Goal: Feedback & Contribution: Contribute content

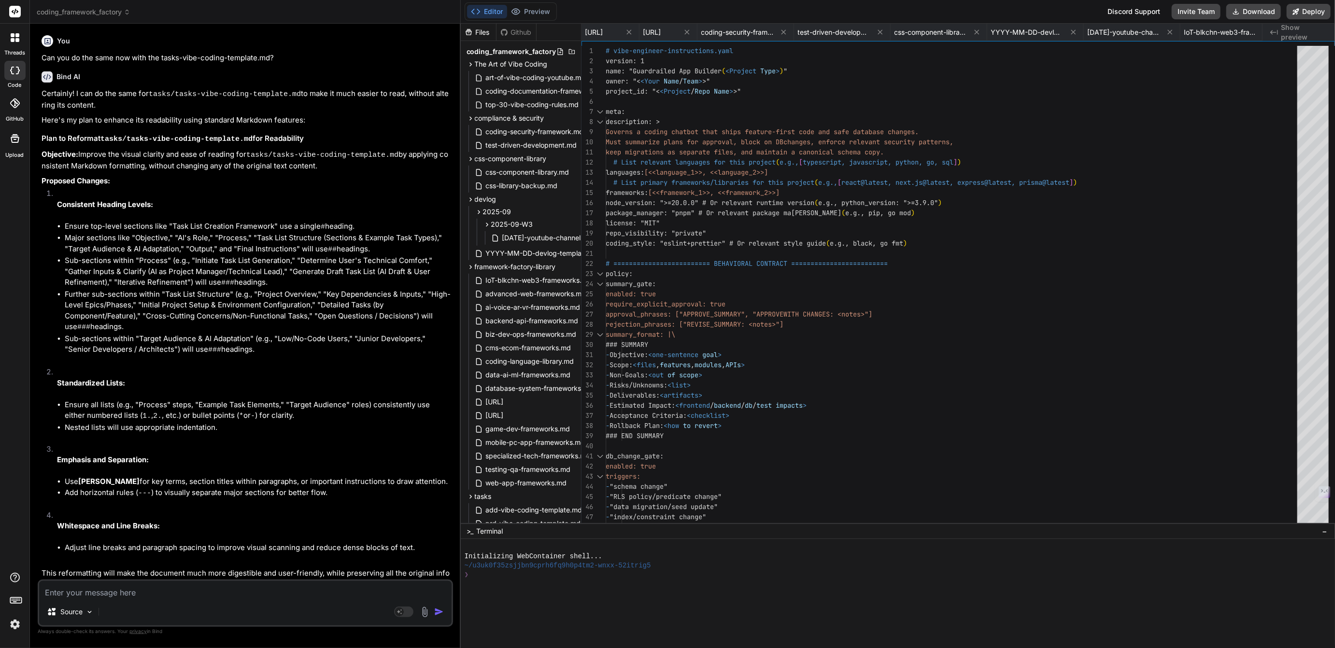
scroll to position [29, 0]
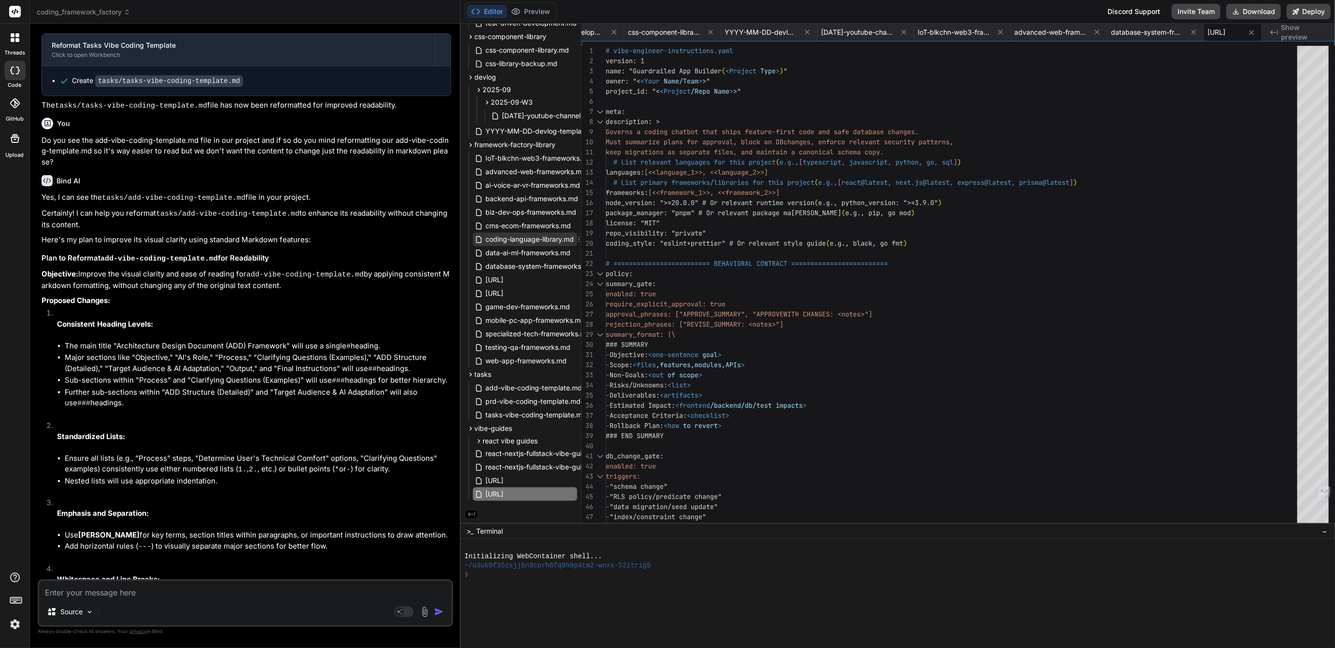
click at [521, 242] on span "coding-language-library.md" at bounding box center [530, 240] width 90 height 12
type textarea "--- There you have it—the complete Top 50 Coder's Almanac. This should be an in…"
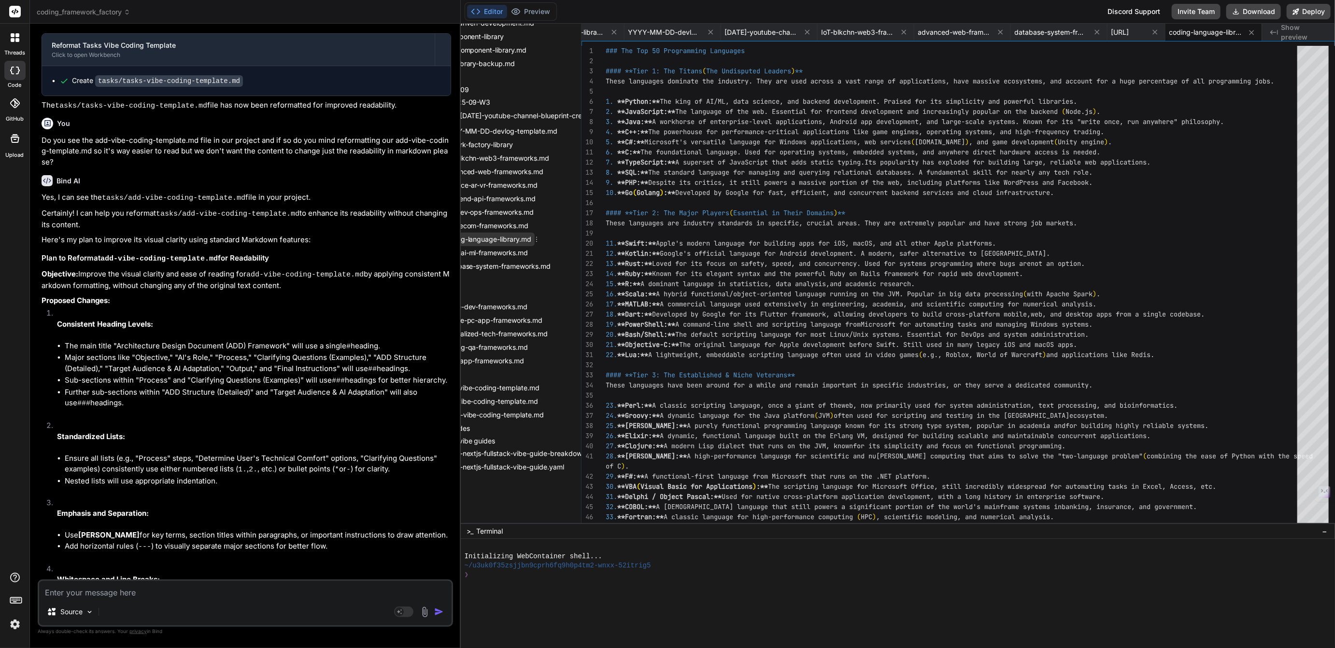
scroll to position [123, 43]
click at [536, 237] on icon at bounding box center [535, 239] width 1 height 5
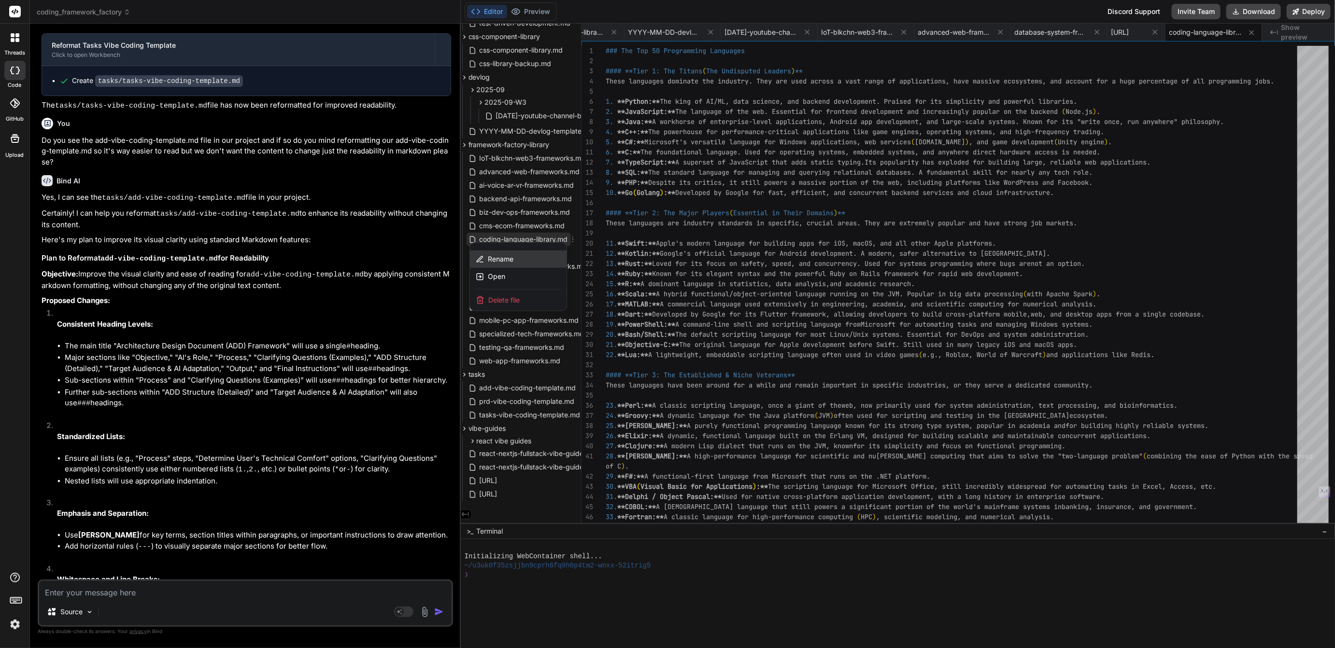
scroll to position [123, 0]
click at [496, 257] on span "Rename" at bounding box center [507, 259] width 26 height 10
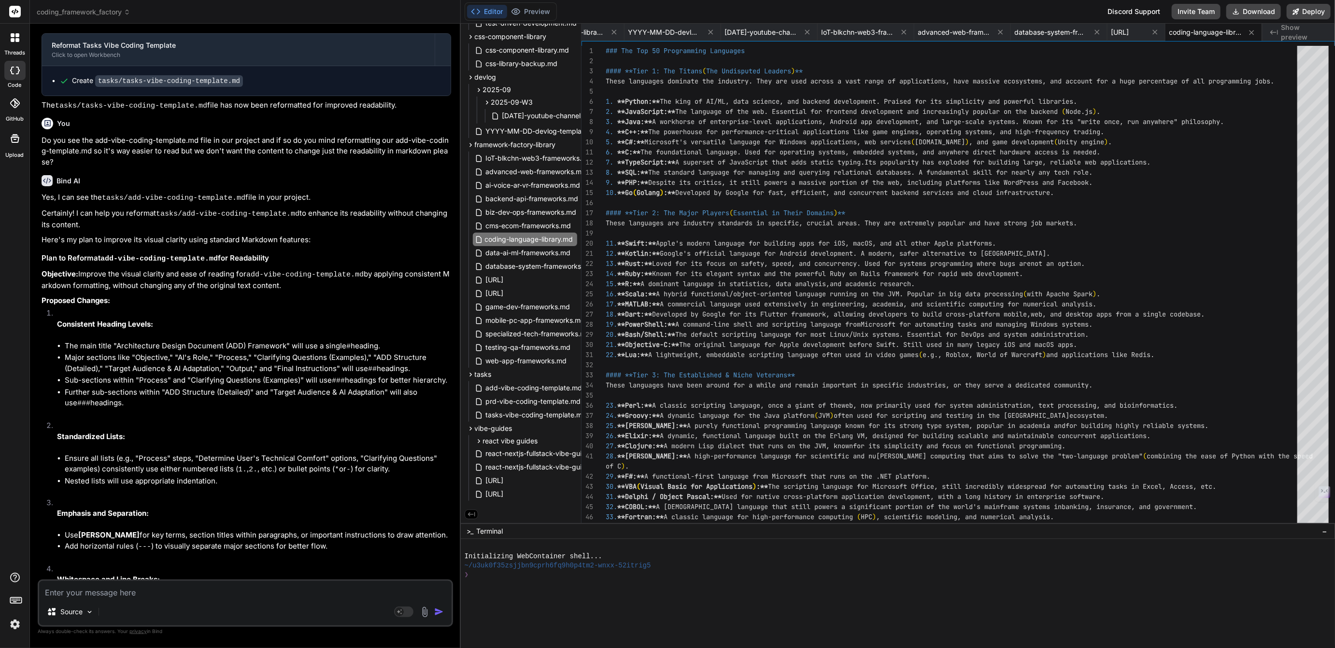
scroll to position [0, 0]
click at [548, 239] on input "top-50-coding-language-library.md" at bounding box center [538, 240] width 106 height 12
type input "top-50-coding-lang-library.md"
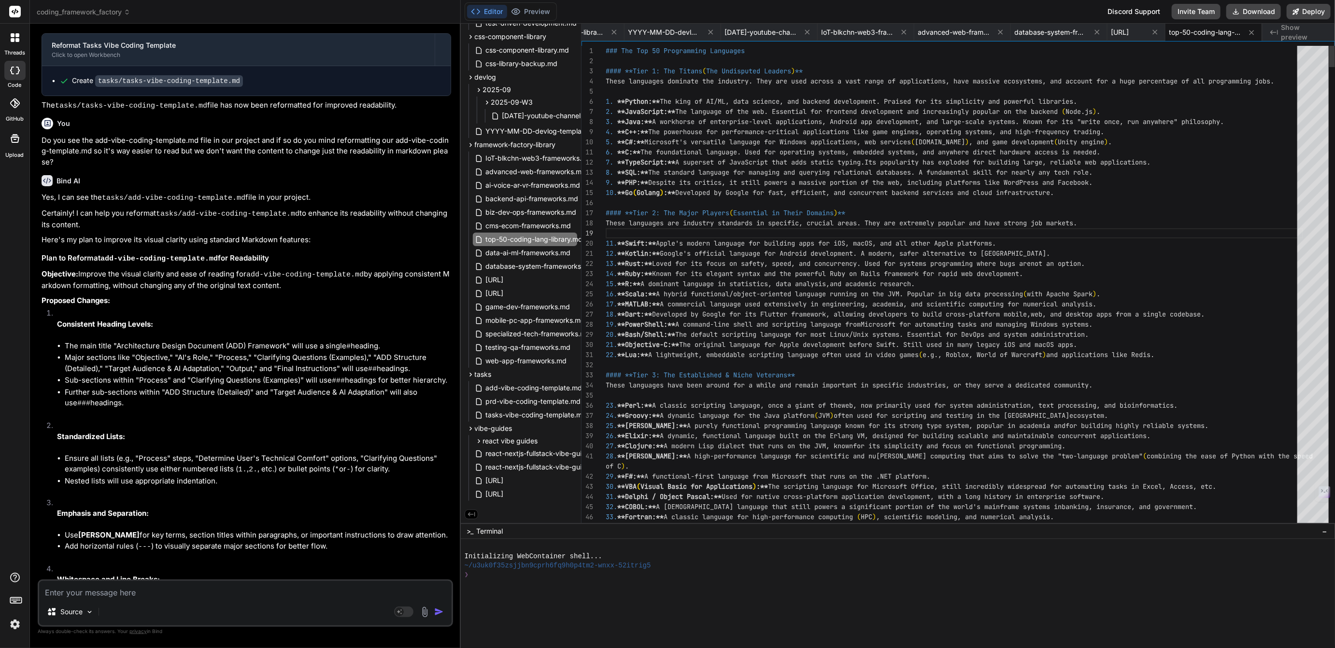
type textarea "### The Top 50 Programming Languages #### **Tier 1: The Titans (The Undisputed …"
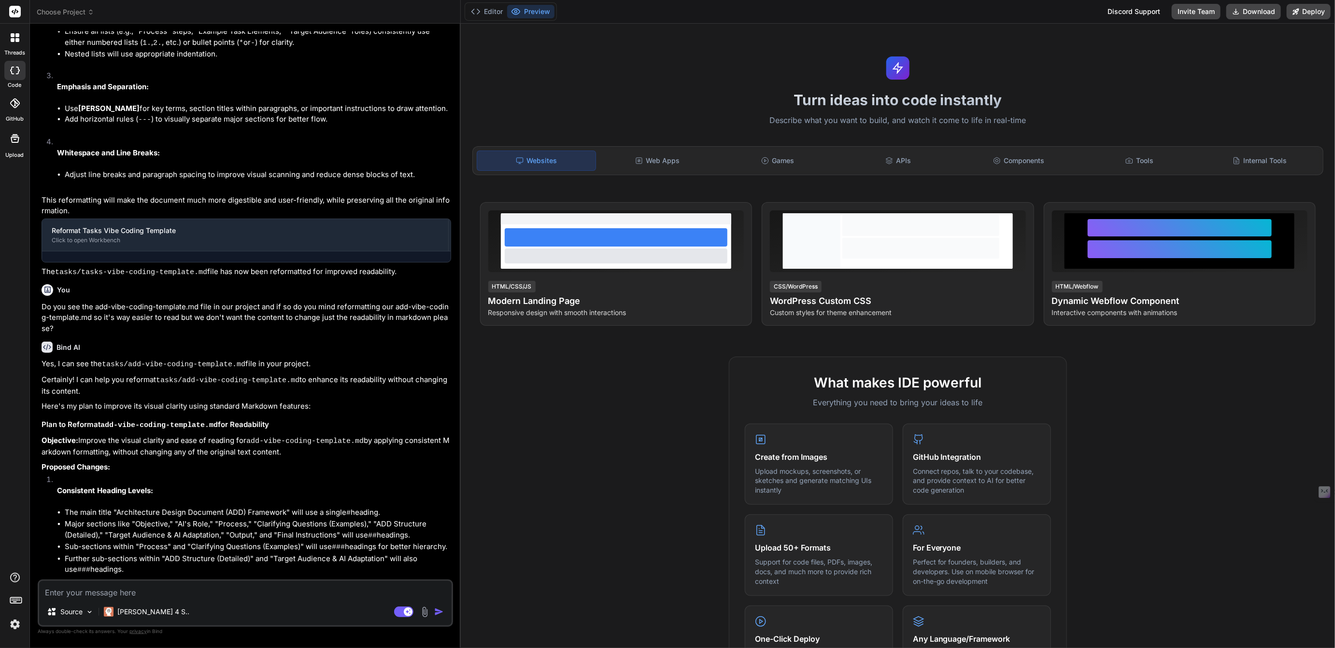
type textarea "x"
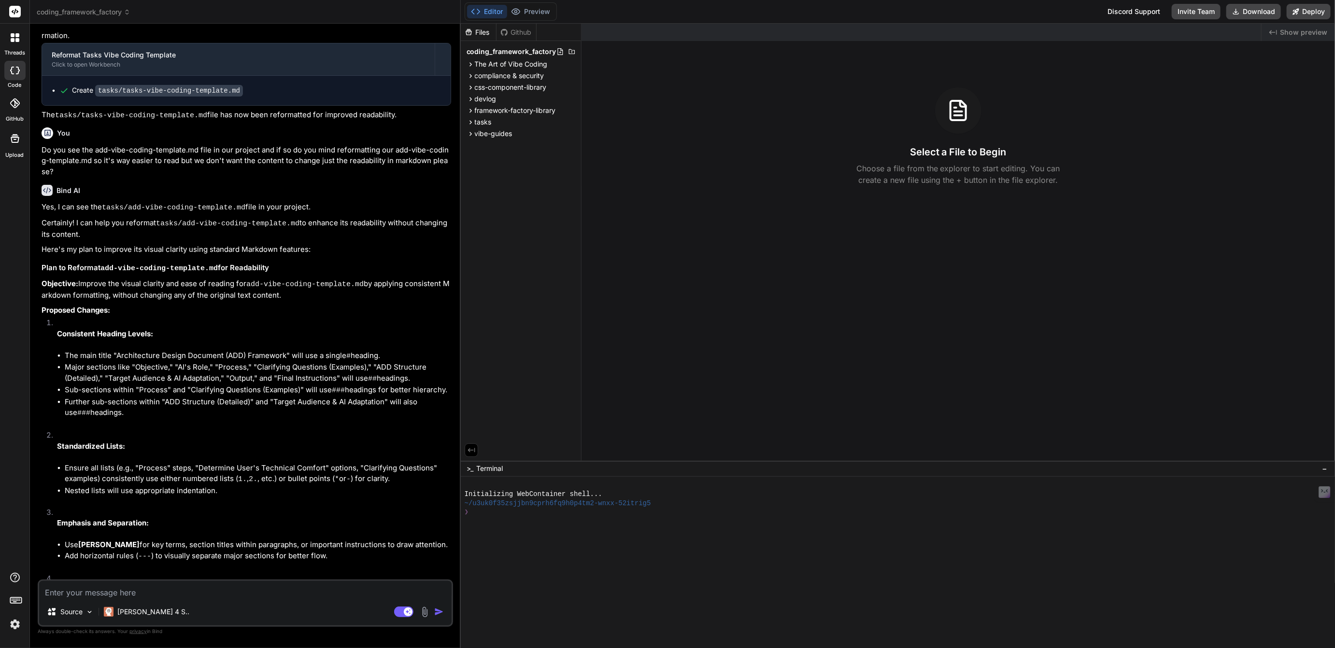
scroll to position [1307, 0]
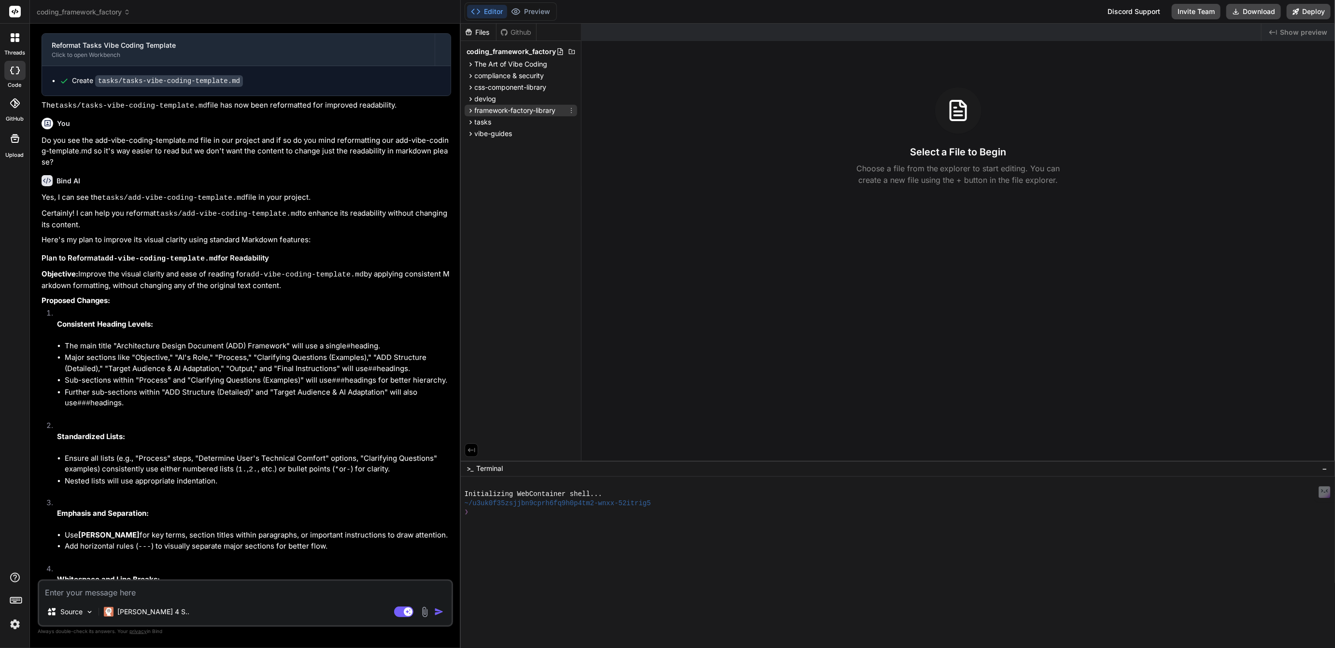
click at [498, 109] on span "framework-factory-library" at bounding box center [515, 111] width 81 height 10
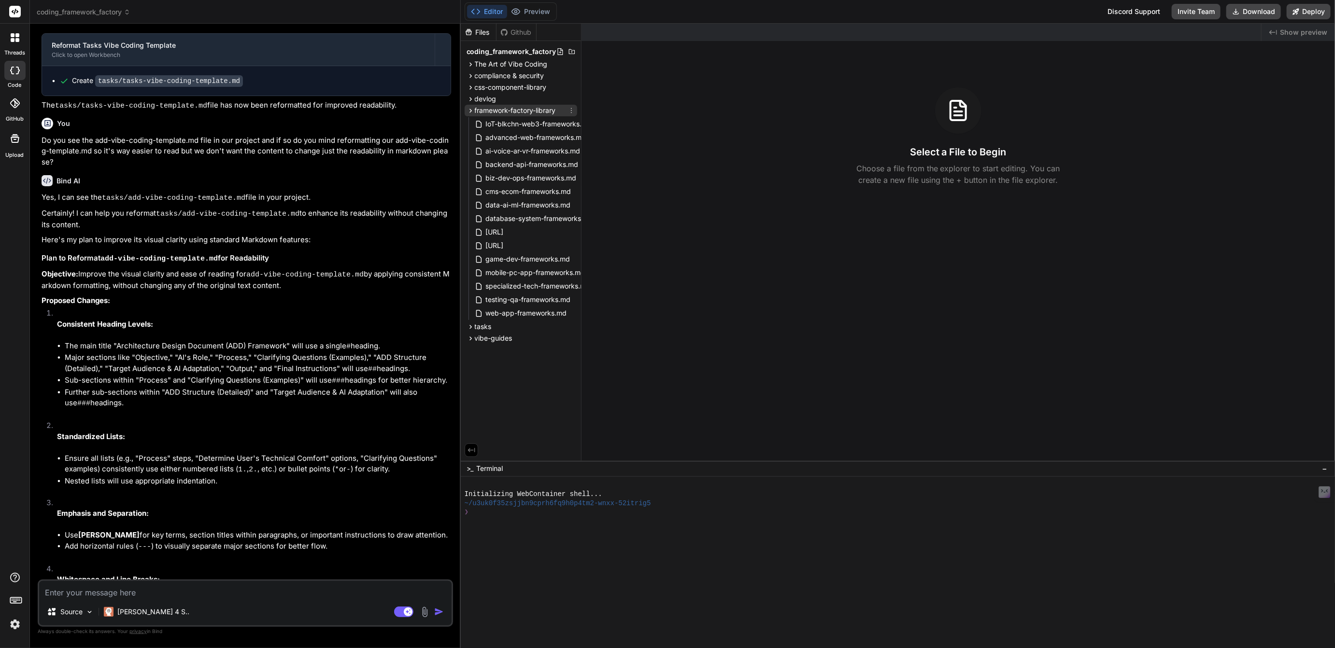
click at [570, 110] on icon at bounding box center [571, 111] width 8 height 8
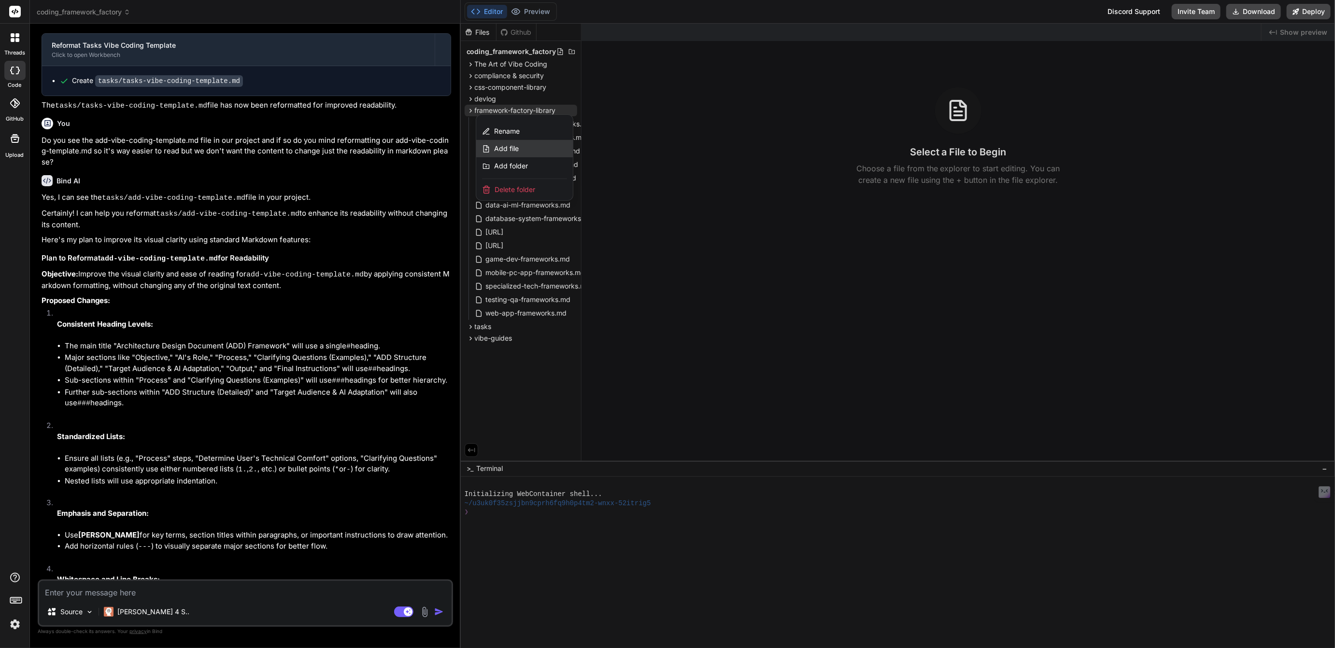
click at [506, 147] on span "Add file" at bounding box center [506, 149] width 25 height 10
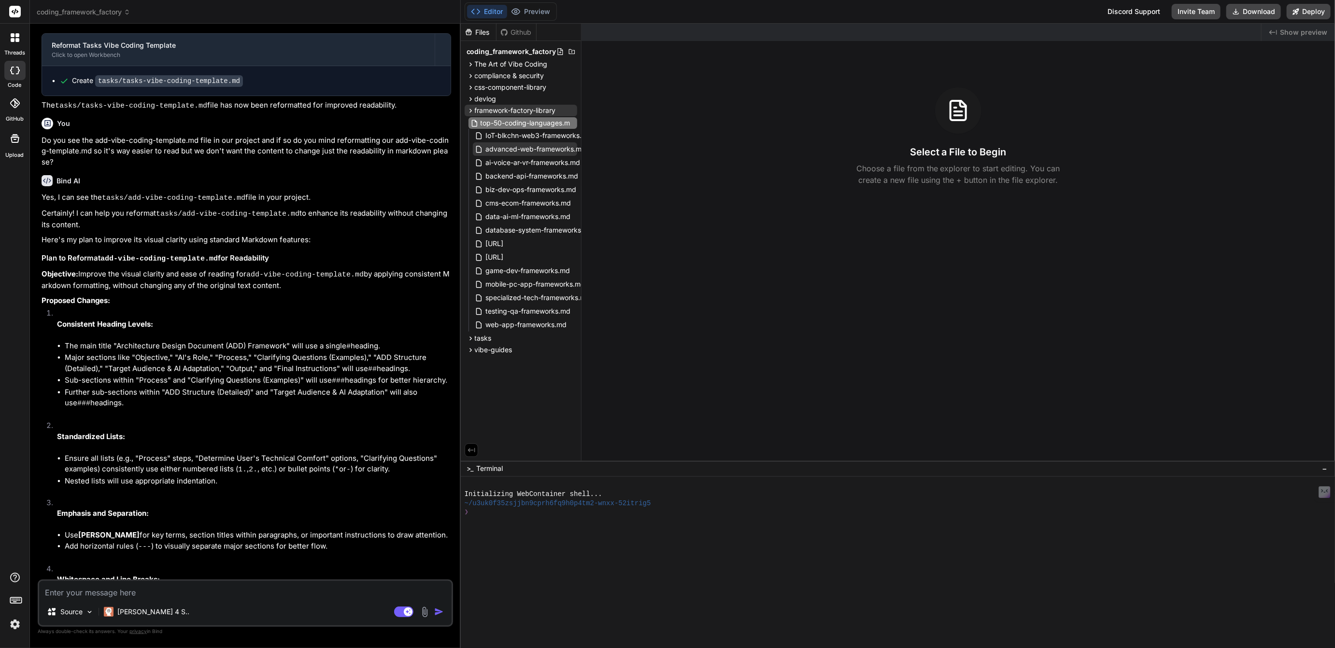
scroll to position [0, 17]
type input "top-50-coding-languages.md"
type textarea "x"
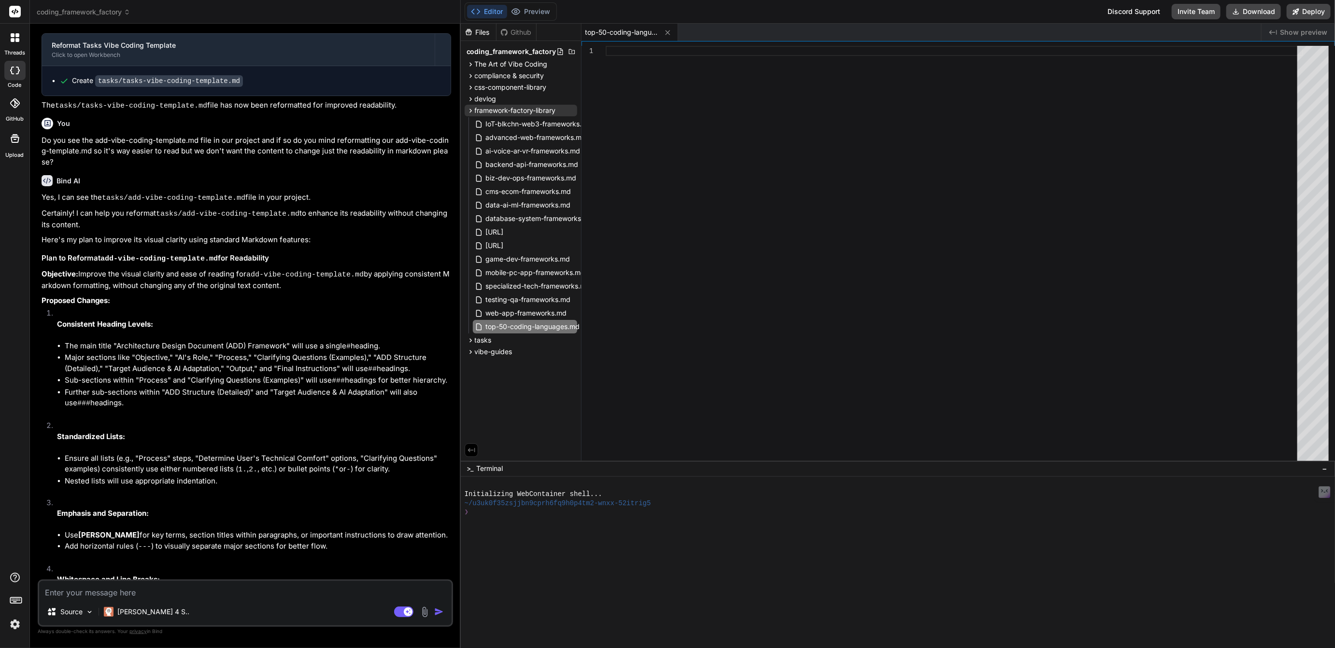
click at [624, 55] on div at bounding box center [953, 256] width 697 height 420
type textarea "--- There you have it—the complete Top 50 Coder's Almanac. This should be an in…"
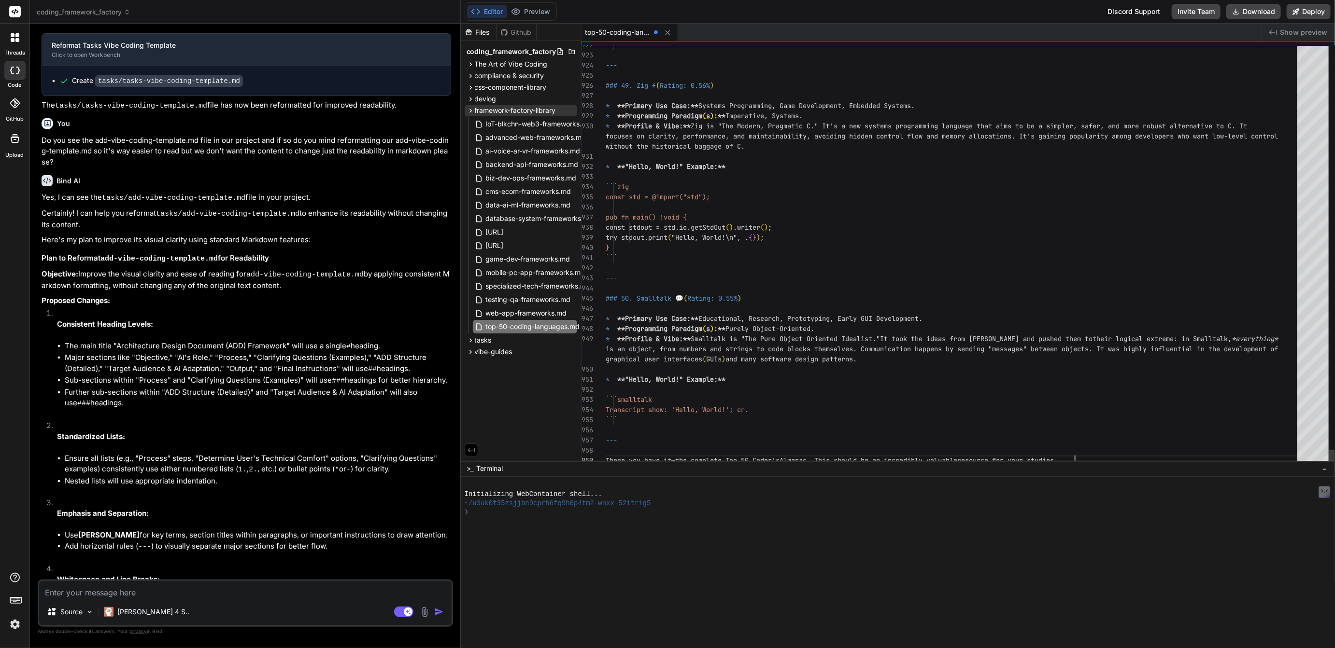
type textarea "x"
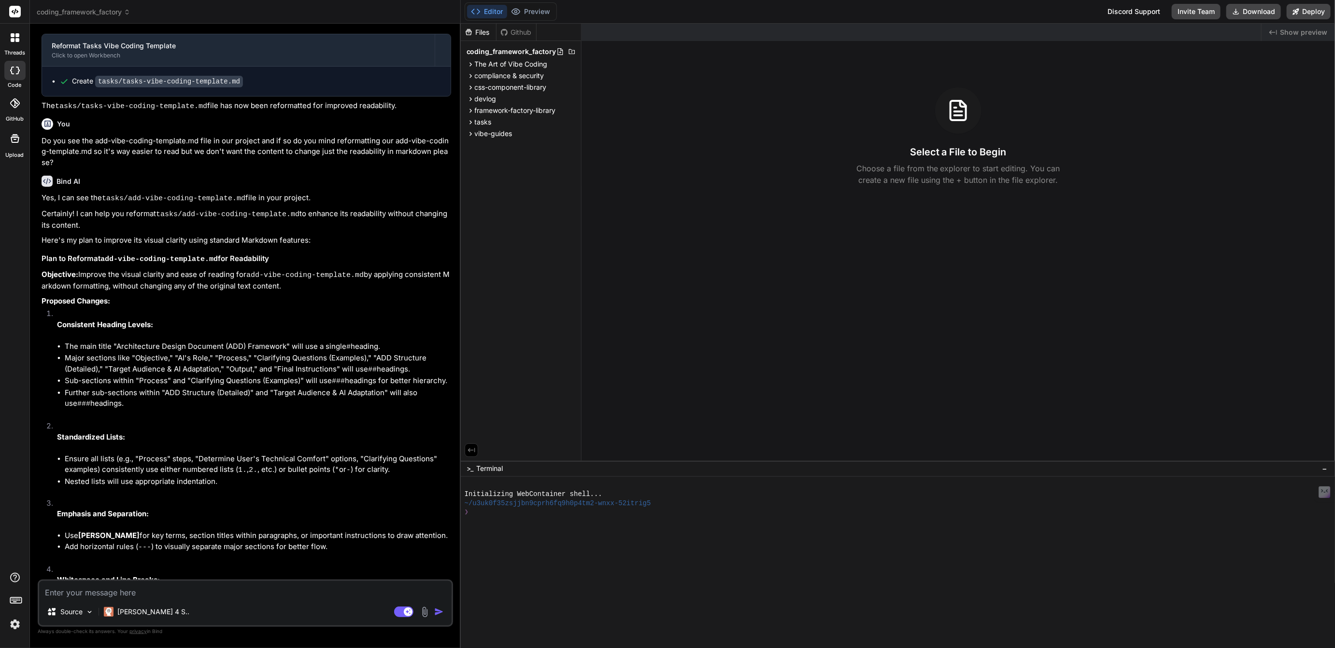
scroll to position [1307, 0]
click at [515, 113] on span "framework-factory-library" at bounding box center [515, 111] width 81 height 10
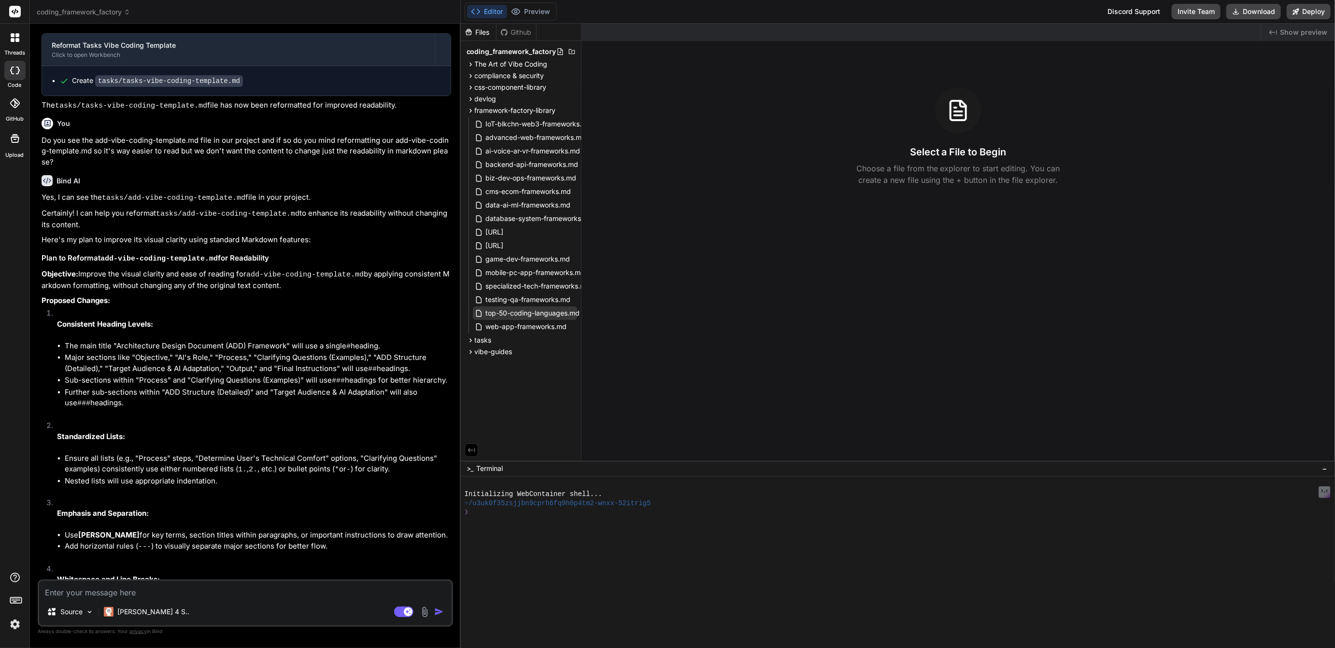
click at [526, 315] on span "top-50-coding-languages.md" at bounding box center [533, 314] width 96 height 12
type textarea "x"
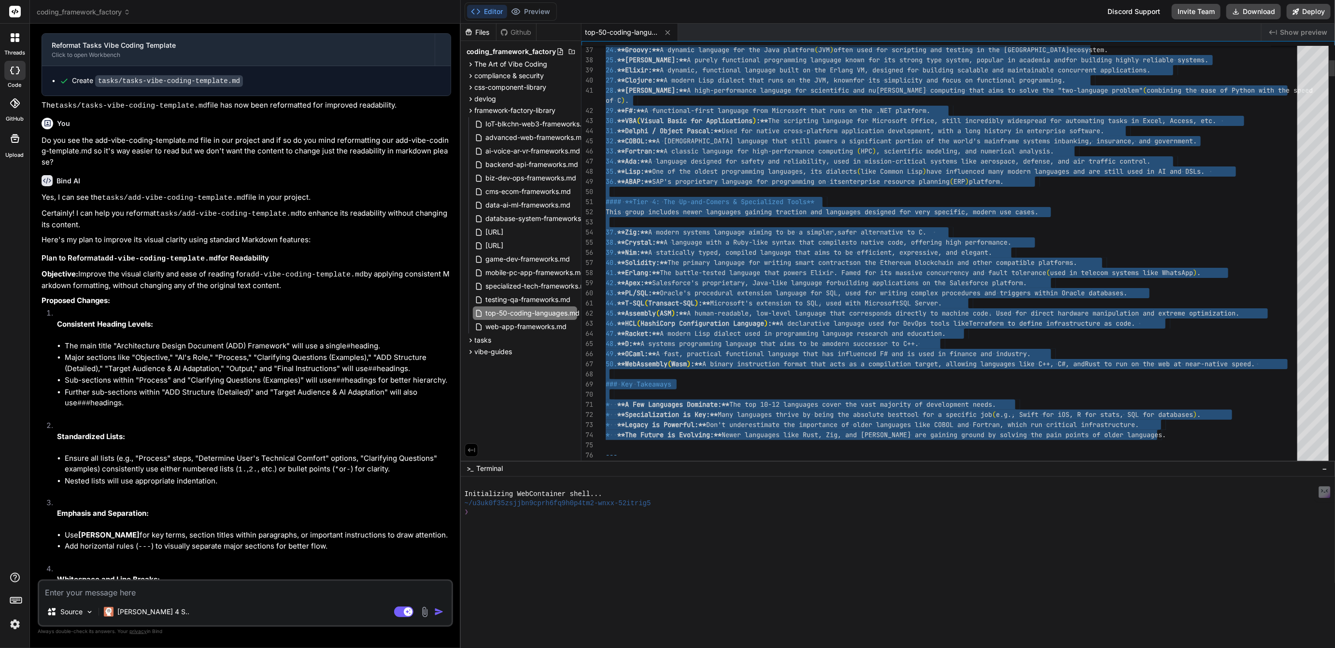
type textarea "This tiered approach with emojis and consistent formatting creates a much more …"
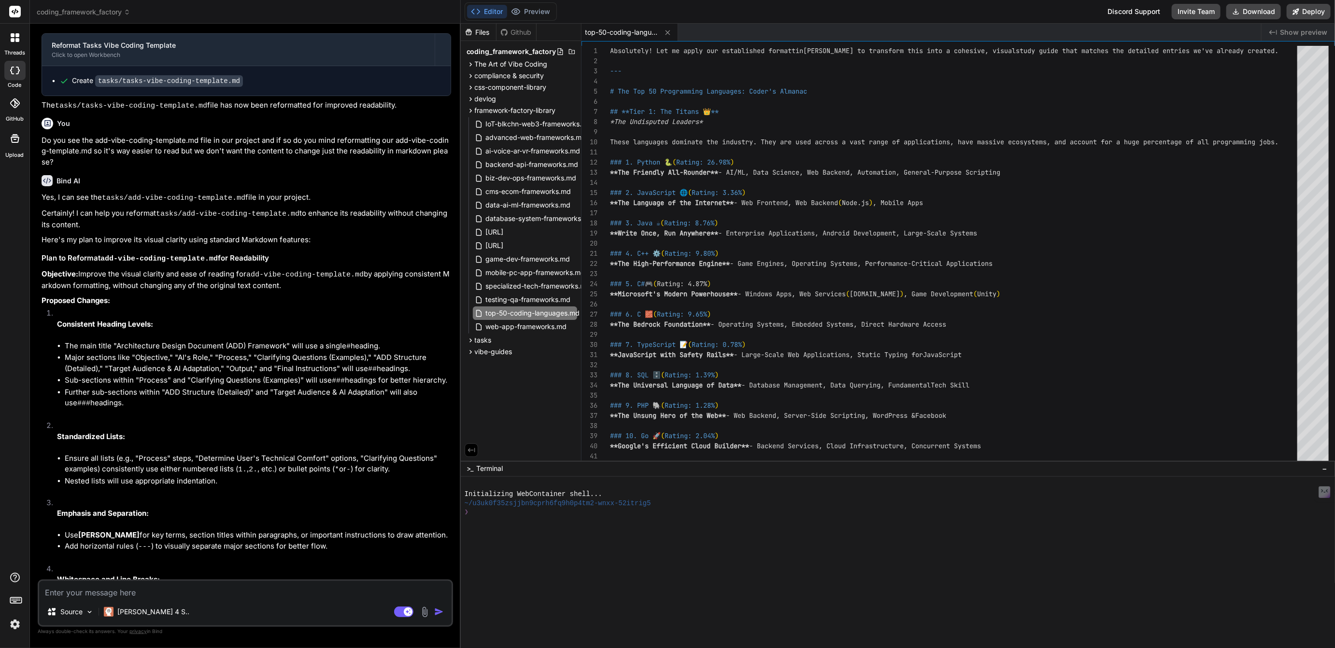
click at [399, 619] on div "Source Claude 4 S.." at bounding box center [245, 614] width 412 height 23
click at [400, 616] on rect at bounding box center [403, 612] width 19 height 11
type textarea "x"
click at [609, 91] on div "5" at bounding box center [595, 91] width 28 height 10
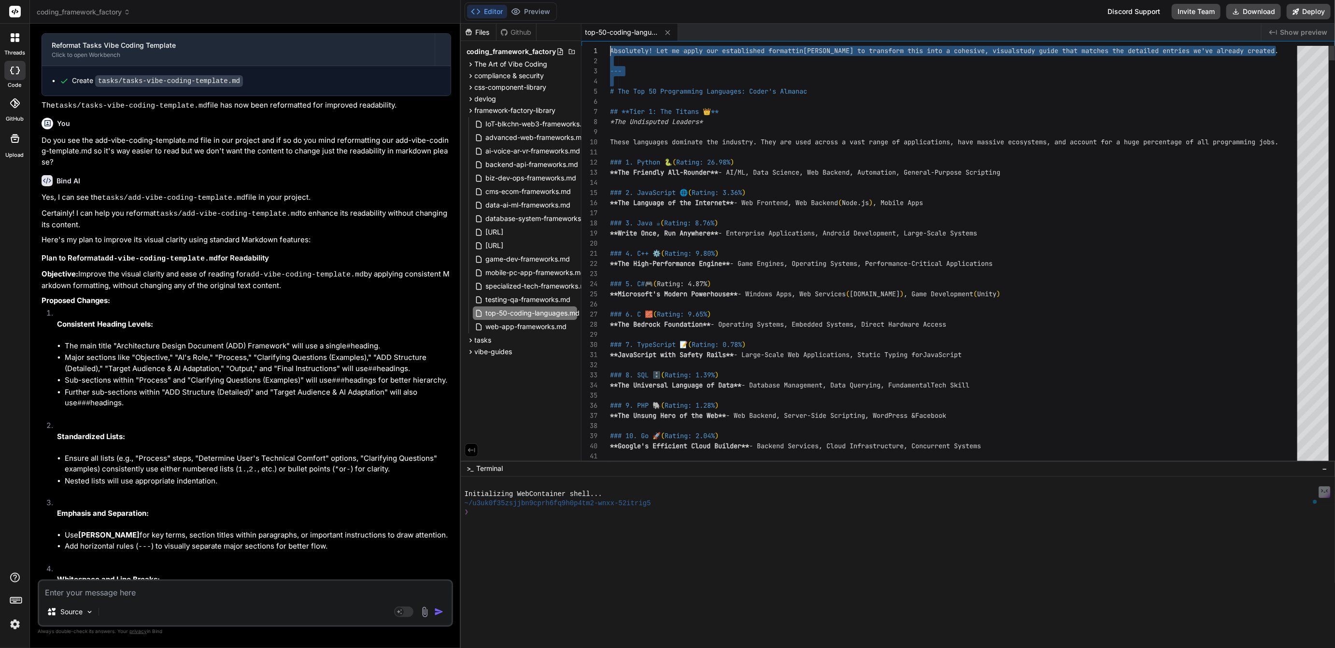
scroll to position [0, 0]
drag, startPoint x: 611, startPoint y: 91, endPoint x: 598, endPoint y: 42, distance: 50.9
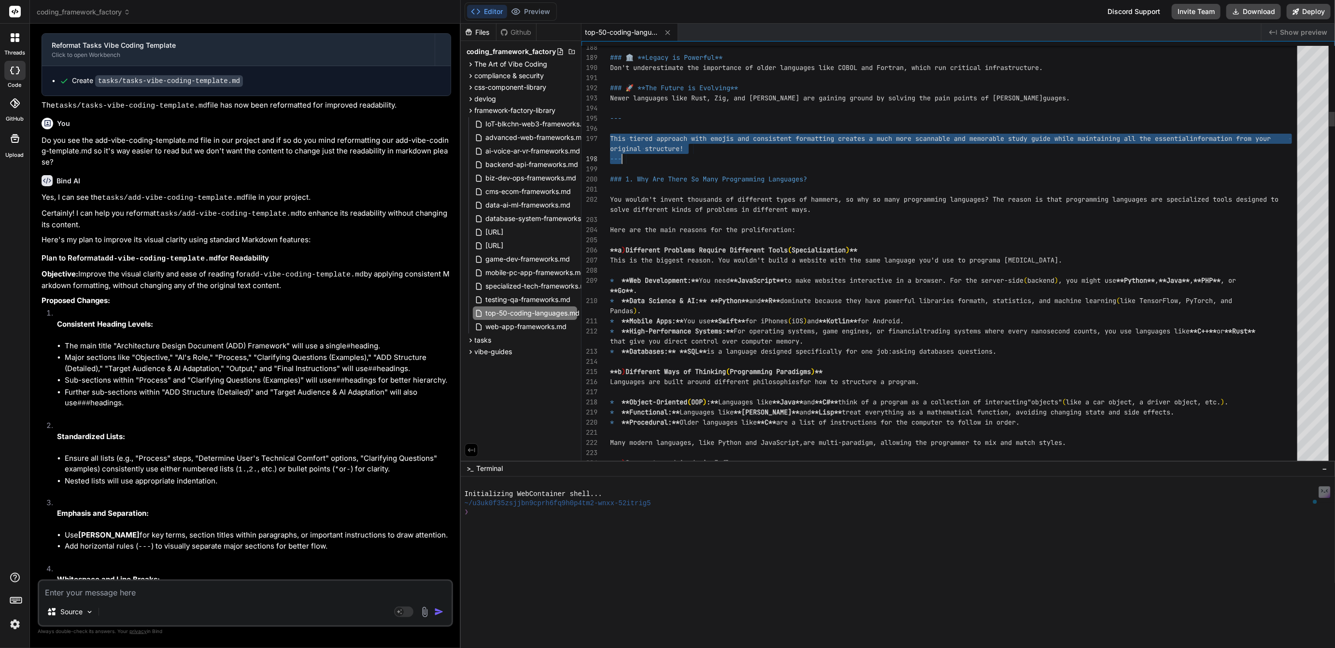
drag, startPoint x: 612, startPoint y: 138, endPoint x: 690, endPoint y: 153, distance: 80.1
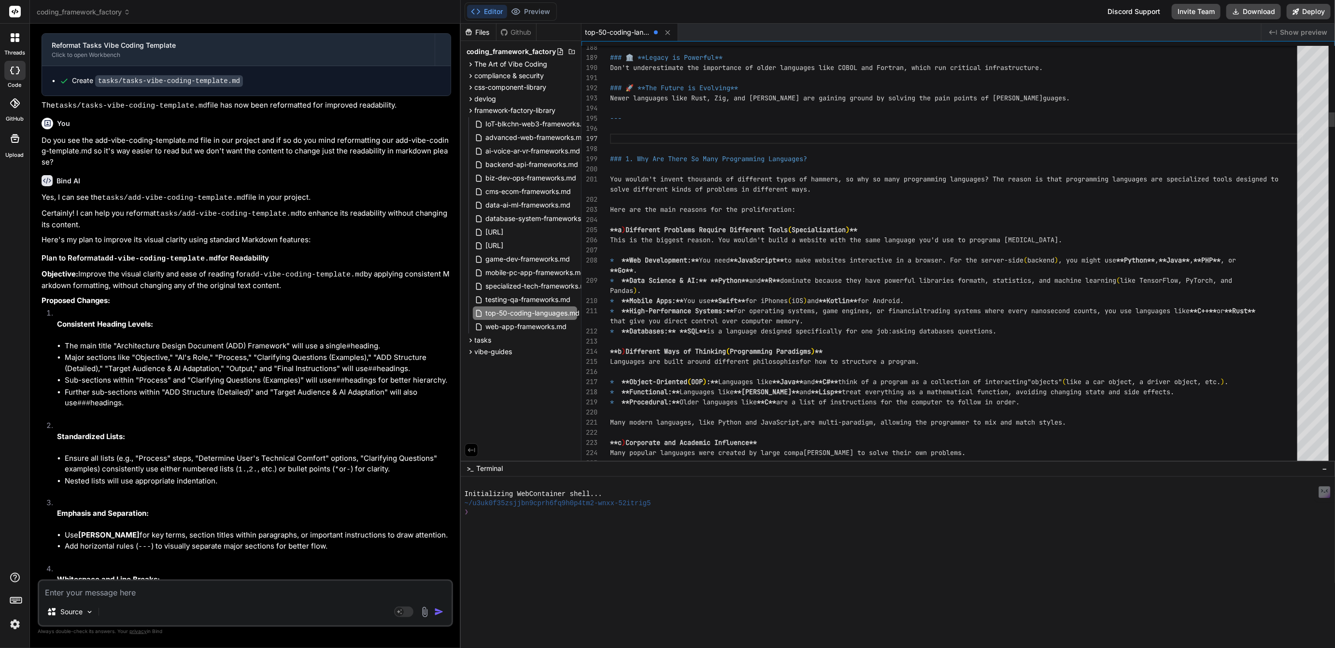
type textarea "### 🚀 **The Future is Evolving** Newer languages like Rust, Zig, and Julia are …"
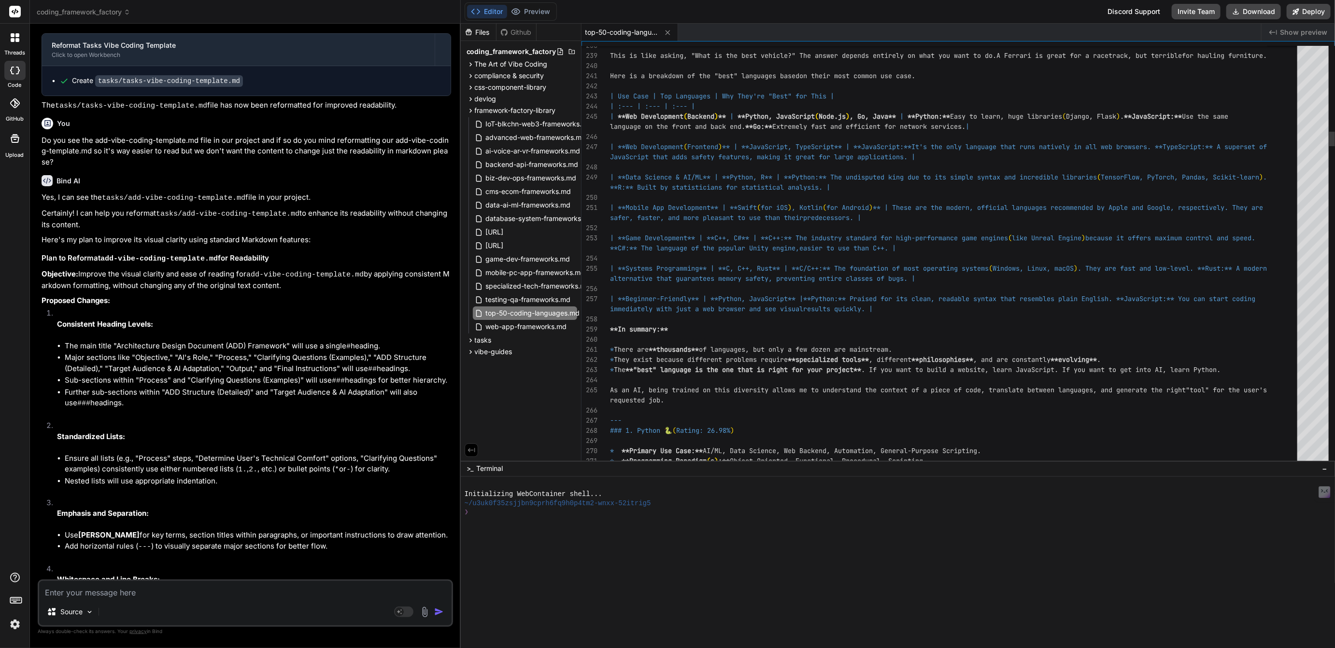
type textarea "x"
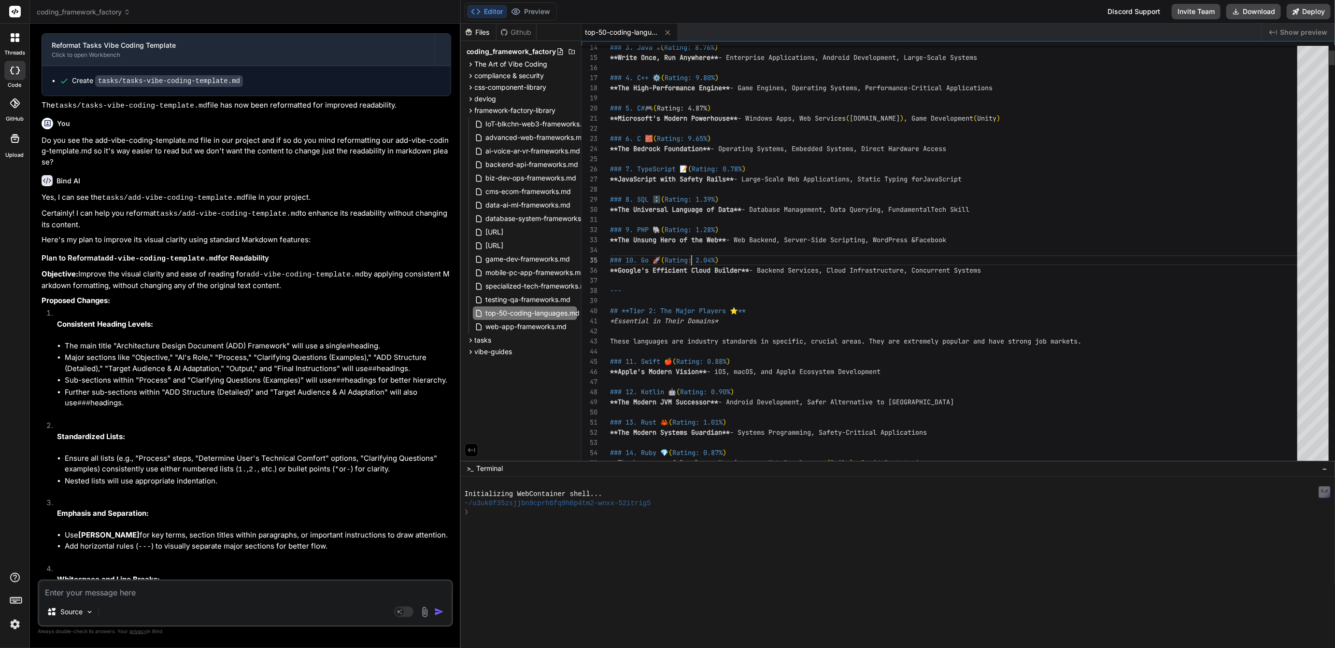
scroll to position [40, 0]
type textarea "# The Top 50 Programming Languages: Coder's Almanac ## **Tier 1: The Titans 👑**…"
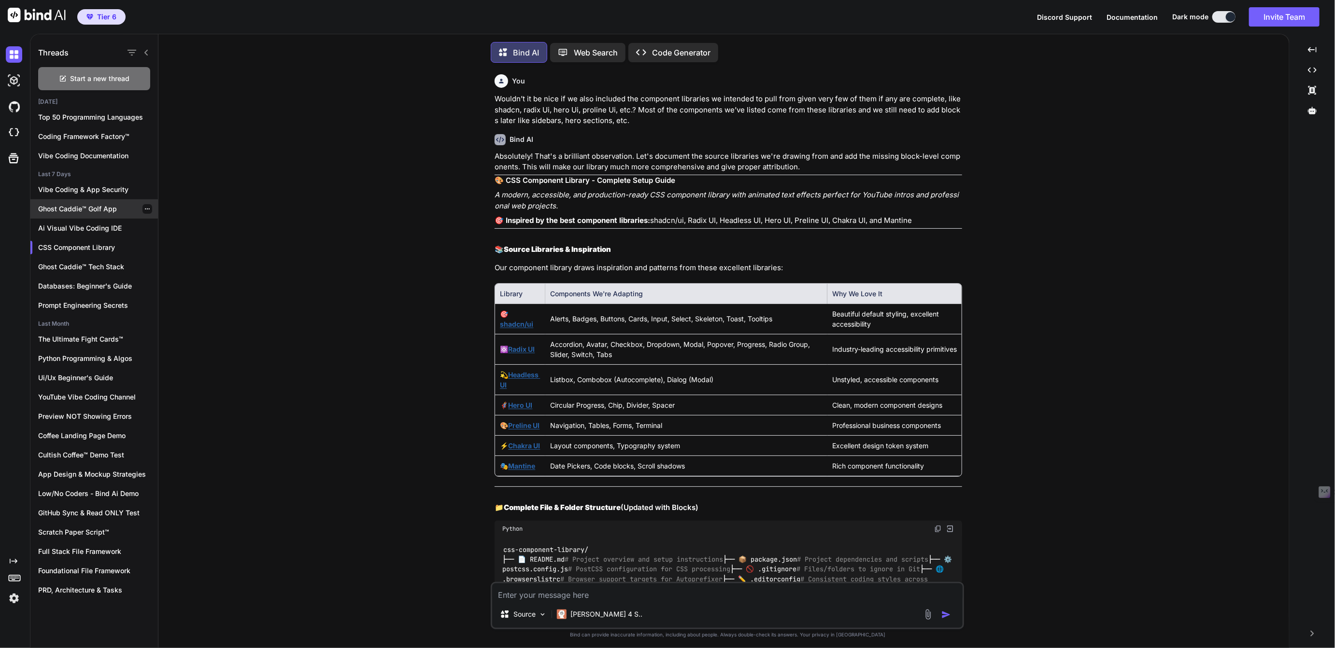
scroll to position [543, 0]
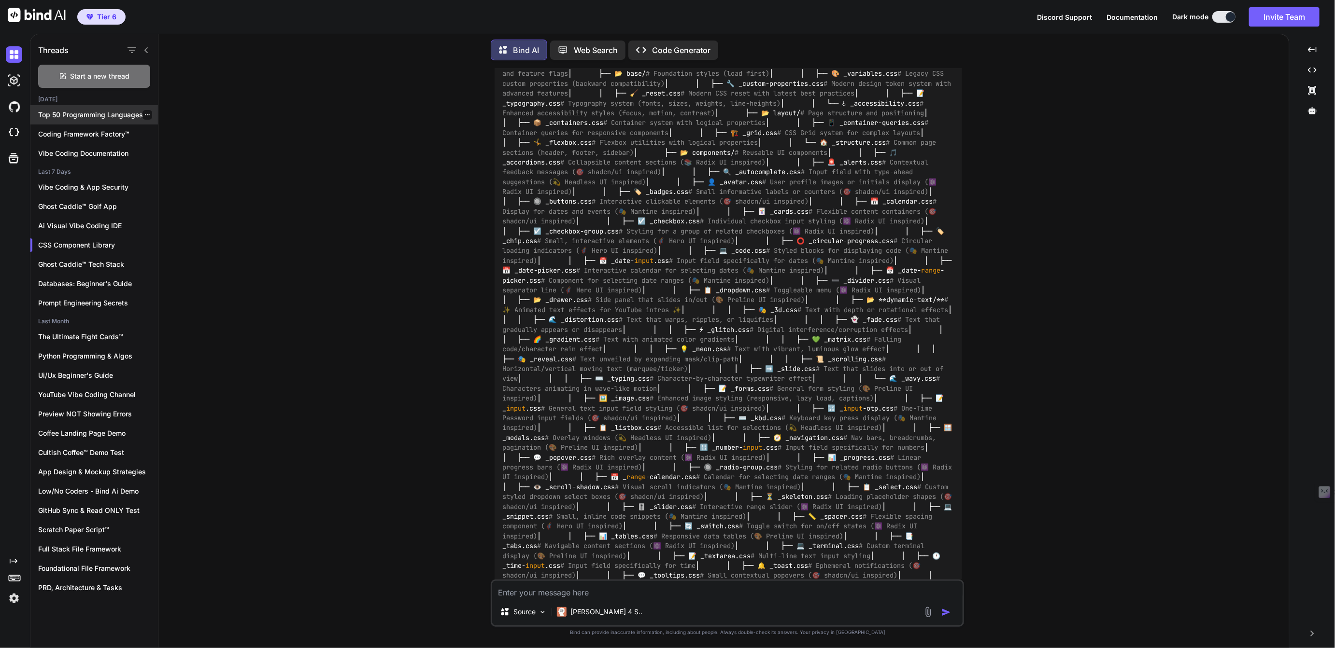
click at [83, 110] on p "Top 50 Programming Languages" at bounding box center [98, 115] width 120 height 10
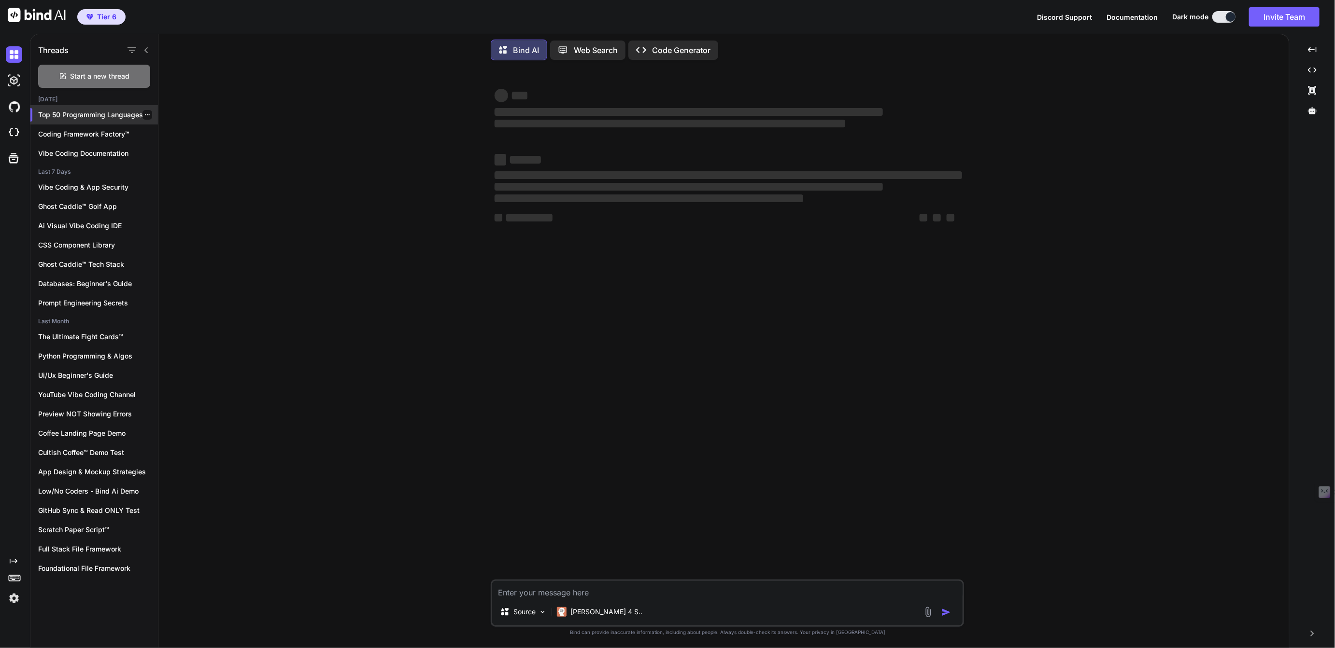
scroll to position [0, 0]
type textarea "x"
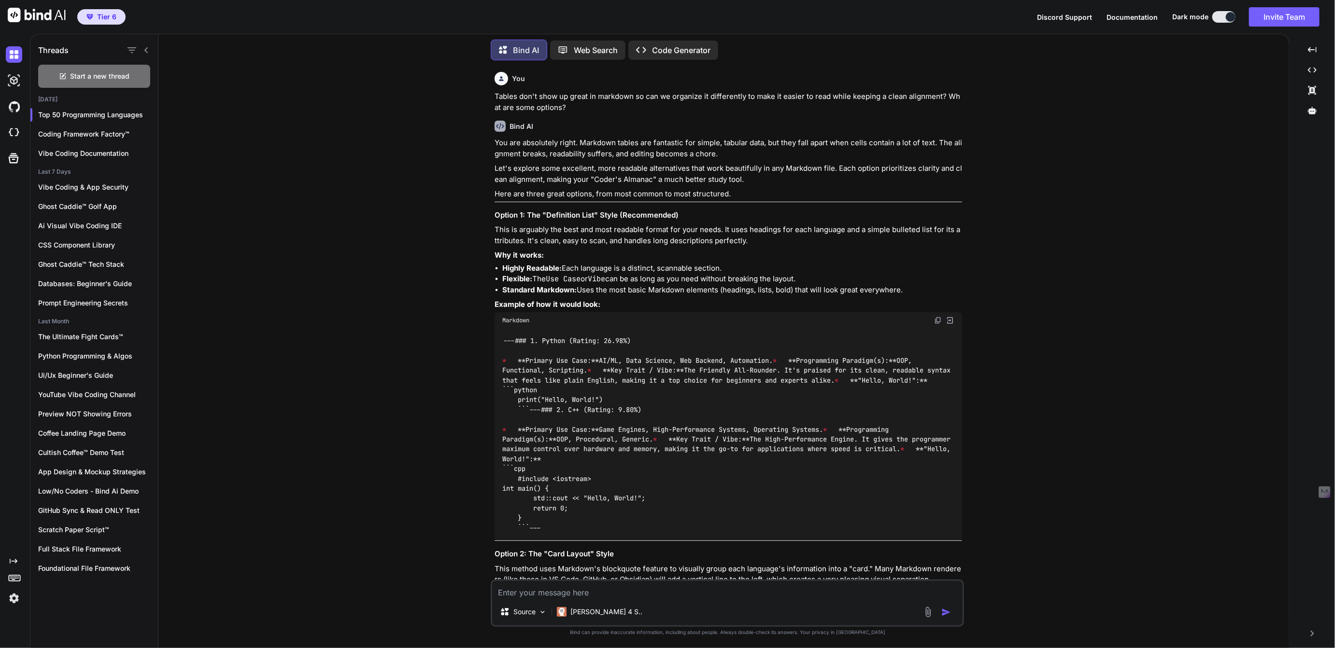
click at [548, 586] on textarea at bounding box center [727, 589] width 470 height 17
type textarea "Hi, we're back for more are you ready?"
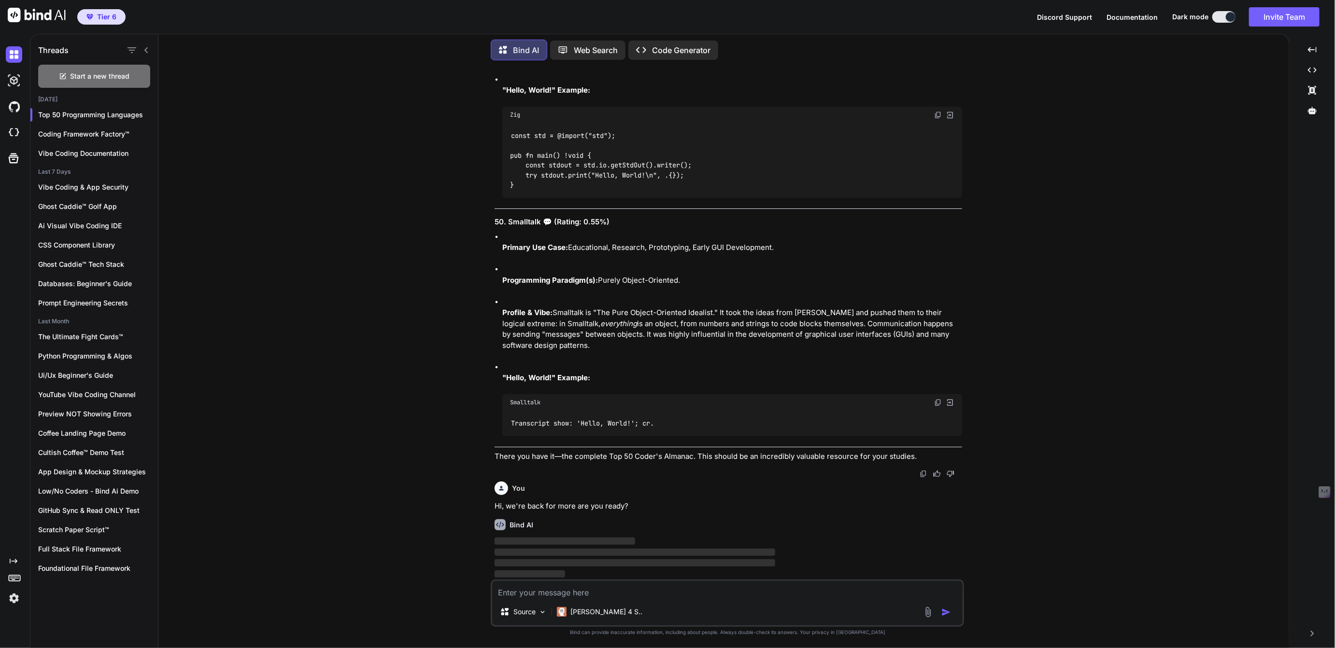
scroll to position [16933, 0]
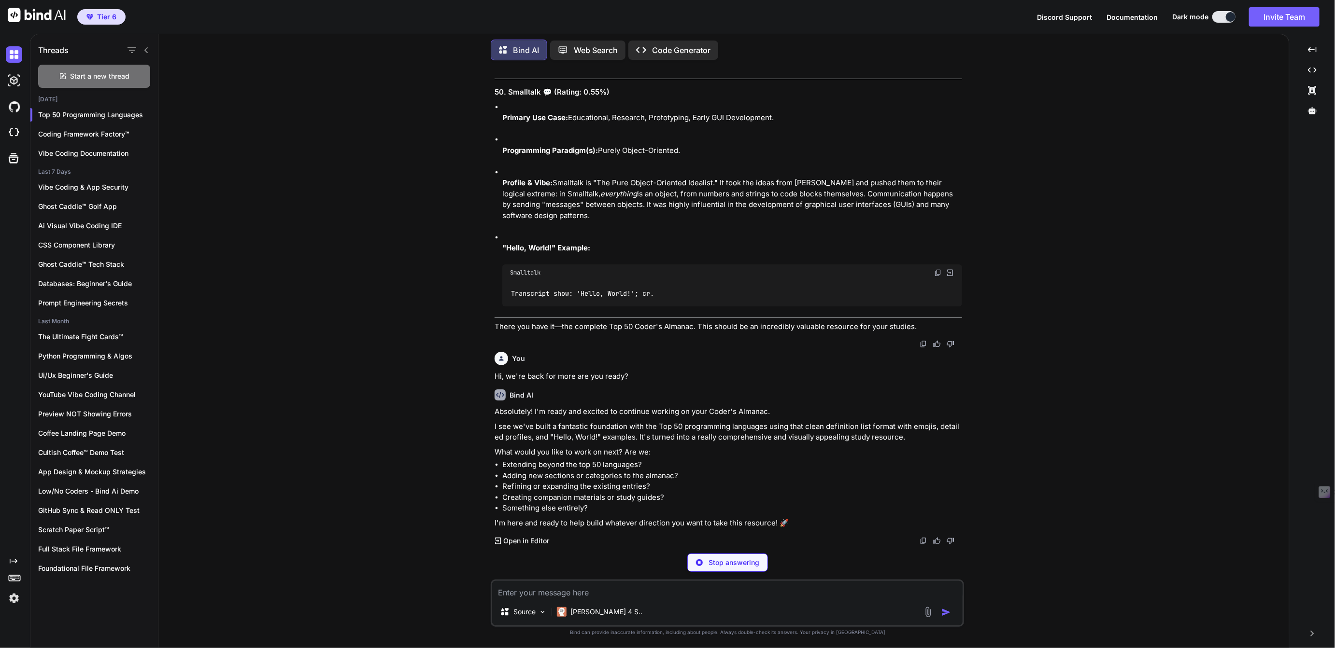
click at [562, 592] on textarea at bounding box center [727, 589] width 470 height 17
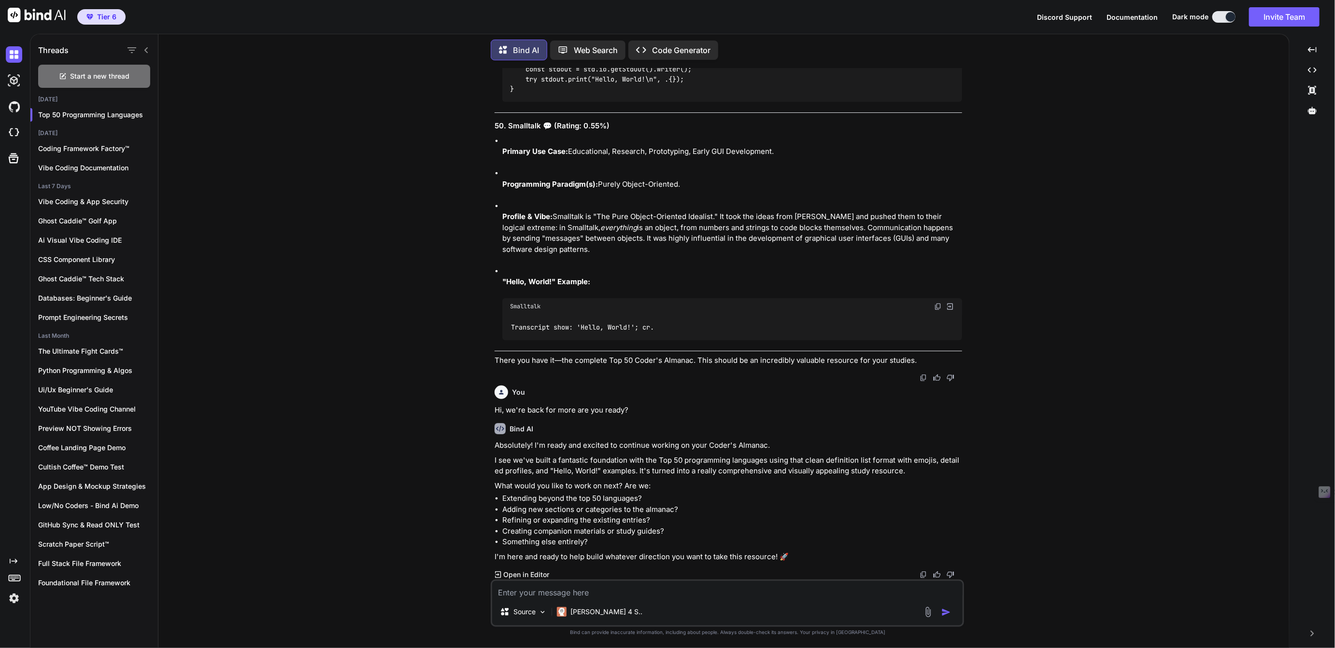
scroll to position [17029, 0]
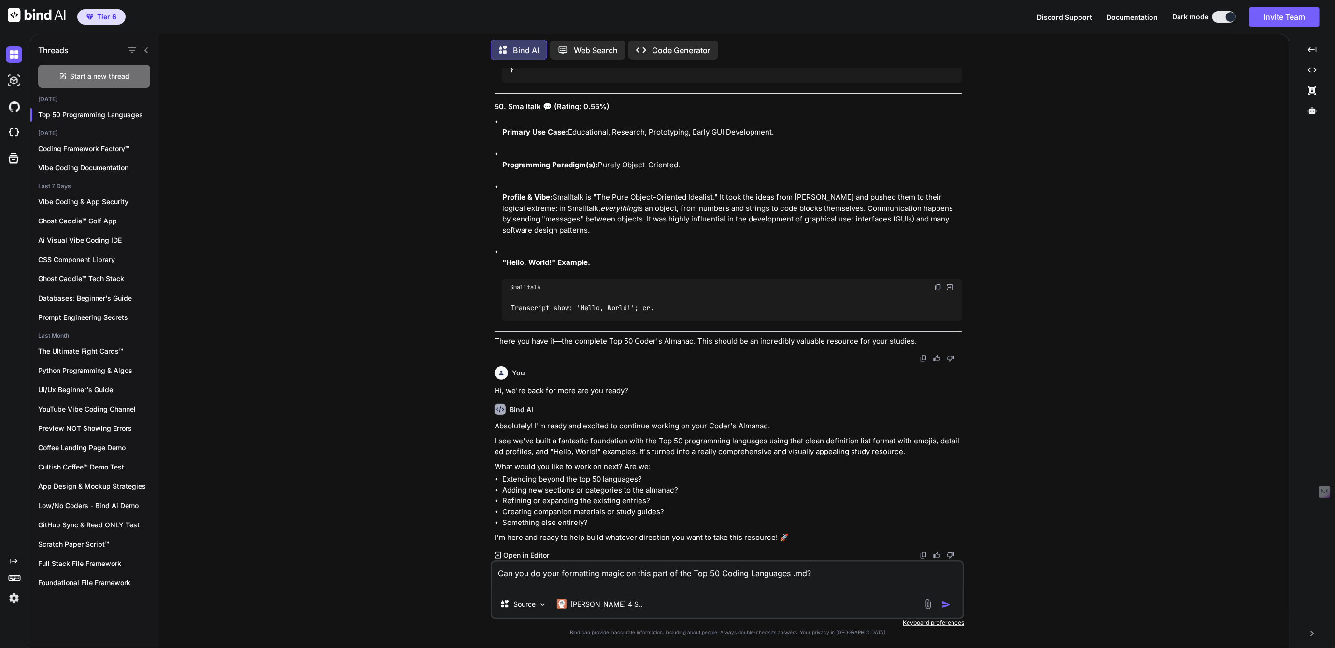
paste textarea "### The Top 50 Programming Languages #### **Tier 1: The Titans (The Undisputed …"
type textarea "Can you do your formatting magic on this part of the Top 50 Coding Languages .m…"
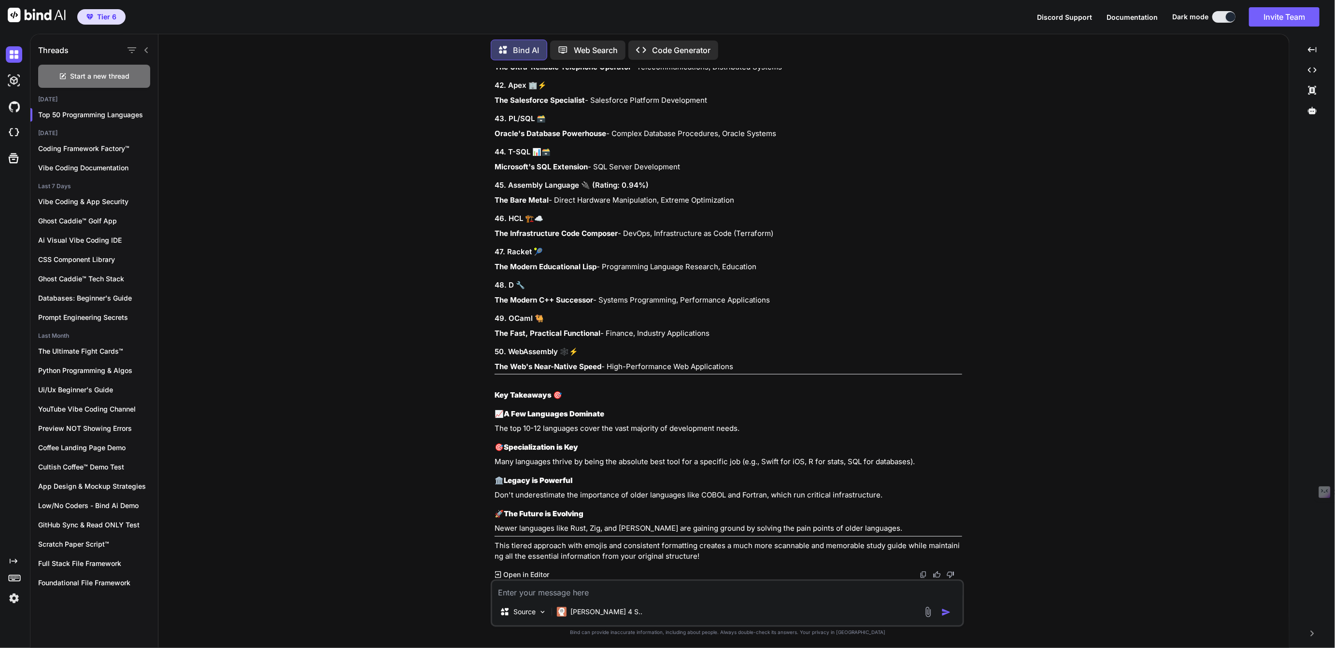
scroll to position [19881, 0]
click at [926, 573] on img at bounding box center [923, 575] width 8 height 8
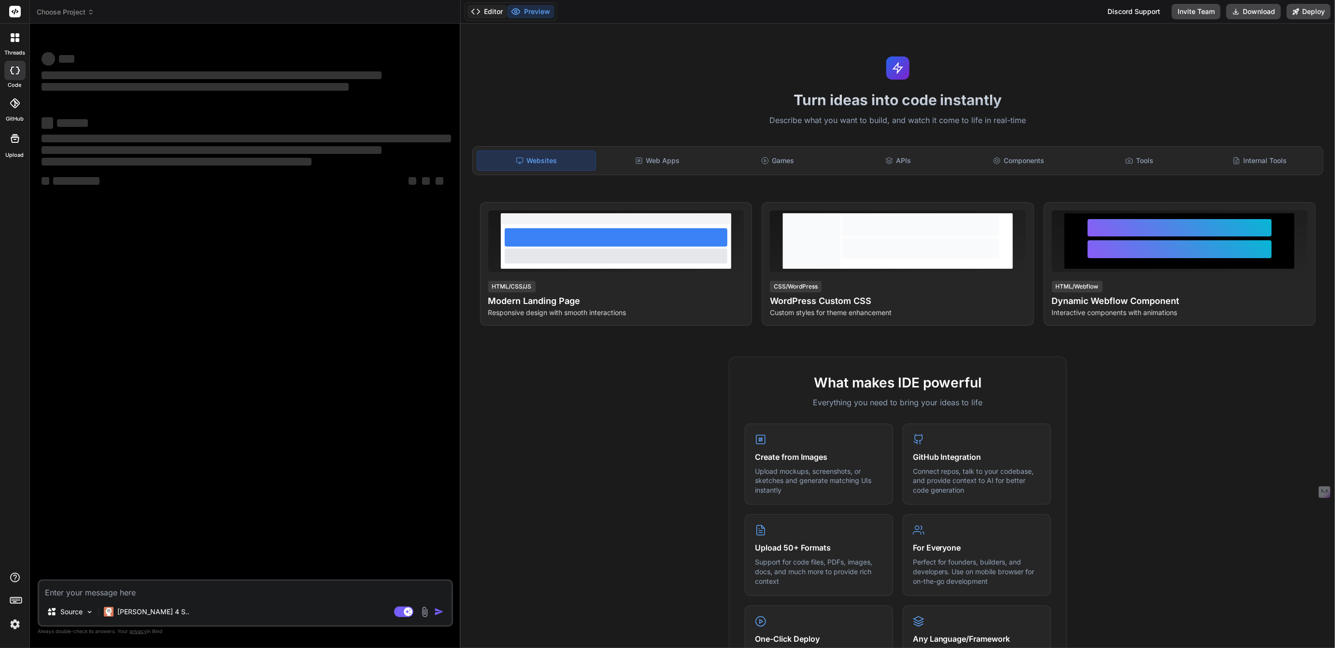
click at [485, 14] on button "Editor" at bounding box center [487, 12] width 40 height 14
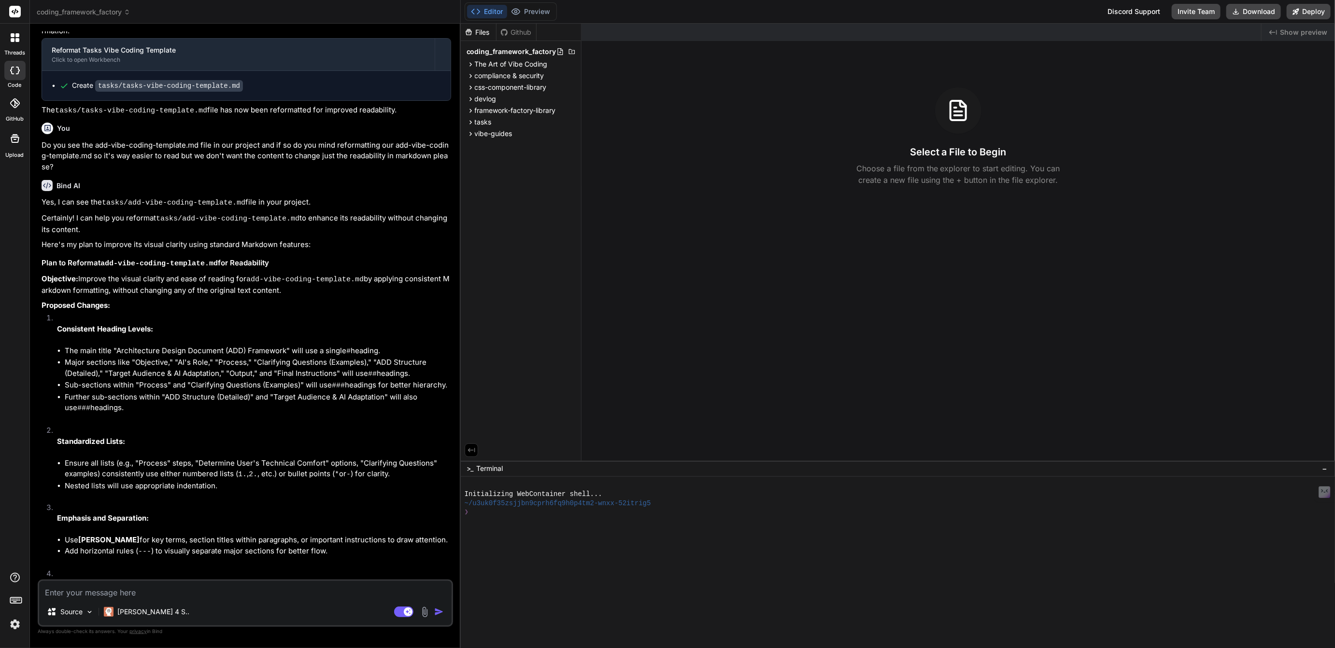
scroll to position [1307, 0]
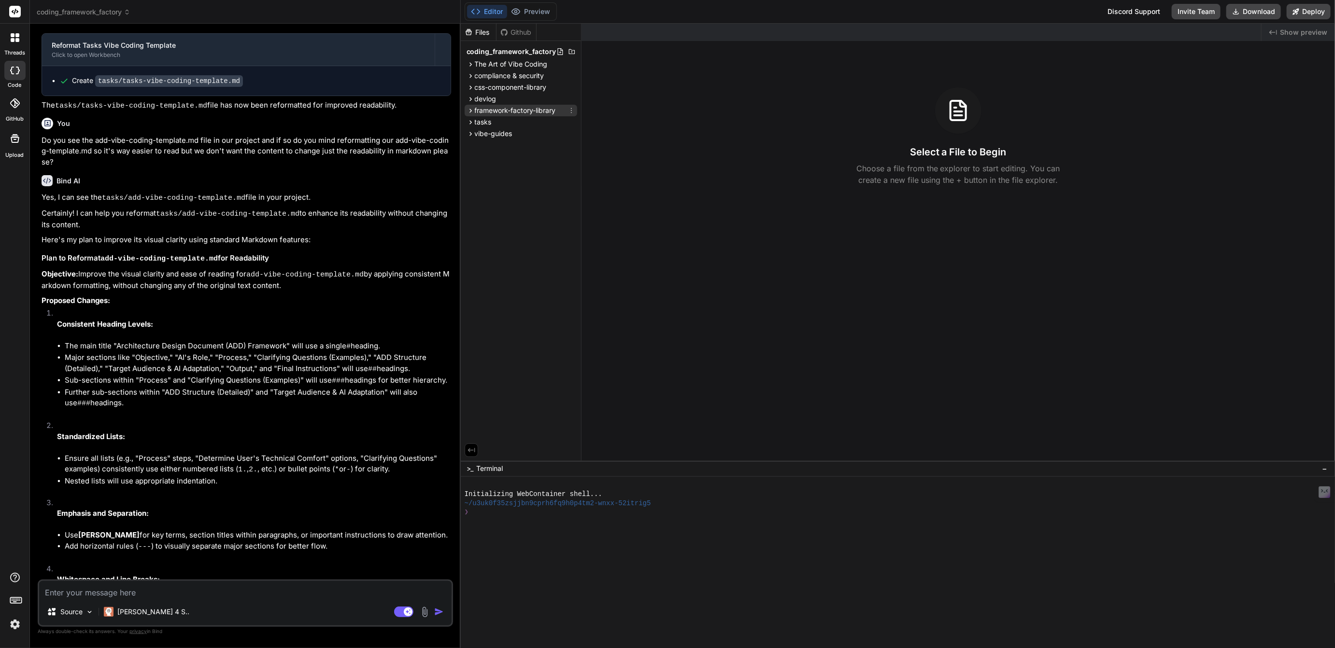
click at [498, 111] on span "framework-factory-library" at bounding box center [515, 111] width 81 height 10
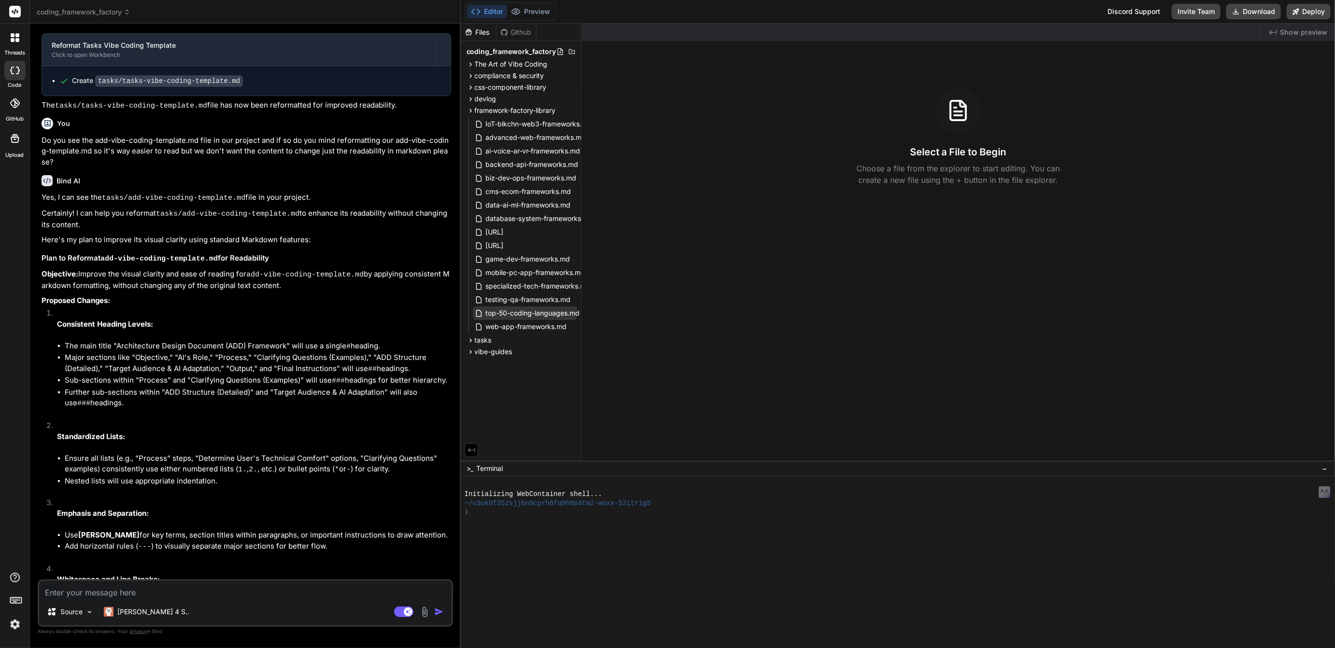
click at [520, 309] on span "top-50-coding-languages.md" at bounding box center [533, 314] width 96 height 12
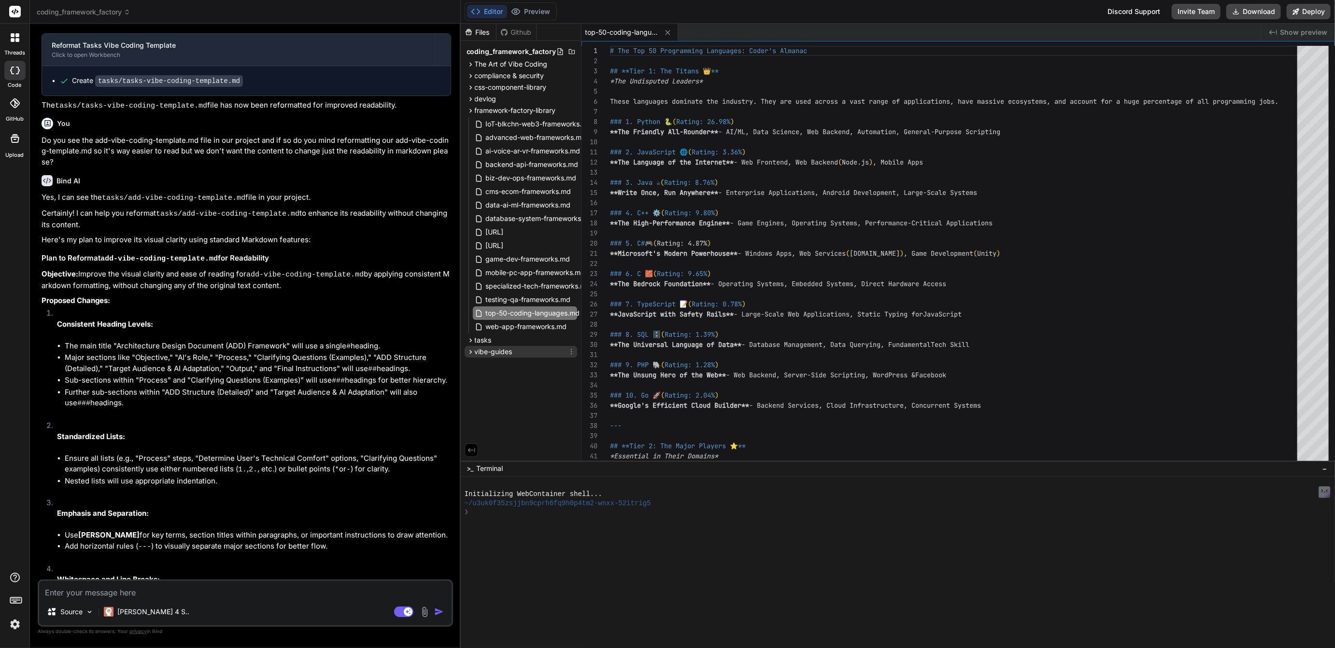
click at [488, 350] on span "vibe-guides" at bounding box center [494, 352] width 38 height 10
click at [486, 341] on span "tasks" at bounding box center [483, 341] width 17 height 10
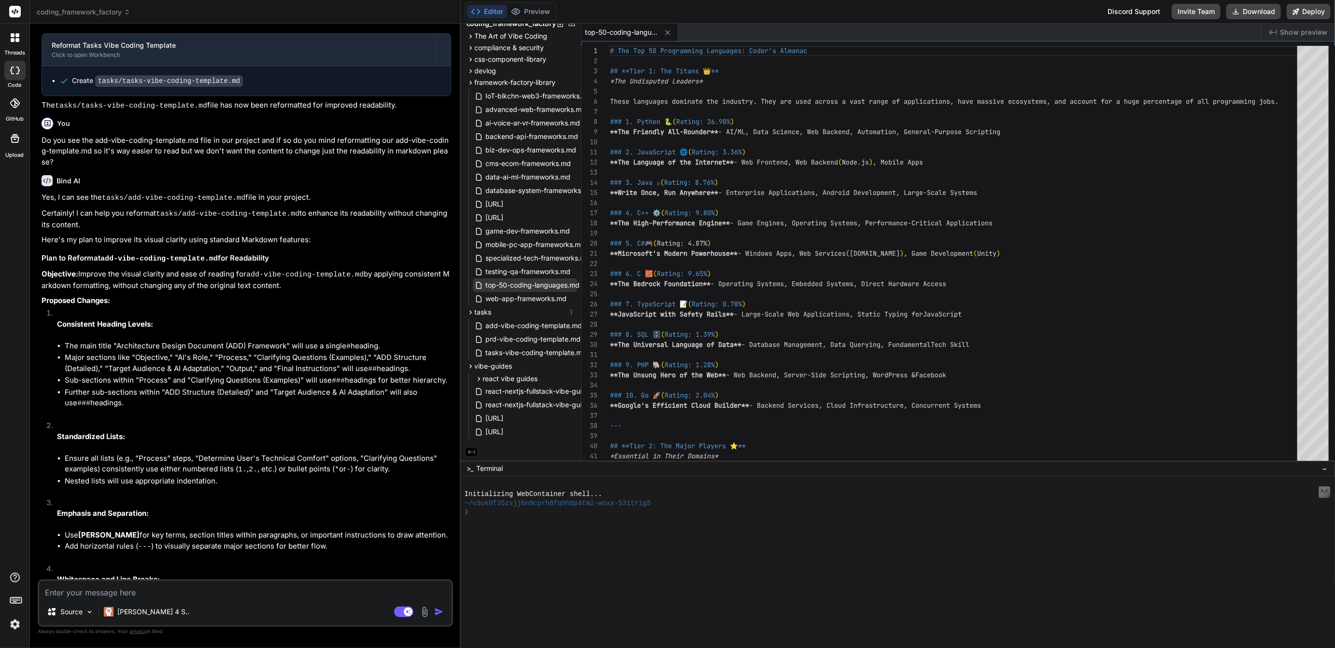
scroll to position [0, 0]
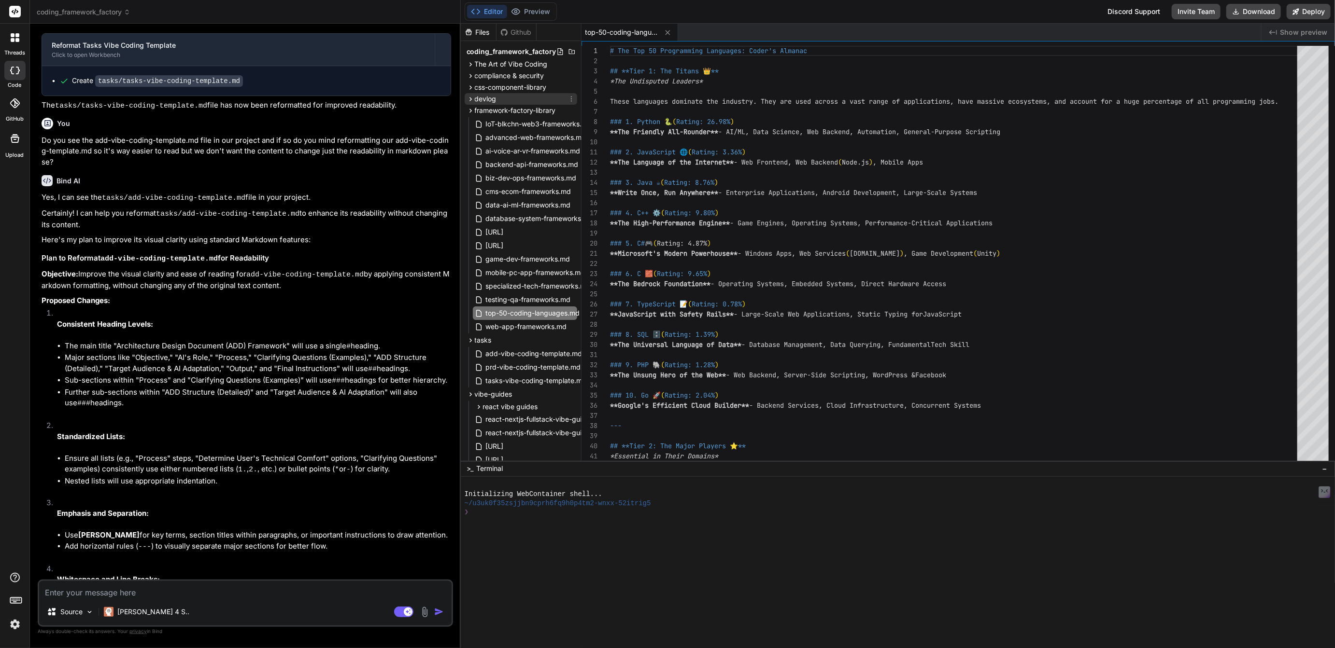
click at [484, 99] on span "devlog" at bounding box center [486, 99] width 22 height 10
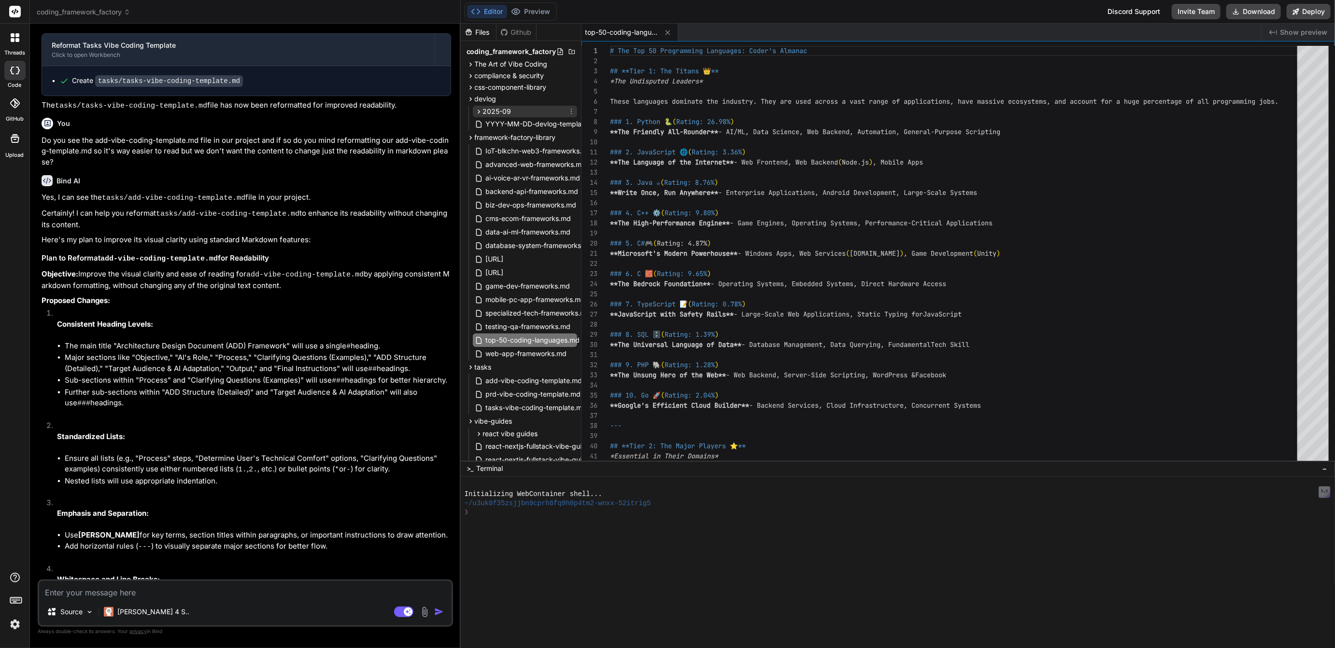
click at [489, 108] on span "2025-09" at bounding box center [497, 112] width 28 height 10
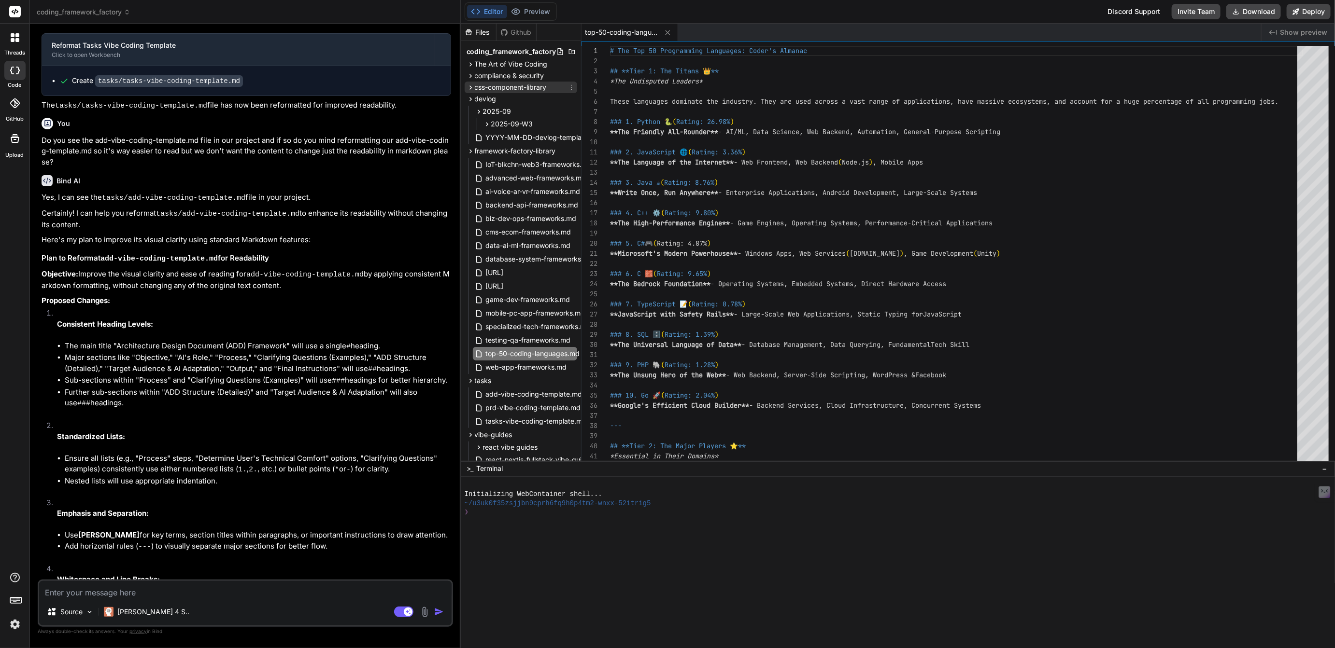
click at [496, 88] on span "css-component-library" at bounding box center [511, 88] width 72 height 10
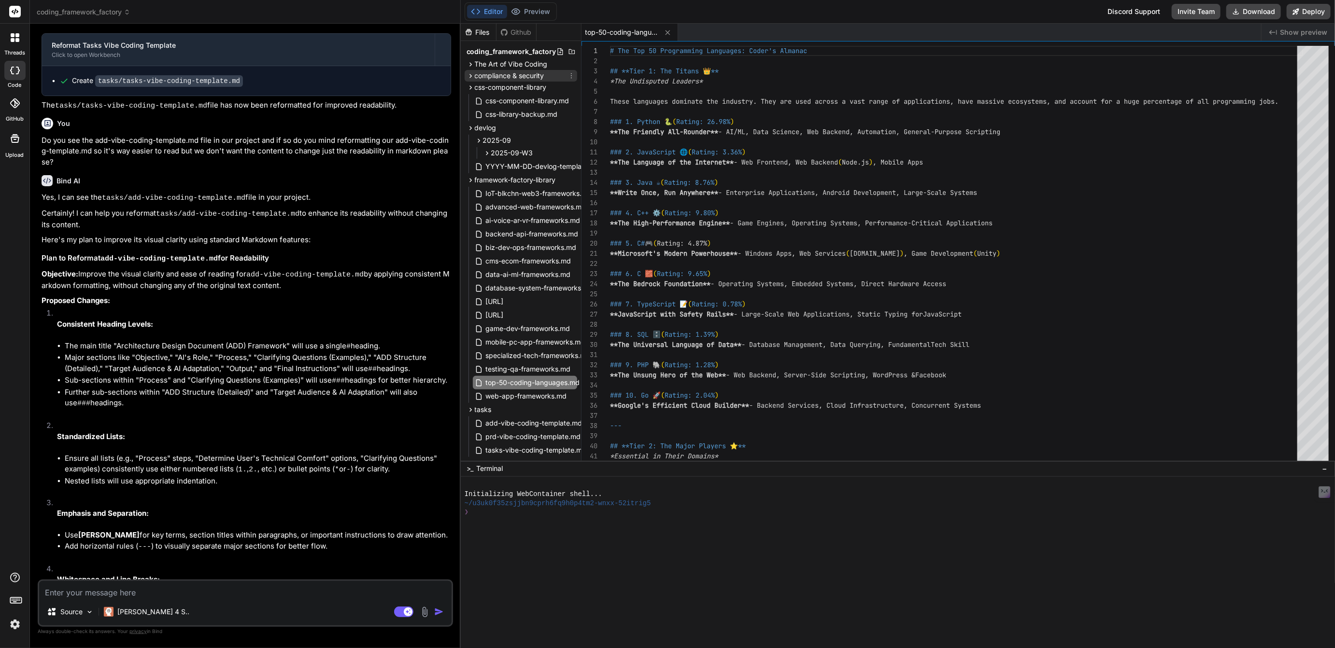
click at [497, 77] on span "compliance & security" at bounding box center [510, 76] width 70 height 10
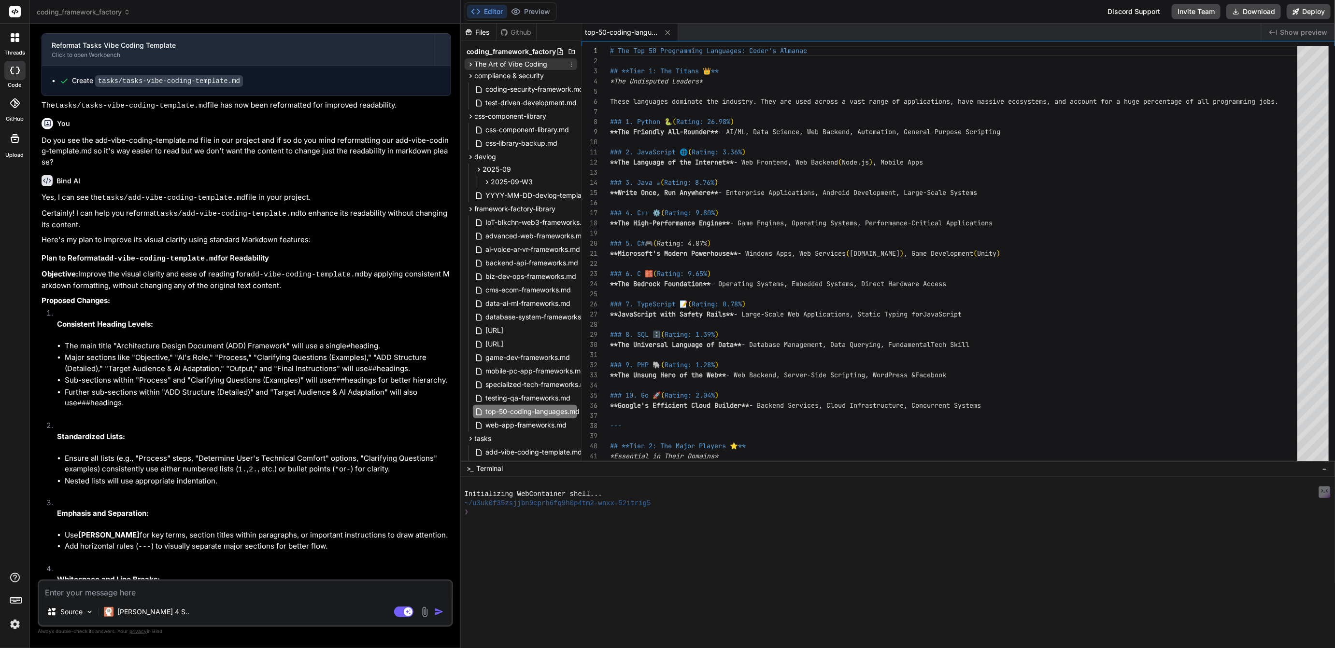
click at [498, 63] on span "The Art of Vibe Coding" at bounding box center [511, 64] width 73 height 10
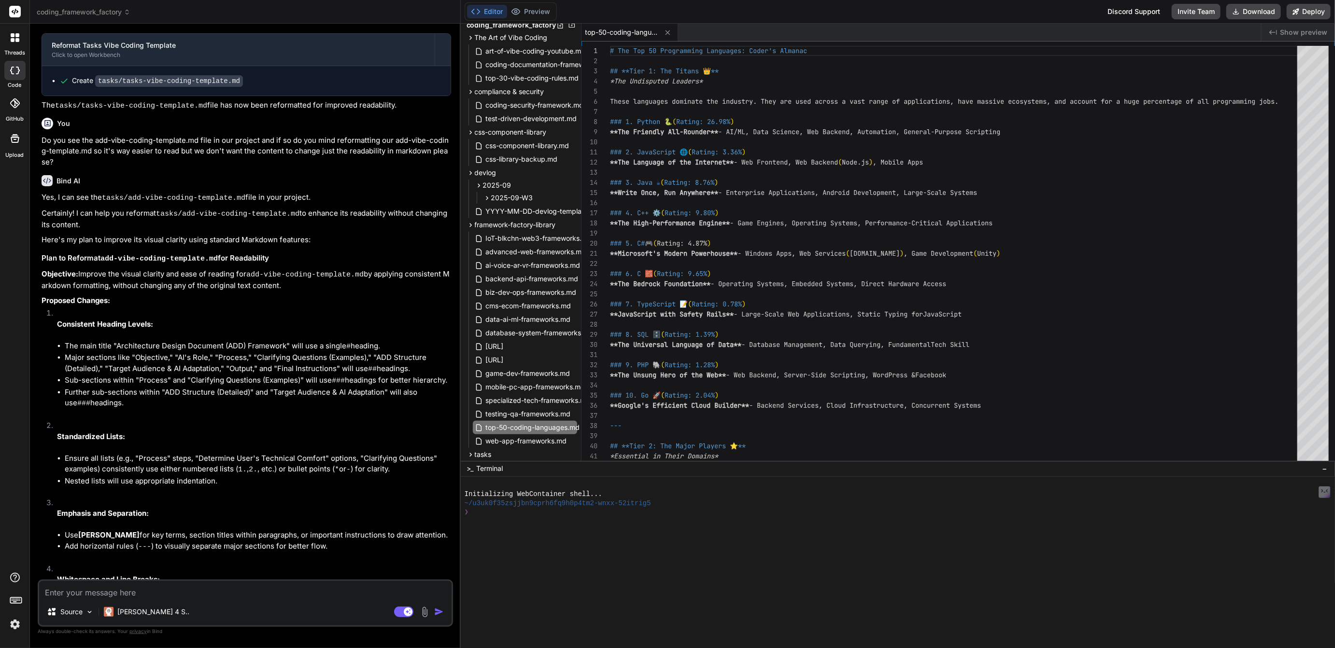
scroll to position [33, 0]
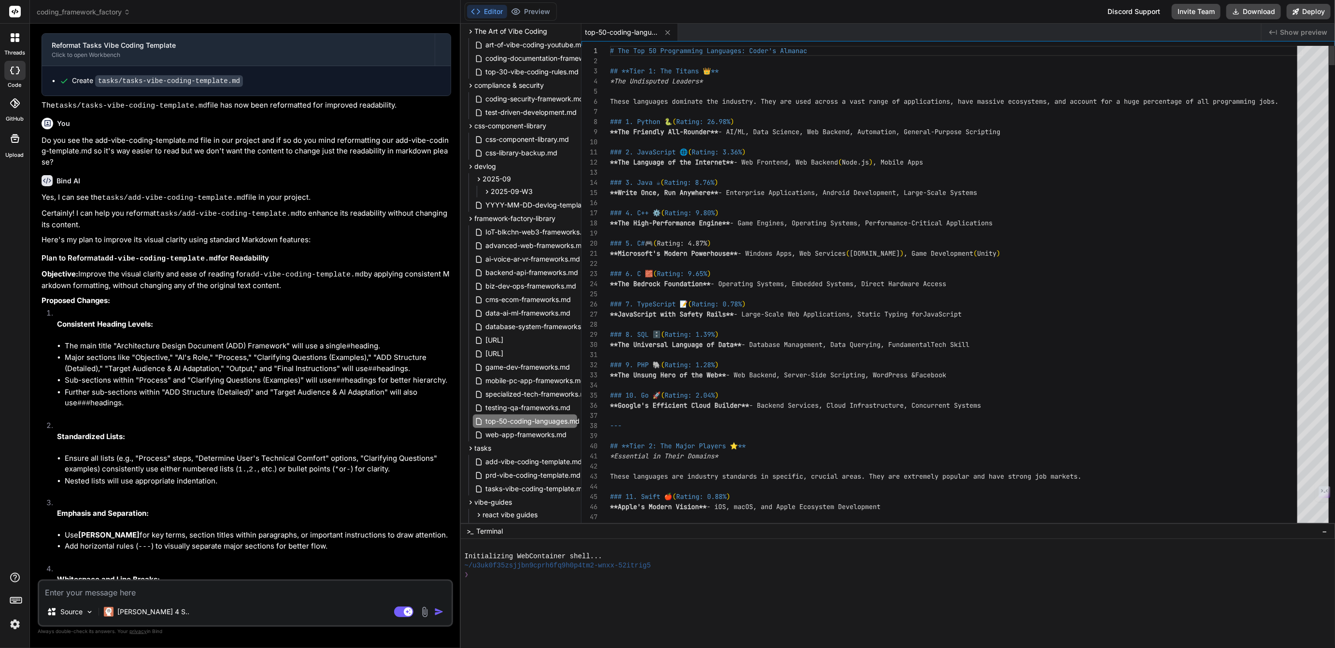
drag, startPoint x: 721, startPoint y: 461, endPoint x: 709, endPoint y: 633, distance: 172.3
click at [404, 613] on rect at bounding box center [408, 612] width 9 height 9
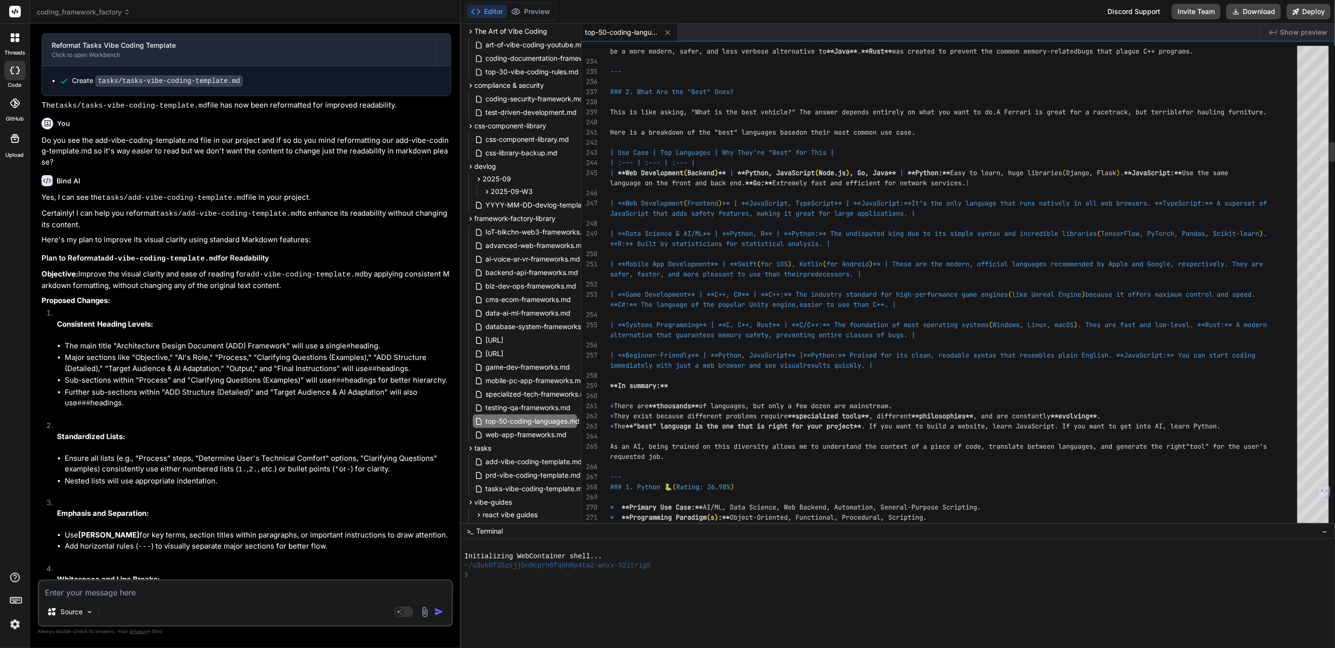
type textarea "x"
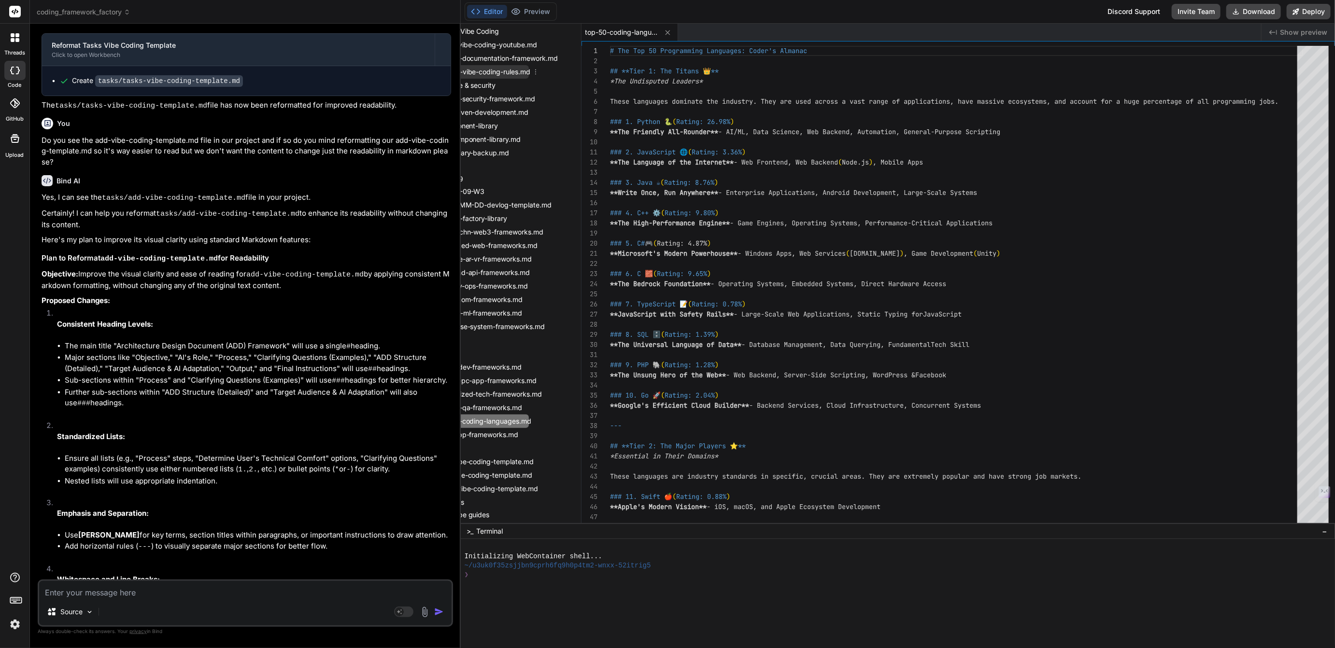
scroll to position [33, 22]
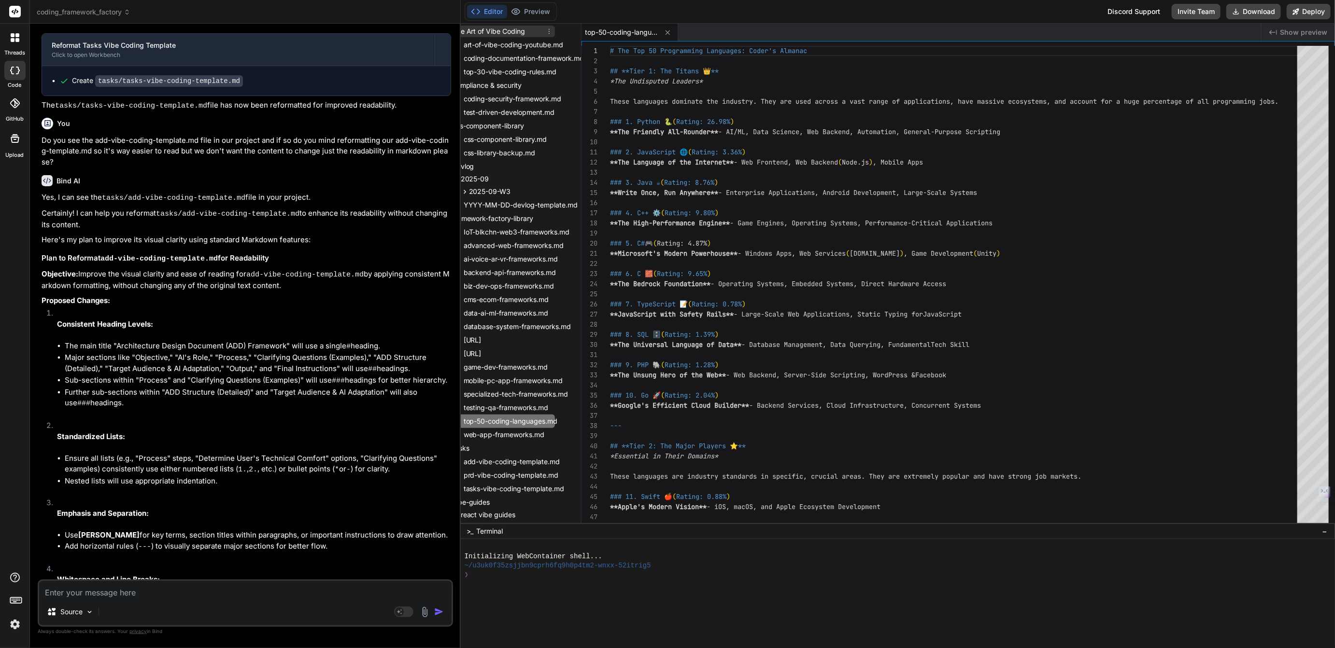
click at [548, 31] on icon at bounding box center [549, 32] width 8 height 8
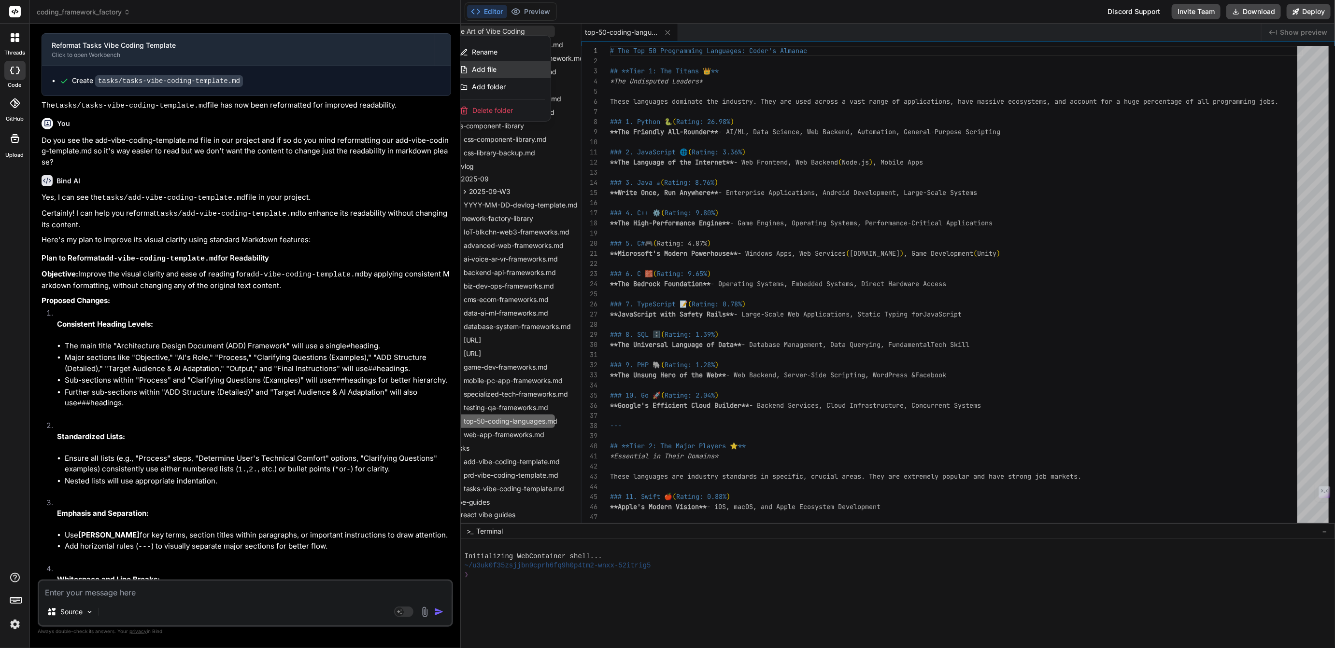
click at [492, 68] on span "Add file" at bounding box center [484, 70] width 25 height 10
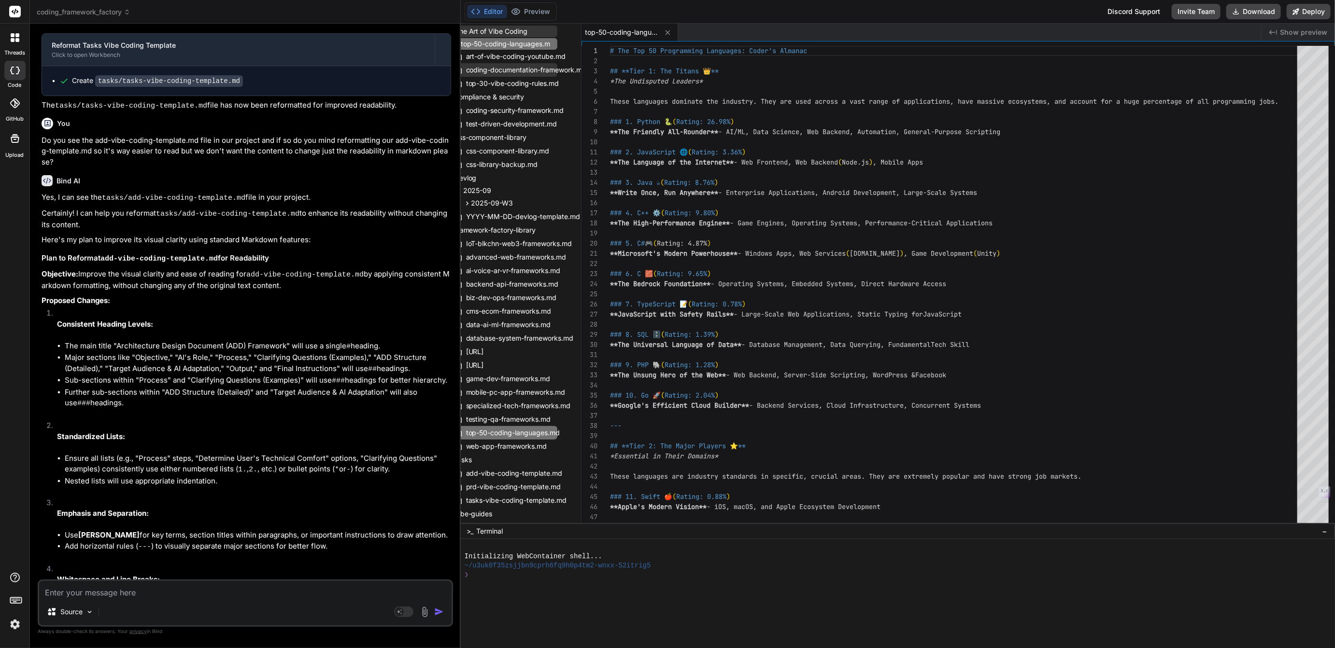
scroll to position [0, 17]
type input "top-50-coding-languages.md"
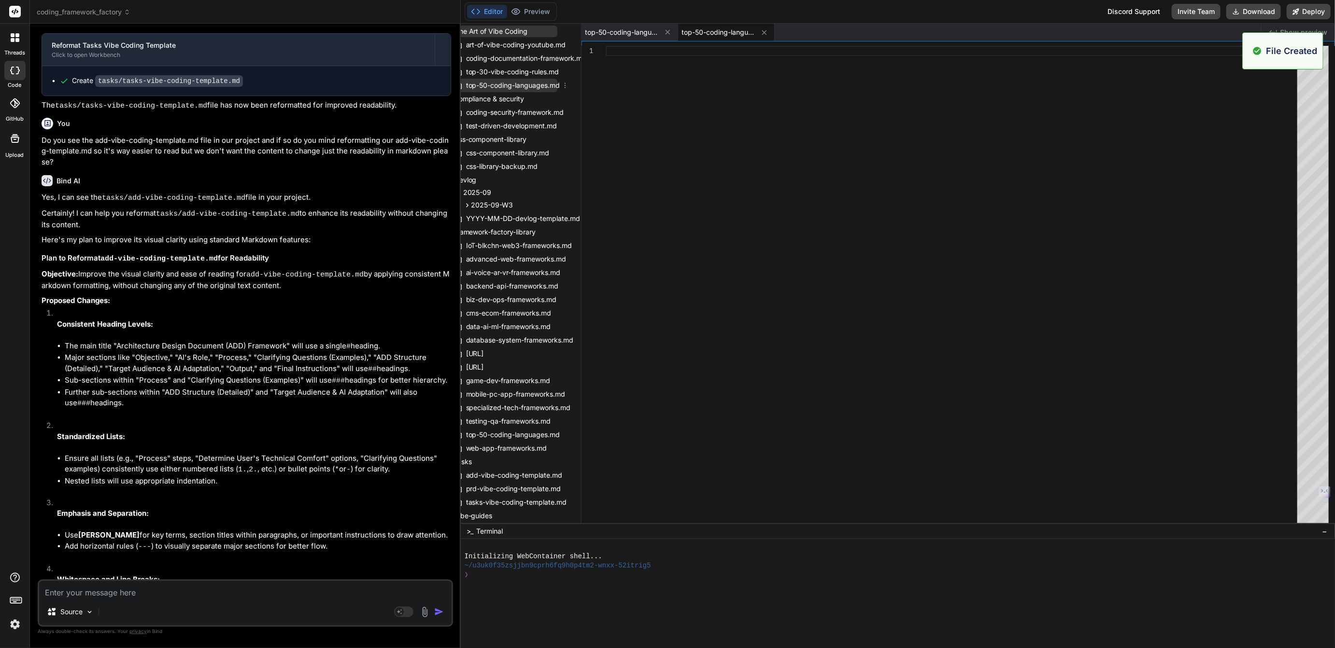
scroll to position [33, 0]
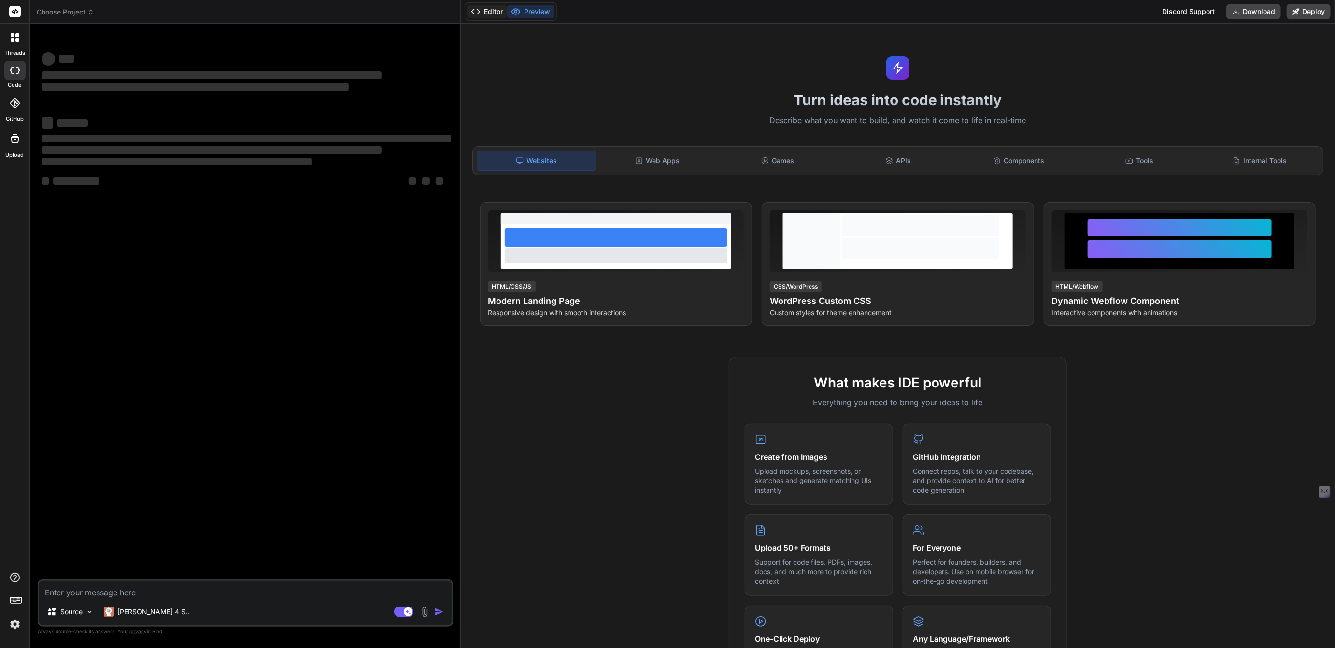
click at [496, 13] on button "Editor" at bounding box center [487, 12] width 40 height 14
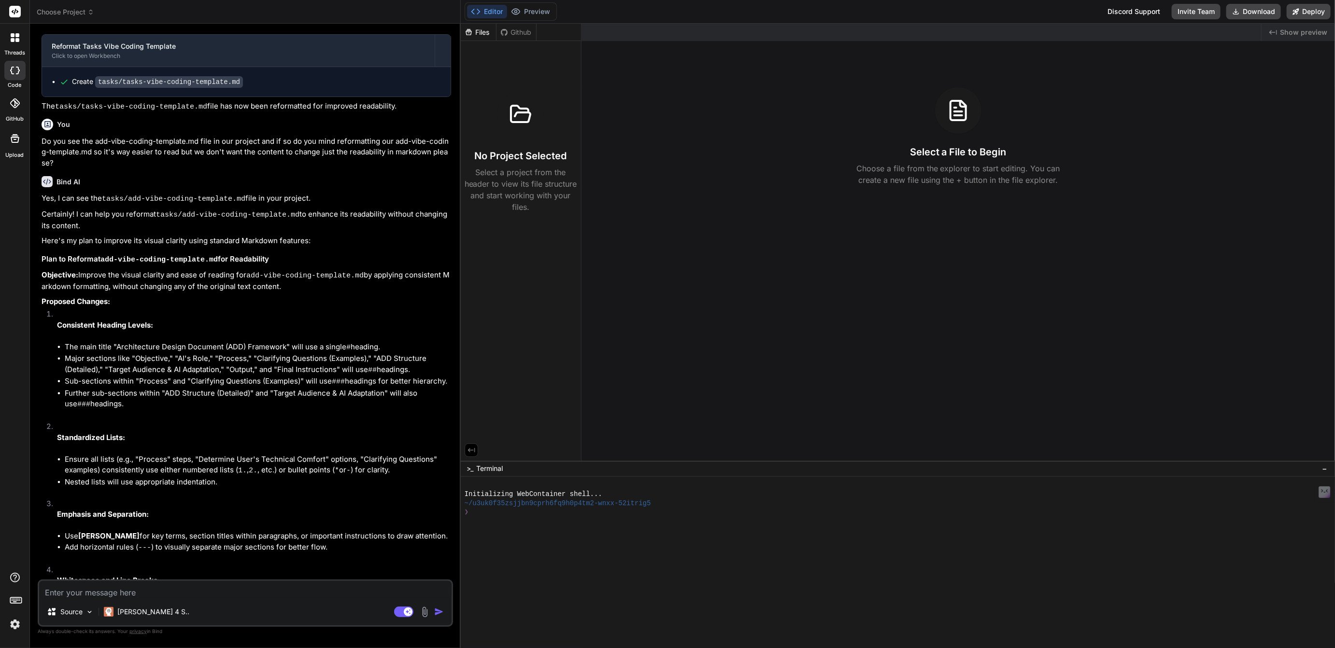
scroll to position [1307, 0]
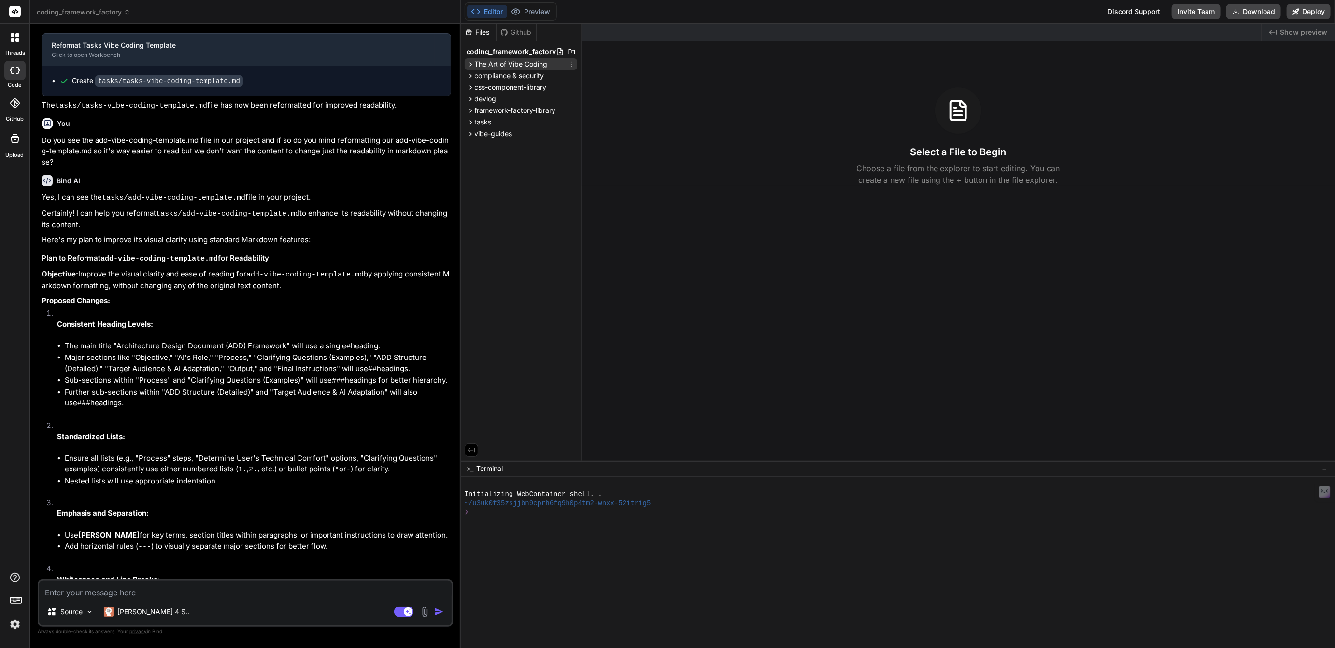
click at [499, 61] on span "The Art of Vibe Coding" at bounding box center [511, 64] width 73 height 10
click at [492, 167] on span "framework-factory-library" at bounding box center [515, 167] width 81 height 10
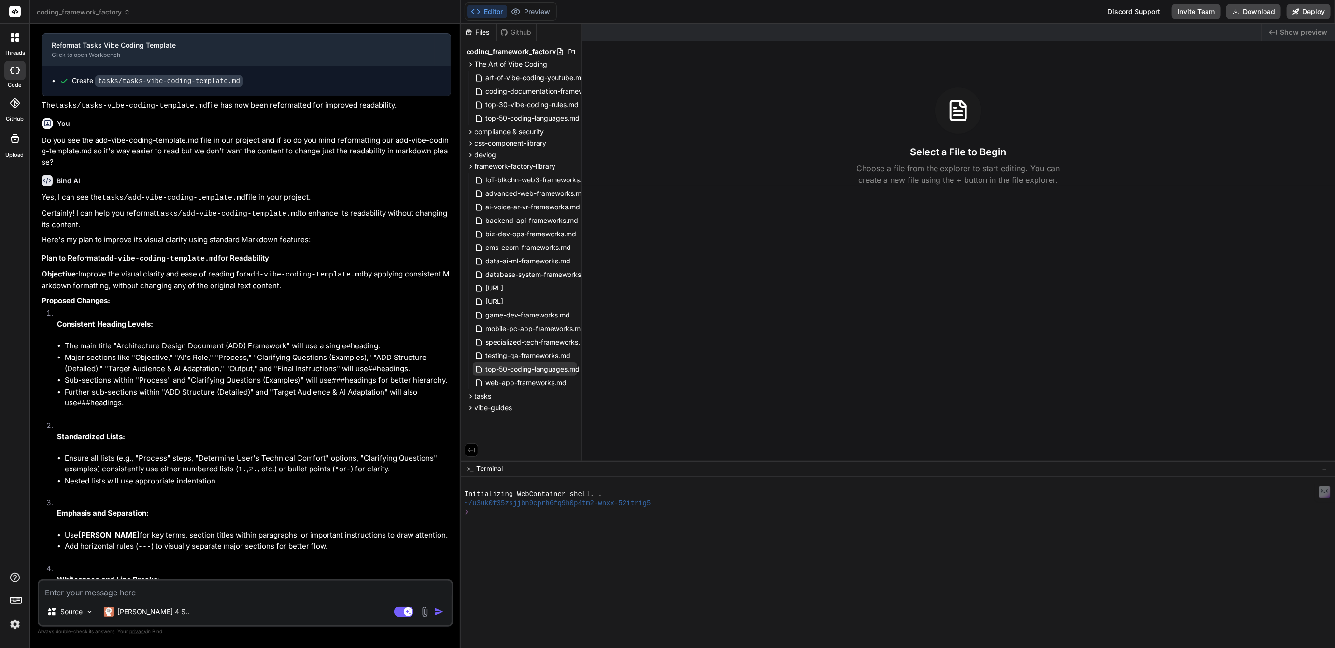
click at [513, 367] on span "top-50-coding-languages.md" at bounding box center [533, 370] width 96 height 12
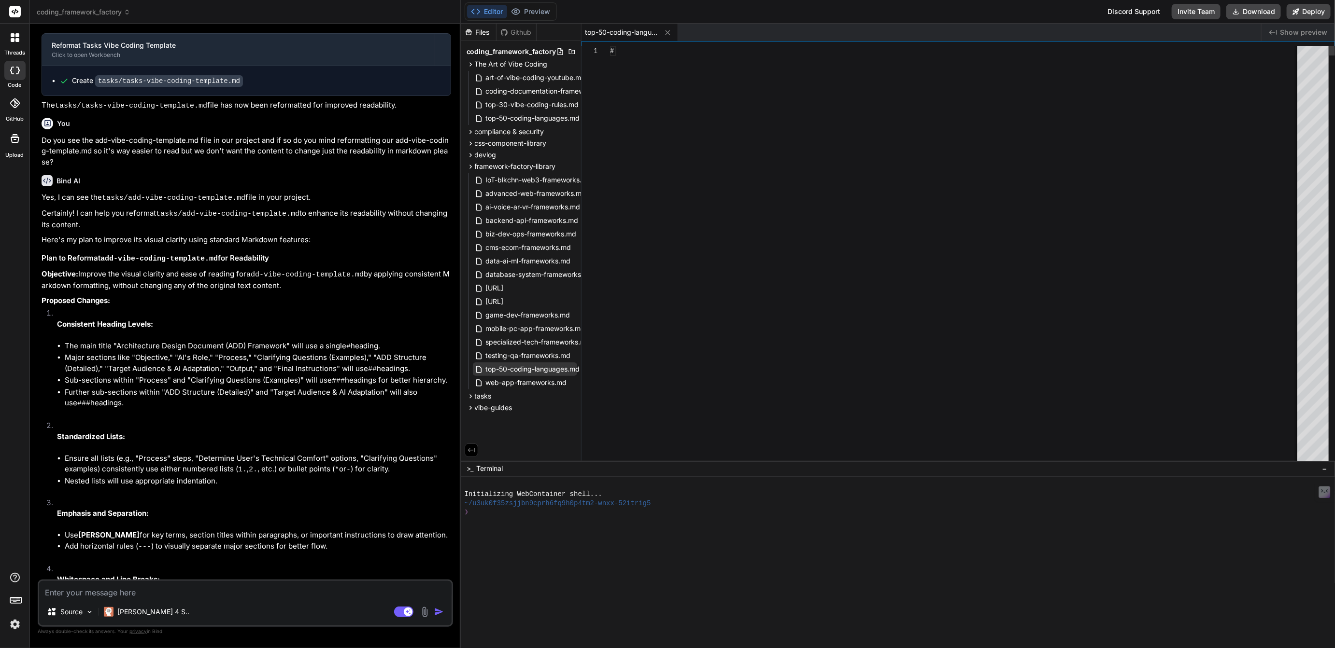
type textarea "x"
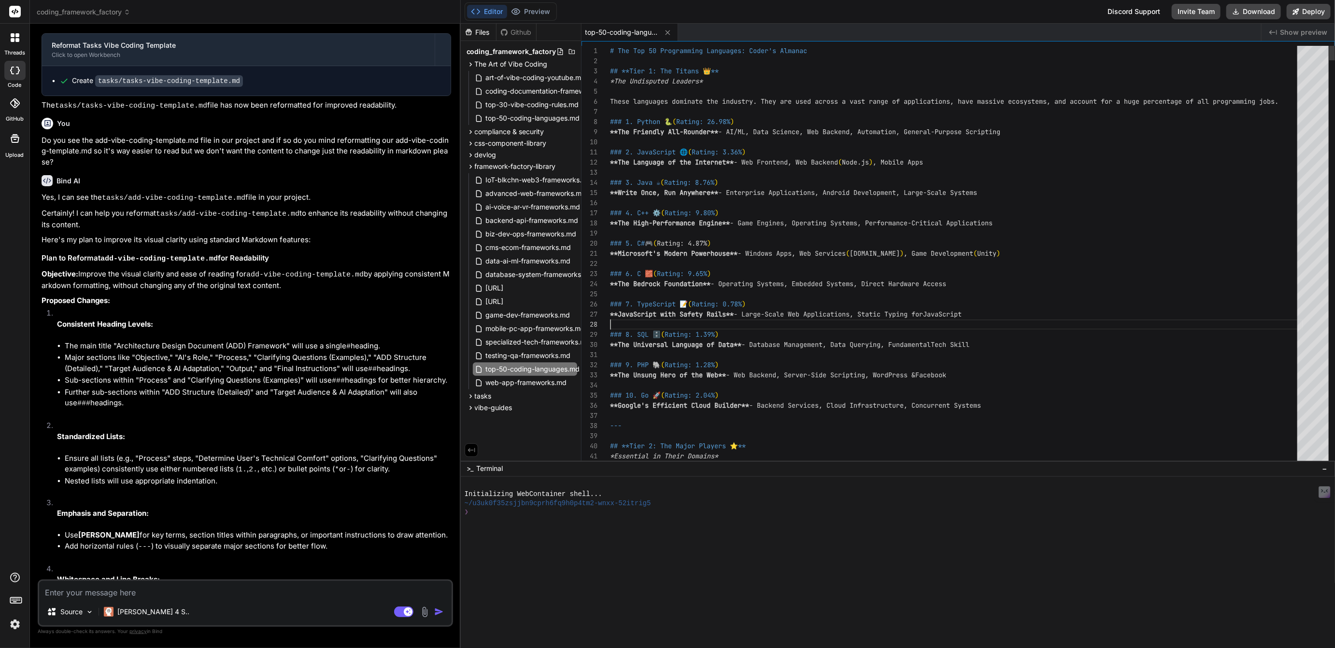
scroll to position [71, 0]
type textarea "# The Top 50 Programming Languages: Coder's Almanac ## **Tier 1: The Titans 👑**…"
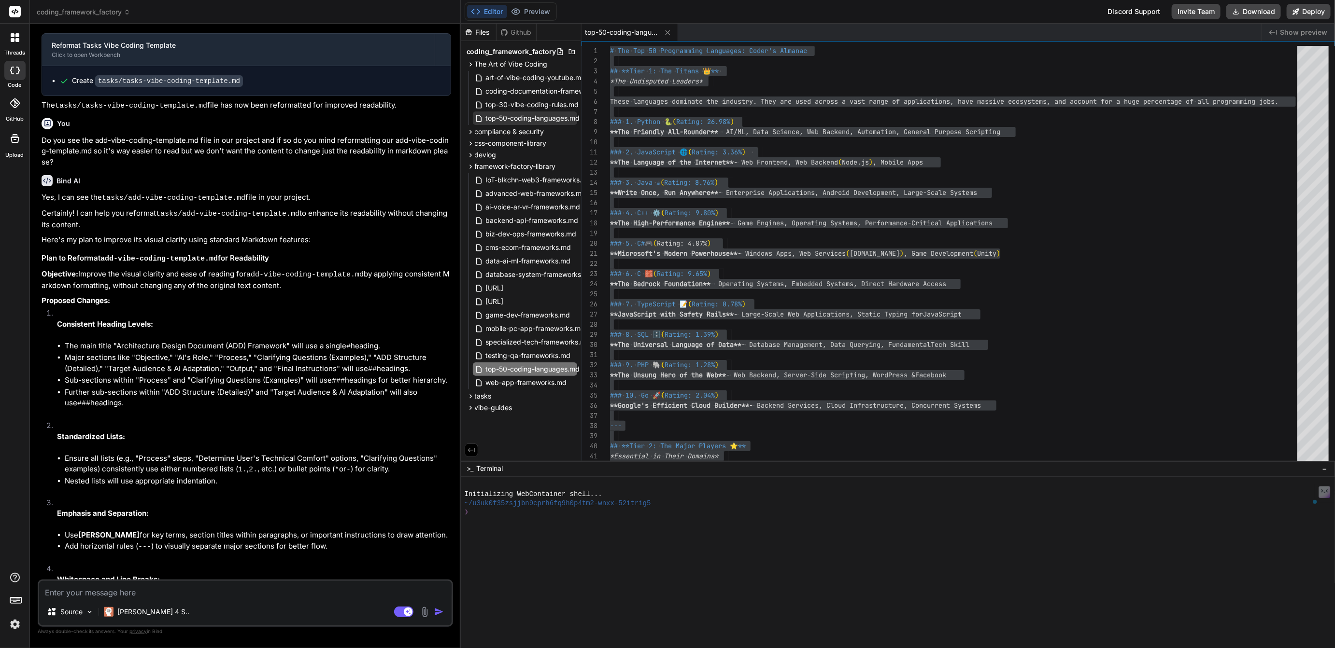
click at [522, 121] on span "top-50-coding-languages.md" at bounding box center [533, 118] width 96 height 12
type textarea "x"
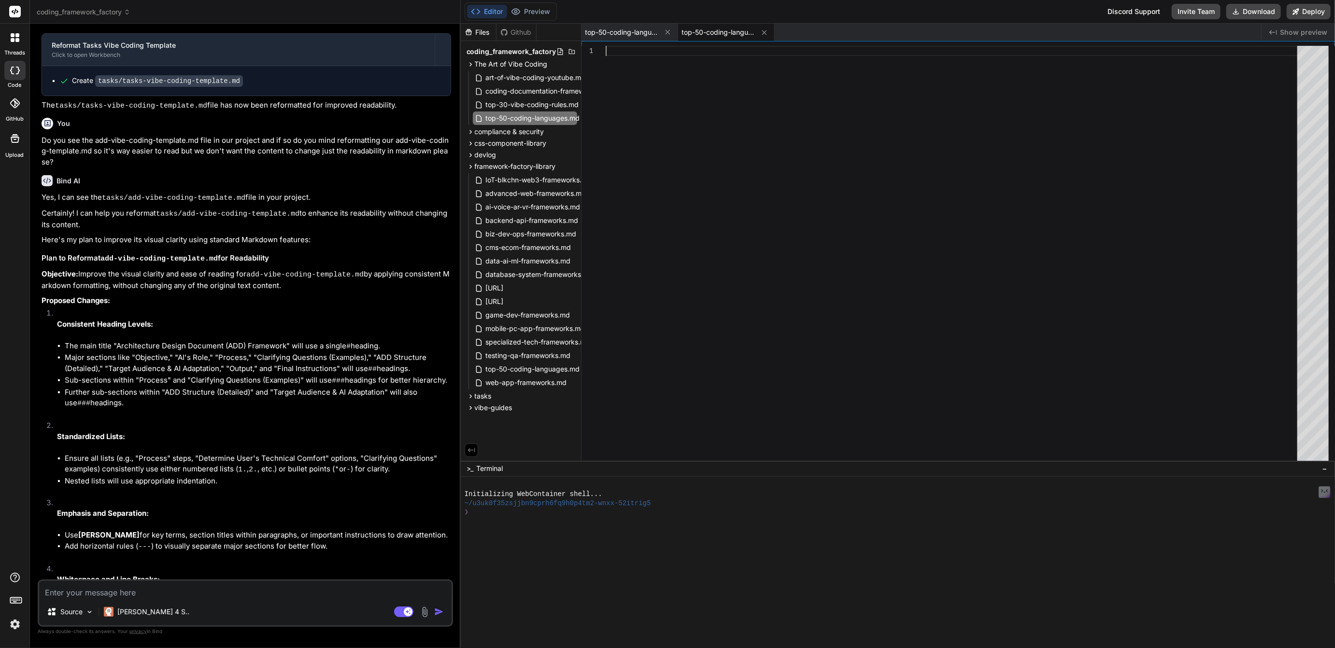
click at [656, 66] on div at bounding box center [953, 256] width 697 height 420
type textarea "--- There you have it—the complete Top 50 Coder's Almanac. This should be an in…"
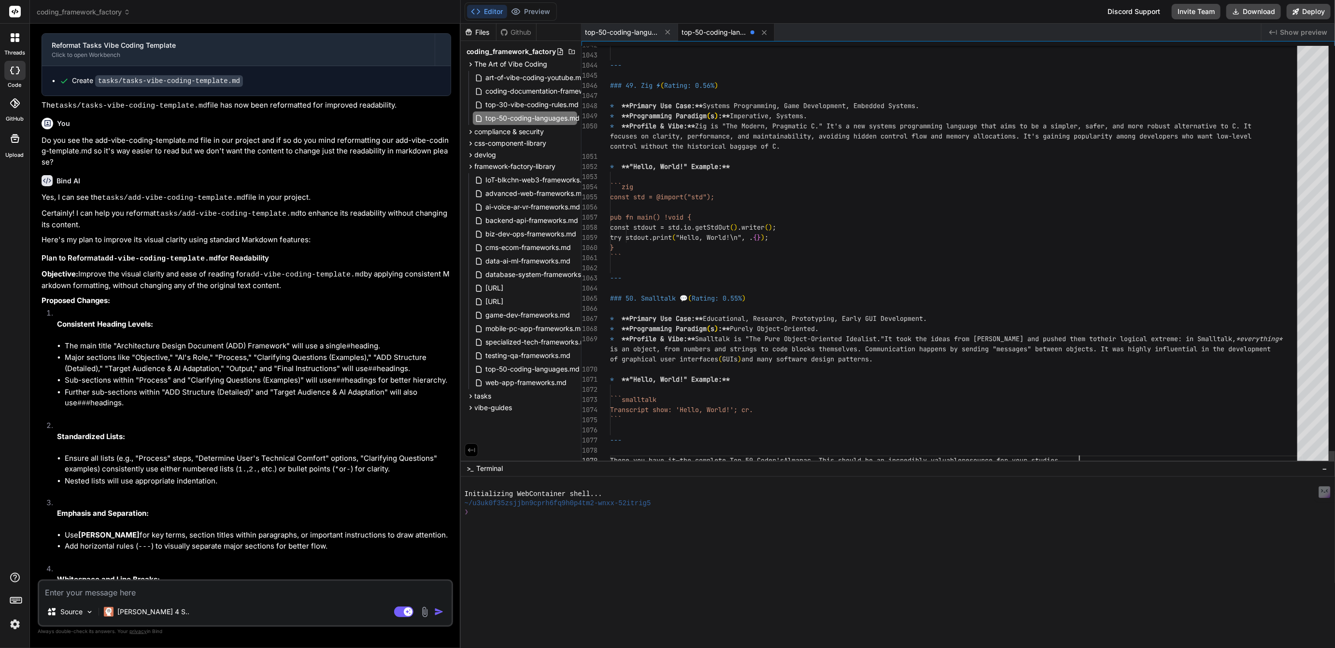
scroll to position [20, 0]
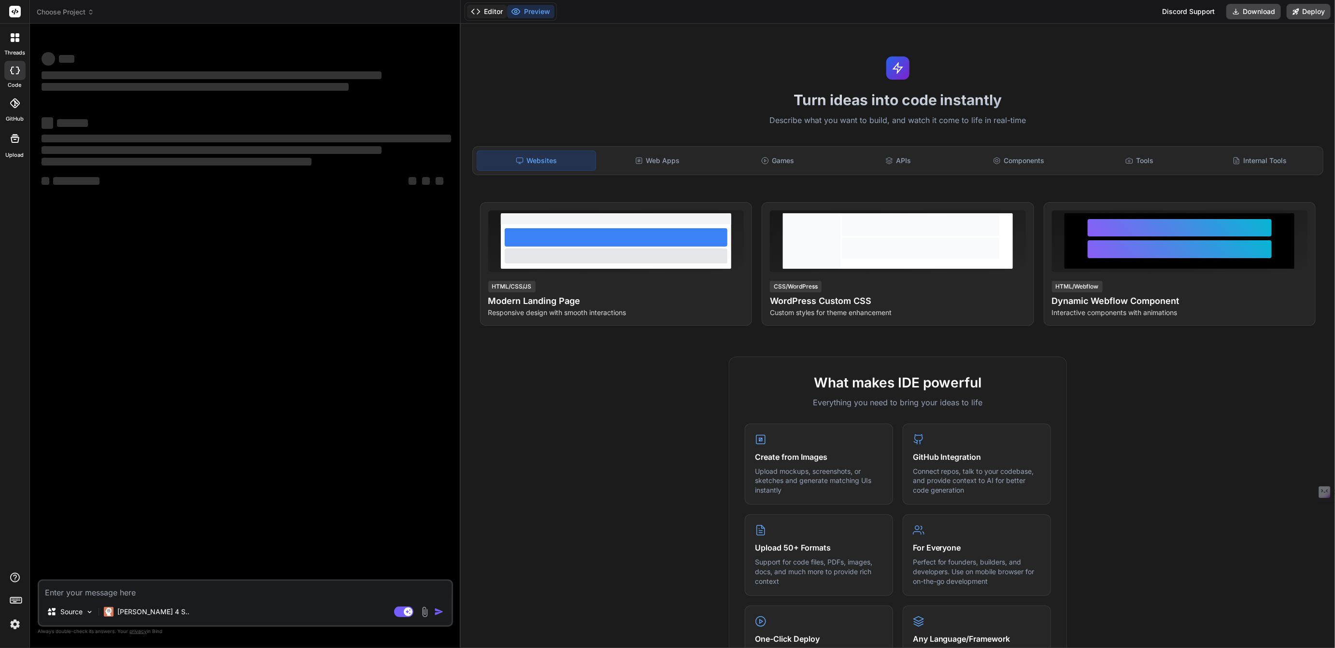
click at [496, 17] on button "Editor" at bounding box center [487, 12] width 40 height 14
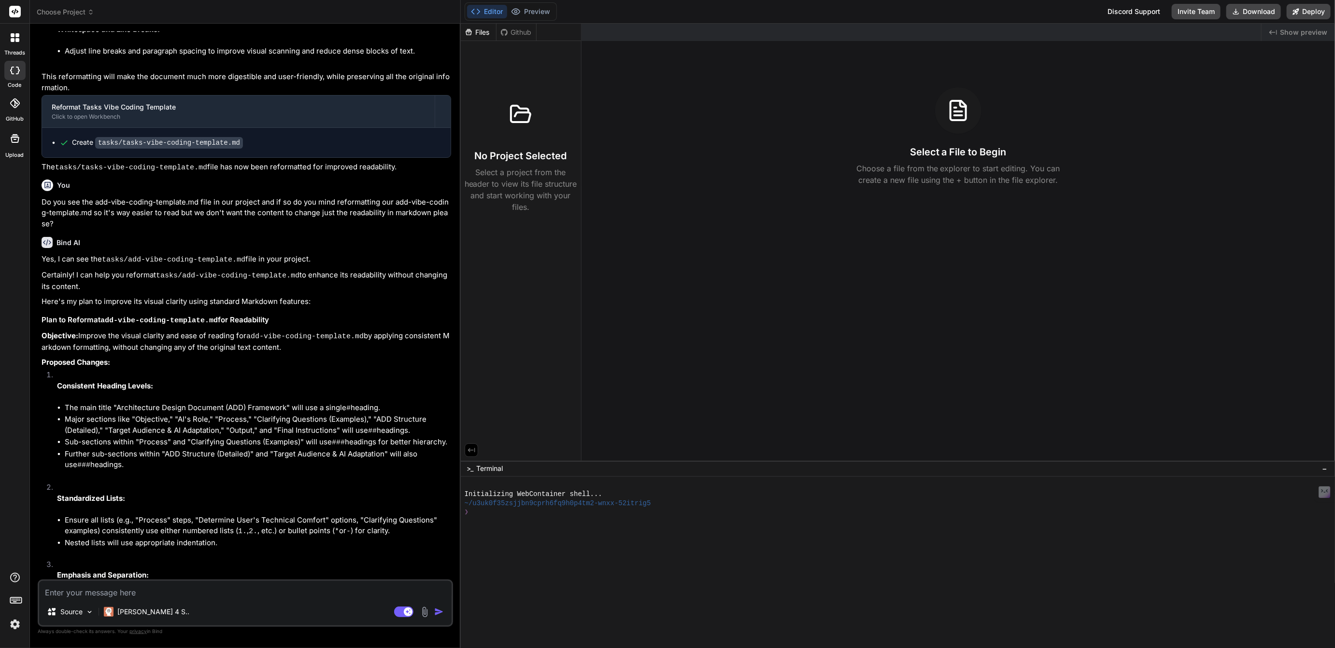
type textarea "x"
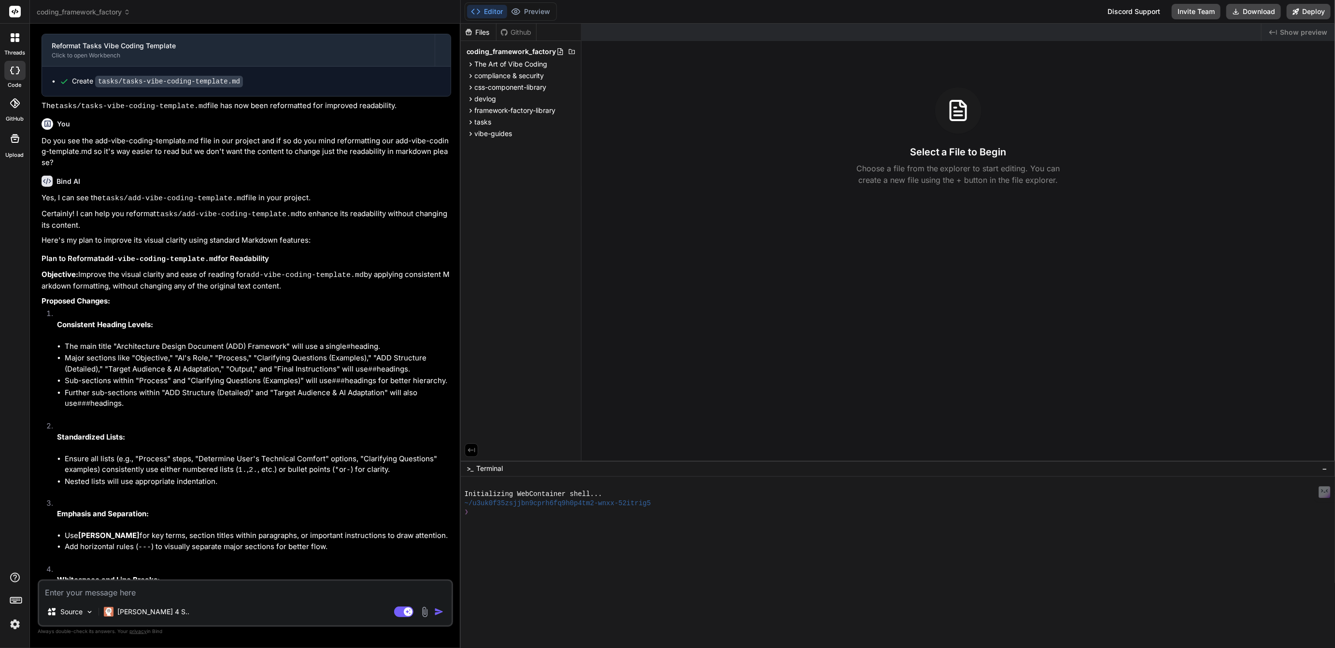
scroll to position [1307, 0]
click at [499, 60] on span "The Art of Vibe Coding" at bounding box center [511, 64] width 73 height 10
click at [496, 169] on span "framework-factory-library" at bounding box center [515, 167] width 81 height 10
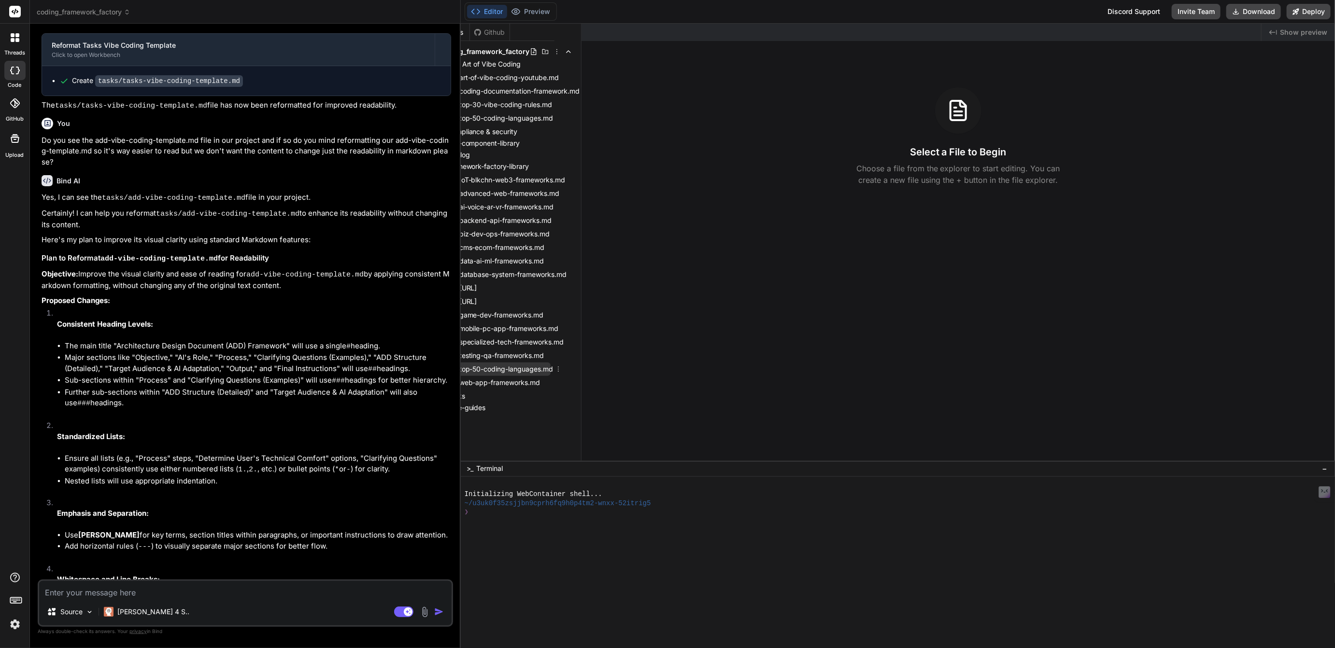
scroll to position [0, 28]
click at [559, 369] on icon at bounding box center [558, 369] width 8 height 8
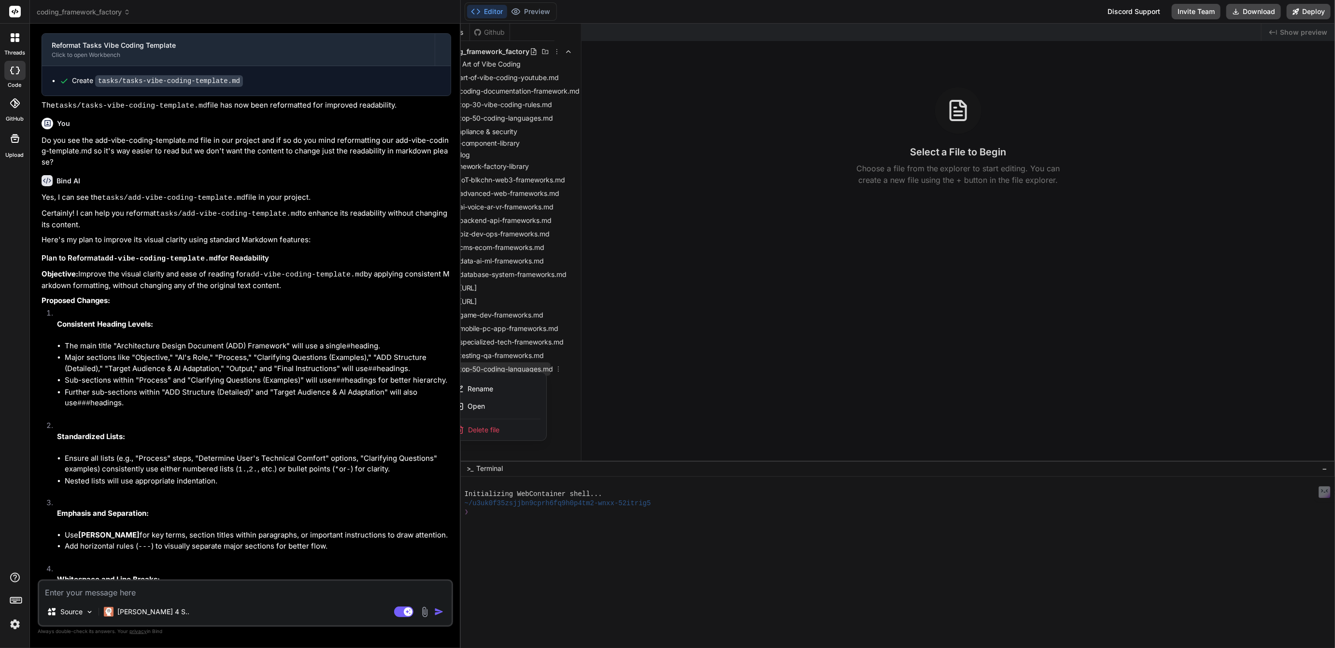
click at [486, 429] on span "Delete file" at bounding box center [483, 430] width 31 height 10
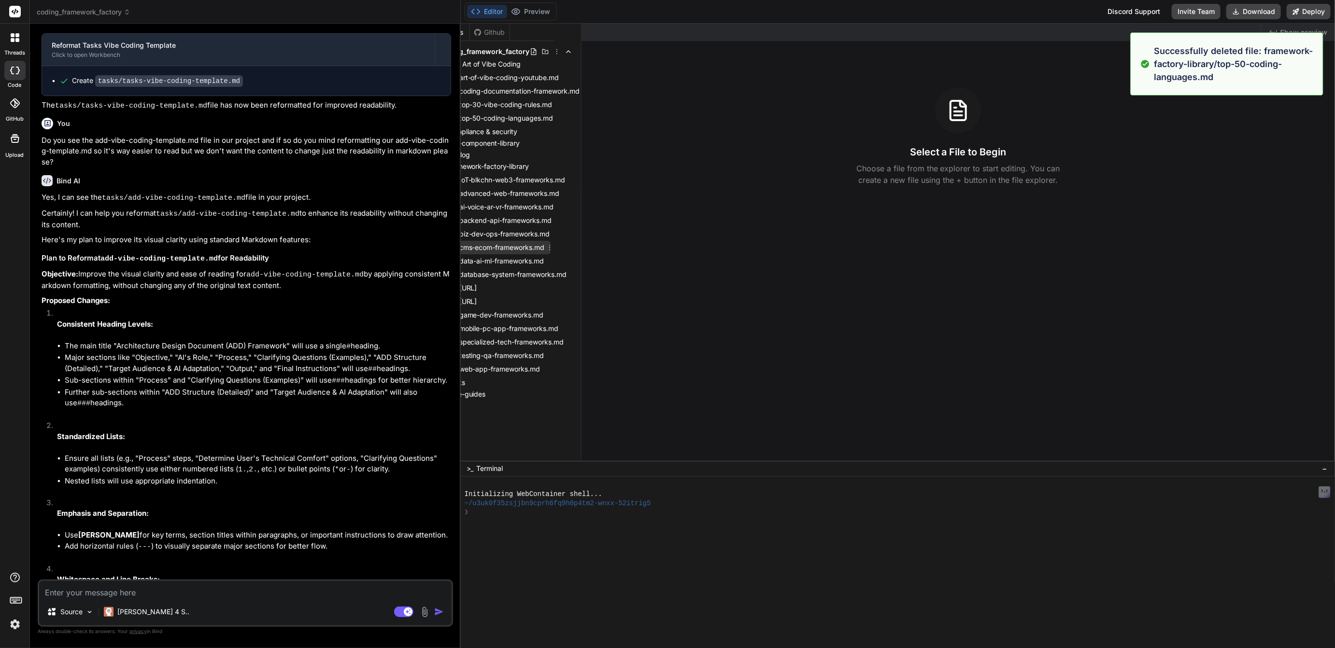
scroll to position [0, 0]
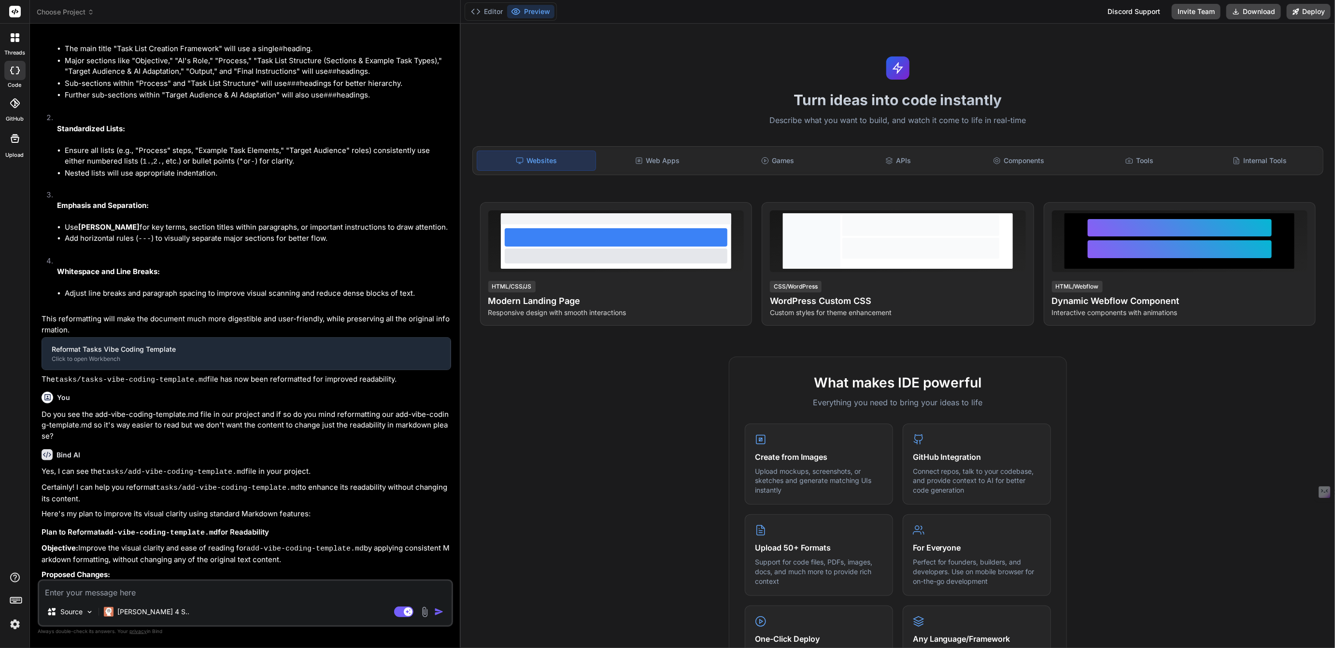
type textarea "x"
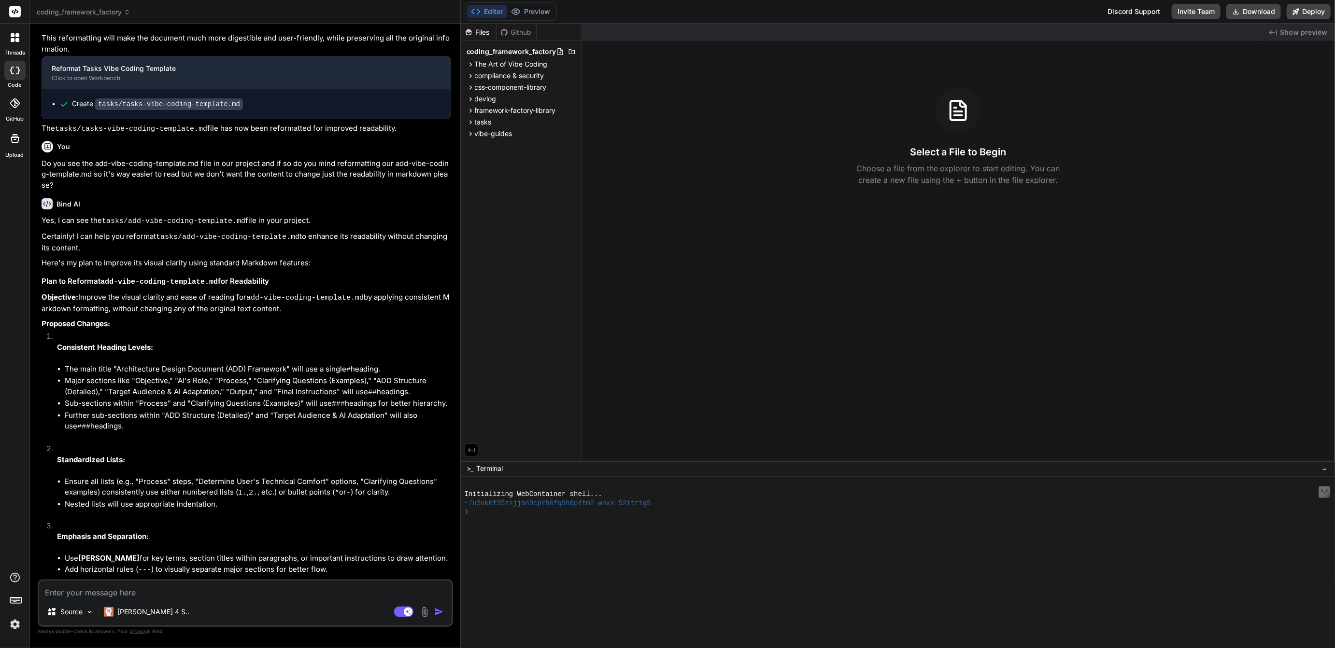
scroll to position [1307, 0]
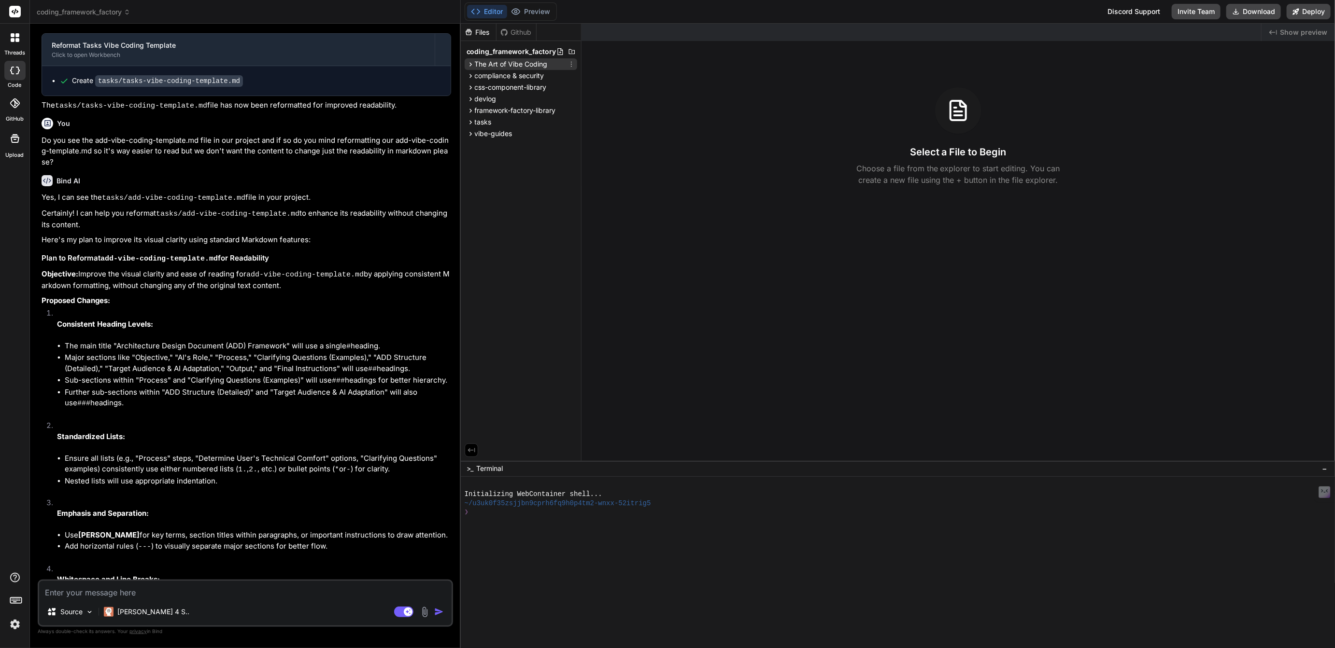
click at [525, 62] on span "The Art of Vibe Coding" at bounding box center [511, 64] width 73 height 10
click at [494, 165] on span "framework-factory-library" at bounding box center [515, 167] width 81 height 10
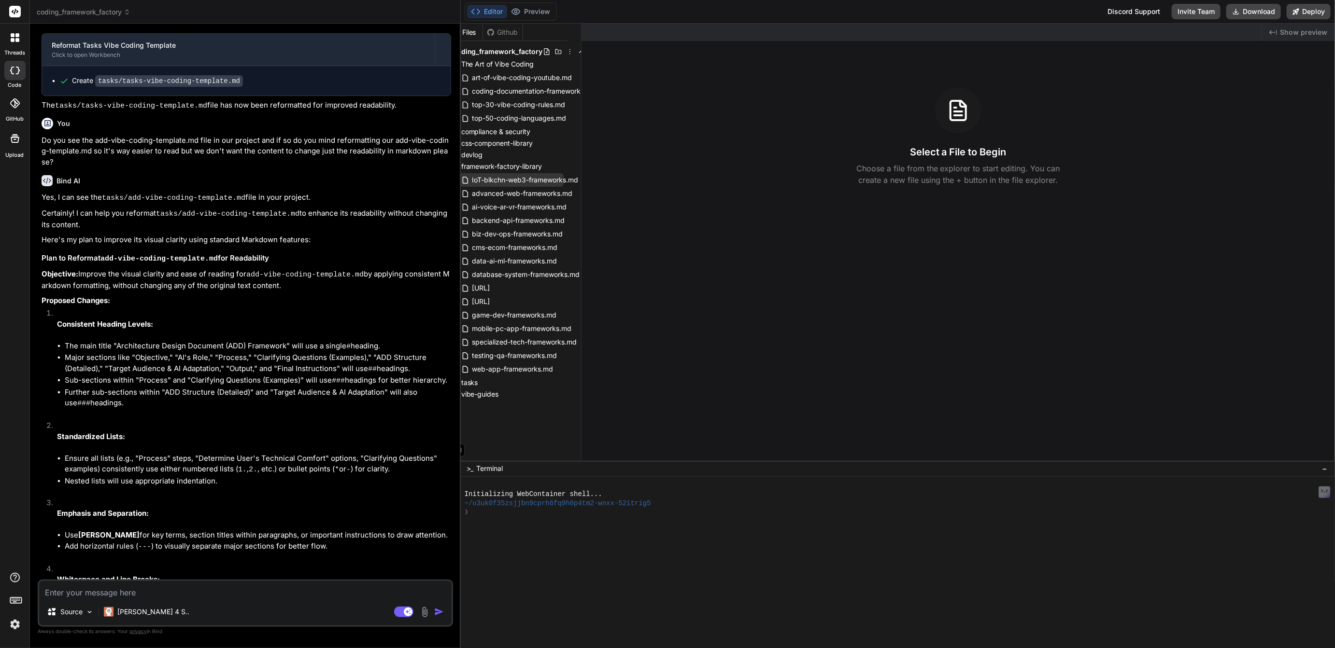
scroll to position [0, 28]
click at [570, 180] on icon at bounding box center [570, 180] width 1 height 5
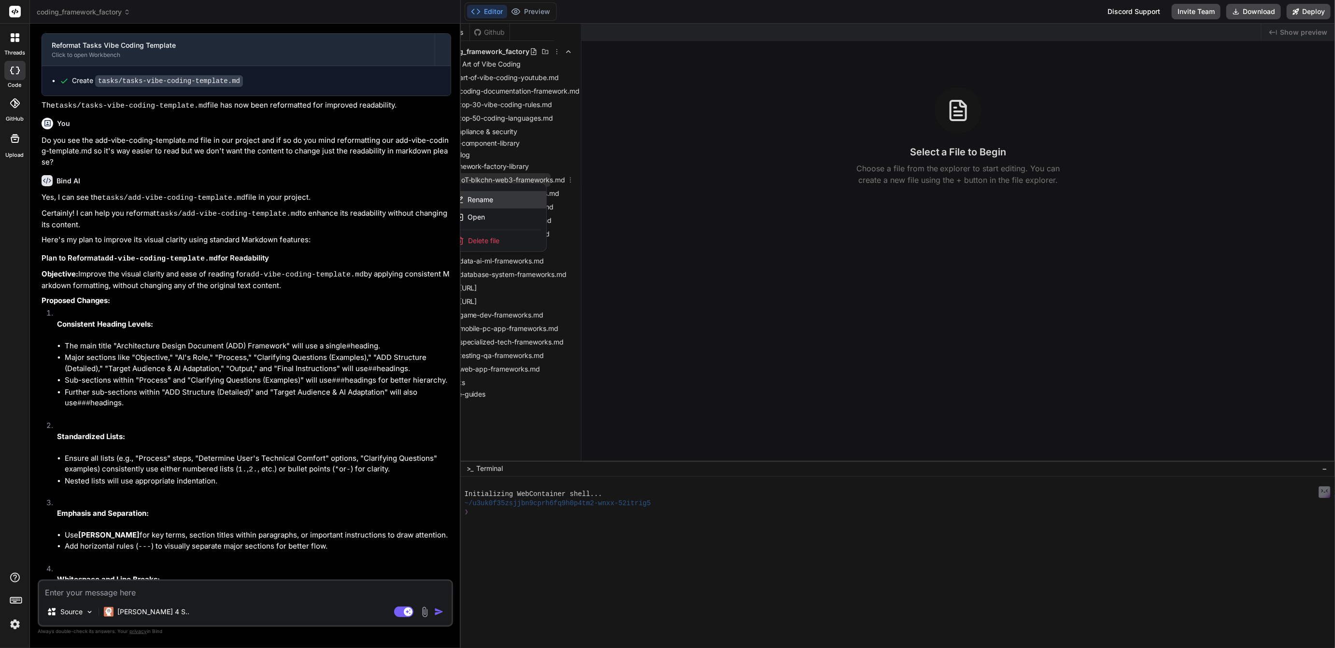
click at [478, 200] on span "Rename" at bounding box center [480, 200] width 26 height 10
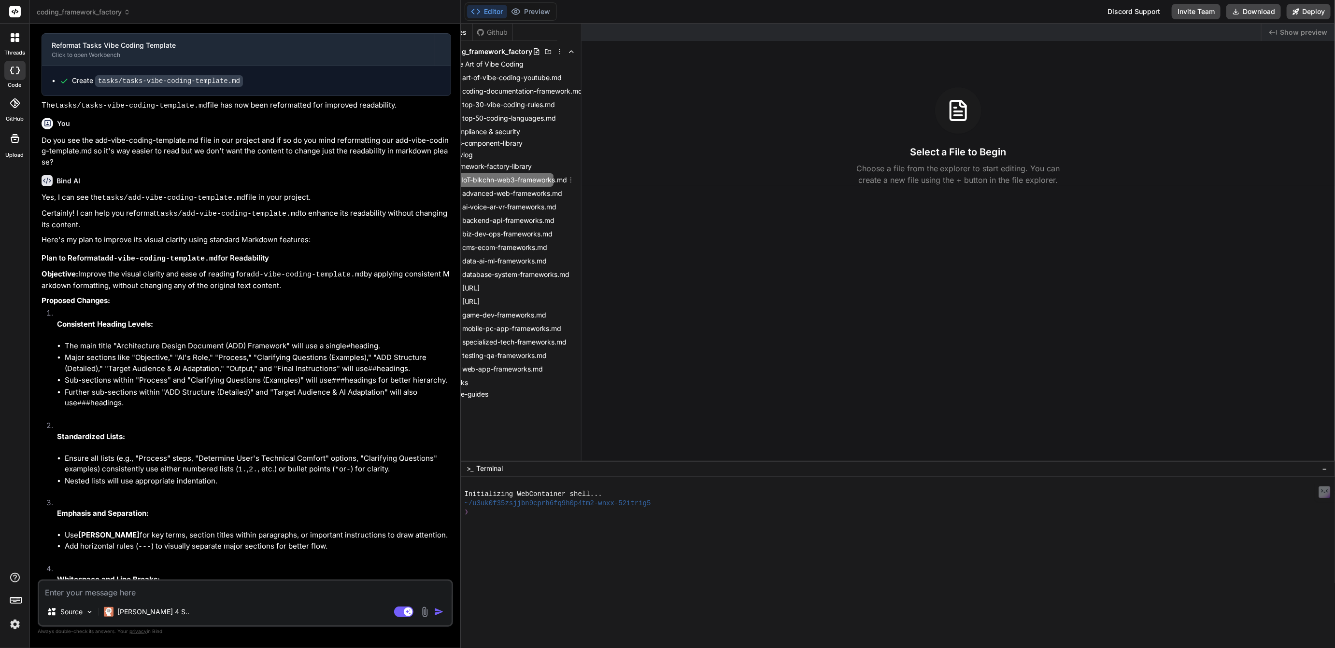
scroll to position [0, 0]
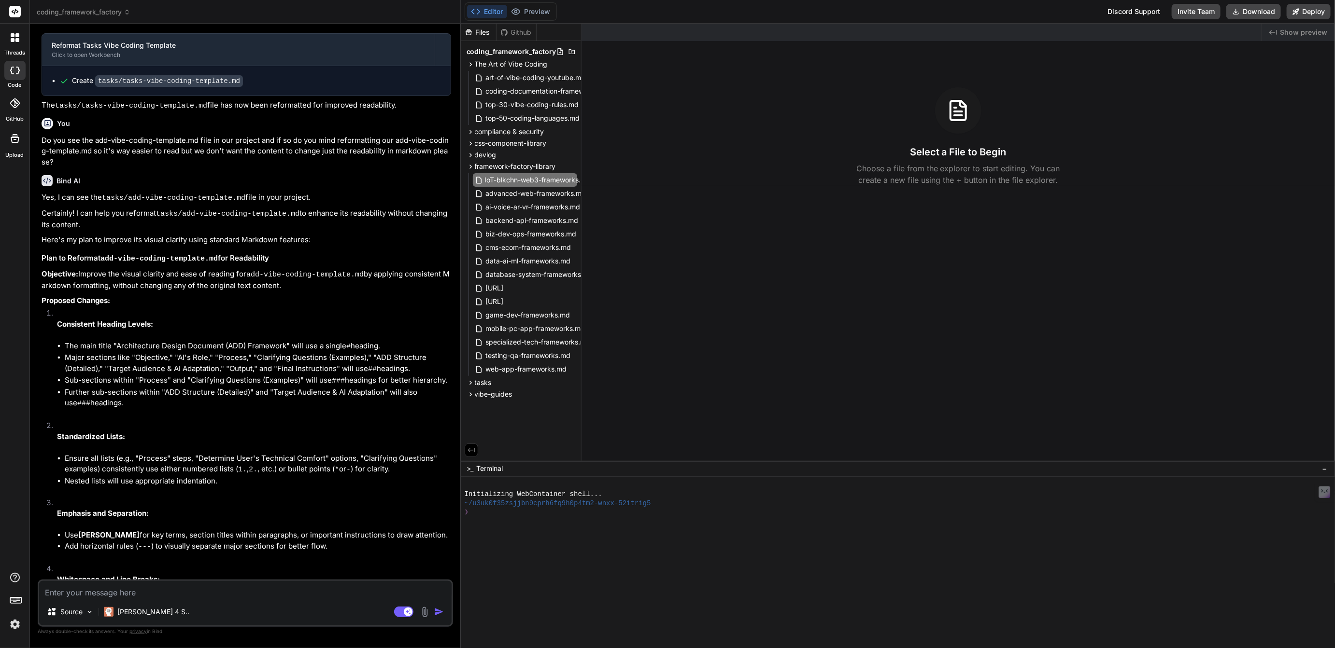
click at [490, 180] on input "IoT-blkchn-web3-frameworks.md" at bounding box center [538, 180] width 106 height 12
type input "blkchn-IoT-web3-frameworks.md"
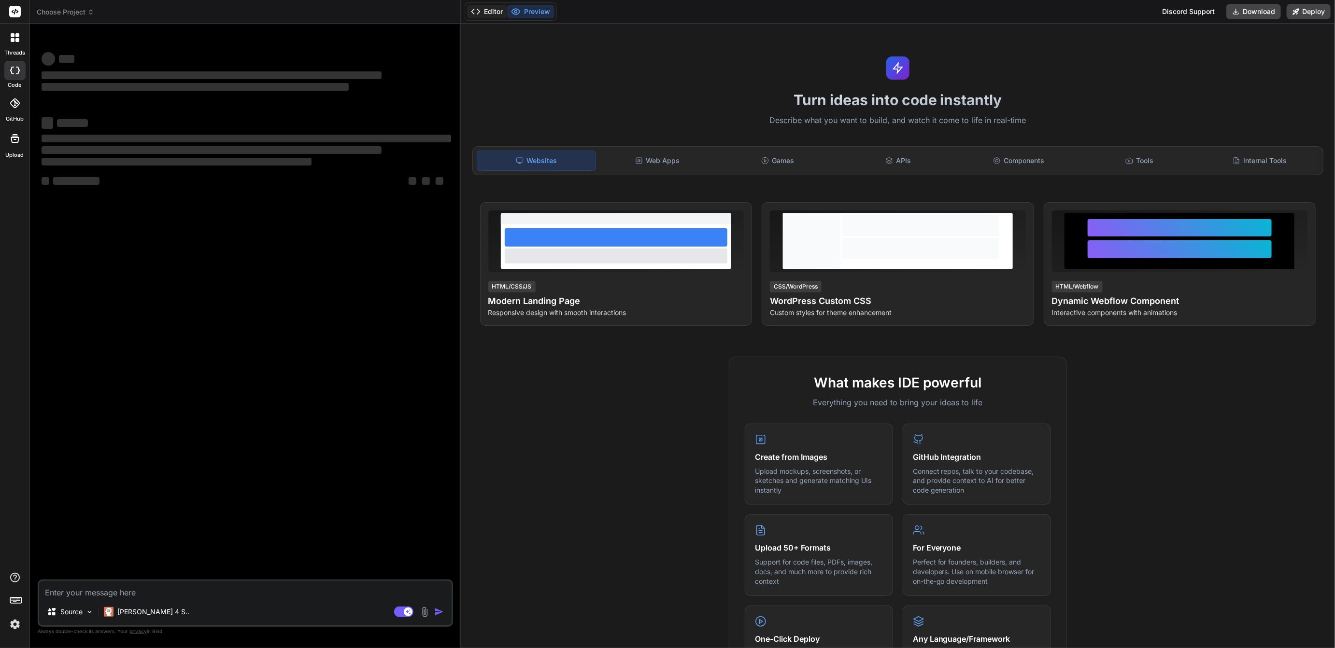
click at [492, 12] on button "Editor" at bounding box center [487, 12] width 40 height 14
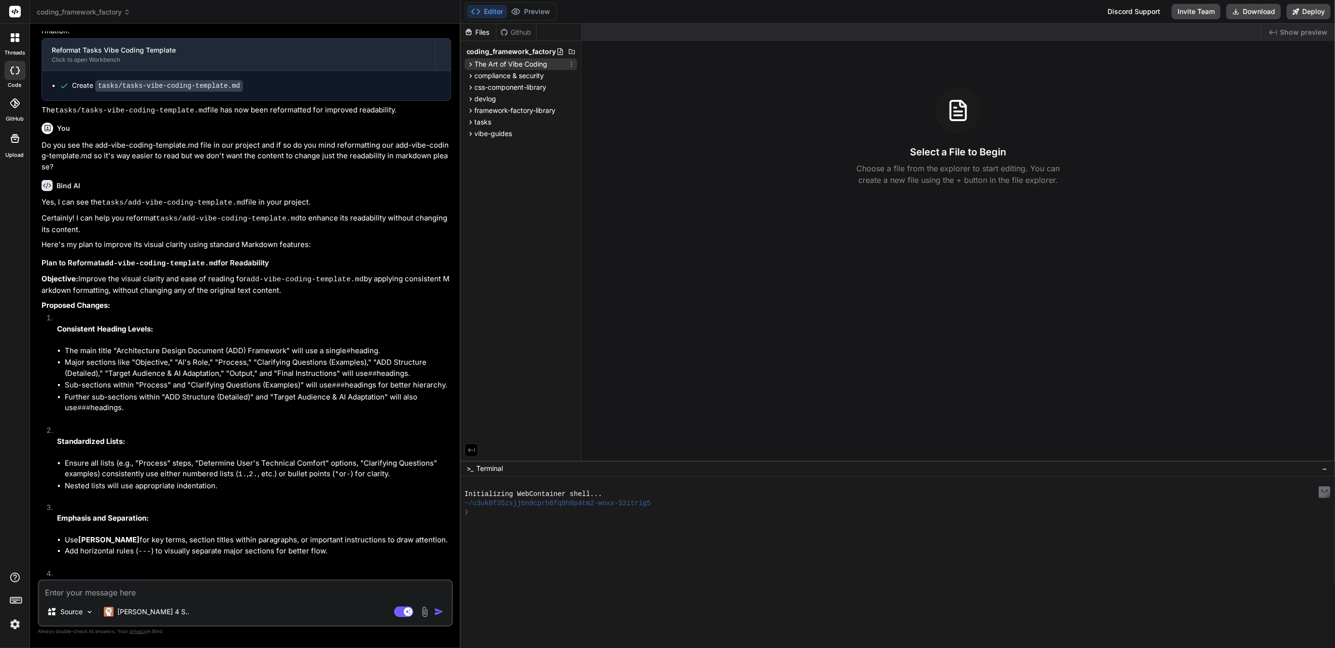
scroll to position [1307, 0]
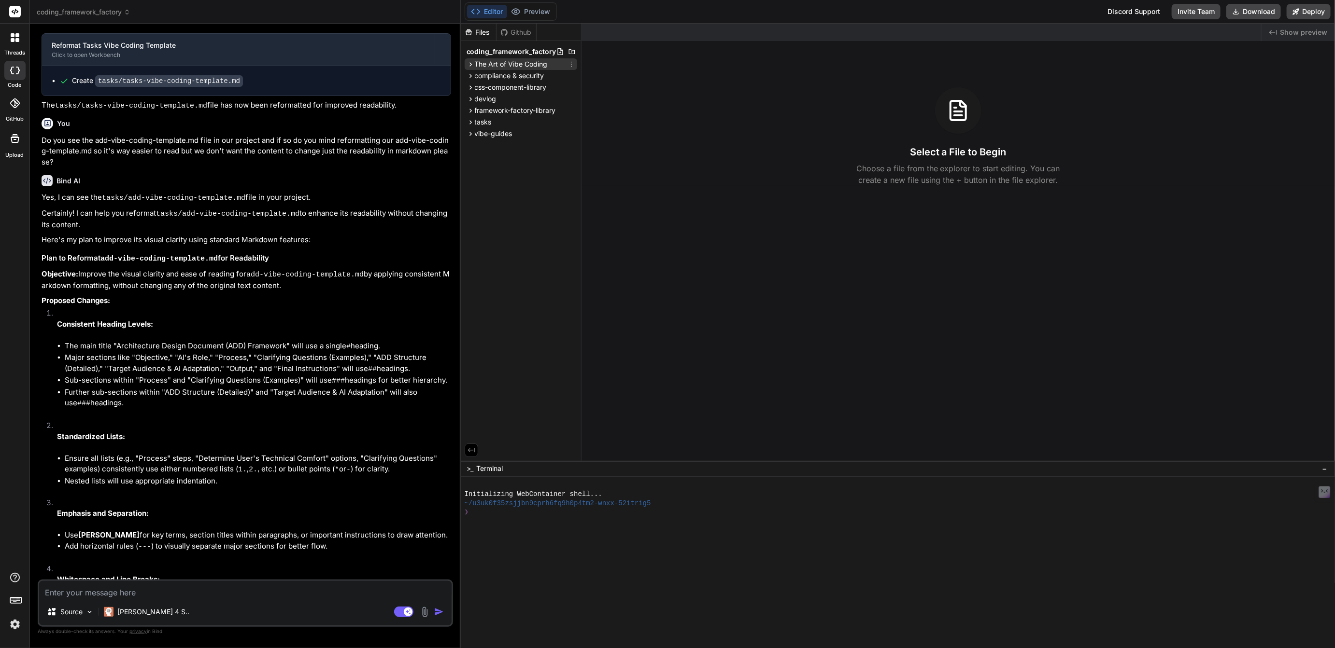
click at [505, 62] on span "The Art of Vibe Coding" at bounding box center [511, 64] width 73 height 10
click at [507, 162] on span "framework-factory-library" at bounding box center [515, 167] width 81 height 10
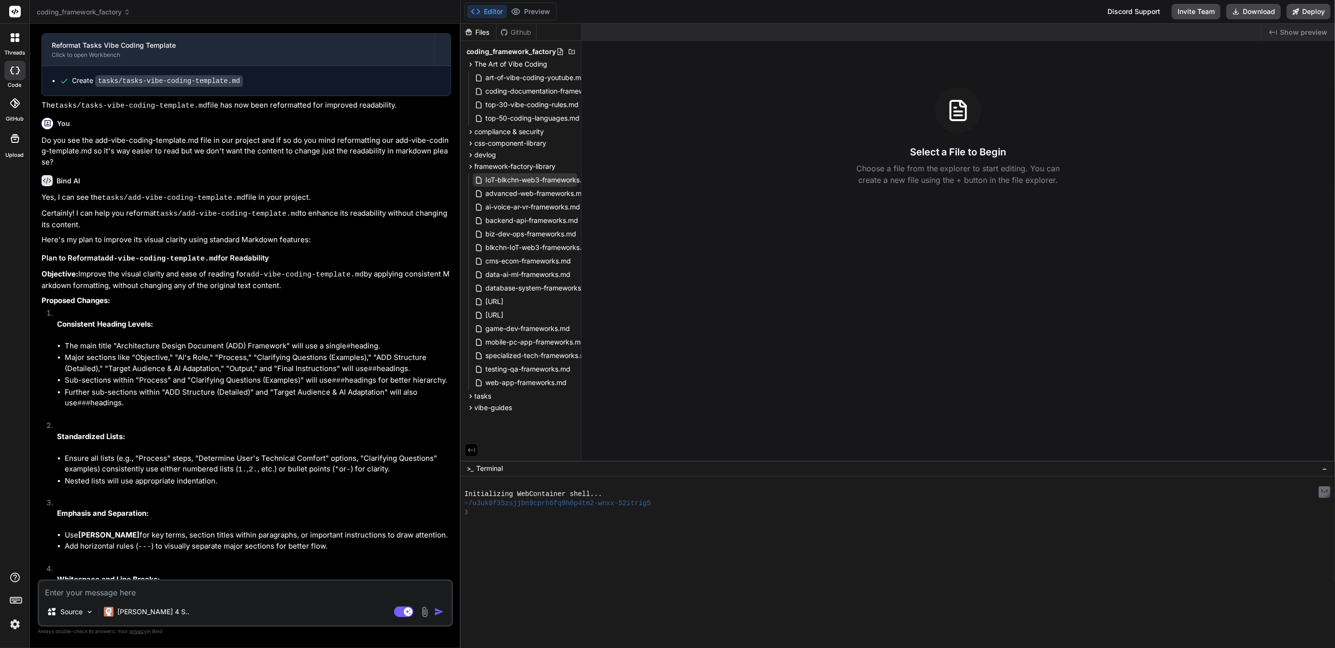
click at [518, 178] on span "IoT-blkchn-web3-frameworks.md" at bounding box center [539, 180] width 108 height 12
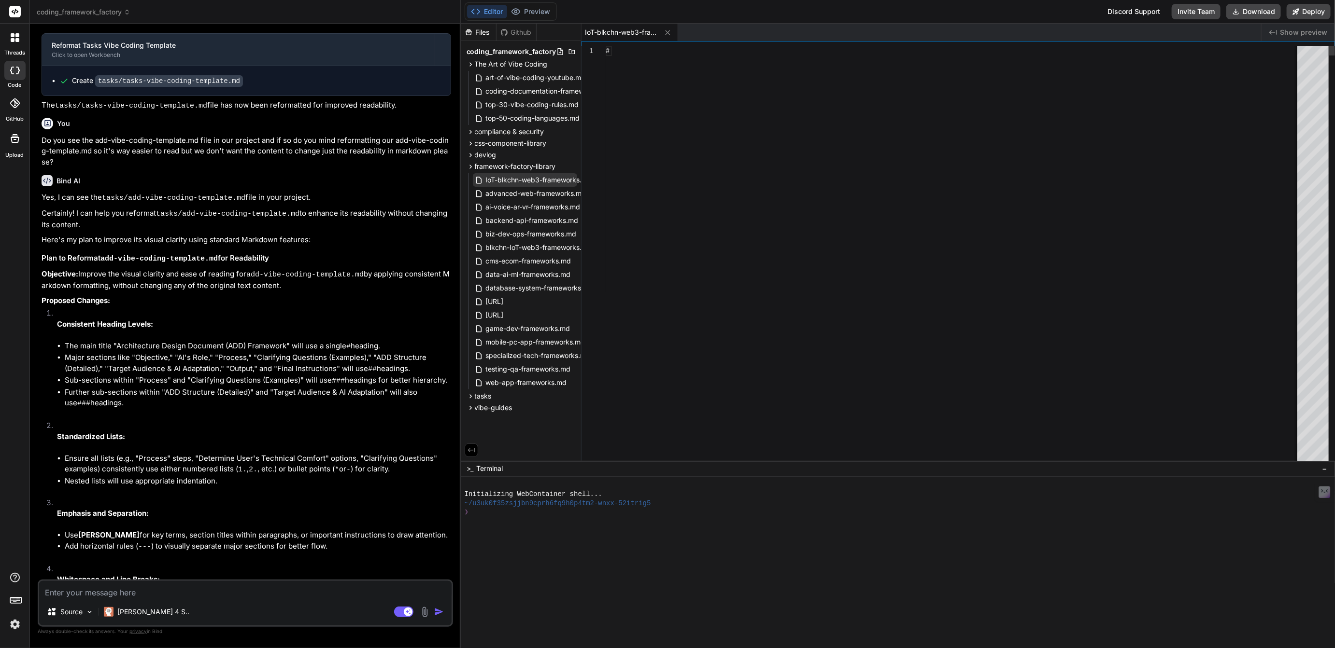
type textarea "x"
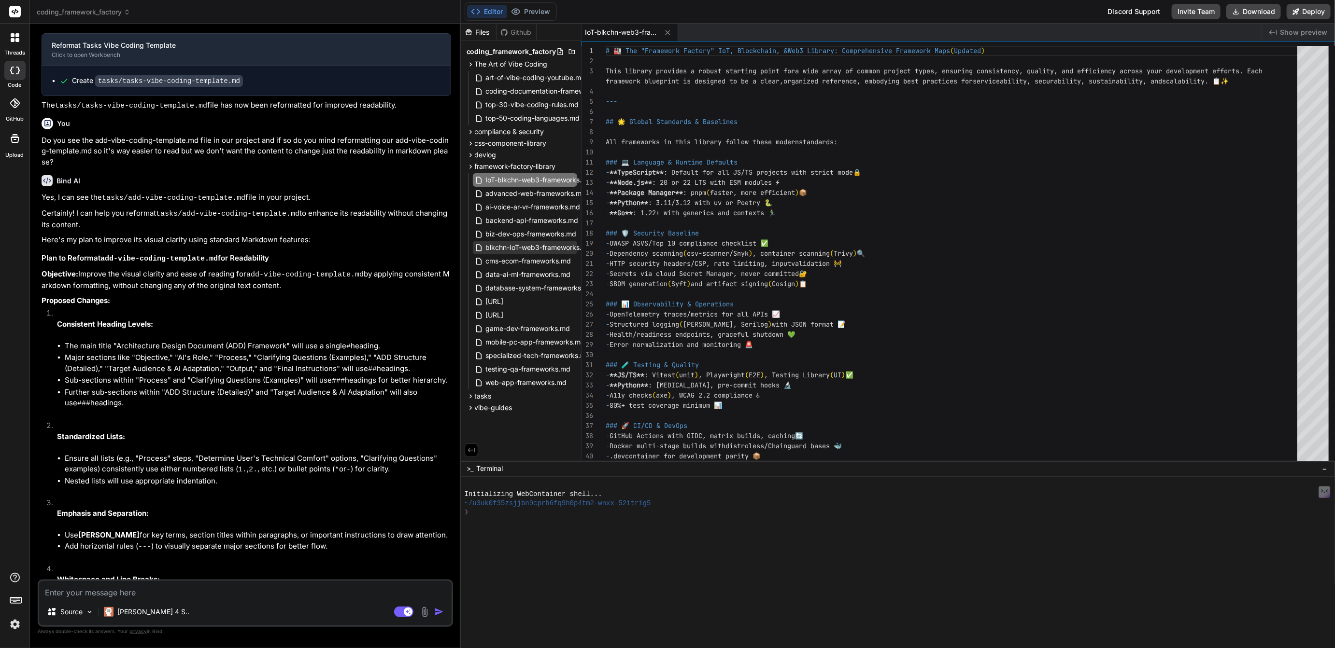
click at [520, 247] on span "blkchn-IoT-web3-frameworks.md" at bounding box center [539, 248] width 108 height 12
type textarea "# 🏭 The "Framework Factory" IoT, Blockchain, I& Web3 Library: Comprehensive Fra…"
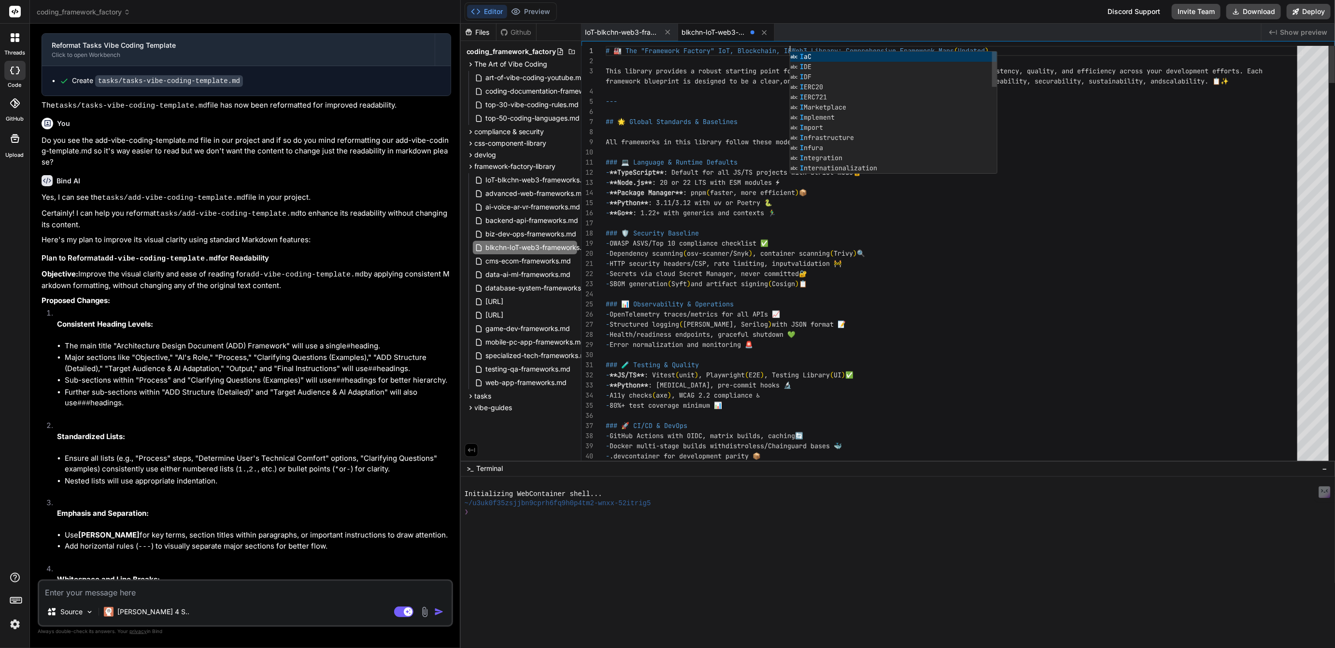
type textarea "x"
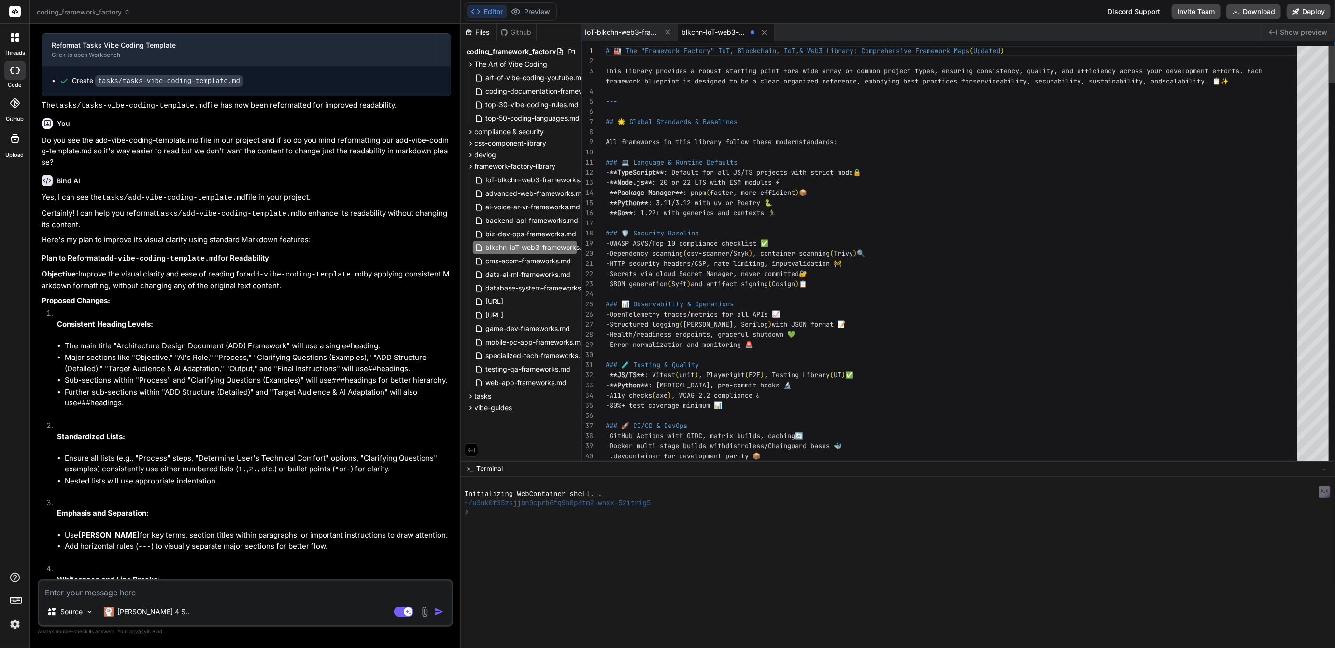
type textarea "# 🏭 The "Framework Factory" Blockchain, IoT, & Web3 Library: Comprehensive Fram…"
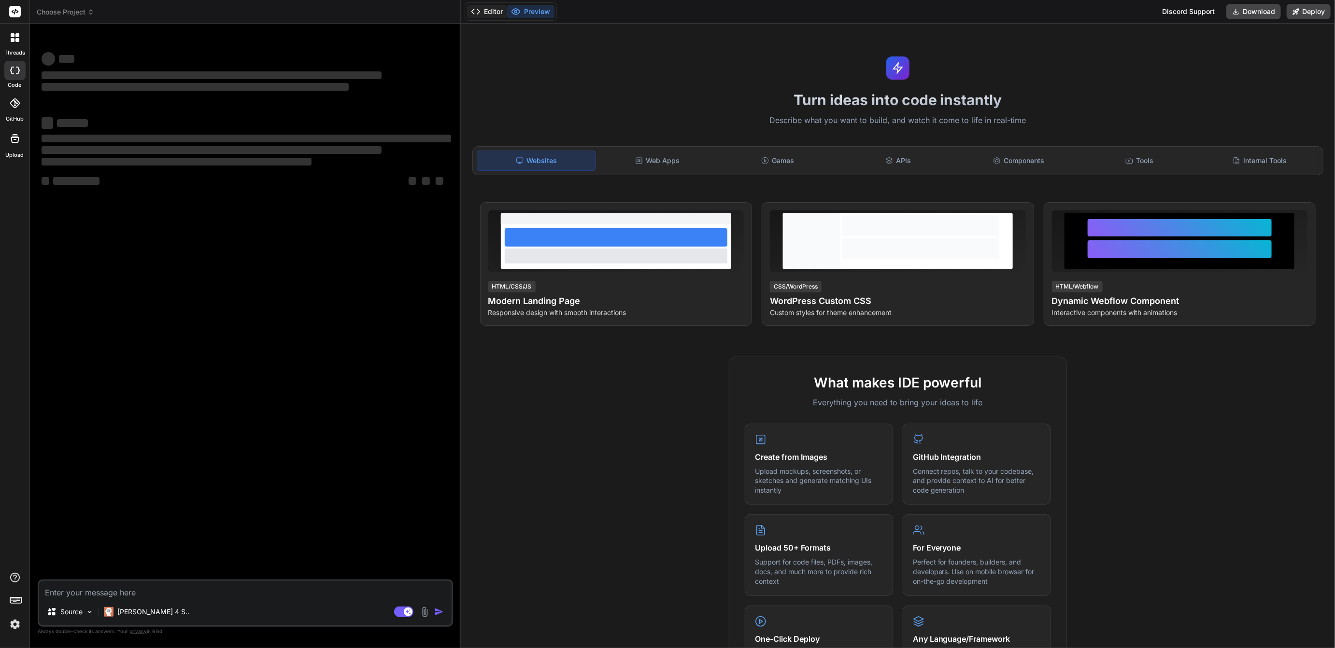
click at [497, 14] on button "Editor" at bounding box center [487, 12] width 40 height 14
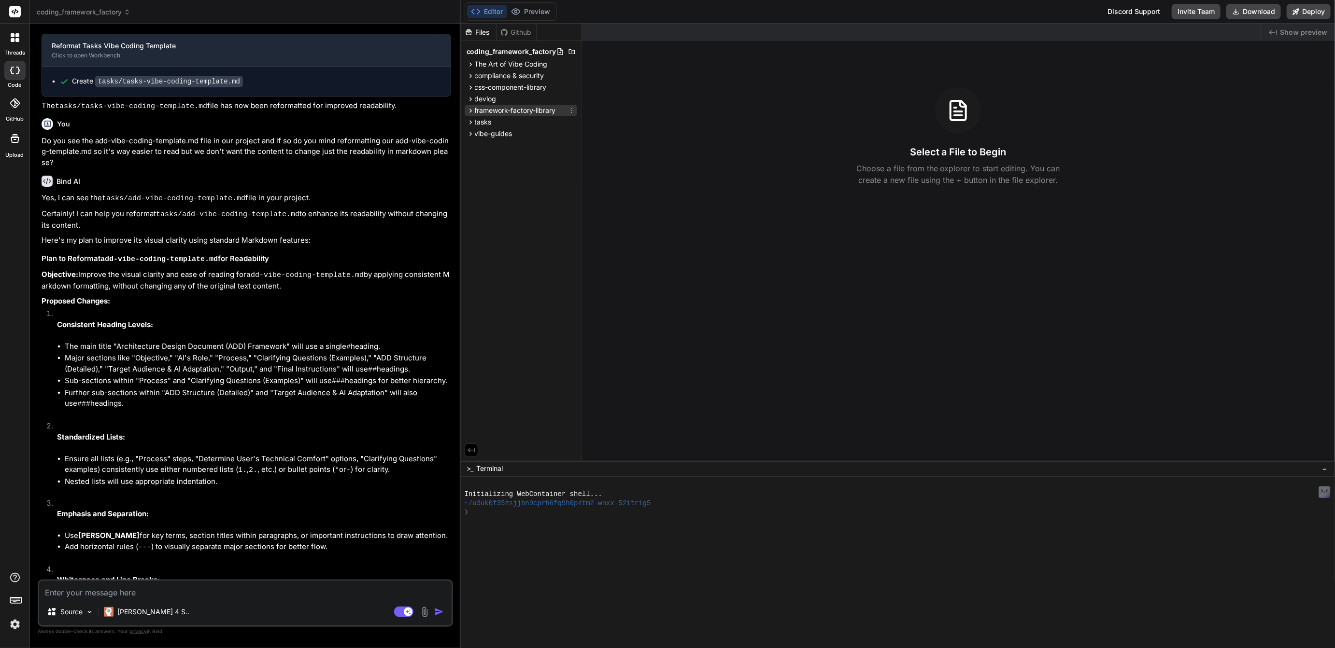
scroll to position [1307, 0]
click at [504, 111] on span "framework-factory-library" at bounding box center [515, 111] width 81 height 10
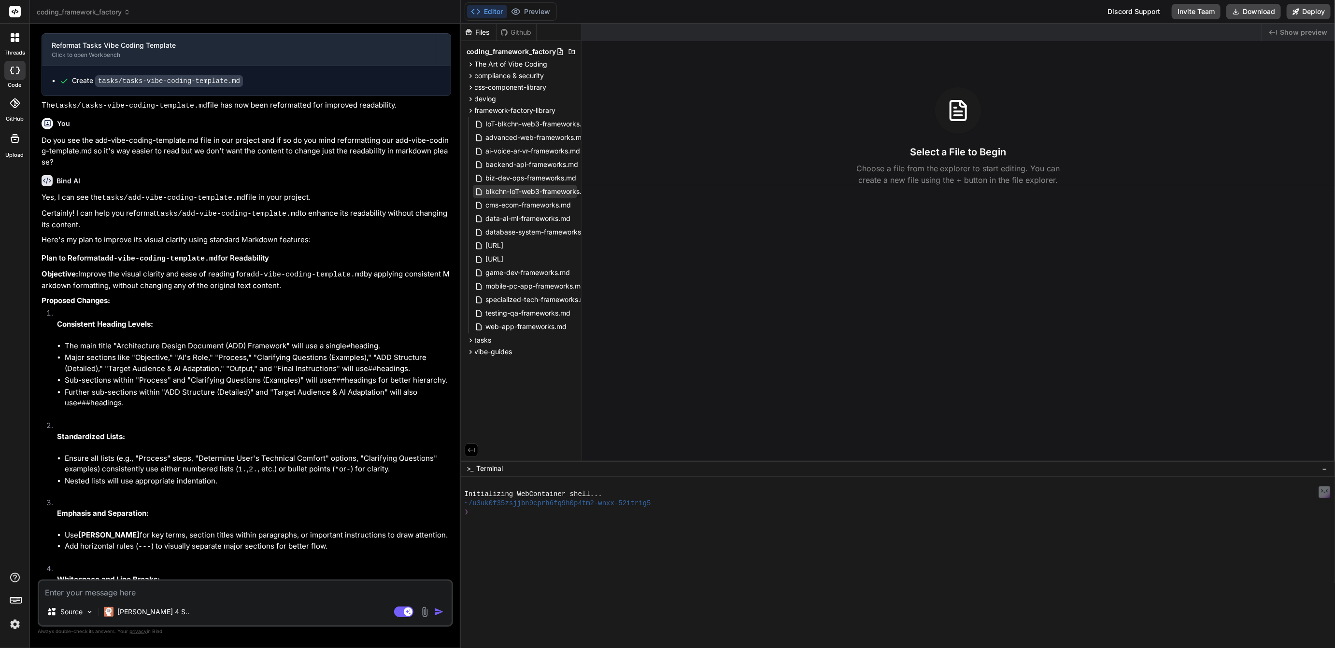
click at [526, 186] on span "blkchn-IoT-web3-frameworks.md" at bounding box center [539, 192] width 108 height 12
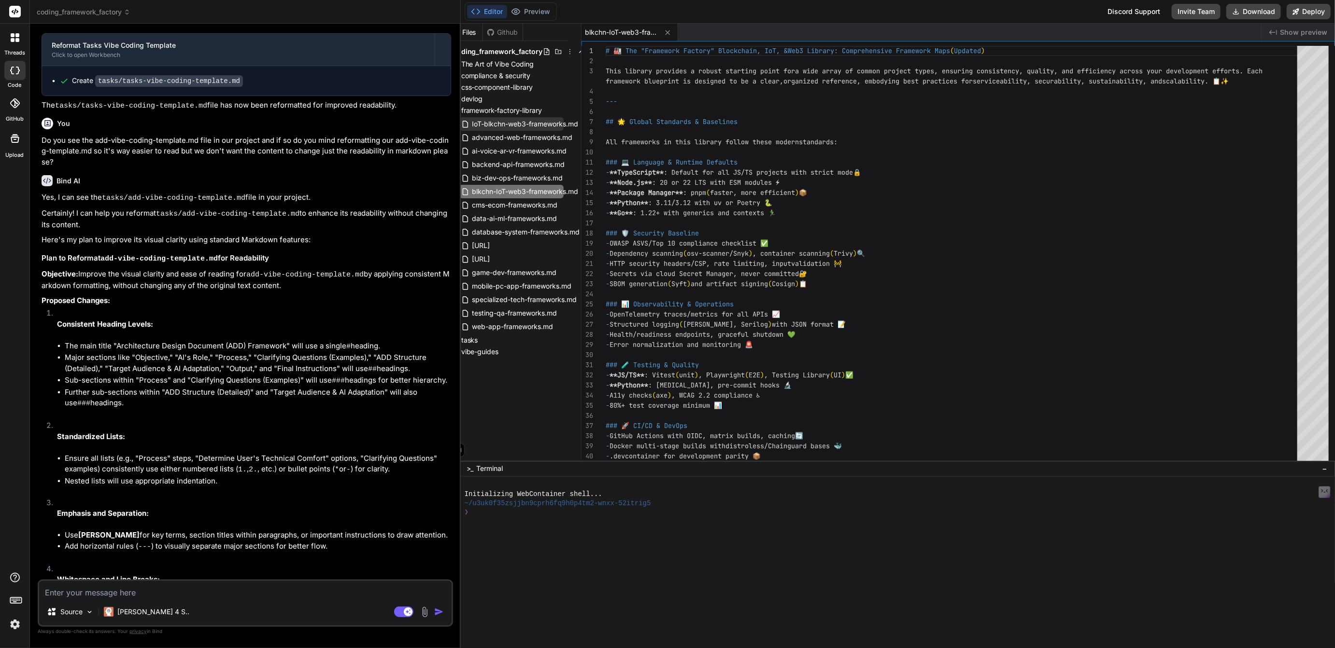
scroll to position [0, 20]
click at [576, 122] on icon at bounding box center [576, 124] width 1 height 5
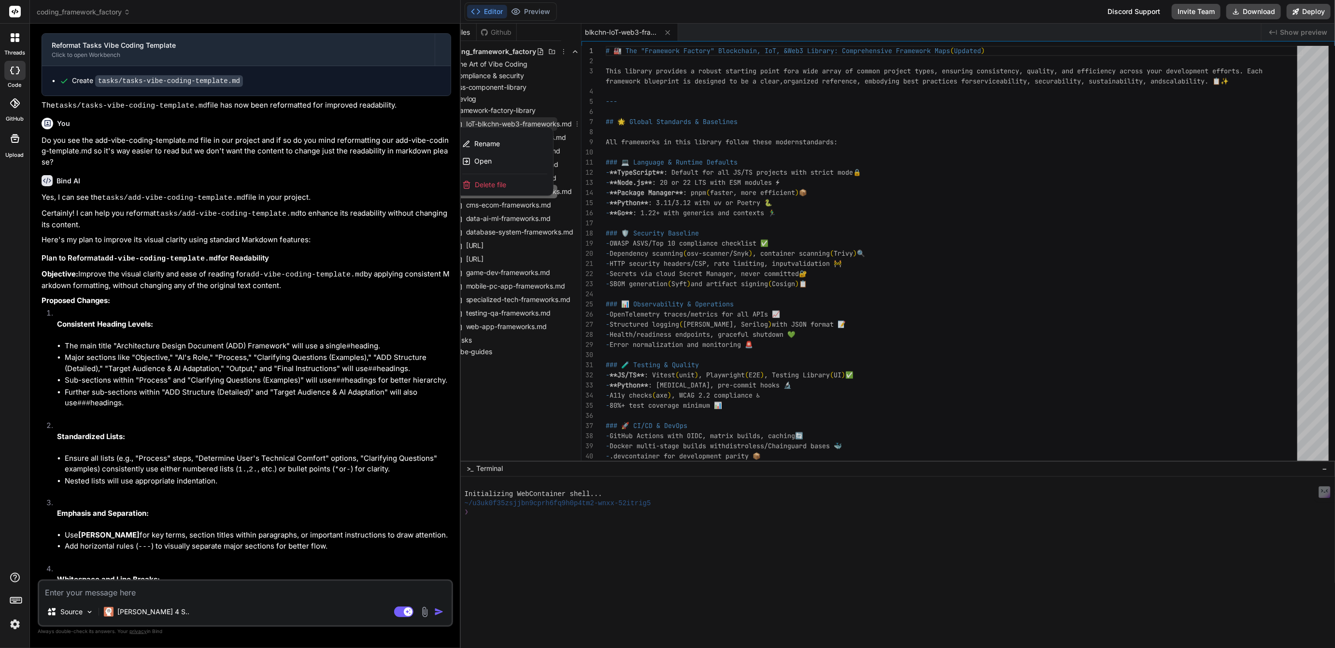
click at [489, 183] on span "Delete file" at bounding box center [490, 185] width 31 height 10
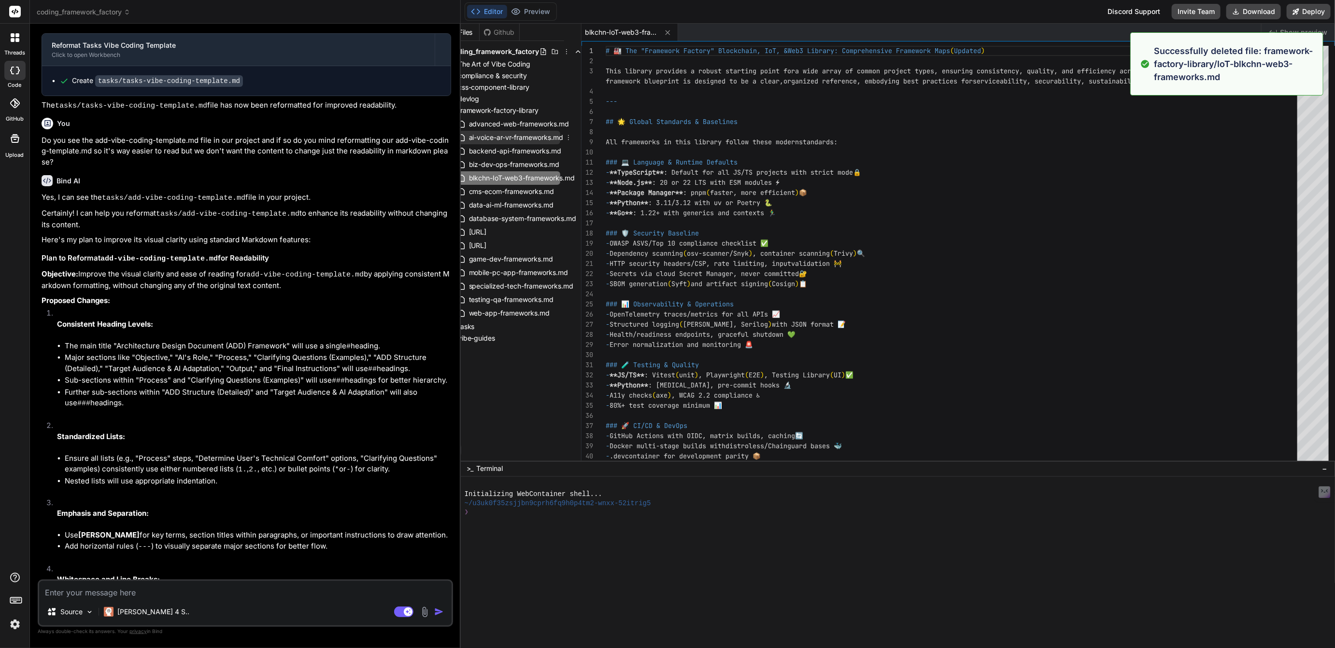
scroll to position [0, 0]
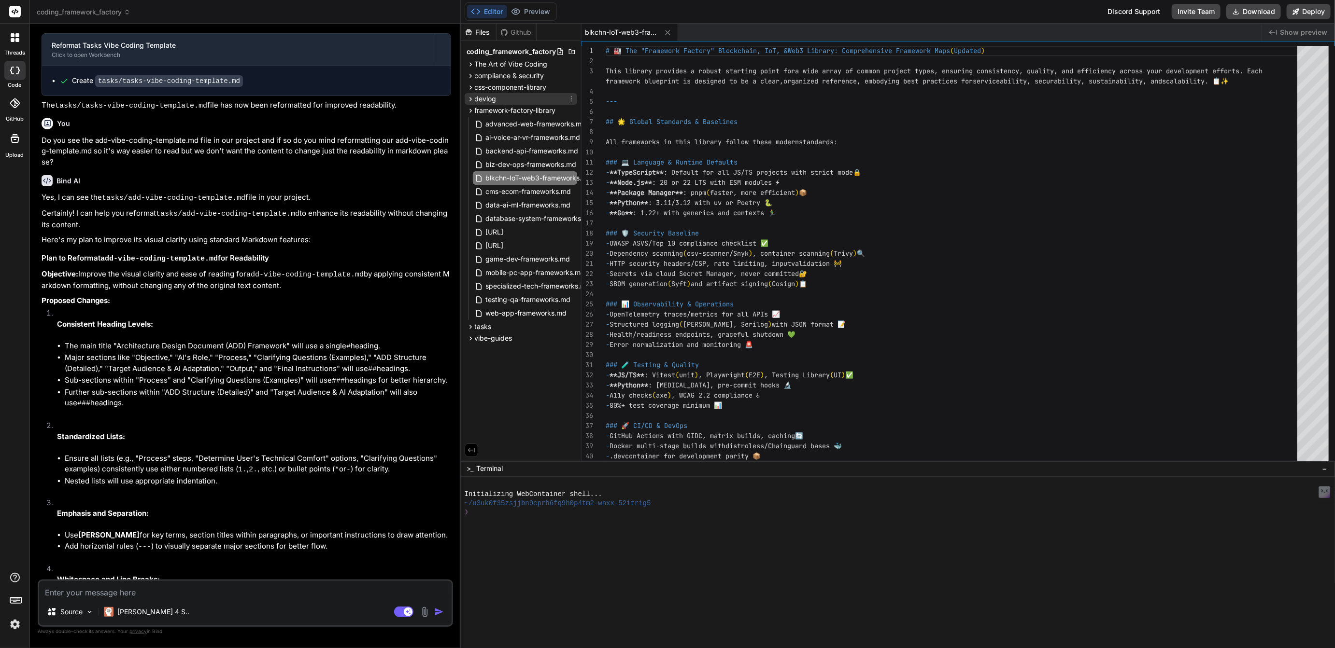
click at [485, 98] on span "devlog" at bounding box center [486, 99] width 22 height 10
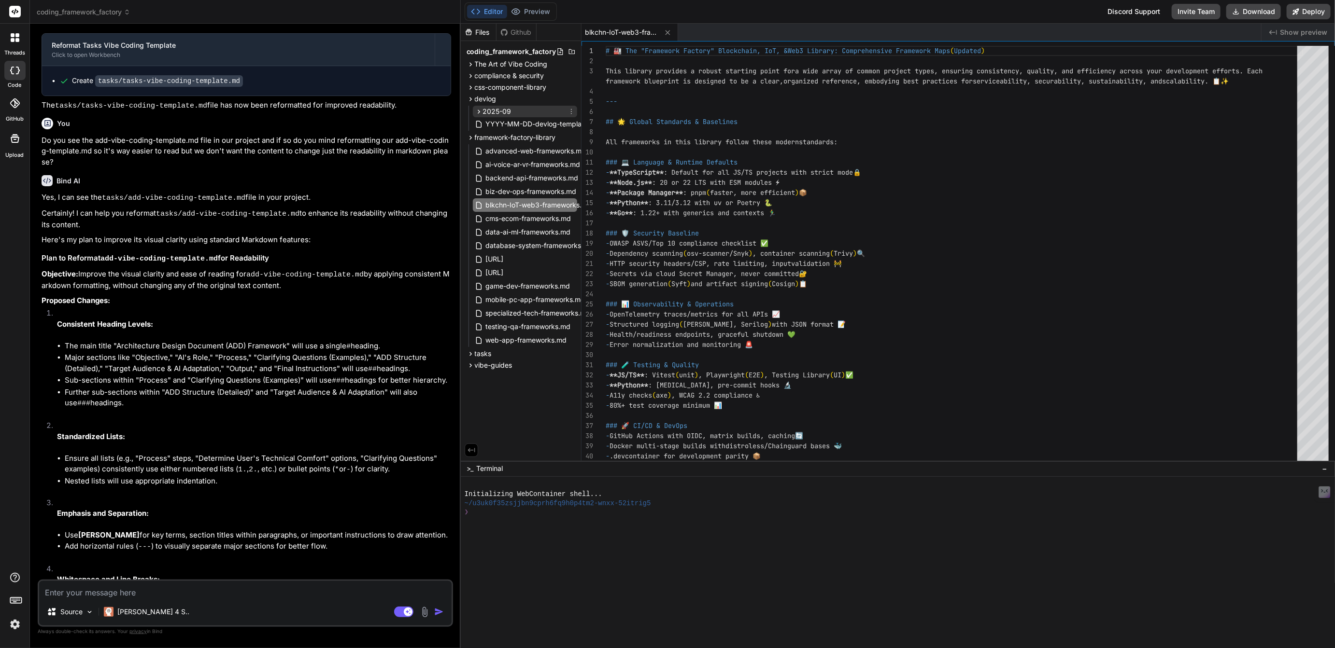
click at [496, 110] on span "2025-09" at bounding box center [497, 112] width 28 height 10
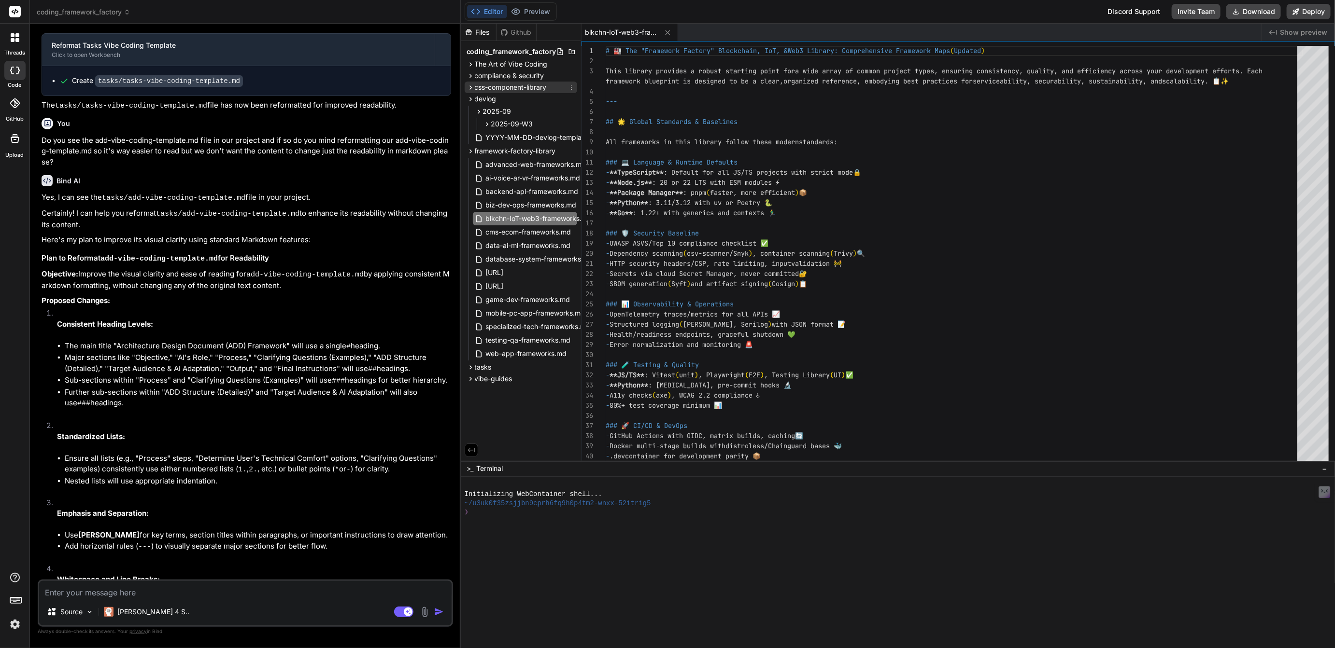
click at [496, 88] on span "css-component-library" at bounding box center [511, 88] width 72 height 10
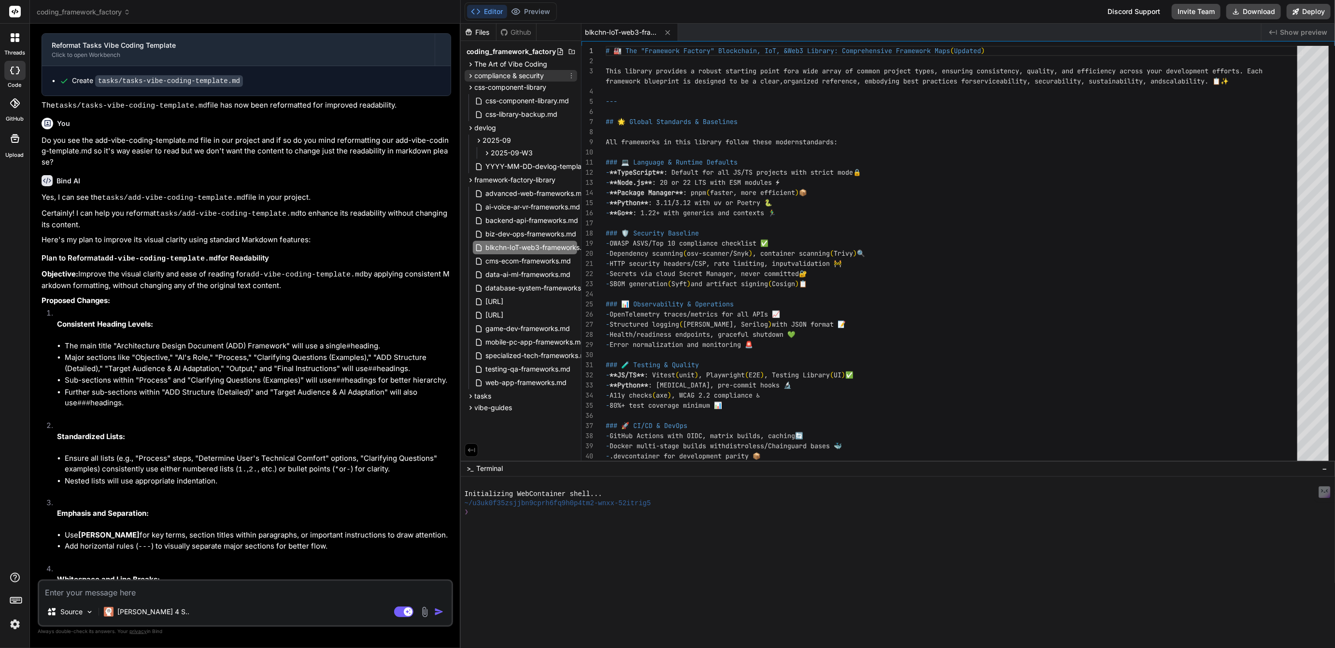
click at [496, 73] on span "compliance & security" at bounding box center [510, 76] width 70 height 10
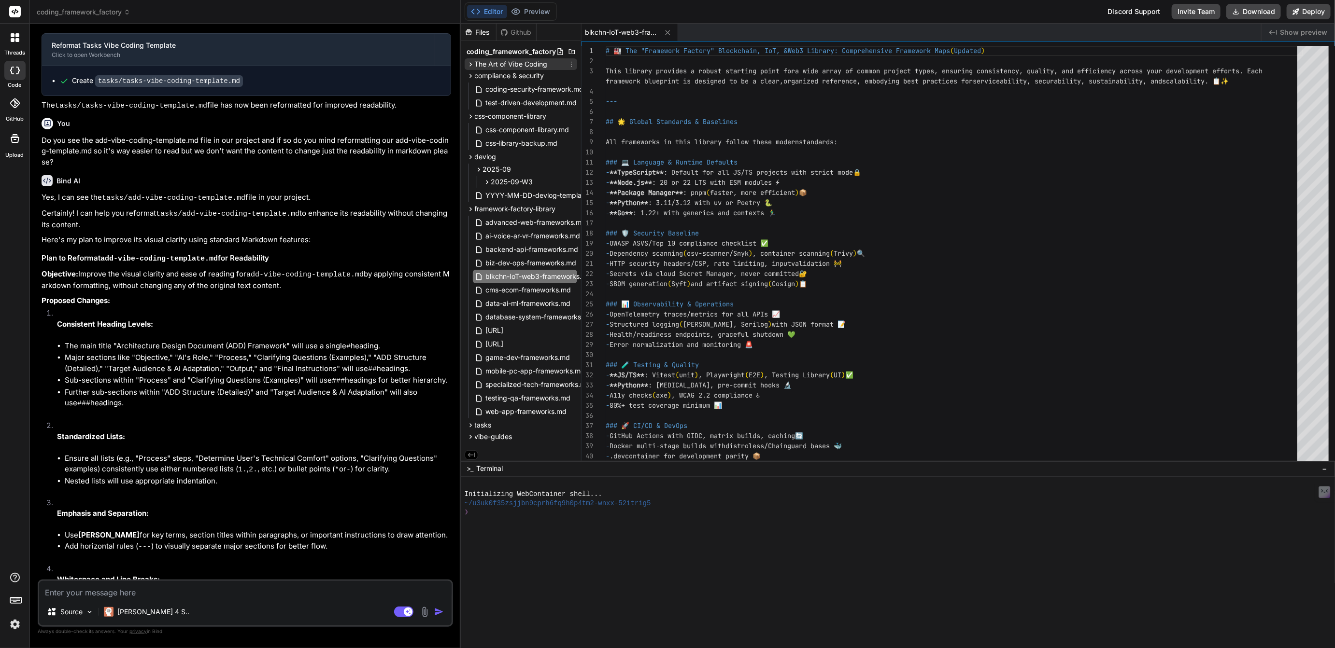
click at [495, 62] on span "The Art of Vibe Coding" at bounding box center [511, 64] width 73 height 10
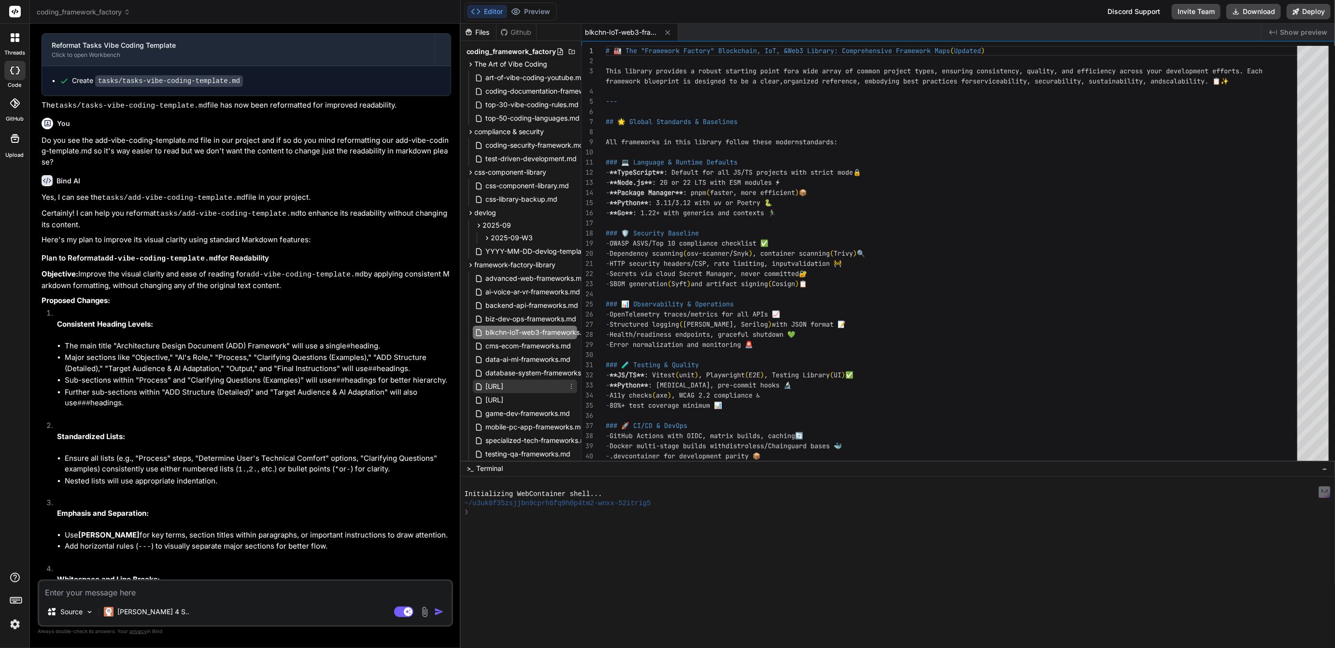
scroll to position [60, 0]
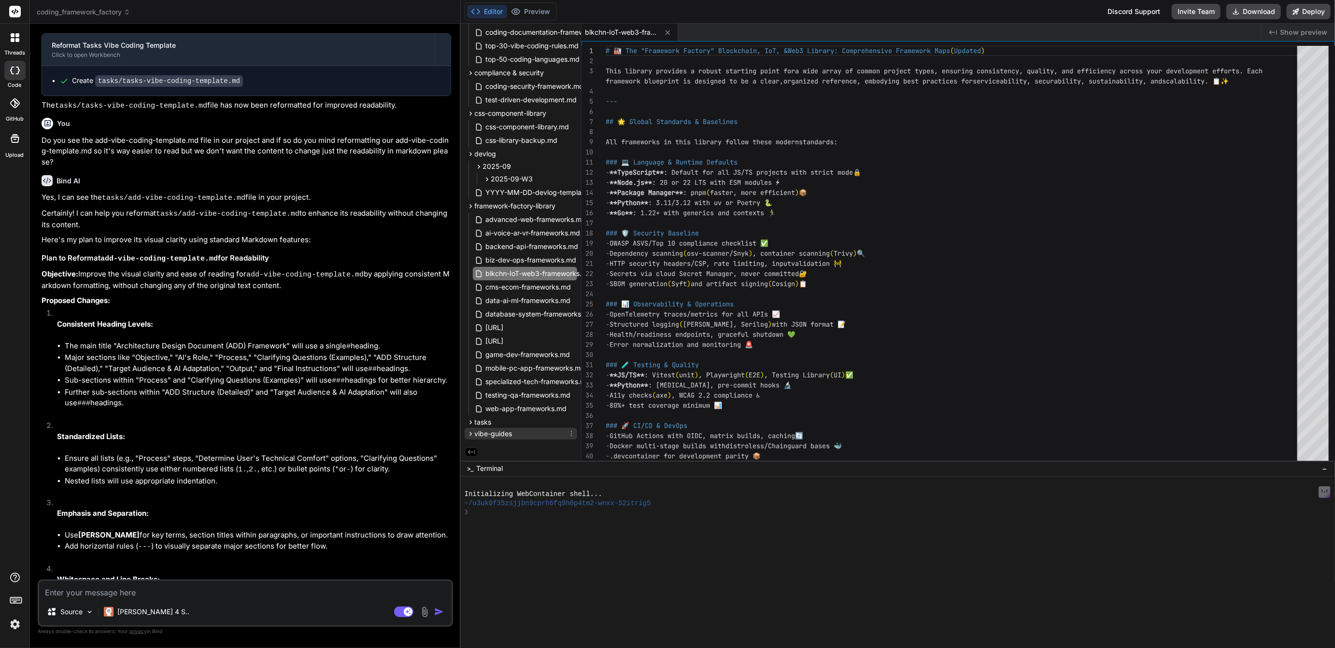
click at [483, 434] on span "vibe-guides" at bounding box center [494, 434] width 38 height 10
click at [482, 424] on span "tasks" at bounding box center [483, 422] width 17 height 10
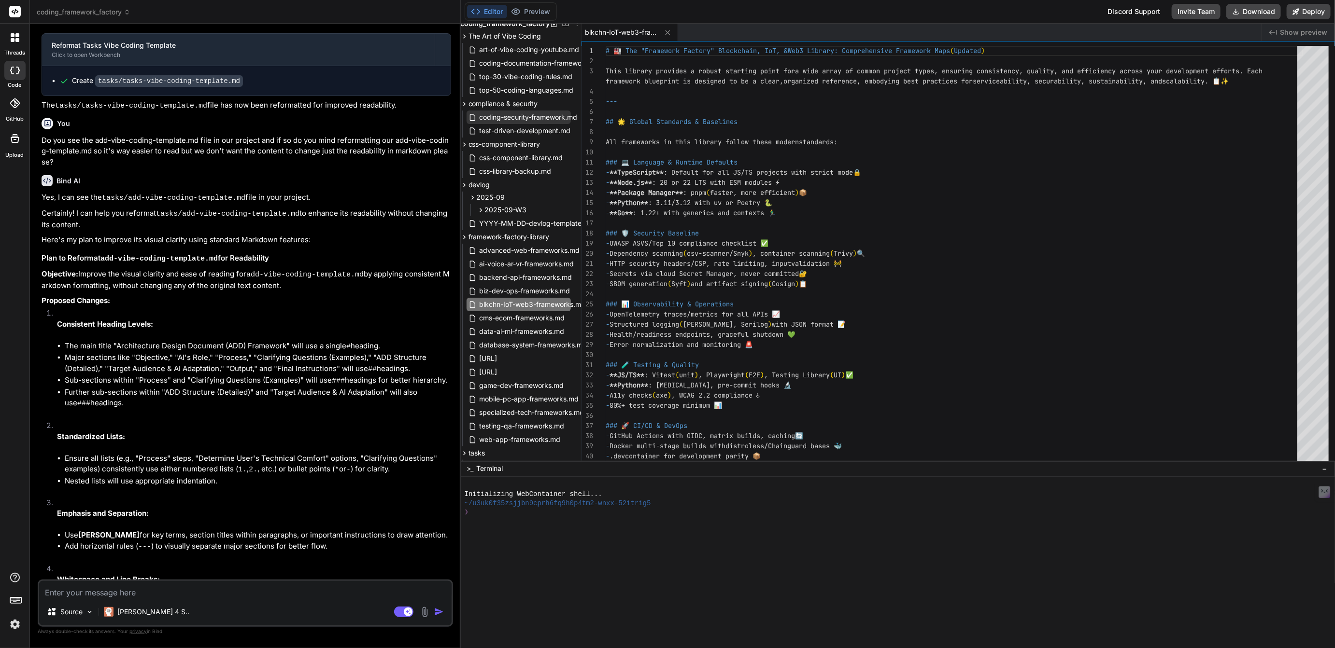
scroll to position [28, 0]
click at [396, 612] on rect at bounding box center [403, 612] width 19 height 11
type textarea "x"
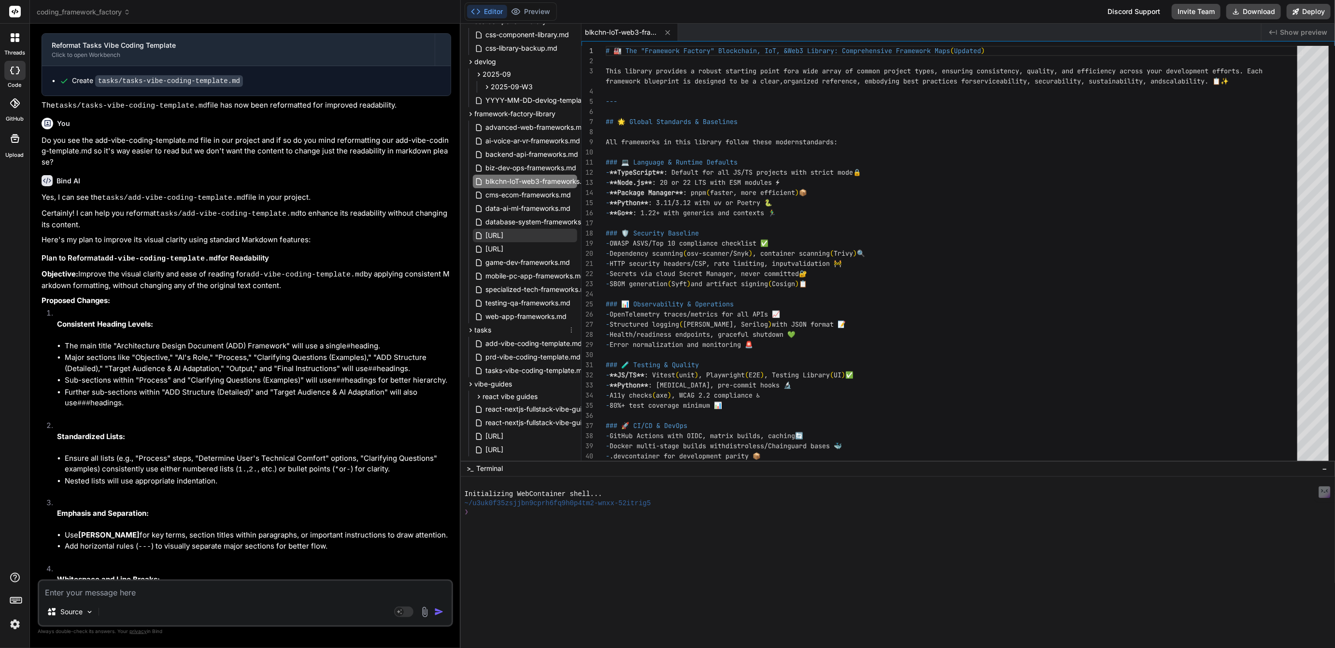
scroll to position [170, 0]
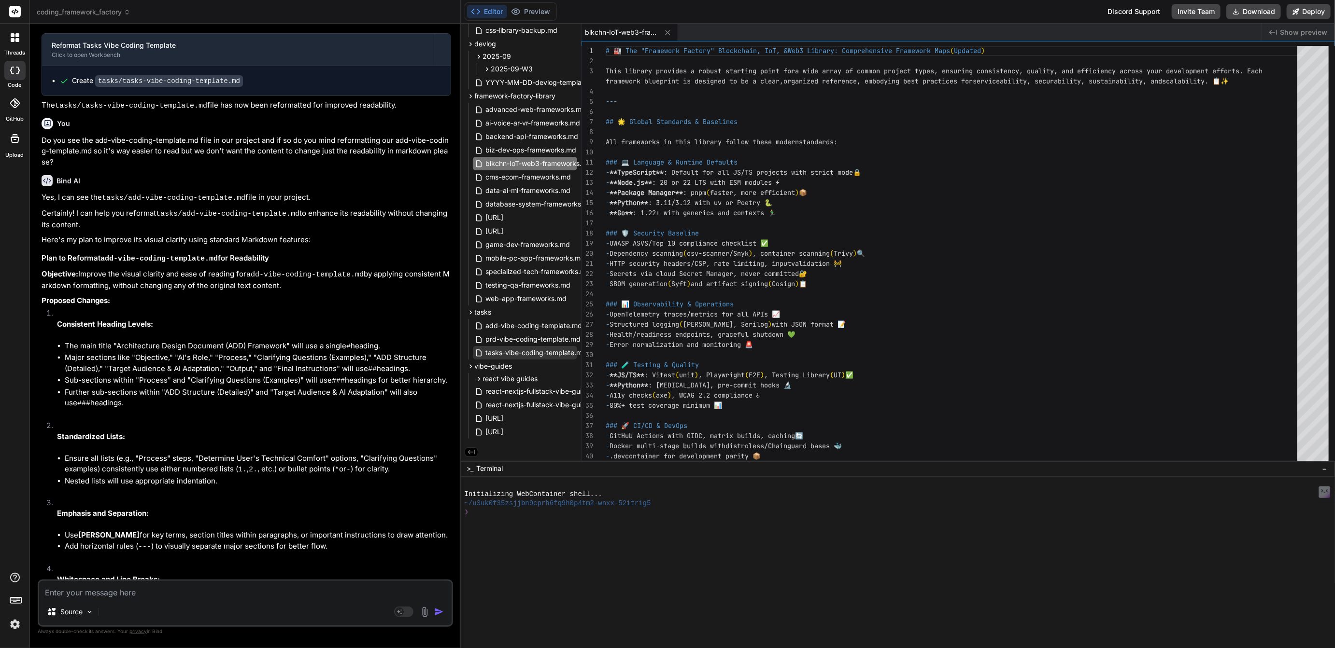
click at [514, 348] on span "tasks-vibe-coding-template.md" at bounding box center [536, 353] width 103 height 12
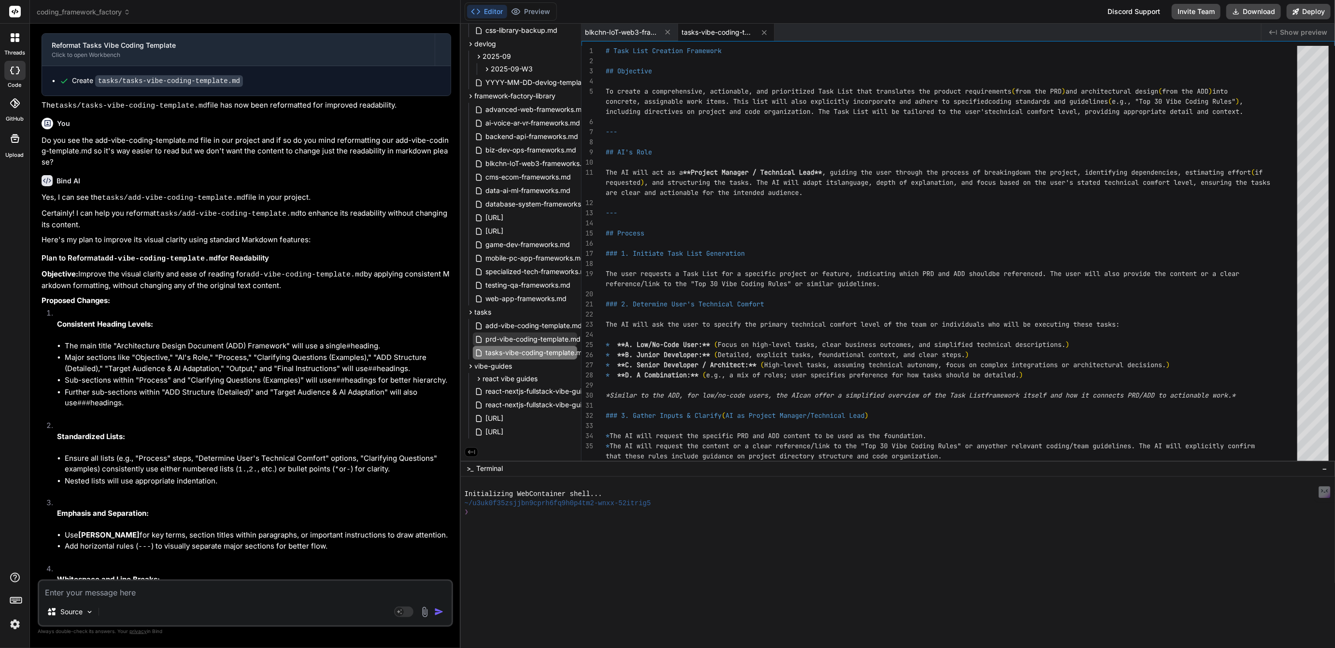
click at [538, 337] on span "prd-vibe-coding-template.md" at bounding box center [533, 340] width 97 height 12
type textarea "r low/no-code users, proactively offer simplified explanations, common examples…"
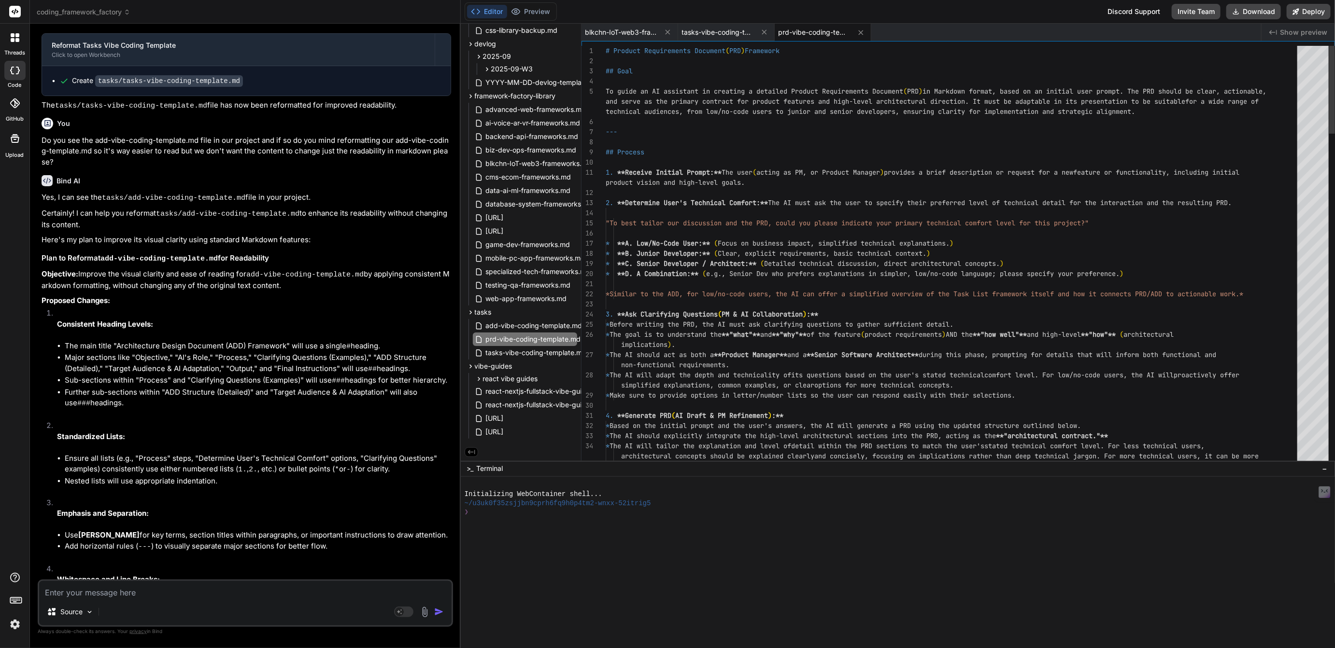
type textarea "x"
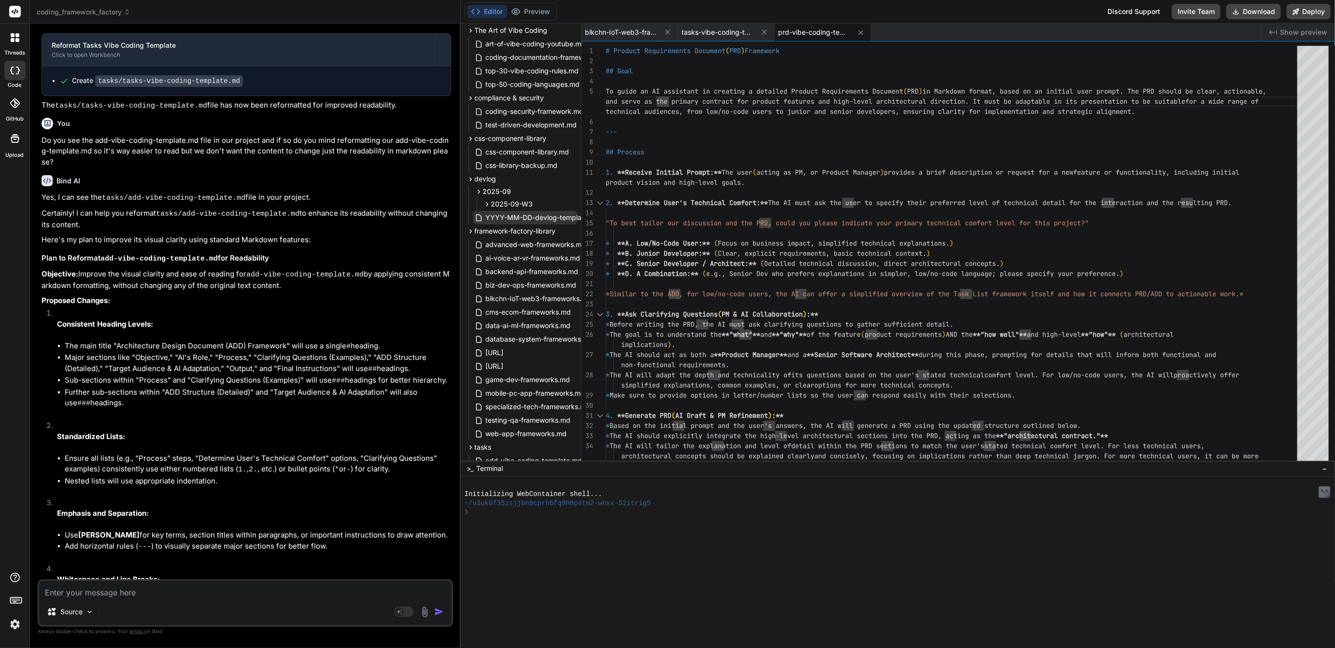
scroll to position [0, 0]
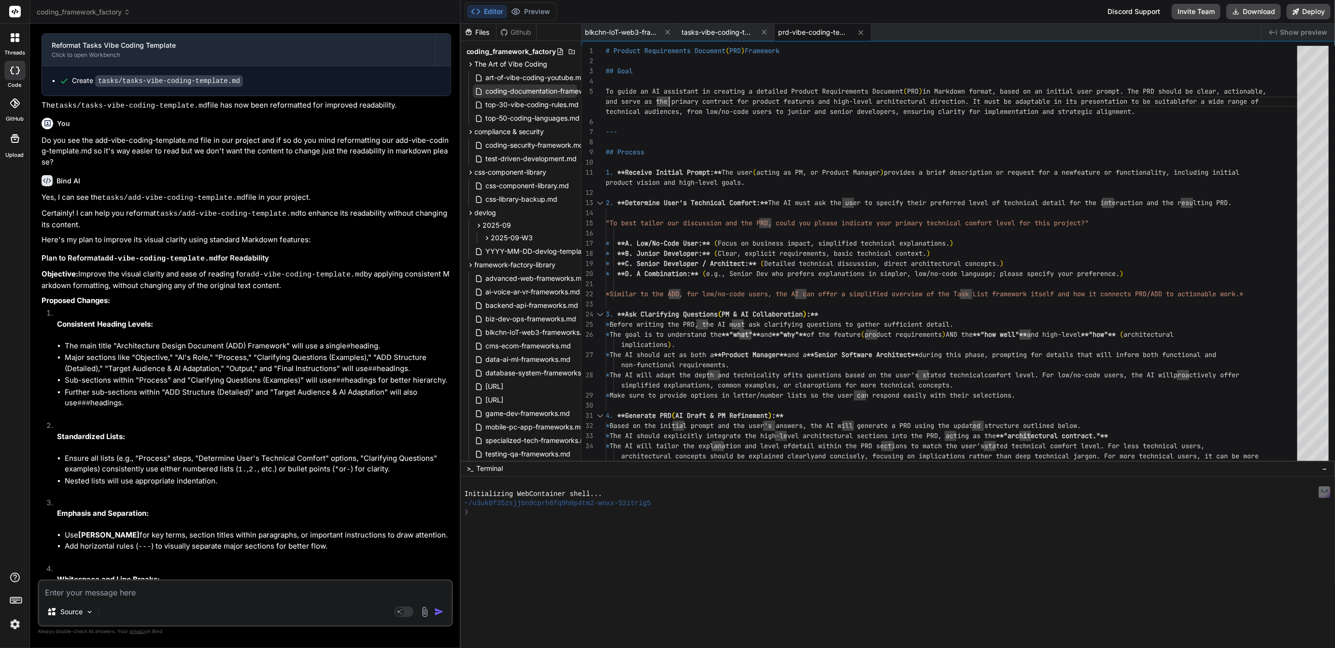
click at [523, 91] on span "coding-documentation-framework.md" at bounding box center [546, 91] width 123 height 12
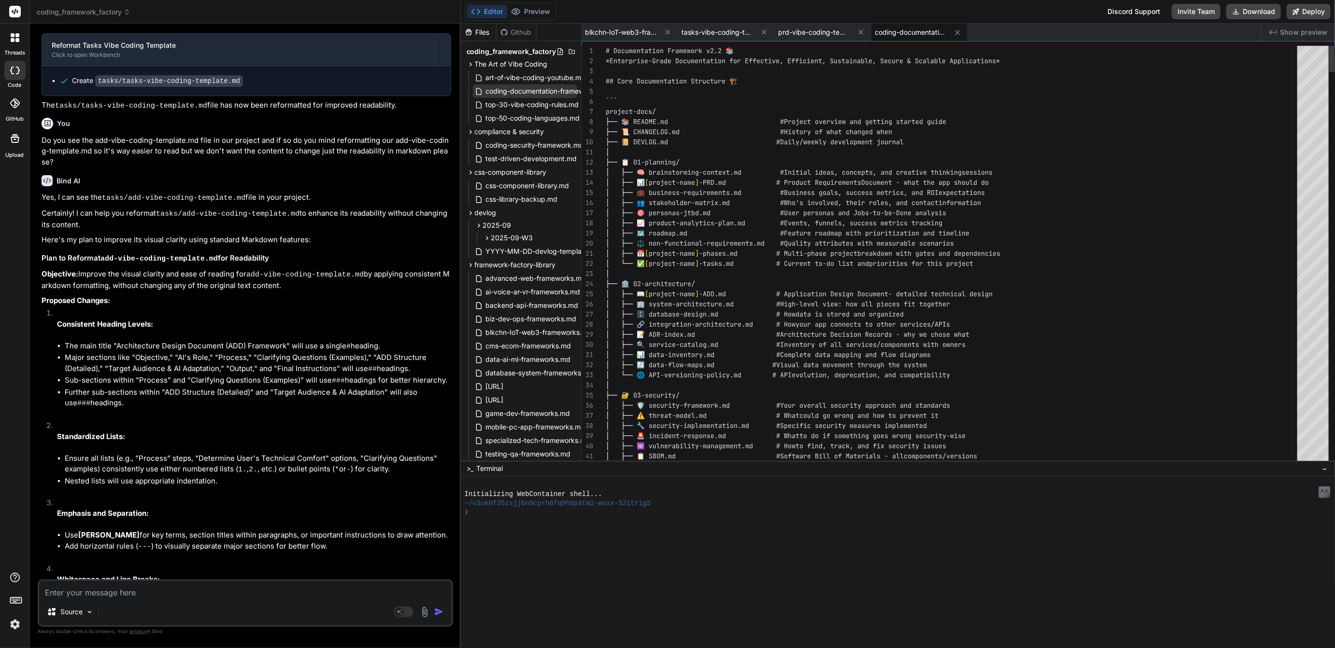
scroll to position [20, 0]
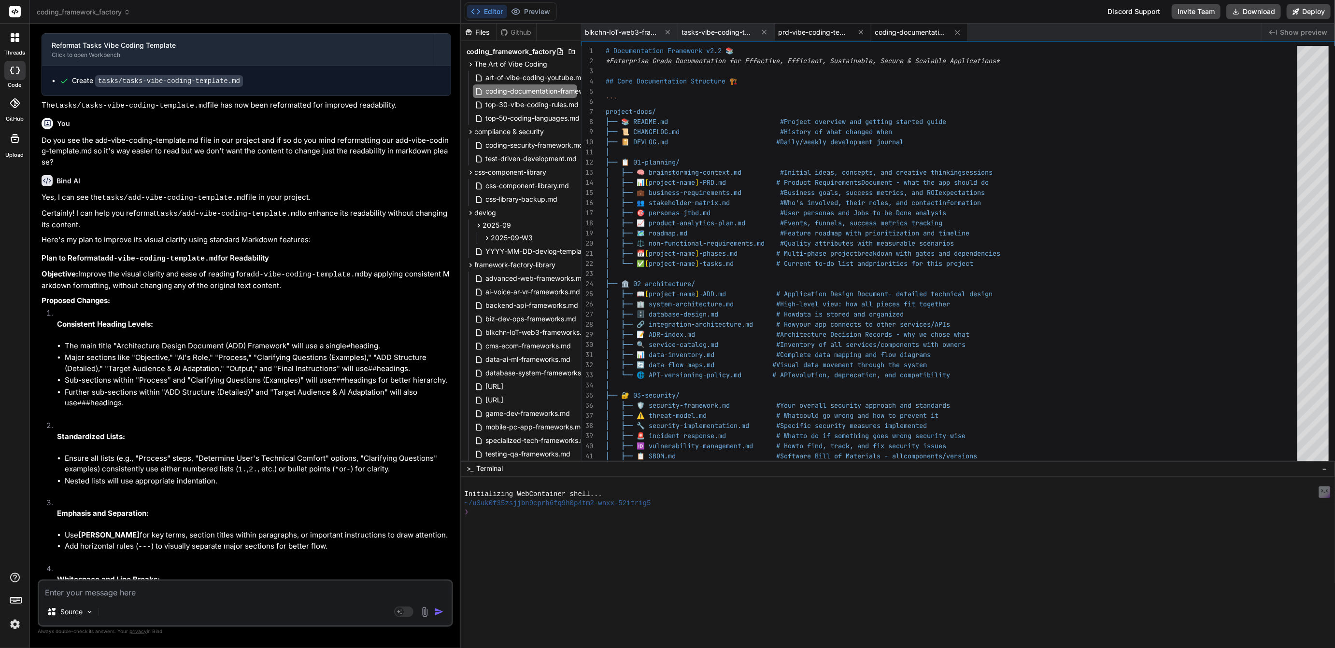
click at [806, 33] on span "prd-vibe-coding-template.md" at bounding box center [814, 33] width 72 height 10
type textarea "r low/no-code users, proactively offer simplified explanations, common examples…"
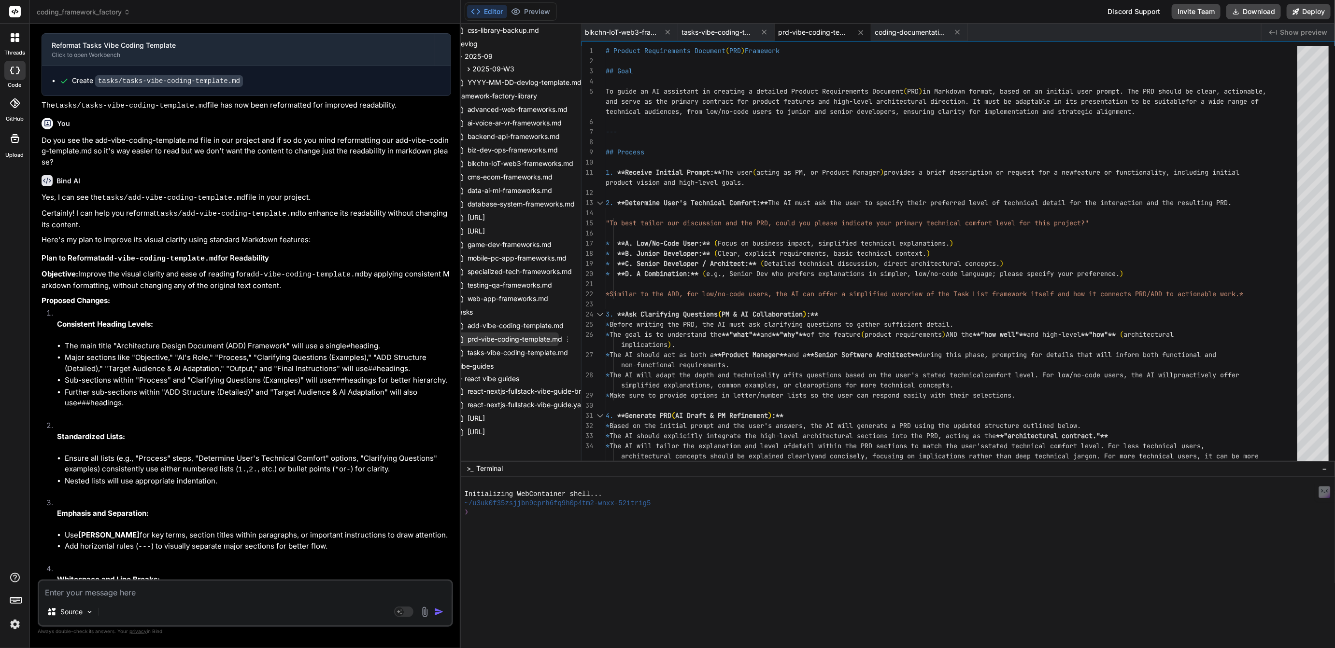
scroll to position [170, 22]
click at [548, 309] on icon at bounding box center [549, 313] width 8 height 8
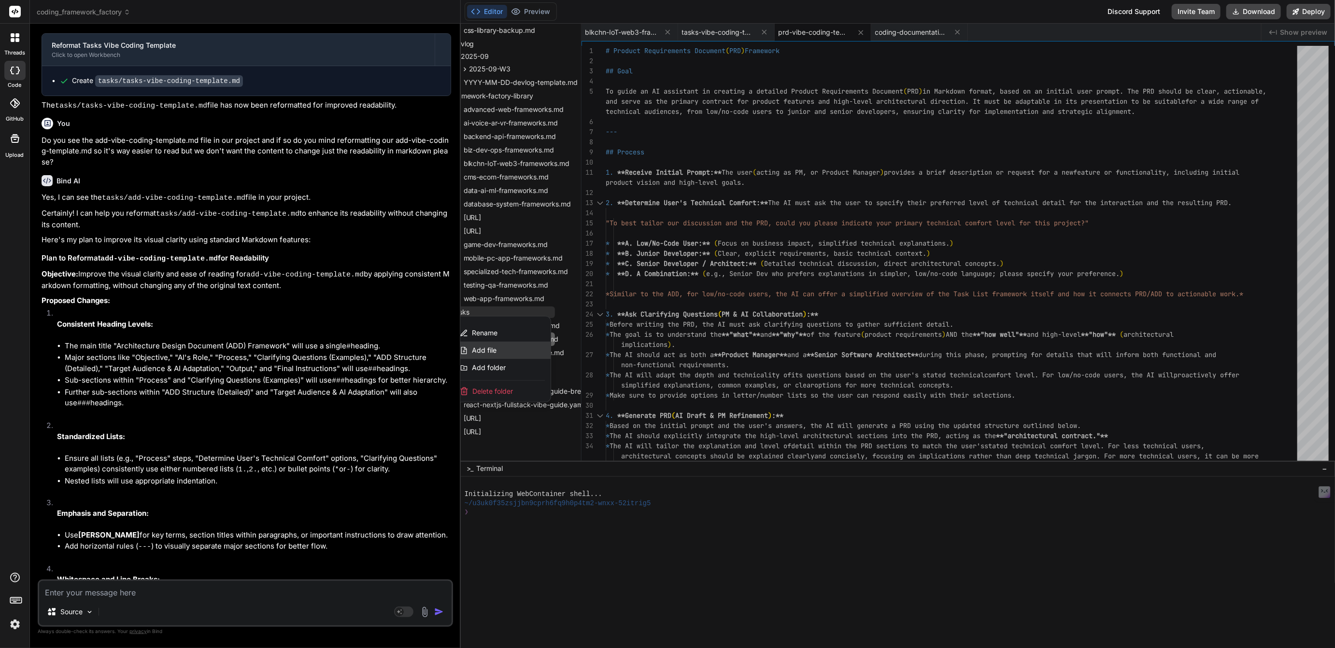
click at [486, 346] on span "Add file" at bounding box center [484, 351] width 25 height 10
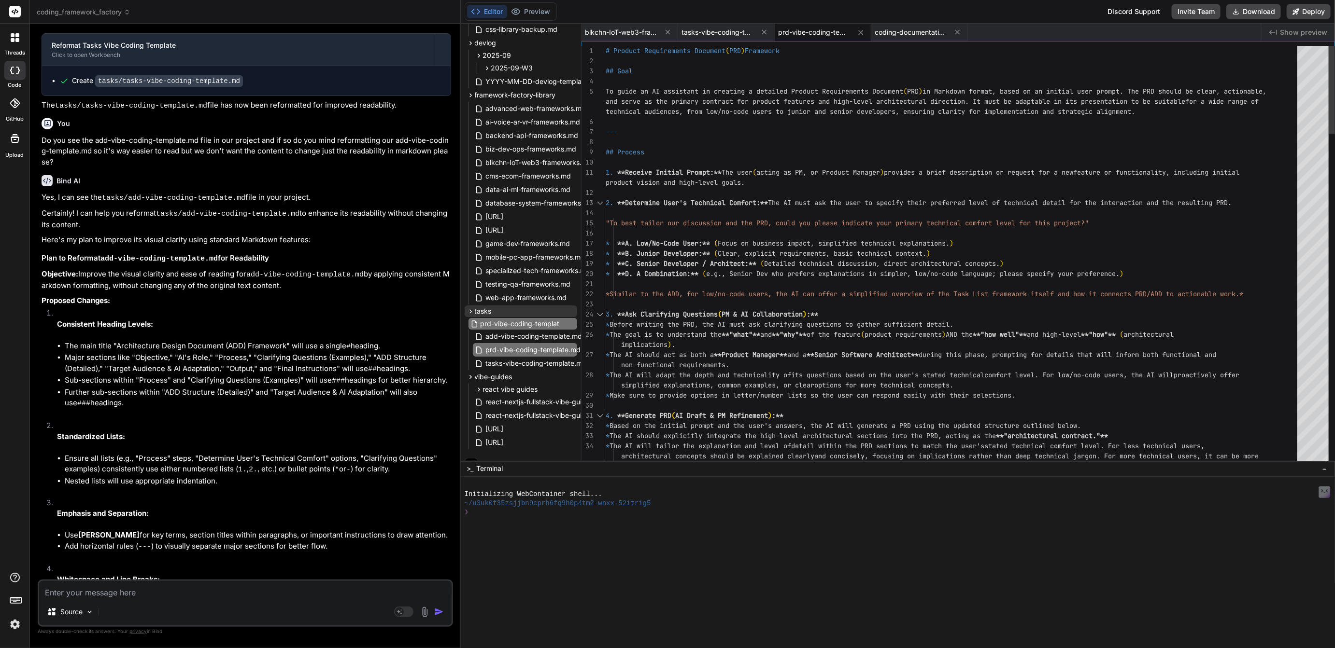
scroll to position [0, 5]
type input "prd-vibe-coding-template-v2.0.md"
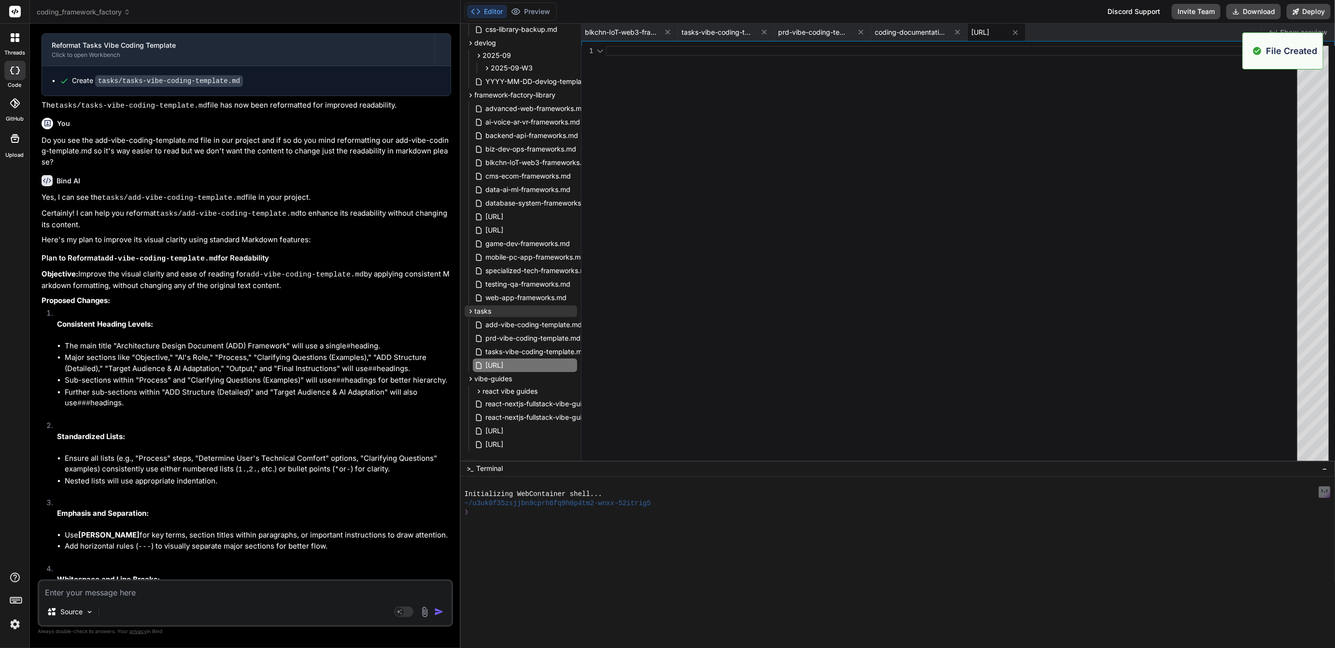
scroll to position [0, 0]
click at [674, 56] on div at bounding box center [953, 256] width 697 height 420
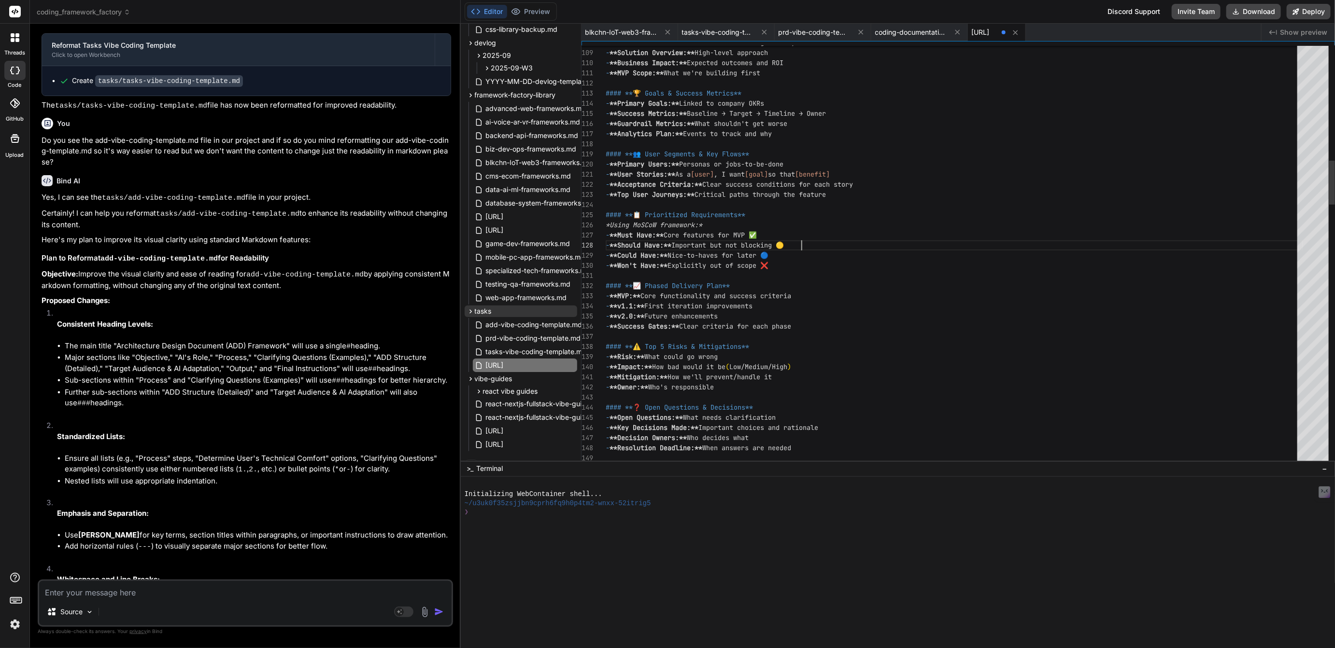
scroll to position [71, 0]
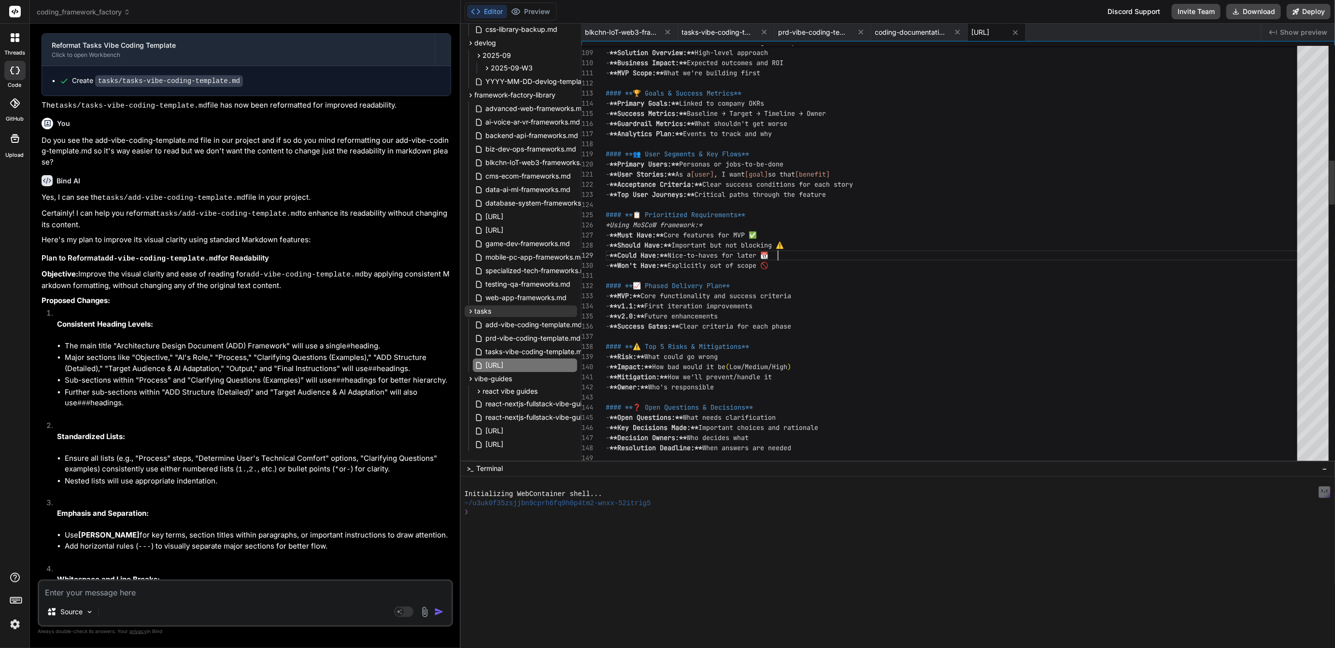
scroll to position [10, 0]
type textarea "# 📋 Product Requirements Document (PRD) Framework v2.0 *A comprehensive guide f…"
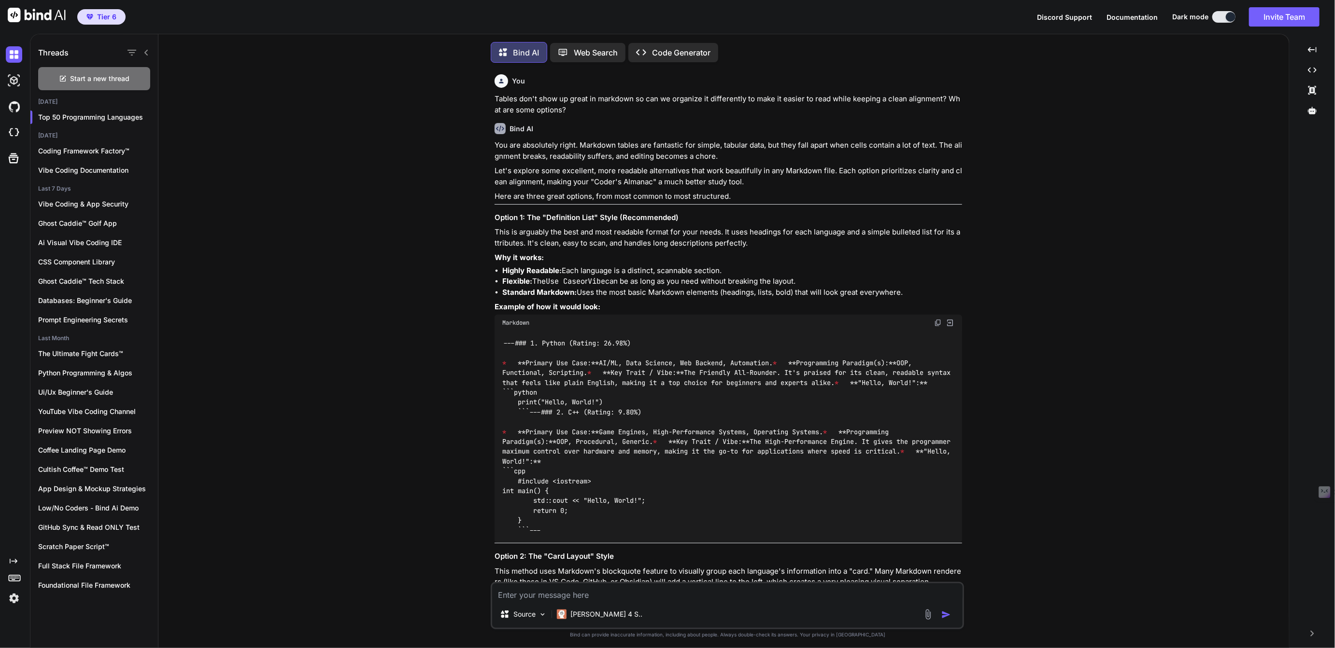
scroll to position [19881, 0]
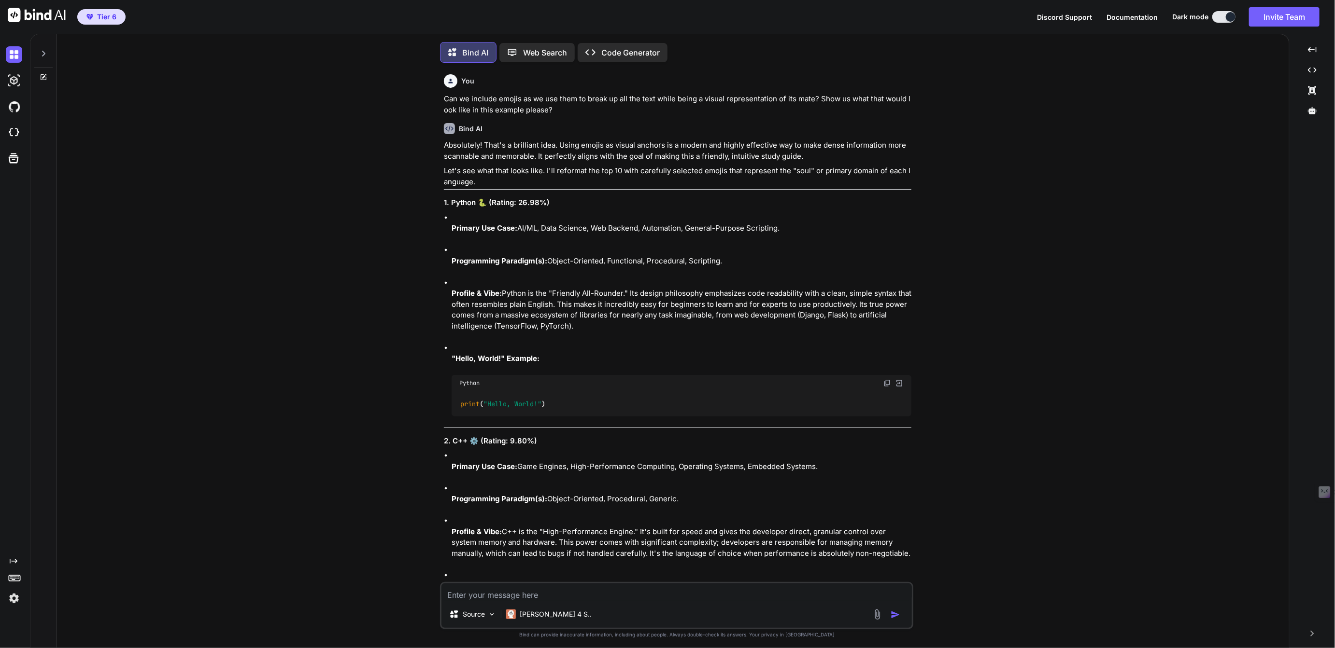
scroll to position [4, 0]
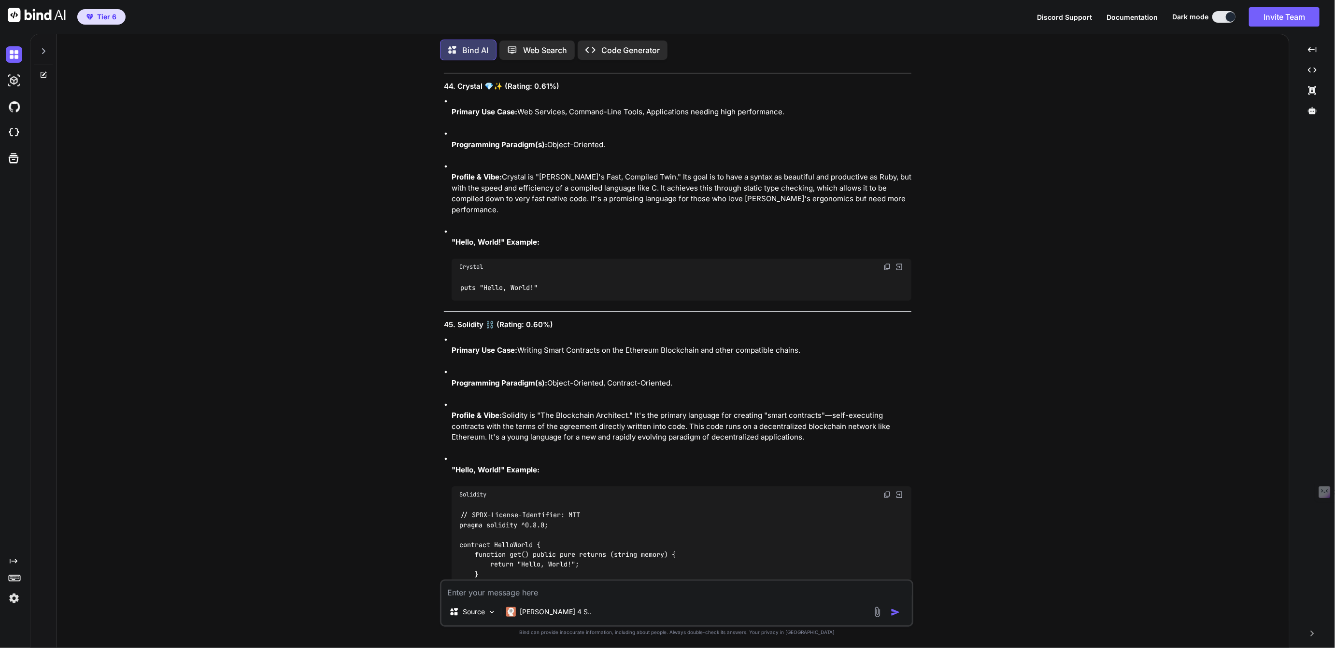
click at [46, 54] on div at bounding box center [43, 48] width 18 height 33
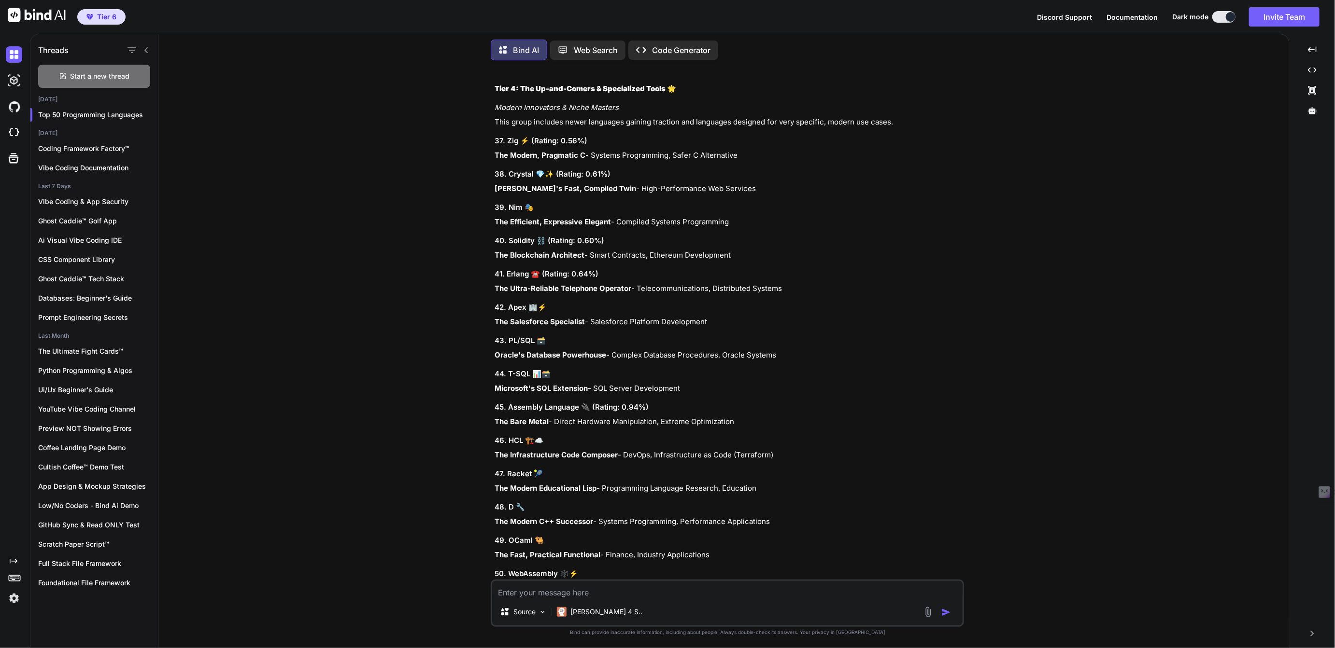
scroll to position [15524, 0]
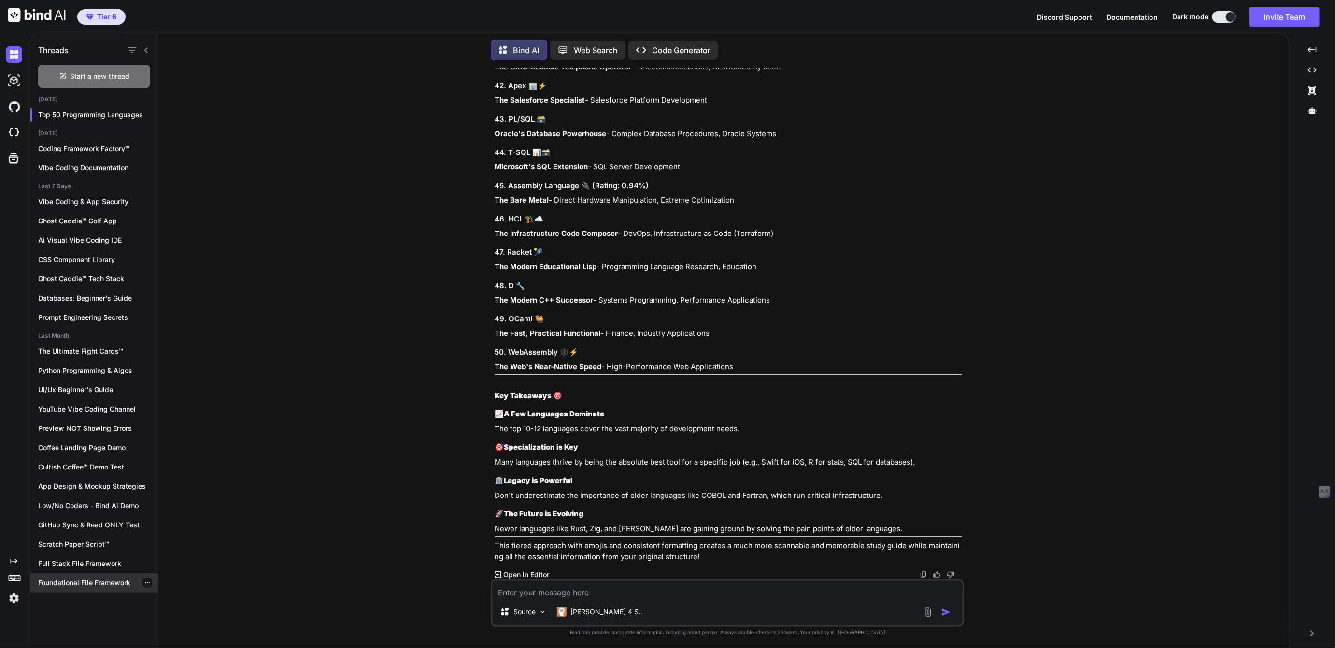
click at [74, 583] on p "Foundational File Framework" at bounding box center [98, 583] width 120 height 10
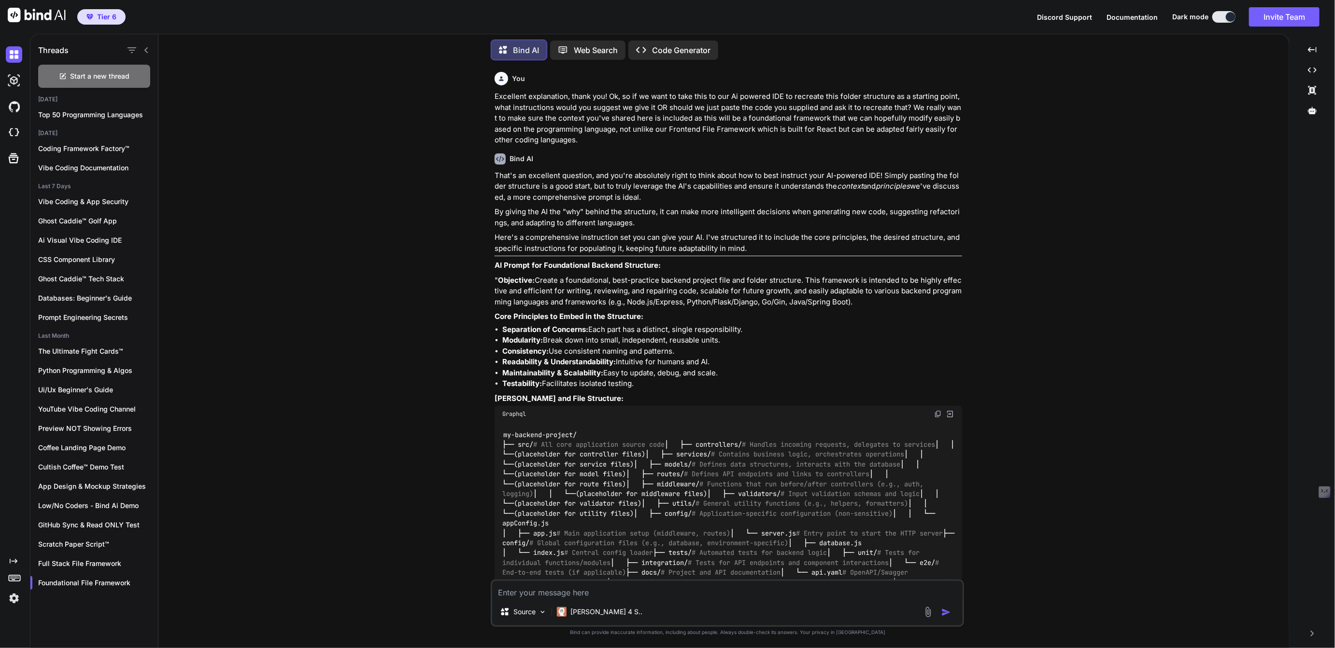
click at [76, 604] on div "Threads Start a new thread Today Top 50 Programming Languages Yesterday Coding …" at bounding box center [94, 340] width 128 height 616
click at [608, 44] on p "Web Search" at bounding box center [596, 50] width 44 height 12
type textarea "x"
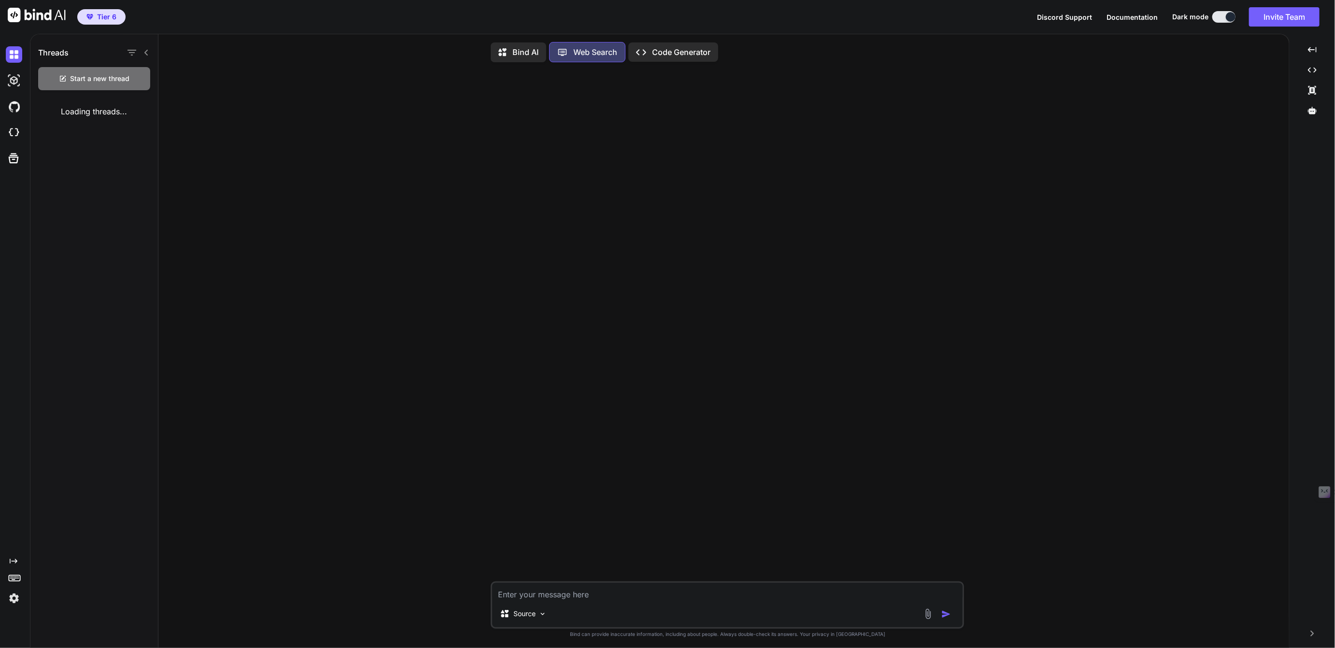
scroll to position [3, 0]
click at [674, 48] on p "Code Generator" at bounding box center [681, 50] width 58 height 12
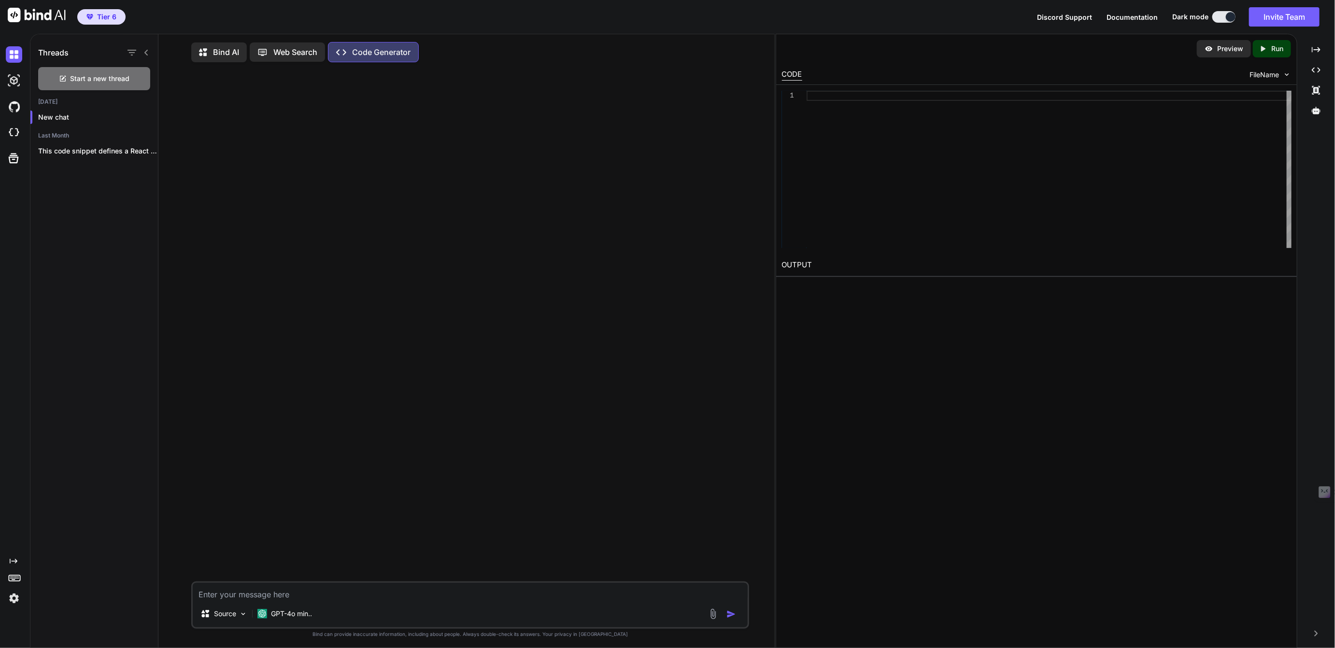
click at [228, 51] on p "Bind AI" at bounding box center [226, 52] width 26 height 12
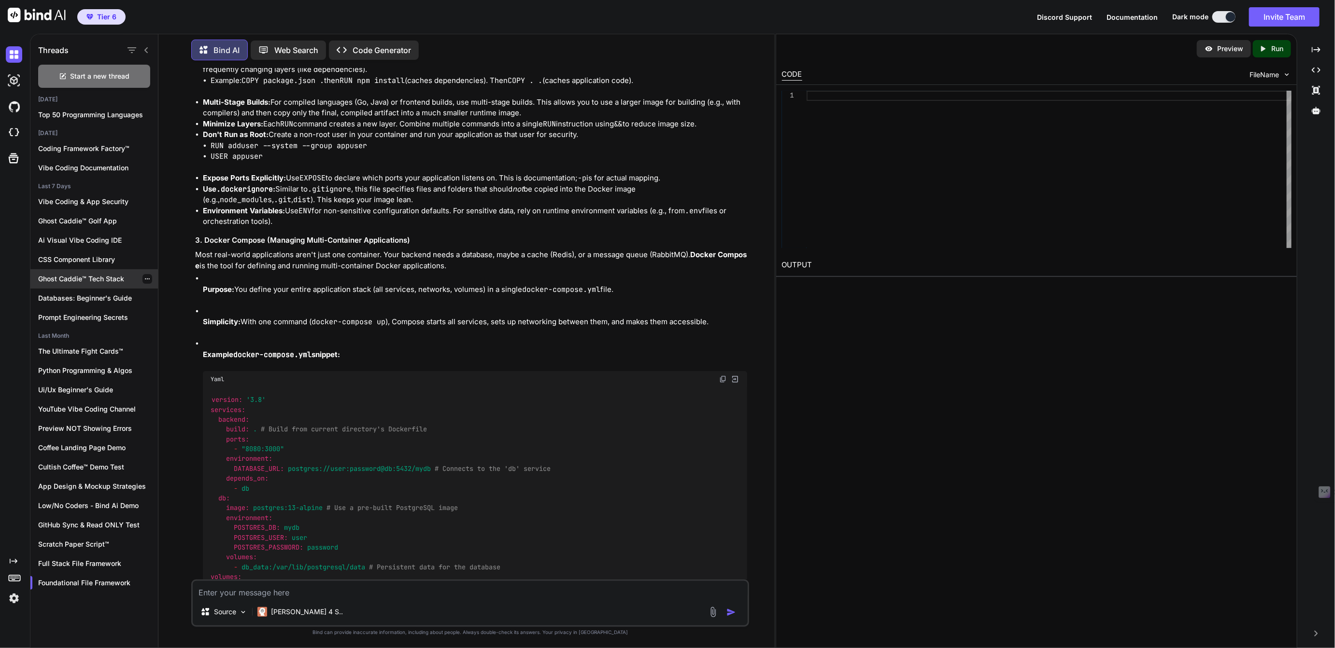
scroll to position [6682, 0]
click at [146, 46] on icon at bounding box center [146, 50] width 8 height 8
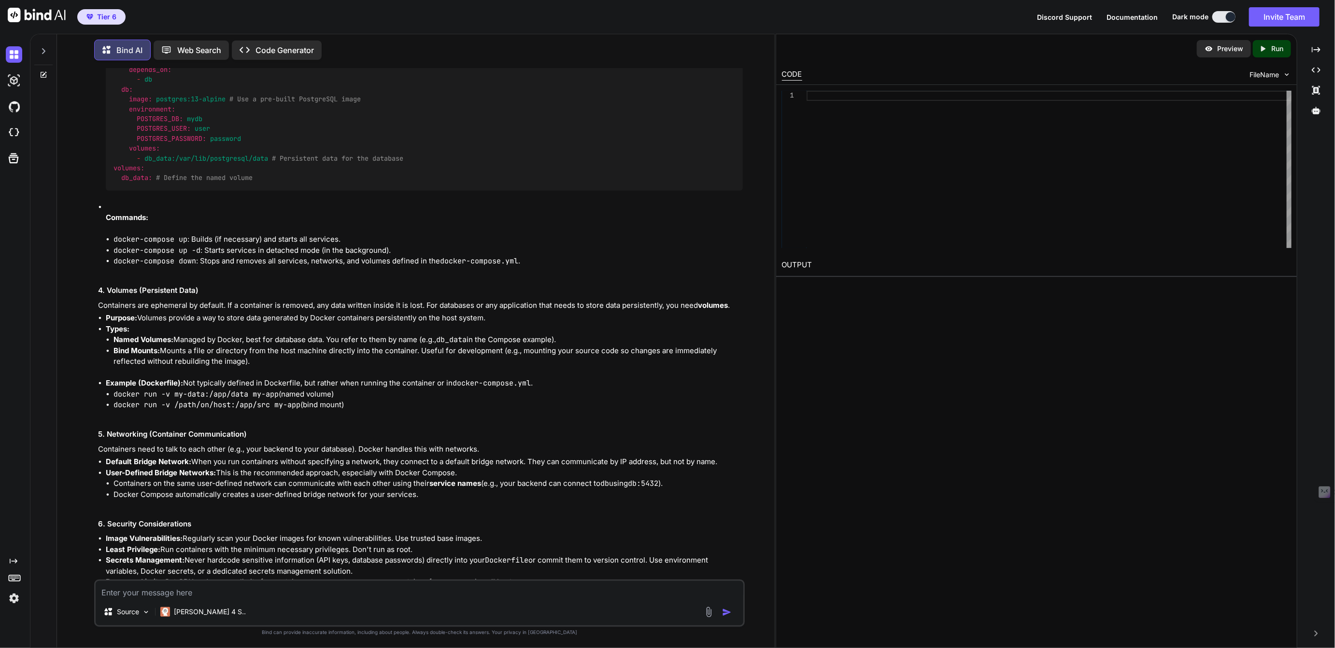
scroll to position [6292, 0]
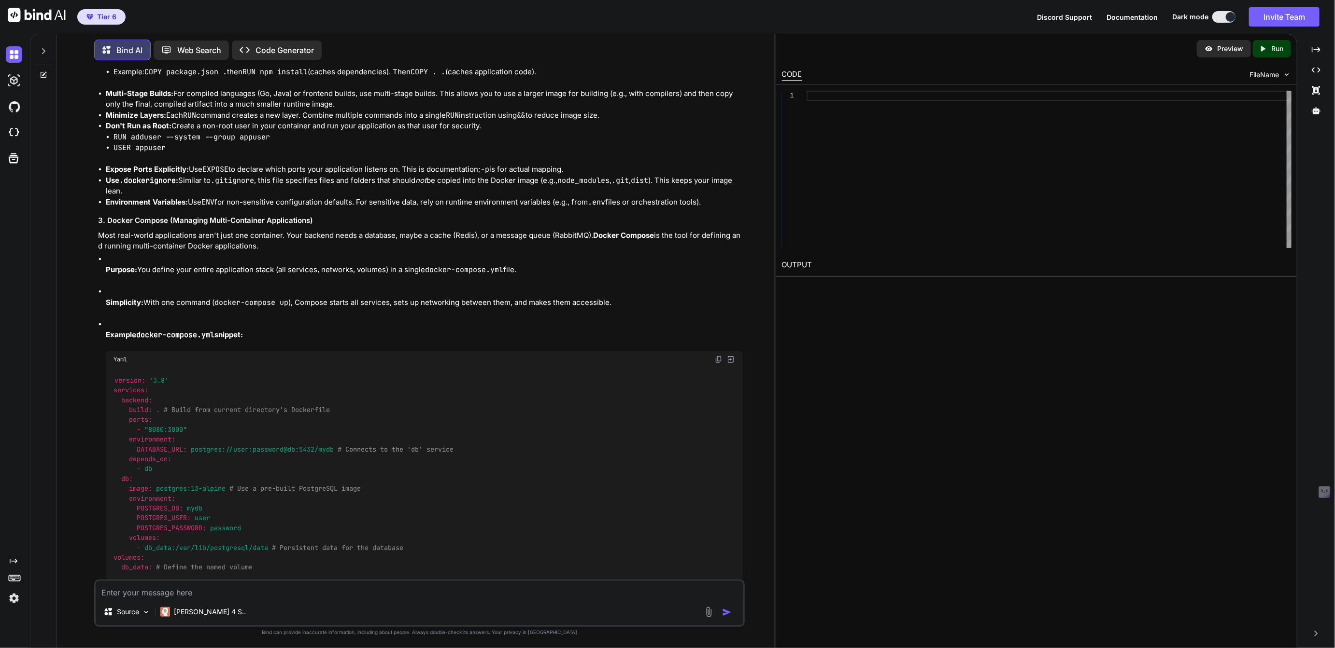
click at [47, 50] on div at bounding box center [43, 48] width 18 height 33
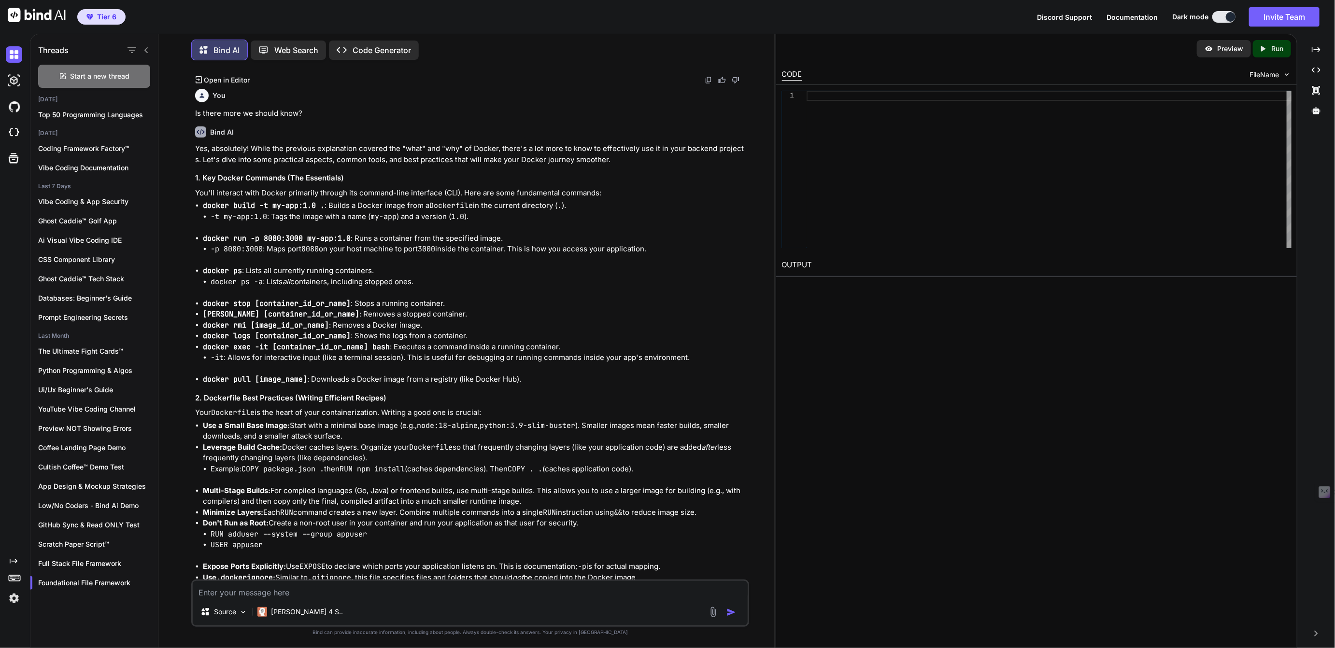
scroll to position [6682, 0]
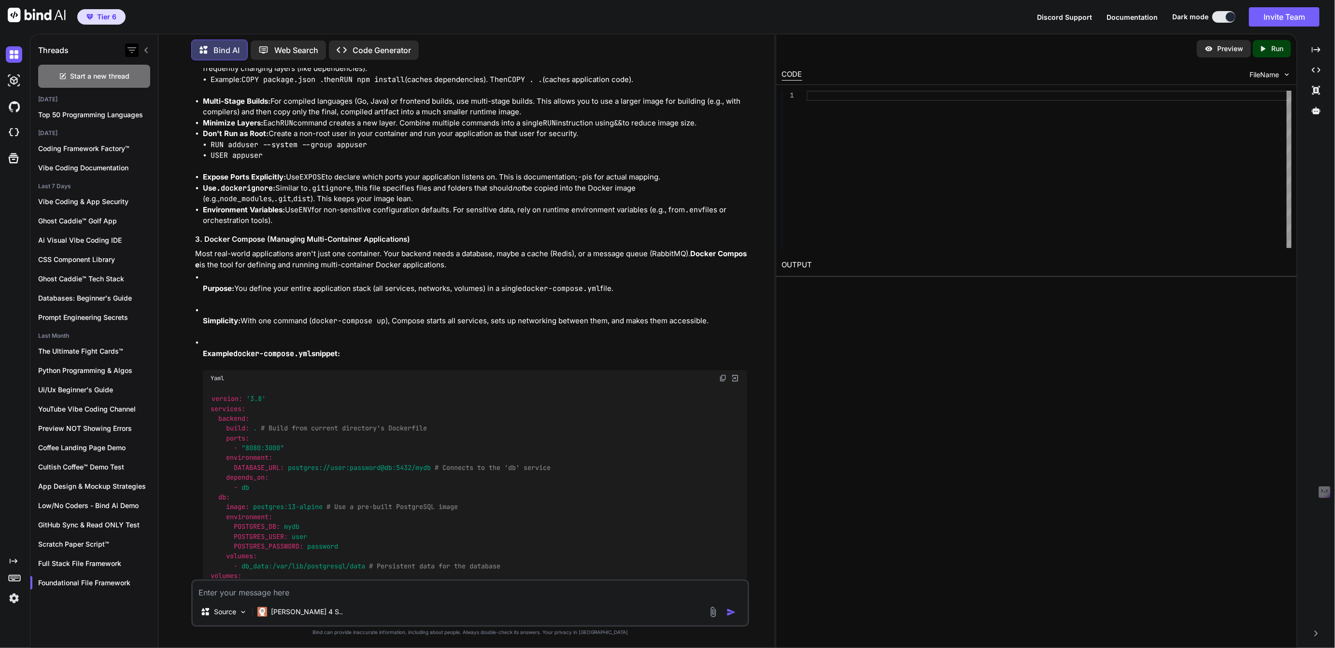
click at [128, 47] on icon "button" at bounding box center [131, 50] width 9 height 6
click at [138, 73] on input "Saved Threads" at bounding box center [136, 72] width 9 height 9
click at [131, 48] on icon "button" at bounding box center [131, 50] width 9 height 6
click at [66, 206] on div "Vibe Coding & App Security" at bounding box center [93, 201] width 127 height 19
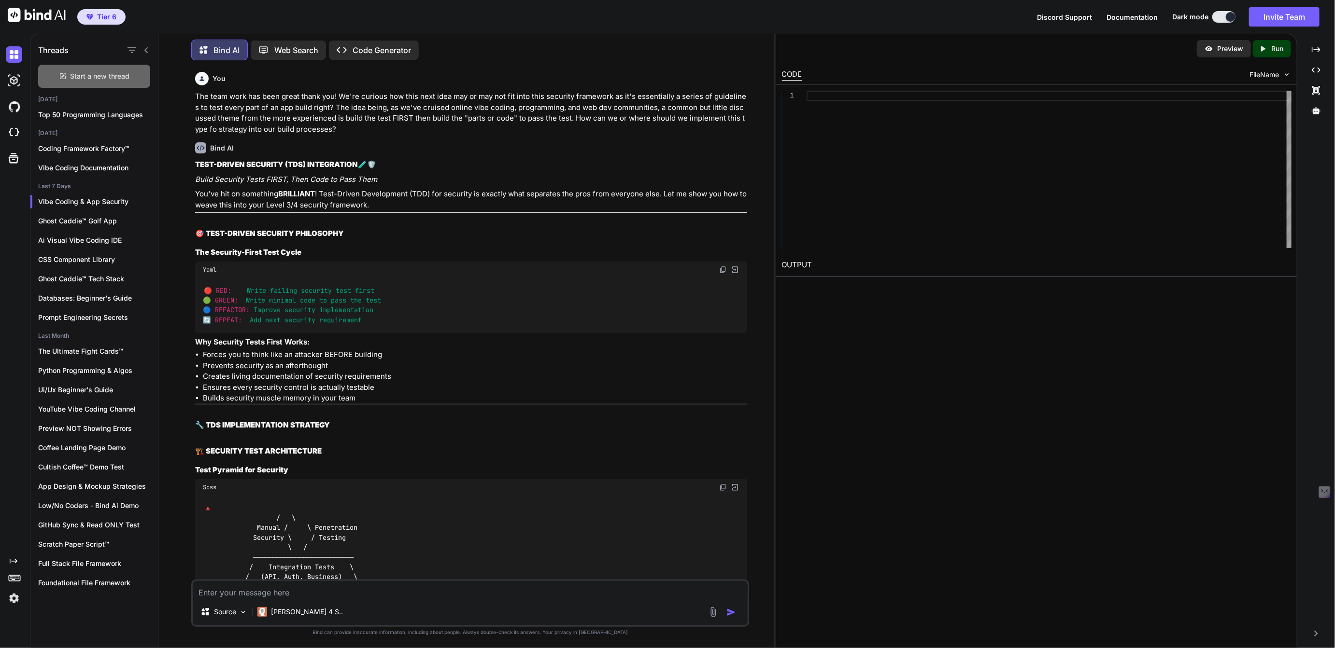
click at [90, 74] on span "Start a new thread" at bounding box center [99, 76] width 59 height 10
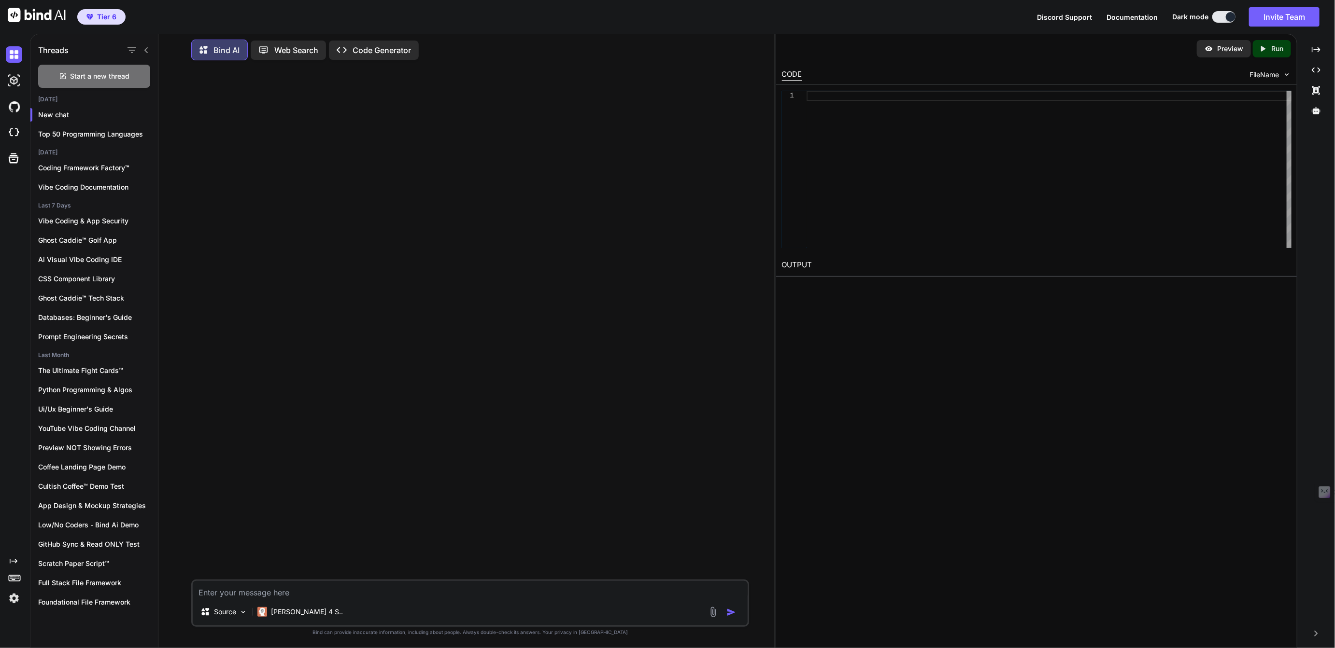
click at [260, 598] on textarea at bounding box center [470, 589] width 554 height 17
paste textarea "# Product Requirements Document (PRD) Framework ## Goal To guide an AI assistan…"
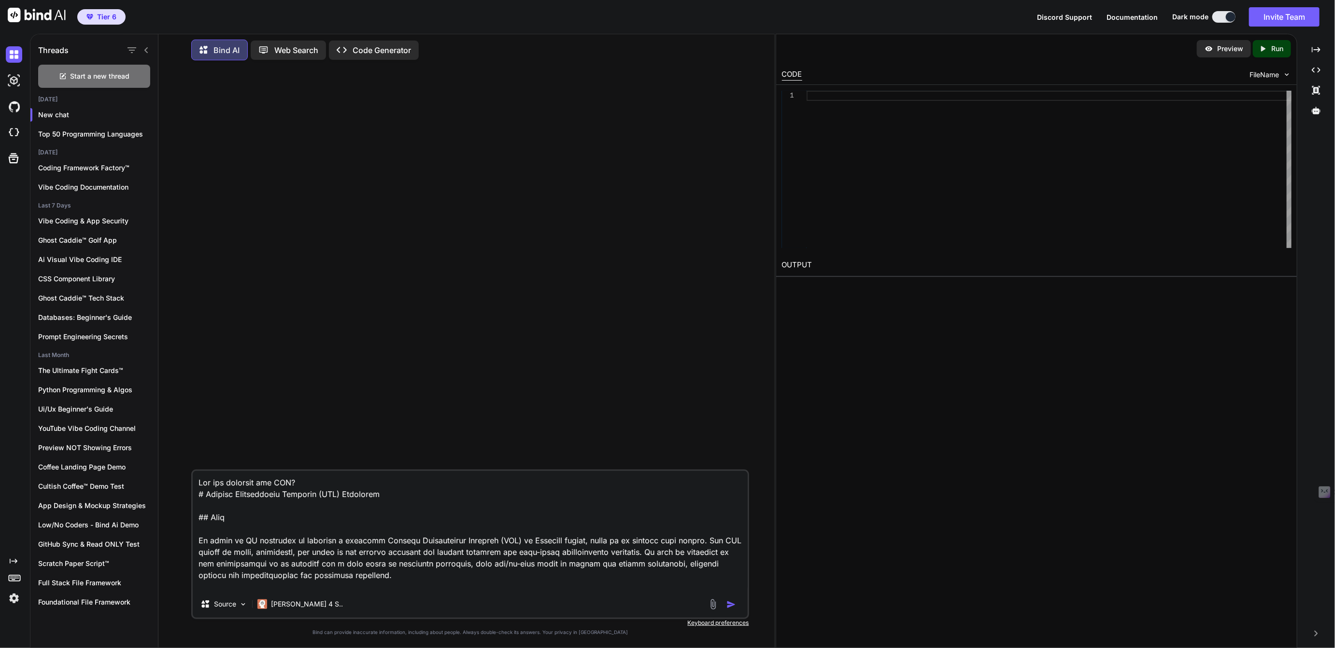
click at [293, 481] on textarea at bounding box center [470, 531] width 554 height 120
click at [430, 486] on textarea at bounding box center [470, 531] width 554 height 120
click at [536, 485] on textarea at bounding box center [470, 531] width 554 height 120
click at [365, 481] on textarea at bounding box center [470, 531] width 554 height 120
type textarea "Can you reformat our PRD please so it's easier to read for our Low/No-Coder eye…"
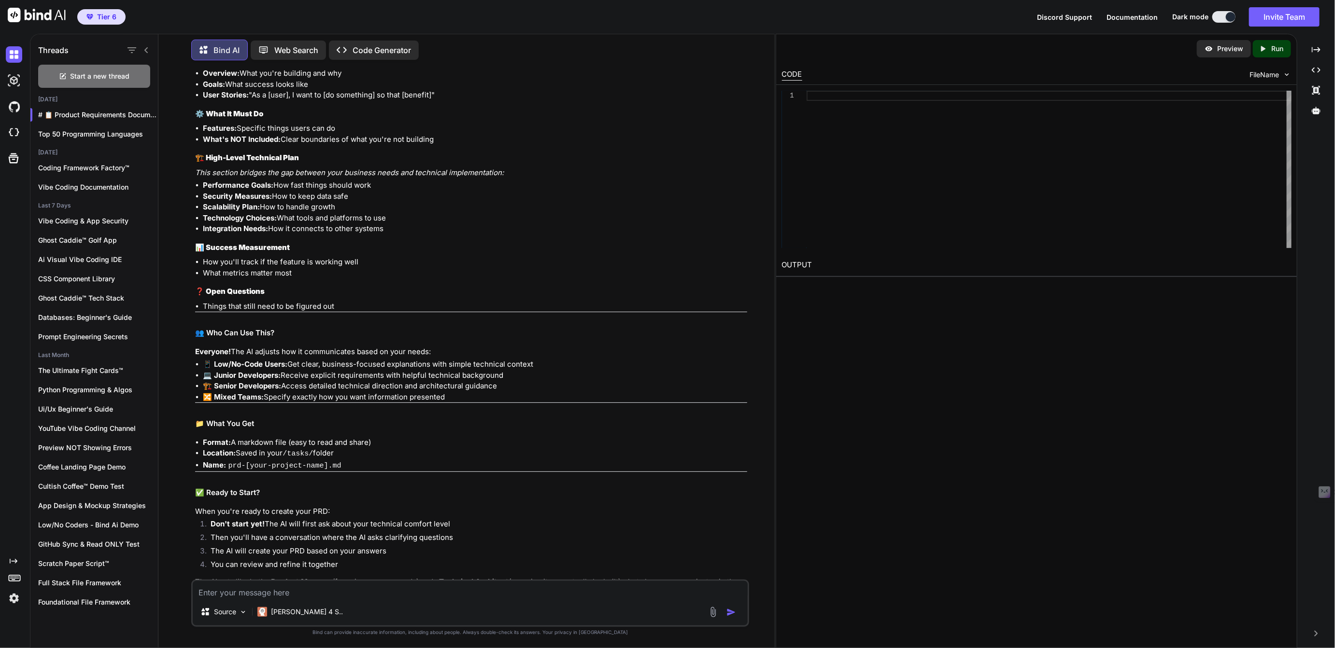
scroll to position [1673, 0]
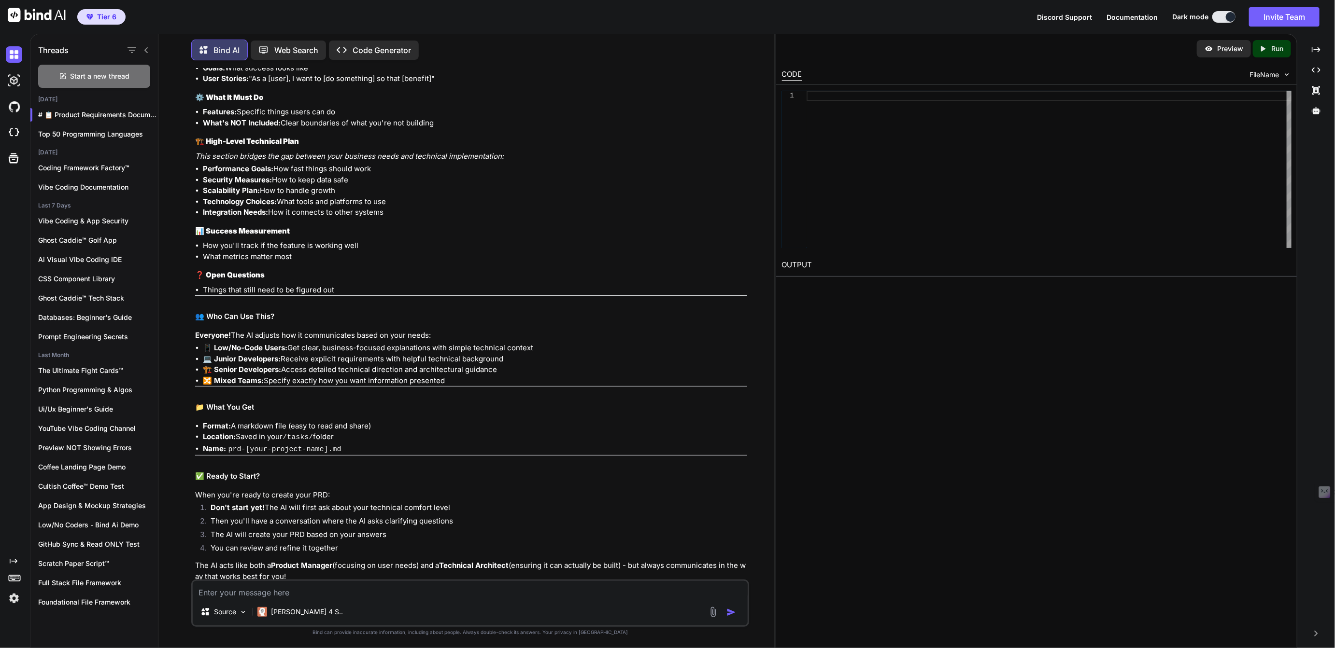
click at [265, 587] on textarea at bounding box center [470, 589] width 554 height 17
type textarea "Great job this is version 1.0 thank you!"
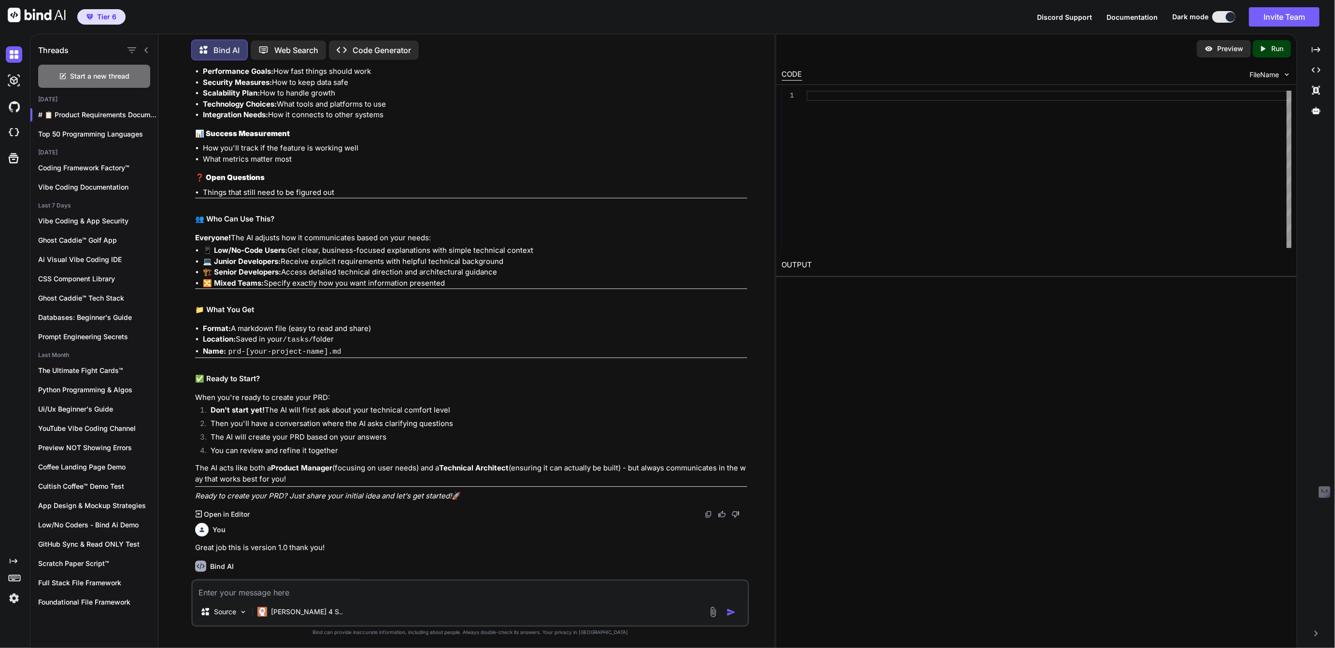
scroll to position [1775, 0]
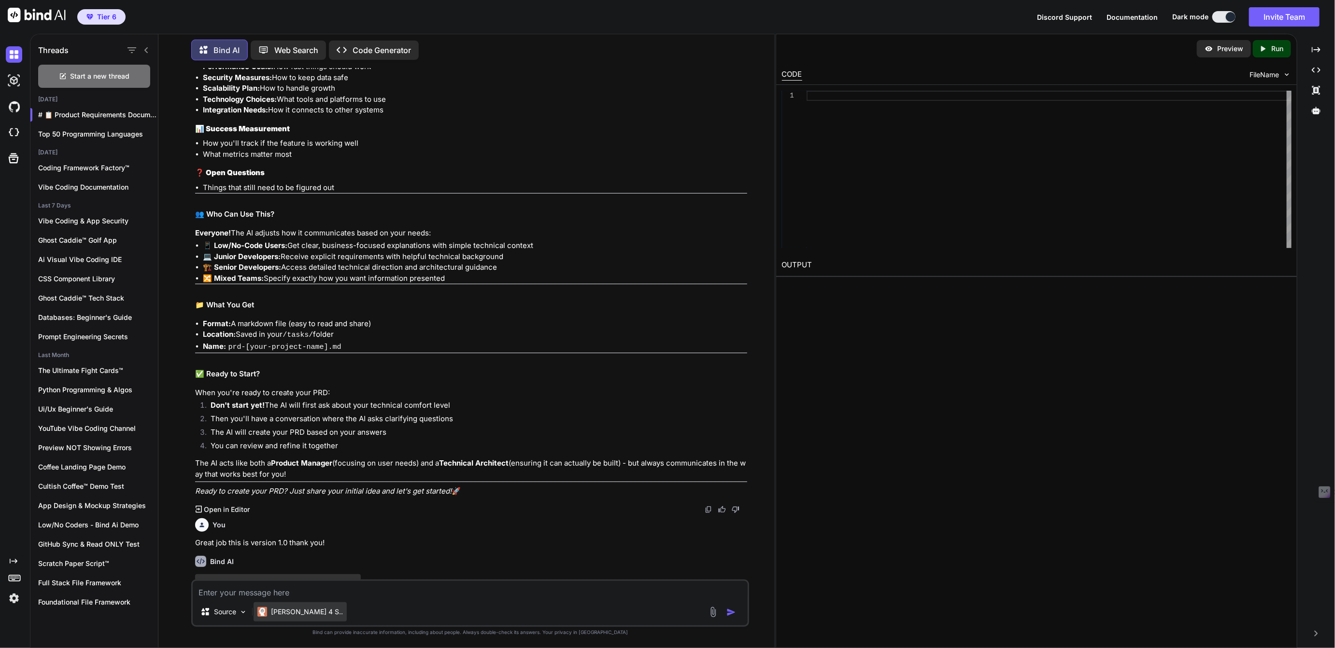
click at [279, 615] on p "[PERSON_NAME] 4 S.." at bounding box center [307, 612] width 72 height 10
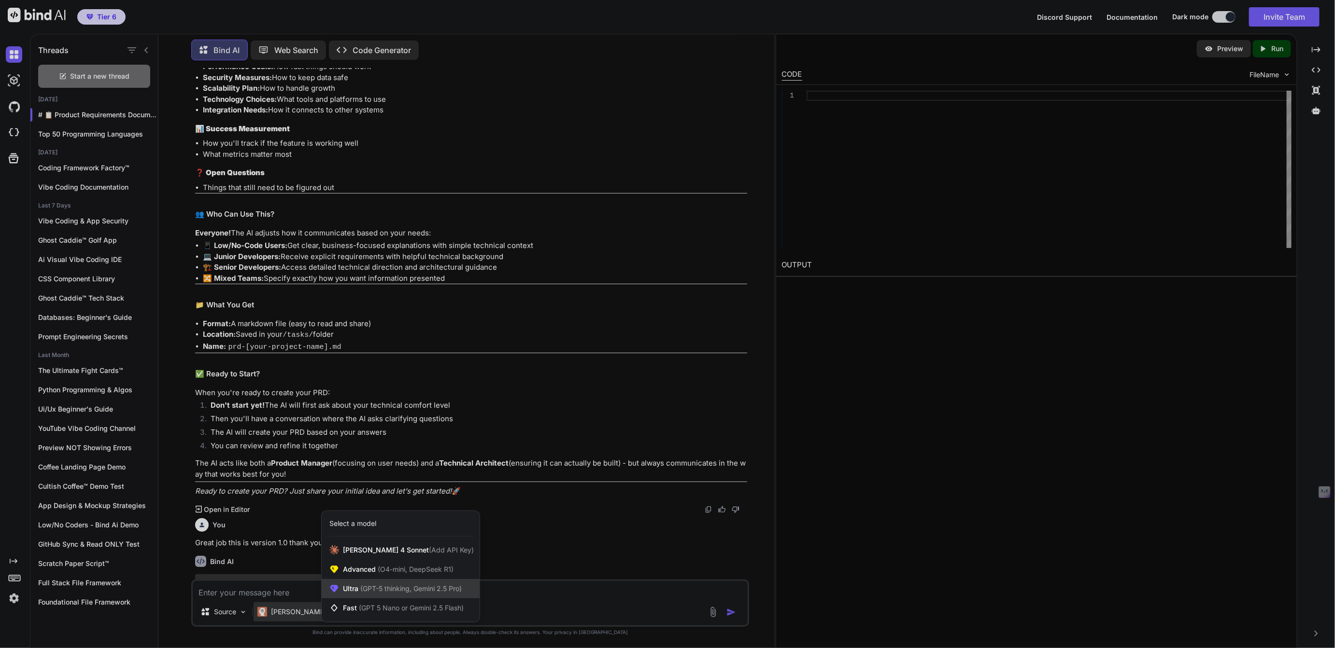
click at [358, 594] on span "Ultra (GPT-5 thinking, Gemini 2.5 Pro)" at bounding box center [402, 589] width 119 height 10
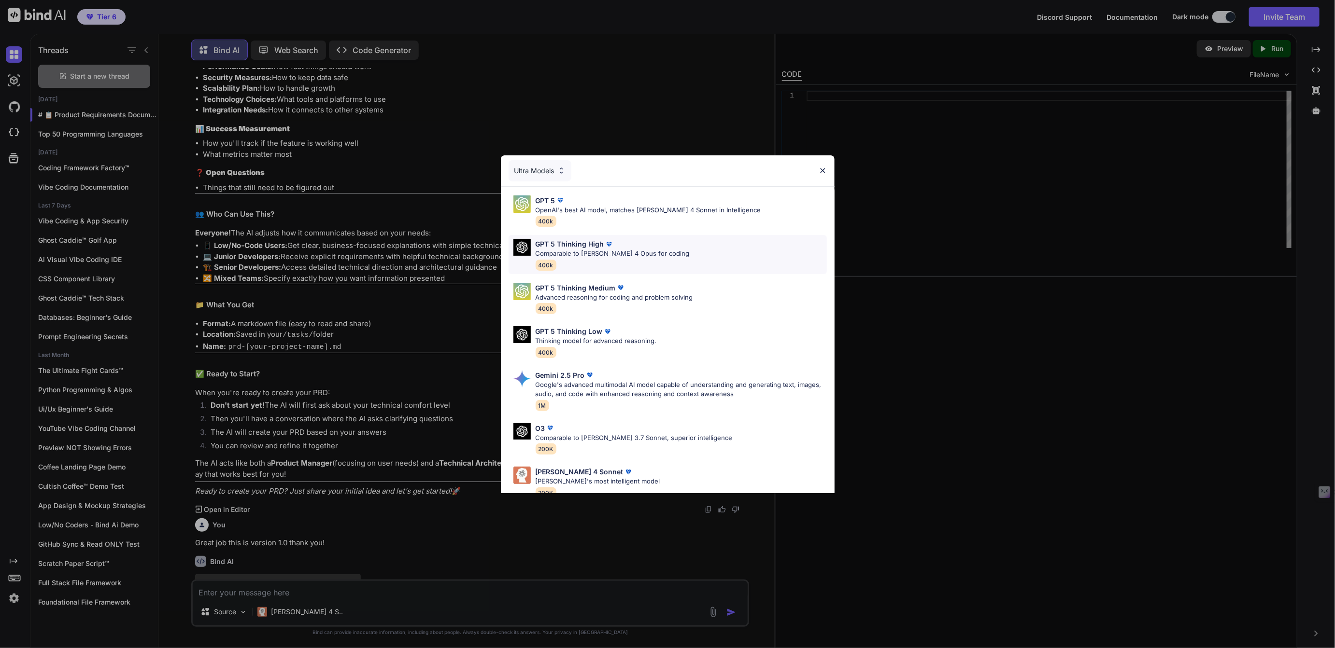
click at [580, 245] on p "GPT 5 Thinking High" at bounding box center [569, 244] width 69 height 10
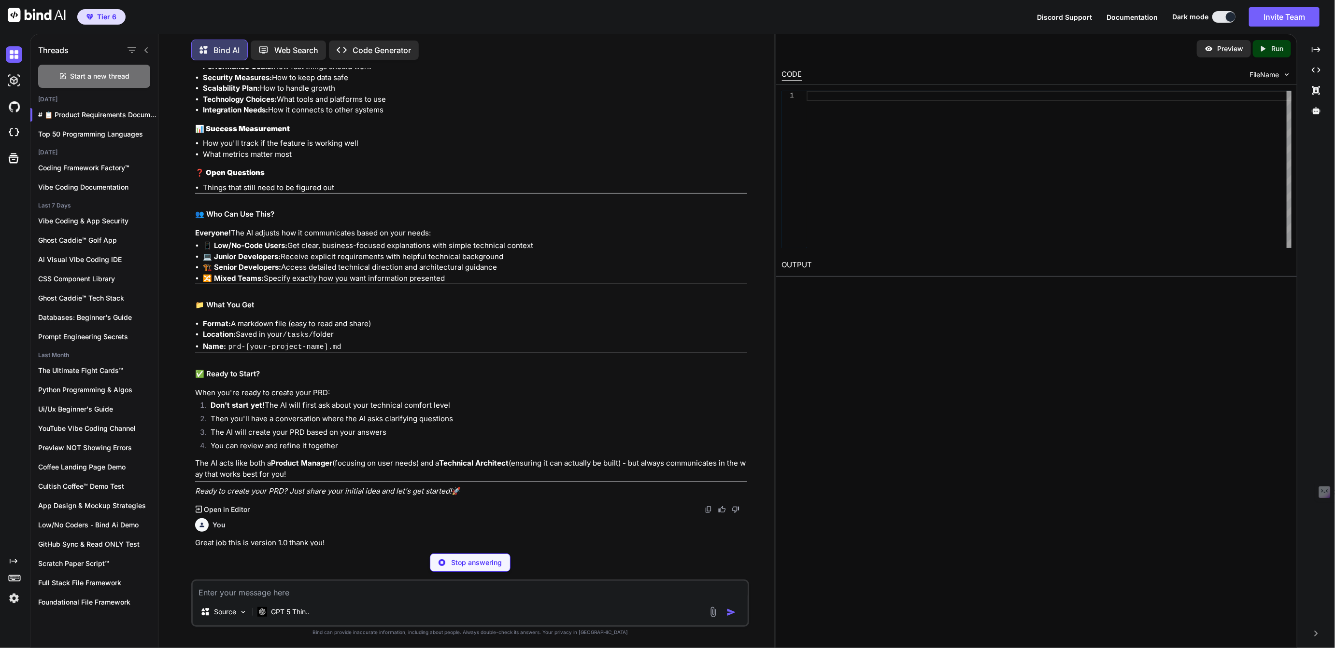
click at [225, 593] on textarea at bounding box center [470, 589] width 554 height 17
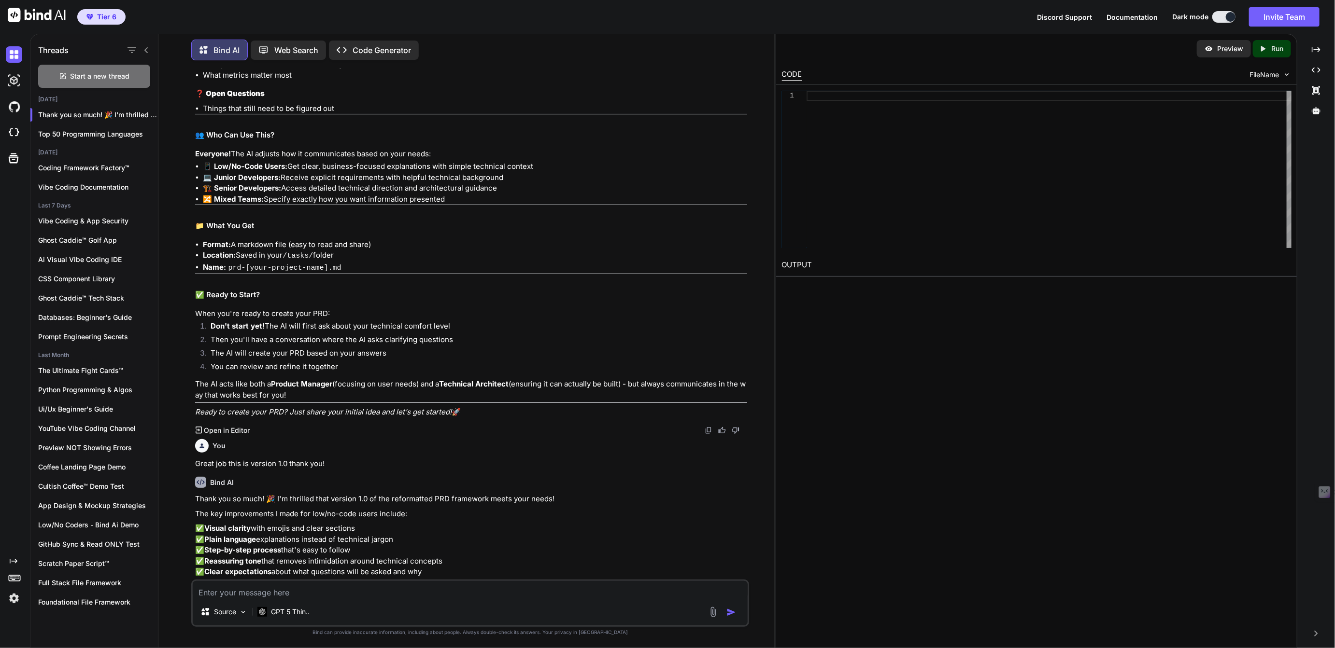
scroll to position [1917, 0]
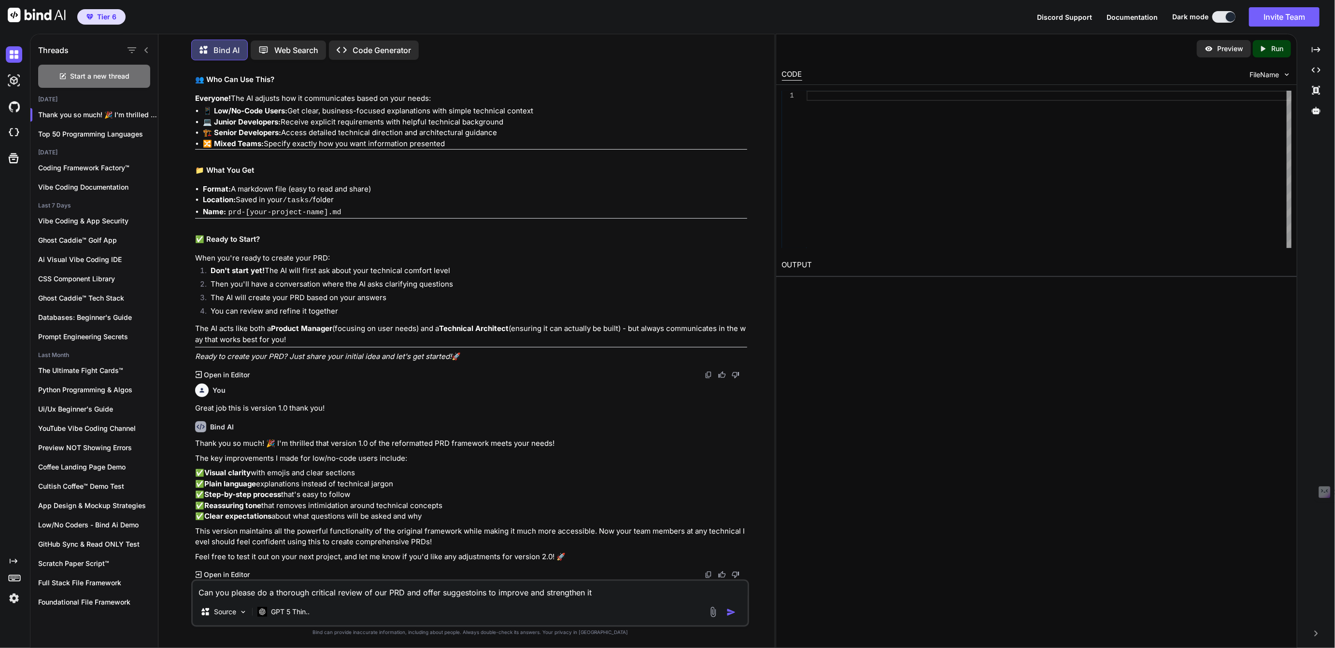
click at [474, 594] on textarea "Can you please do a thorough critical review of our PRD and offer suggestoins t…" at bounding box center [470, 589] width 554 height 17
click at [634, 589] on textarea "Can you please do a thorough critical review of our PRD and offer suggestions t…" at bounding box center [470, 589] width 554 height 17
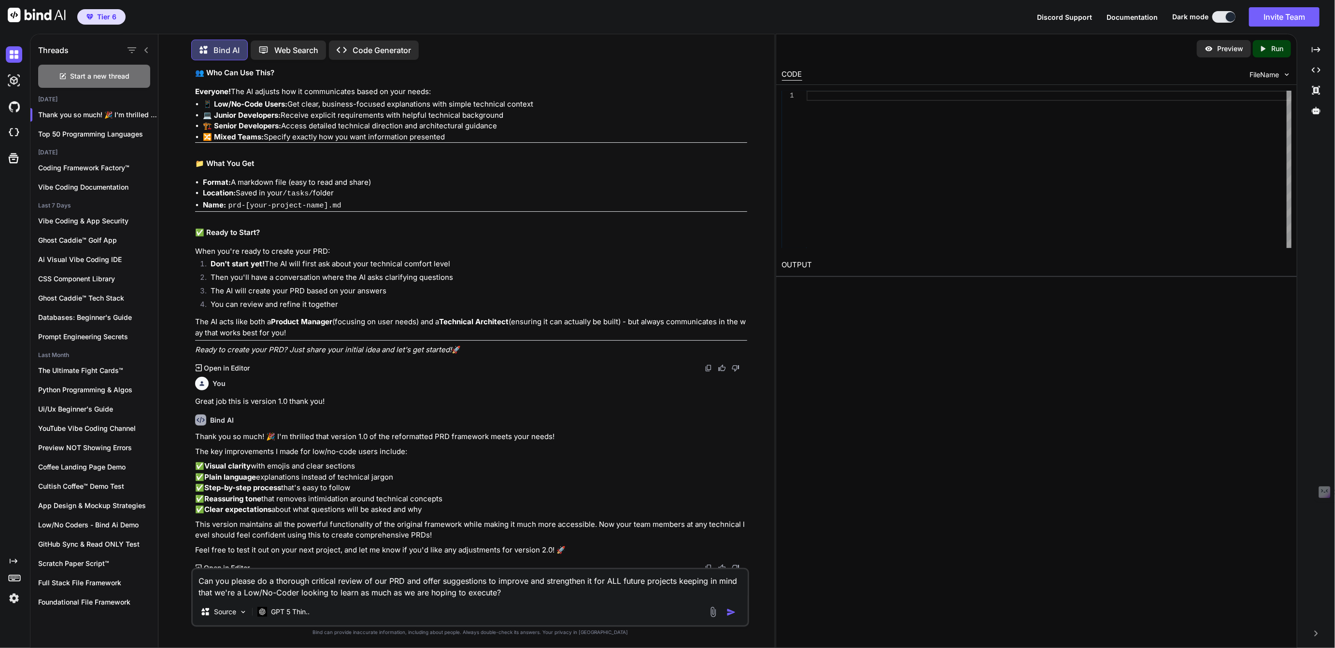
type textarea "Can you please do a thorough critical review of our PRD and offer suggestions t…"
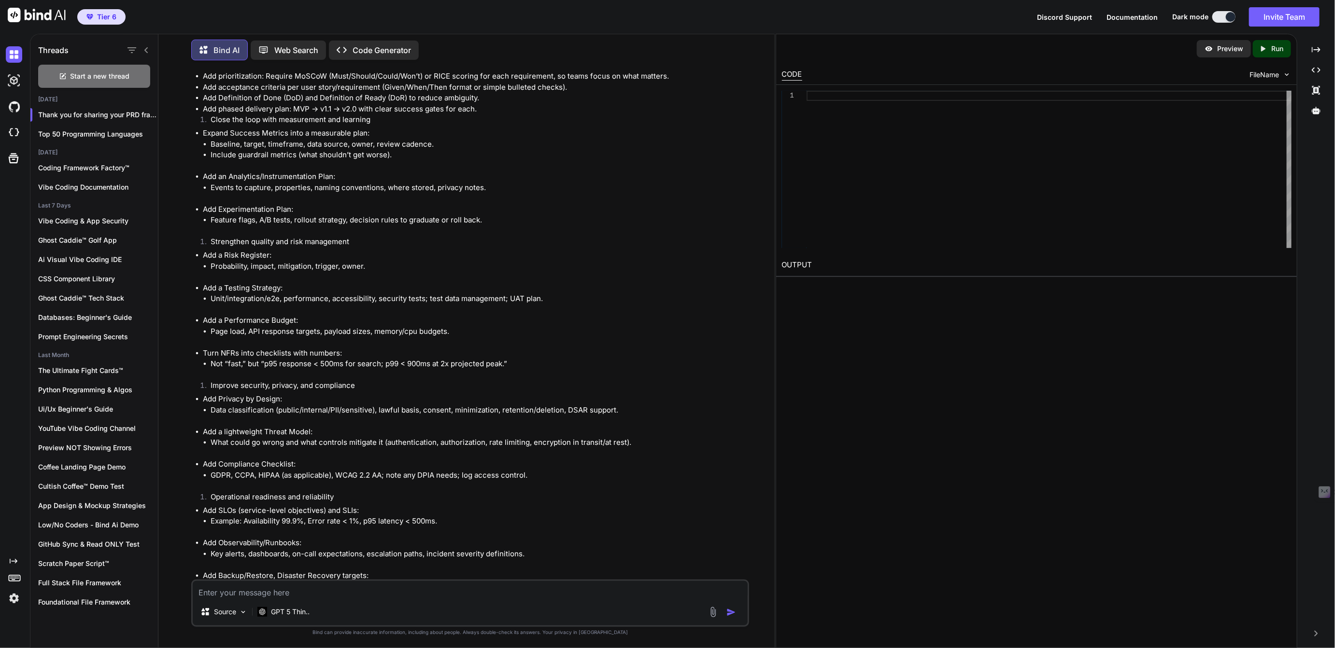
scroll to position [2627, 0]
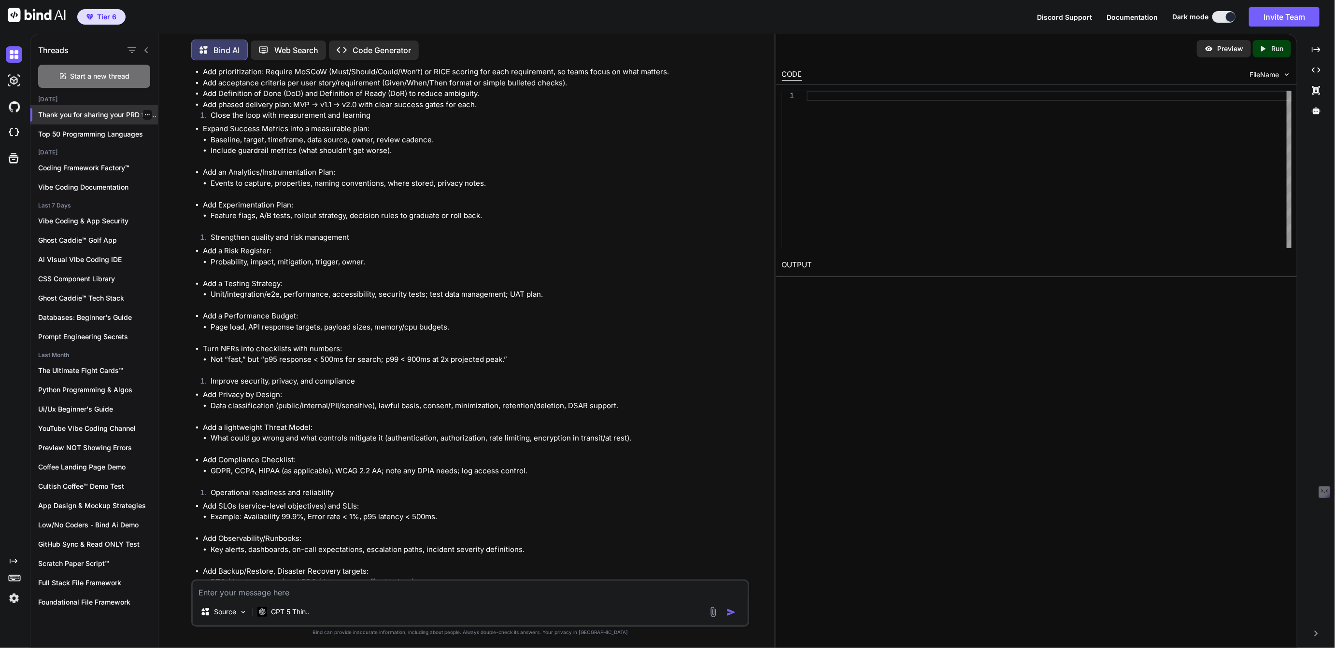
click at [144, 112] on icon "button" at bounding box center [147, 115] width 6 height 6
click at [157, 126] on div "Rename and Save" at bounding box center [188, 132] width 95 height 19
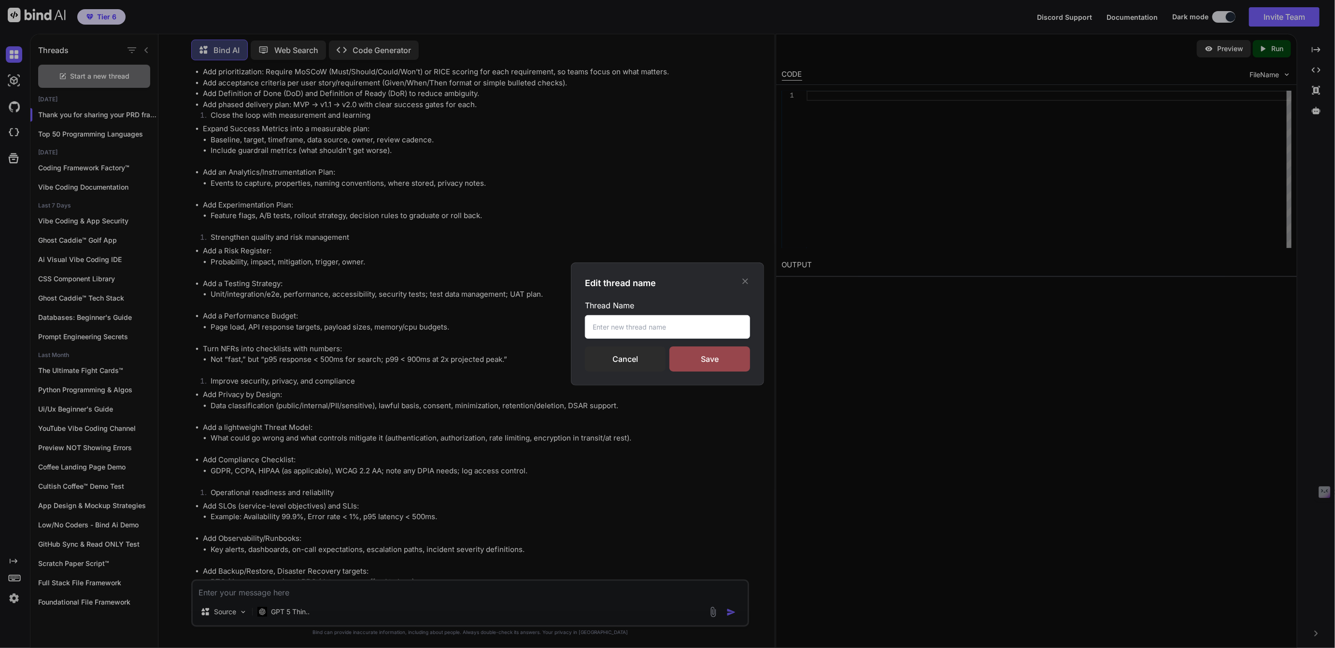
click at [610, 327] on input "text" at bounding box center [667, 327] width 165 height 24
type input "PRD, ADD, & Tasks List Review"
click at [705, 358] on div "Save" at bounding box center [709, 359] width 81 height 25
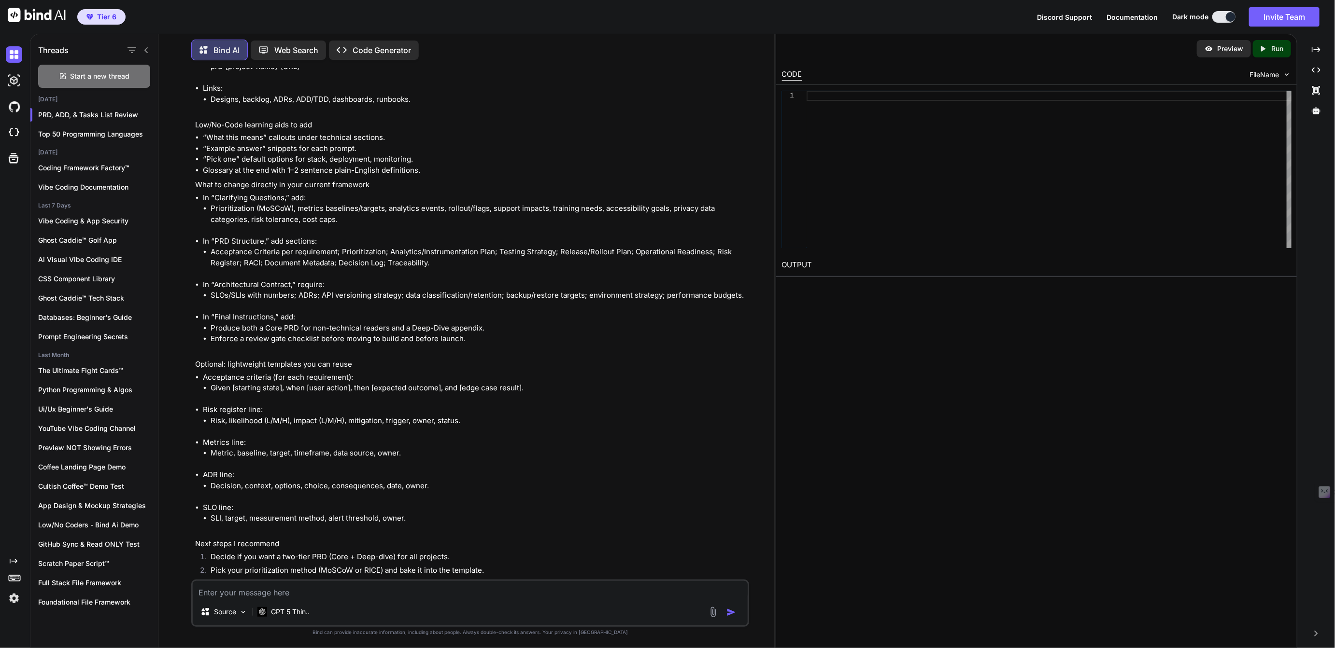
scroll to position [4513, 0]
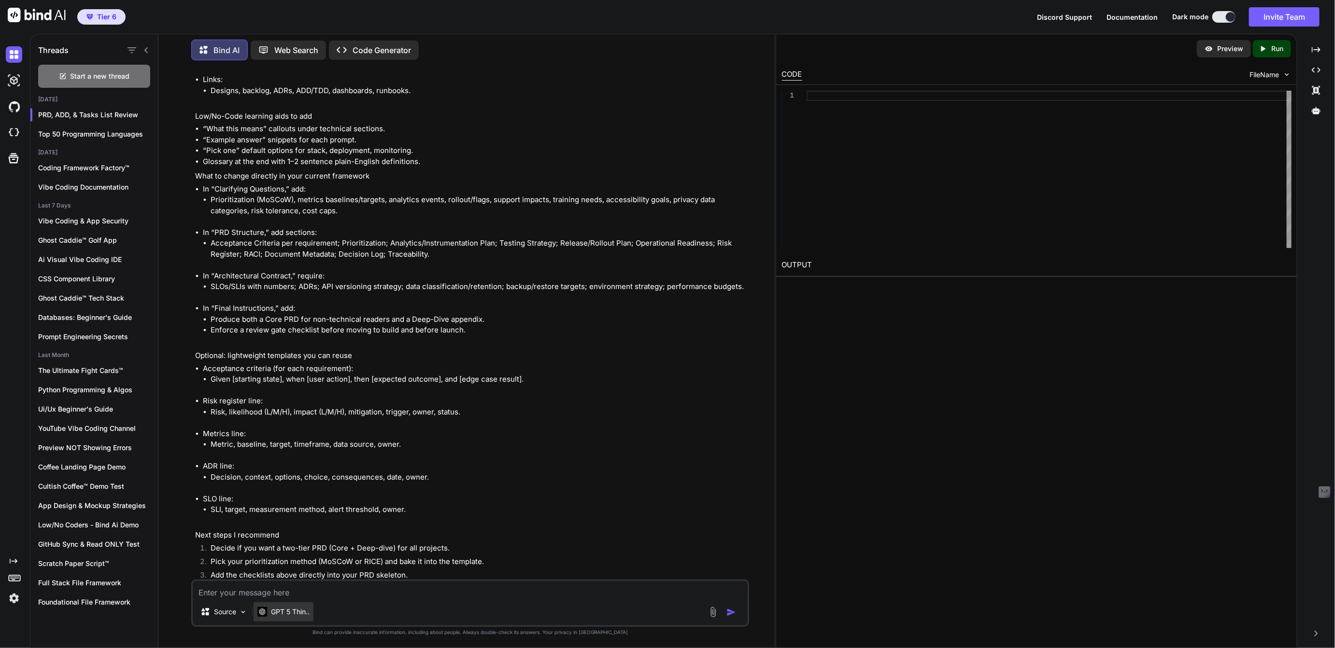
click at [281, 612] on p "GPT 5 Thin.." at bounding box center [290, 612] width 39 height 10
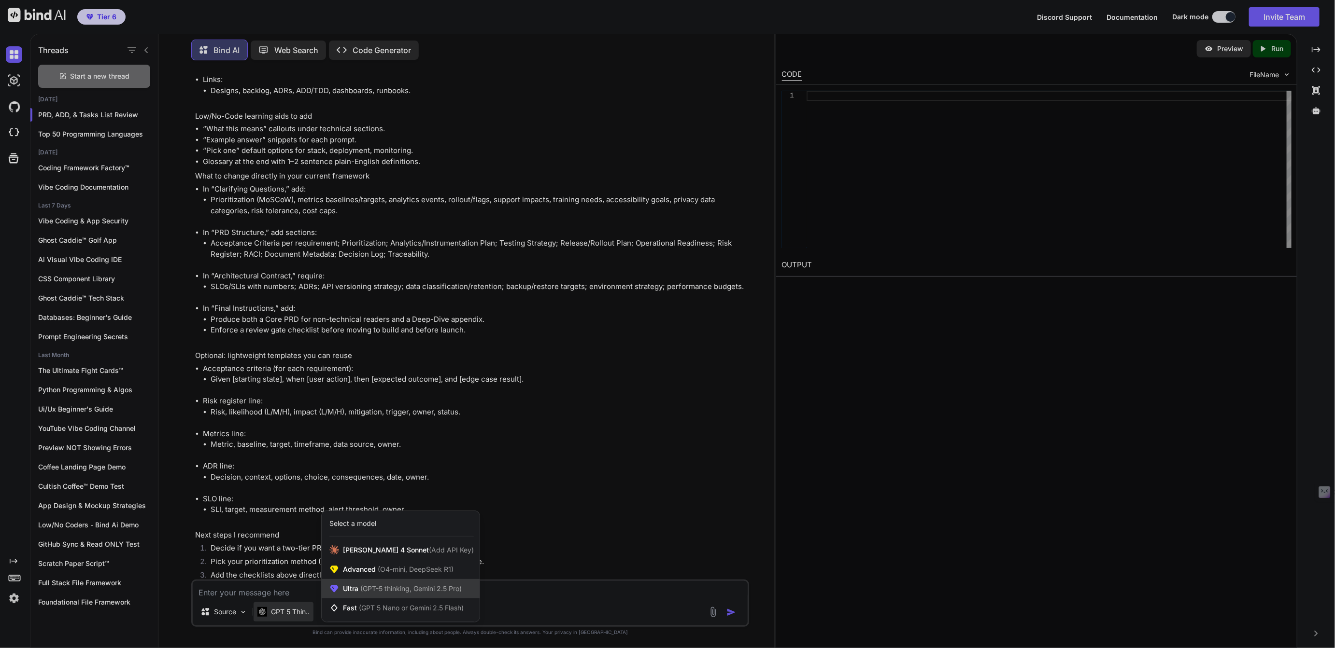
click at [358, 587] on span "(GPT-5 thinking, Gemini 2.5 Pro)" at bounding box center [409, 589] width 103 height 8
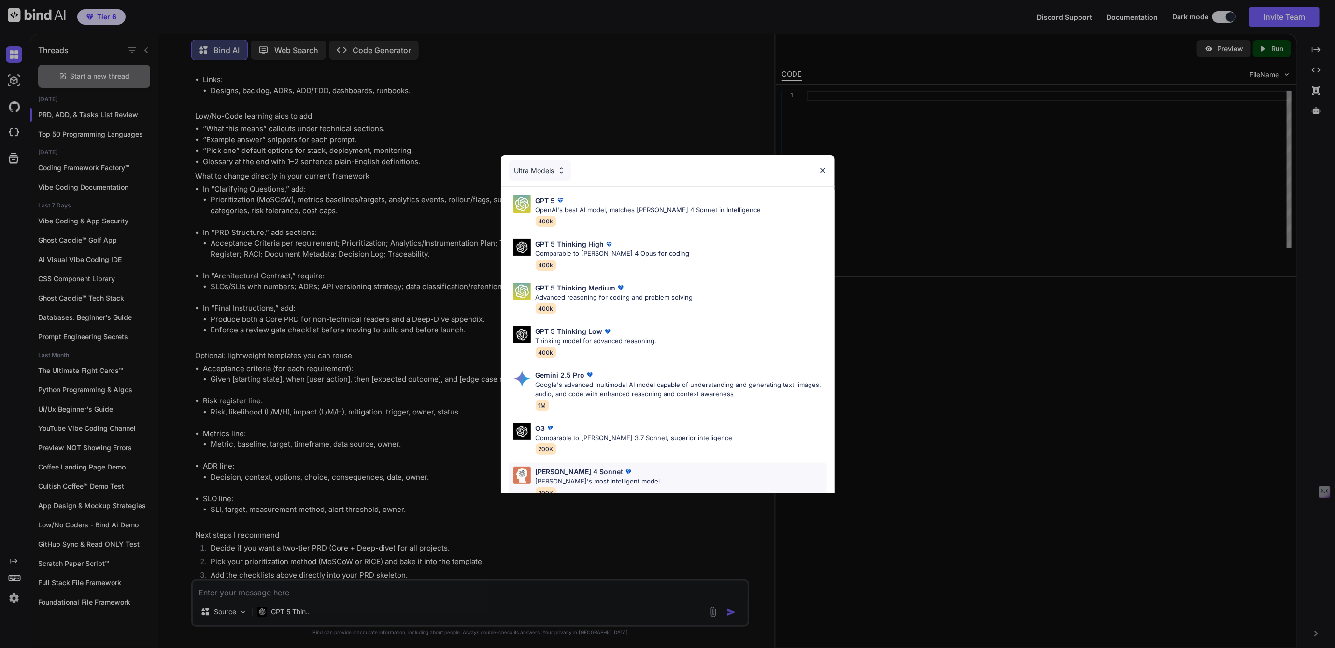
click at [556, 472] on p "Claude 4 Sonnet" at bounding box center [579, 472] width 88 height 10
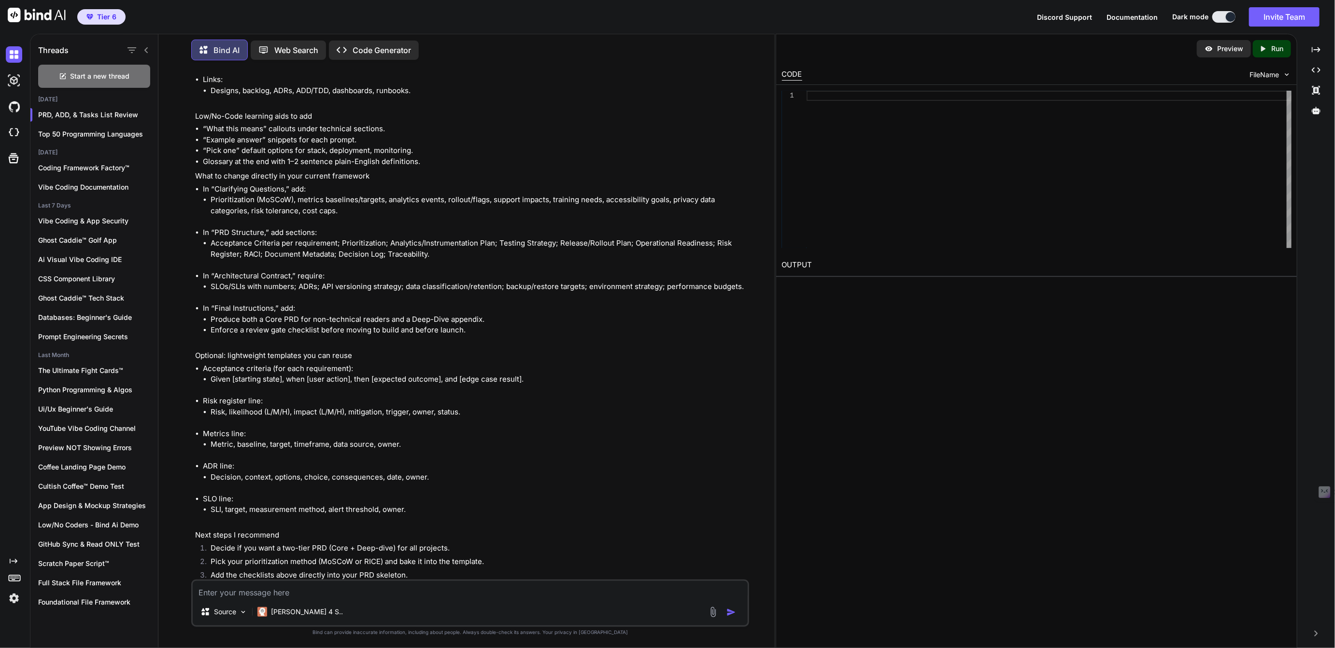
click at [278, 591] on textarea at bounding box center [470, 589] width 554 height 17
type textarea "A"
click at [302, 580] on textarea "Ok we had our PRD reviewed and there are some updates to be made so please proc…" at bounding box center [470, 584] width 554 height 29
type textarea "Ok we had our PRD reviewed by another Ai and there are some updates to be made …"
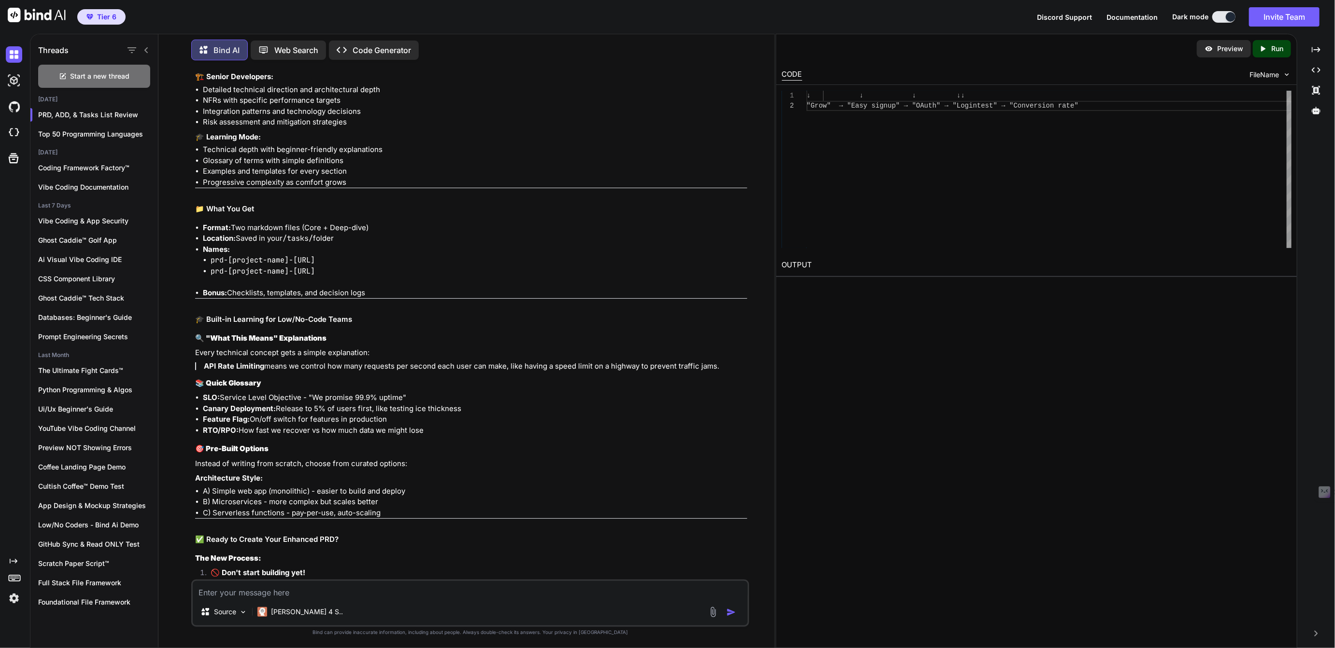
scroll to position [8595, 0]
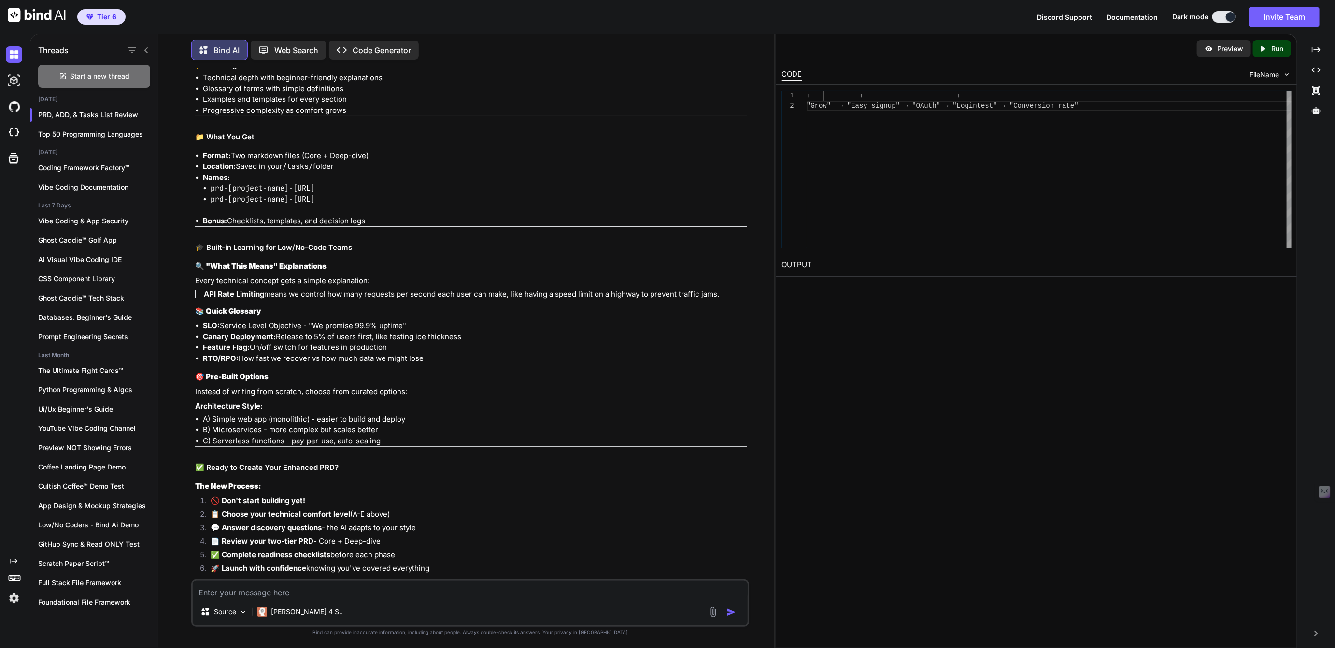
click at [709, 628] on img at bounding box center [708, 632] width 8 height 8
click at [221, 593] on textarea at bounding box center [470, 589] width 554 height 17
paste textarea "# Architecture Design Document (ADD) Framework ## Objective To create a compreh…"
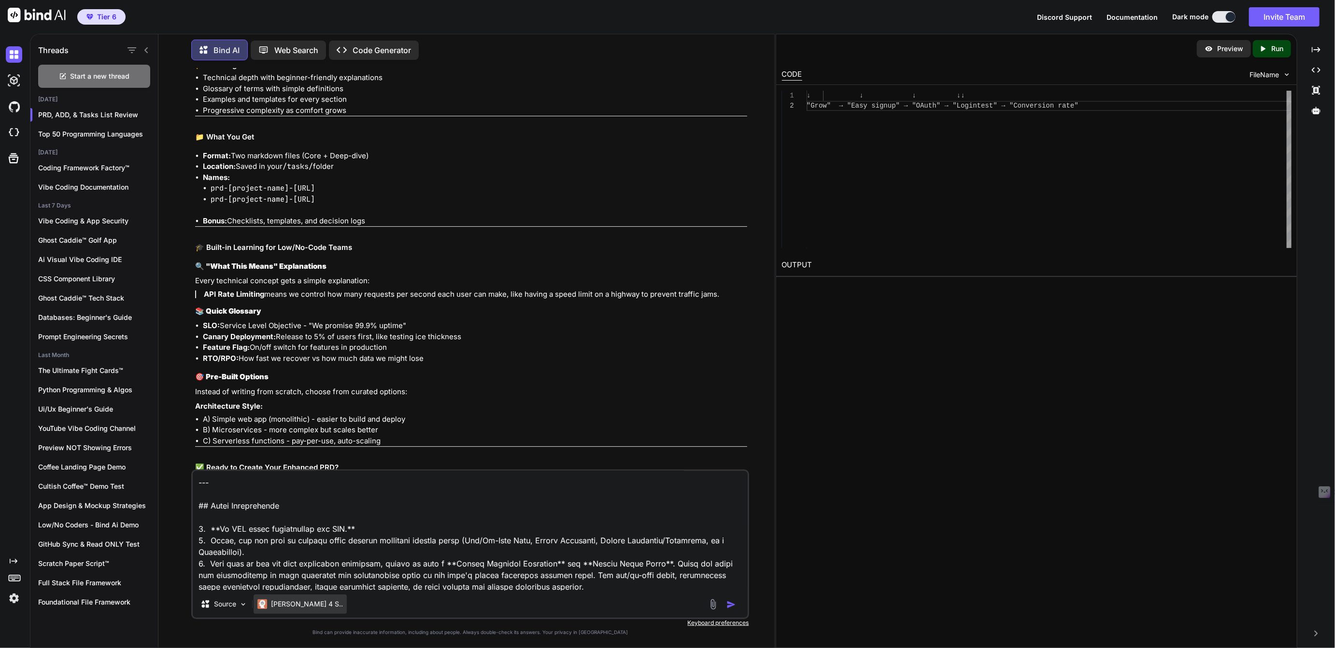
type textarea "Alright, time for a review of our ADD now, would you do the honor? # Architectu…"
click at [281, 603] on p "[PERSON_NAME] 4 S.." at bounding box center [307, 605] width 72 height 10
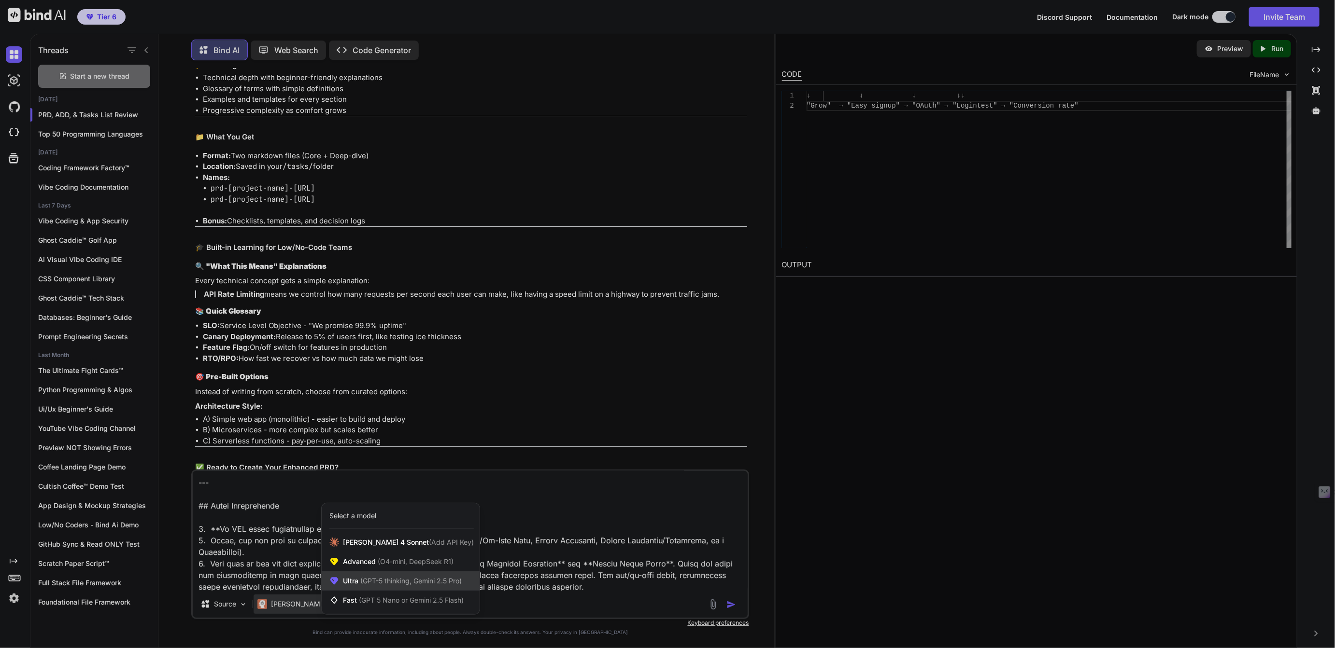
click at [364, 582] on span "(GPT-5 thinking, Gemini 2.5 Pro)" at bounding box center [409, 581] width 103 height 8
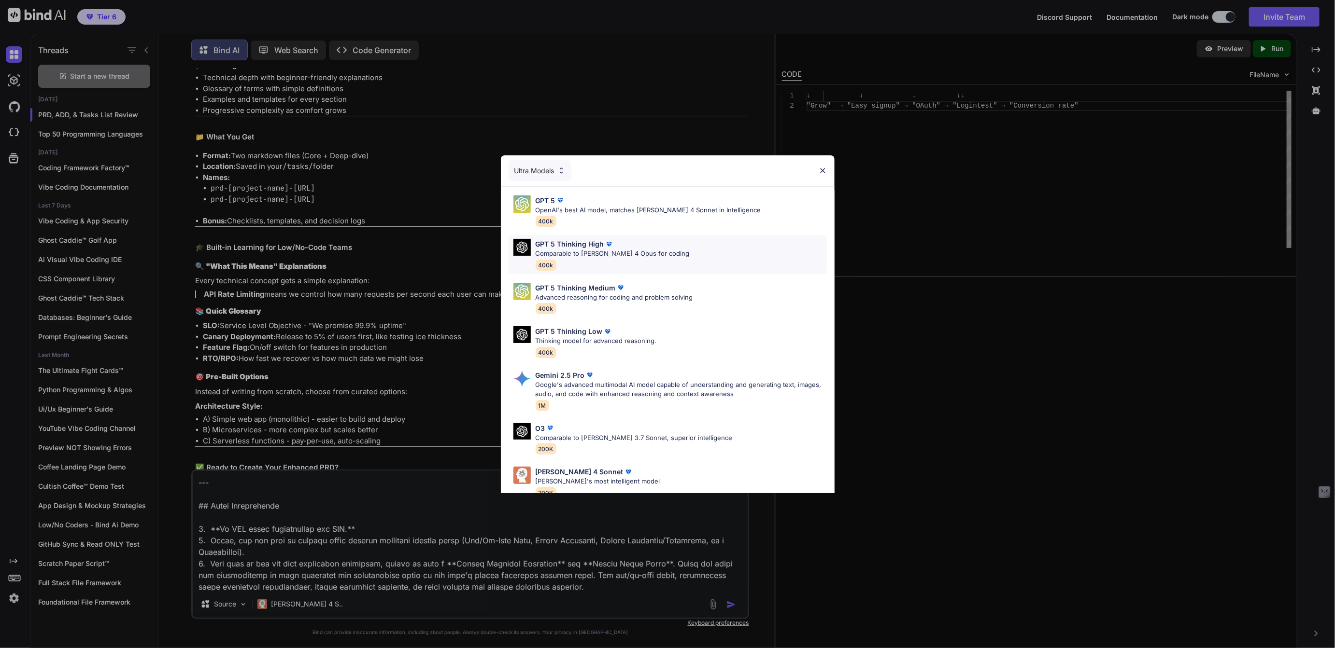
click at [577, 253] on p "Comparable to Claude 4 Opus for coding" at bounding box center [612, 254] width 154 height 10
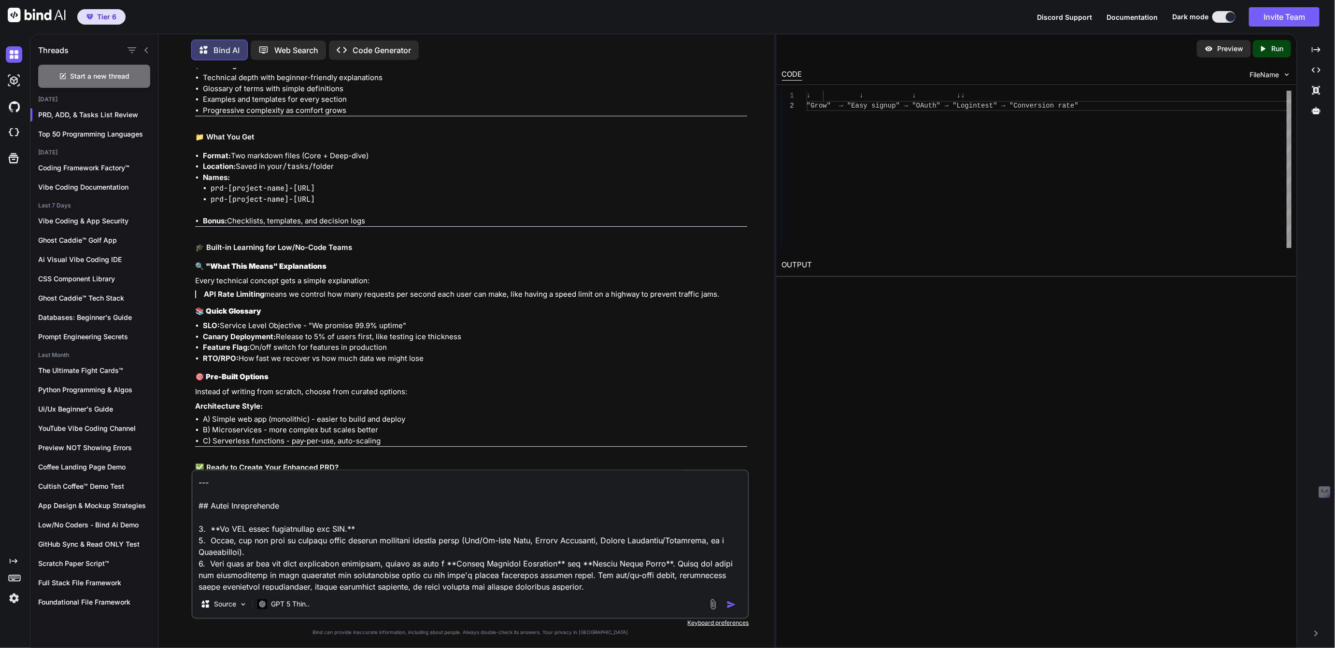
scroll to position [3129, 0]
click at [731, 604] on img "button" at bounding box center [731, 605] width 10 height 10
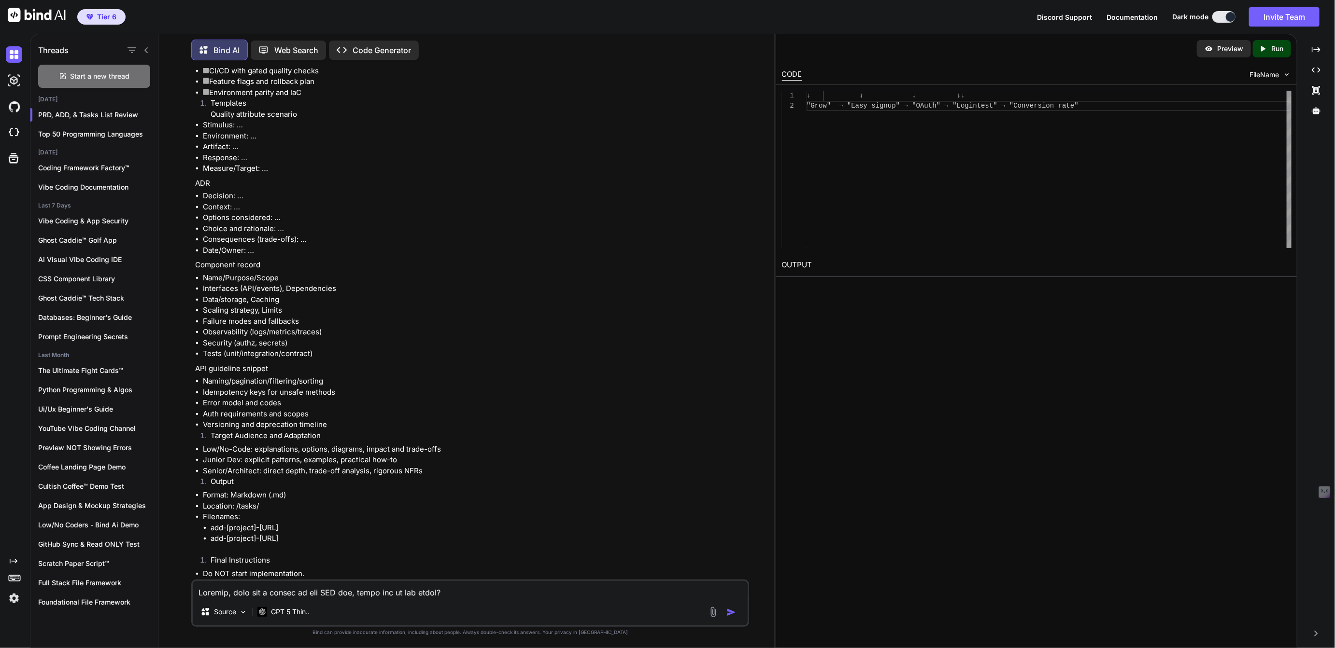
scroll to position [12848, 0]
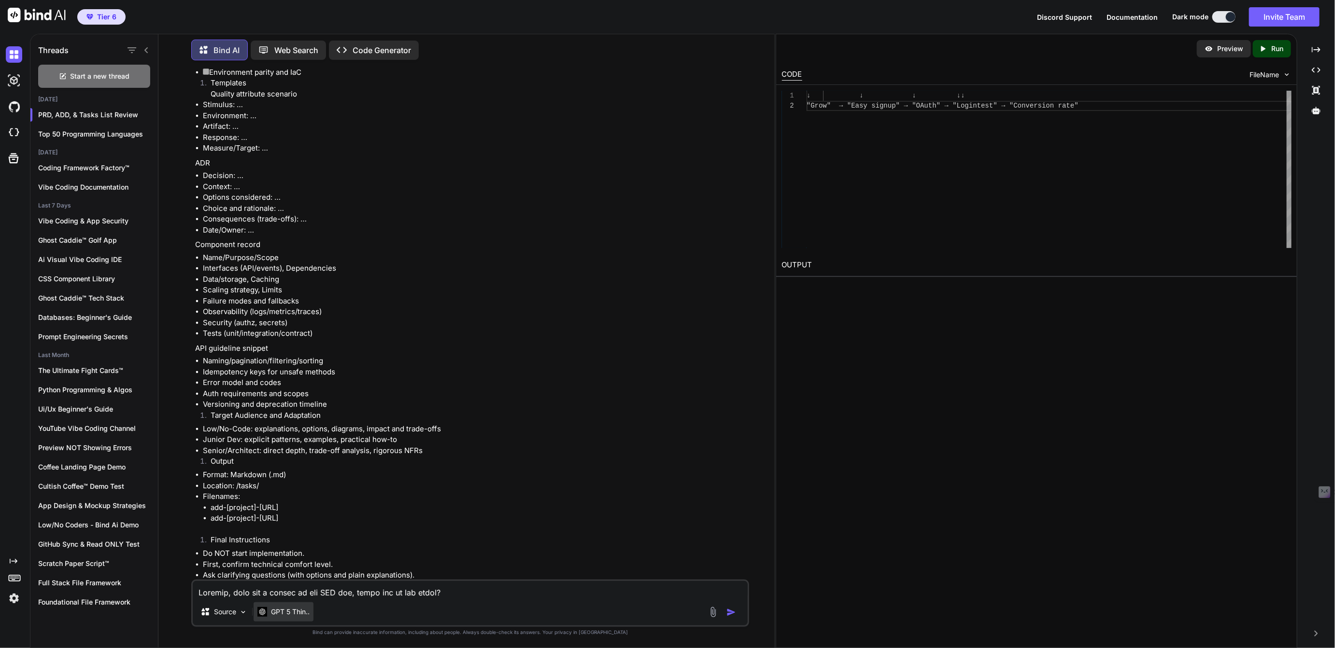
click at [284, 612] on p "GPT 5 Thin.." at bounding box center [290, 612] width 39 height 10
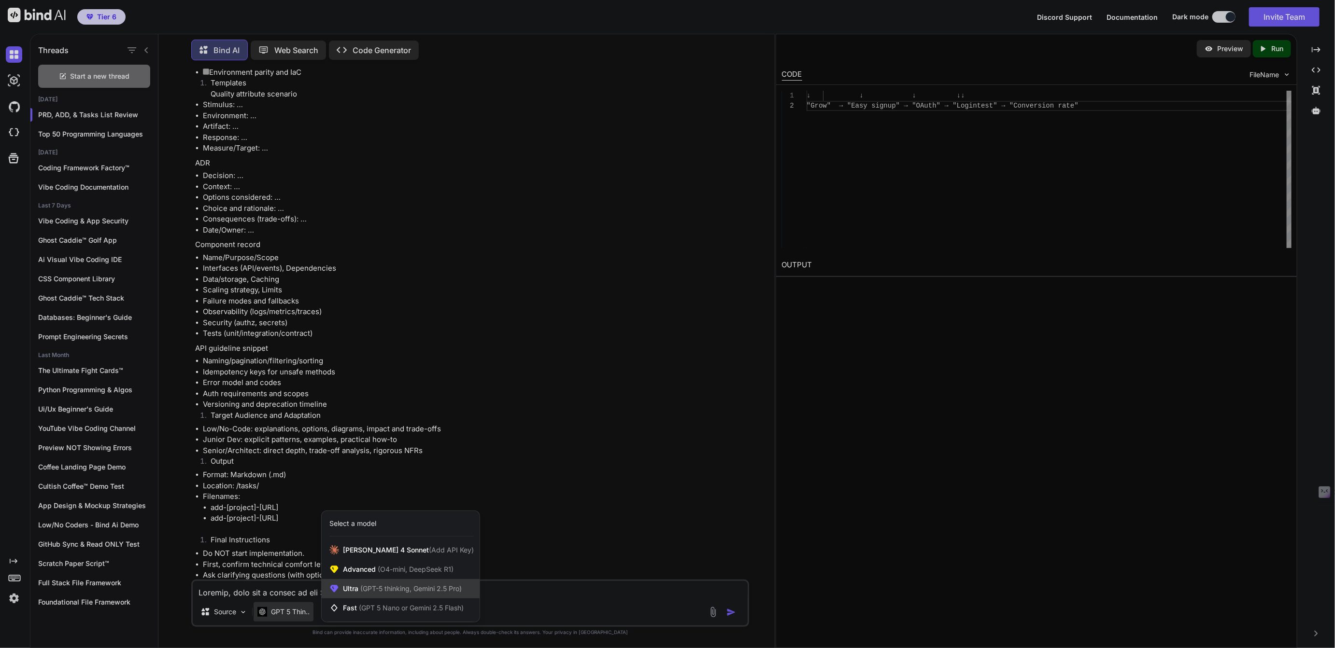
click at [359, 591] on span "(GPT-5 thinking, Gemini 2.5 Pro)" at bounding box center [409, 589] width 103 height 8
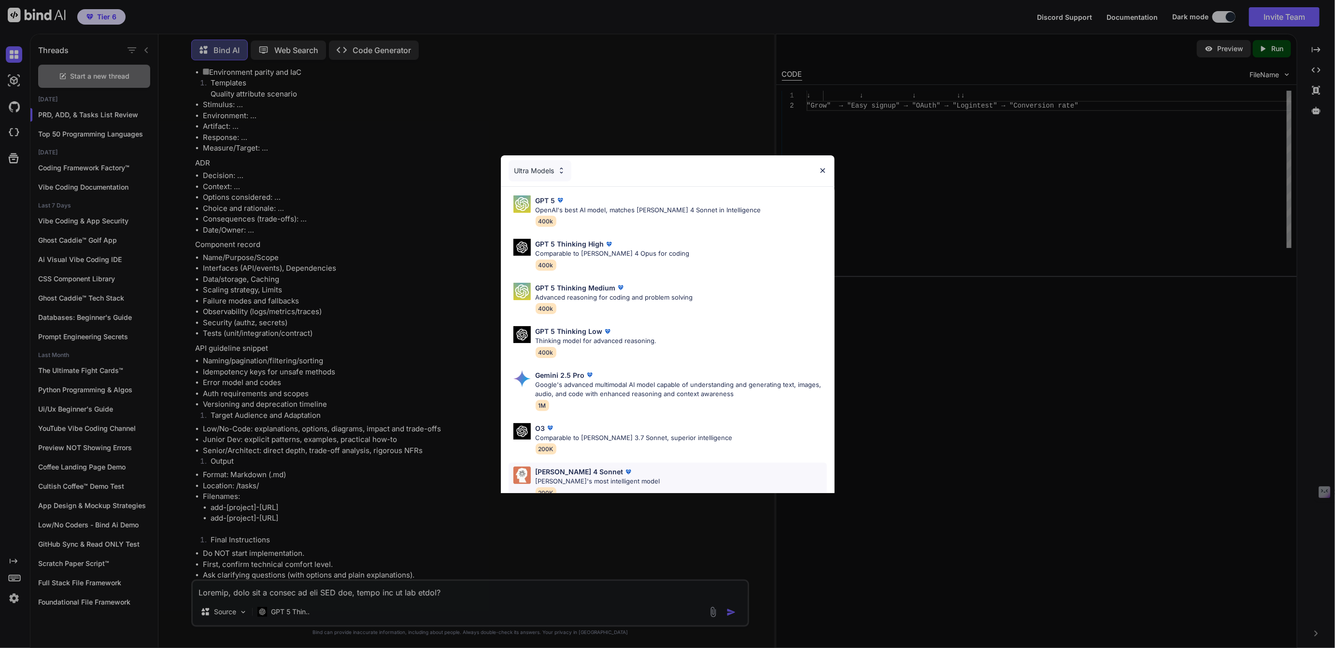
click at [553, 472] on p "Claude 4 Sonnet" at bounding box center [579, 472] width 88 height 10
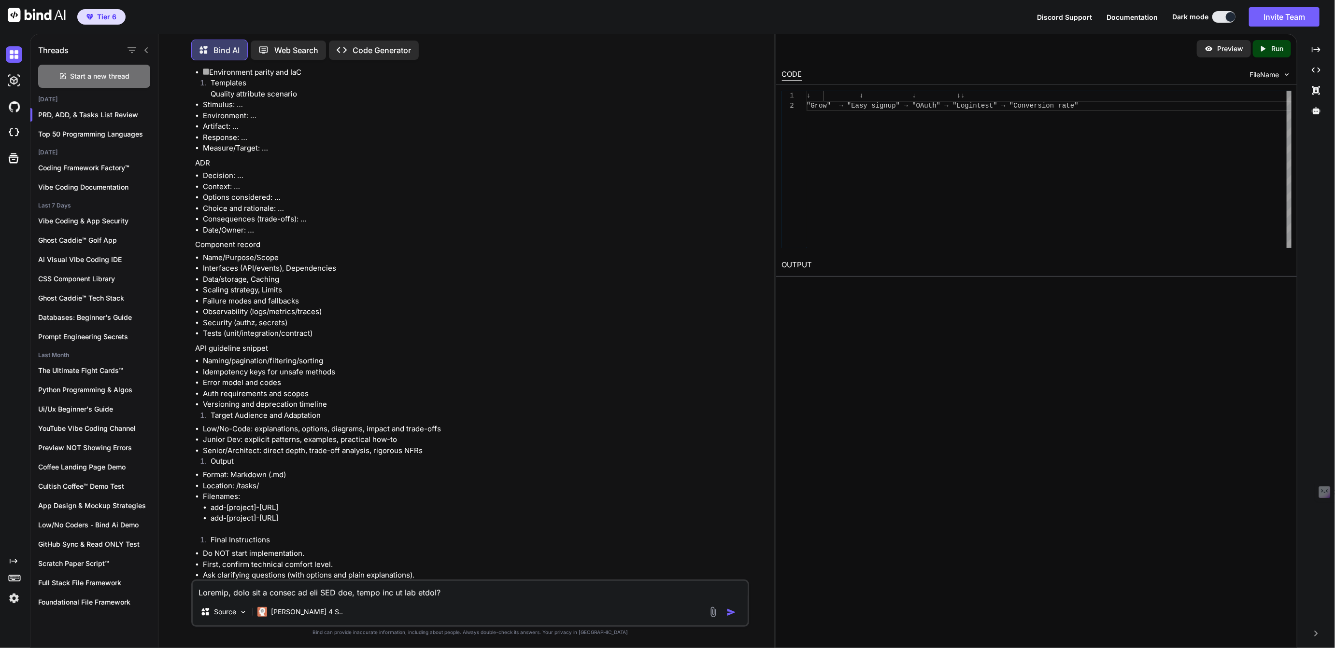
click at [258, 589] on textarea at bounding box center [470, 589] width 554 height 17
click at [276, 629] on p "Would you like me to convert this into a reusable ADD template file you can dro…" at bounding box center [470, 640] width 551 height 22
drag, startPoint x: 276, startPoint y: 548, endPoint x: 384, endPoint y: 556, distance: 108.4
click at [384, 629] on p "Would you like me to convert this into a reusable ADD template file you can dro…" at bounding box center [470, 640] width 551 height 22
copy div "convert this into a reusable ADD template file you can drop into your repo, com…"
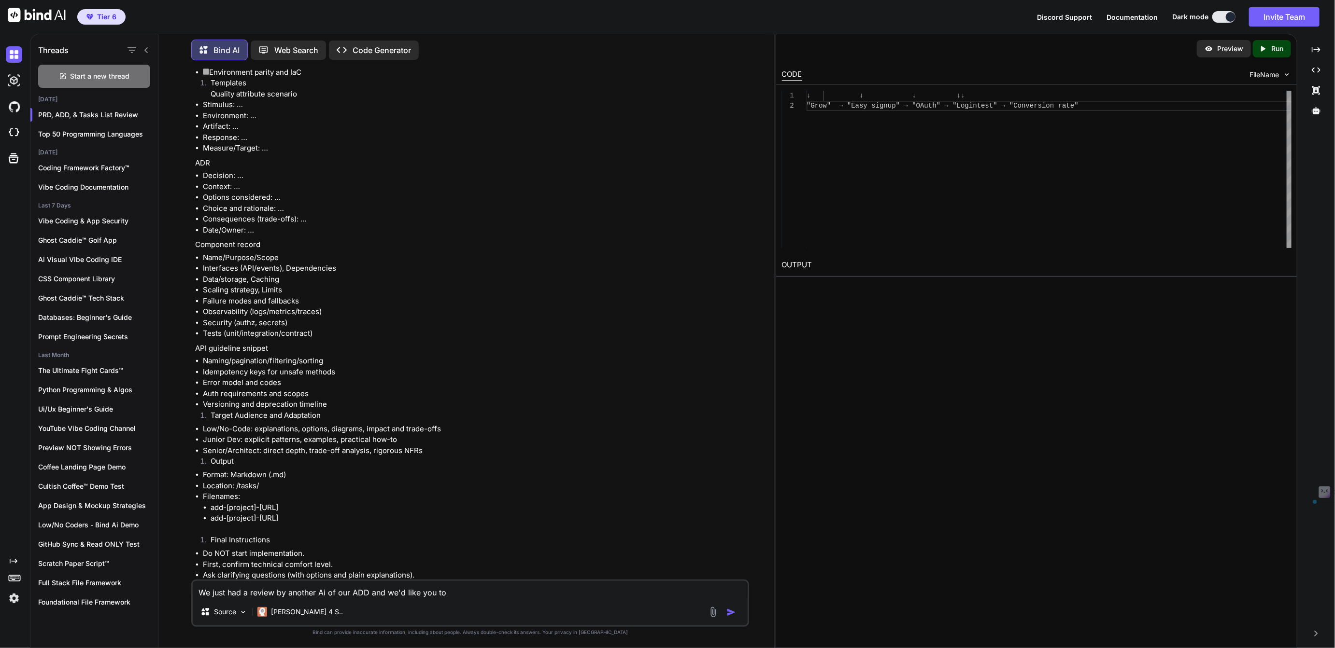
click at [455, 597] on textarea "We just had a review by another Ai of our ADD and we'd like you to" at bounding box center [470, 589] width 554 height 17
paste textarea "convert this into a reusable ADD template file you can drop into your repo, com…"
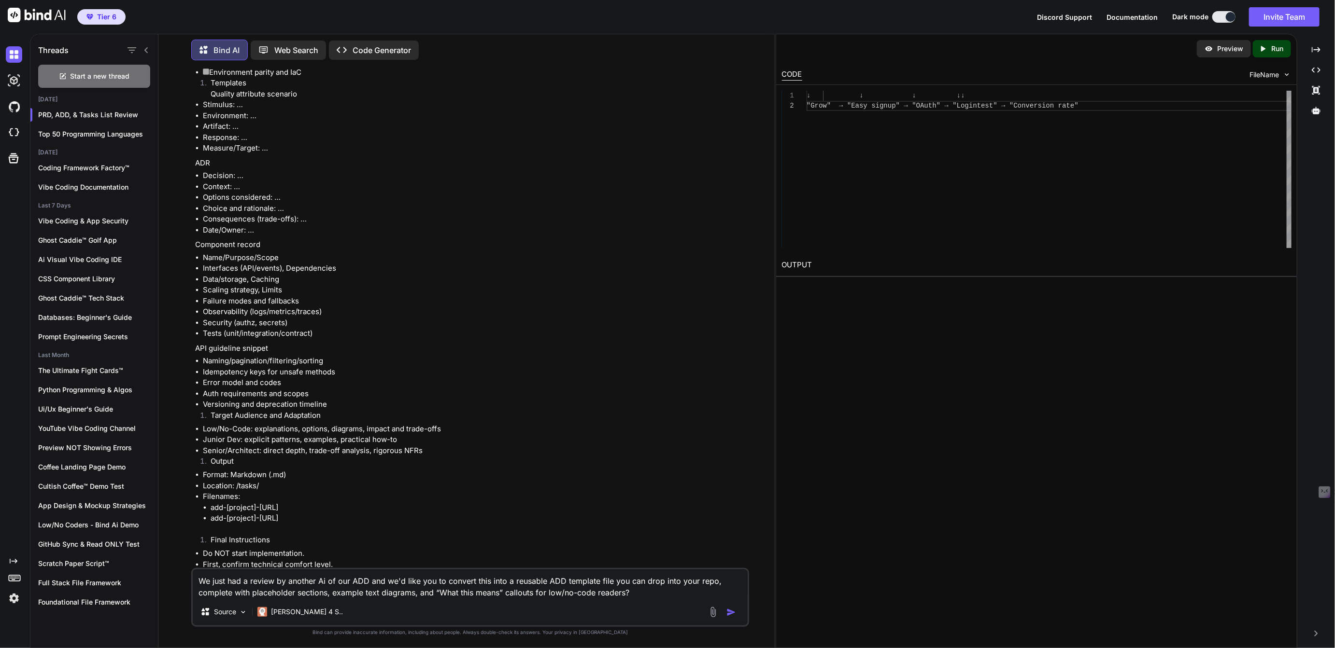
click at [616, 584] on textarea "We just had a review by another Ai of our ADD and we'd like you to convert this…" at bounding box center [470, 584] width 554 height 29
click at [551, 590] on textarea "We just had a review by another Ai of our ADD and we'd like you to convert this…" at bounding box center [470, 584] width 554 height 29
type textarea "We just had a review by another Ai of our ADD and we'd like you to convert this…"
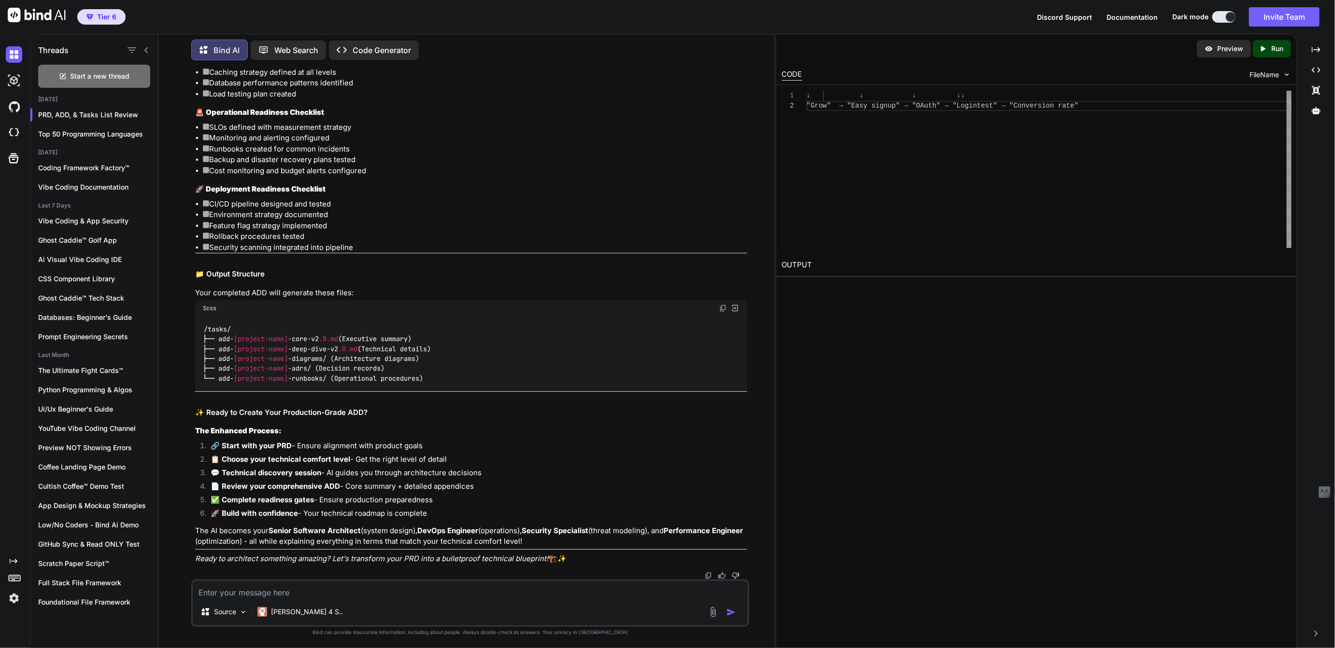
scroll to position [30, 0]
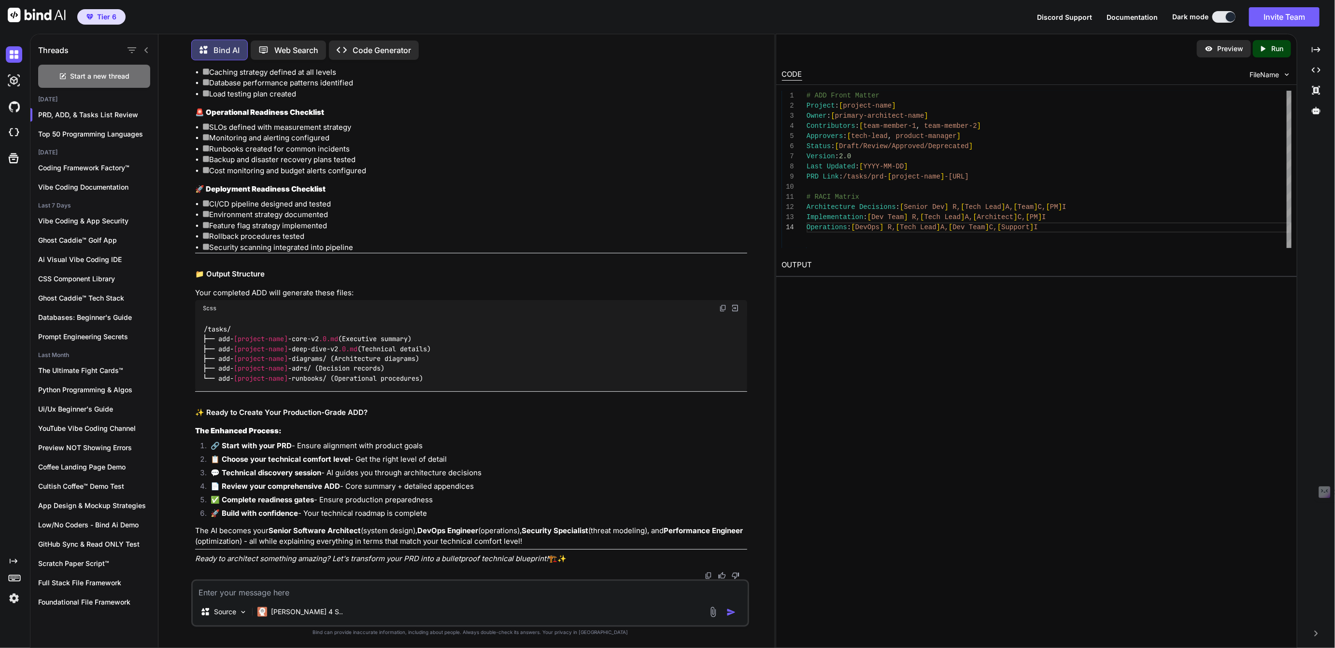
click at [708, 576] on img at bounding box center [708, 576] width 8 height 8
click at [249, 586] on textarea at bounding box center [470, 589] width 554 height 17
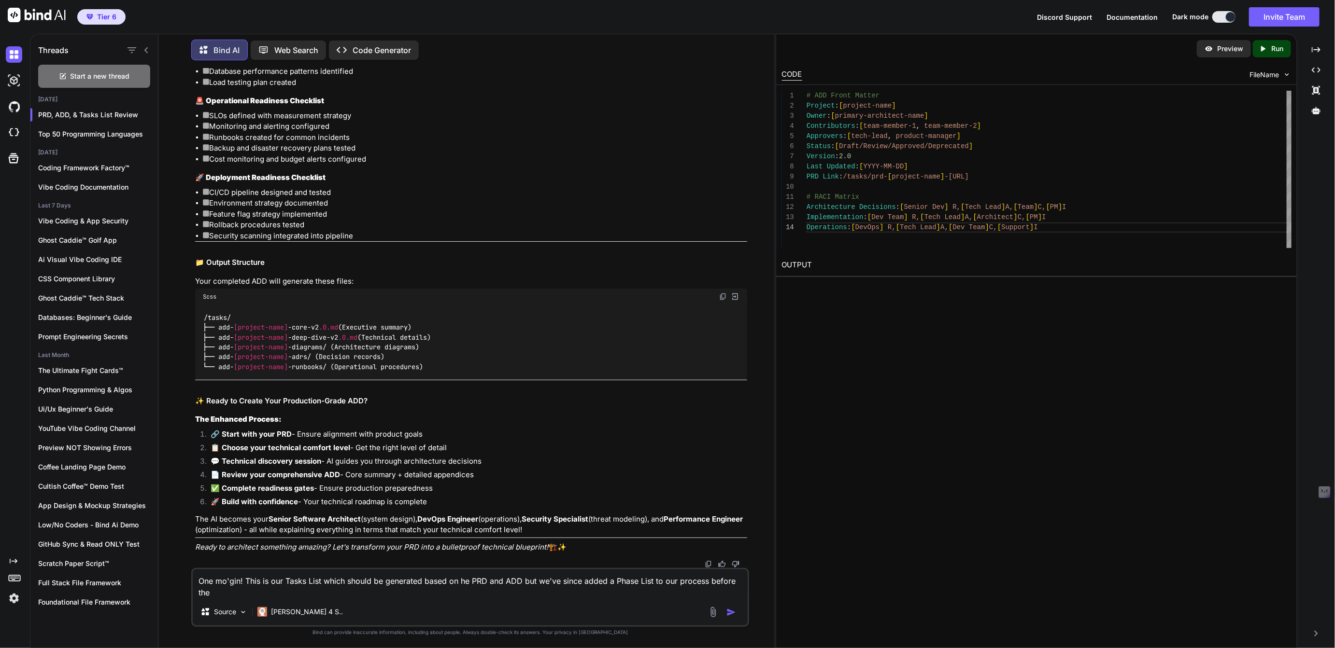
scroll to position [22564, 0]
click at [418, 591] on textarea "One mo'gin! This is our Tasks List which should be generated based on he PRD an…" at bounding box center [470, 584] width 554 height 29
click at [529, 595] on textarea "One mo'gin! This is our Tasks List which should be generated based on he PRD an…" at bounding box center [470, 584] width 554 height 29
click at [523, 594] on textarea "One mo'gin! This is our Tasks List which should be generated based on he PRD an…" at bounding box center [470, 584] width 554 height 29
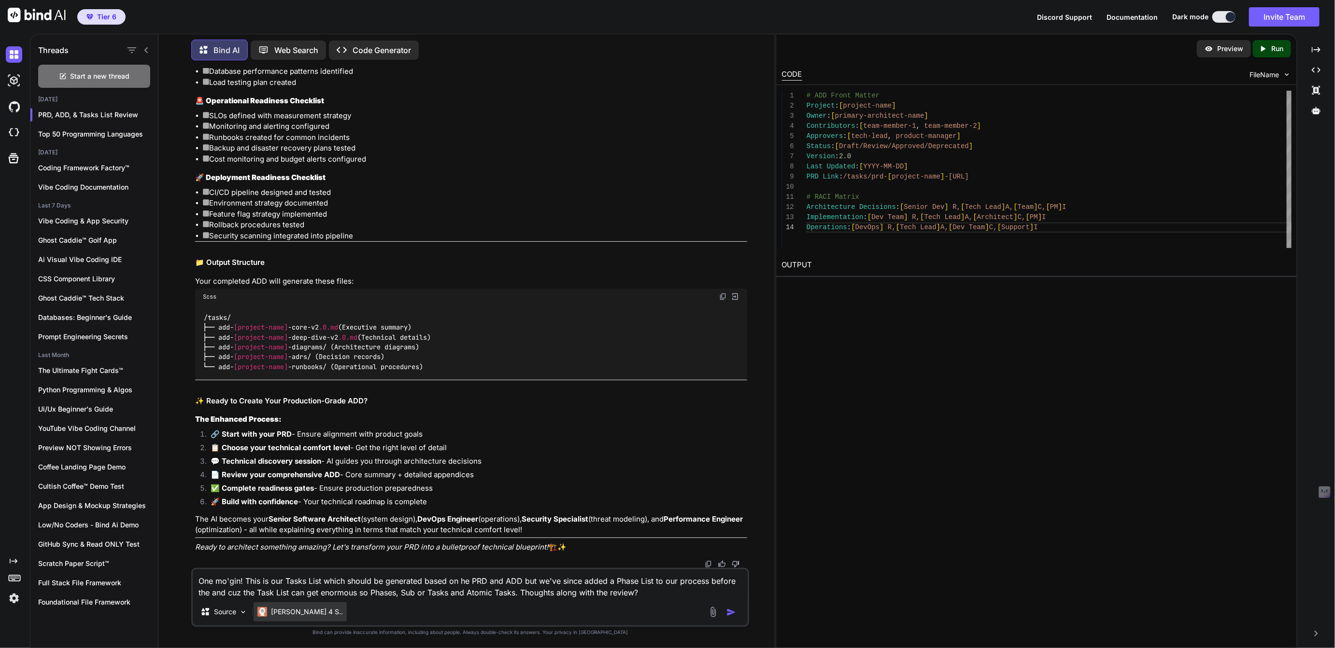
type textarea "One mo'gin! This is our Tasks List which should be generated based on he PRD an…"
click at [293, 613] on p "[PERSON_NAME] 4 S.." at bounding box center [307, 612] width 72 height 10
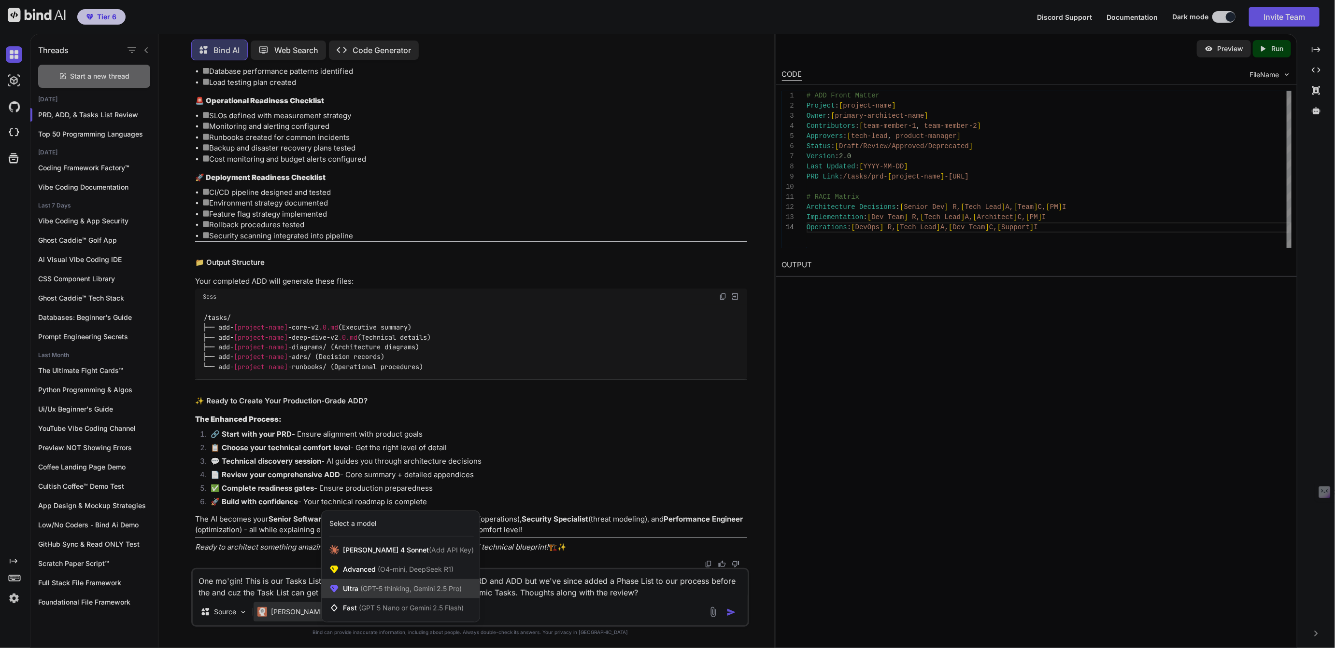
click at [362, 587] on span "(GPT-5 thinking, Gemini 2.5 Pro)" at bounding box center [409, 589] width 103 height 8
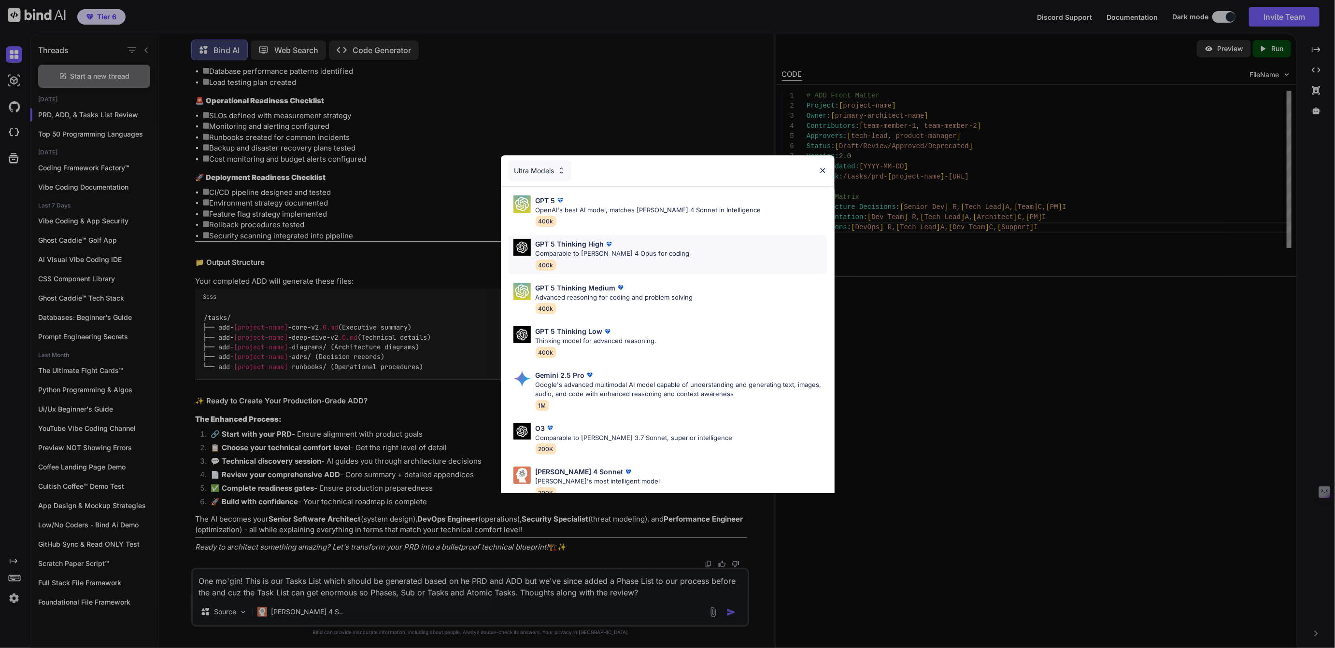
click at [574, 250] on p "Comparable to Claude 4 Opus for coding" at bounding box center [612, 254] width 154 height 10
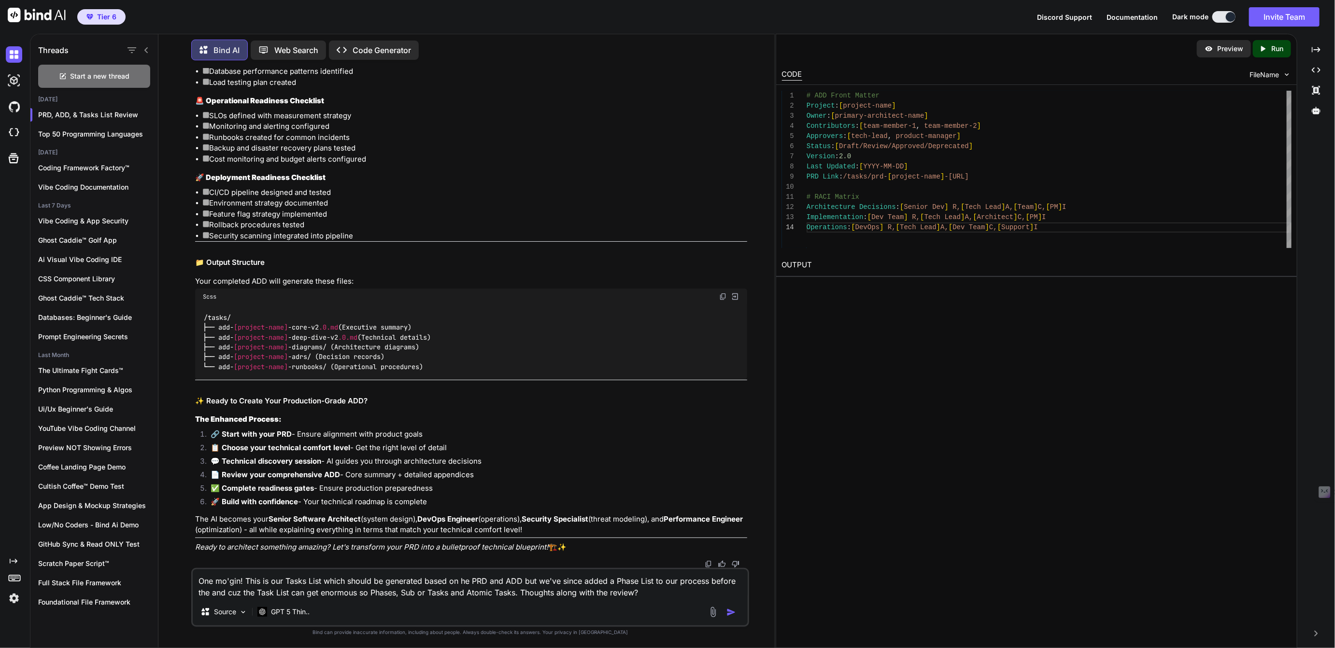
click at [730, 613] on img "button" at bounding box center [731, 613] width 10 height 10
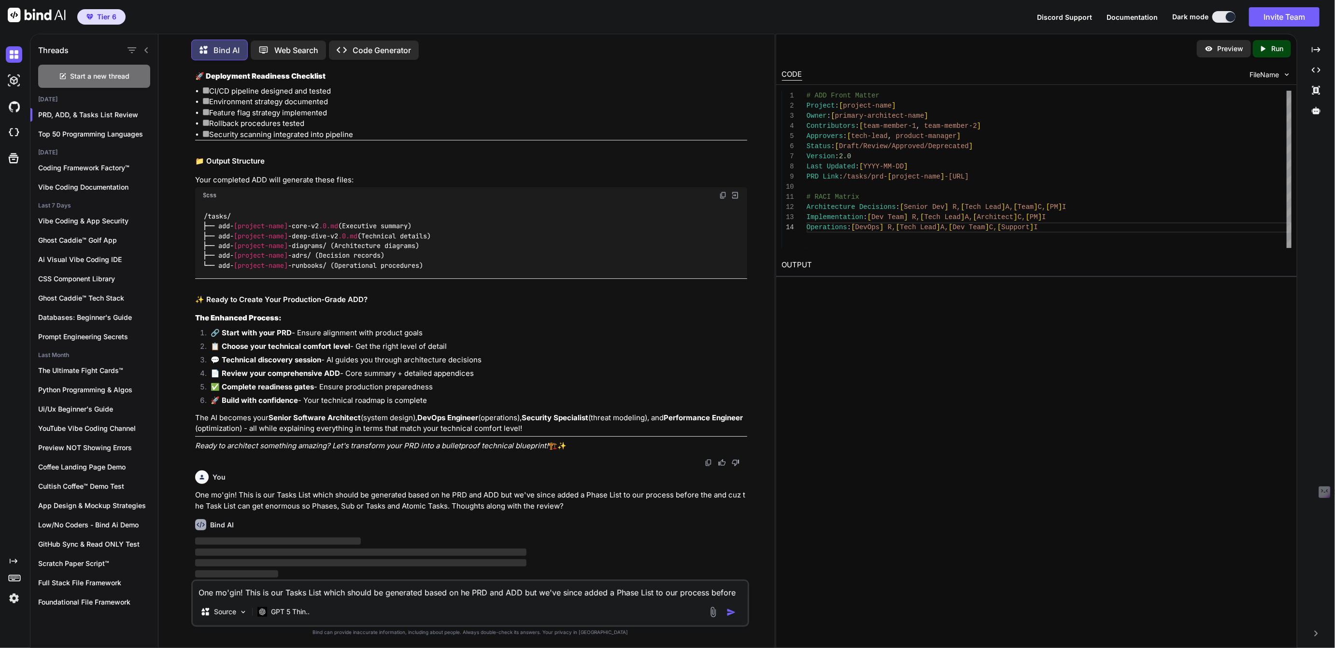
scroll to position [22665, 0]
click at [333, 592] on textarea "One mo'gin! This is our Tasks List which should be generated based on he PRD an…" at bounding box center [470, 589] width 554 height 17
paste textarea "# Product Requirements Document (PRD) Framework ## Goal To guide an AI assistan…"
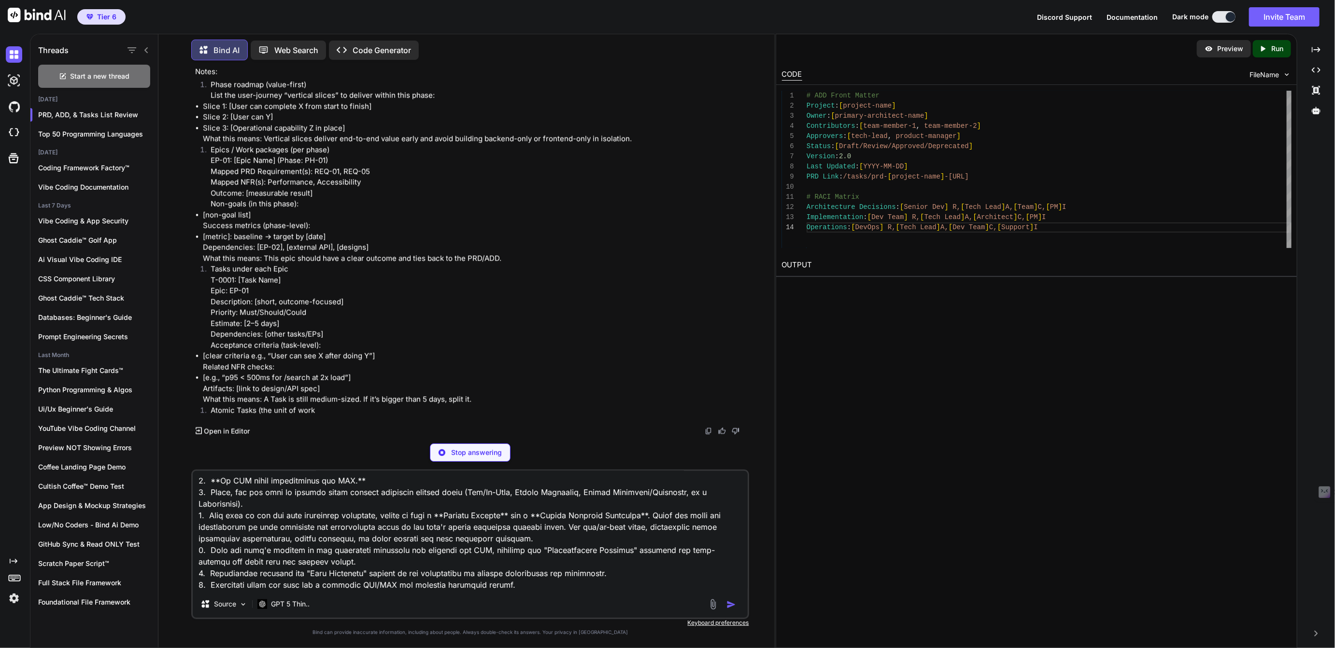
scroll to position [23853, 0]
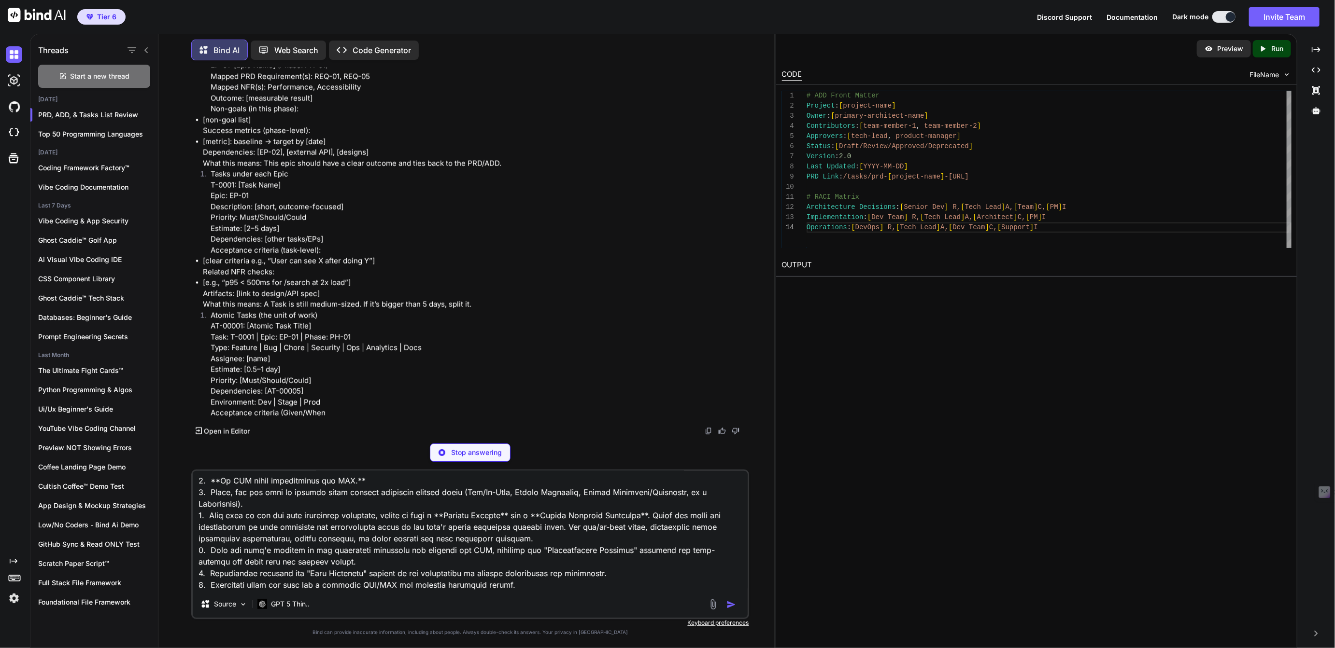
click at [473, 451] on p "Stop answering" at bounding box center [476, 453] width 51 height 10
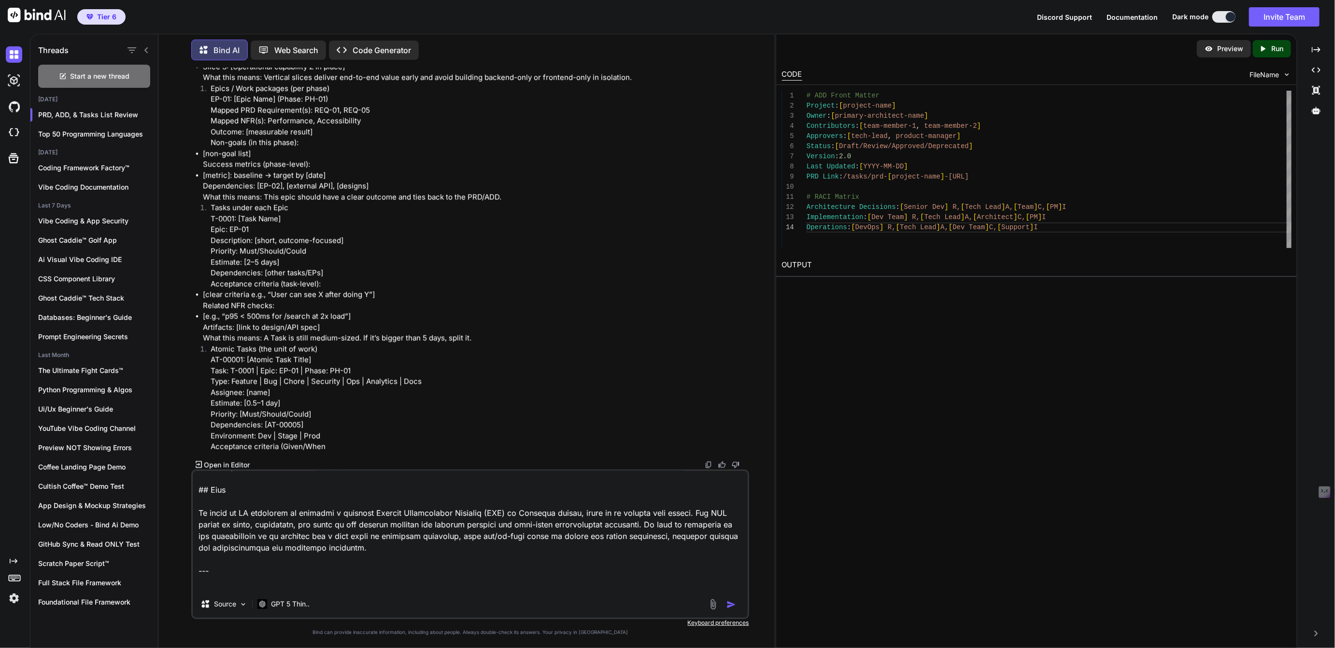
scroll to position [0, 0]
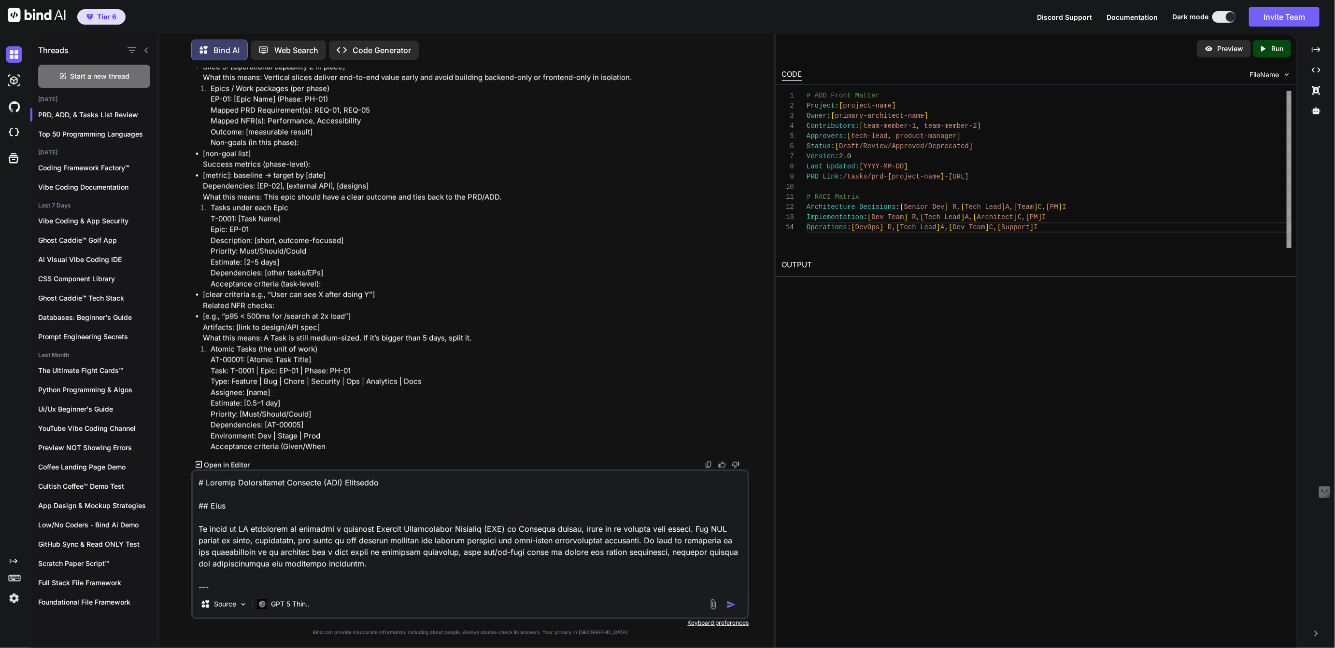
click at [197, 478] on textarea at bounding box center [470, 531] width 554 height 120
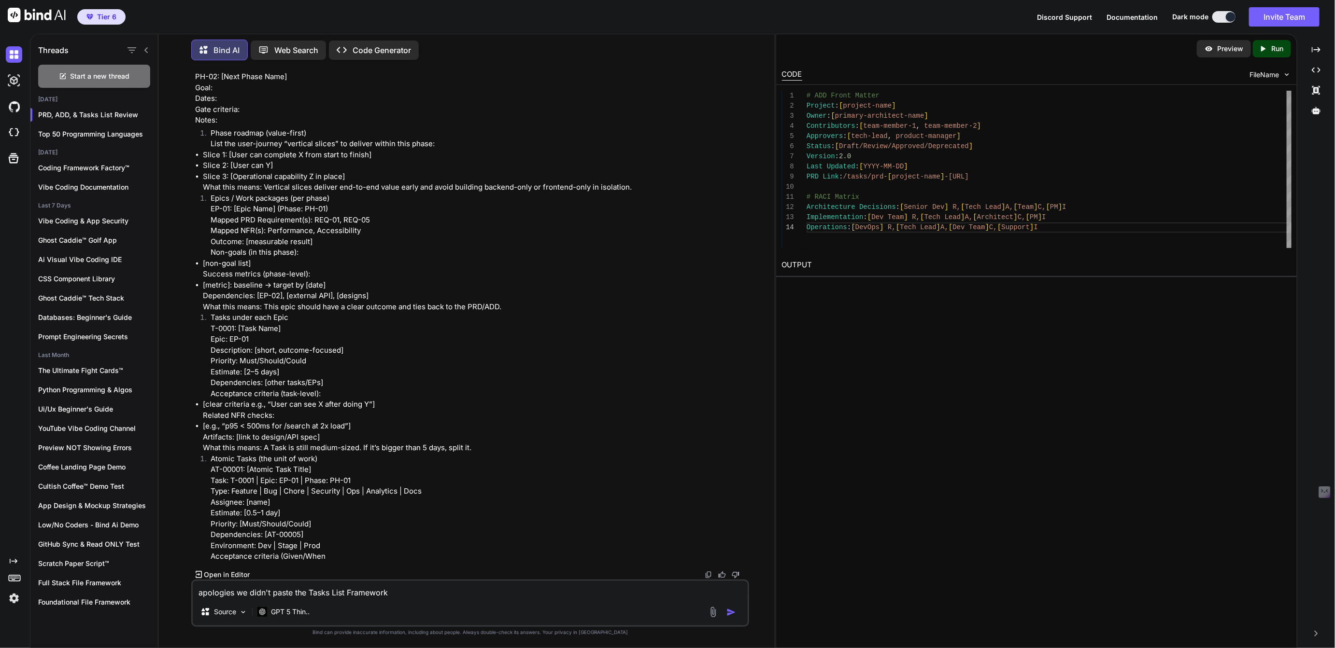
click at [202, 590] on textarea "apologies we didn't paste the Tasks List Framework" at bounding box center [470, 589] width 554 height 17
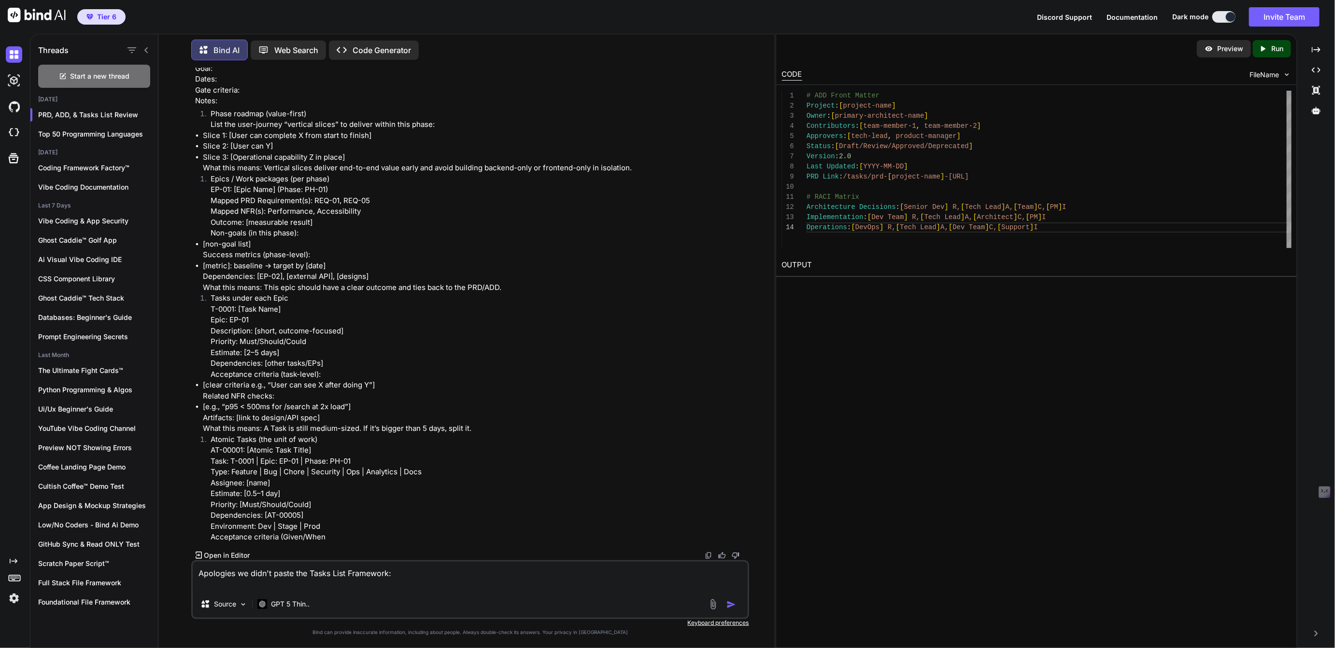
paste textarea "Task List Creation Framework Objective: To create a comprehensive, actionable, …"
type textarea "Apologies we didn't paste the Tasks List Framework: Task List Creation Framewor…"
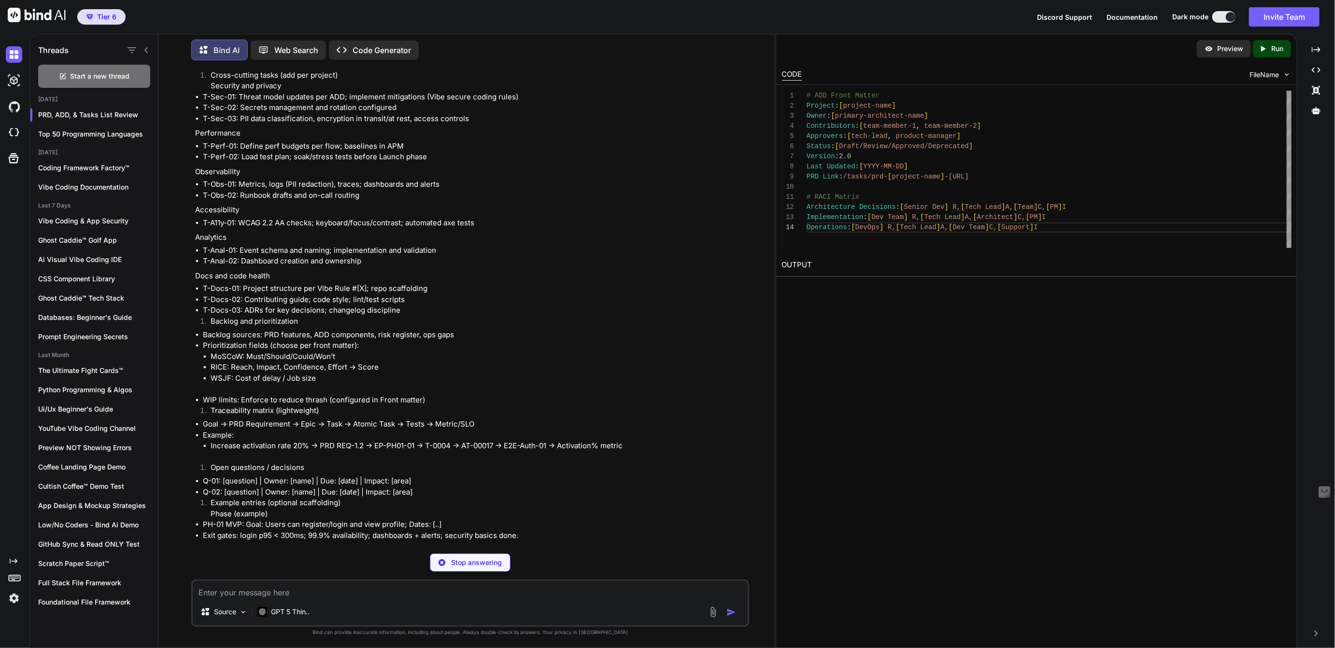
scroll to position [26547, 0]
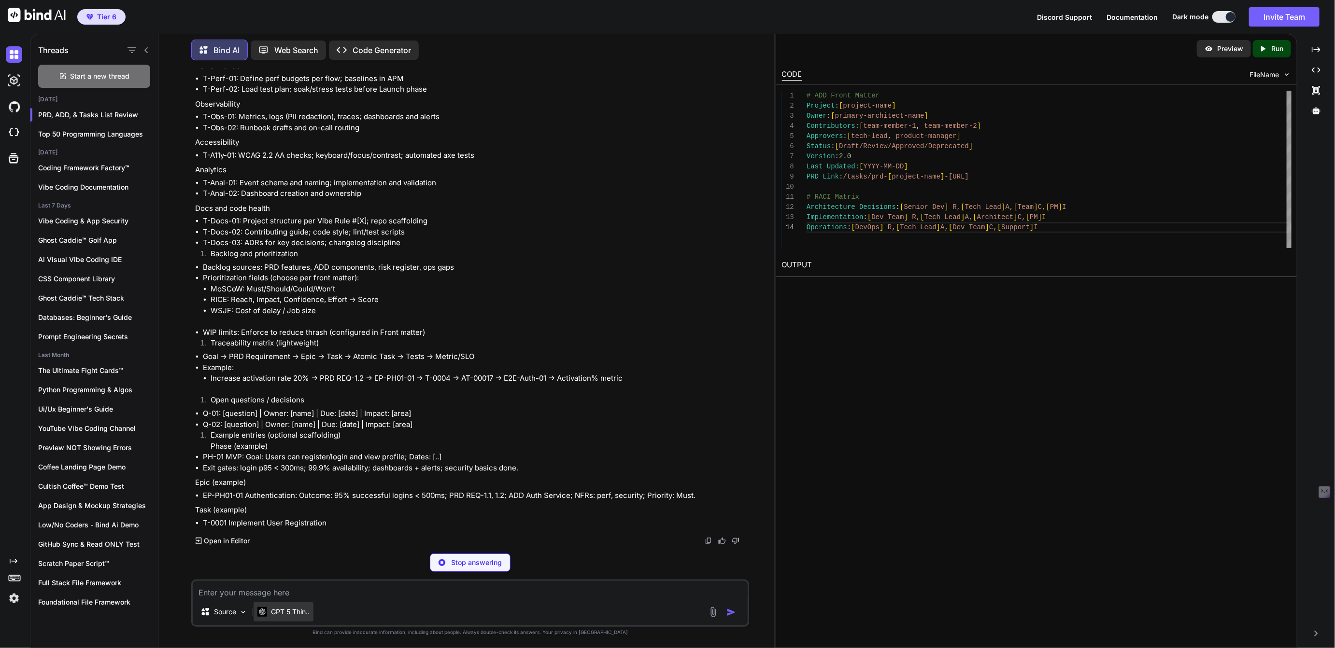
click at [289, 615] on p "GPT 5 Thin.." at bounding box center [290, 612] width 39 height 10
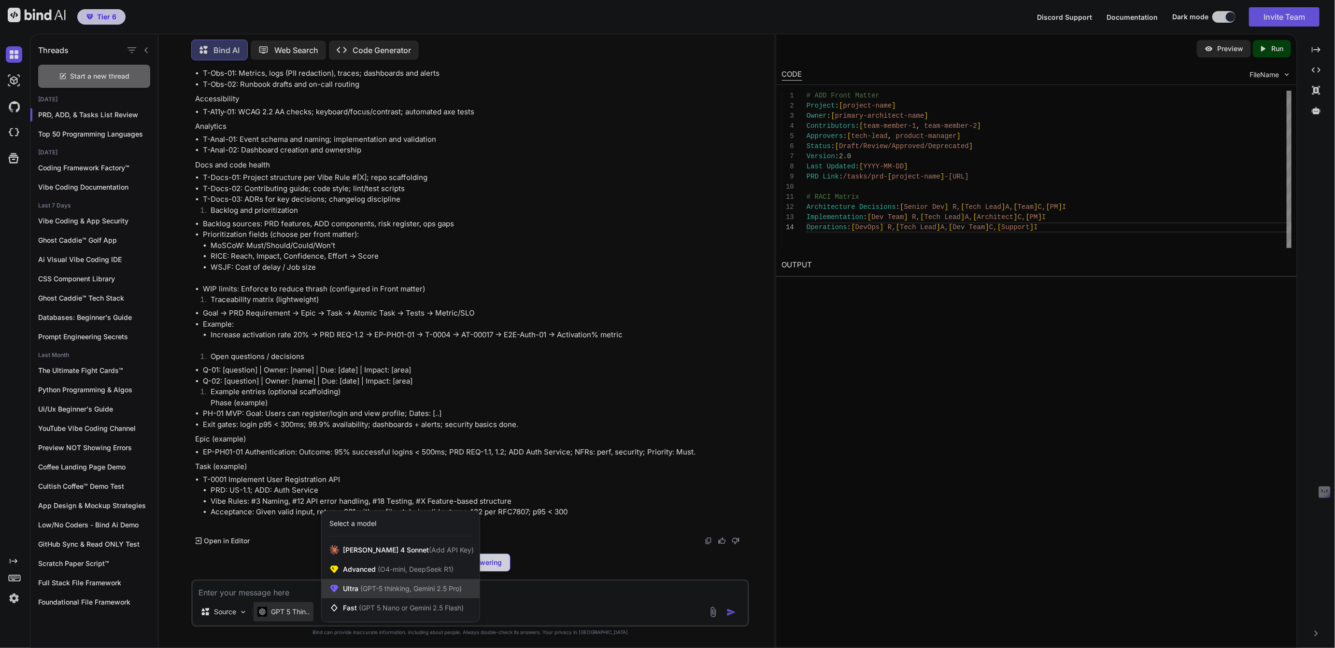
click at [355, 593] on span "Ultra (GPT-5 thinking, Gemini 2.5 Pro)" at bounding box center [402, 589] width 119 height 10
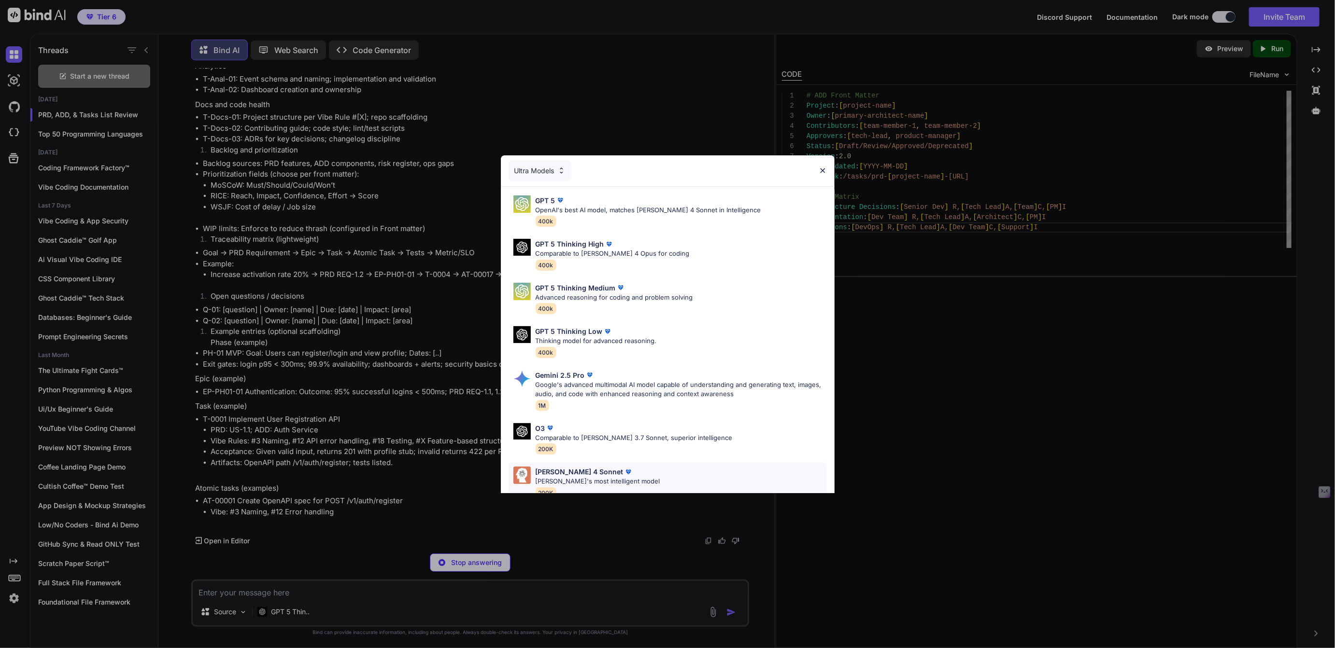
click at [540, 472] on p "Claude 4 Sonnet" at bounding box center [579, 472] width 88 height 10
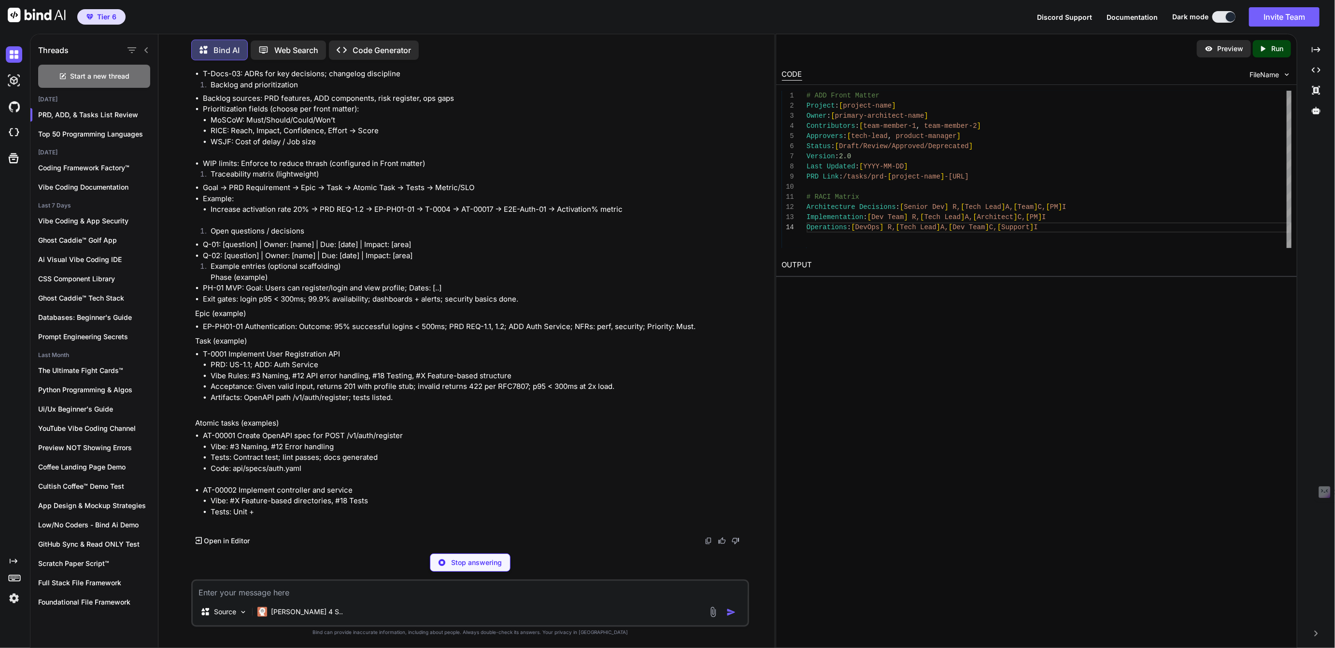
click at [261, 590] on textarea at bounding box center [470, 589] width 554 height 17
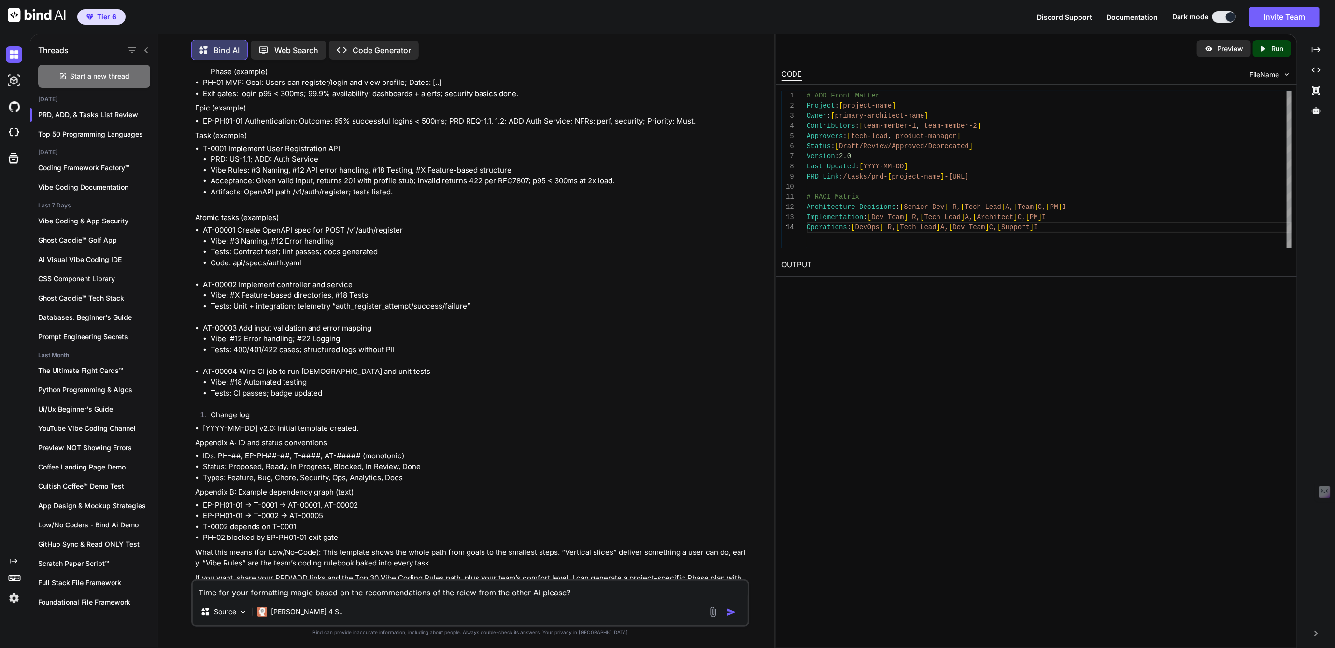
click at [461, 590] on textarea "Time for your formatting magic based on the recommendations of the reiew from t…" at bounding box center [470, 589] width 554 height 17
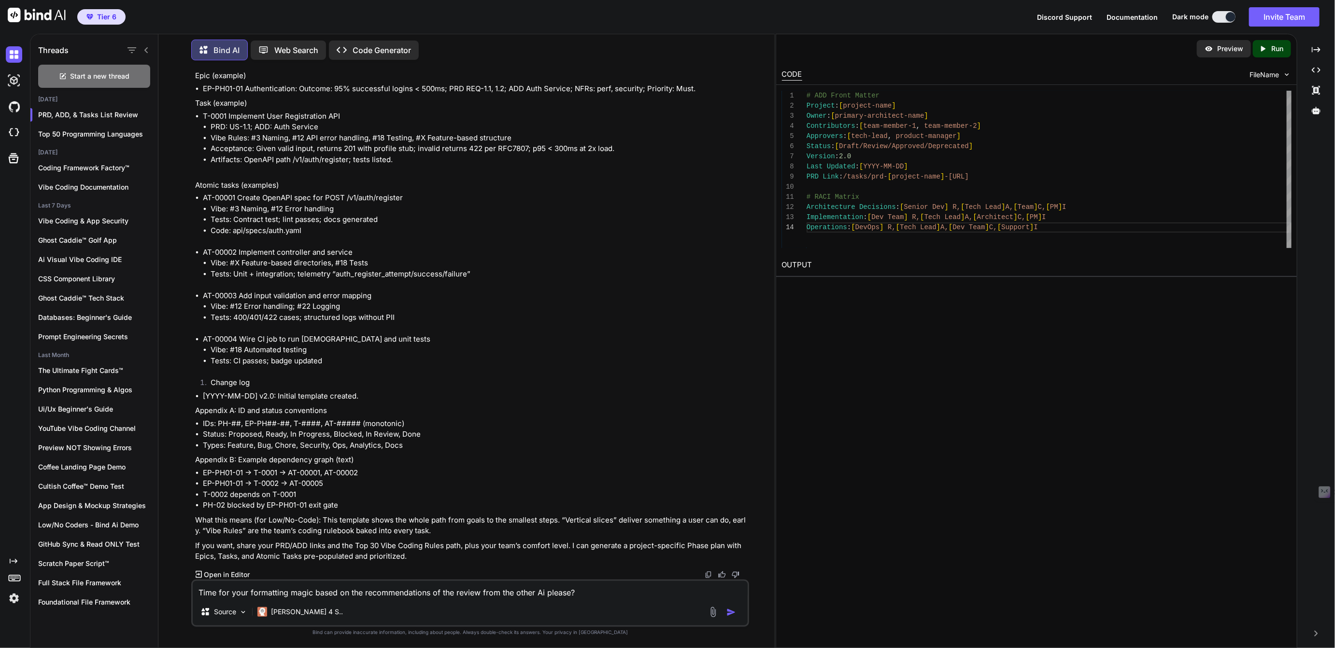
scroll to position [27190, 0]
type textarea "Time for your formatting magic based on the recommendations of the review from …"
click at [730, 611] on img "button" at bounding box center [731, 613] width 10 height 10
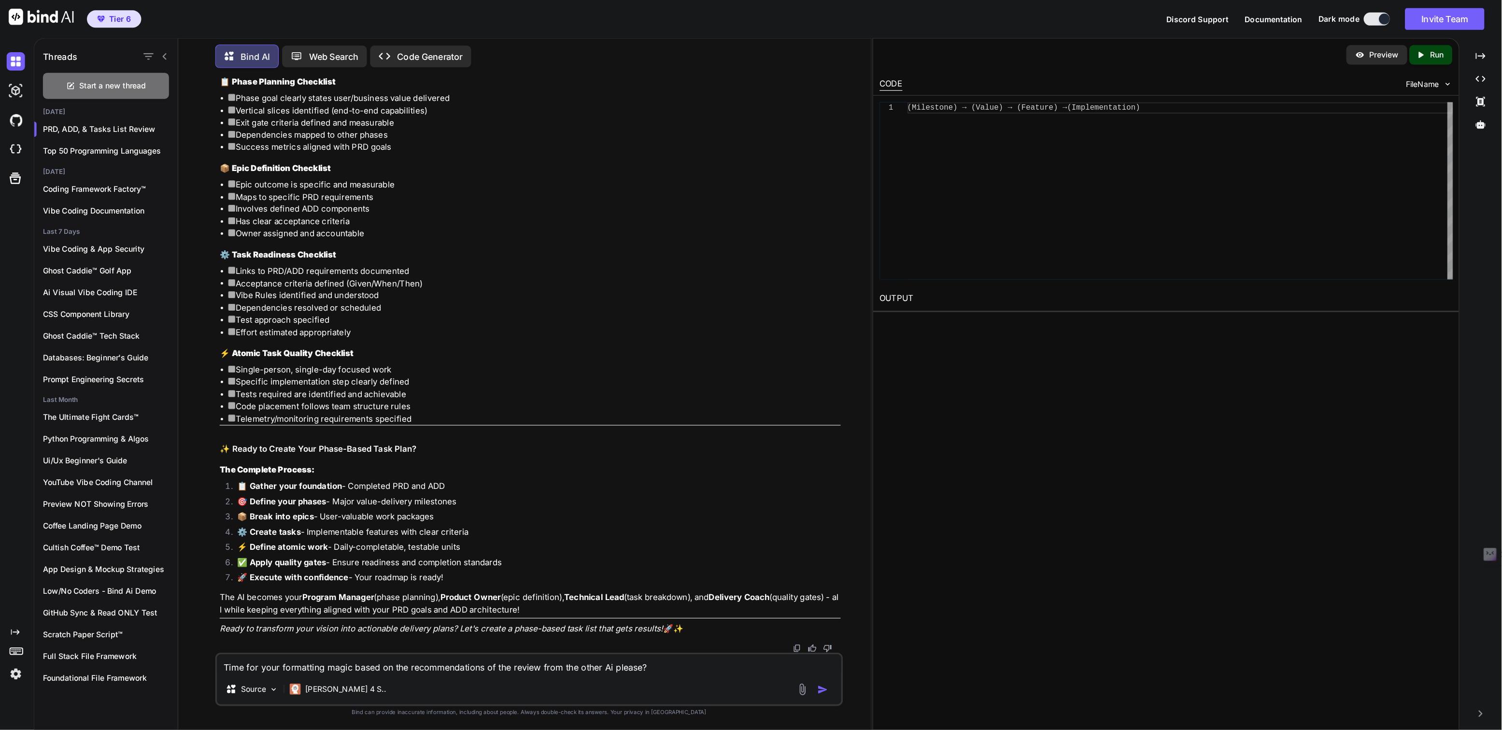
scroll to position [35483, 0]
click at [706, 574] on img at bounding box center [708, 576] width 8 height 8
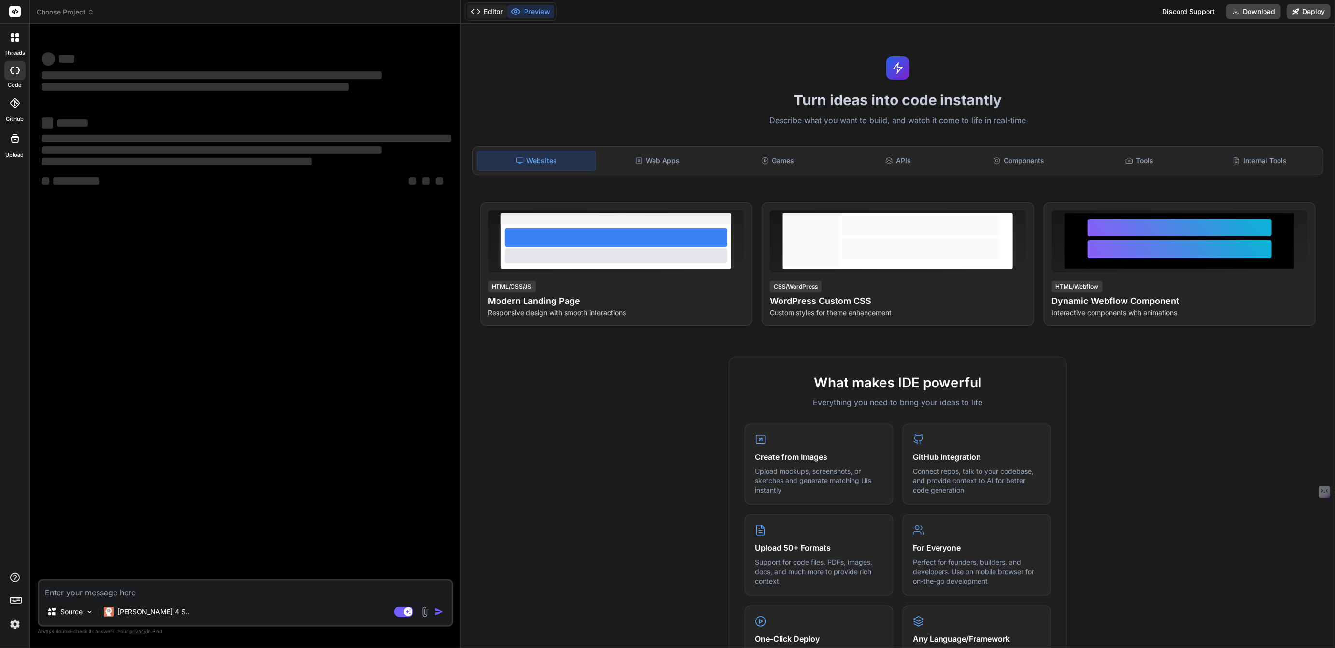
click at [492, 12] on button "Editor" at bounding box center [487, 12] width 40 height 14
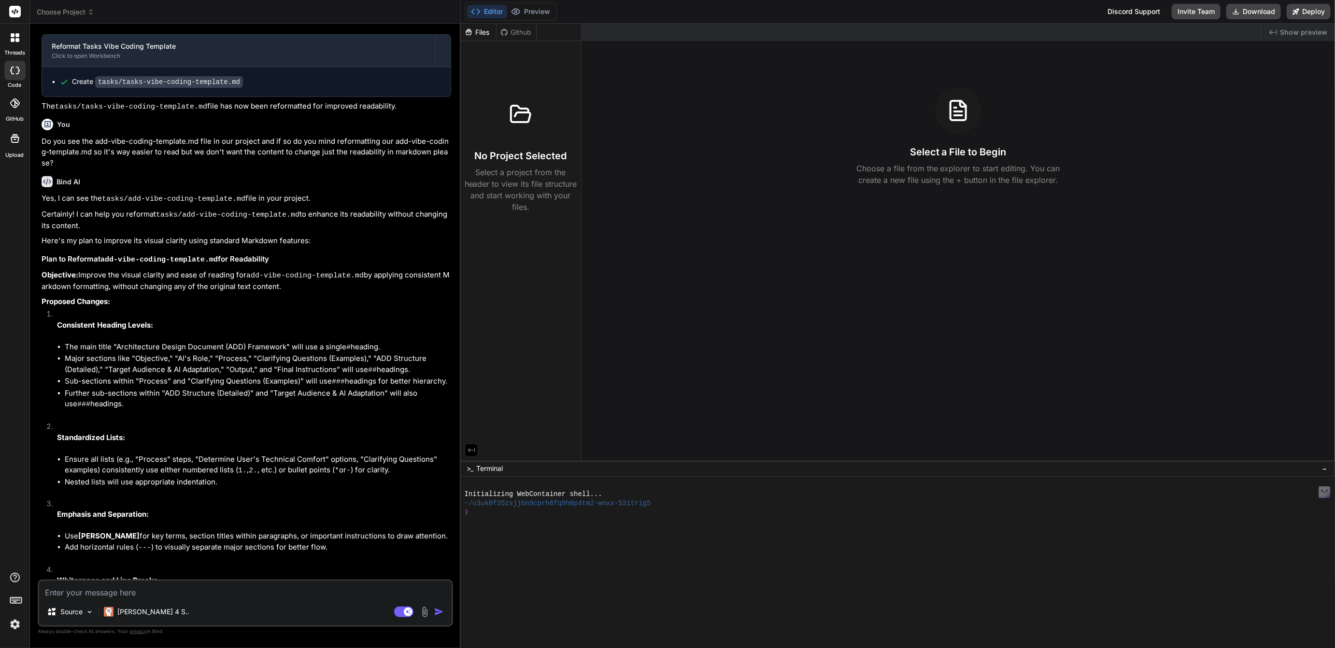
scroll to position [1307, 0]
click at [484, 122] on span "tasks" at bounding box center [483, 122] width 17 height 10
click at [505, 145] on span "[URL]" at bounding box center [495, 149] width 20 height 12
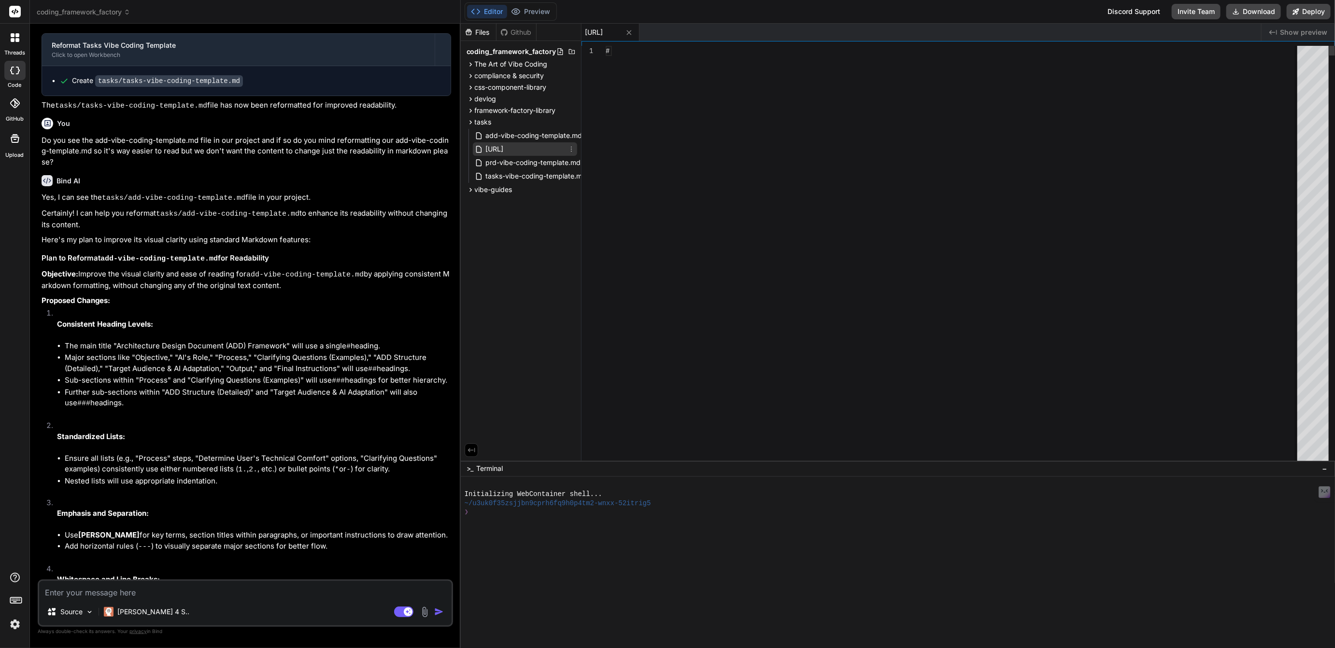
type textarea "x"
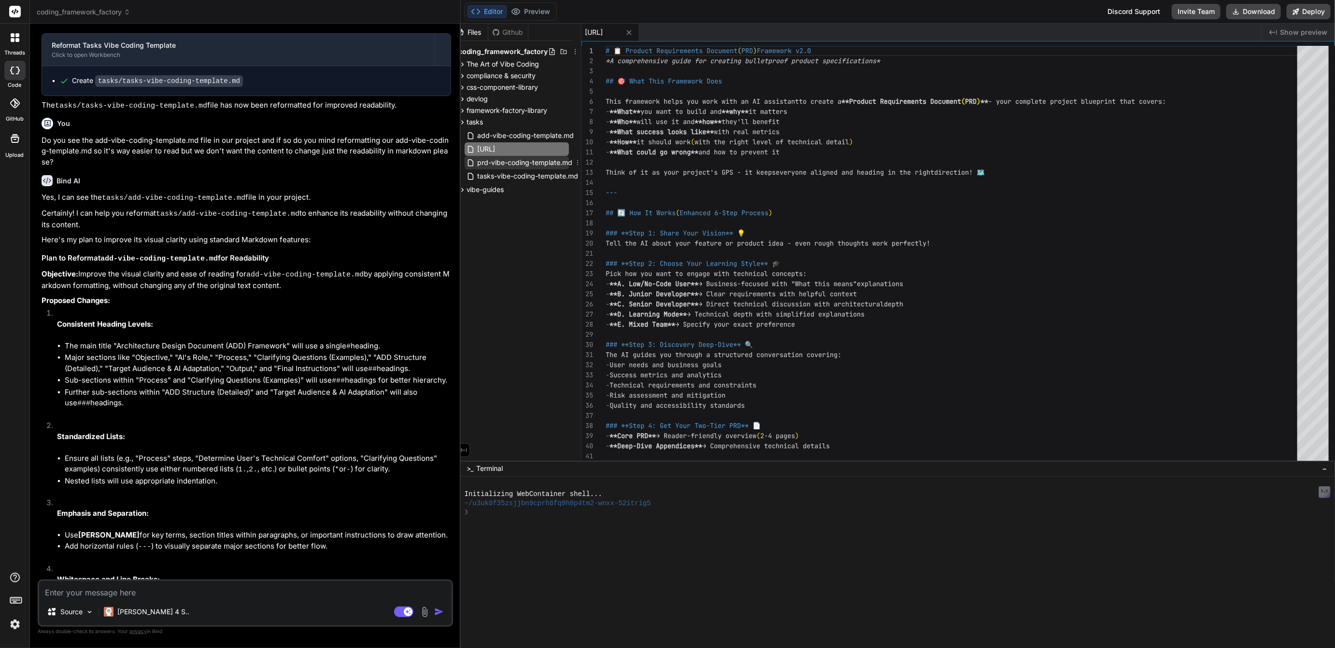
scroll to position [0, 17]
click at [568, 161] on icon at bounding box center [568, 163] width 8 height 8
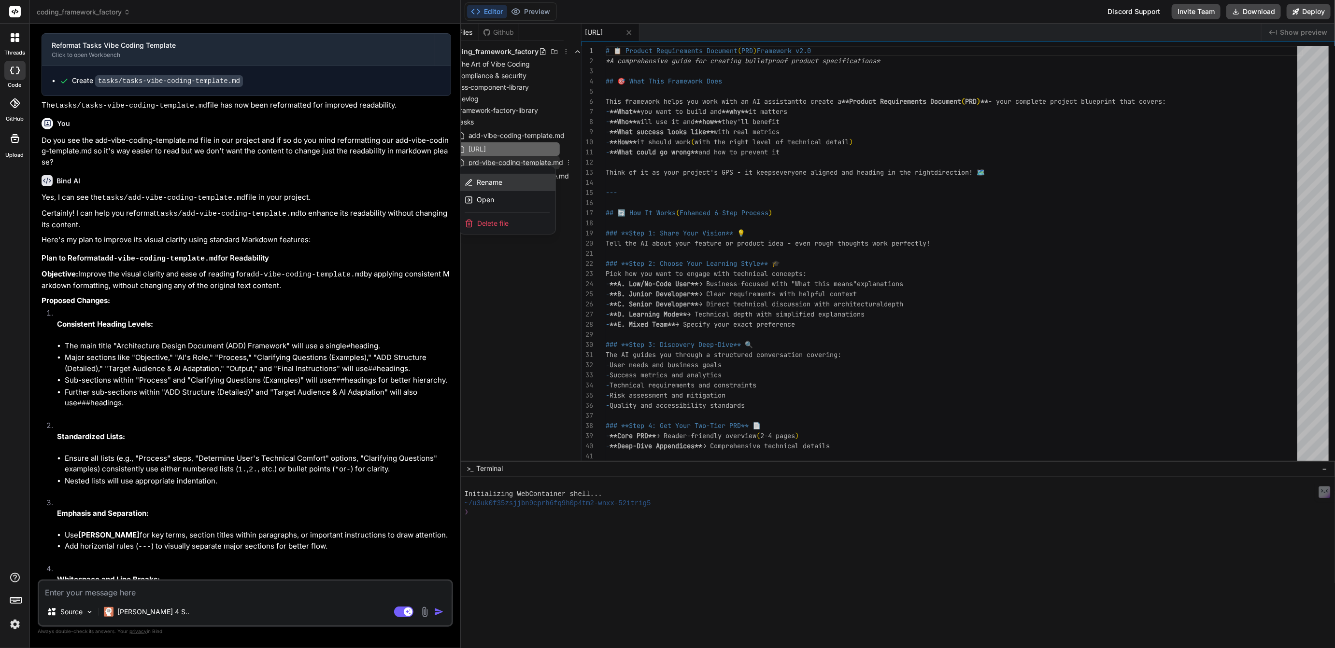
click at [491, 182] on span "Rename" at bounding box center [490, 183] width 26 height 10
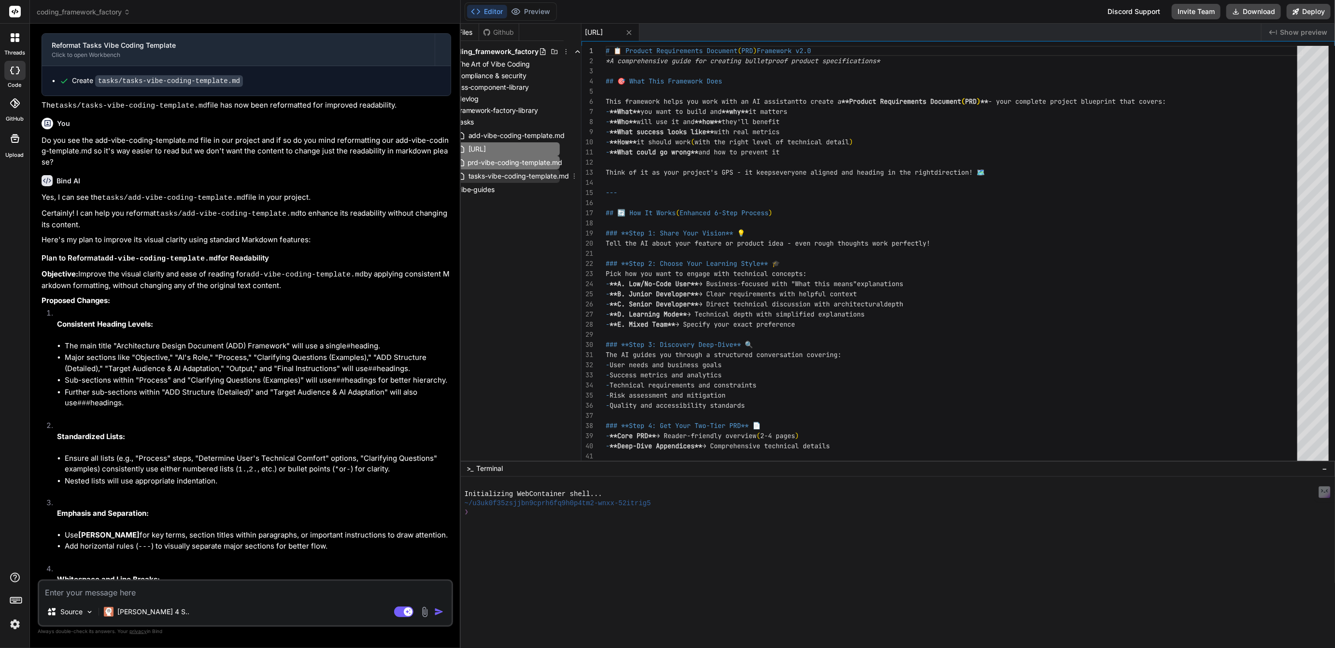
scroll to position [0, 17]
click at [531, 161] on input "prd-vibe-coding-template.md" at bounding box center [520, 163] width 106 height 12
type input "[URL]"
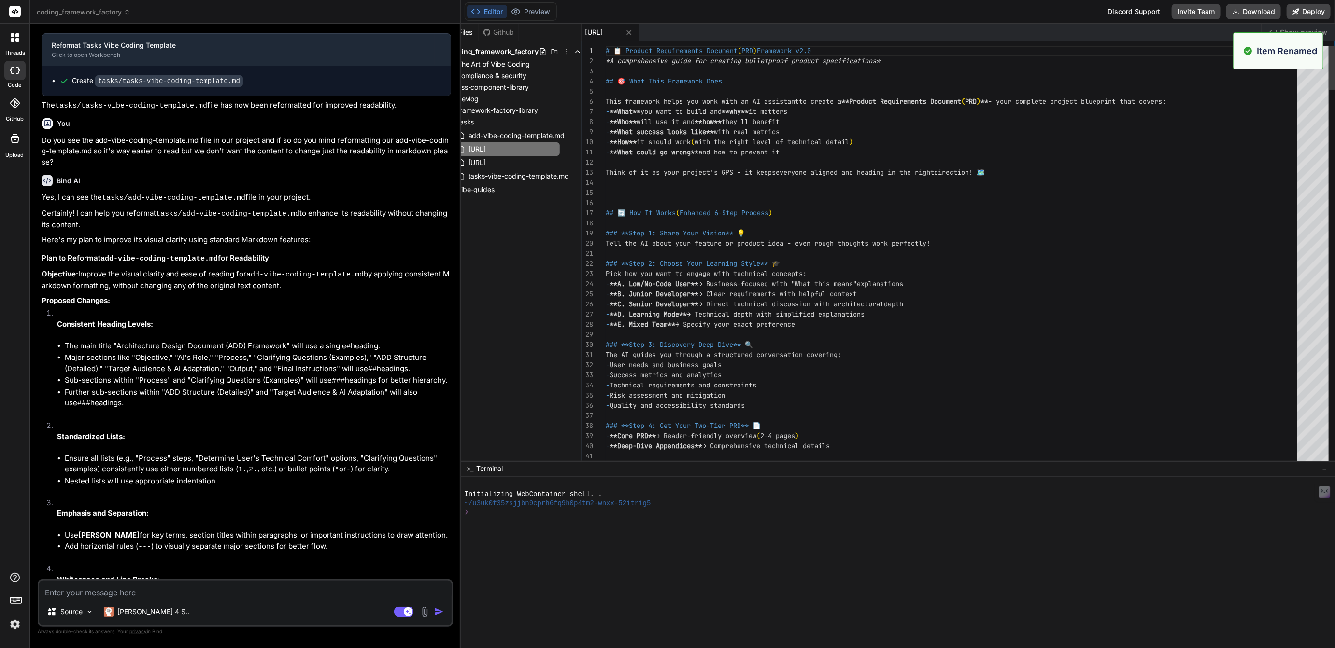
scroll to position [91, 0]
type textarea "# 📋 Product Requirements Document (PRD) Framework v2.0 *A comprehensive guide f…"
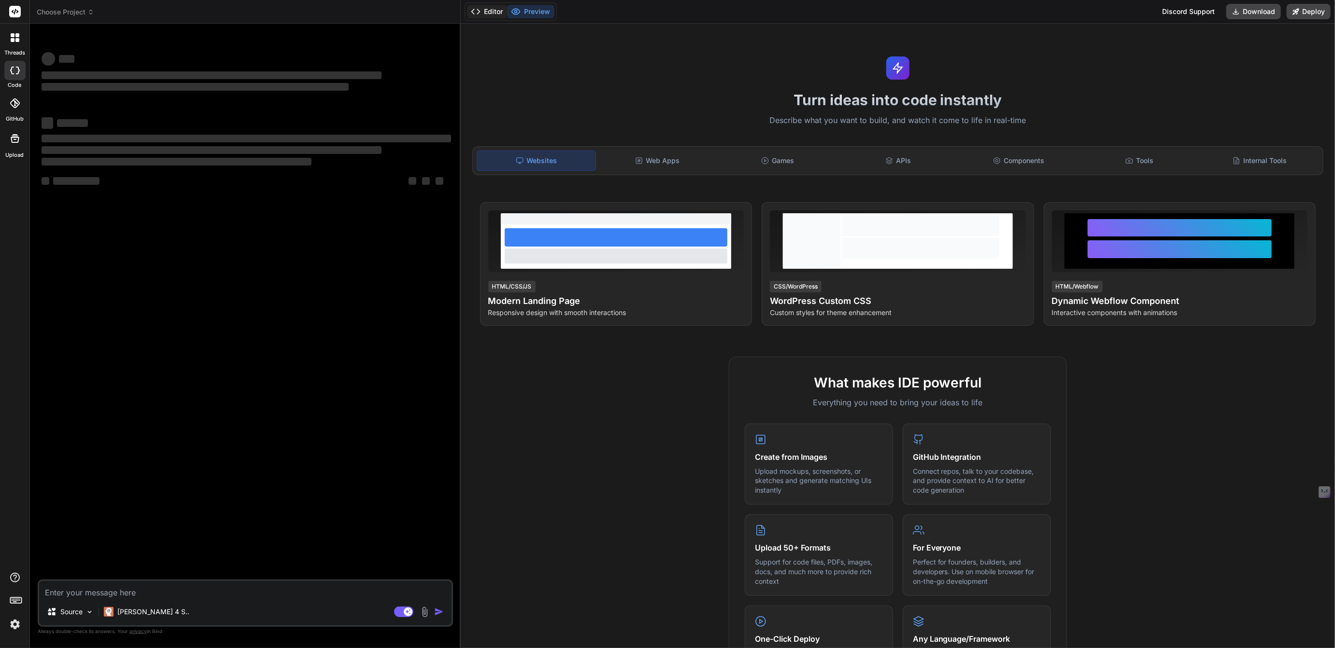
click at [493, 13] on button "Editor" at bounding box center [487, 12] width 40 height 14
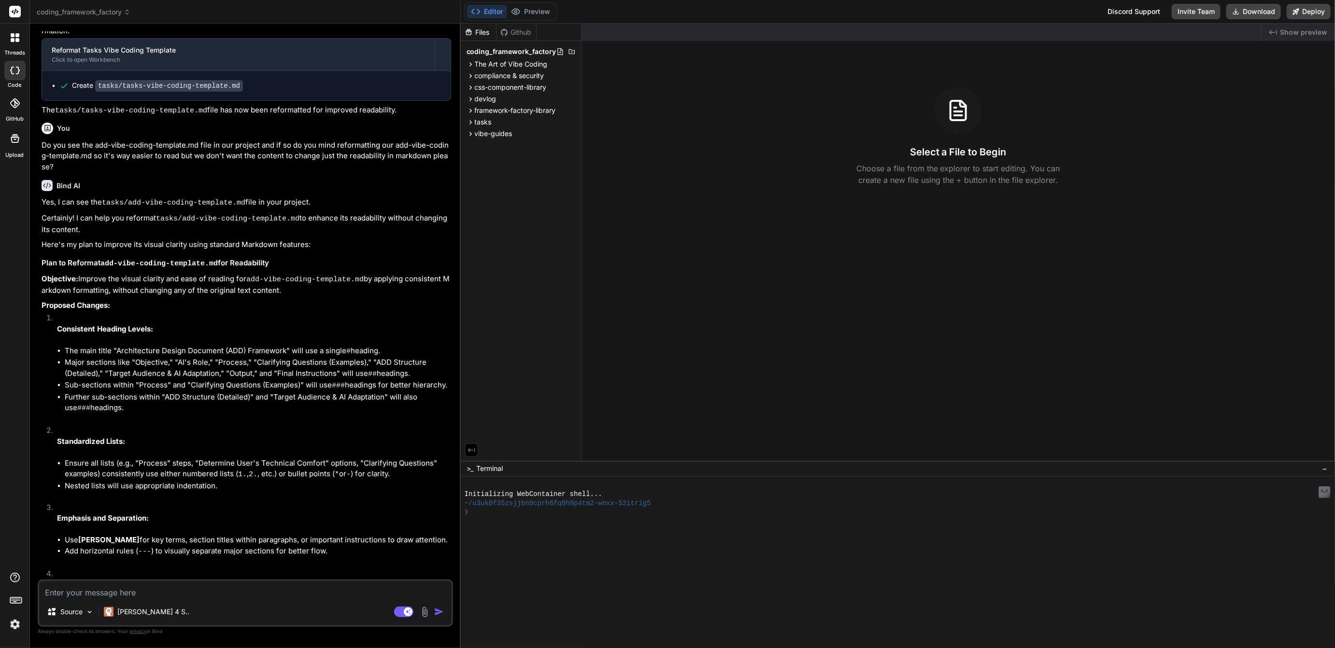
scroll to position [1307, 0]
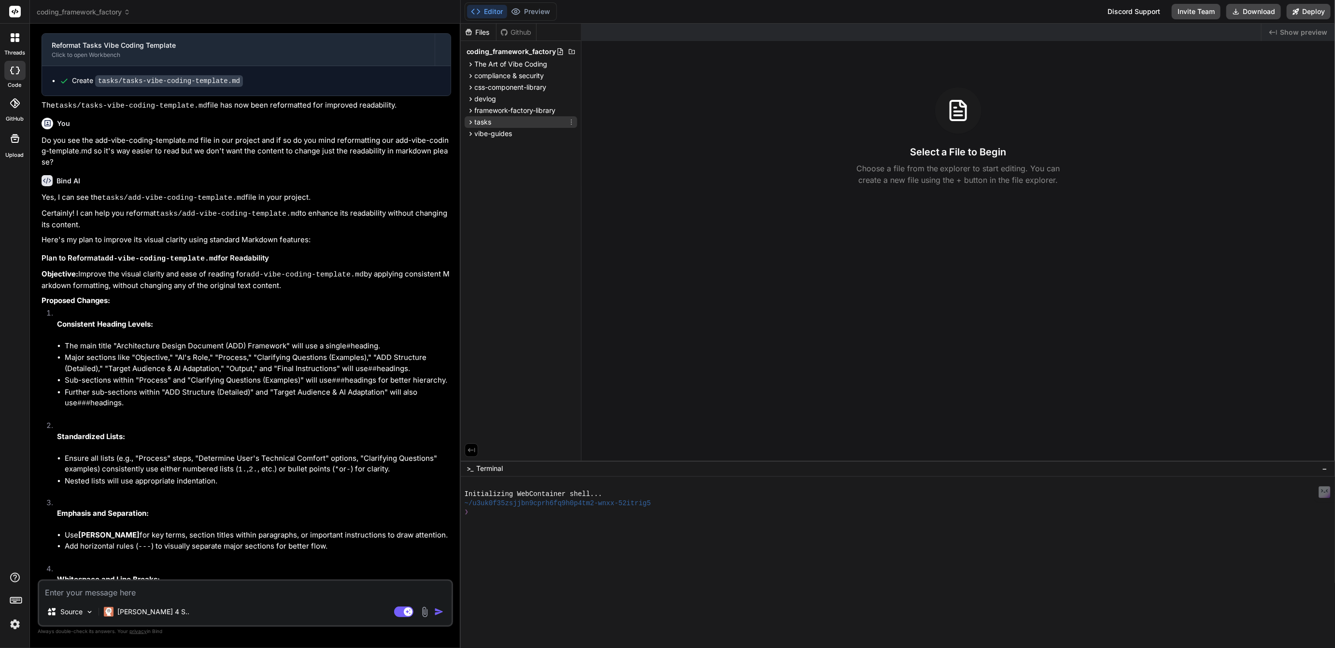
click at [483, 125] on span "tasks" at bounding box center [483, 122] width 17 height 10
click at [505, 146] on span "[URL]" at bounding box center [495, 149] width 20 height 12
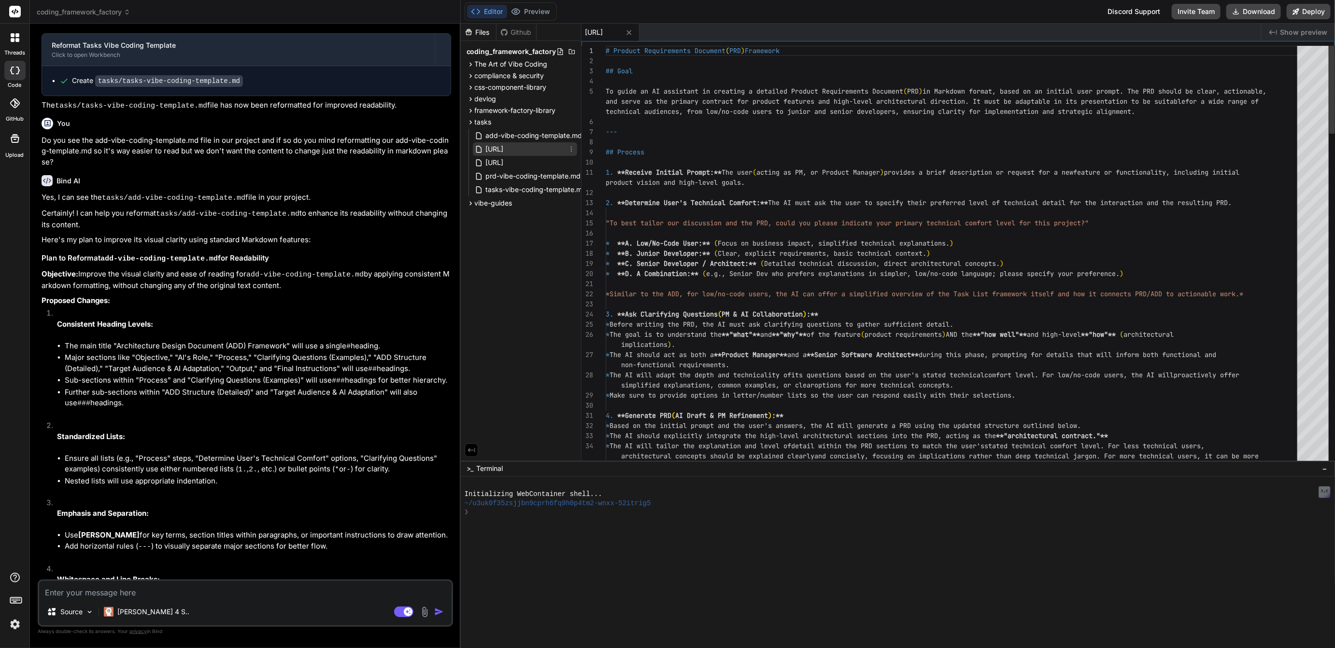
type textarea "x"
click at [575, 189] on icon at bounding box center [574, 190] width 8 height 8
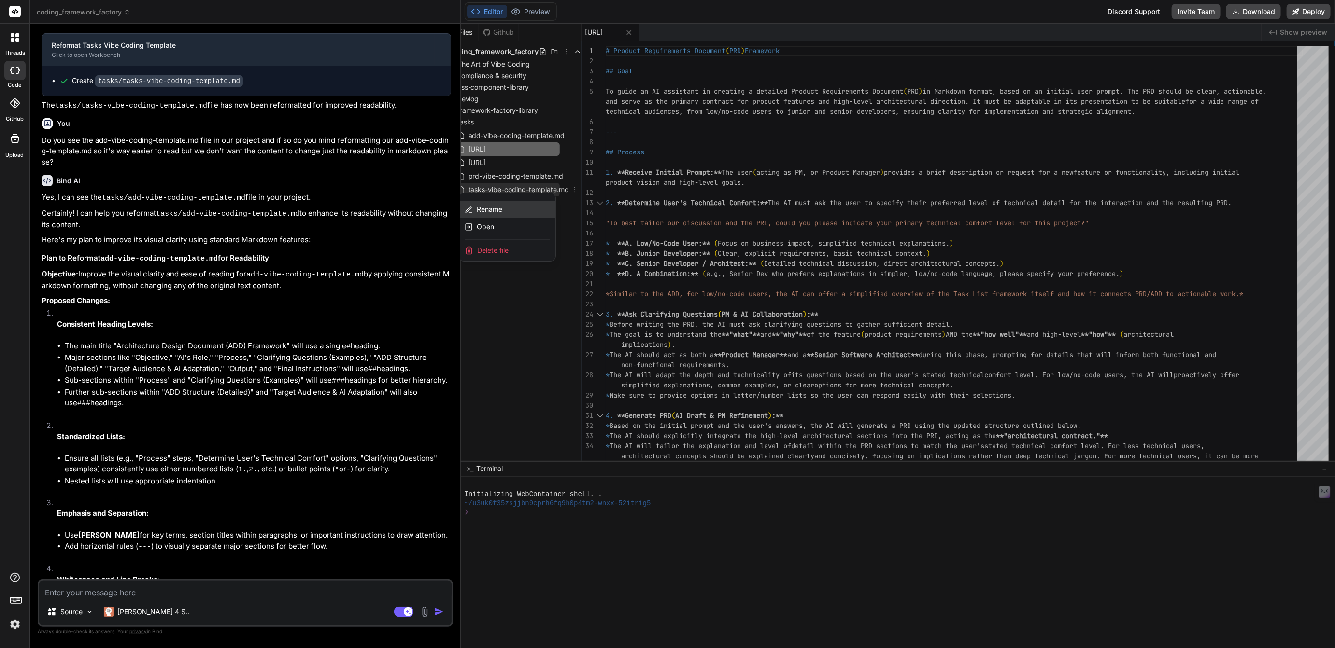
click at [488, 210] on span "Rename" at bounding box center [490, 210] width 26 height 10
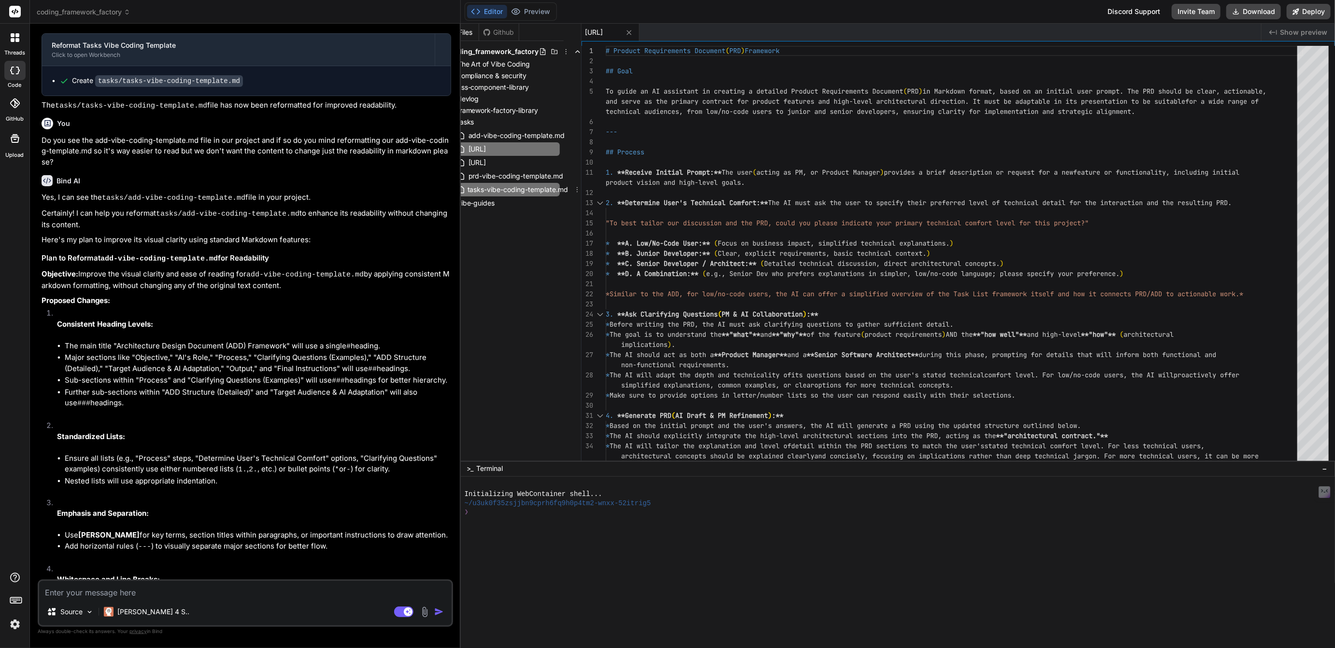
scroll to position [0, 23]
click at [534, 190] on input "tasks-vibe-coding-template.md" at bounding box center [520, 190] width 106 height 12
type input "[URL]"
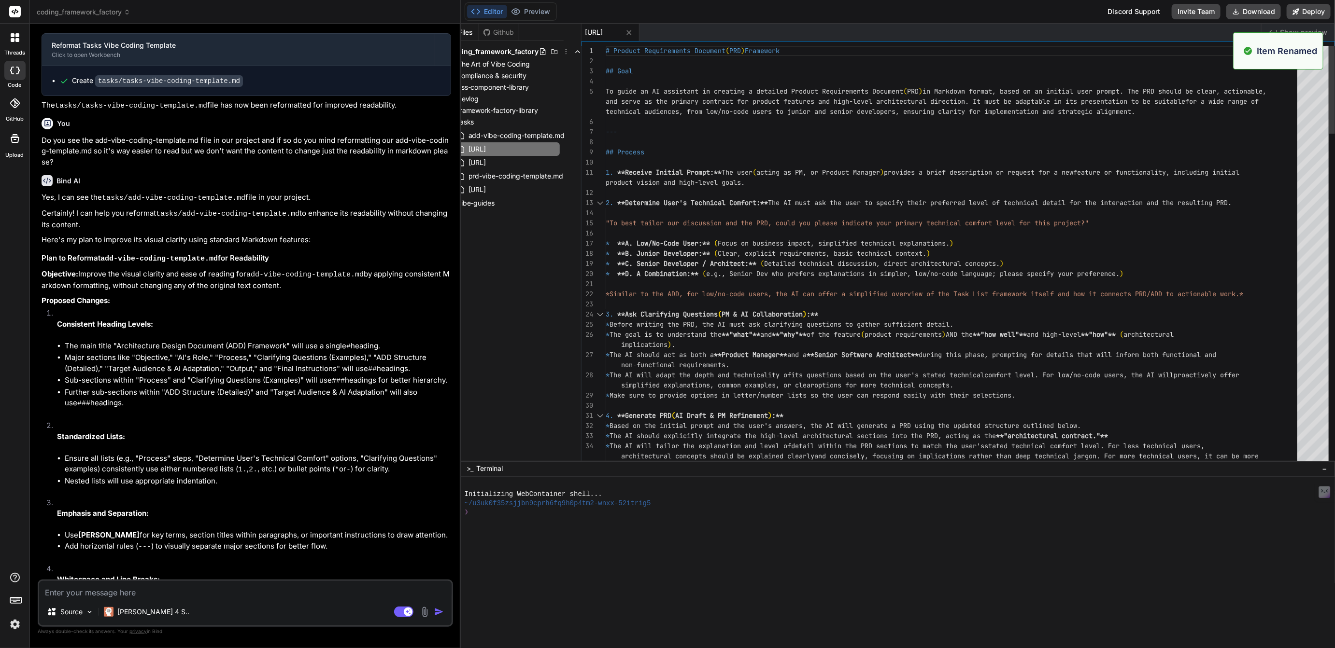
scroll to position [10, 0]
type textarea "# Product Requirements Document (PRD) Framework ## Goal To guide an AI assistan…"
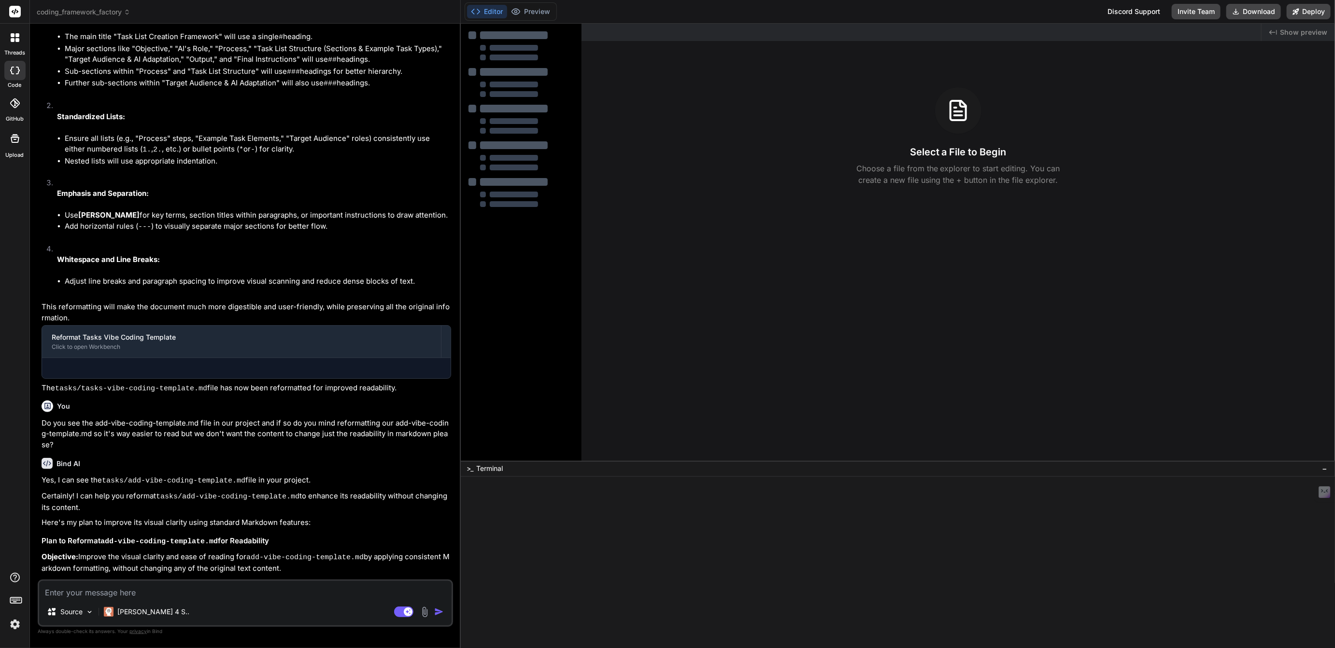
type textarea "x"
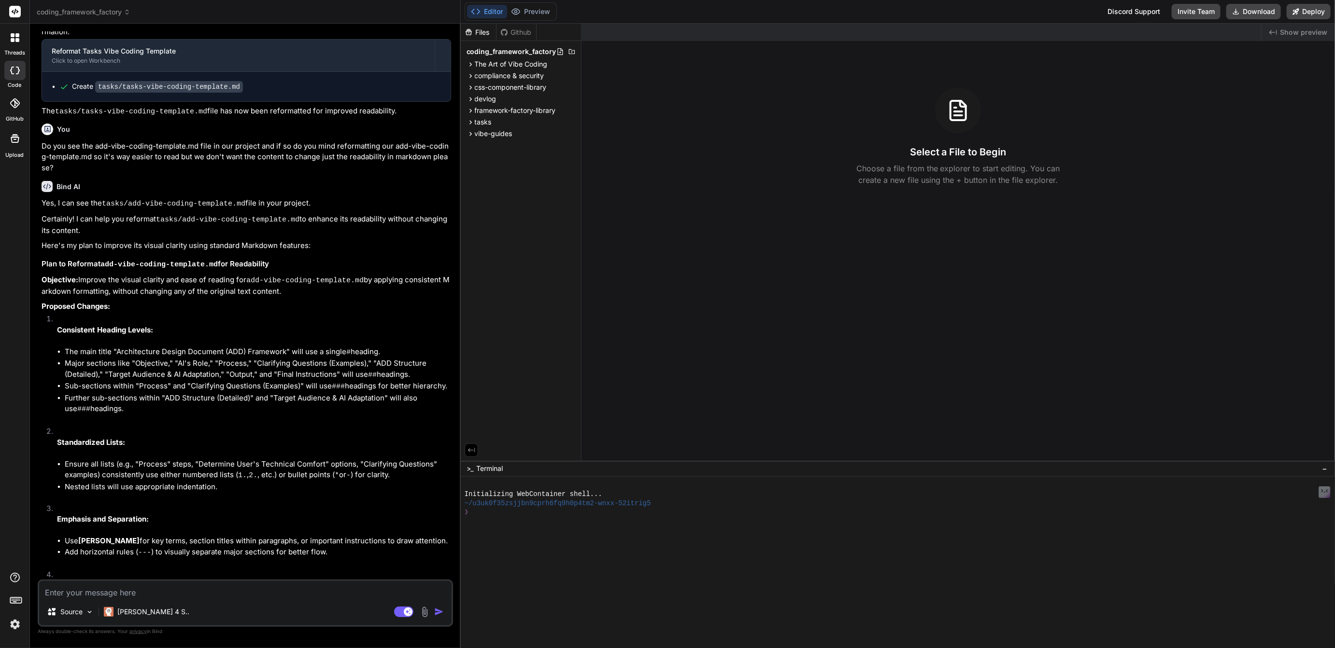
scroll to position [1307, 0]
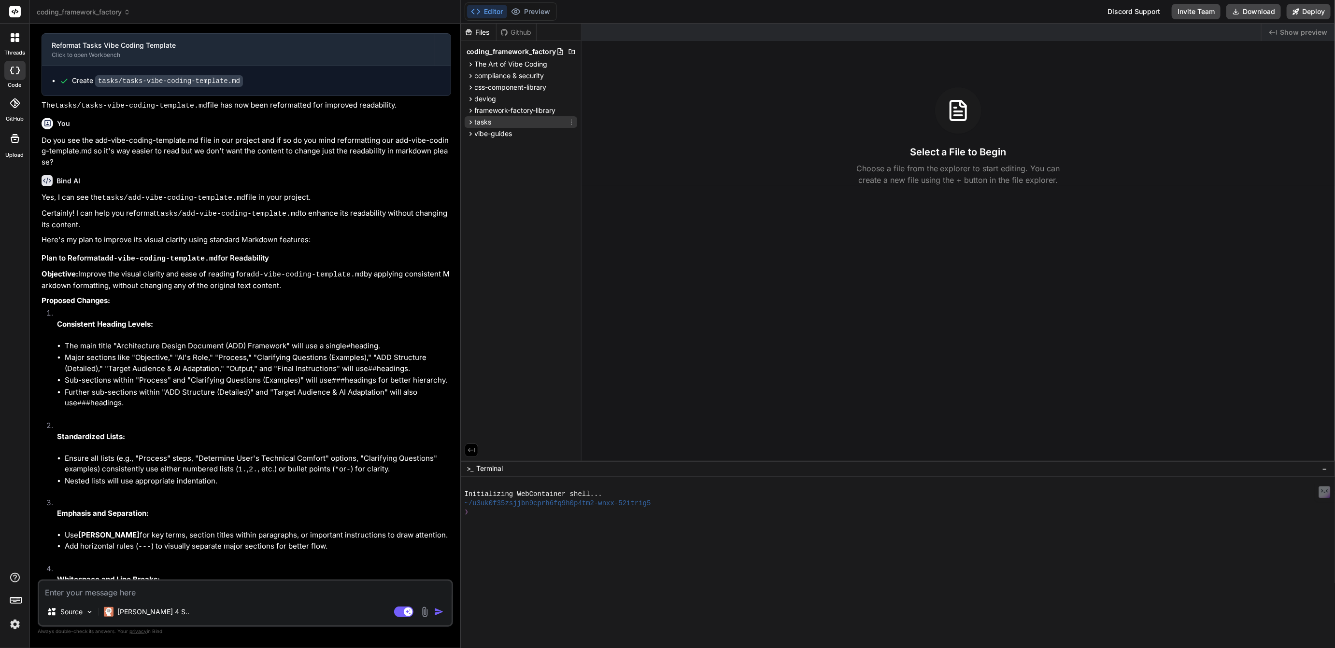
click at [490, 123] on span "tasks" at bounding box center [483, 122] width 17 height 10
click at [571, 121] on icon at bounding box center [571, 122] width 8 height 8
click at [508, 160] on span "Add file" at bounding box center [506, 160] width 25 height 10
type input "[URL]"
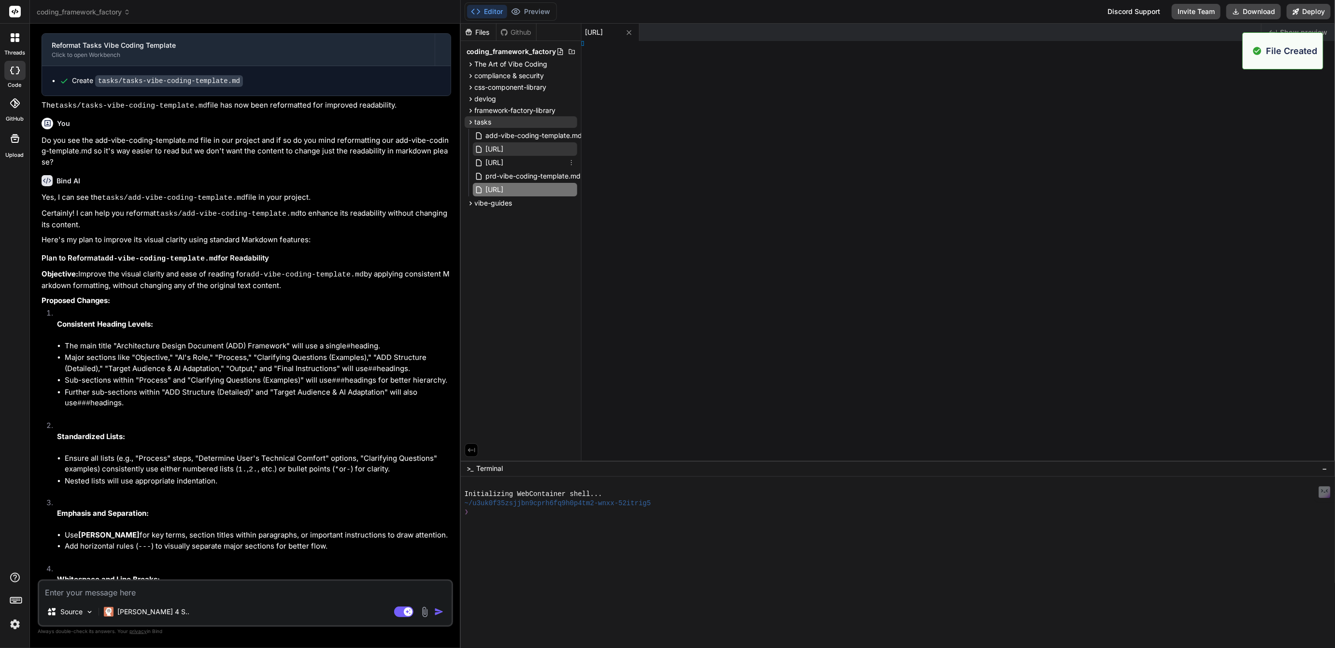
type textarea "x"
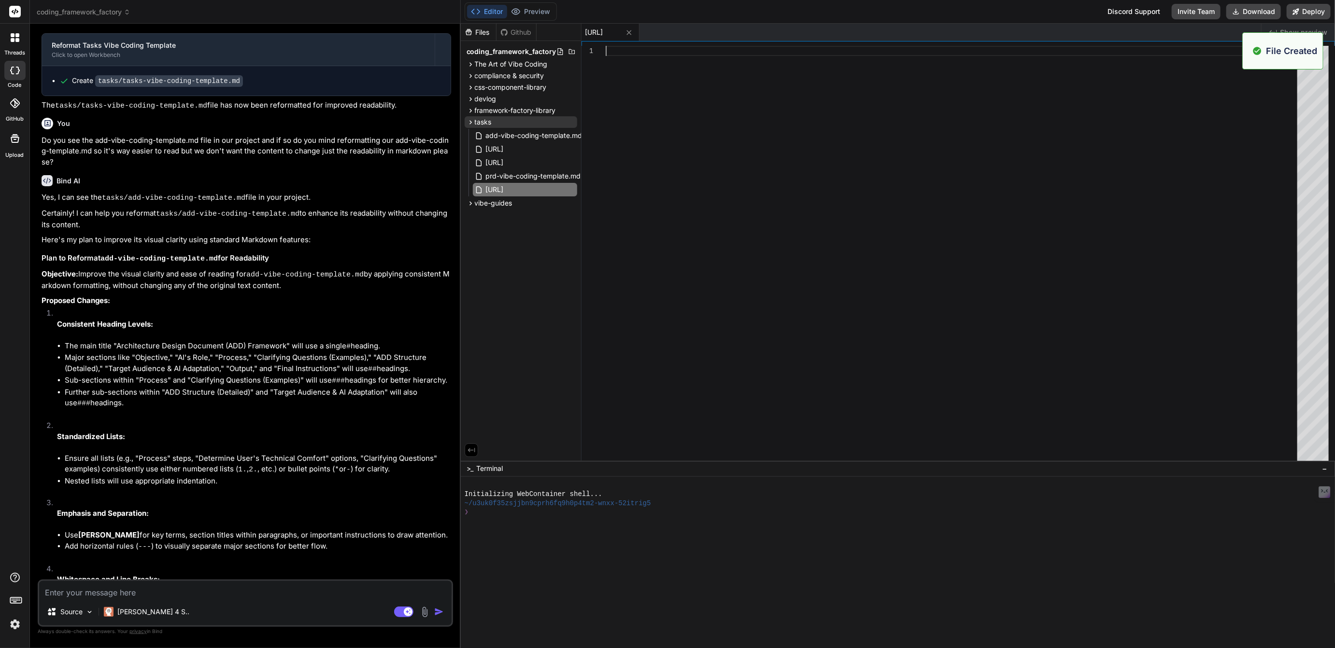
click at [628, 53] on div at bounding box center [953, 256] width 697 height 420
type textarea "r low/no-code users, proactively offer simplified explanations, common examples…"
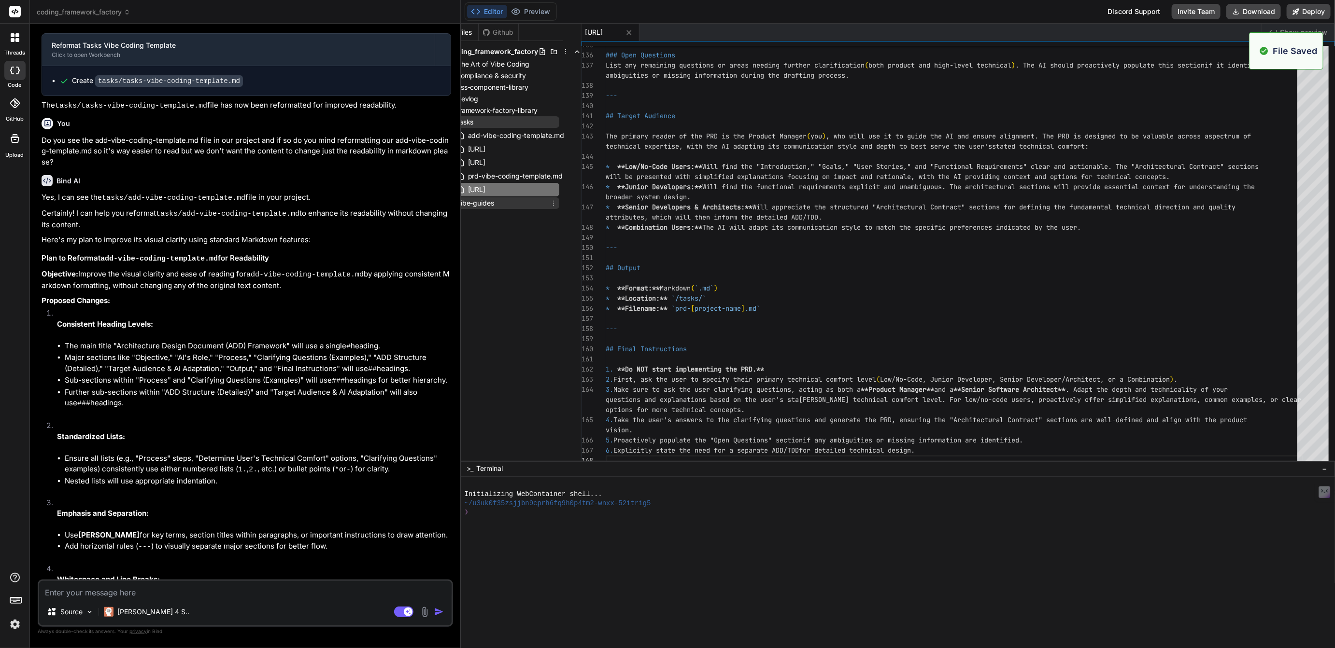
scroll to position [0, 22]
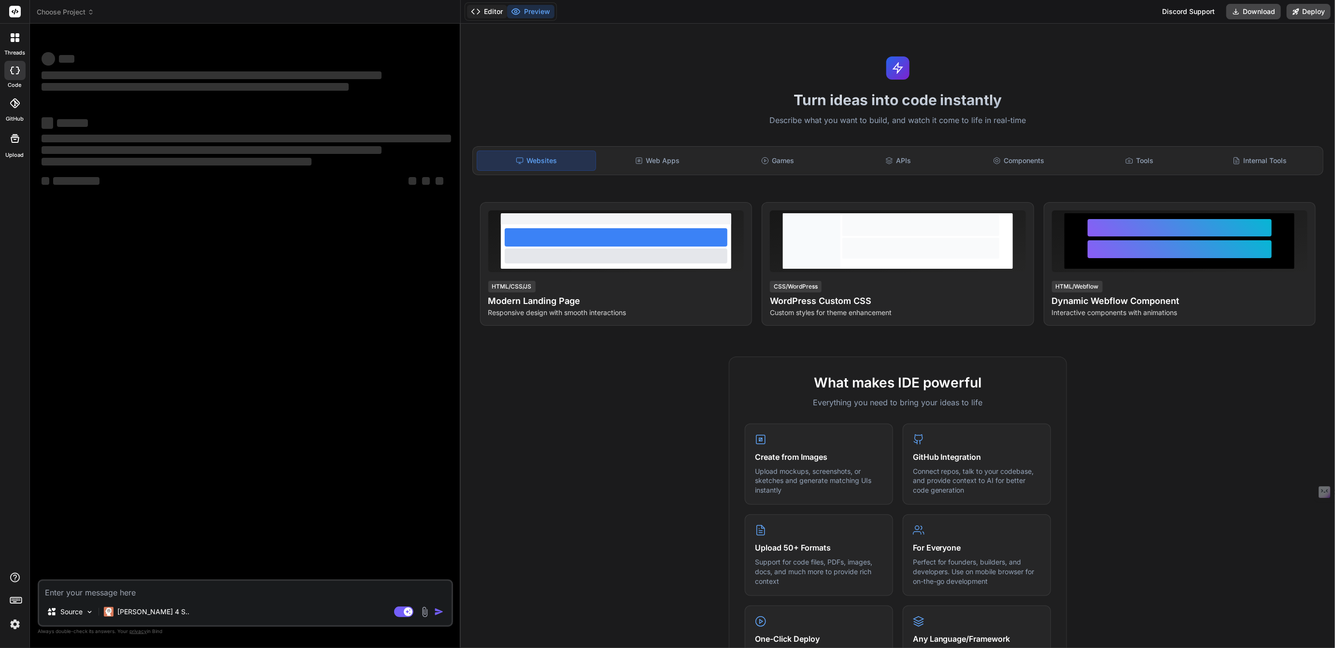
click at [495, 9] on button "Editor" at bounding box center [487, 12] width 40 height 14
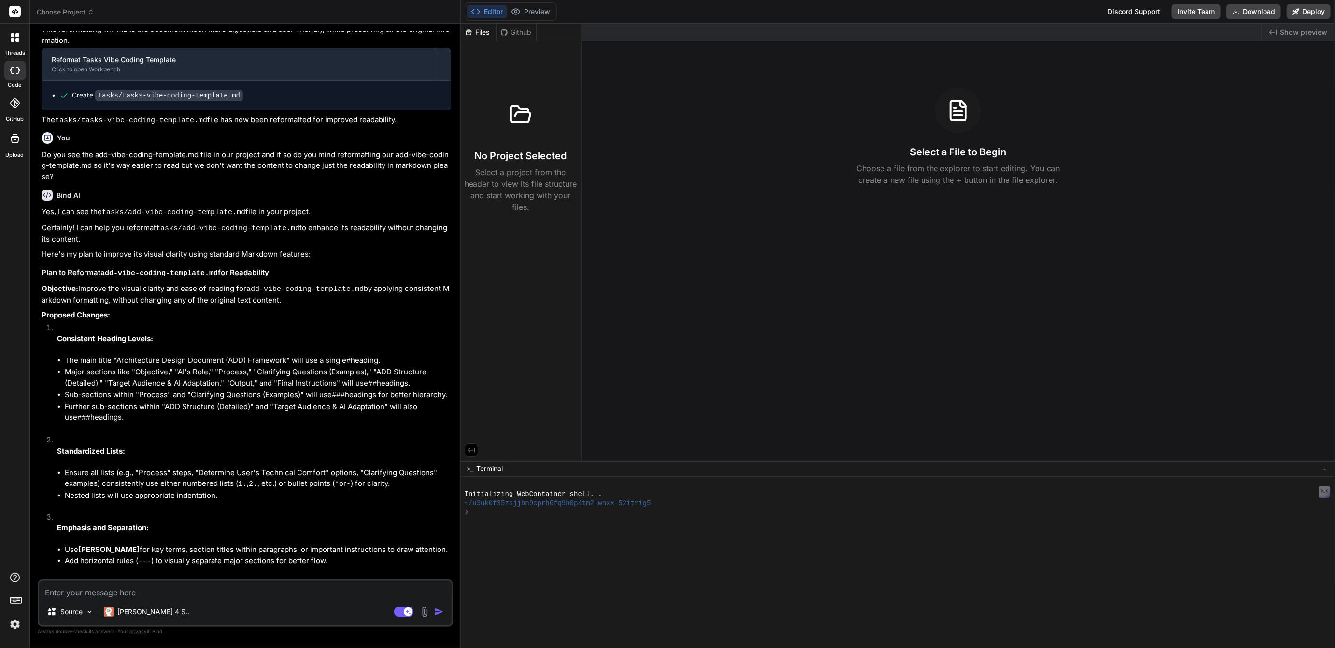
scroll to position [1307, 0]
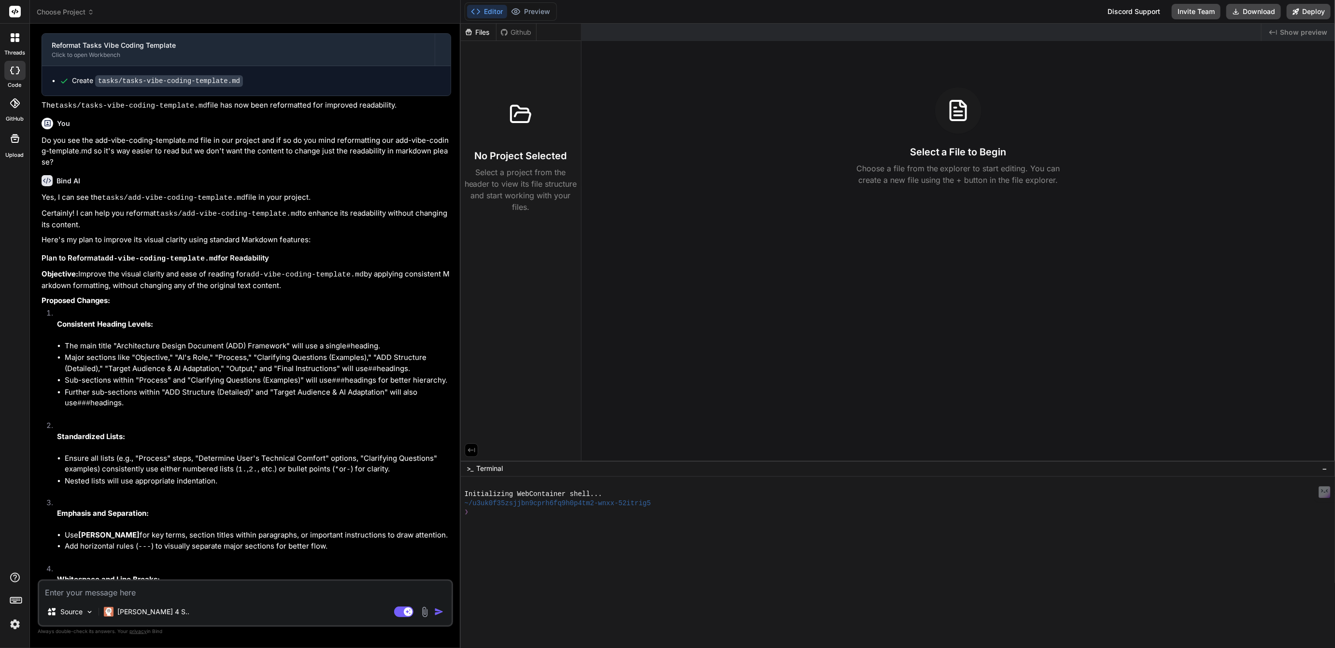
type textarea "x"
click at [483, 122] on span "tasks" at bounding box center [483, 122] width 17 height 10
click at [554, 189] on icon at bounding box center [553, 189] width 1 height 5
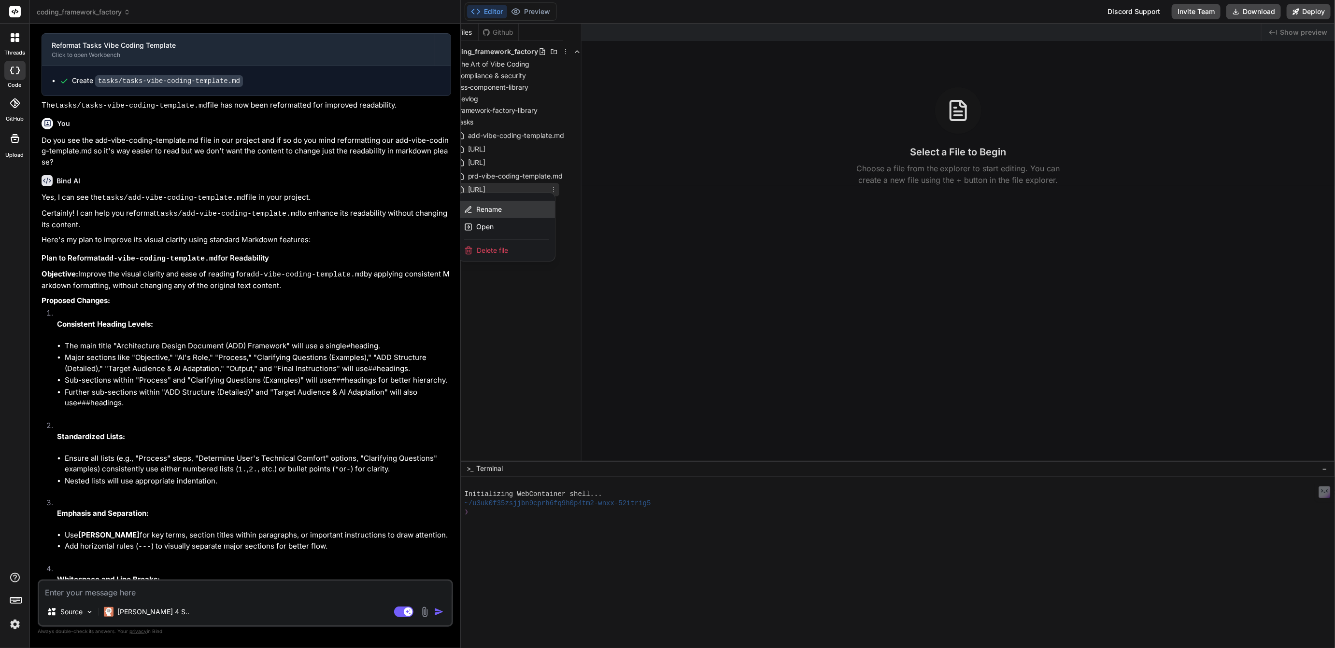
click at [480, 207] on span "Rename" at bounding box center [489, 210] width 26 height 10
click at [555, 120] on icon at bounding box center [554, 122] width 8 height 8
click at [490, 157] on span "Add file" at bounding box center [489, 160] width 25 height 10
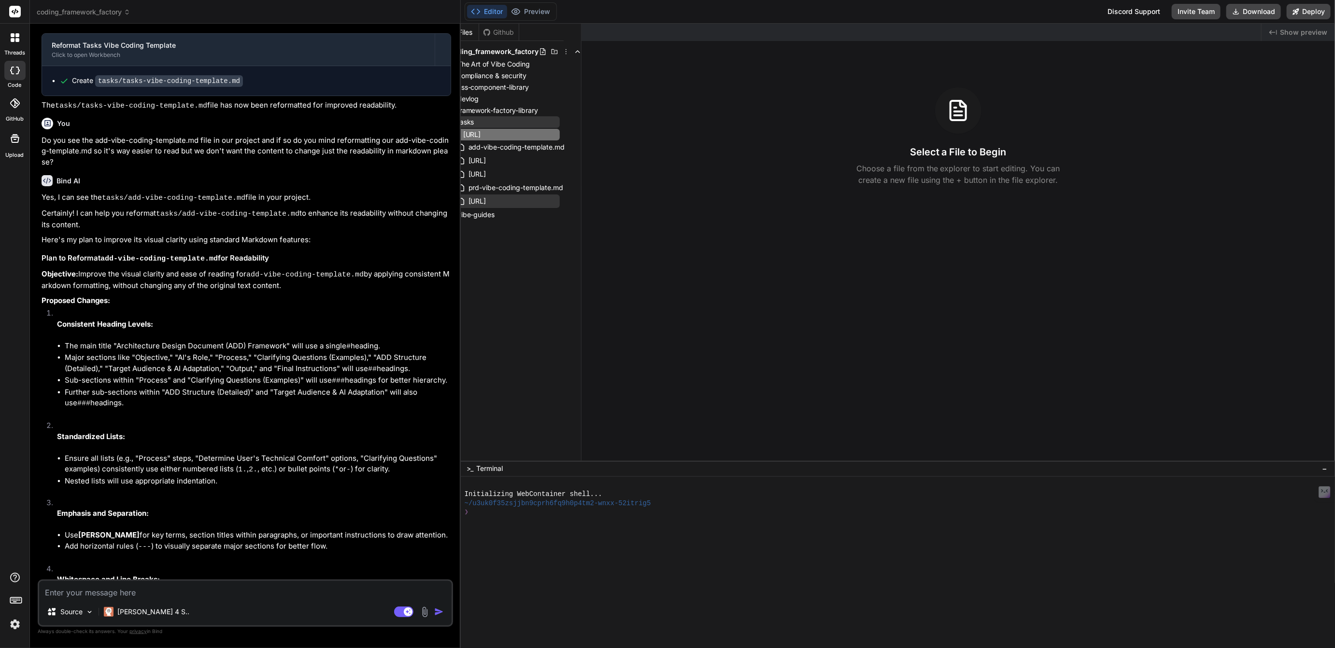
click at [524, 135] on input "[URL]" at bounding box center [516, 135] width 106 height 12
type input "[URL]"
type textarea "x"
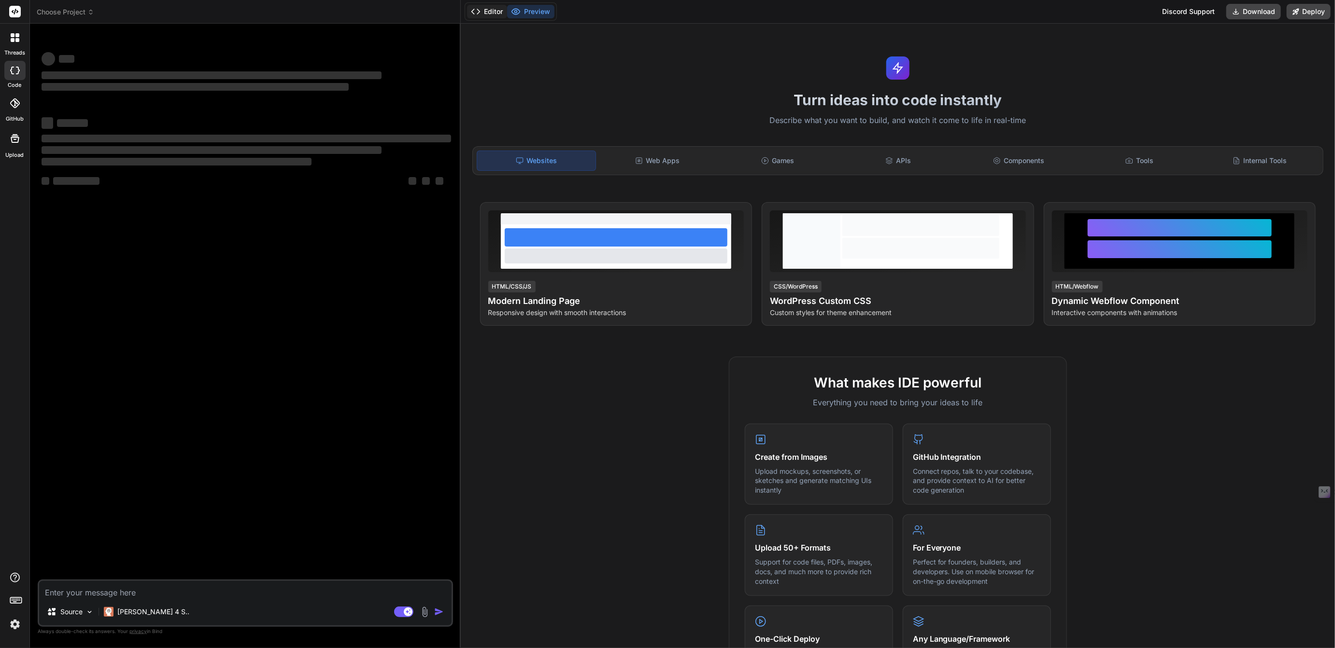
click at [495, 14] on button "Editor" at bounding box center [487, 12] width 40 height 14
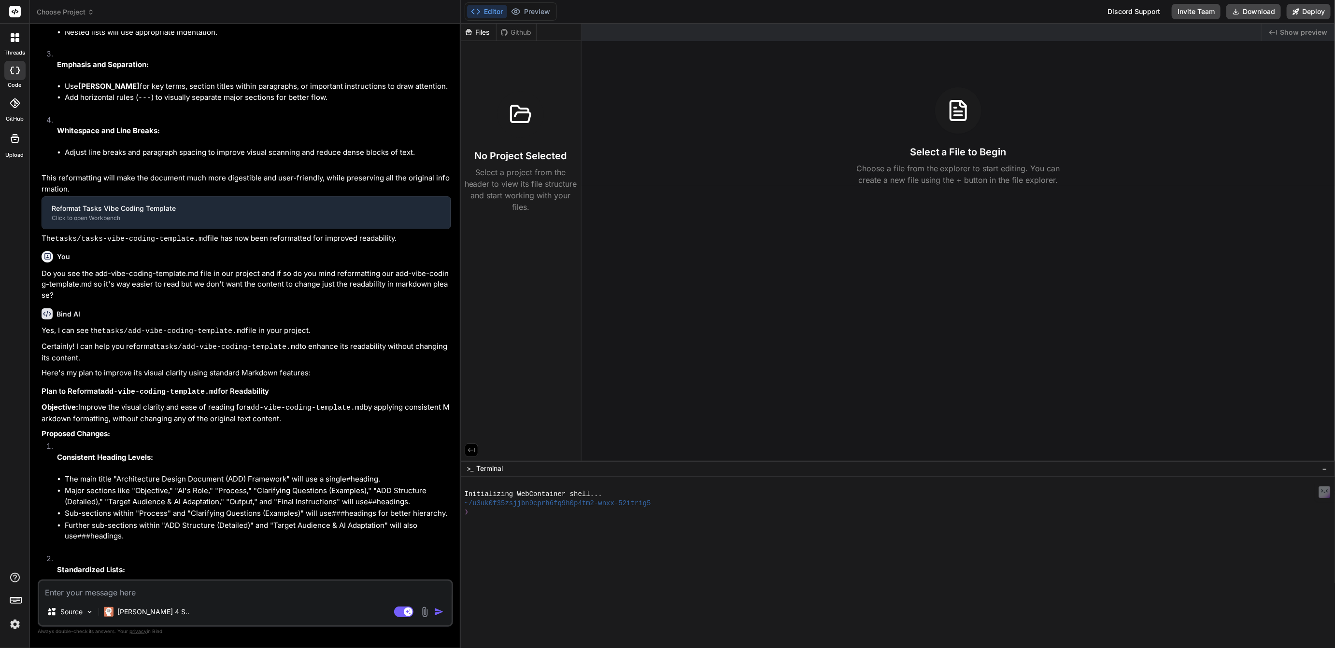
type textarea "x"
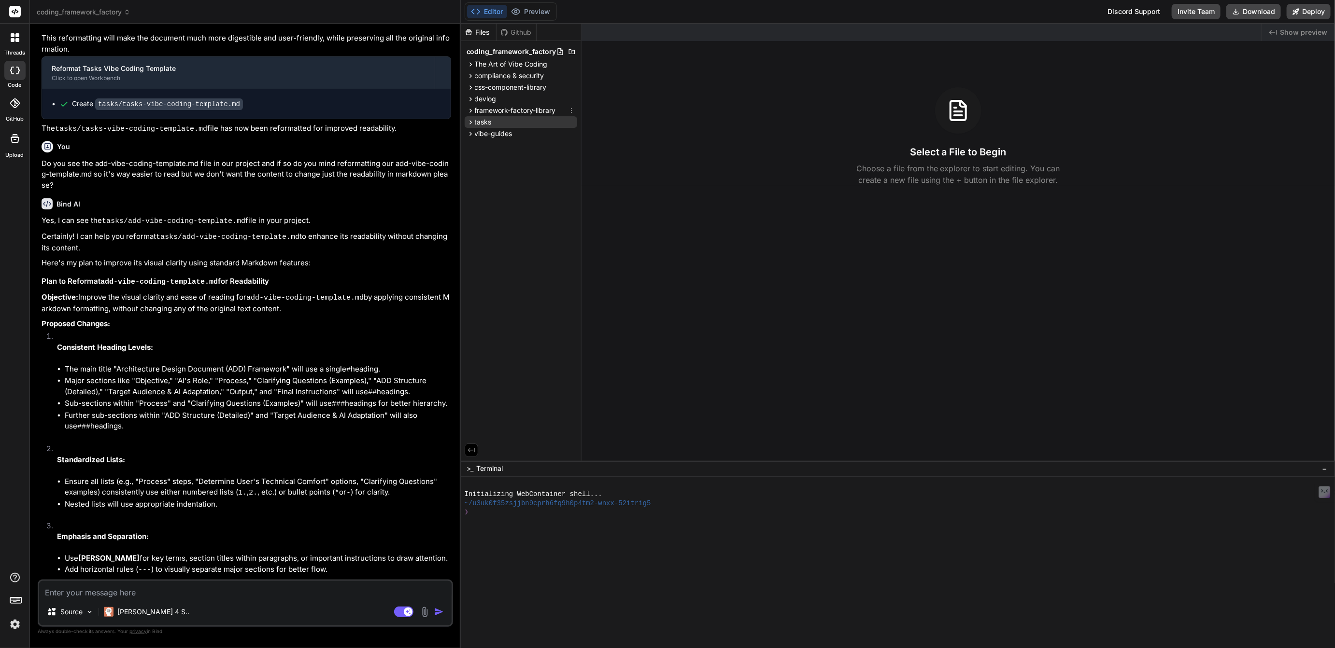
scroll to position [1307, 0]
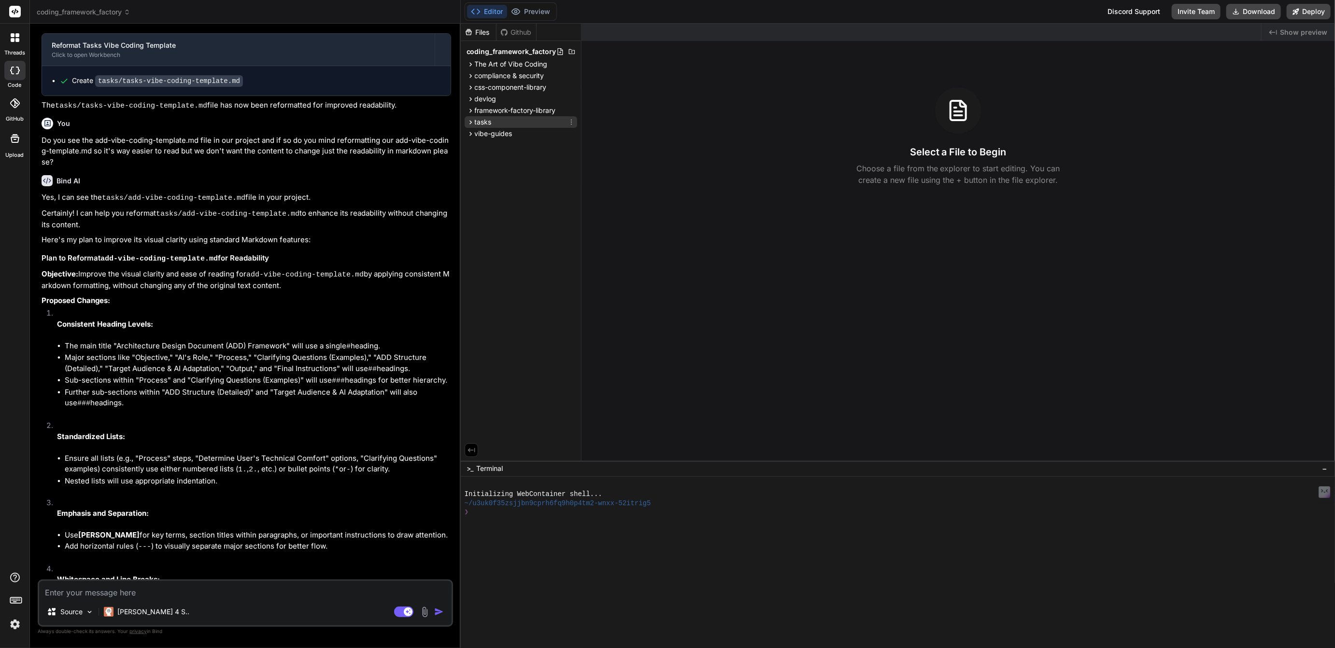
click at [481, 123] on span "tasks" at bounding box center [483, 122] width 17 height 10
click at [565, 134] on icon at bounding box center [569, 136] width 8 height 8
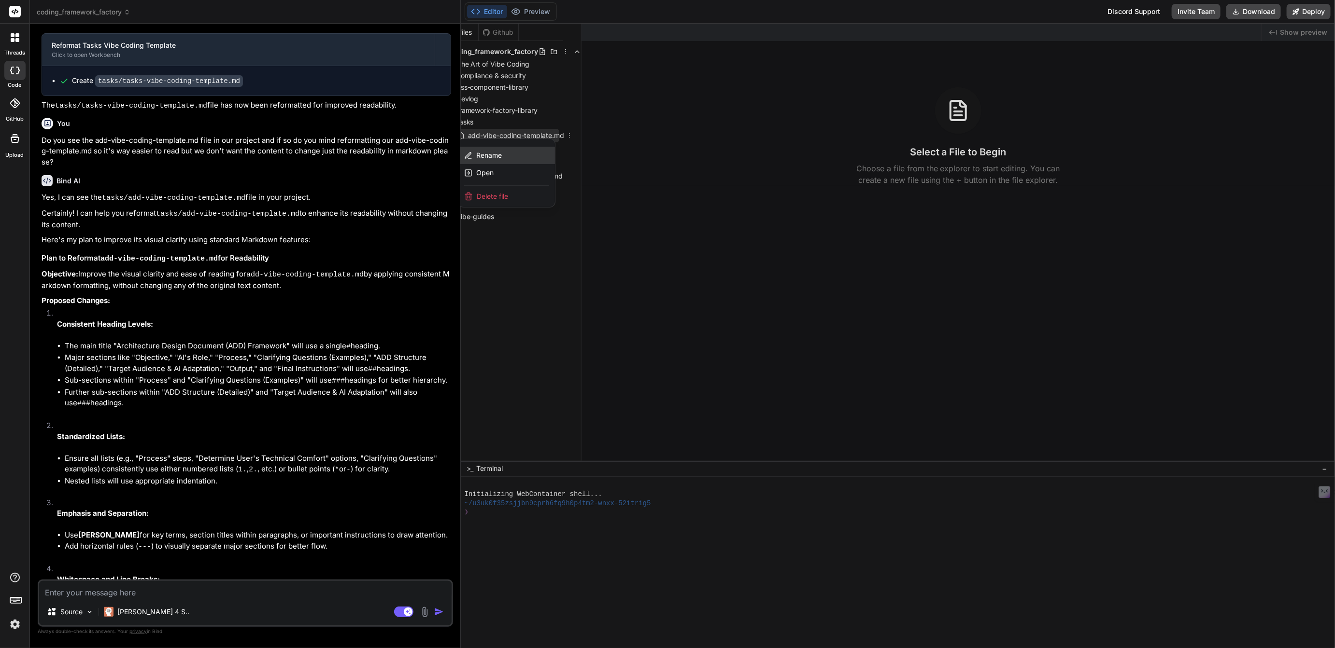
click at [484, 159] on span "Rename" at bounding box center [489, 156] width 26 height 10
click at [525, 136] on input "add-vibe-coding-template.md" at bounding box center [520, 136] width 106 height 12
type input "add-vibe-coding-template-v1.0.md"
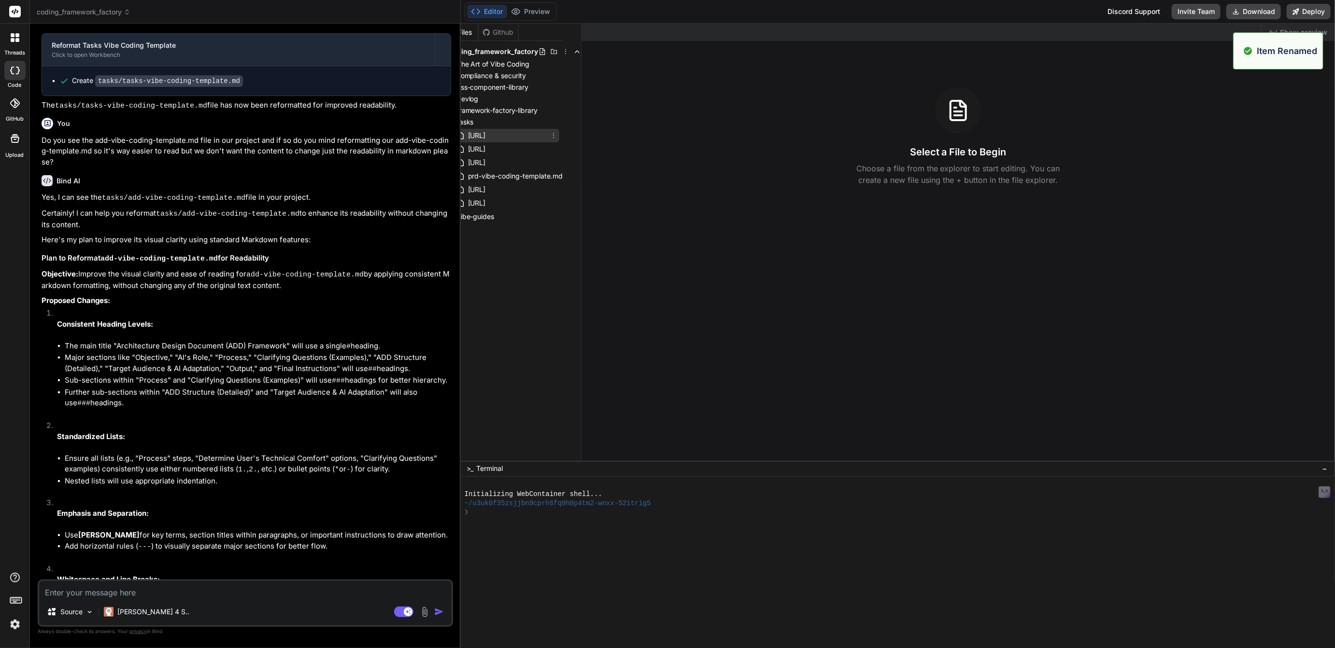
click at [530, 129] on div "add-vibe-coding-template-v1.0.md" at bounding box center [507, 136] width 104 height 14
type textarea "x"
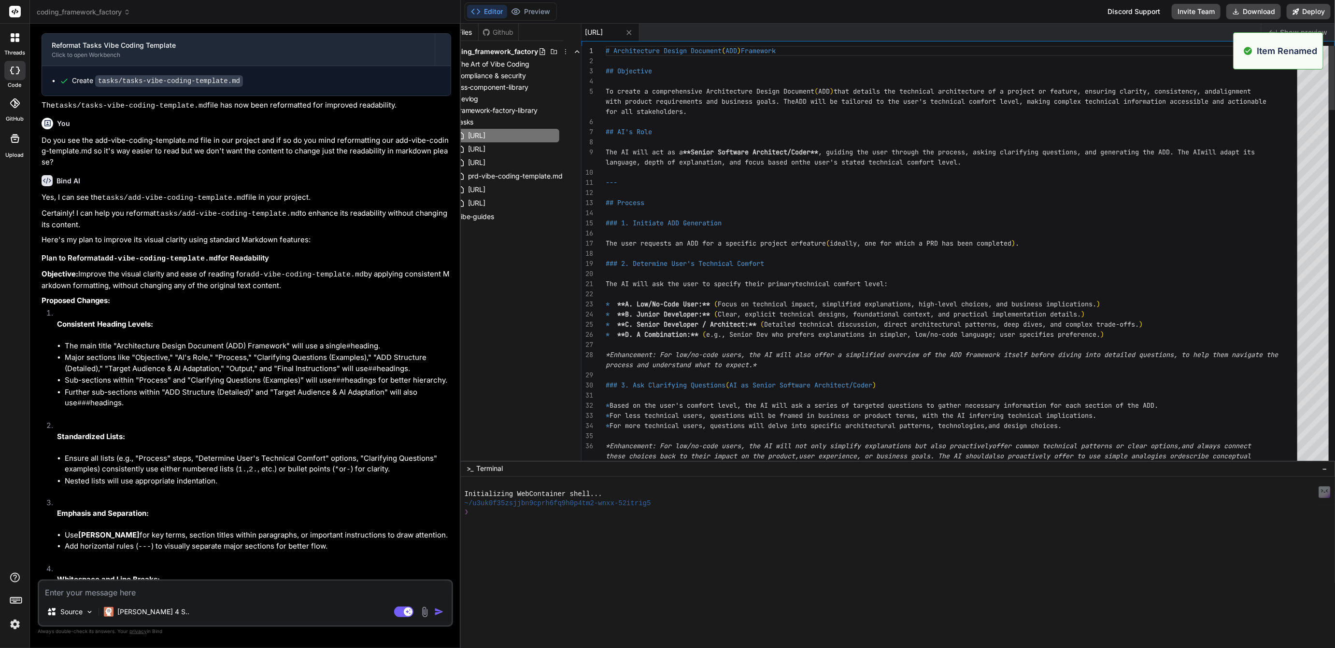
scroll to position [40, 0]
type textarea "# Architecture Design Document (ADD) Framework ## Objective To create a compreh…"
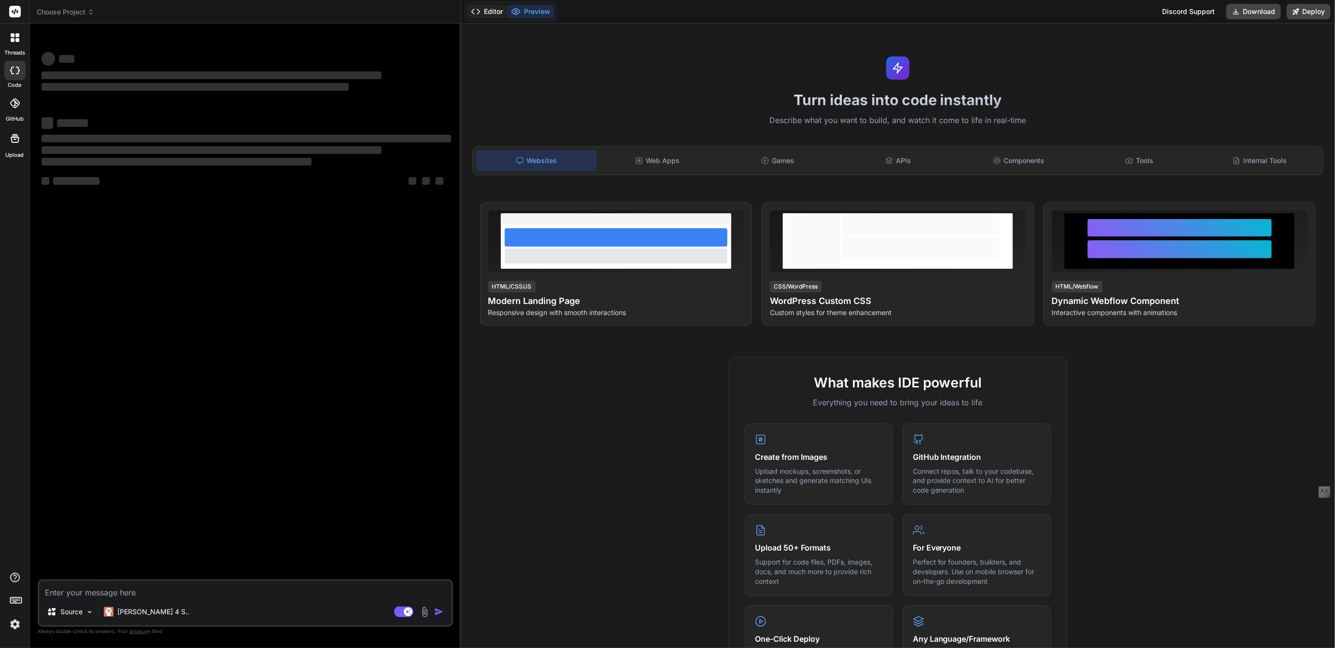
click at [492, 9] on button "Editor" at bounding box center [487, 12] width 40 height 14
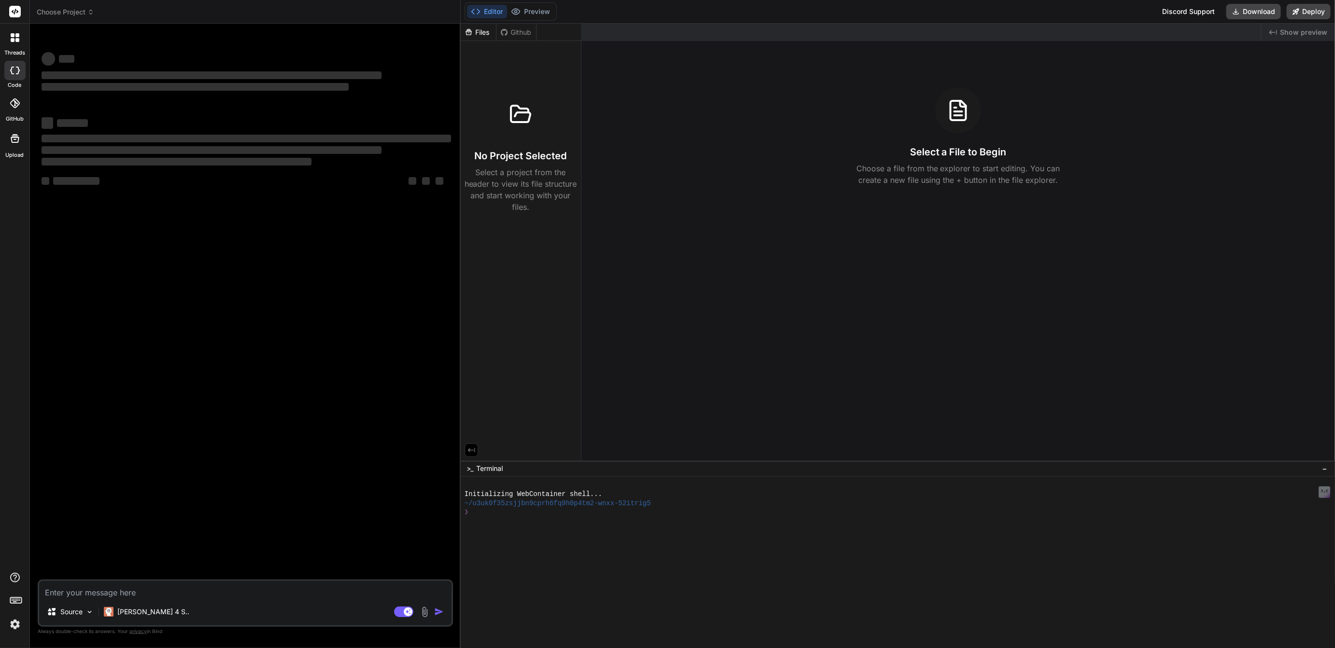
click at [480, 35] on div "Files" at bounding box center [478, 33] width 35 height 10
click at [70, 17] on header "Choose Project Created with Pixso." at bounding box center [245, 12] width 431 height 24
click at [70, 14] on span "Choose Project" at bounding box center [65, 12] width 57 height 10
type textarea "x"
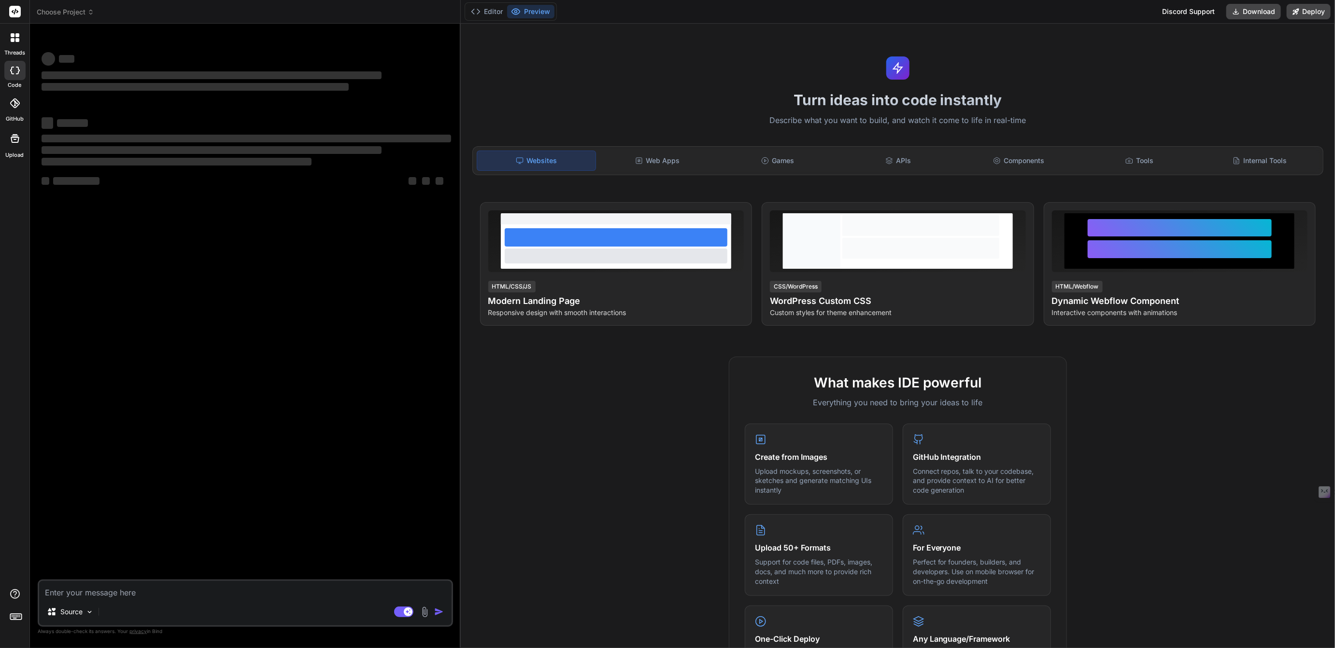
type textarea "x"
click at [489, 14] on button "Editor" at bounding box center [487, 12] width 40 height 14
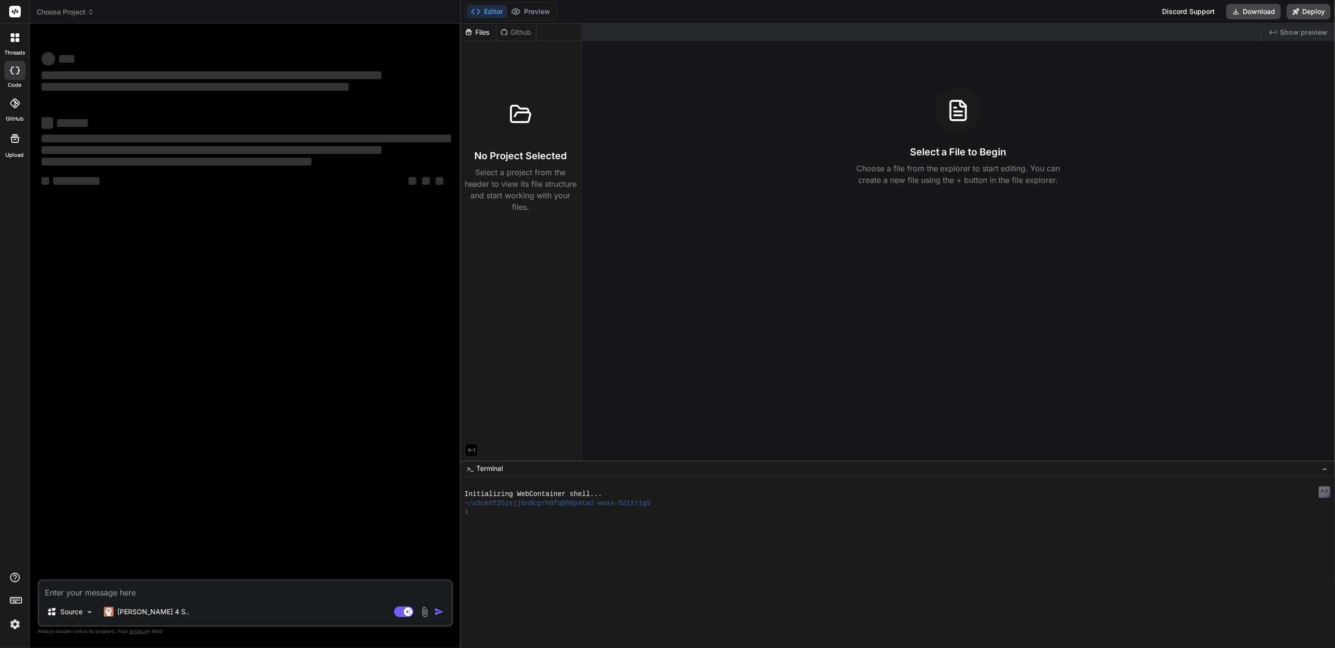
click at [14, 625] on img at bounding box center [15, 625] width 16 height 16
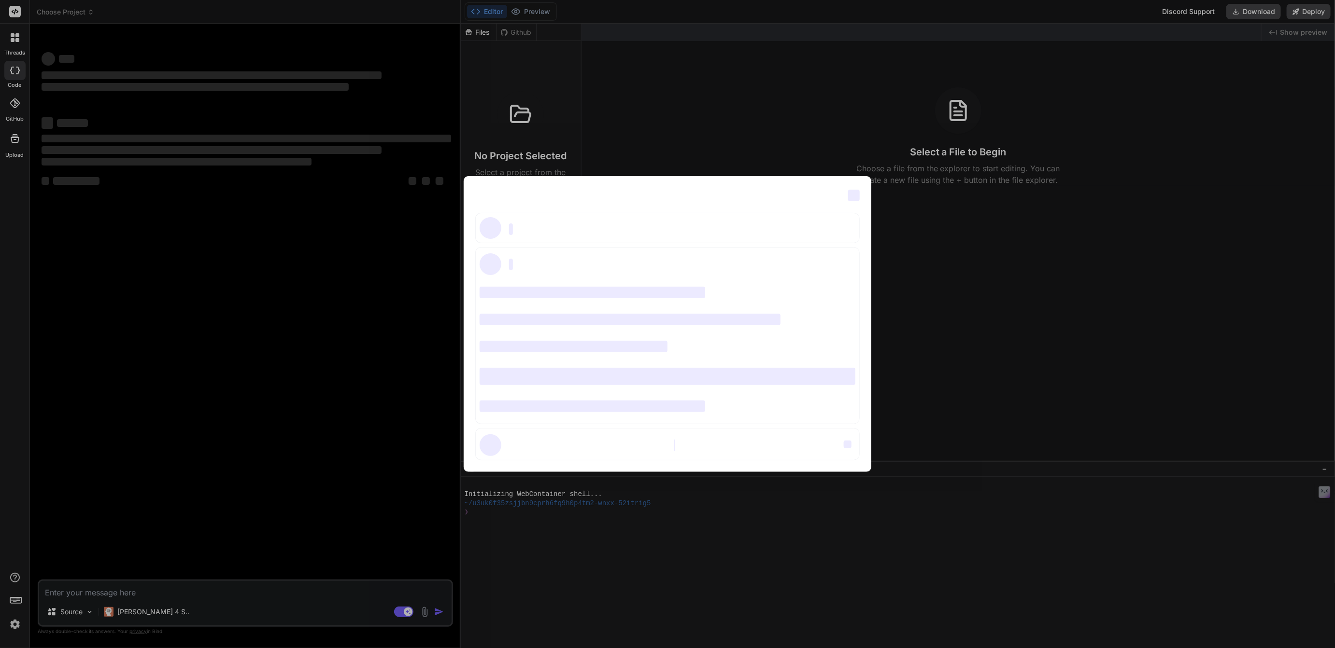
click at [14, 625] on div "‌ ‌ ‌ ‌ ‌ ‌ ‌ ‌ ‌ ‌ ‌ ‌ ‌ ‌ ‌" at bounding box center [667, 324] width 1335 height 648
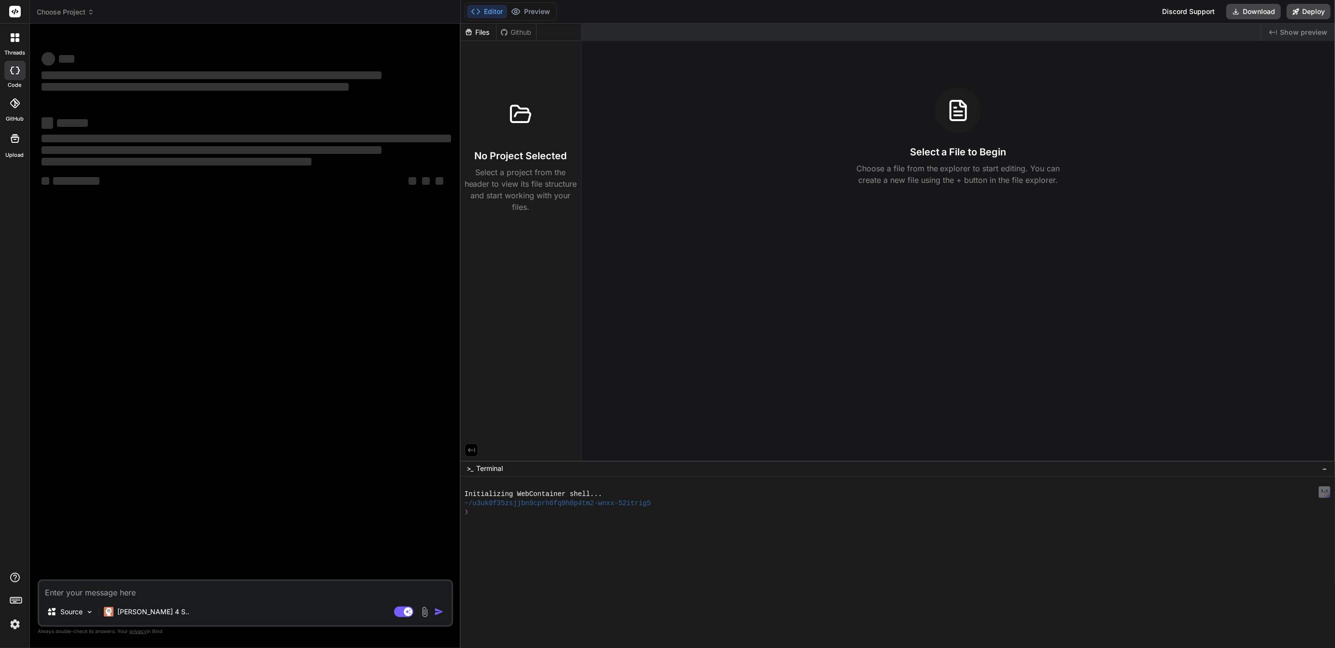
click at [12, 625] on img at bounding box center [15, 625] width 16 height 16
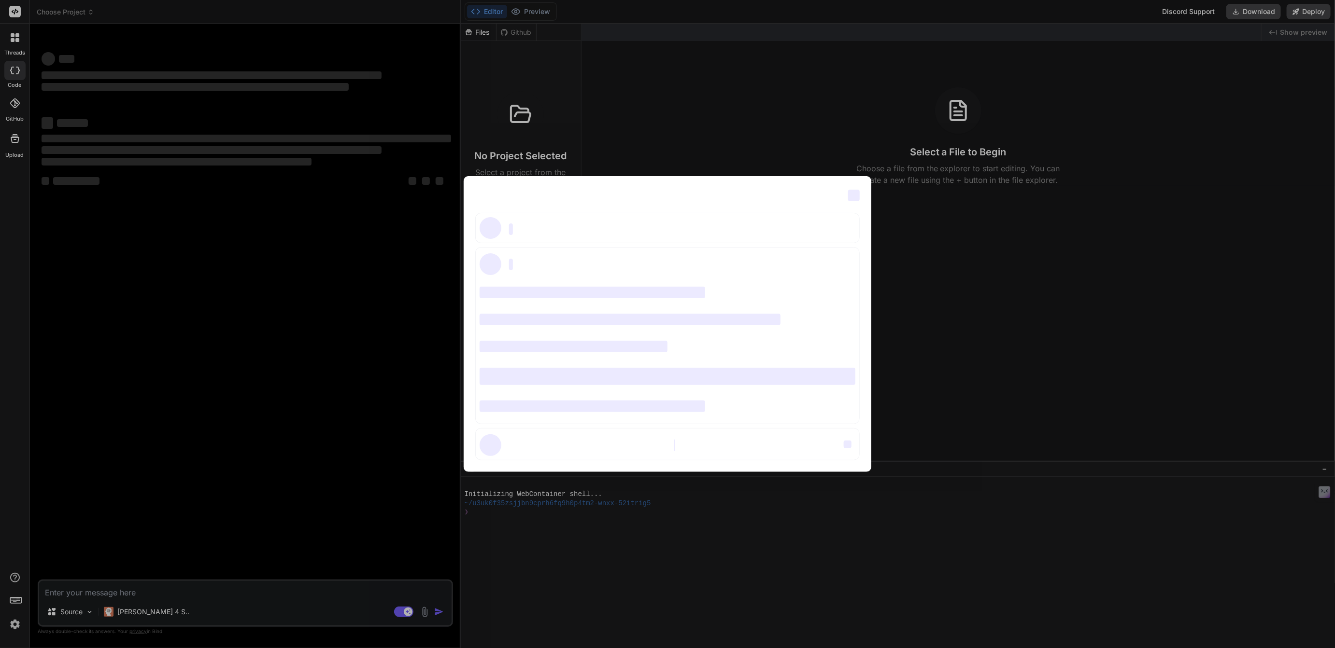
click at [267, 374] on div "‌ ‌ ‌ ‌ ‌ ‌ ‌ ‌ ‌ ‌ ‌ ‌ ‌ ‌ ‌" at bounding box center [667, 324] width 1335 height 648
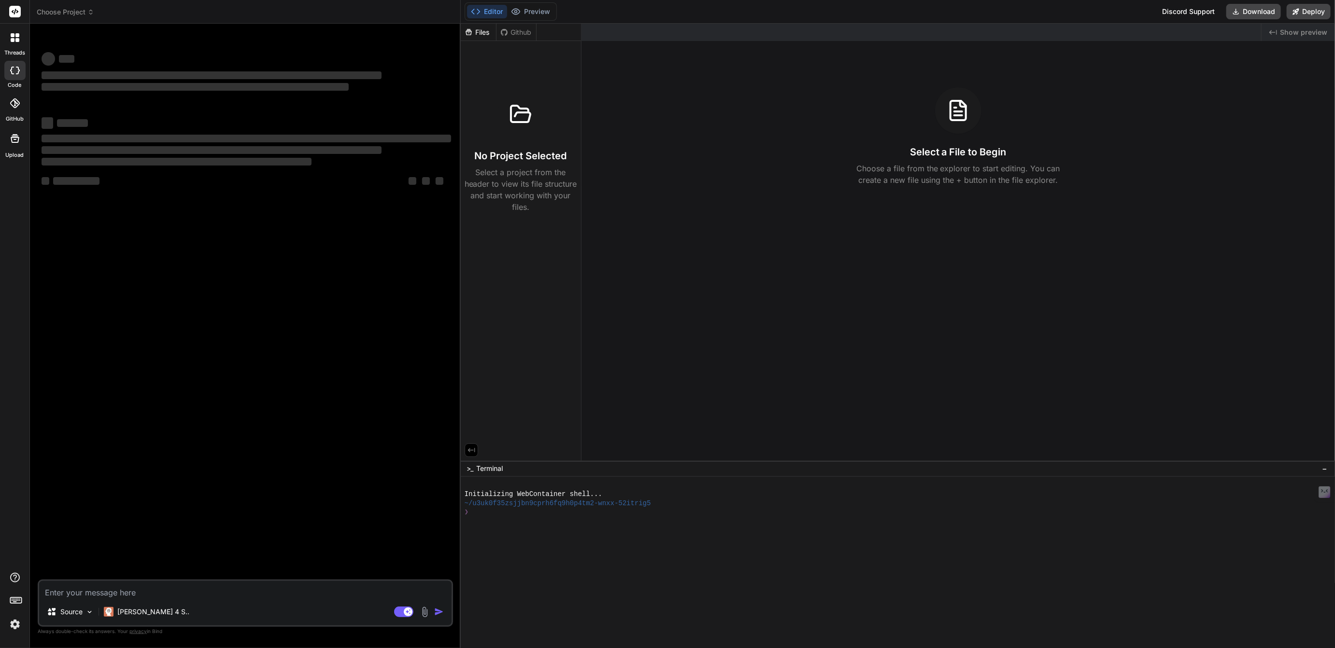
click at [76, 15] on span "Choose Project" at bounding box center [65, 12] width 57 height 10
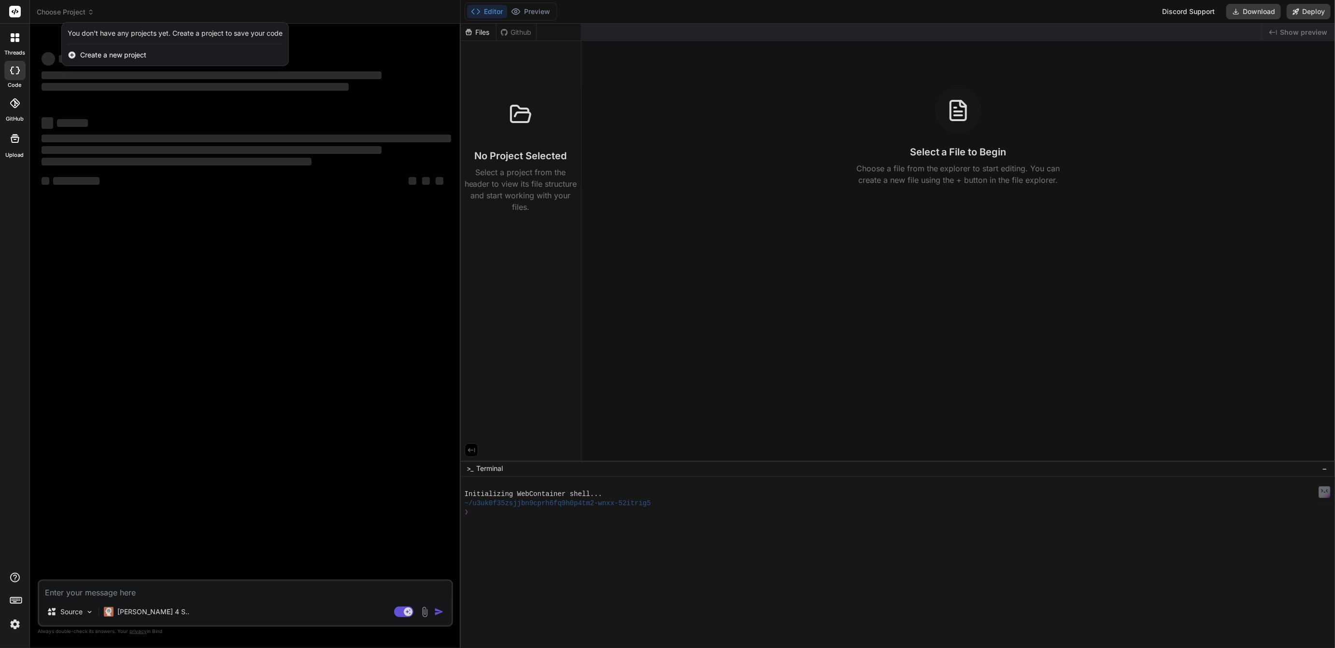
click at [76, 15] on div at bounding box center [667, 324] width 1335 height 648
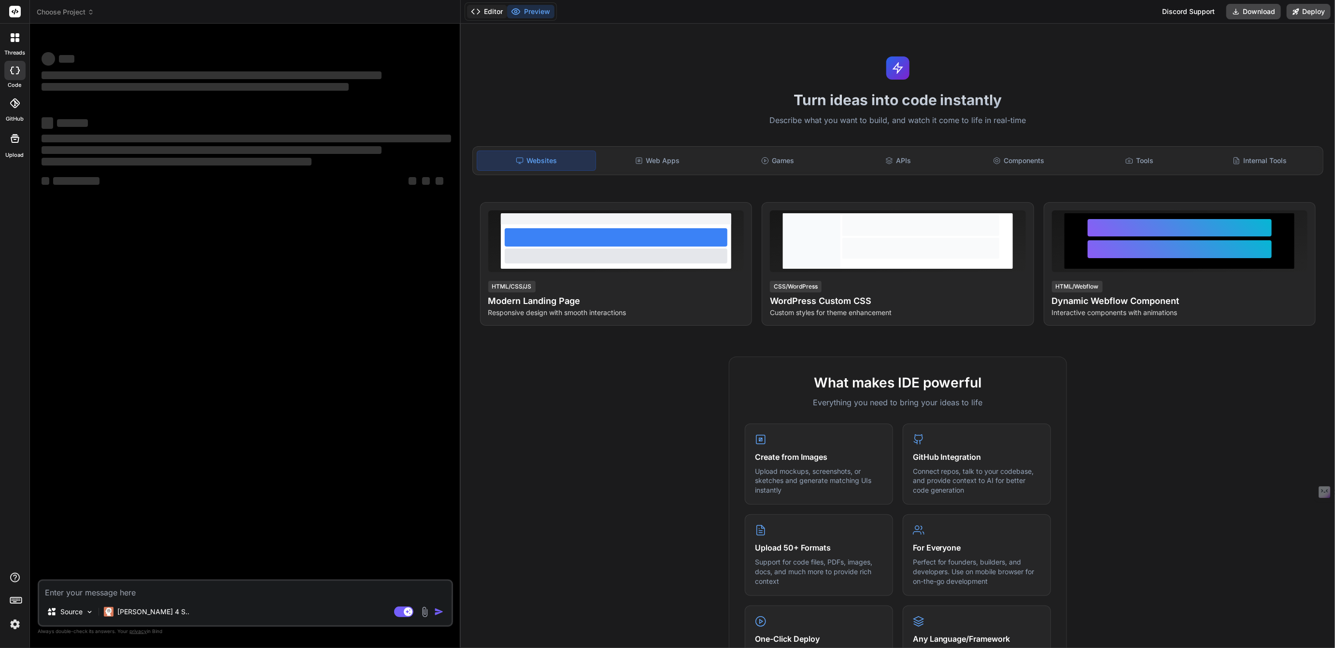
click at [497, 16] on button "Editor" at bounding box center [487, 12] width 40 height 14
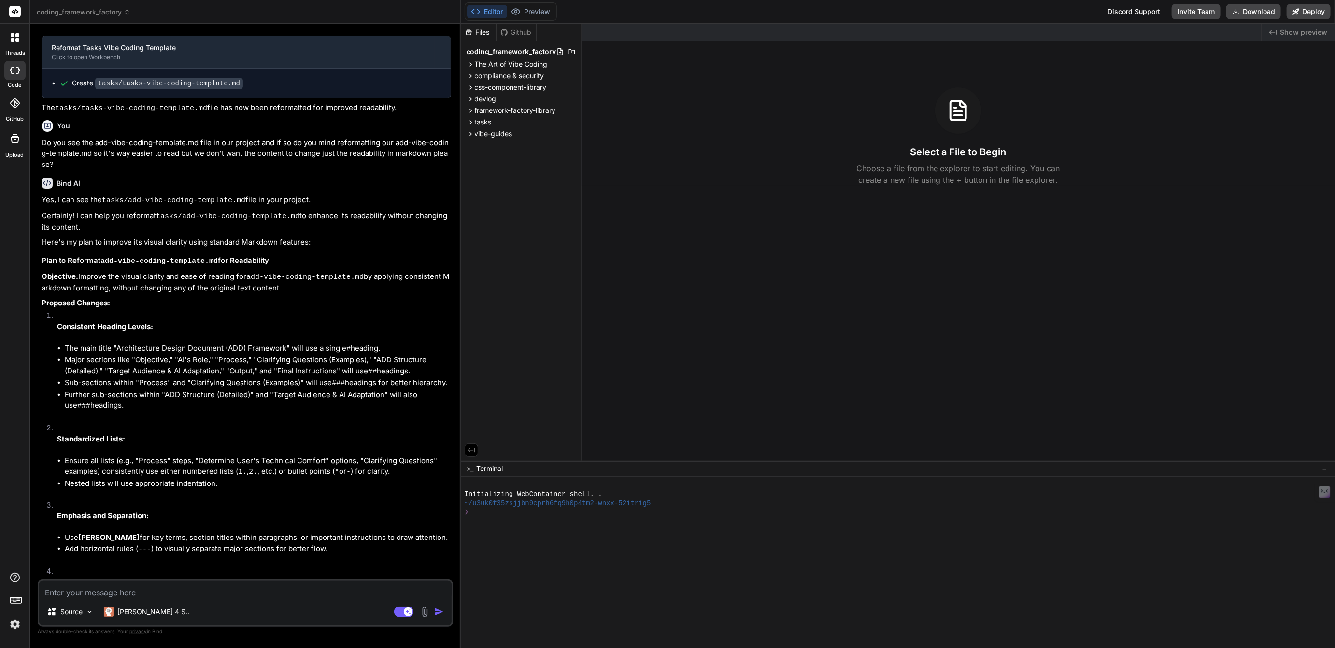
scroll to position [1307, 0]
click at [476, 125] on span "tasks" at bounding box center [483, 122] width 17 height 10
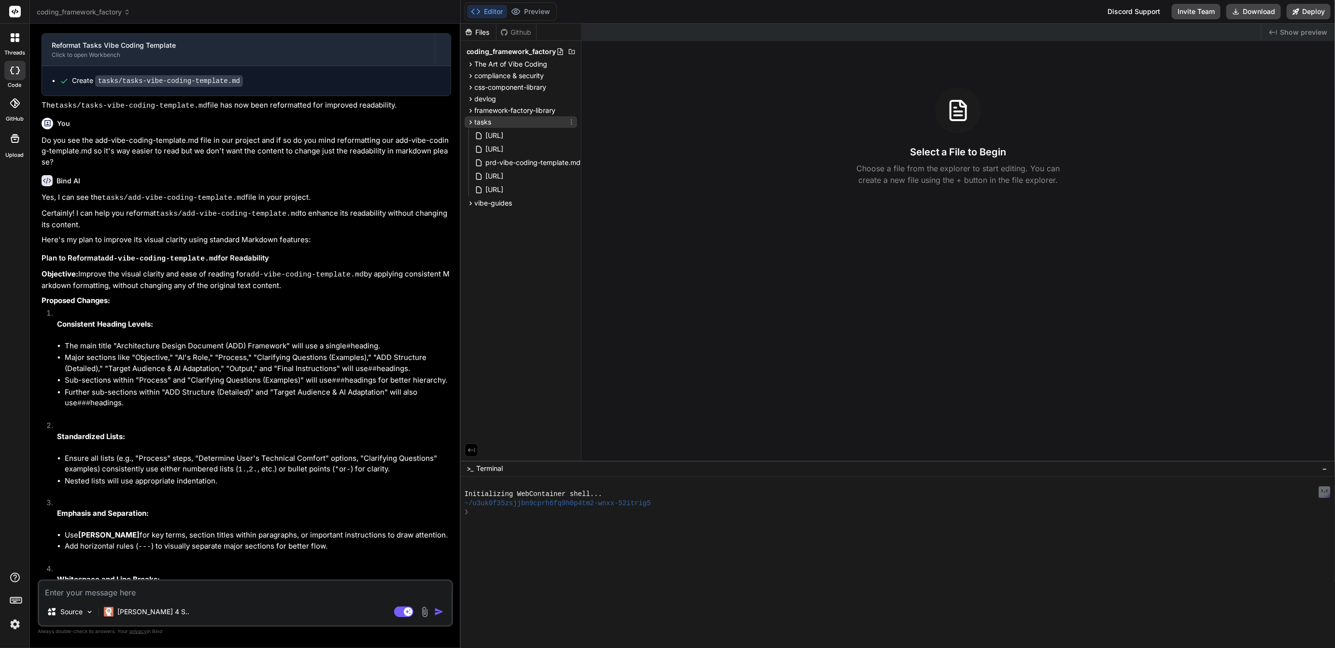
type textarea "x"
click at [570, 120] on icon at bounding box center [571, 122] width 8 height 8
click at [507, 158] on span "Add file" at bounding box center [506, 160] width 25 height 10
type input "[URL]"
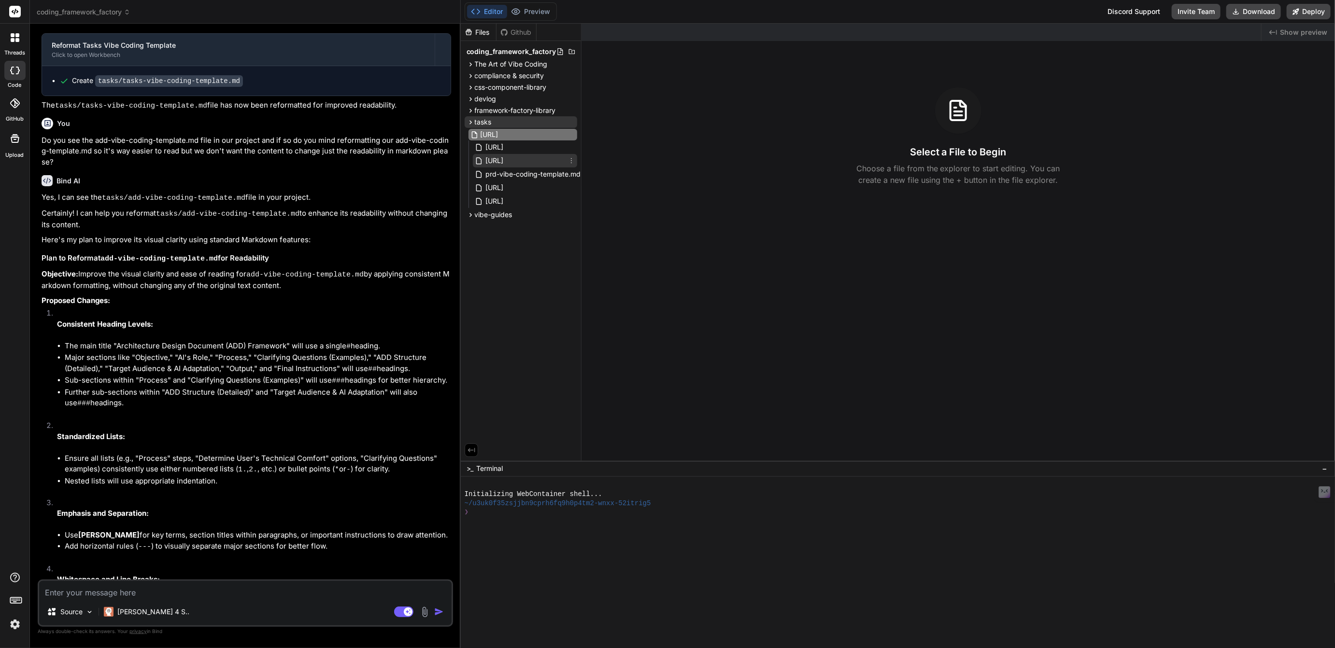
scroll to position [0, 34]
type textarea "x"
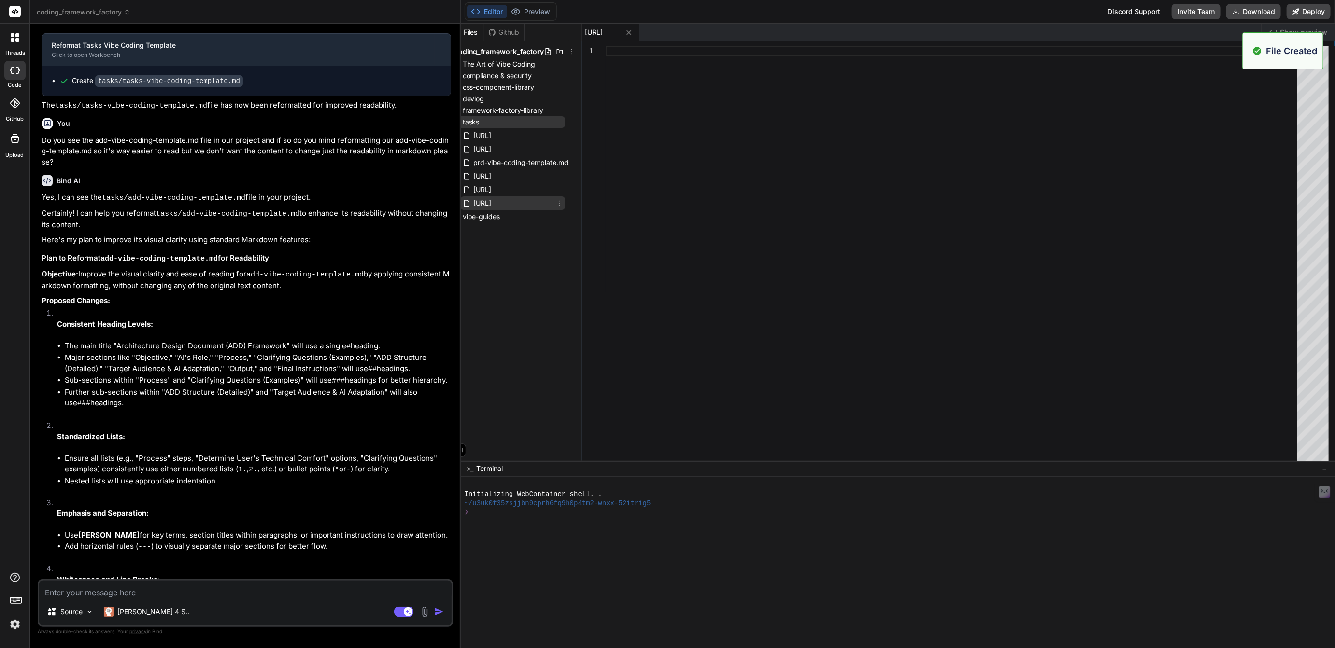
scroll to position [0, 0]
click at [632, 55] on div at bounding box center [953, 256] width 697 height 420
type textarea "r clear options for complex technical concepts. 4. Take the user's answers to t…"
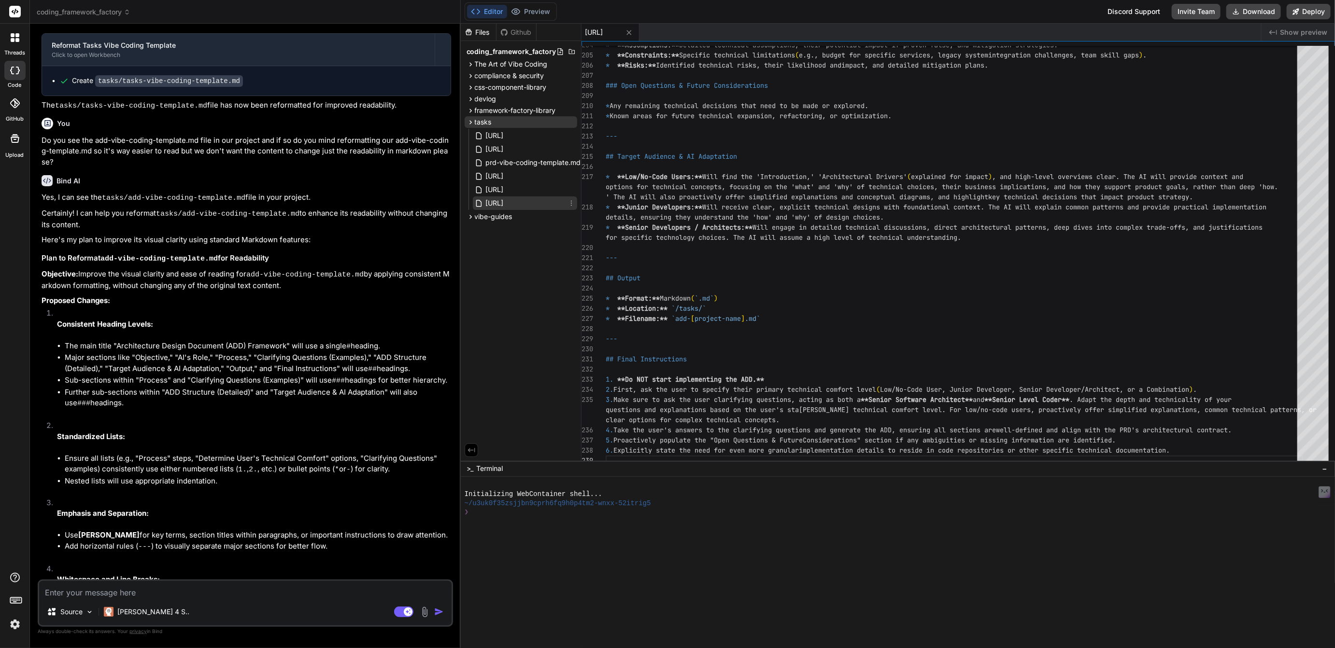
scroll to position [0, 25]
click at [557, 203] on icon at bounding box center [553, 203] width 8 height 8
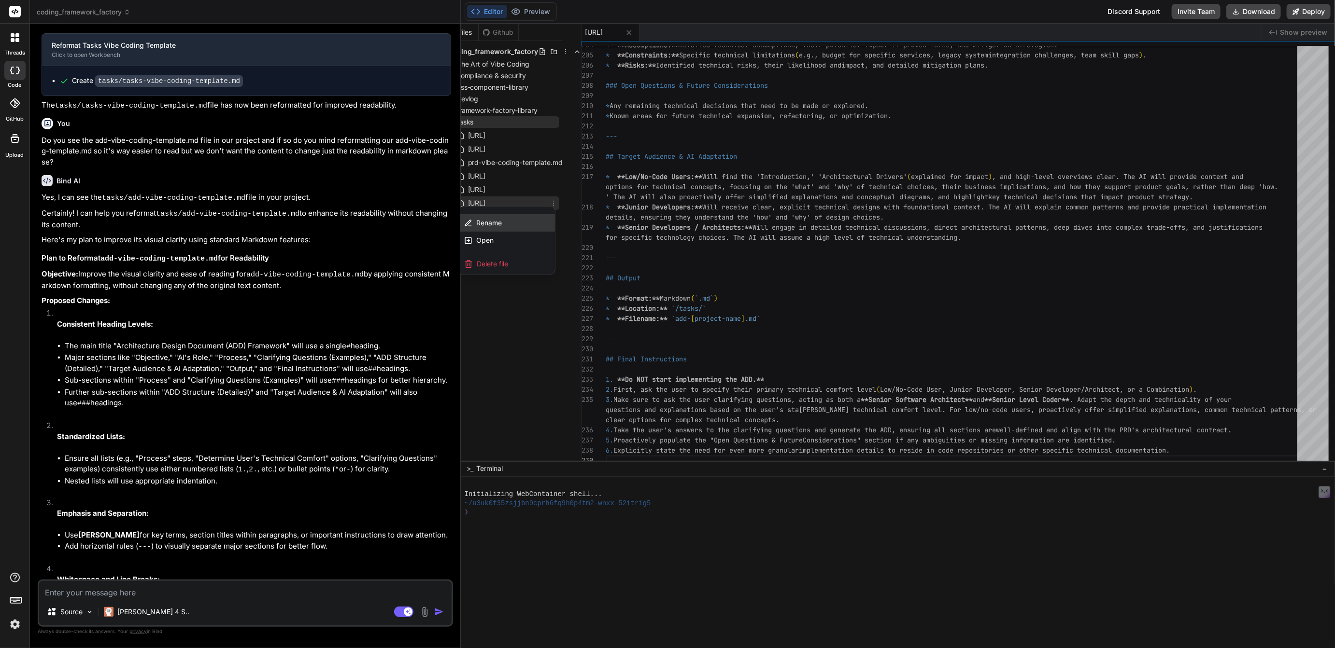
click at [488, 222] on span "Rename" at bounding box center [489, 223] width 26 height 10
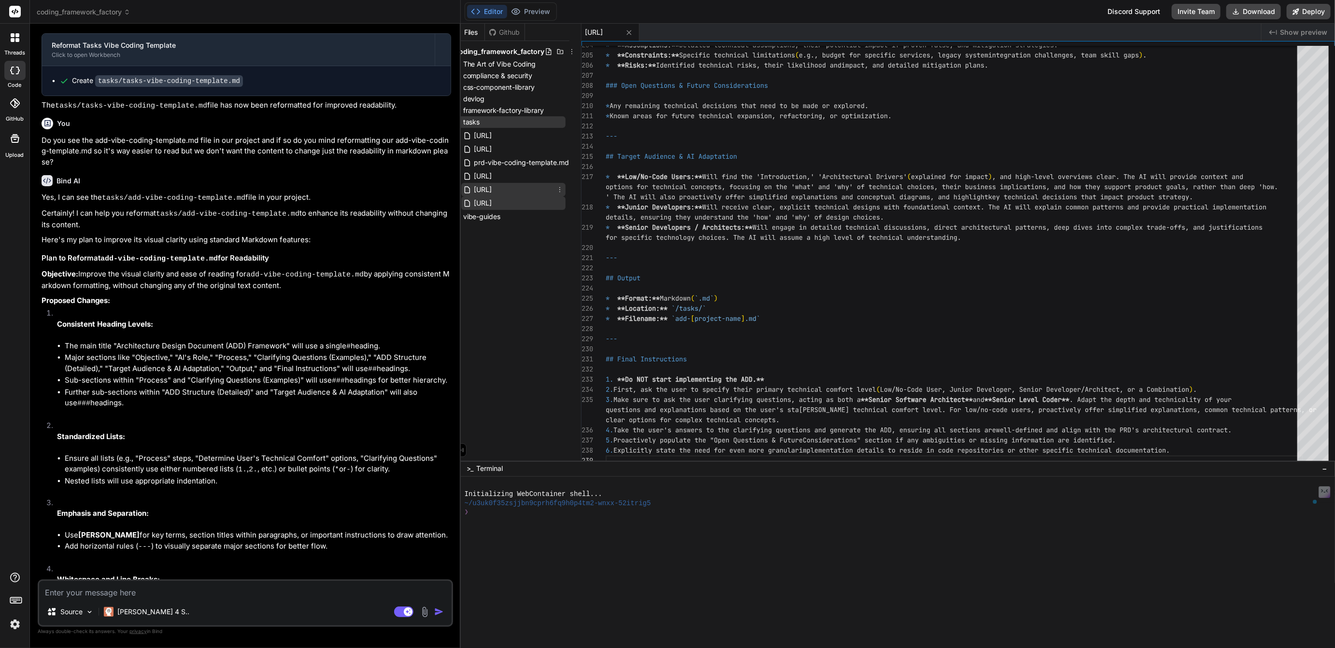
scroll to position [0, 13]
click at [559, 121] on icon at bounding box center [559, 122] width 8 height 8
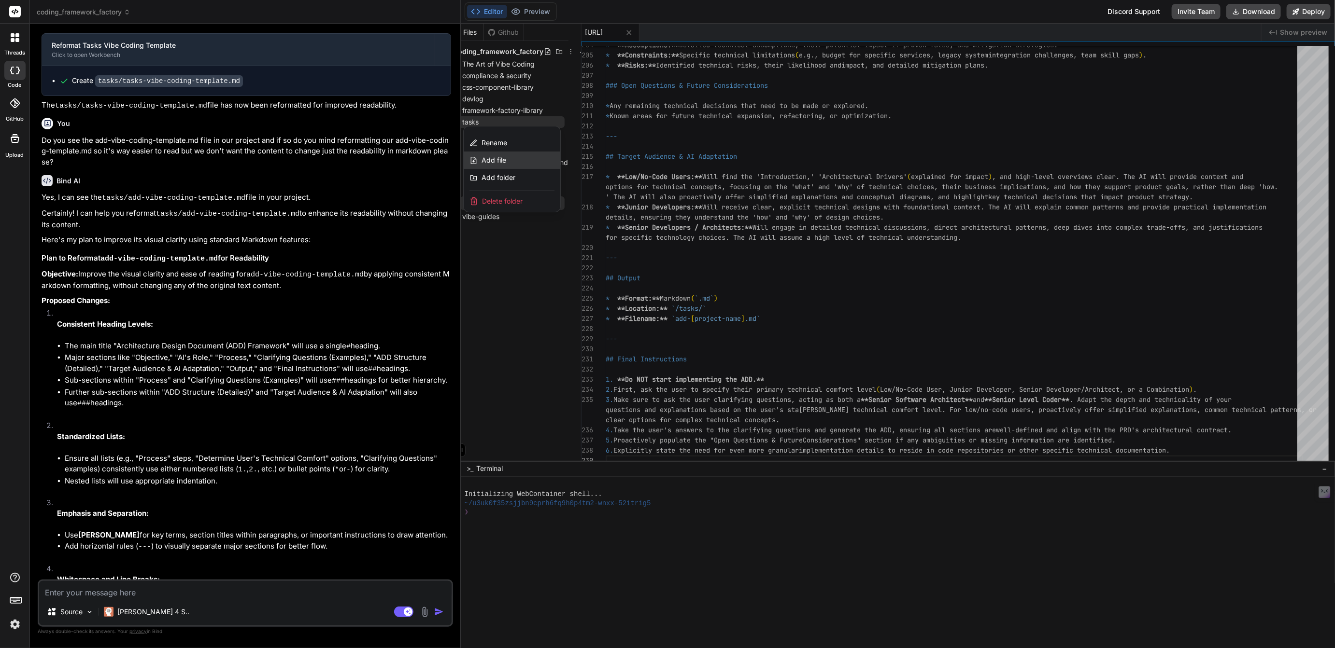
click at [495, 157] on span "Add file" at bounding box center [493, 160] width 25 height 10
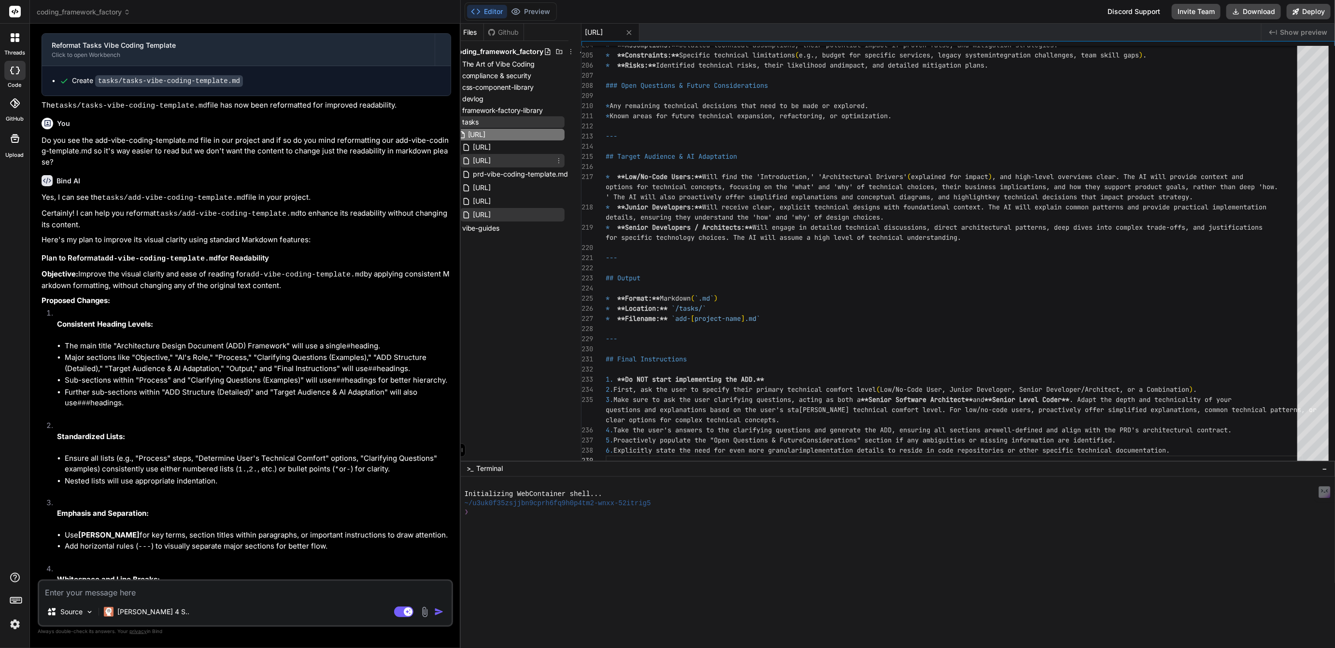
scroll to position [0, 34]
type input "[URL]"
click at [527, 128] on div "add-vibe-coding-template-v1.0.md prd-vibe-coding-template-v1.0.md prd-vibe-codi…" at bounding box center [508, 175] width 112 height 95
click at [558, 121] on icon at bounding box center [559, 122] width 8 height 8
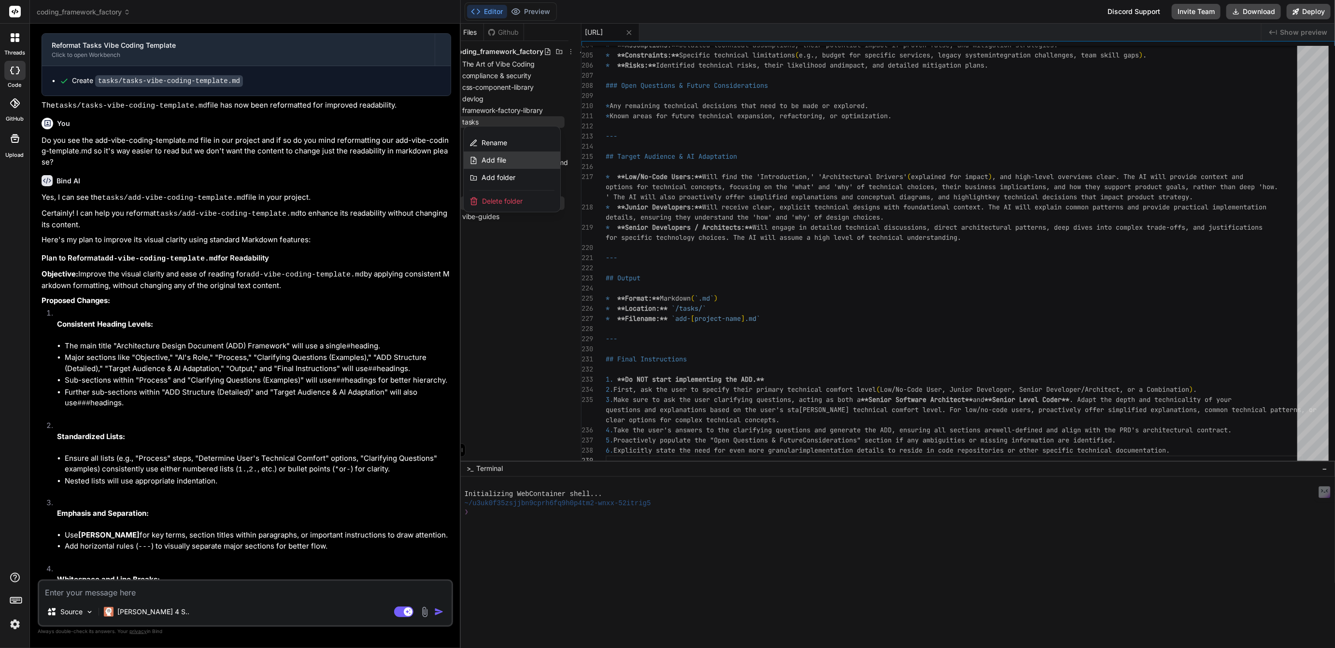
click at [500, 157] on span "Add file" at bounding box center [493, 160] width 25 height 10
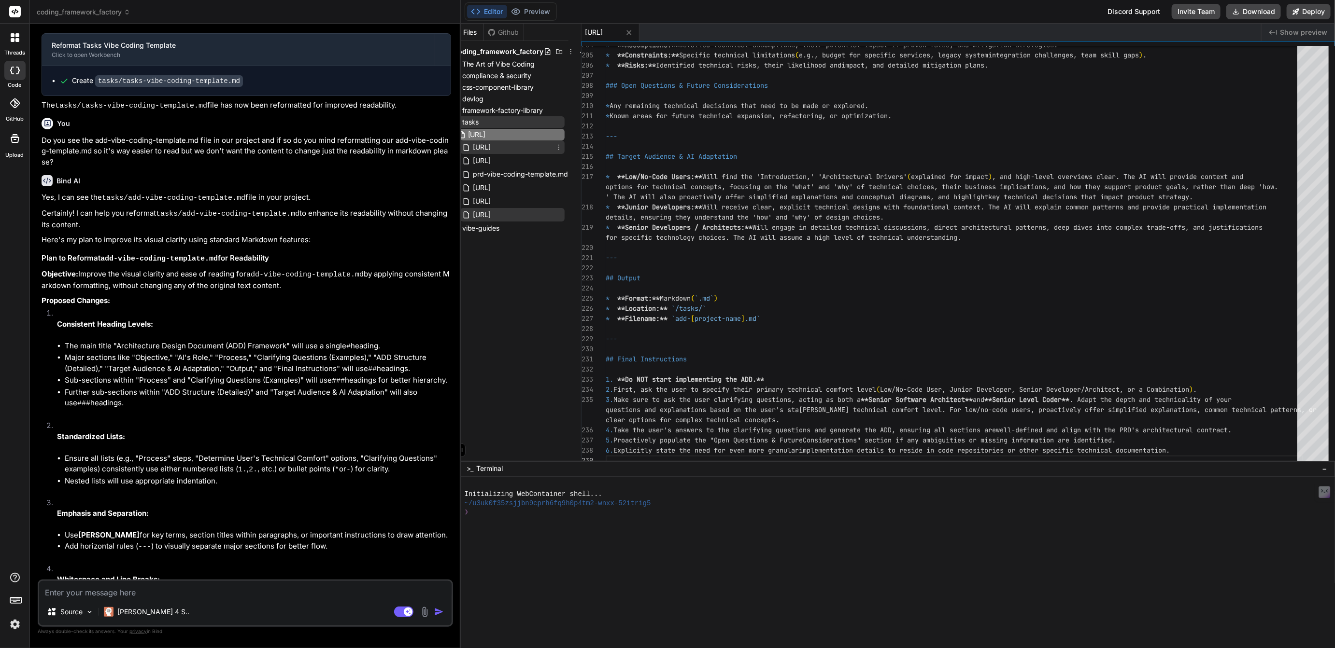
scroll to position [0, 34]
click at [527, 136] on input "[URL]" at bounding box center [521, 135] width 106 height 12
type input "[URL]"
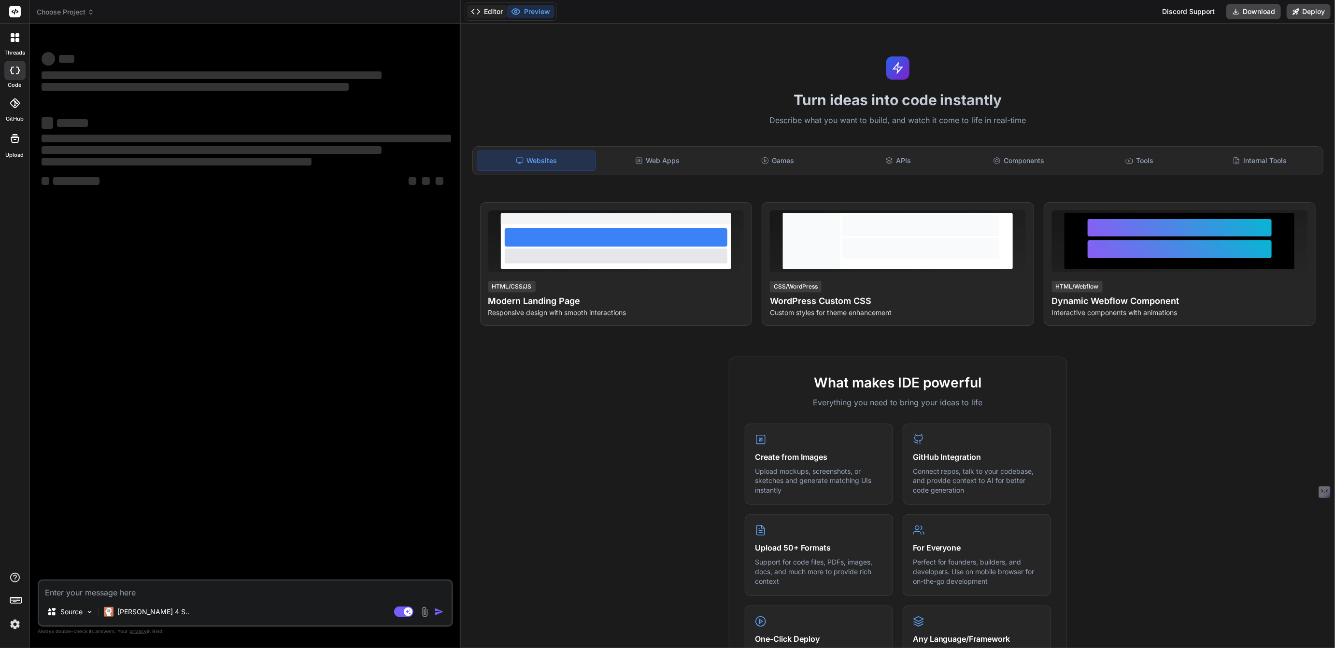
click at [494, 13] on button "Editor" at bounding box center [487, 12] width 40 height 14
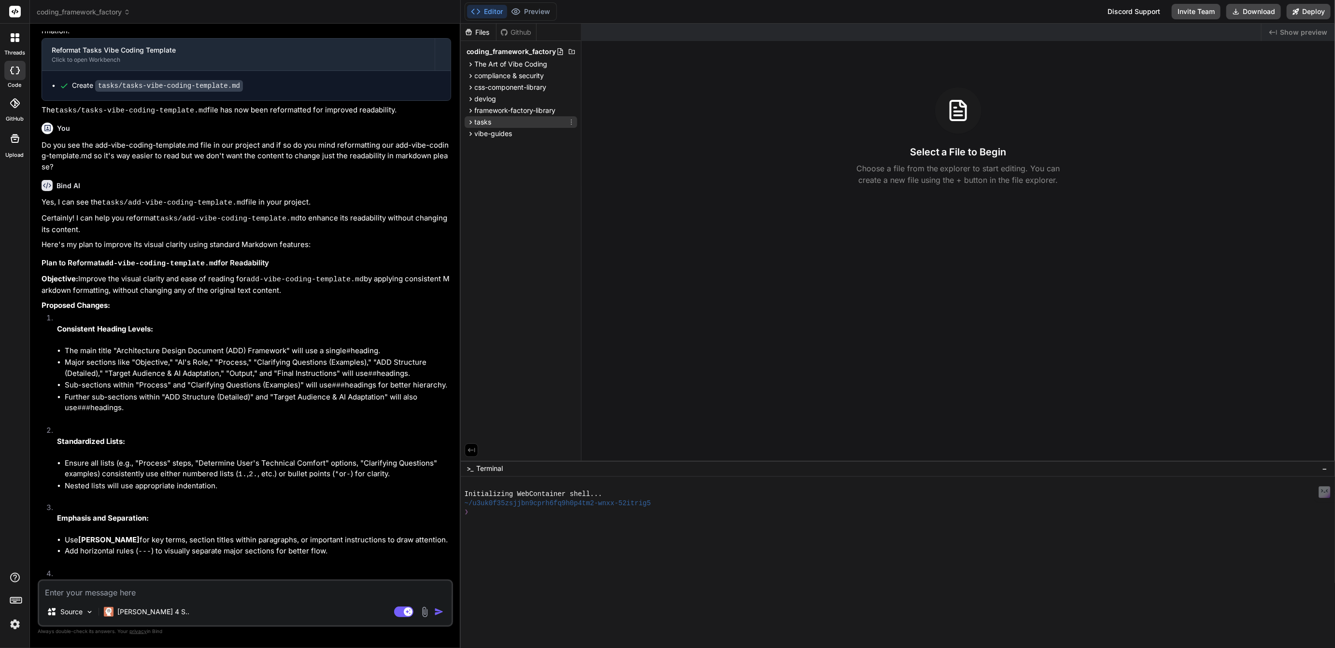
scroll to position [1307, 0]
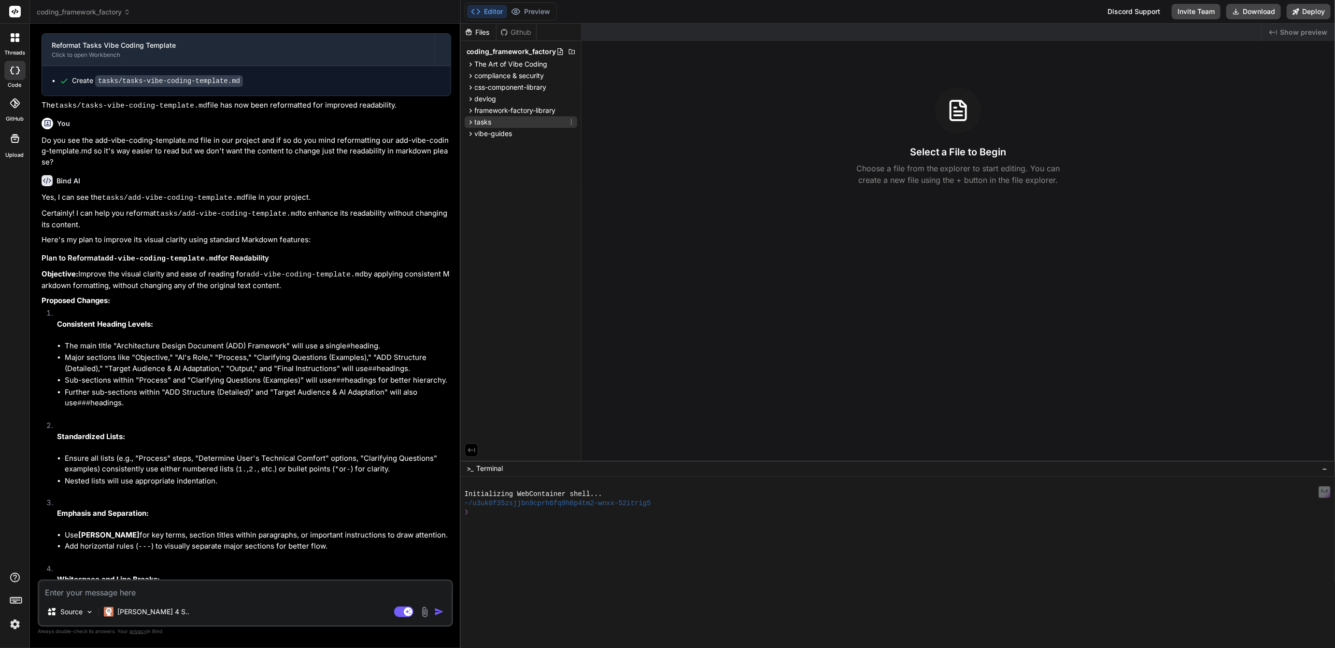
click at [487, 120] on span "tasks" at bounding box center [483, 122] width 17 height 10
click at [487, 147] on span "[URL]" at bounding box center [477, 149] width 20 height 12
type textarea "x"
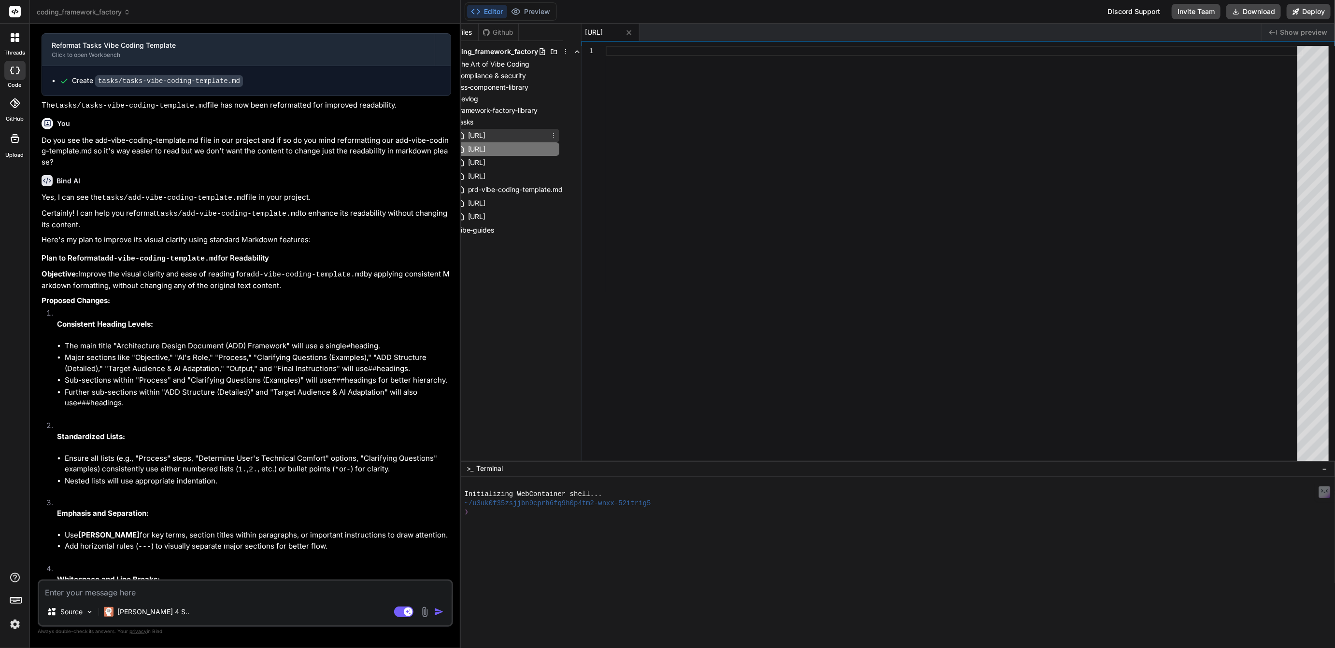
click at [487, 137] on span "[URL]" at bounding box center [477, 136] width 20 height 12
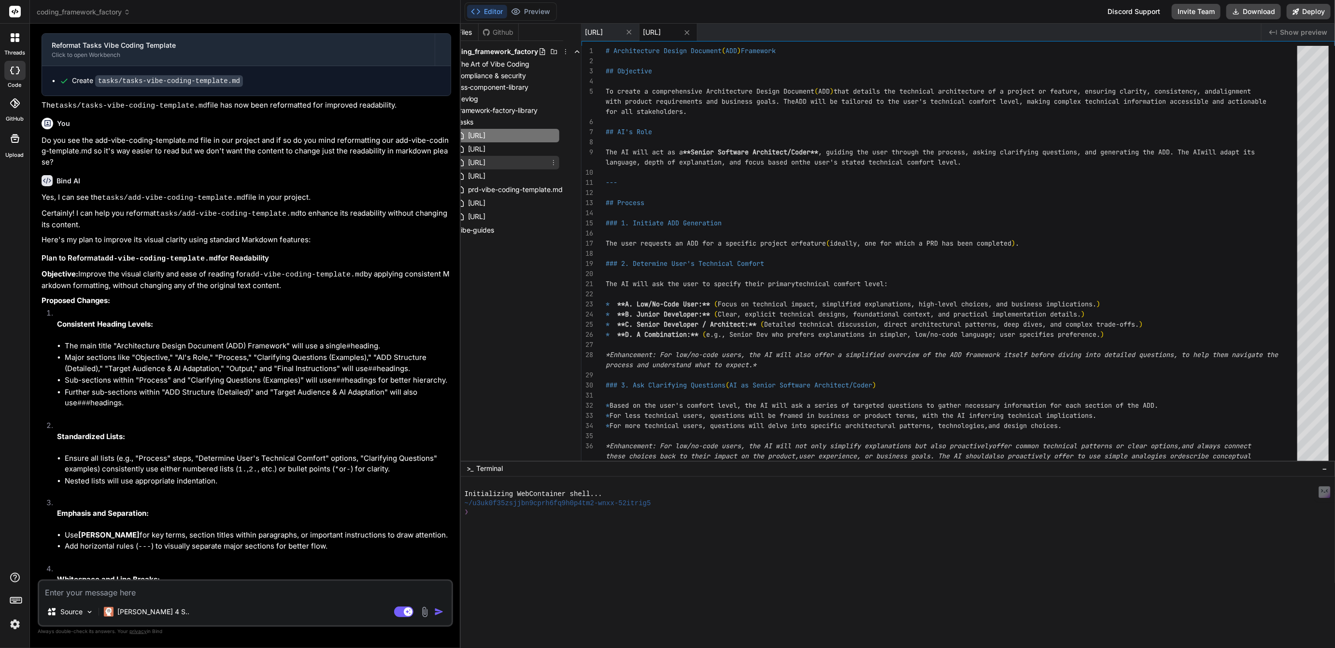
click at [487, 162] on span "[URL]" at bounding box center [477, 163] width 20 height 12
type textarea "r low/no-code users, proactively offer simplified explanations, common examples…"
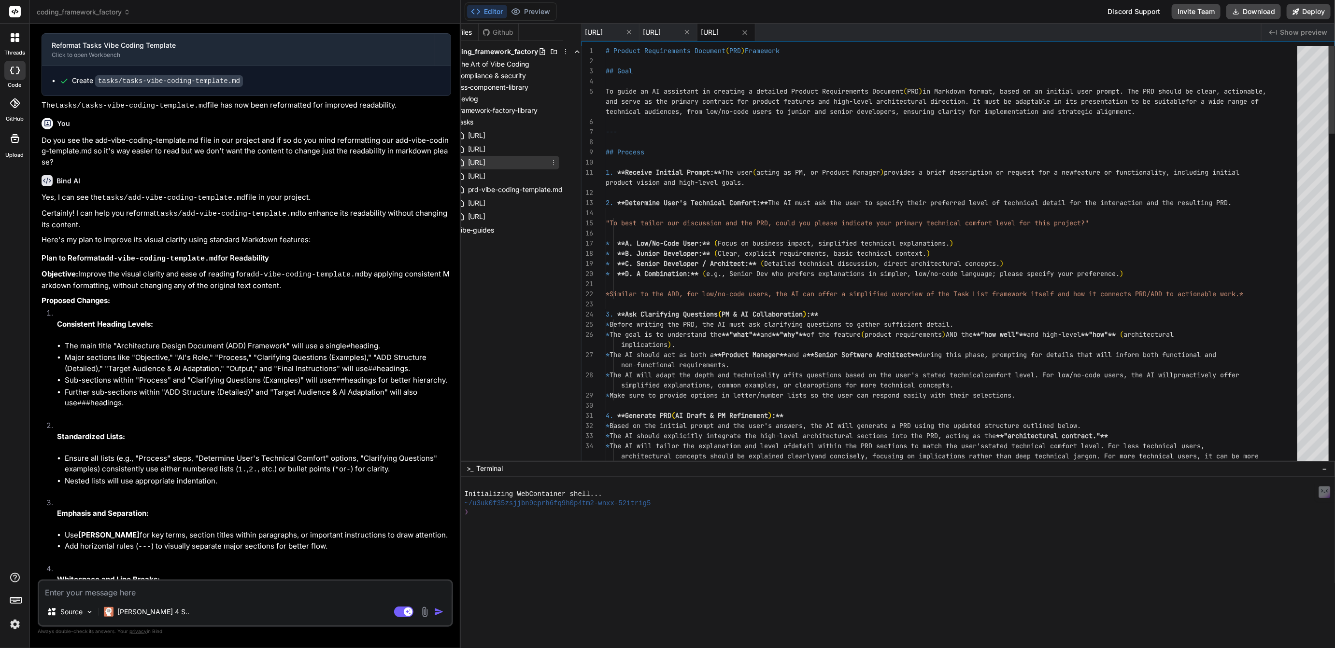
type textarea "x"
click at [487, 176] on span "[URL]" at bounding box center [477, 176] width 20 height 12
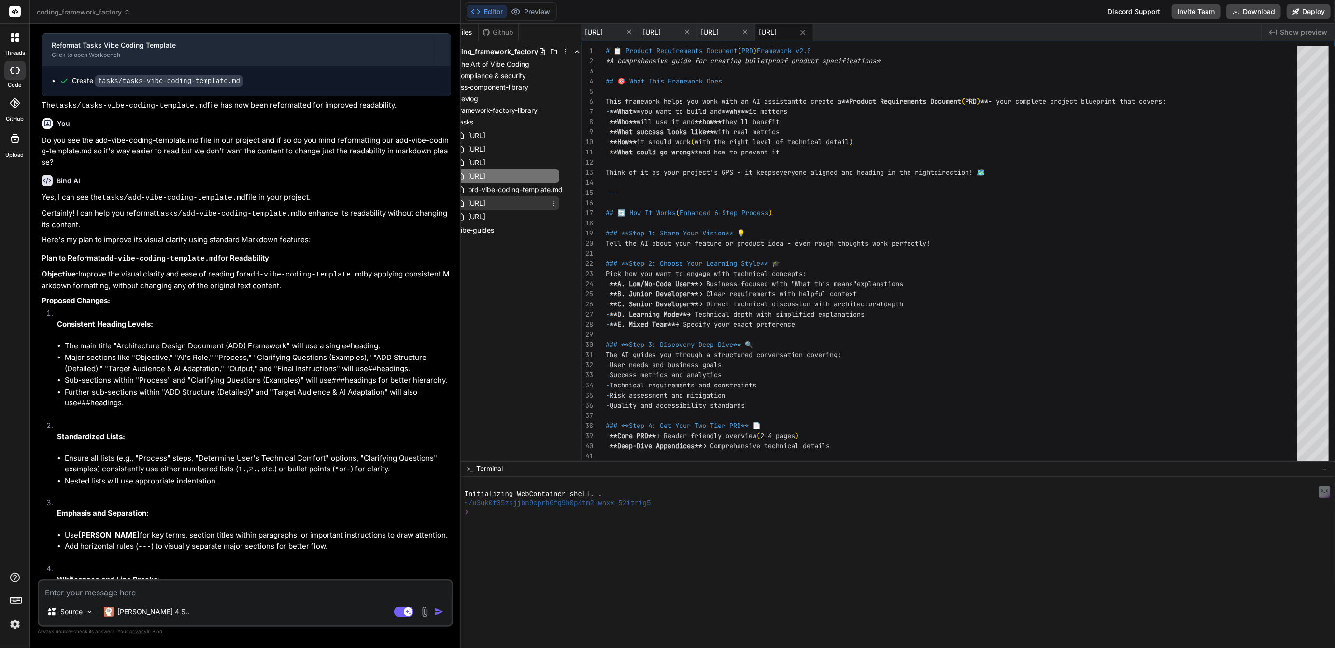
click at [487, 203] on span "[URL]" at bounding box center [477, 203] width 20 height 12
type textarea "r low/no-code users, proactively offer simplified explanations, common examples…"
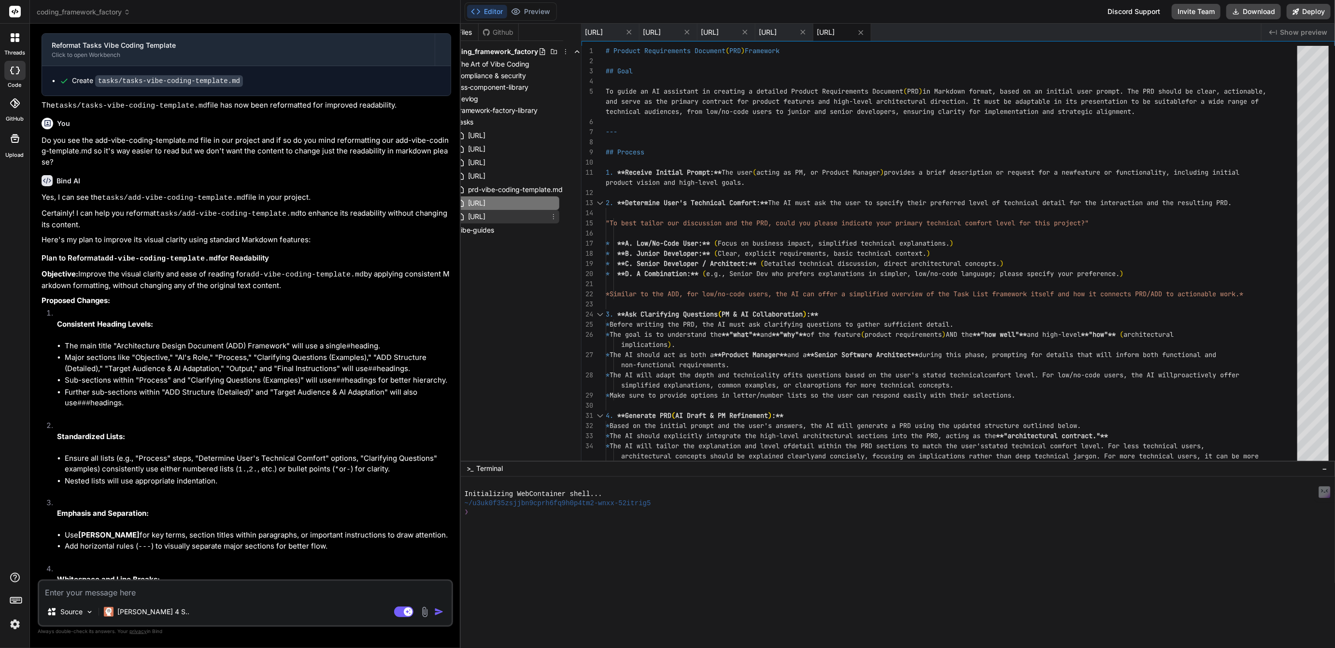
click at [487, 219] on span "[URL]" at bounding box center [477, 217] width 20 height 12
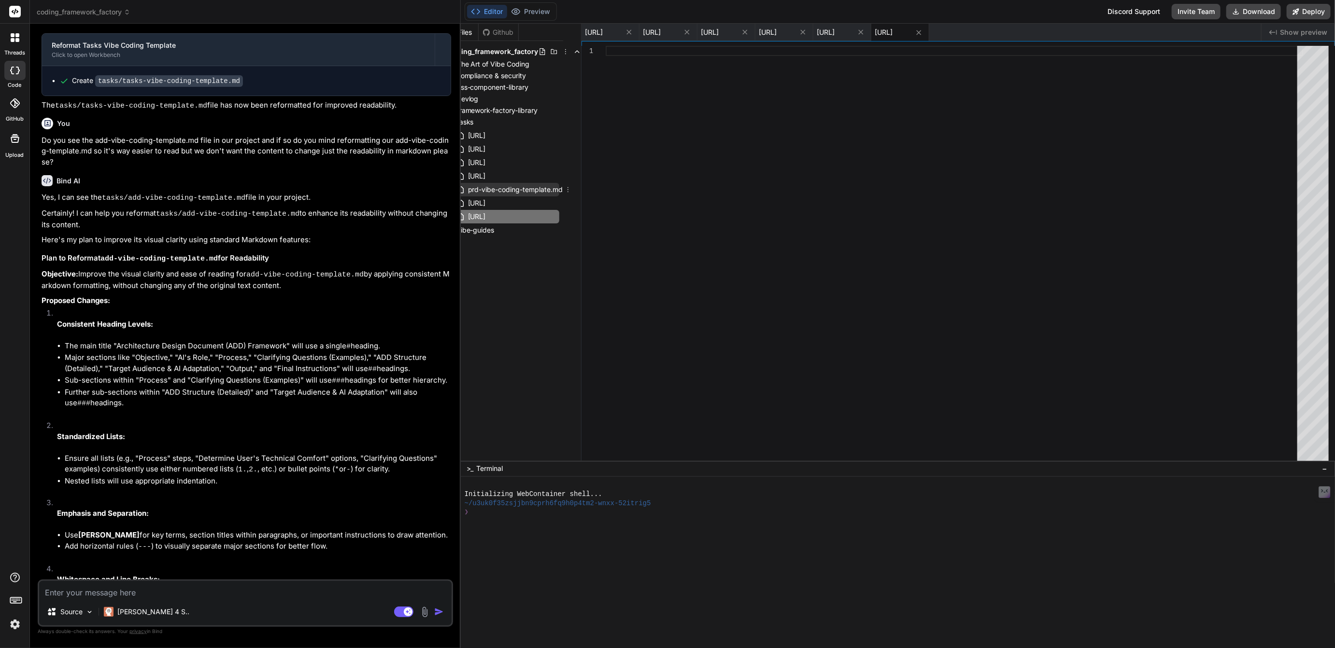
click at [567, 187] on icon at bounding box center [567, 189] width 1 height 5
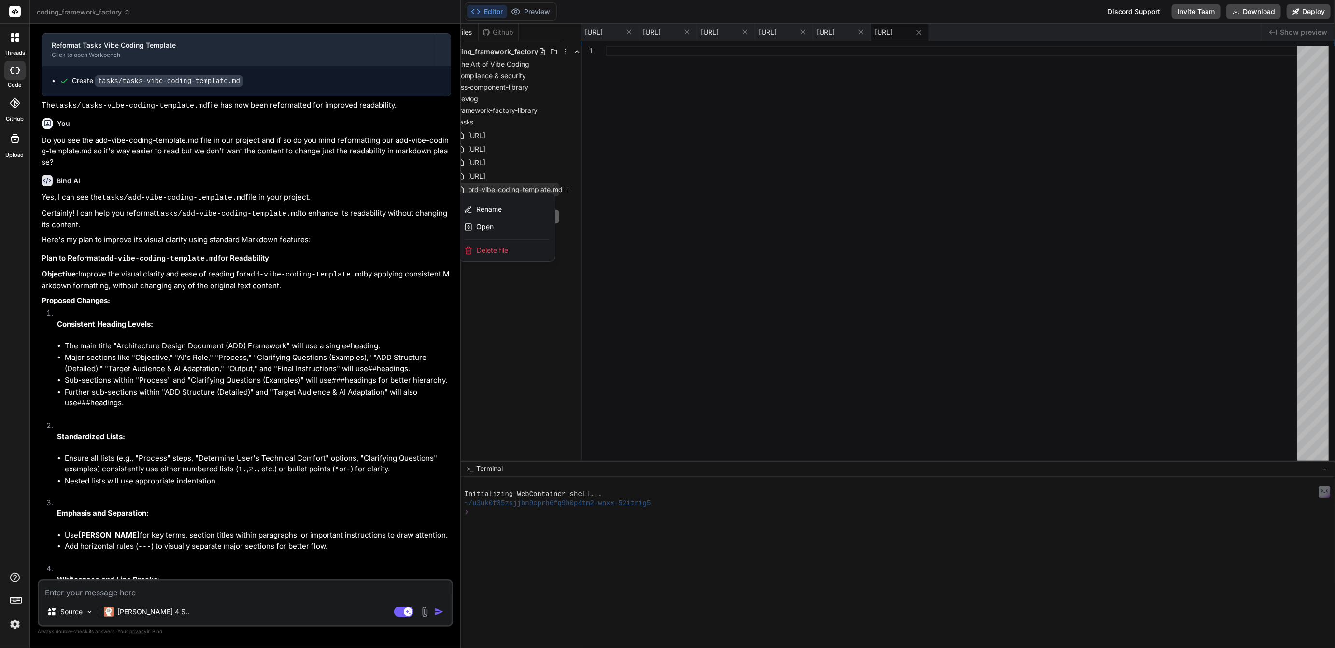
click at [488, 252] on span "Delete file" at bounding box center [492, 251] width 31 height 10
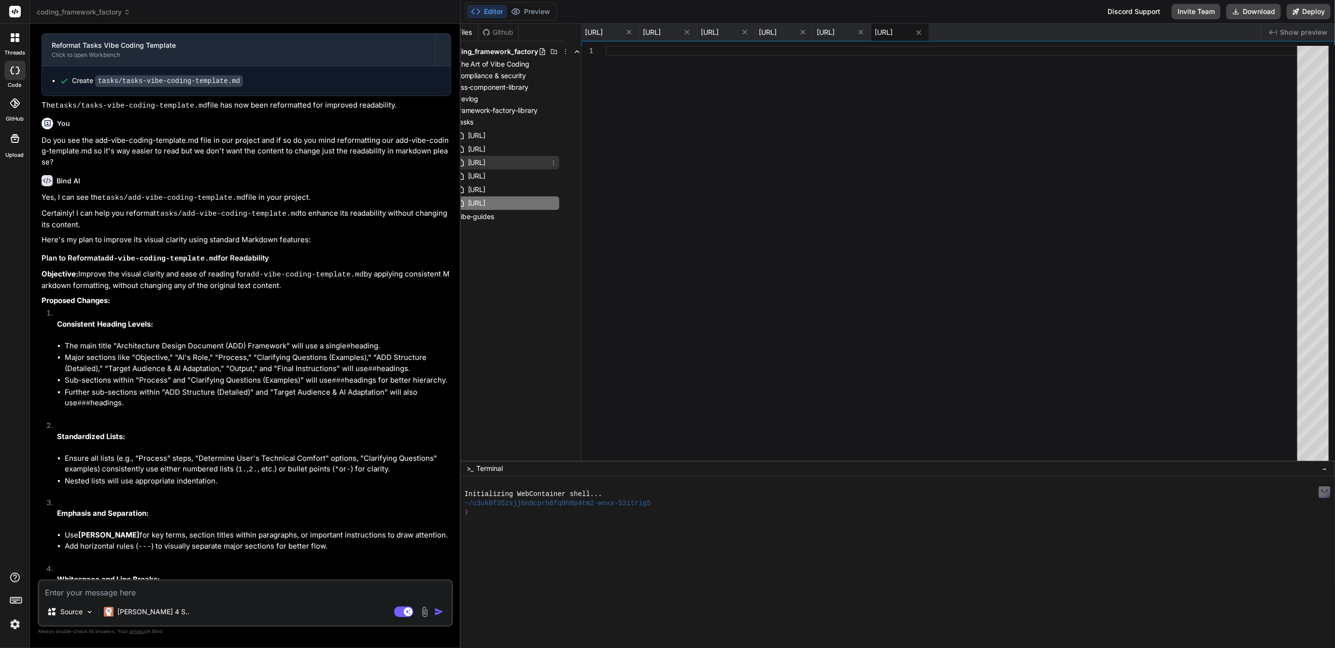
click at [487, 159] on span "[URL]" at bounding box center [477, 163] width 20 height 12
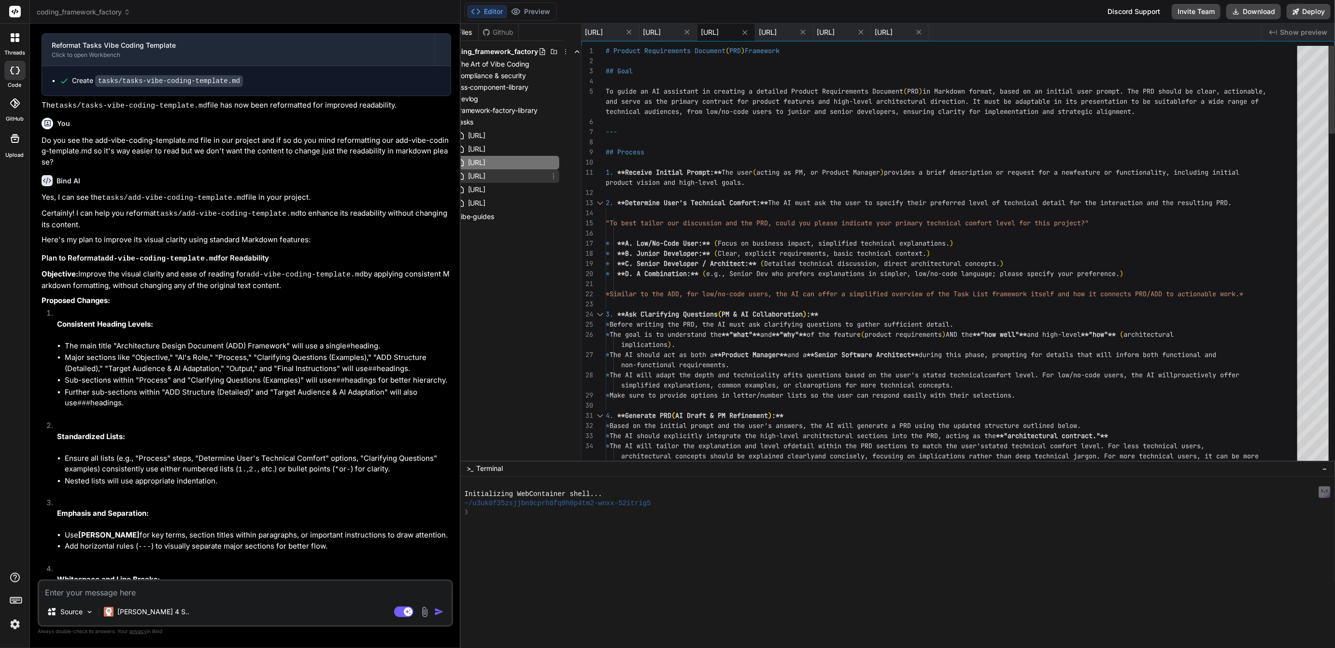
click at [487, 175] on span "[URL]" at bounding box center [477, 176] width 20 height 12
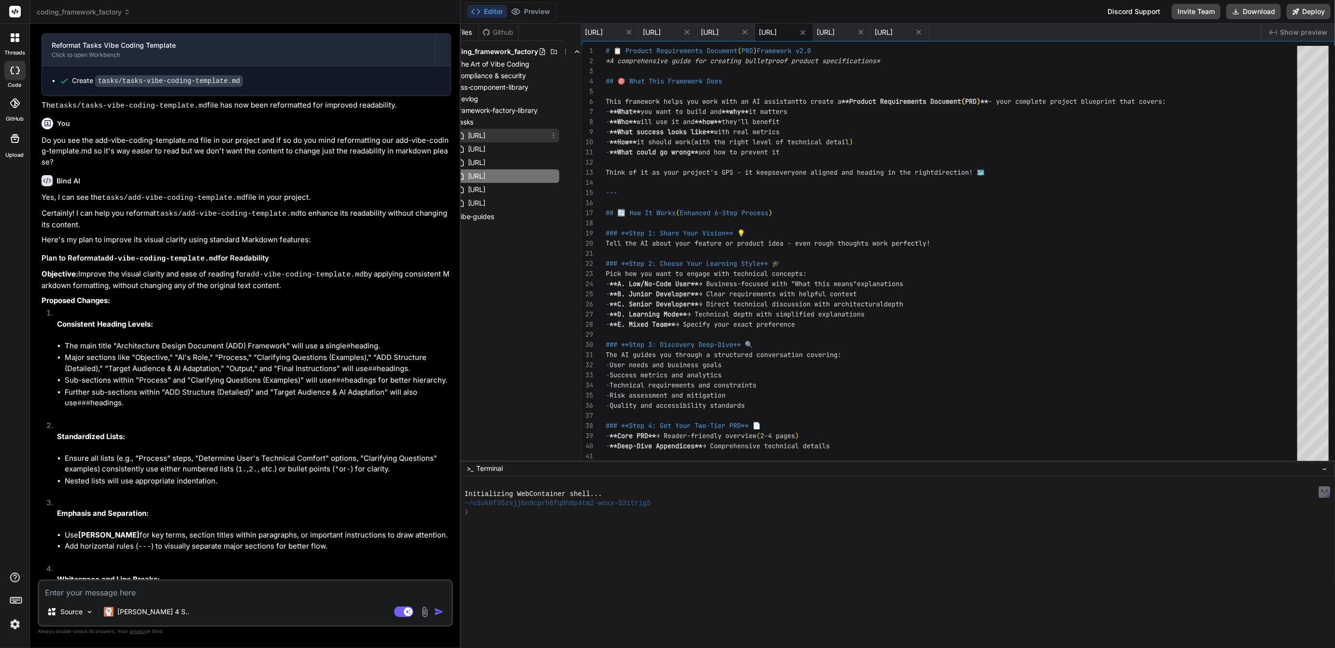
click at [487, 136] on span "[URL]" at bounding box center [477, 136] width 20 height 12
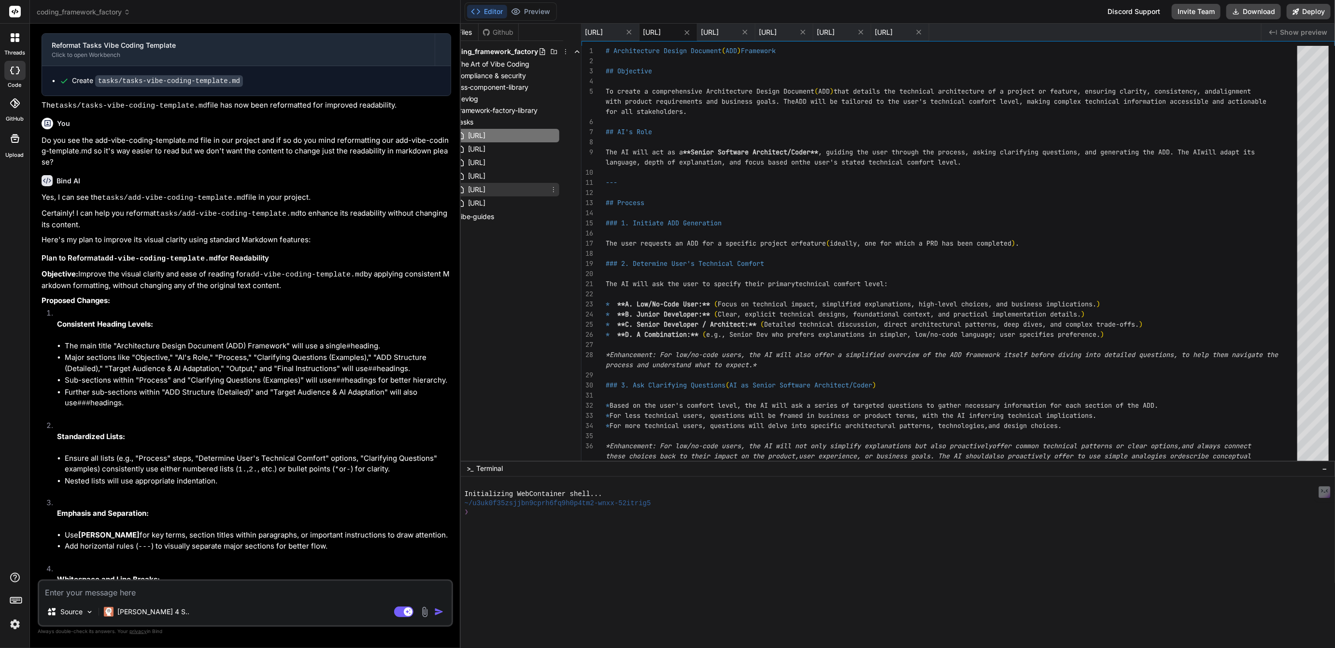
click at [487, 194] on span "[URL]" at bounding box center [477, 190] width 20 height 12
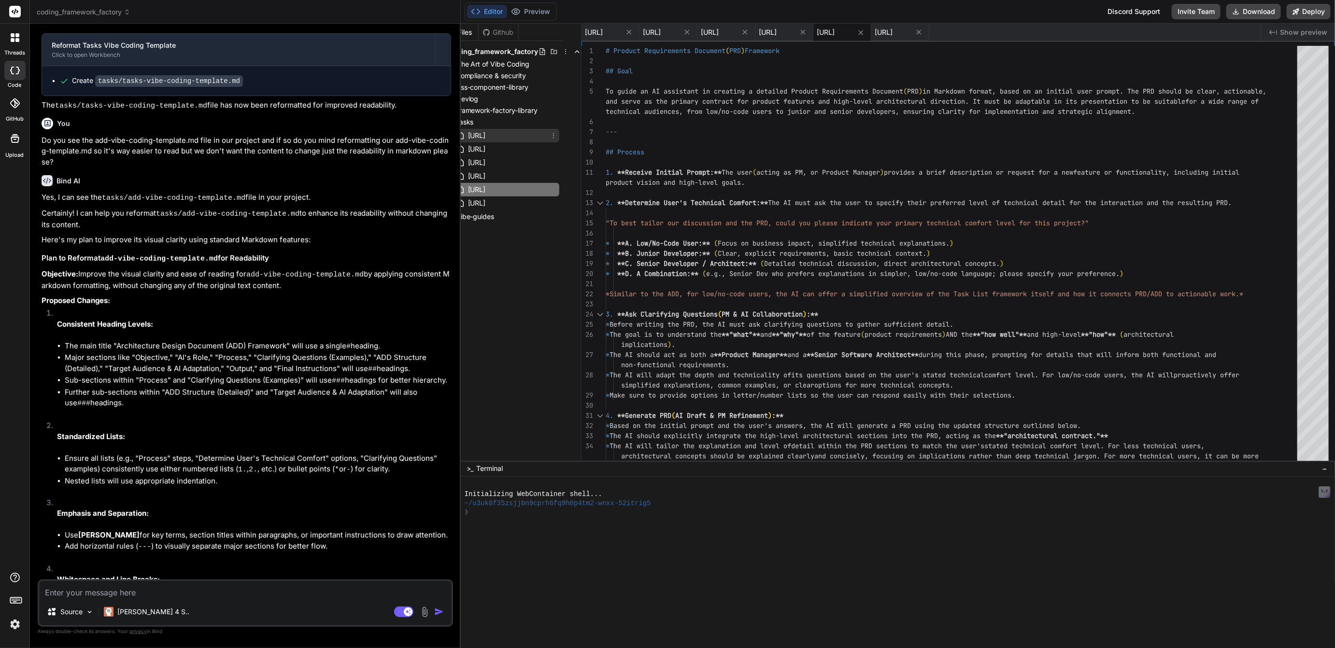
click at [487, 136] on span "[URL]" at bounding box center [477, 136] width 20 height 12
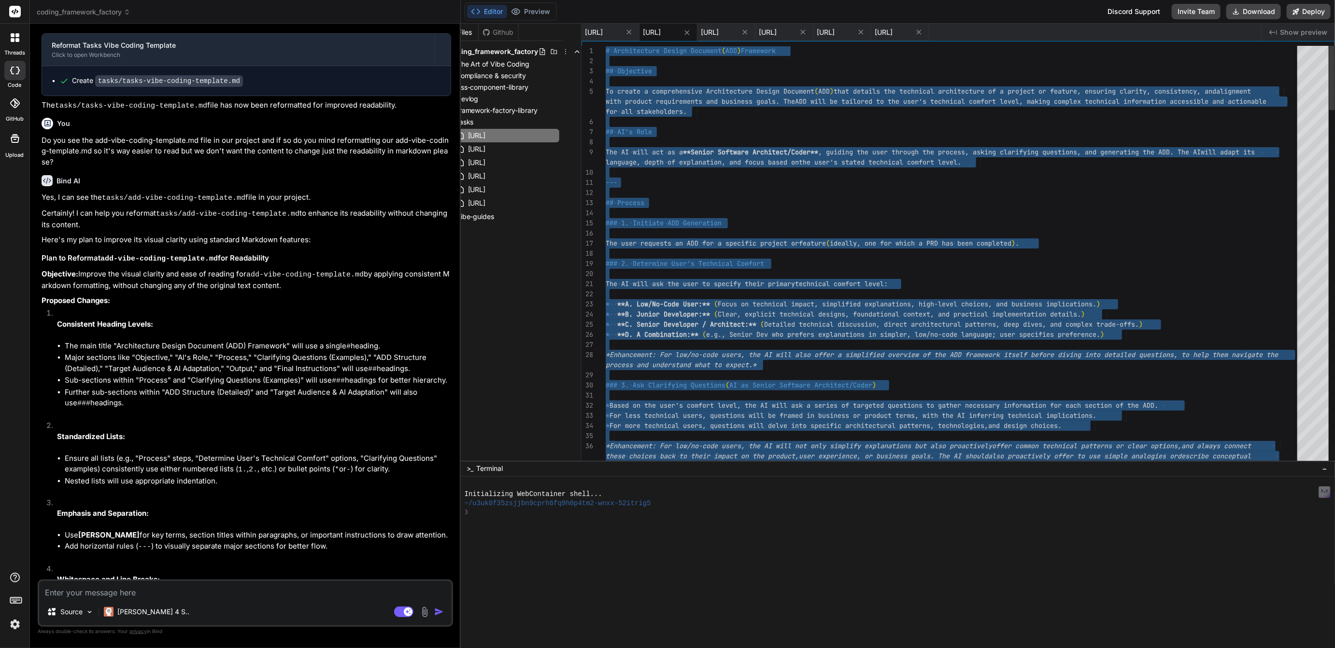
type textarea "The AI will act as a **Senior Software Architect/Coder**, guiding the user thro…"
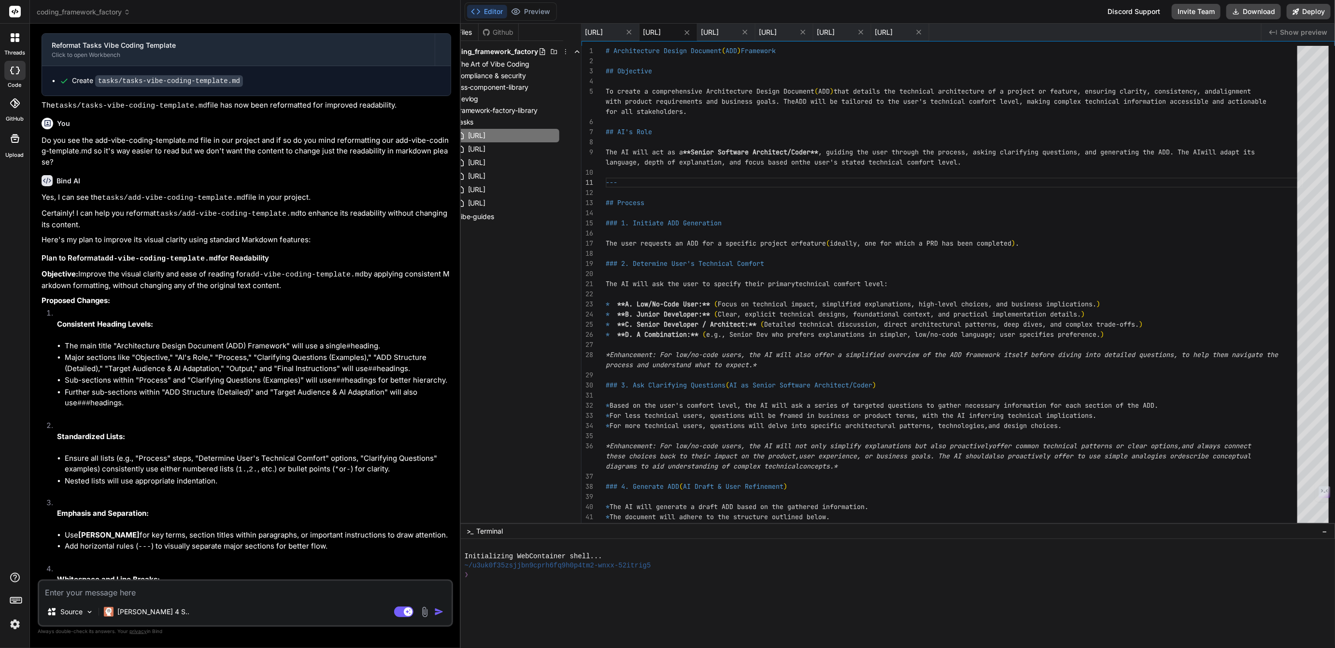
drag, startPoint x: 637, startPoint y: 461, endPoint x: 649, endPoint y: 660, distance: 198.8
click at [649, 648] on html "threads code GitHub Upload coding_framework_factory Created with Pixso. Bind AI…" at bounding box center [667, 324] width 1335 height 648
click at [409, 611] on rect at bounding box center [408, 612] width 9 height 9
type textarea "x"
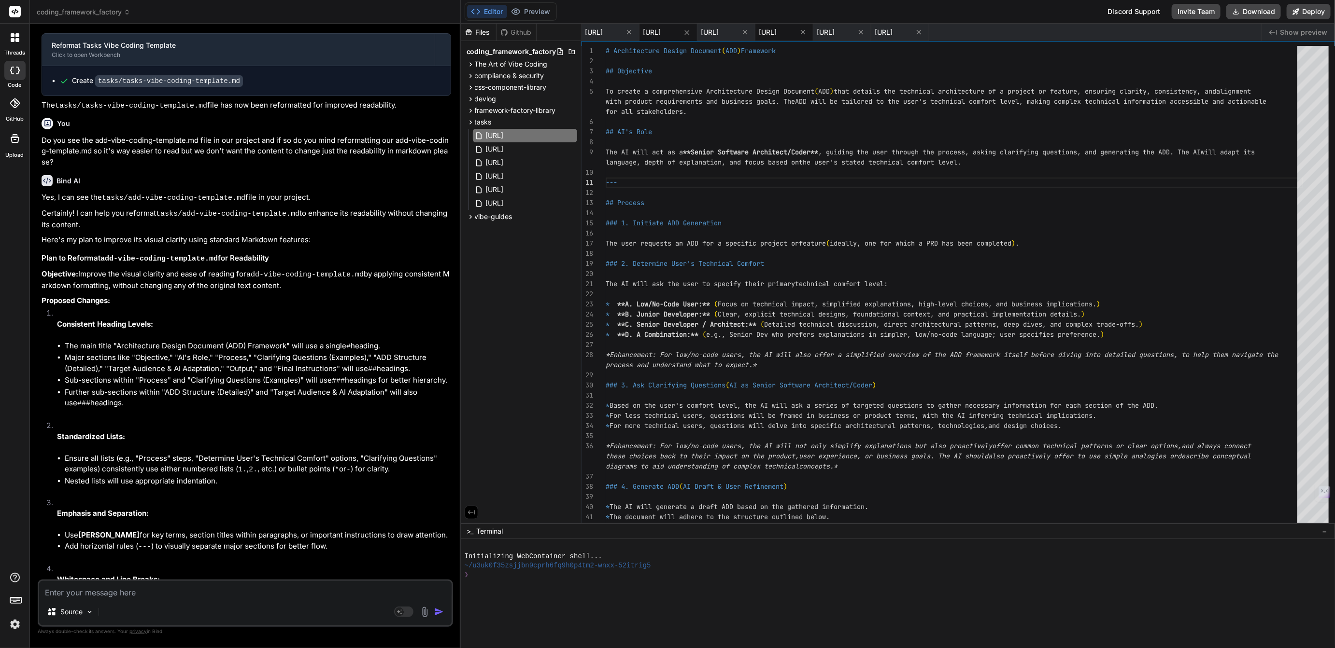
click at [777, 36] on span "[URL]" at bounding box center [768, 33] width 18 height 10
type textarea "--- *Ready to build something amazing? Share your initial idea and let's create…"
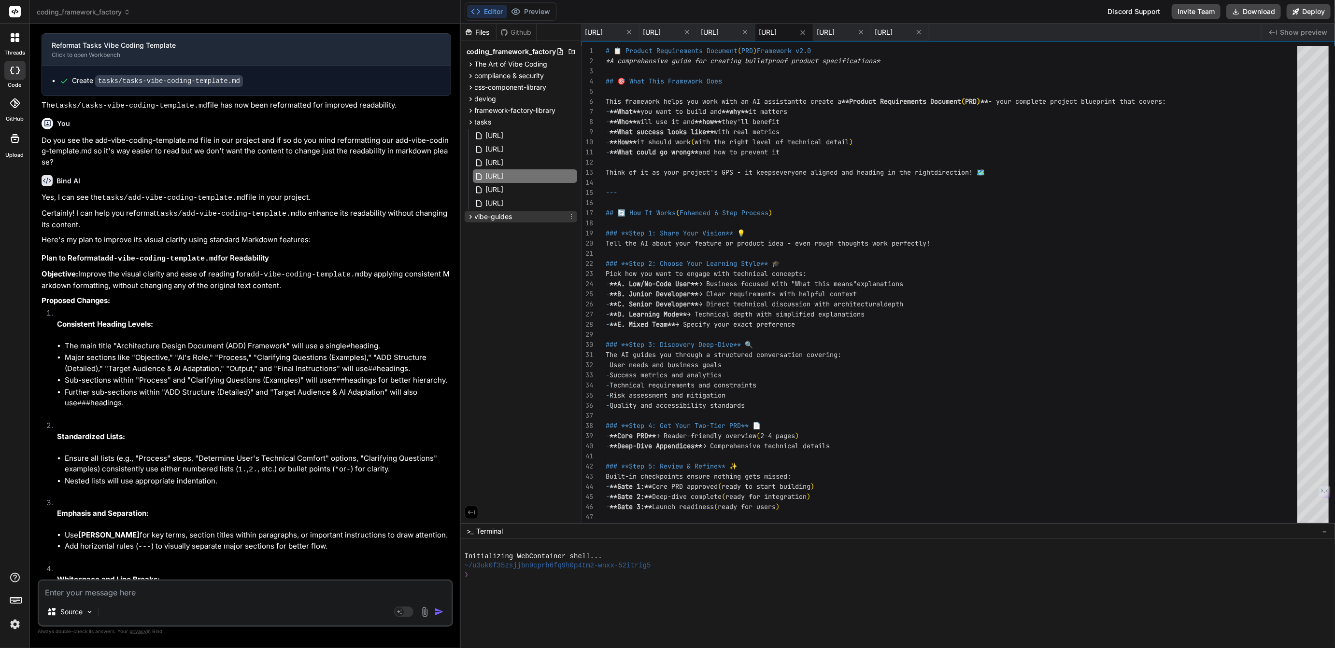
click at [571, 216] on icon at bounding box center [571, 216] width 1 height 5
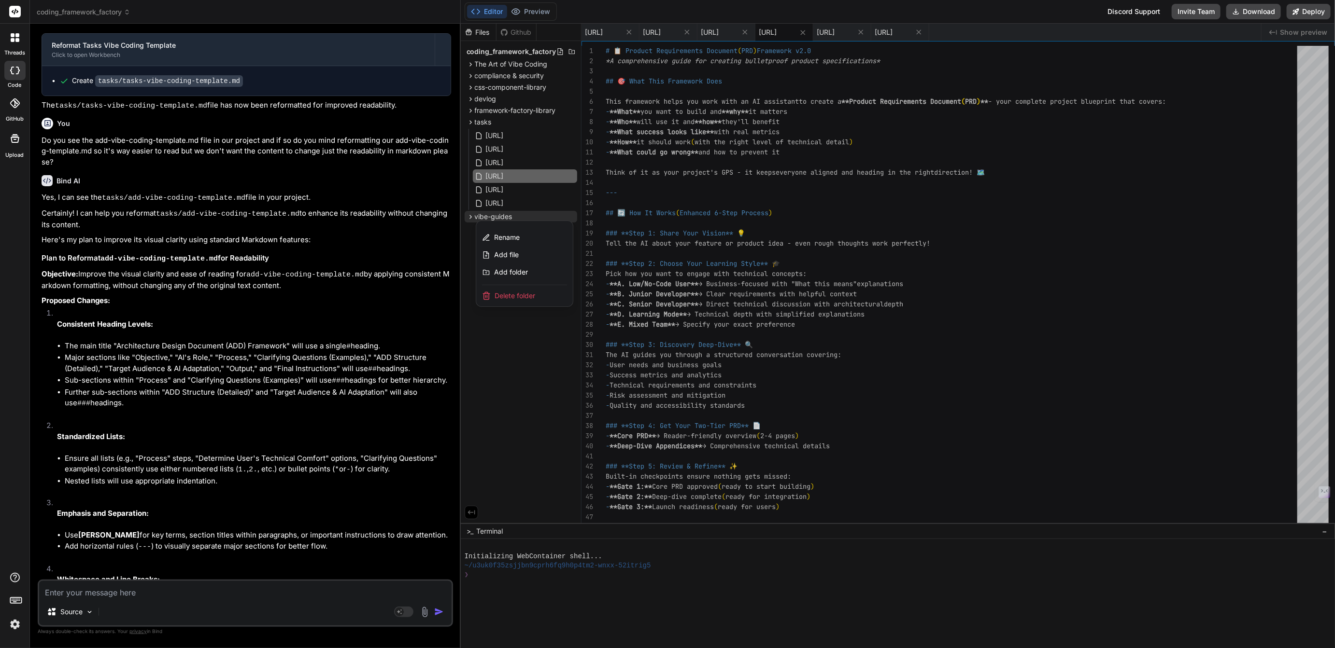
click at [494, 397] on div at bounding box center [898, 336] width 874 height 625
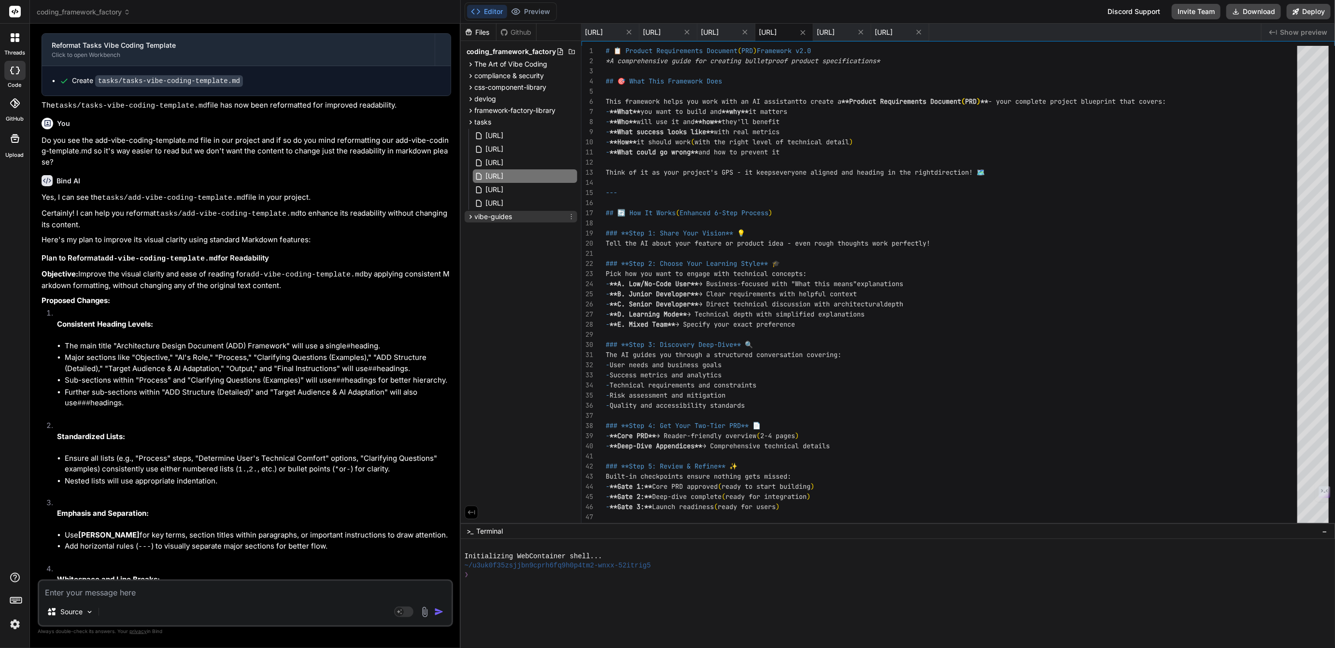
click at [492, 214] on span "vibe-guides" at bounding box center [494, 217] width 38 height 10
click at [571, 229] on icon at bounding box center [571, 229] width 8 height 8
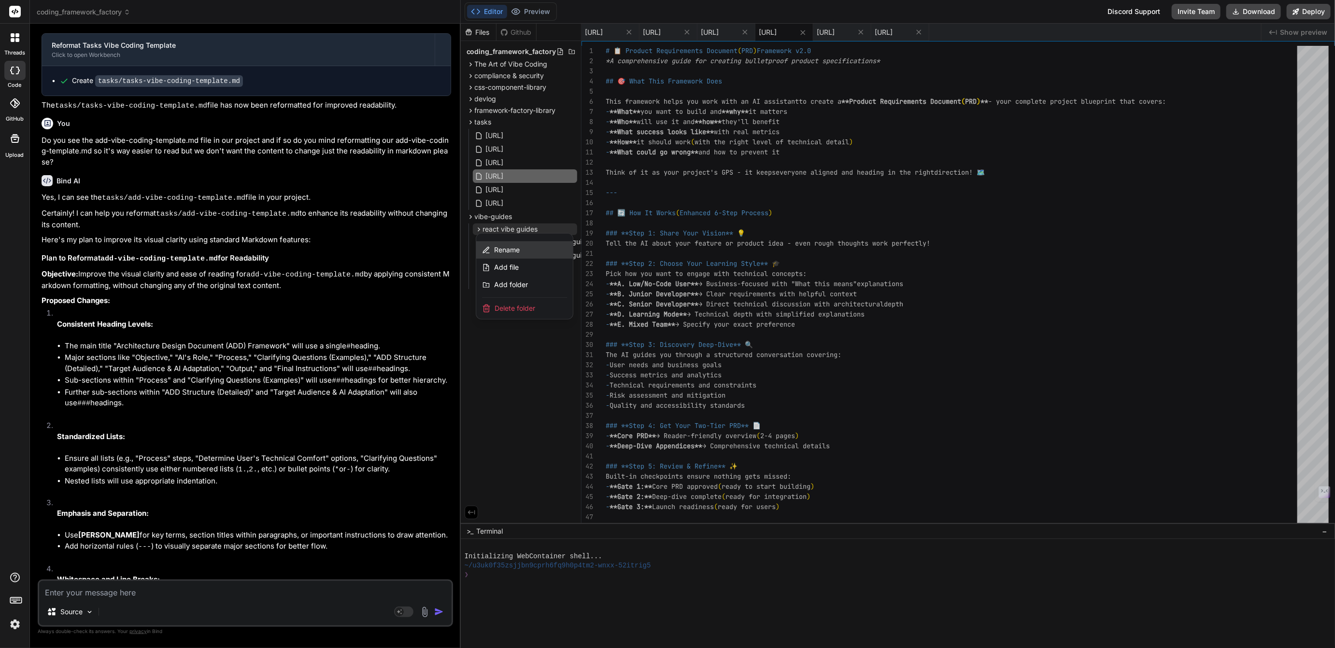
click at [504, 247] on span "Rename" at bounding box center [507, 250] width 26 height 10
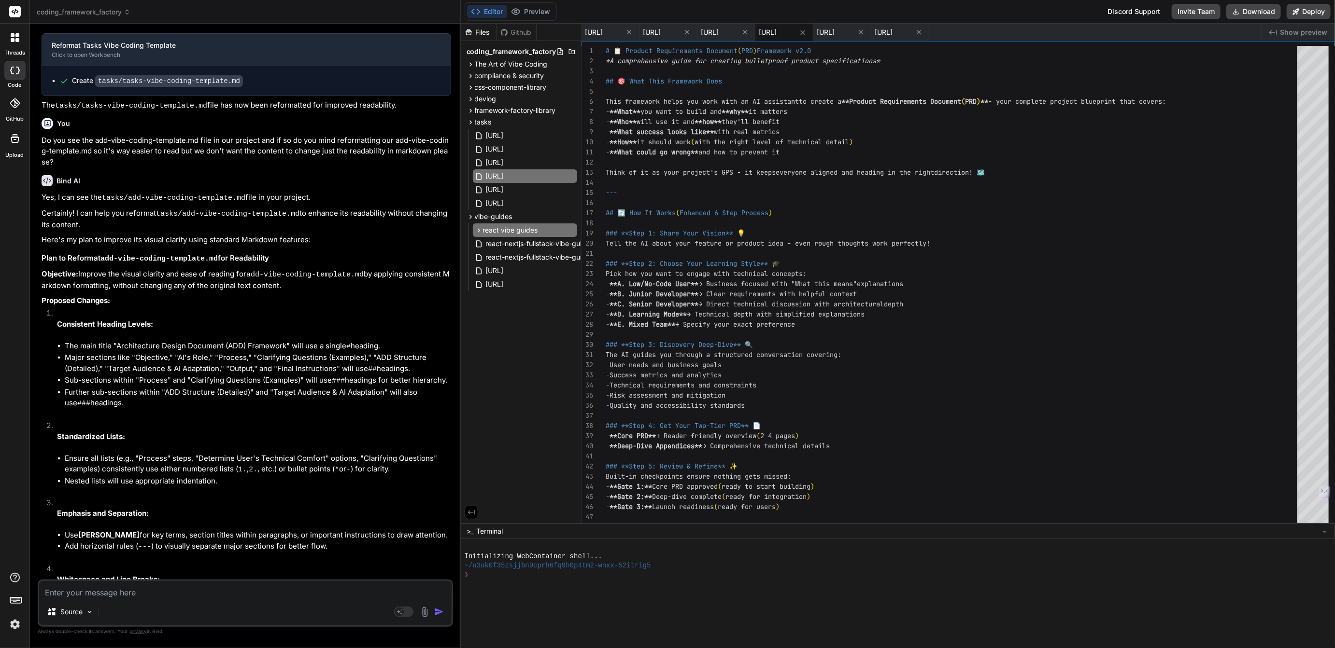
click at [505, 344] on div "Files Github coding_framework_factory The Art of Vibe Coding art-of-vibe-coding…" at bounding box center [521, 274] width 121 height 500
click at [572, 214] on icon at bounding box center [571, 217] width 8 height 8
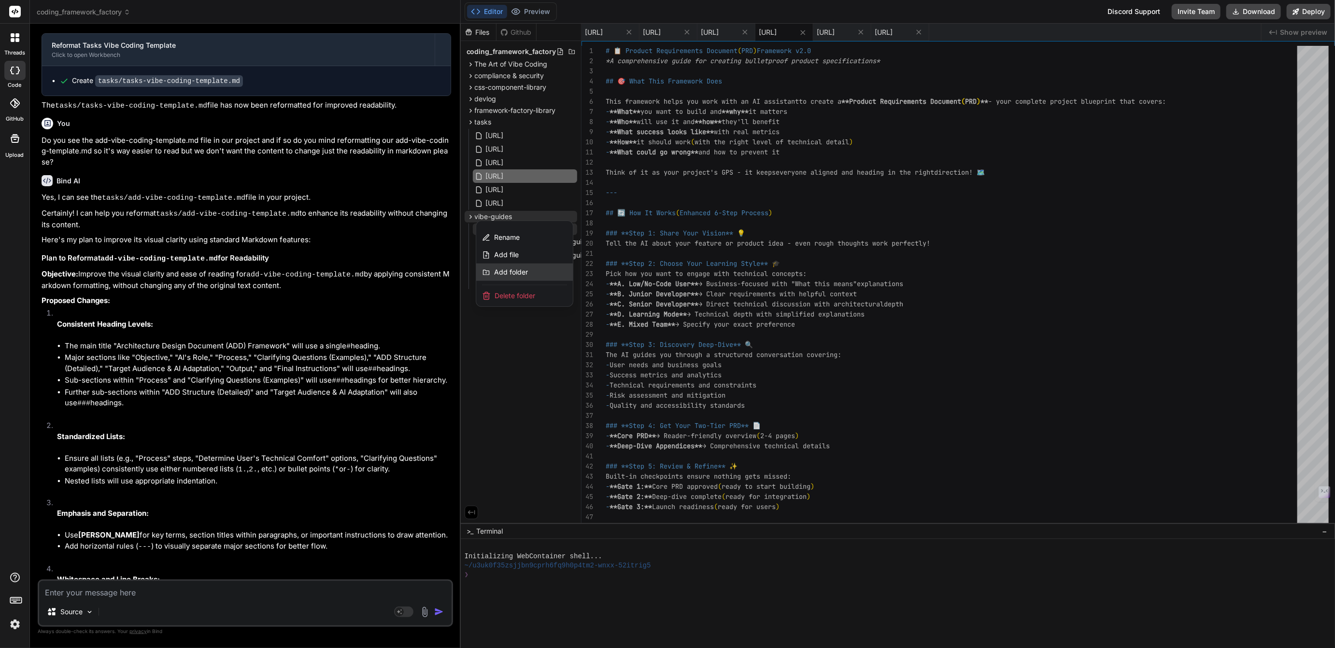
click at [508, 273] on span "Add folder" at bounding box center [511, 272] width 34 height 10
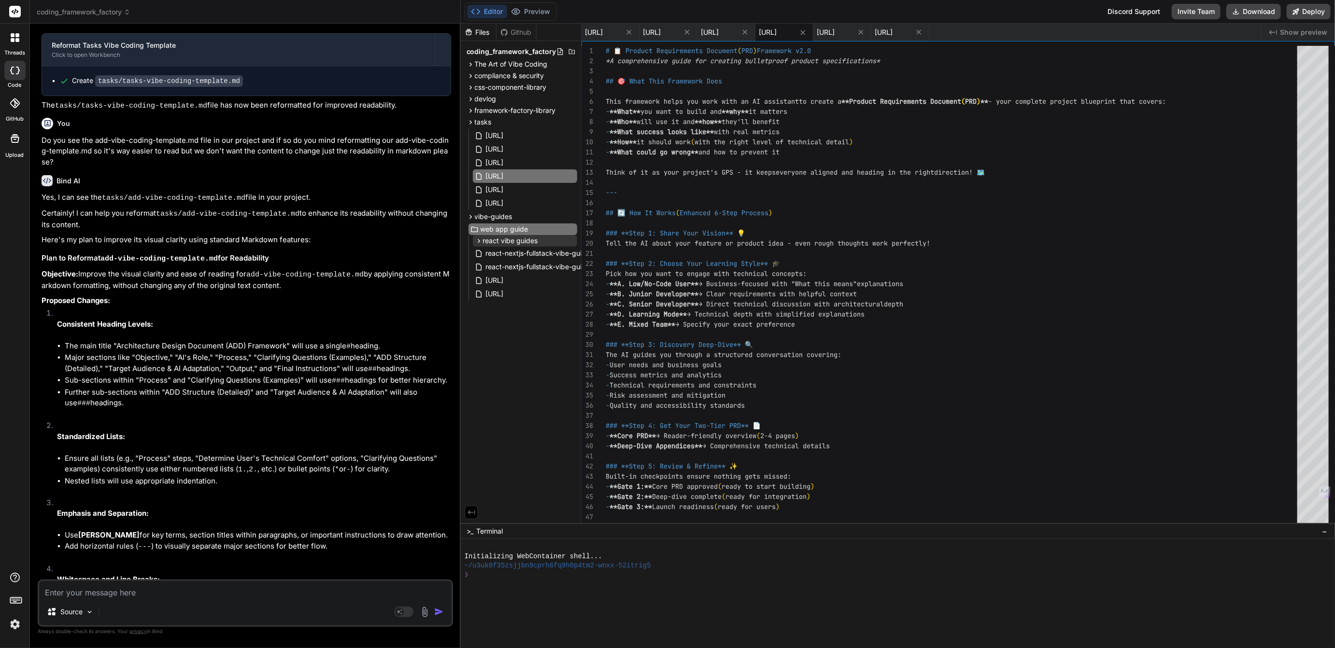
type input "web app guides"
click at [503, 146] on span "[URL]" at bounding box center [493, 149] width 20 height 12
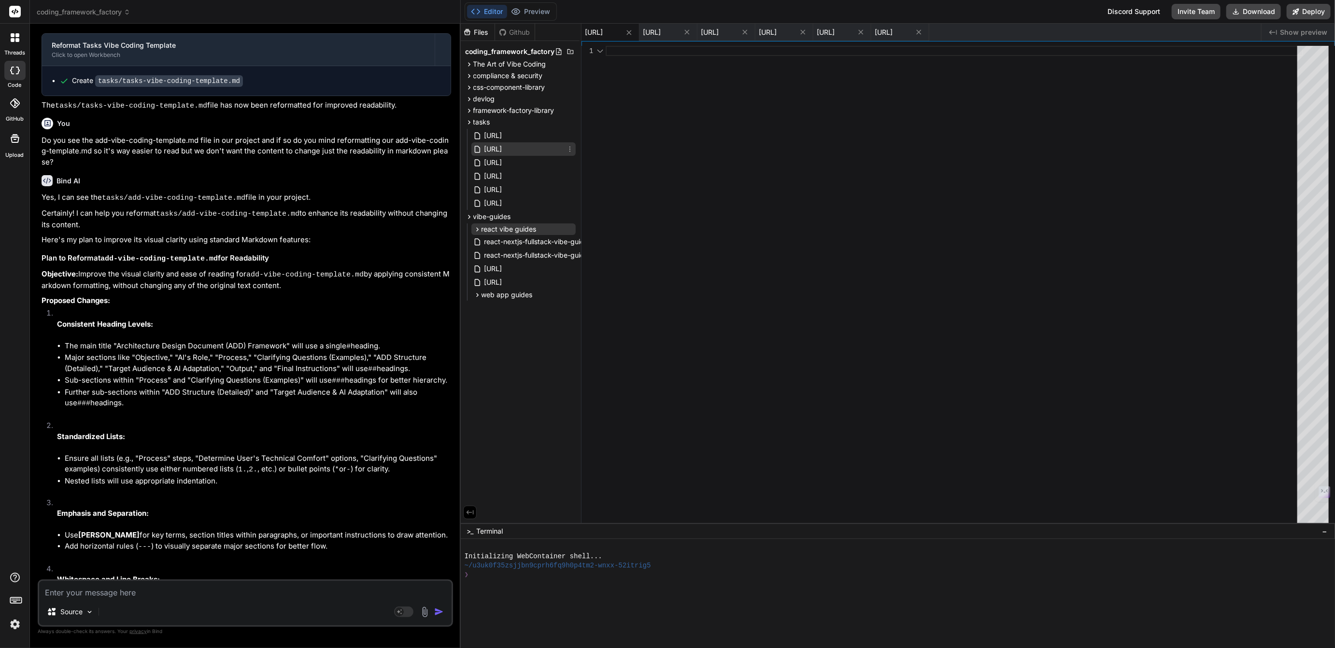
scroll to position [0, 0]
click at [503, 135] on span "[URL]" at bounding box center [493, 136] width 20 height 12
type textarea "r clear options for complex technical concepts. 4. Take the user's answers to t…"
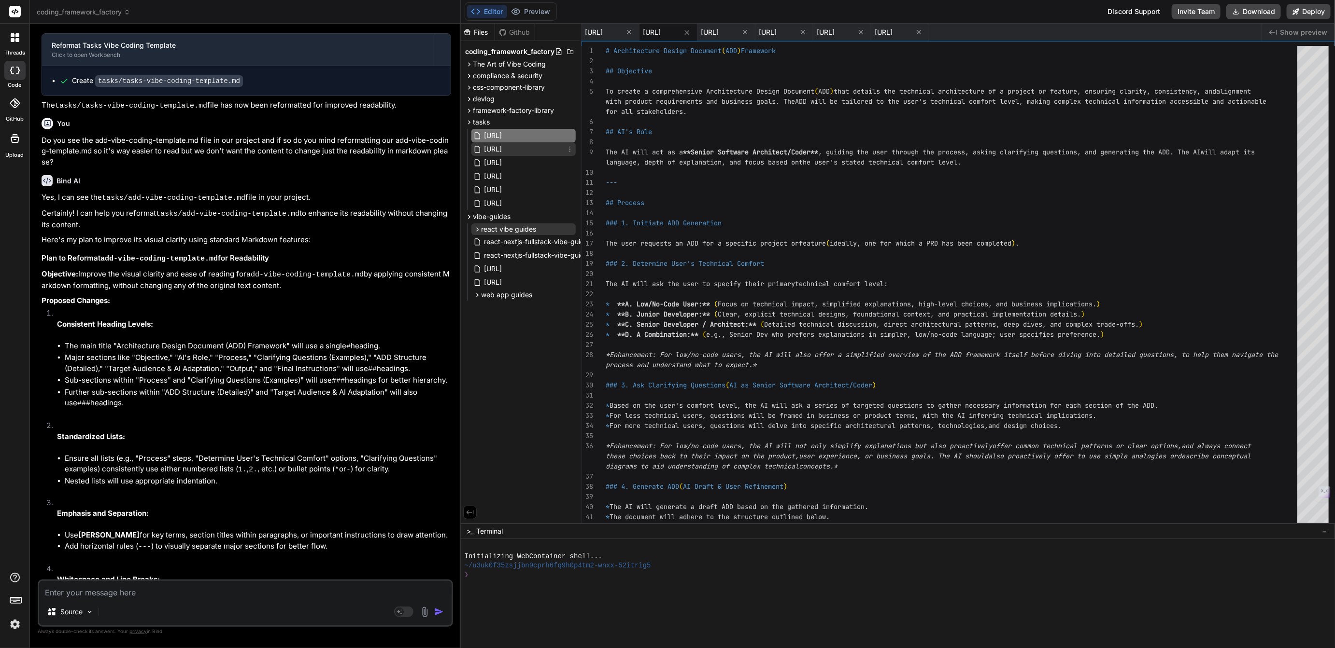
click at [503, 146] on span "[URL]" at bounding box center [493, 149] width 20 height 12
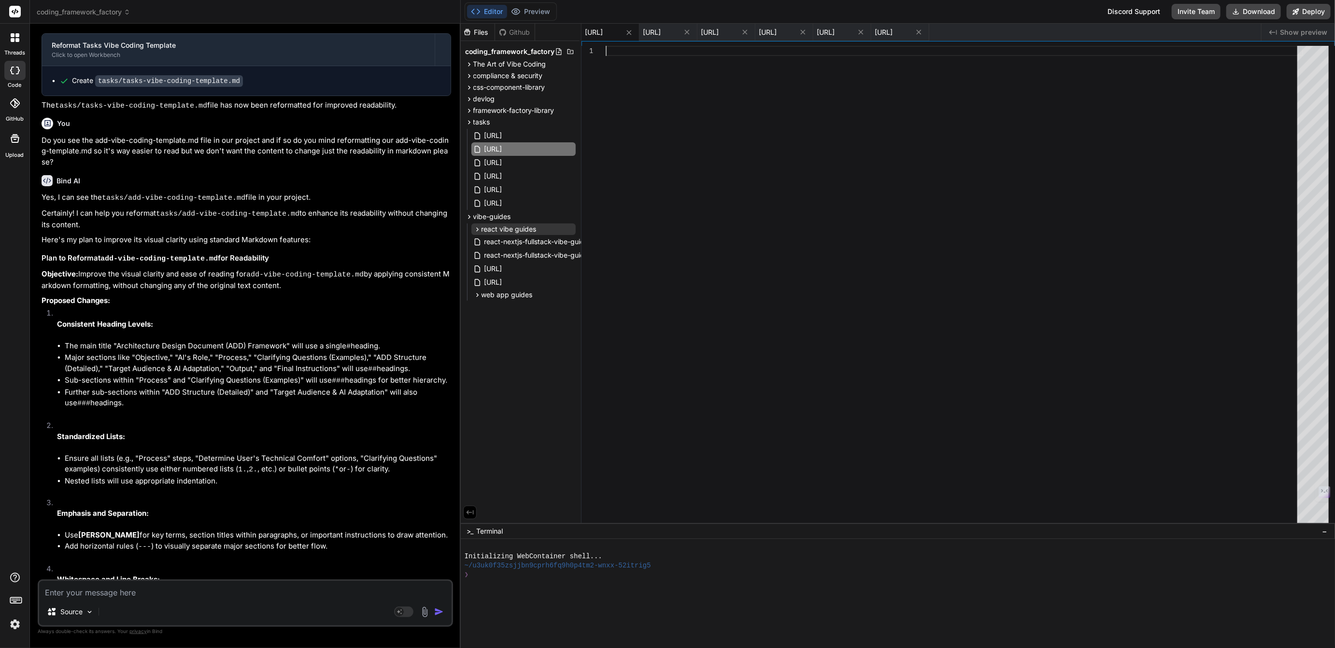
click at [622, 54] on div at bounding box center [953, 287] width 697 height 482
type textarea "*Ready to architect something amazing? Let's transform your PRD into a bulletpr…"
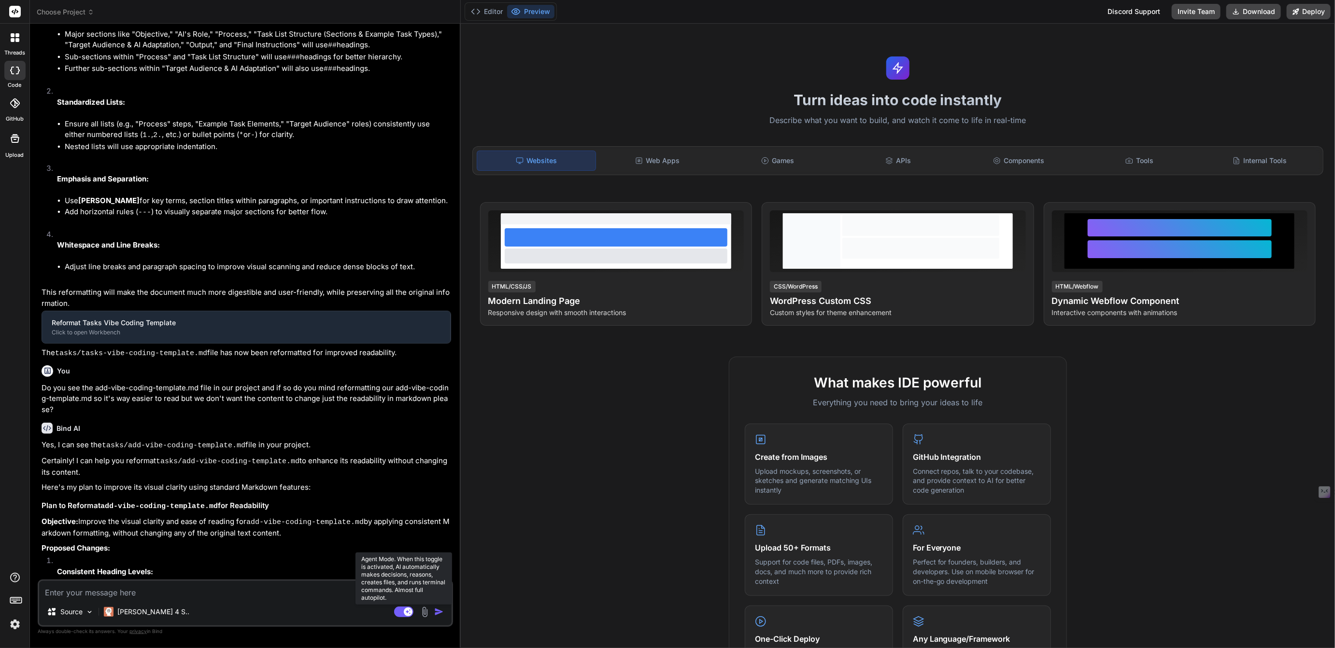
click at [402, 613] on rect at bounding box center [403, 612] width 19 height 11
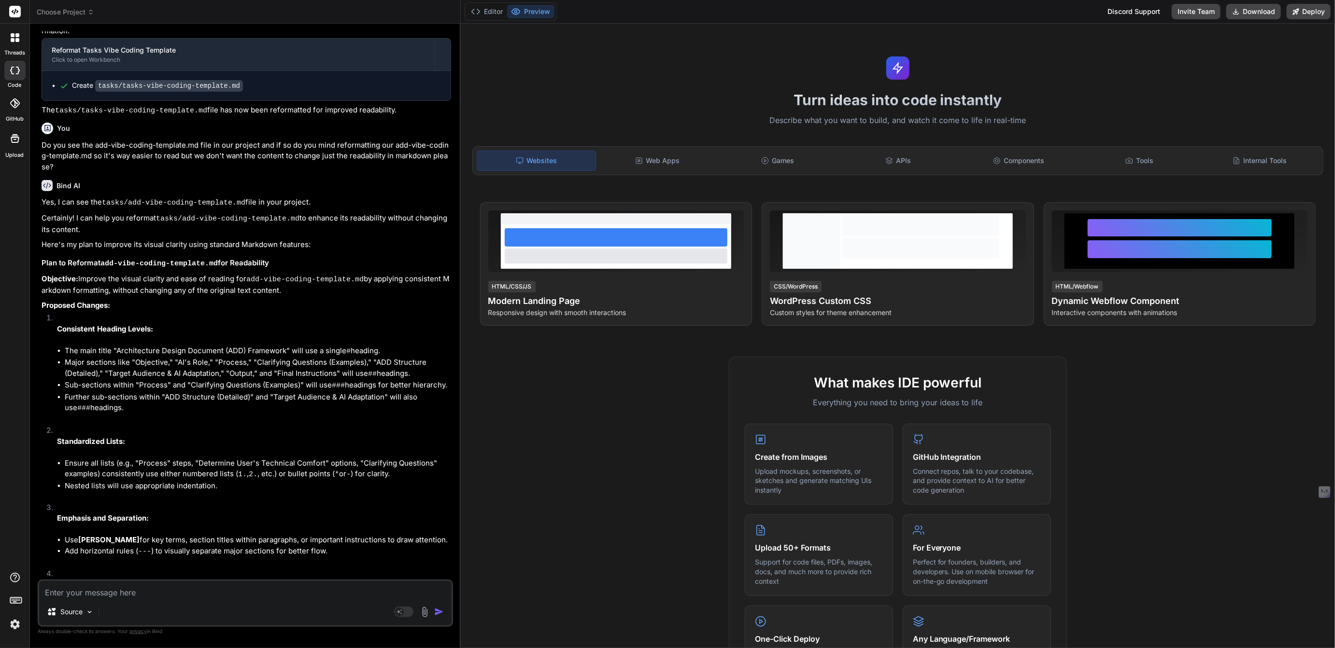
scroll to position [1307, 0]
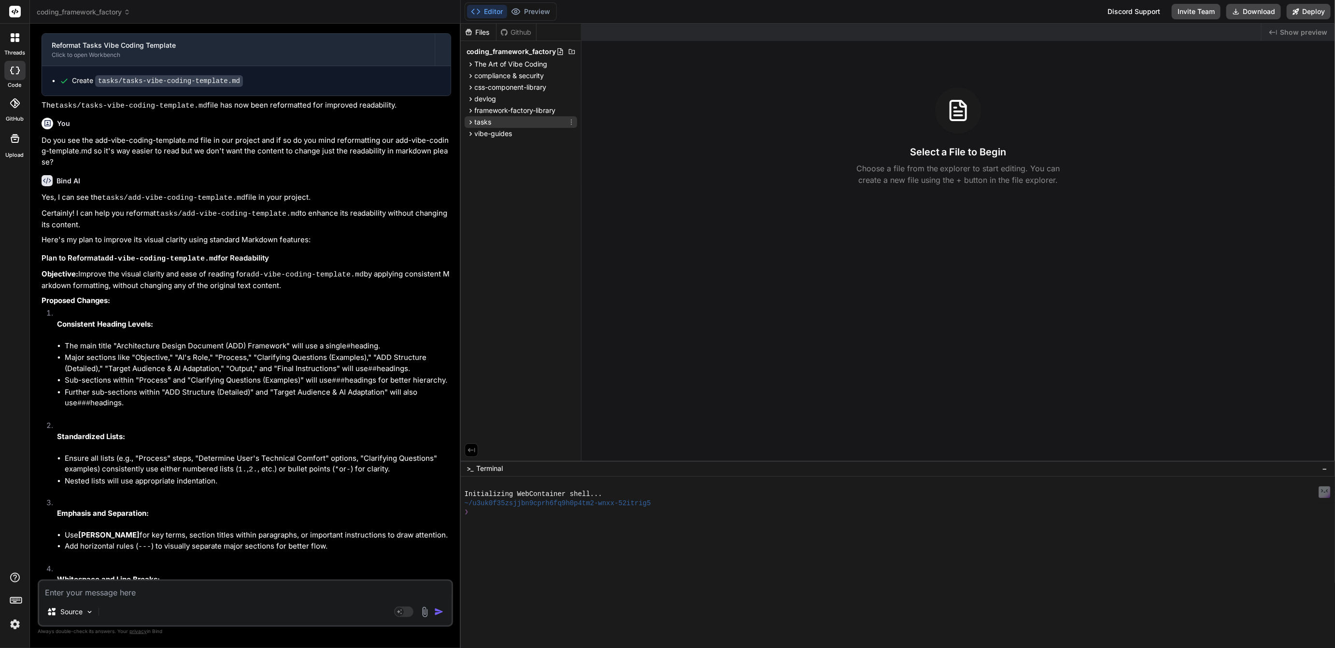
click at [487, 121] on span "tasks" at bounding box center [483, 122] width 17 height 10
click at [505, 149] on span "[URL]" at bounding box center [495, 149] width 20 height 12
type textarea "x"
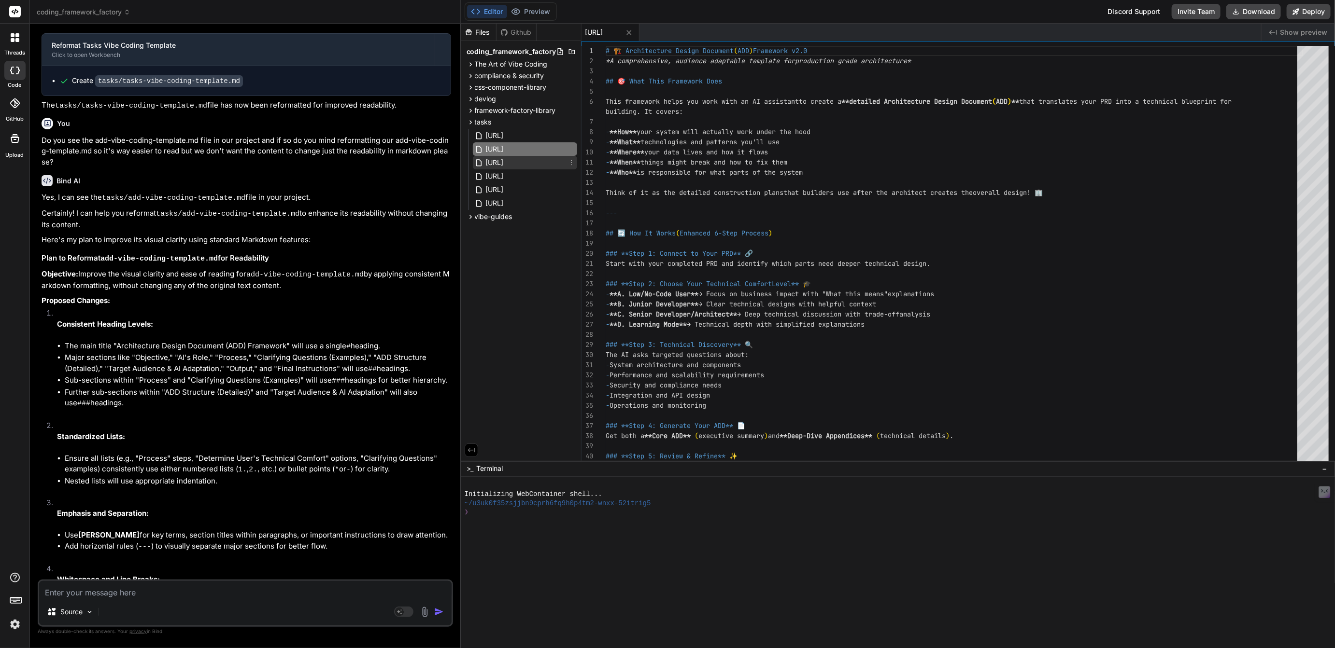
click at [505, 162] on span "[URL]" at bounding box center [495, 163] width 20 height 12
type textarea "r low/no-code users, proactively offer simplified explanations, common examples…"
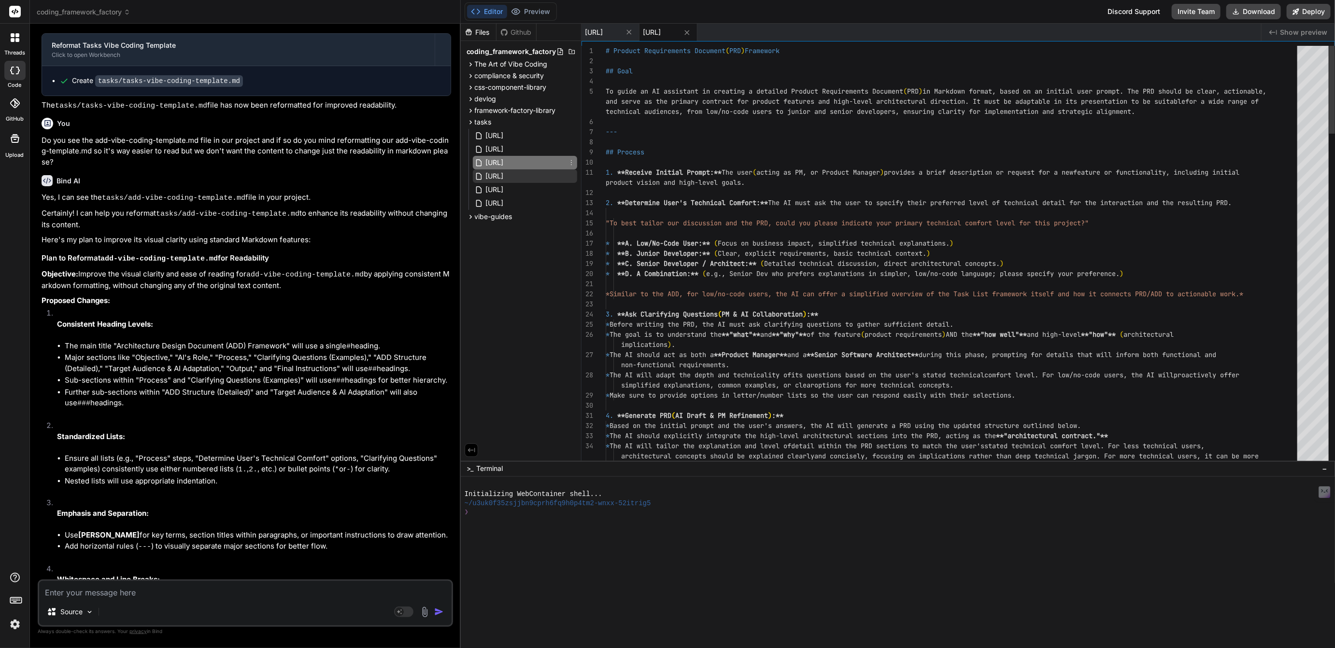
type textarea "x"
click at [505, 174] on span "[URL]" at bounding box center [495, 176] width 20 height 12
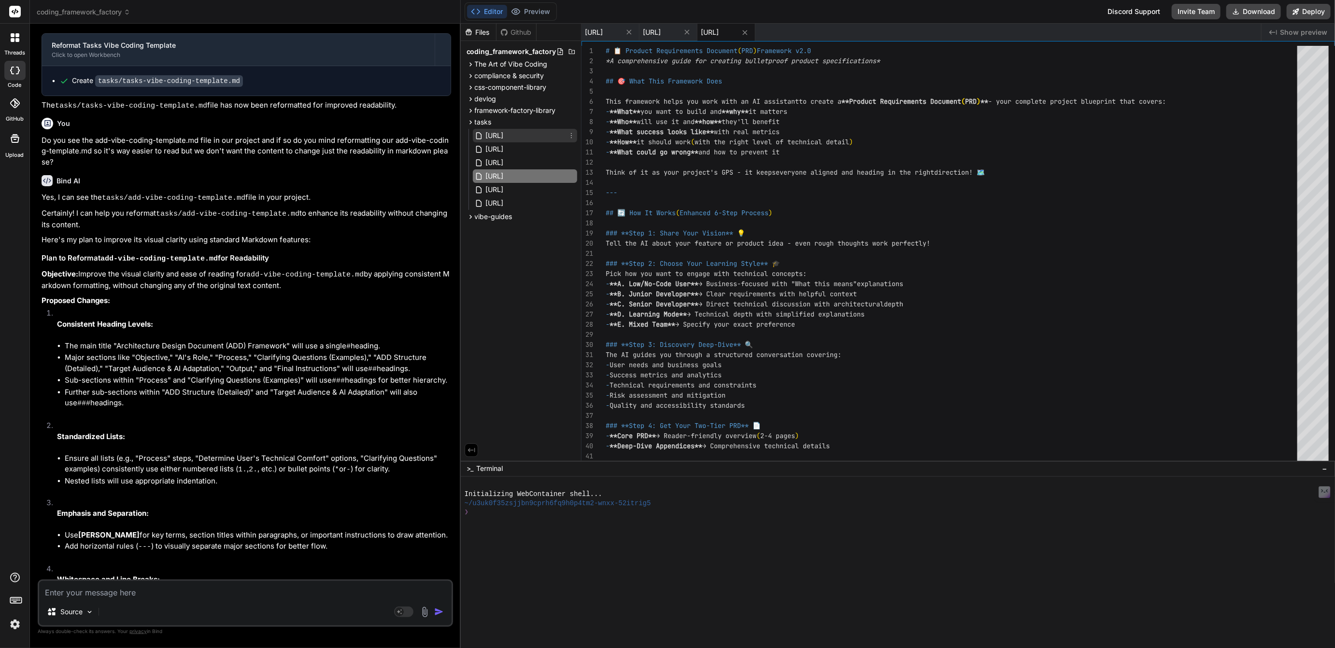
click at [505, 132] on span "[URL]" at bounding box center [495, 136] width 20 height 12
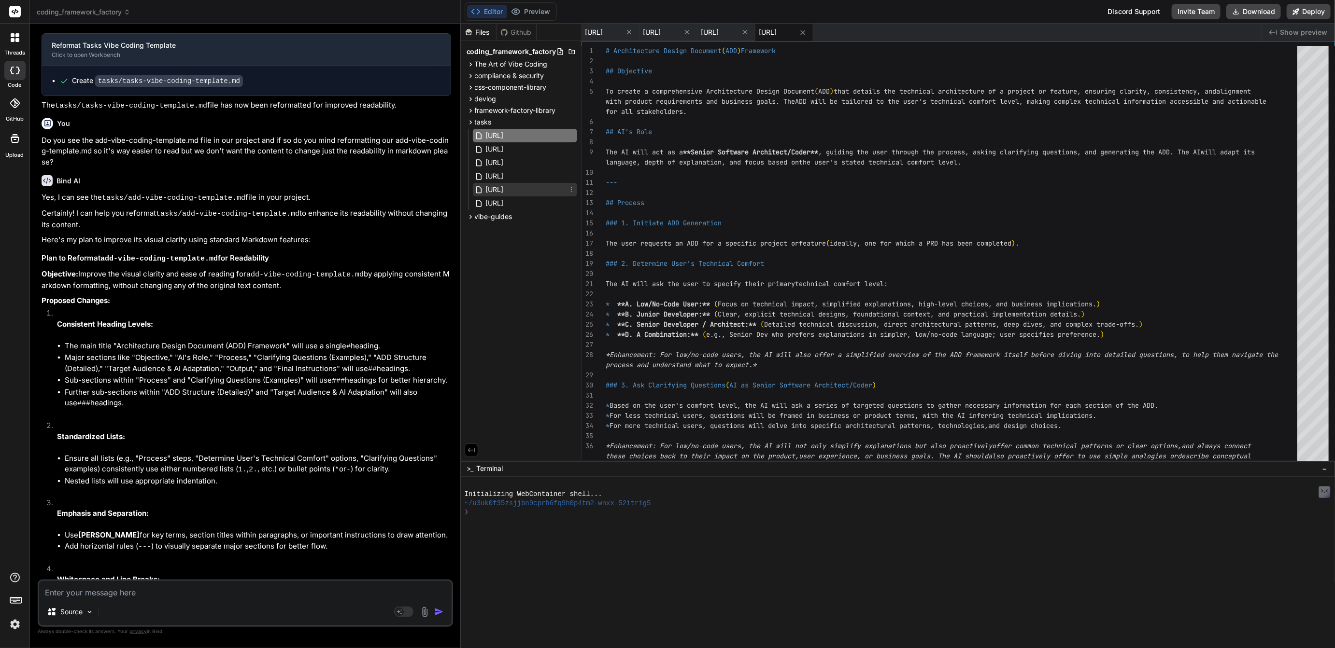
click at [505, 188] on span "[URL]" at bounding box center [495, 190] width 20 height 12
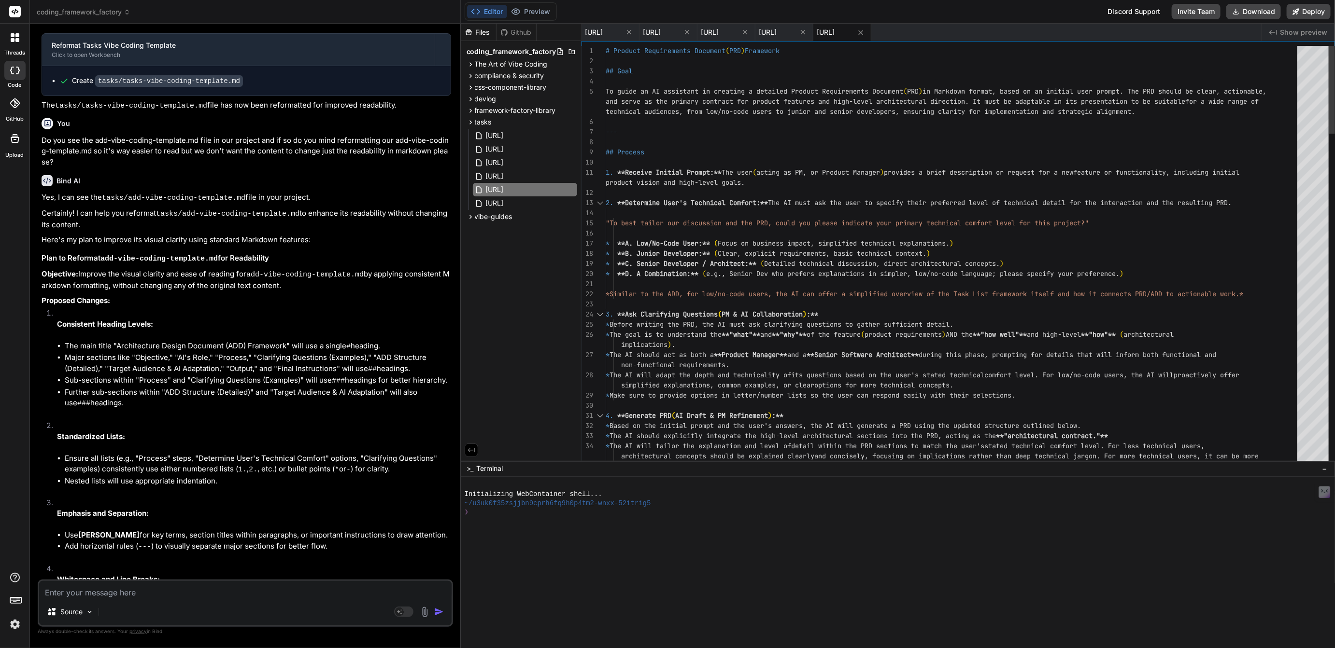
type textarea "# Product Requirements Document (PRD) Framework ## Goal To guide an AI assistan…"
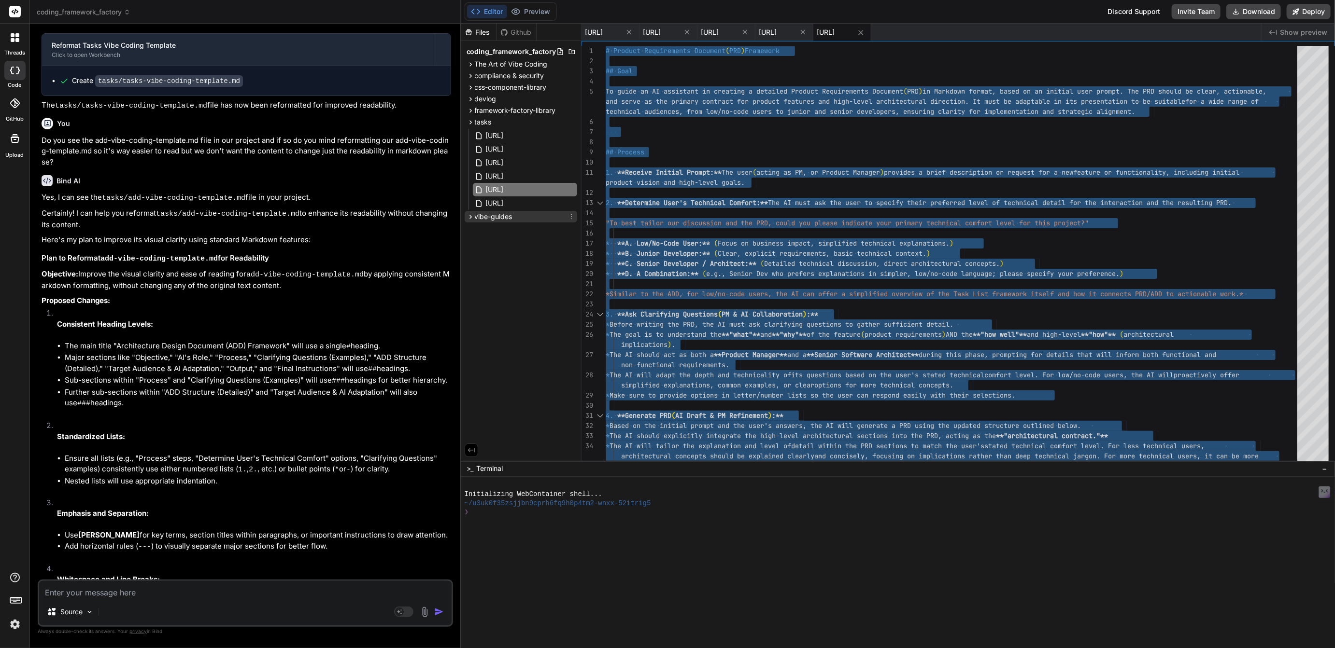
click at [494, 217] on span "vibe-guides" at bounding box center [494, 217] width 38 height 10
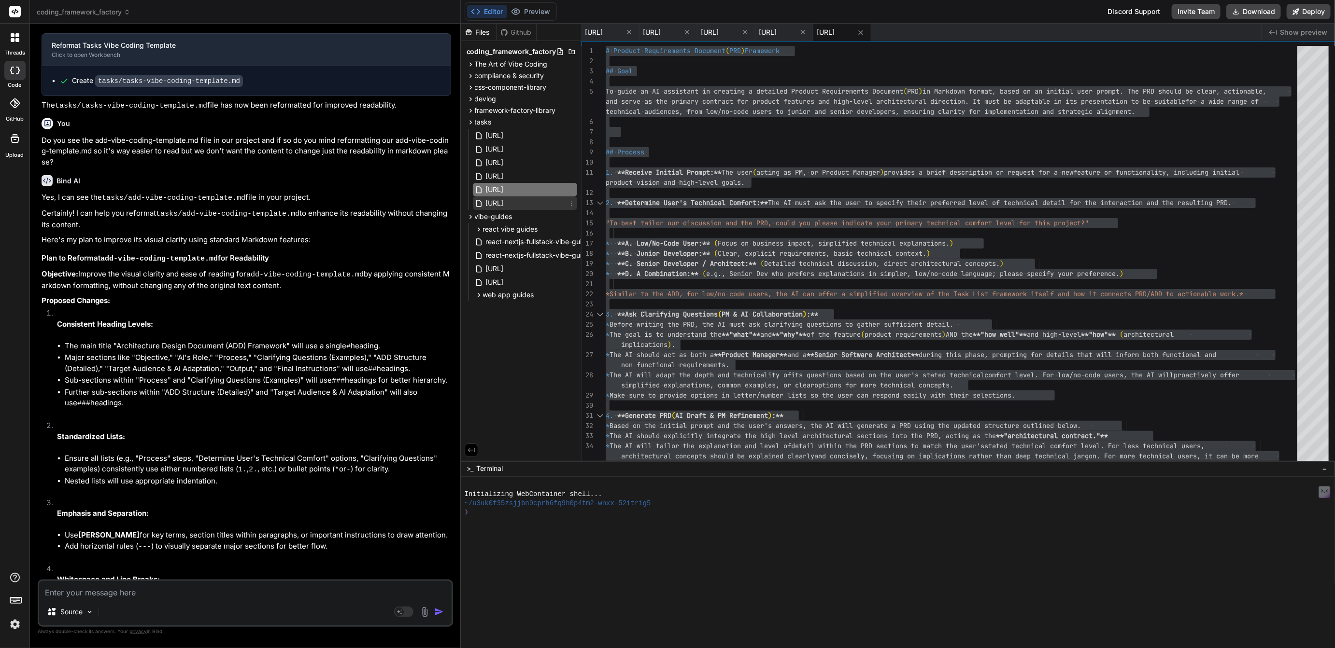
click at [505, 201] on span "[URL]" at bounding box center [495, 203] width 20 height 12
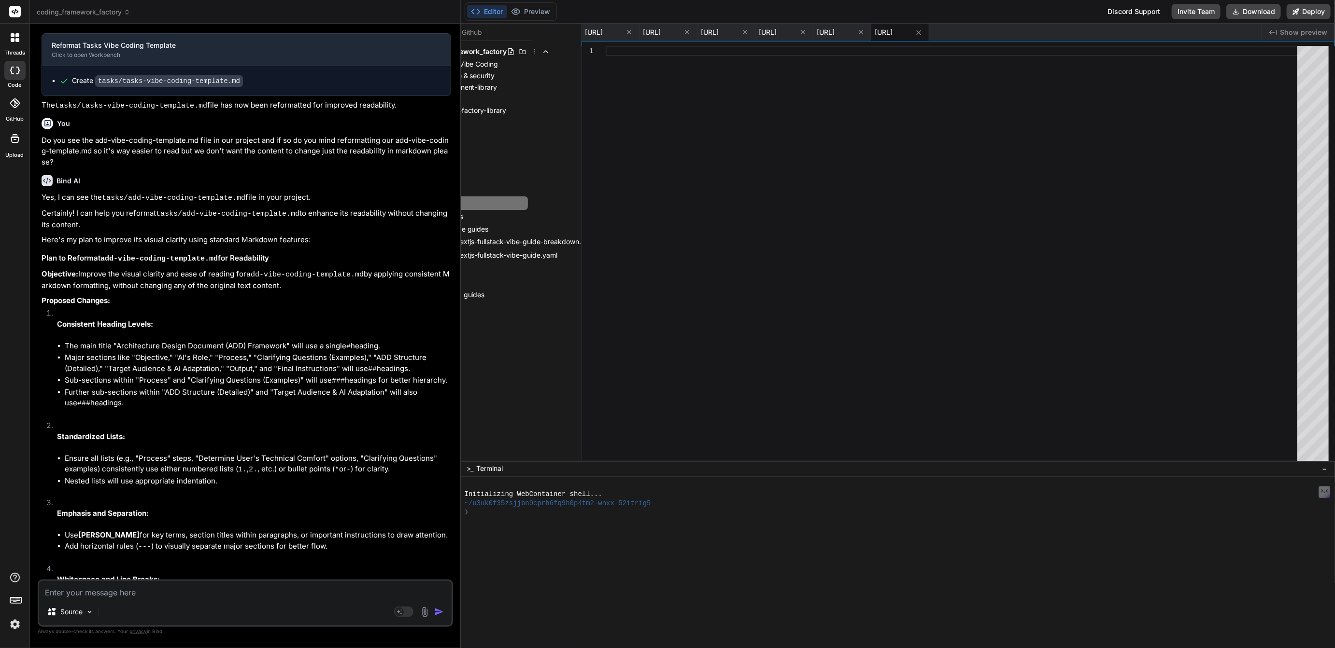
scroll to position [0, 0]
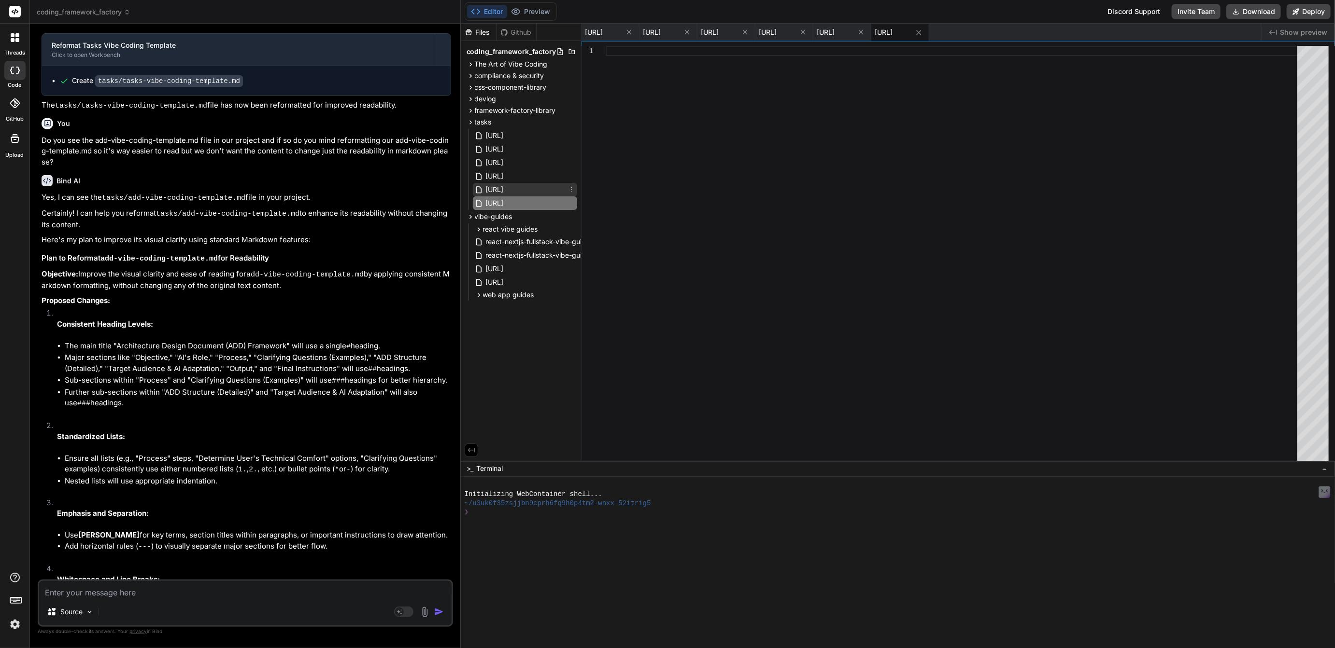
click at [505, 190] on span "[URL]" at bounding box center [495, 190] width 20 height 12
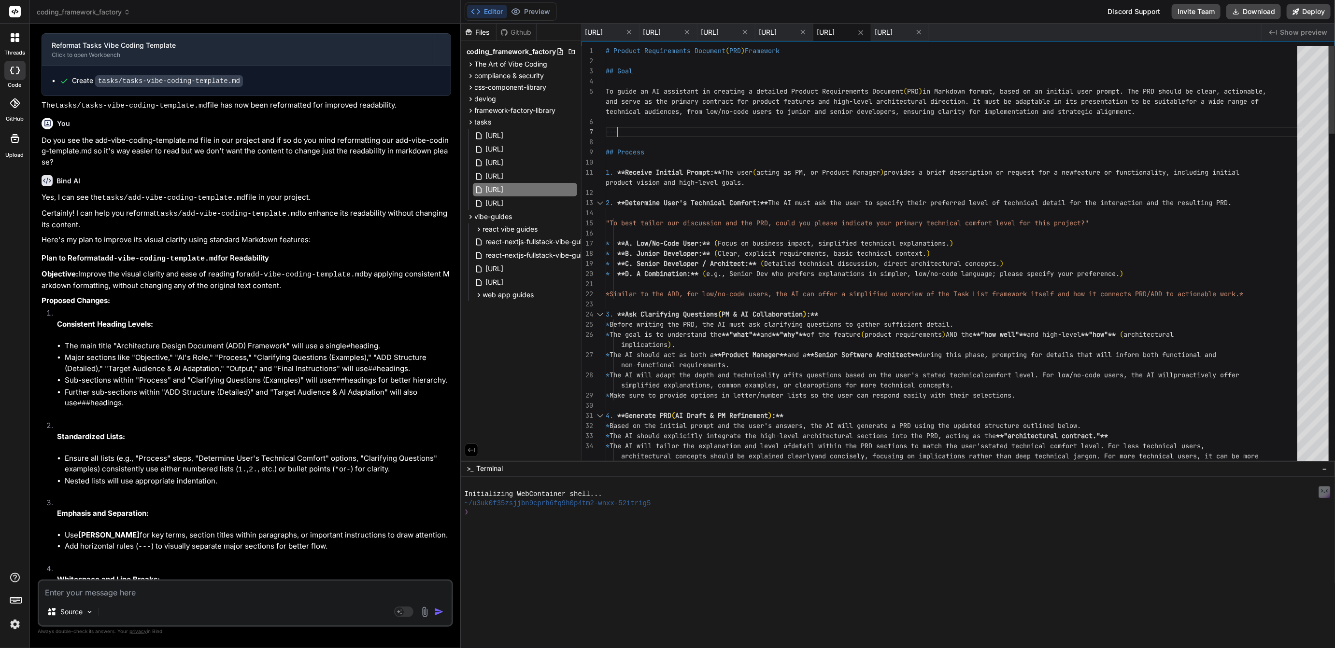
type textarea "# Product Requirements Document (PRD) Framework ## Goal To guide an AI assistan…"
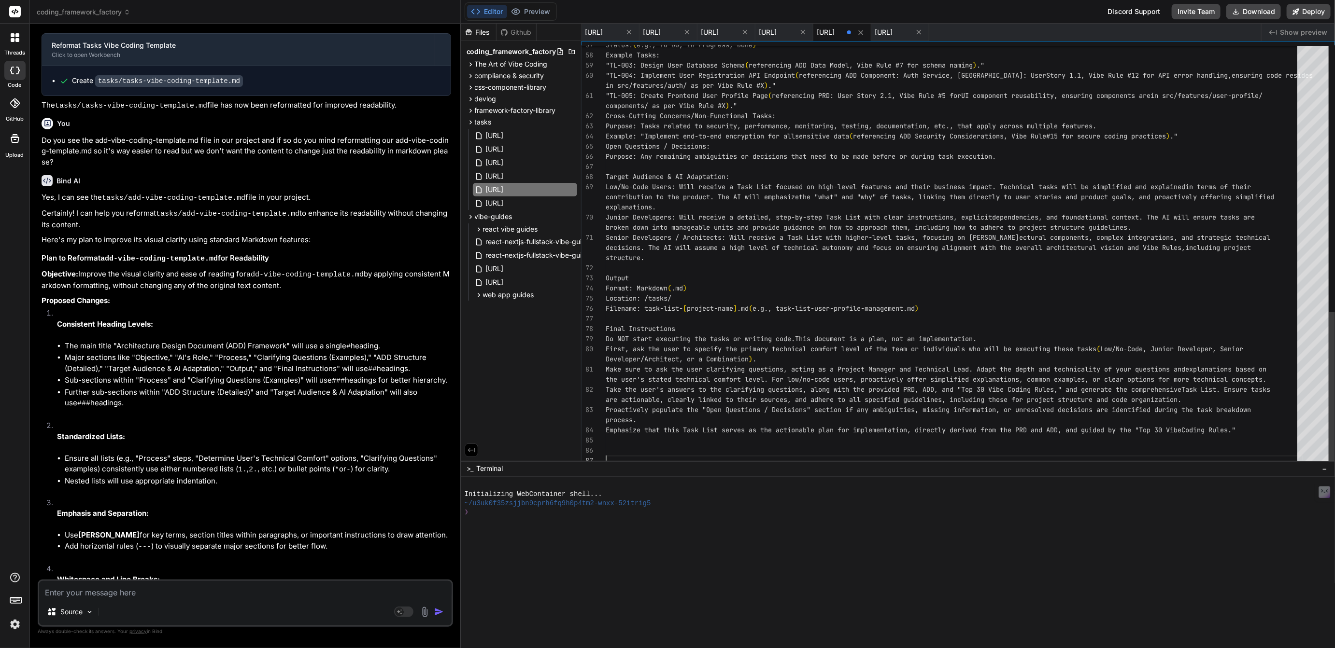
scroll to position [20, 0]
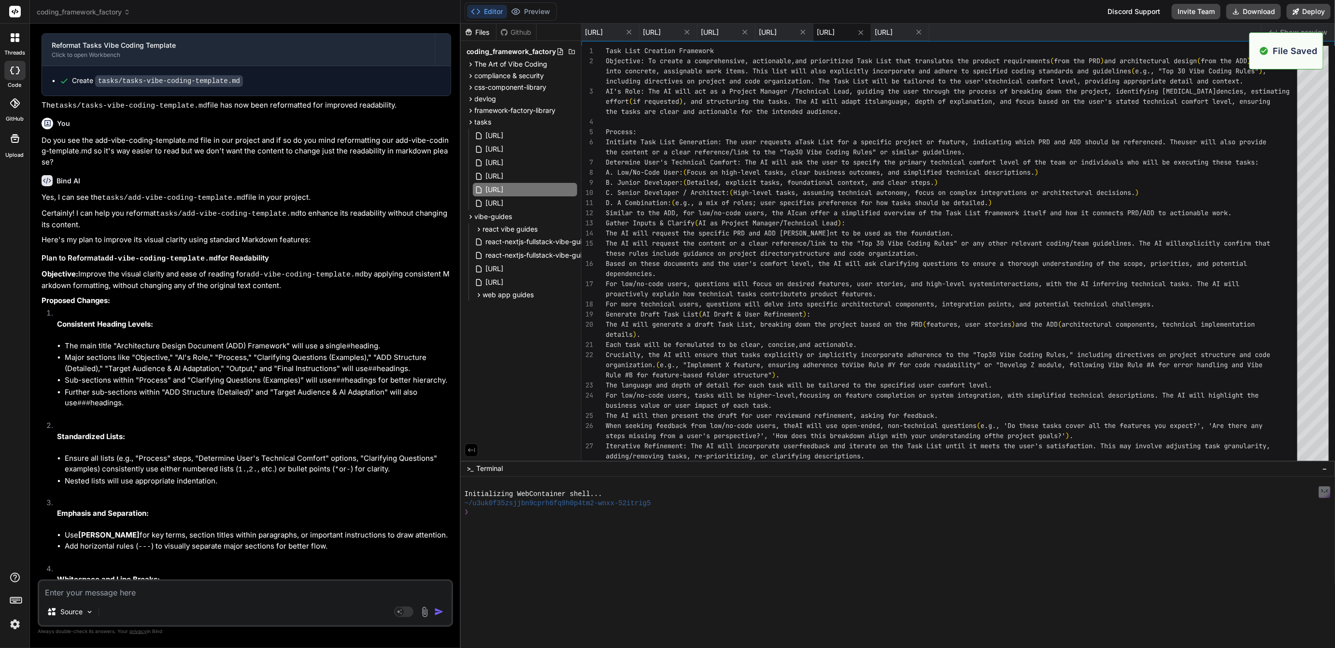
click at [137, 593] on textarea at bounding box center [245, 589] width 412 height 17
click at [505, 175] on span "[URL]" at bounding box center [495, 176] width 20 height 12
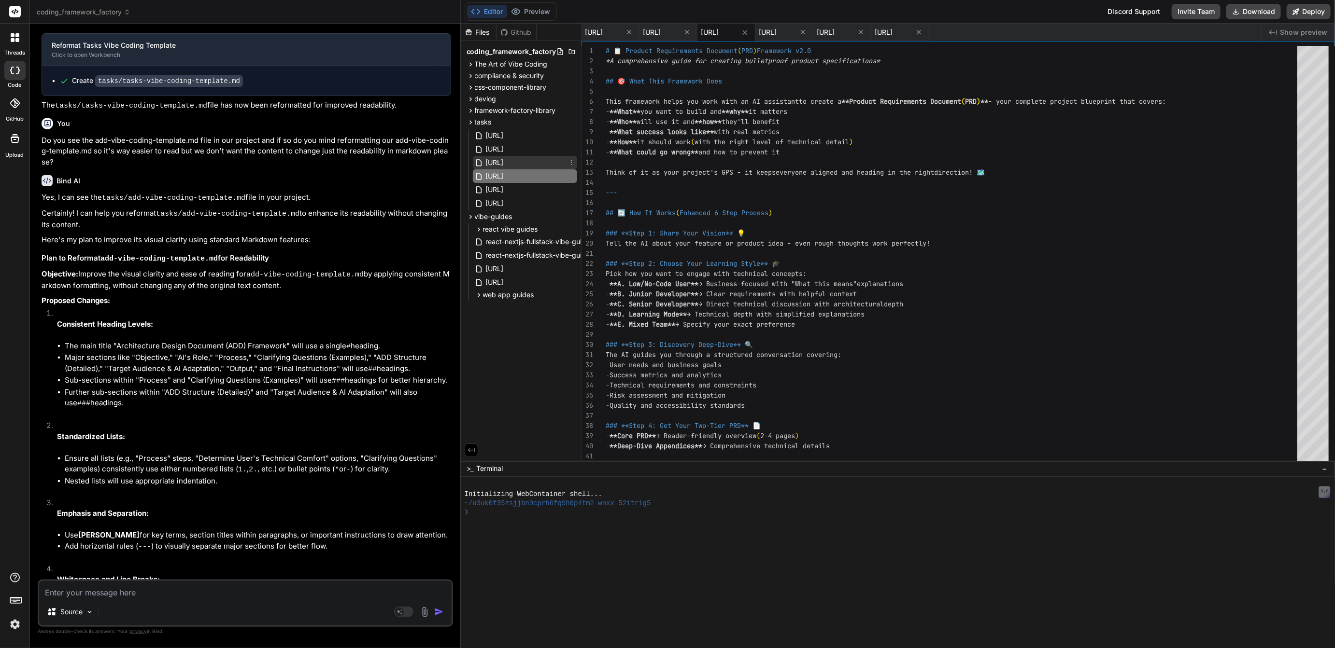
click at [505, 164] on span "[URL]" at bounding box center [495, 163] width 20 height 12
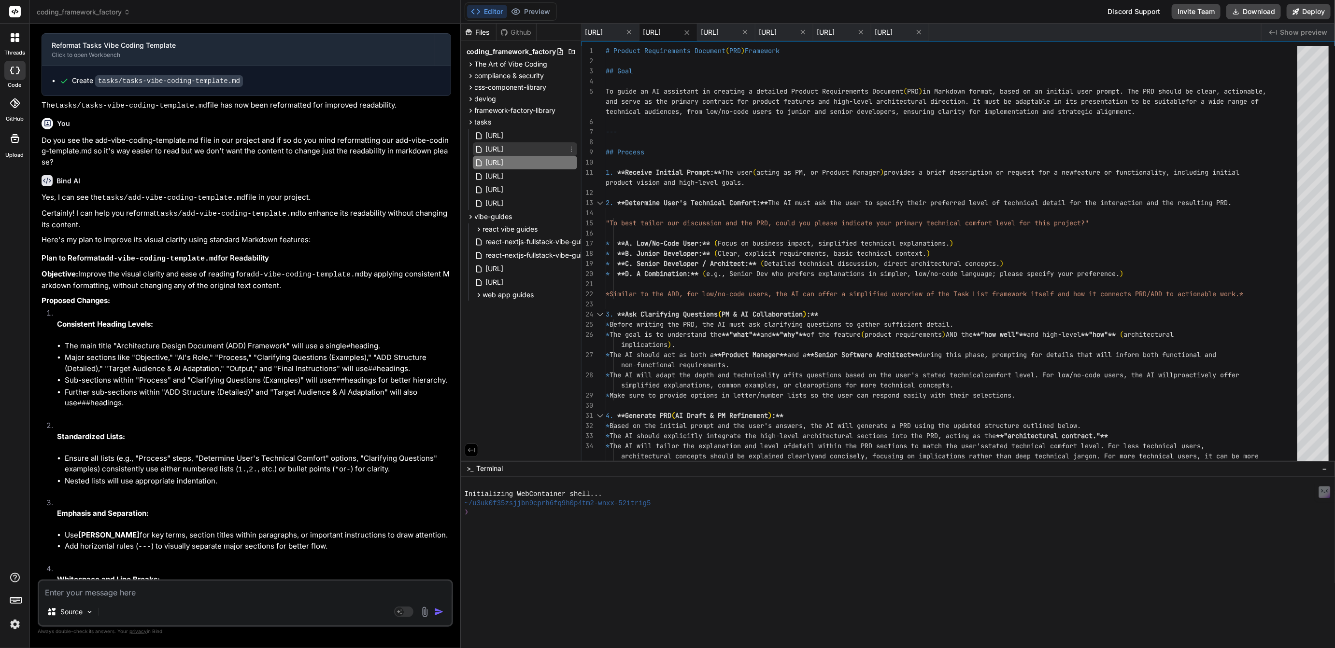
click at [505, 149] on span "[URL]" at bounding box center [495, 149] width 20 height 12
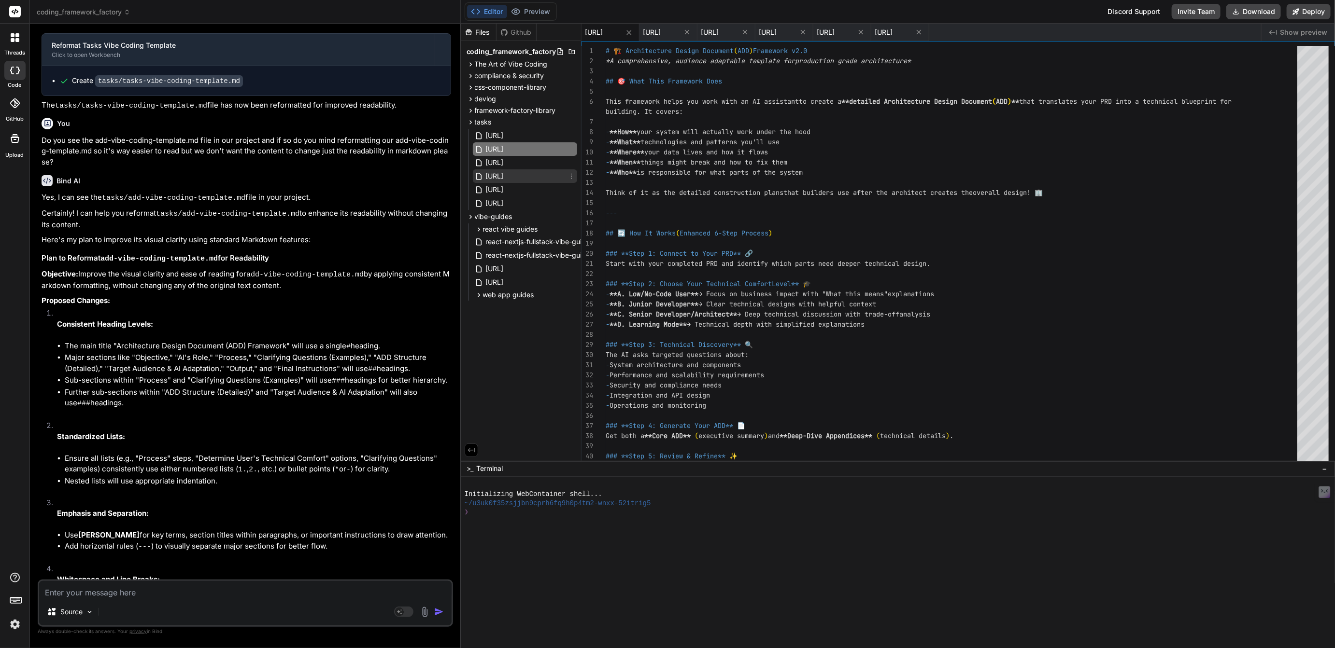
click at [505, 172] on span "[URL]" at bounding box center [495, 176] width 20 height 12
type textarea "--- *Ready to build something amazing? Share your initial idea and let's create…"
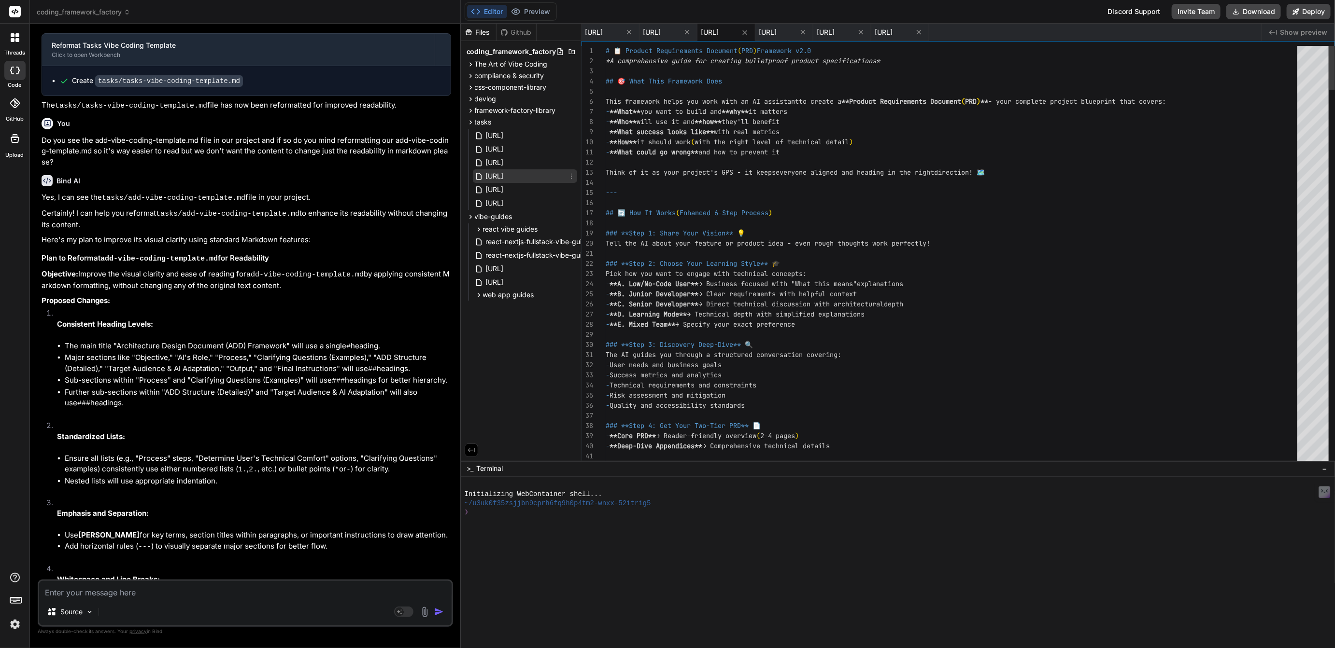
scroll to position [20, 0]
click at [505, 201] on span "[URL]" at bounding box center [495, 203] width 20 height 12
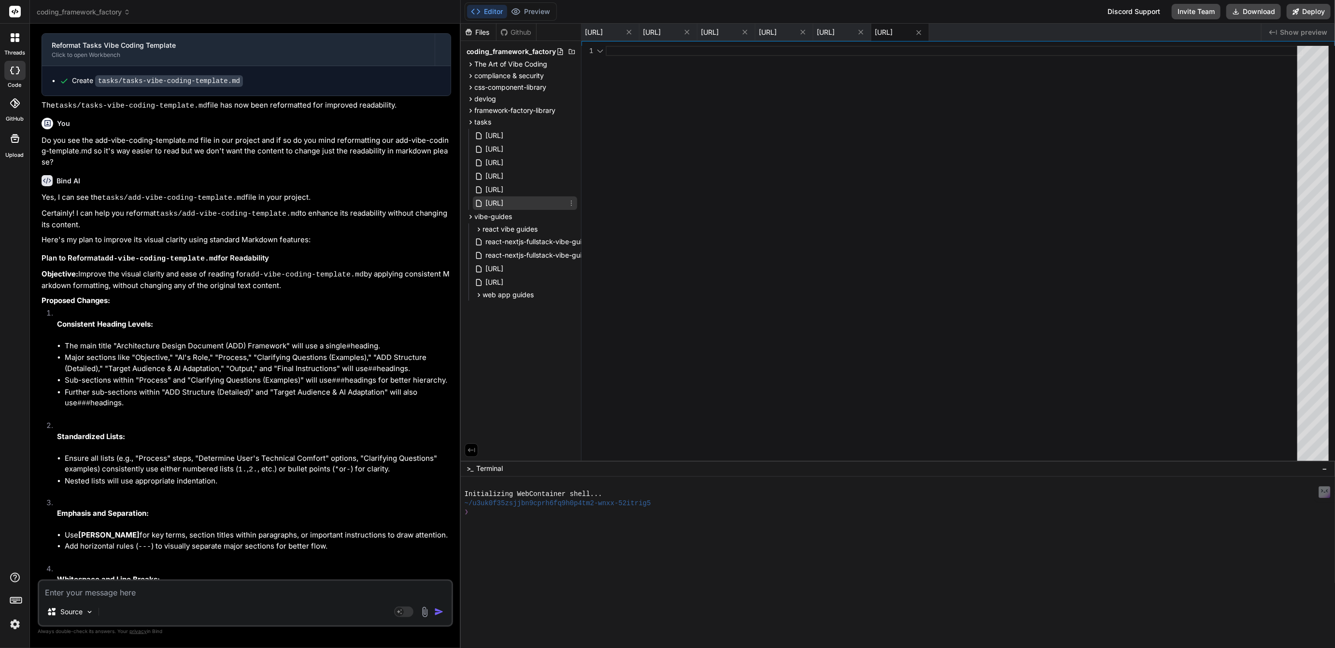
scroll to position [0, 0]
click at [635, 57] on div at bounding box center [953, 256] width 697 height 420
type textarea "The AI becomes your **Program Manager** (phase planning), **Product Owner** (ep…"
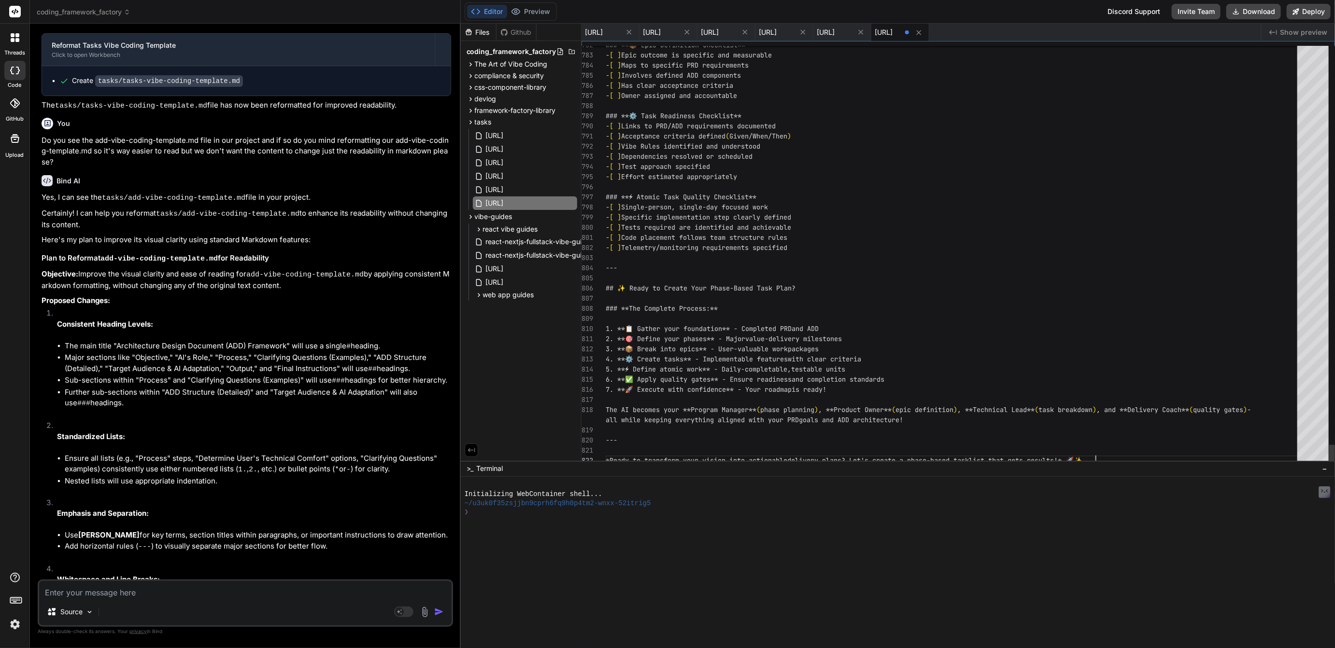
scroll to position [51, 0]
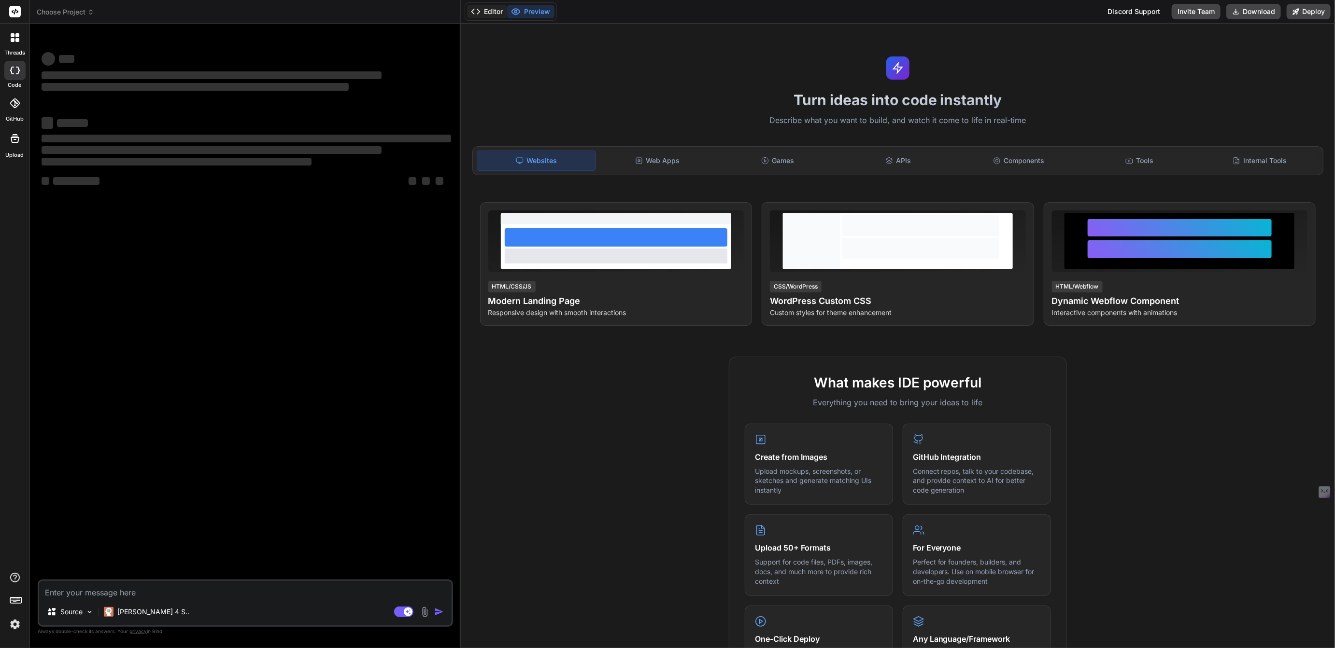
click at [482, 15] on button "Editor" at bounding box center [487, 12] width 40 height 14
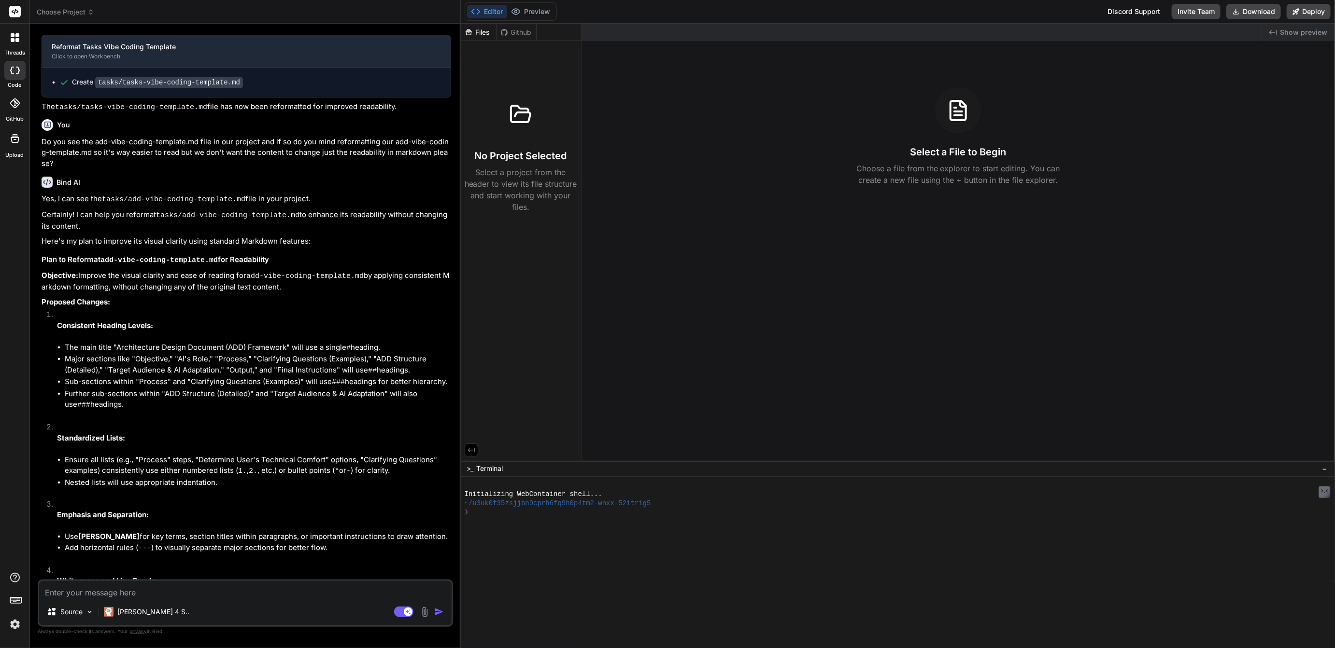
scroll to position [1307, 0]
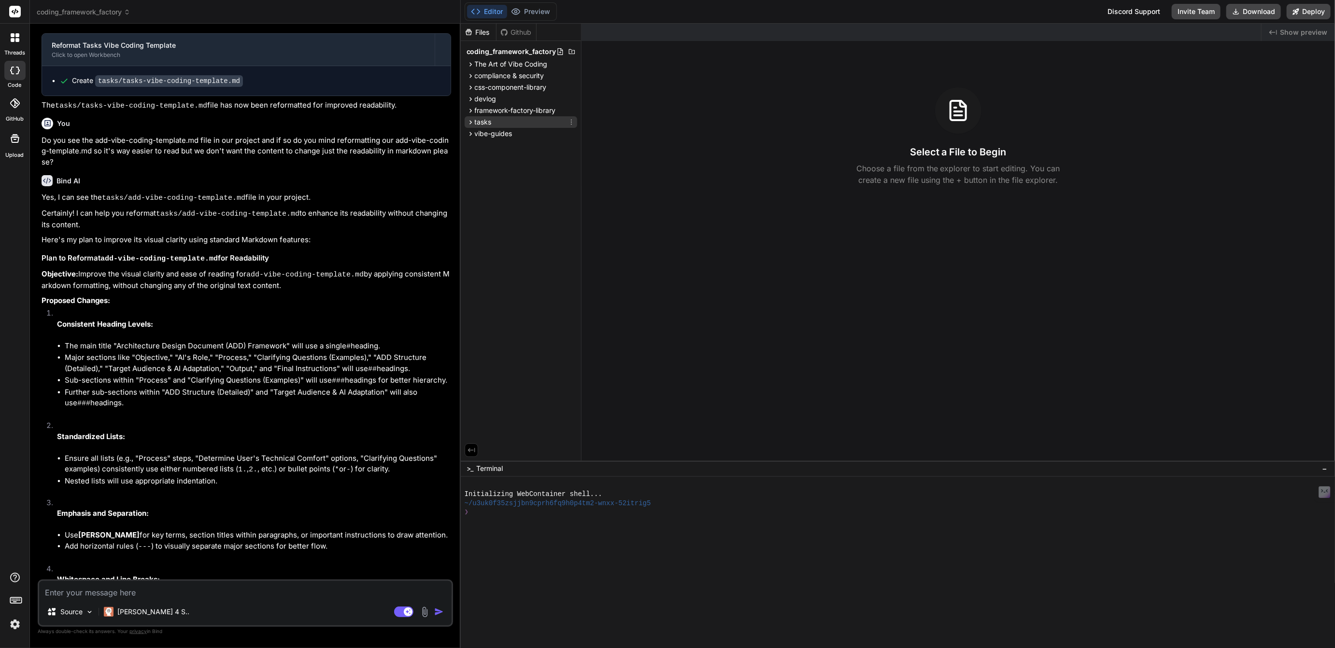
click at [484, 120] on span "tasks" at bounding box center [483, 122] width 17 height 10
click at [505, 202] on span "[URL]" at bounding box center [495, 203] width 20 height 12
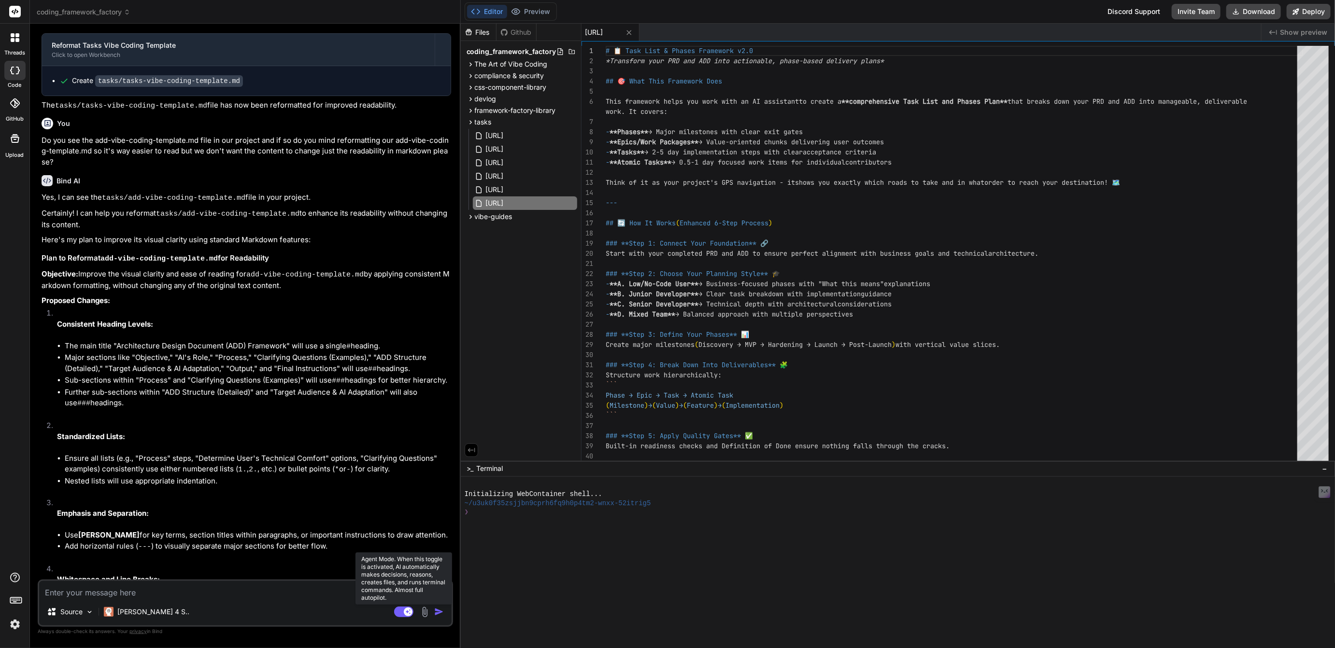
click at [403, 612] on rect at bounding box center [403, 612] width 19 height 11
type textarea "x"
click at [505, 217] on span "vibe-guides" at bounding box center [494, 217] width 38 height 10
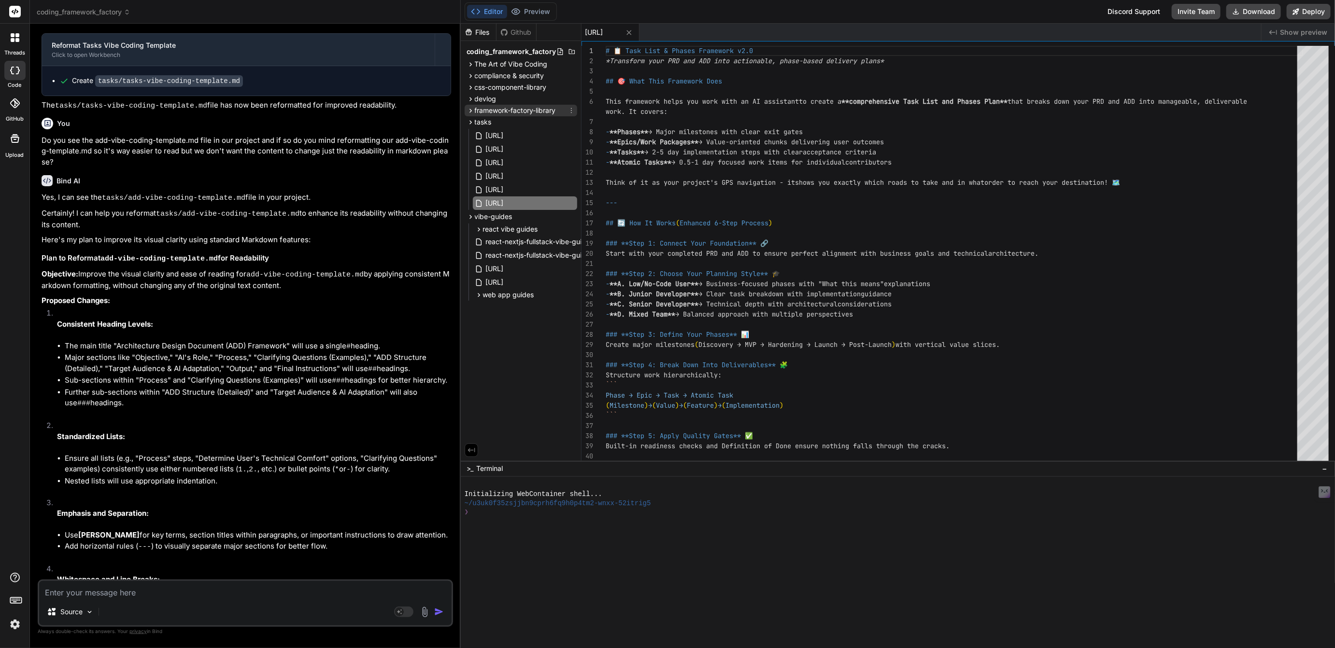
click at [520, 112] on span "framework-factory-library" at bounding box center [515, 111] width 81 height 10
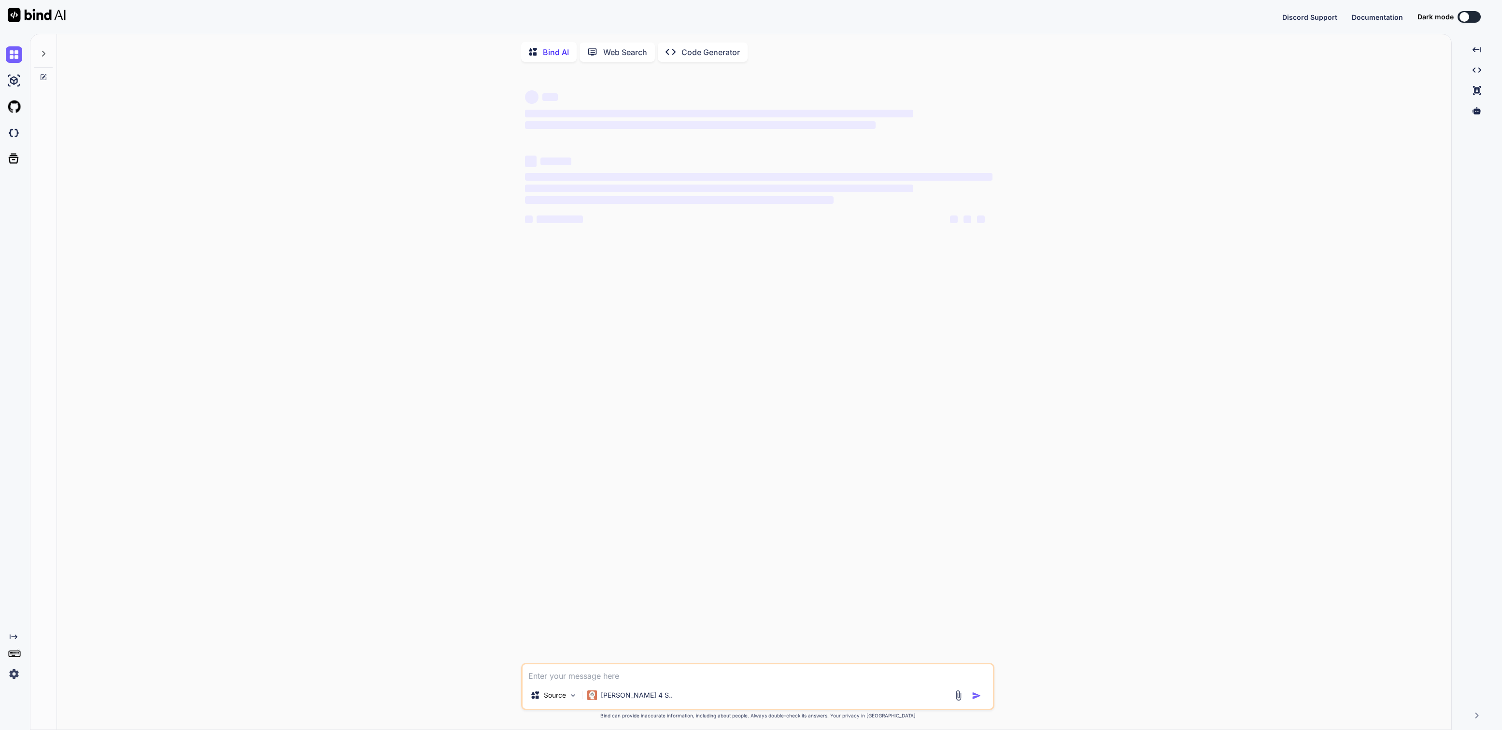
type textarea "x"
click at [13, 674] on img at bounding box center [14, 673] width 16 height 16
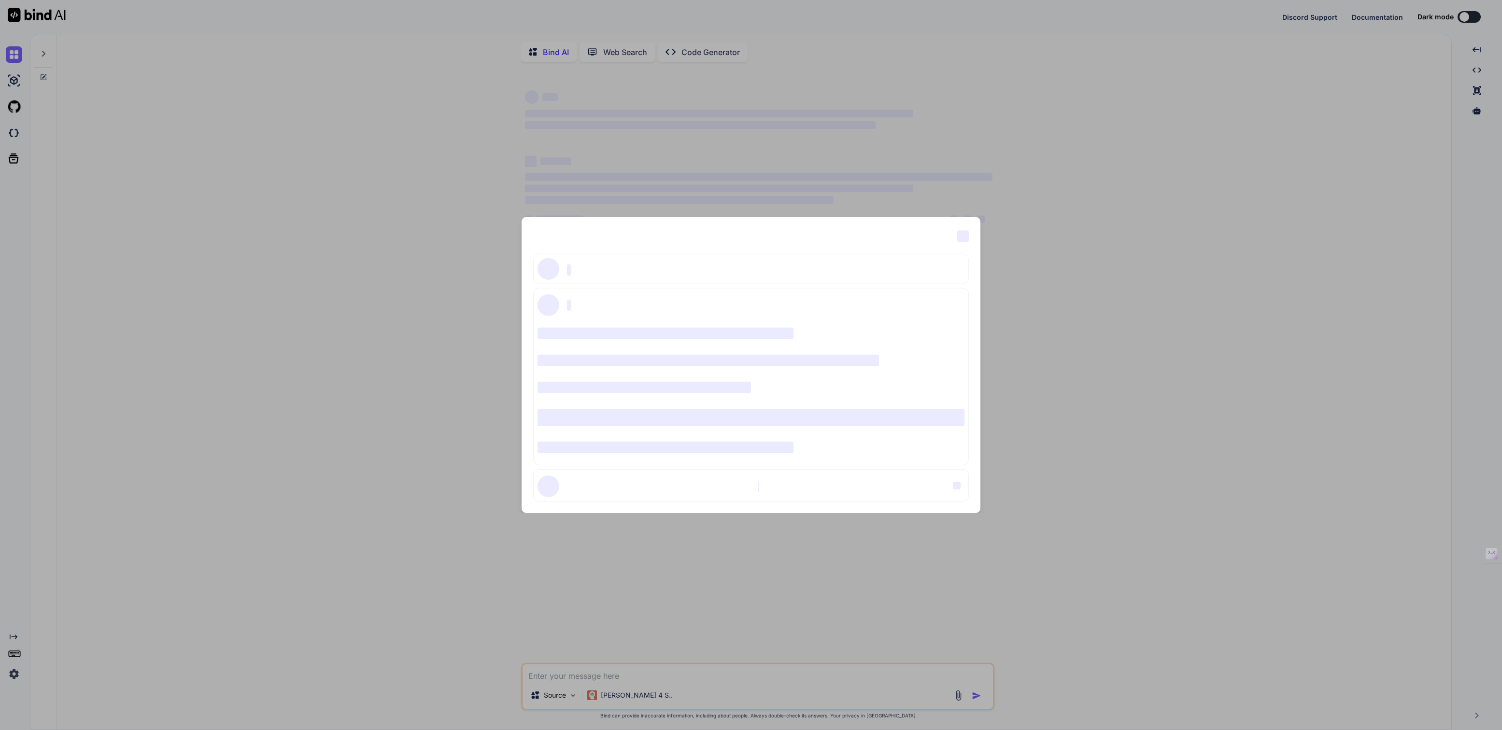
click at [13, 674] on div "‌ ‌ ‌ ‌ ‌ ‌ ‌ ‌ ‌ ‌ ‌ ‌ ‌ ‌ ‌" at bounding box center [751, 365] width 1502 height 730
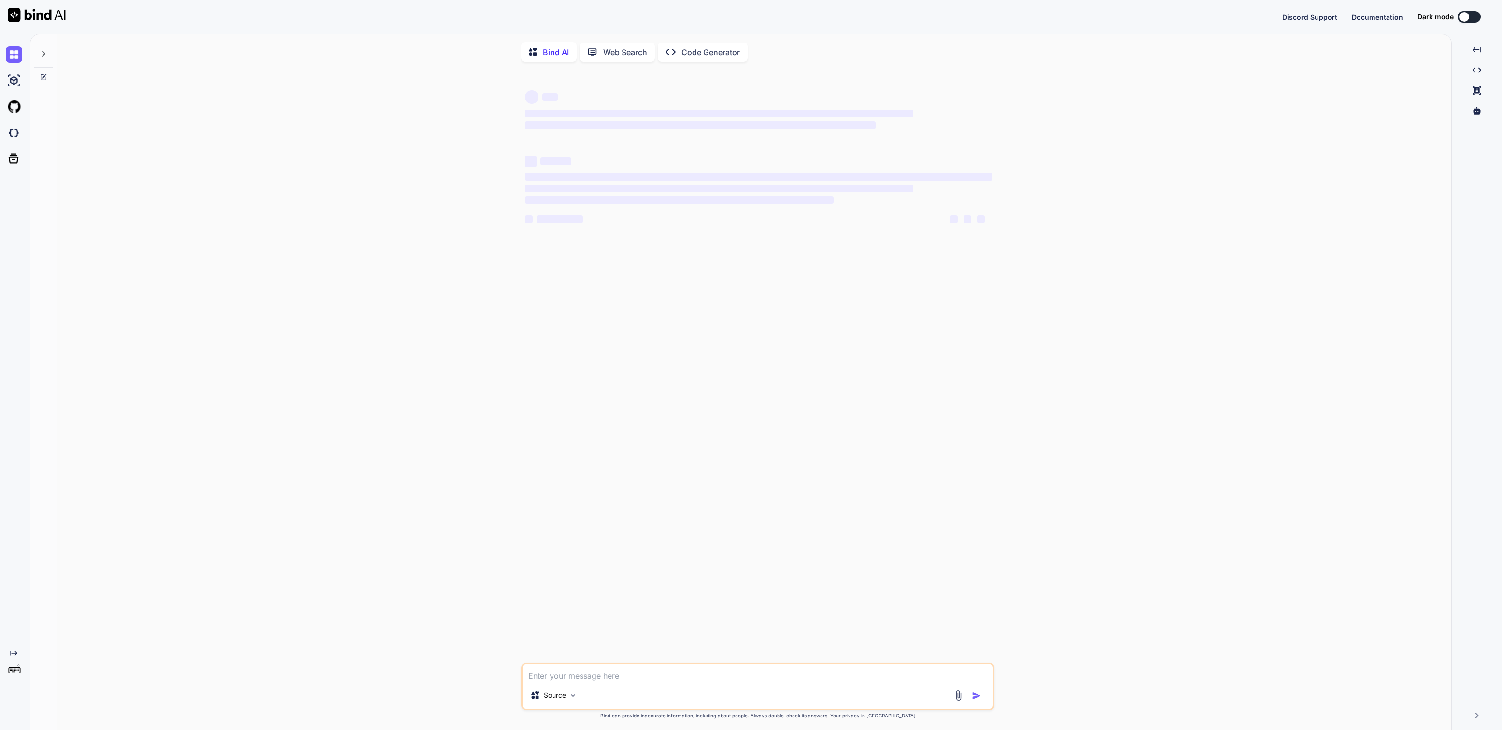
type textarea "x"
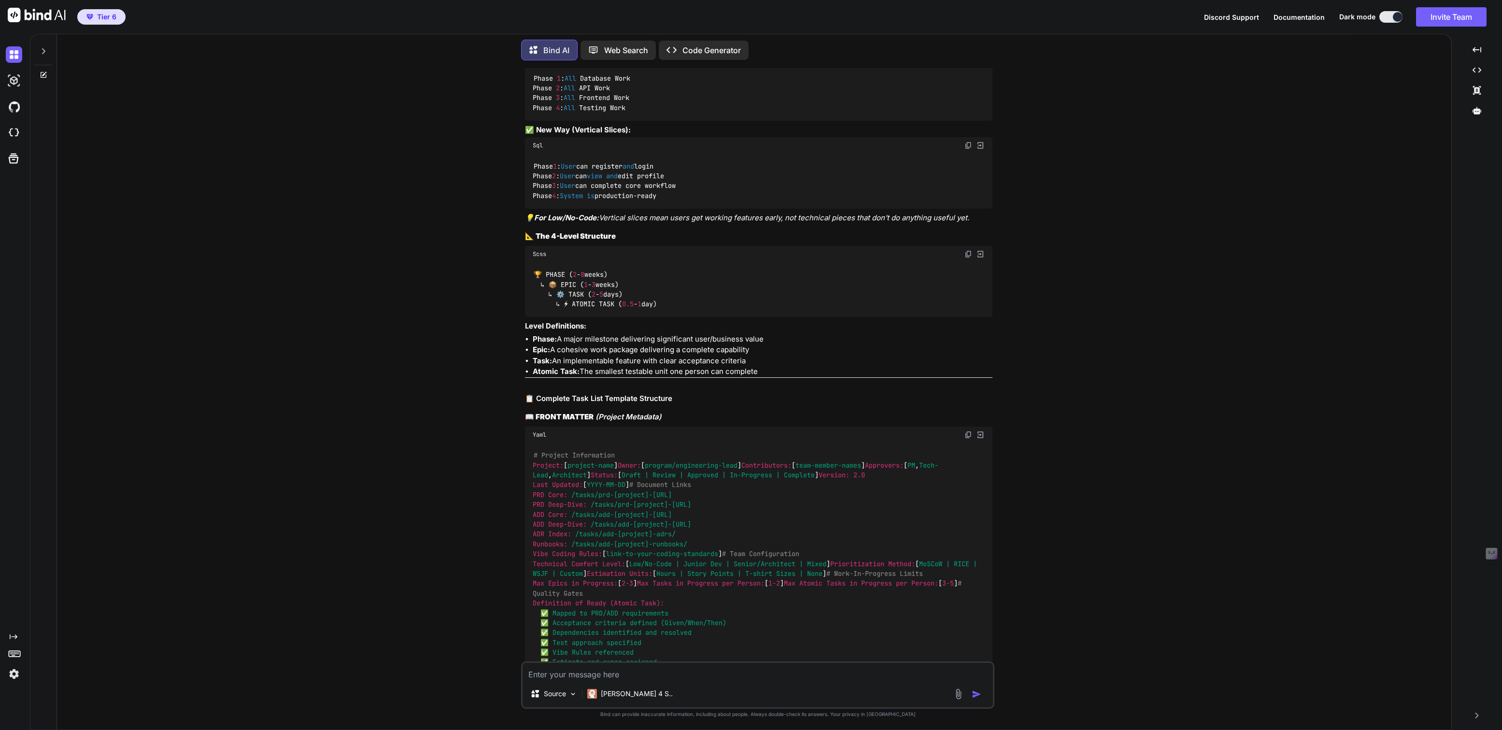
scroll to position [21009, 0]
click at [43, 42] on div at bounding box center [43, 48] width 18 height 33
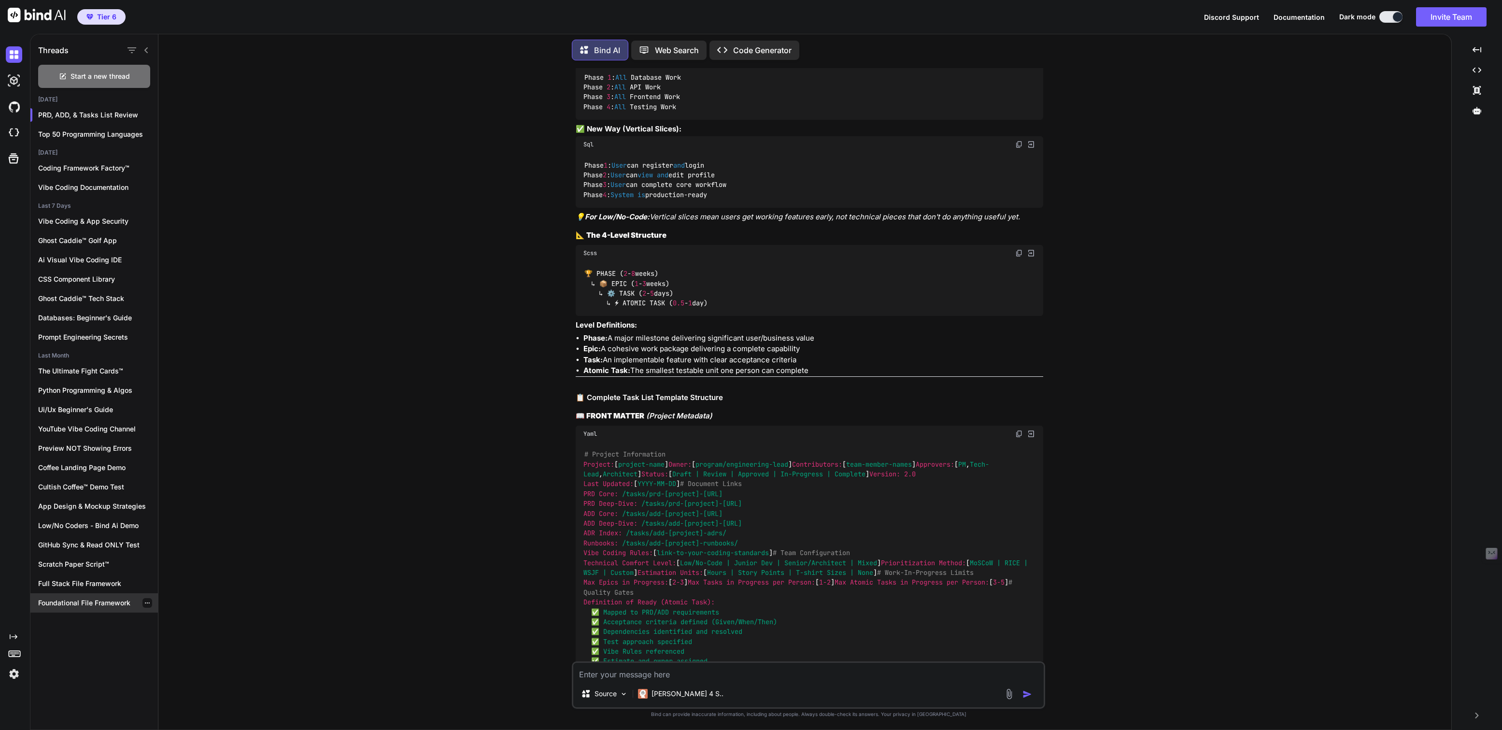
click at [76, 600] on p "Foundational File Framework" at bounding box center [98, 603] width 120 height 10
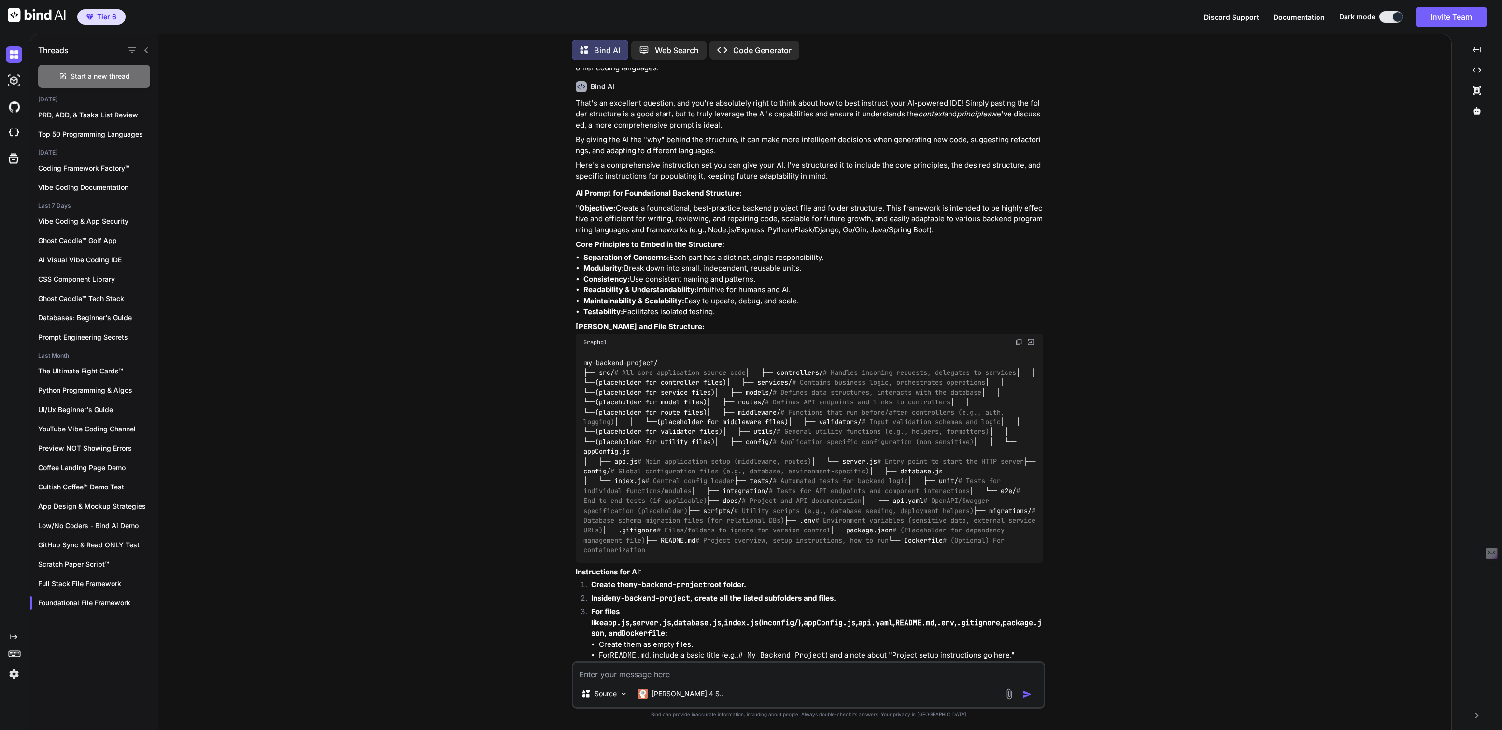
scroll to position [0, 0]
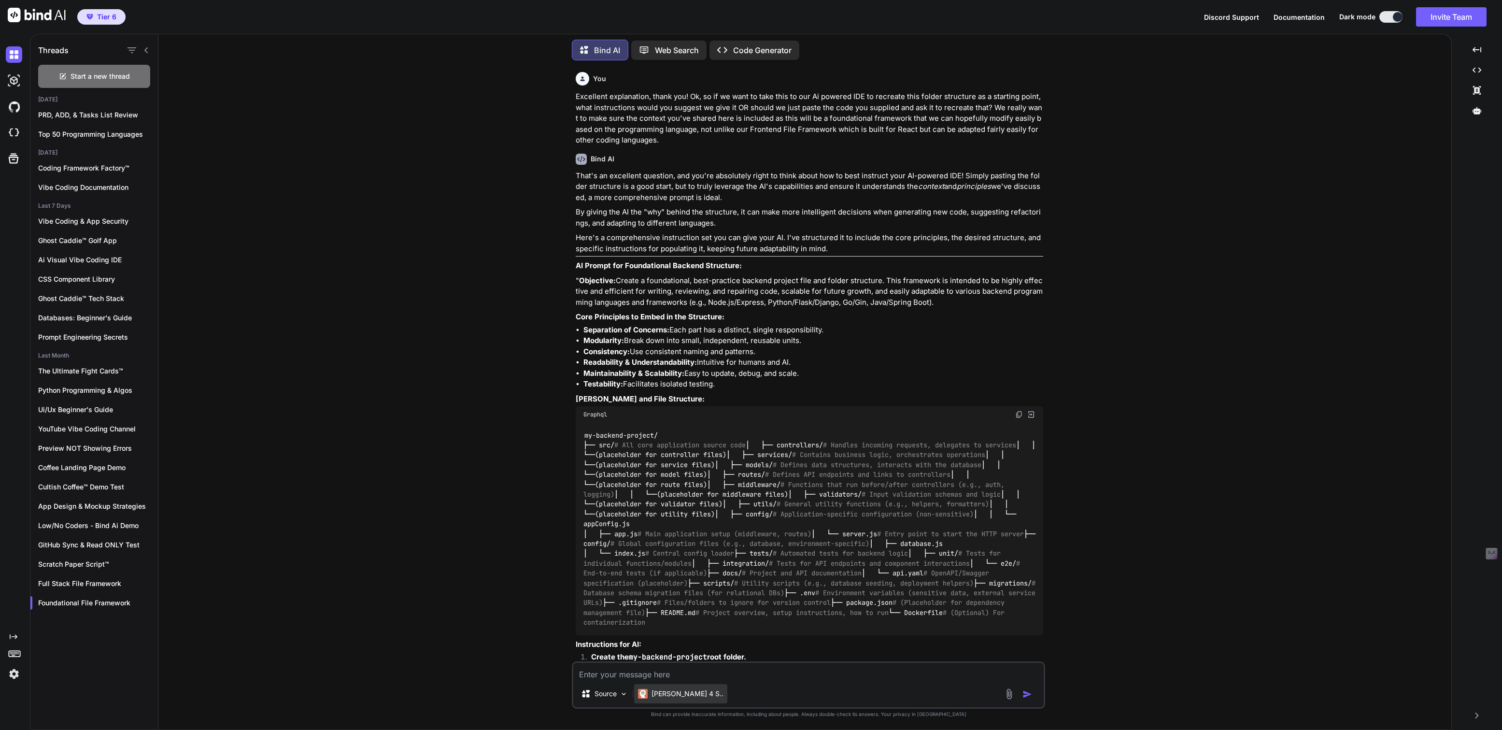
click at [667, 700] on div "[PERSON_NAME] 4 S.." at bounding box center [680, 693] width 93 height 19
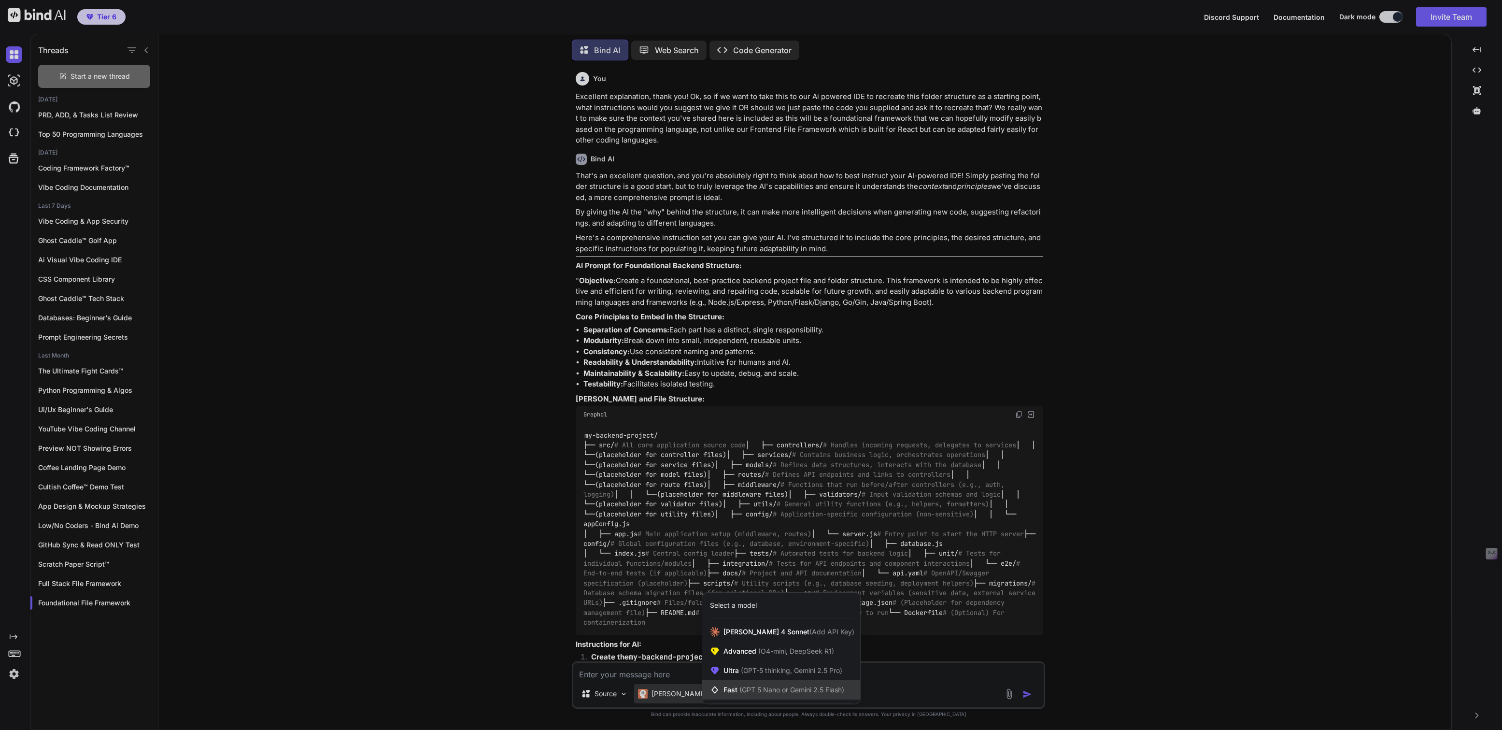
click at [738, 694] on span "Fast (GPT 5 Nano or Gemini 2.5 Flash)" at bounding box center [783, 690] width 121 height 10
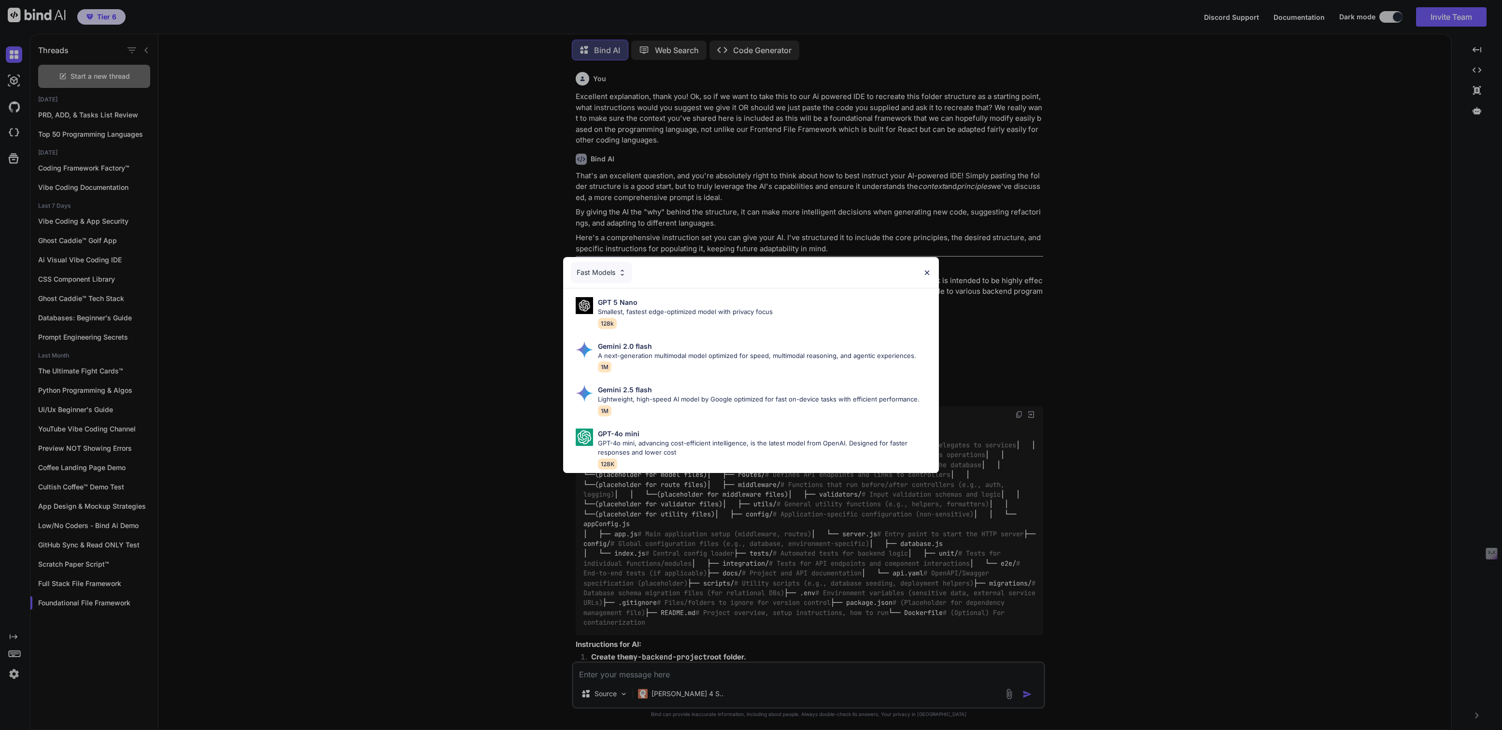
drag, startPoint x: 770, startPoint y: 501, endPoint x: 660, endPoint y: 337, distance: 197.3
click at [666, 367] on div "Fast Models GPT 5 Nano Smallest, fastest edge-optimized model with privacy focu…" at bounding box center [751, 365] width 1502 height 730
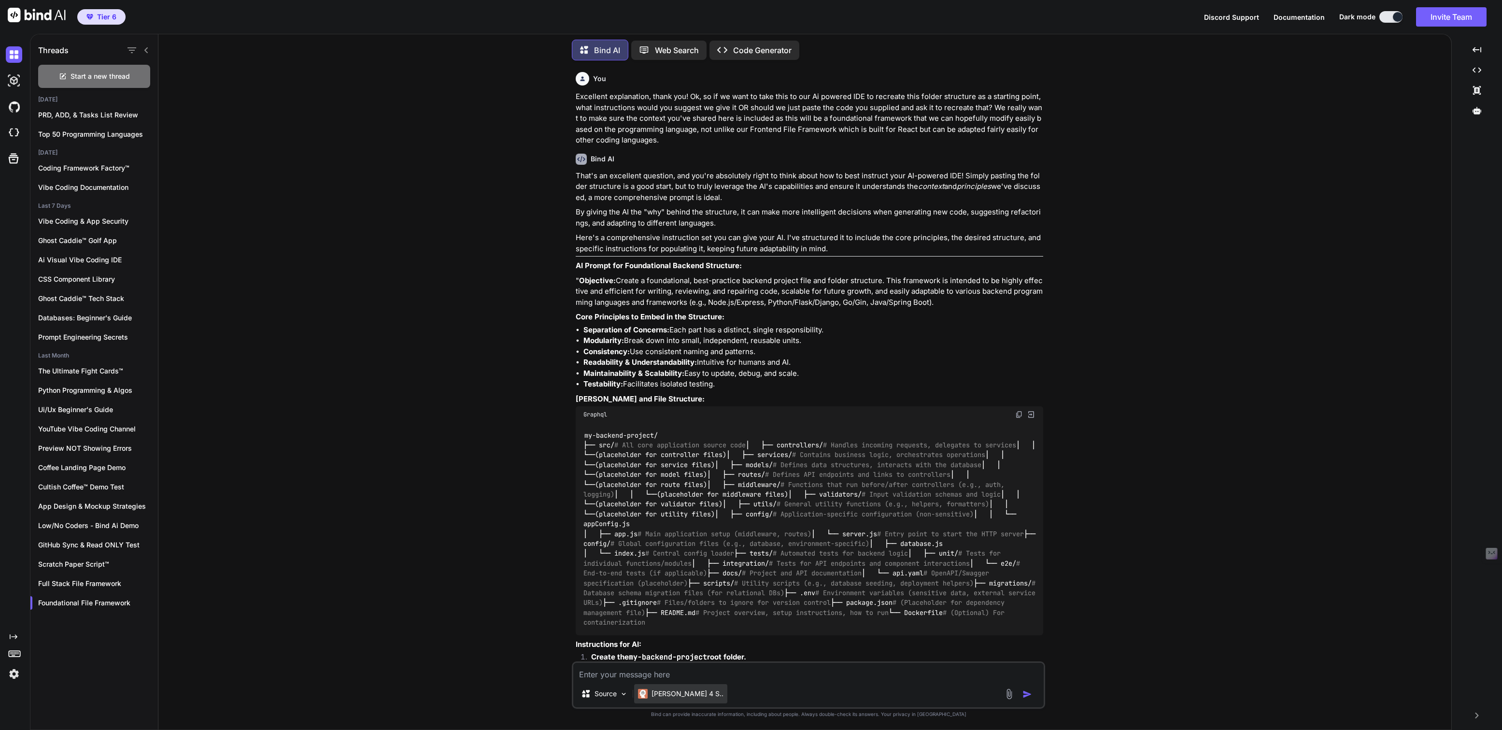
click at [671, 695] on p "[PERSON_NAME] 4 S.." at bounding box center [687, 693] width 72 height 10
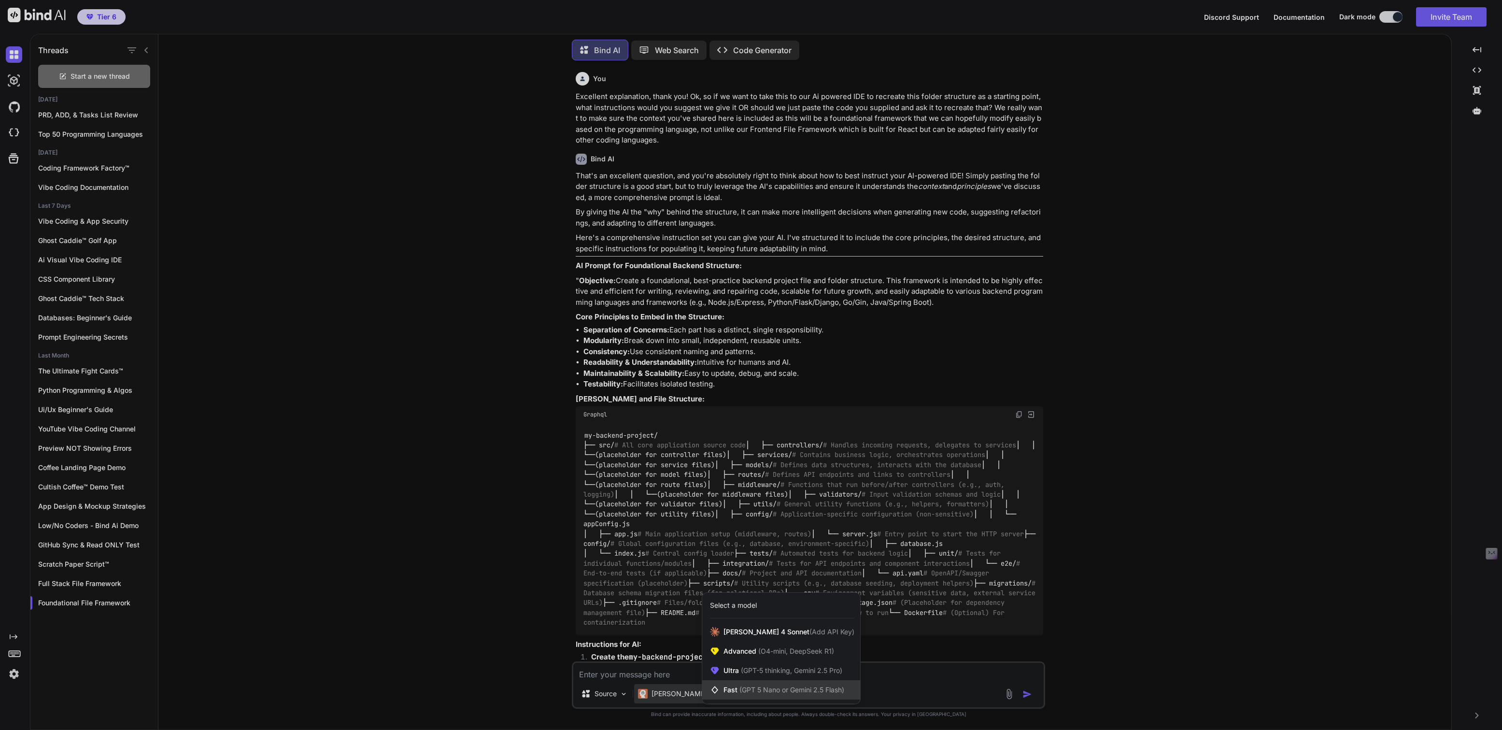
click at [749, 693] on span "(GPT 5 Nano or Gemini 2.5 Flash)" at bounding box center [791, 689] width 105 height 8
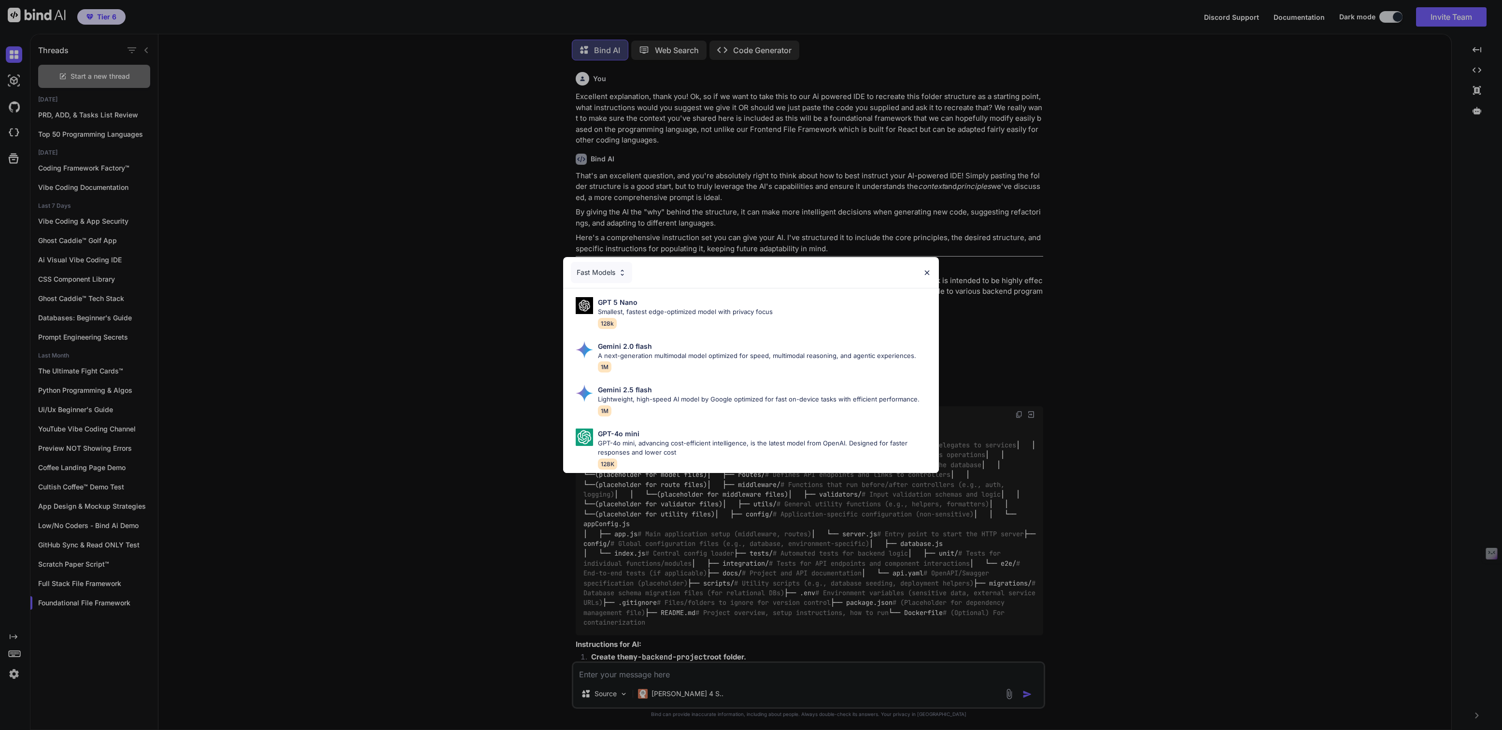
click at [604, 275] on div "Fast Models" at bounding box center [601, 272] width 61 height 21
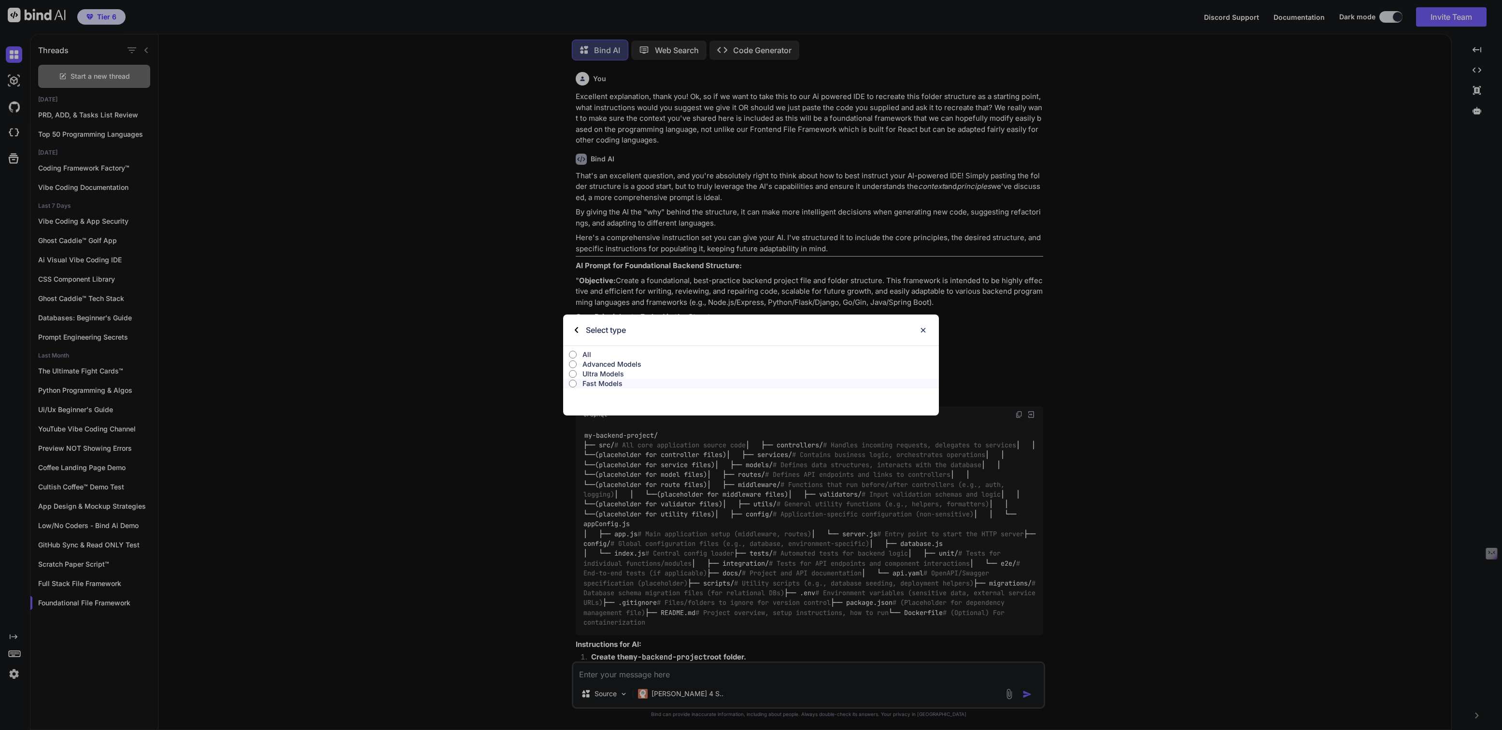
click at [587, 349] on div "All" at bounding box center [751, 353] width 376 height 14
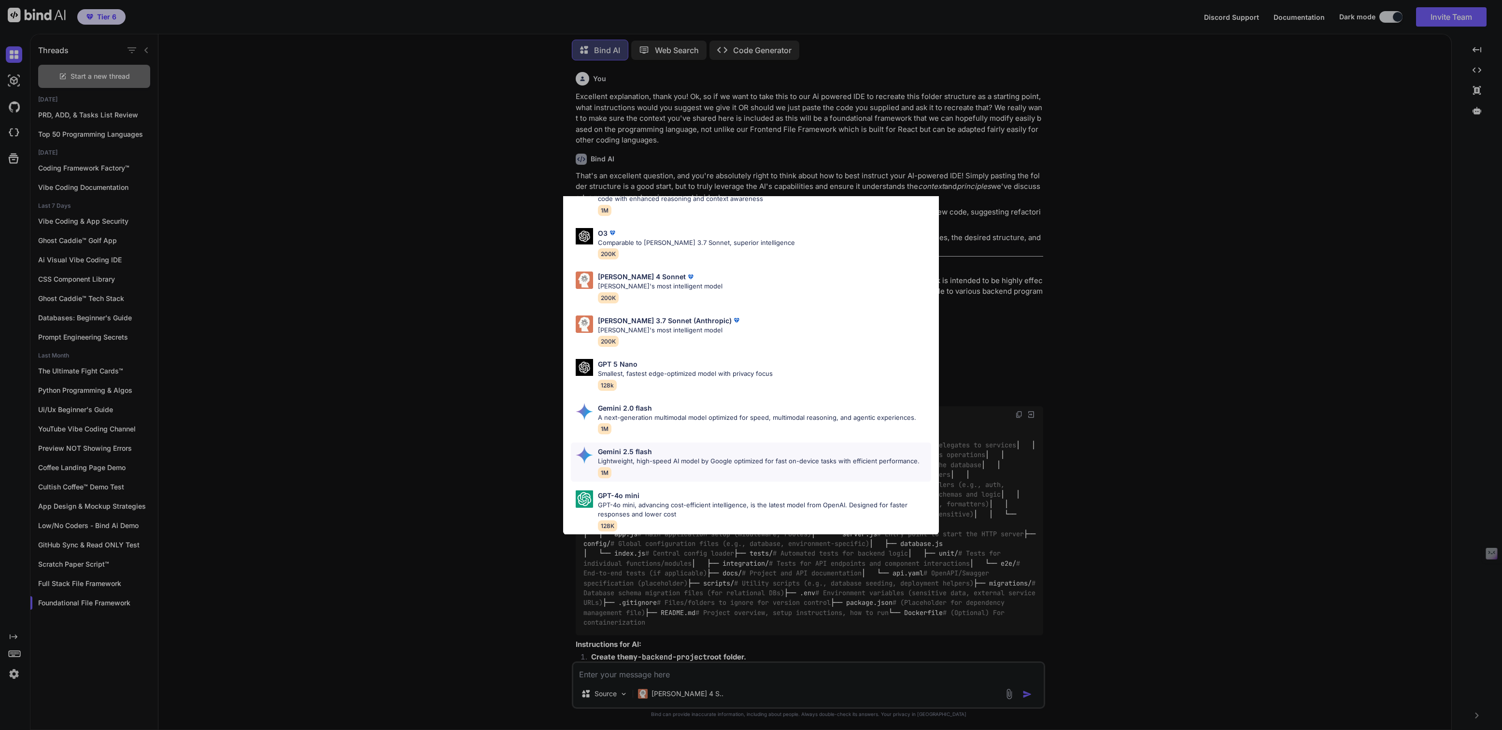
scroll to position [409, 0]
click at [618, 464] on p "Lightweight, high-speed AI model by Google optimized for fast on-device tasks w…" at bounding box center [759, 463] width 322 height 10
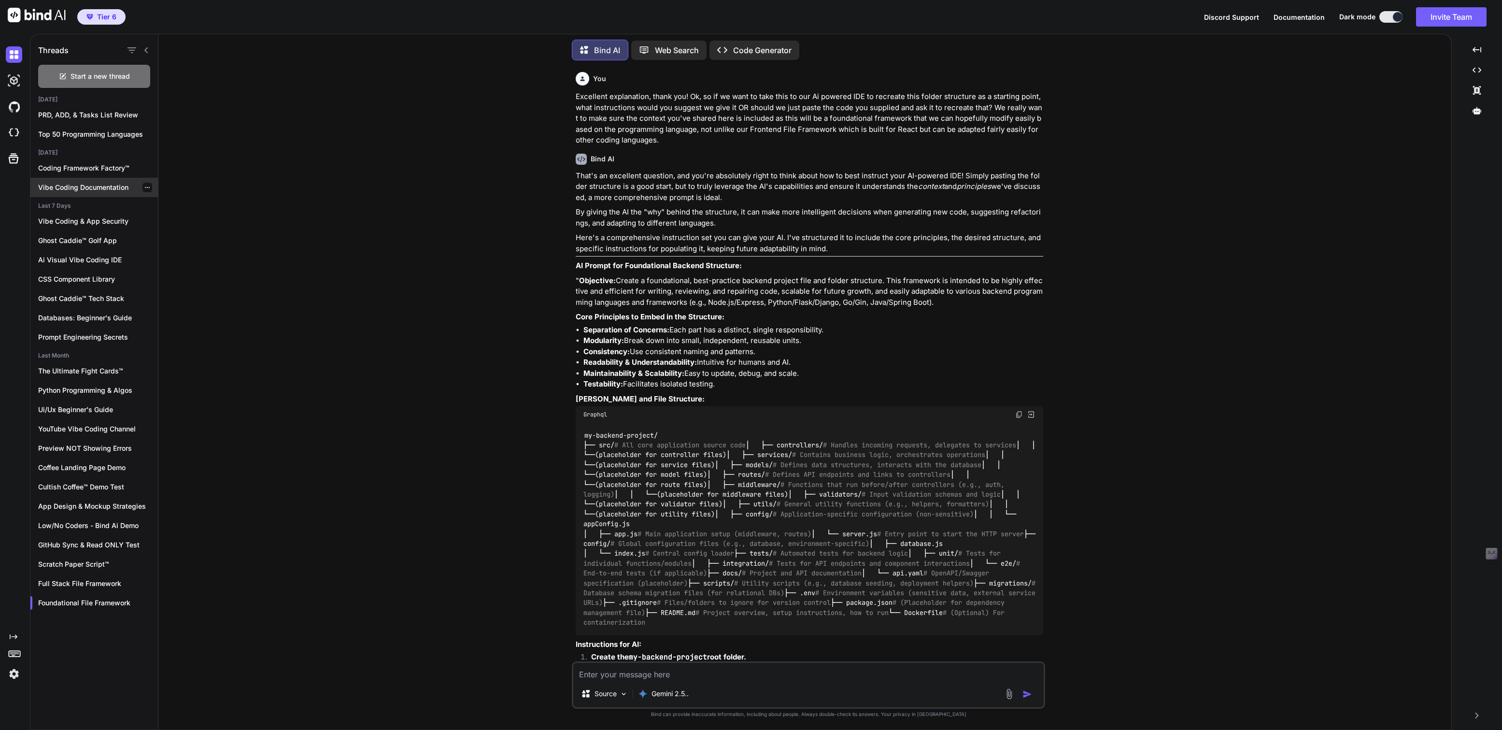
click at [87, 184] on p "Vibe Coding Documentation" at bounding box center [98, 188] width 120 height 10
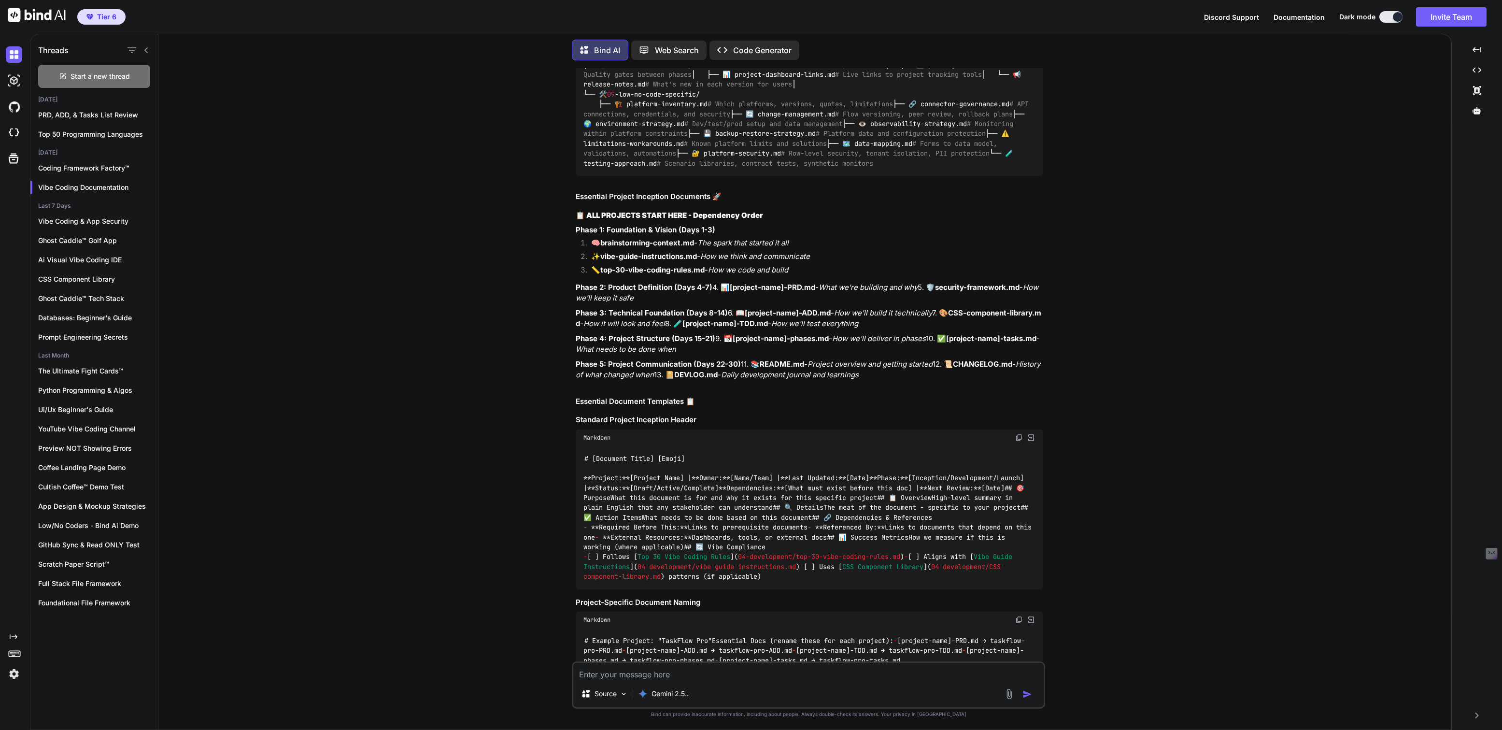
scroll to position [830, 0]
click at [85, 283] on div "CSS Component Library" at bounding box center [93, 278] width 127 height 19
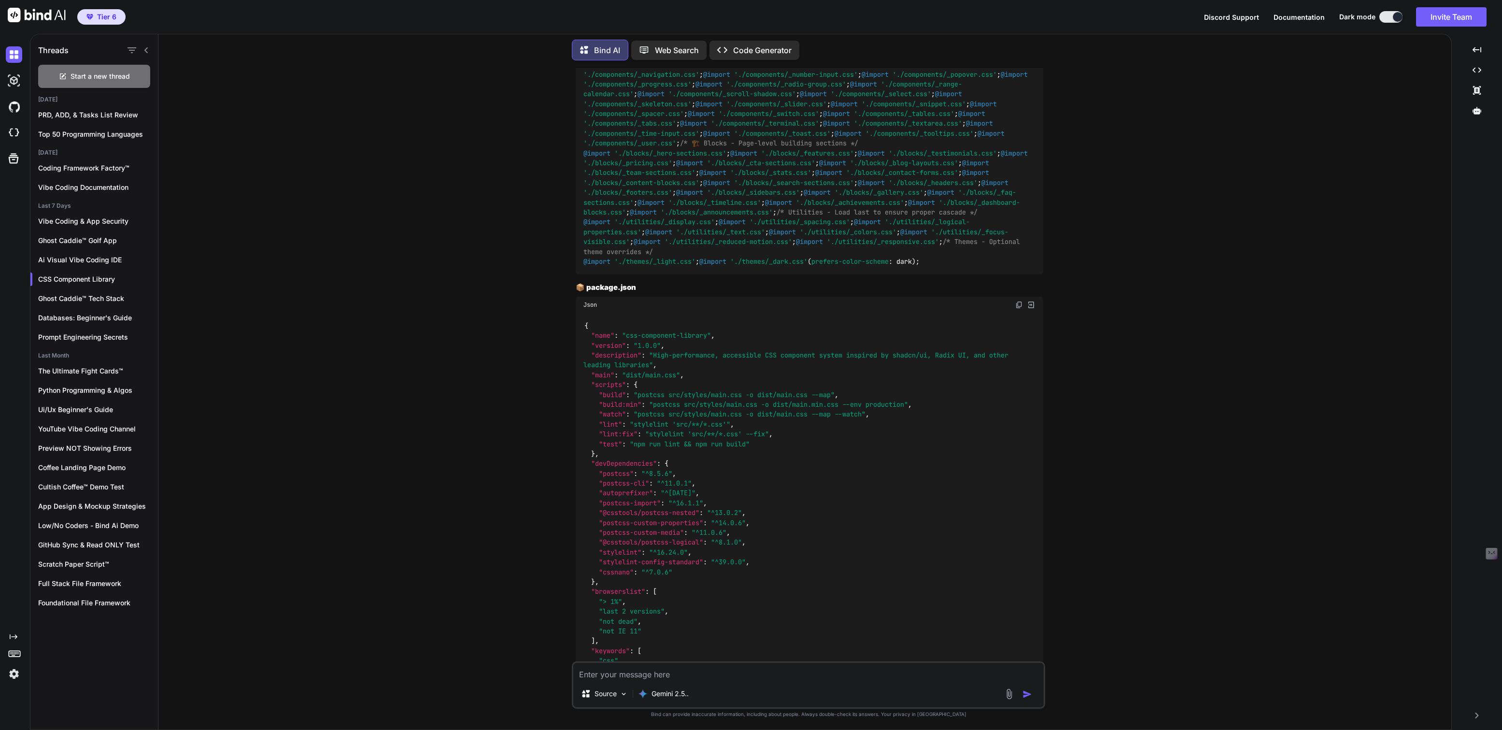
scroll to position [1739, 0]
click at [86, 278] on p "CSS Component Library" at bounding box center [98, 279] width 120 height 10
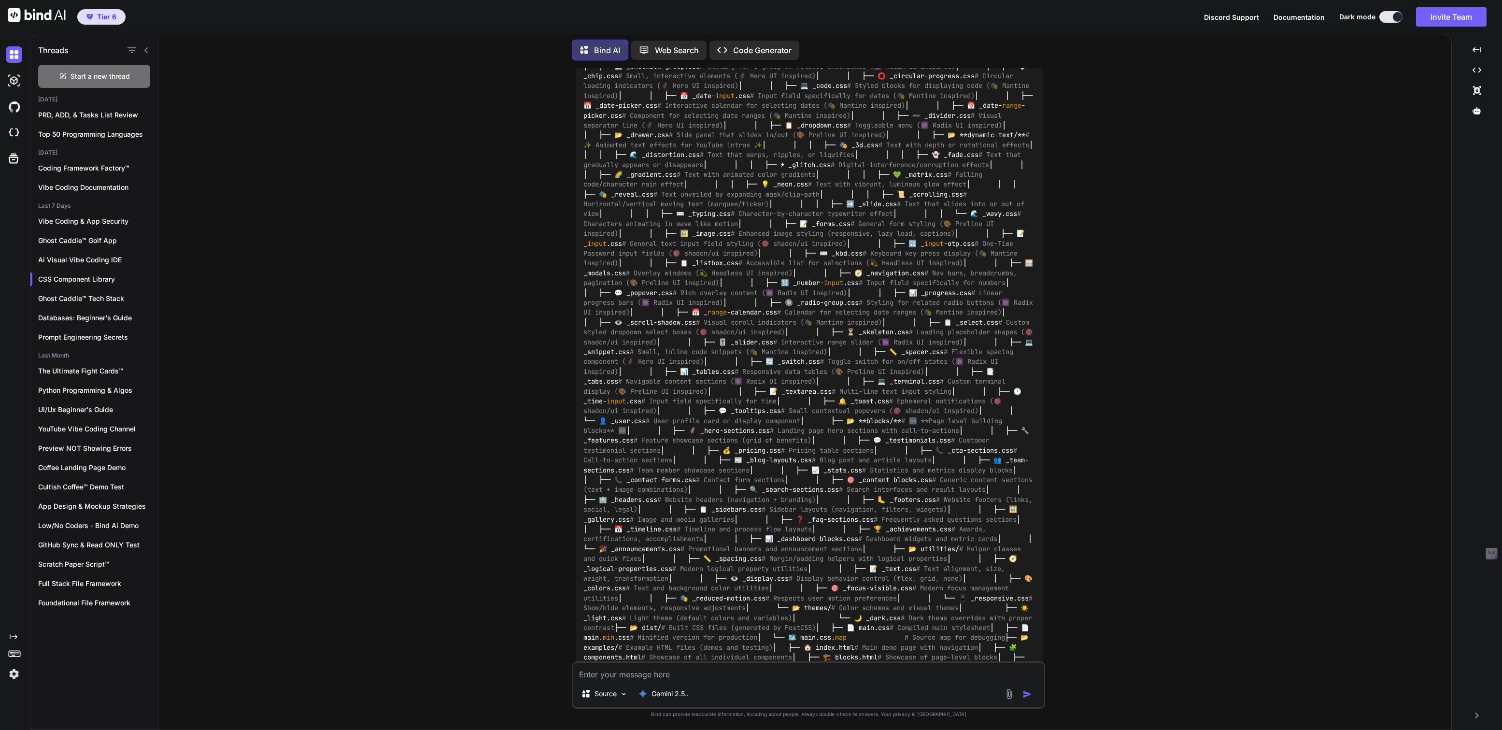
scroll to position [698, 0]
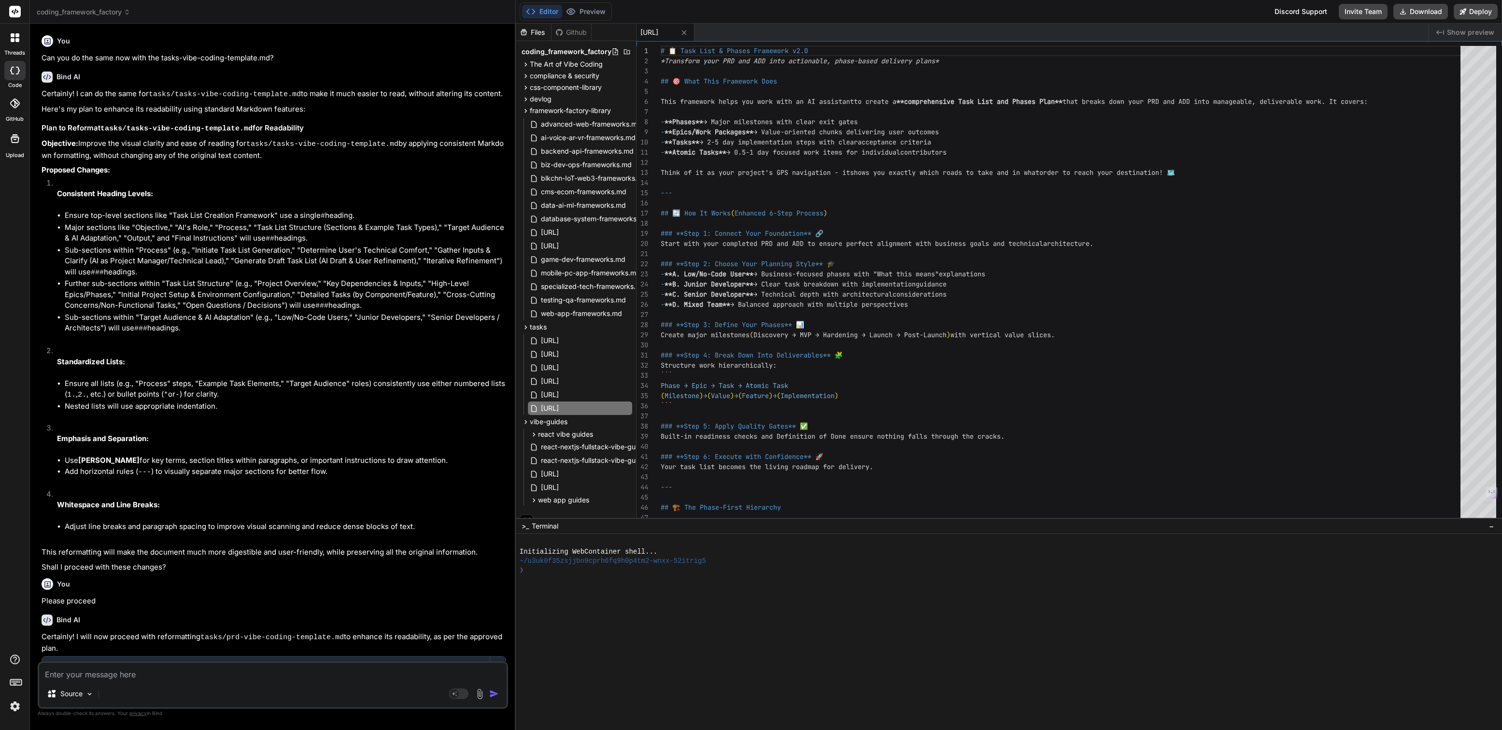
scroll to position [1250, 0]
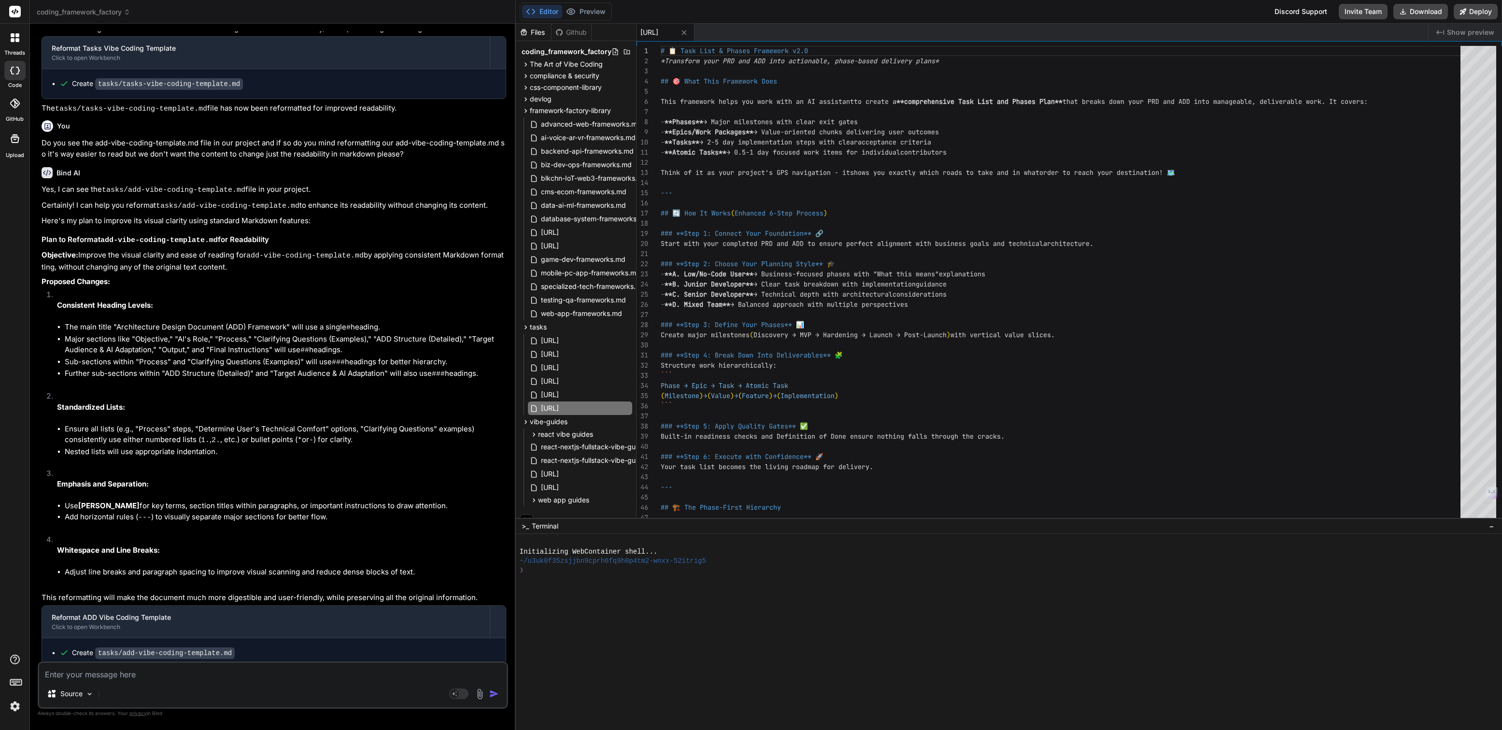
click at [74, 9] on span "coding_framework_factory" at bounding box center [84, 12] width 94 height 10
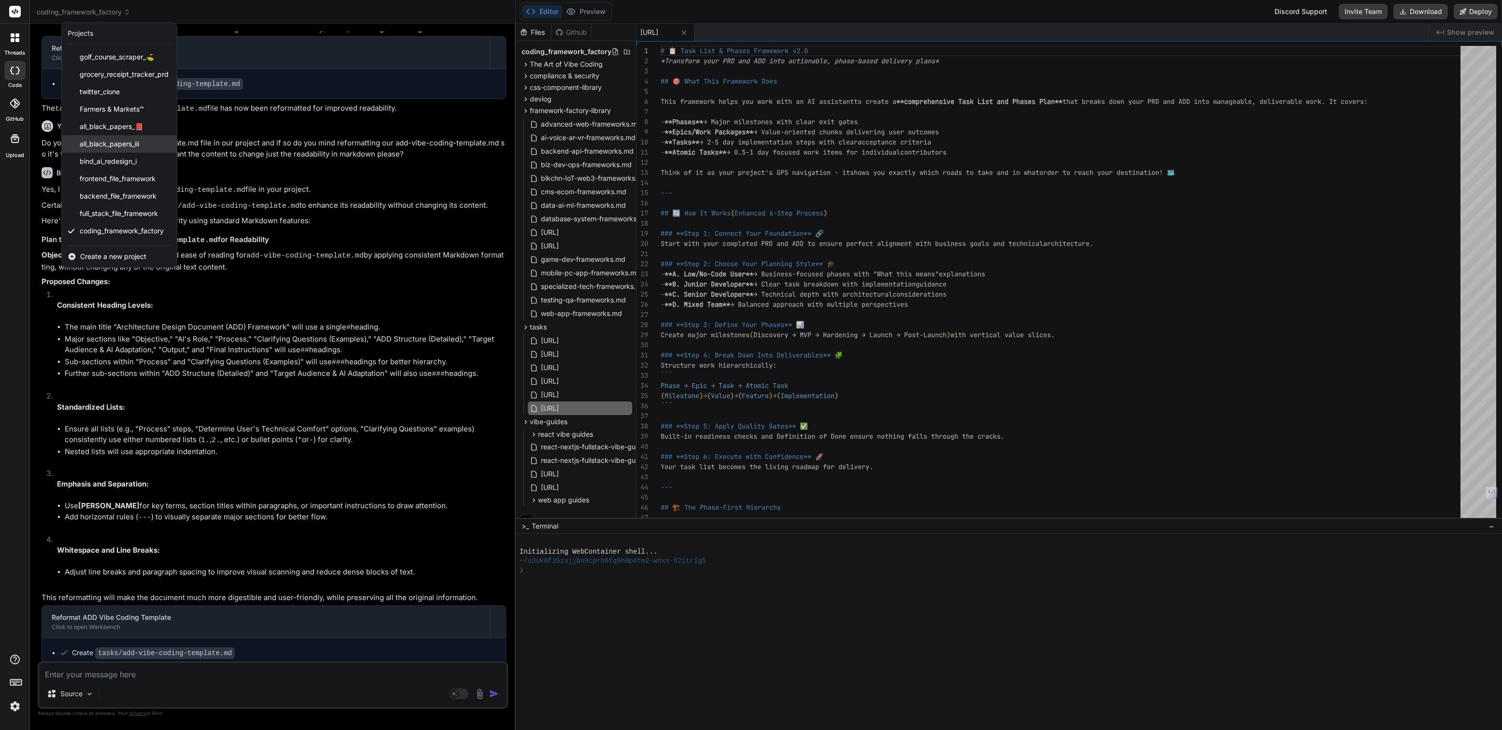
click at [120, 145] on span "all_black_papers_iii" at bounding box center [109, 144] width 59 height 10
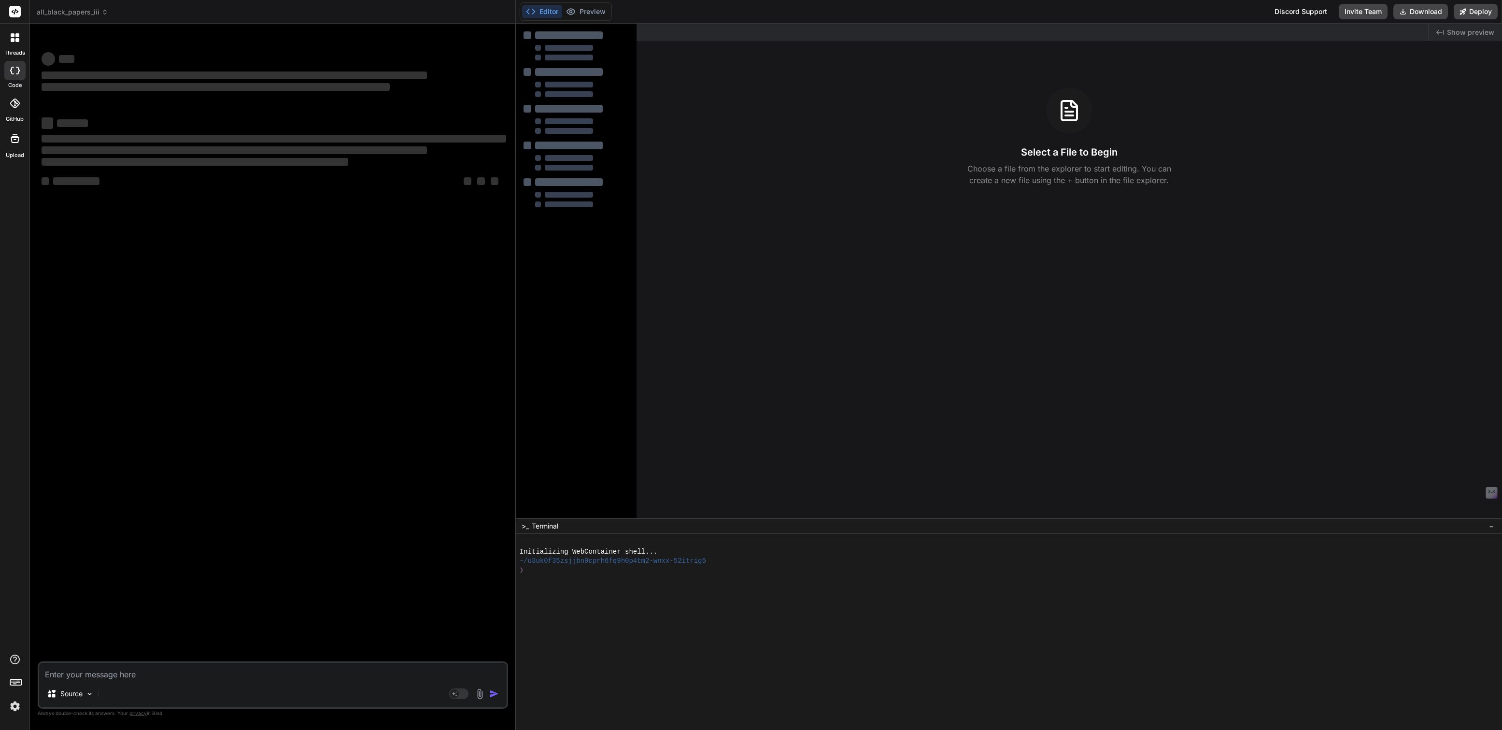
scroll to position [0, 0]
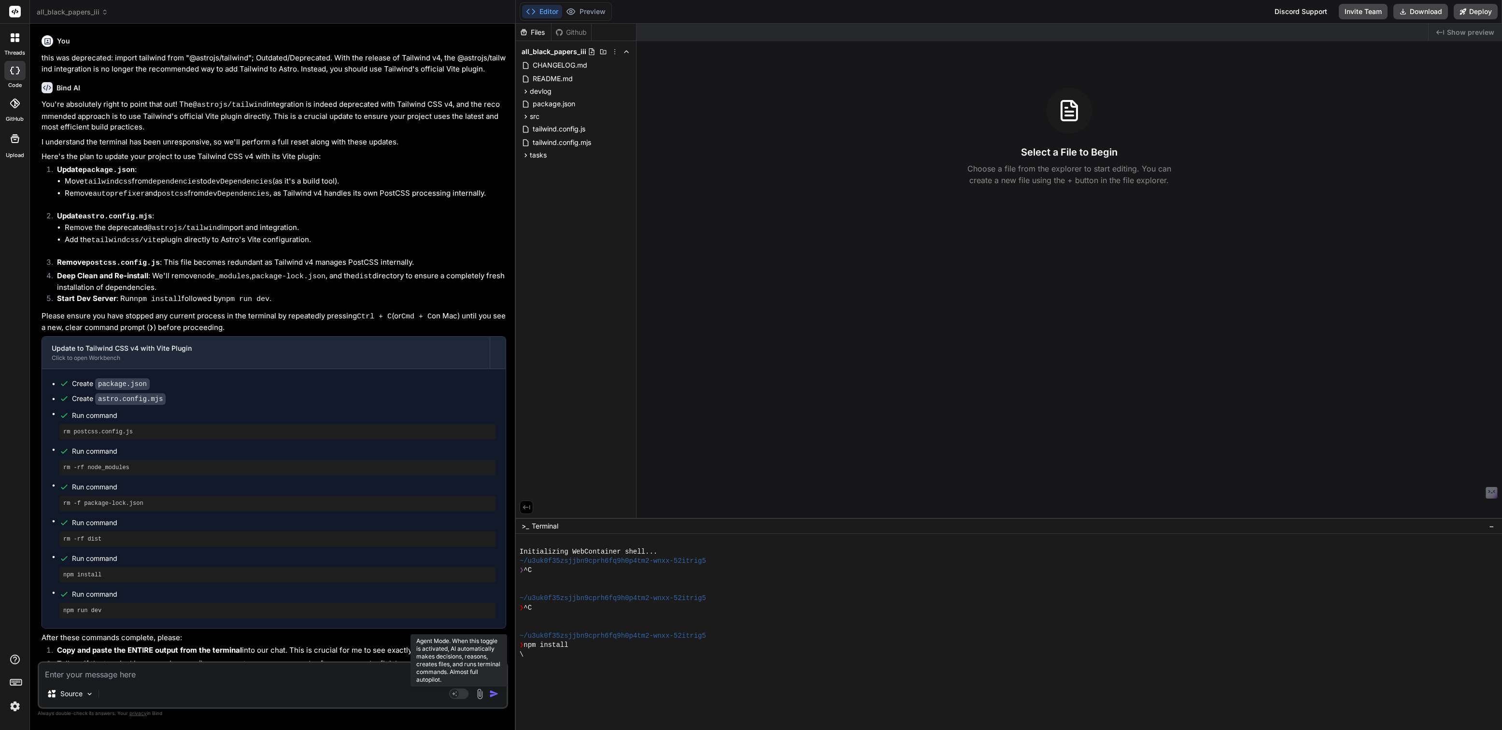
click at [459, 693] on rect at bounding box center [458, 693] width 19 height 11
type textarea "x"
click at [128, 676] on textarea at bounding box center [272, 670] width 467 height 17
type textarea "C"
type textarea "x"
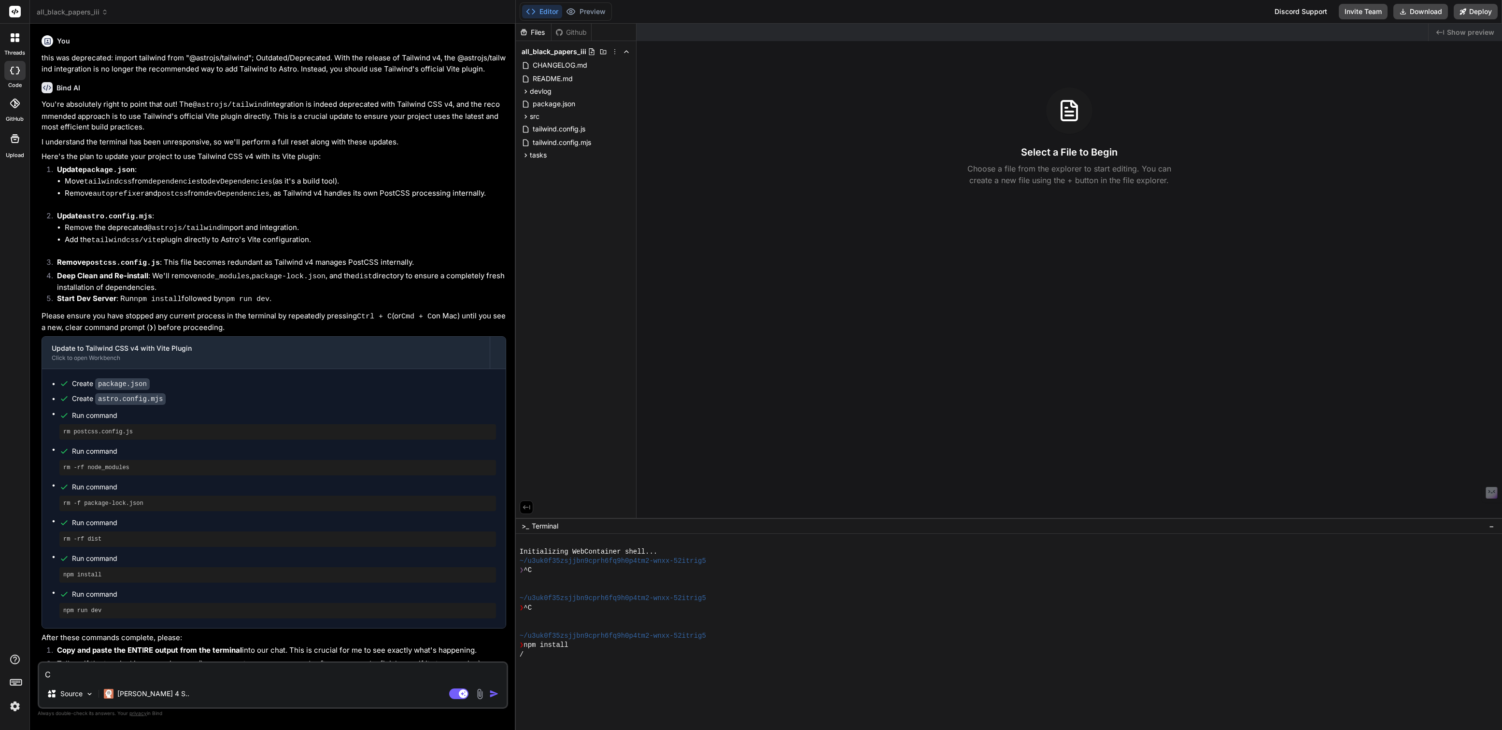
type textarea "Ca"
type textarea "x"
type textarea "Can"
type textarea "x"
type textarea "Can"
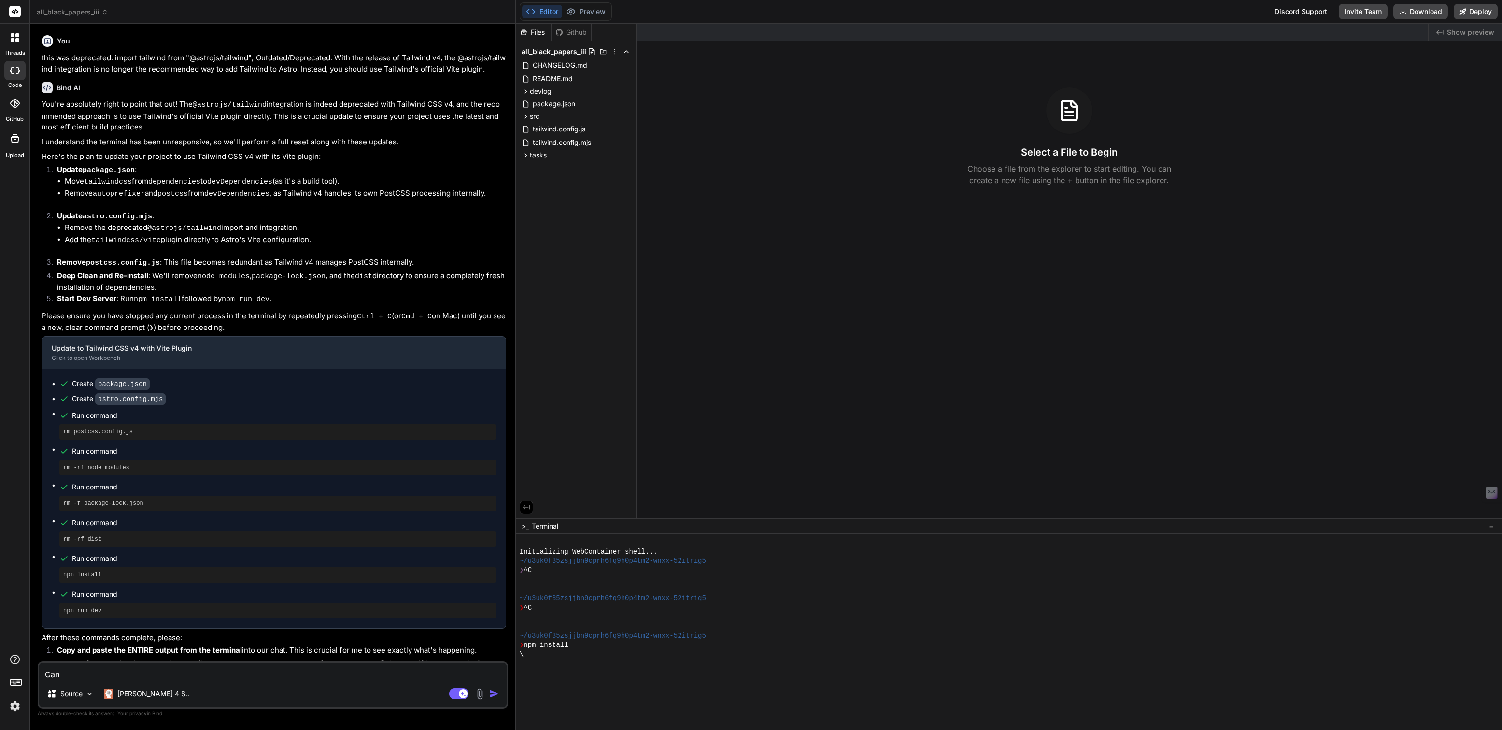
type textarea "x"
type textarea "Can w"
type textarea "x"
type textarea "Can we"
type textarea "x"
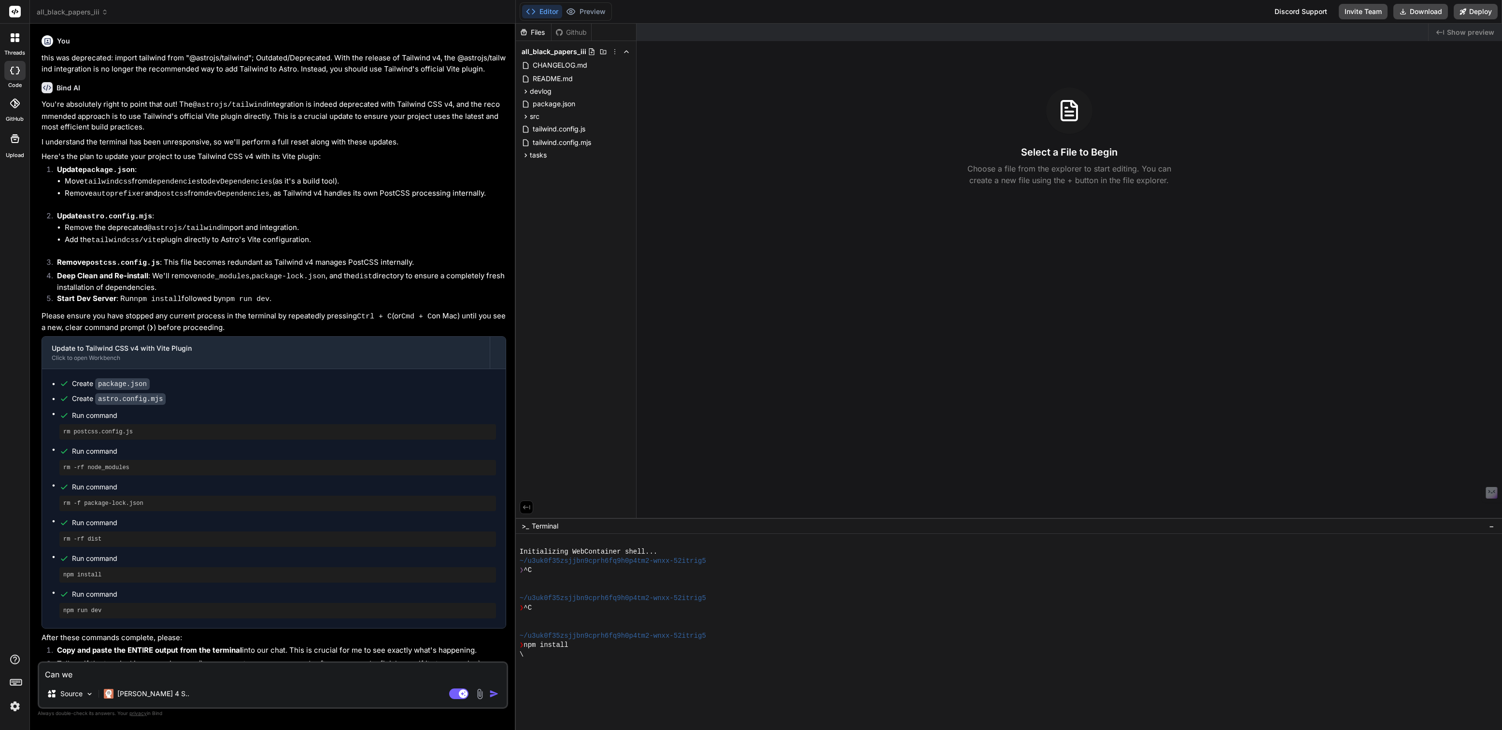
type textarea "Can we"
type textarea "x"
type textarea "Can we r"
type textarea "x"
type textarea "Can we re"
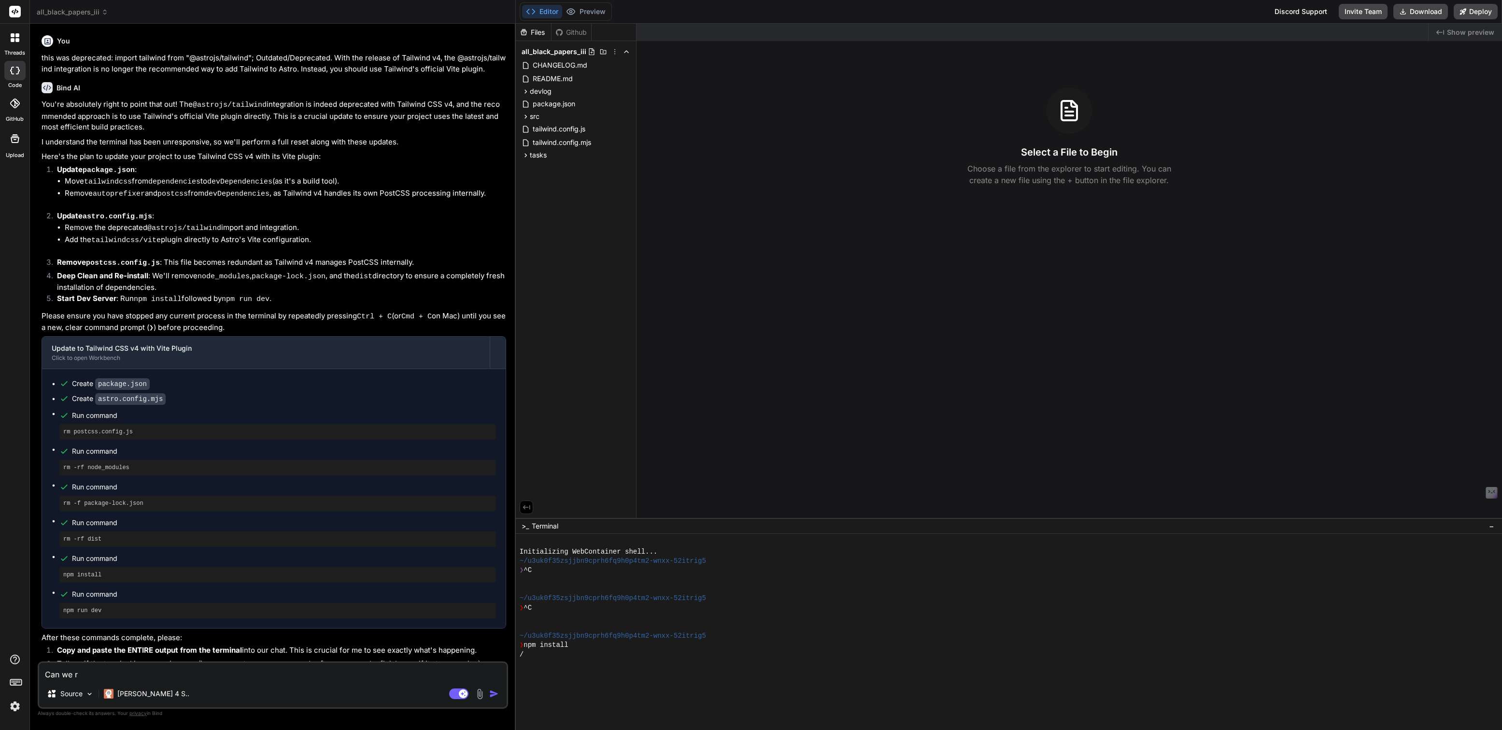
type textarea "x"
type textarea "Can we rev"
type textarea "x"
type textarea "Can we revi"
type textarea "x"
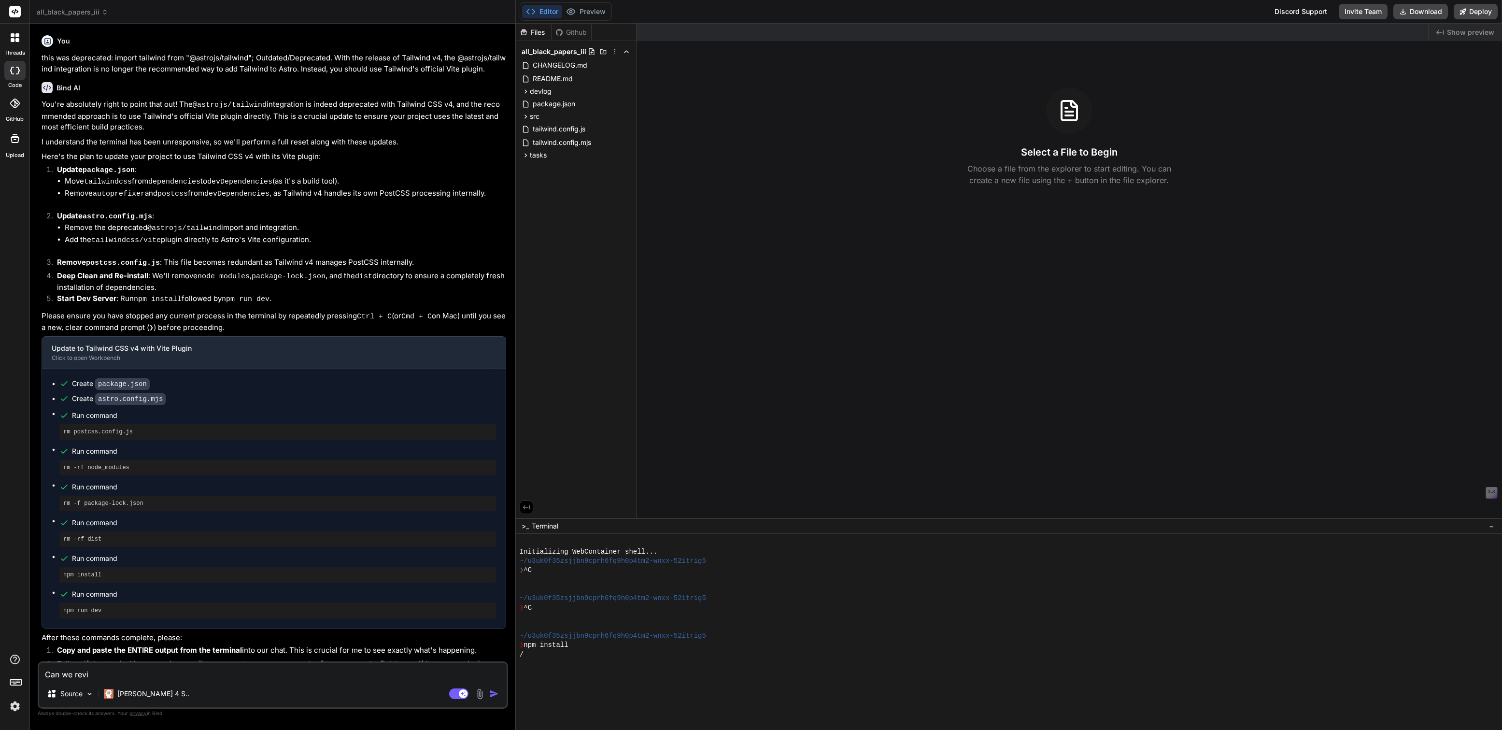
type textarea "Can we revie"
type textarea "x"
type textarea "Can we review"
type textarea "x"
type textarea "Can we review"
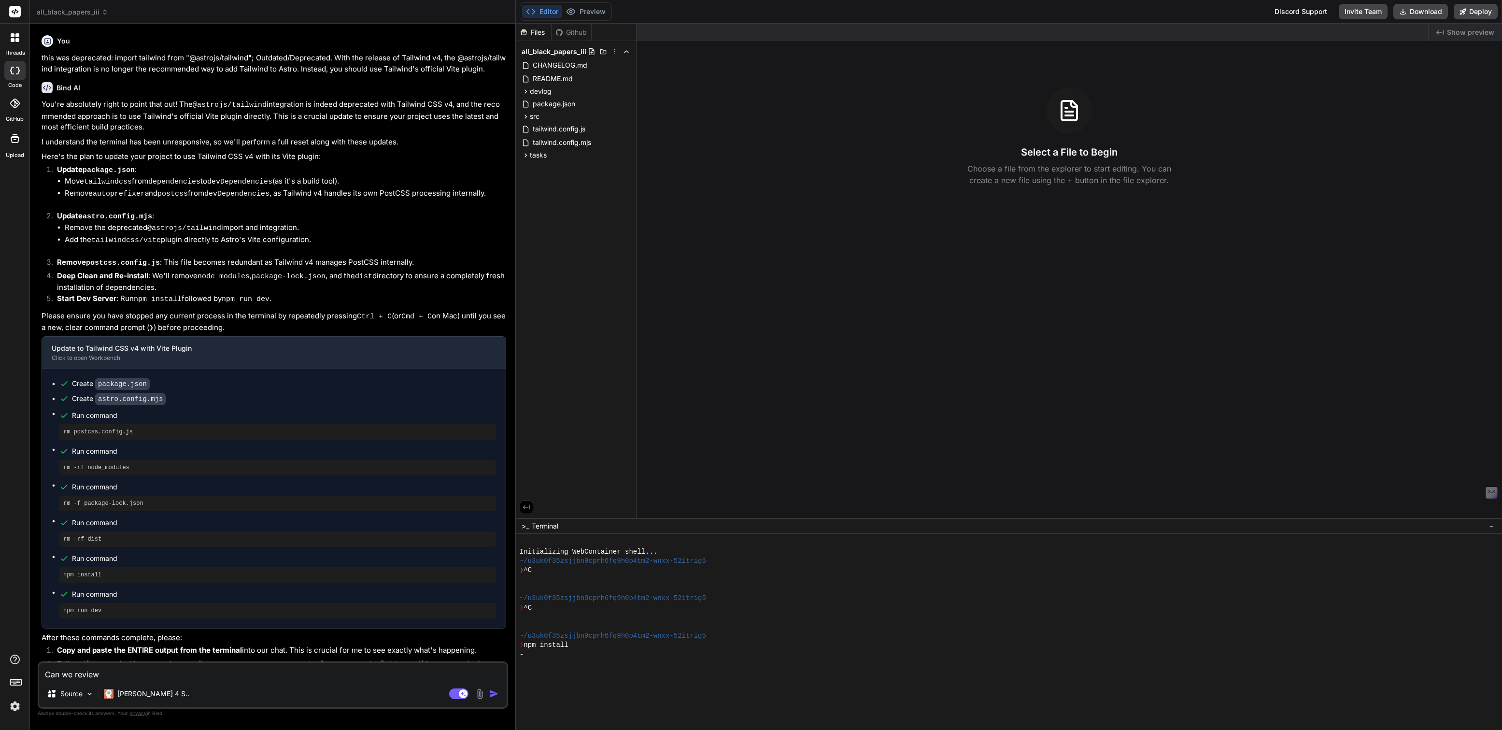
type textarea "x"
type textarea "Can we review o"
type textarea "x"
type textarea "Can we review ou"
type textarea "x"
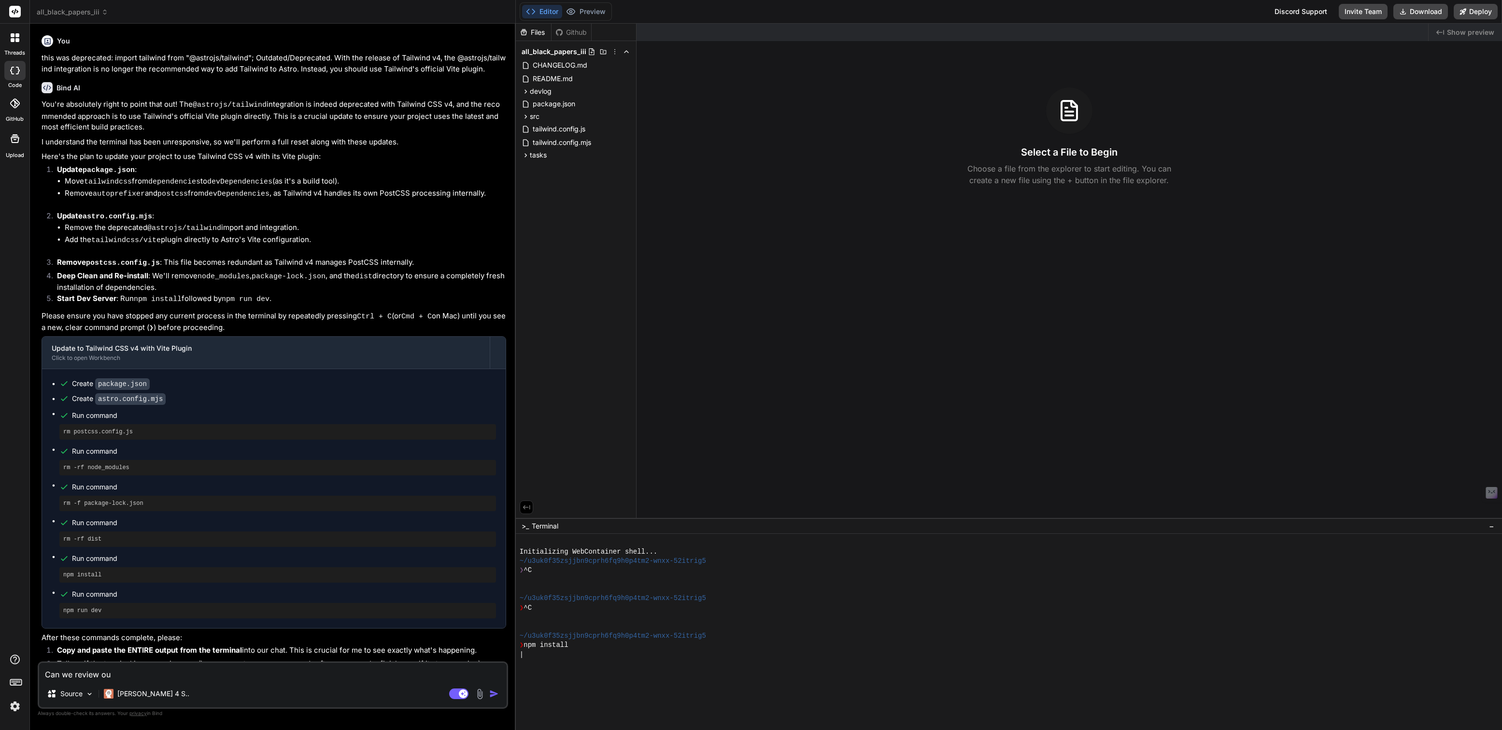
type textarea "Can we review our"
type textarea "x"
type textarea "Can we review our"
type textarea "x"
type textarea "Can we review our f"
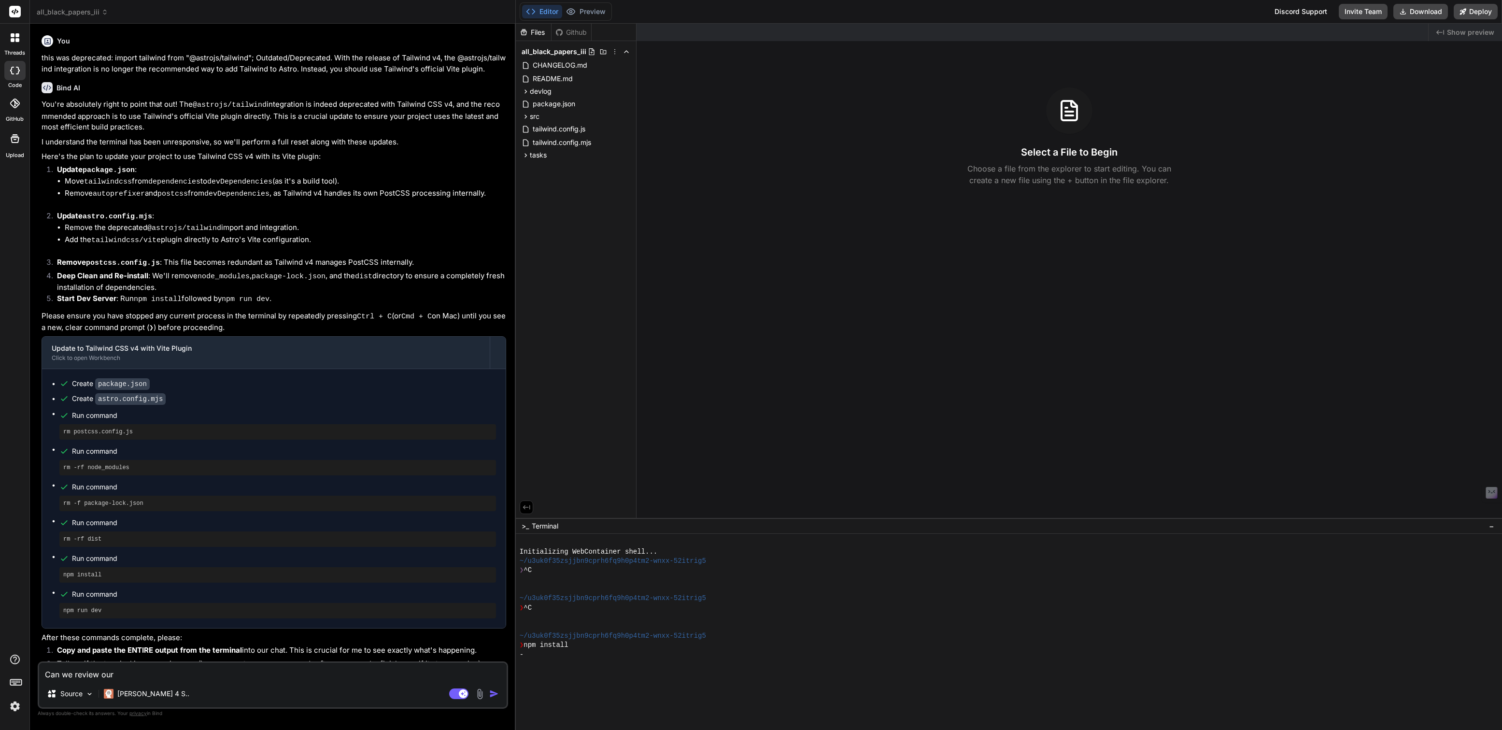
type textarea "x"
type textarea "Can we review our fi"
type textarea "x"
type textarea "Can we review our fil"
type textarea "x"
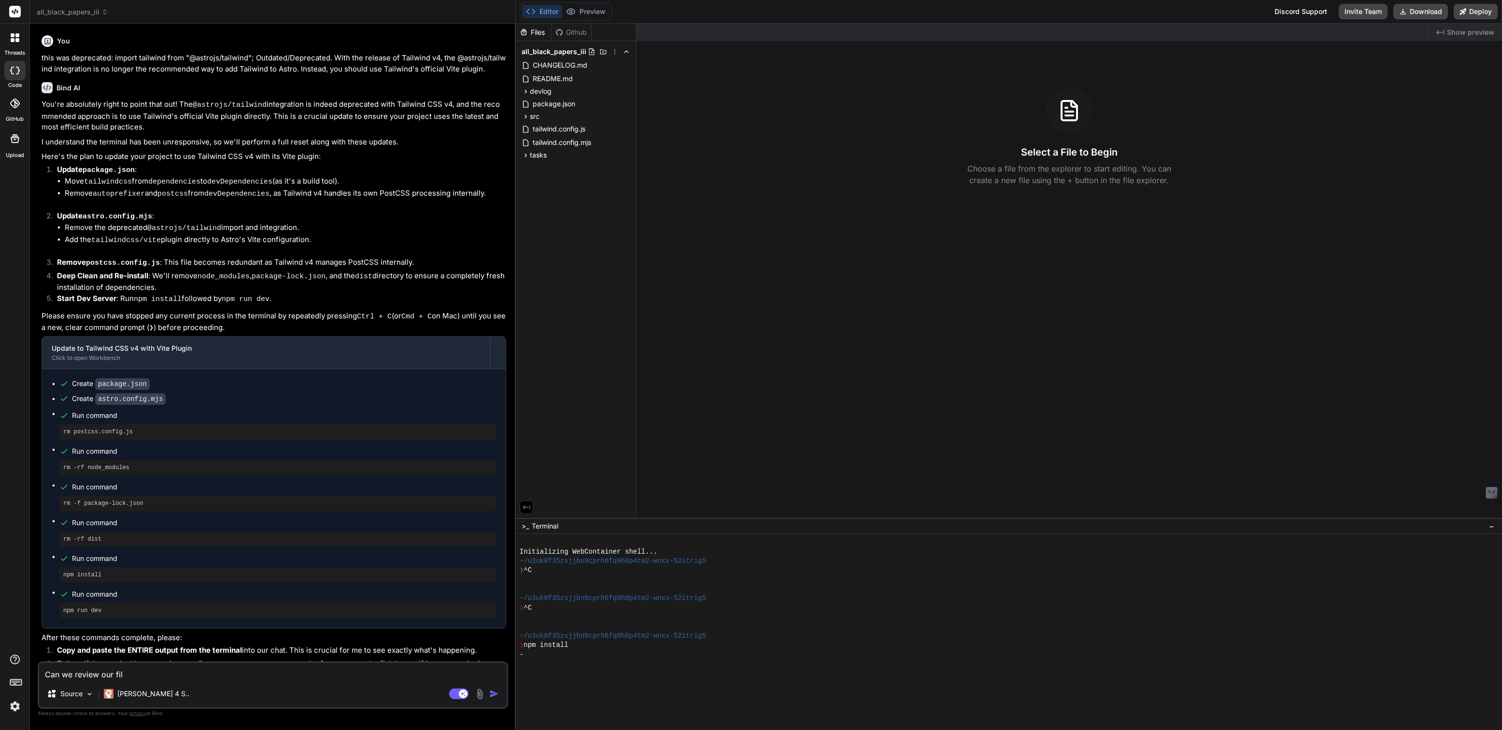
type textarea "Can we review our file"
type textarea "x"
type textarea "Can we review our files"
type textarea "x"
type textarea "Can we review our files"
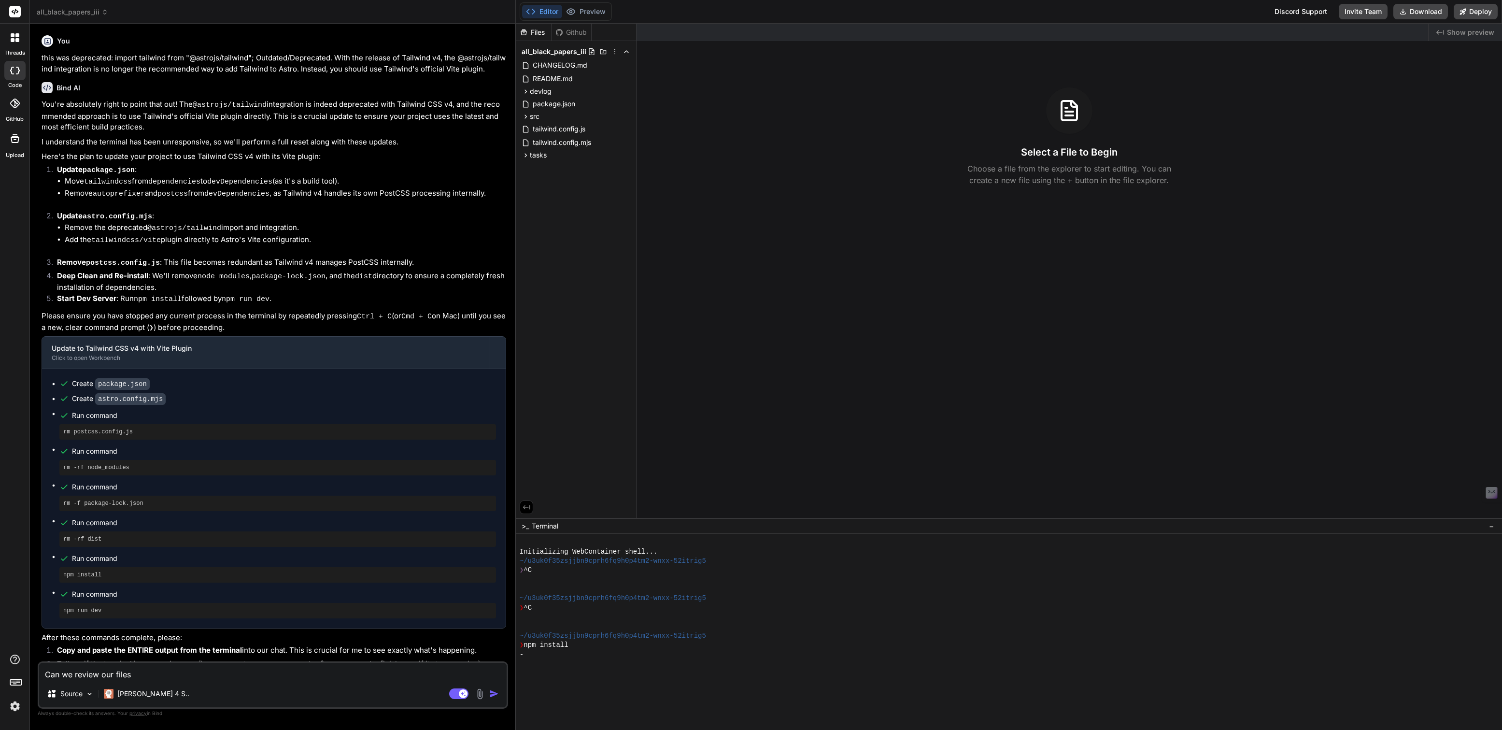
type textarea "x"
type textarea "Can we review our files t"
type textarea "x"
type textarea "Can we review our files to"
type textarea "x"
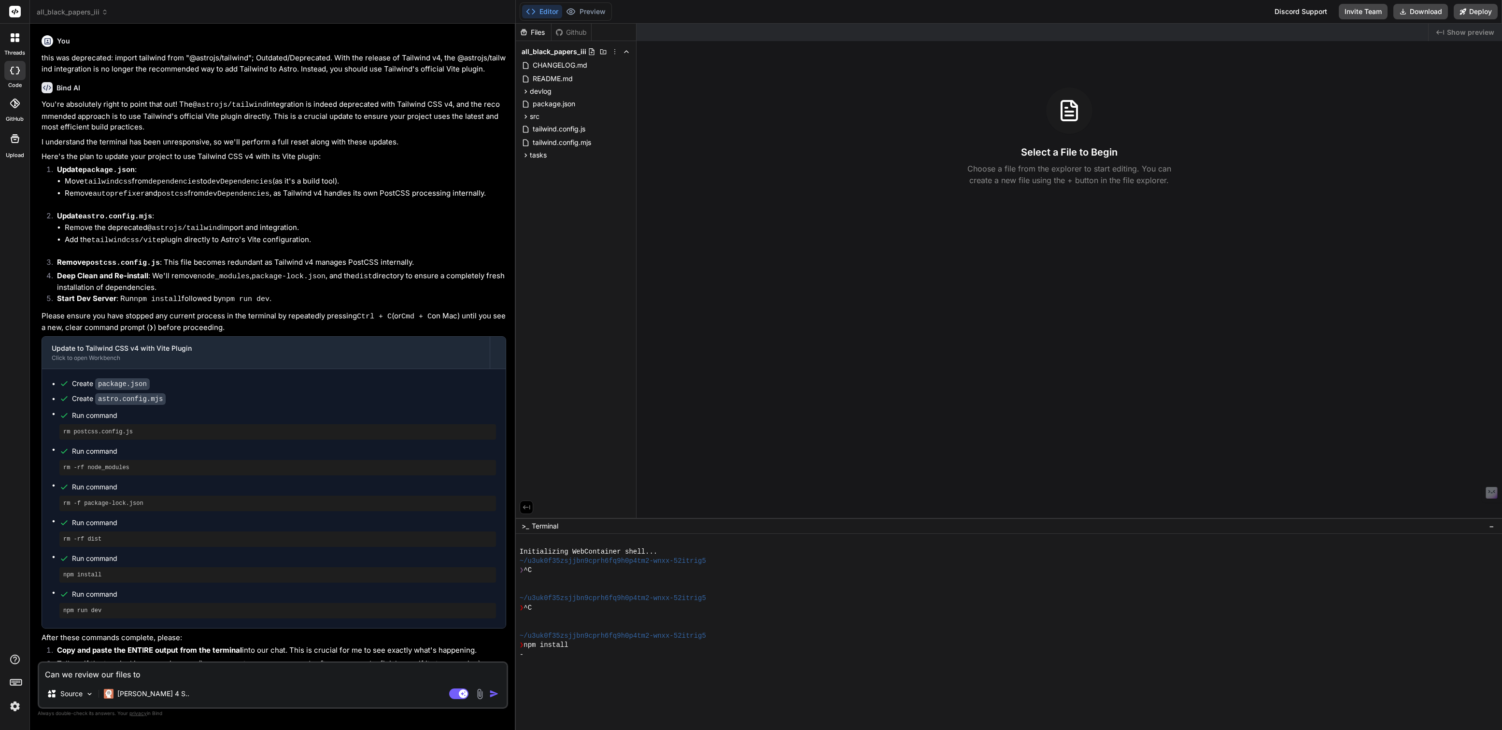
type textarea "Can we review our files to"
type textarea "x"
type textarea "Can we review our files to u"
type textarea "x"
type textarea "Can we review our files to und"
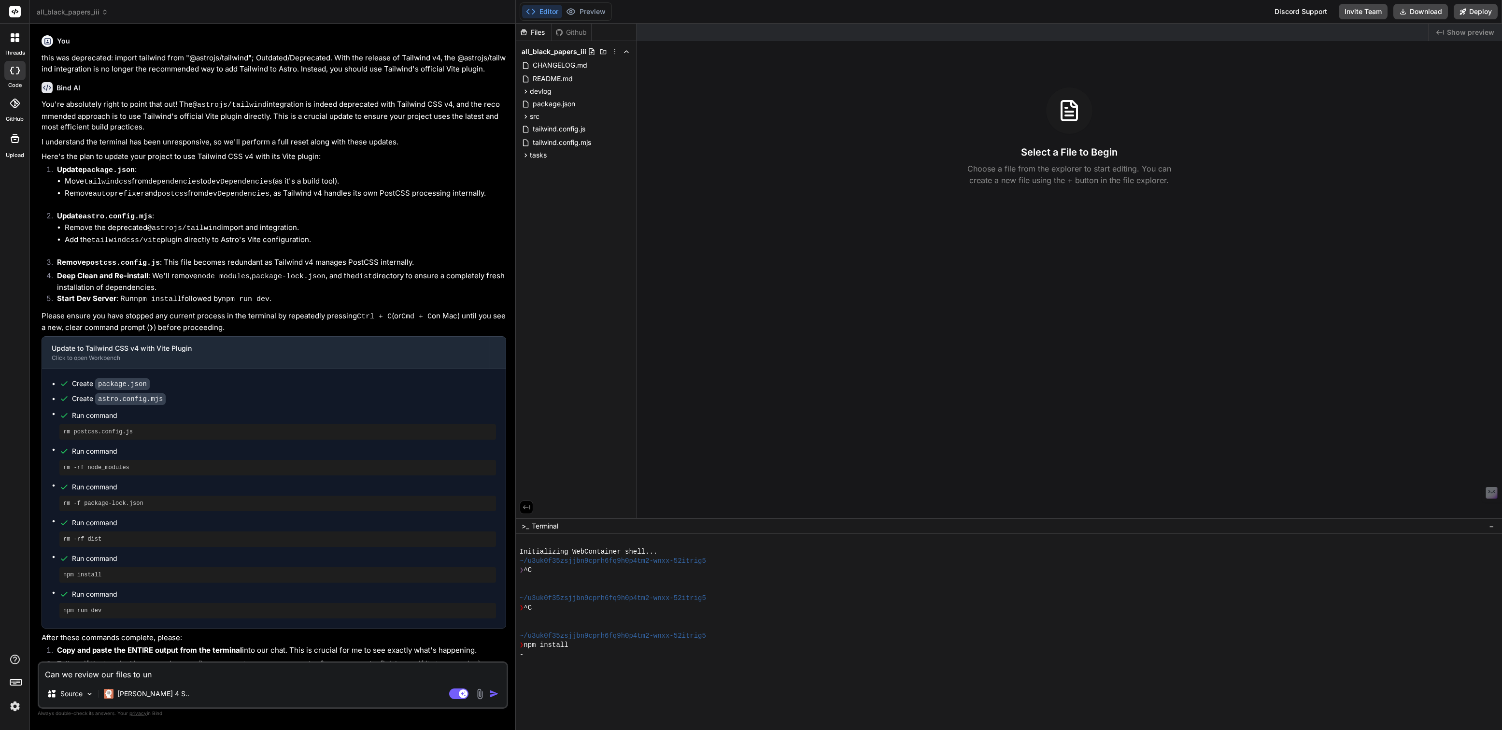
type textarea "x"
type textarea "Can we review our files to unde"
type textarea "x"
type textarea "Can we review our files to under"
type textarea "x"
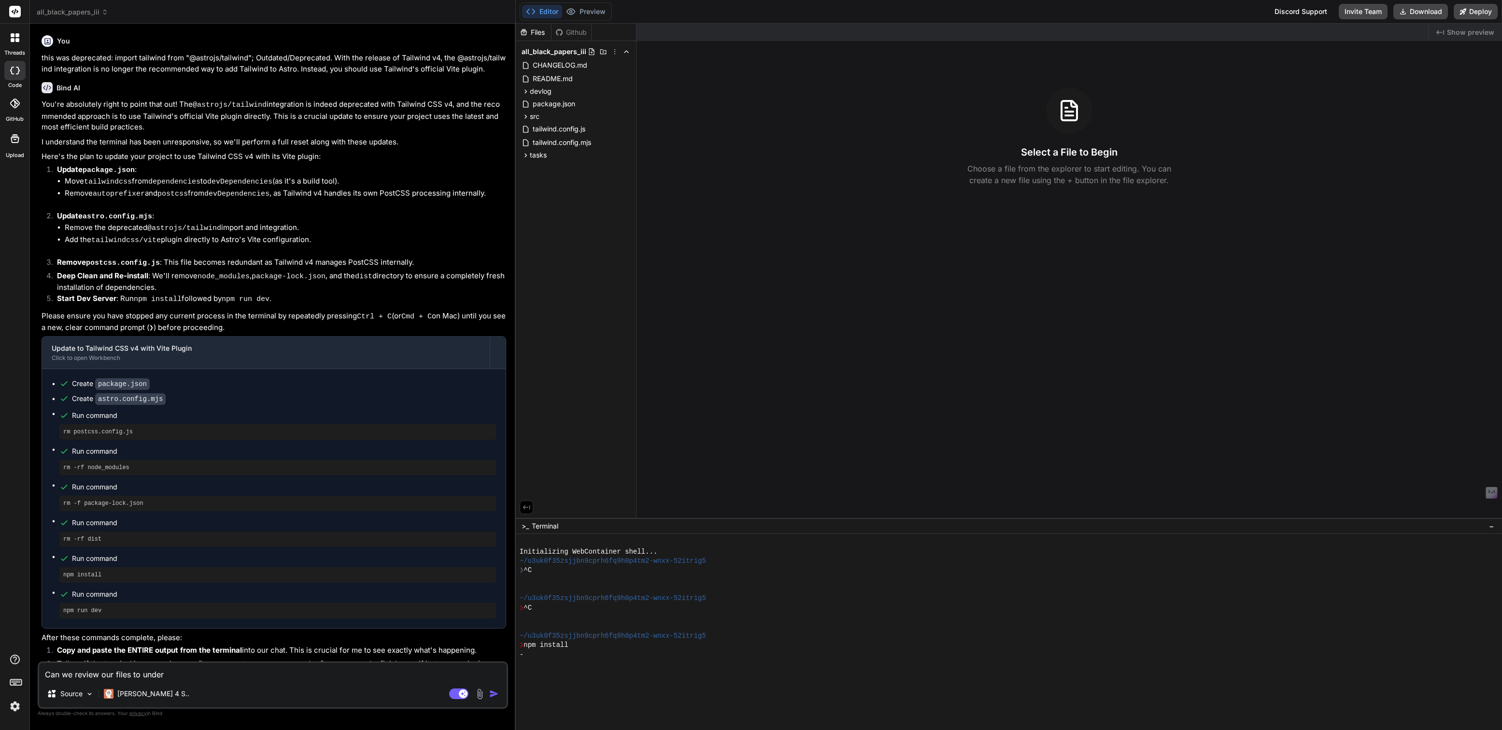
type textarea "Can we review our files to unders"
type textarea "x"
type textarea "Can we review our files to underst"
type textarea "x"
type textarea "Can we review our files to understa"
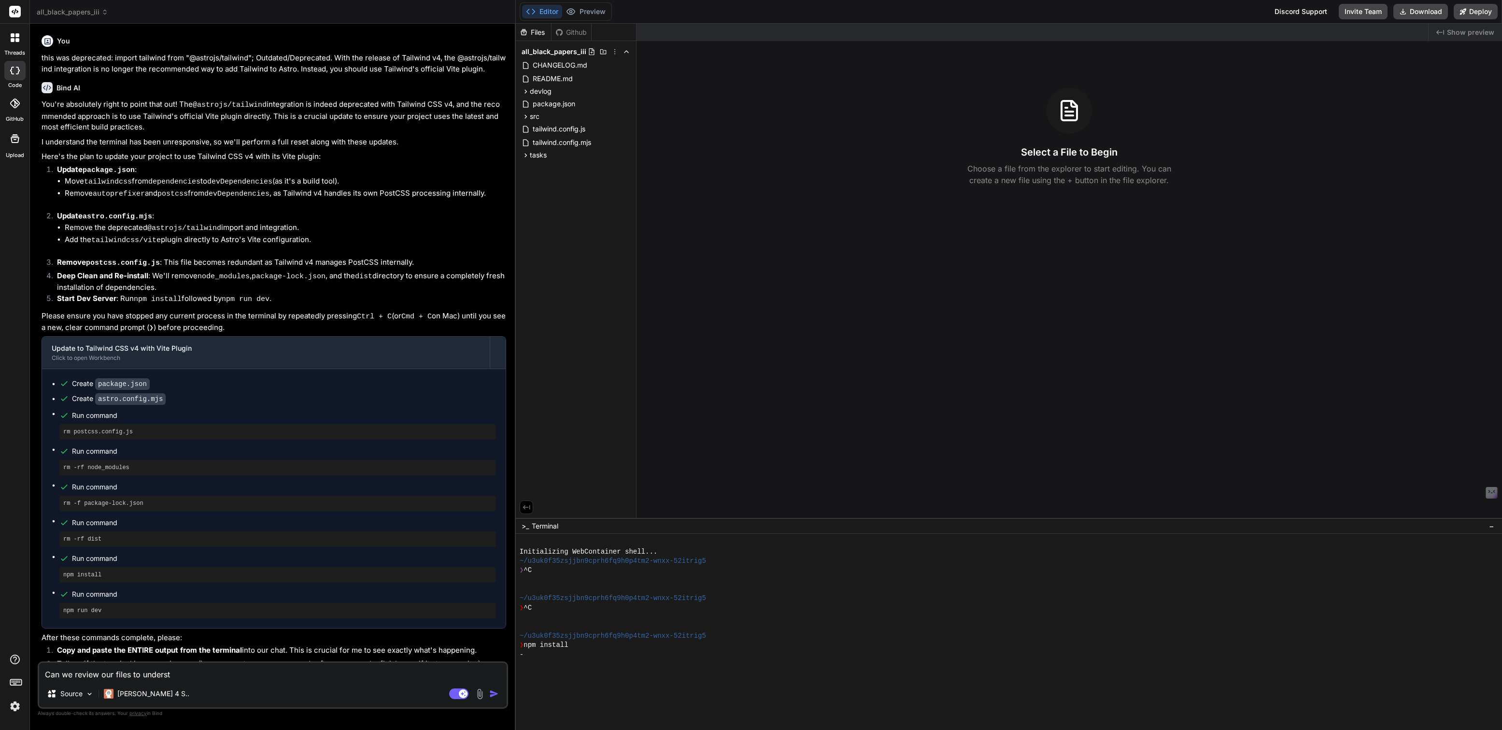
type textarea "x"
type textarea "Can we review our files to understan"
type textarea "x"
type textarea "Can we review our files to understand"
type textarea "x"
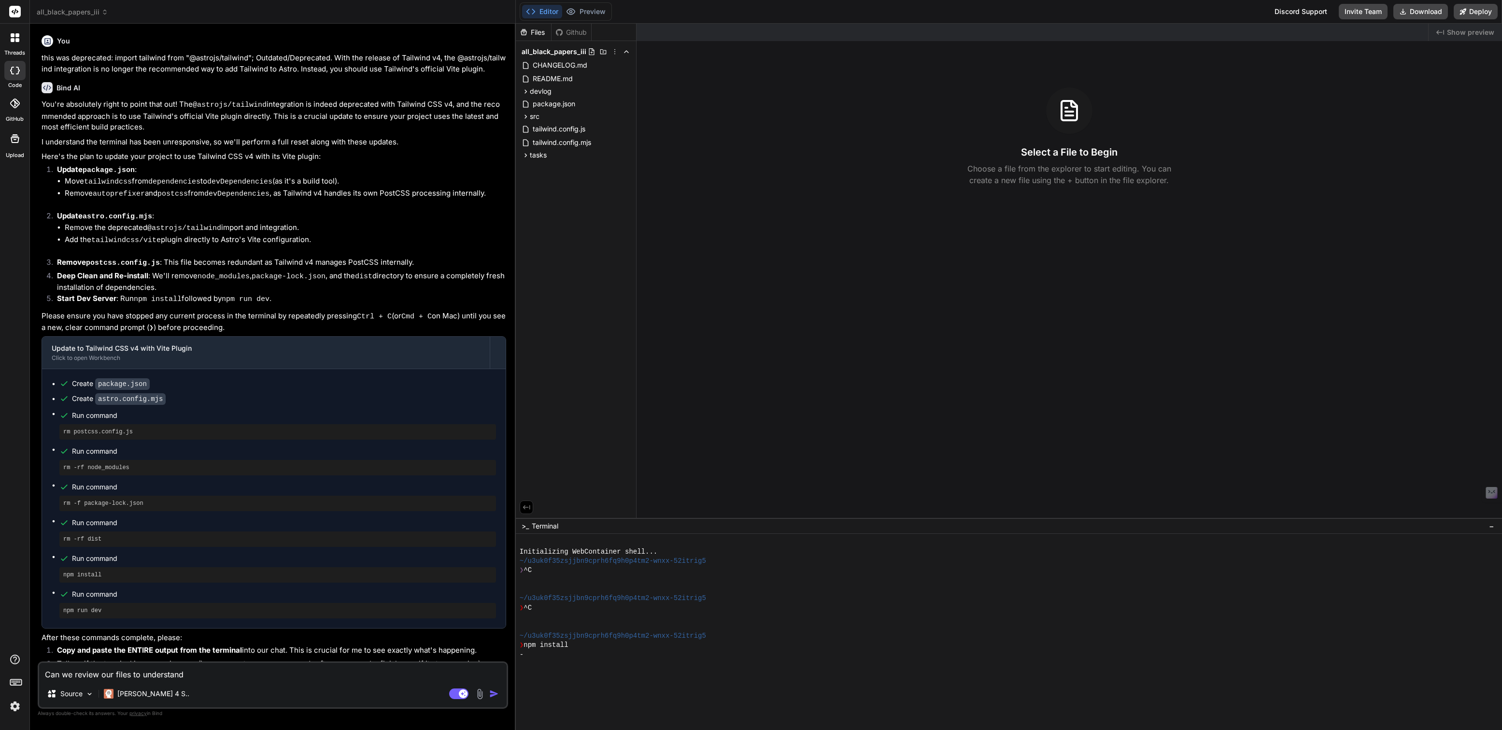
type textarea "Can we review our files to understand"
type textarea "x"
type textarea "Can we review our files to understand w"
type textarea "x"
type textarea "Can we review our files to understand wh"
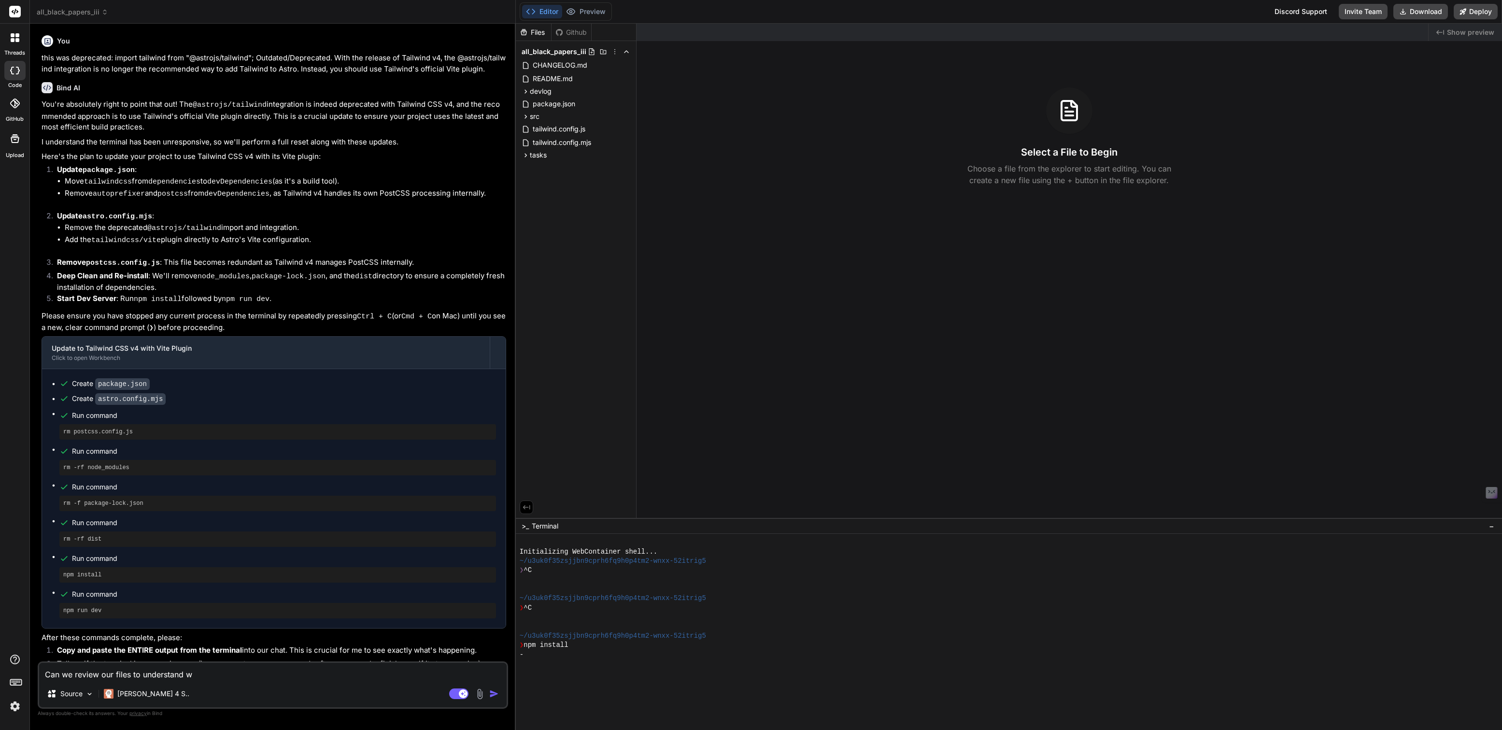
type textarea "x"
type textarea "Can we review our files to understand why"
type textarea "x"
type textarea "Can we review our files to understand why"
type textarea "x"
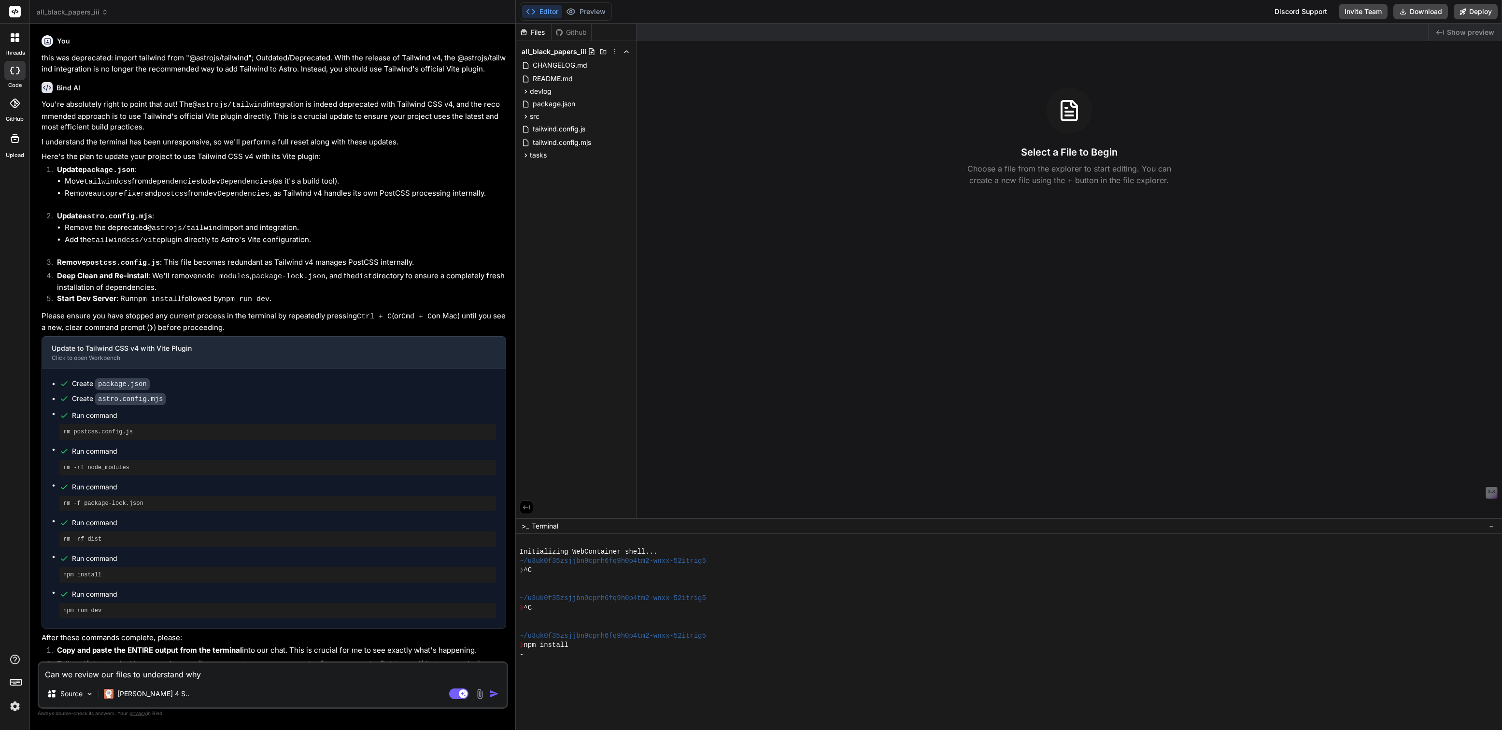
type textarea "Can we review our files to understand why"
type textarea "x"
type textarea "Can we review our files to understand wh"
type textarea "x"
type textarea "Can we review our files to understand whe"
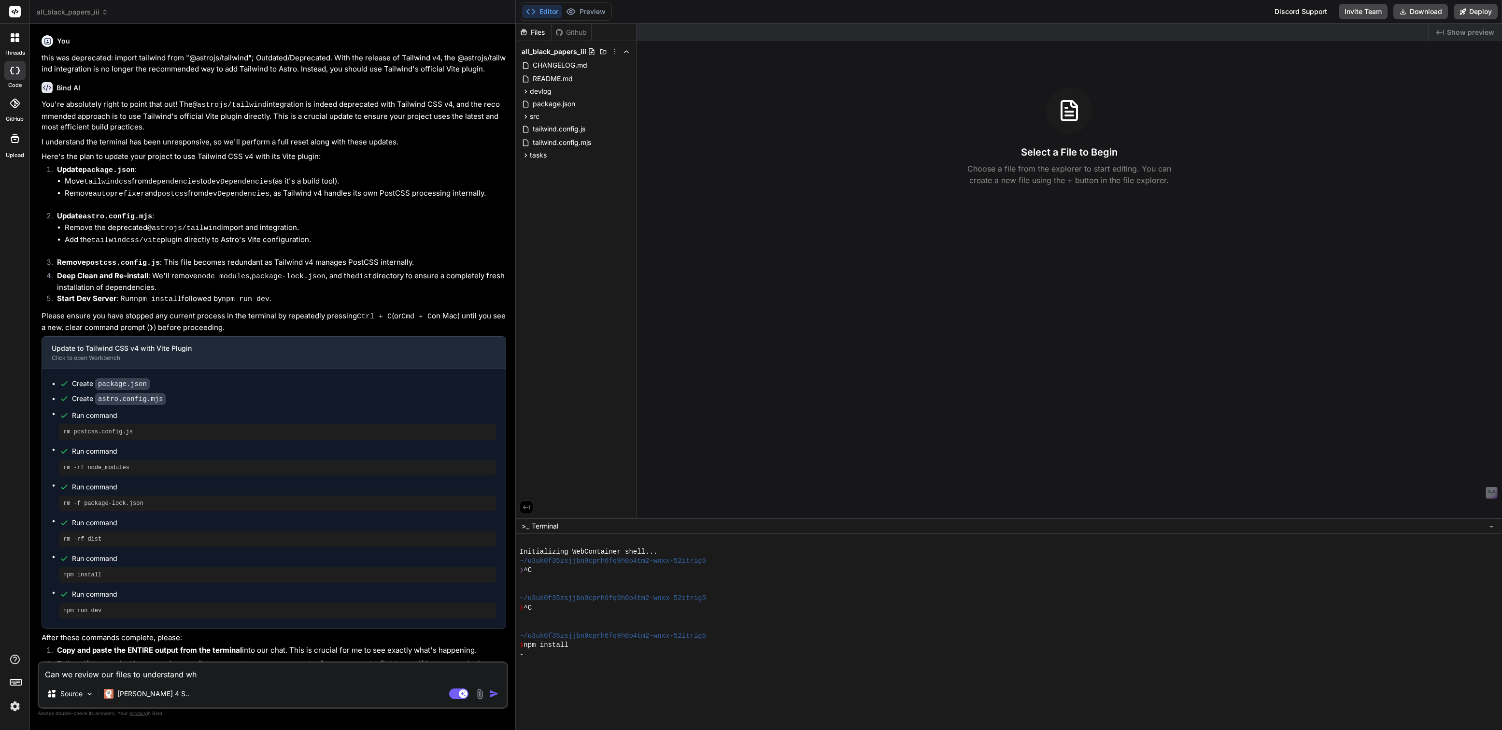
type textarea "x"
type textarea "Can we review our files to understand wher"
type textarea "x"
type textarea "Can we review our files to understand where"
type textarea "x"
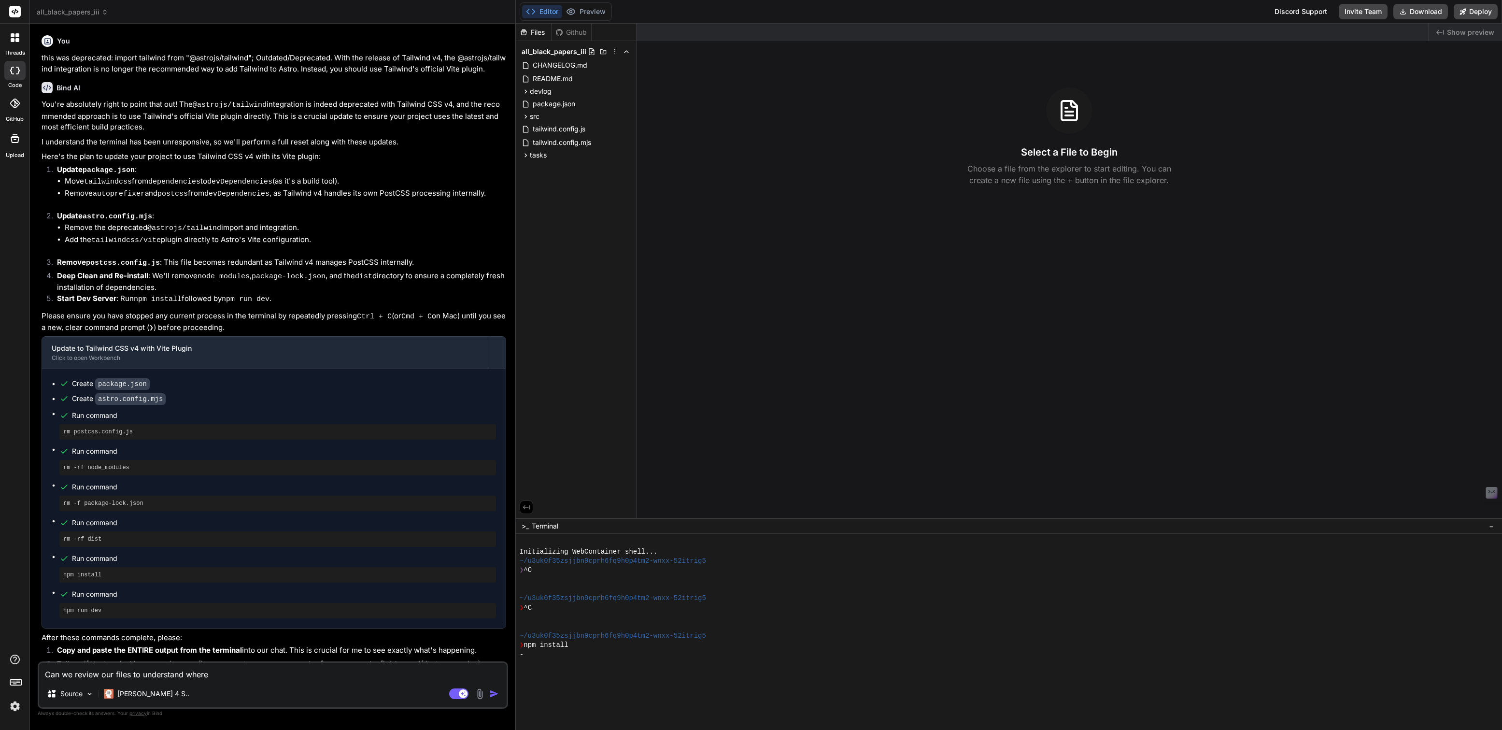
type textarea "Can we review our files to understand where o"
type textarea "x"
type textarea "Can we review our files to understand where ou"
type textarea "x"
type textarea "Can we review our files to understand where our"
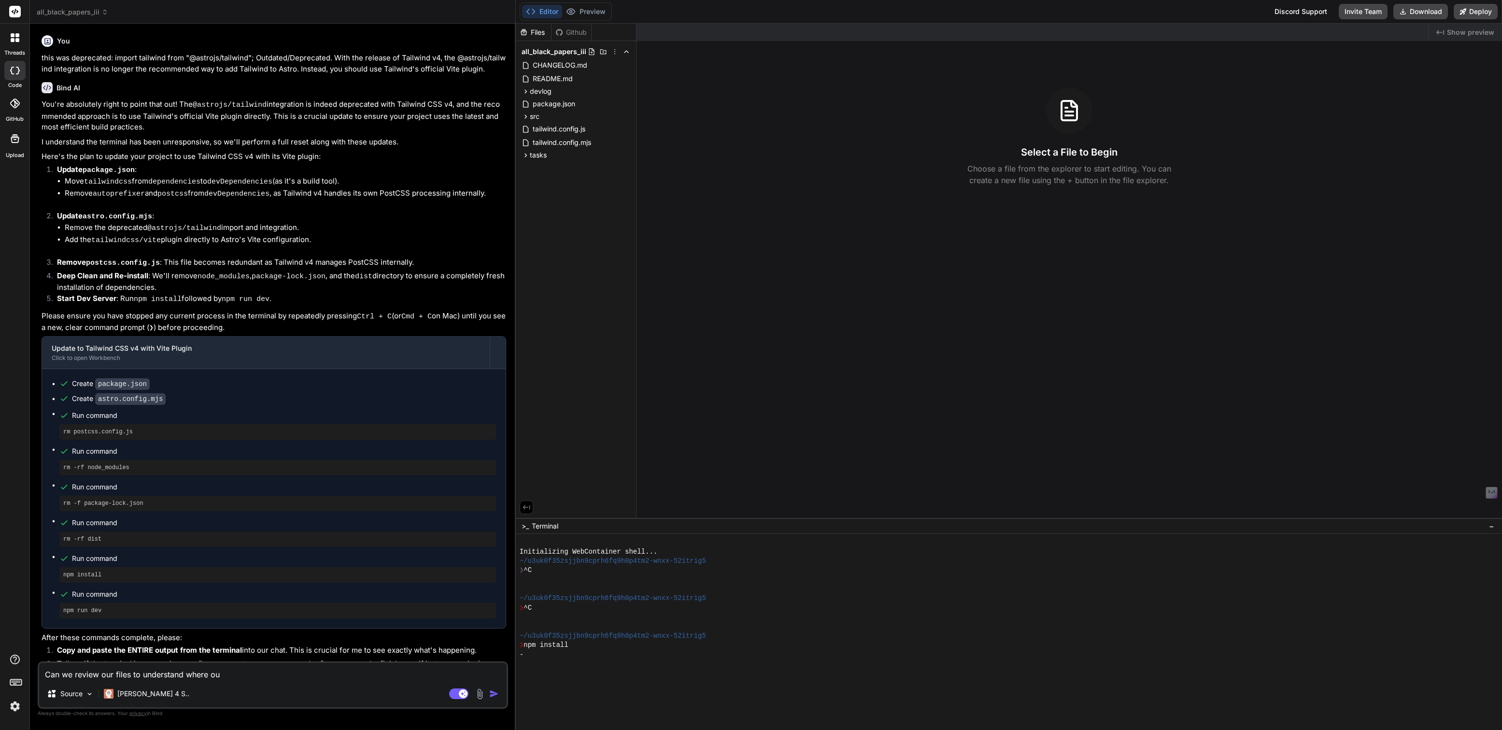
type textarea "x"
type textarea "Can we review our files to understand where our"
type textarea "x"
type textarea "Can we review our files to understand where our A"
type textarea "x"
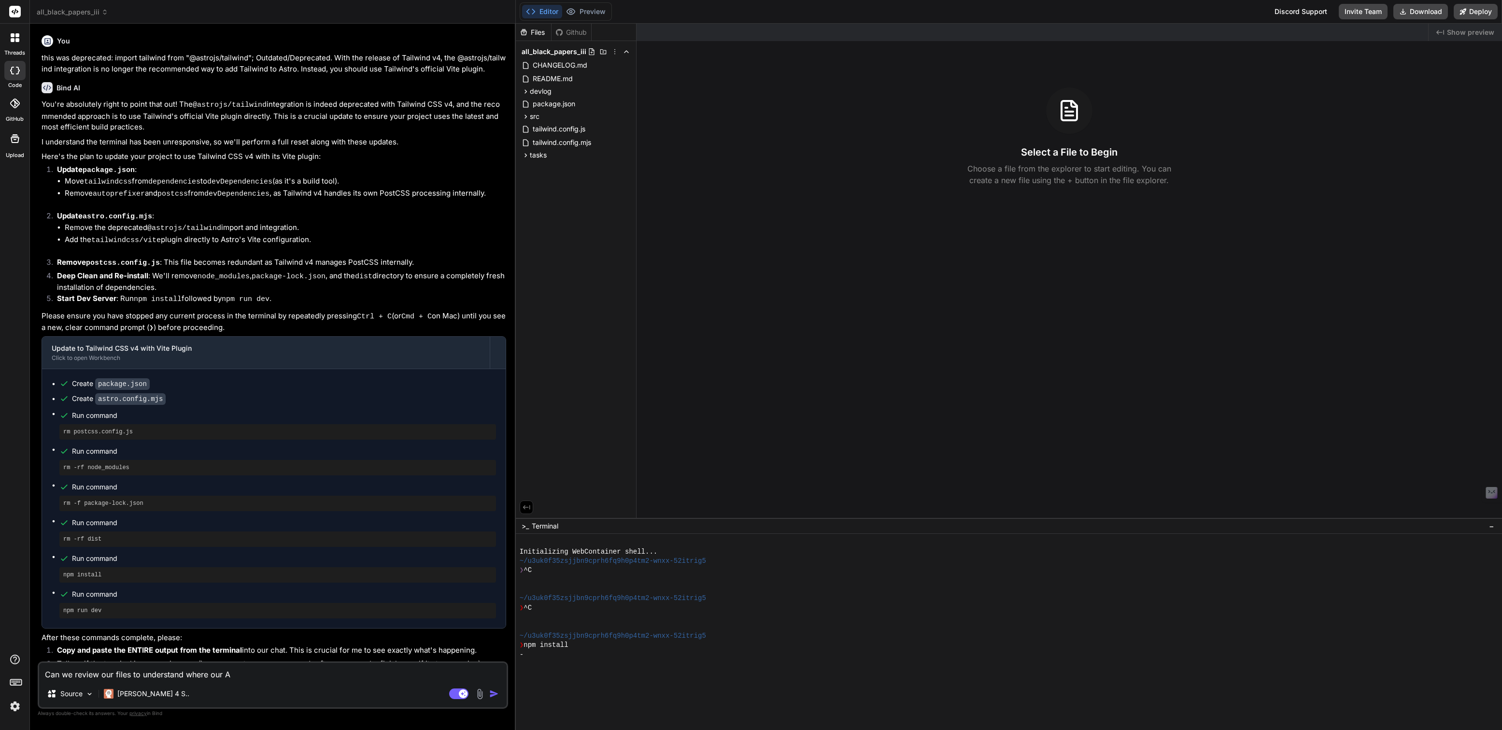
type textarea "Can we review our files to understand where our AS"
type textarea "x"
type textarea "Can we review our files to understand where our ASt"
type textarea "x"
type textarea "Can we review our files to understand where our AStr"
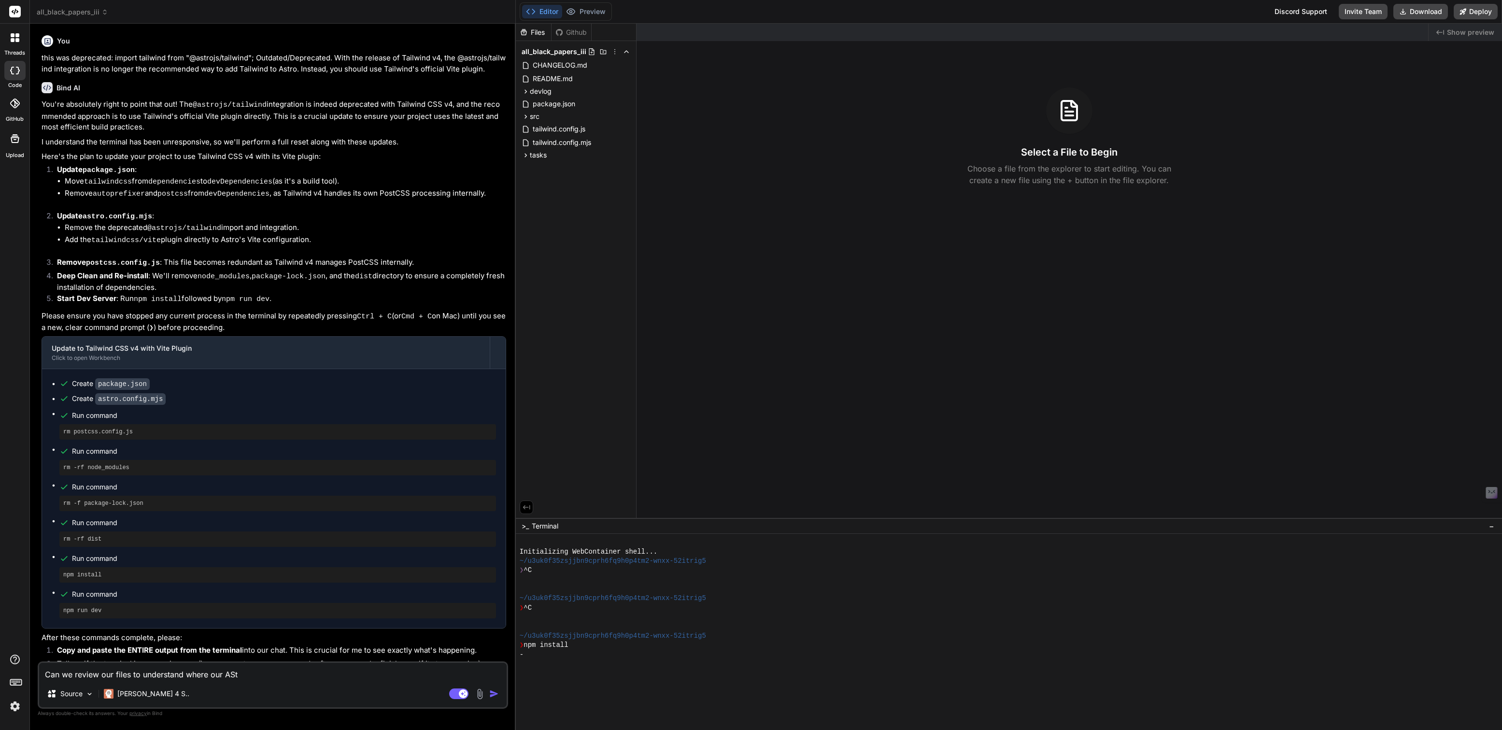
type textarea "x"
type textarea "Can we review our files to understand where our AStro"
type textarea "x"
type textarea "Can we review our files to understand where our AStr"
type textarea "x"
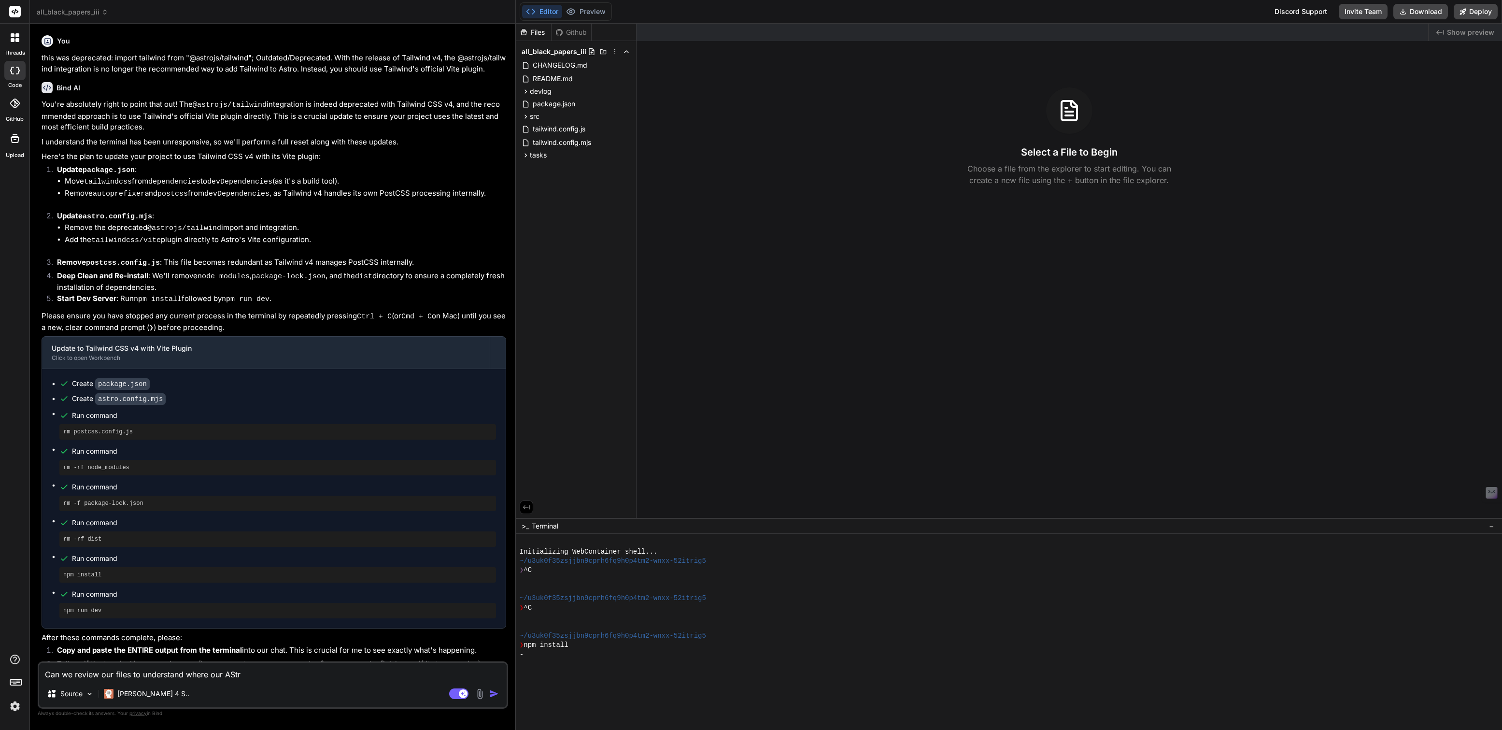
type textarea "Can we review our files to understand where our ASt"
type textarea "x"
type textarea "Can we review our files to understand where our AS"
type textarea "x"
type textarea "Can we review our files to understand where our A"
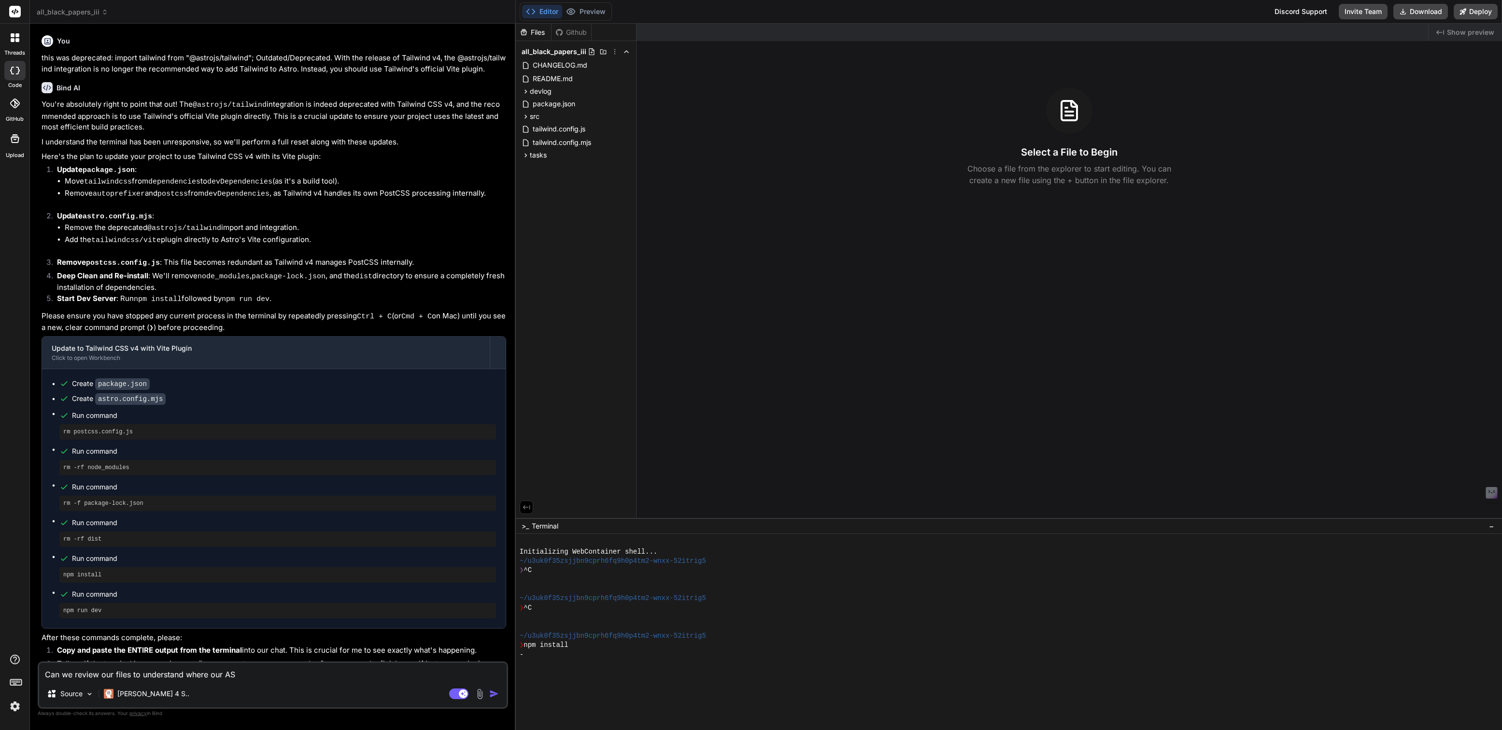
type textarea "x"
type textarea "Can we review our files to understand where our As"
type textarea "x"
type textarea "Can we review our files to understand where our Ast"
type textarea "x"
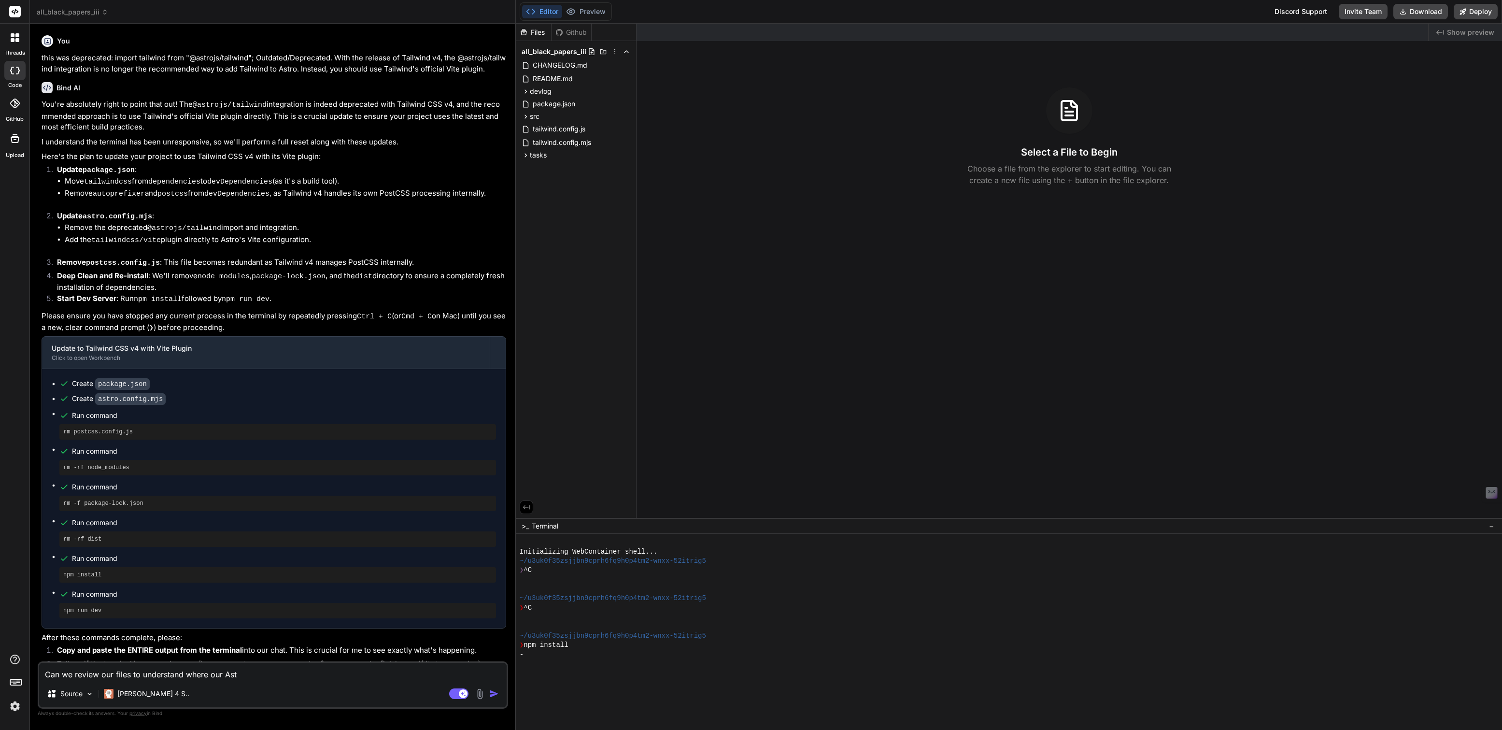
type textarea "Can we review our files to understand where our Astr"
type textarea "x"
type textarea "Can we review our files to understand where our Astro"
type textarea "x"
type textarea "Can we review our files to understand where our Astro"
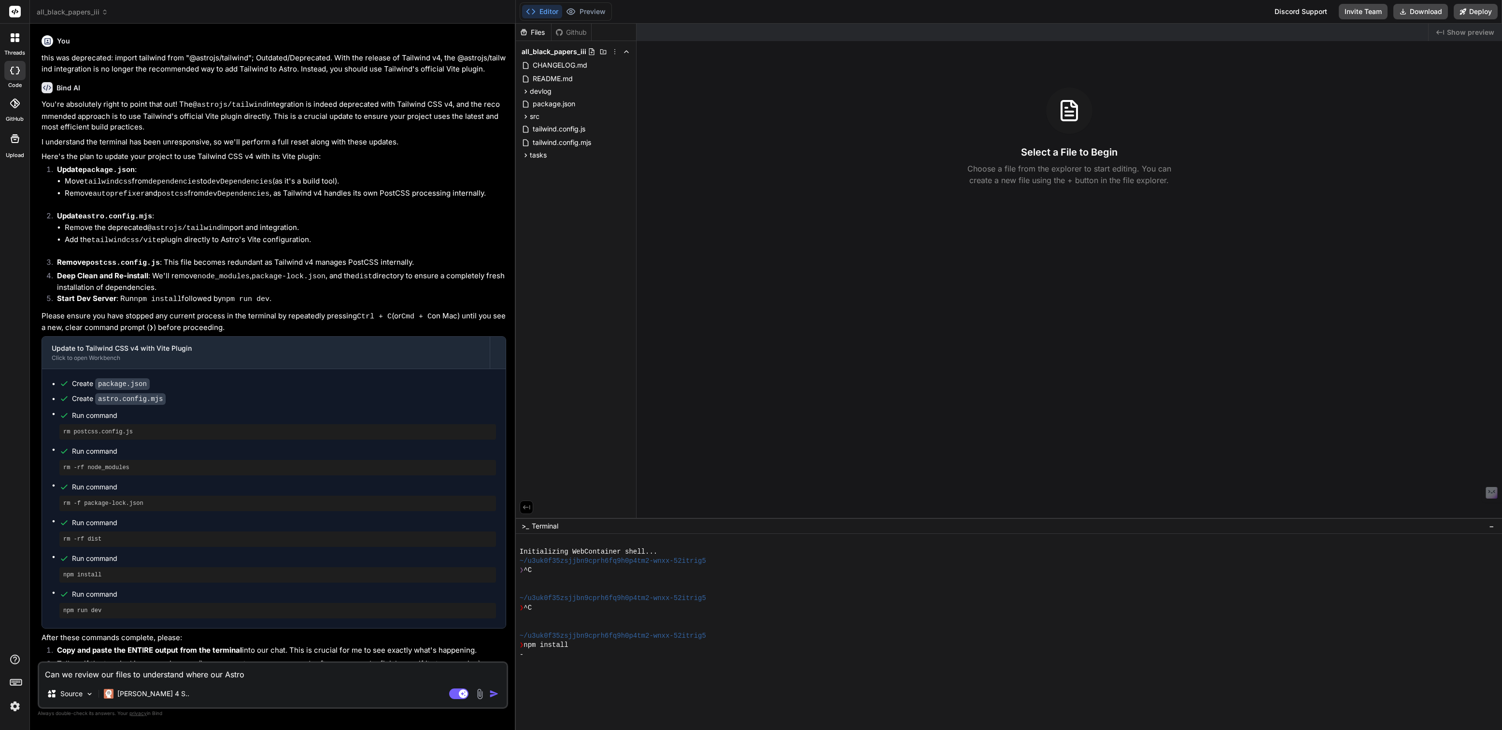
type textarea "x"
type textarea "Can we review our files to understand where our Astro s"
type textarea "x"
type textarea "Can we review our files to understand where our Astro se"
type textarea "x"
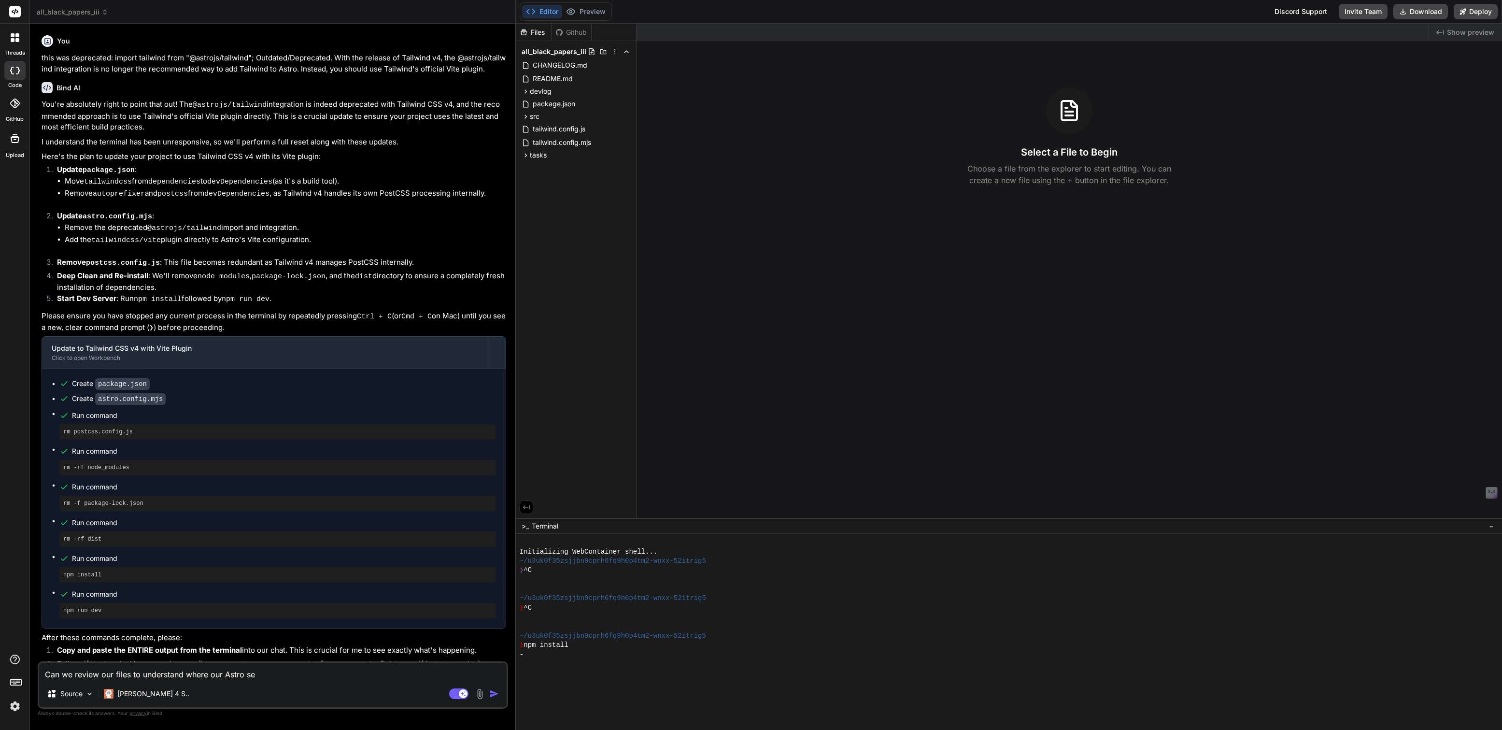
type textarea "Can we review our files to understand where our Astro set"
type textarea "x"
type textarea "Can we review our files to understand where our Astro setu"
type textarea "x"
type textarea "Can we review our files to understand where our Astro setup"
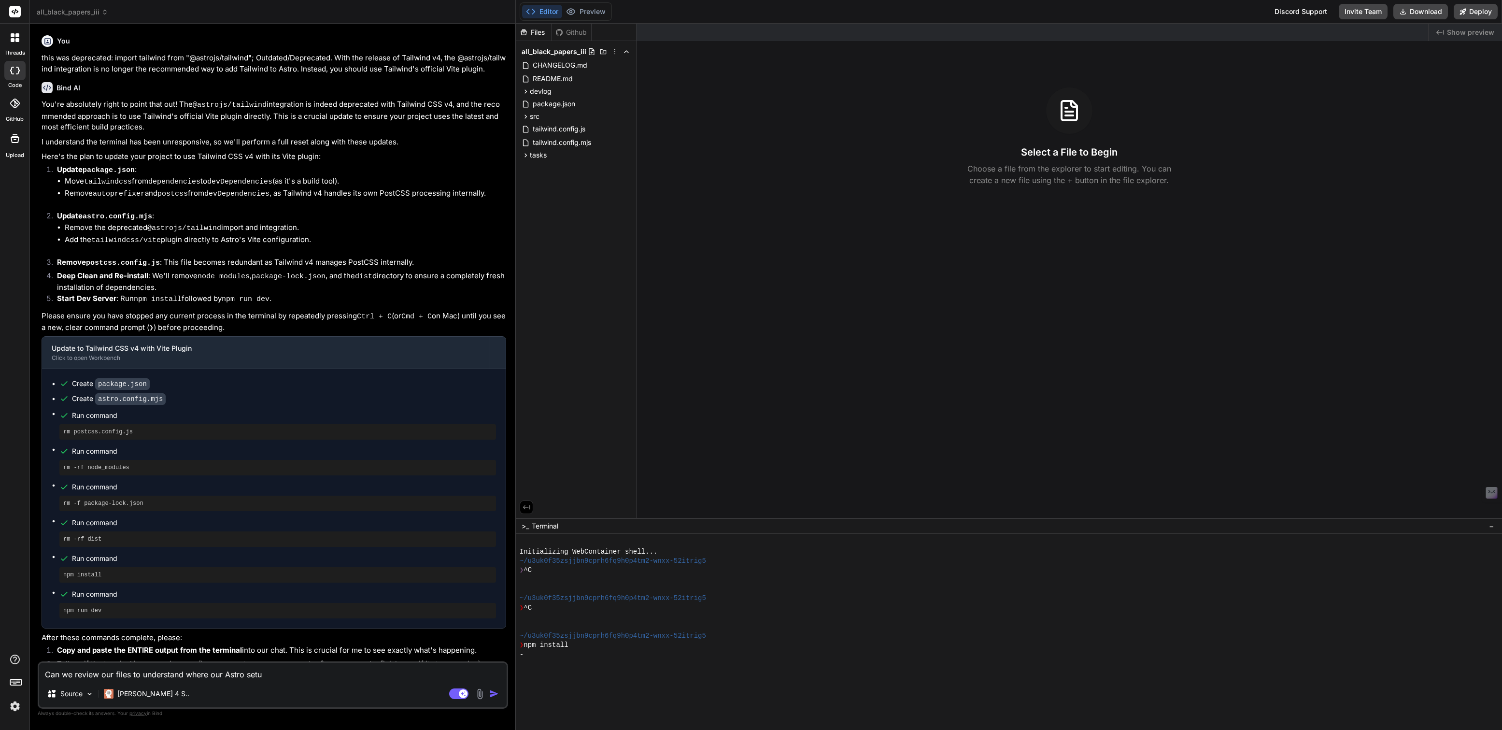
type textarea "x"
type textarea "Can we review our files to understand where our Astro setup"
type textarea "x"
type textarea "Can we review our files to understand where our Astro setup i"
type textarea "x"
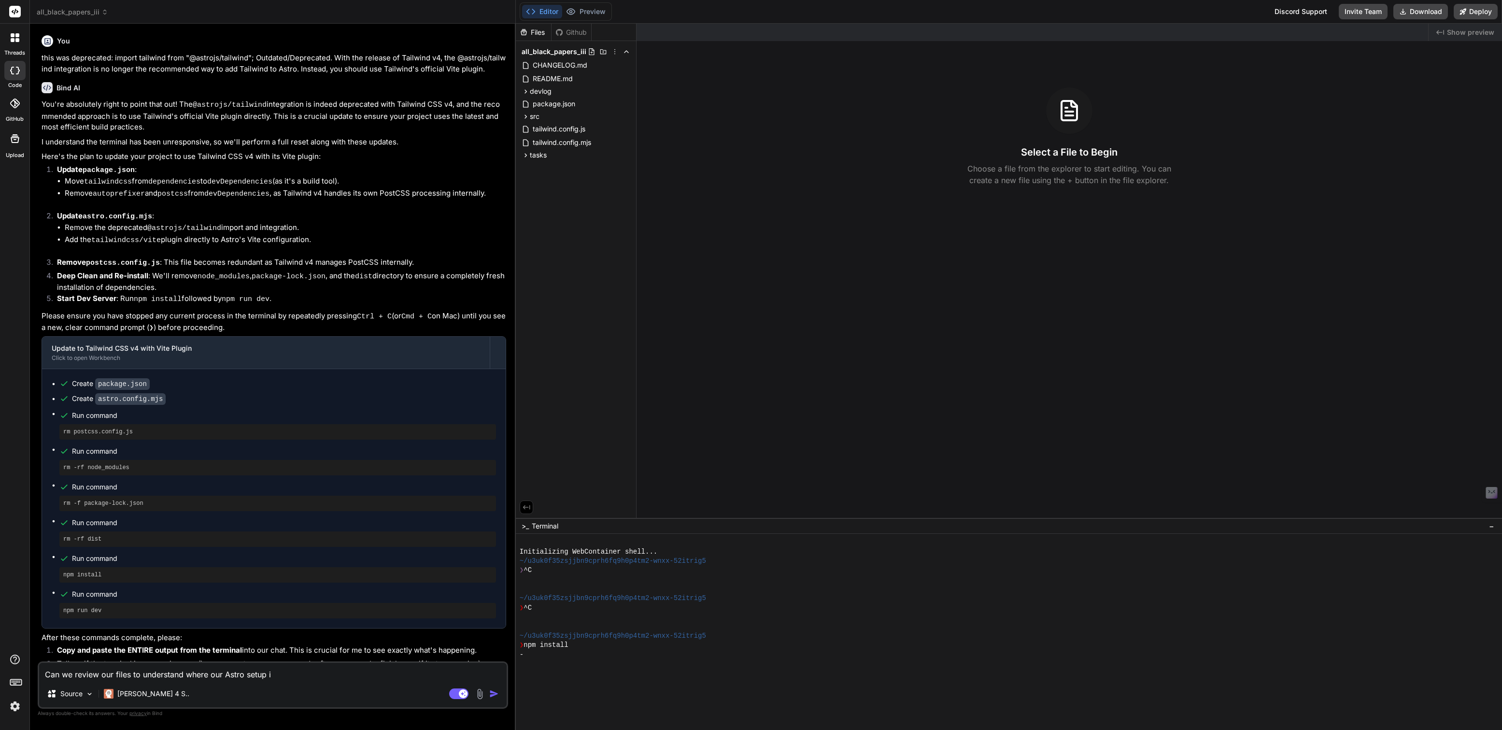
type textarea "Can we review our files to understand where our Astro setup is"
type textarea "x"
type textarea "Can we review our files to understand where our Astro setup is"
type textarea "x"
type textarea "Can we review our files to understand where our Astro setup is f"
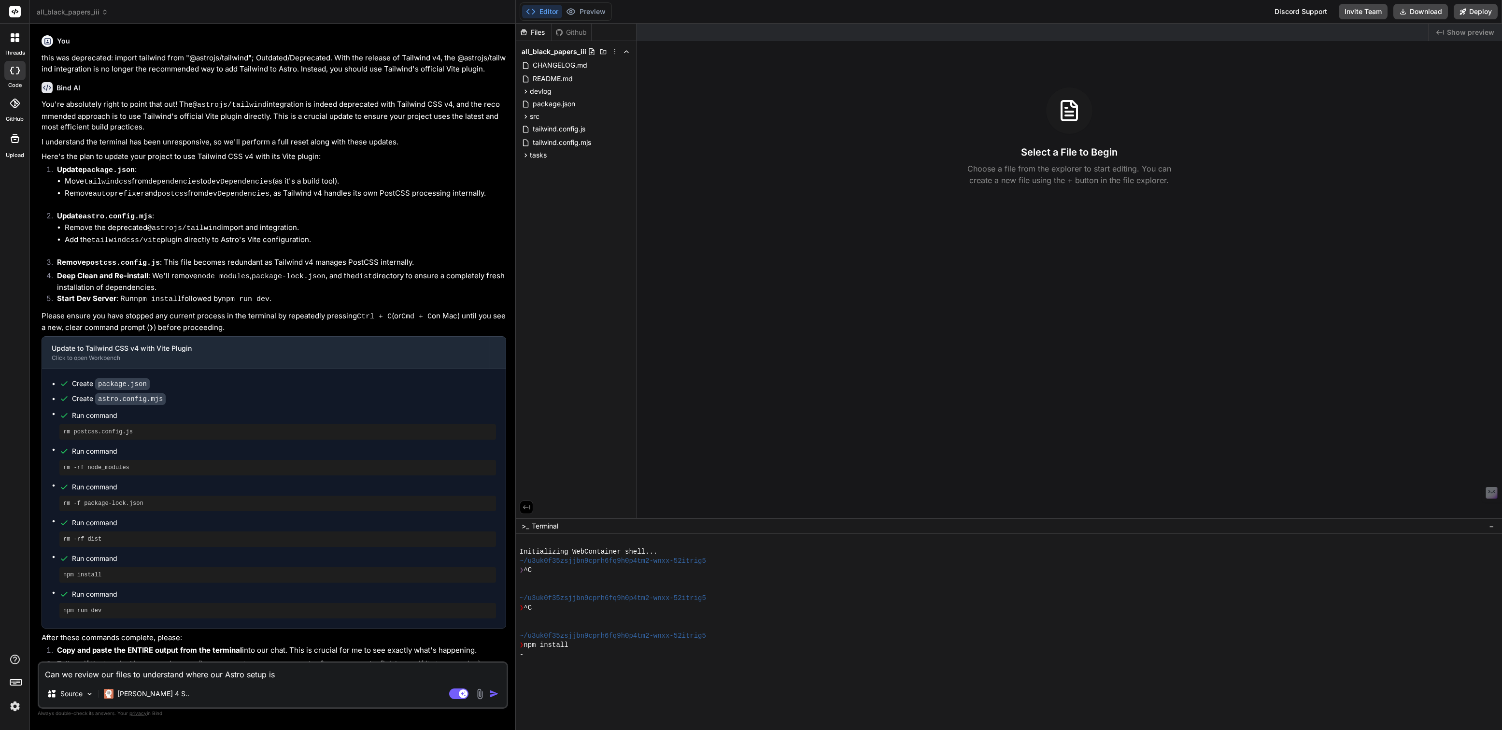
type textarea "x"
type textarea "Can we review our files to understand where our Astro setup is fa"
type textarea "x"
type textarea "Can we review our files to understand where our Astro setup is fal"
type textarea "x"
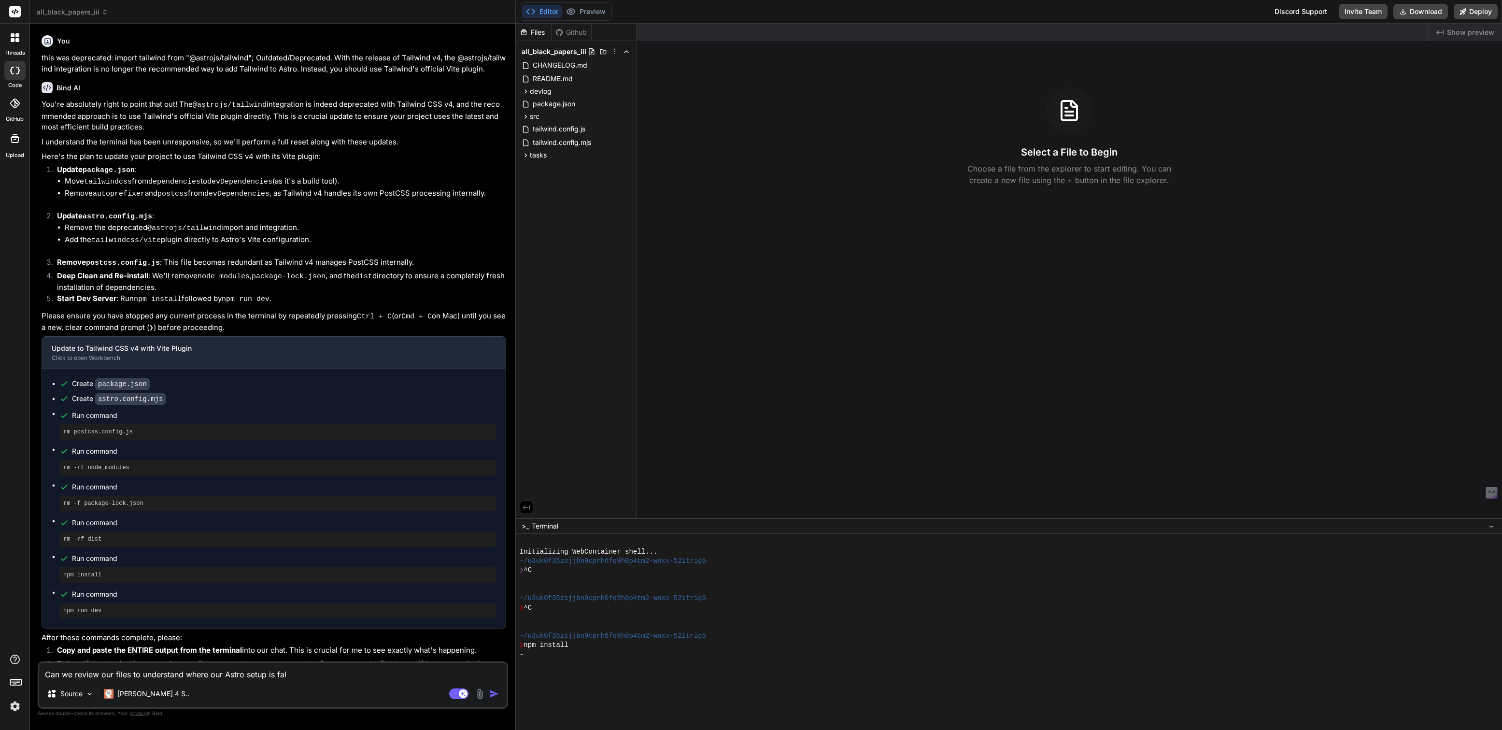
type textarea "Can we review our files to understand where our Astro setup is fall"
type textarea "x"
type textarea "Can we review our files to understand where our Astro setup is falli"
type textarea "x"
type textarea "Can we review our files to understand where our Astro setup is fallin"
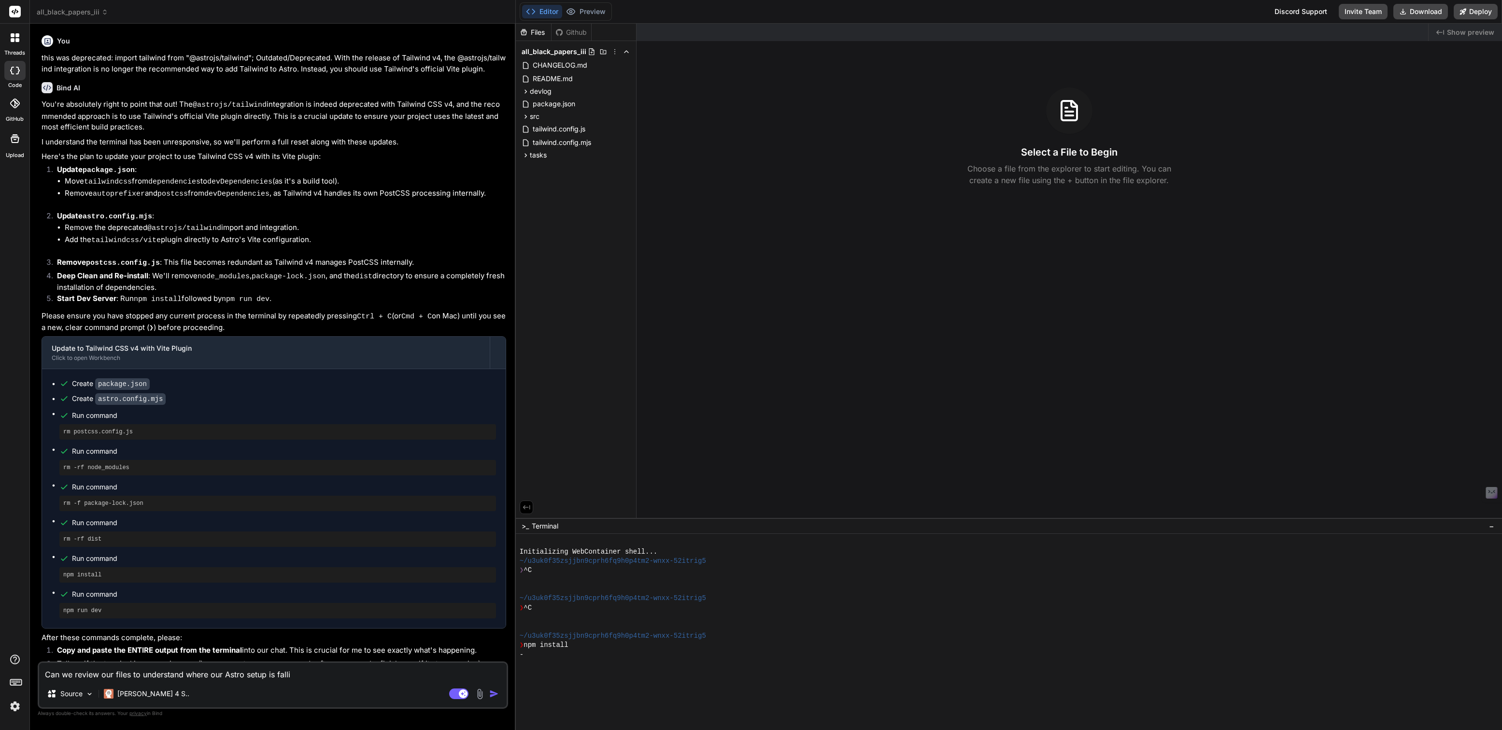
type textarea "x"
type textarea "Can we review our files to understand where our Astro setup is falling"
type textarea "x"
type textarea "Can we review our files to understand where our Astro setup is falling"
type textarea "x"
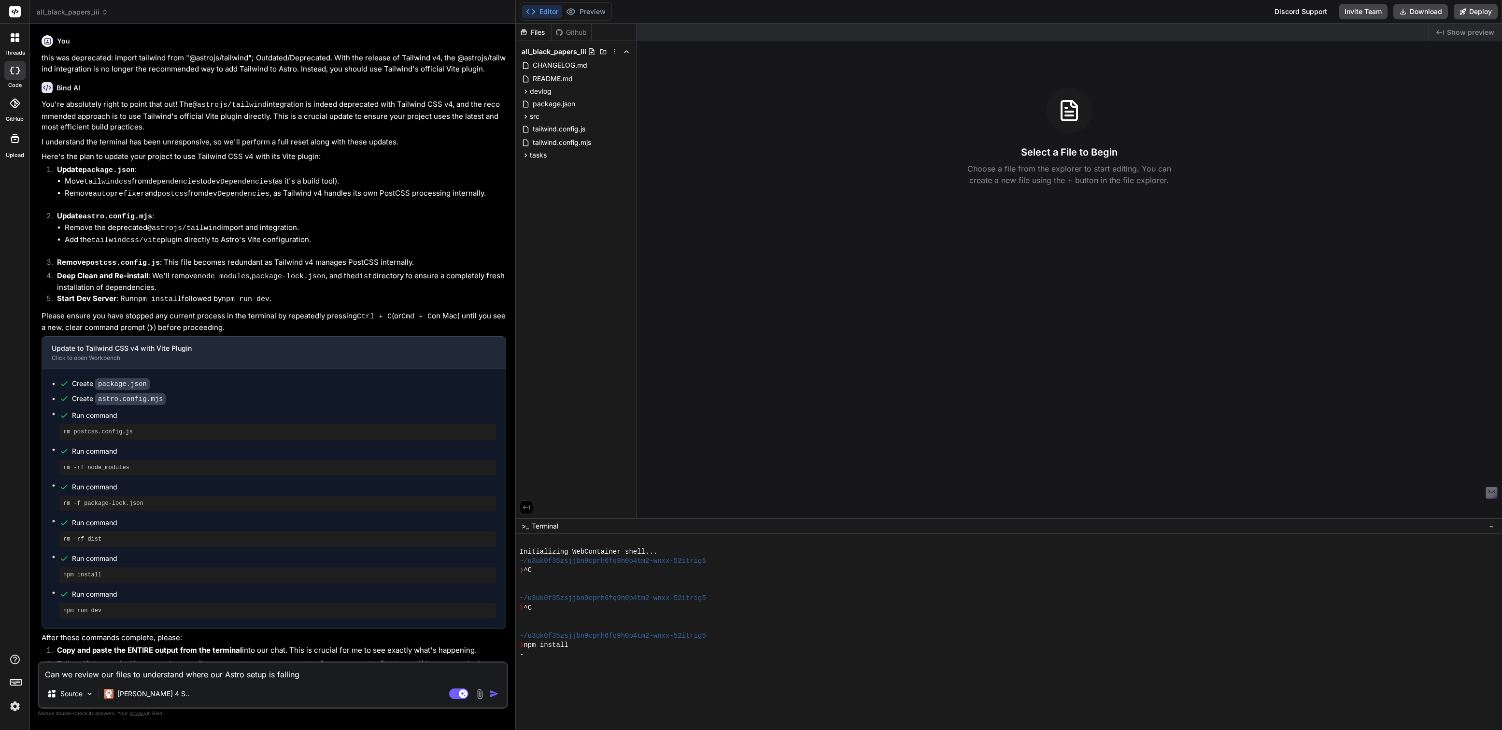
type textarea "Can we review our files to understand where our Astro setup is falling s"
type textarea "x"
type textarea "Can we review our files to understand where our Astro setup is falling sh"
type textarea "x"
type textarea "Can we review our files to understand where our Astro setup is falling sho"
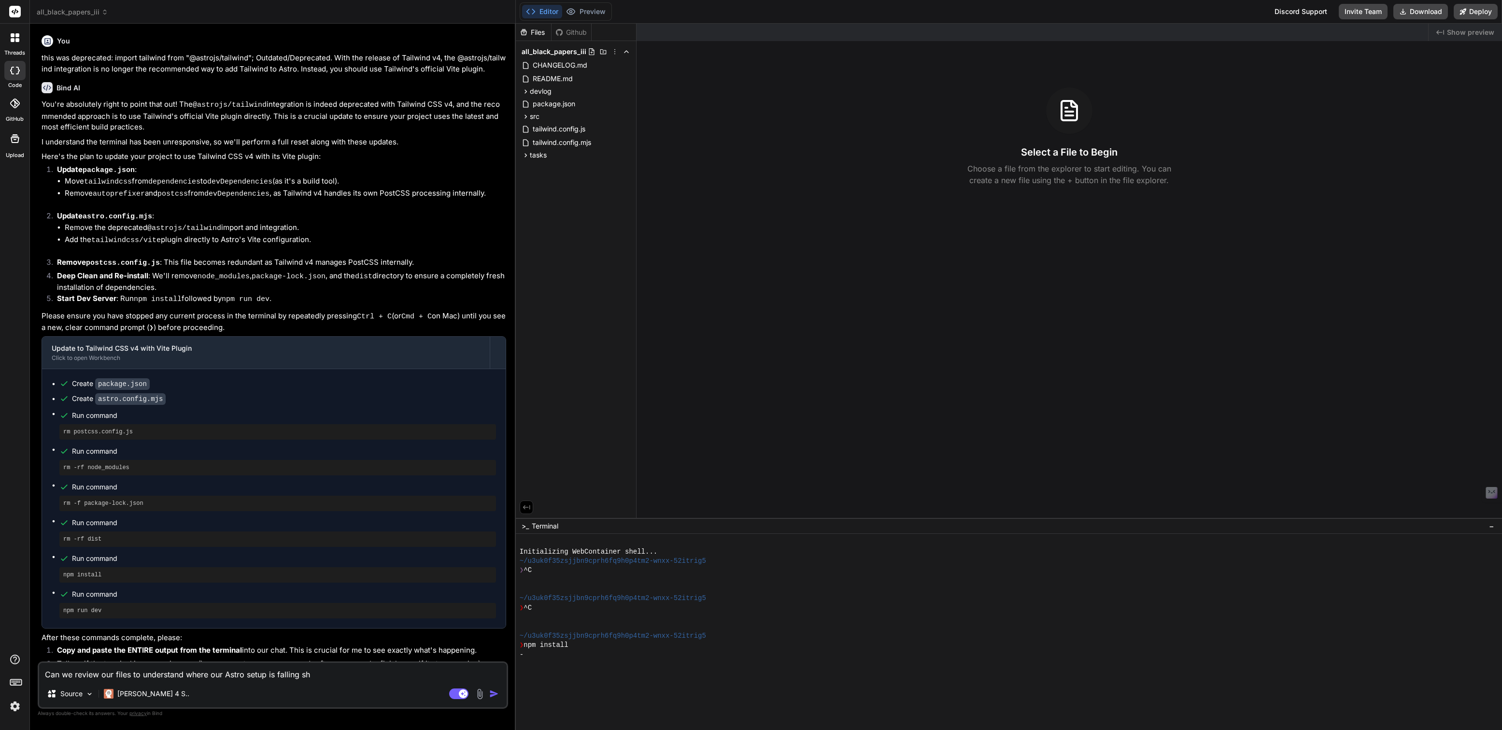
type textarea "x"
type textarea "Can we review our files to understand where our Astro setup is falling shor"
type textarea "x"
type textarea "Can we review our files to understand where our Astro setup is falling short"
type textarea "x"
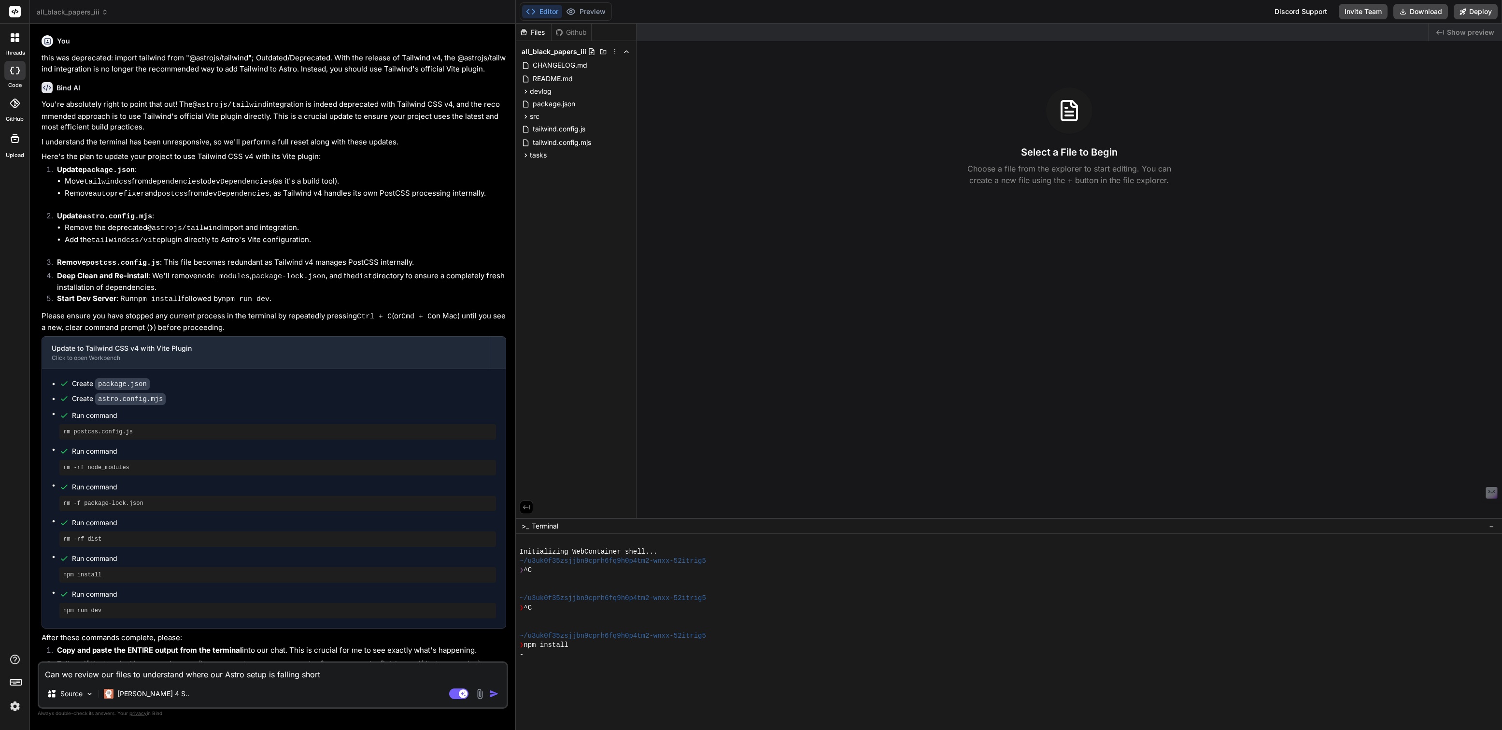
click at [215, 670] on textarea "Can we review our files to understand where our Astro setup is falling short" at bounding box center [272, 670] width 467 height 17
type textarea "Can we review our files to understand where t Astro setup is falling short"
type textarea "x"
type textarea "Can we review our files to understand where th Astro setup is falling short"
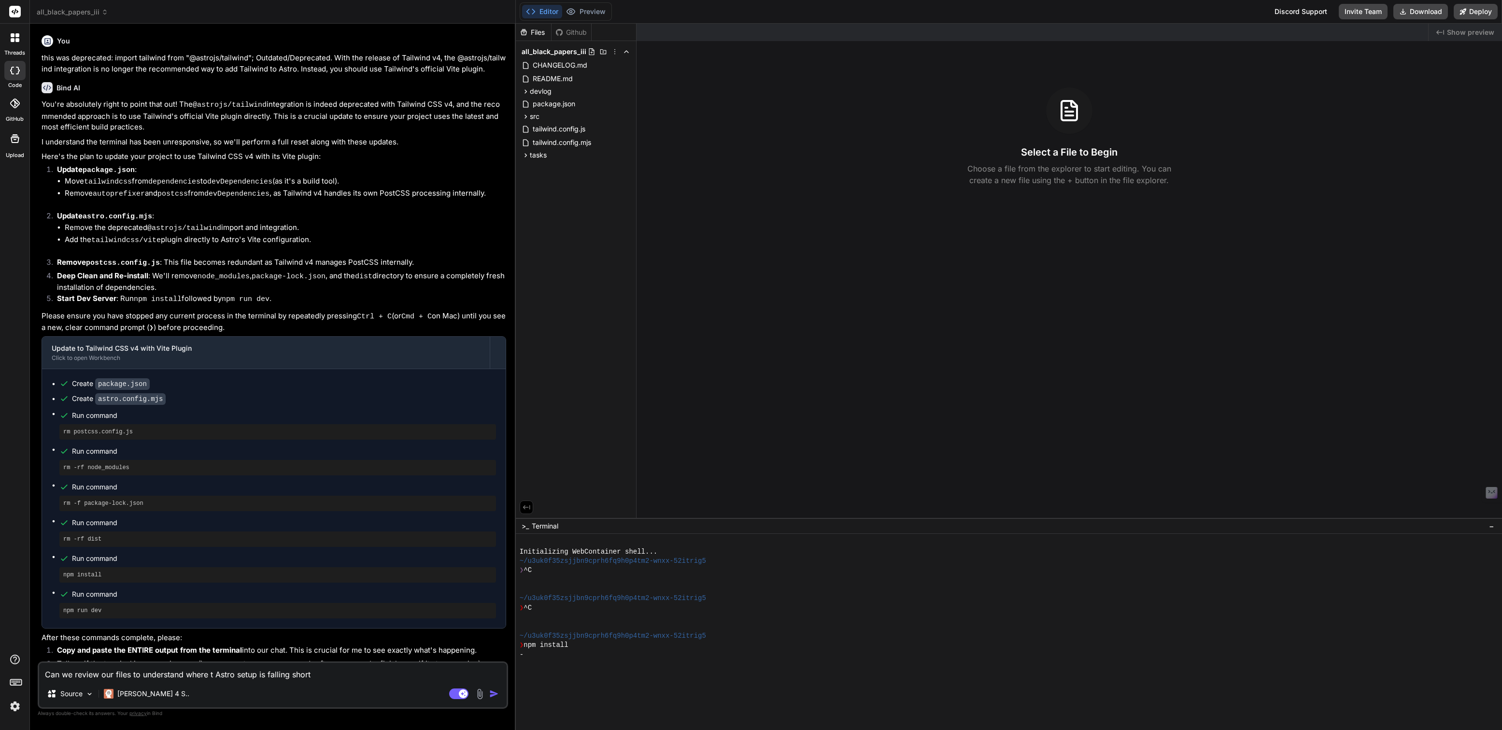
type textarea "x"
type textarea "Can we review our files to understand where the Astro setup is falling short"
type textarea "x"
click at [264, 671] on textarea "Can we review our files to understand where the Astro setup is falling short" at bounding box center [272, 670] width 467 height 17
type textarea "Can we review our files to understand where the Astro setup is falling short"
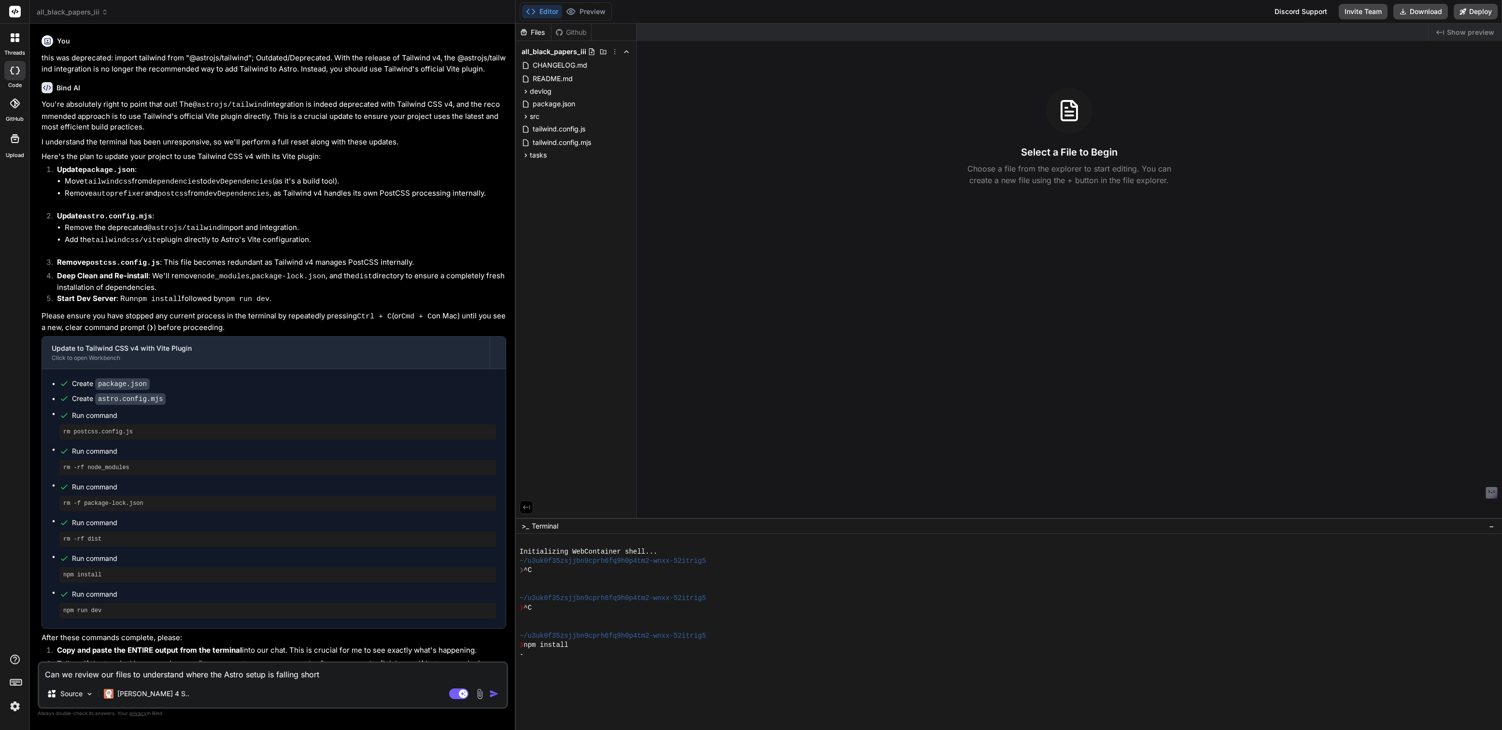
type textarea "x"
type textarea "Can we review our files to understand where the Astro setup i is falling short"
type textarea "x"
type textarea "Can we review our files to understand where the Astro setup is falling short"
type textarea "x"
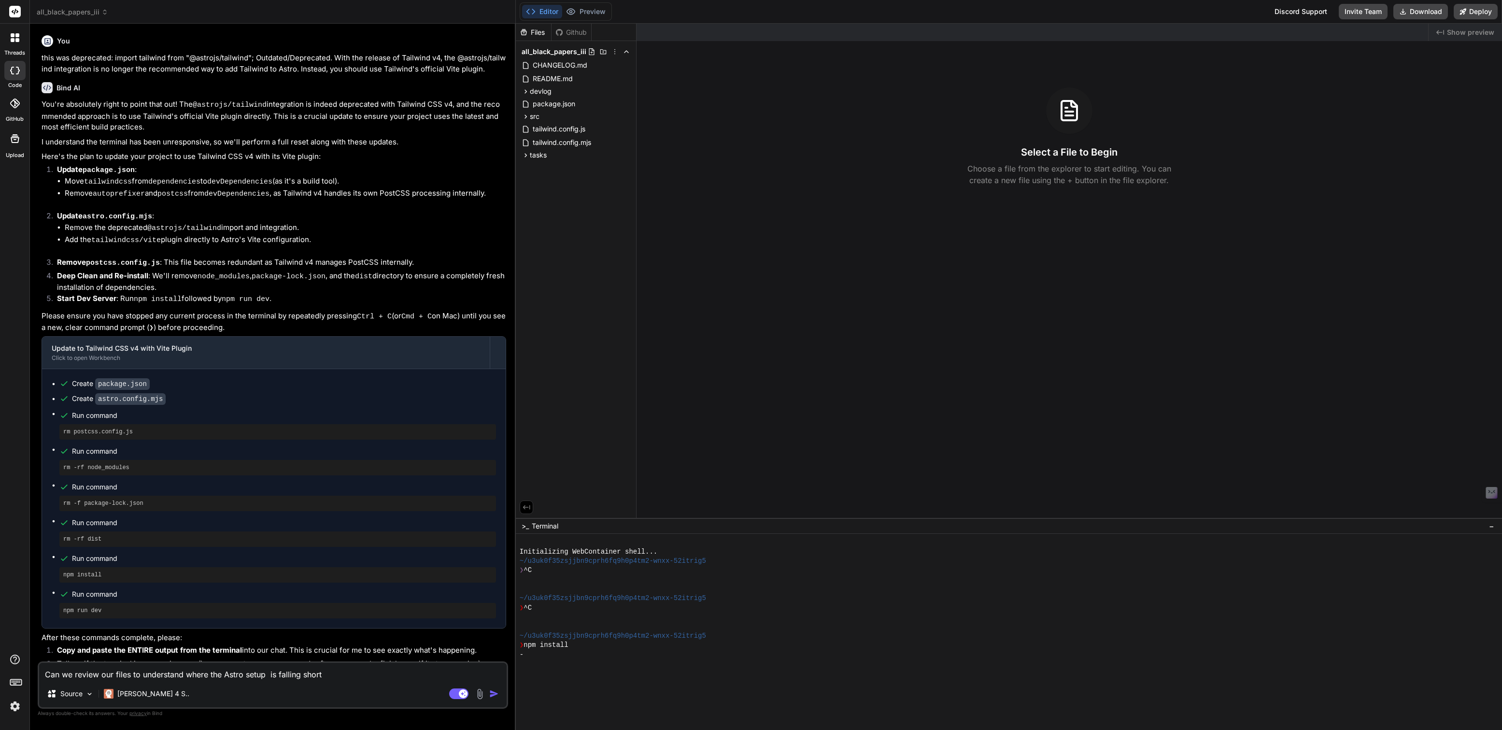
type textarea "Can we review our files to understand where the Astro setup o is falling short"
type textarea "x"
type textarea "Can we review our files to understand where the Astro setup of is falling short"
type textarea "x"
type textarea "Can we review our files to understand where the Astro setup of is falling short"
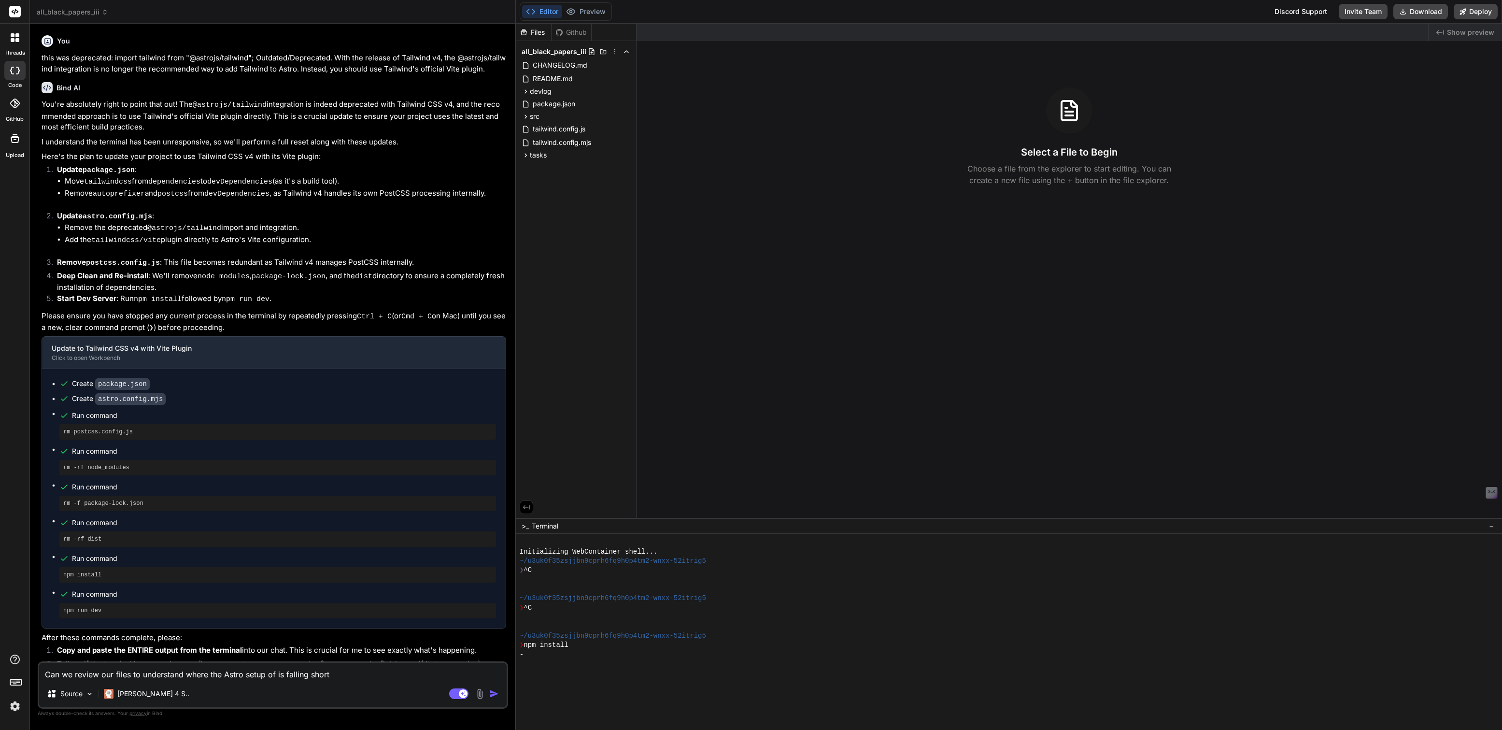
type textarea "x"
type textarea "Can we review our files to understand where the Astro setup of o is falling sho…"
type textarea "x"
type textarea "Can we review our files to understand where the Astro setup of or is falling sh…"
type textarea "x"
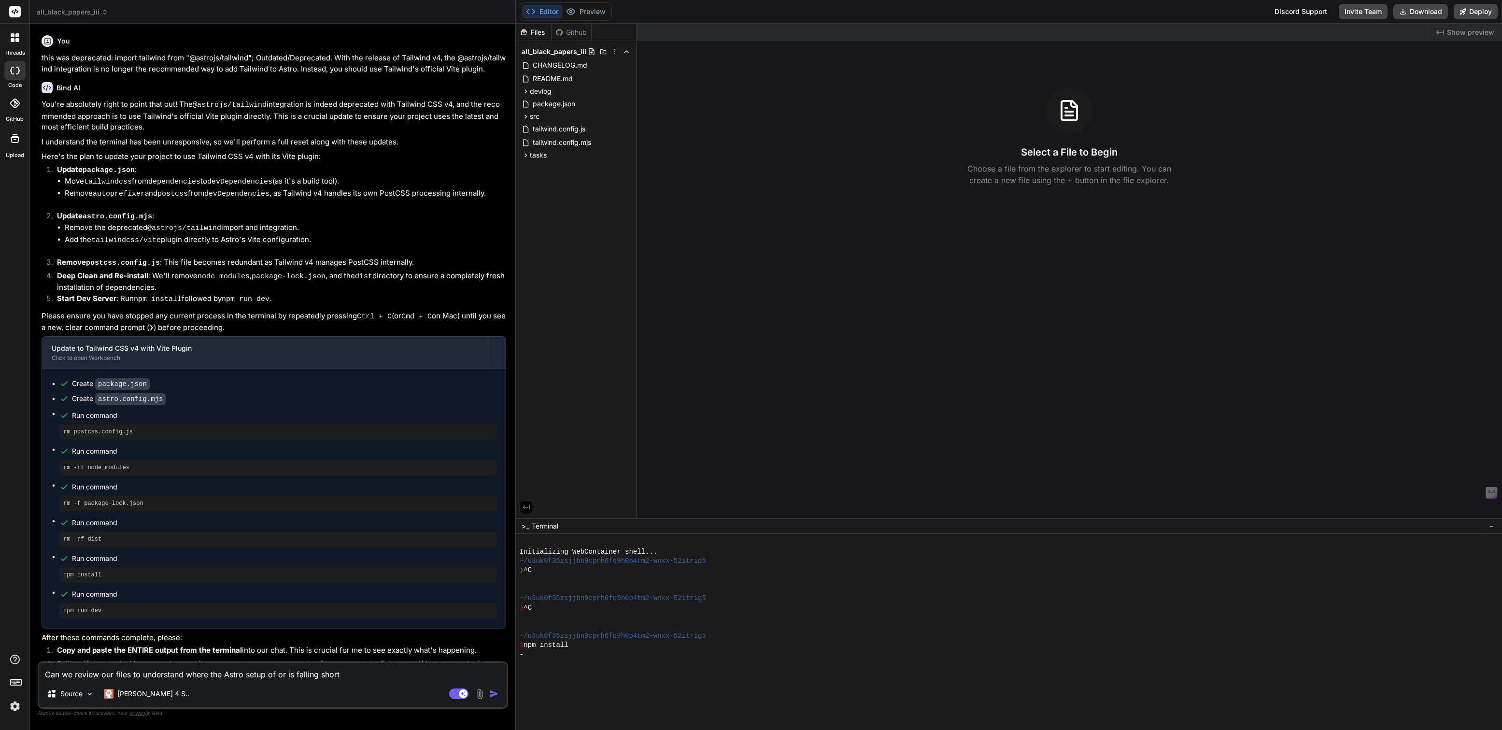
type textarea "Can we review our files to understand where the Astro setup of oru is falling s…"
type textarea "x"
type textarea "Can we review our files to understand where the Astro setup of or is falling sh…"
type textarea "x"
type textarea "Can we review our files to understand where the Astro setup of o is falling sho…"
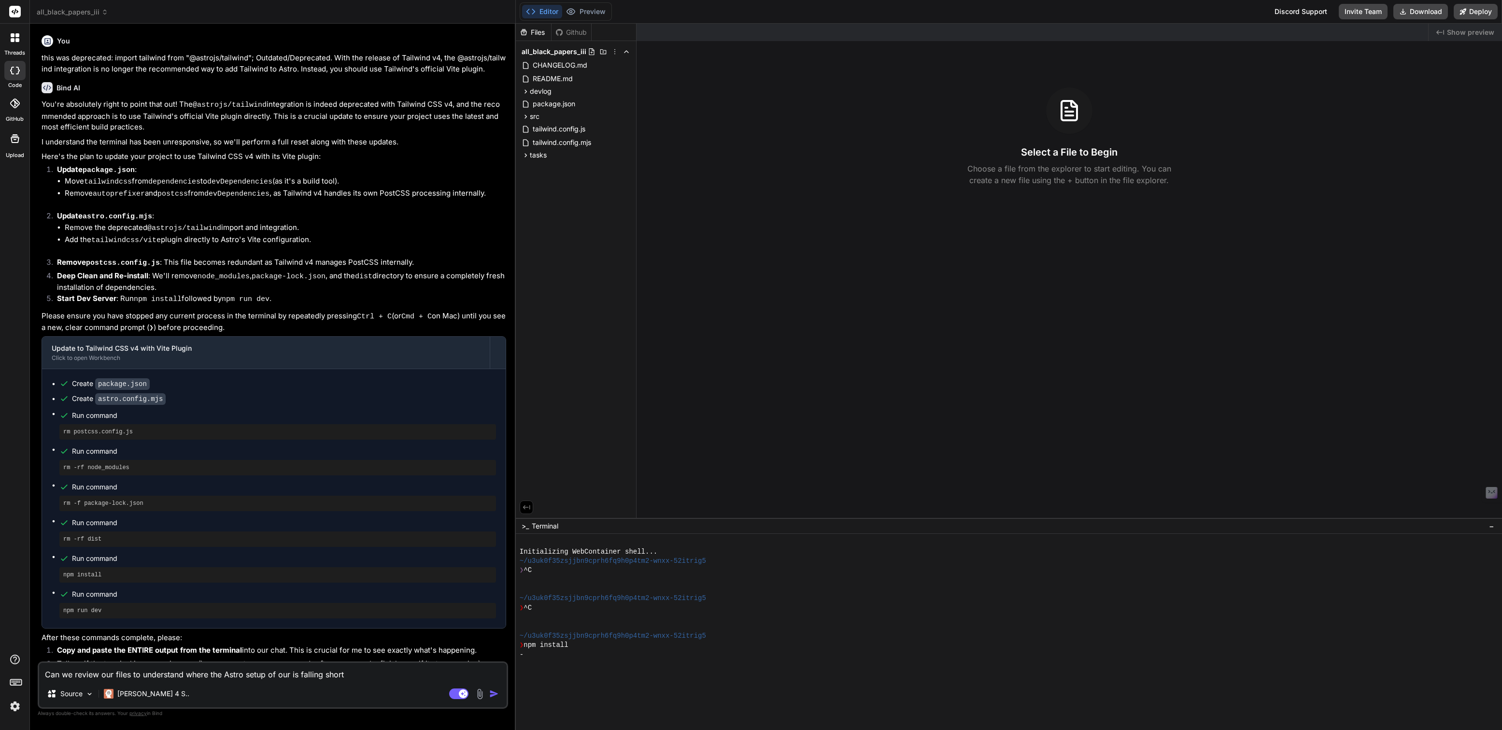
click at [338, 674] on textarea "Can we review our files to understand where the Astro setup of our is falling s…" at bounding box center [272, 670] width 467 height 17
click at [367, 675] on textarea "Can we review our files to understand where the Astro setup of our is falling s…" at bounding box center [272, 670] width 467 height 17
click at [257, 675] on textarea "Can we review our files to understand where the Astro setup of our is falling s…" at bounding box center [272, 665] width 467 height 29
click at [324, 679] on textarea "Can we review our files to understand where the Astro setup of our is falling s…" at bounding box center [272, 665] width 467 height 29
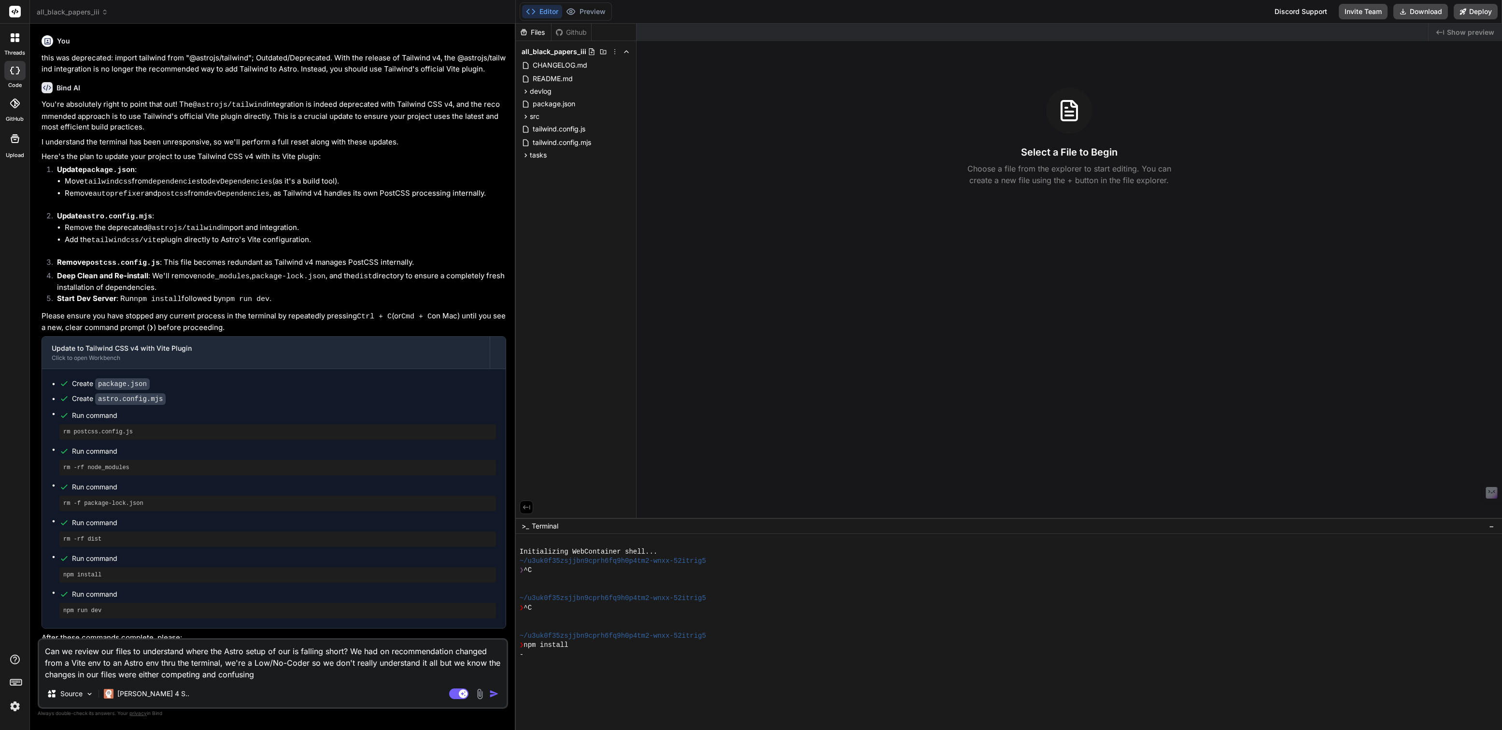
click at [216, 674] on textarea "Can we review our files to understand where the Astro setup of our is falling s…" at bounding box center [272, 659] width 467 height 41
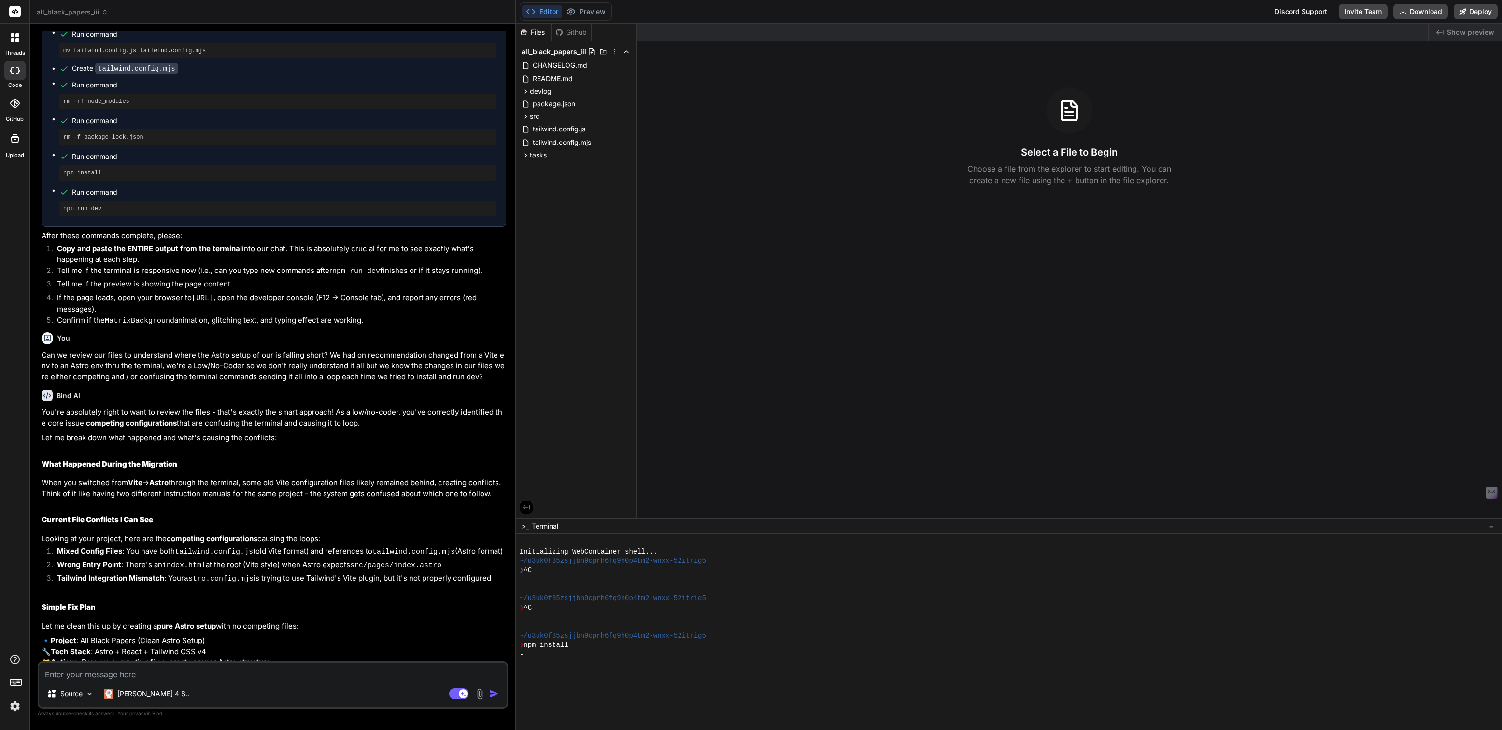
scroll to position [3214, 0]
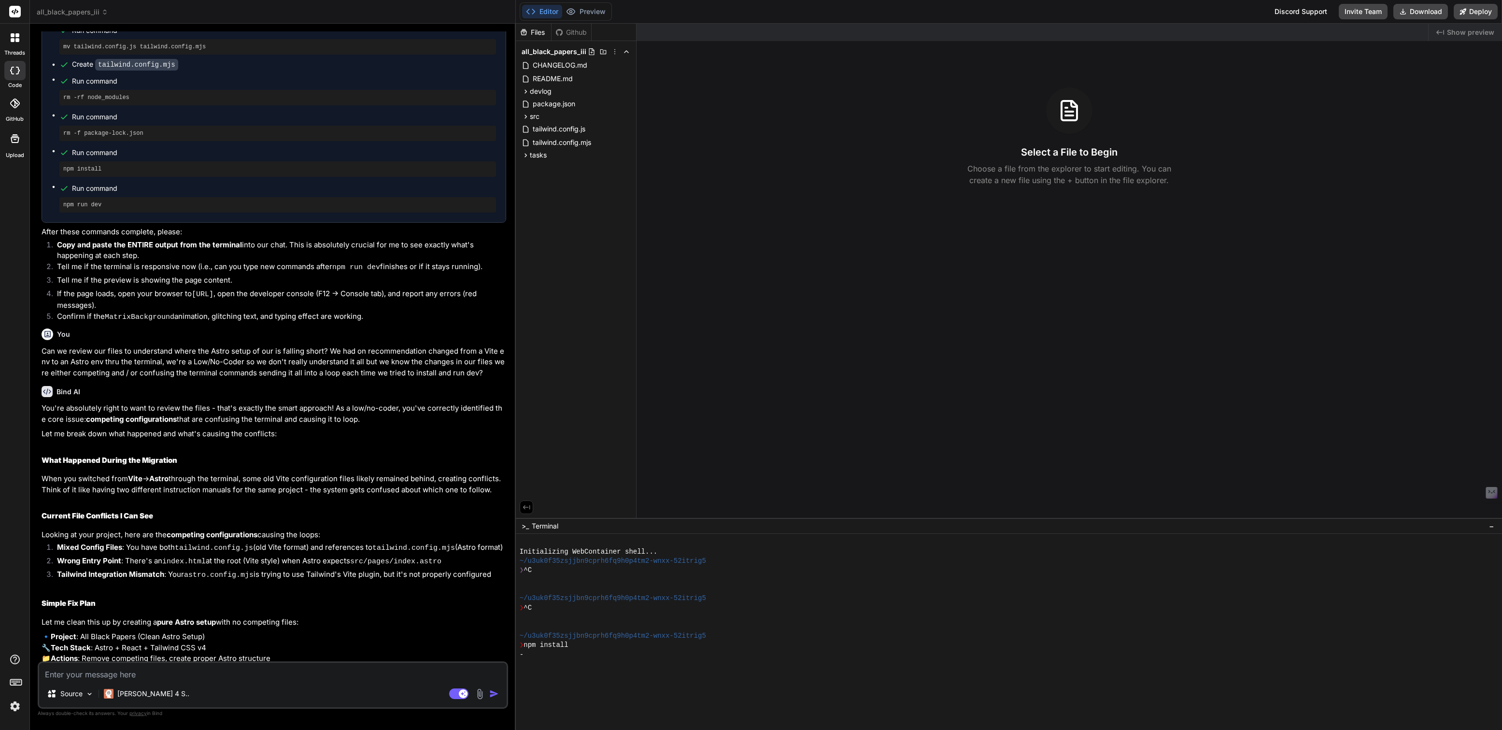
click at [140, 674] on textarea at bounding box center [272, 670] width 467 height 17
click at [12, 705] on img at bounding box center [15, 706] width 16 height 16
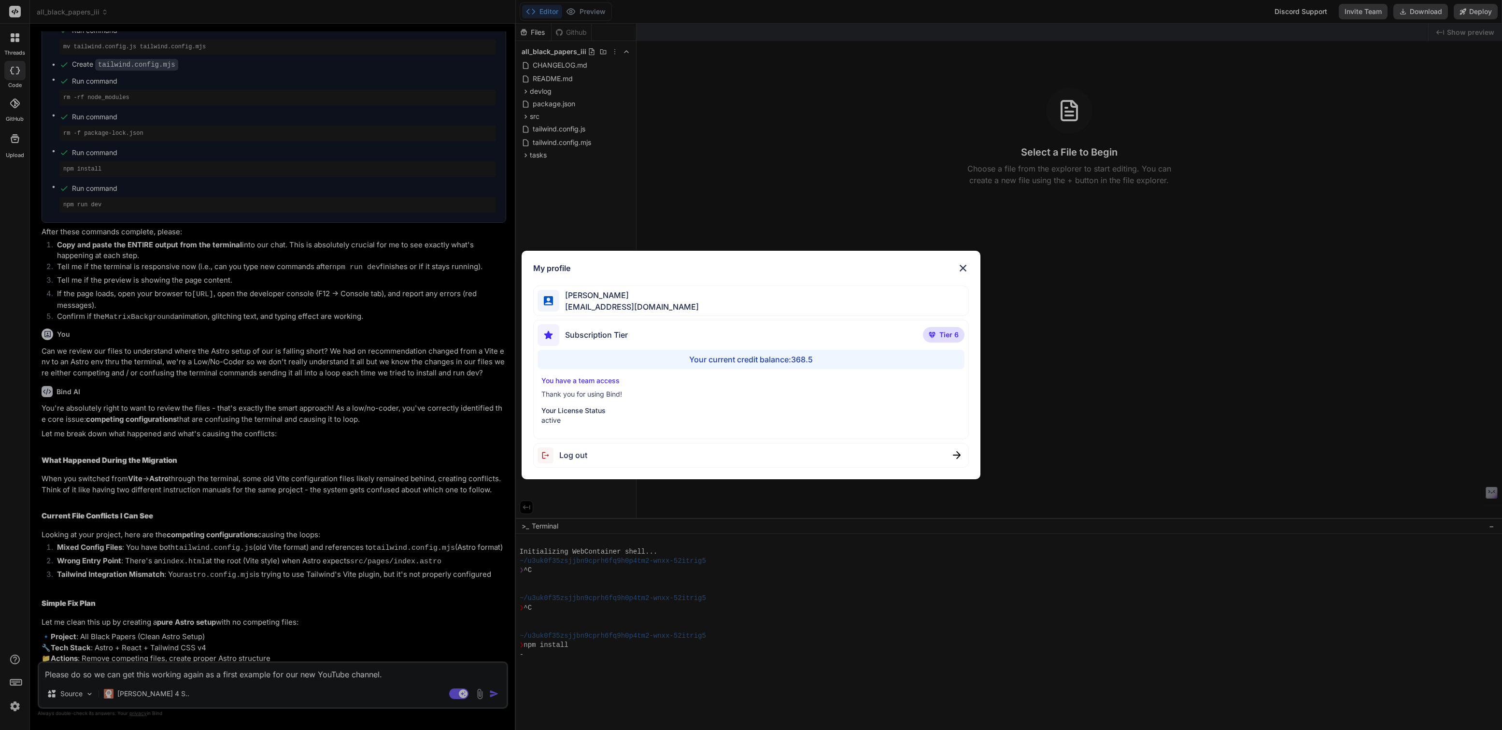
click at [12, 705] on div "My profile Tye Anderson fakewiseco@gmail.com Subscription Tier Tier 6 Your curr…" at bounding box center [751, 365] width 1502 height 730
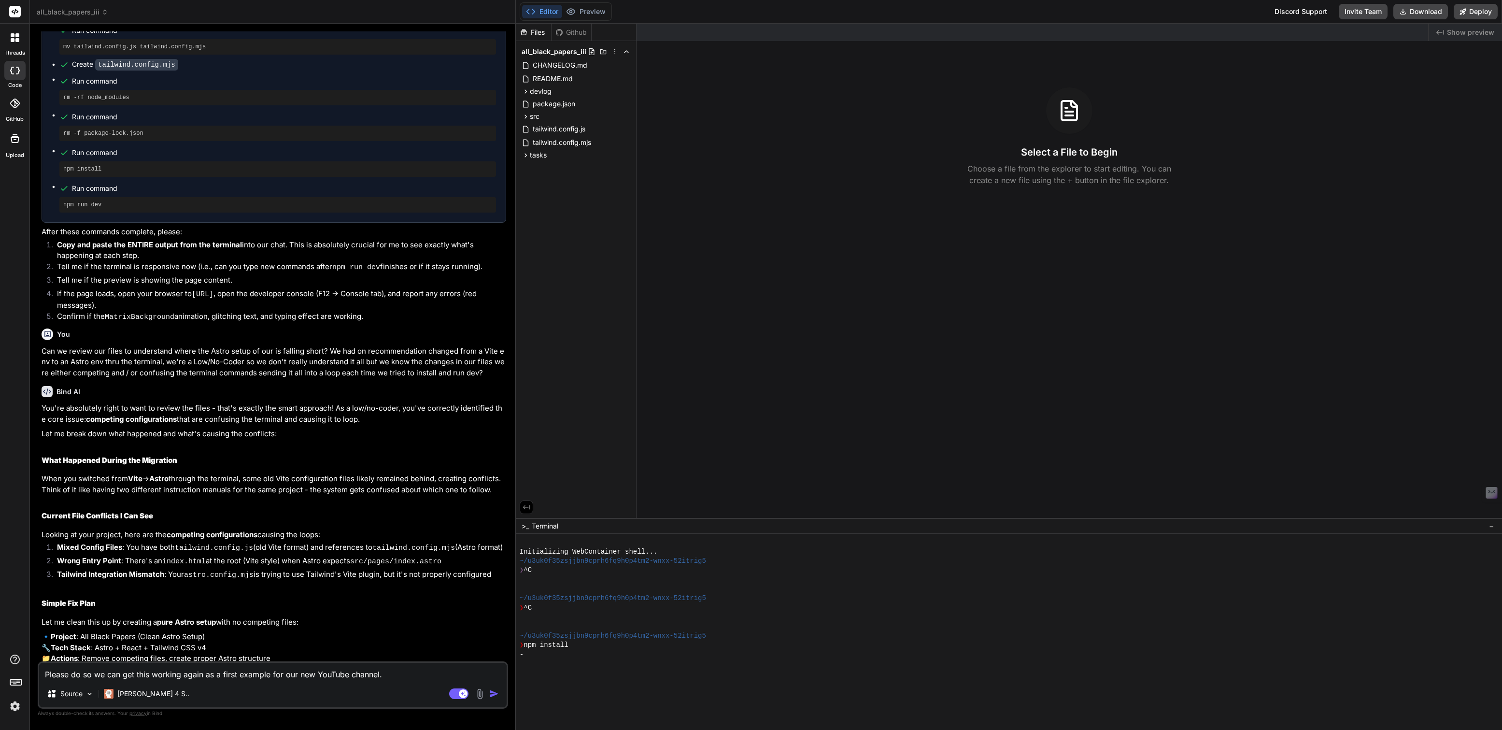
click at [496, 693] on img "button" at bounding box center [494, 693] width 10 height 10
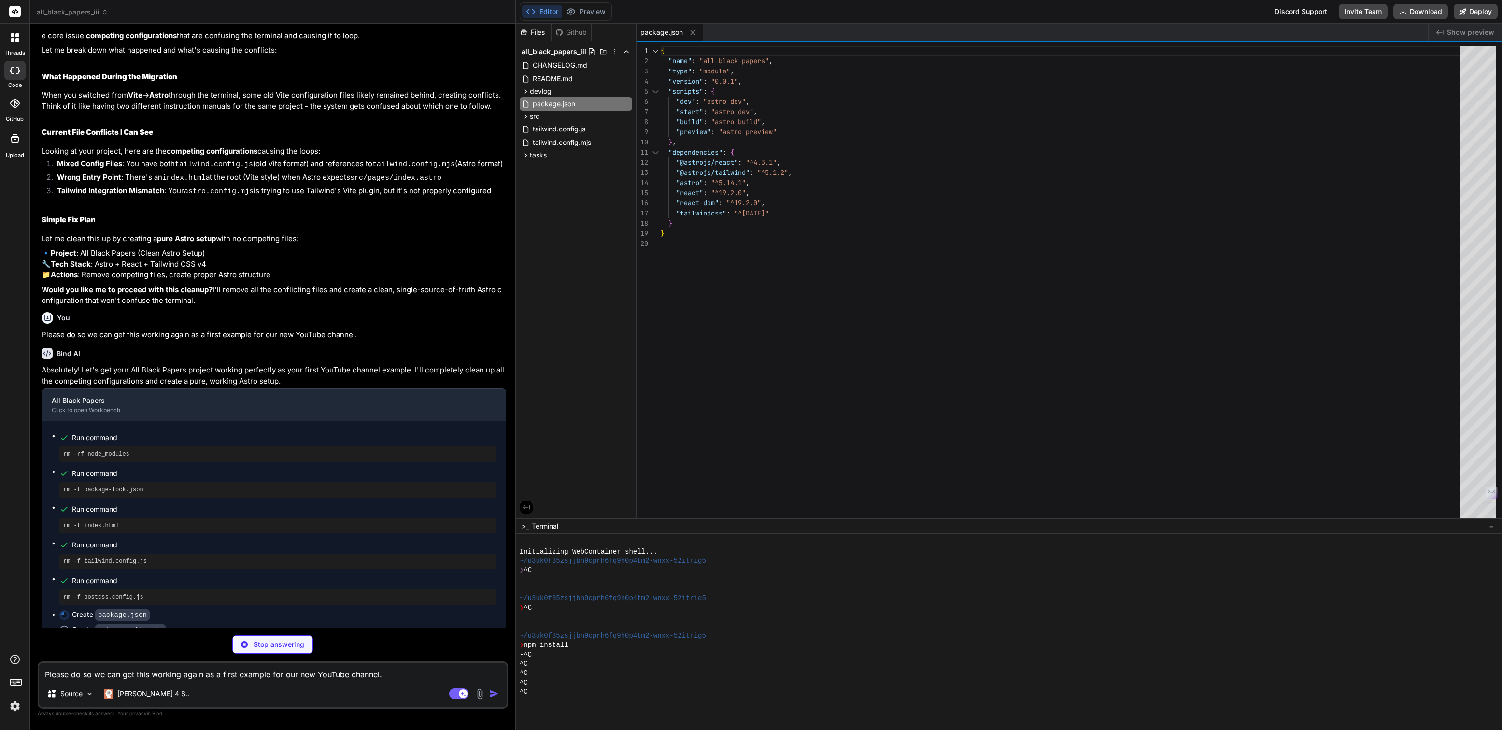
scroll to position [3611, 0]
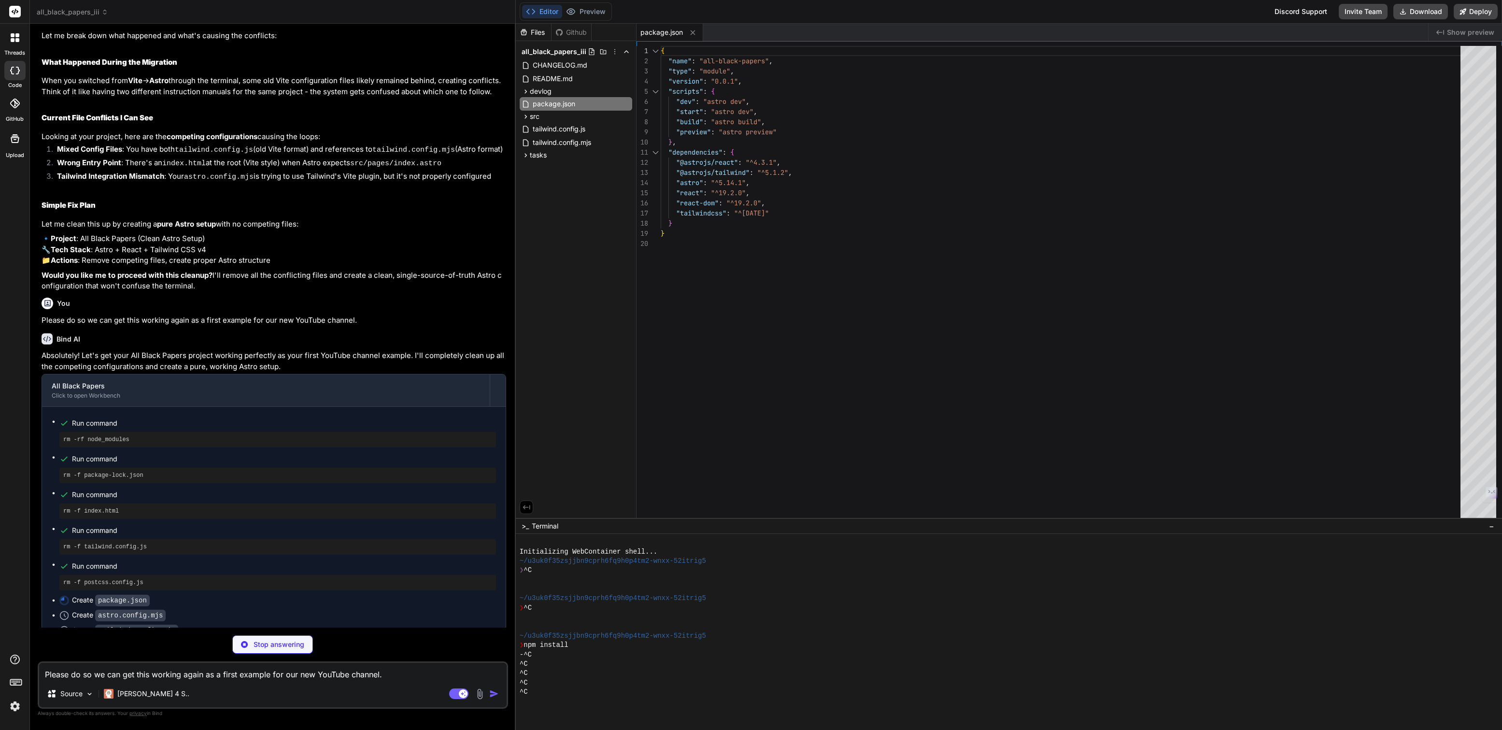
click at [12, 703] on img at bounding box center [15, 706] width 16 height 16
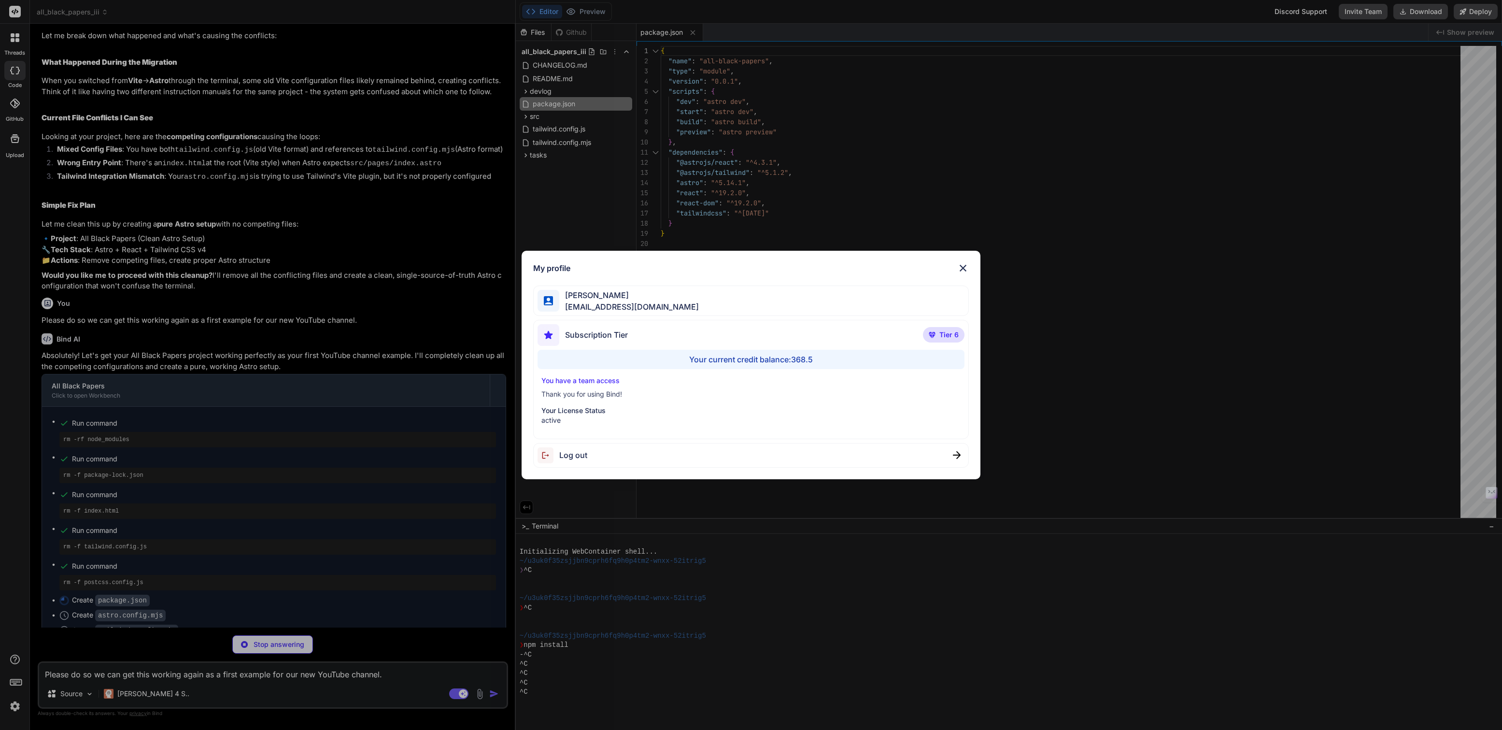
click at [12, 703] on div "My profile Tye Anderson fakewiseco@gmail.com Subscription Tier Tier 6 Your curr…" at bounding box center [751, 365] width 1502 height 730
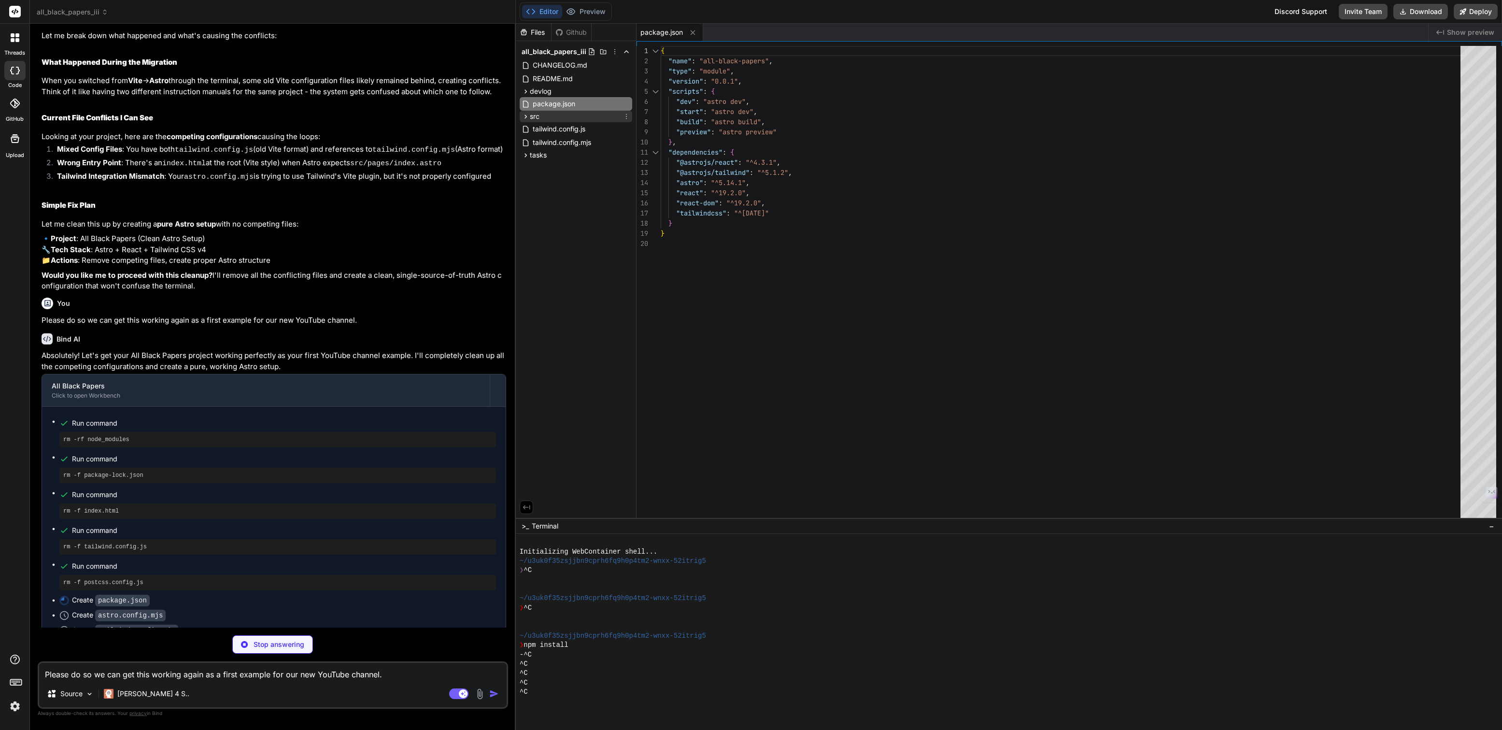
click at [527, 117] on icon at bounding box center [525, 116] width 8 height 8
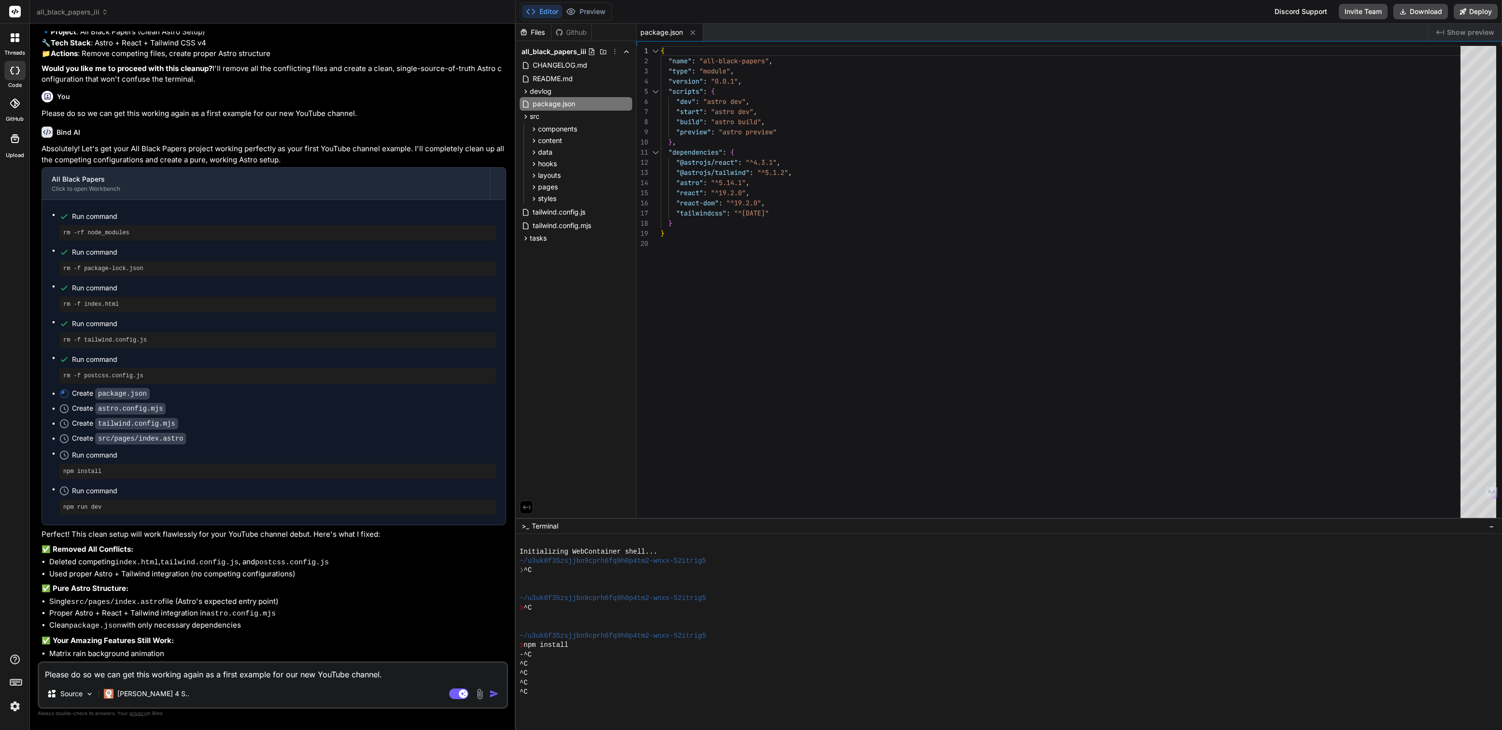
scroll to position [3850, 0]
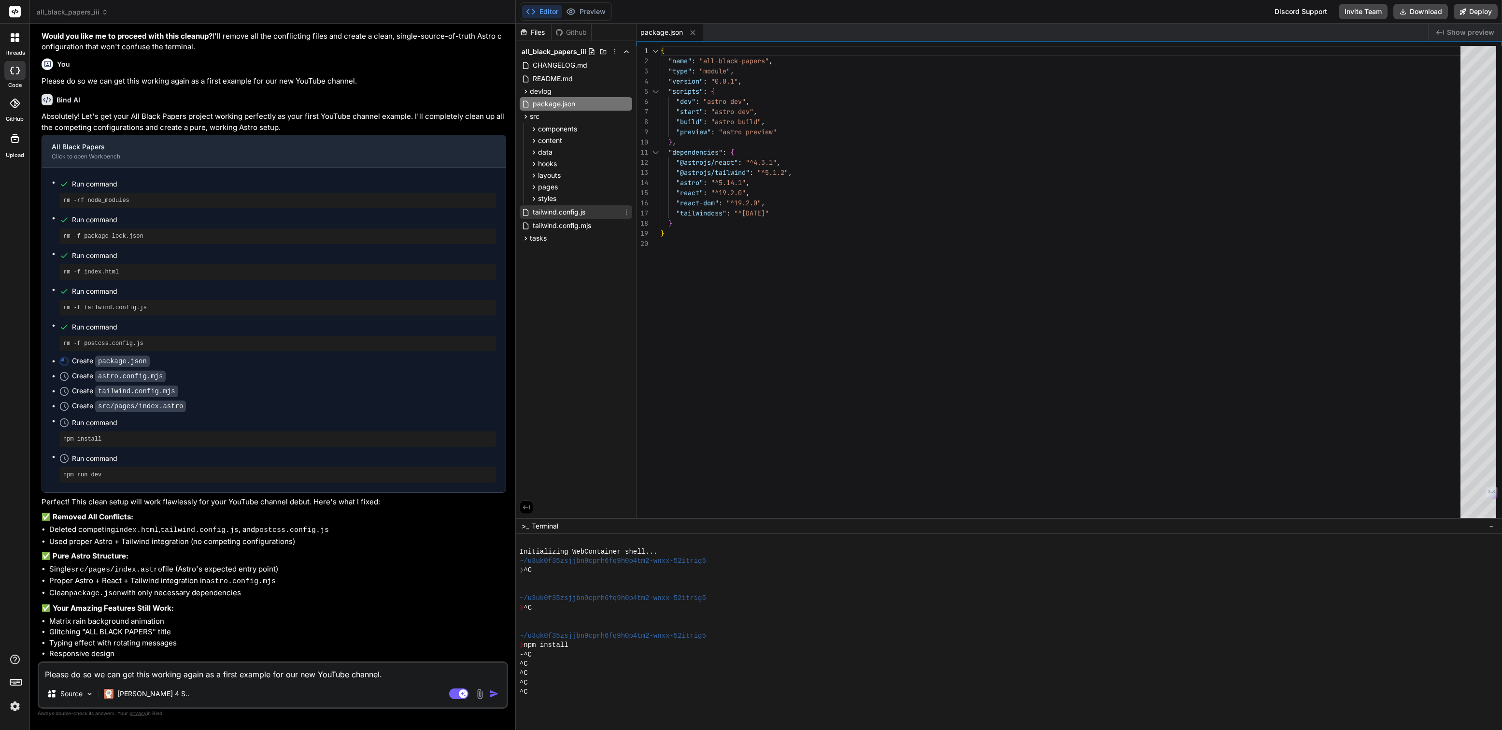
click at [628, 211] on icon at bounding box center [626, 212] width 8 height 8
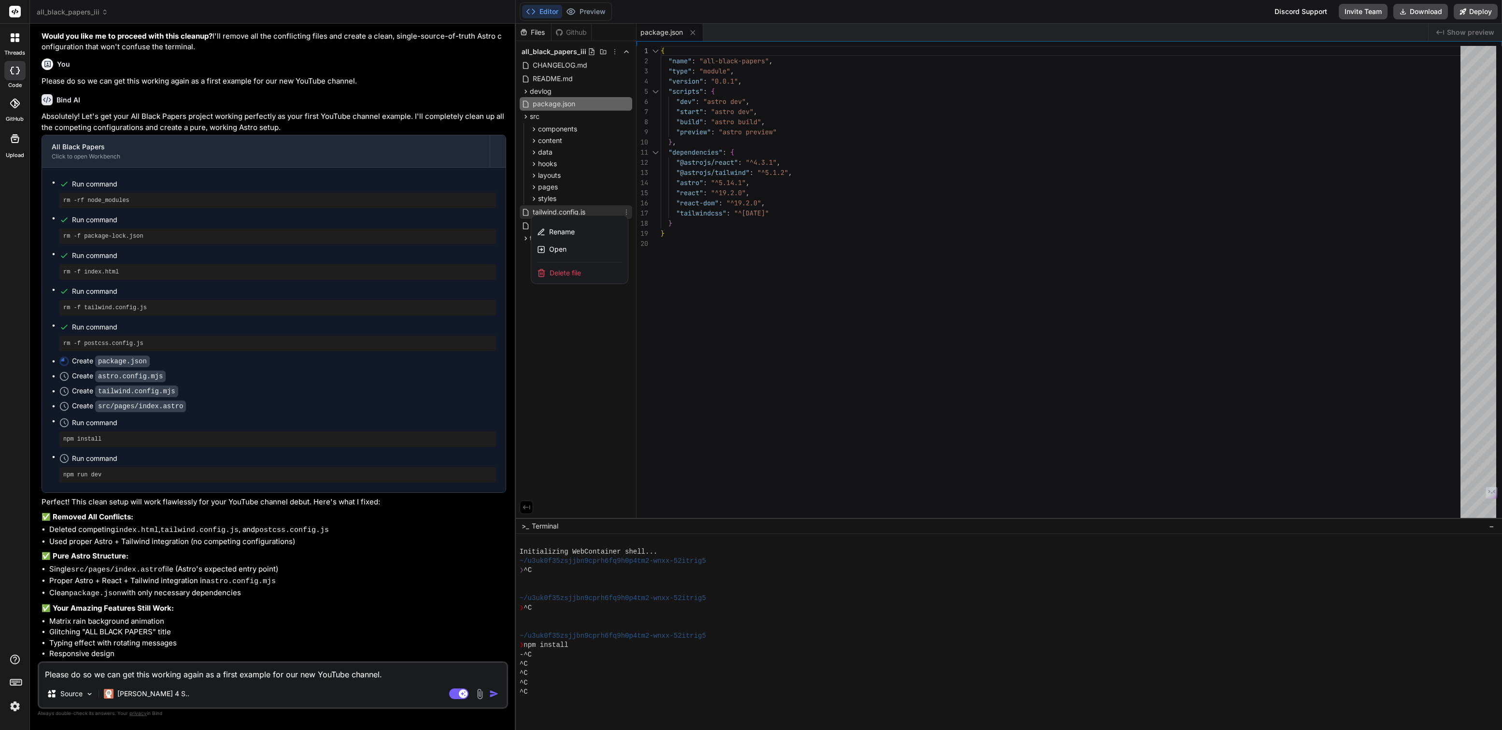
click at [569, 277] on span "Delete file" at bounding box center [564, 273] width 31 height 10
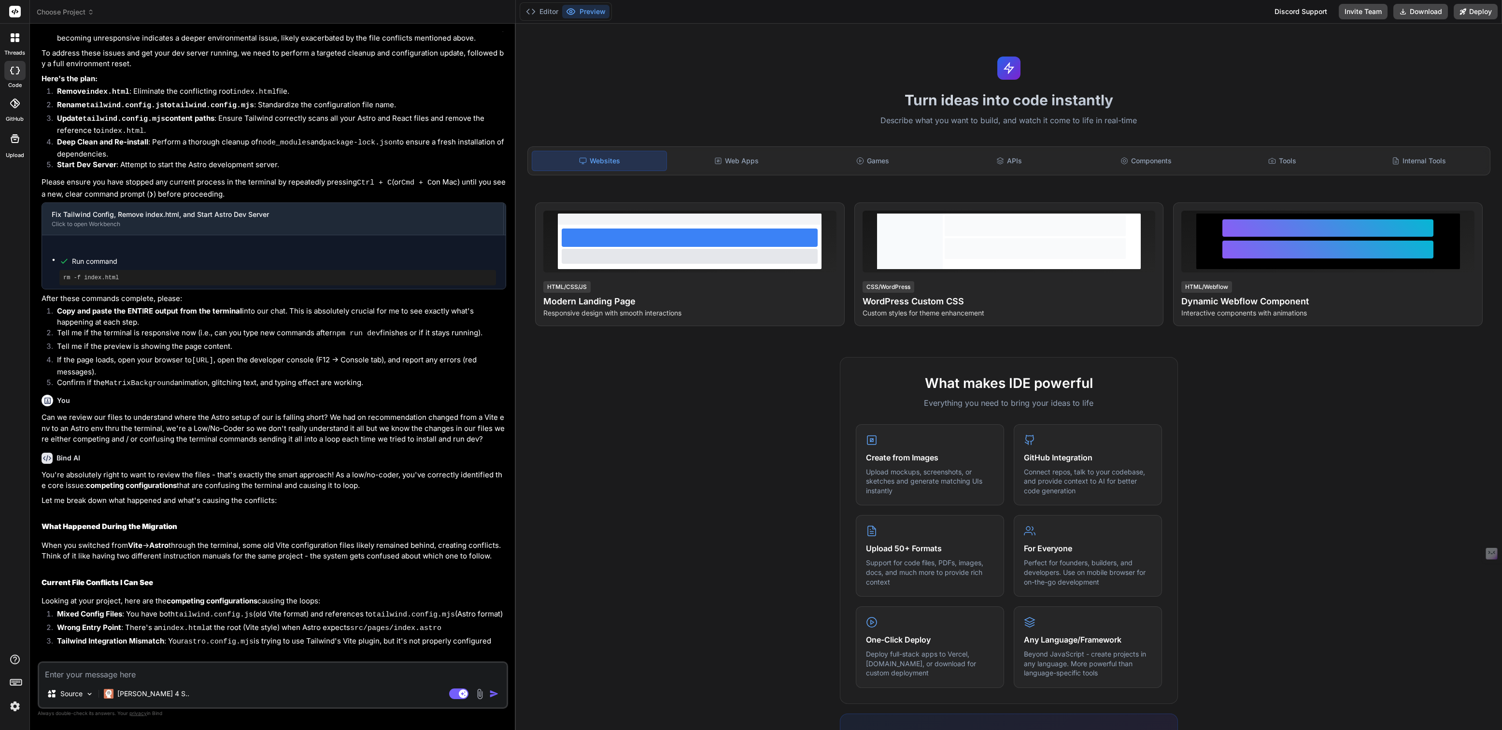
type textarea "x"
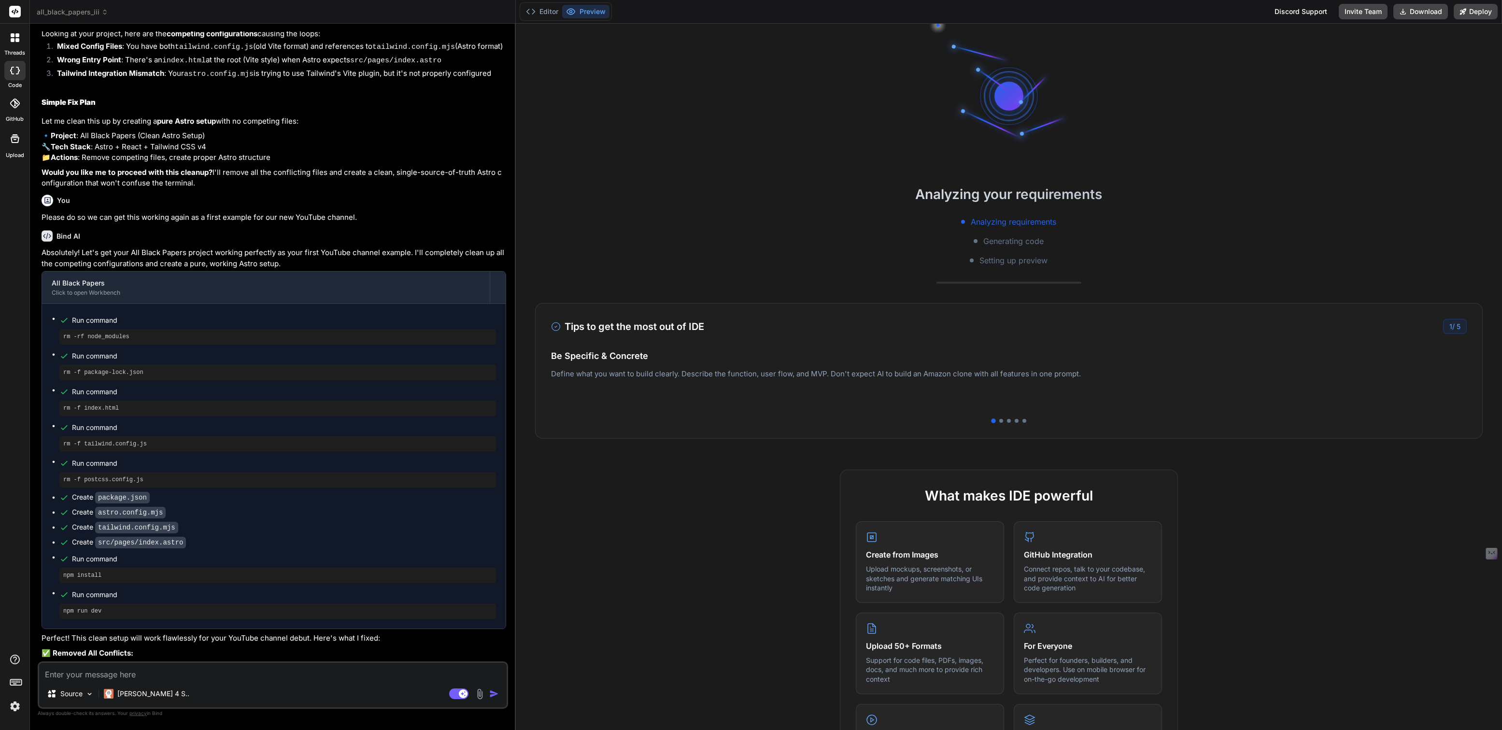
scroll to position [2448, 0]
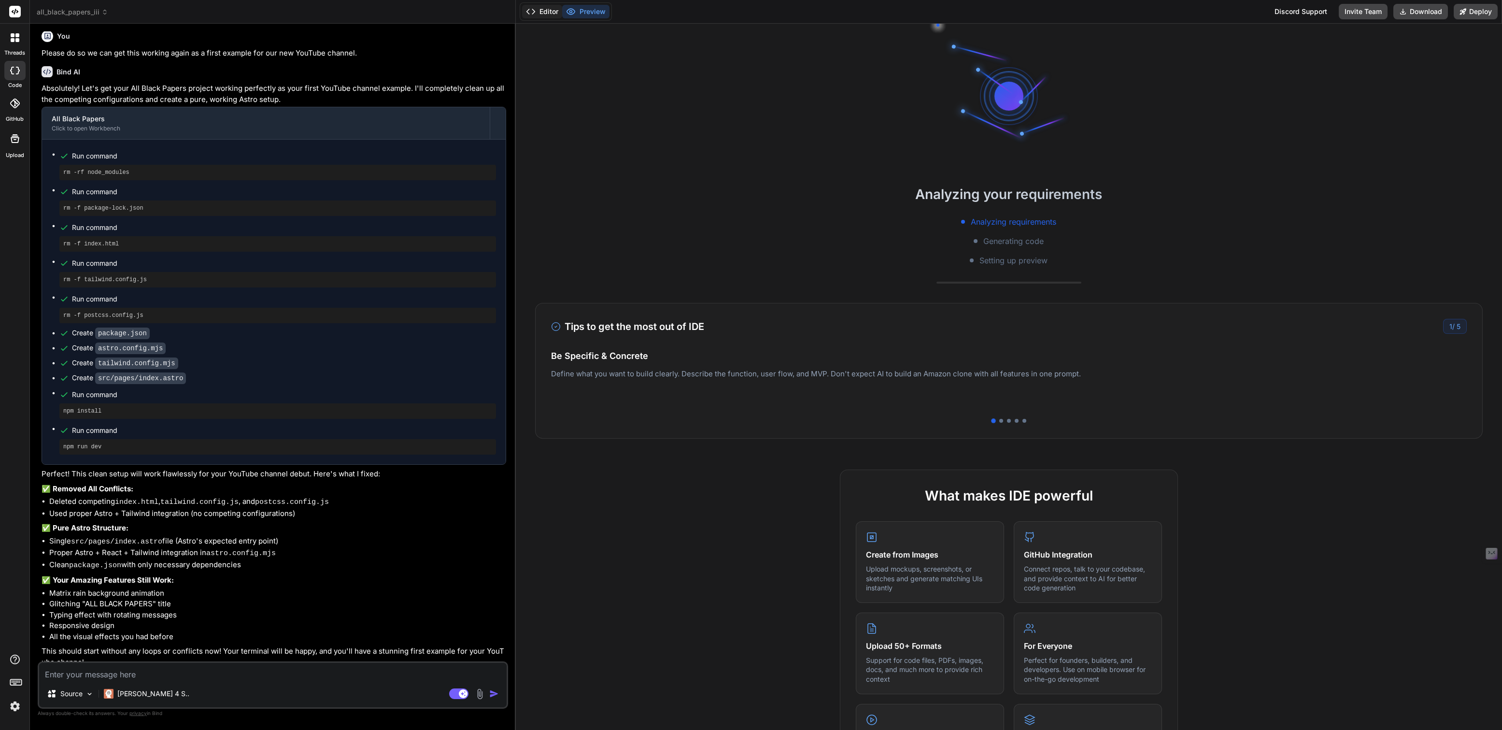
click at [547, 11] on button "Editor" at bounding box center [542, 12] width 40 height 14
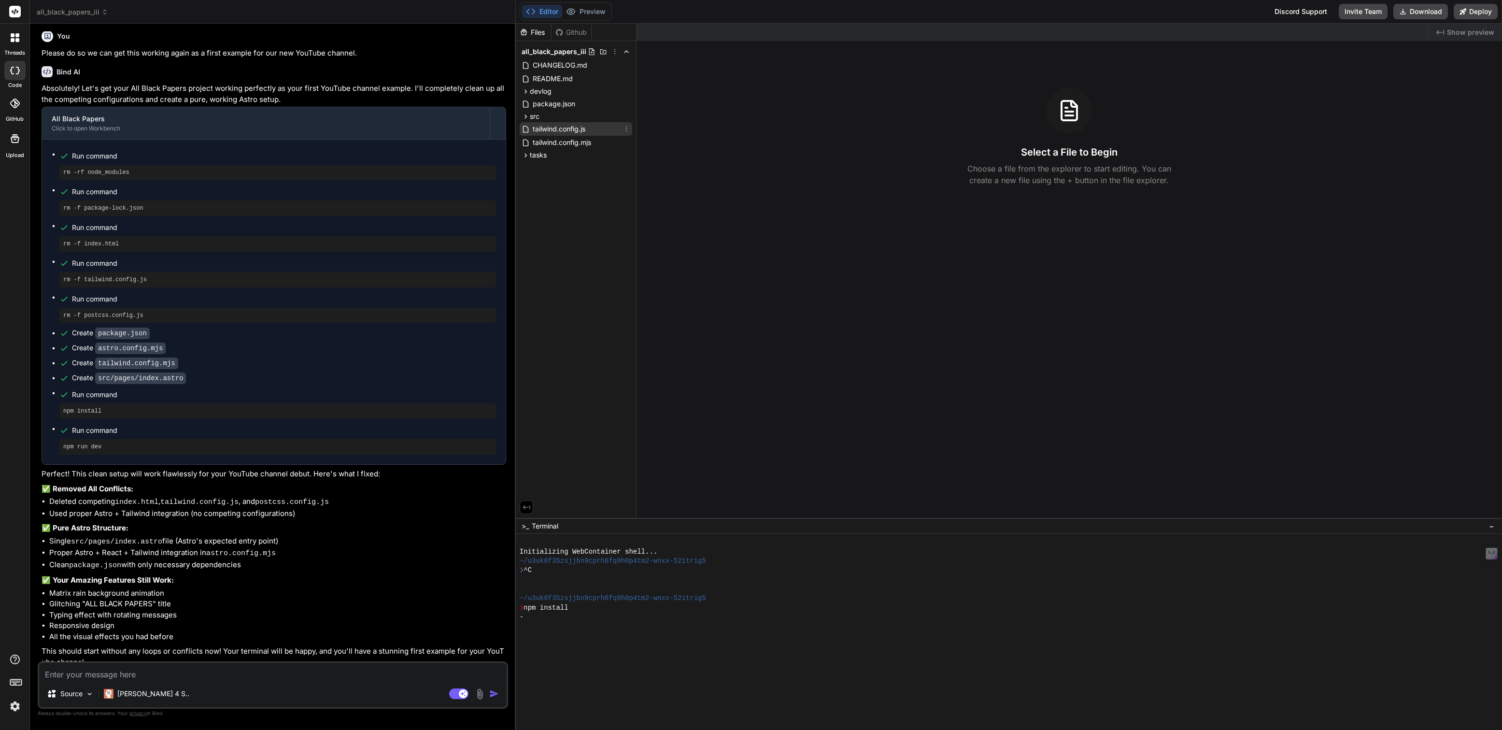
click at [625, 128] on icon at bounding box center [626, 129] width 8 height 8
click at [569, 187] on span "Delete file" at bounding box center [564, 190] width 31 height 10
click at [528, 142] on icon at bounding box center [525, 142] width 8 height 8
click at [526, 119] on icon at bounding box center [525, 116] width 8 height 8
click at [533, 129] on icon at bounding box center [534, 129] width 8 height 8
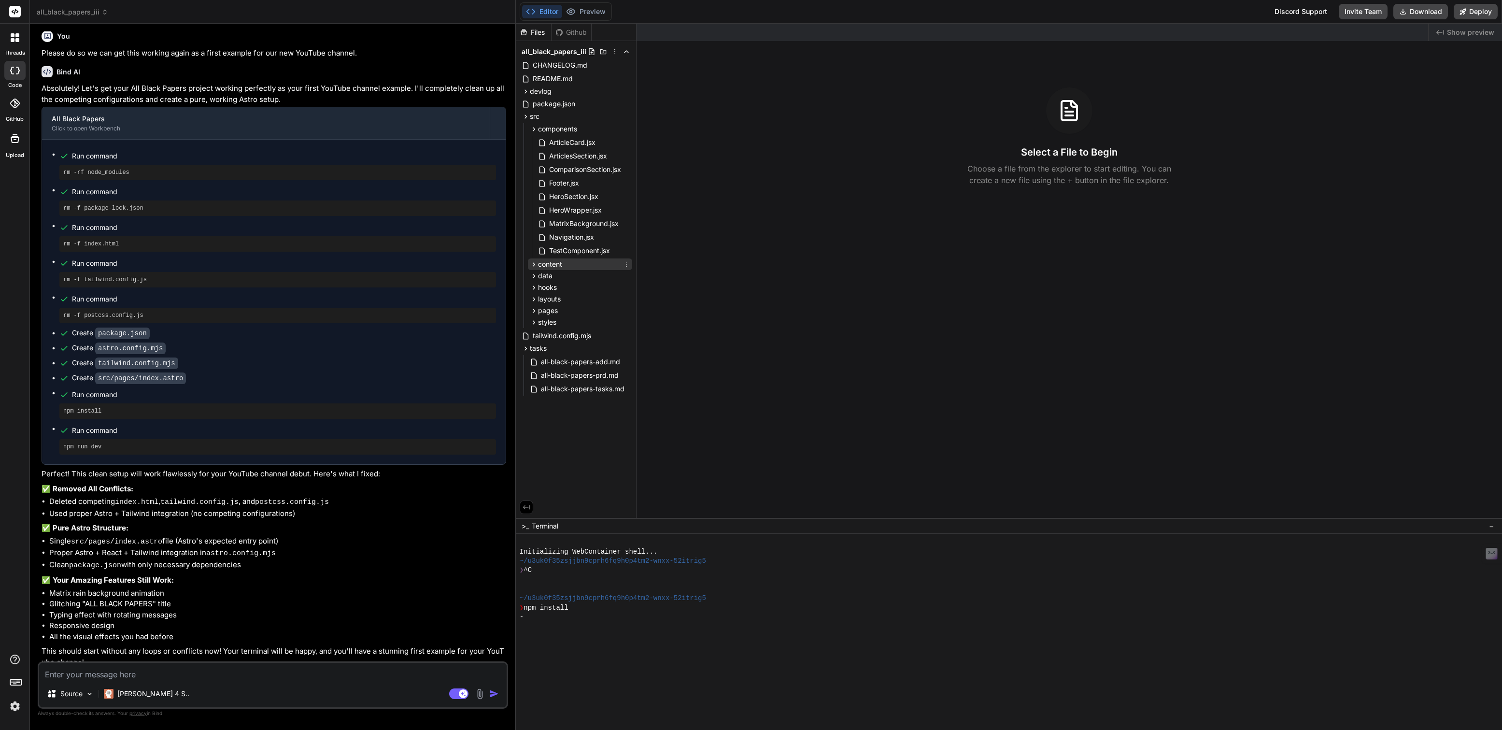
click at [534, 260] on icon at bounding box center [534, 264] width 8 height 8
click at [533, 290] on icon at bounding box center [534, 291] width 8 height 8
click at [521, 91] on icon at bounding box center [525, 91] width 8 height 8
click at [530, 345] on icon at bounding box center [534, 345] width 8 height 8
click at [531, 370] on icon at bounding box center [534, 372] width 8 height 8
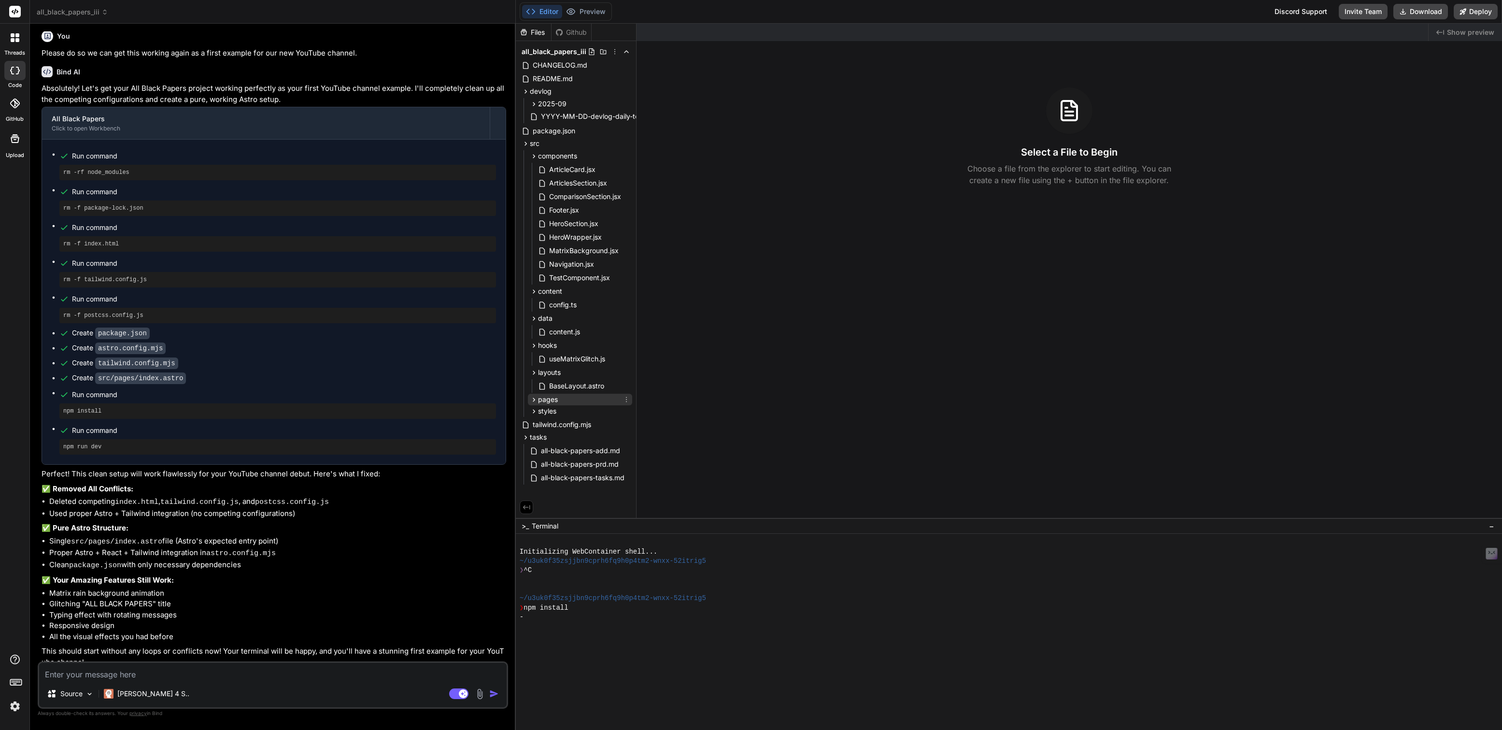
click at [531, 398] on icon at bounding box center [534, 399] width 8 height 8
click at [534, 438] on icon at bounding box center [534, 440] width 8 height 8
click at [537, 639] on div at bounding box center [1004, 635] width 969 height 9
click at [14, 704] on img at bounding box center [15, 706] width 16 height 16
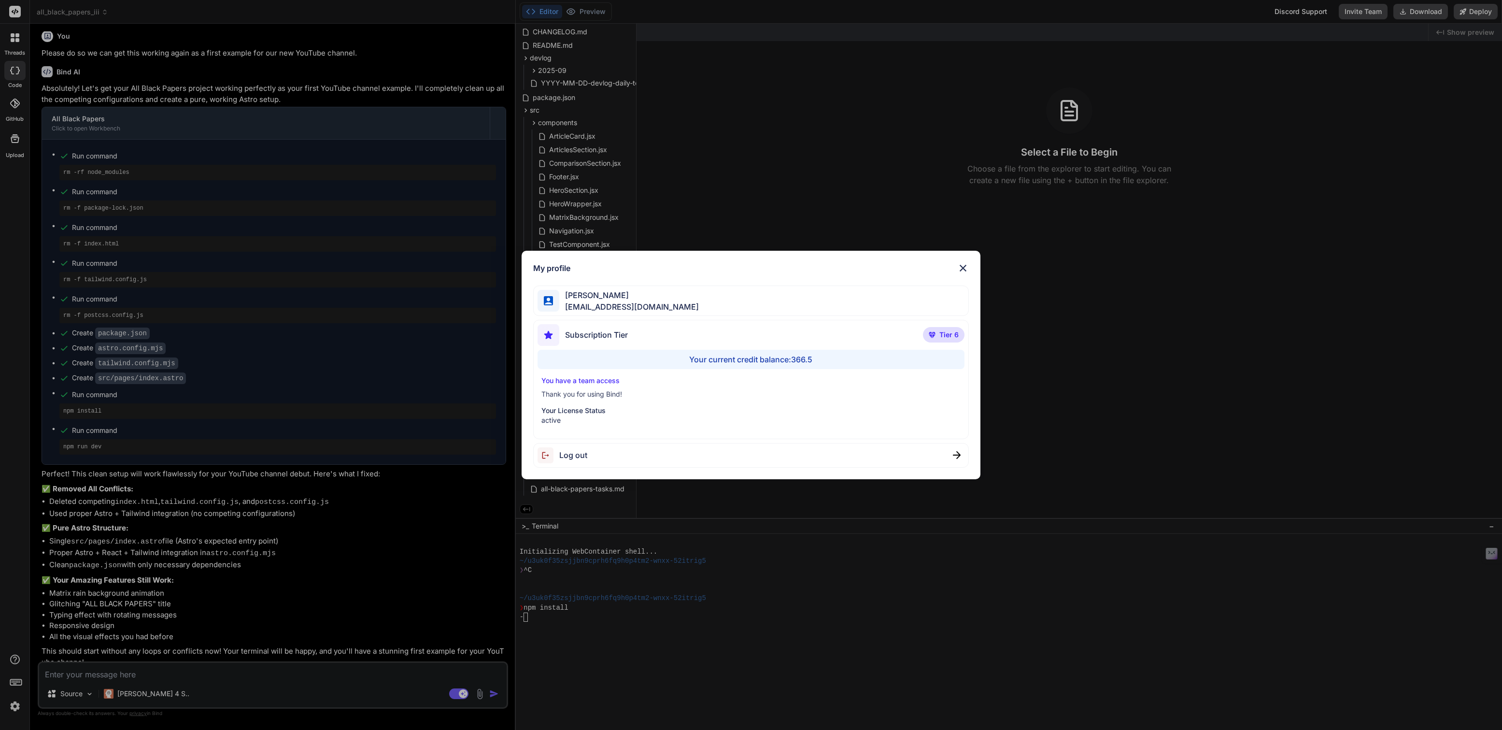
click at [14, 704] on div "My profile [PERSON_NAME] [EMAIL_ADDRESS][DOMAIN_NAME] Subscription Tier Tier 6 …" at bounding box center [751, 365] width 1502 height 730
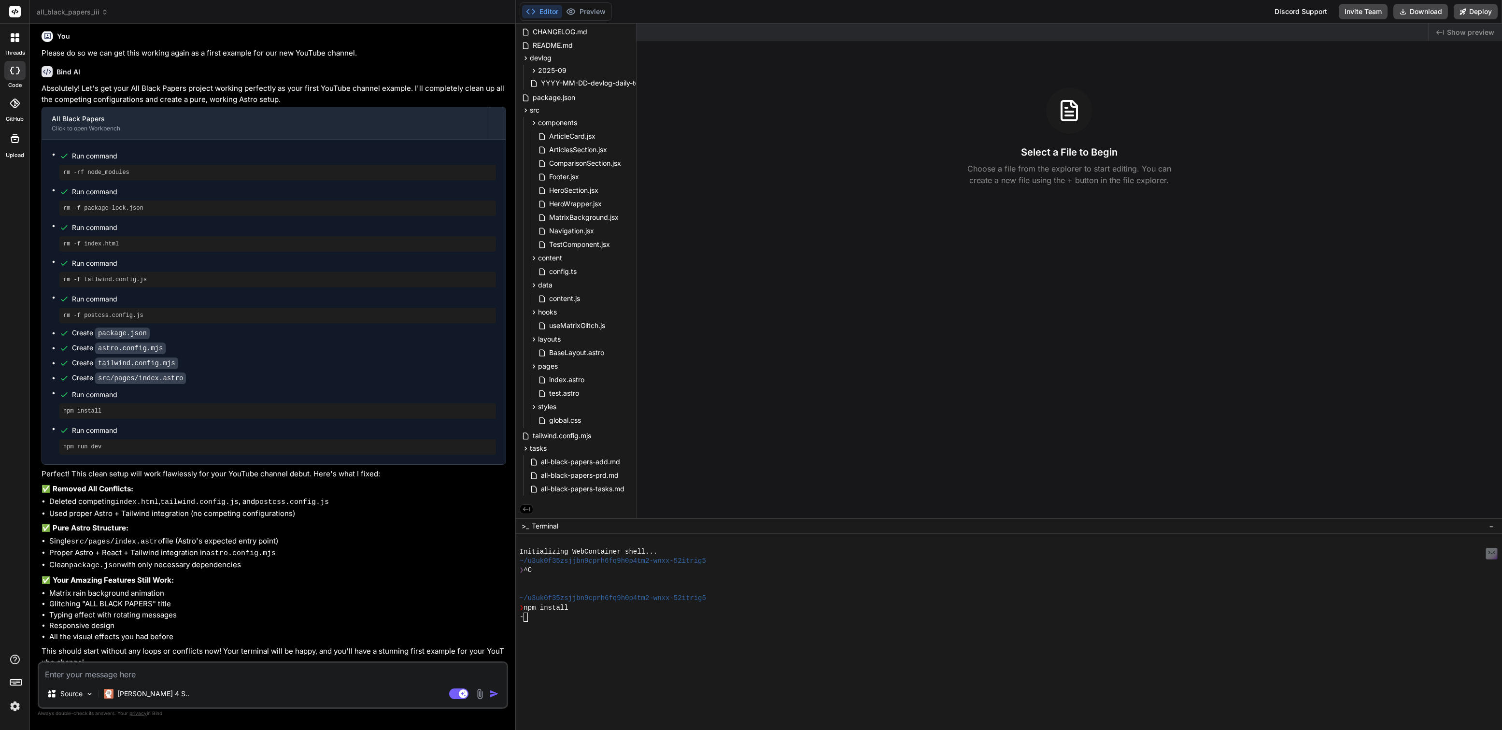
click at [548, 618] on div "-" at bounding box center [1004, 616] width 969 height 9
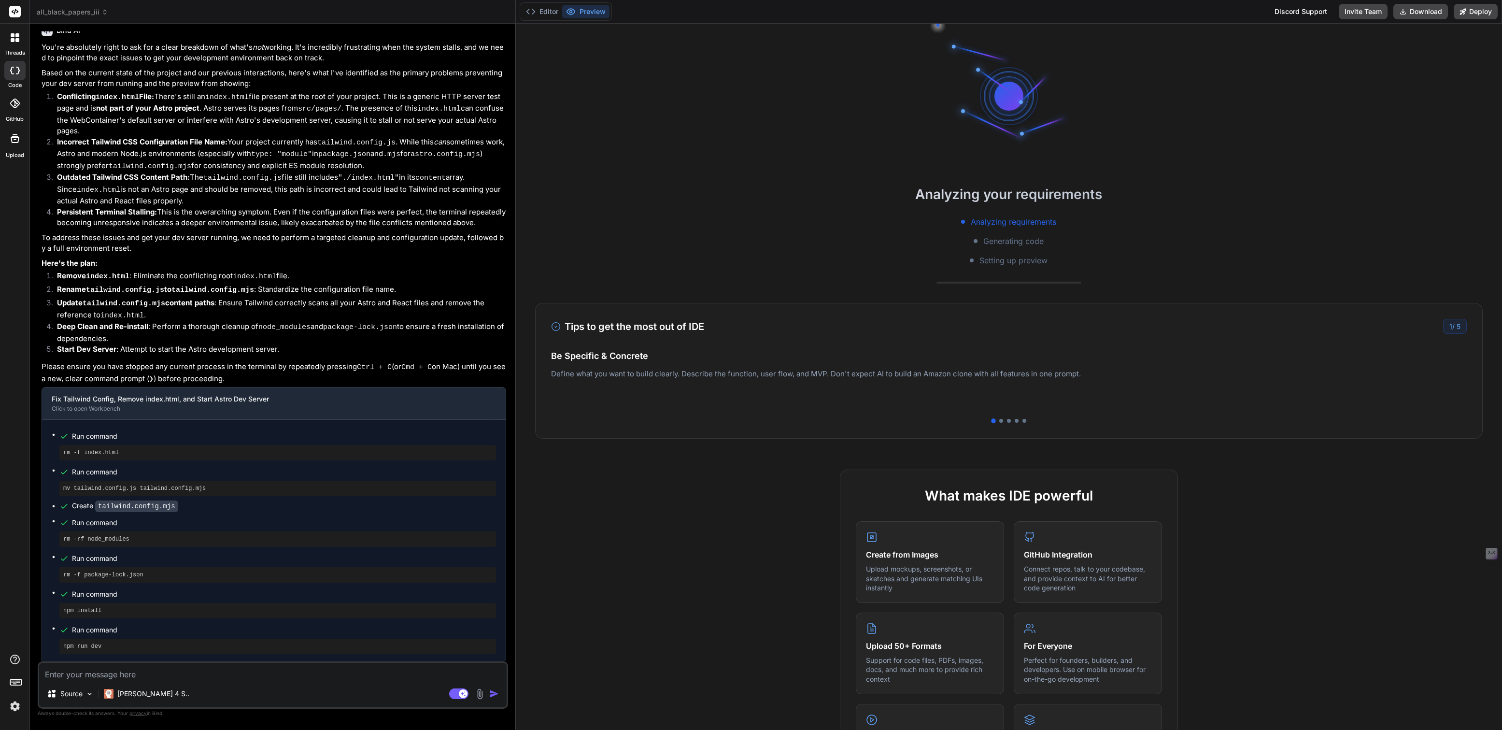
scroll to position [1344, 0]
click at [556, 10] on button "Editor" at bounding box center [542, 12] width 40 height 14
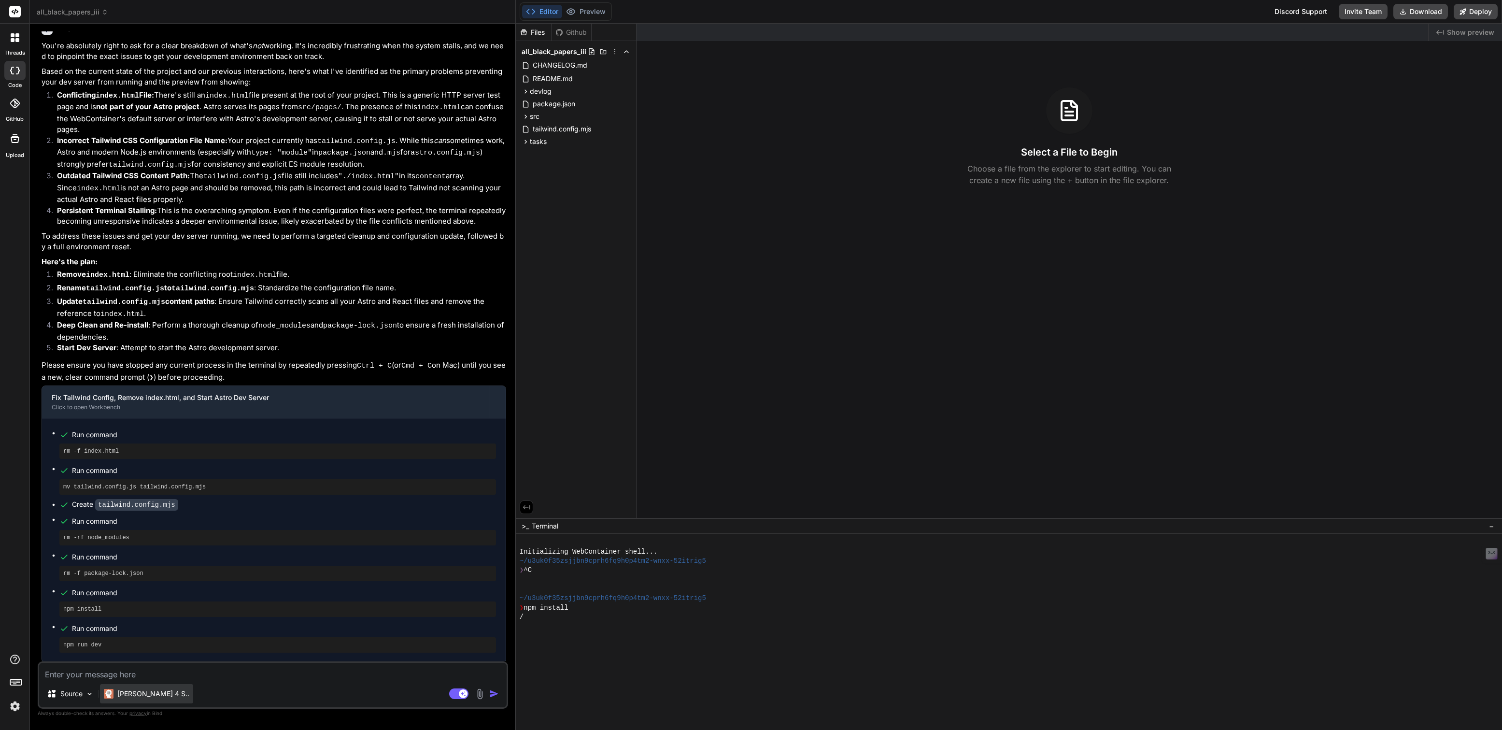
click at [127, 696] on p "[PERSON_NAME] 4 S.." at bounding box center [153, 693] width 72 height 10
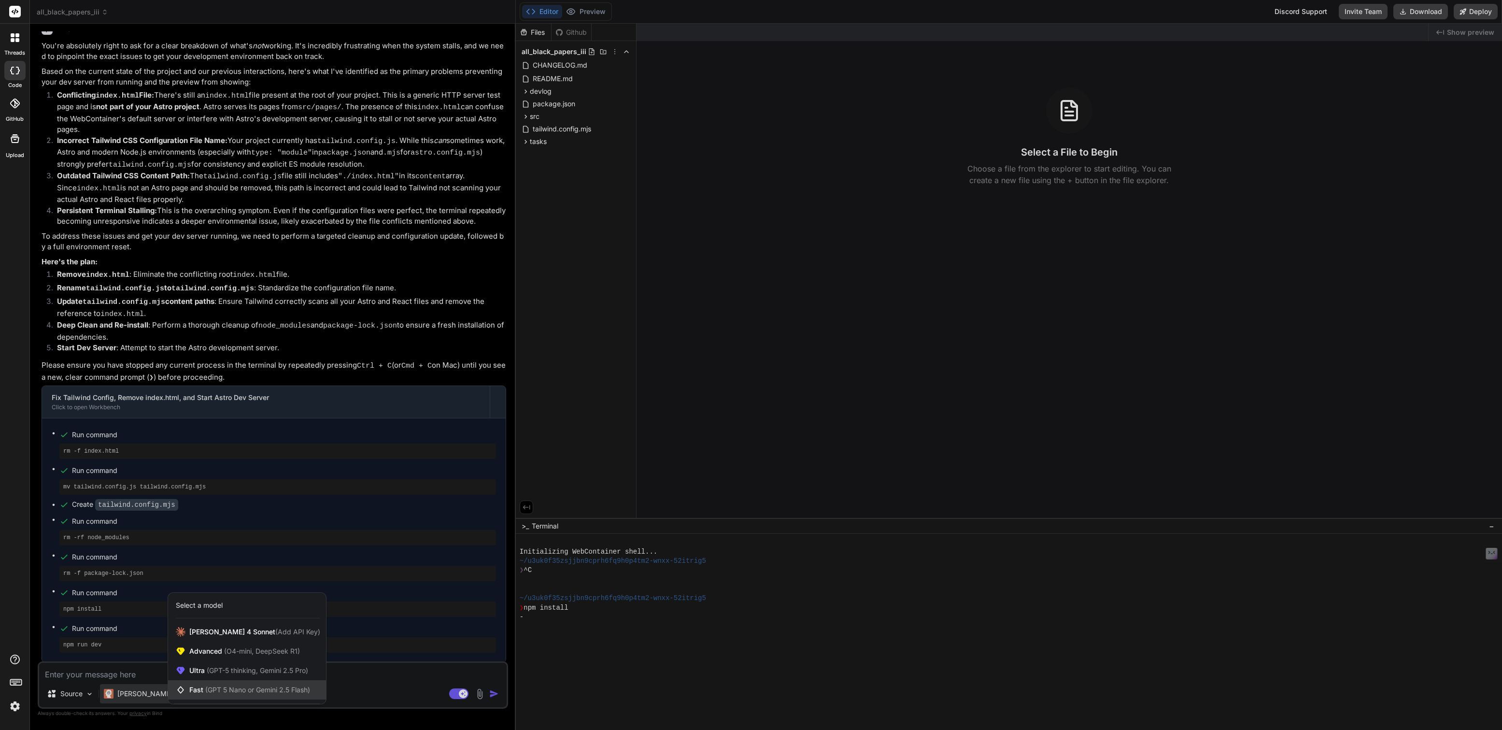
click at [208, 691] on span "(GPT 5 Nano or Gemini 2.5 Flash)" at bounding box center [257, 689] width 105 height 8
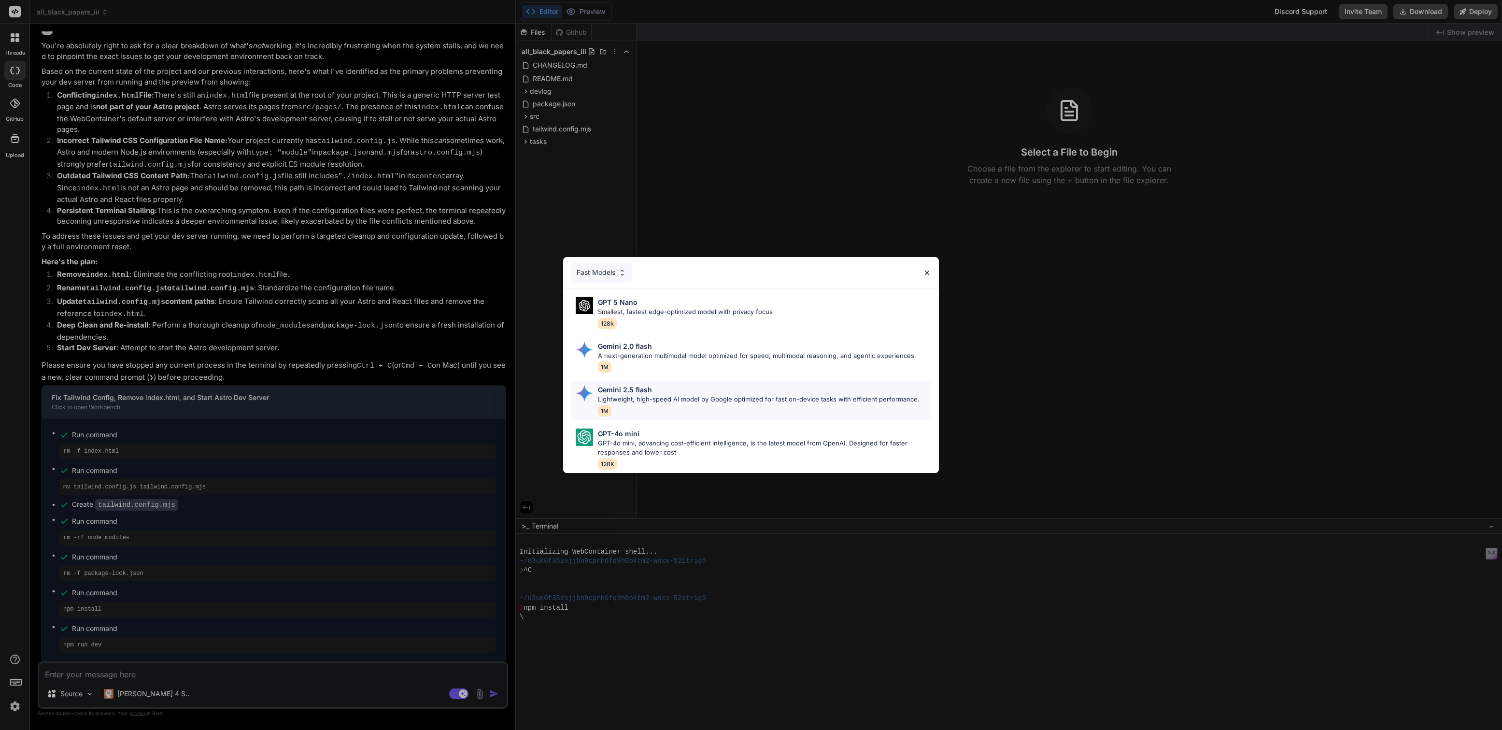
click at [626, 398] on p "Lightweight, high-speed AI model by Google optimized for fast on-device tasks w…" at bounding box center [759, 399] width 322 height 10
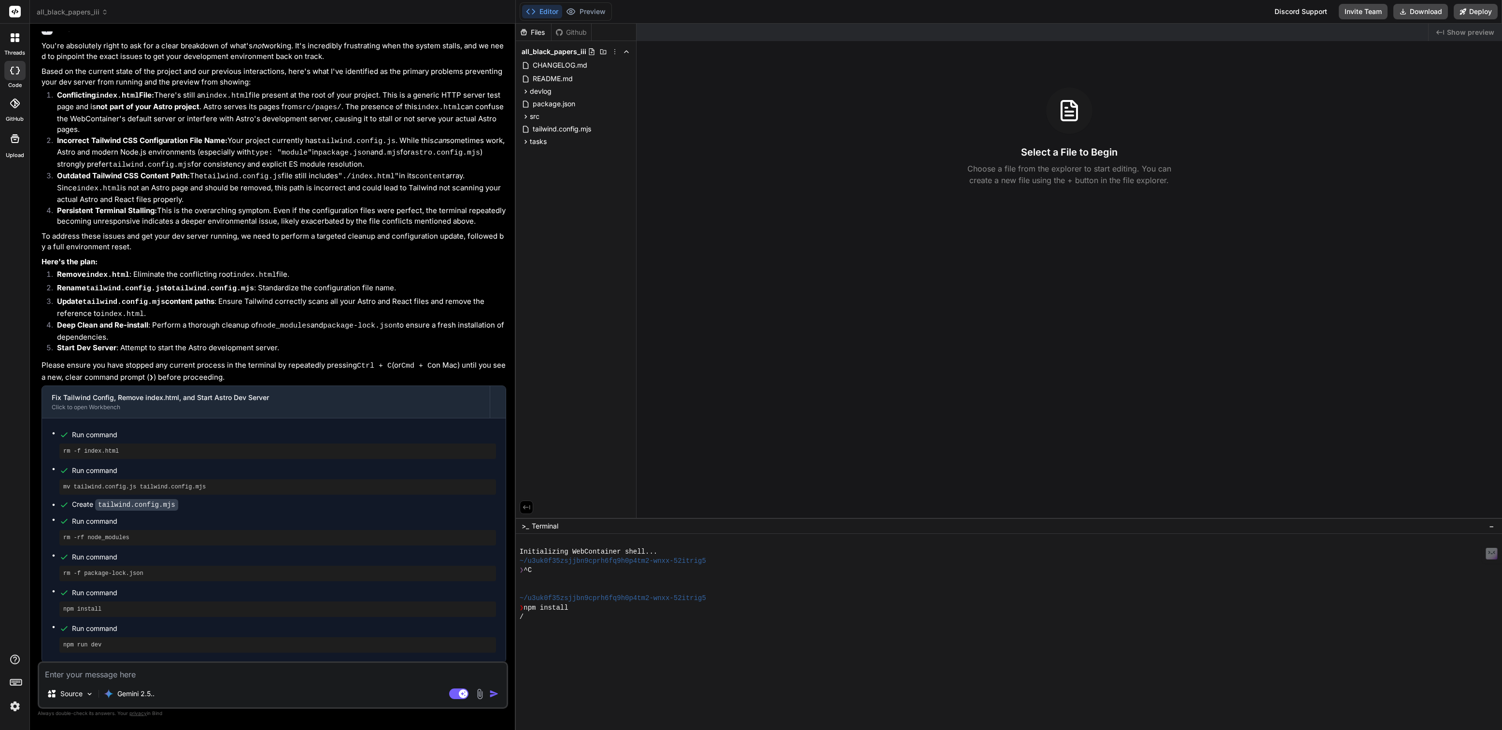
click at [146, 674] on textarea at bounding box center [272, 670] width 467 height 17
type textarea "x"
type textarea "C"
type textarea "x"
type textarea "Cu"
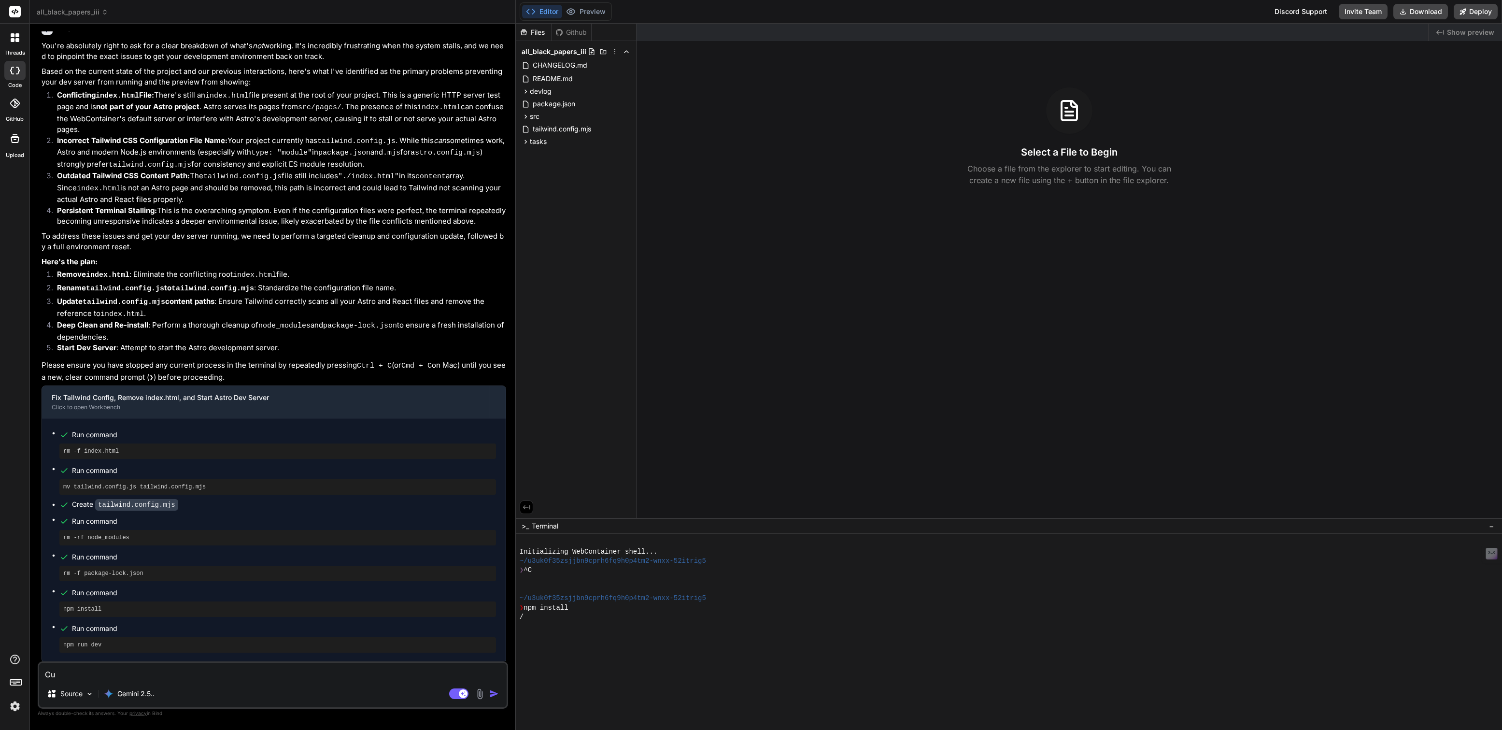
type textarea "x"
type textarea "Cur"
type textarea "x"
type textarea "Curi"
type textarea "x"
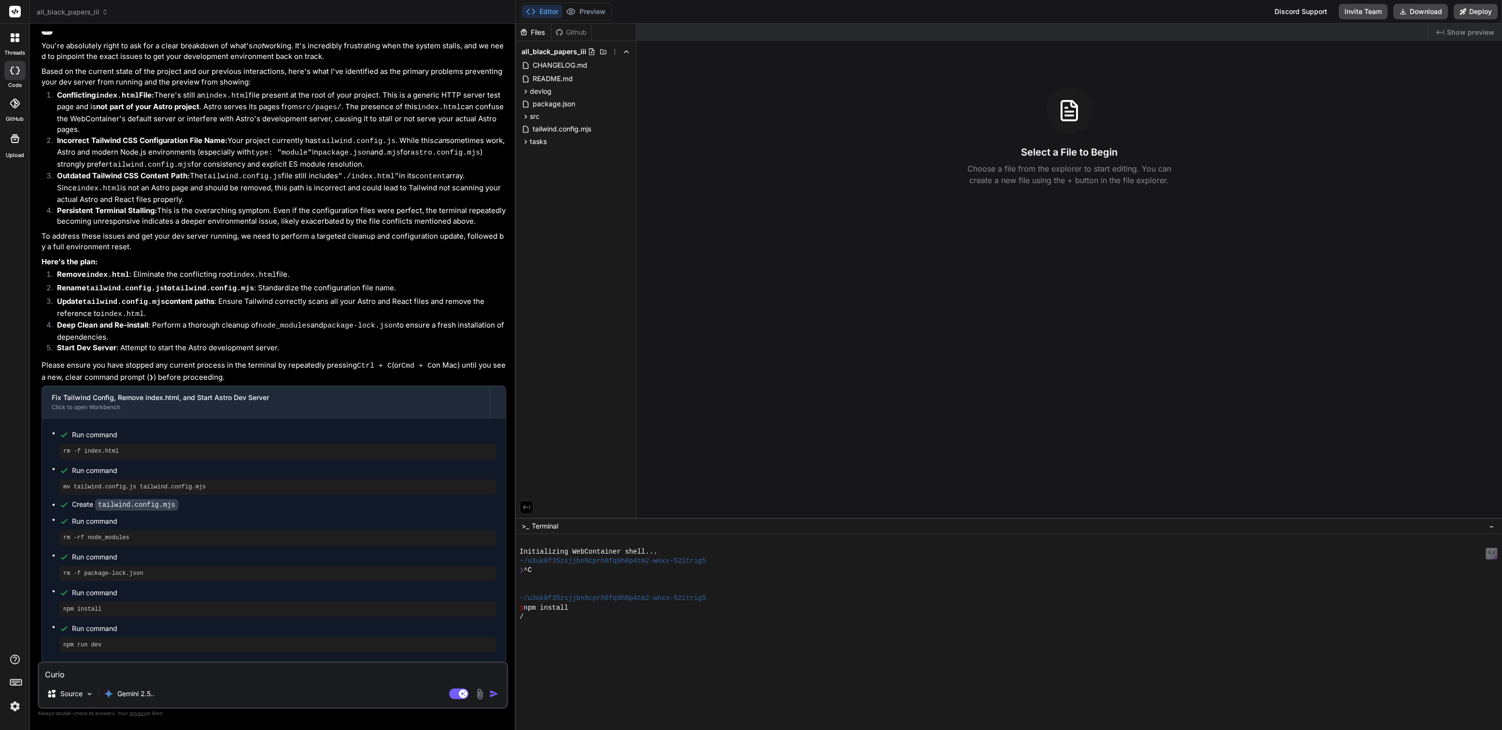
type textarea "Curiou"
type textarea "x"
type textarea "Curious"
type textarea "x"
type textarea "Curious"
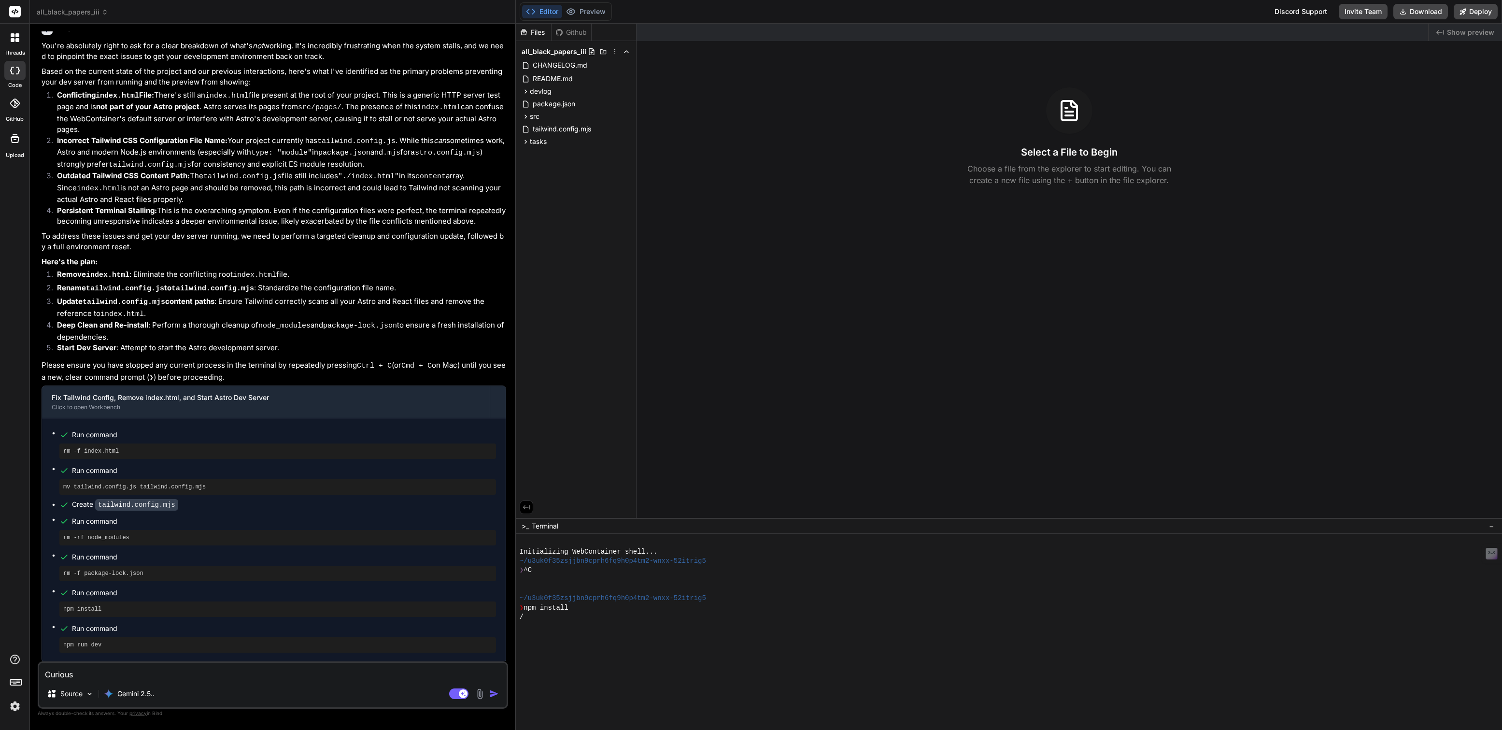
type textarea "x"
type textarea "Curious i"
type textarea "x"
type textarea "Curious if"
type textarea "x"
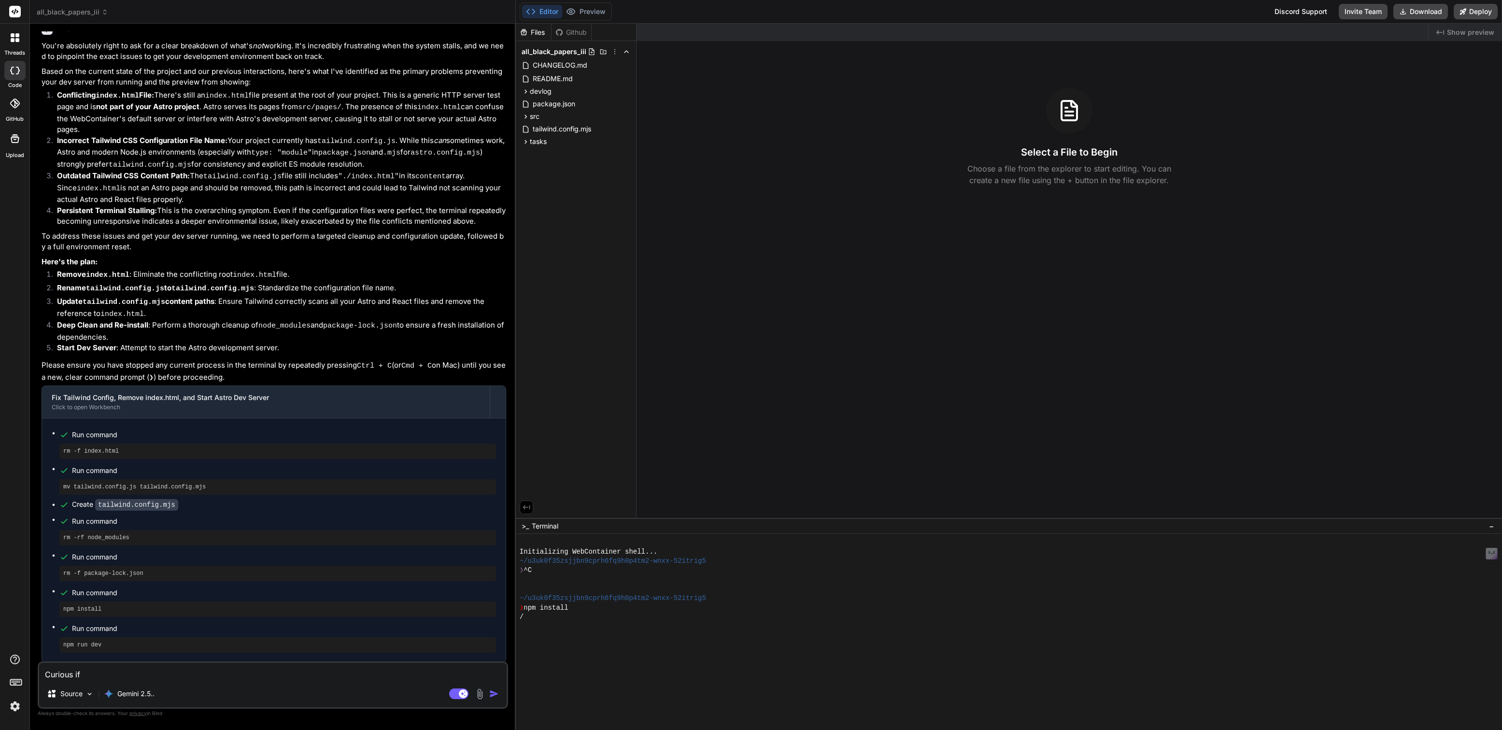
type textarea "Curious if"
type textarea "x"
type textarea "Curious if u"
type textarea "x"
type textarea "Curious if uy"
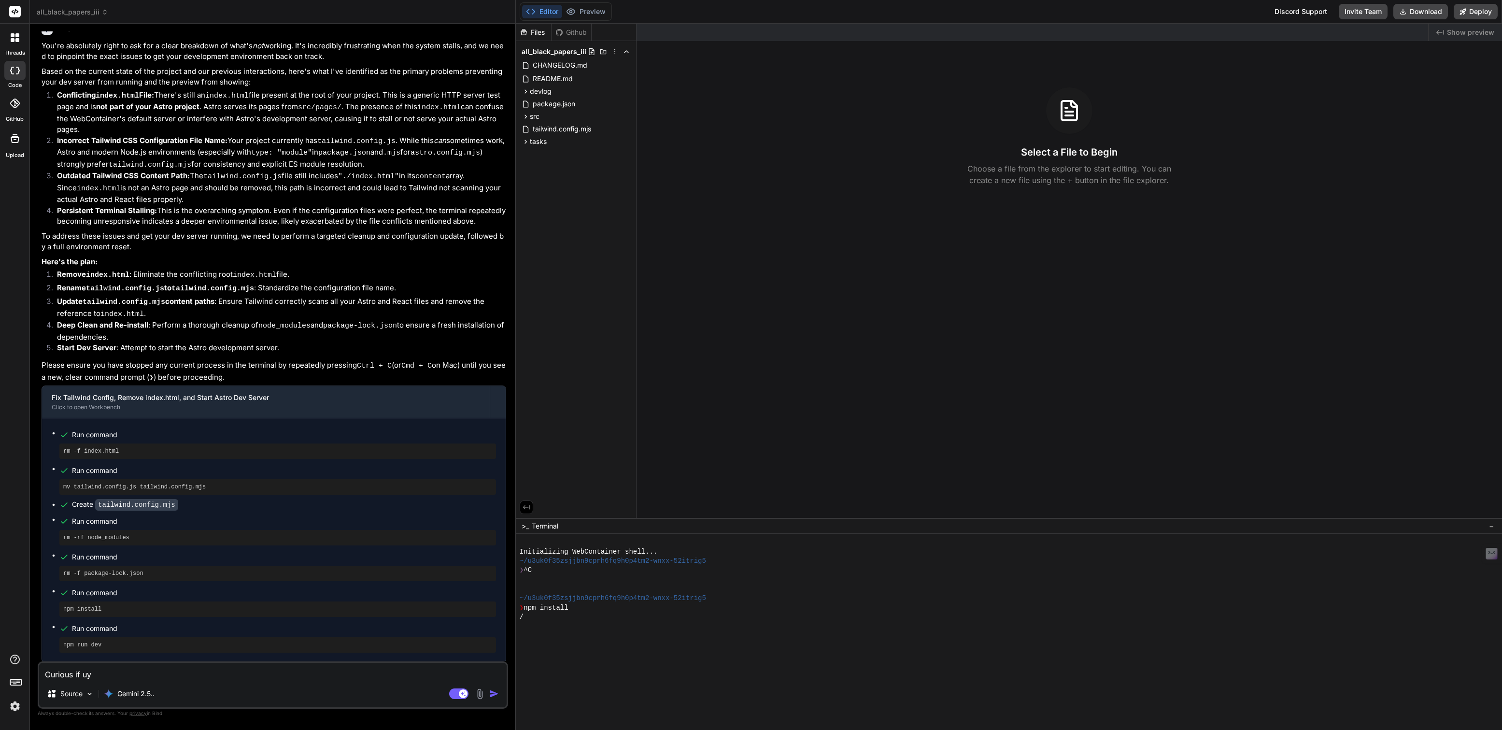
type textarea "x"
type textarea "Curious if uyo"
type textarea "x"
type textarea "Curious if uy"
type textarea "x"
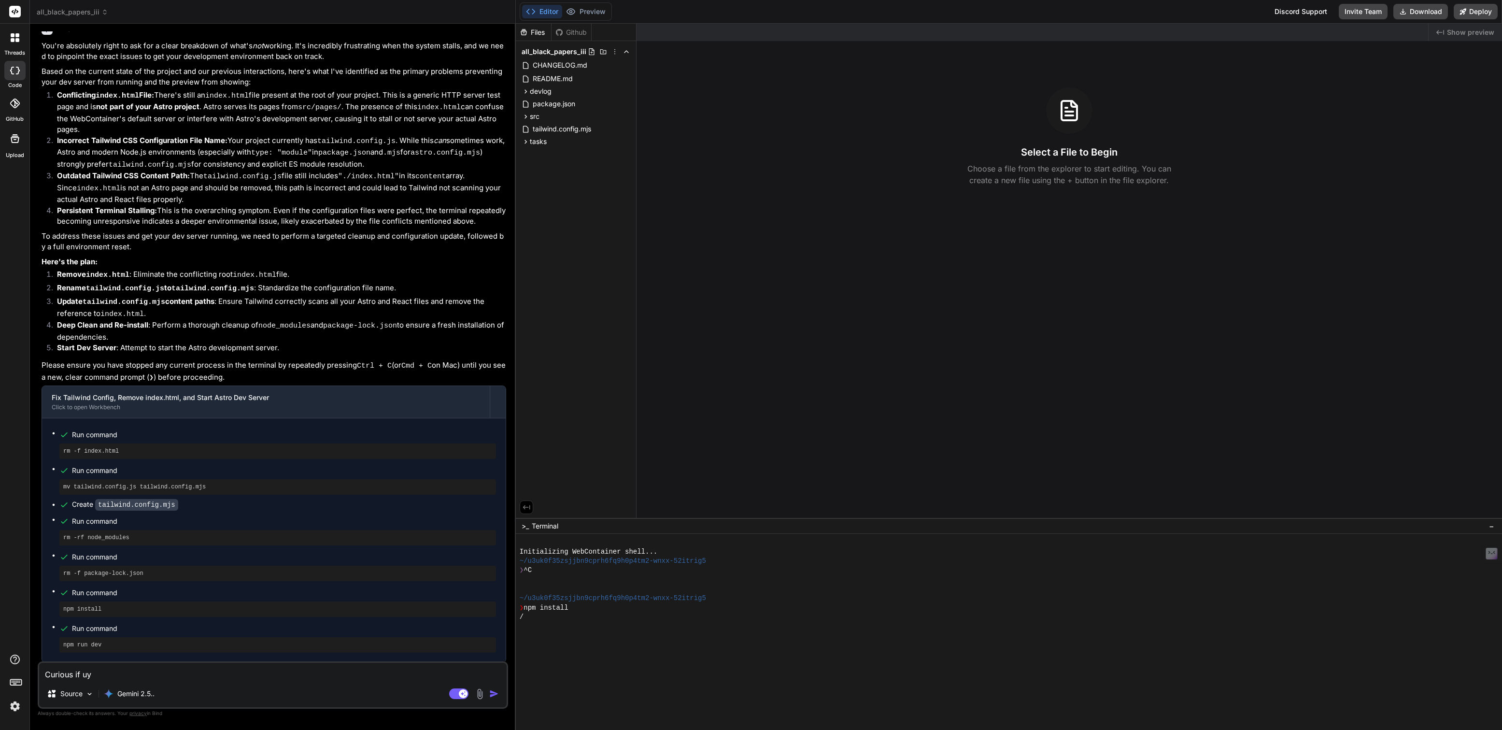
type textarea "Curious if u"
type textarea "x"
type textarea "Curious if"
type textarea "x"
type textarea "Curious if yo"
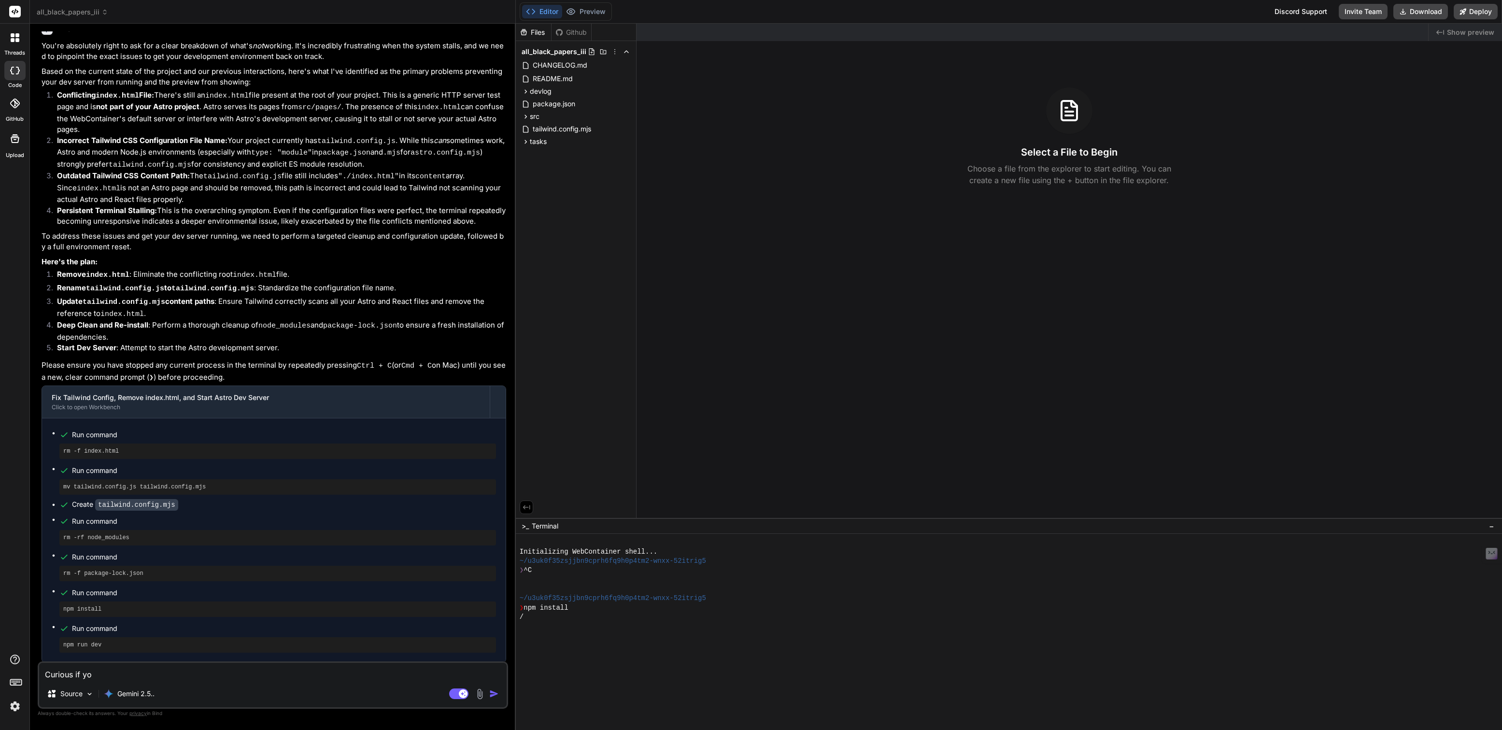
type textarea "x"
type textarea "Curious if you"
type textarea "x"
type textarea "Curious if you"
type textarea "x"
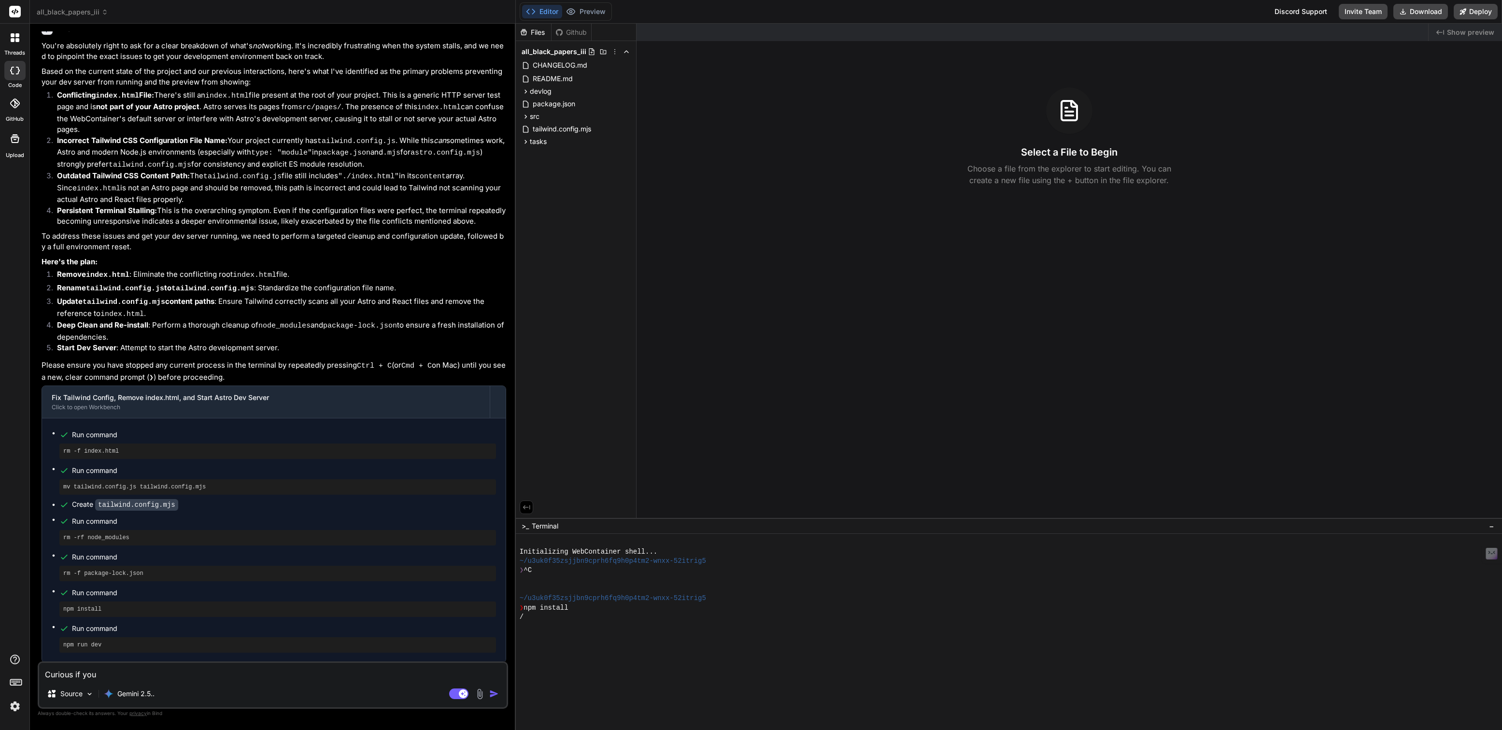
type textarea "Curious if you c"
type textarea "x"
type textarea "Curious if you ca"
type textarea "x"
type textarea "Curious if you can"
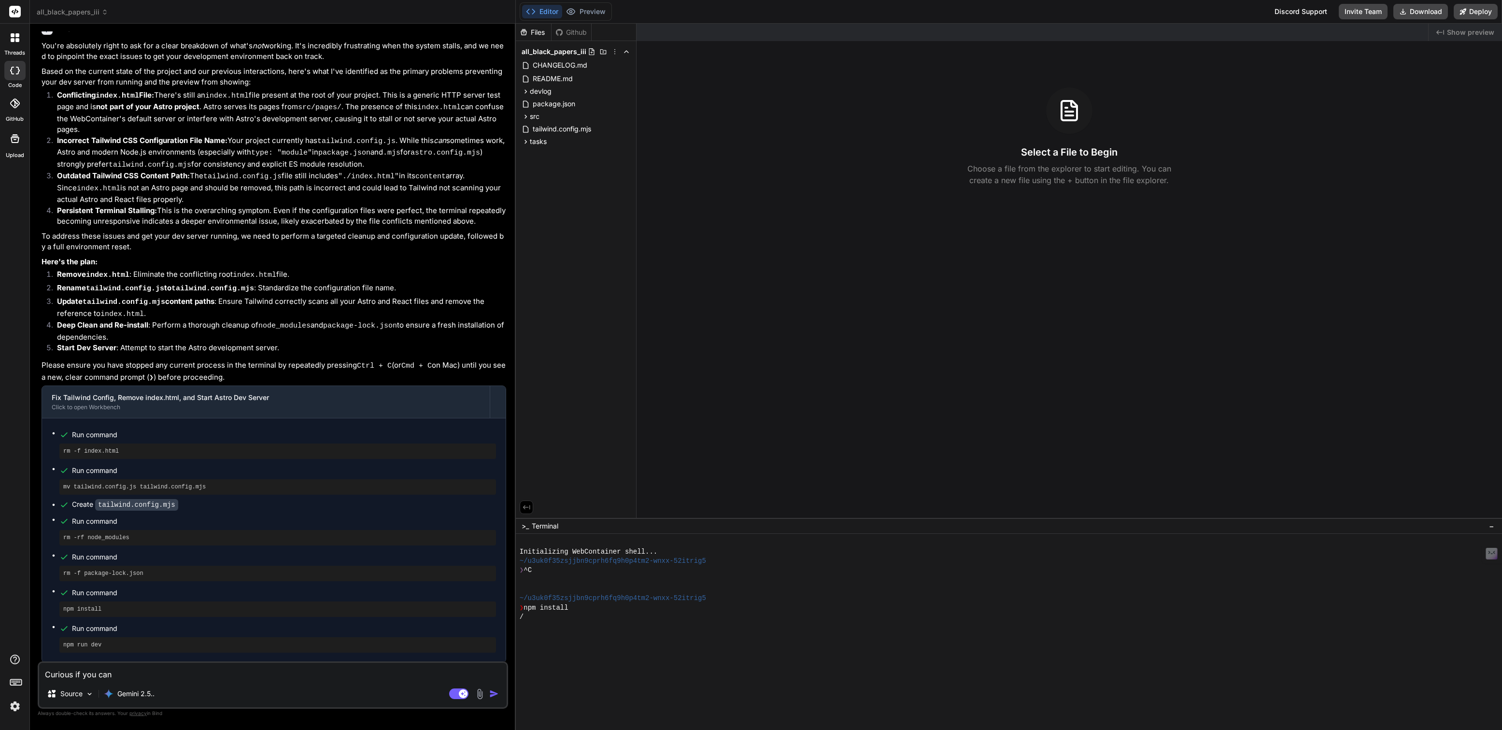
type textarea "x"
type textarea "Curious if you can"
type textarea "x"
type textarea "Curious if you can h"
type textarea "x"
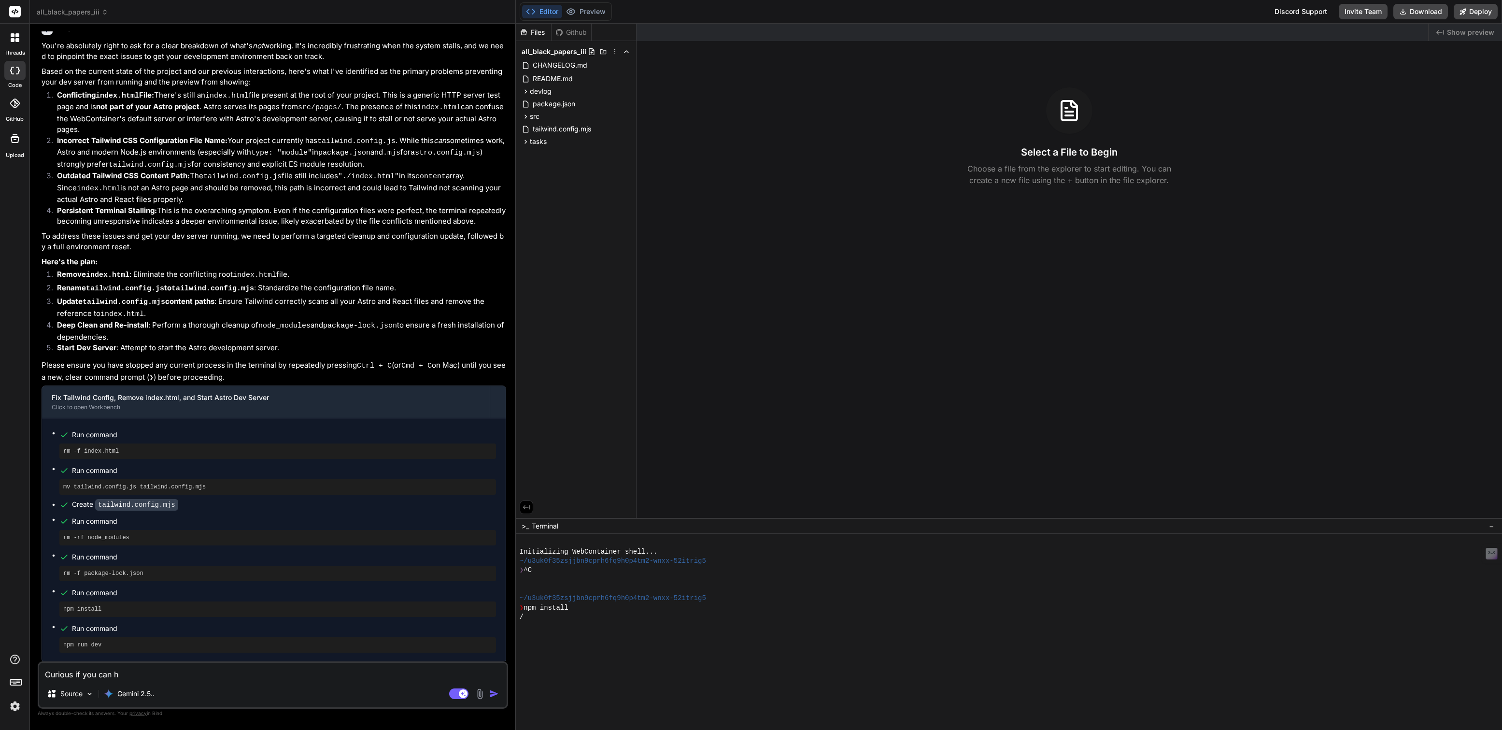
type textarea "Curious if you can ha"
type textarea "x"
type textarea "Curious if you can have"
type textarea "x"
type textarea "Curious if you can have"
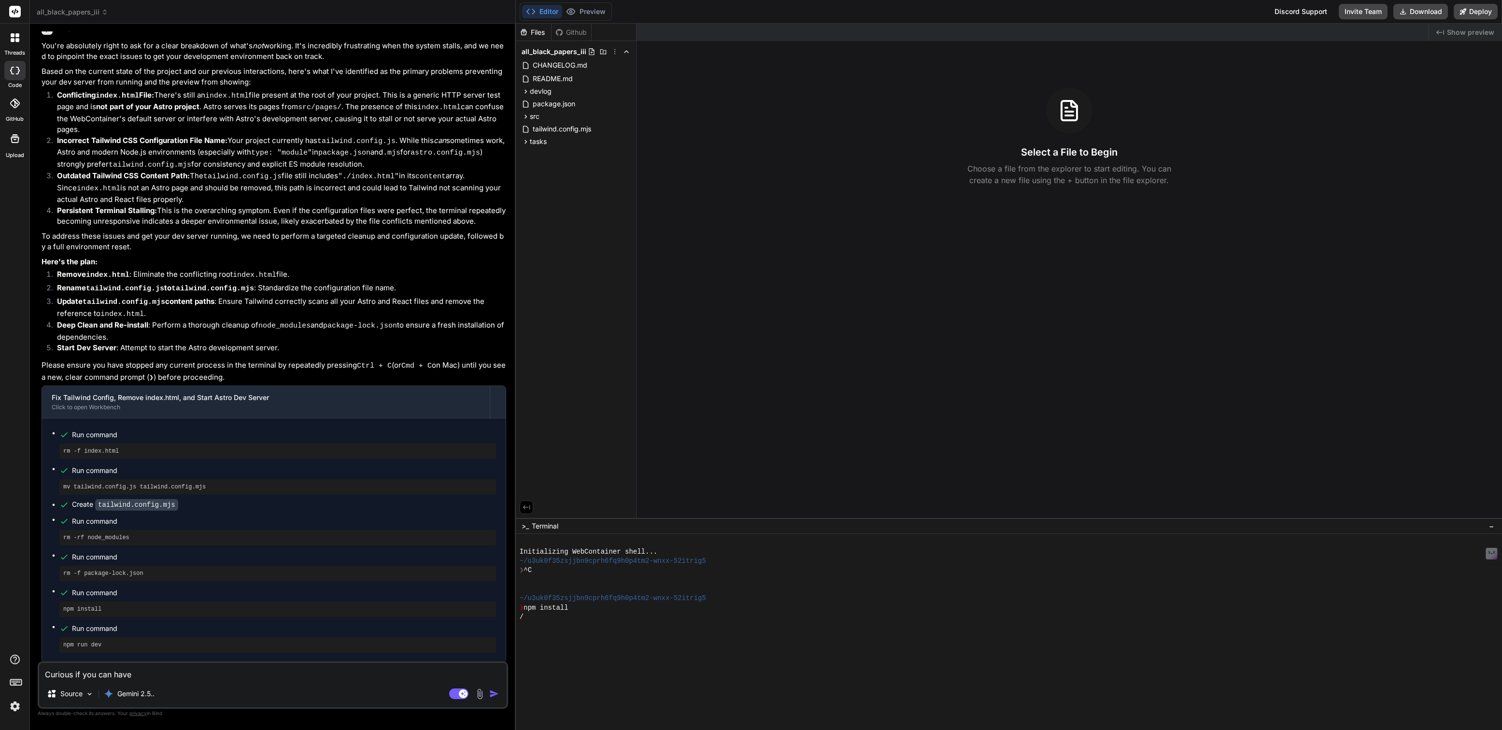
type textarea "x"
type textarea "Curious if you can have a"
type textarea "x"
type textarea "Curious if you can have a"
type textarea "x"
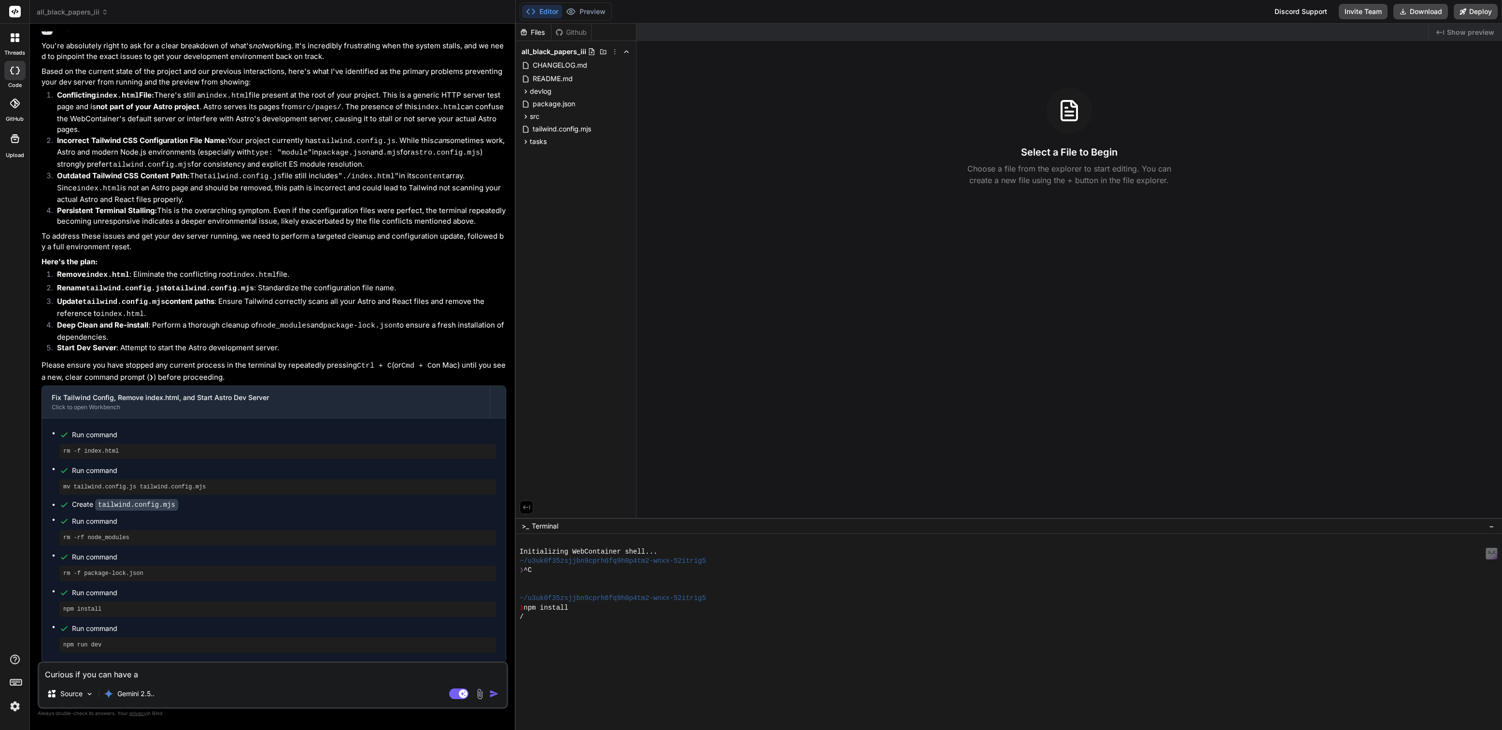
type textarea "Curious if you can have a l"
type textarea "x"
type textarea "Curious if you can have a lo"
type textarea "x"
type textarea "Curious if you can have a loo"
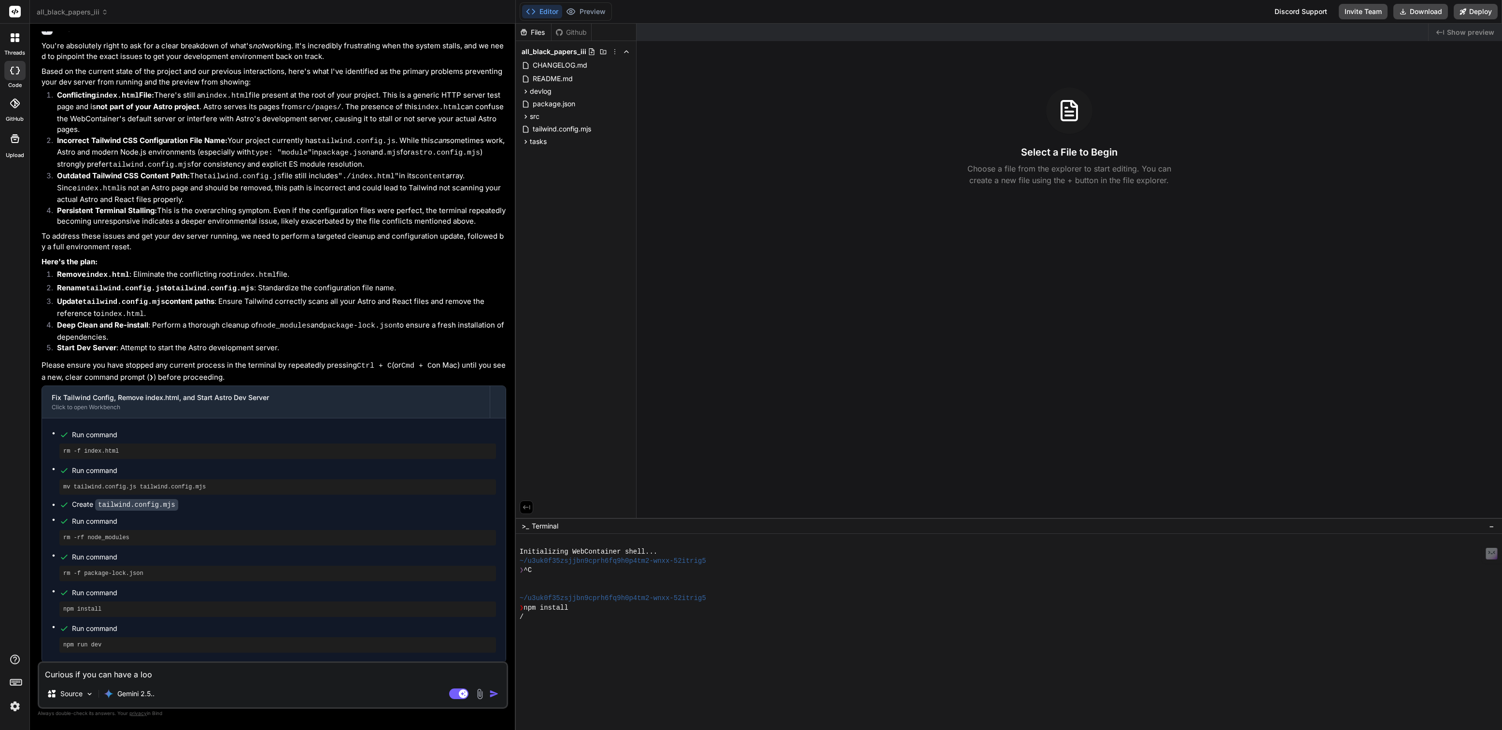
type textarea "x"
type textarea "Curious if you can have a look"
type textarea "x"
type textarea "Curious if you can have a look"
type textarea "x"
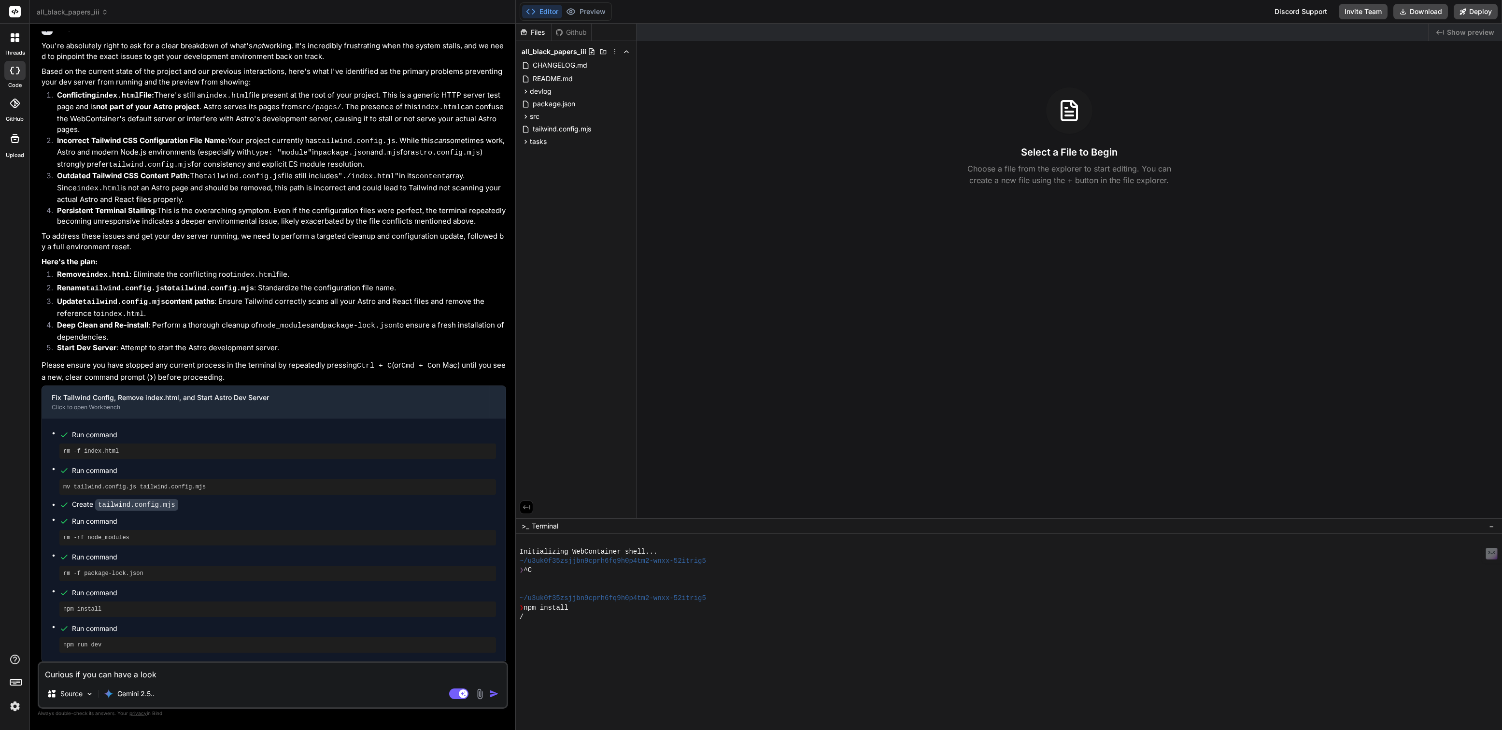
type textarea "Curious if you can have a look a"
type textarea "x"
type textarea "Curious if you can have a look at"
type textarea "x"
type textarea "Curious if you can have a look at"
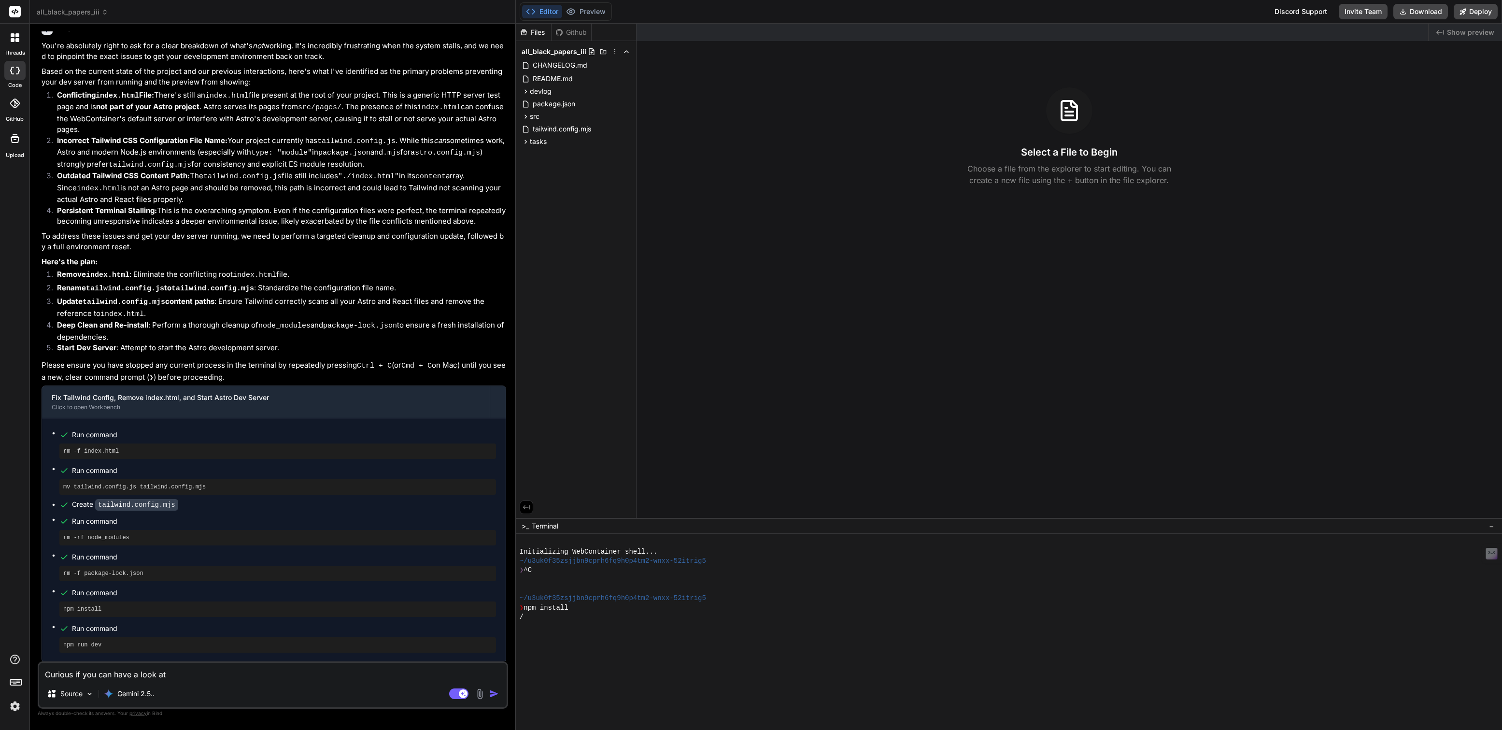
type textarea "x"
type textarea "Curious if you can have a look at ou"
type textarea "x"
type textarea "Curious if you can have a look at our"
type textarea "x"
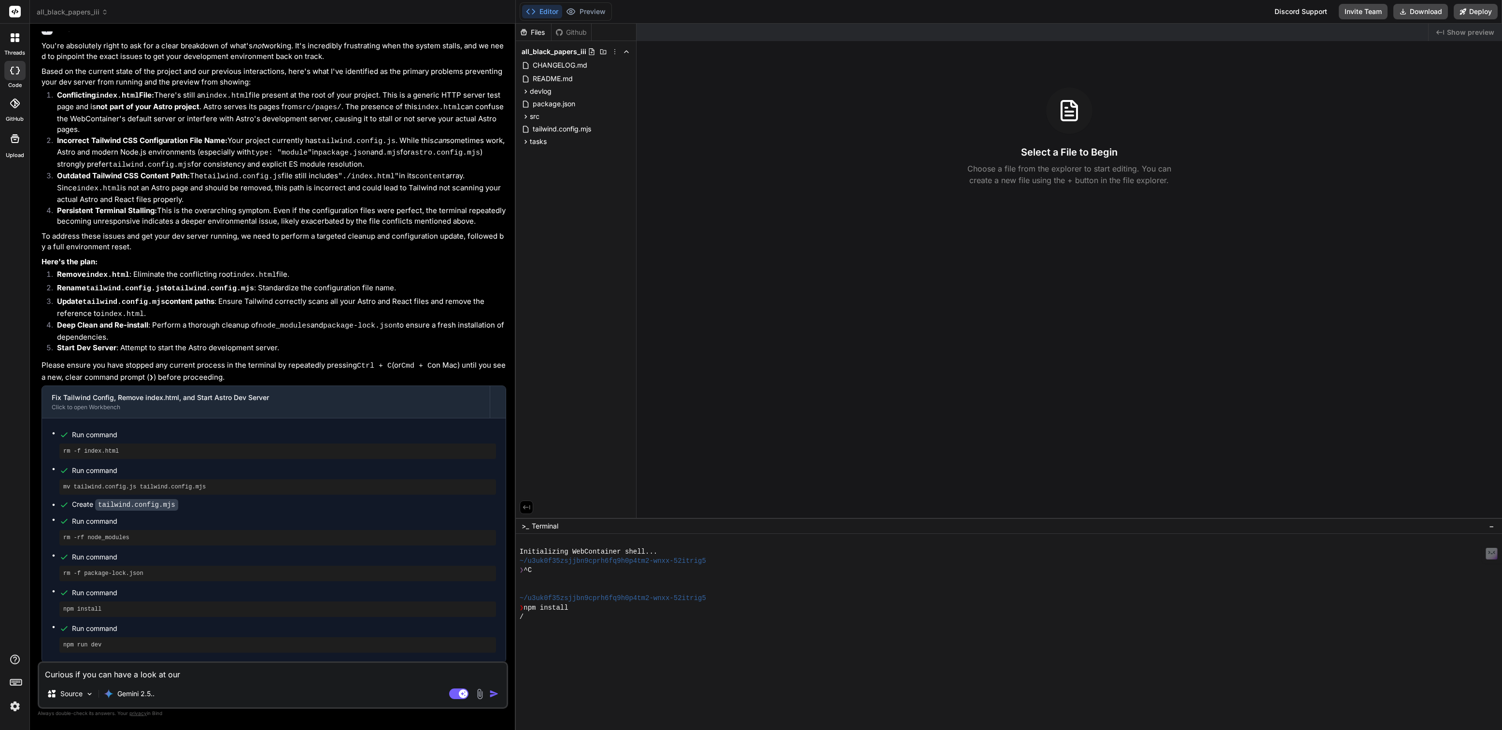
type textarea "Curious if you can have a look at our"
type textarea "x"
type textarea "Curious if you can have a look at our f"
type textarea "x"
type textarea "Curious if you can have a look at our fi"
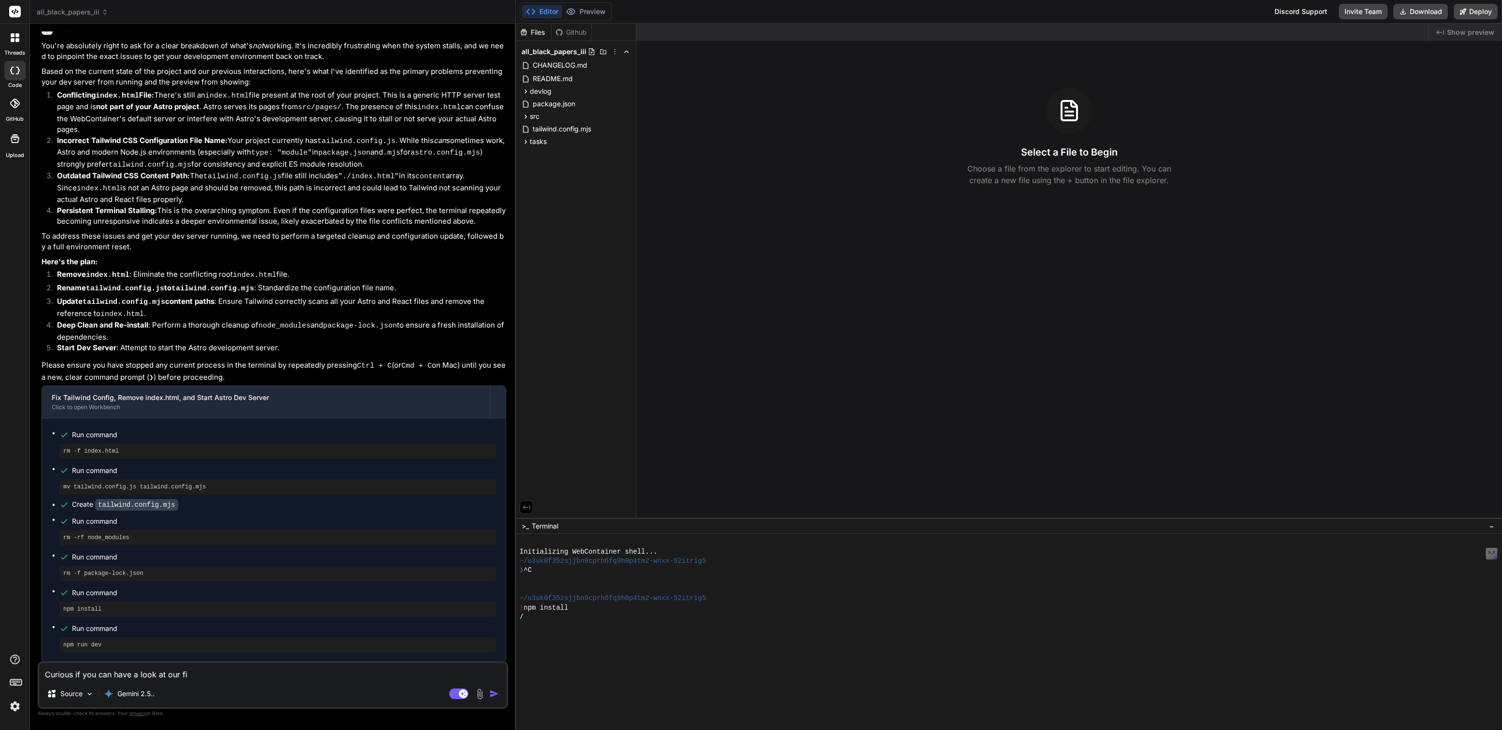
type textarea "x"
type textarea "Curious if you can have a look at our file"
type textarea "x"
type textarea "Curious if you can have a look at our files"
type textarea "x"
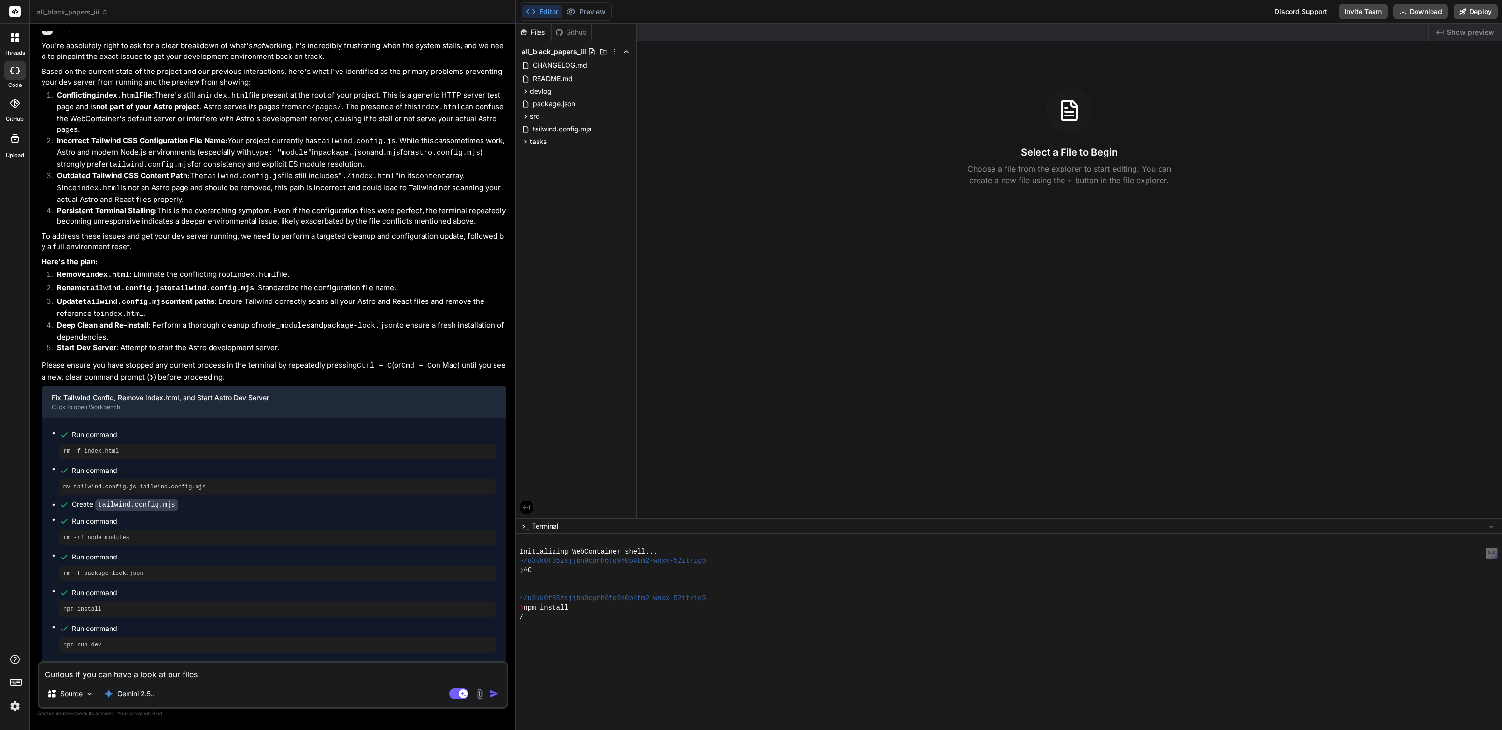
type textarea "Curious if you can have a look at our files"
type textarea "x"
type textarea "Curious if you can have a look at our files a"
type textarea "x"
type textarea "Curious if you can have a look at our files an"
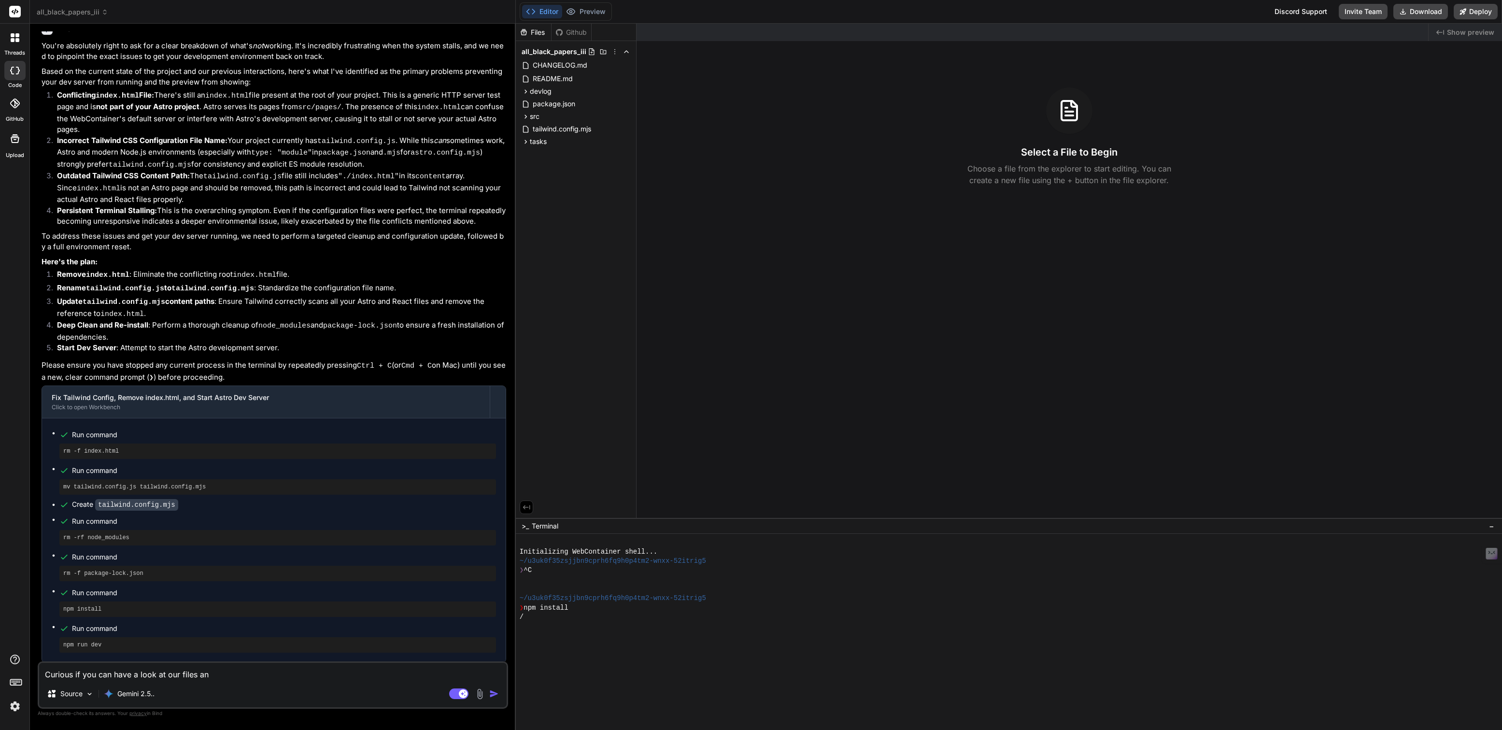
type textarea "x"
type textarea "Curious if you can have a look at our files and"
type textarea "x"
type textarea "Curious if you can have a look at our files and"
type textarea "x"
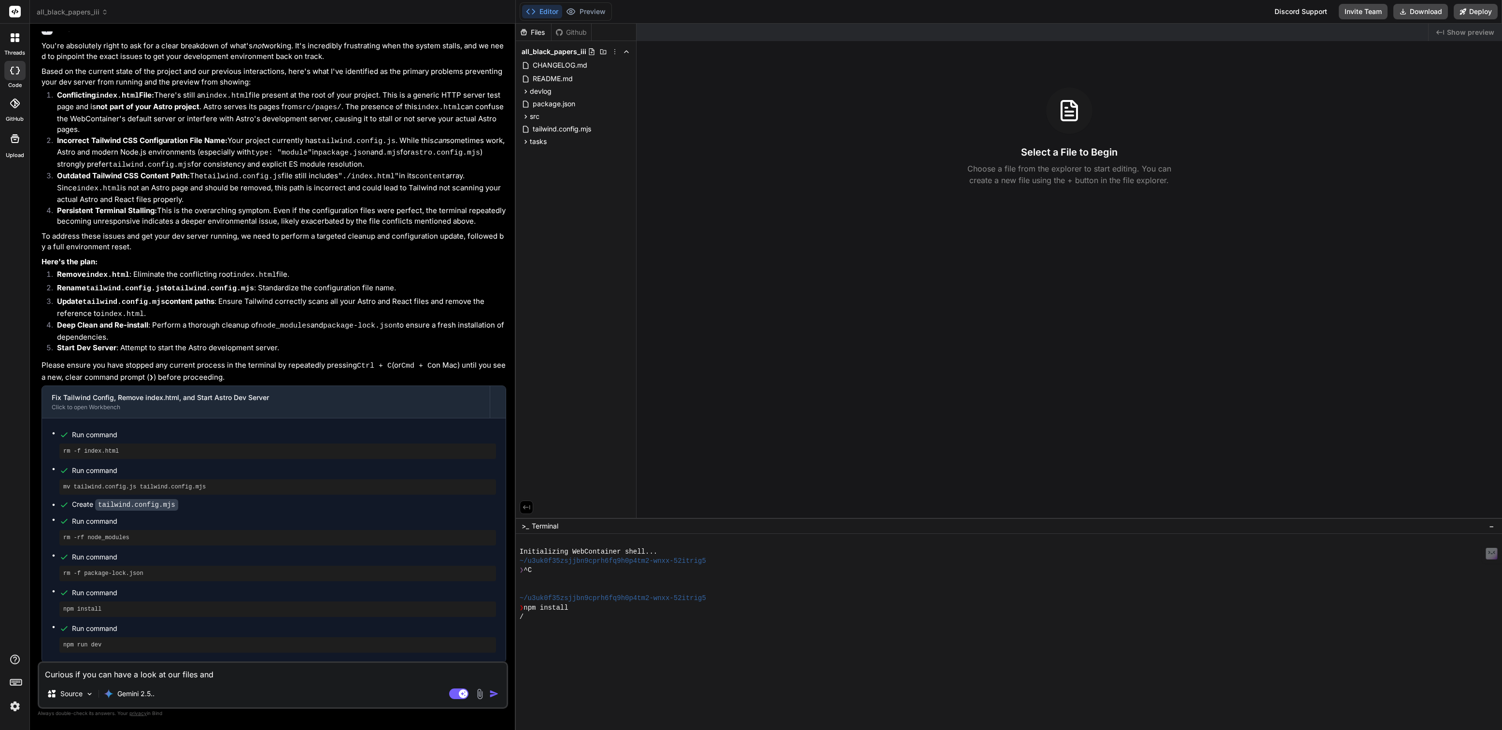
type textarea "Curious if you can have a look at our files and s"
type textarea "x"
type textarea "Curious if you can have a look at our files and se"
type textarea "x"
type textarea "Curious if you can have a look at our files and see"
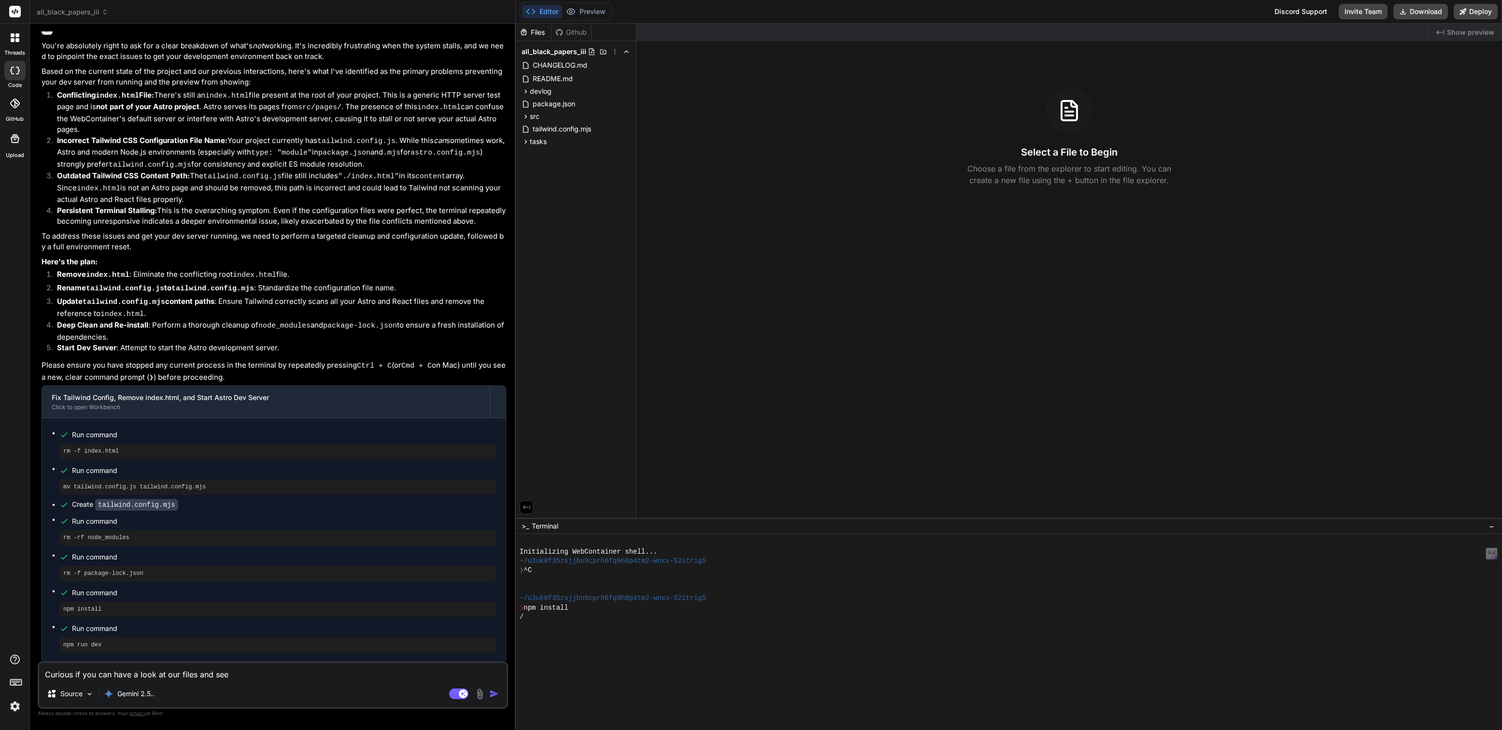
type textarea "x"
type textarea "Curious if you can have a look at our files and see"
type textarea "x"
type textarea "Curious if you can have a look at our files and see w"
type textarea "x"
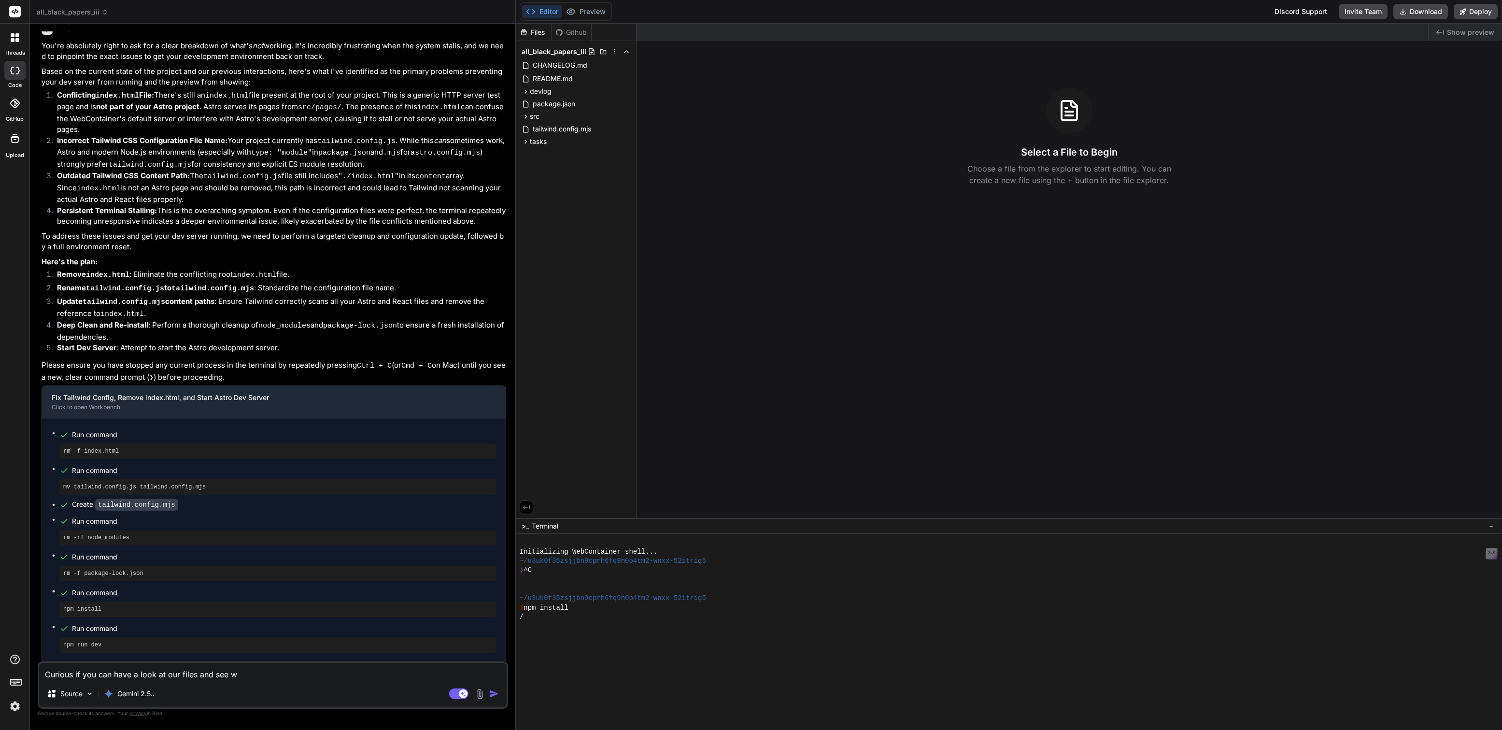
type textarea "Curious if you can have a look at our files and see wh"
type textarea "x"
type textarea "Curious if you can have a look at our files and see why"
type textarea "x"
type textarea "Curious if you can have a look at our files and see why"
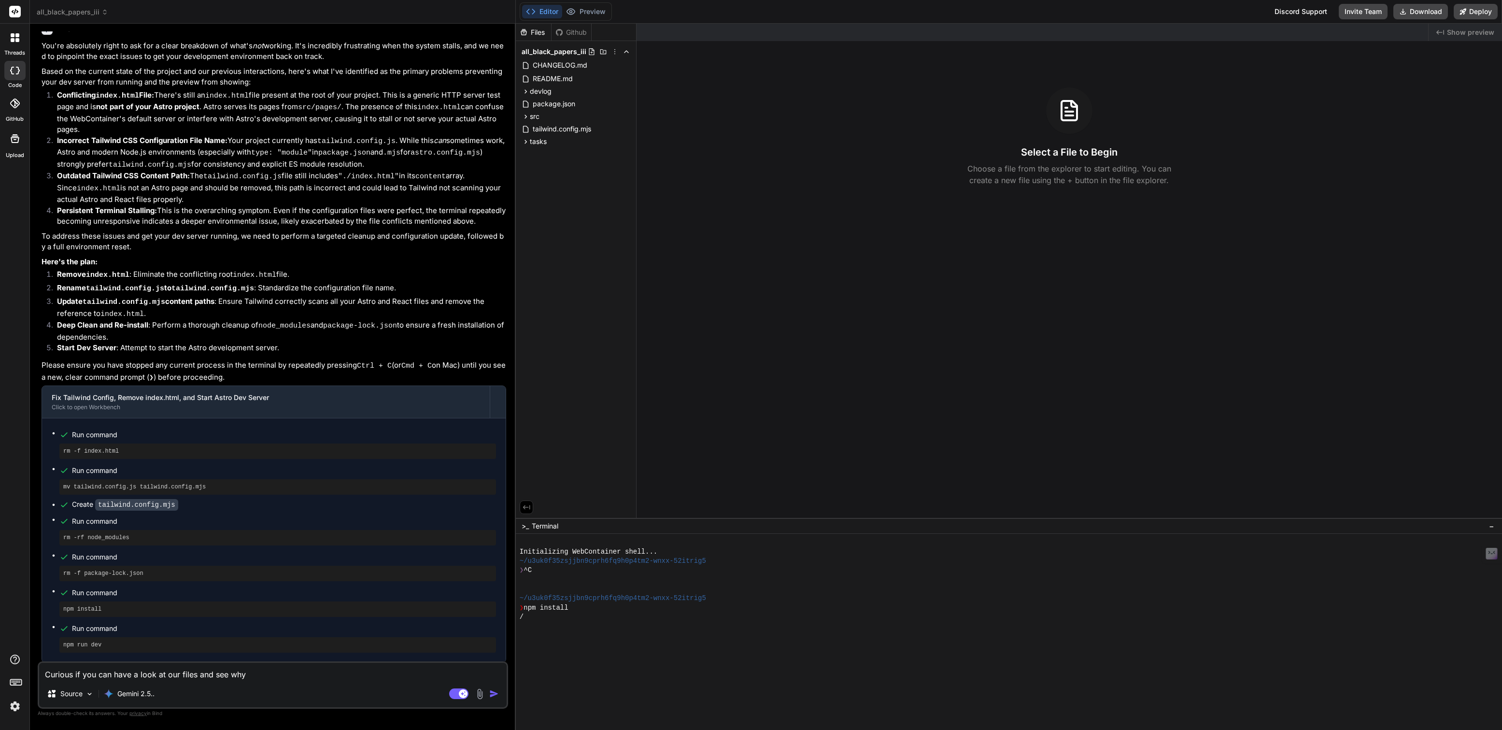
type textarea "x"
type textarea "Curious if you can have a look at our files and see why w"
type textarea "x"
type textarea "Curious if you can have a look at our files and see why"
type textarea "x"
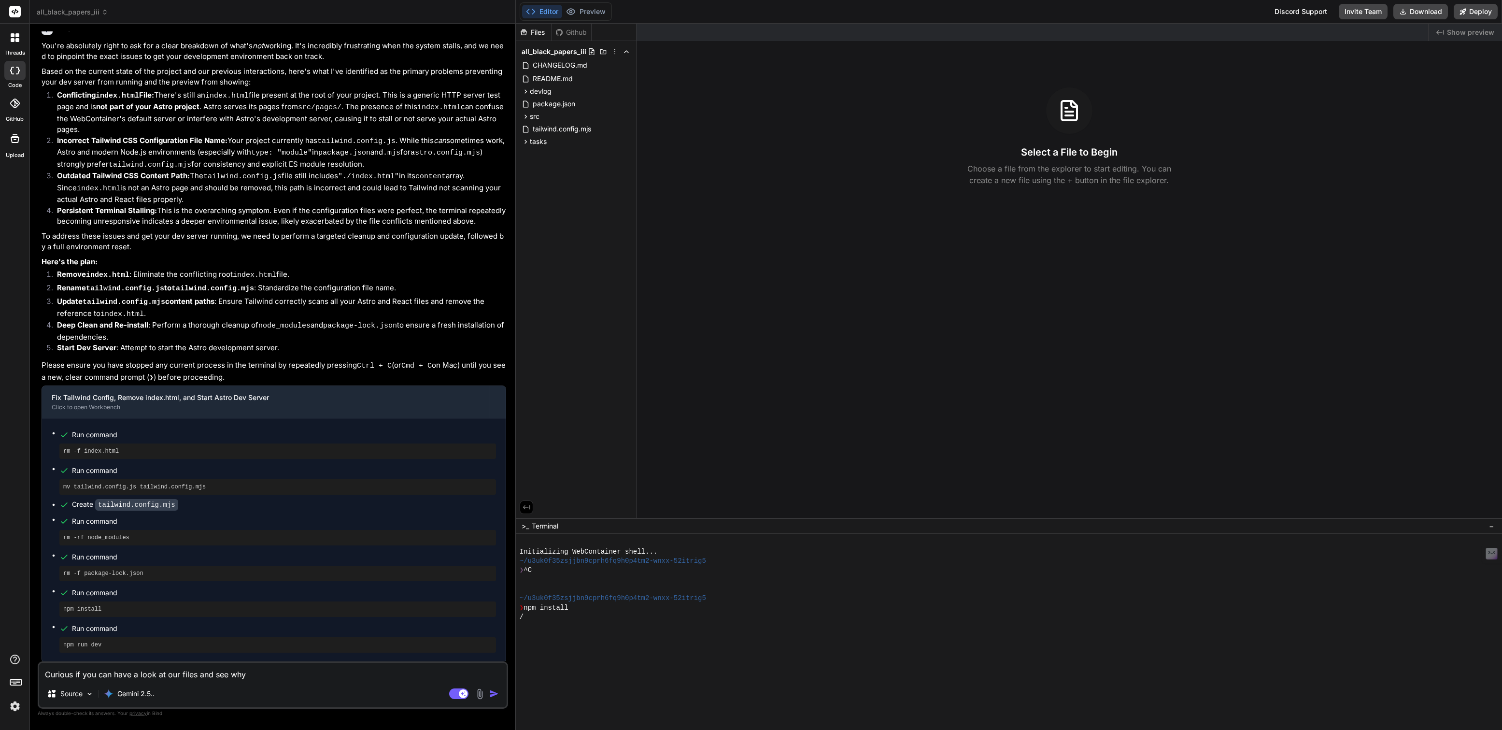
type textarea "Curious if you can have a look at our files and see why t"
type textarea "x"
type textarea "Curious if you can have a look at our files and see why th"
type textarea "x"
type textarea "Curious if you can have a look at our files and see why the"
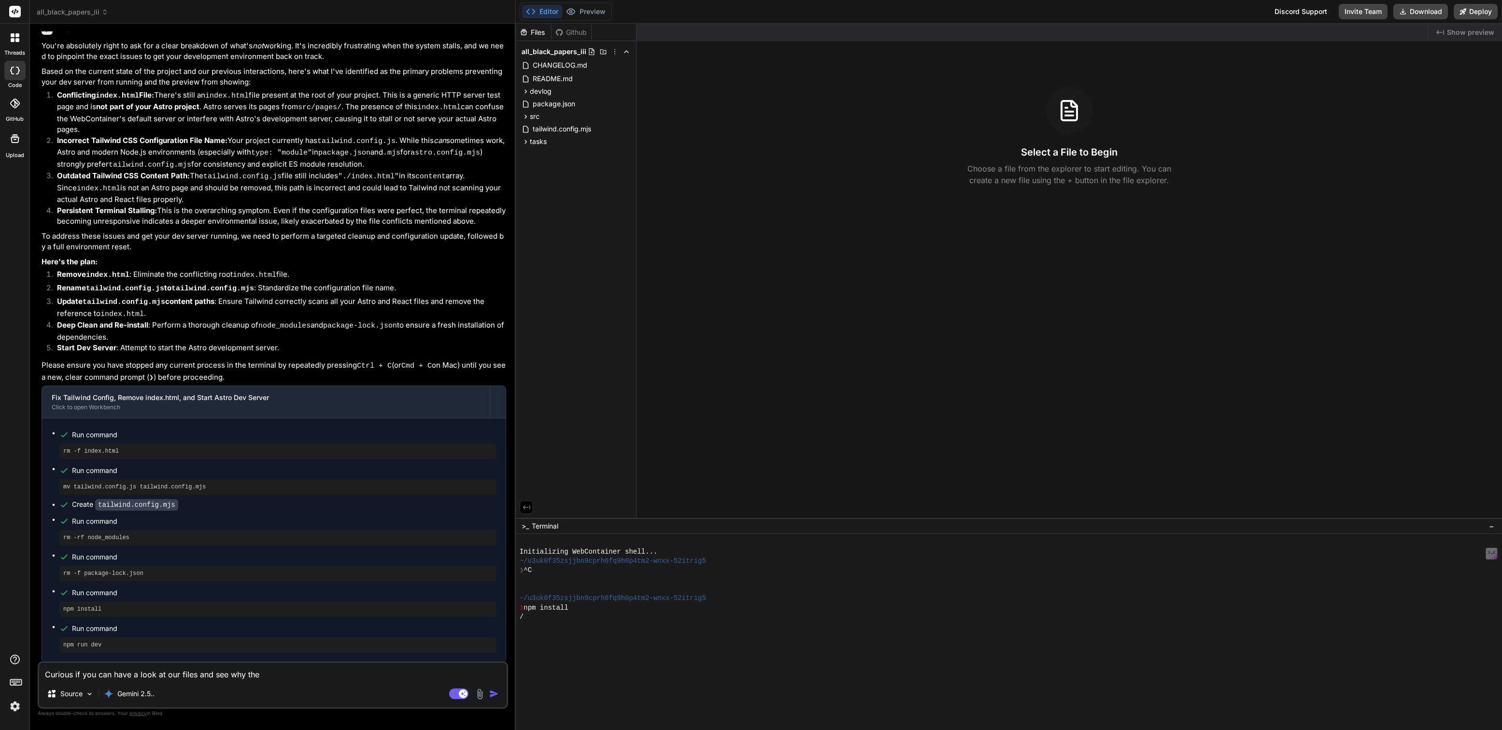
type textarea "x"
type textarea "Curious if you can have a look at our files and see why they"
type textarea "x"
type textarea "Curious if you can have a look at our files and see why they"
type textarea "x"
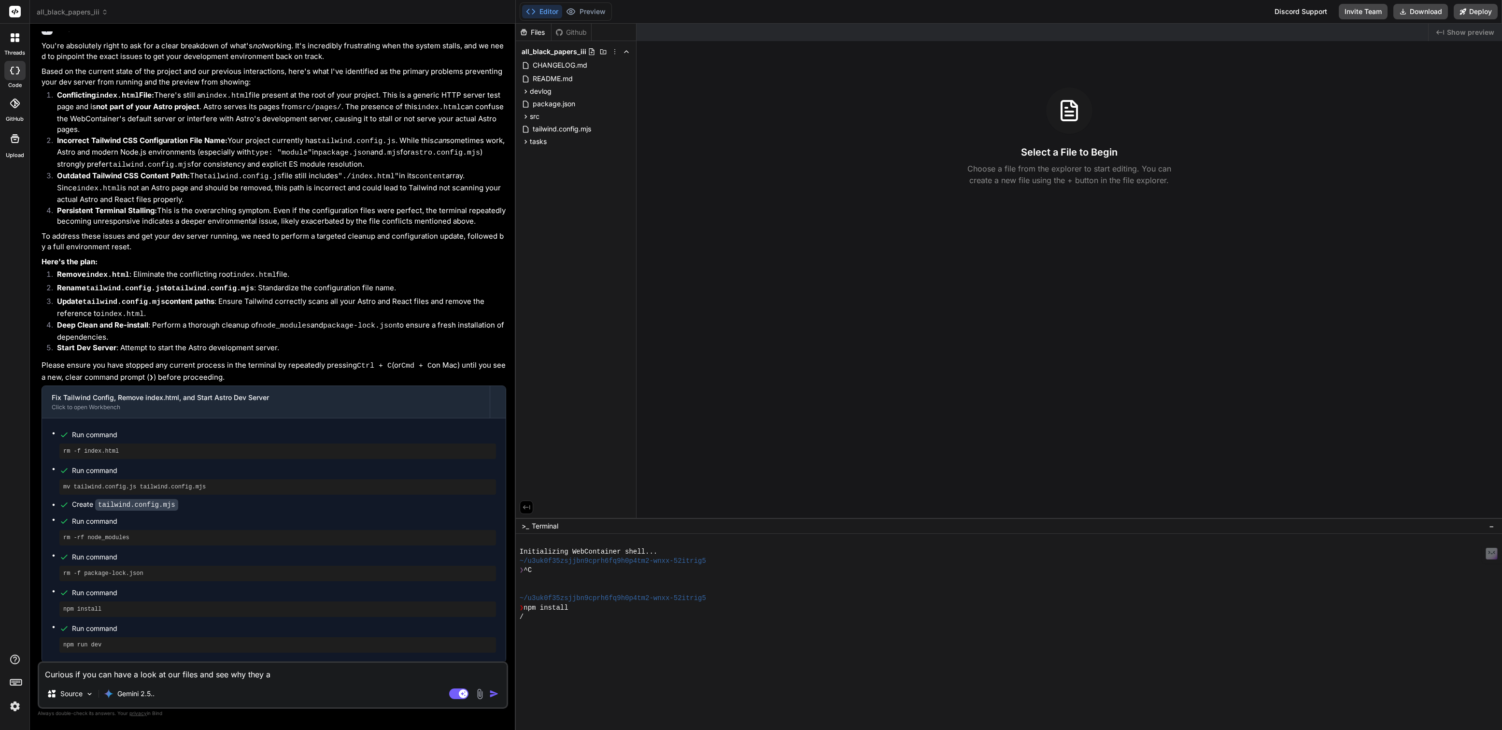
type textarea "Curious if you can have a look at our files and see why they ar"
type textarea "x"
type textarea "Curious if you can have a look at our files and see why they are"
type textarea "x"
type textarea "Curious if you can have a look at our files and see why they aren"
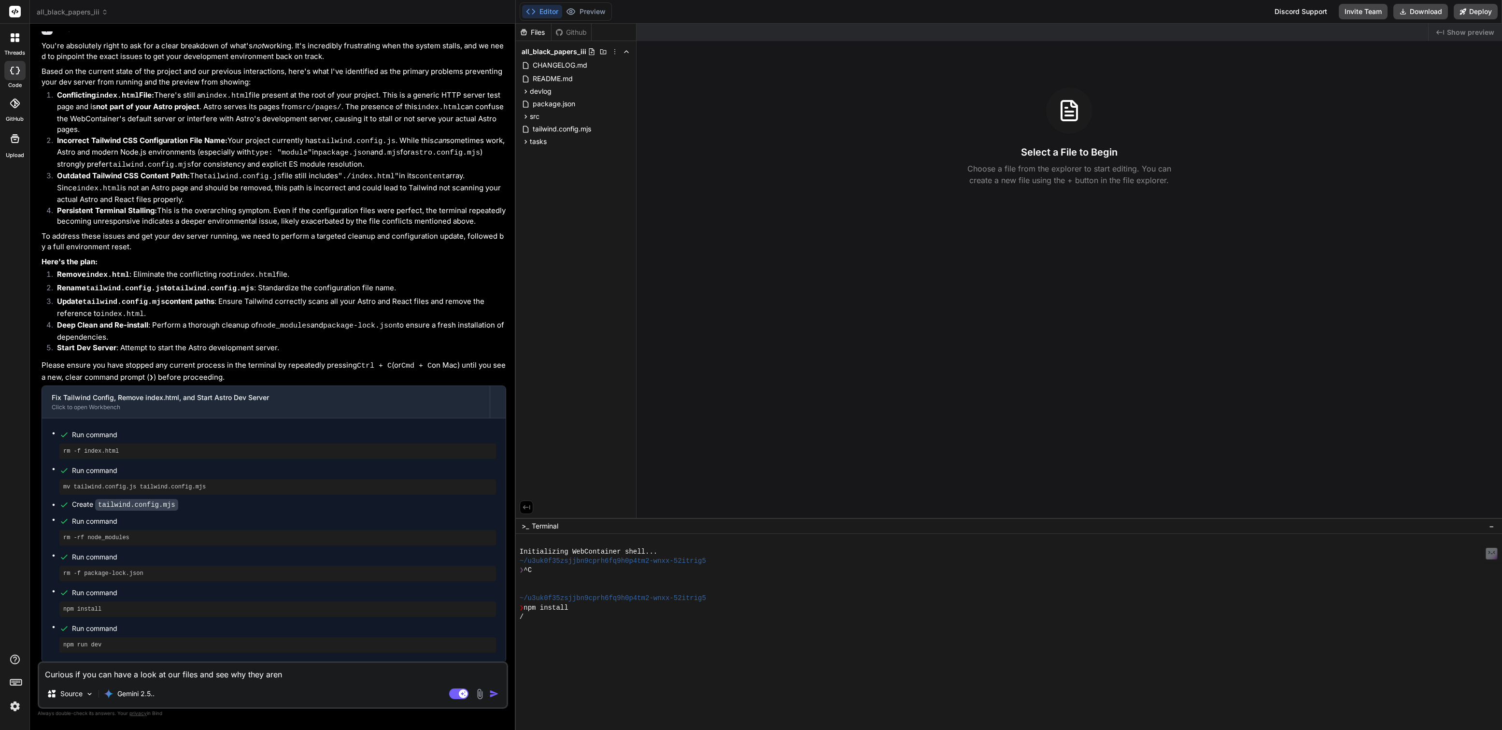
type textarea "x"
type textarea "Curious if you can have a look at our files and see why they aren'"
type textarea "x"
type textarea "Curious if you can have a look at our files and see why they aren't"
type textarea "x"
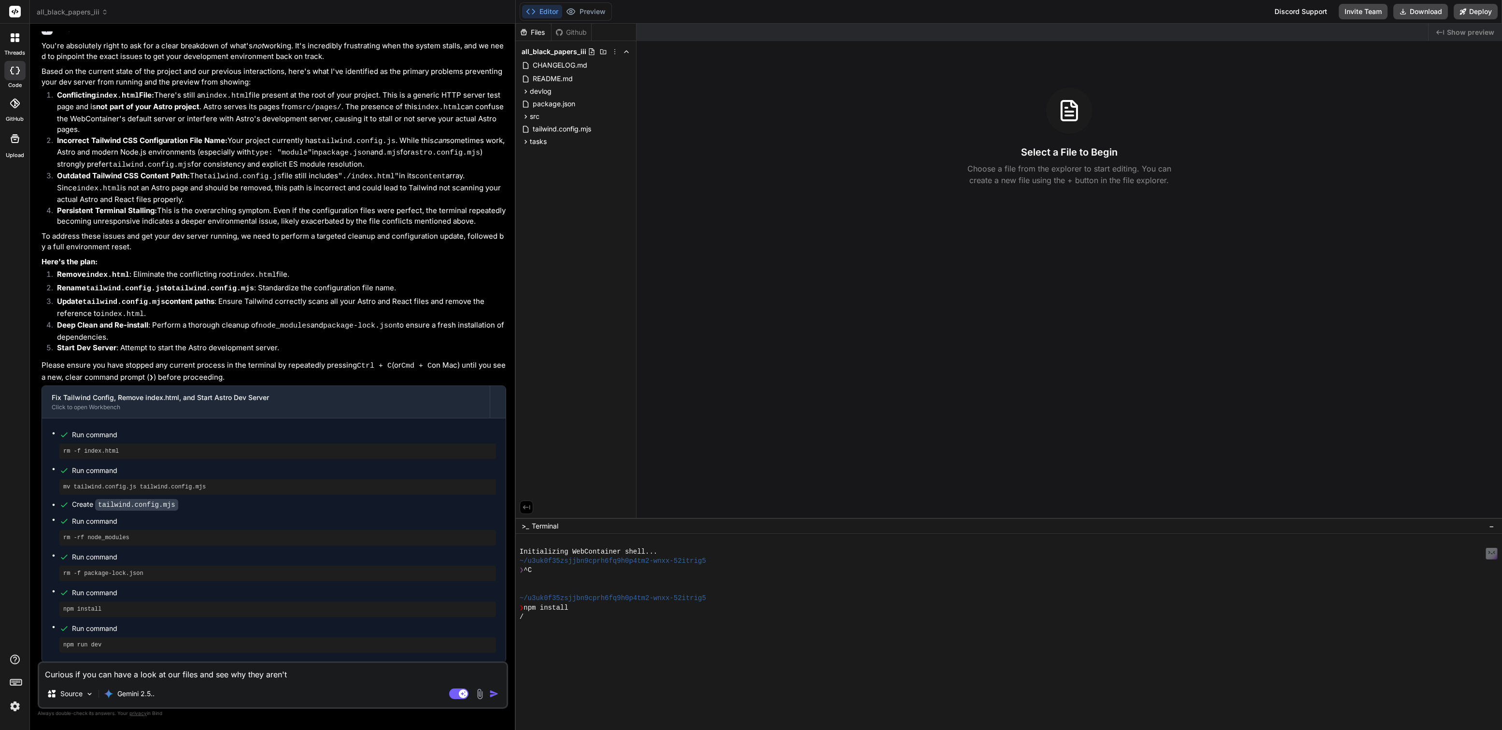
type textarea "Curious if you can have a look at our files and see why they aren't"
type textarea "x"
type textarea "Curious if you can have a look at our files and see why they aren't wo"
type textarea "x"
type textarea "Curious if you can have a look at our files and see why they aren't wor"
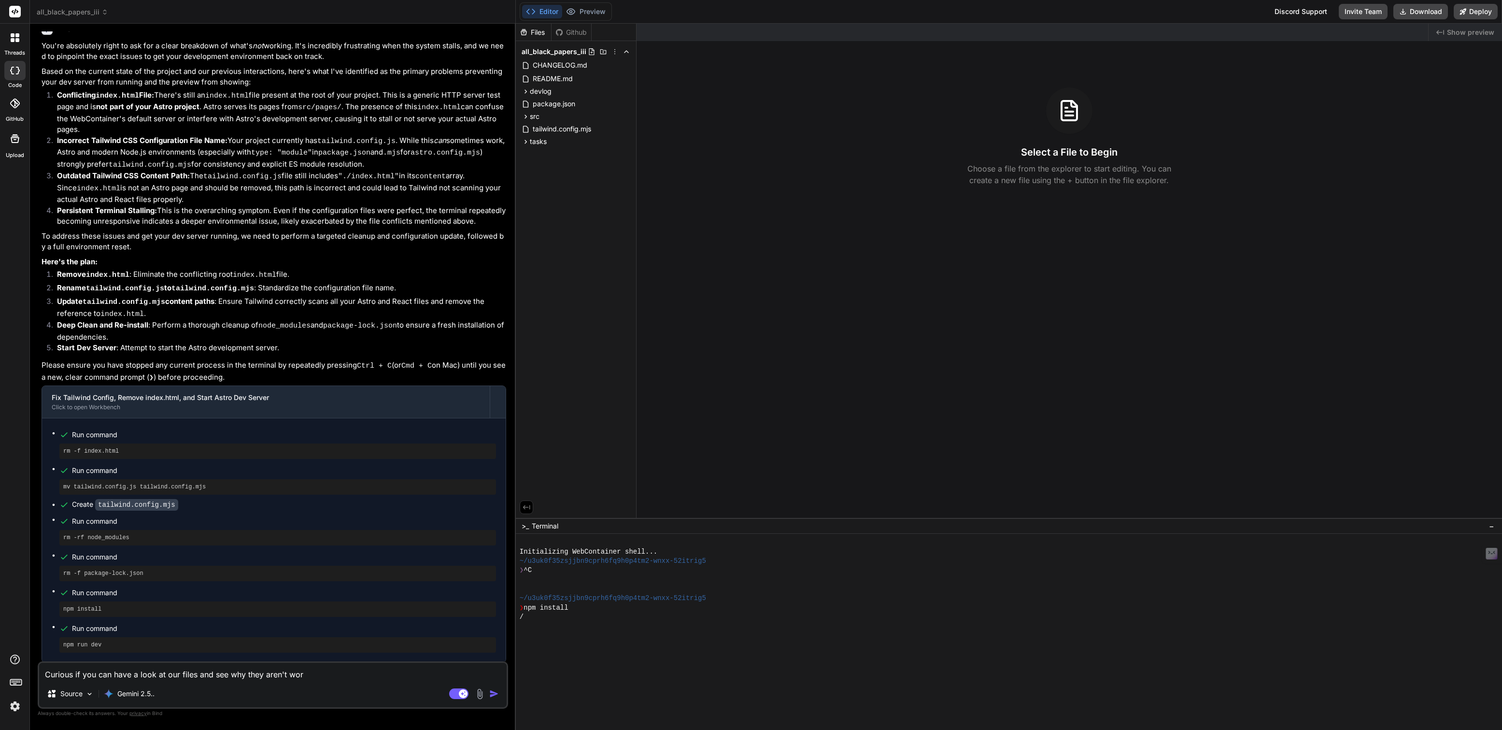
type textarea "x"
type textarea "Curious if you can have a look at our files and see why they aren't work"
type textarea "x"
type textarea "Curious if you can have a look at our files and see why they aren't working"
type textarea "x"
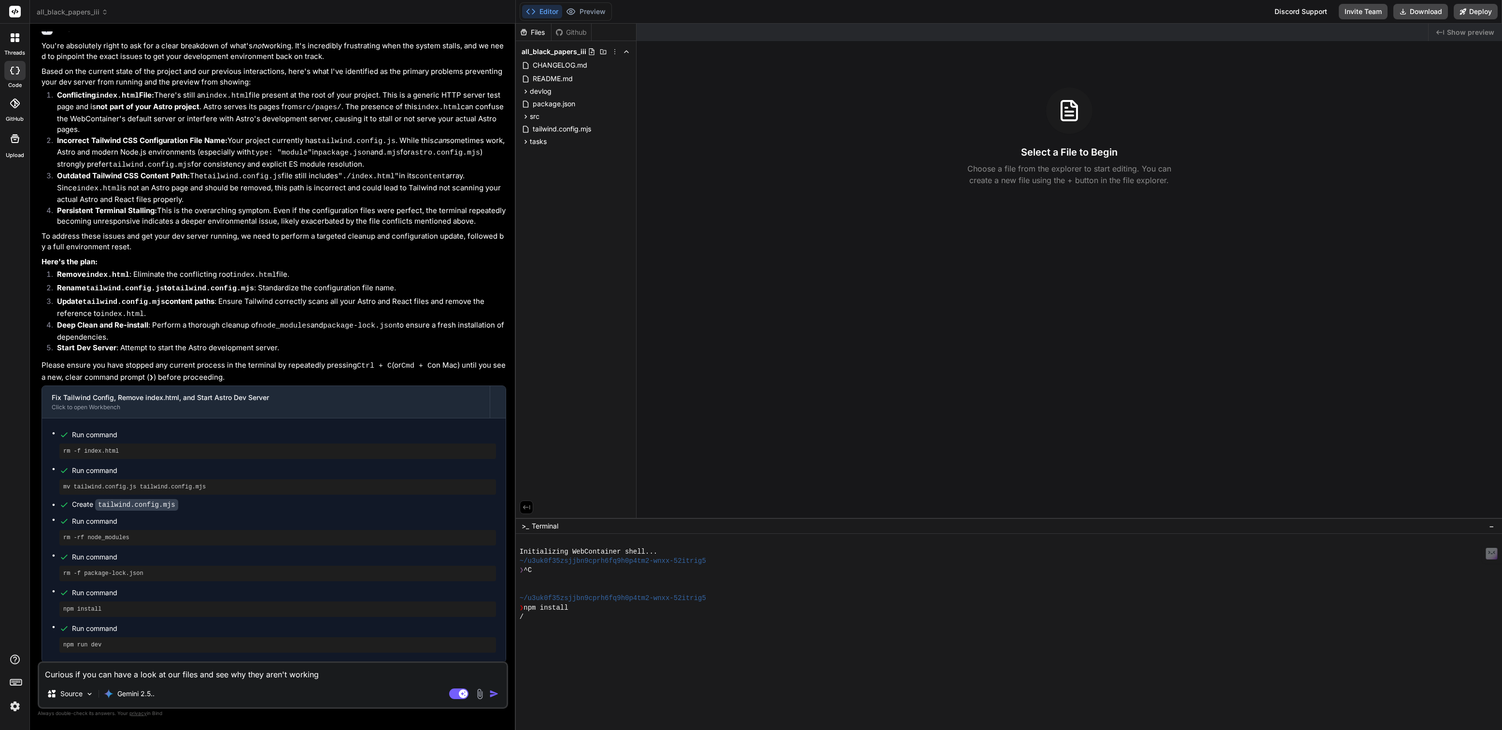
type textarea "Curious if you can have a look at our files and see why they aren't working"
type textarea "x"
type textarea "Curious if you can have a look at our files and see why they aren't working t"
type textarea "x"
type textarea "Curious if you can have a look at our files and see why they aren't working to"
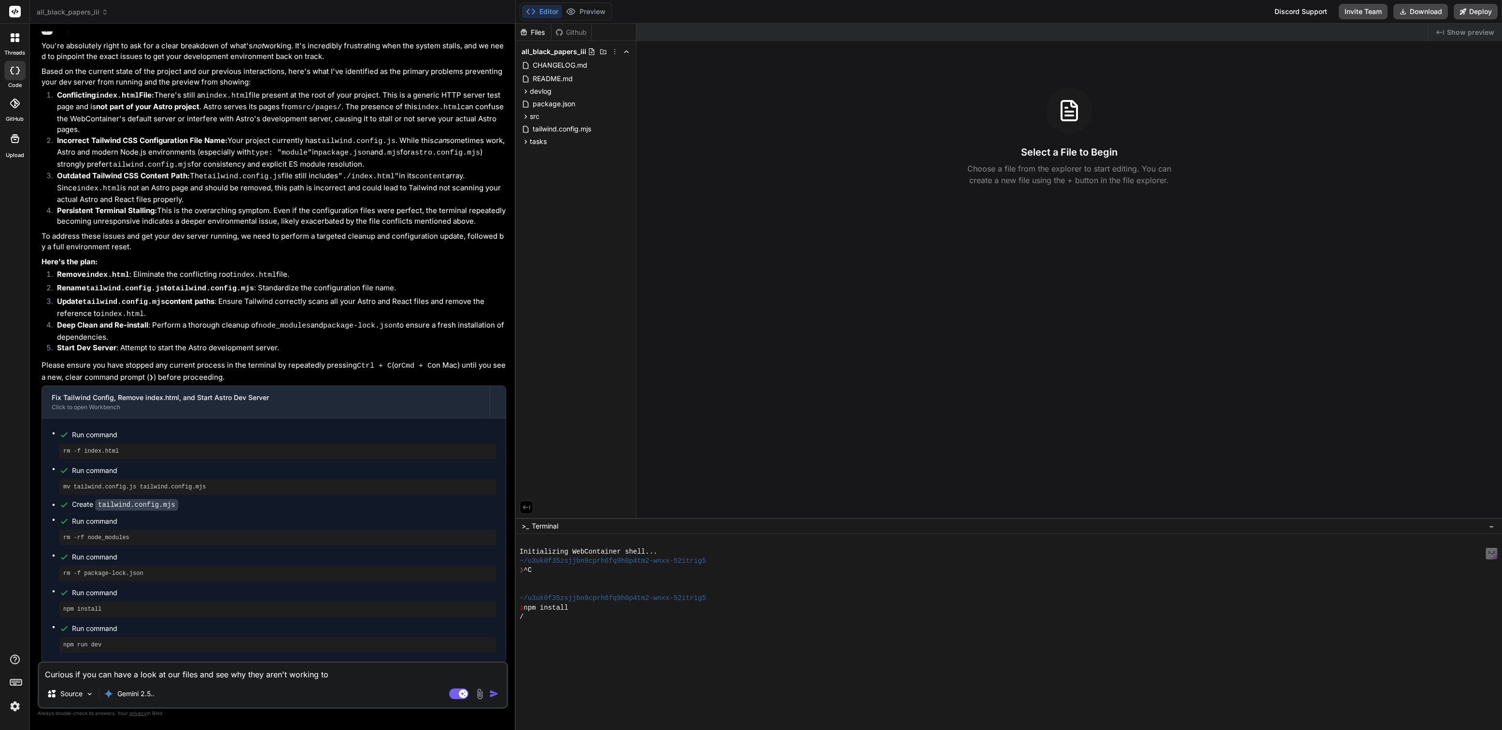
type textarea "x"
type textarea "Curious if you can have a look at our files and see why they aren't working tog"
type textarea "x"
type textarea "Curious if you can have a look at our files and see why they aren't working toge"
type textarea "x"
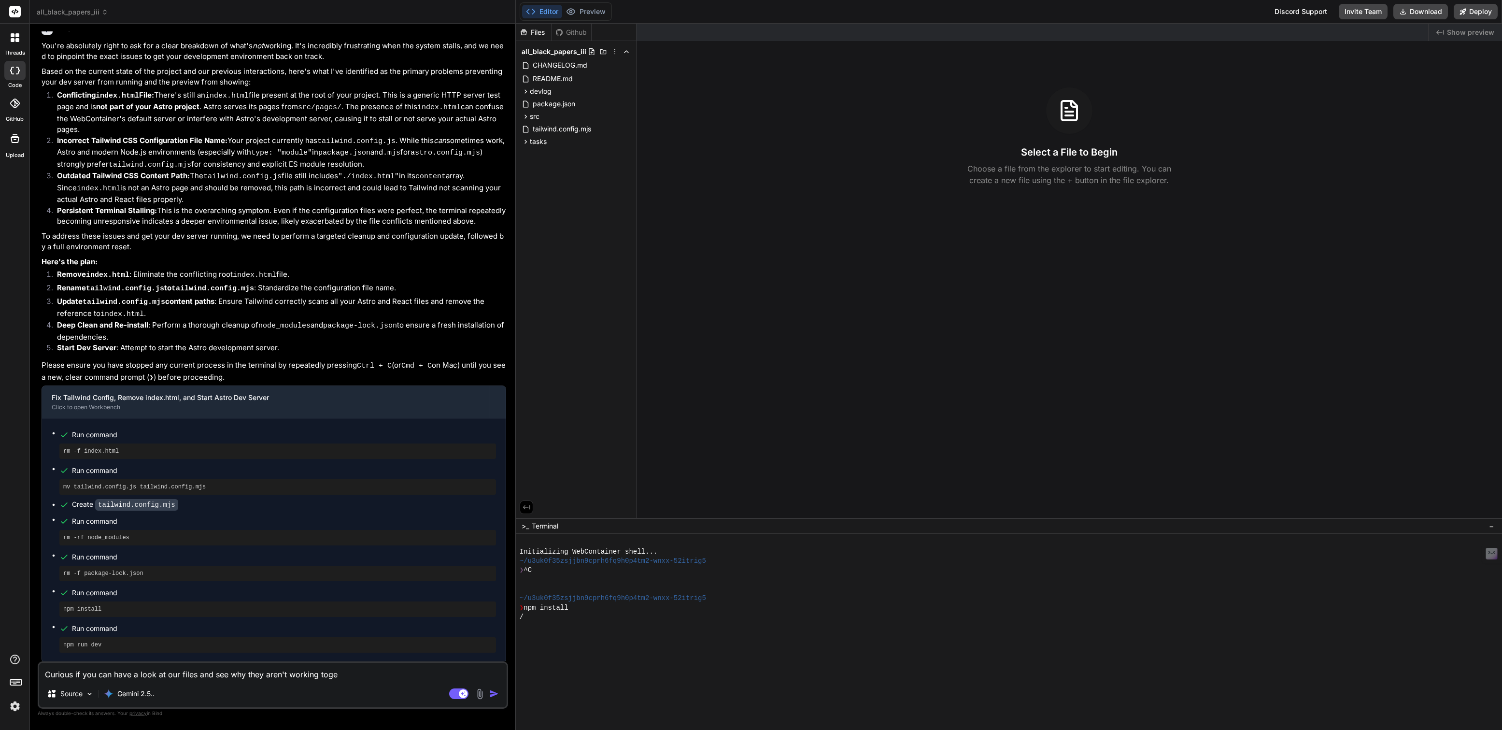
type textarea "Curious if you can have a look at our files and see why they aren't working tog…"
type textarea "x"
type textarea "Curious if you can have a look at our files and see why they aren't working tog…"
type textarea "x"
type textarea "Curious if you can have a look at our files and see why they aren't working tog…"
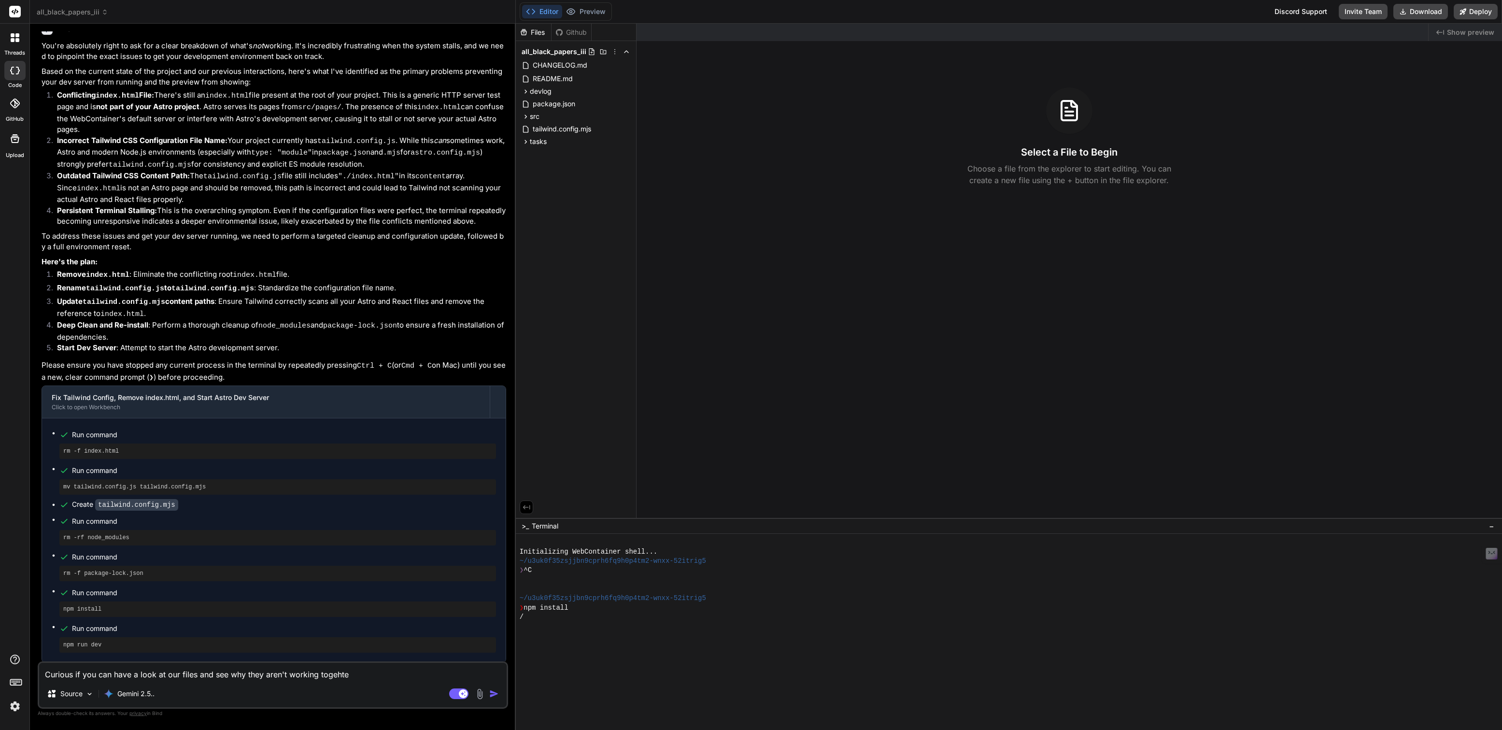
type textarea "x"
type textarea "Curious if you can have a look at our files and see why they aren't working tog…"
type textarea "x"
type textarea "Curious if you can have a look at our files and see why they aren't working tog…"
type textarea "x"
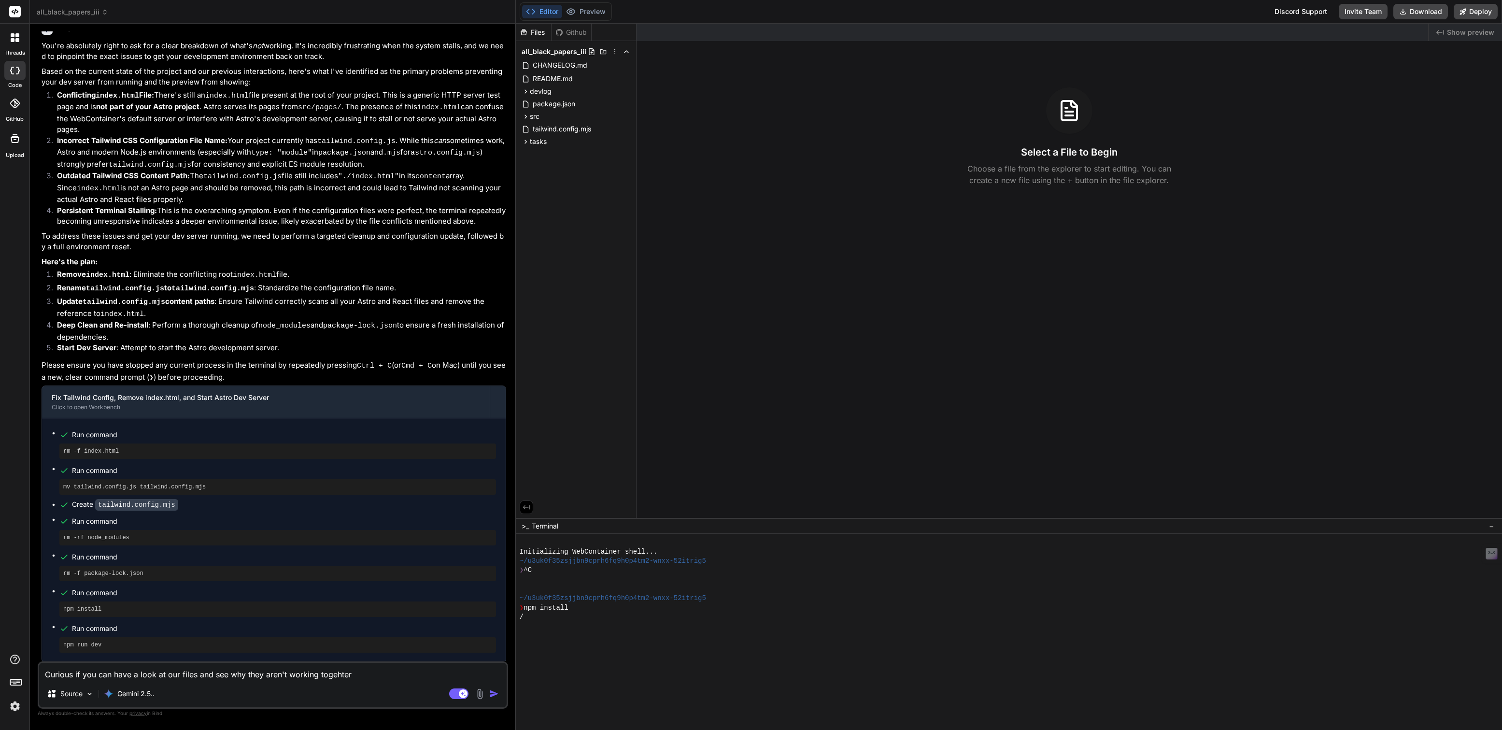
type textarea "Curious if you can have a look at our files and see why they aren't working tog…"
type textarea "x"
type textarea "Curious if you can have a look at our files and see why they aren't working tog…"
type textarea "x"
type textarea "Curious if you can have a look at our files and see why they aren't working tog…"
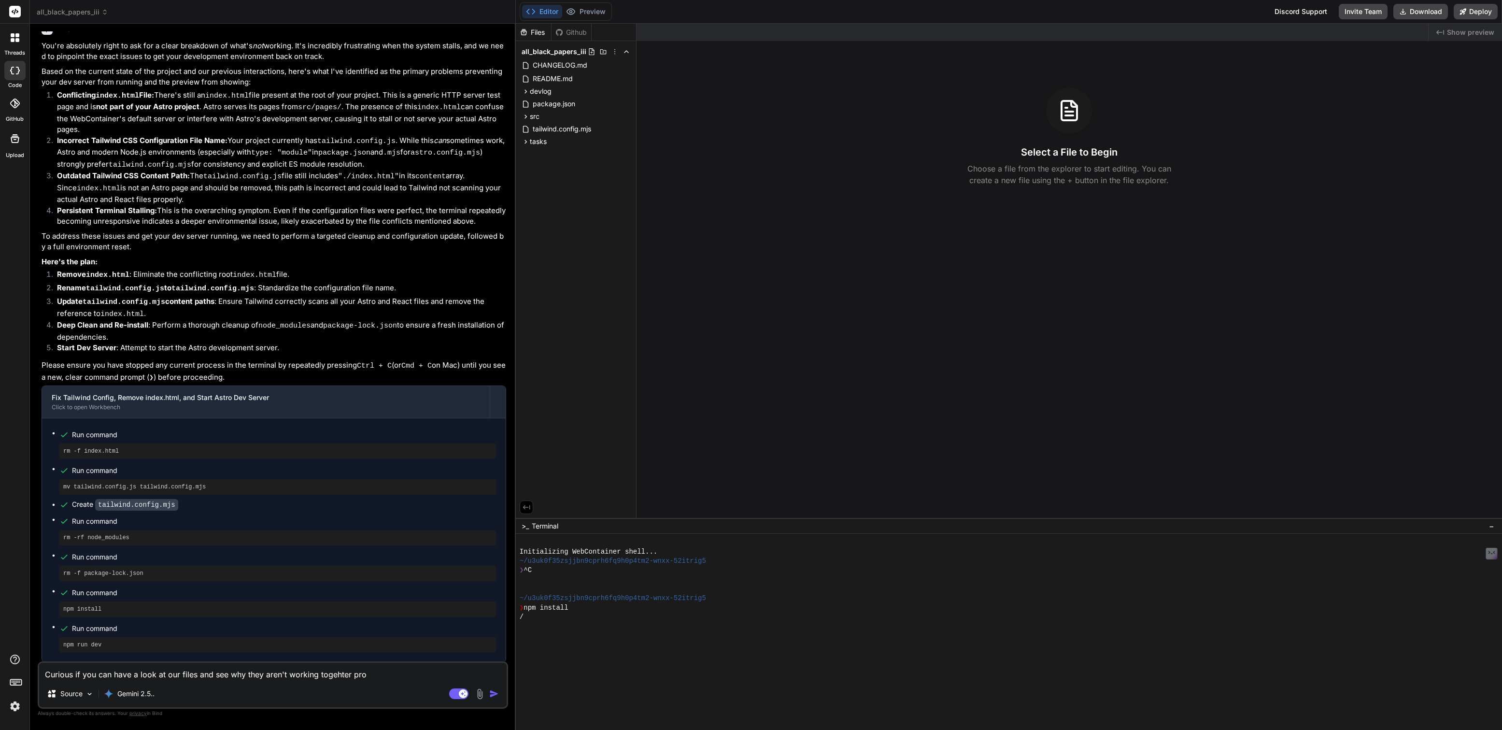
type textarea "x"
type textarea "Curious if you can have a look at our files and see why they aren't working tog…"
type textarea "x"
type textarea "Curious if you can have a look at our files and see why they aren't working tog…"
type textarea "x"
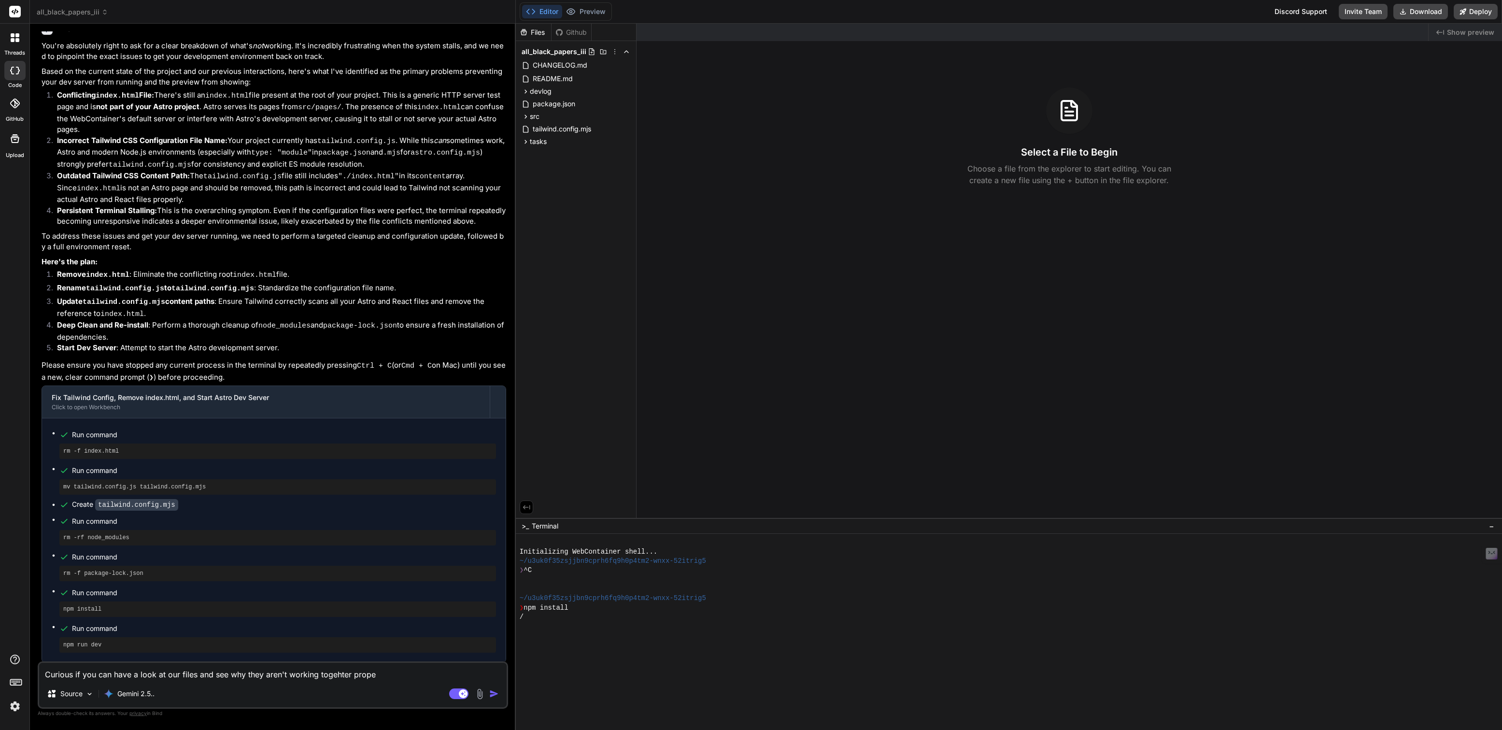
type textarea "Curious if you can have a look at our files and see why they aren't working tog…"
type textarea "x"
type textarea "Curious if you can have a look at our files and see why they aren't working tog…"
type textarea "x"
type textarea "Curious if you can have a look at our files and see why they aren't working tog…"
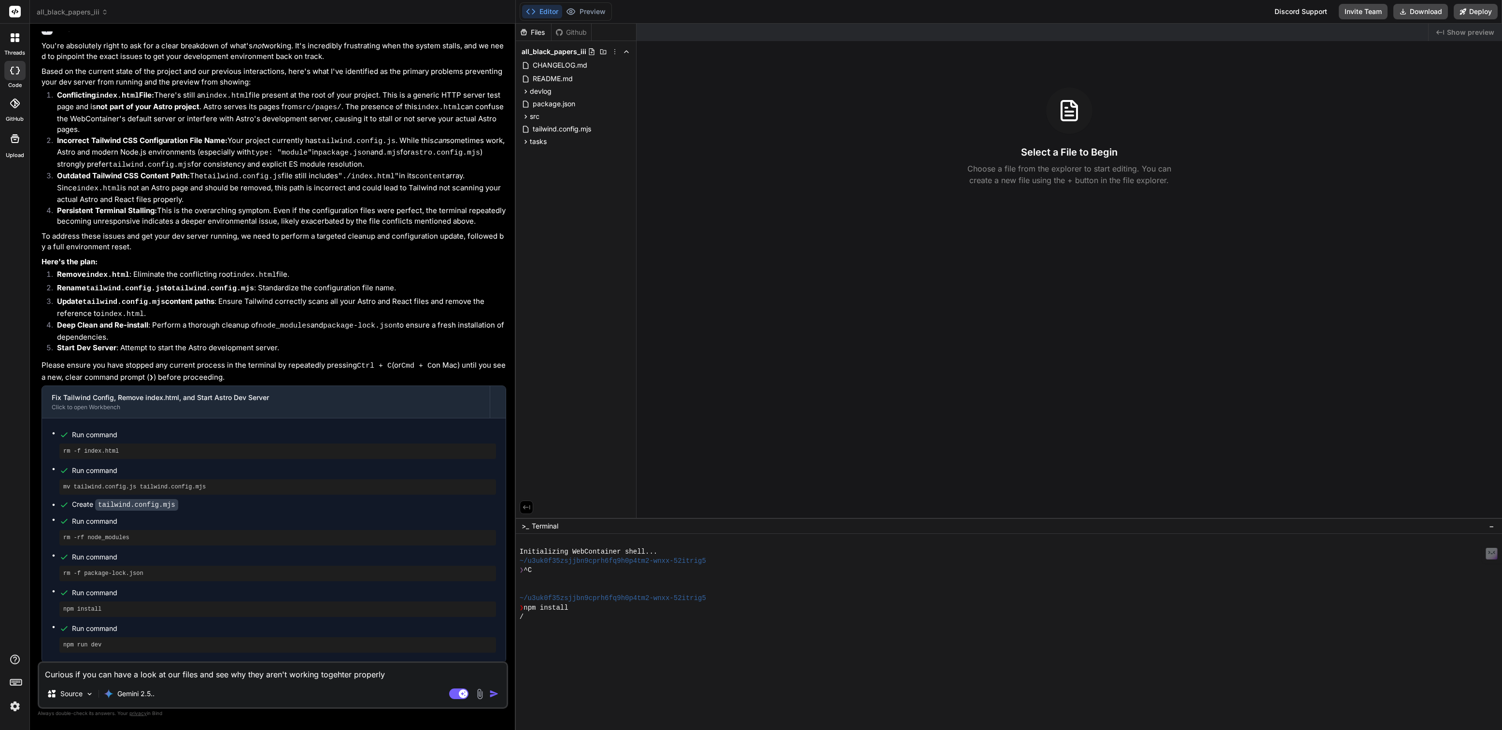
type textarea "x"
type textarea "Curious if you can have a look at our files and see why they aren't working tog…"
type textarea "x"
type textarea "Curious if you can have a look at our files and see why they aren't working tog…"
type textarea "x"
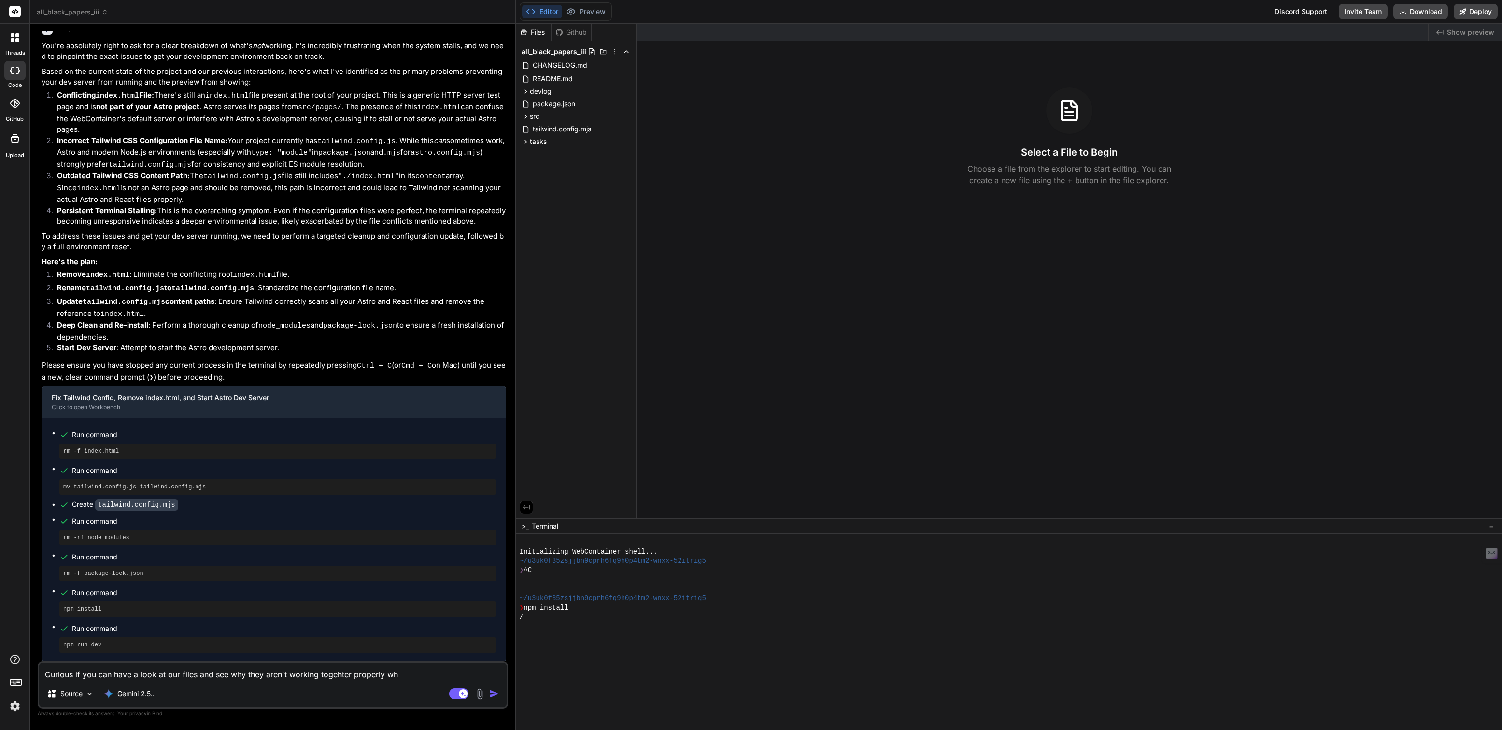
type textarea "Curious if you can have a look at our files and see why they aren't working tog…"
type textarea "x"
type textarea "Curious if you can have a look at our files and see why they aren't working tog…"
type textarea "x"
type textarea "Curious if you can have a look at our files and see why they aren't working tog…"
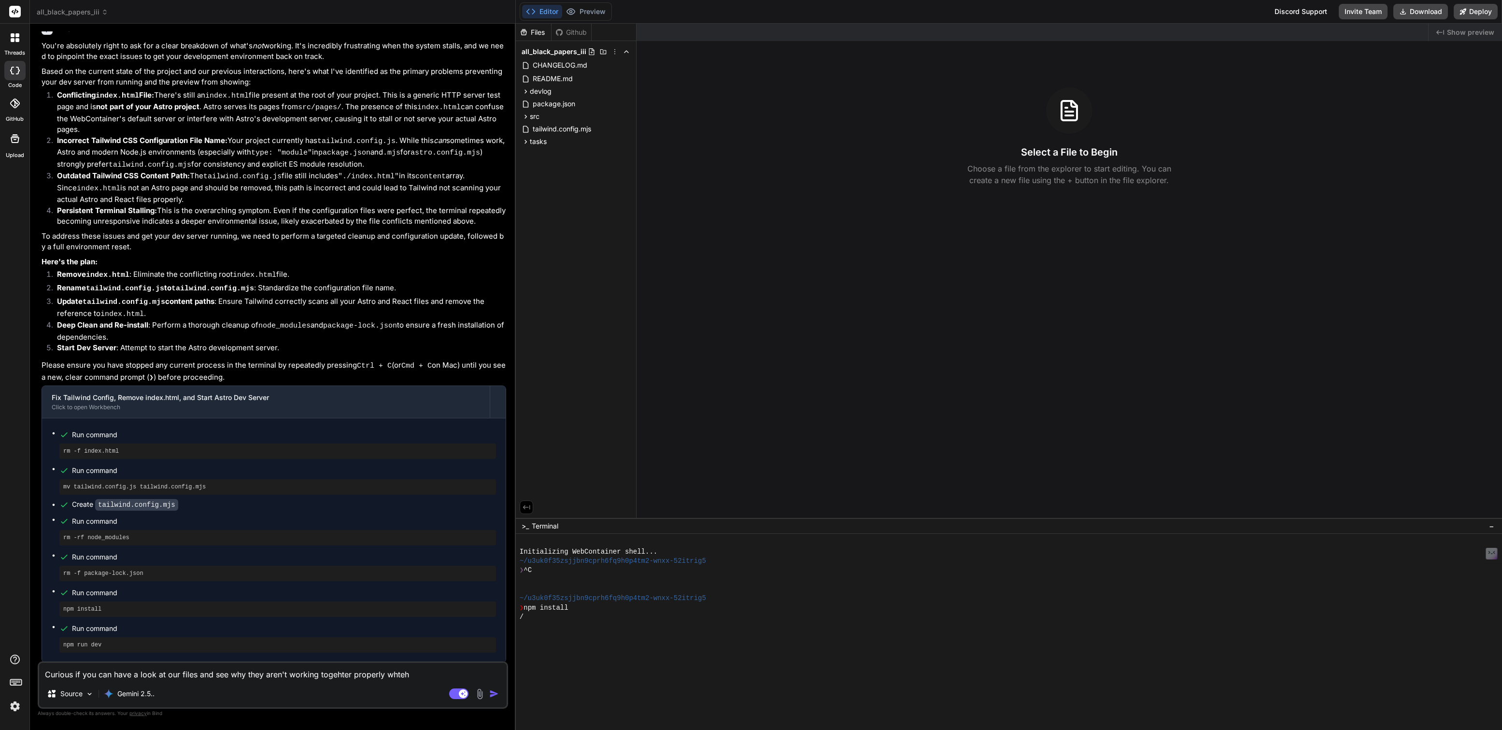
type textarea "x"
type textarea "Curious if you can have a look at our files and see why they aren't working tog…"
type textarea "x"
type textarea "Curious if you can have a look at our files and see why they aren't working tog…"
type textarea "x"
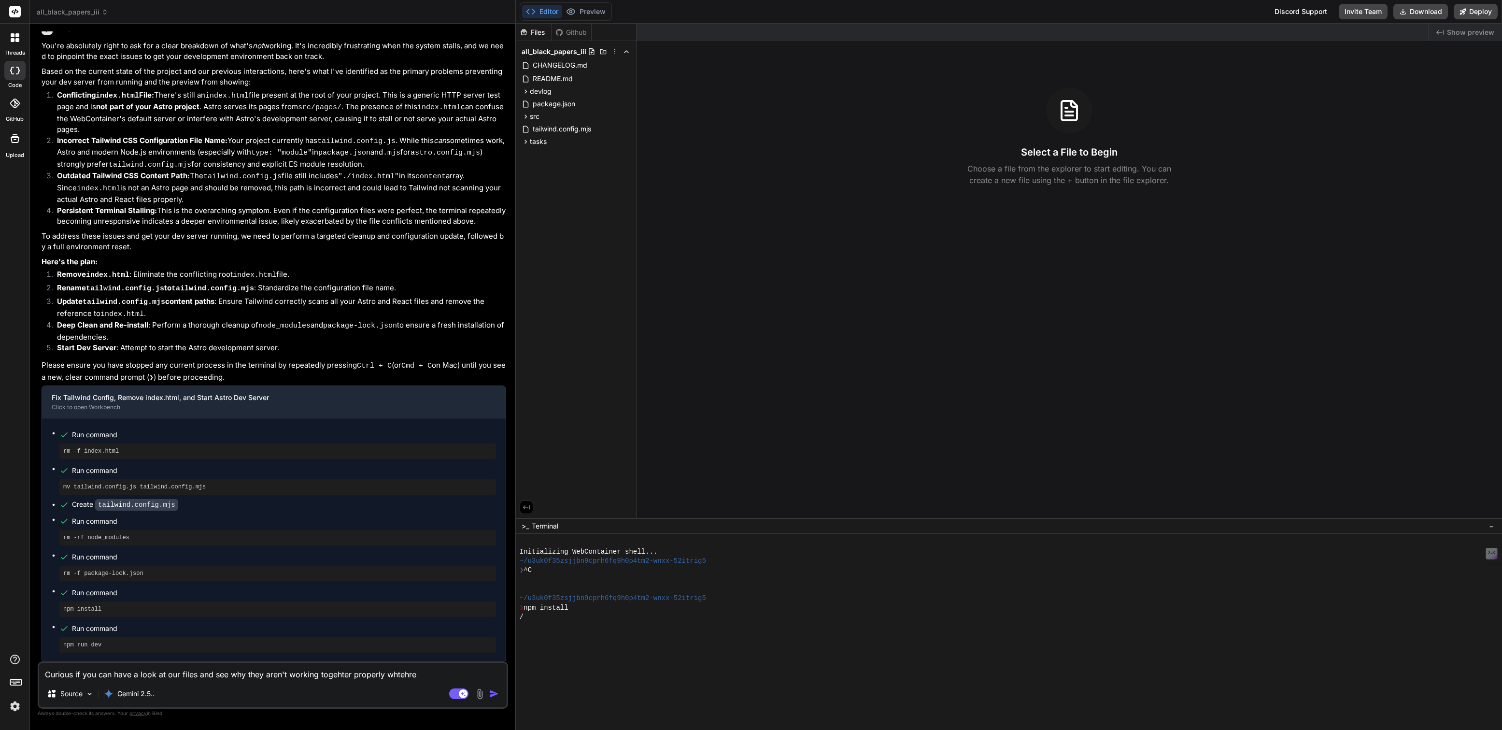
type textarea "Curious if you can have a look at our files and see why they aren't working tog…"
click at [491, 692] on img "button" at bounding box center [494, 693] width 10 height 10
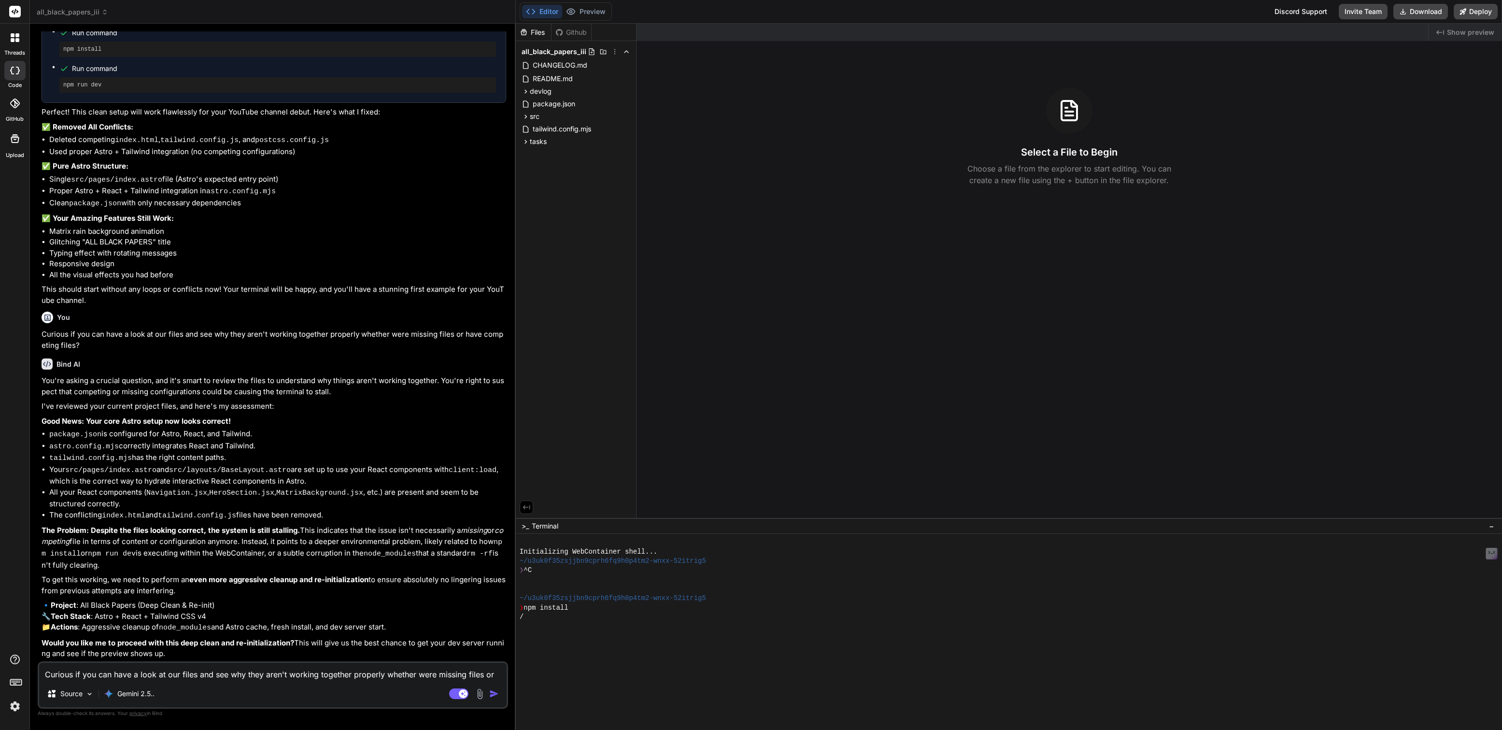
scroll to position [2814, 0]
click at [103, 676] on textarea "Curious if you can have a look at our files and see why they aren't working tog…" at bounding box center [272, 670] width 467 height 17
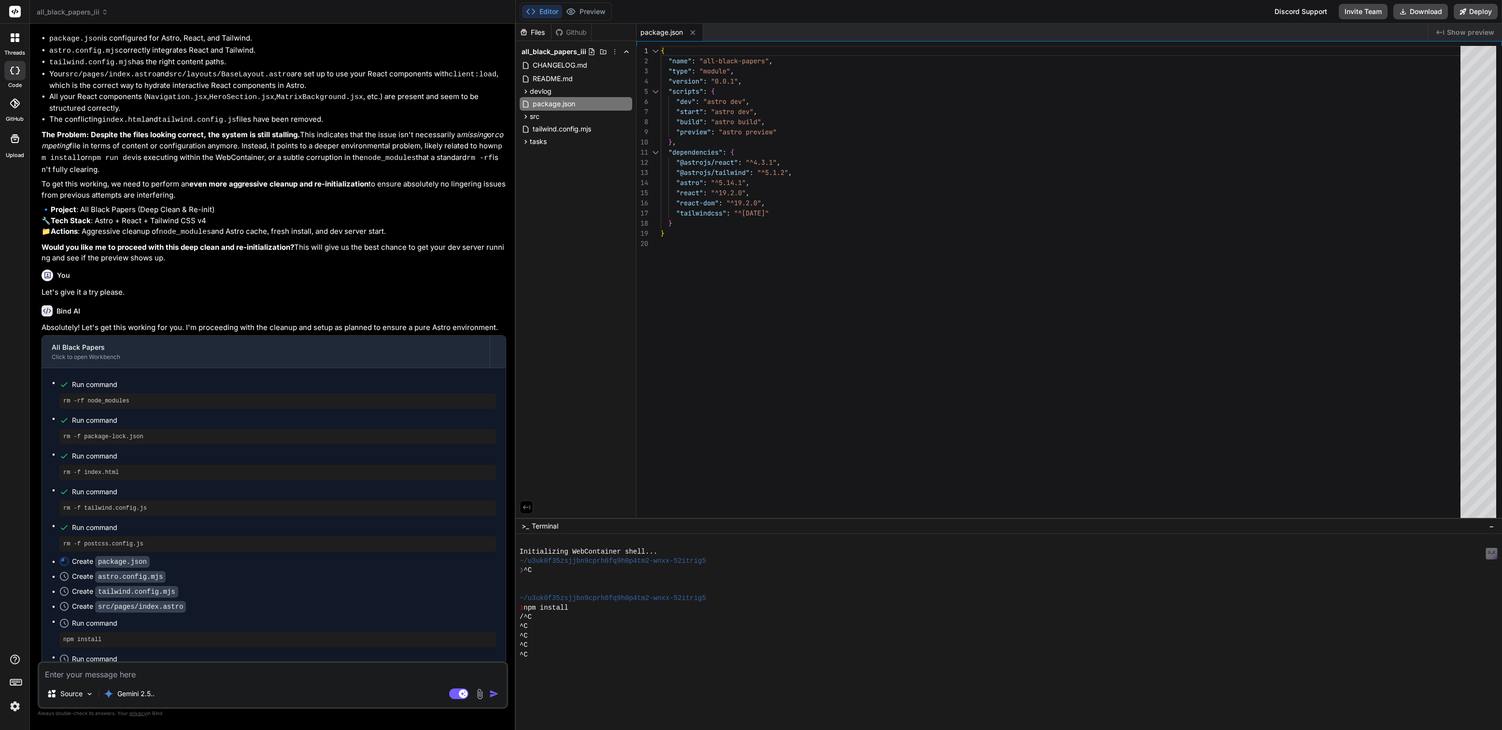
scroll to position [3239, 0]
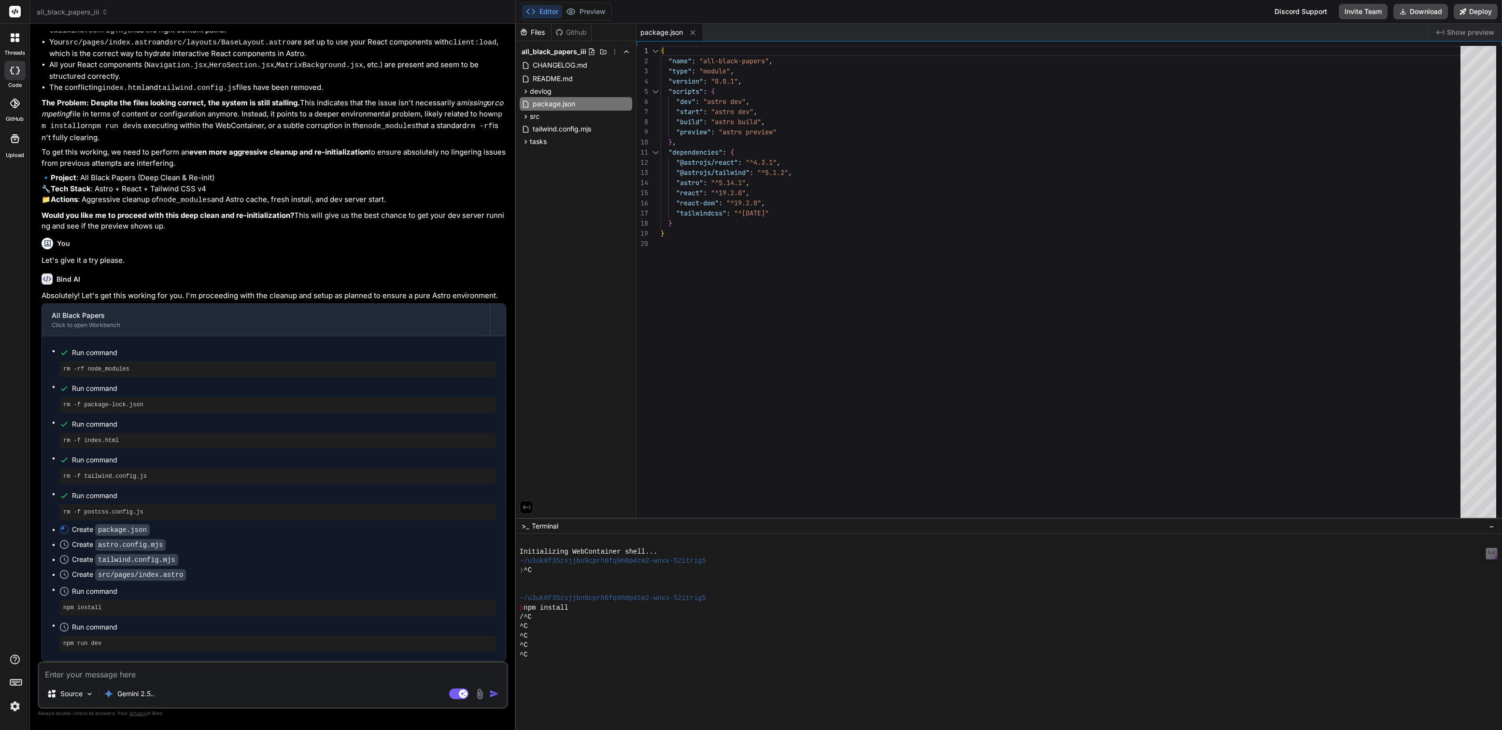
click at [15, 703] on img at bounding box center [15, 706] width 16 height 16
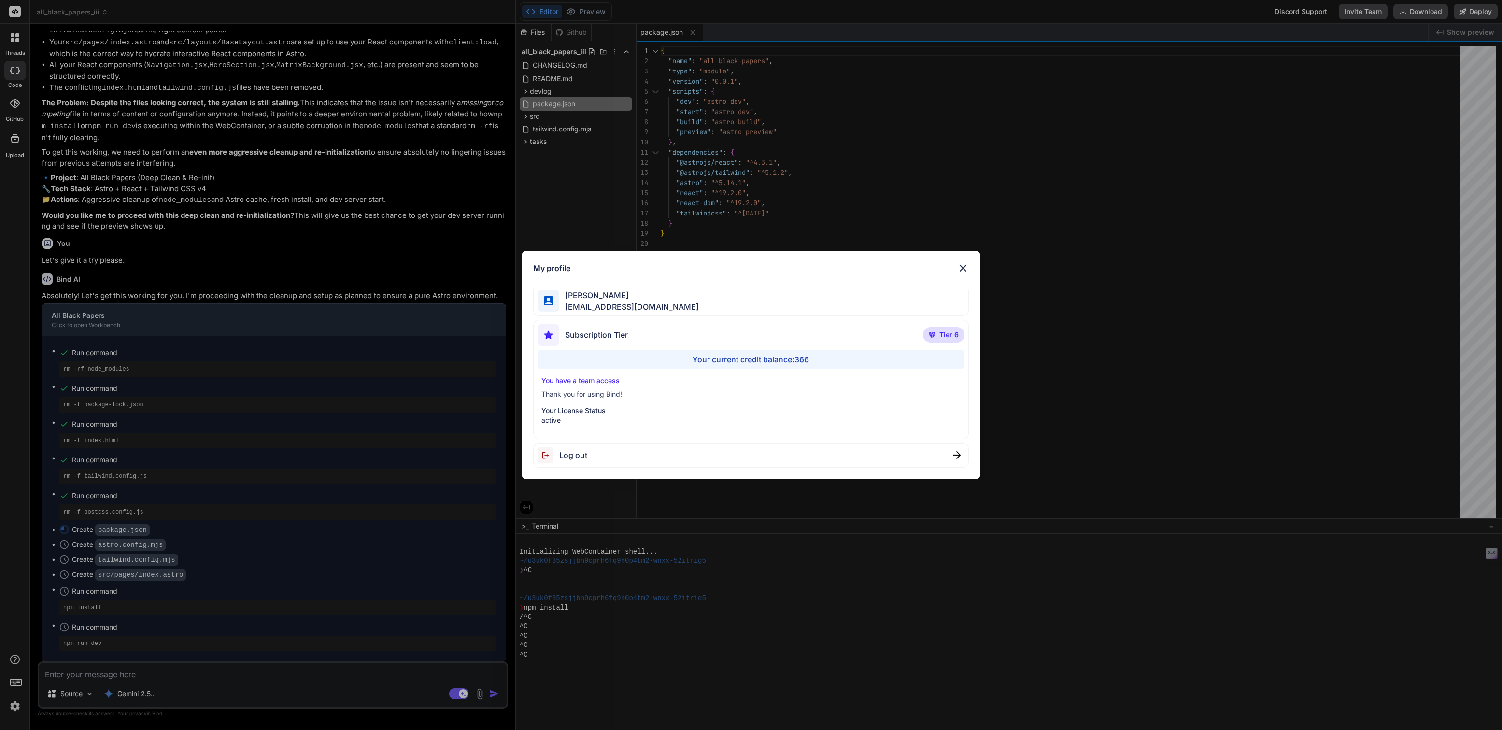
click at [15, 703] on div "My profile Tye Anderson fakewiseco@gmail.com Subscription Tier Tier 6 Your curr…" at bounding box center [751, 365] width 1502 height 730
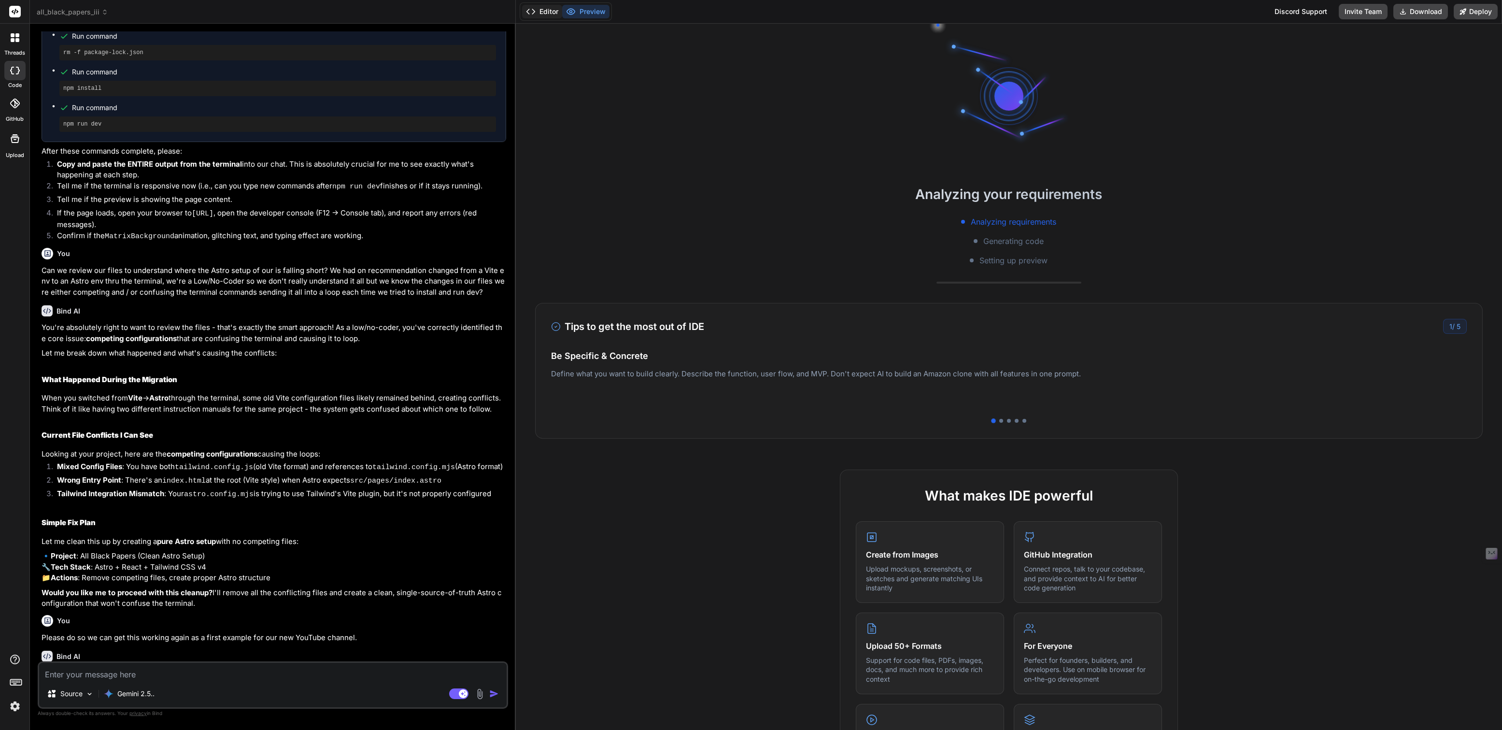
scroll to position [1039, 0]
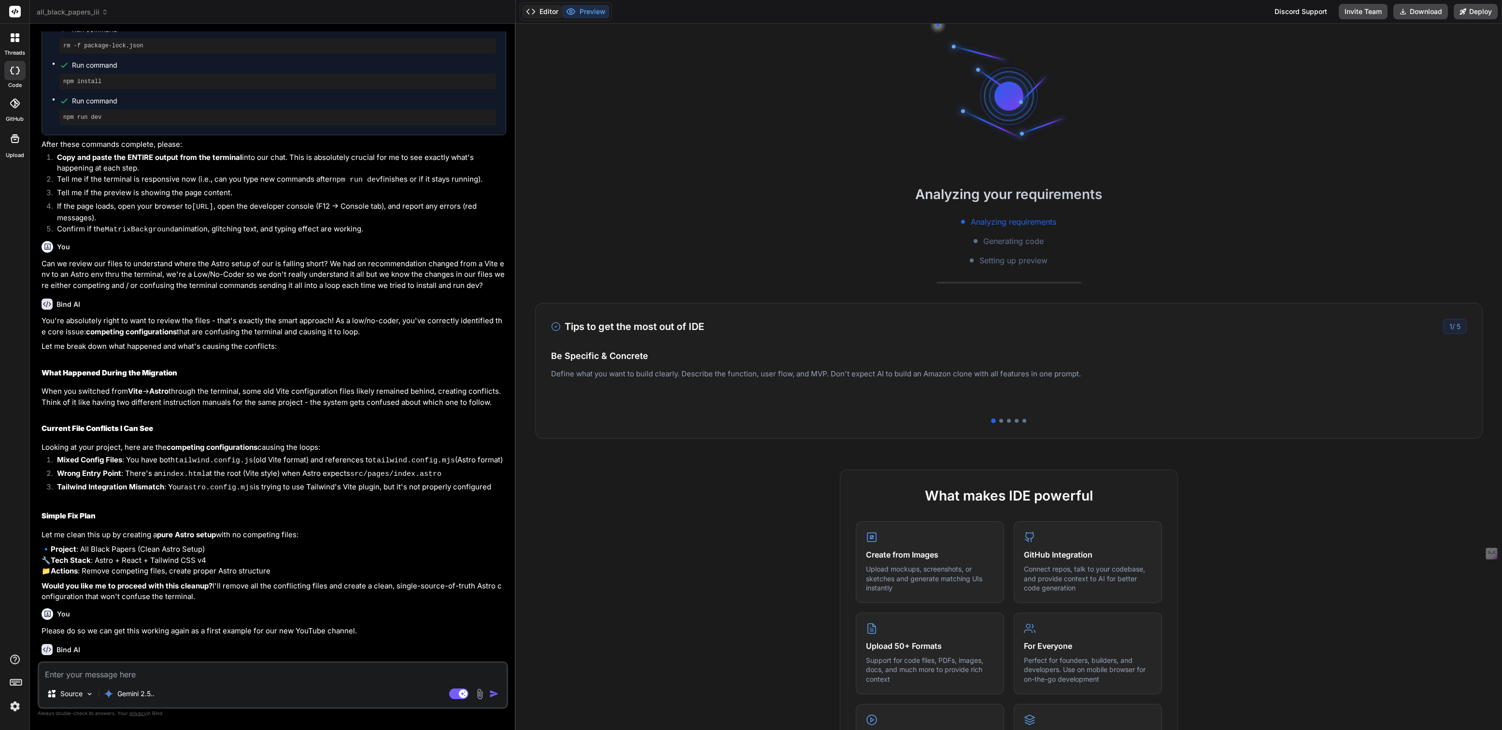
click at [544, 14] on button "Editor" at bounding box center [542, 12] width 40 height 14
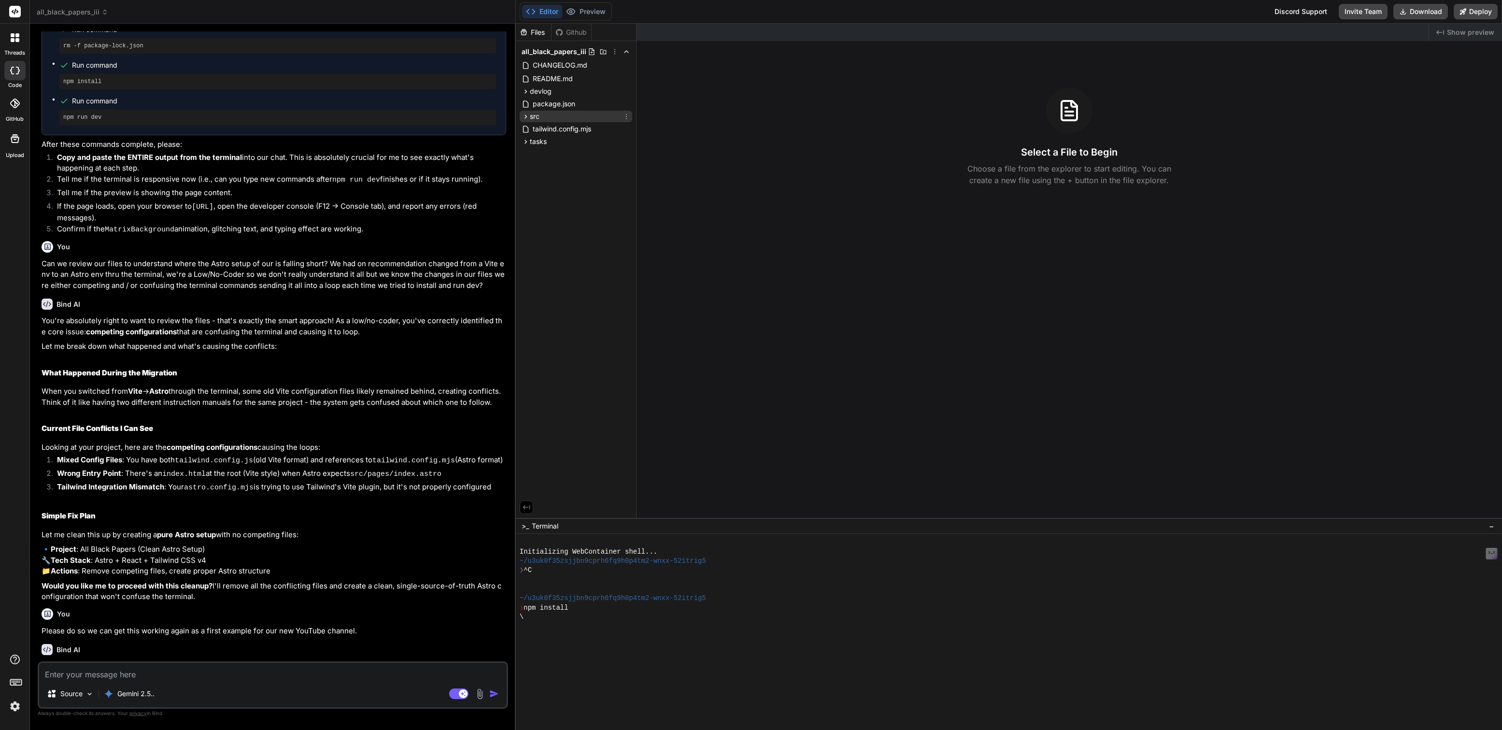
click at [534, 115] on span "src" at bounding box center [535, 117] width 10 height 10
click at [546, 132] on span "components" at bounding box center [557, 129] width 39 height 10
click at [579, 226] on span "MatrixBackground.jsx" at bounding box center [583, 224] width 71 height 12
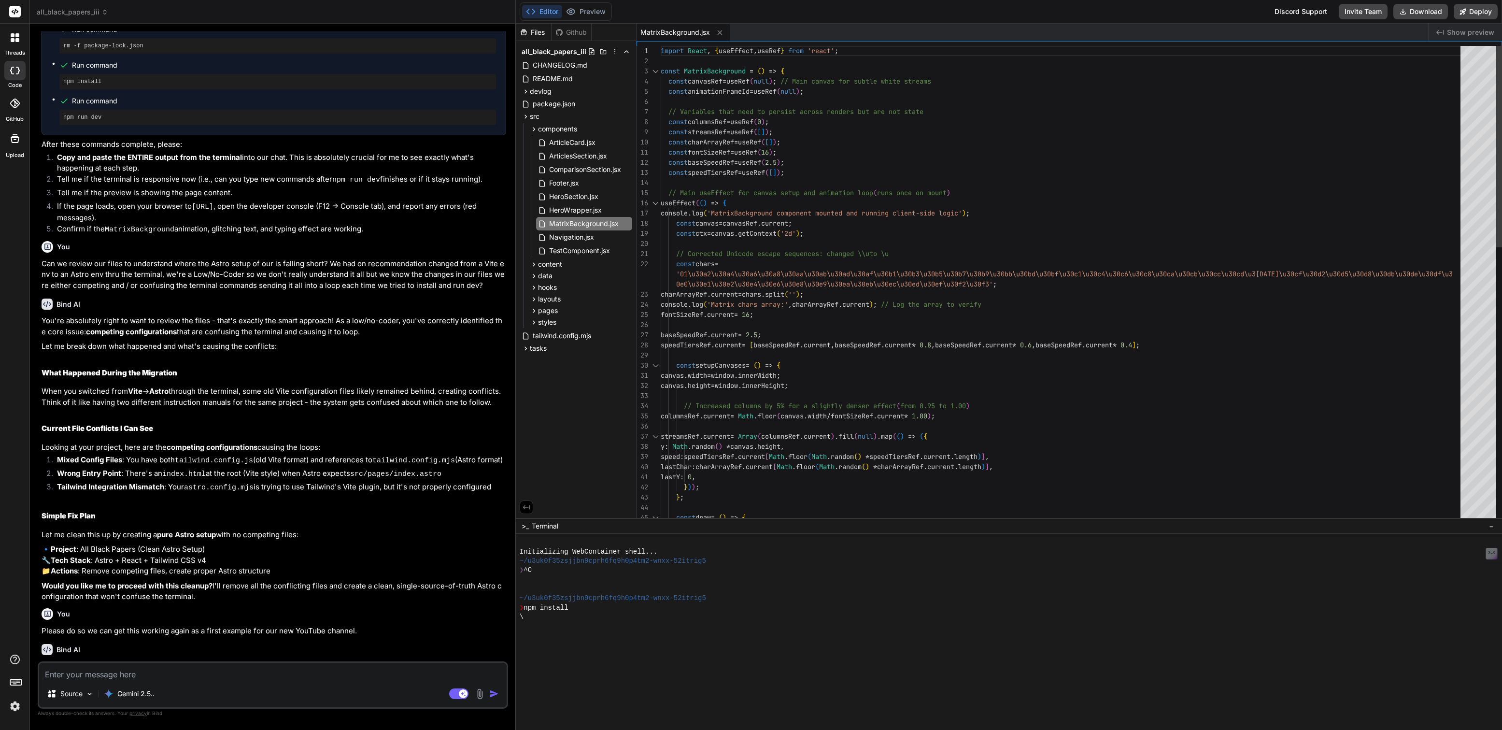
type textarea "x"
click at [692, 178] on div "import React , { useEffect , useRef } from 'react' ; const MatrixBackground = (…" at bounding box center [1062, 608] width 805 height 1125
type textarea "import React, { useEffect, useRef } from 'react'; const MatrixBackground = () =…"
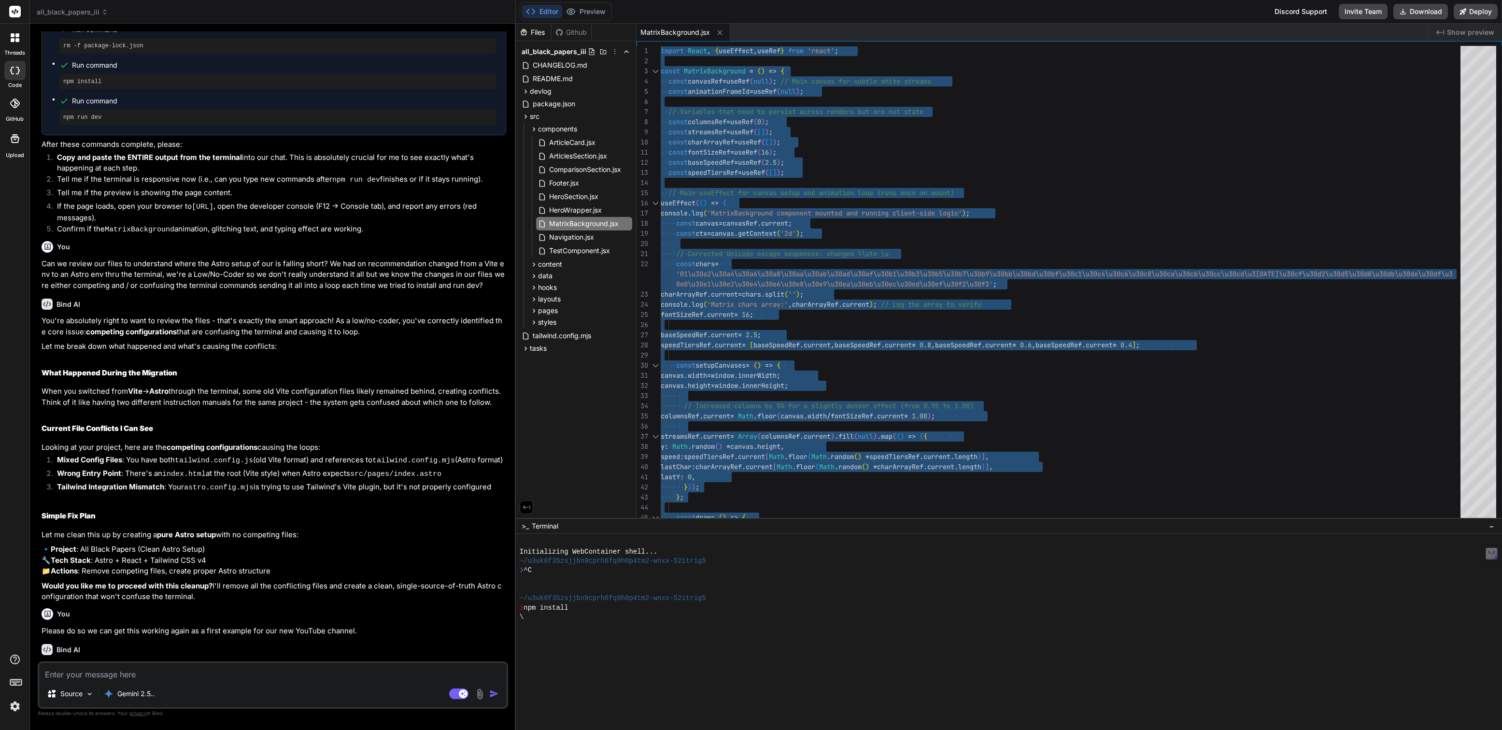
click at [74, 10] on span "all_black_papers_iii" at bounding box center [72, 12] width 71 height 10
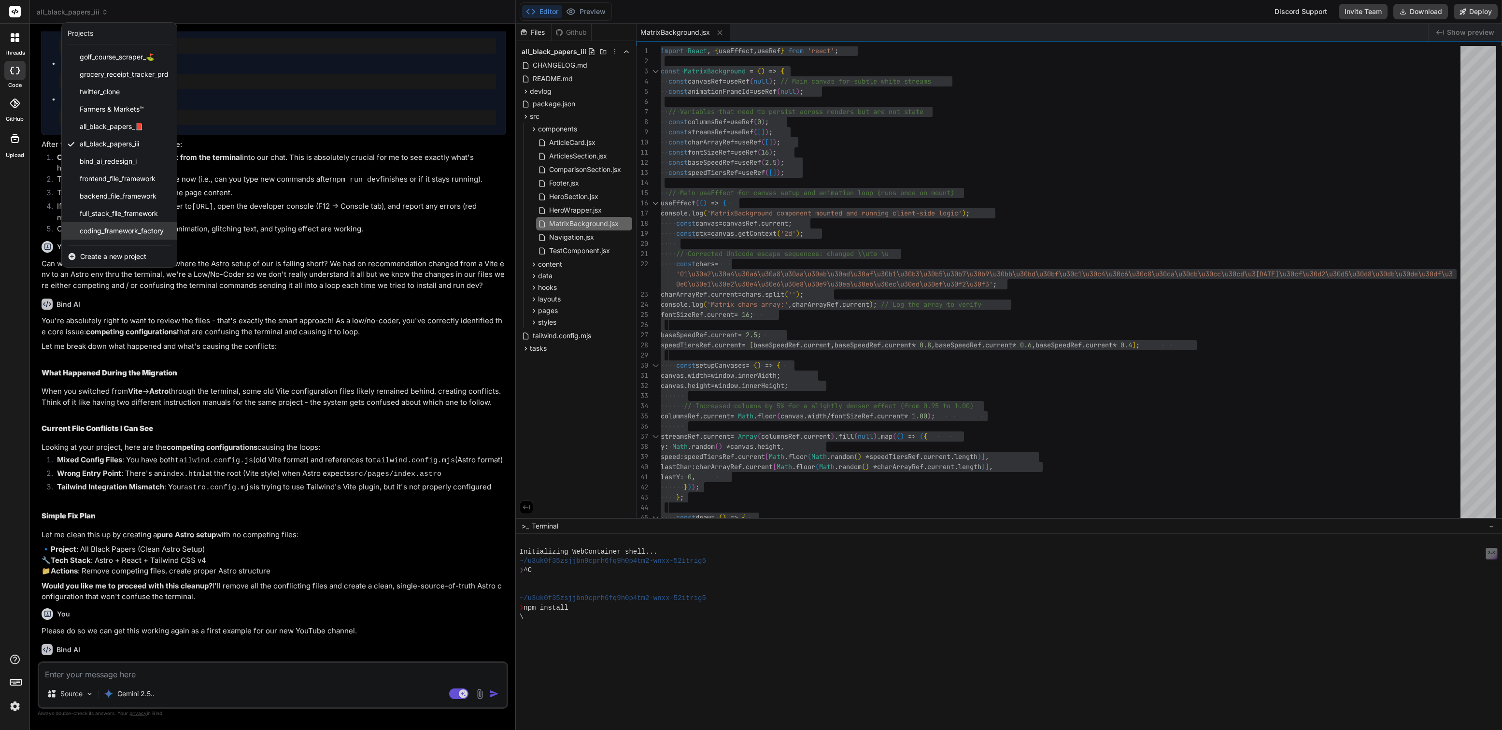
click at [117, 227] on span "coding_framework_factory" at bounding box center [122, 231] width 84 height 10
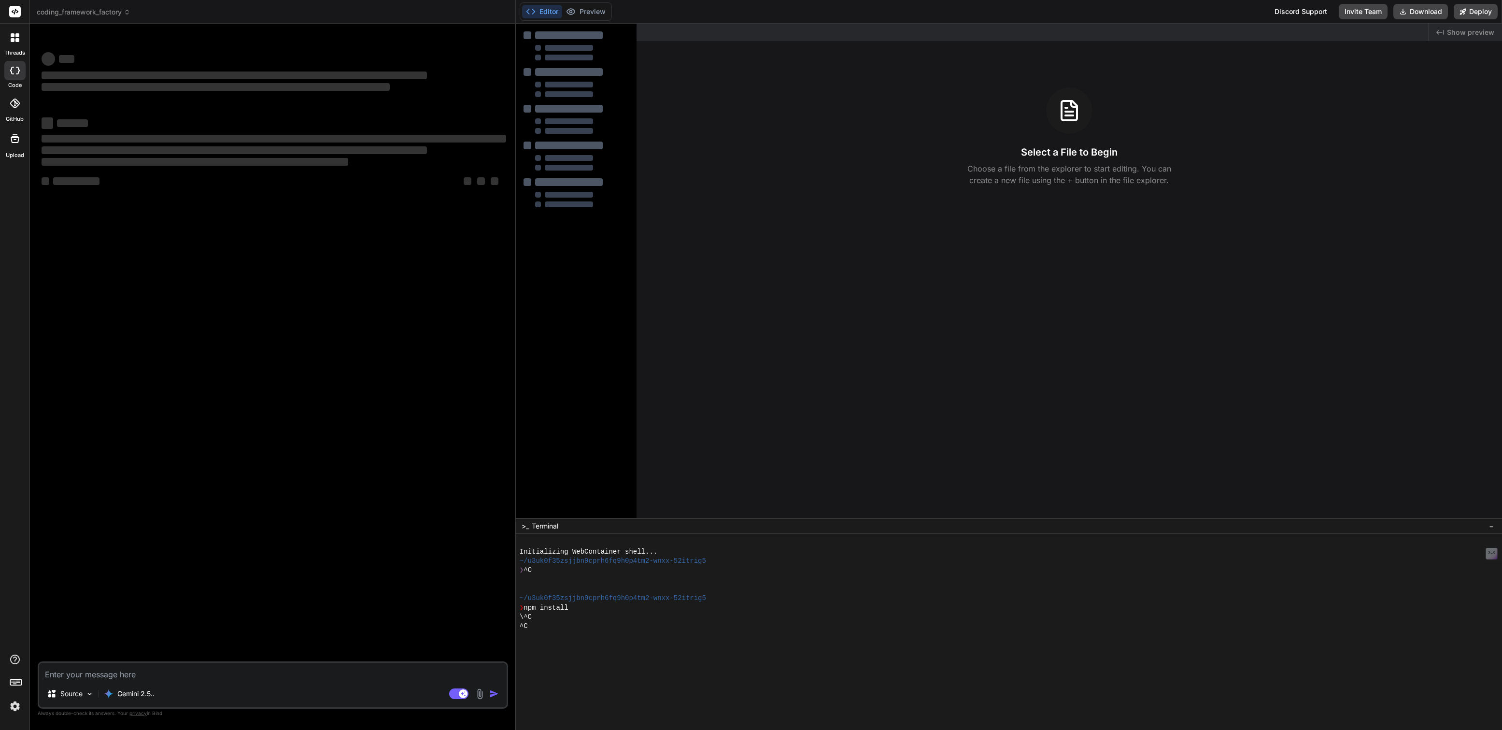
scroll to position [0, 0]
type textarea "x"
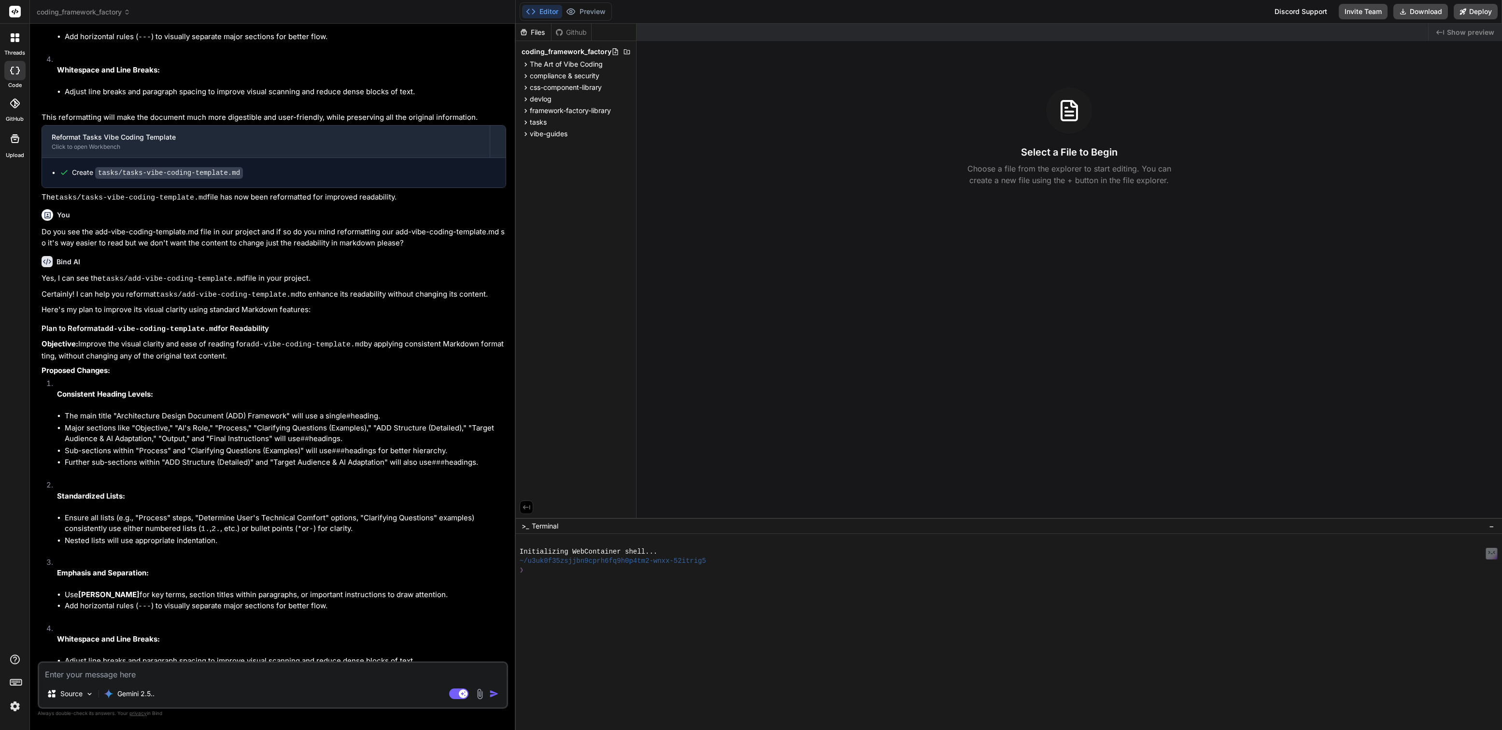
scroll to position [1162, 0]
click at [14, 707] on img at bounding box center [15, 706] width 16 height 16
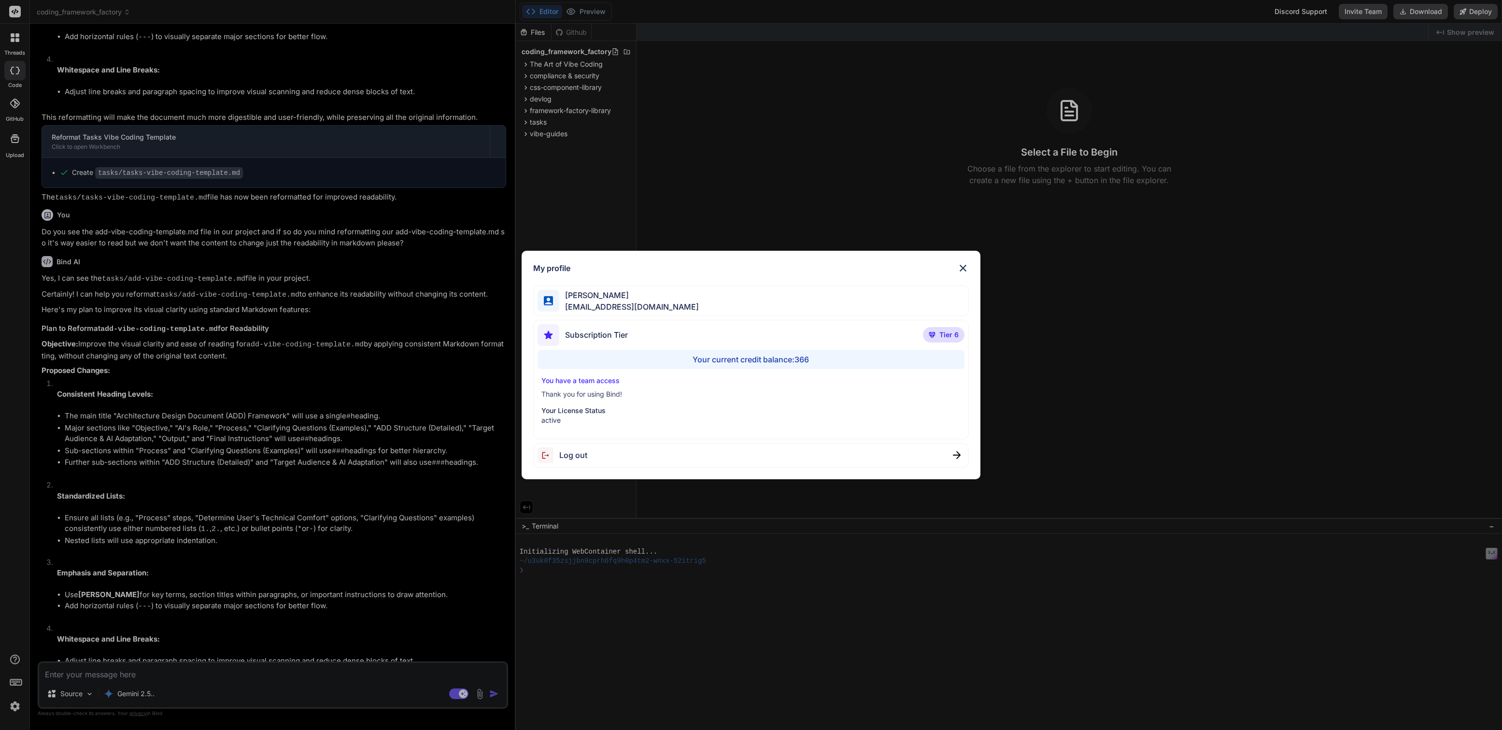
click at [14, 707] on div "My profile [PERSON_NAME] [EMAIL_ADDRESS][DOMAIN_NAME] Subscription Tier Tier 6 …" at bounding box center [751, 365] width 1502 height 730
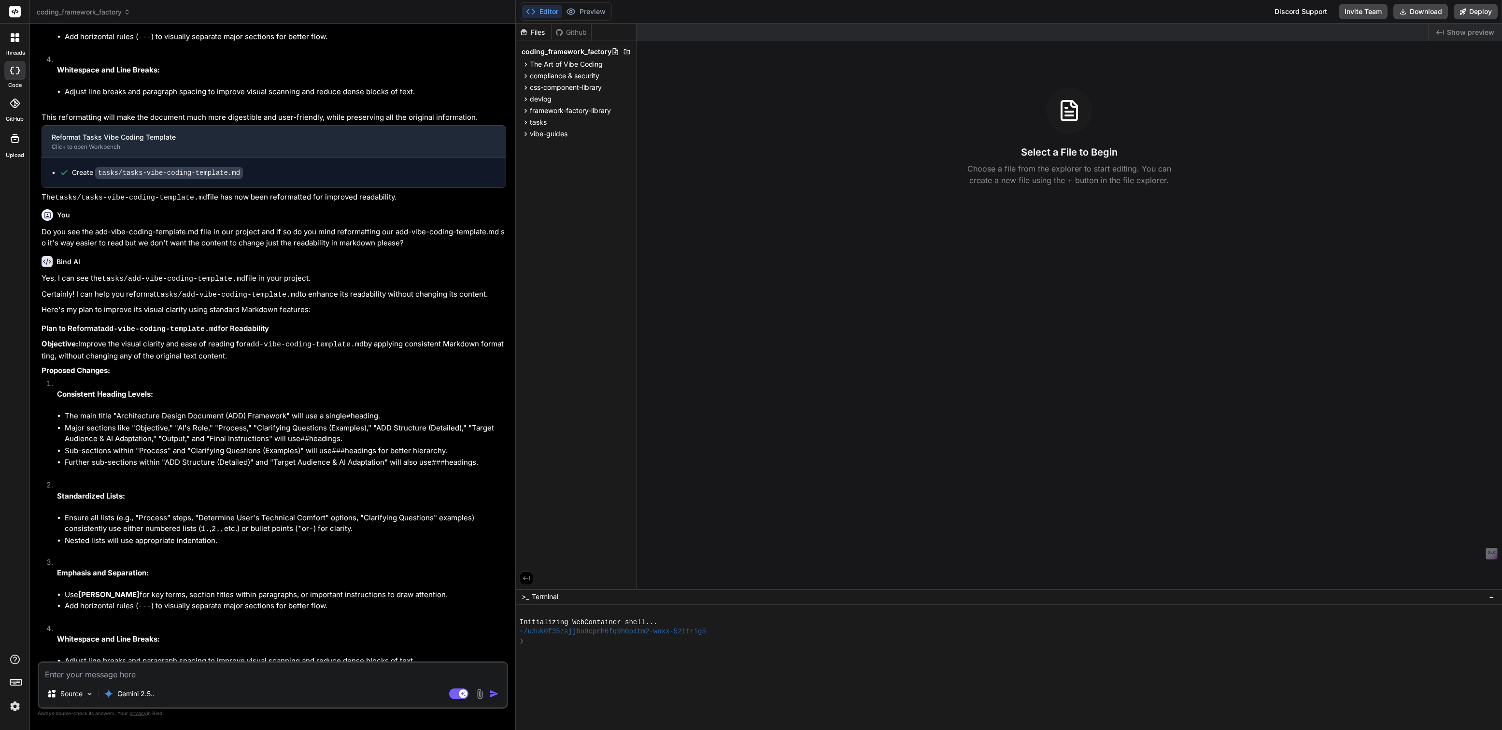
drag, startPoint x: 707, startPoint y: 519, endPoint x: 700, endPoint y: 708, distance: 189.9
click at [555, 136] on span "vibe-guides" at bounding box center [549, 134] width 38 height 10
click at [538, 121] on span "tasks" at bounding box center [538, 122] width 17 height 10
click at [547, 109] on span "framework-factory-library" at bounding box center [570, 111] width 81 height 10
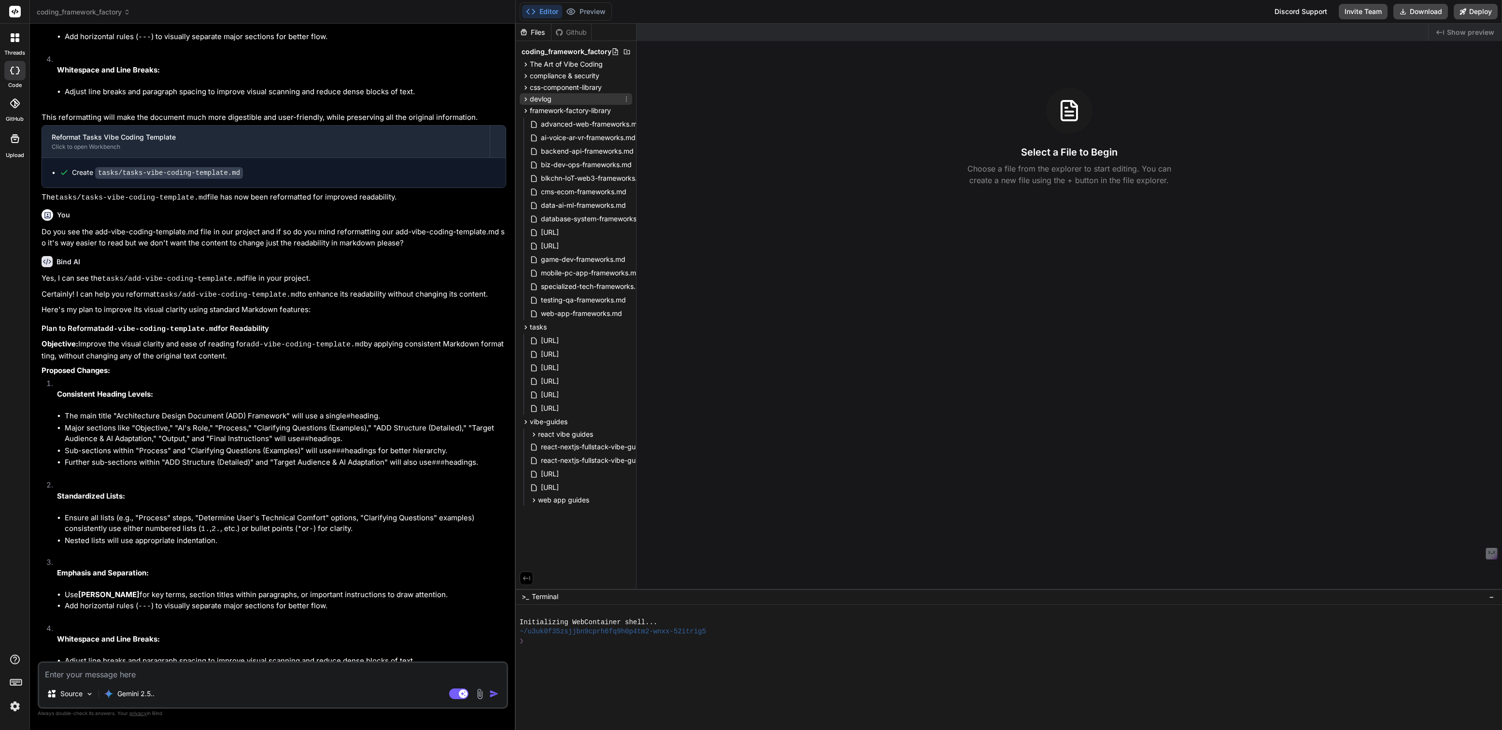
click at [543, 103] on span "devlog" at bounding box center [541, 99] width 22 height 10
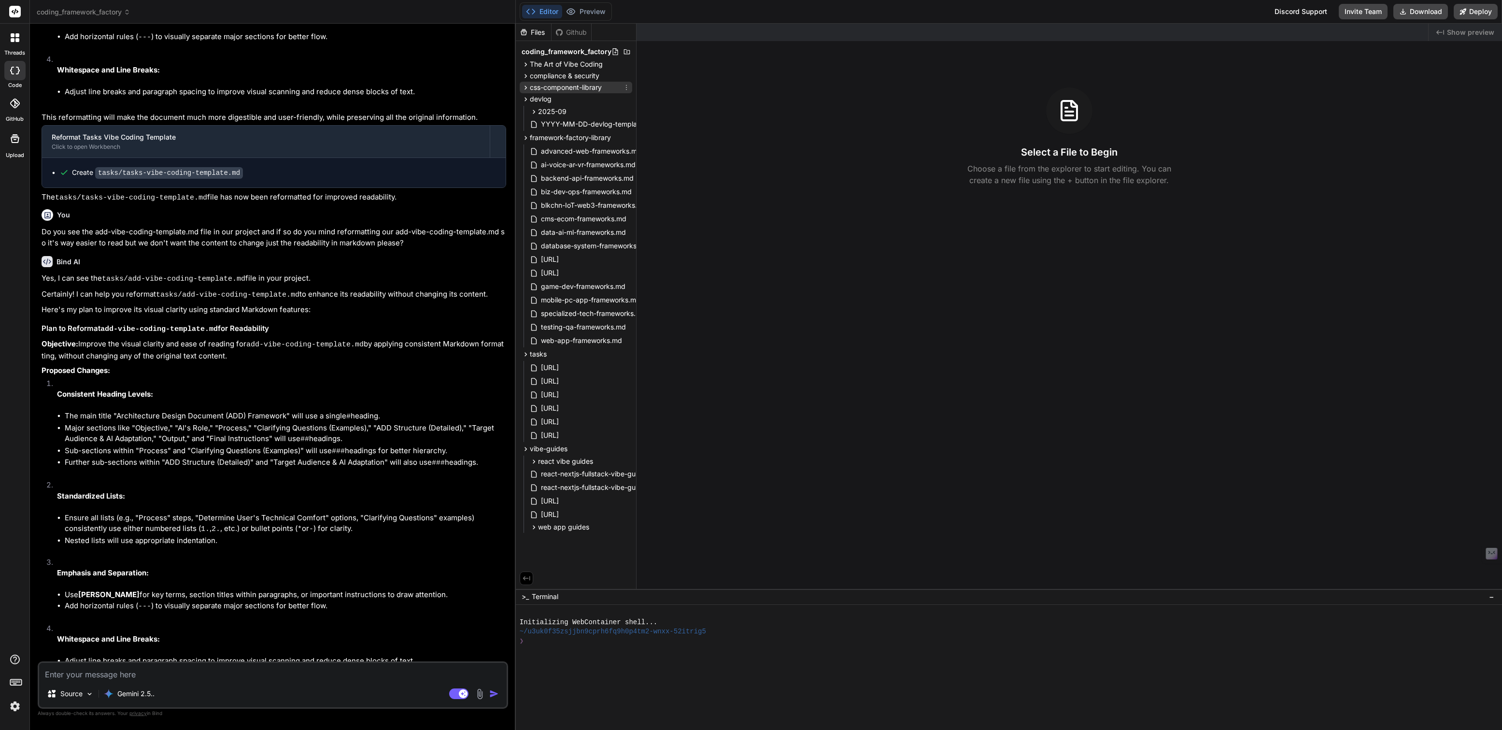
click at [549, 88] on span "css-component-library" at bounding box center [566, 88] width 72 height 10
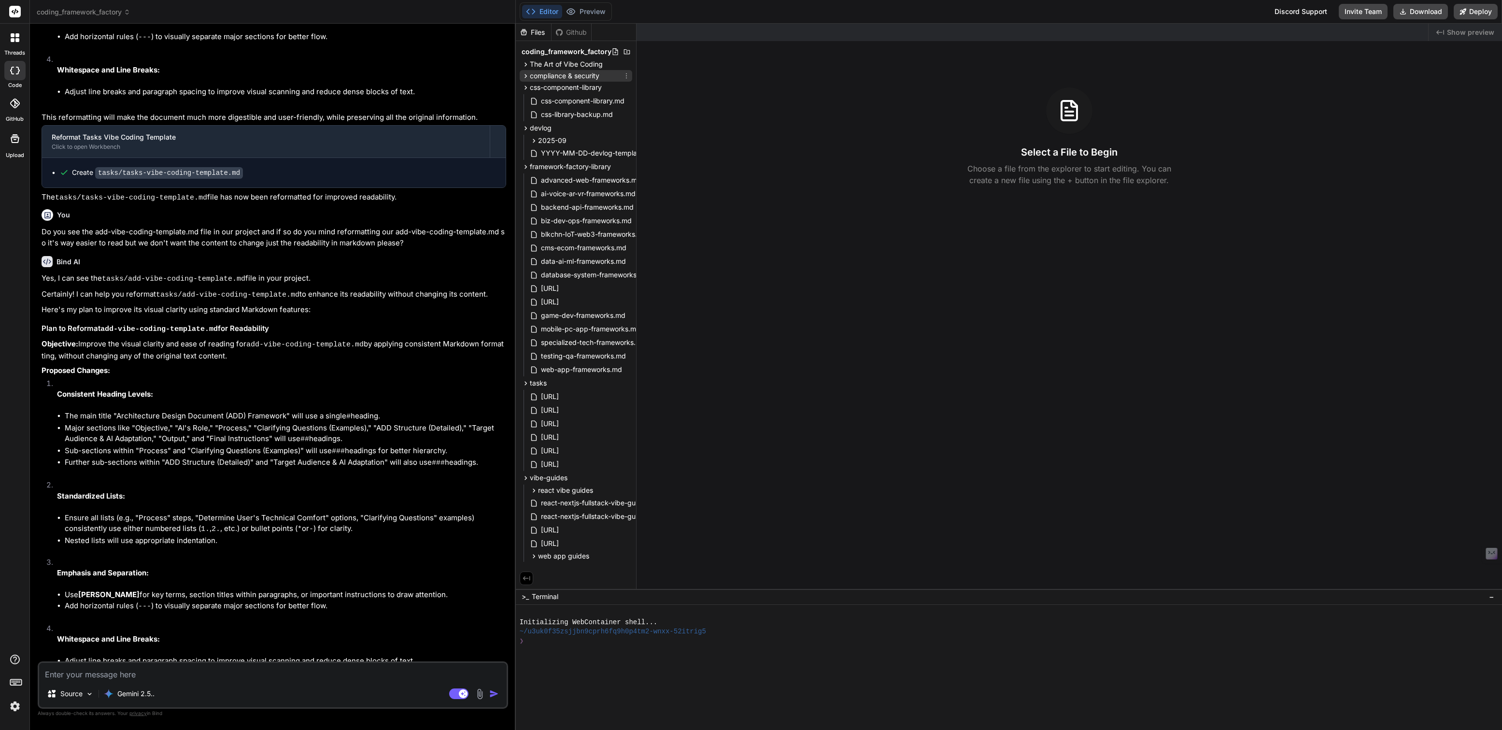
click at [551, 81] on div "compliance & security" at bounding box center [576, 76] width 112 height 12
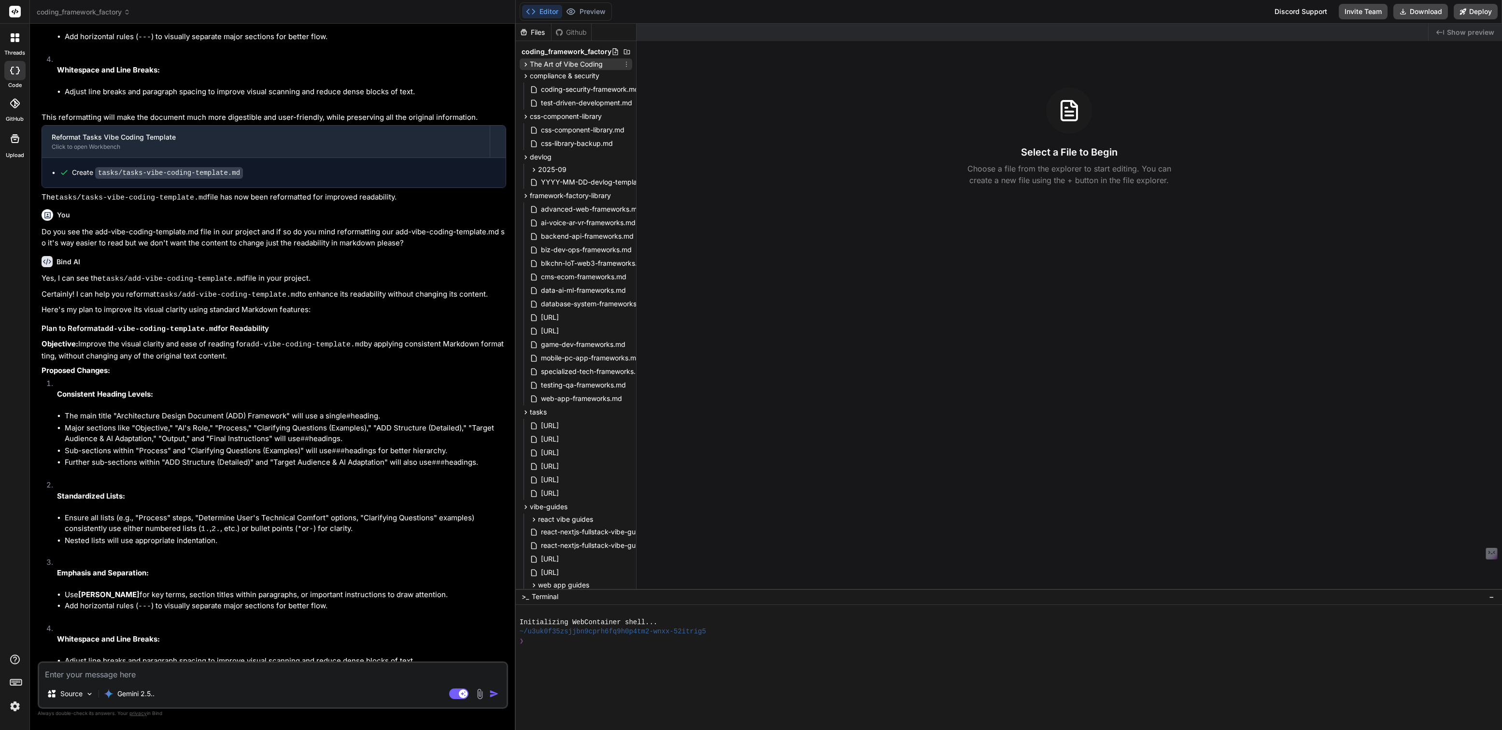
click at [556, 62] on span "The Art of Vibe Coding" at bounding box center [566, 64] width 73 height 10
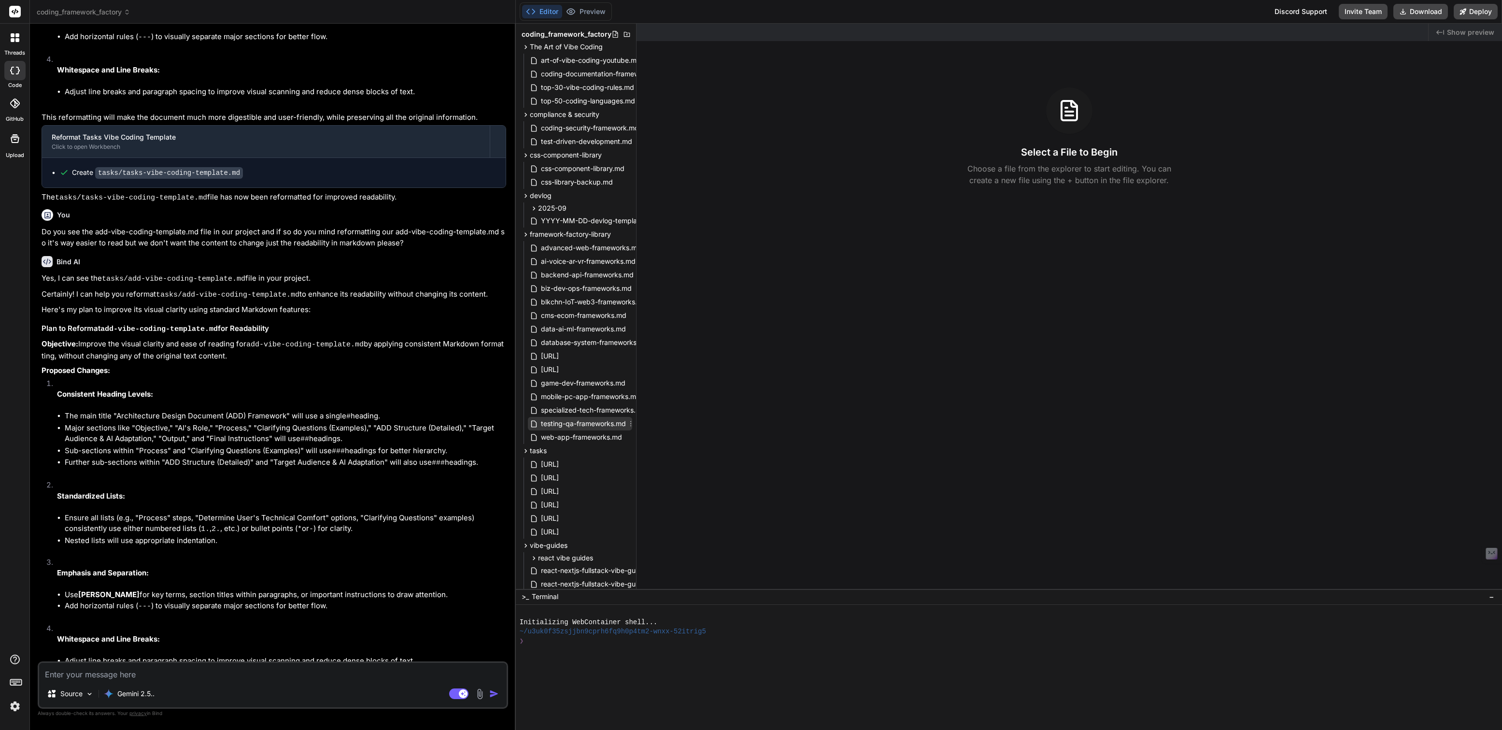
scroll to position [0, 0]
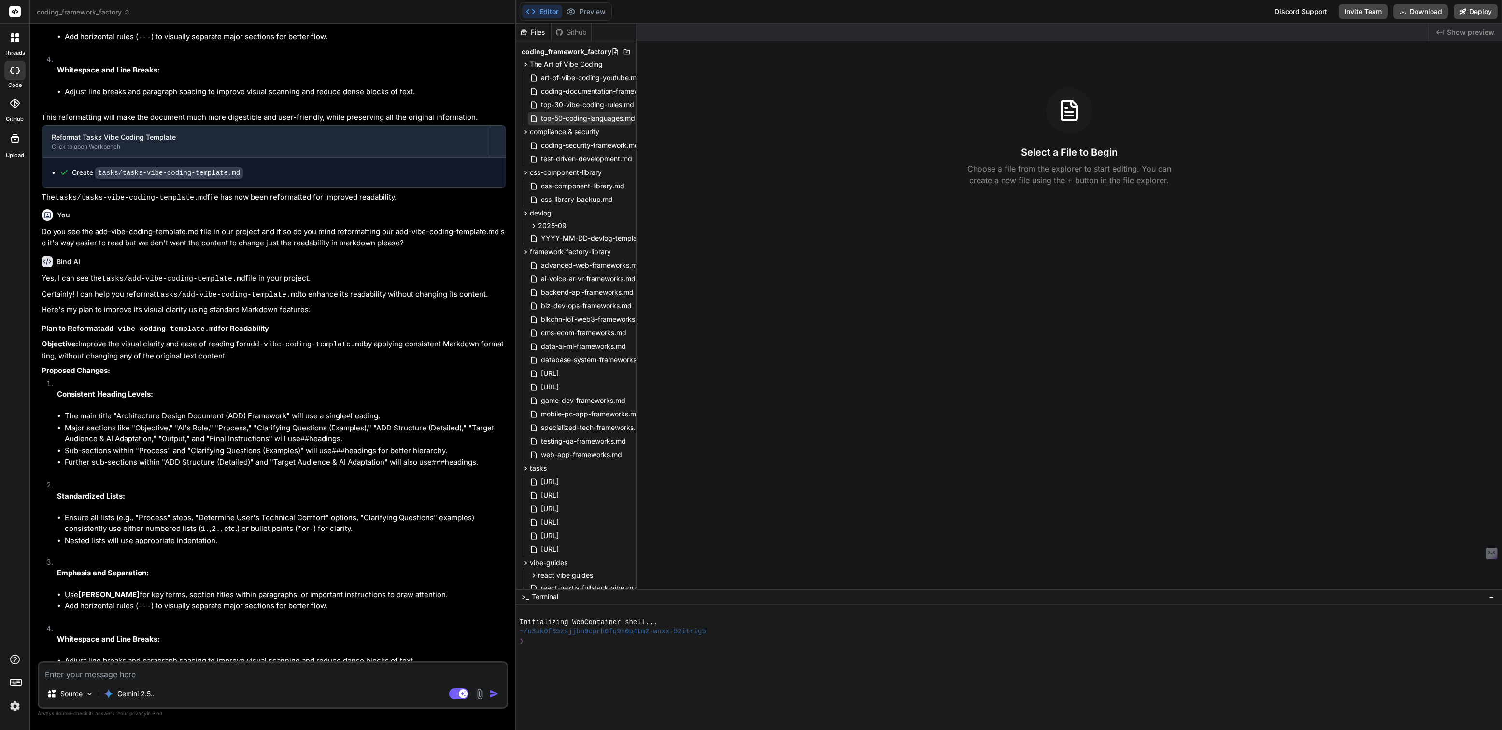
click at [572, 119] on span "top-50-coding-languages.md" at bounding box center [588, 118] width 96 height 12
type textarea "x"
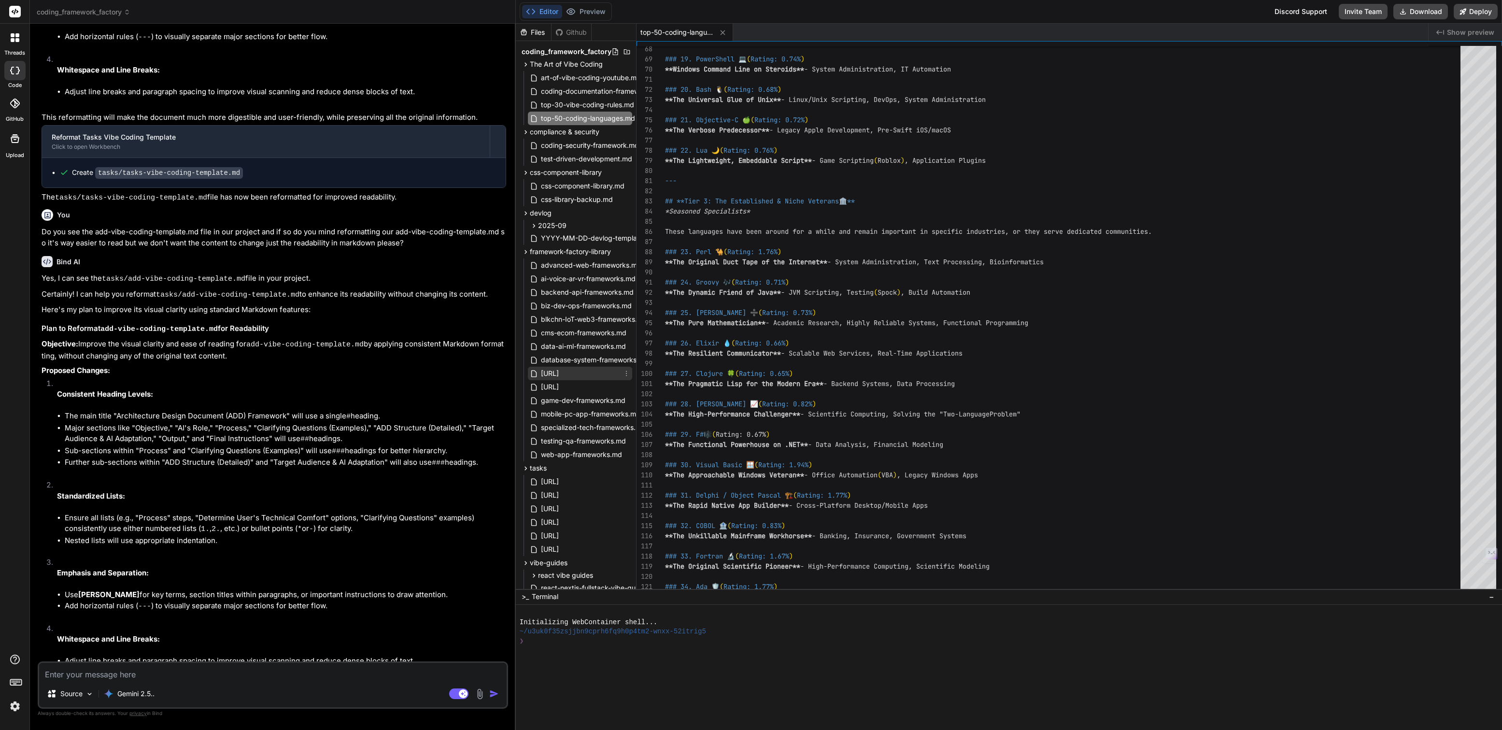
click at [560, 367] on span "[URL]" at bounding box center [550, 373] width 20 height 12
type textarea "* Implement worker code to execute automated tasks. #### 7. Conclusion **This b…"
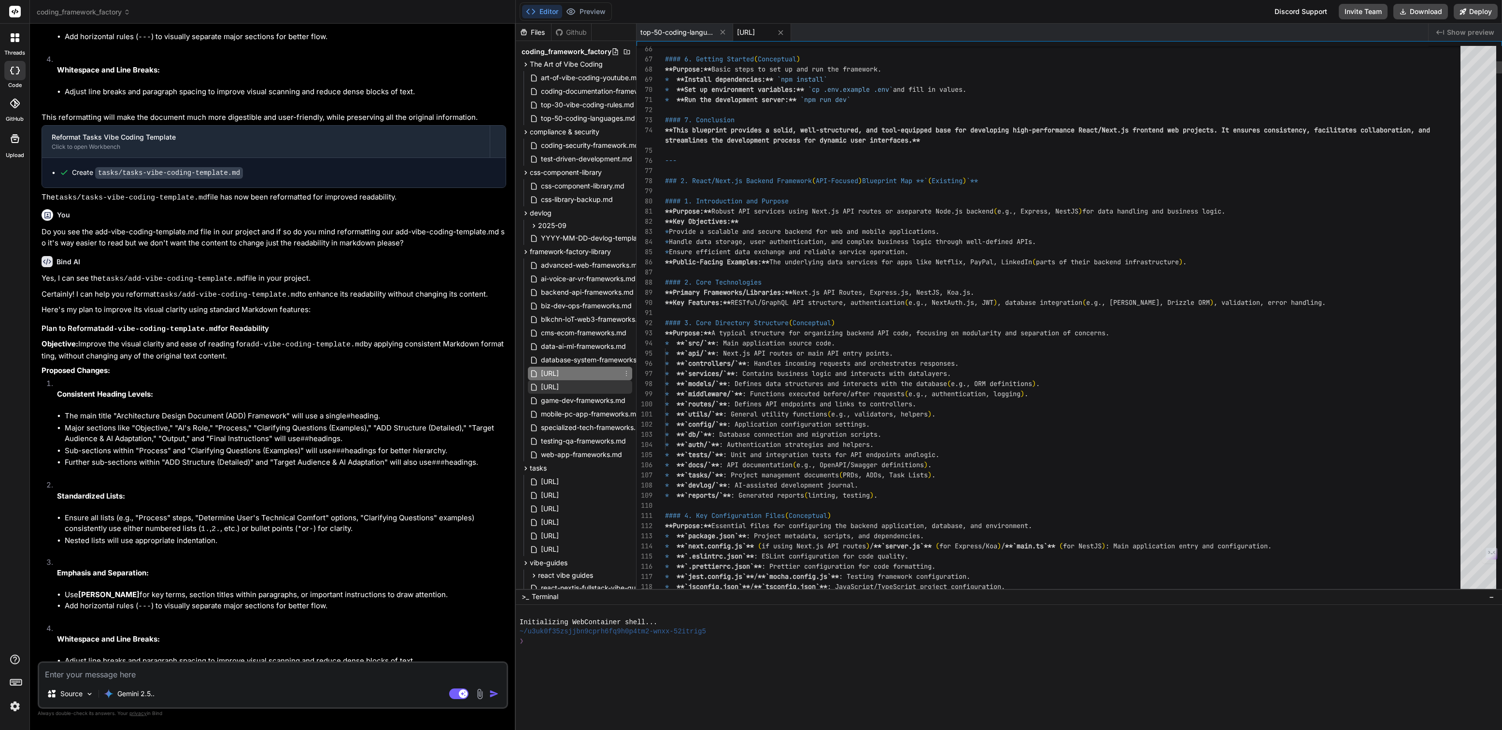
type textarea "x"
click at [560, 388] on span "[URL]" at bounding box center [550, 387] width 20 height 12
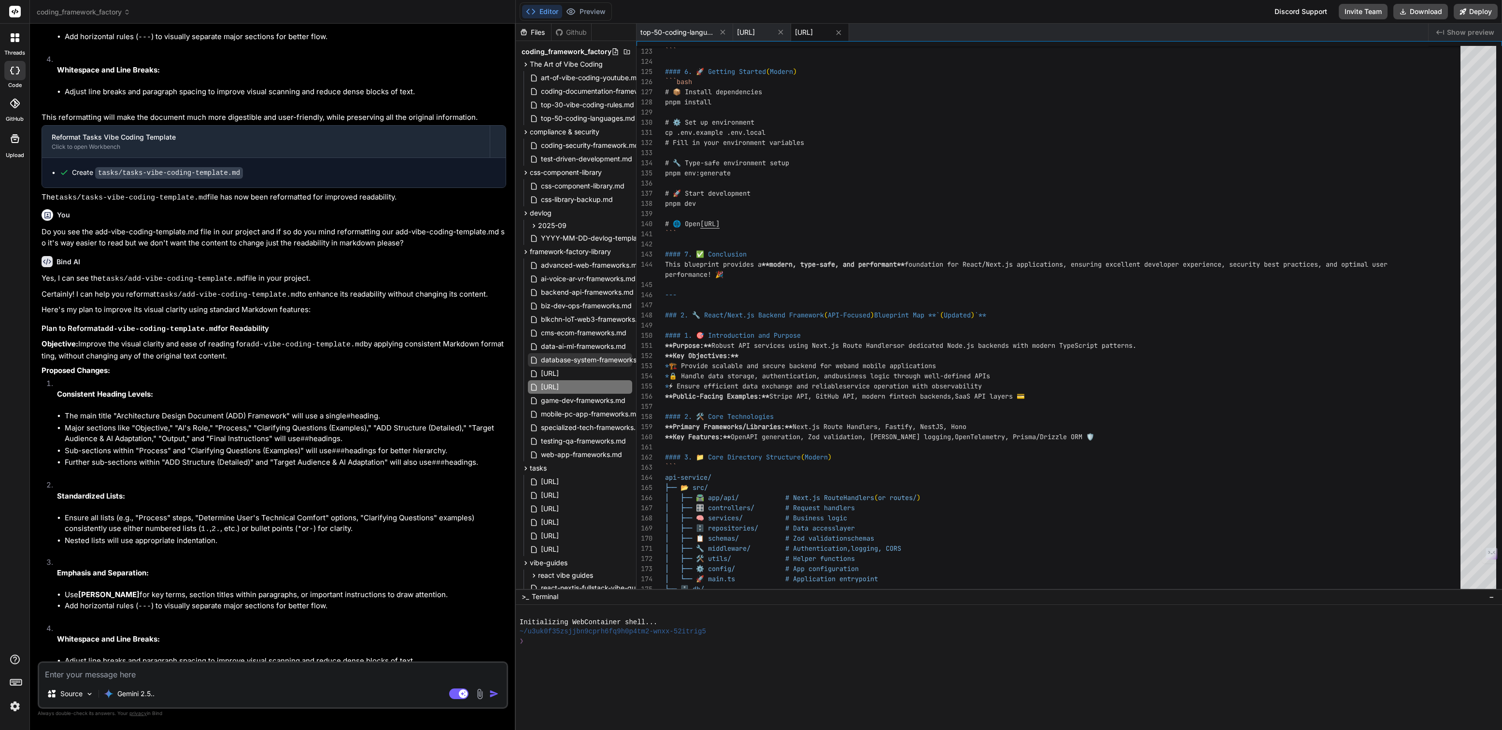
click at [562, 356] on span "database-system-frameworks.md" at bounding box center [595, 360] width 110 height 12
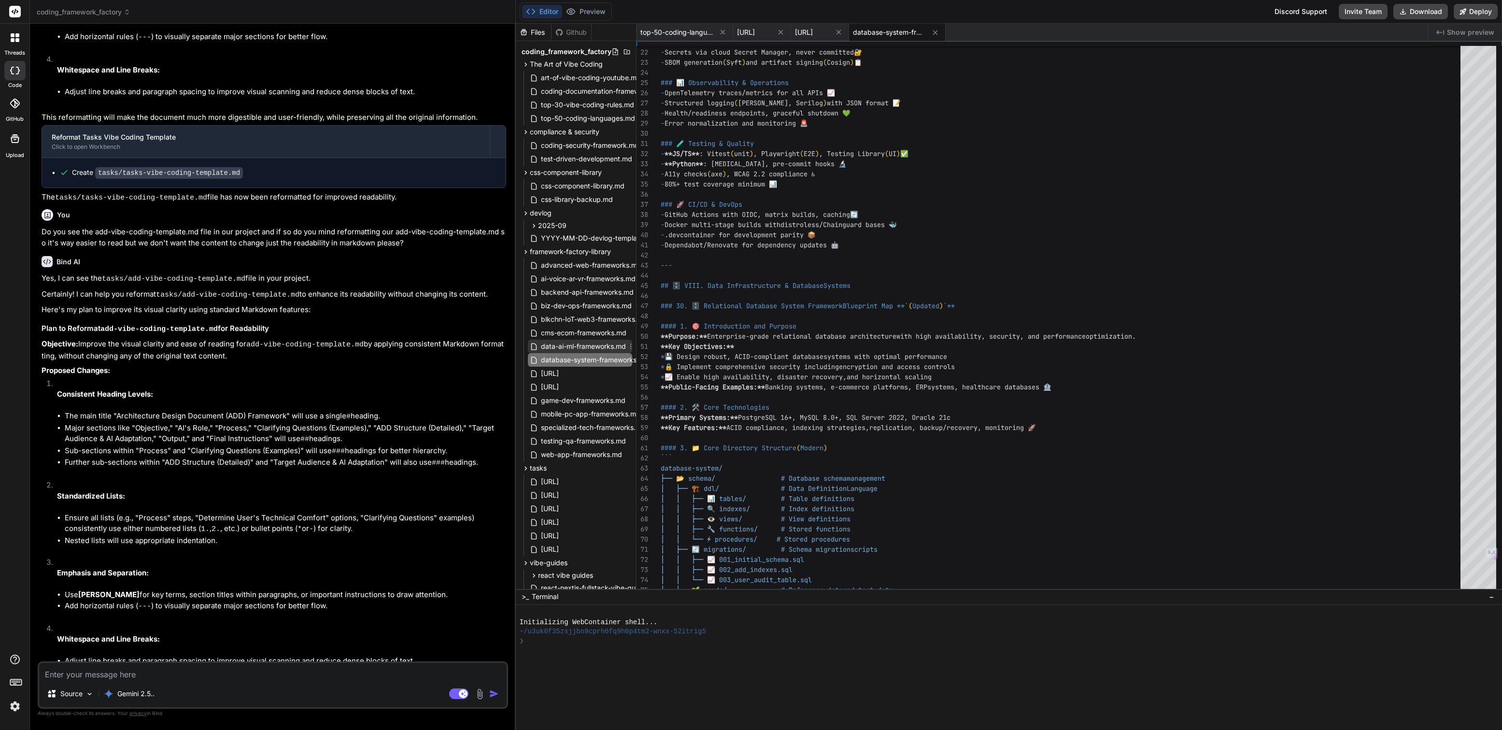
click at [575, 342] on span "data-ai-ml-frameworks.md" at bounding box center [583, 346] width 87 height 12
type textarea "️ Advanced Web** (1 blueprint) - Micro-frontend Architecture 14. **🧪 Testing & …"
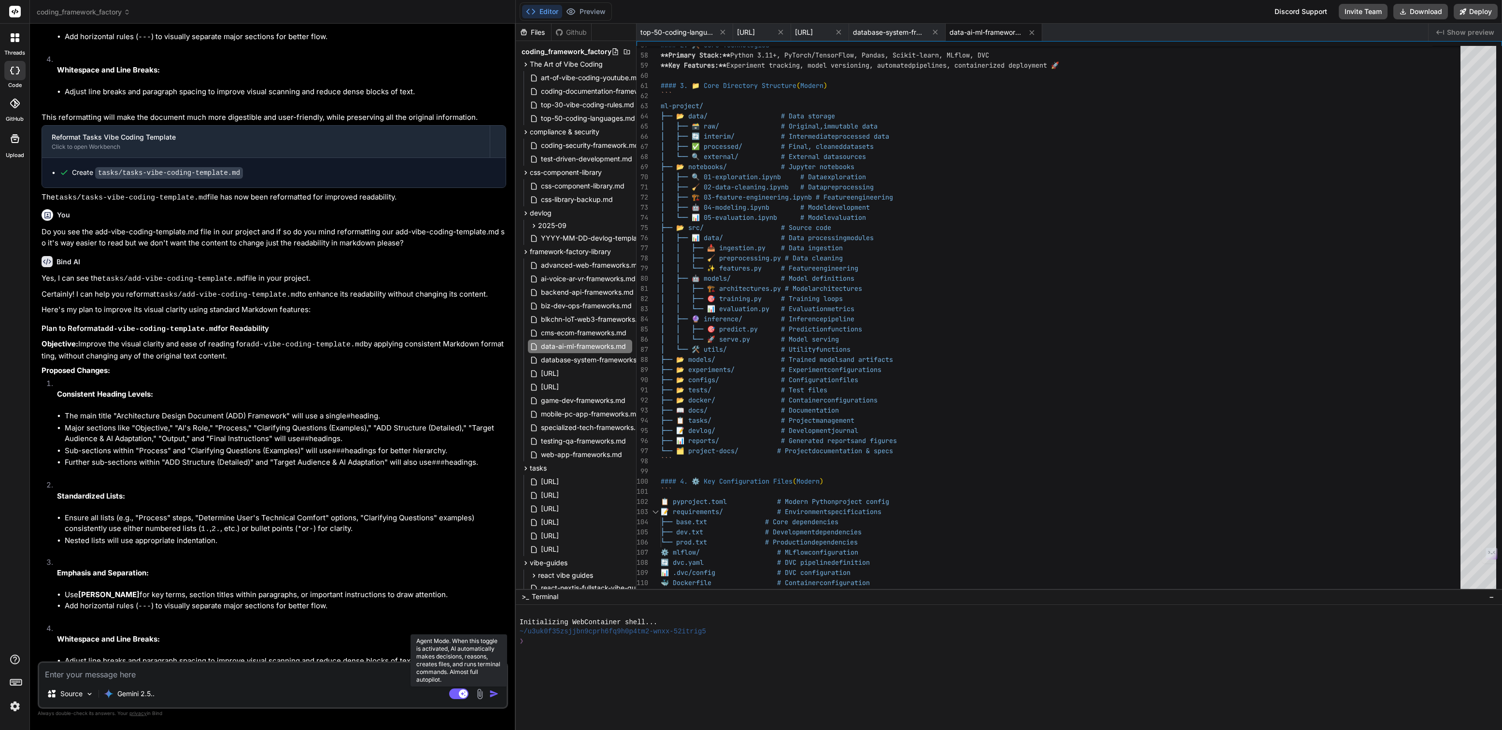
click at [459, 693] on rect at bounding box center [463, 693] width 9 height 9
type textarea "x"
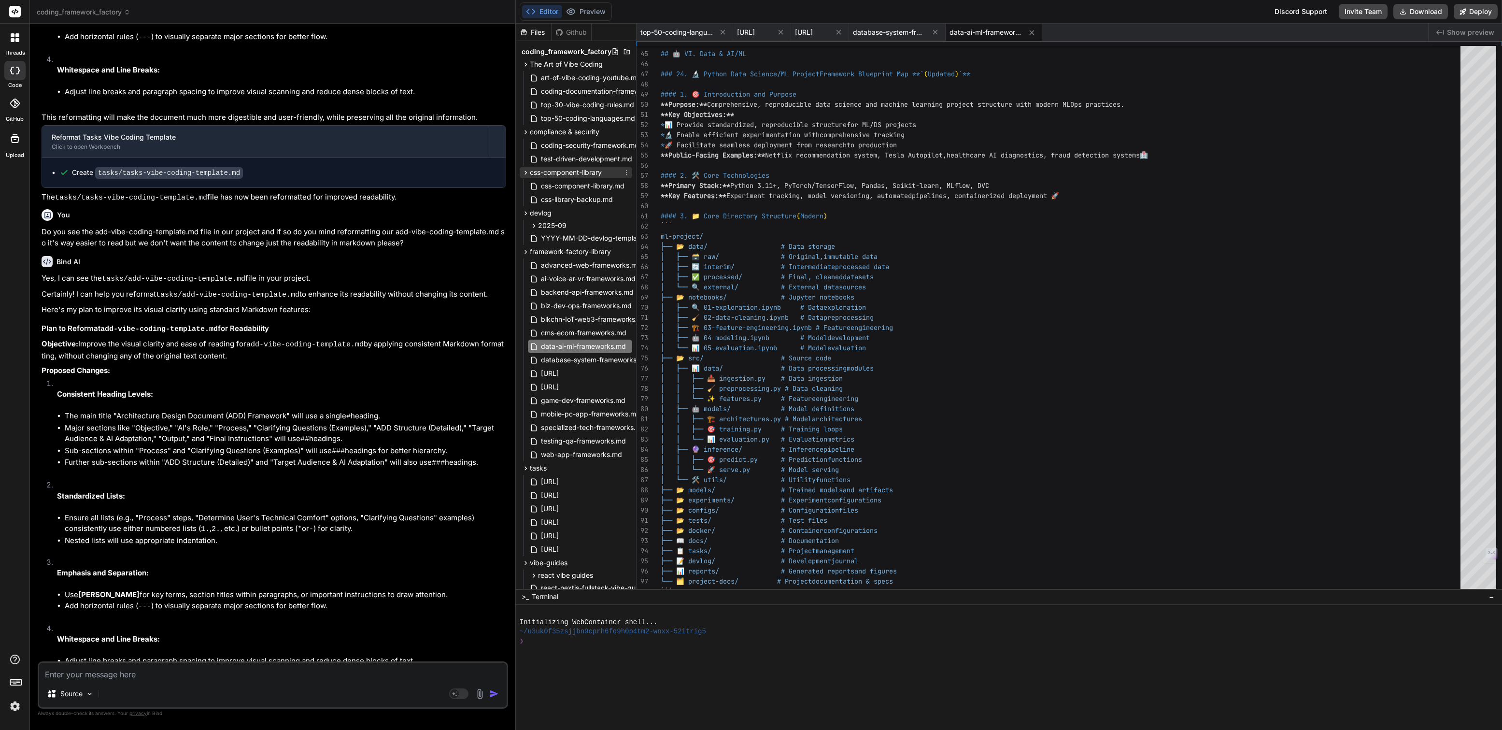
click at [624, 171] on icon at bounding box center [626, 173] width 8 height 8
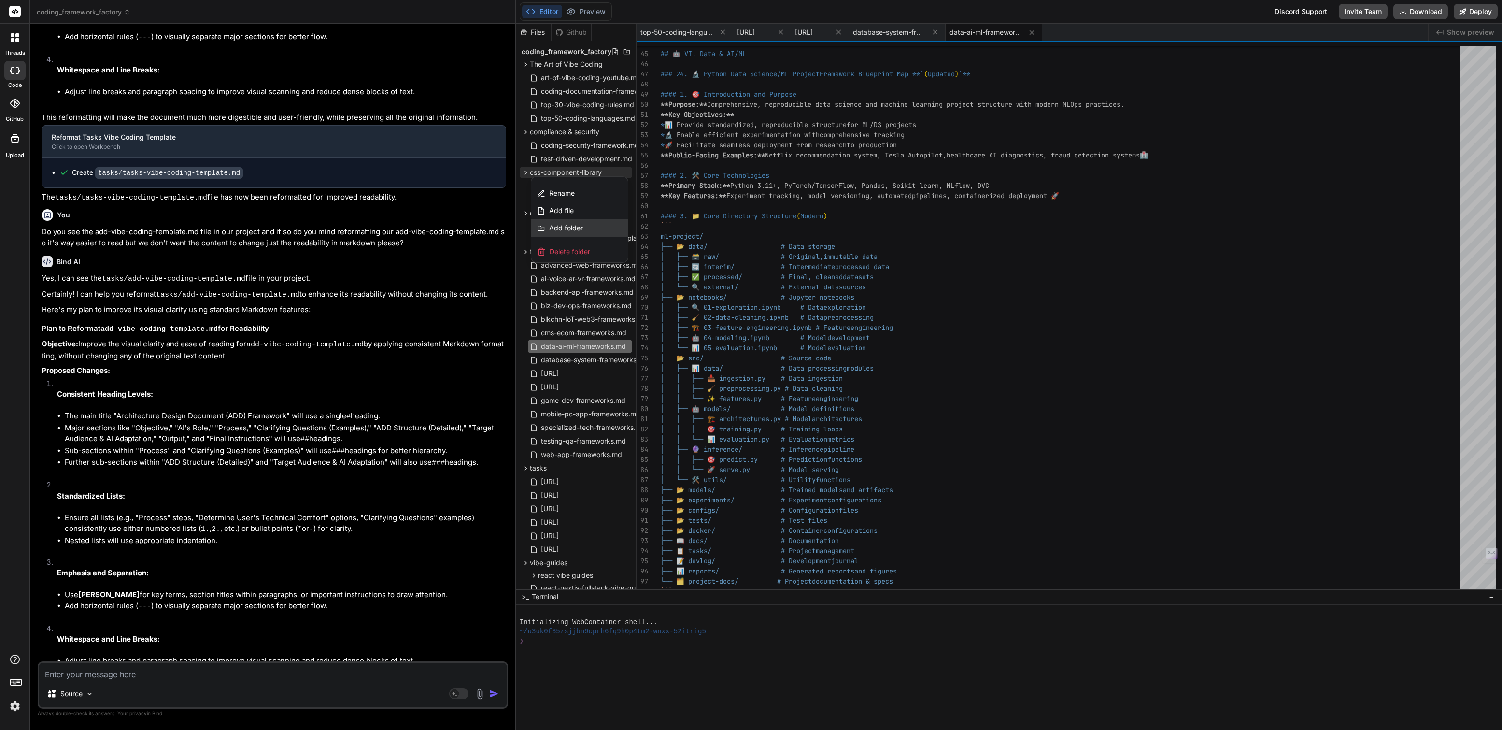
click at [561, 227] on span "Add folder" at bounding box center [566, 228] width 34 height 10
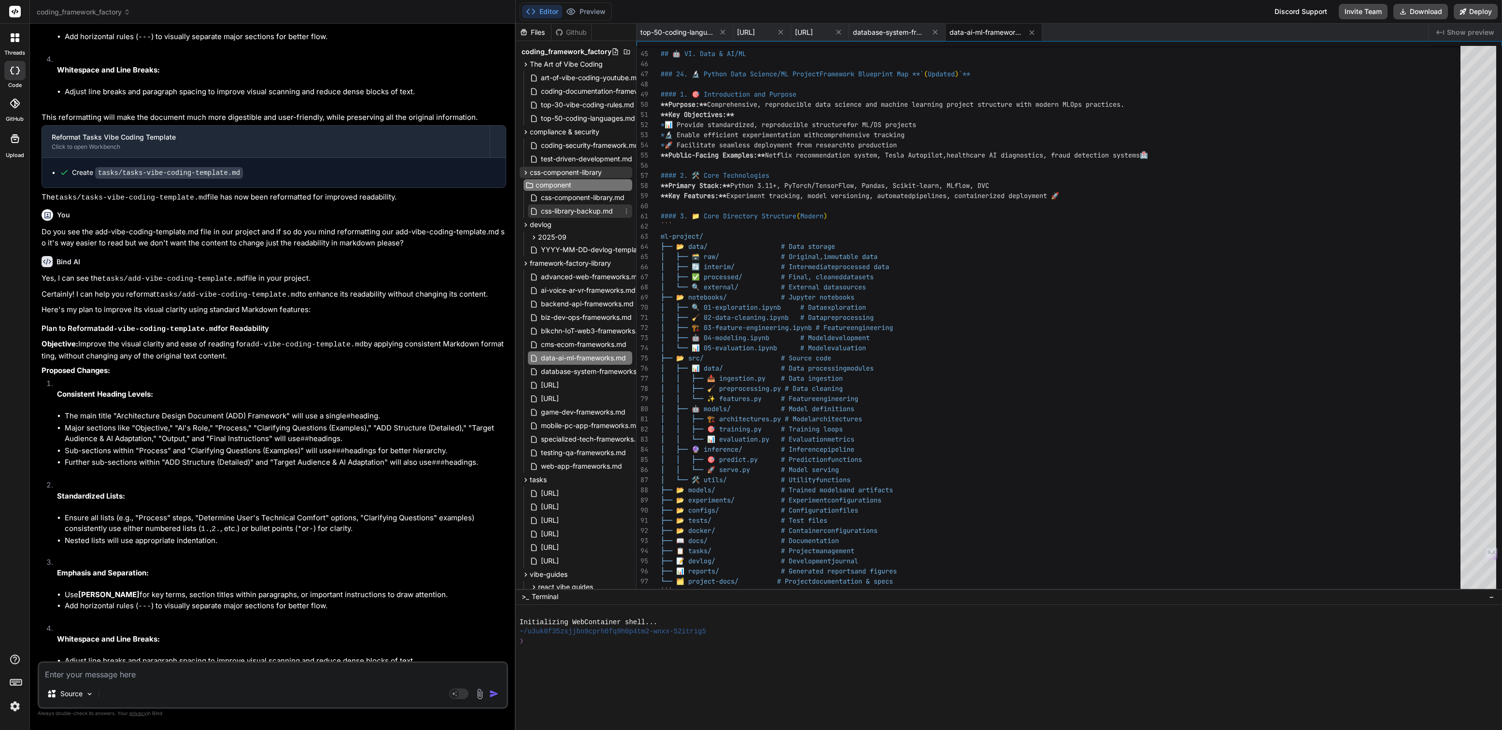
type input "components"
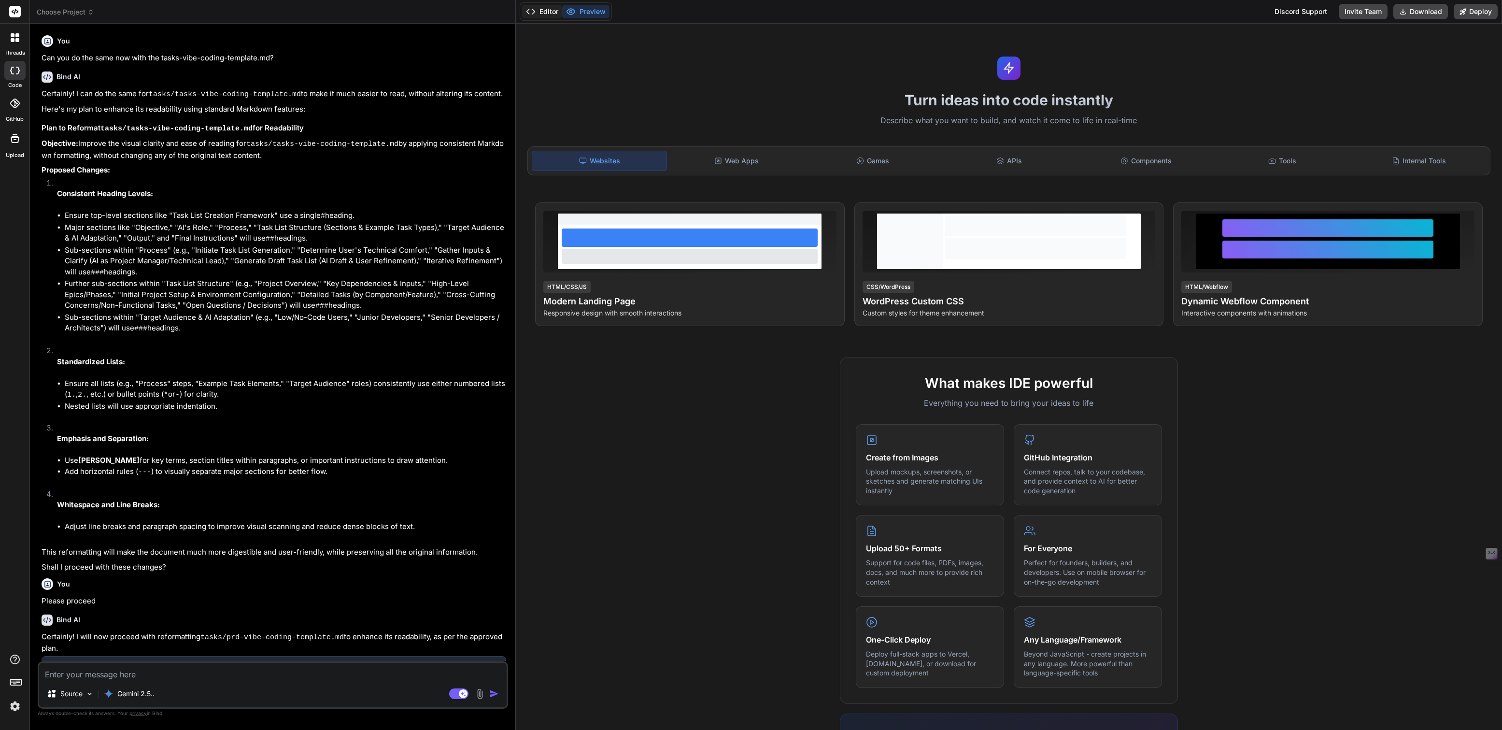
click at [552, 14] on button "Editor" at bounding box center [542, 12] width 40 height 14
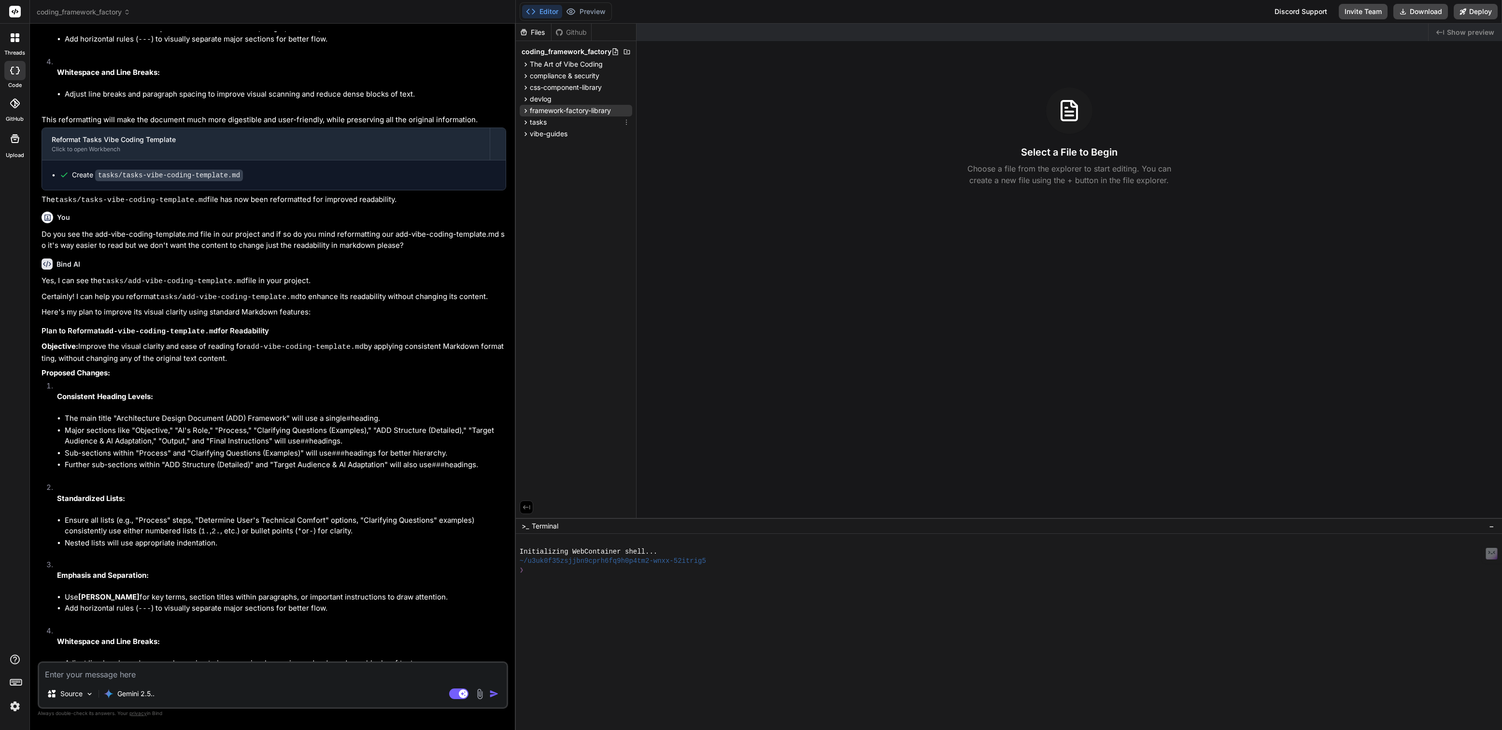
scroll to position [1162, 0]
click at [555, 109] on span "framework-factory-library" at bounding box center [570, 111] width 81 height 10
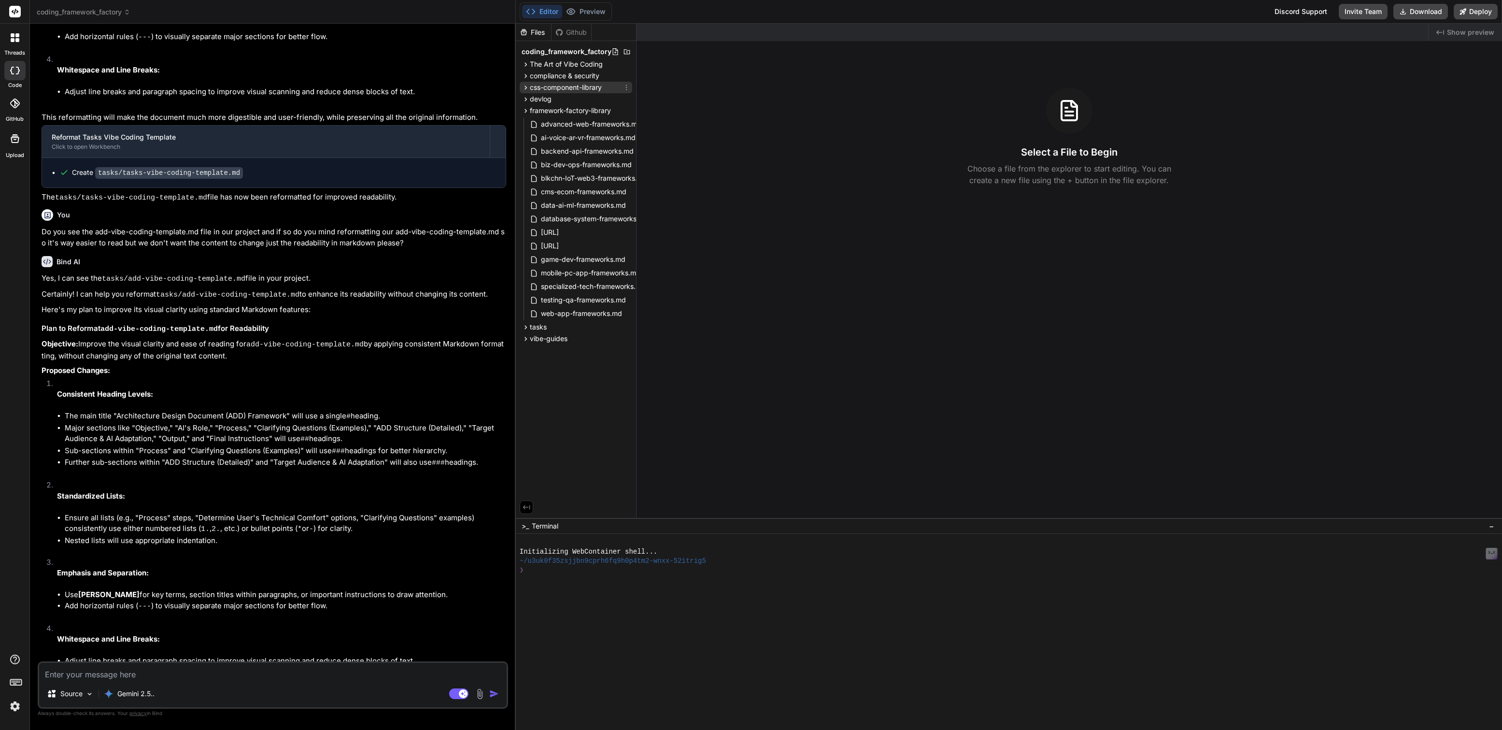
click at [556, 85] on span "css-component-library" at bounding box center [566, 88] width 72 height 10
click at [100, 15] on span "coding_framework_factory" at bounding box center [84, 12] width 94 height 10
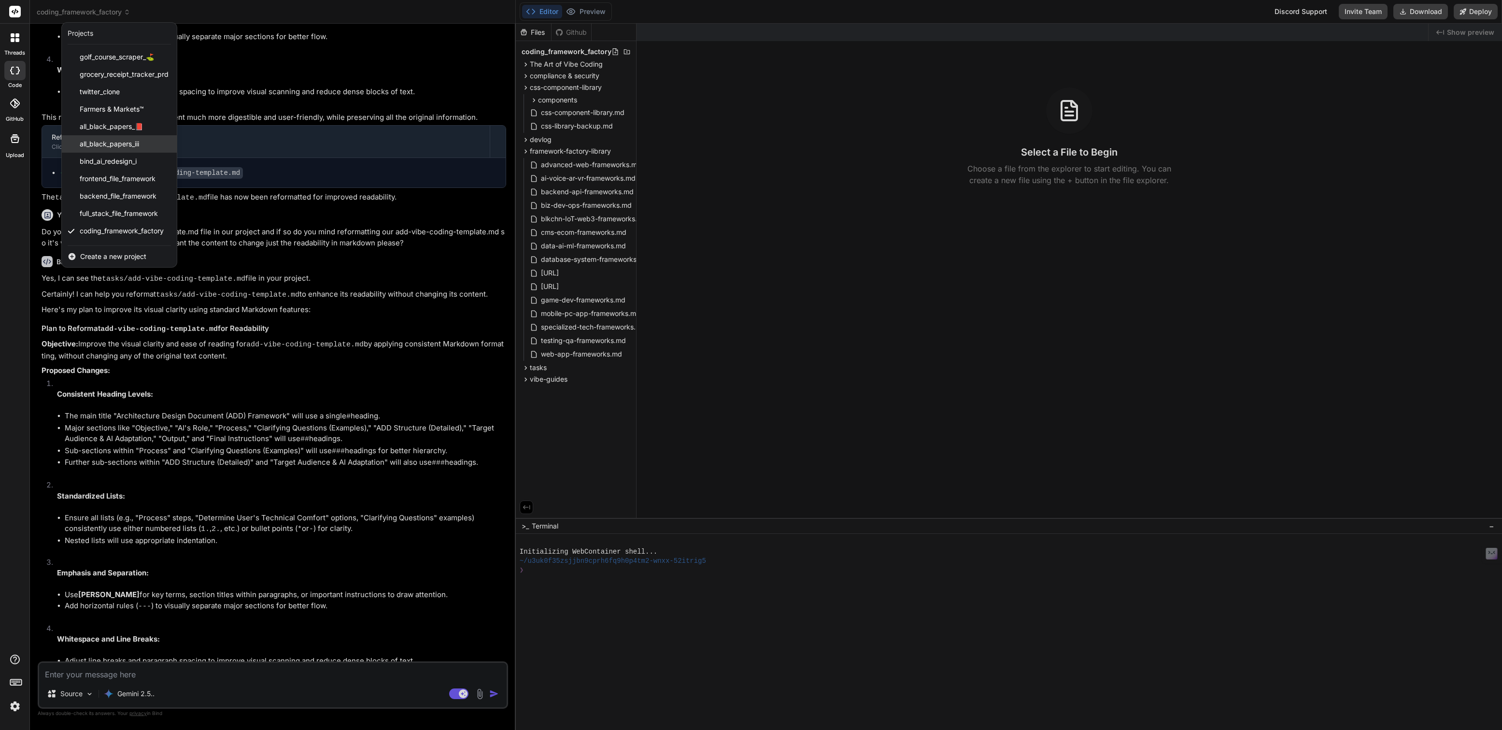
click at [112, 146] on span "all_black_papers_iii" at bounding box center [109, 144] width 59 height 10
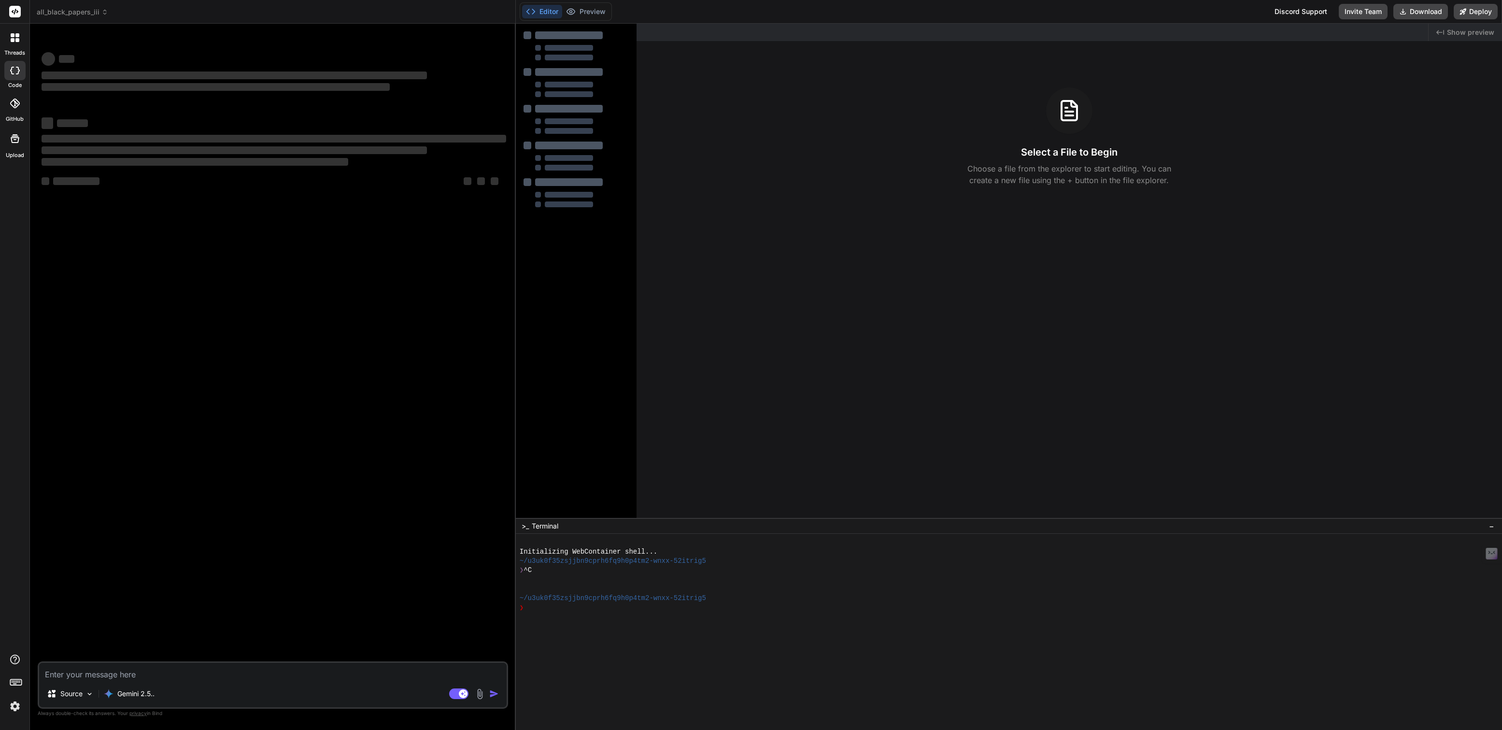
scroll to position [0, 0]
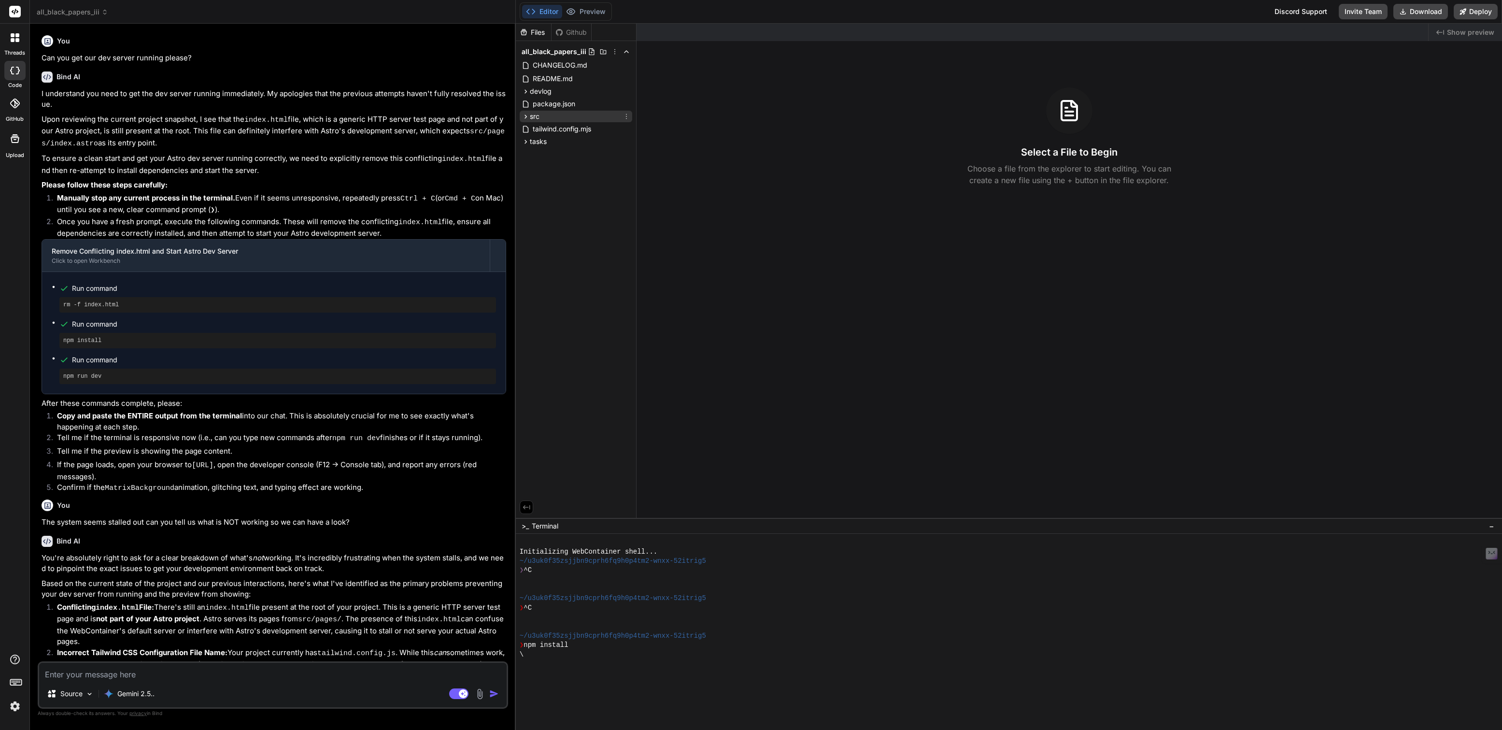
click at [534, 118] on span "src" at bounding box center [535, 117] width 10 height 10
click at [553, 129] on span "components" at bounding box center [557, 129] width 39 height 10
click at [575, 223] on span "MatrixBackground.jsx" at bounding box center [583, 224] width 71 height 12
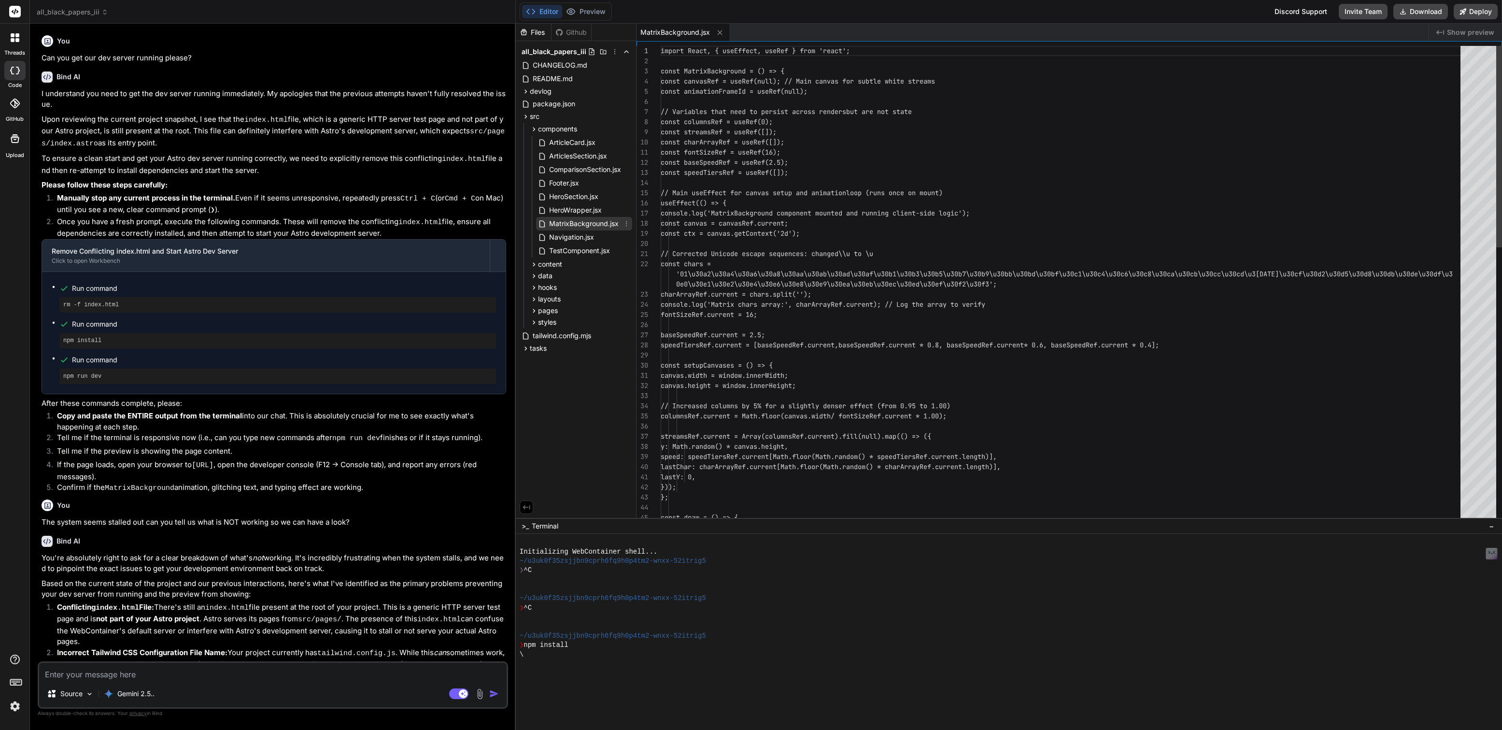
type textarea "x"
click at [773, 213] on div "import React, { useEffect, useRef } from 'react'; const MatrixBackground = () =…" at bounding box center [1062, 608] width 805 height 1125
type textarea "import React, { useEffect, useRef } from 'react'; const MatrixBackground = () =…"
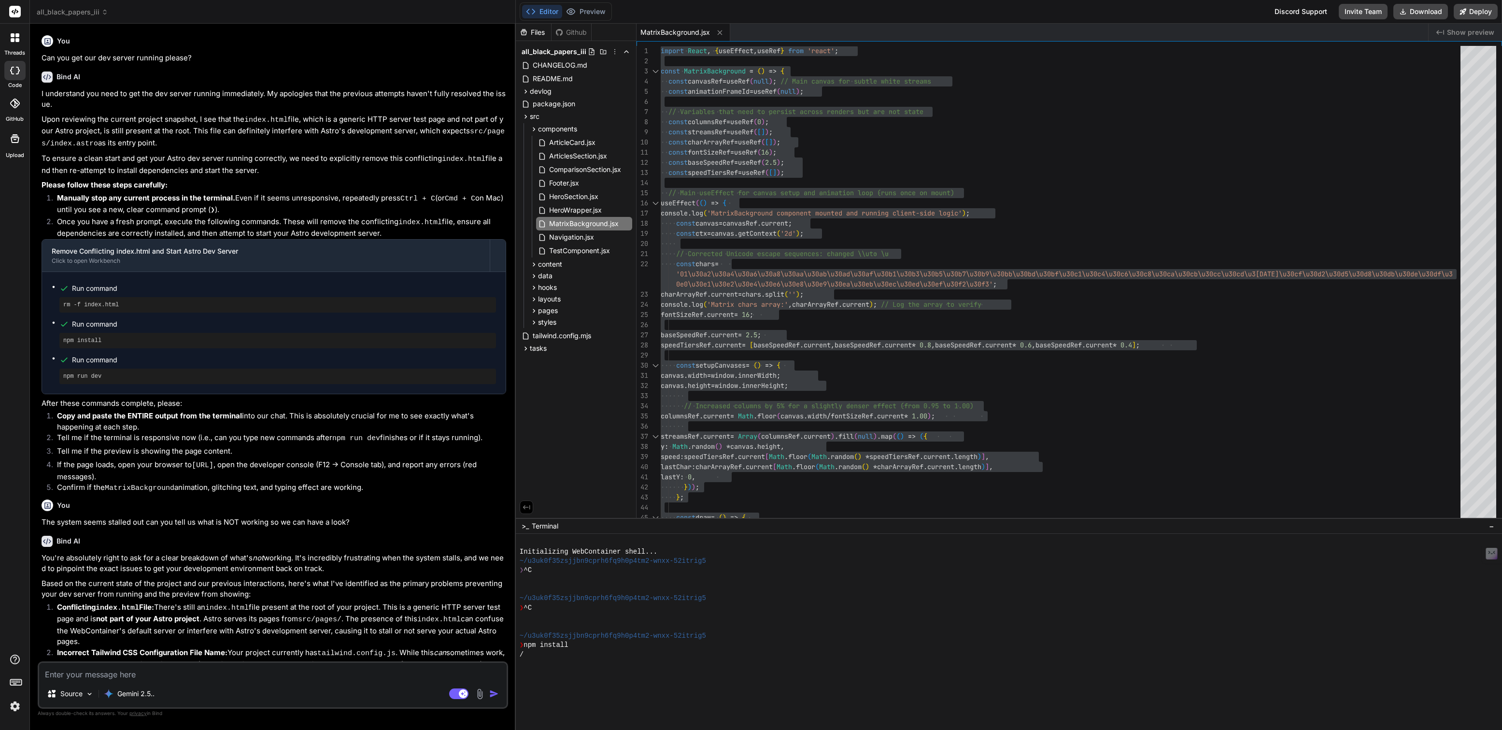
click at [75, 10] on span "all_black_papers_iii" at bounding box center [72, 12] width 71 height 10
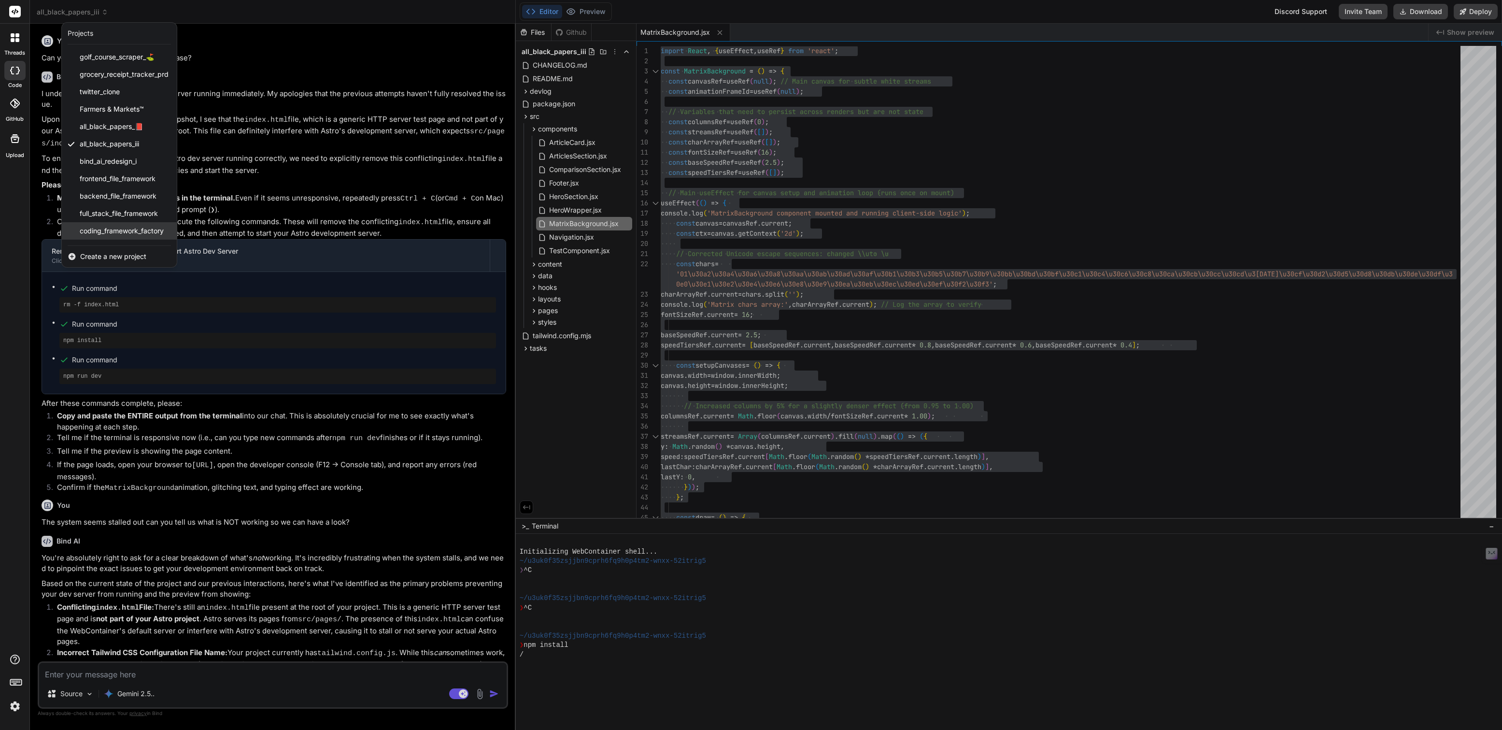
click at [112, 231] on span "coding_framework_factory" at bounding box center [122, 231] width 84 height 10
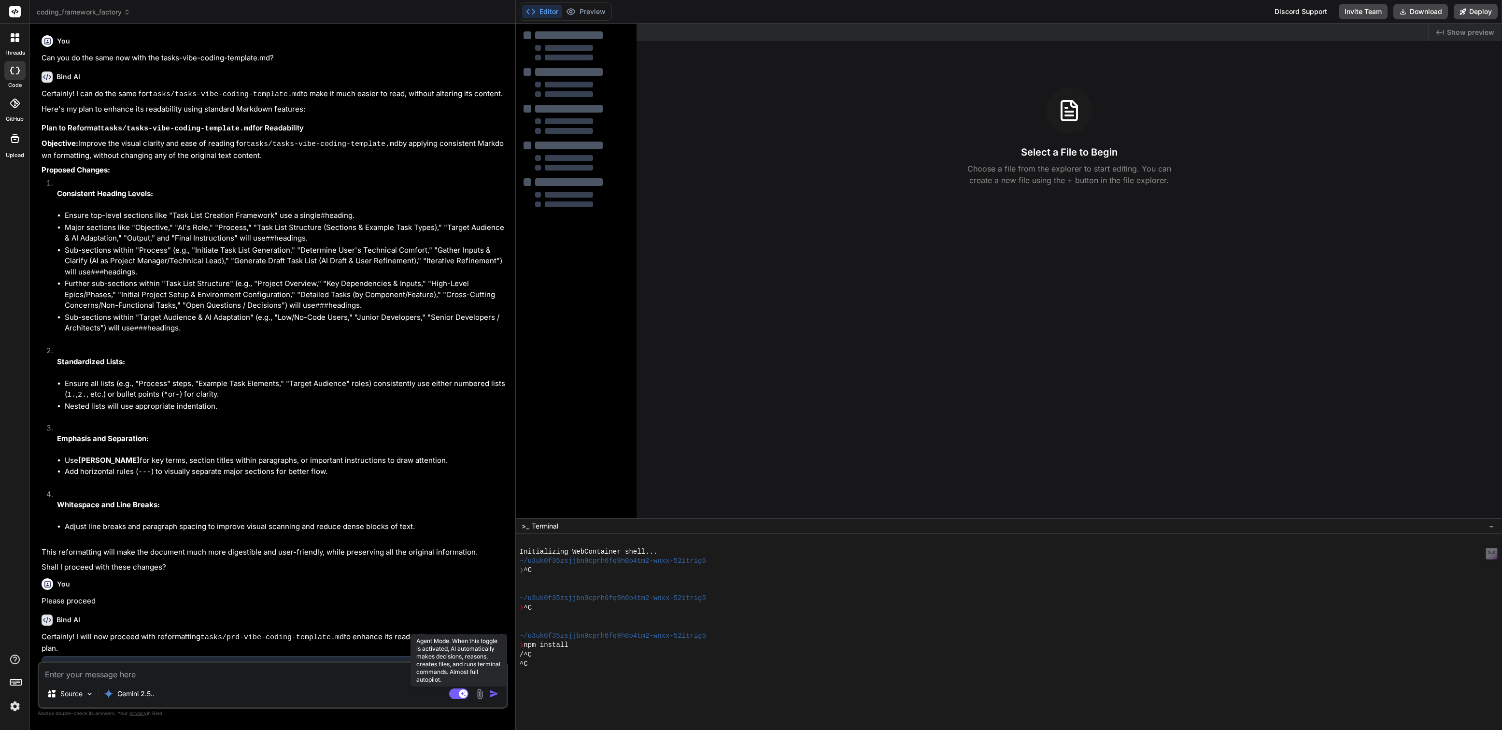
click at [459, 690] on rect at bounding box center [458, 693] width 19 height 11
type textarea "x"
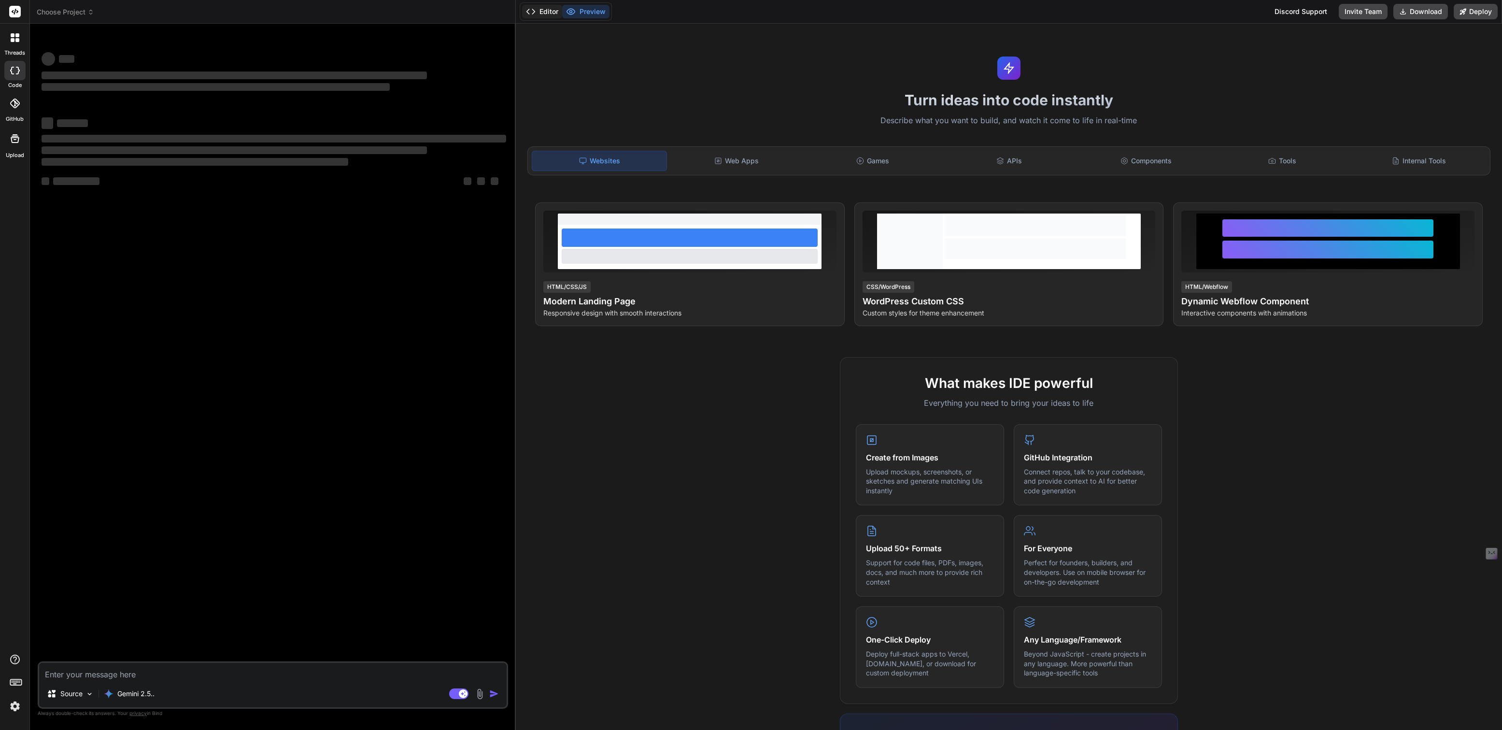
click at [544, 6] on button "Editor" at bounding box center [542, 12] width 40 height 14
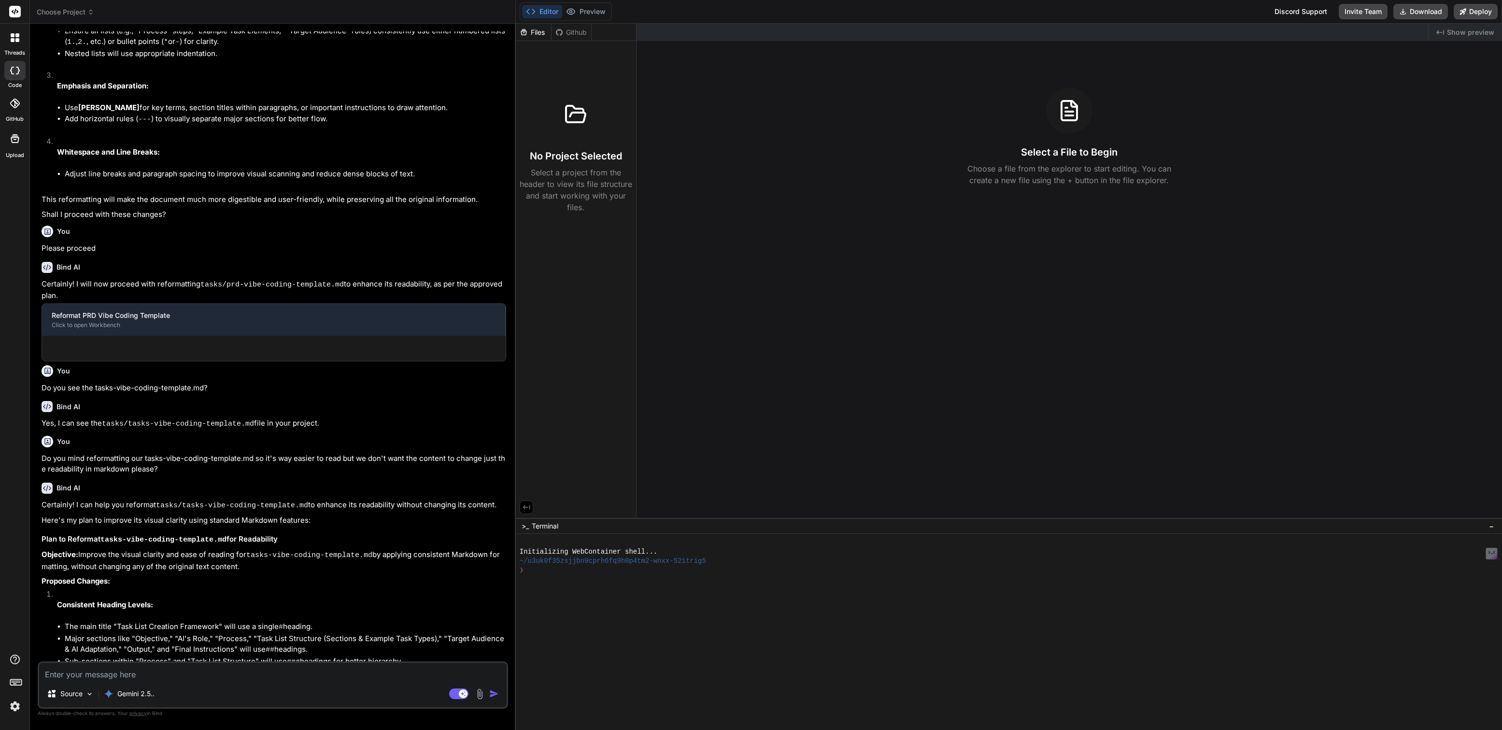
type textarea "x"
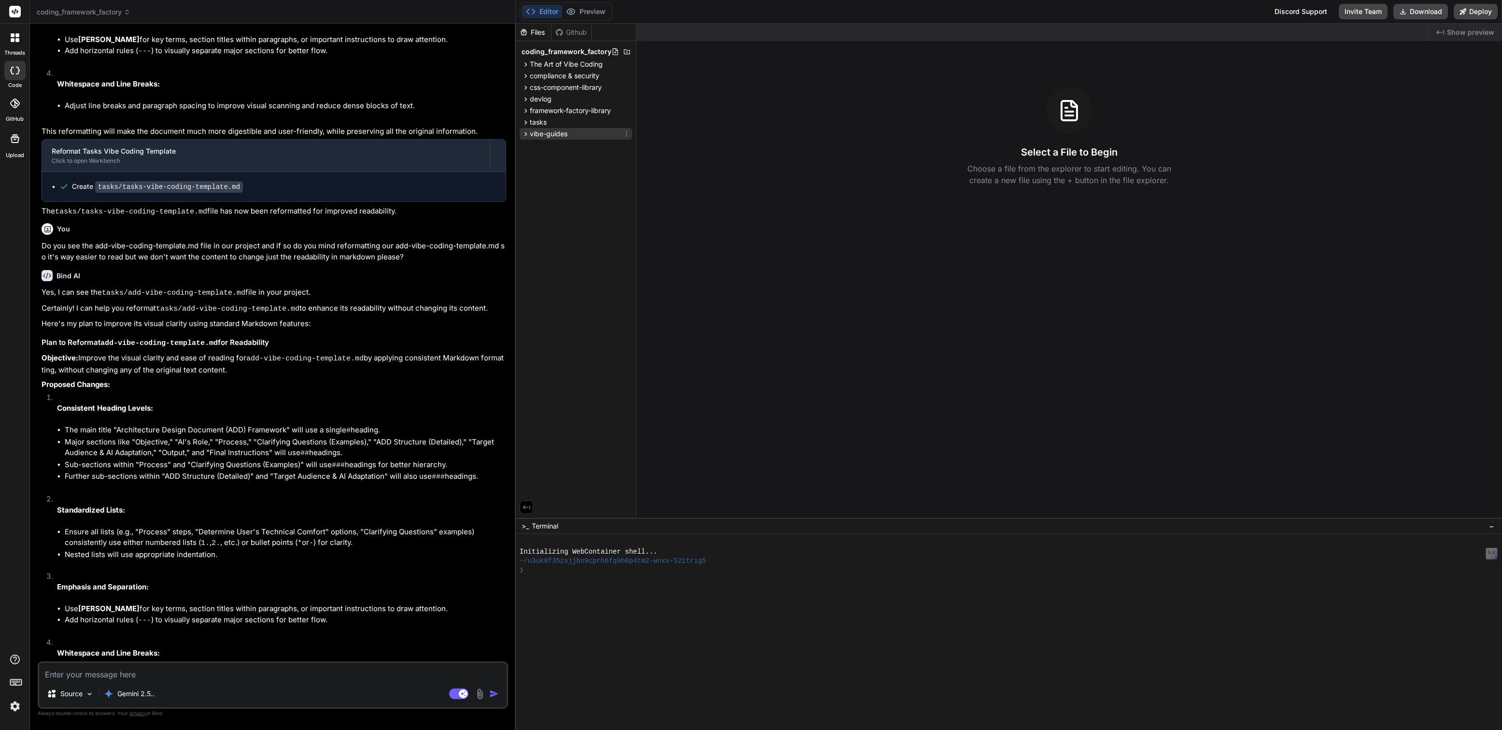
scroll to position [1162, 0]
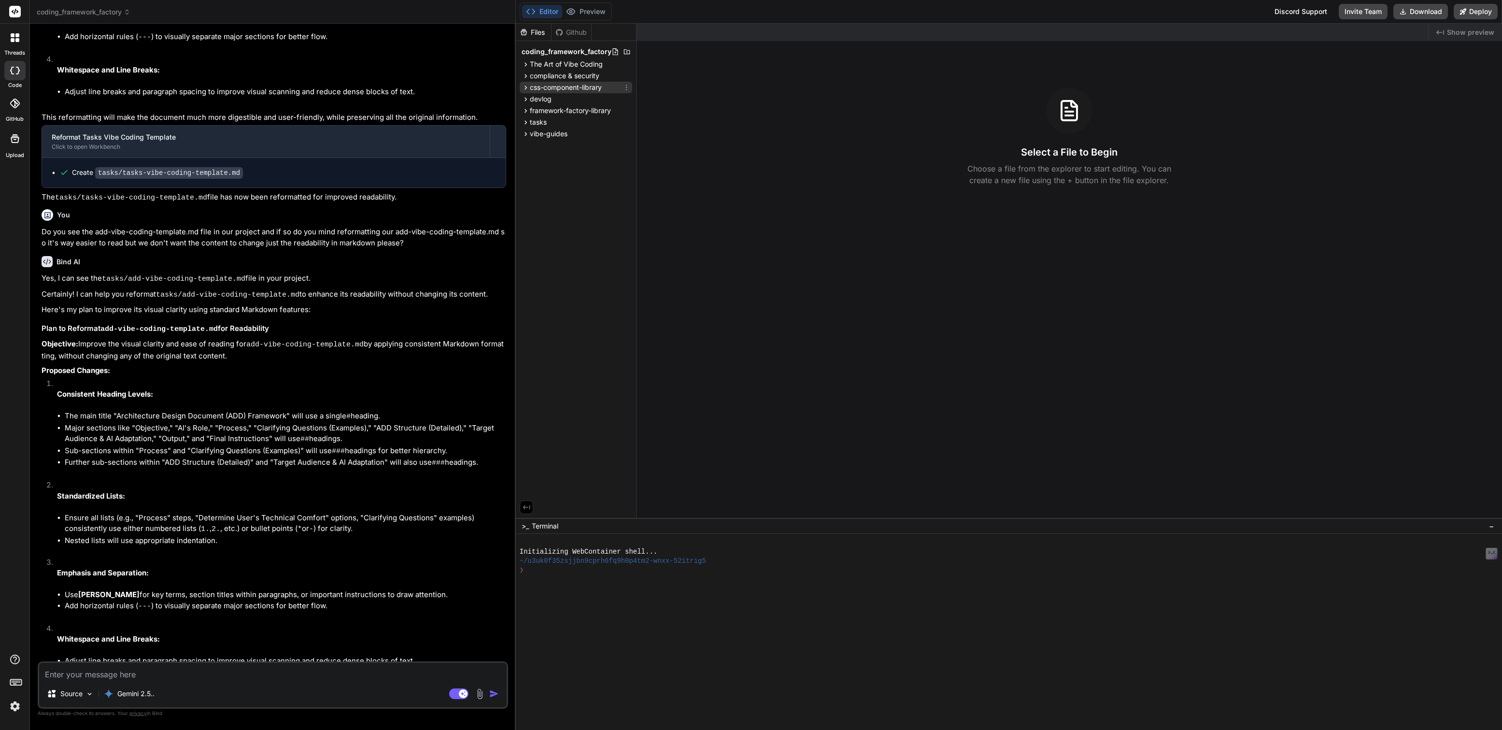
click at [551, 87] on span "css-component-library" at bounding box center [566, 88] width 72 height 10
click at [559, 100] on span "components" at bounding box center [557, 100] width 39 height 10
click at [627, 99] on icon at bounding box center [626, 100] width 8 height 8
click at [569, 142] on span "Add file" at bounding box center [561, 138] width 25 height 10
click at [585, 110] on input "MatrixBackrgound.jsx" at bounding box center [597, 113] width 106 height 12
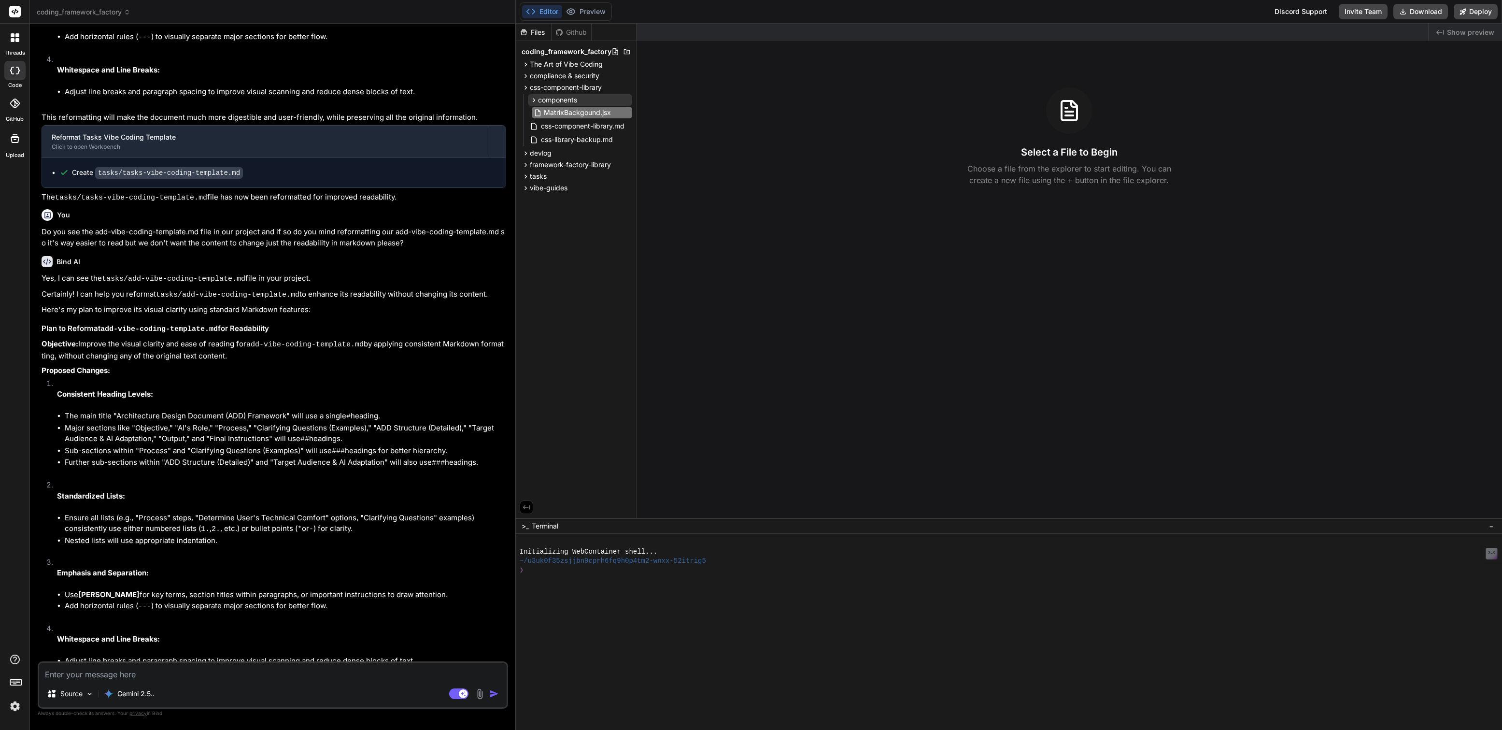
type input "MatrixBackground.jsx"
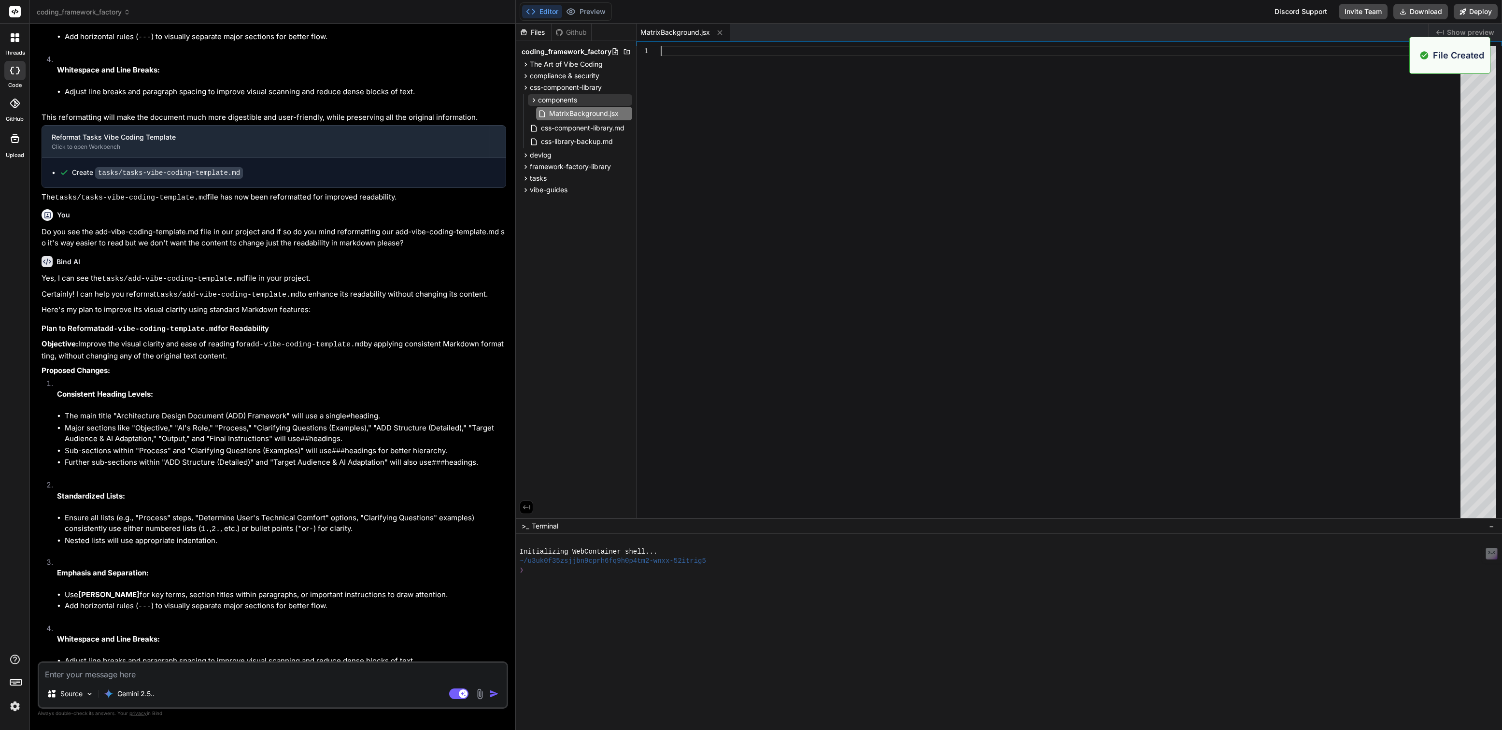
click at [712, 56] on div at bounding box center [1062, 284] width 805 height 477
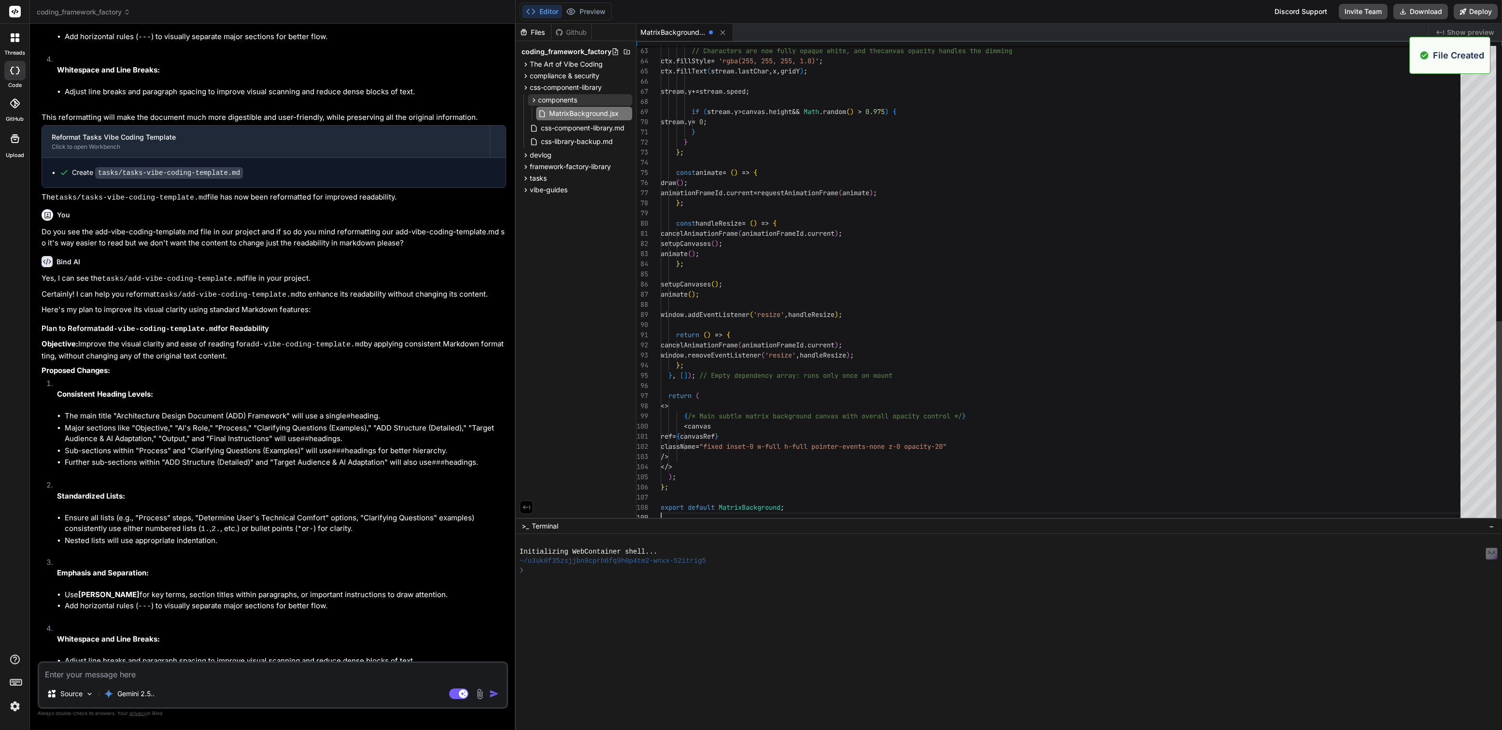
type textarea "x"
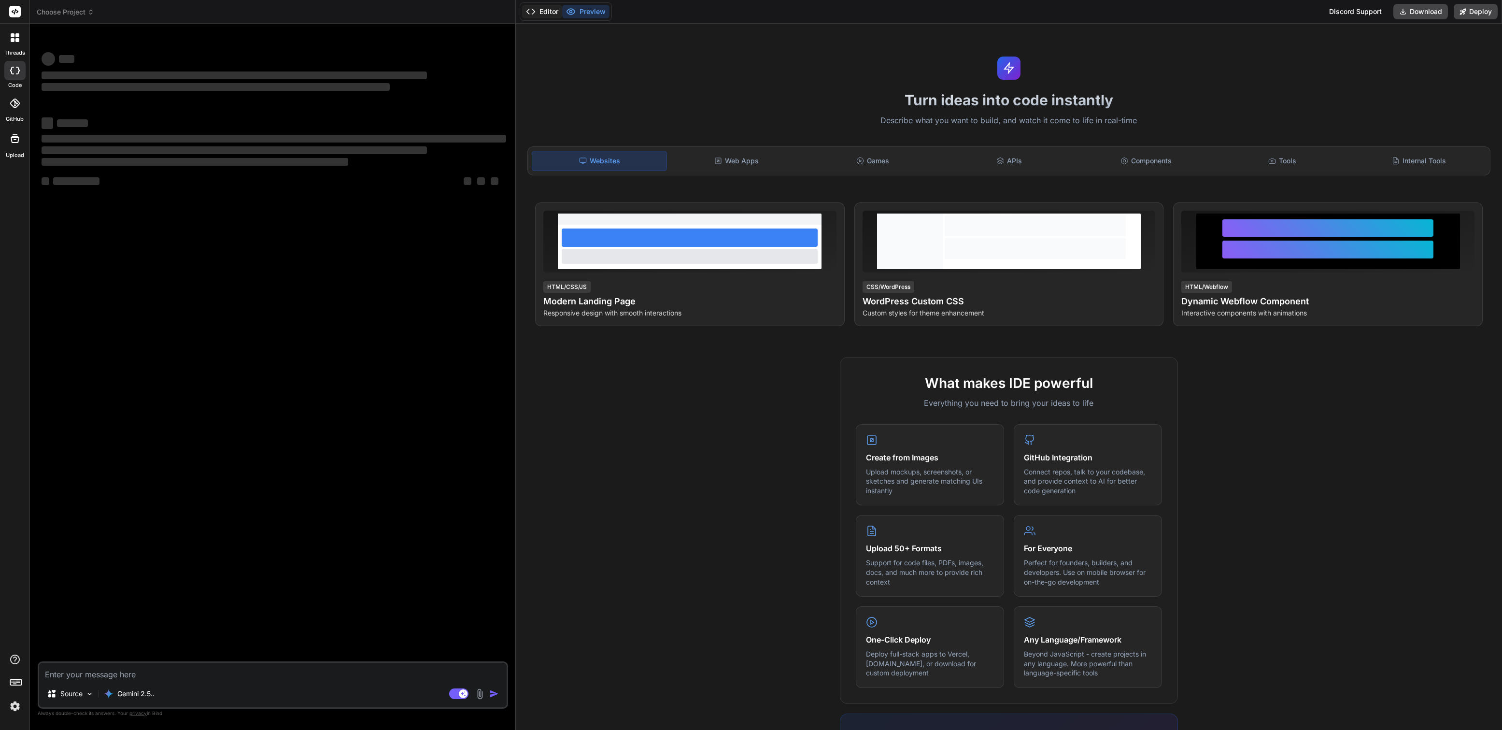
click at [543, 11] on button "Editor" at bounding box center [542, 12] width 40 height 14
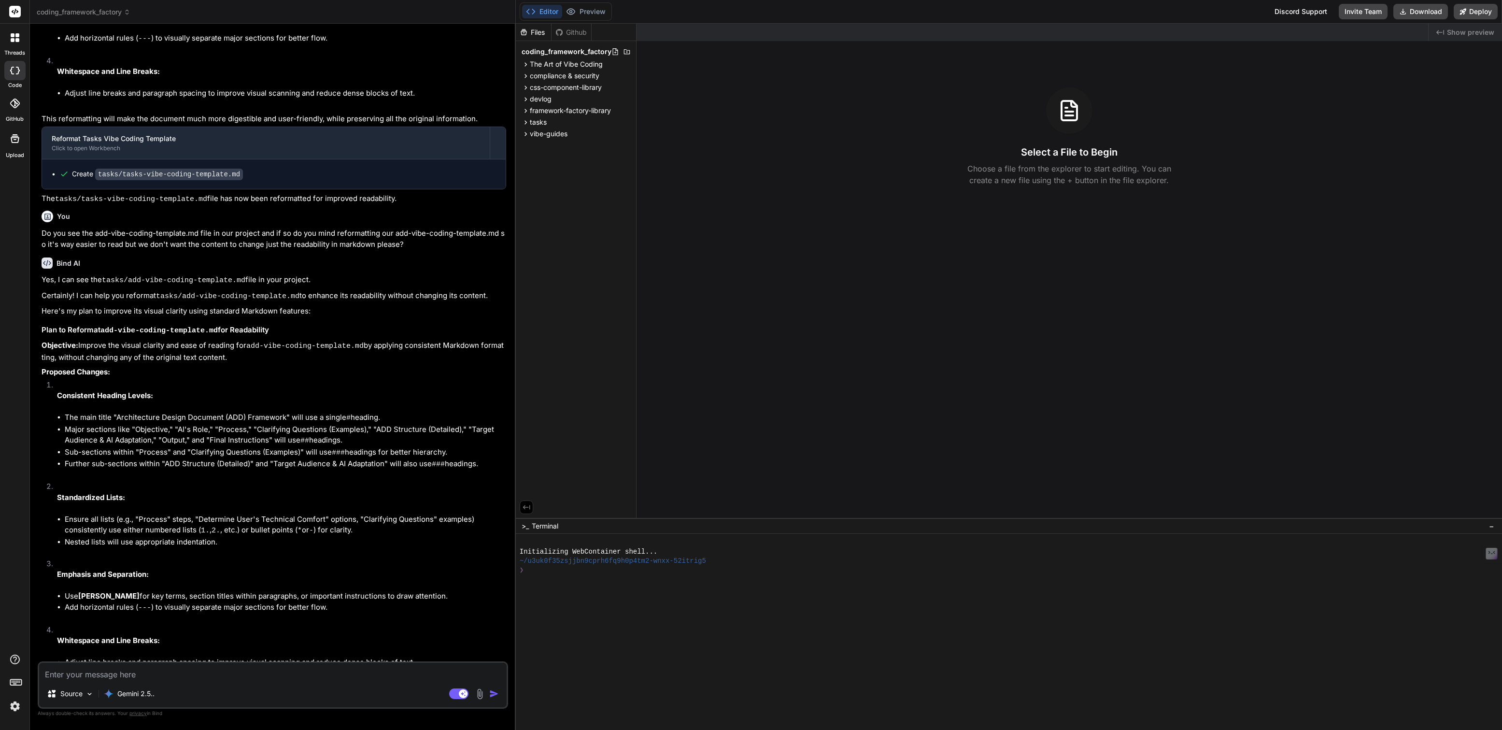
scroll to position [1162, 0]
click at [562, 85] on span "css-component-library" at bounding box center [566, 88] width 72 height 10
click at [561, 96] on span "components" at bounding box center [557, 100] width 39 height 10
click at [588, 119] on span "MatrixBackground.jsx" at bounding box center [583, 114] width 71 height 12
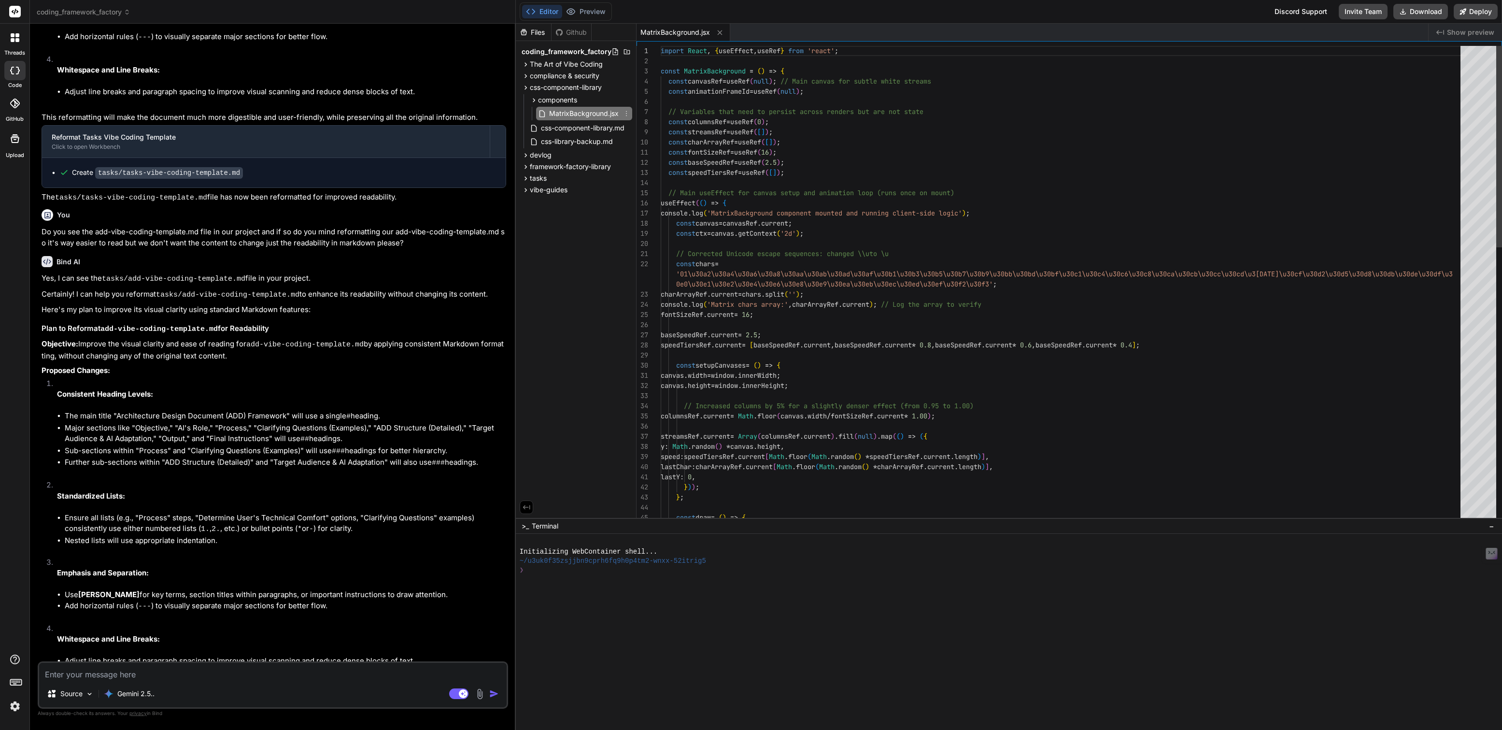
type textarea "x"
click at [629, 98] on icon at bounding box center [626, 100] width 8 height 8
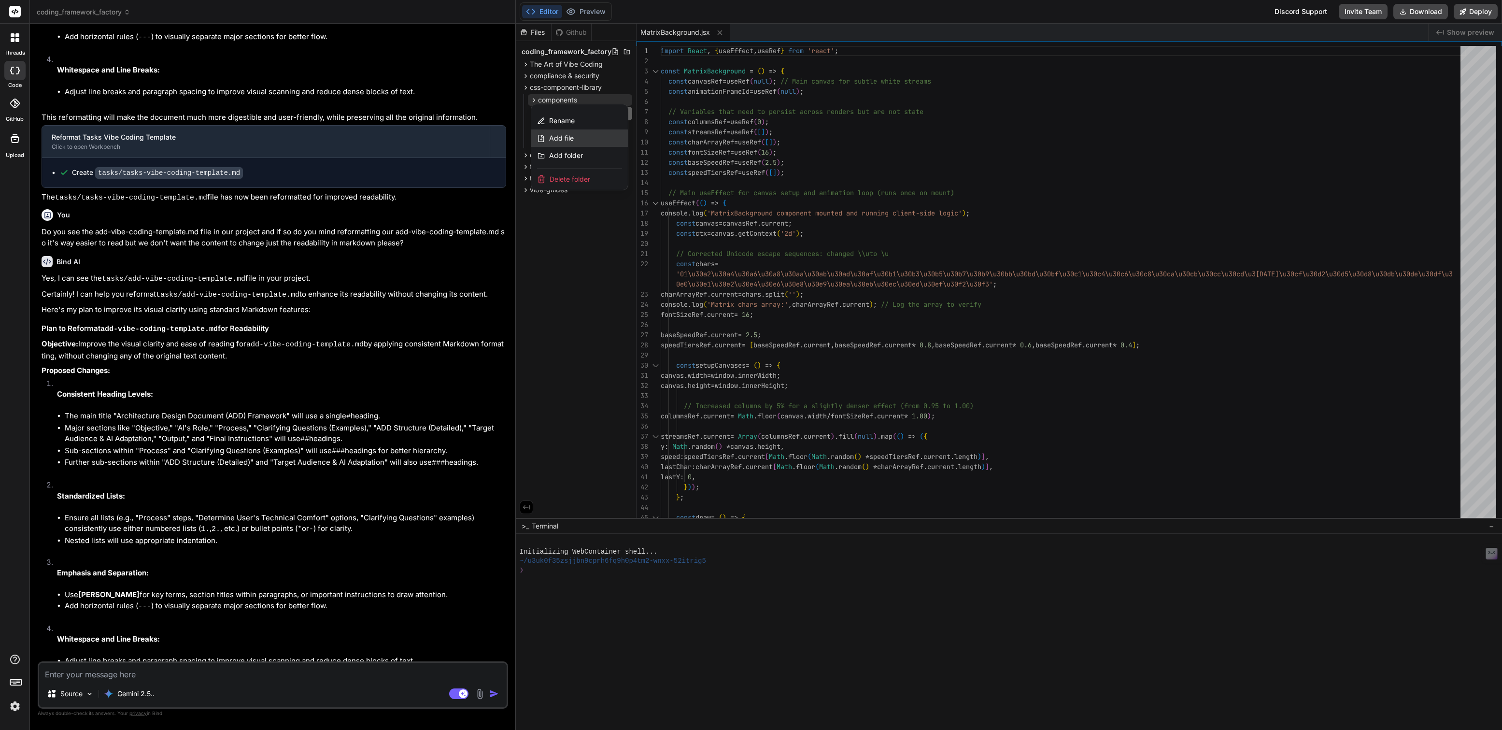
click at [560, 135] on span "Add file" at bounding box center [561, 138] width 25 height 10
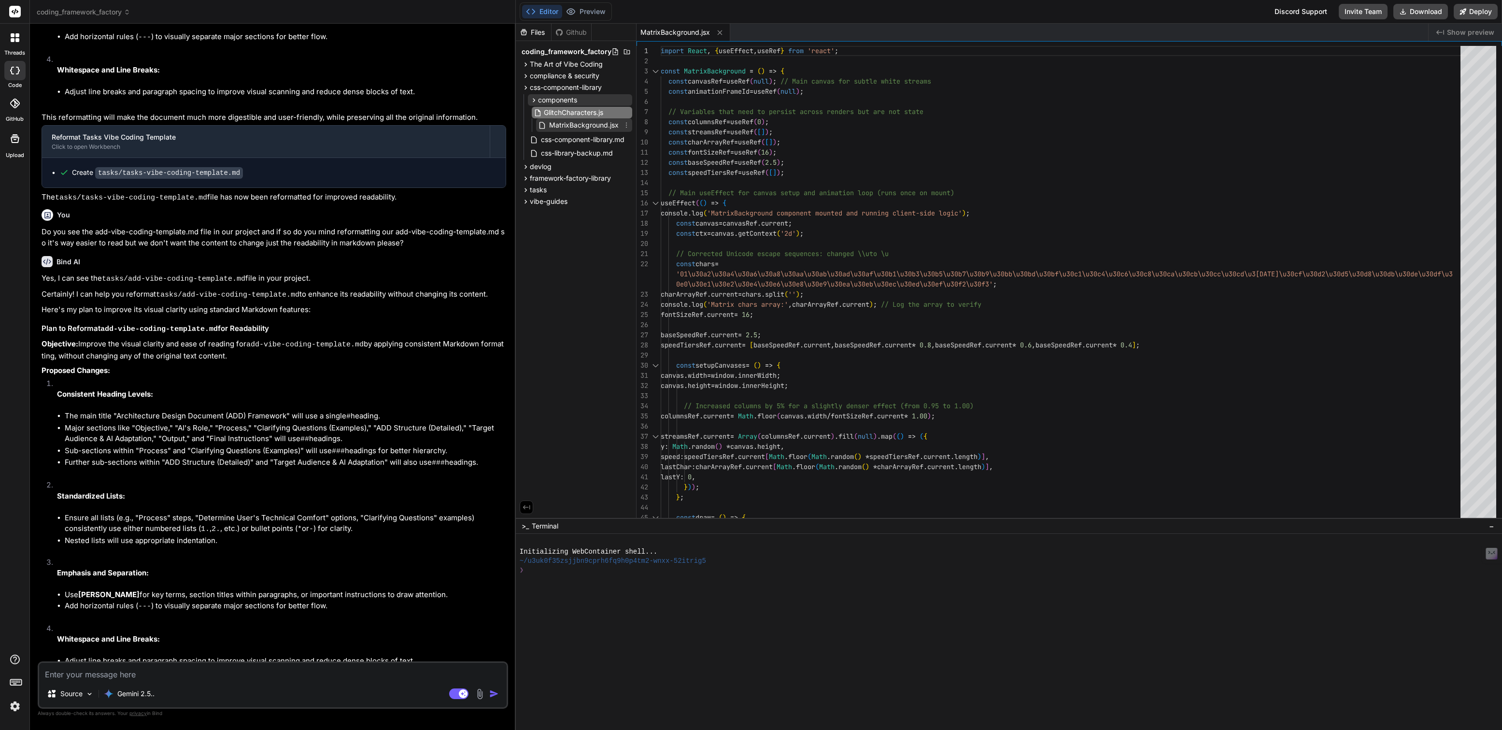
type input "GlitchCharacters.jsx"
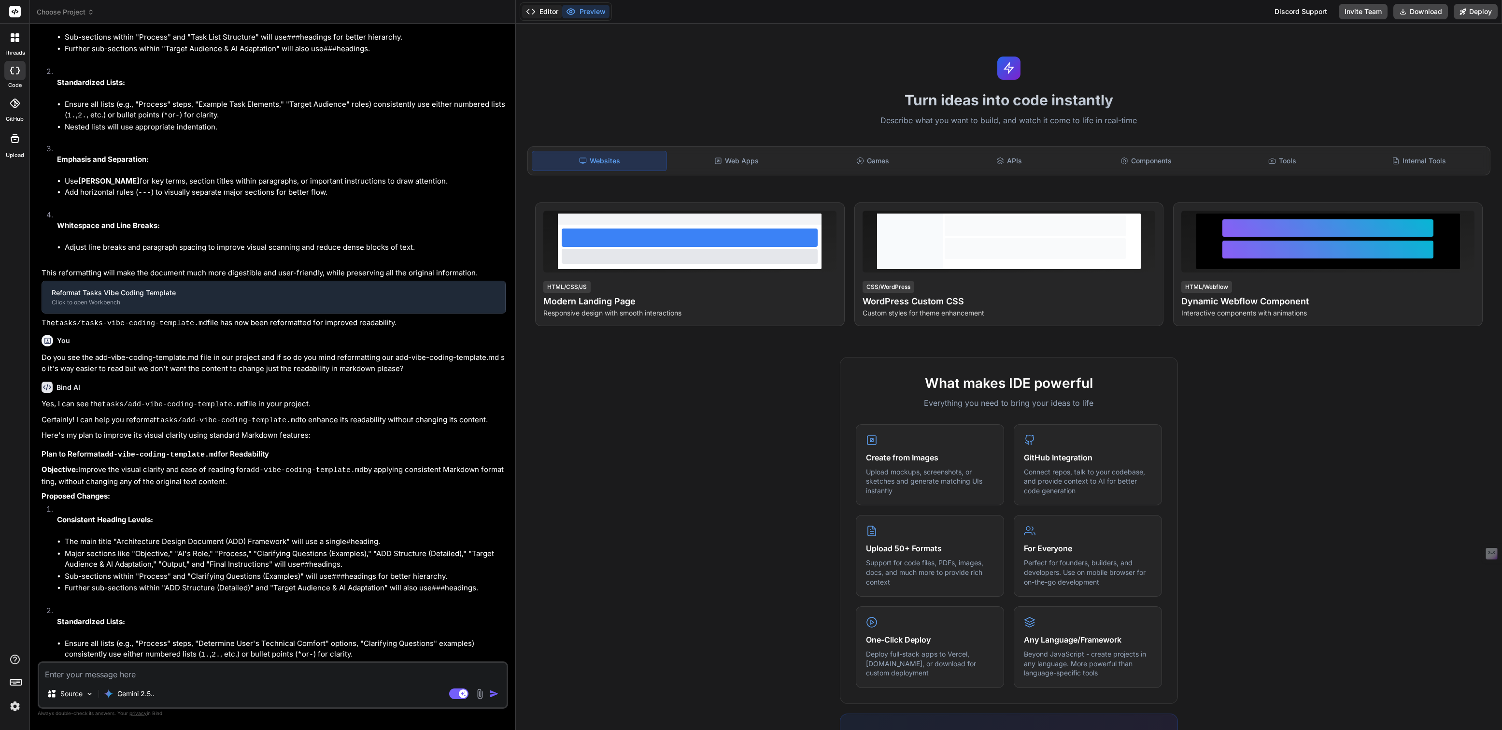
click at [549, 14] on button "Editor" at bounding box center [542, 12] width 40 height 14
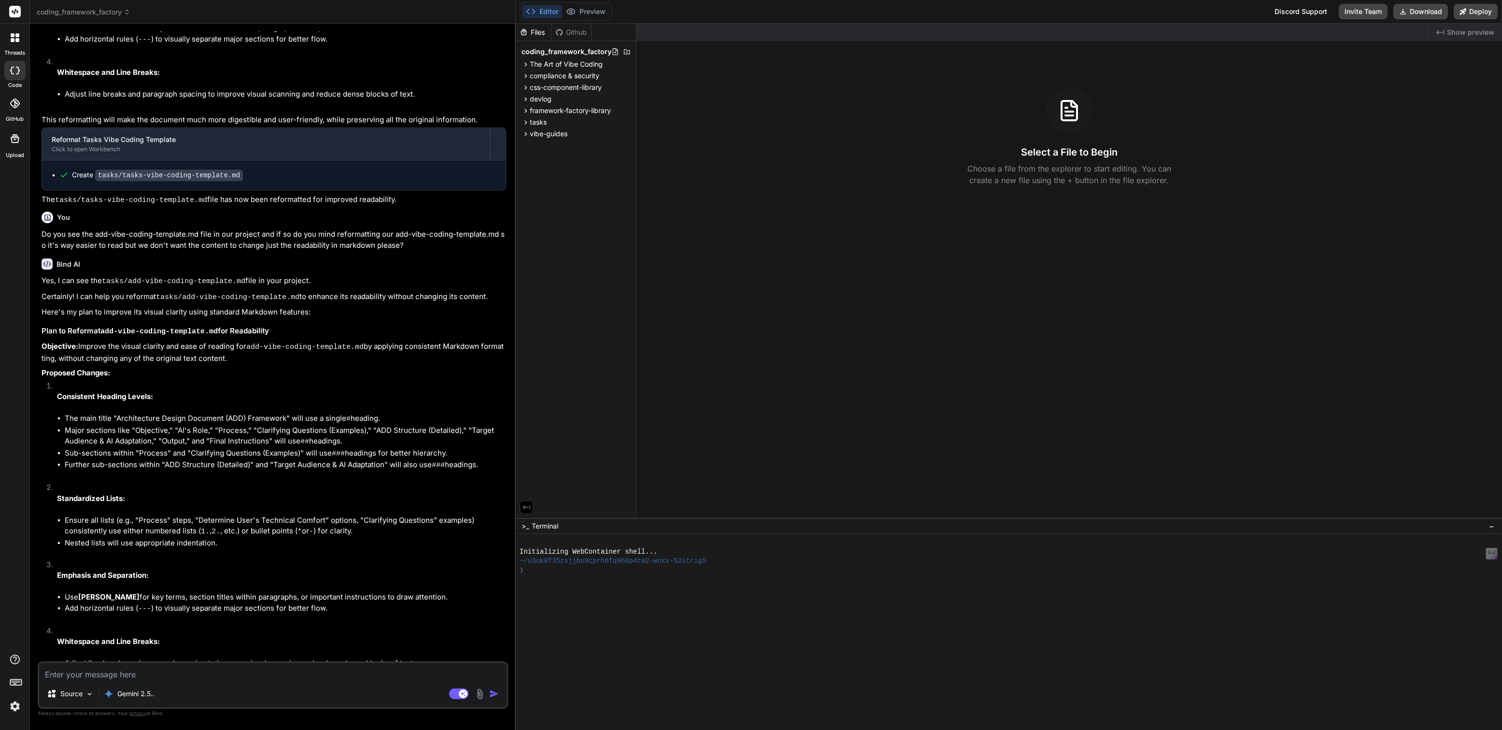
scroll to position [1162, 0]
click at [551, 86] on span "css-component-library" at bounding box center [566, 88] width 72 height 10
click at [557, 99] on span "components" at bounding box center [557, 100] width 39 height 10
click at [56, 8] on span "coding_framework_factory" at bounding box center [84, 12] width 94 height 10
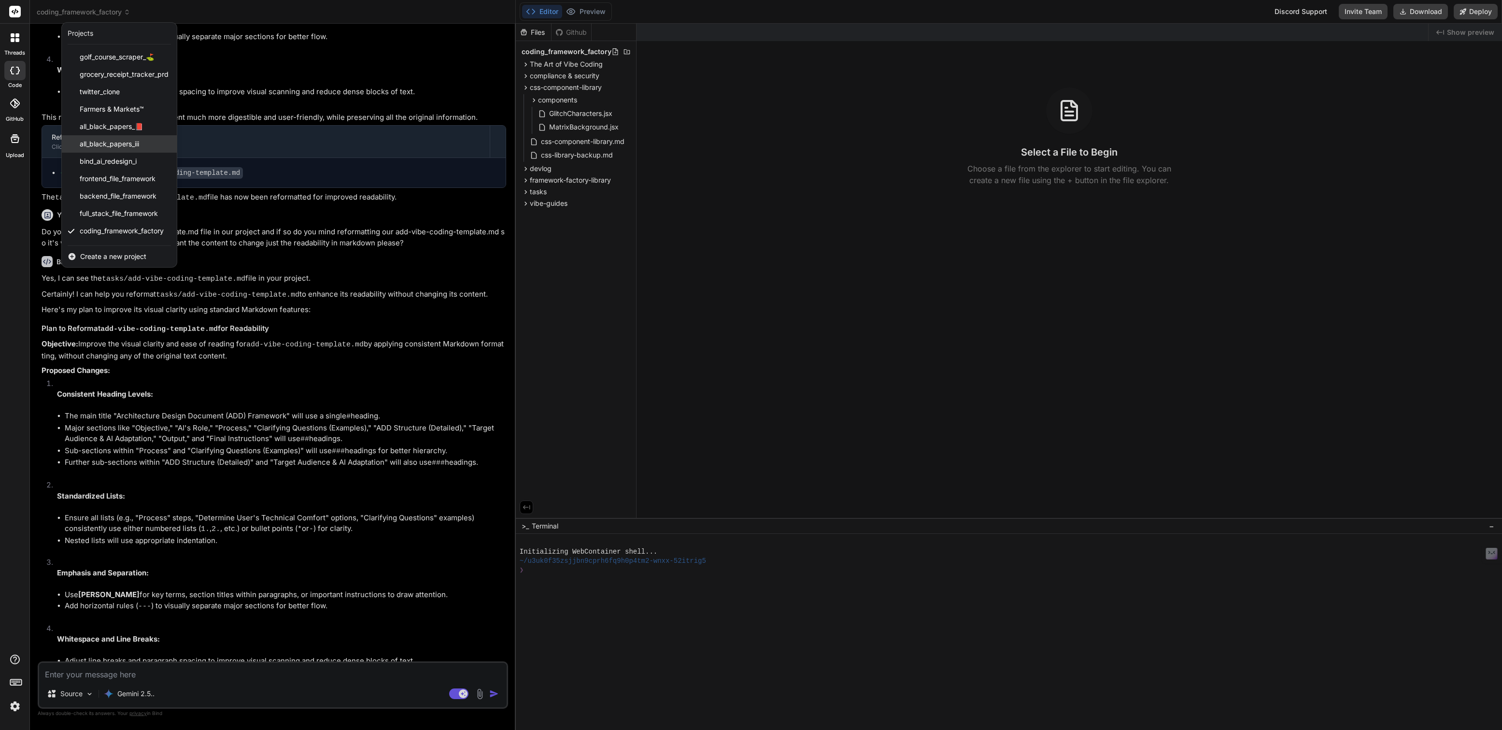
click at [110, 149] on div "all_black_papers_iii" at bounding box center [119, 143] width 115 height 17
type textarea "x"
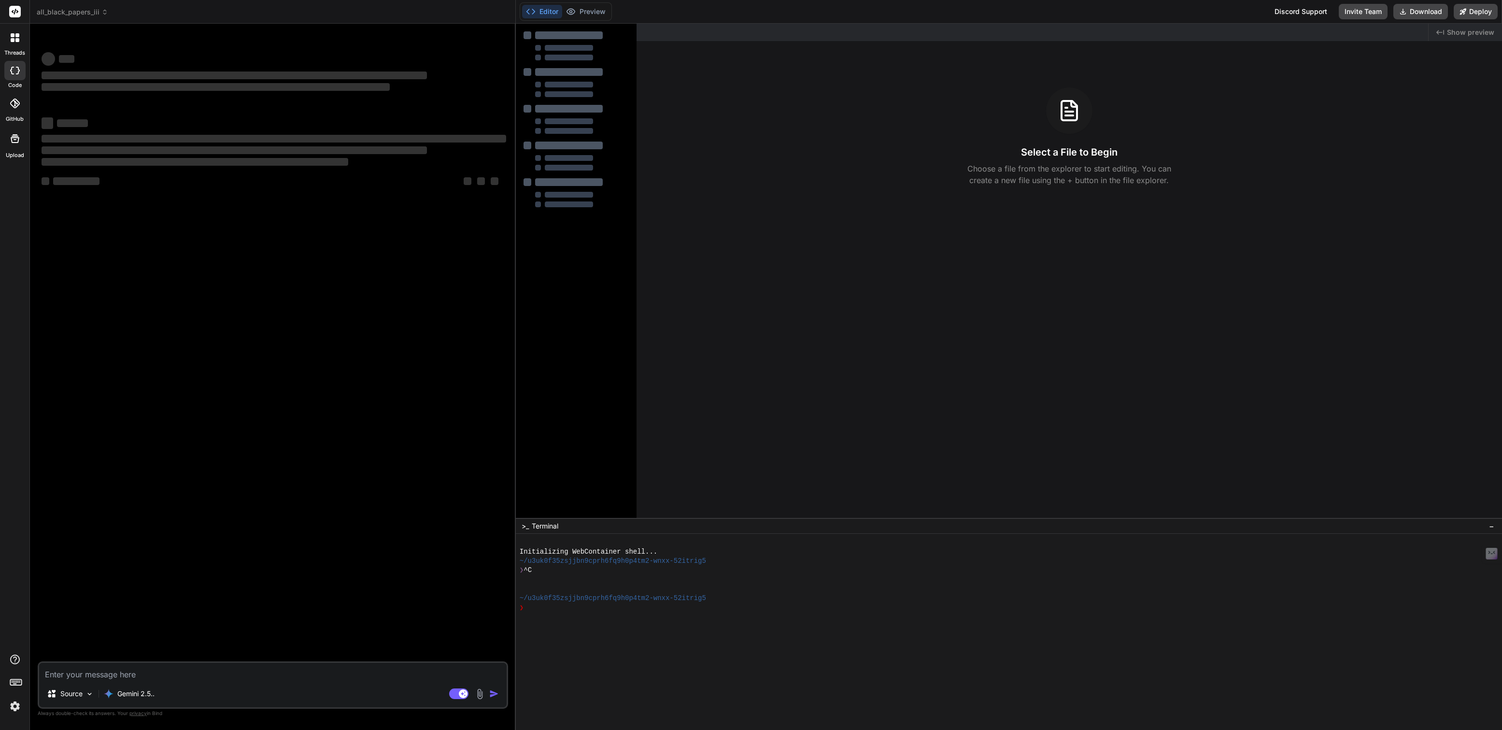
scroll to position [0, 0]
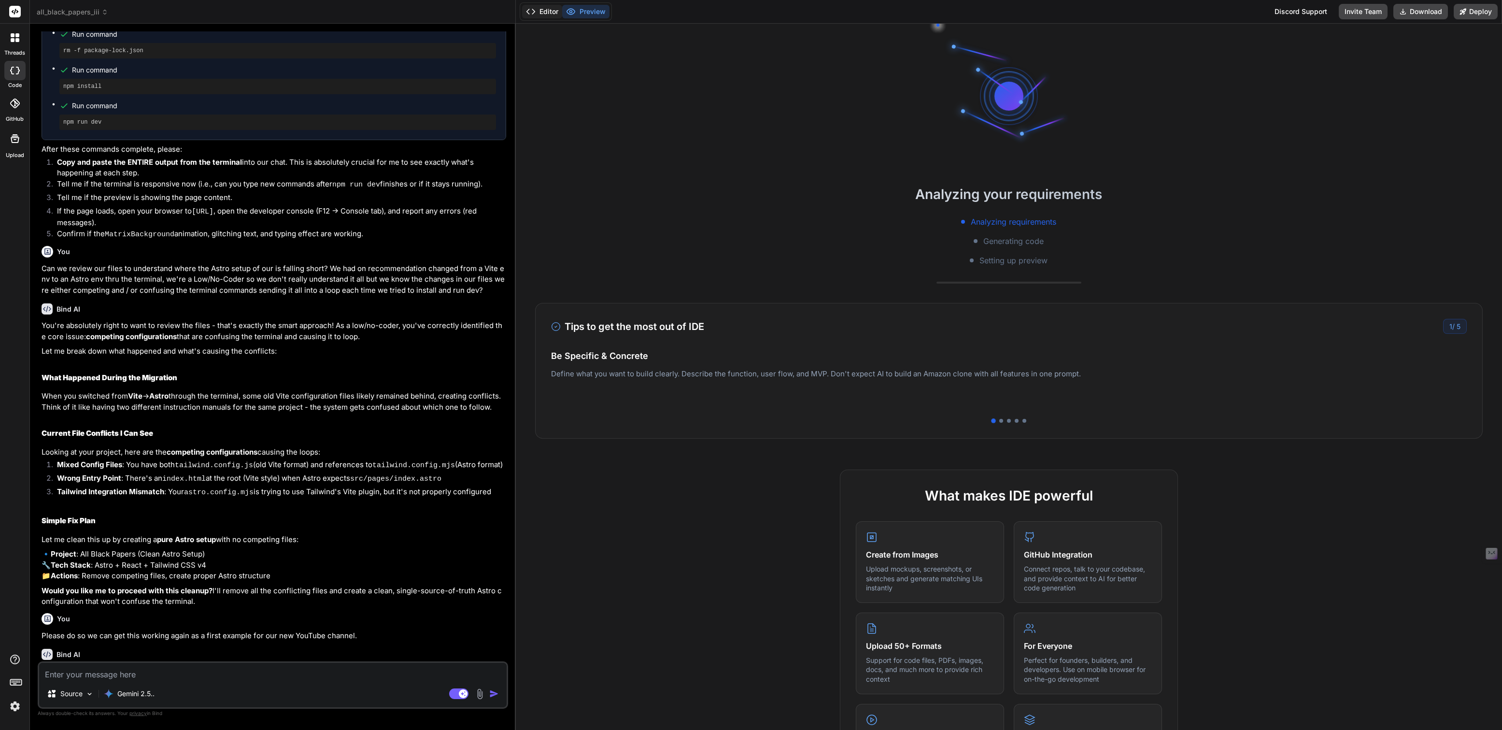
scroll to position [1039, 0]
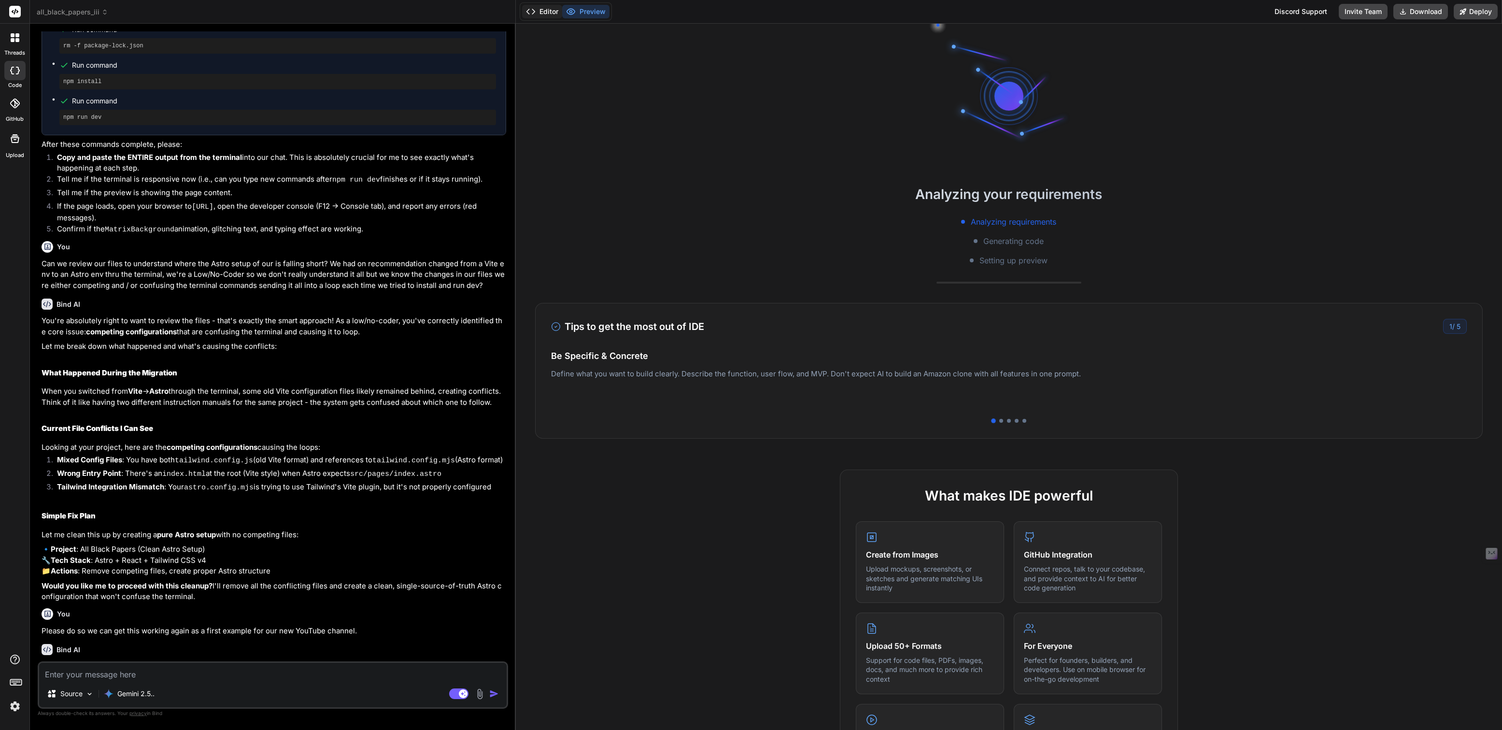
click at [549, 11] on button "Editor" at bounding box center [542, 12] width 40 height 14
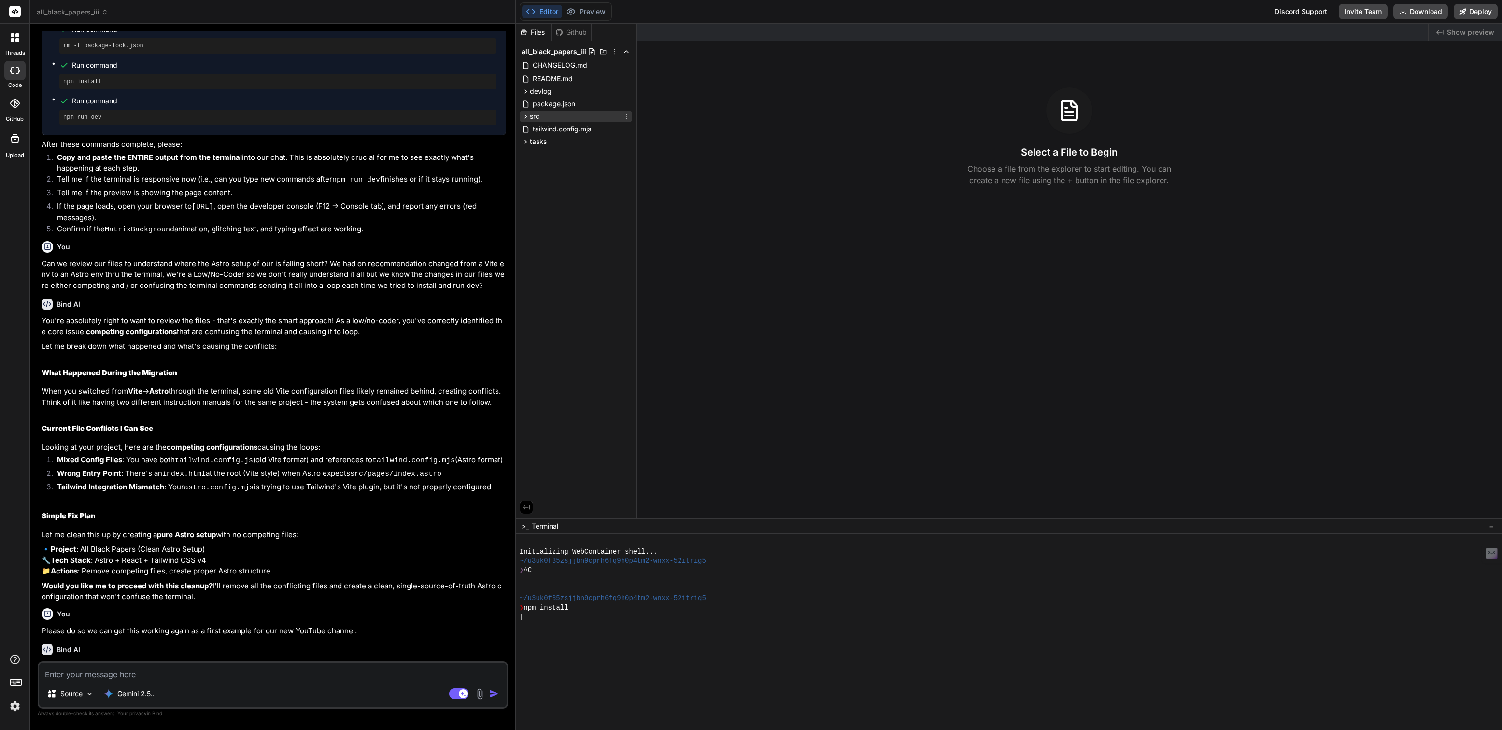
click at [538, 114] on span "src" at bounding box center [535, 117] width 10 height 10
click at [554, 131] on span "components" at bounding box center [557, 129] width 39 height 10
click at [548, 289] on span "hooks" at bounding box center [547, 287] width 19 height 10
click at [570, 299] on span "useMatrixGlitch.js" at bounding box center [577, 301] width 58 height 12
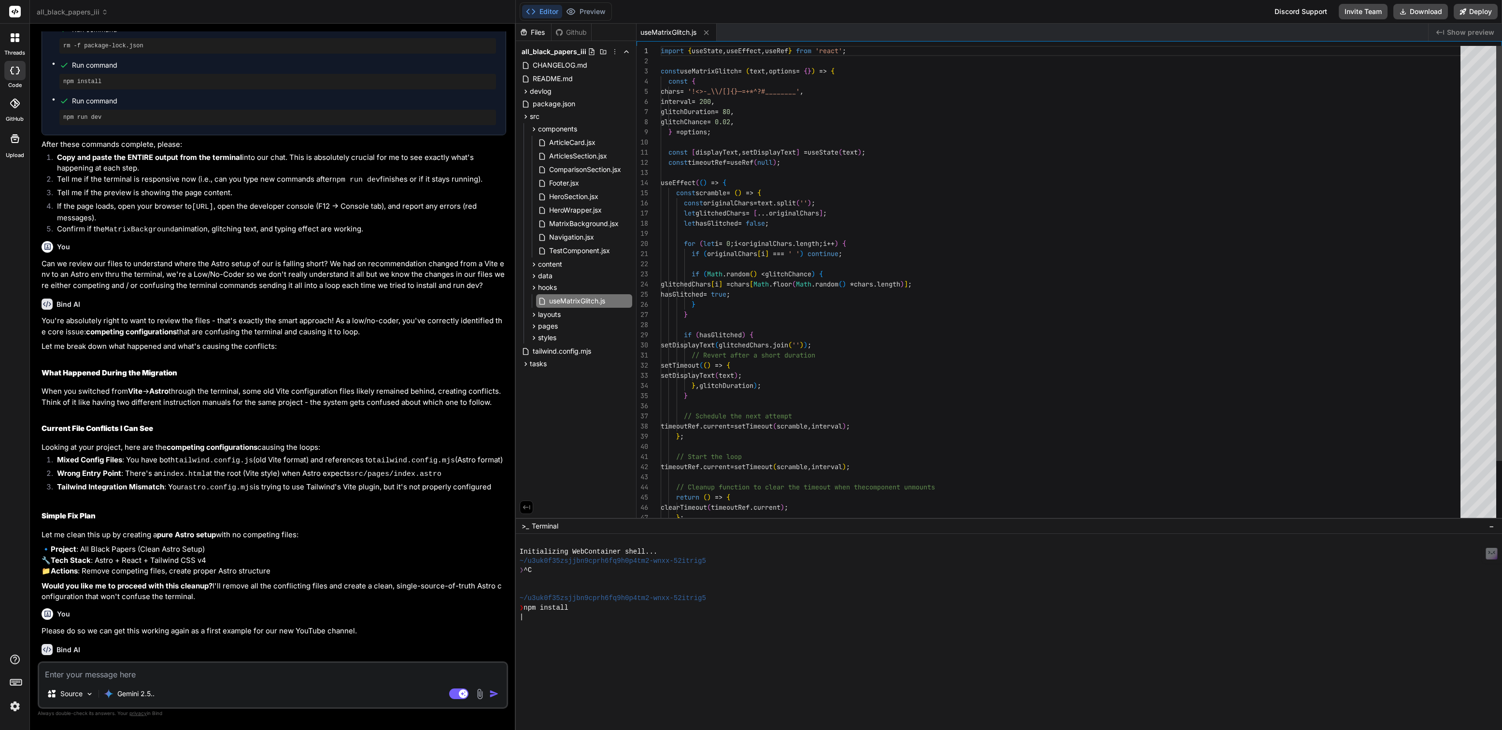
type textarea "x"
click at [741, 249] on div "import { useState , useEffect , useRef } from 'react' ; const useMatrixGlitch =…" at bounding box center [1062, 320] width 805 height 548
type textarea "import { useState, useEffect, useRef } from 'react'; const useMatrixGlitch = (t…"
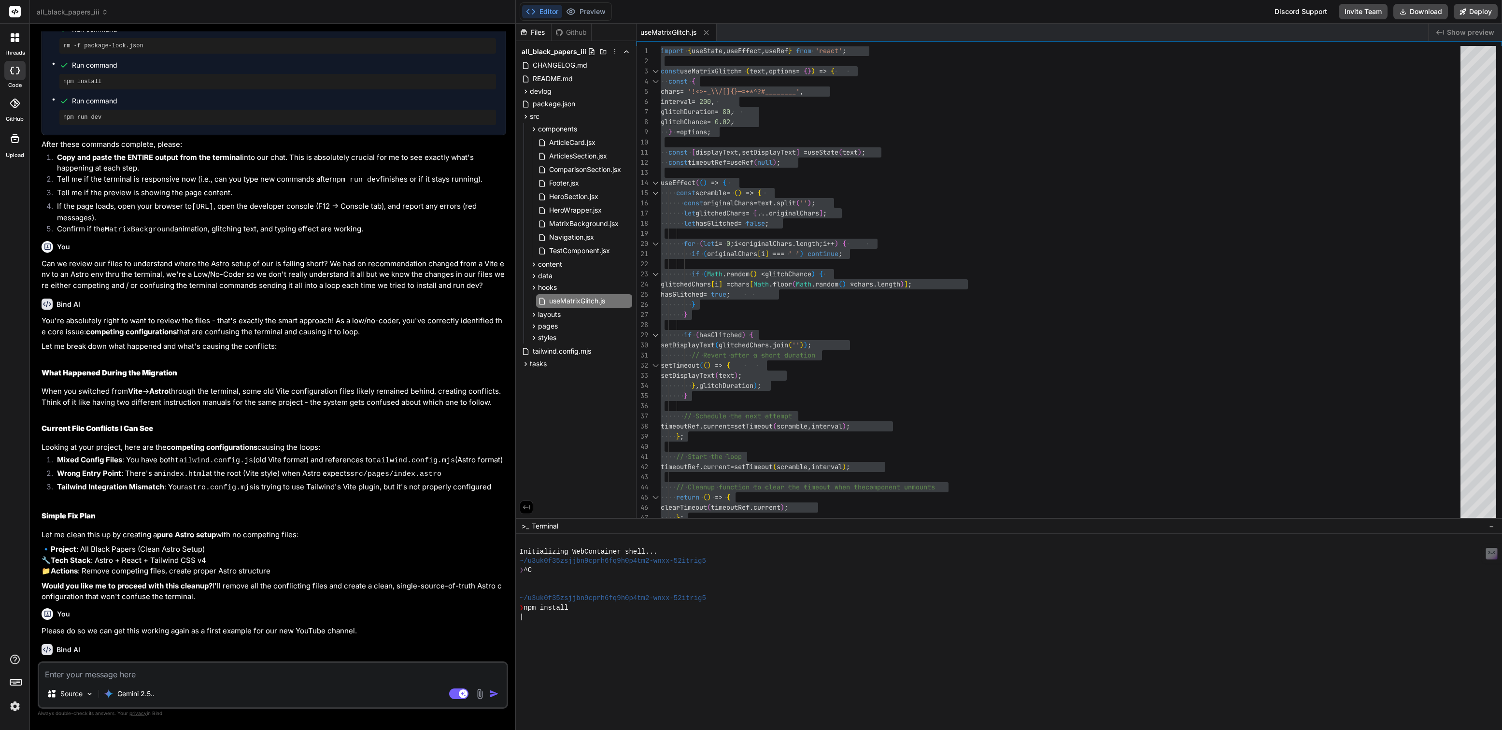
click at [70, 10] on span "all_black_papers_iii" at bounding box center [72, 12] width 71 height 10
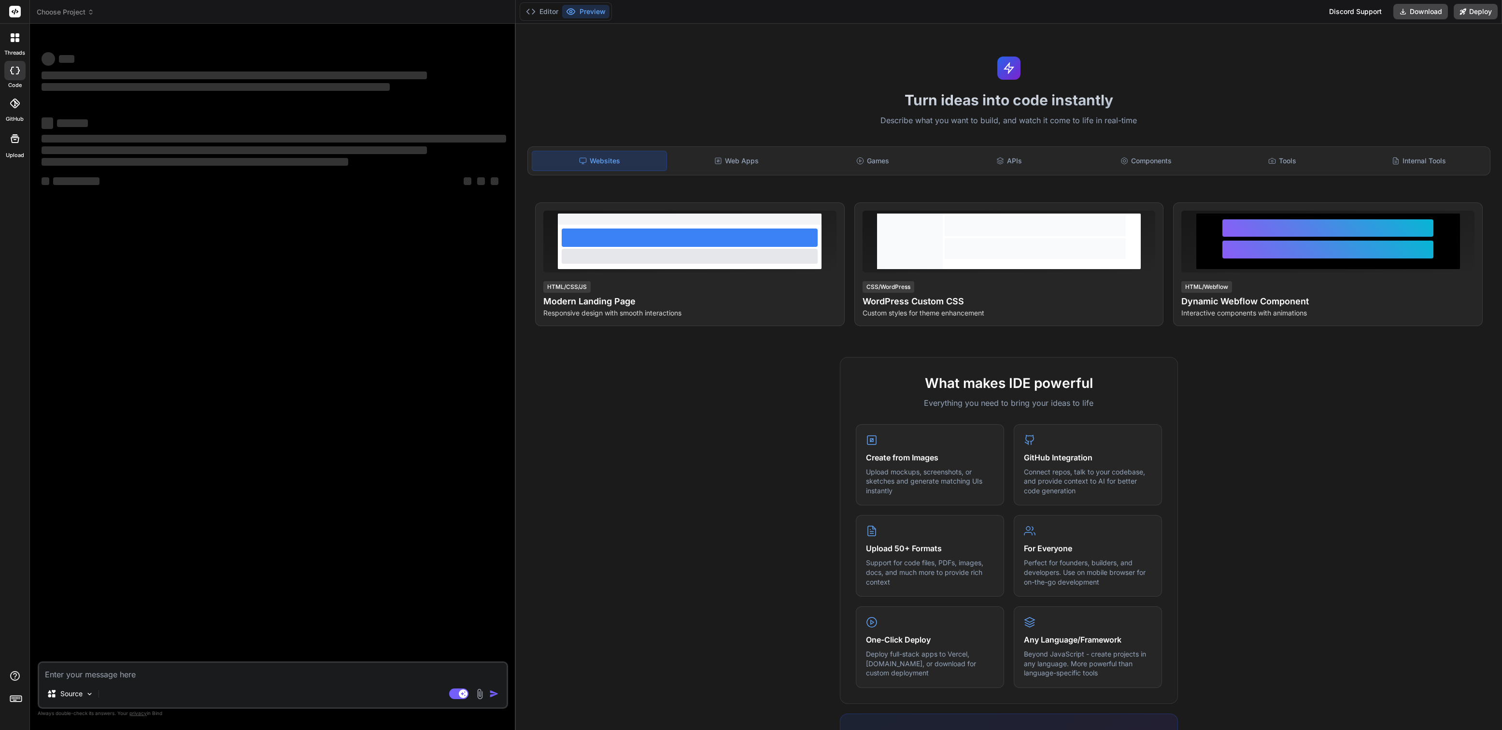
click at [67, 13] on span "Choose Project" at bounding box center [65, 12] width 57 height 10
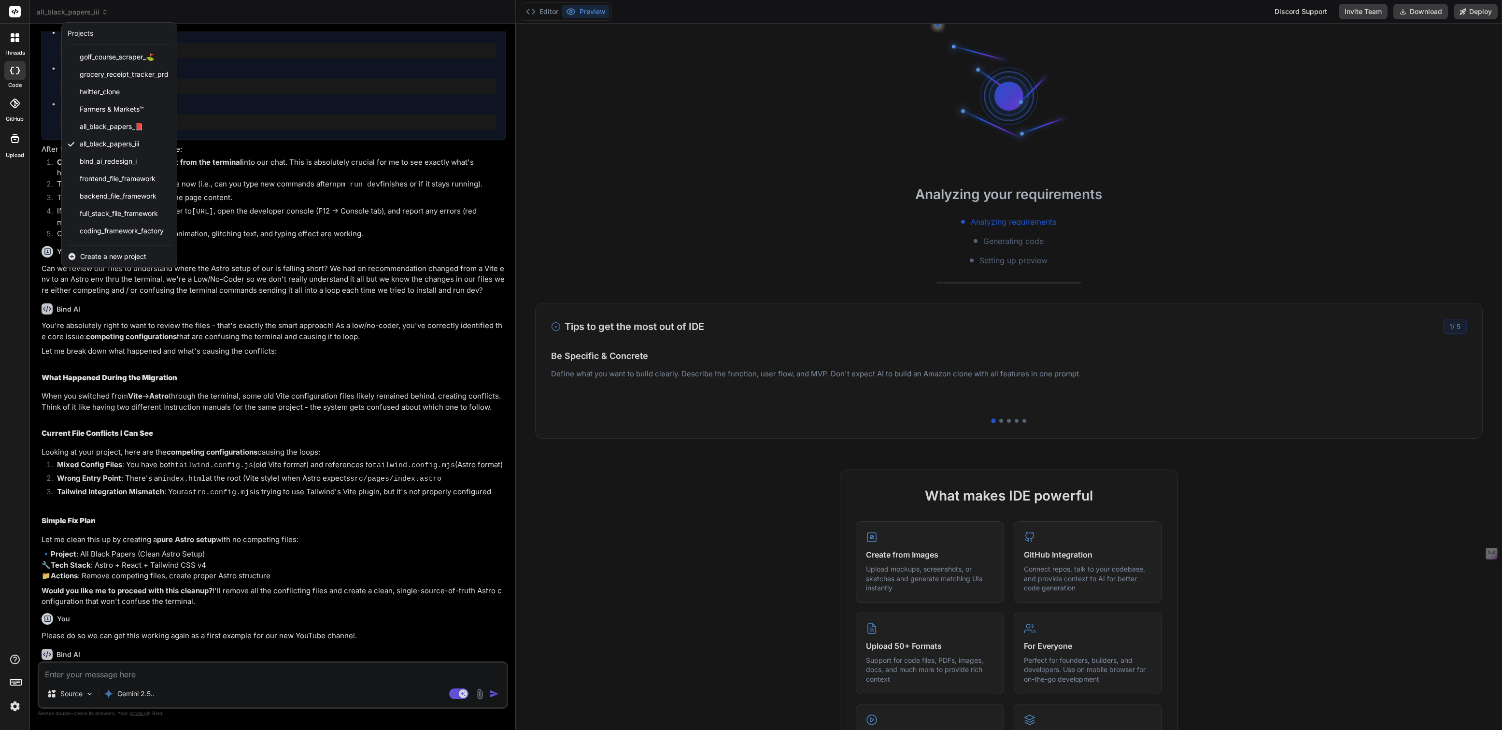
scroll to position [1039, 0]
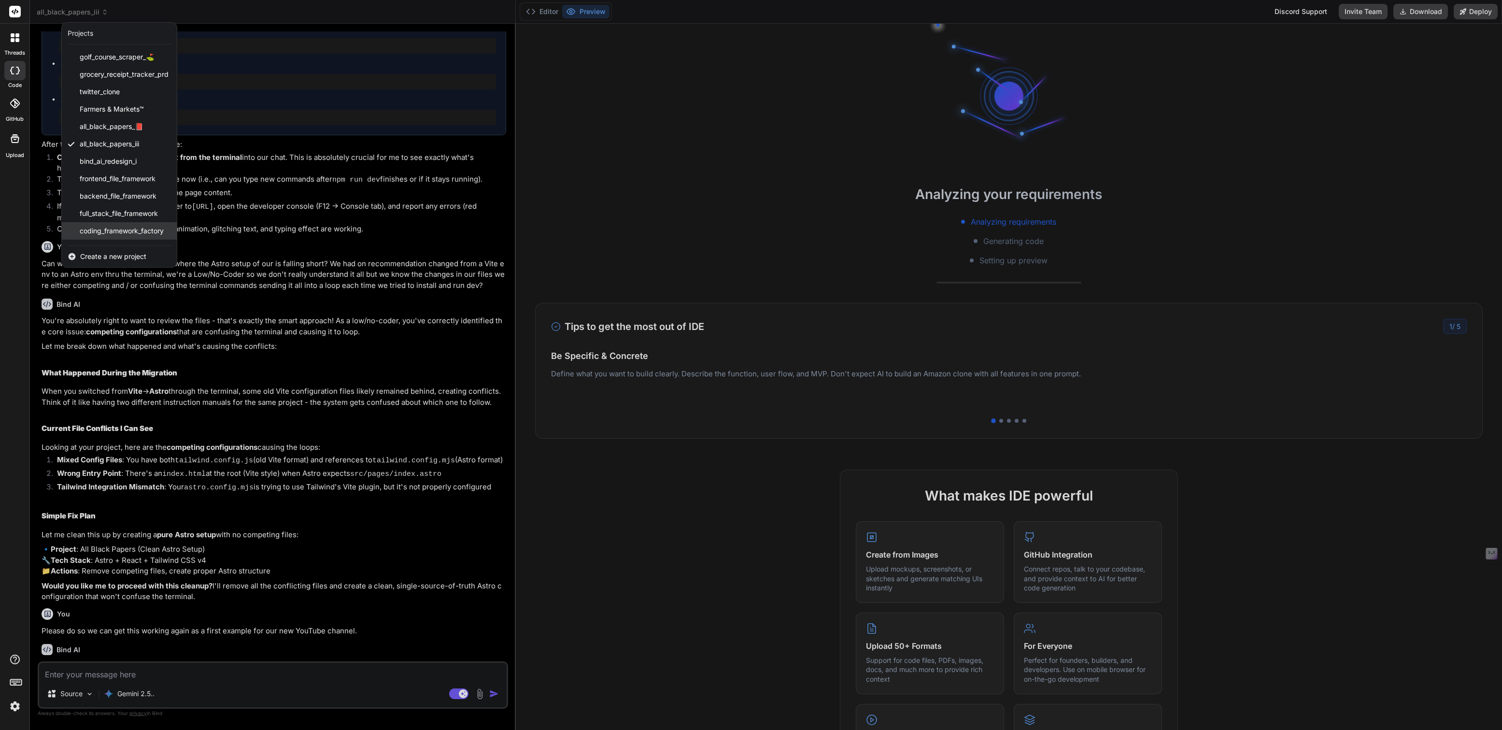
click at [115, 229] on span "coding_framework_factory" at bounding box center [122, 231] width 84 height 10
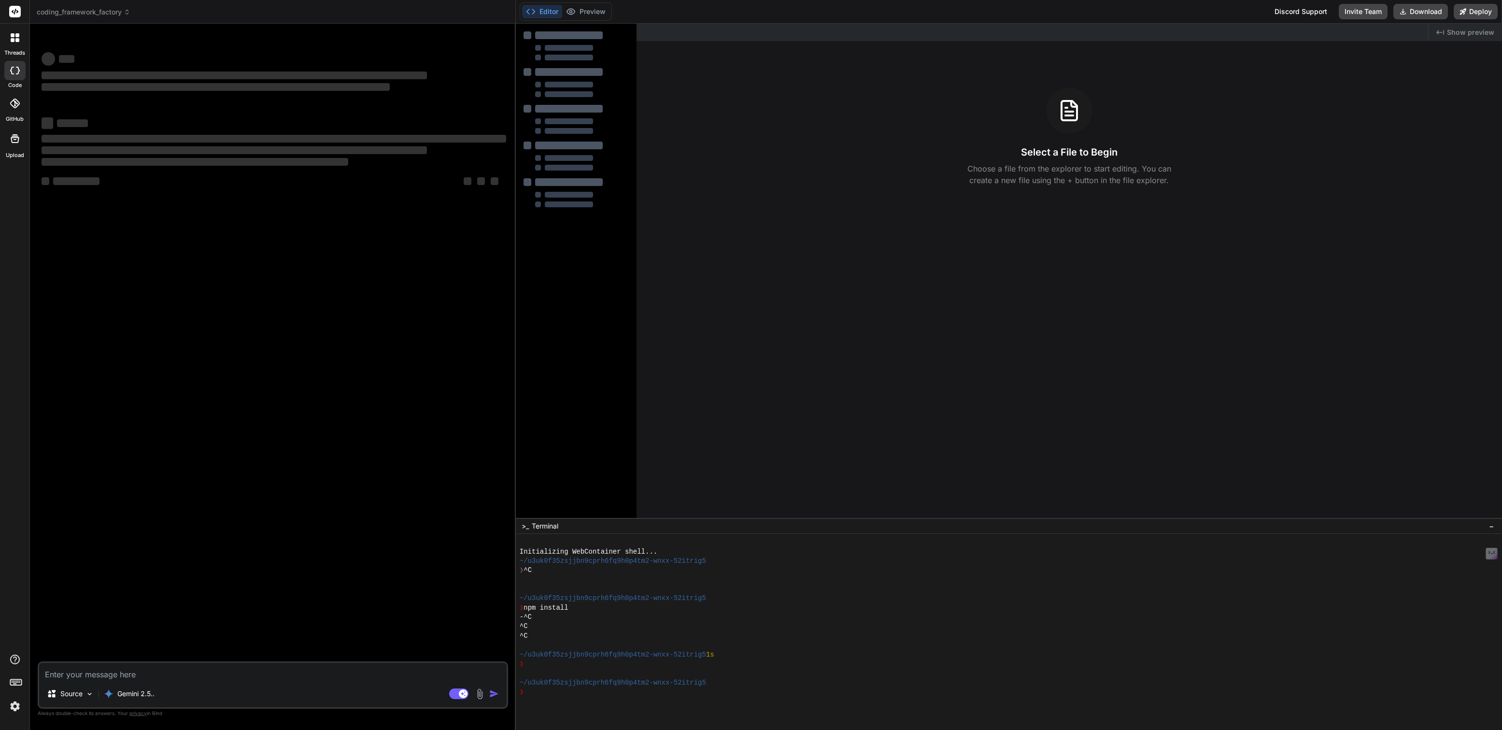
scroll to position [0, 0]
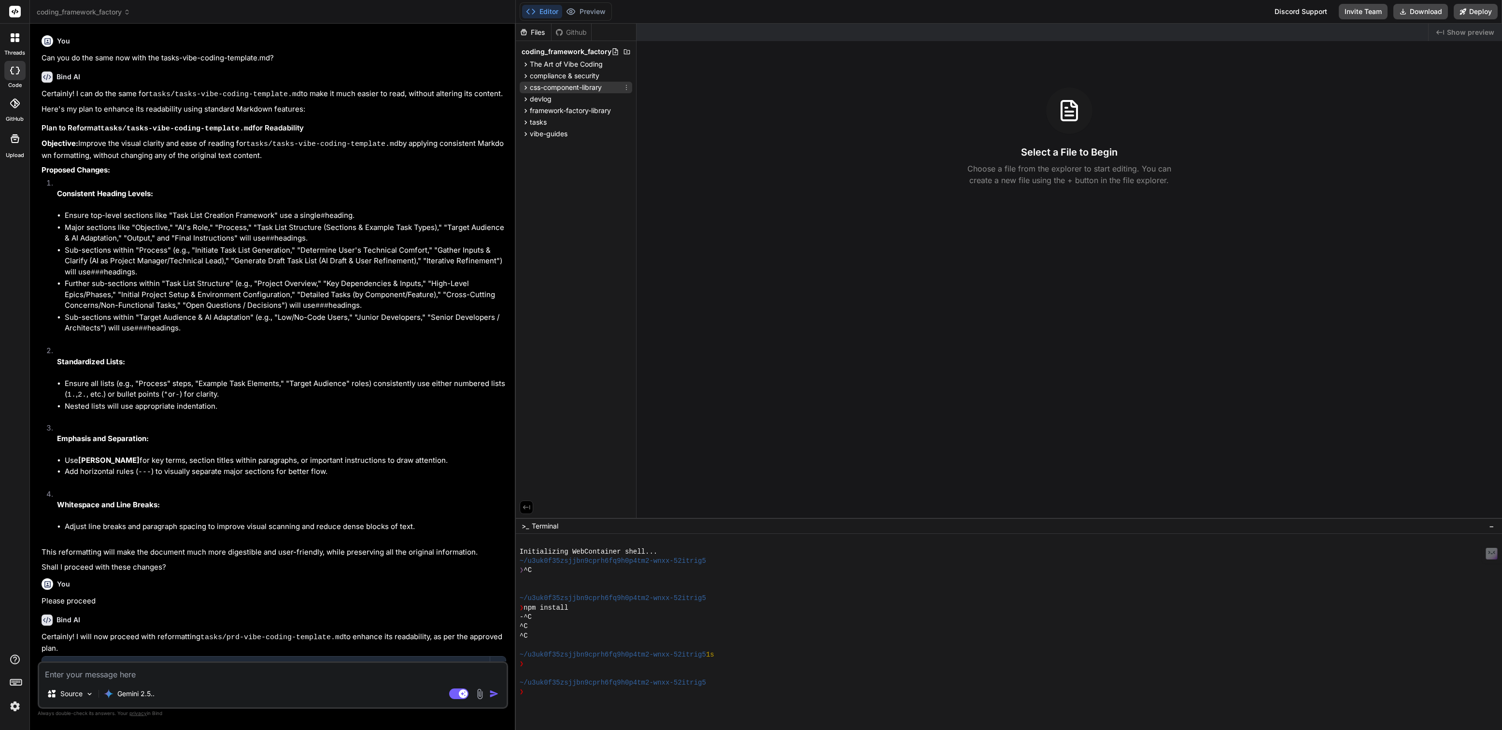
click at [557, 88] on span "css-component-library" at bounding box center [566, 88] width 72 height 10
click at [559, 100] on span "components" at bounding box center [557, 100] width 39 height 10
click at [577, 113] on span "GlitchCharacters.jsx" at bounding box center [580, 114] width 65 height 12
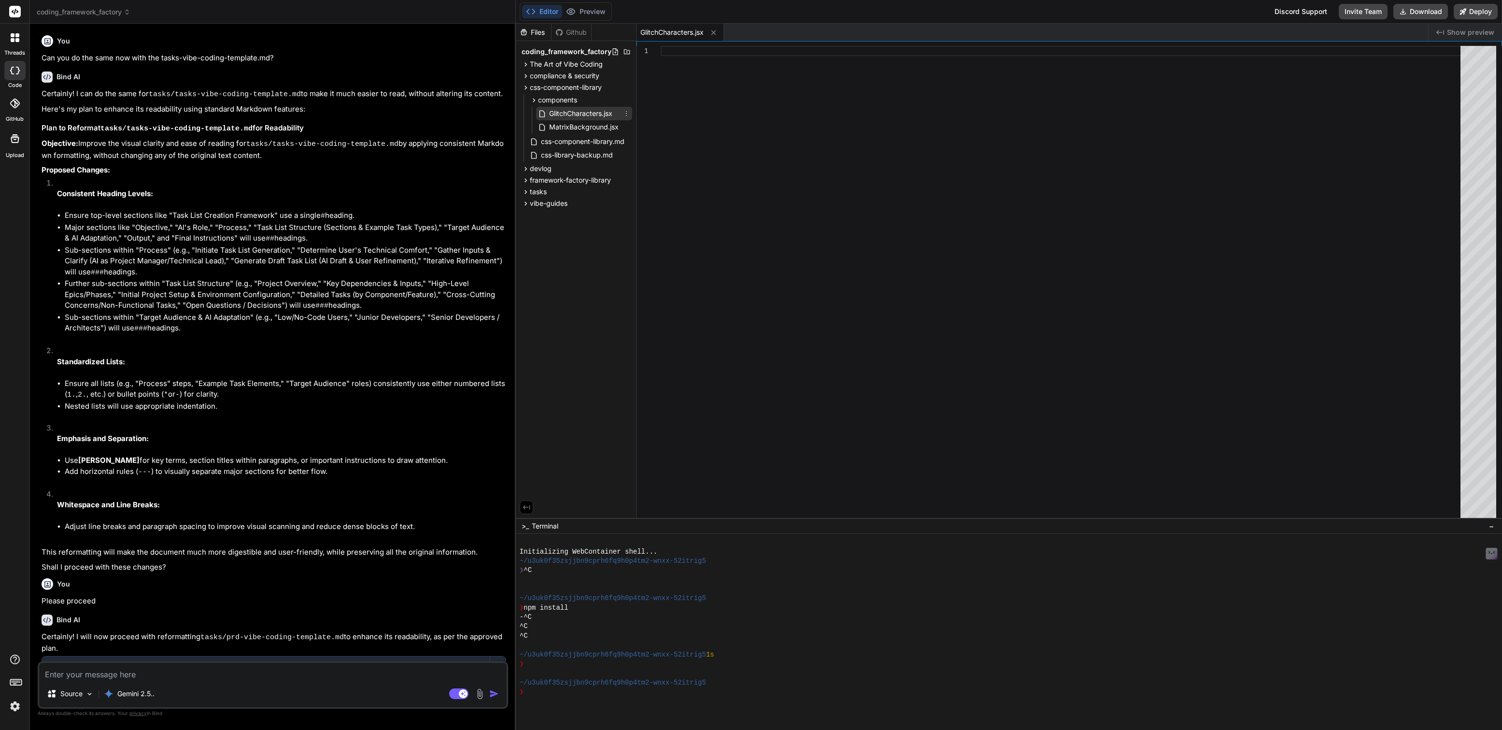
type textarea "x"
click at [627, 112] on icon at bounding box center [626, 114] width 8 height 8
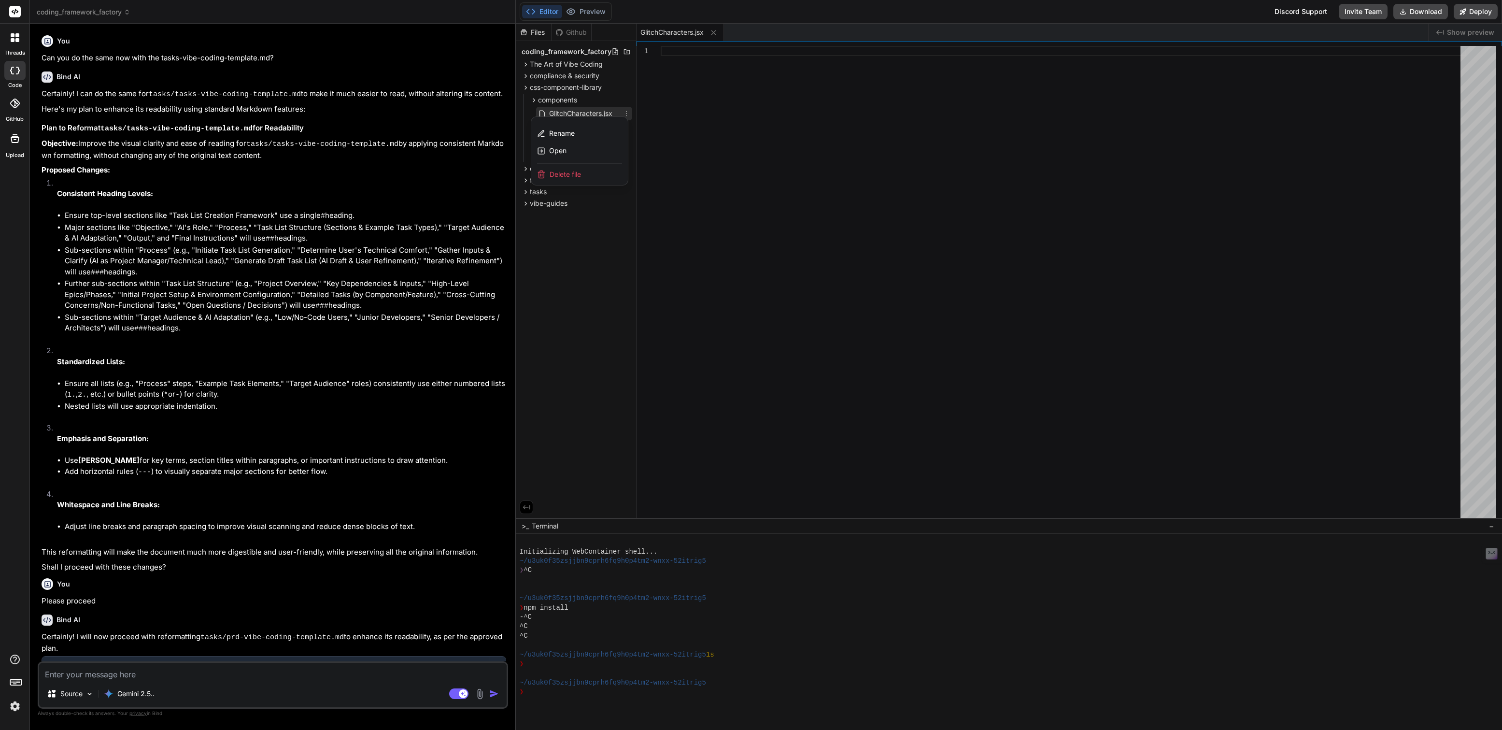
click at [675, 46] on div at bounding box center [1009, 377] width 986 height 706
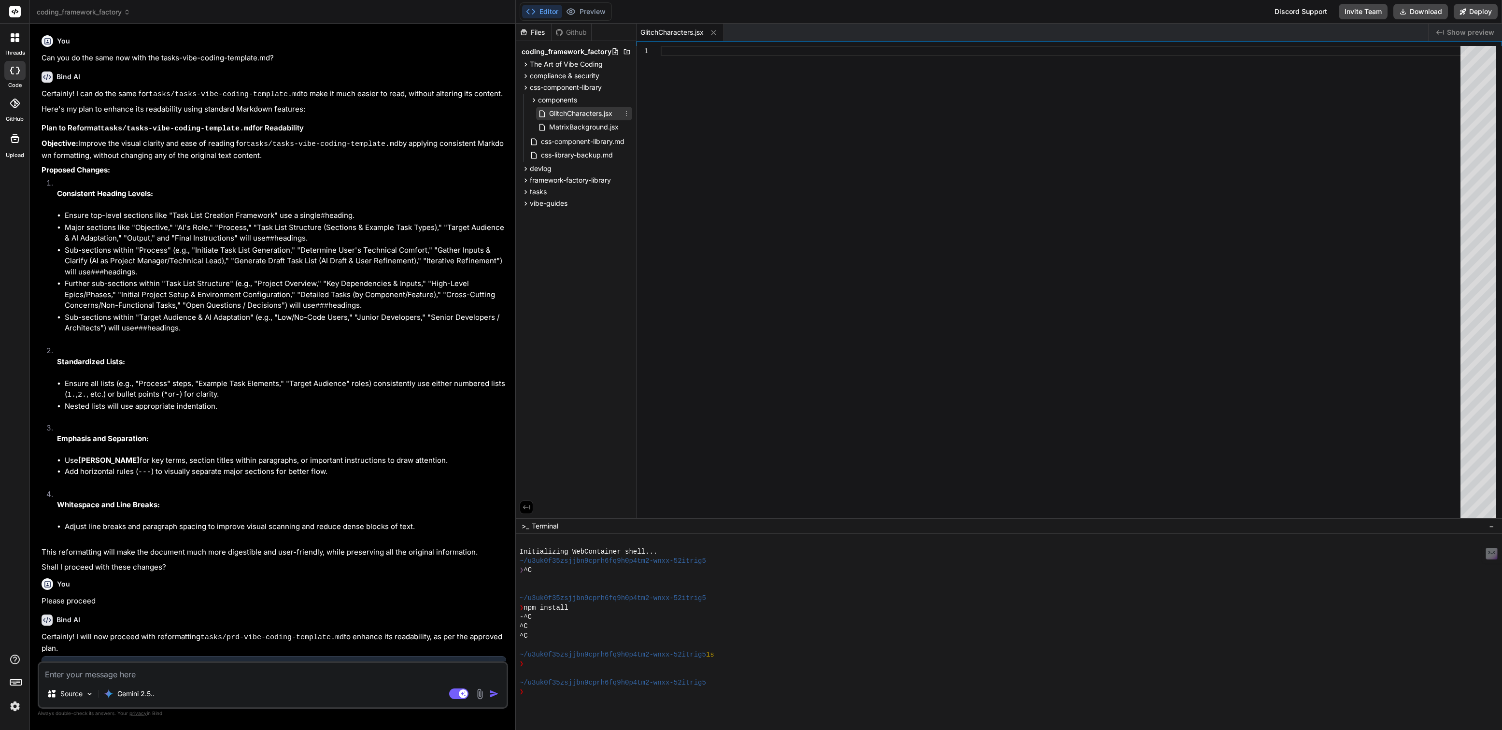
click at [679, 53] on div at bounding box center [1062, 284] width 805 height 477
type textarea "}; export default useMatrixGlitch;"
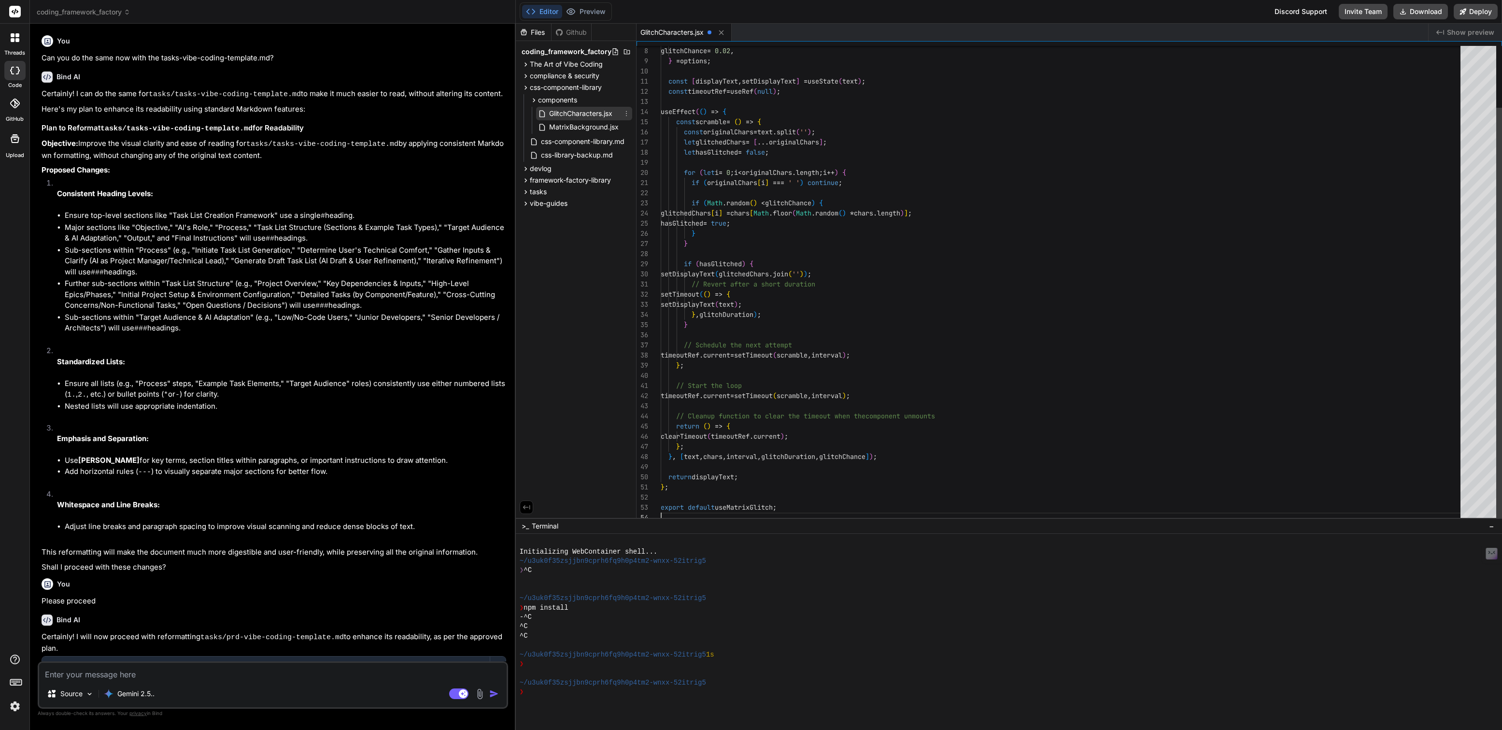
type textarea "x"
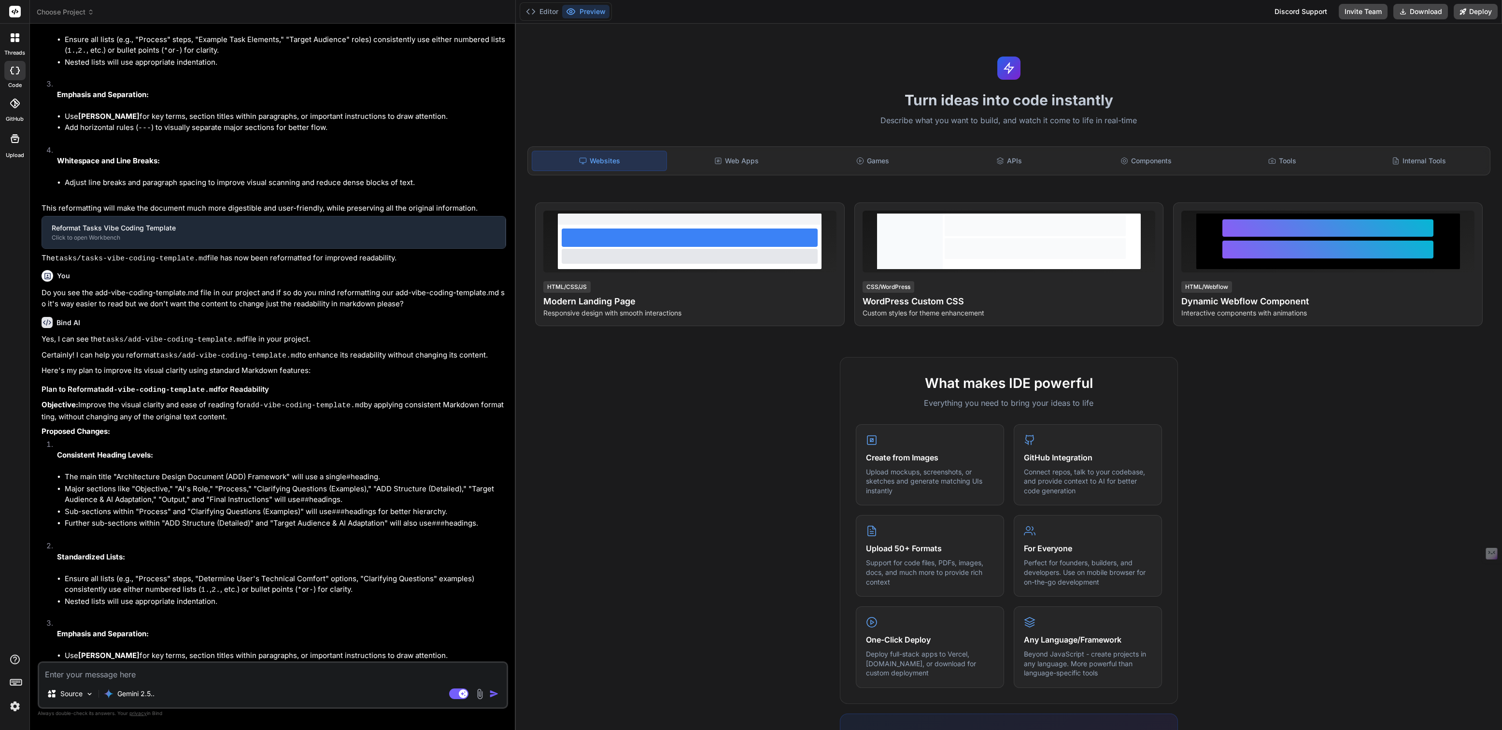
type textarea "x"
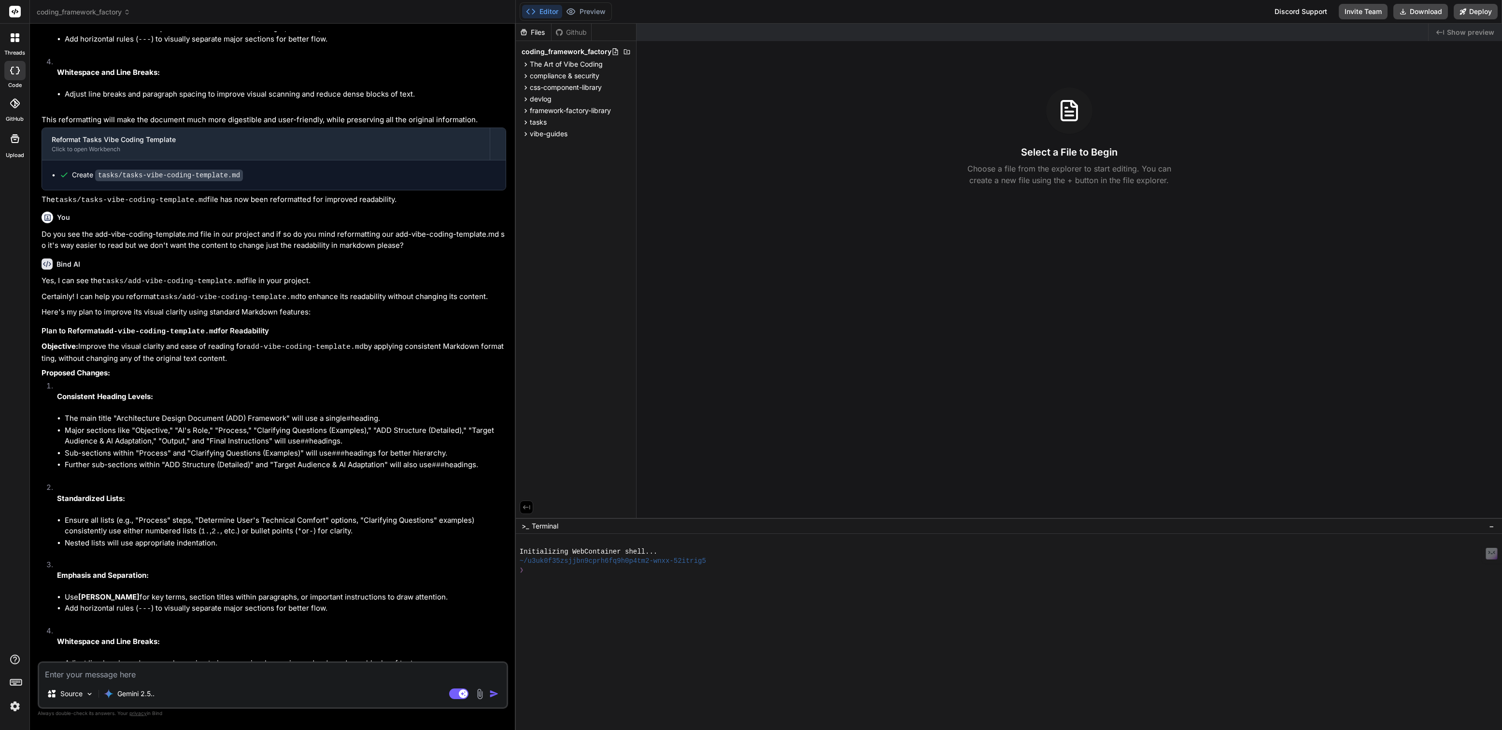
scroll to position [1162, 0]
click at [566, 85] on span "css-component-library" at bounding box center [566, 88] width 72 height 10
click at [554, 104] on span "components" at bounding box center [557, 100] width 39 height 10
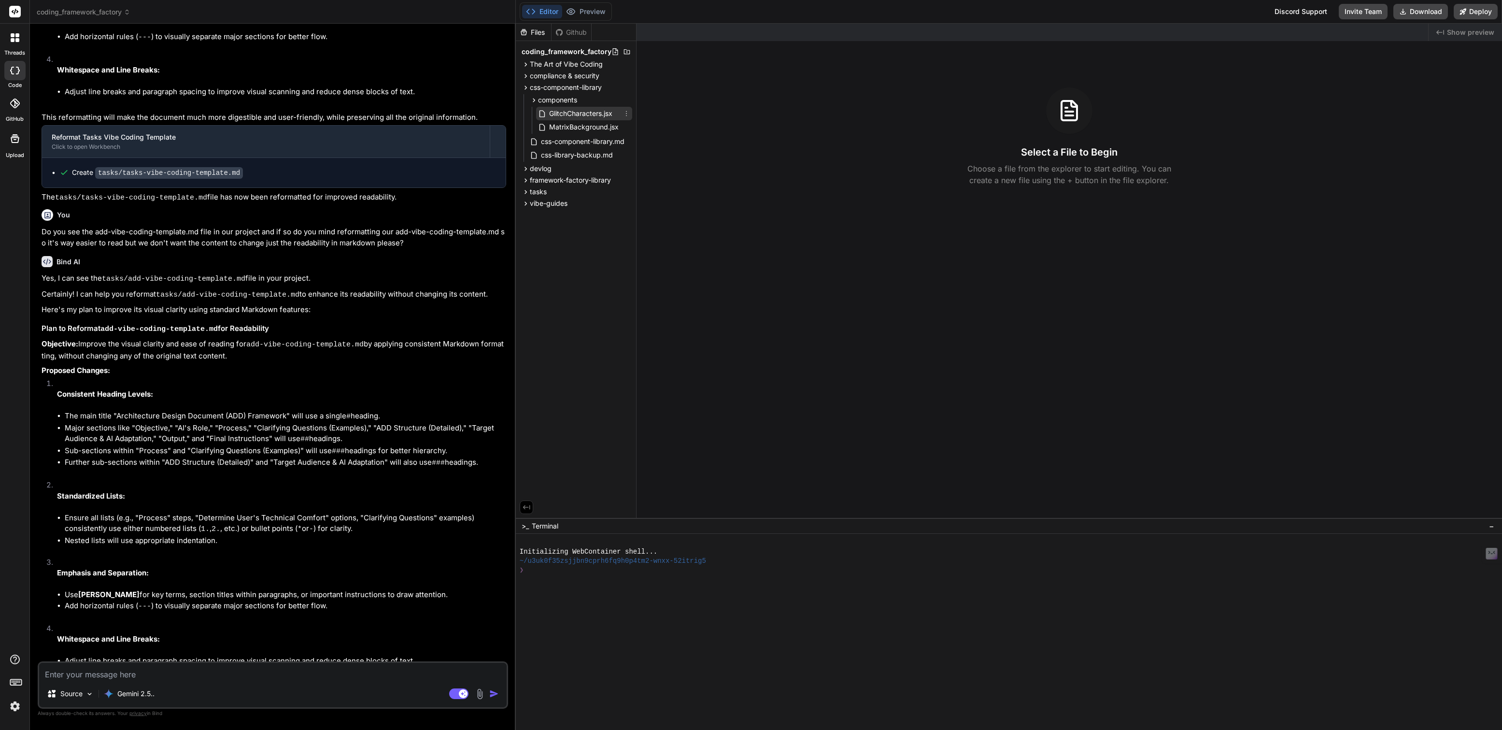
click at [629, 112] on icon at bounding box center [626, 114] width 8 height 8
click at [585, 99] on div at bounding box center [1009, 377] width 986 height 706
click at [626, 99] on icon at bounding box center [626, 100] width 1 height 5
click at [566, 135] on span "Add file" at bounding box center [561, 138] width 25 height 10
type input "useMatrixGlitch.js"
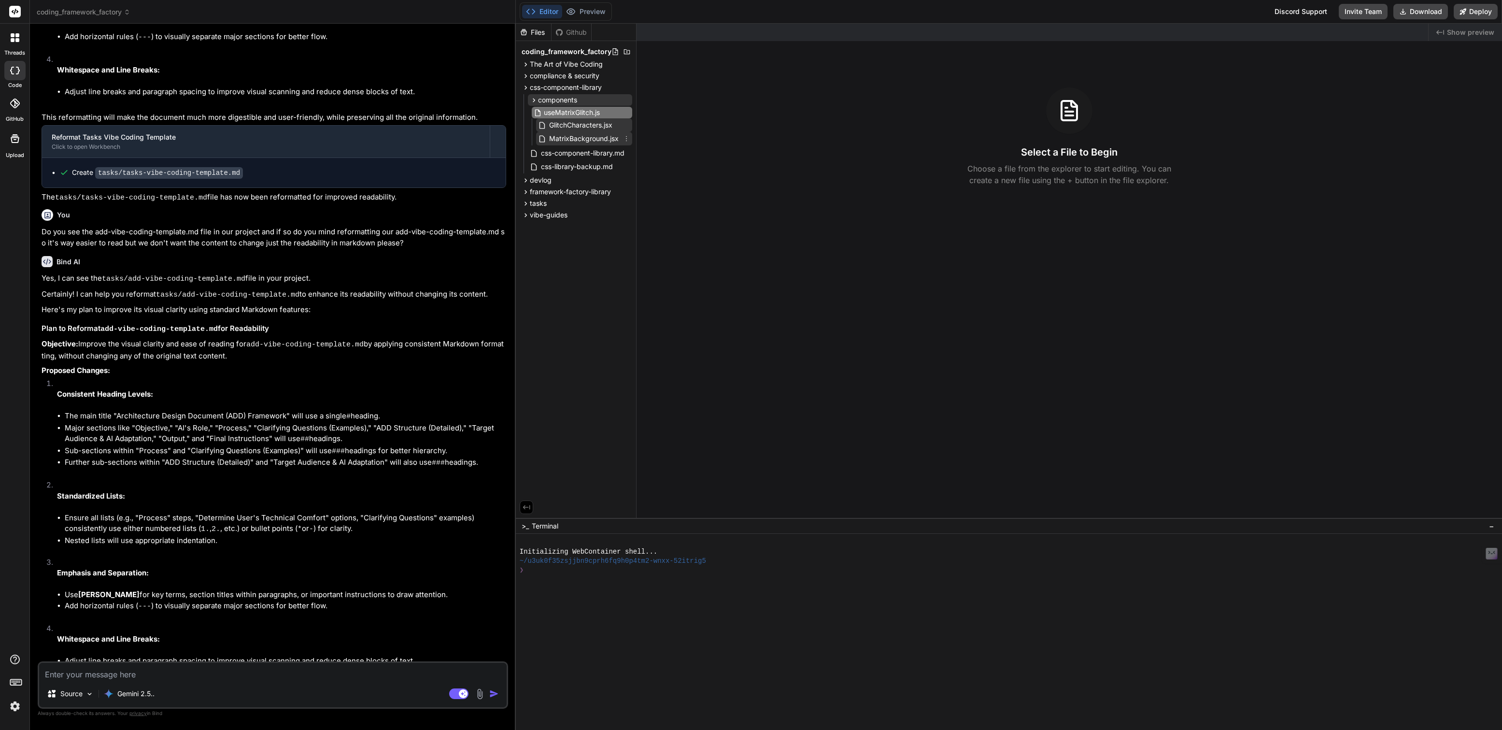
type textarea "x"
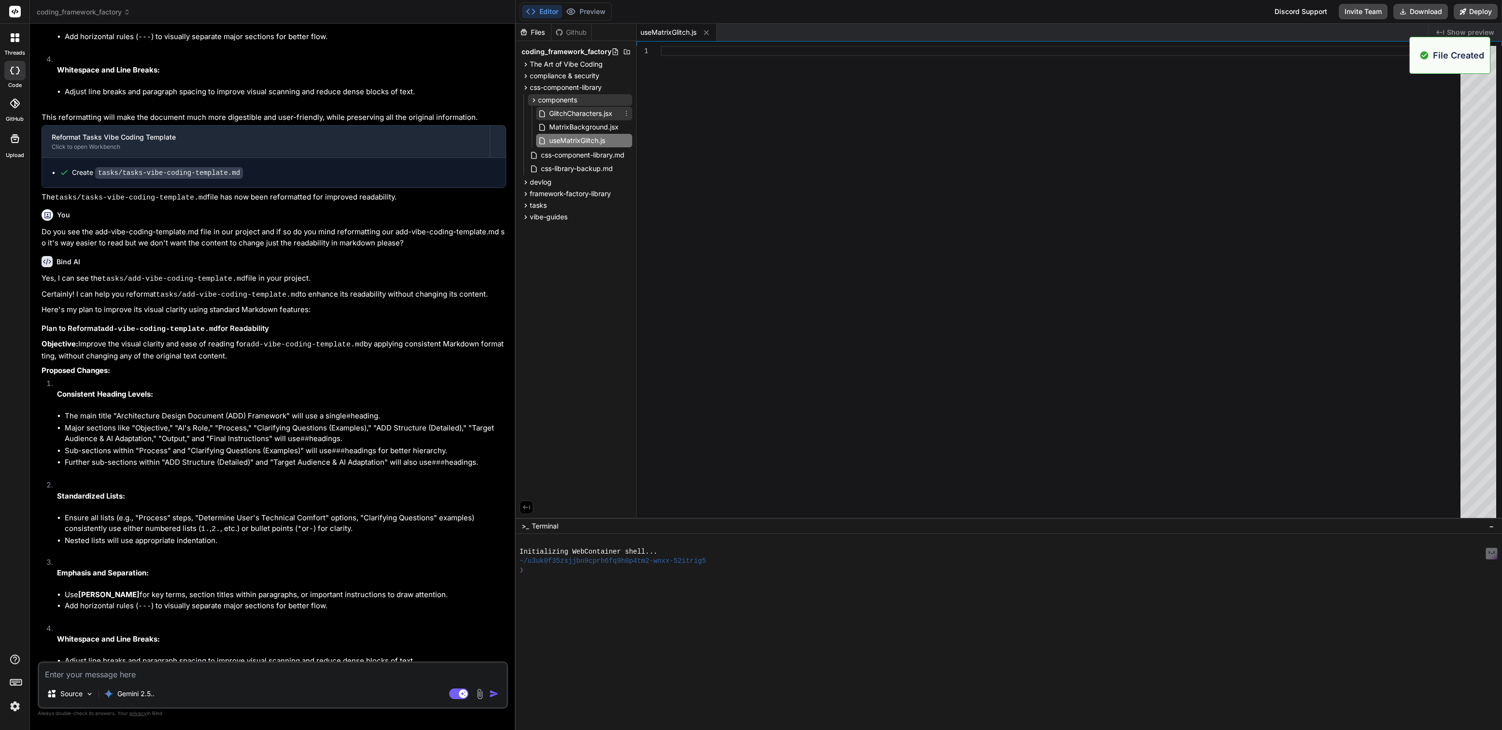
click at [591, 116] on span "GlitchCharacters.jsx" at bounding box center [580, 114] width 65 height 12
type textarea "}; export default useMatrixGlitch;"
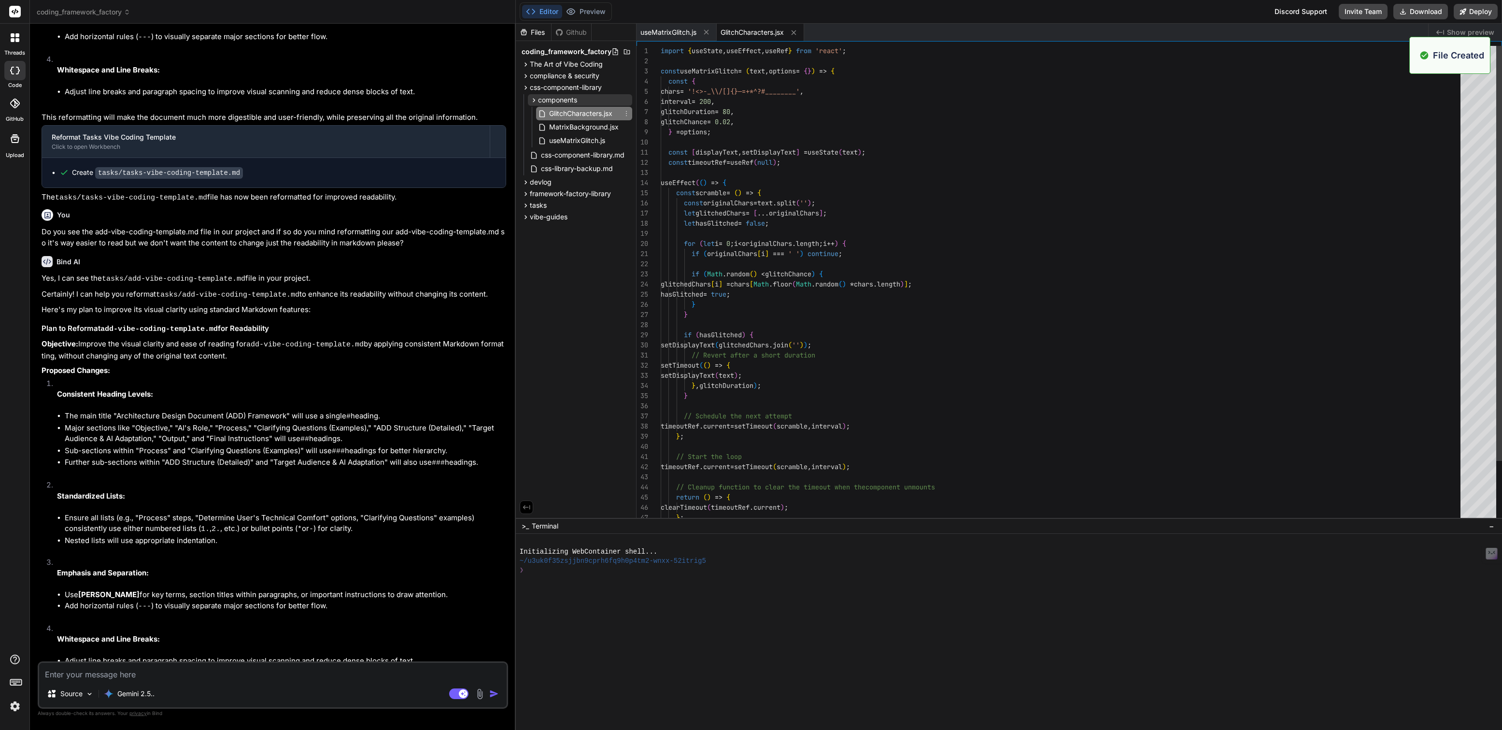
type textarea "x"
click at [583, 141] on span "useMatrixGlitch.js" at bounding box center [577, 141] width 58 height 12
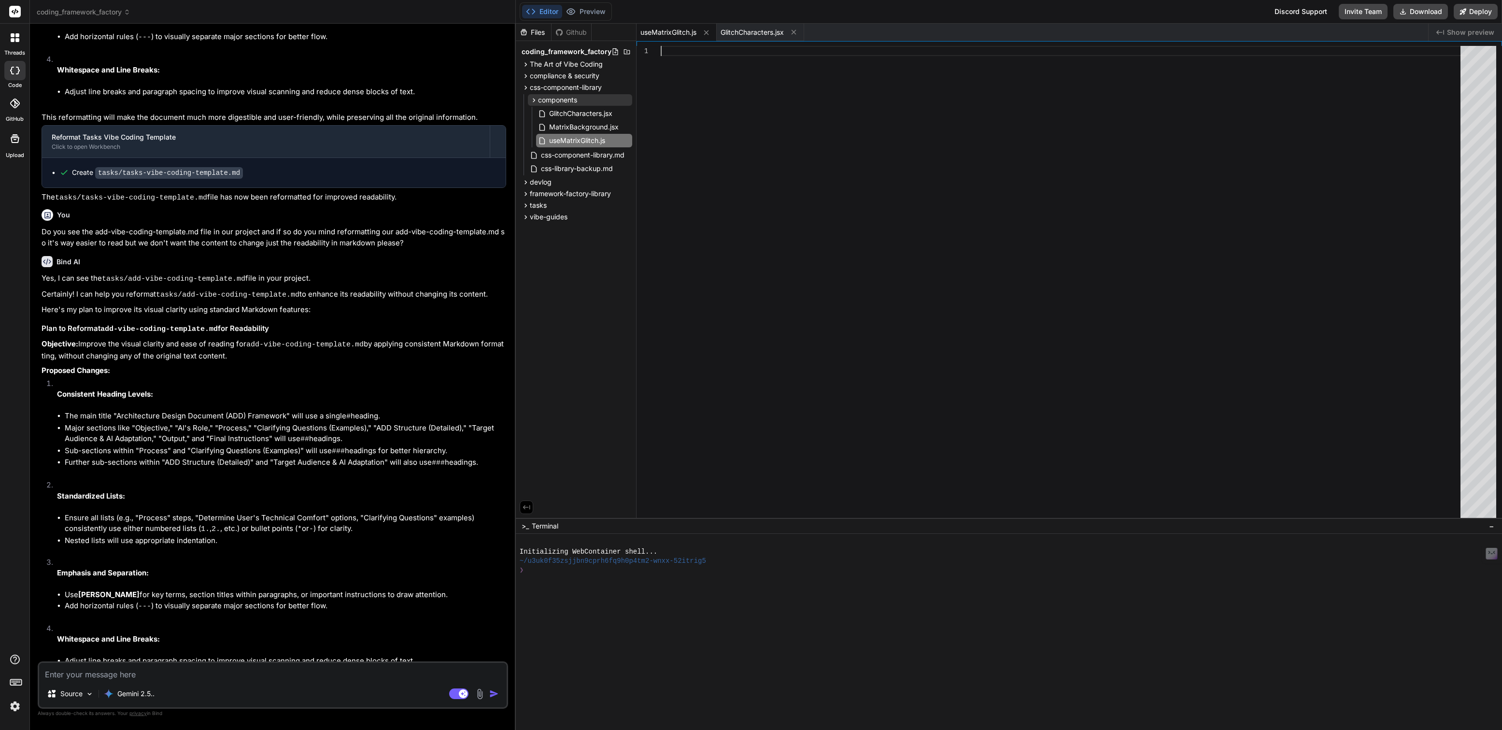
click at [702, 60] on div at bounding box center [1062, 284] width 805 height 477
type textarea "}; export default useMatrixGlitch;"
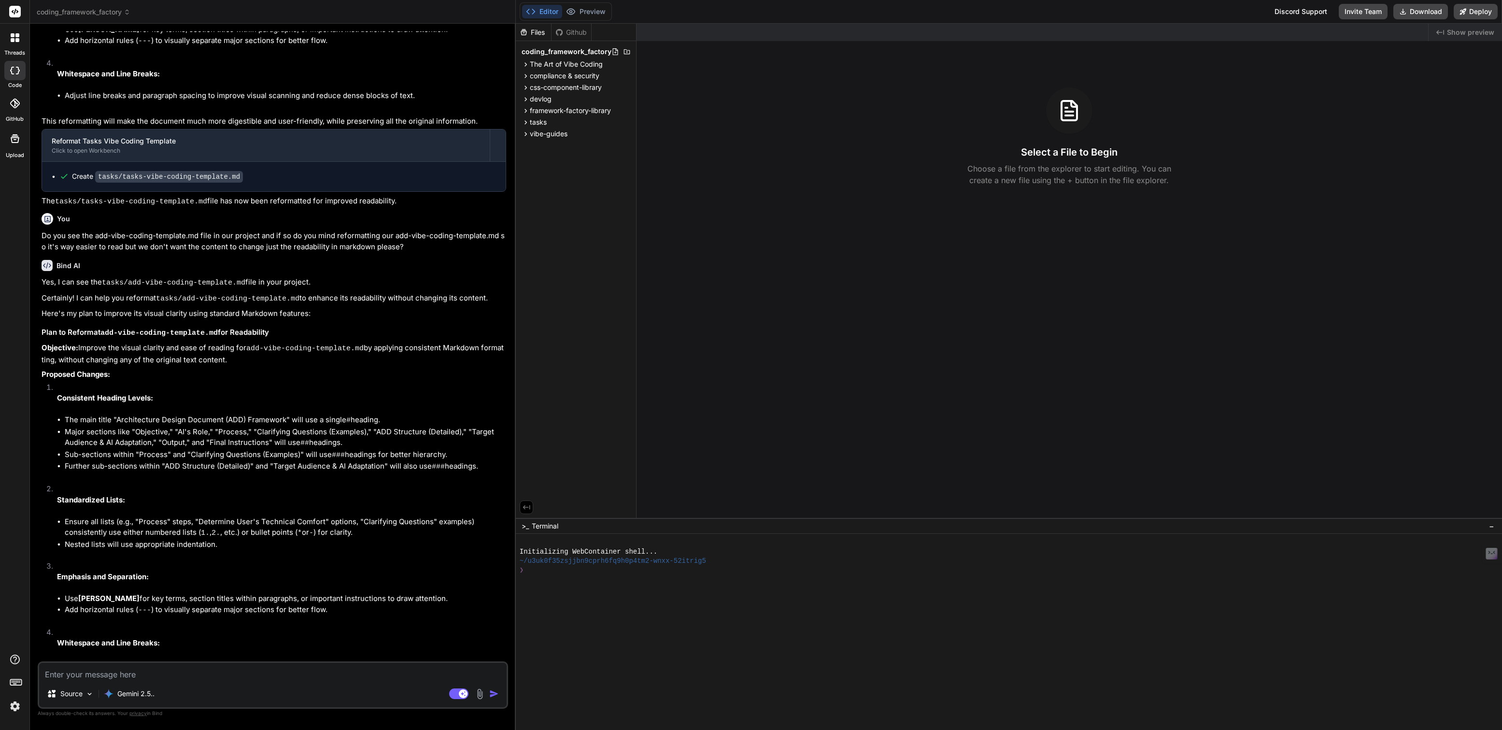
scroll to position [1162, 0]
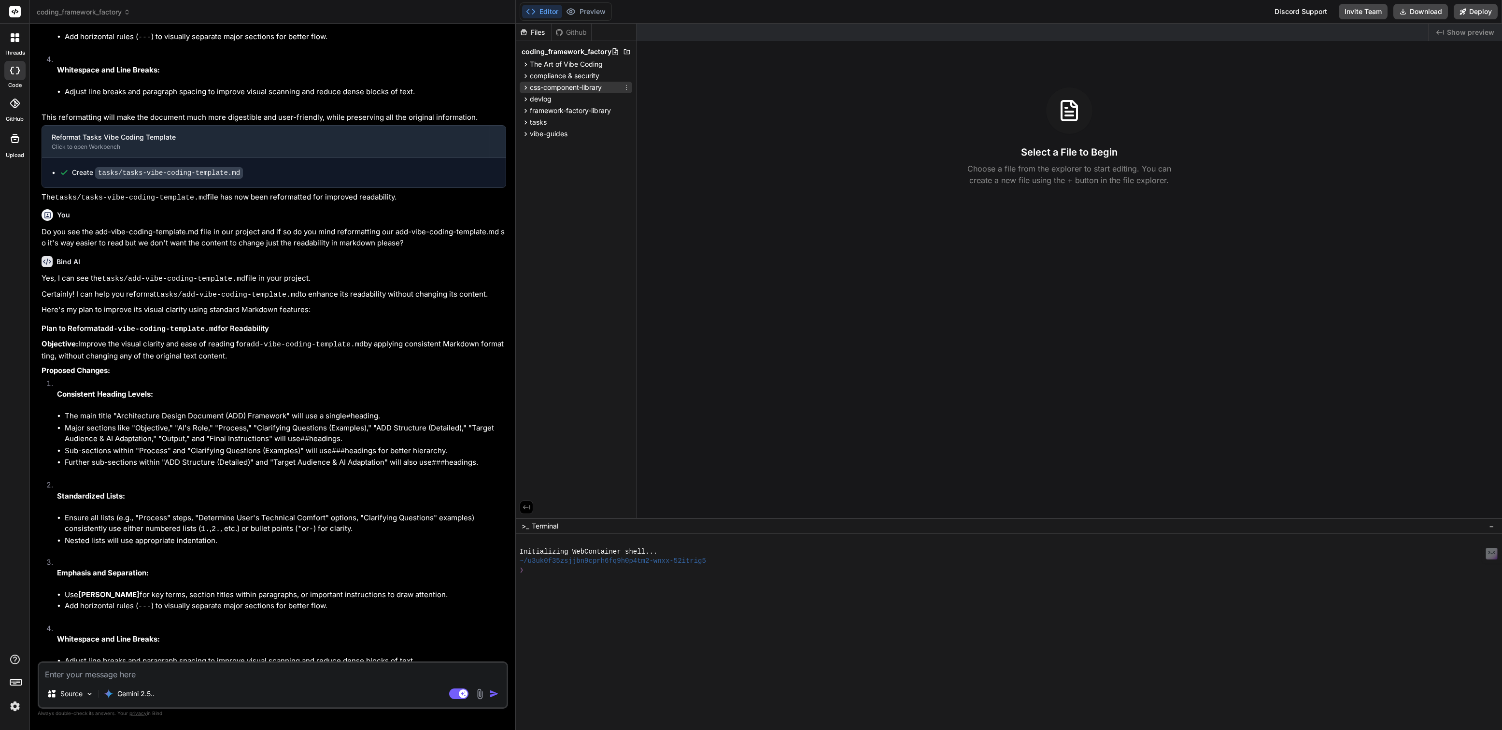
click at [540, 83] on span "css-component-library" at bounding box center [566, 88] width 72 height 10
click at [551, 100] on span "components" at bounding box center [557, 100] width 39 height 10
click at [564, 140] on span "useMatrixGlitch.js" at bounding box center [577, 141] width 58 height 12
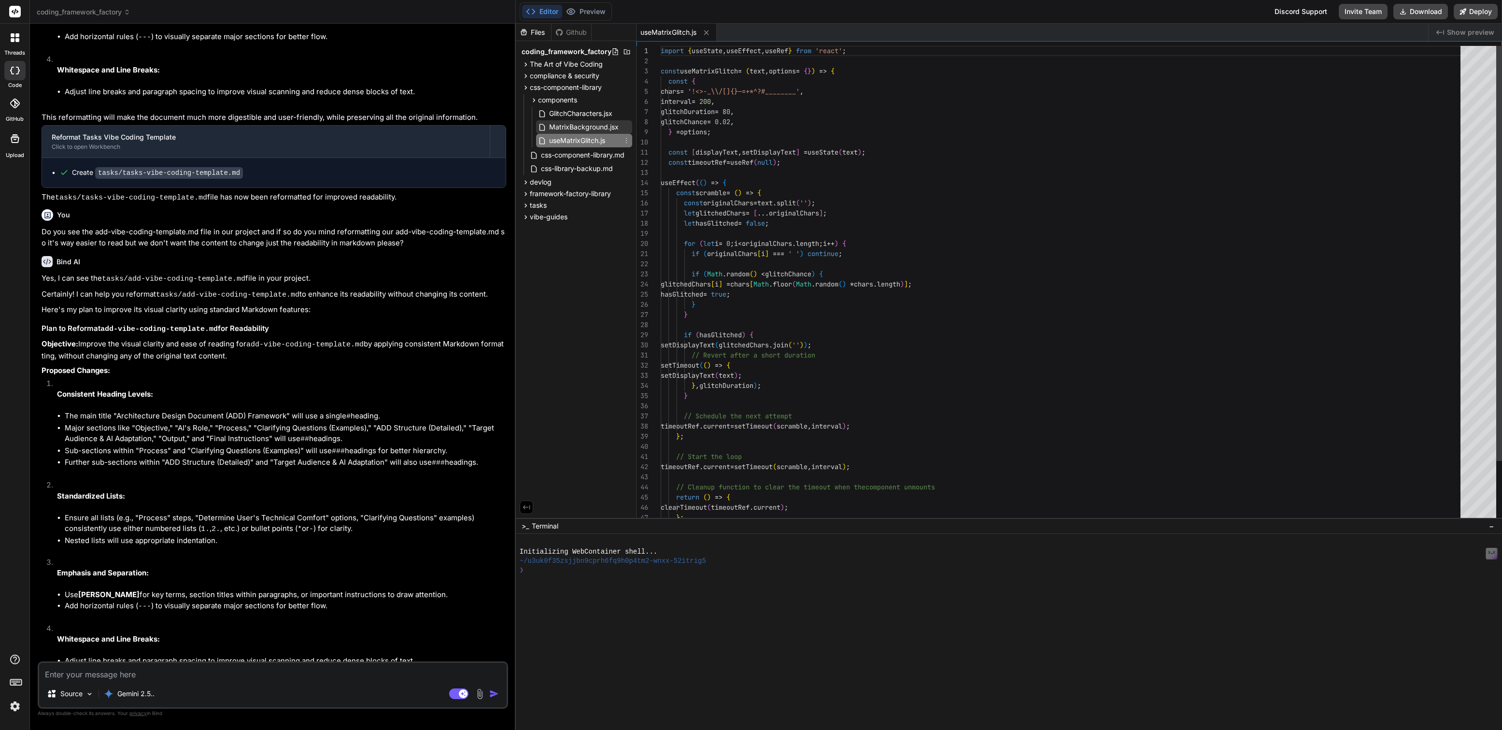
type textarea "x"
click at [579, 125] on span "MatrixBackground.jsx" at bounding box center [583, 127] width 71 height 12
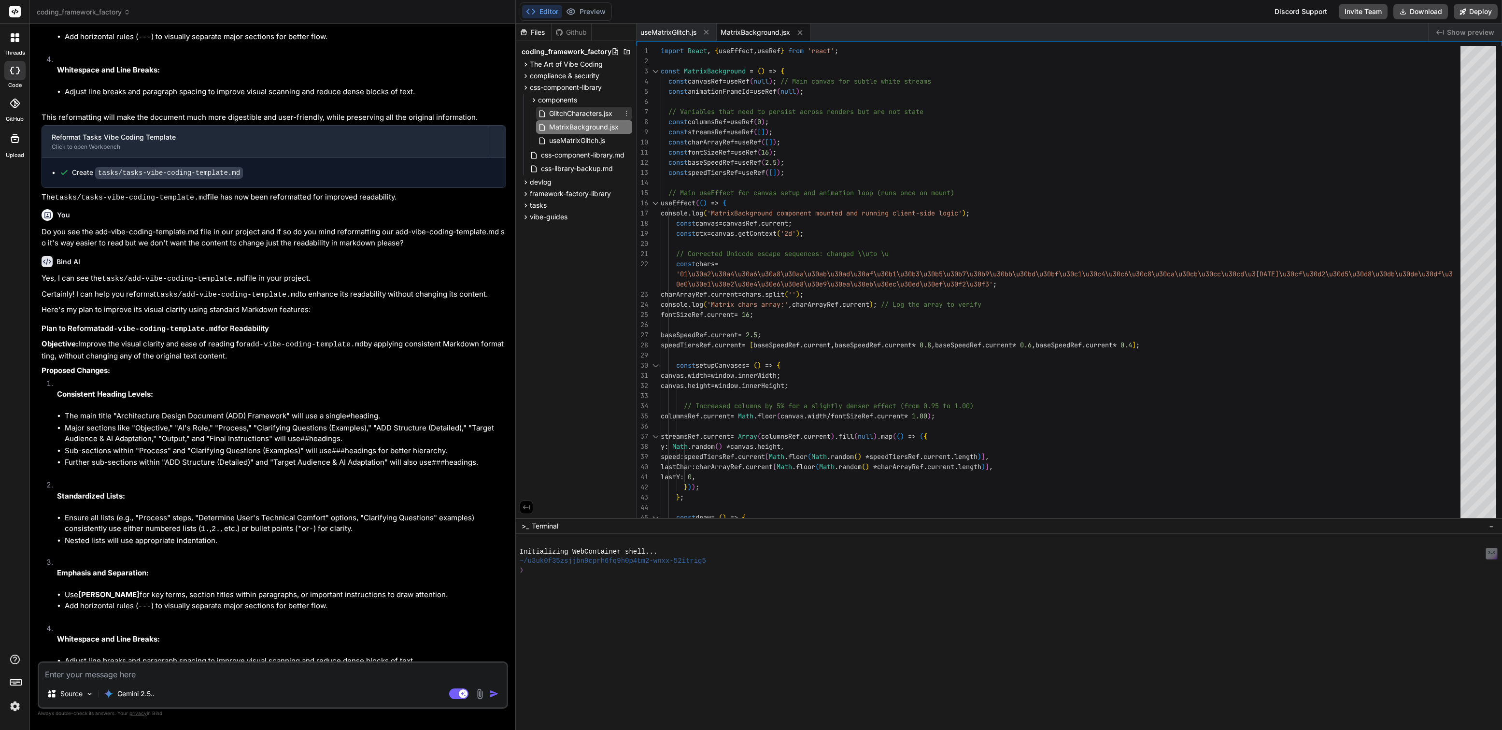
click at [583, 115] on span "GlitchCharacters.jsx" at bounding box center [580, 114] width 65 height 12
type textarea "}; export default useMatrixGlitch;"
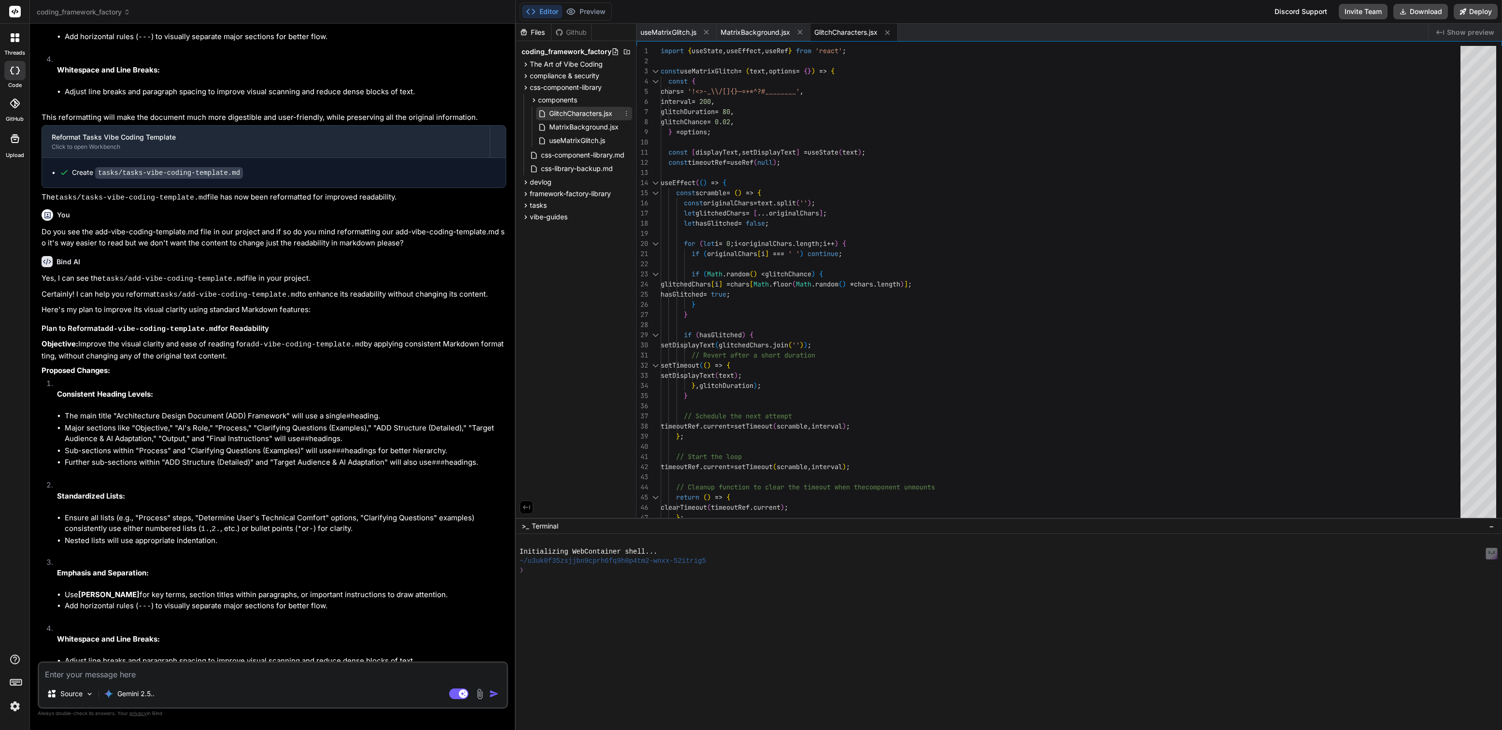
click at [627, 112] on icon at bounding box center [626, 114] width 8 height 8
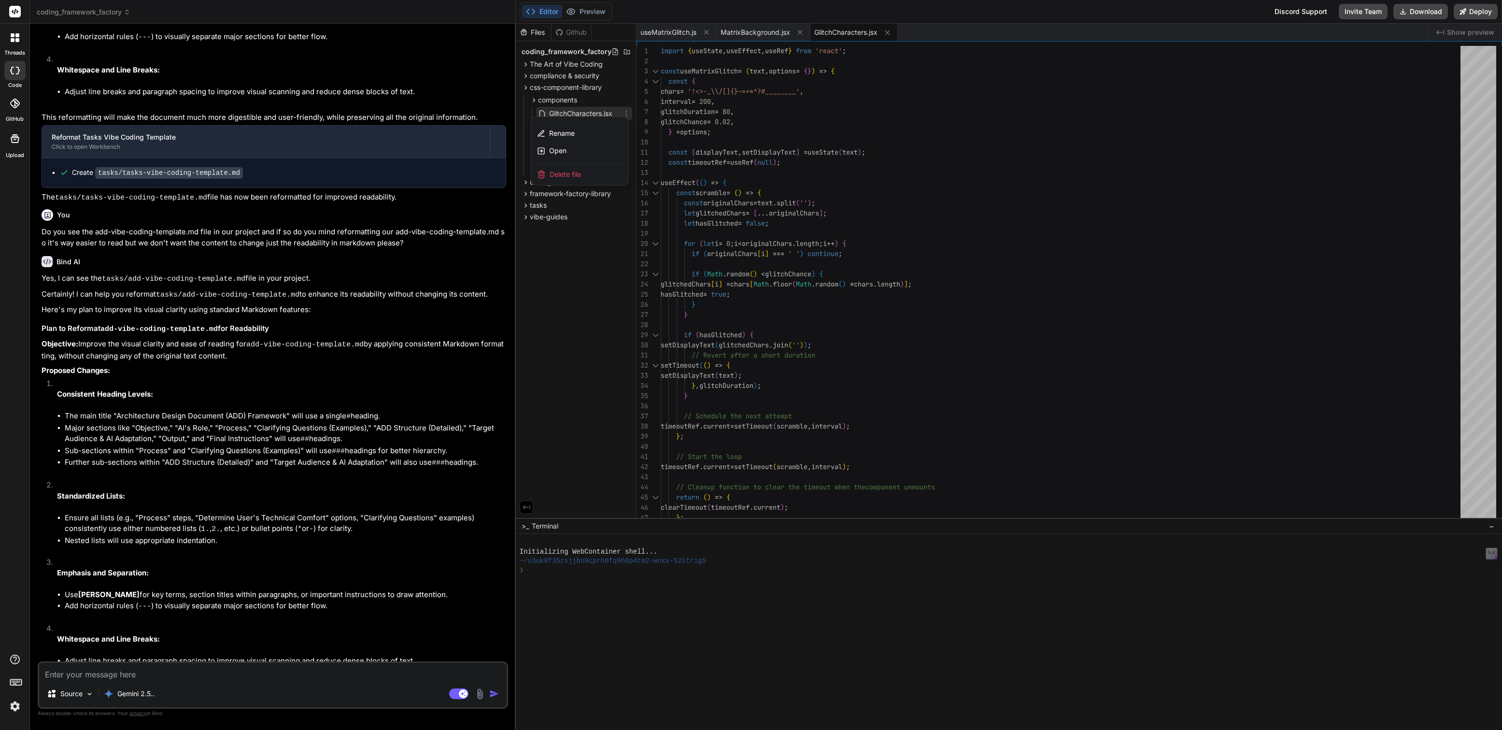
click at [571, 171] on span "Delete file" at bounding box center [564, 174] width 31 height 10
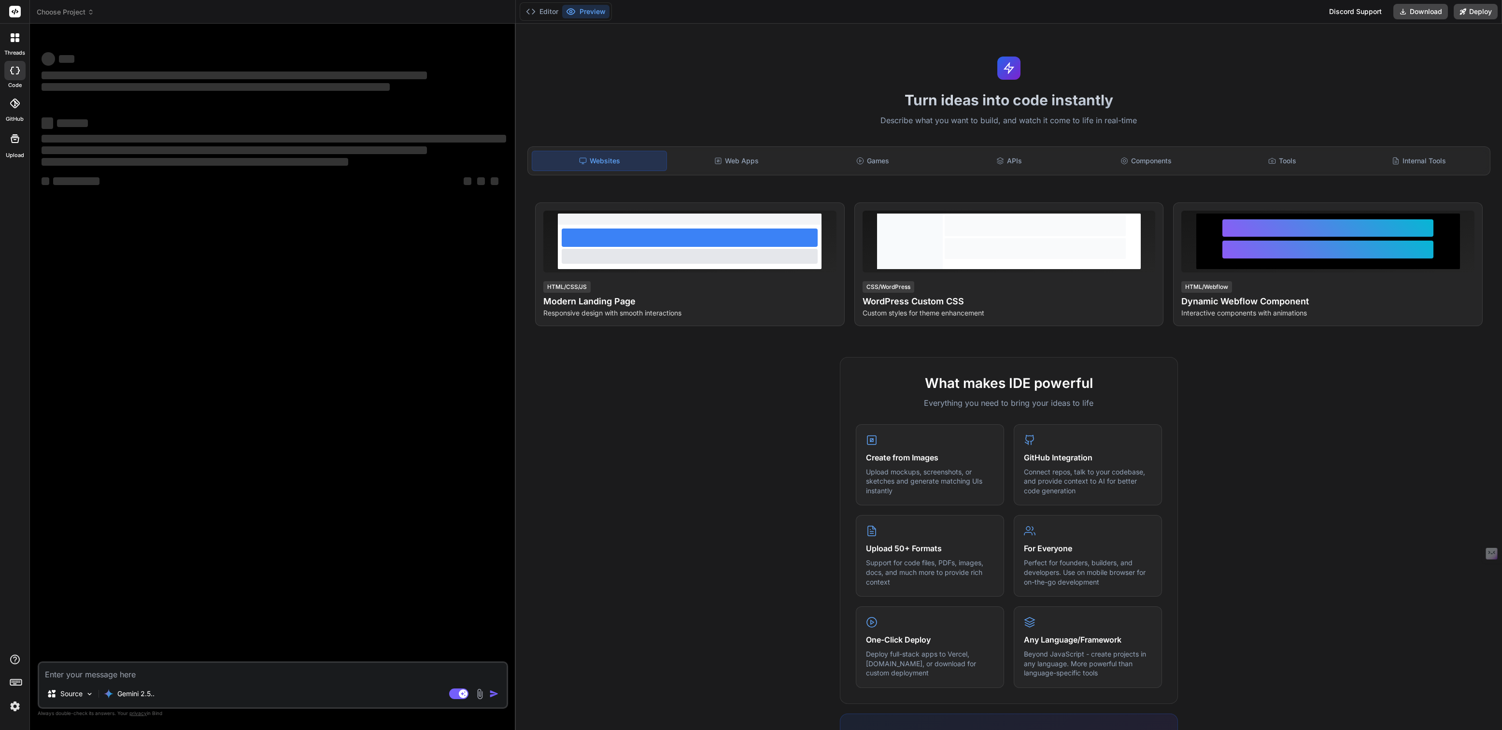
click at [544, 4] on div "Editor Preview" at bounding box center [566, 11] width 92 height 18
click at [544, 9] on button "Editor" at bounding box center [542, 12] width 40 height 14
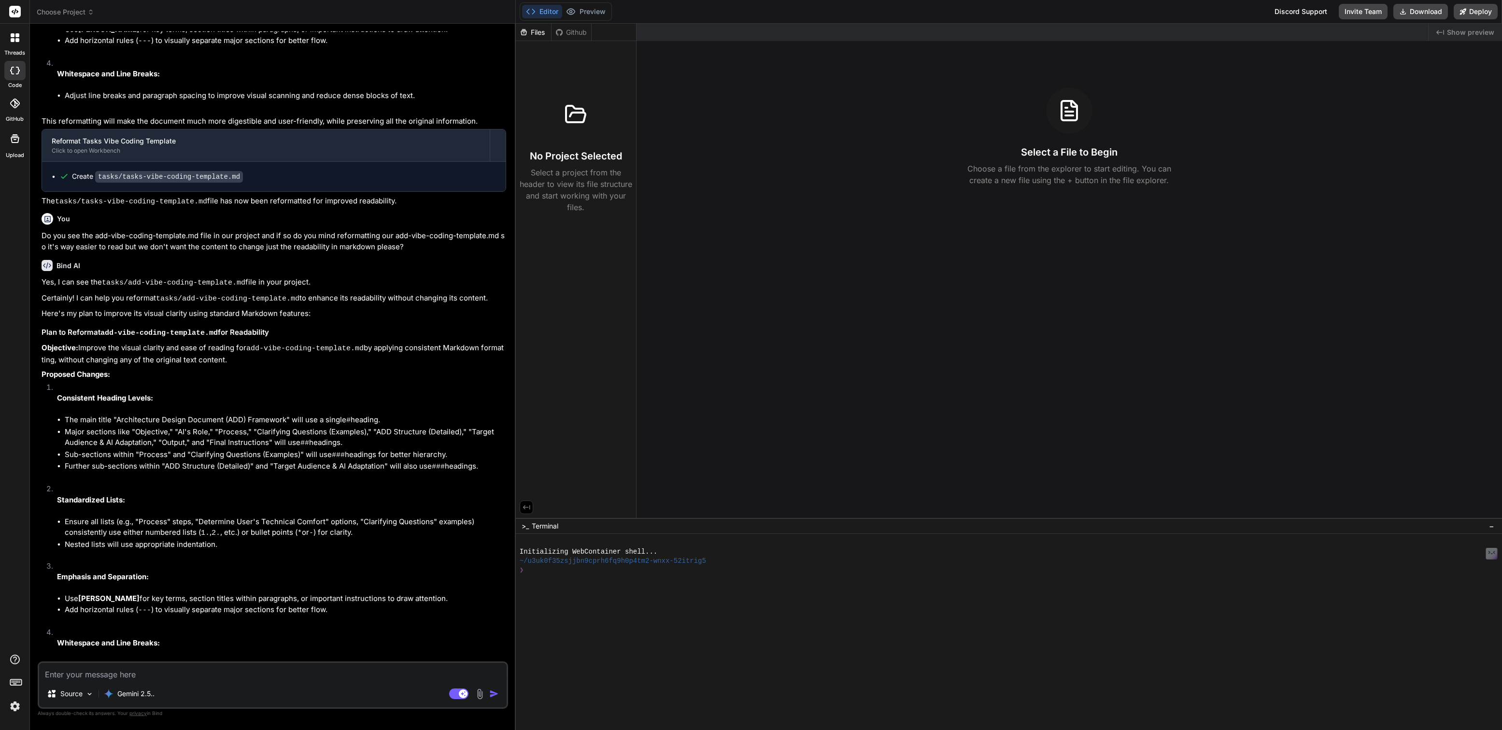
scroll to position [1162, 0]
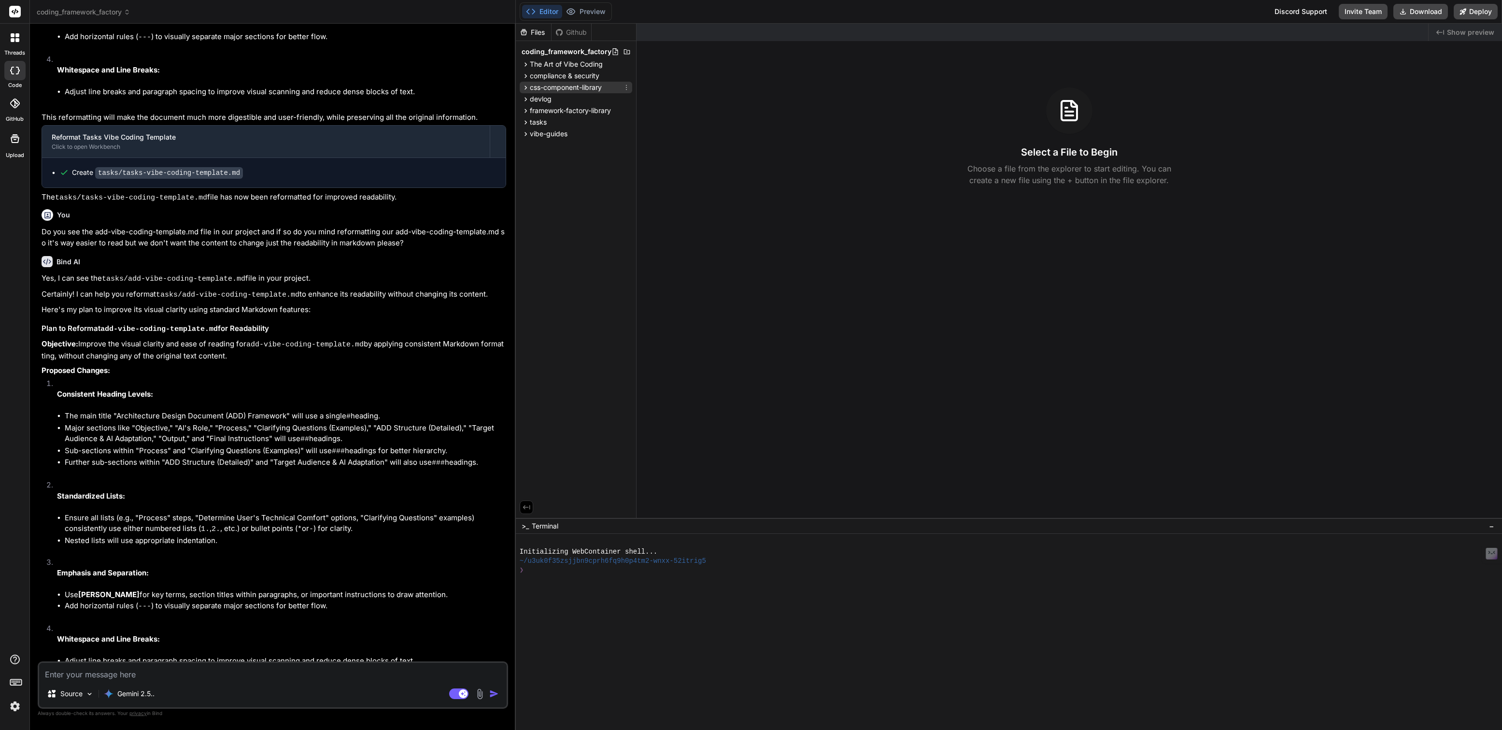
click at [558, 88] on span "css-component-library" at bounding box center [566, 88] width 72 height 10
click at [555, 98] on span "components" at bounding box center [557, 100] width 39 height 10
click at [577, 114] on span "MatrixBackground.jsx" at bounding box center [583, 114] width 71 height 12
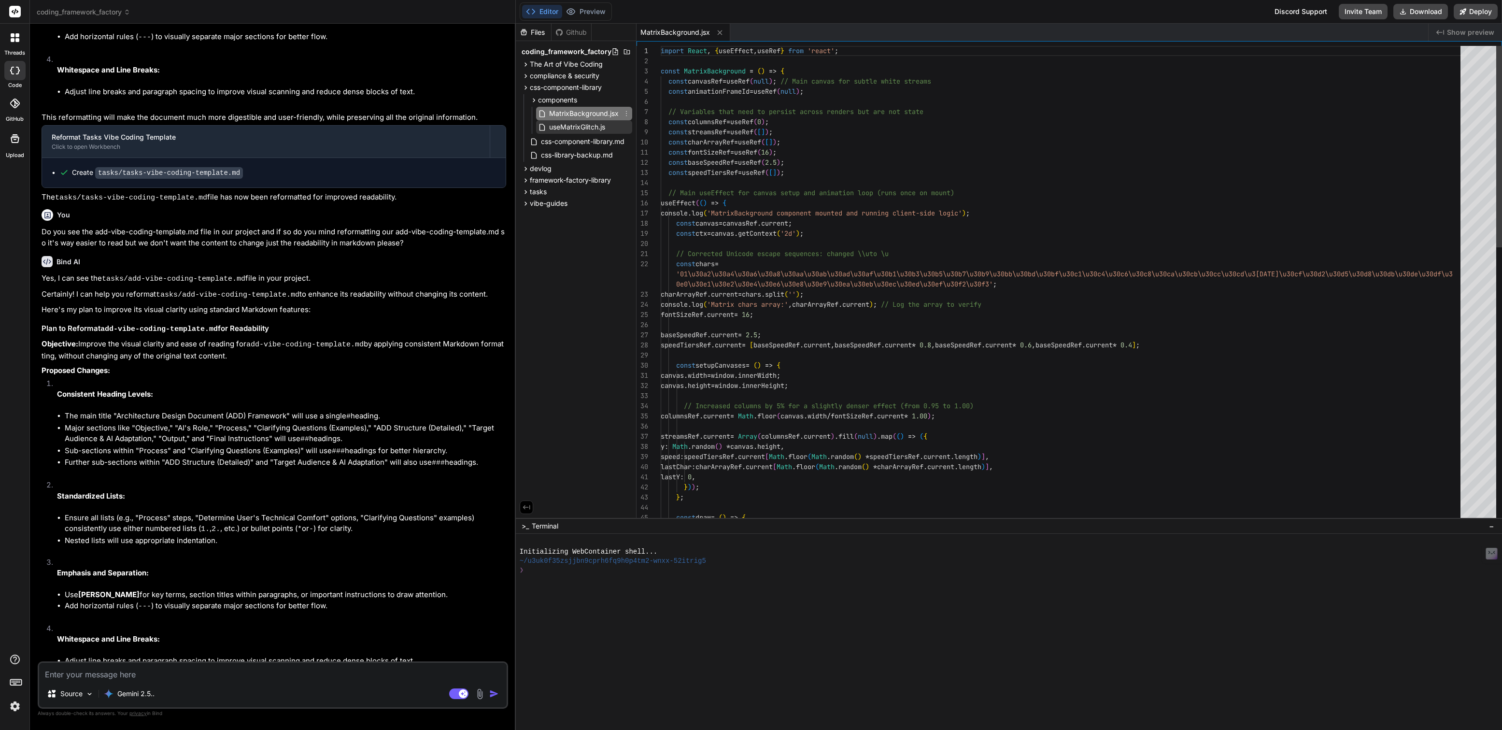
type textarea "x"
click at [581, 131] on span "useMatrixGlitch.js" at bounding box center [577, 127] width 58 height 12
type textarea "}; export default useMatrixGlitch;"
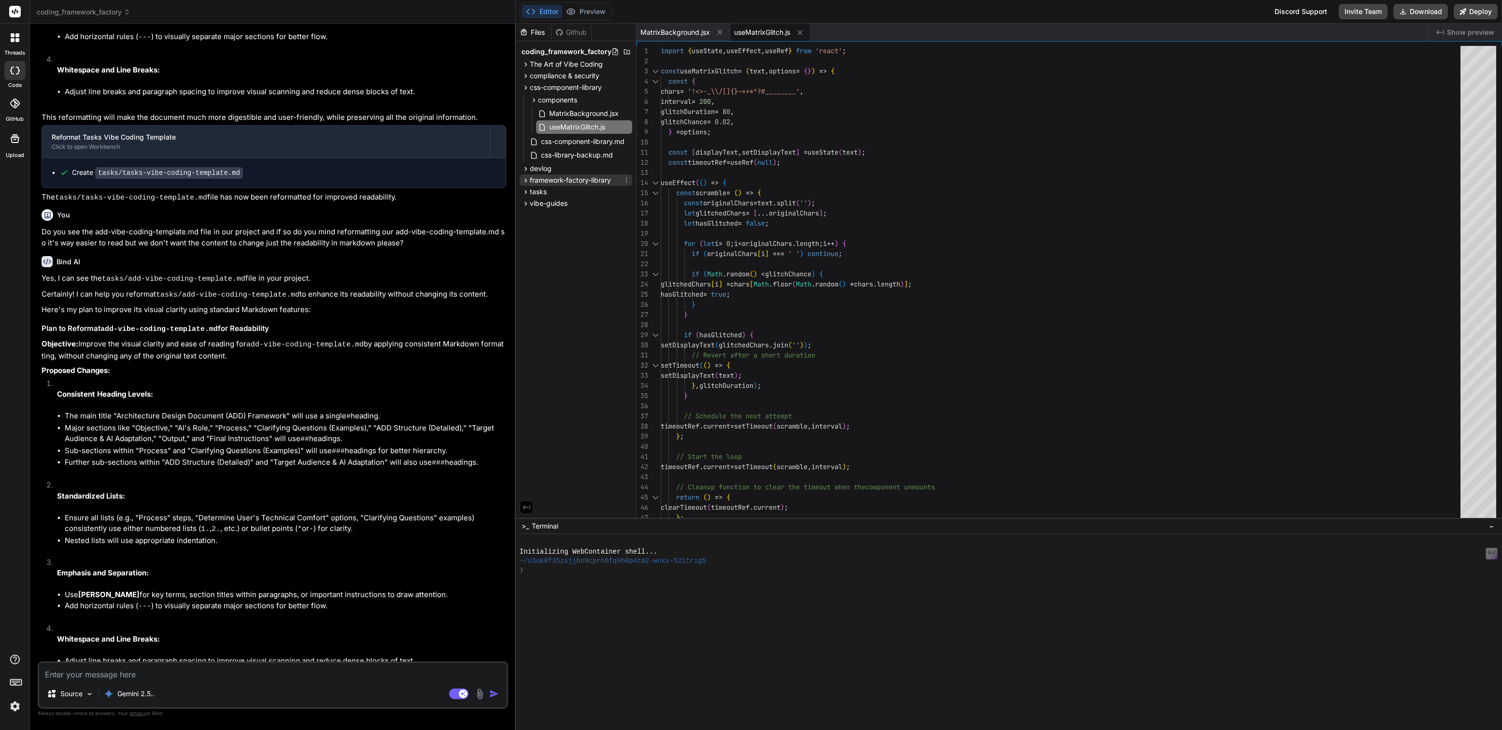
click at [570, 181] on span "framework-factory-library" at bounding box center [570, 180] width 81 height 10
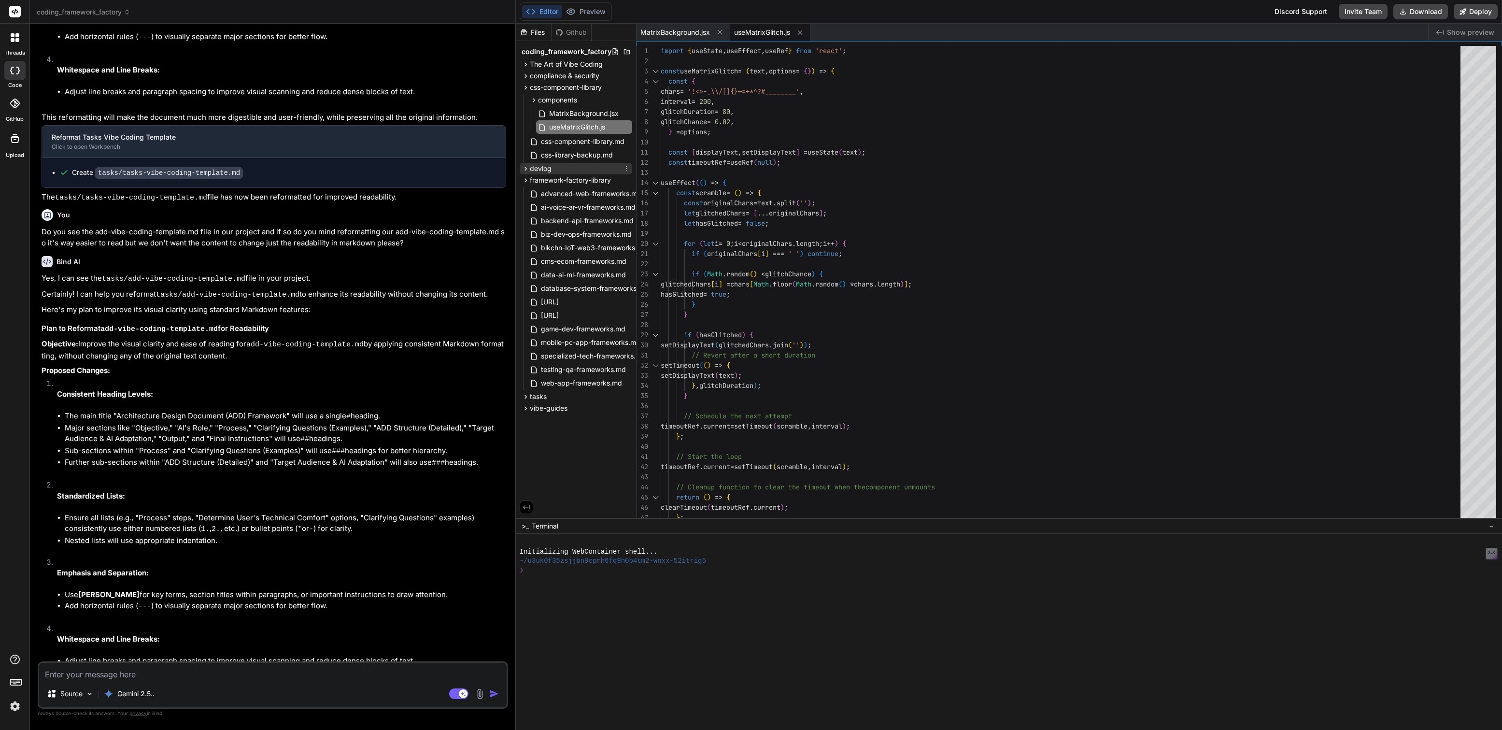
click at [546, 169] on span "devlog" at bounding box center [541, 169] width 22 height 10
click at [560, 78] on span "compliance & security" at bounding box center [565, 76] width 70 height 10
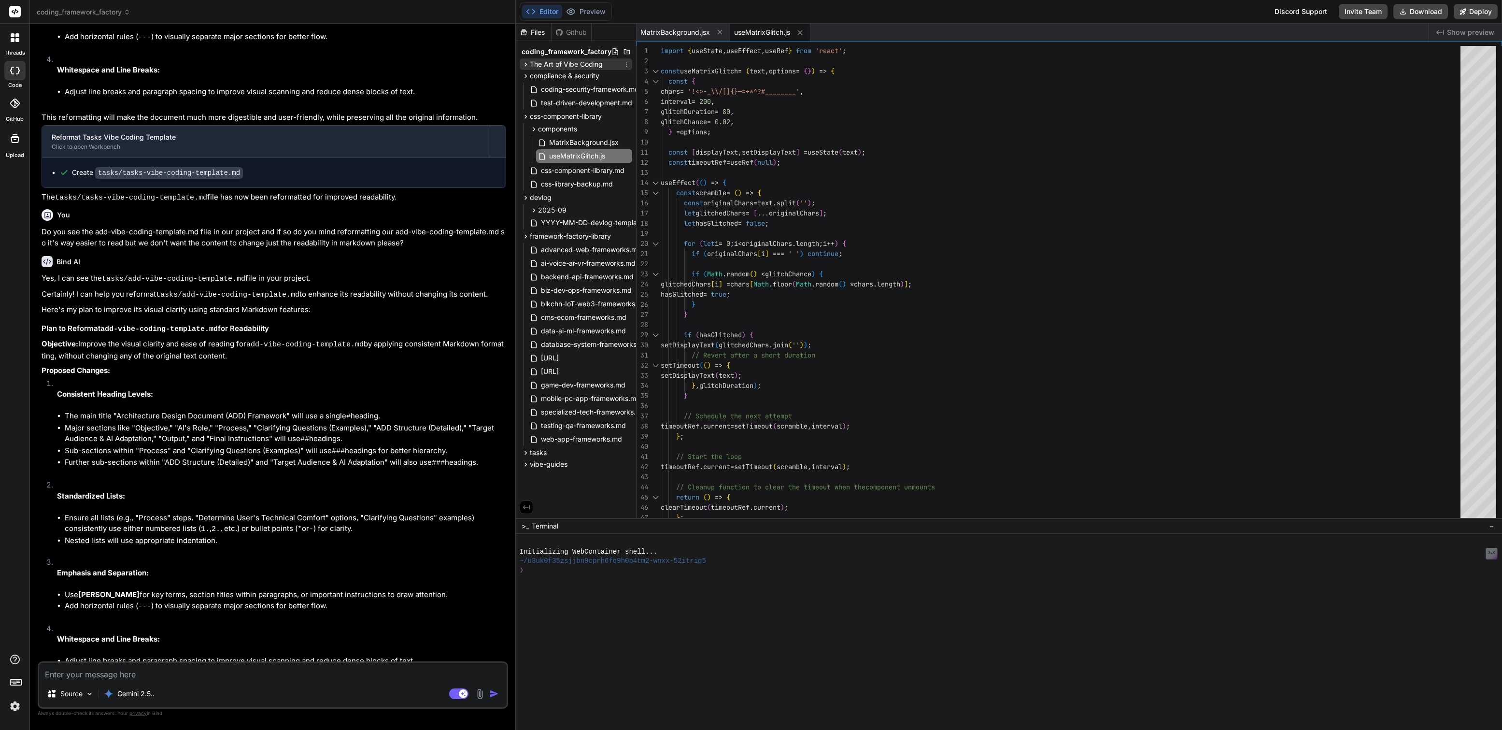
click at [561, 66] on span "The Art of Vibe Coding" at bounding box center [566, 64] width 73 height 10
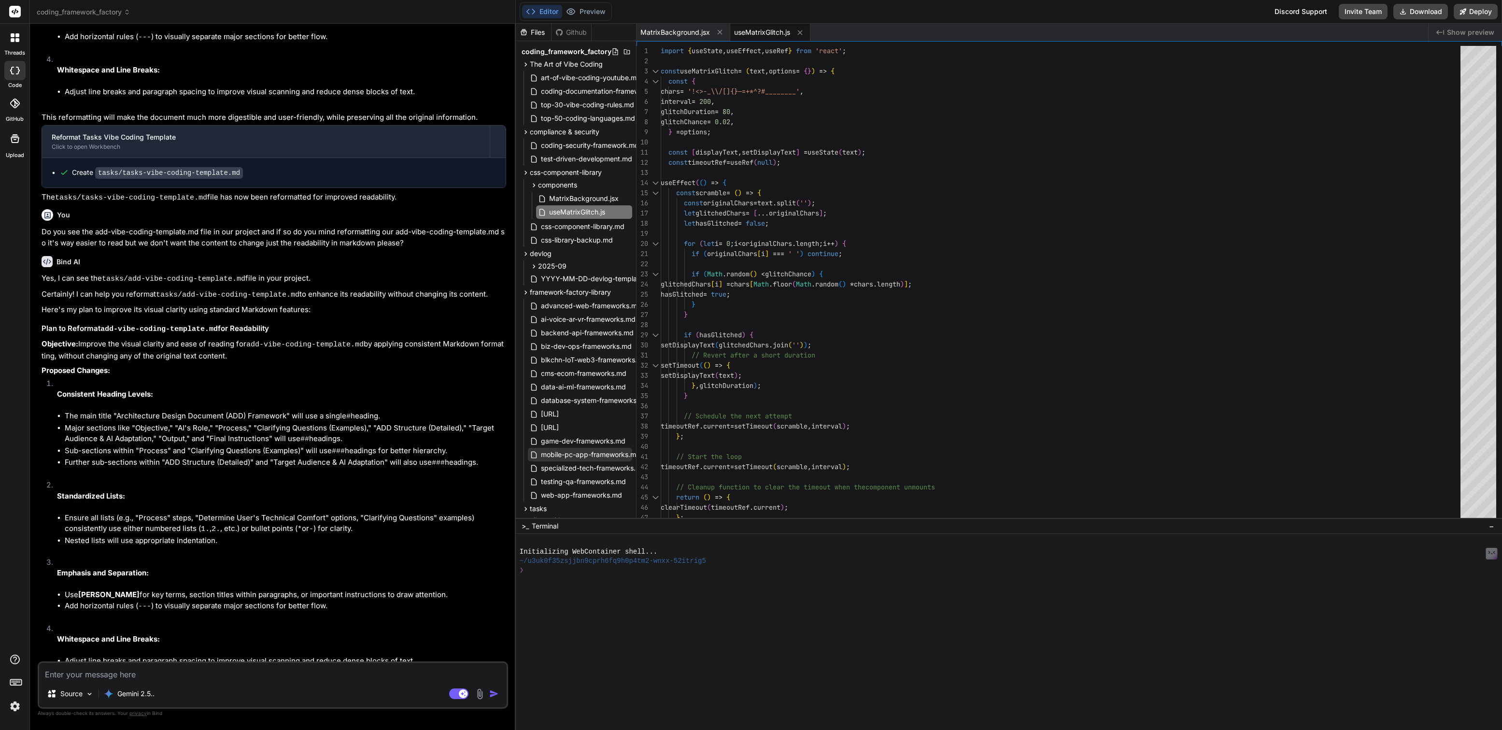
scroll to position [29, 0]
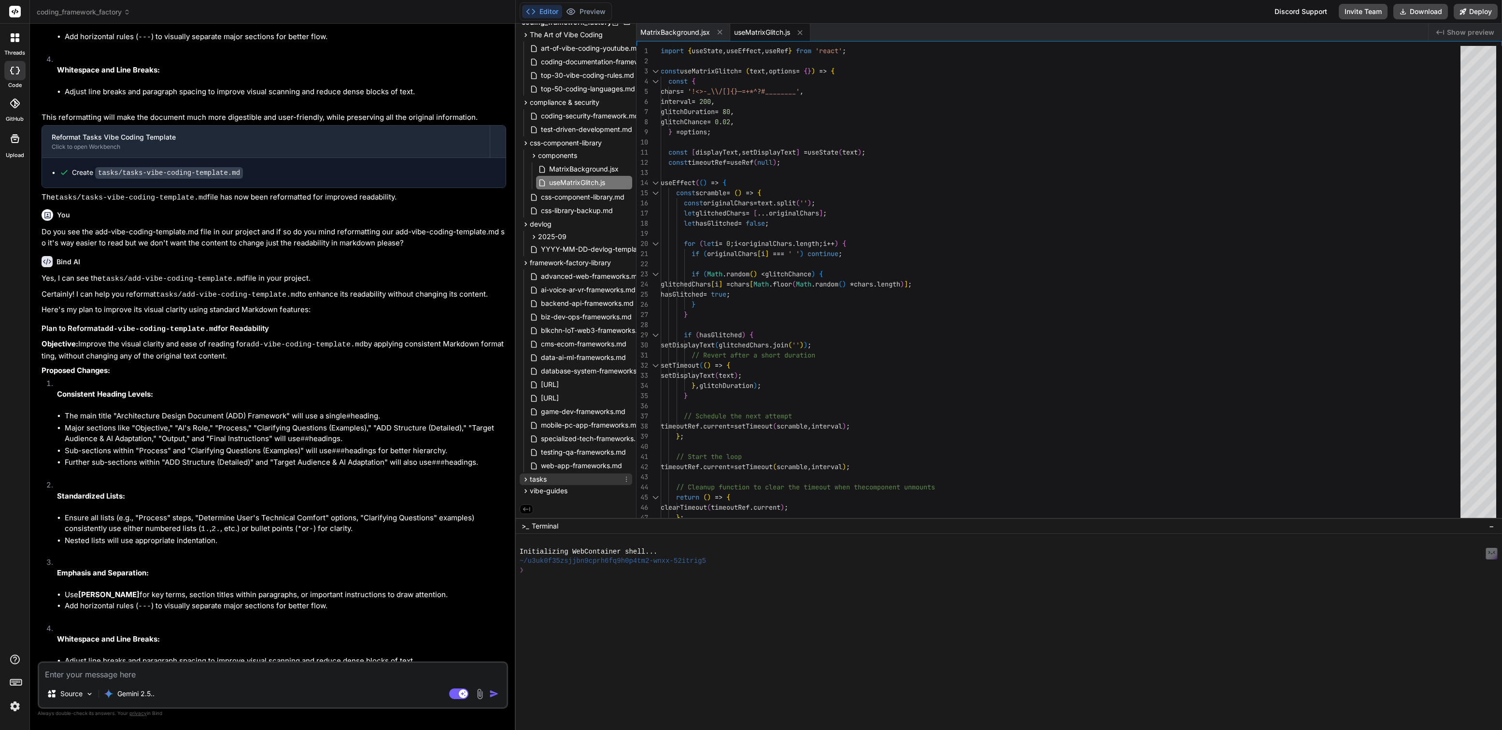
click at [535, 477] on span "tasks" at bounding box center [538, 479] width 17 height 10
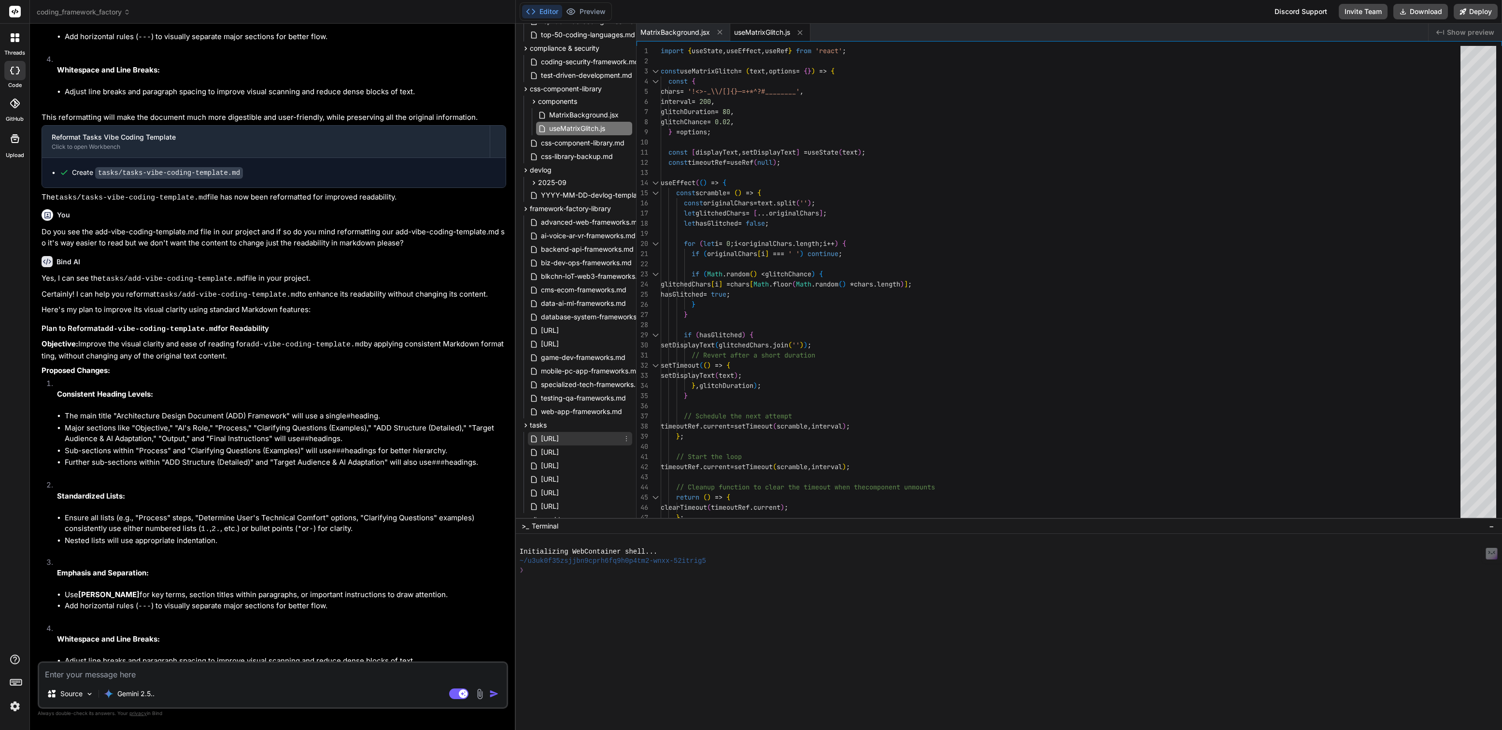
scroll to position [112, 0]
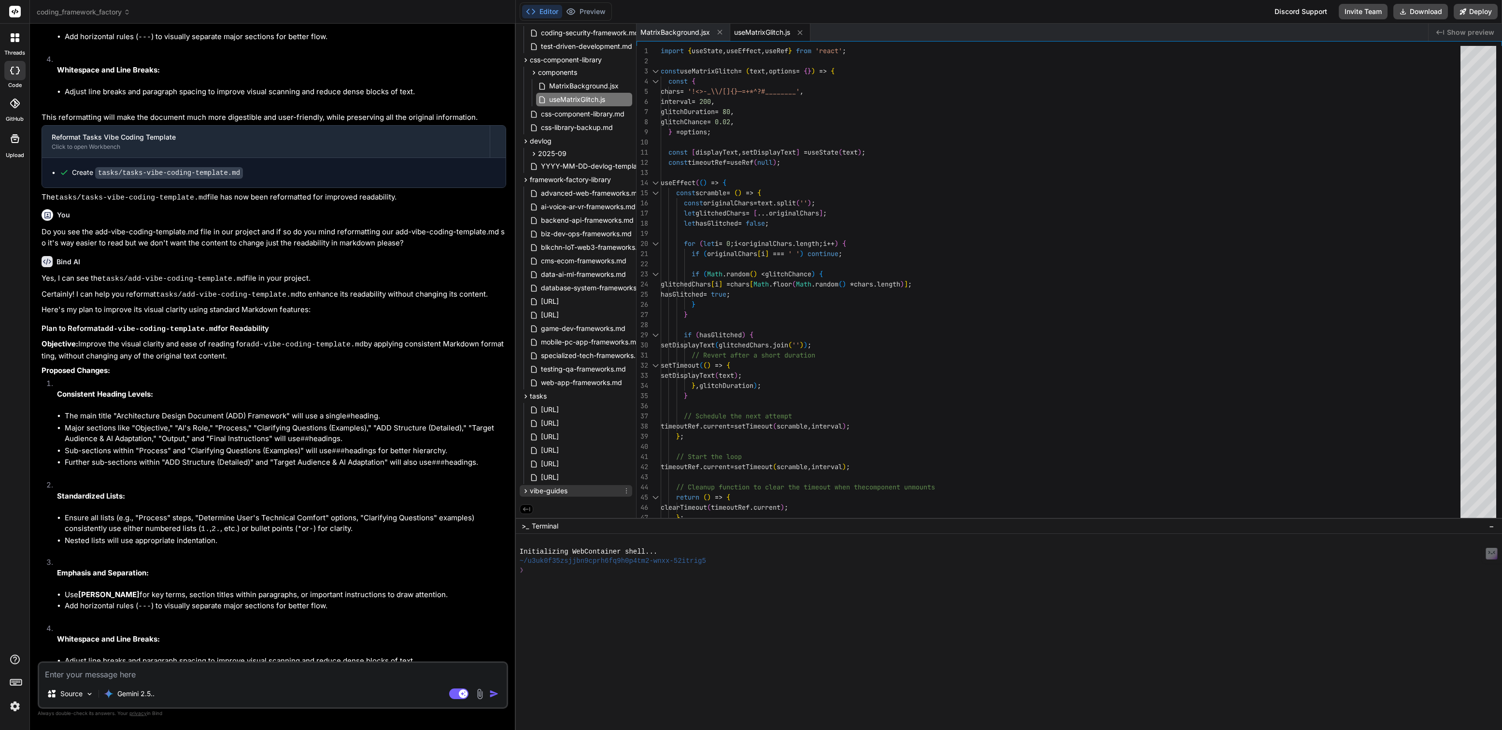
click at [552, 488] on span "vibe-guides" at bounding box center [549, 491] width 38 height 10
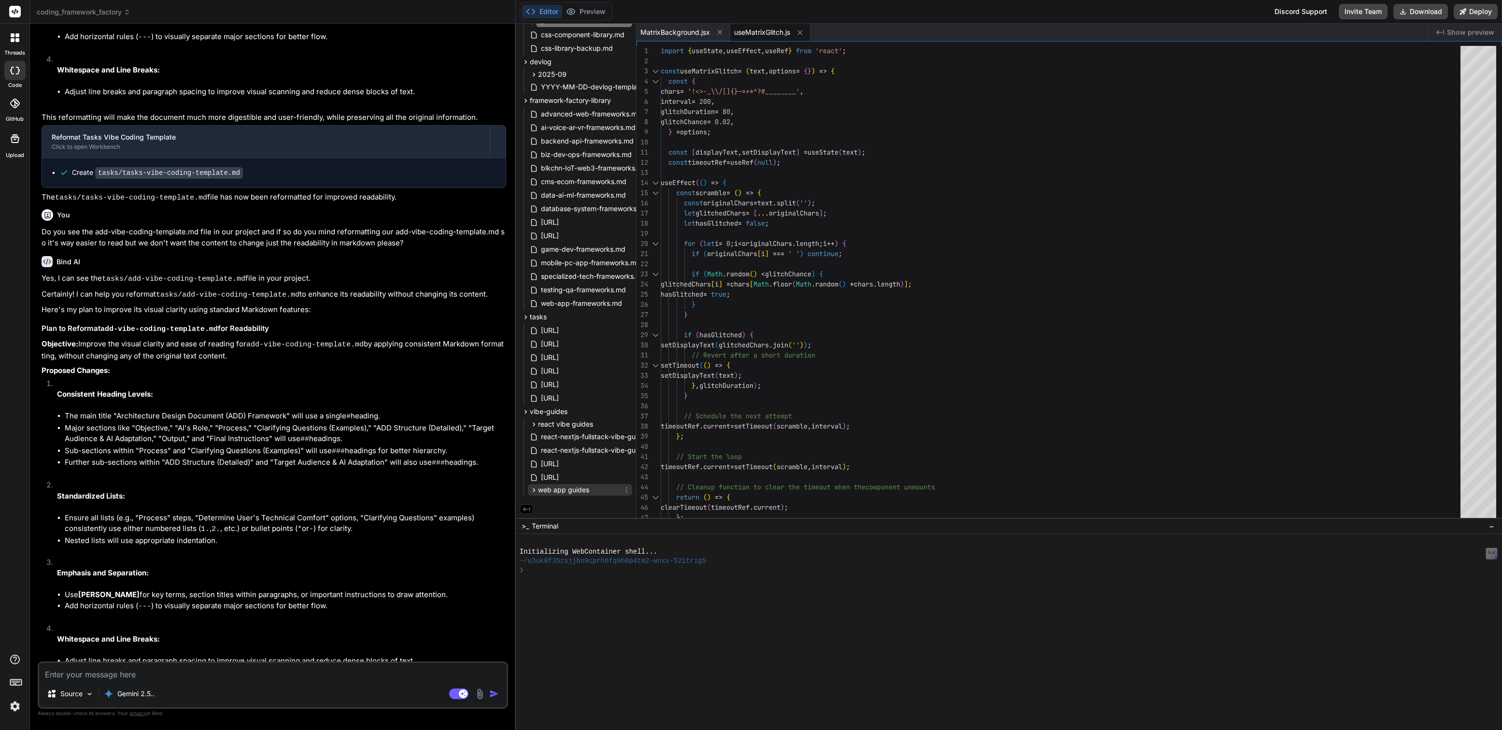
click at [569, 488] on span "web app guides" at bounding box center [563, 490] width 51 height 10
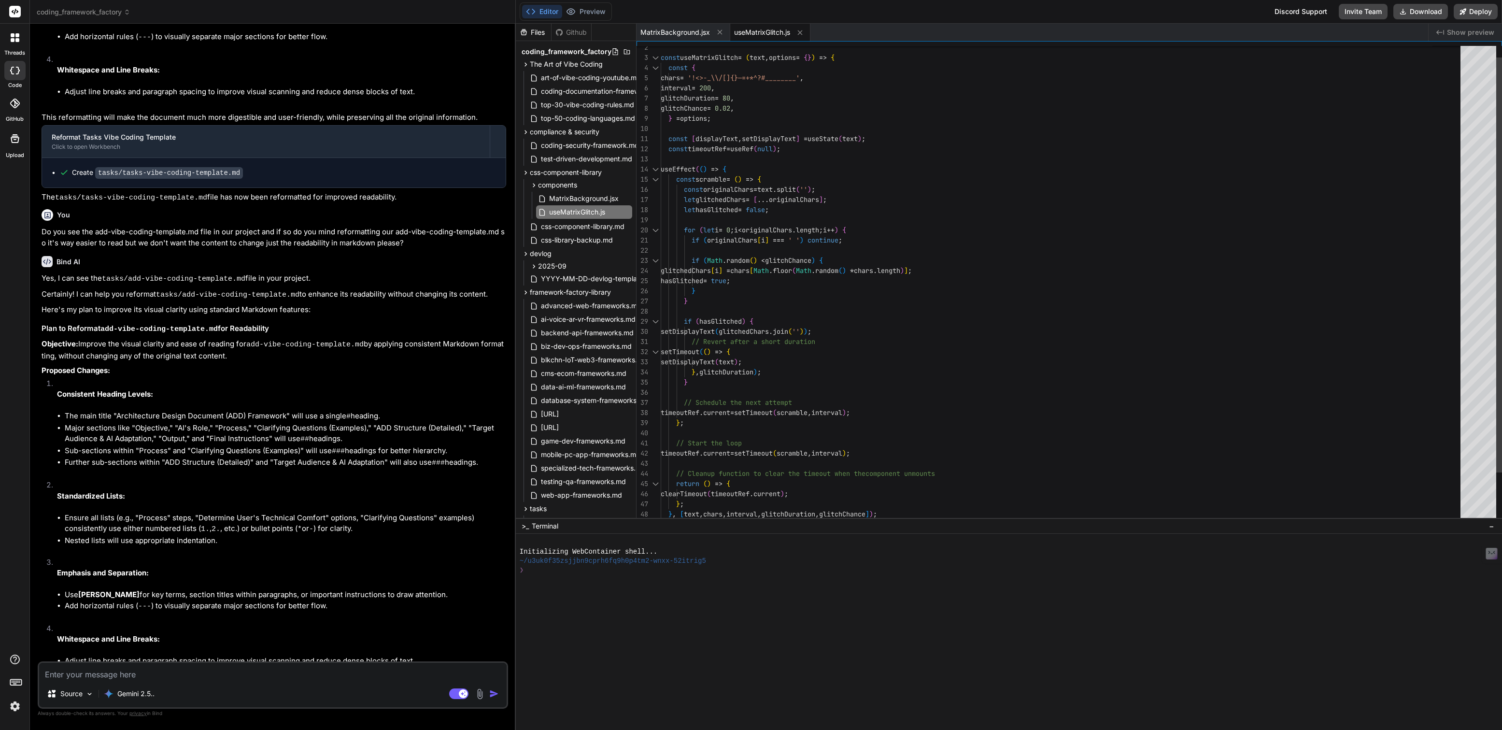
scroll to position [30, 0]
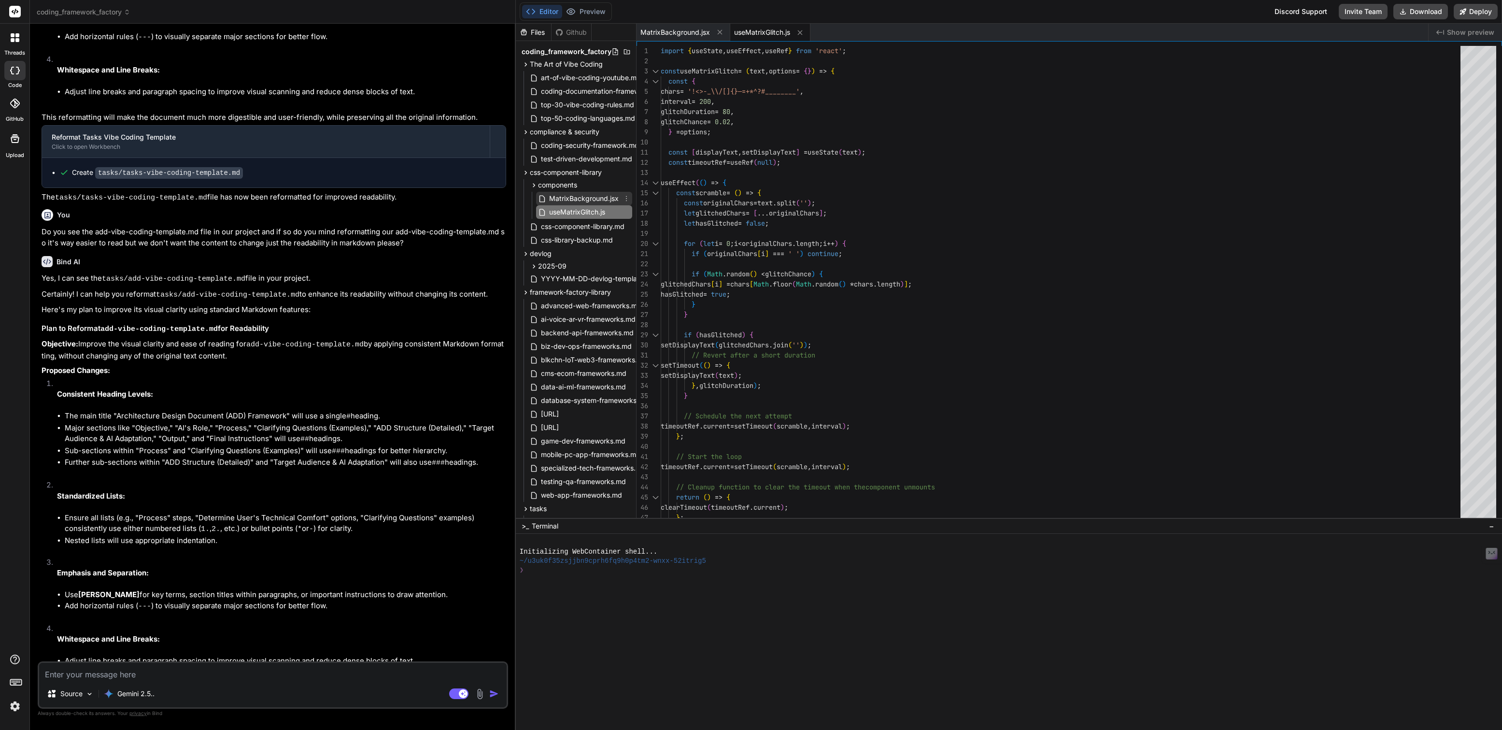
click at [596, 199] on span "MatrixBackground.jsx" at bounding box center [583, 199] width 71 height 12
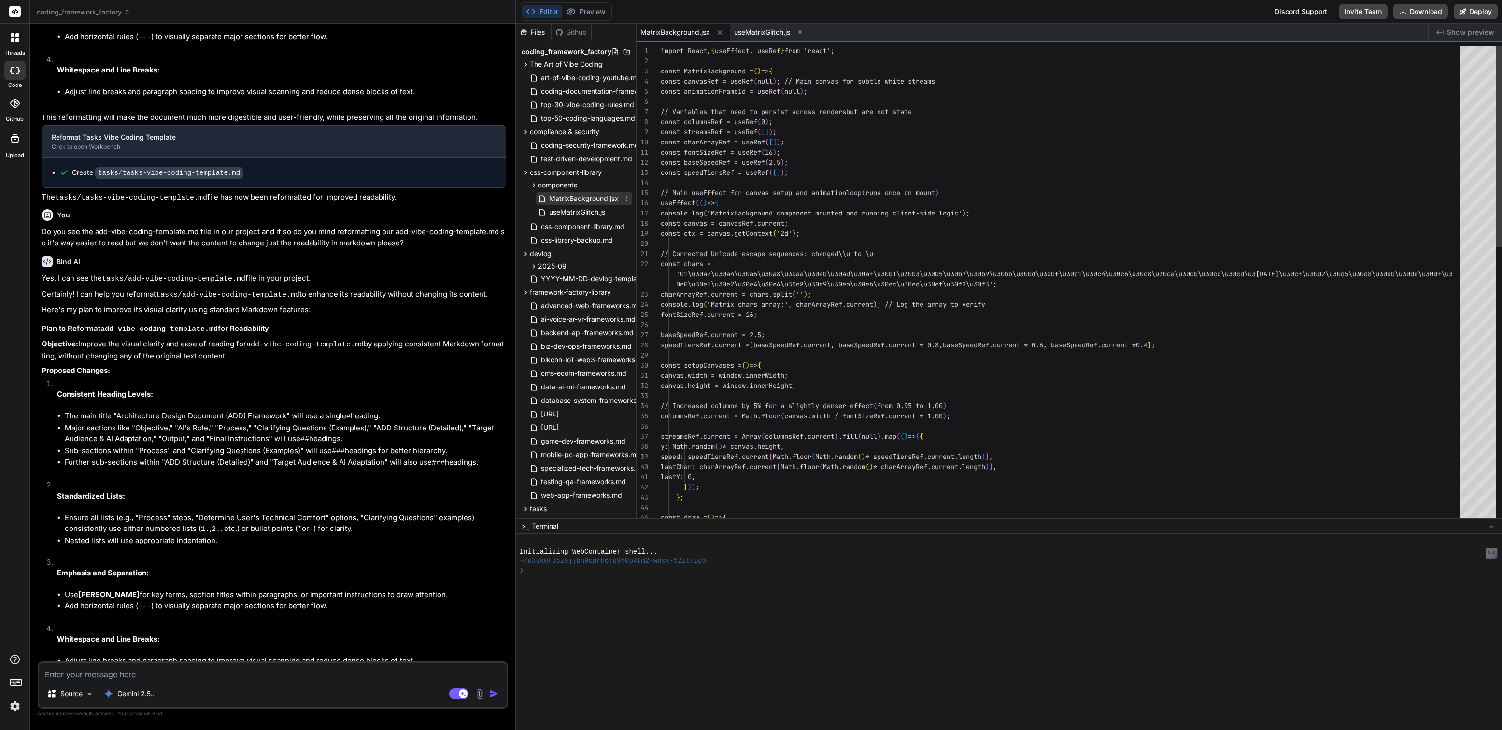
scroll to position [10, 0]
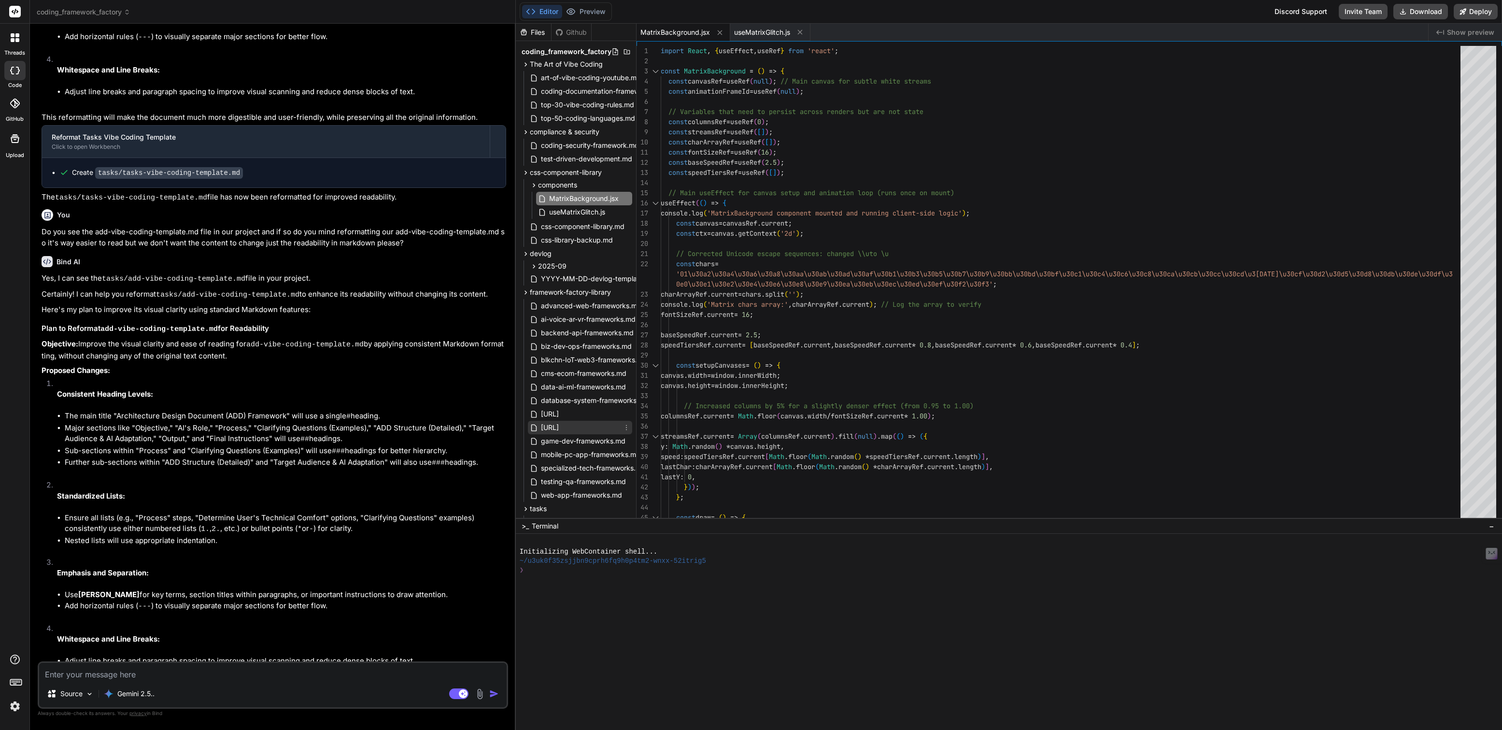
click at [560, 427] on span "framework-factory-library-v2.0.md" at bounding box center [550, 428] width 20 height 12
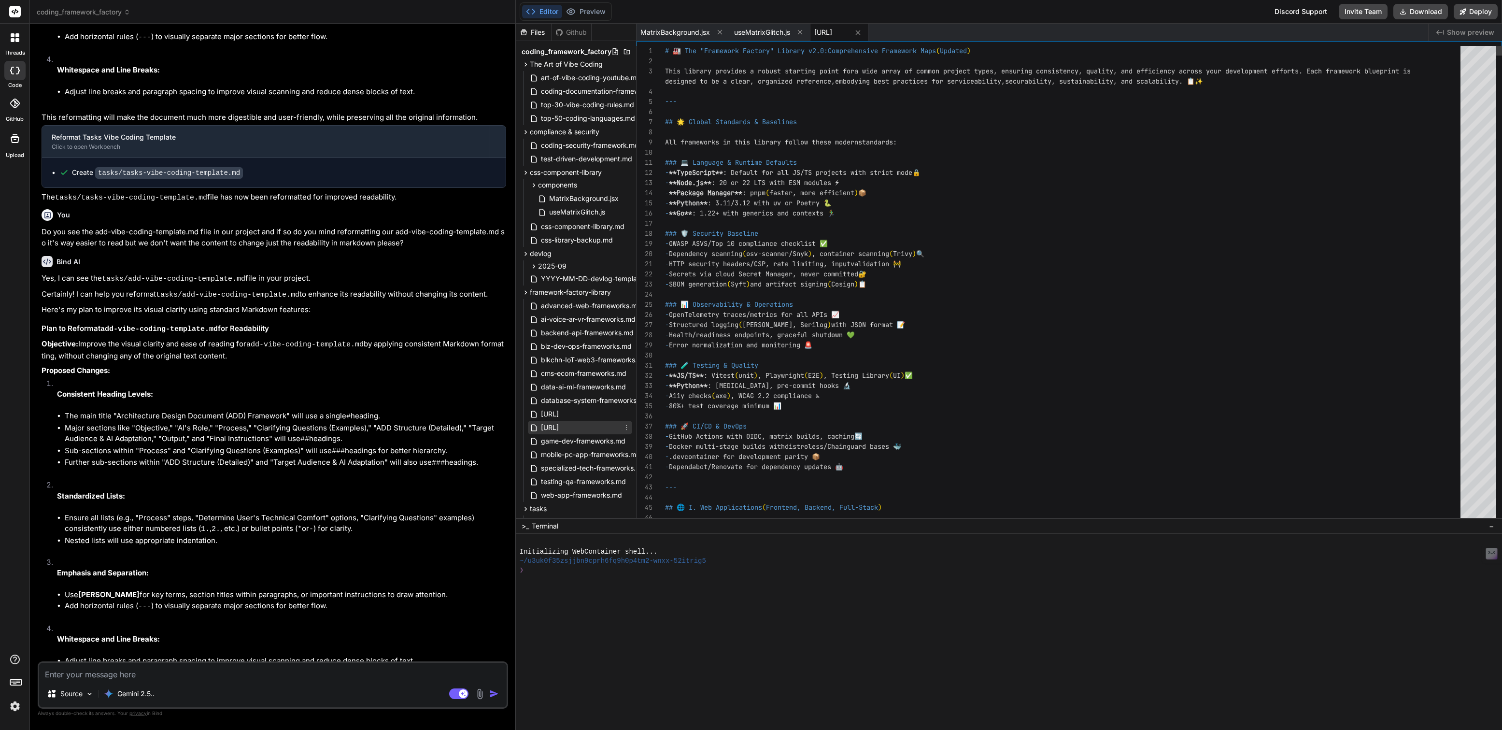
scroll to position [30, 0]
click at [568, 494] on span "web-app-frameworks.md" at bounding box center [581, 495] width 83 height 12
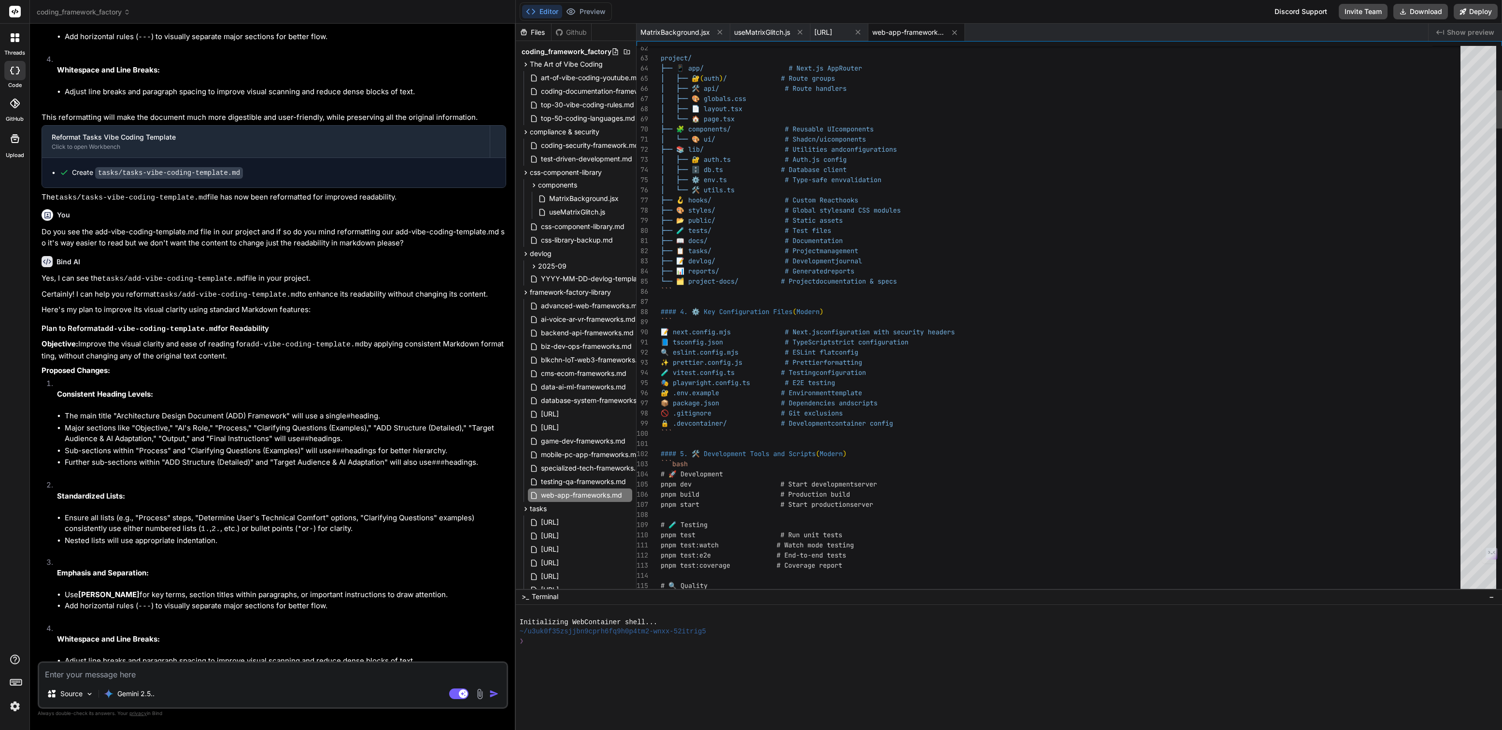
drag, startPoint x: 955, startPoint y: 518, endPoint x: 959, endPoint y: 643, distance: 124.6
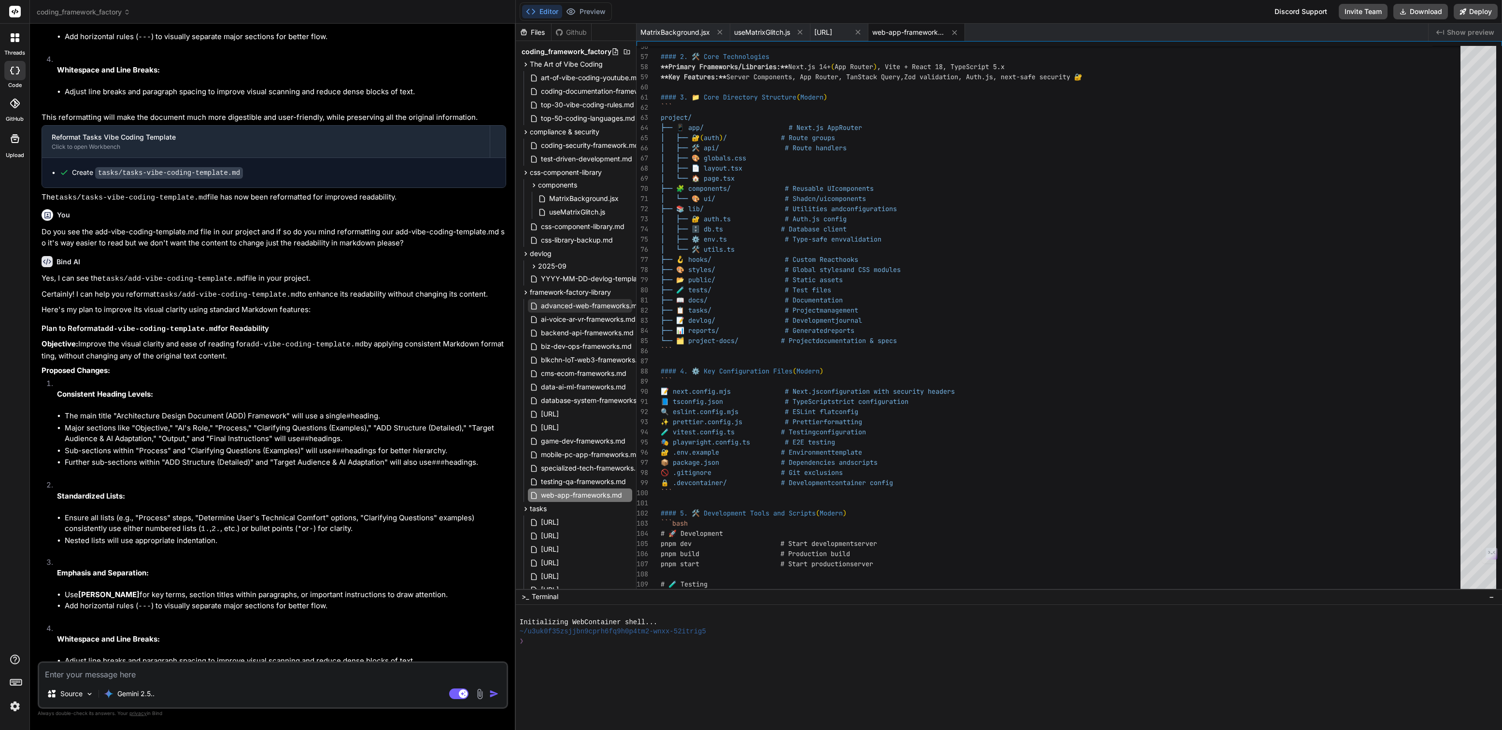
click at [584, 301] on span "advanced-web-frameworks.md" at bounding box center [591, 306] width 102 height 12
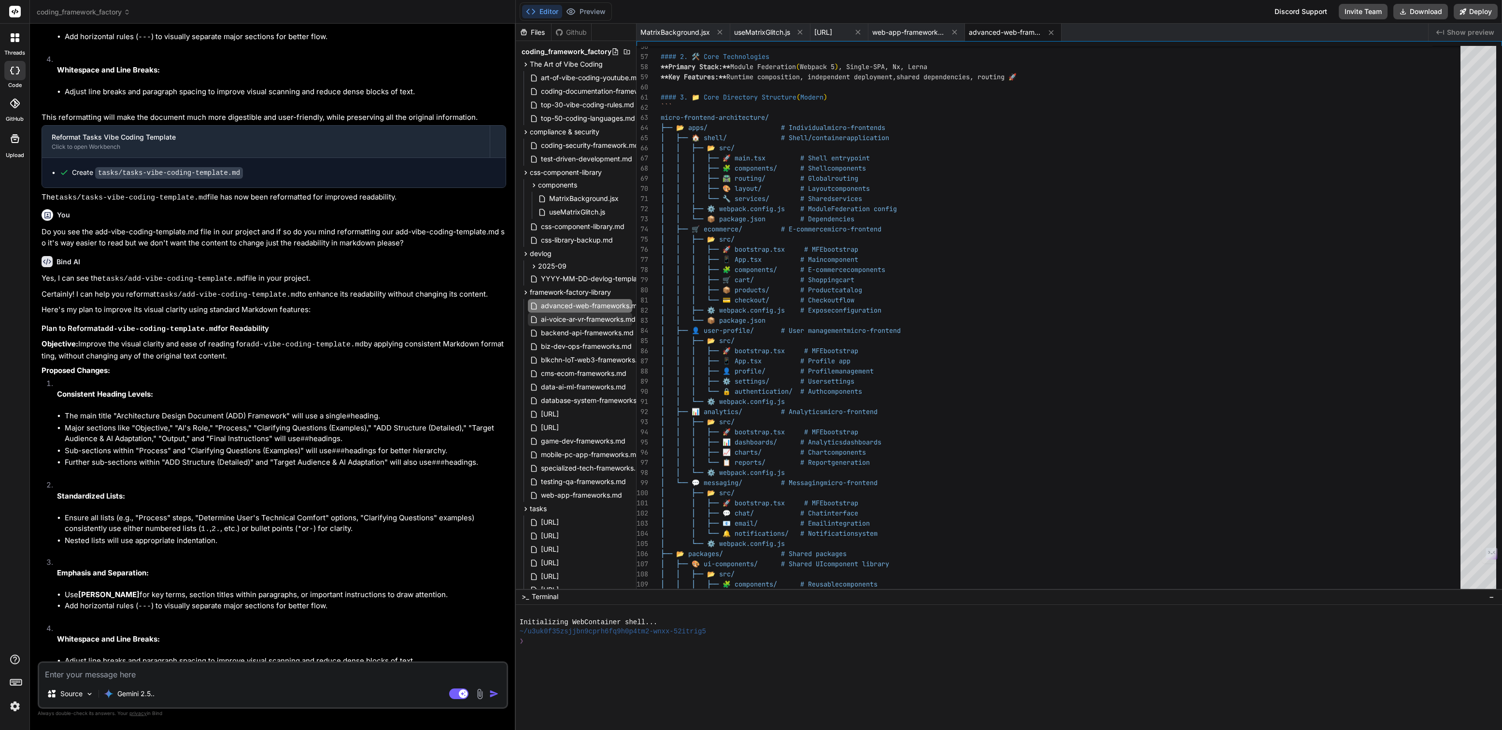
click at [588, 322] on span "ai-voice-ar-vr-frameworks.md" at bounding box center [588, 319] width 97 height 12
type textarea "**Happy Building!** 🚀✨"
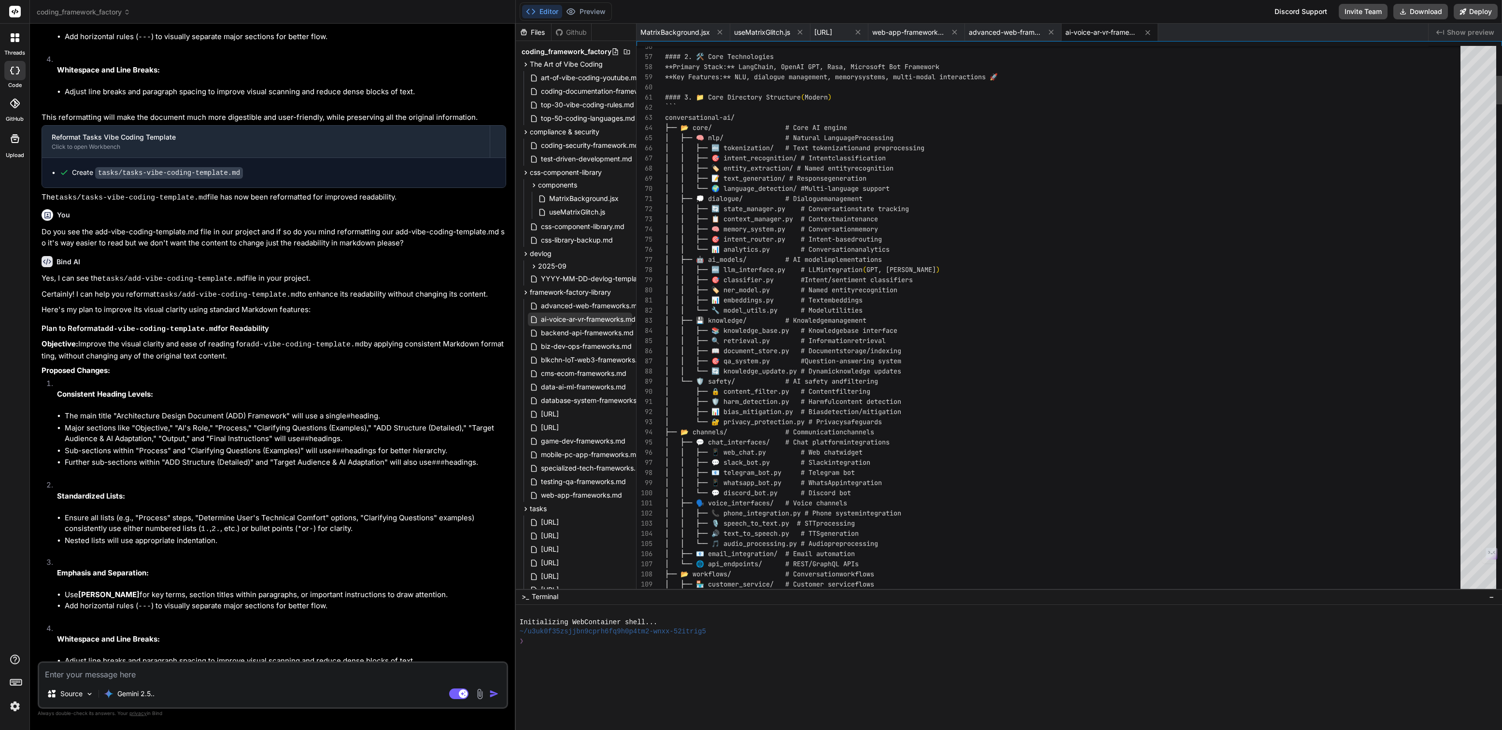
scroll to position [10, 0]
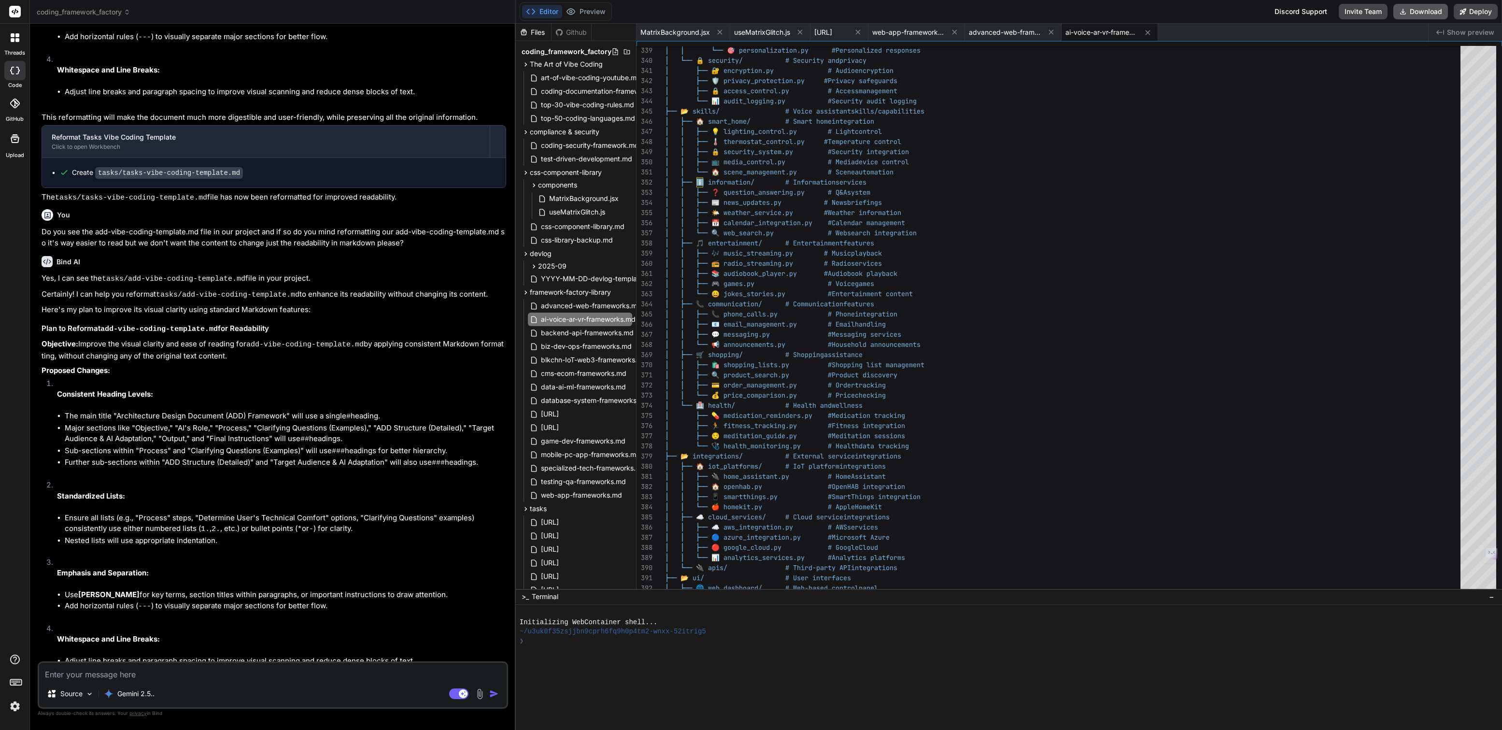
click at [1428, 7] on button "Download" at bounding box center [1420, 11] width 55 height 15
type textarea "x"
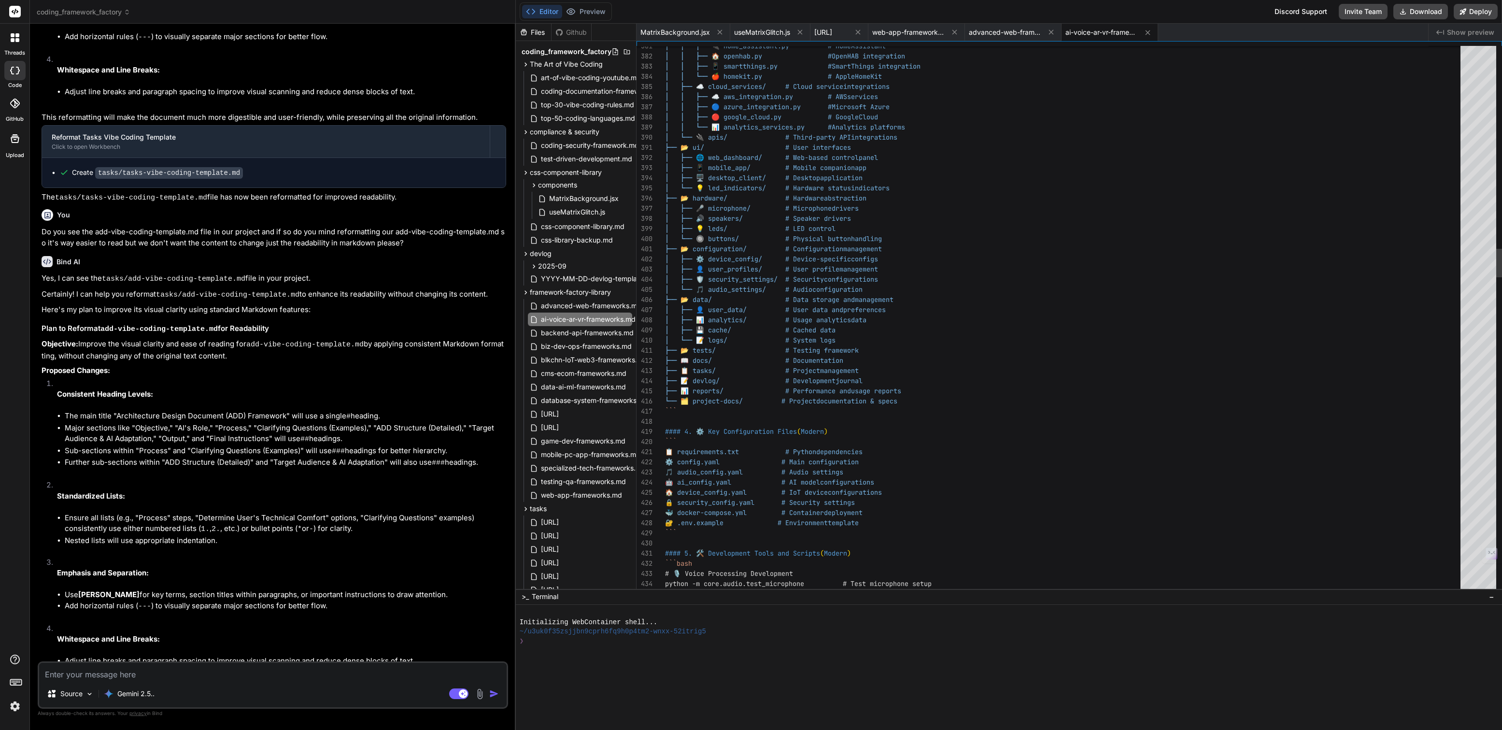
drag, startPoint x: 1281, startPoint y: 190, endPoint x: 1327, endPoint y: 101, distance: 100.6
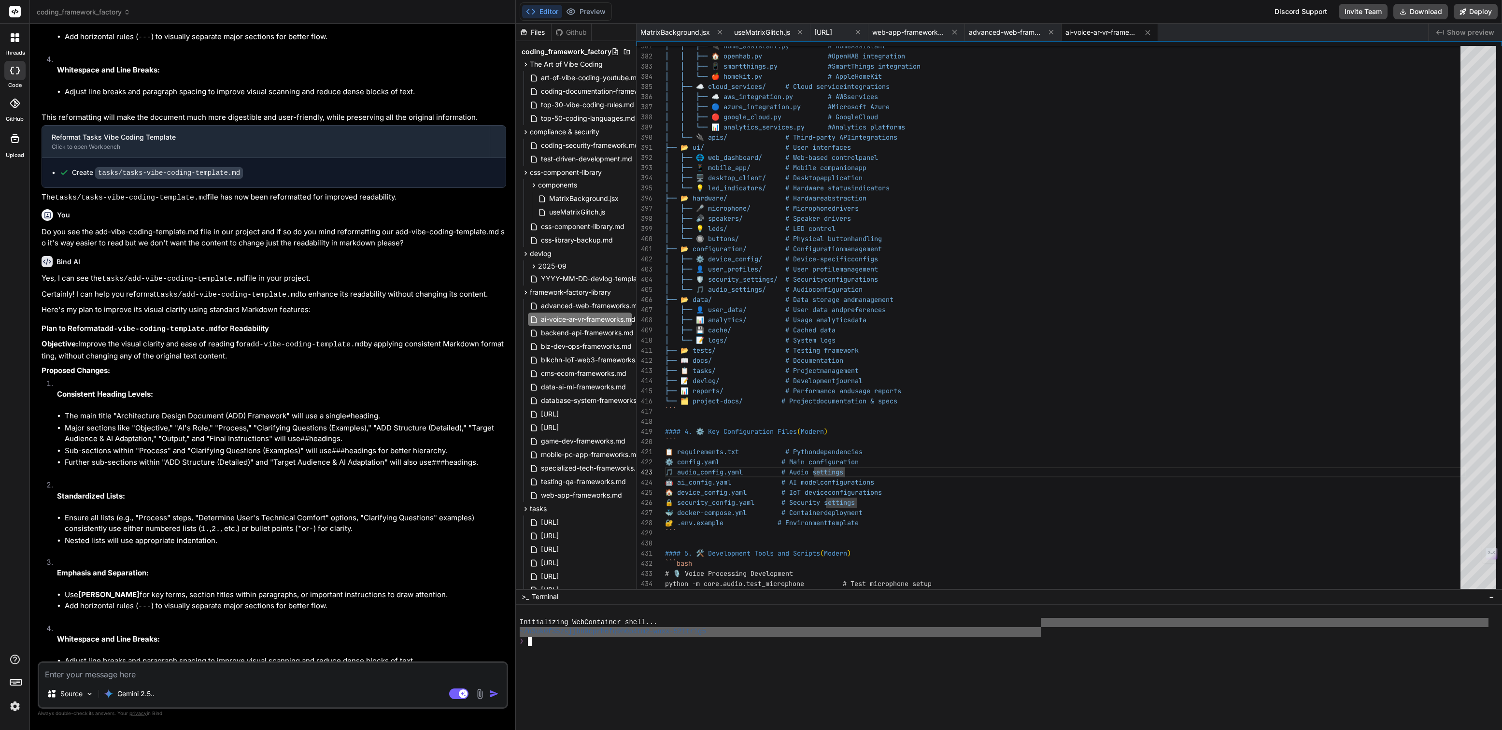
click at [1040, 627] on div "~/u3uk0f35zsjjbn9cprh6fq9h0p4tm2-wnxx-52itrig5" at bounding box center [1004, 631] width 969 height 9
click at [1045, 40] on div "advanced-web-frameworks.md" at bounding box center [1013, 32] width 97 height 17
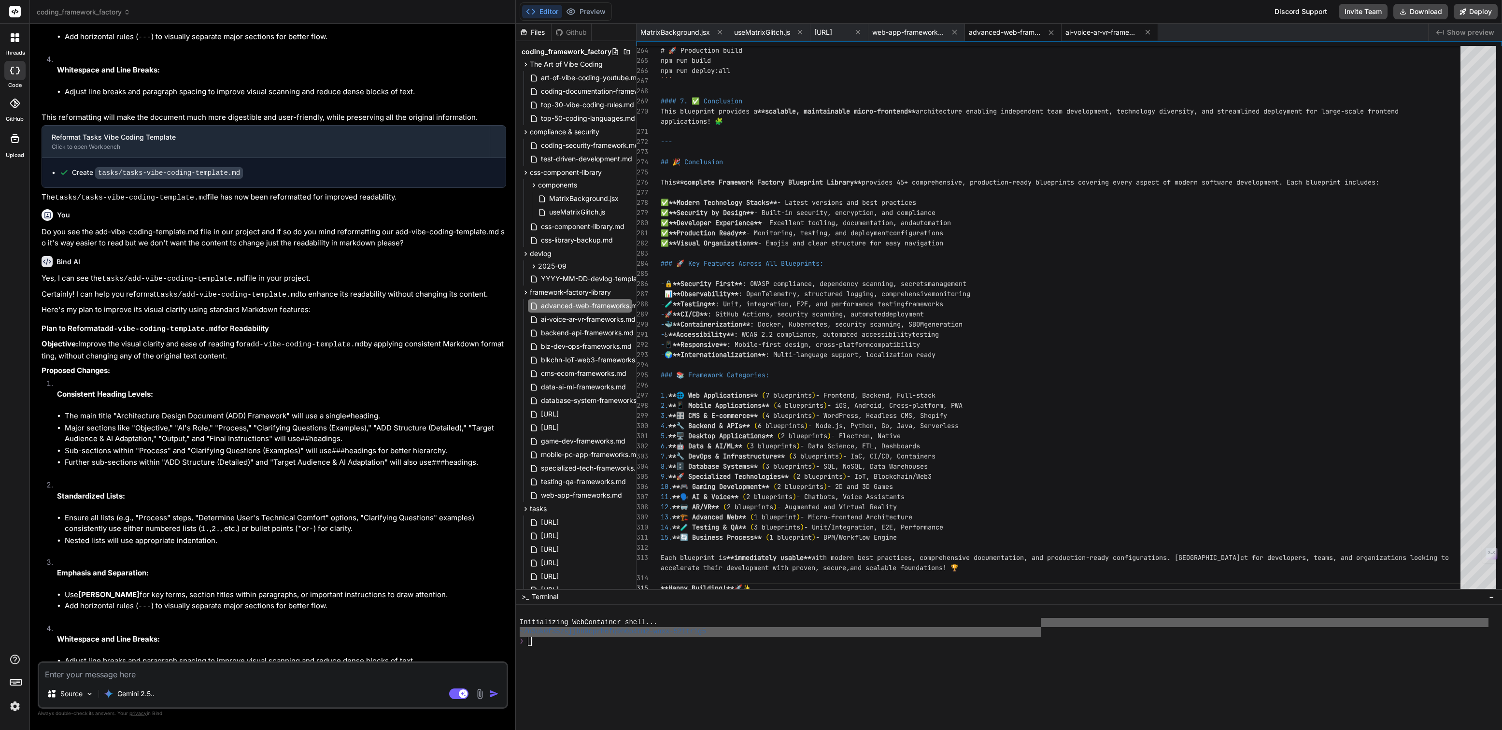
click at [1126, 36] on span "ai-voice-ar-vr-frameworks.md" at bounding box center [1101, 33] width 72 height 10
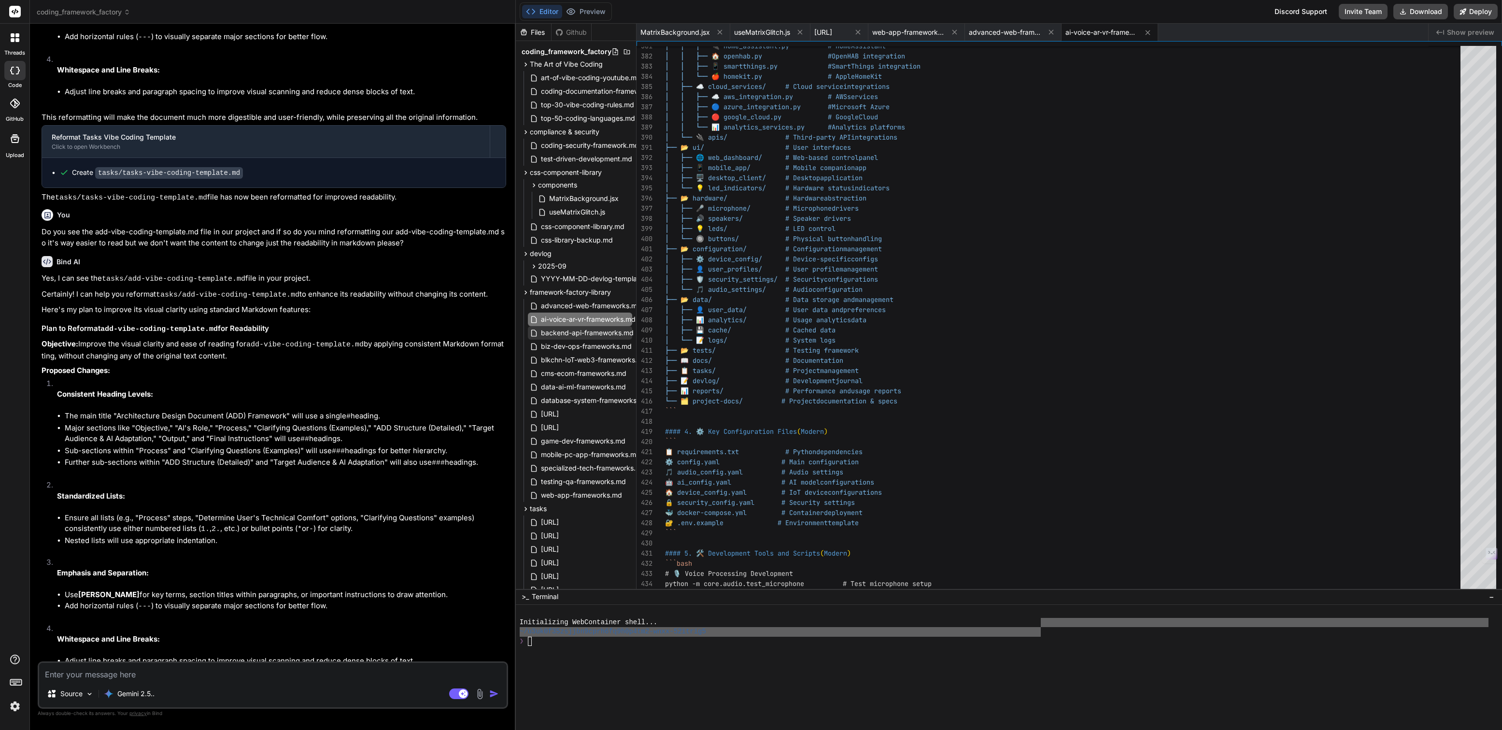
click at [589, 333] on span "backend-api-frameworks.md" at bounding box center [587, 333] width 95 height 12
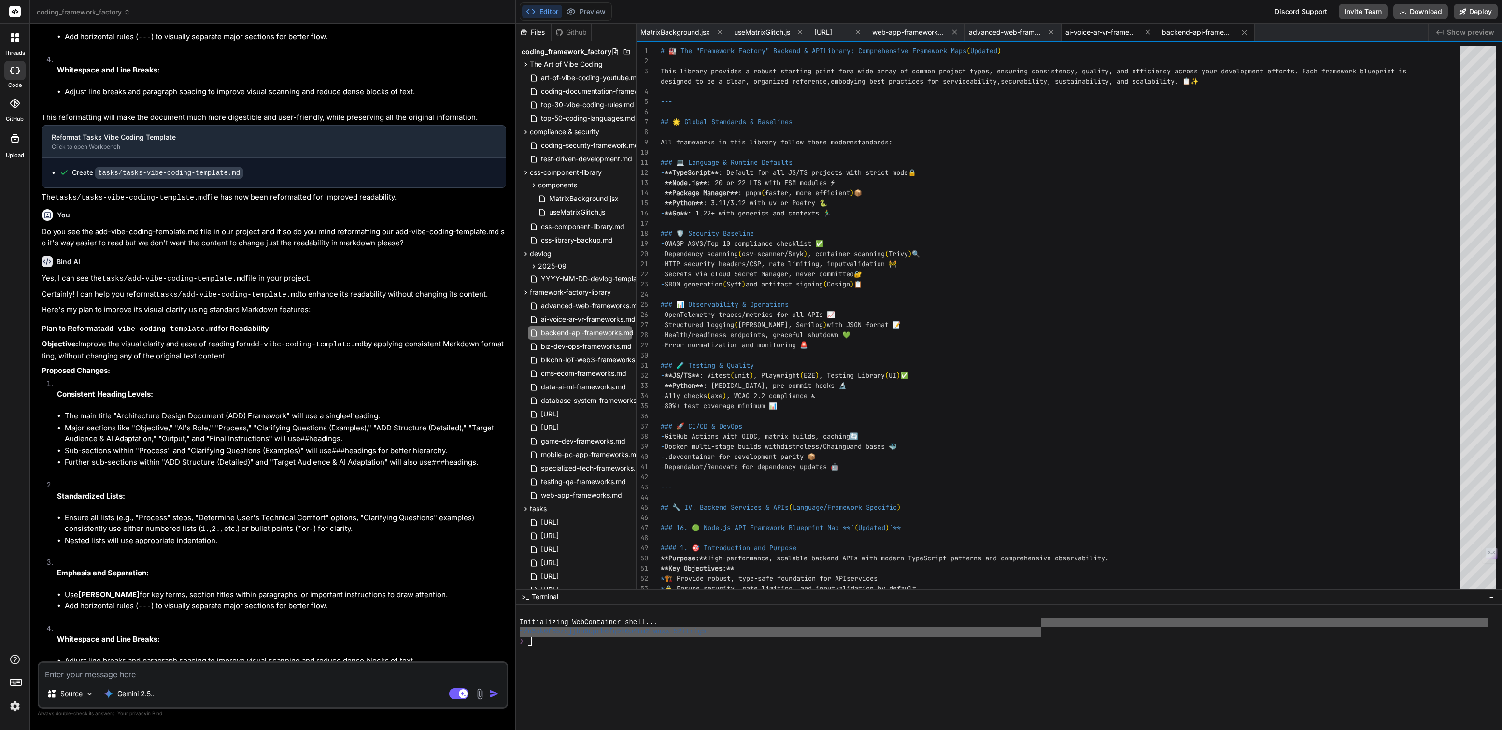
click at [1132, 28] on span "ai-voice-ar-vr-frameworks.md" at bounding box center [1101, 33] width 72 height 10
click at [1041, 29] on span "advanced-web-frameworks.md" at bounding box center [1005, 33] width 72 height 10
click at [580, 345] on span "biz-dev-ops-frameworks.md" at bounding box center [586, 346] width 93 height 12
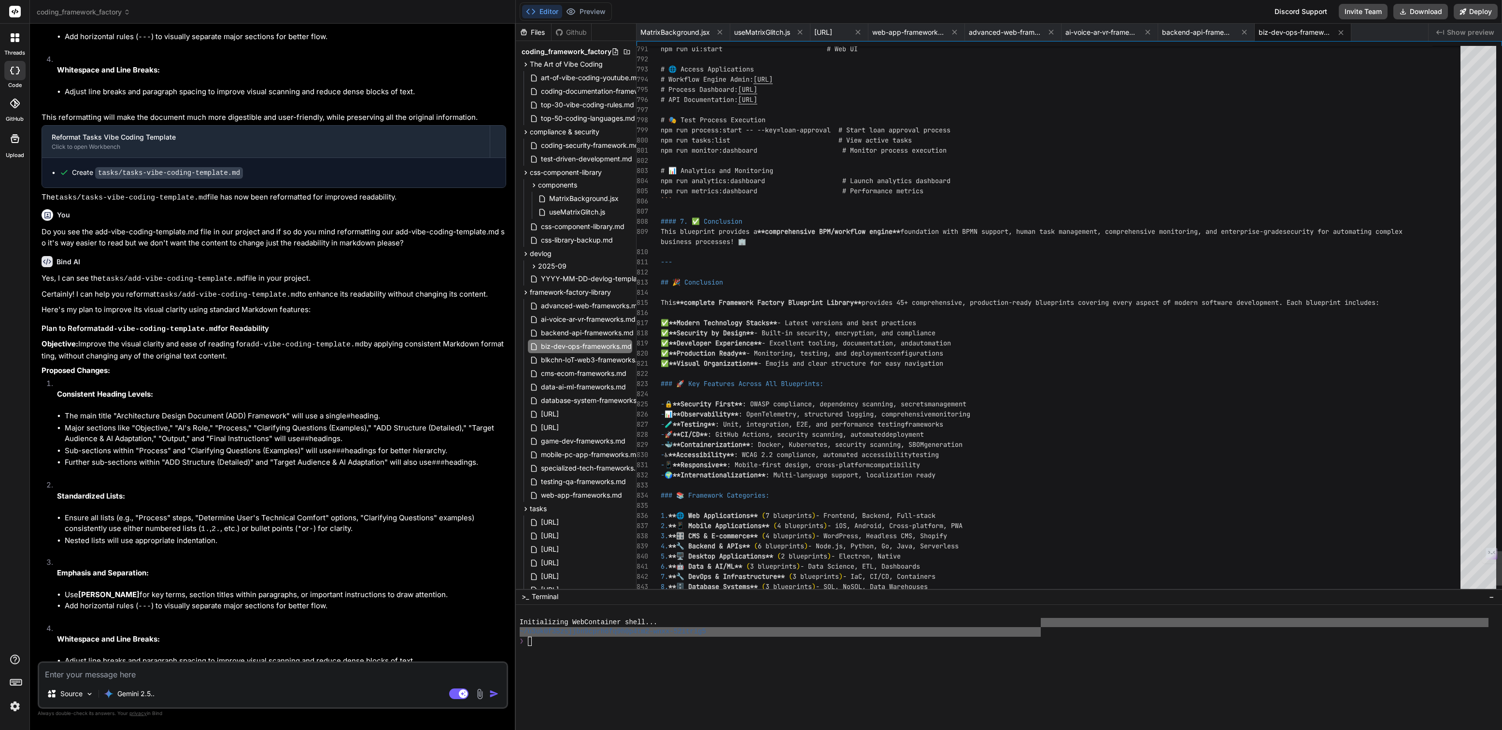
scroll to position [70, 0]
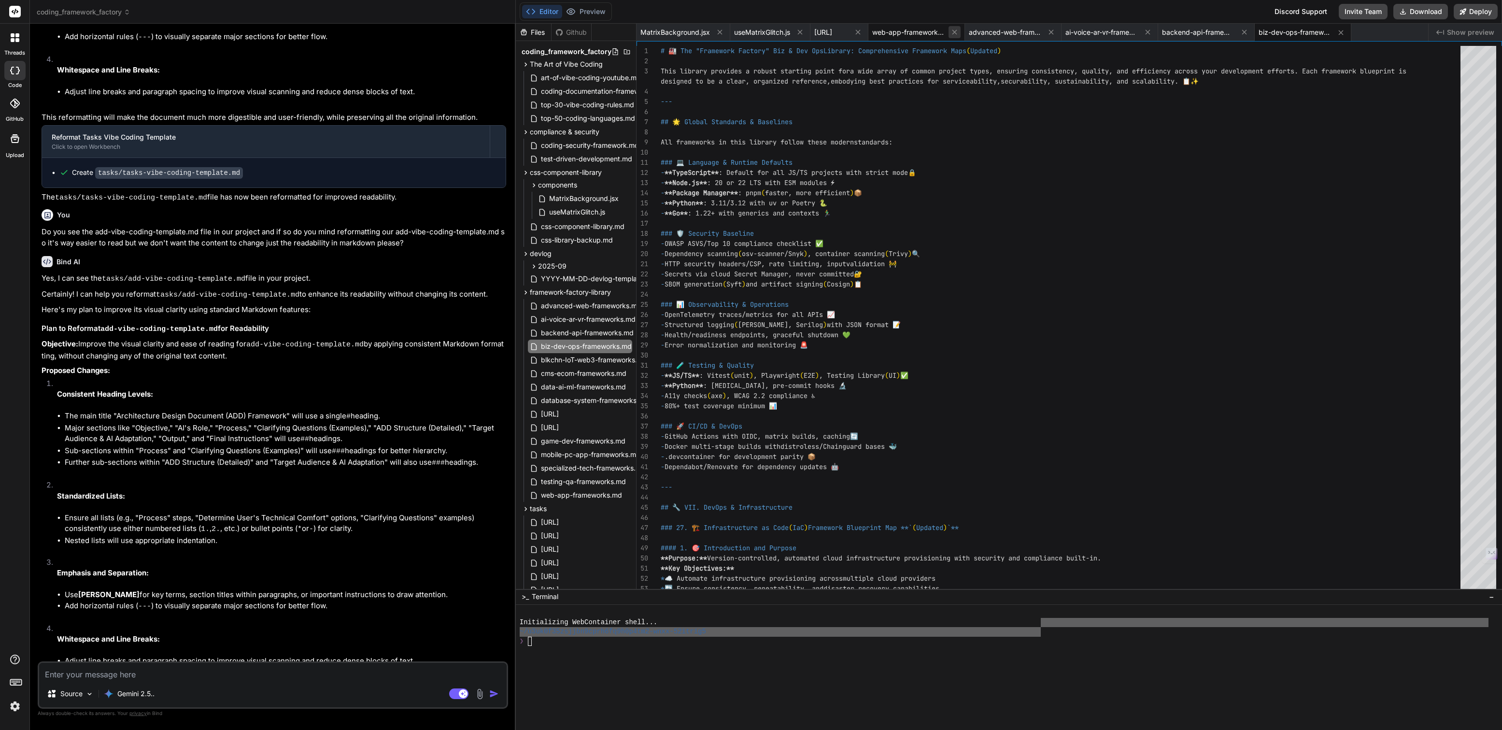
click at [958, 33] on icon at bounding box center [954, 32] width 8 height 8
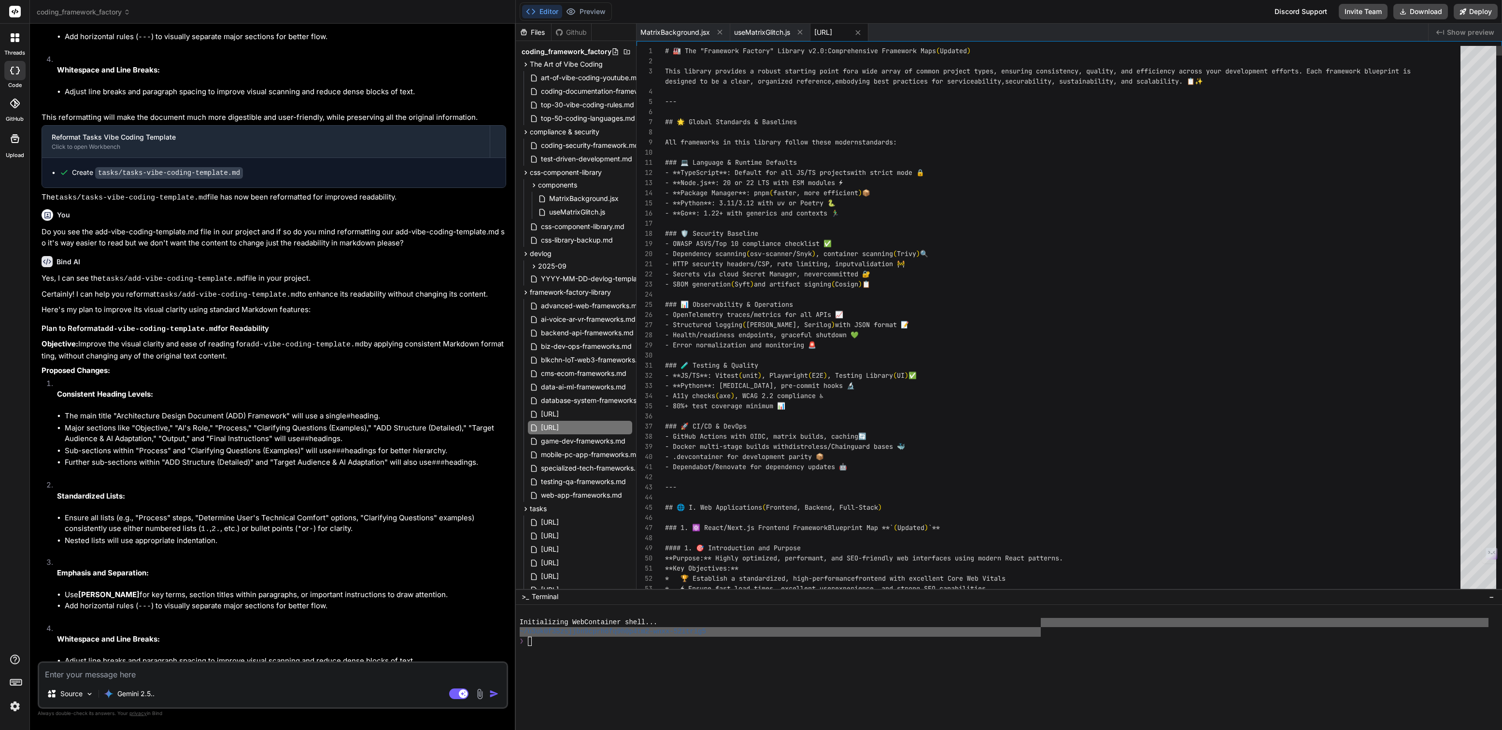
scroll to position [70, 0]
click at [576, 360] on span "blkchn-IoT-web3-frameworks.md" at bounding box center [594, 360] width 108 height 12
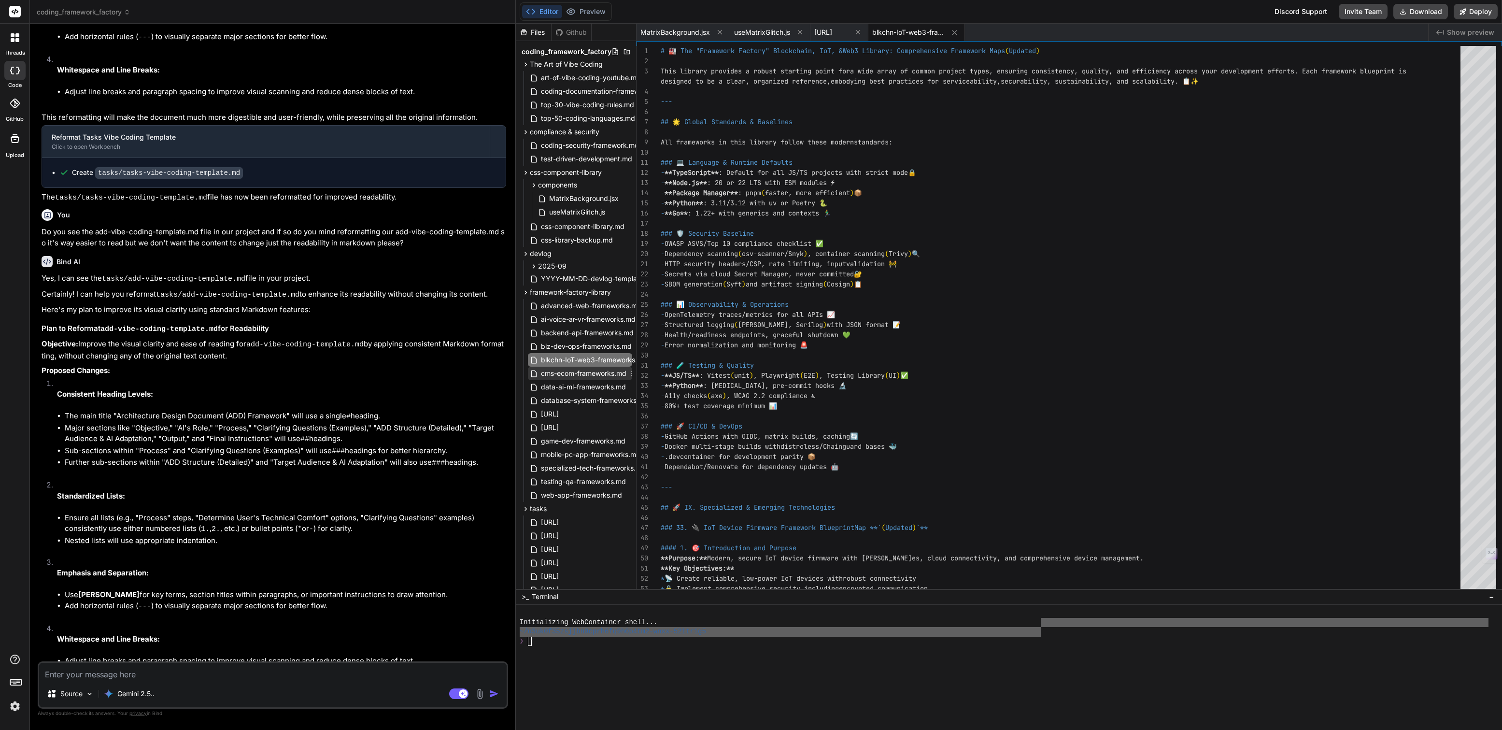
click at [564, 371] on span "cms-ecom-frameworks.md" at bounding box center [583, 373] width 87 height 12
click at [563, 385] on span "data-ai-ml-frameworks.md" at bounding box center [583, 387] width 87 height 12
click at [566, 402] on span "database-system-frameworks.md" at bounding box center [595, 400] width 110 height 12
click at [568, 359] on span "blkchn-IoT-web3-frameworks.md" at bounding box center [594, 360] width 108 height 12
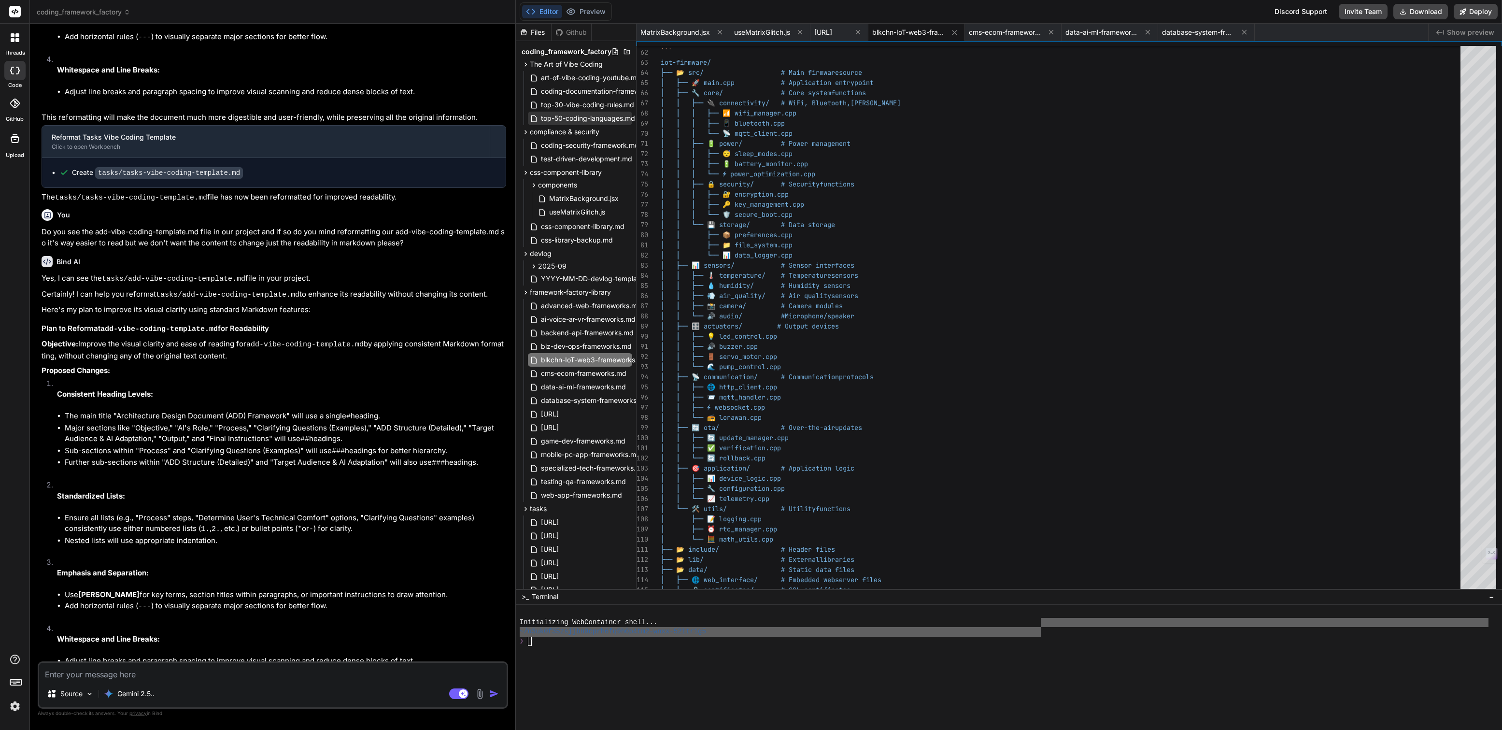
click at [579, 119] on span "top-50-coding-languages.md" at bounding box center [588, 118] width 96 height 12
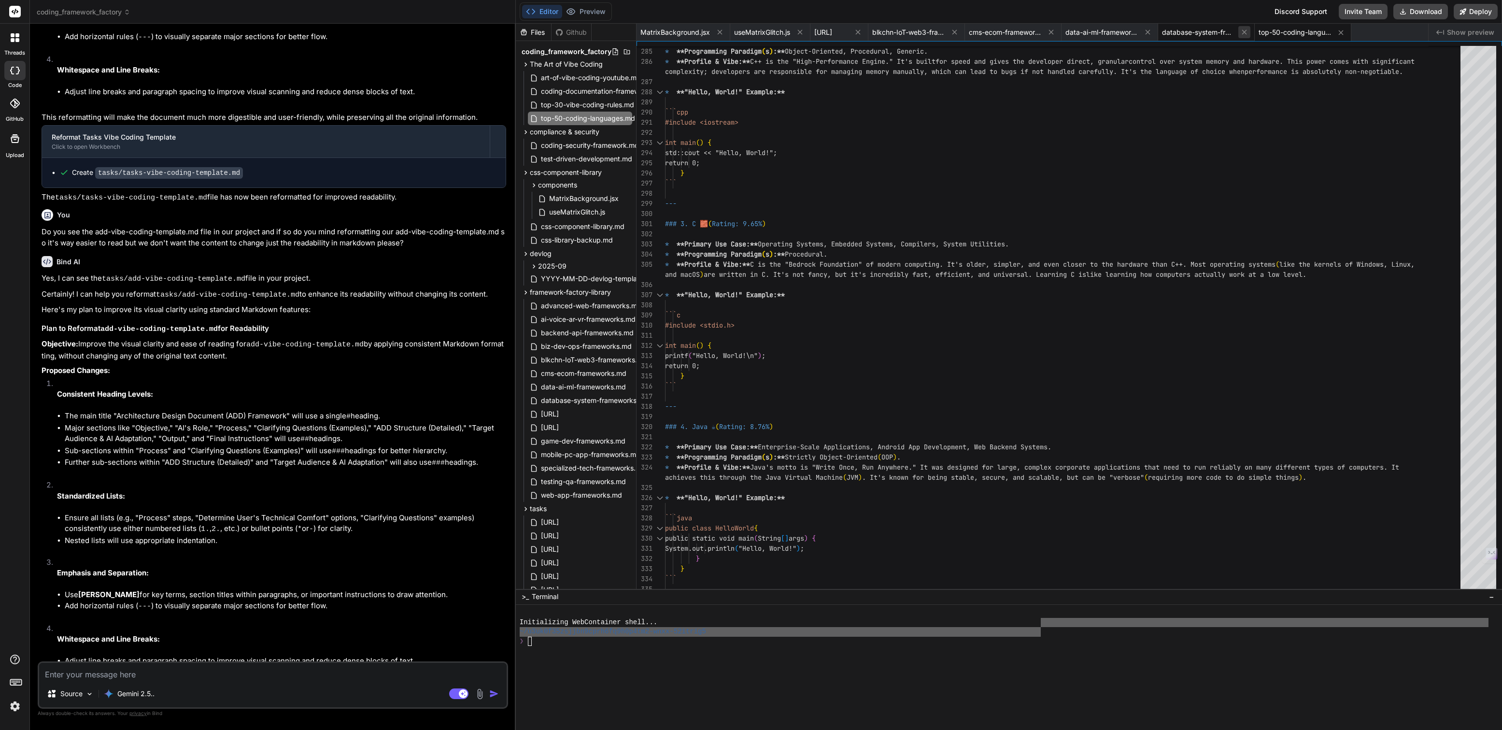
click at [1248, 31] on icon at bounding box center [1244, 32] width 8 height 8
click at [1138, 33] on span "data-ai-ml-frameworks.md" at bounding box center [1101, 33] width 72 height 10
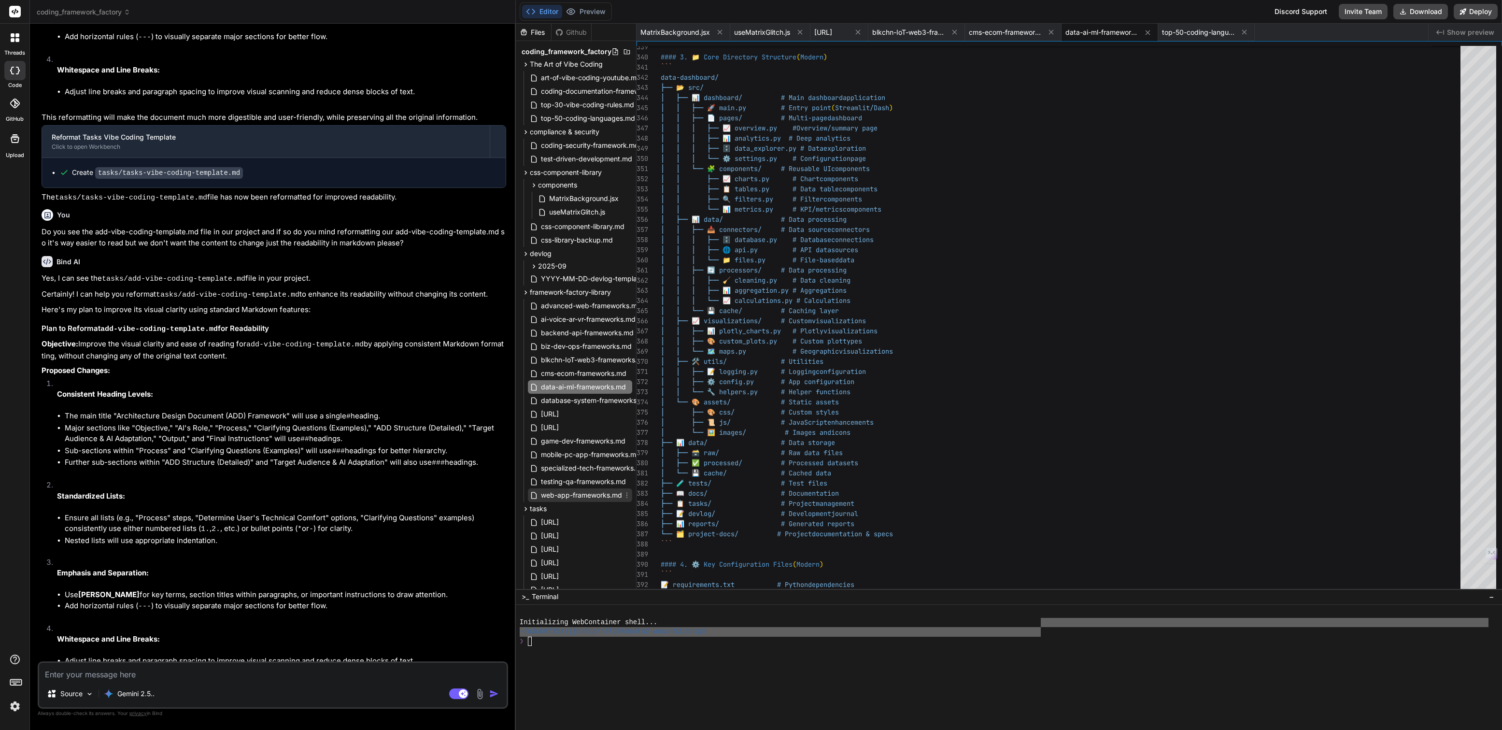
click at [553, 497] on span "web-app-frameworks.md" at bounding box center [581, 495] width 83 height 12
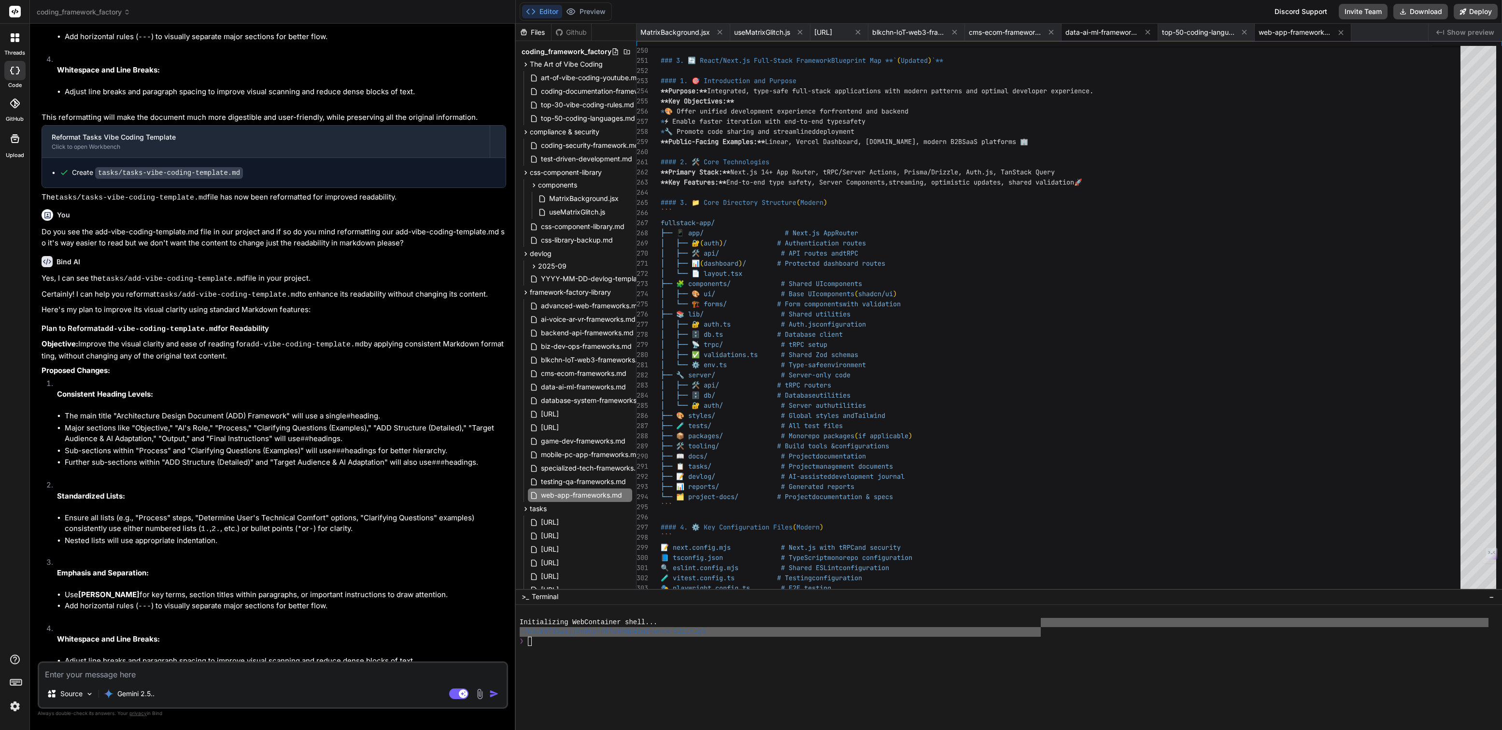
click at [1138, 35] on span "data-ai-ml-frameworks.md" at bounding box center [1101, 33] width 72 height 10
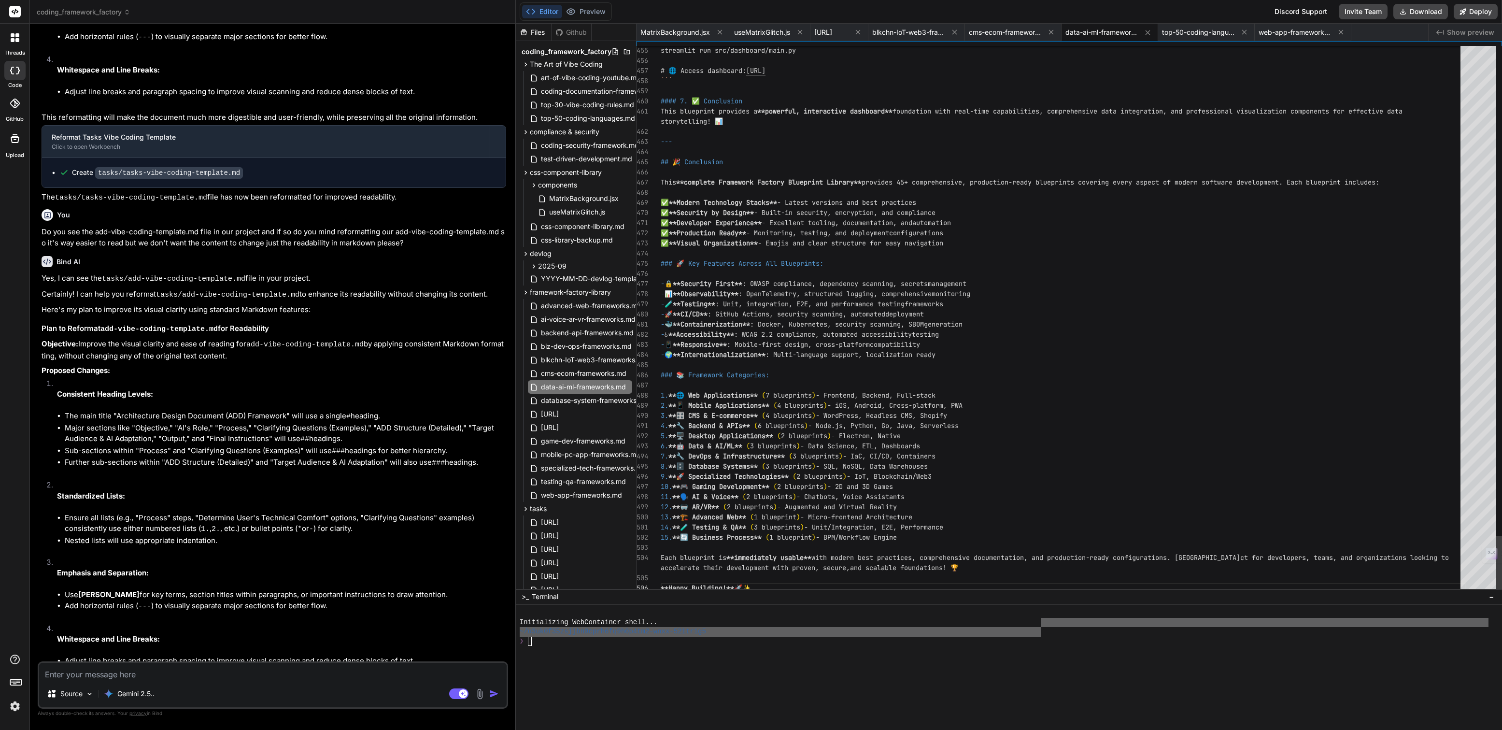
scroll to position [70, 0]
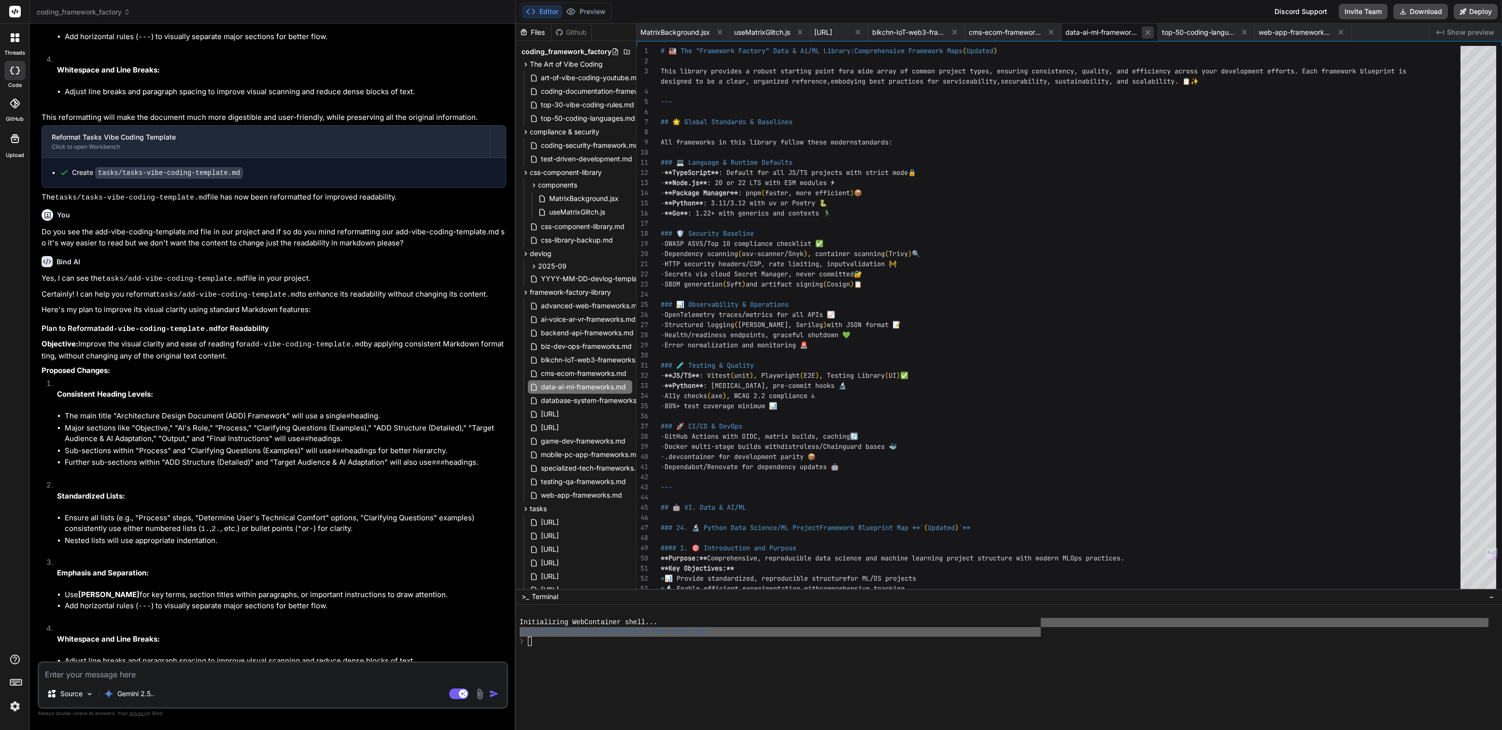
click at [1152, 33] on icon at bounding box center [1147, 32] width 8 height 8
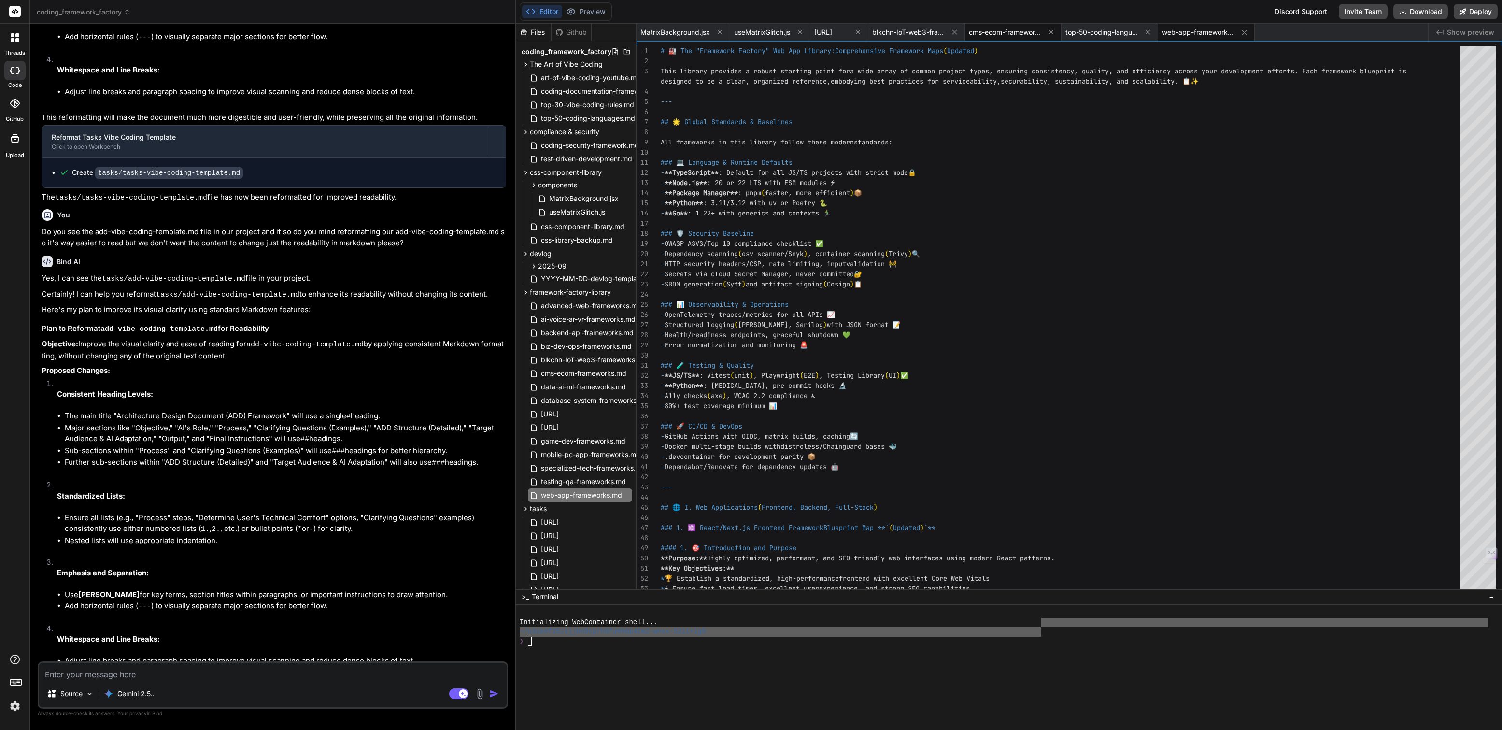
click at [1041, 36] on span "cms-ecom-frameworks.md" at bounding box center [1005, 33] width 72 height 10
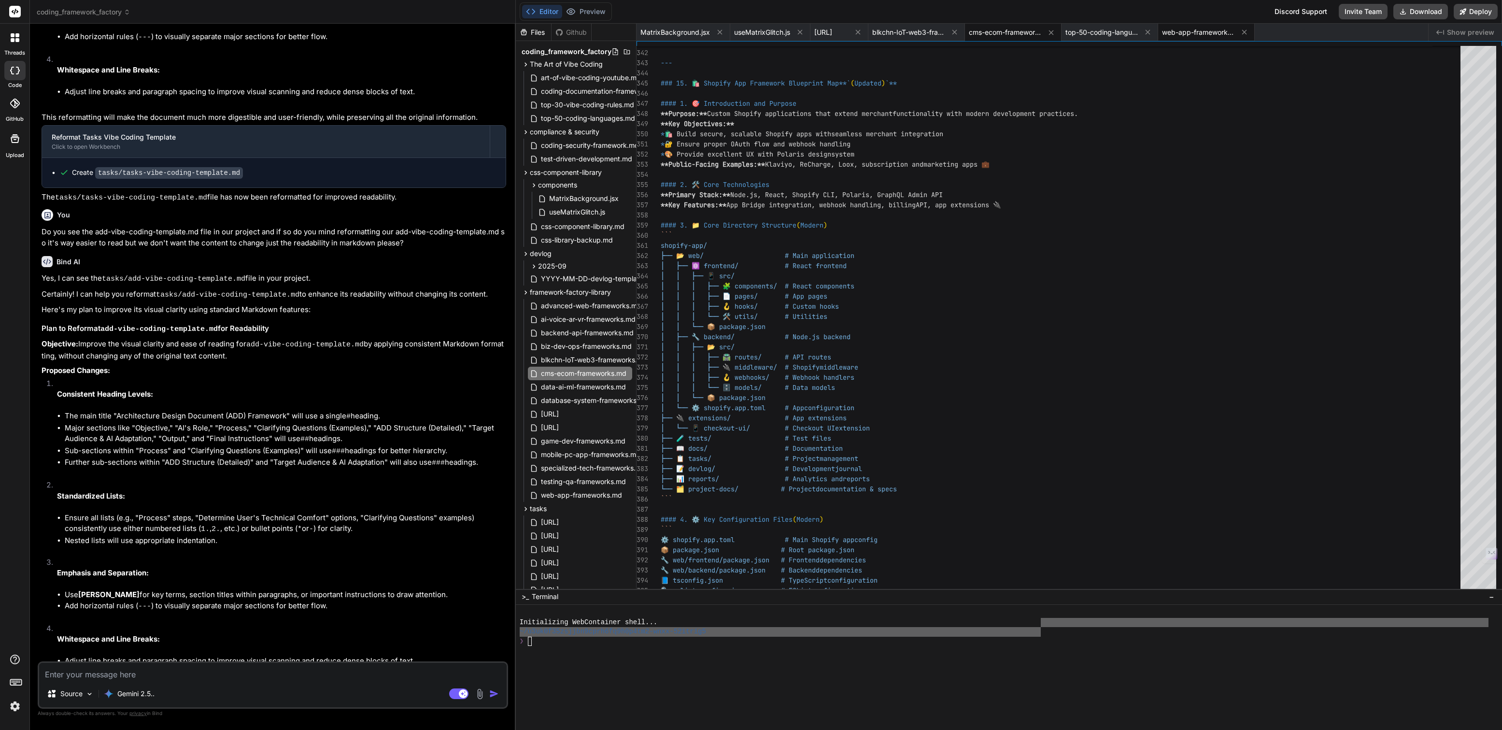
click at [1234, 30] on span "web-app-frameworks.md" at bounding box center [1198, 33] width 72 height 10
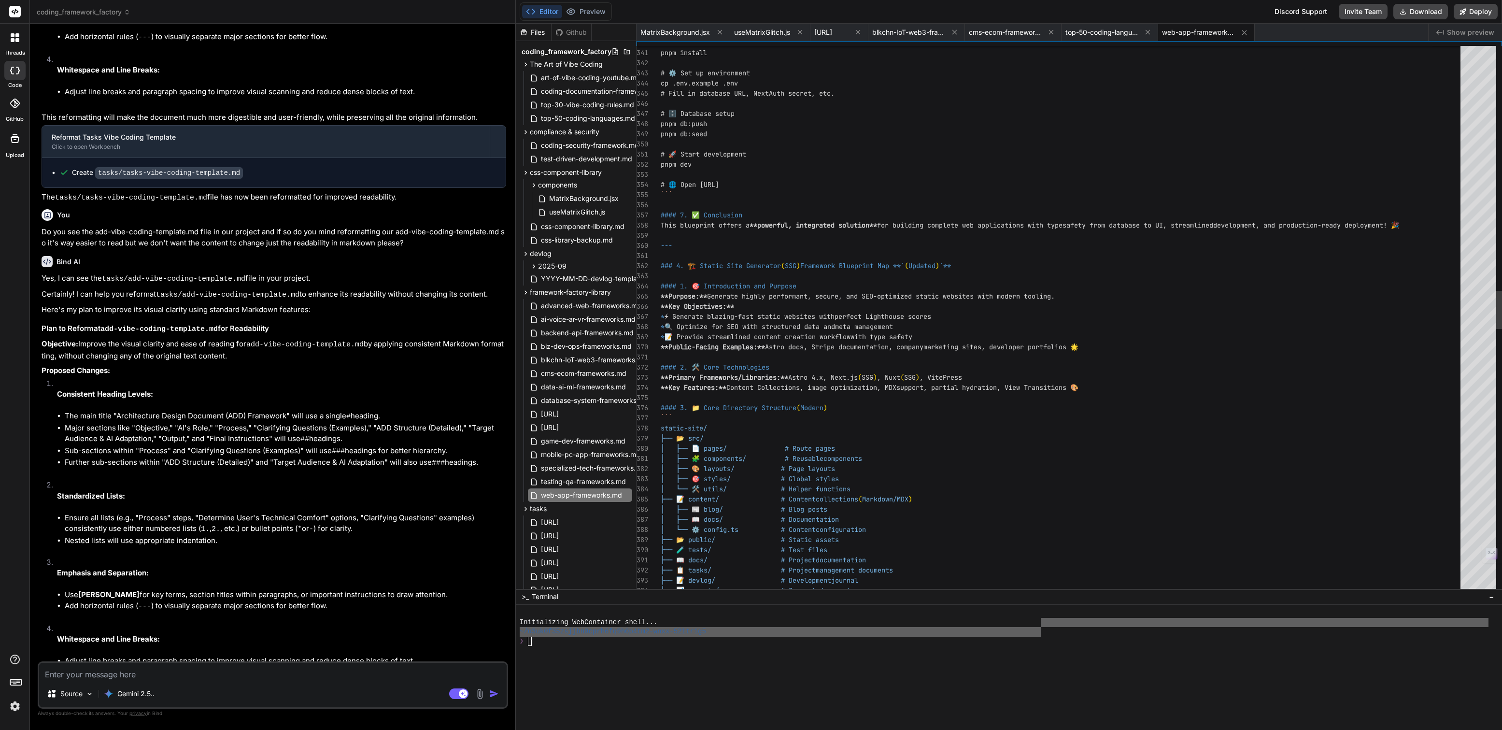
scroll to position [50, 0]
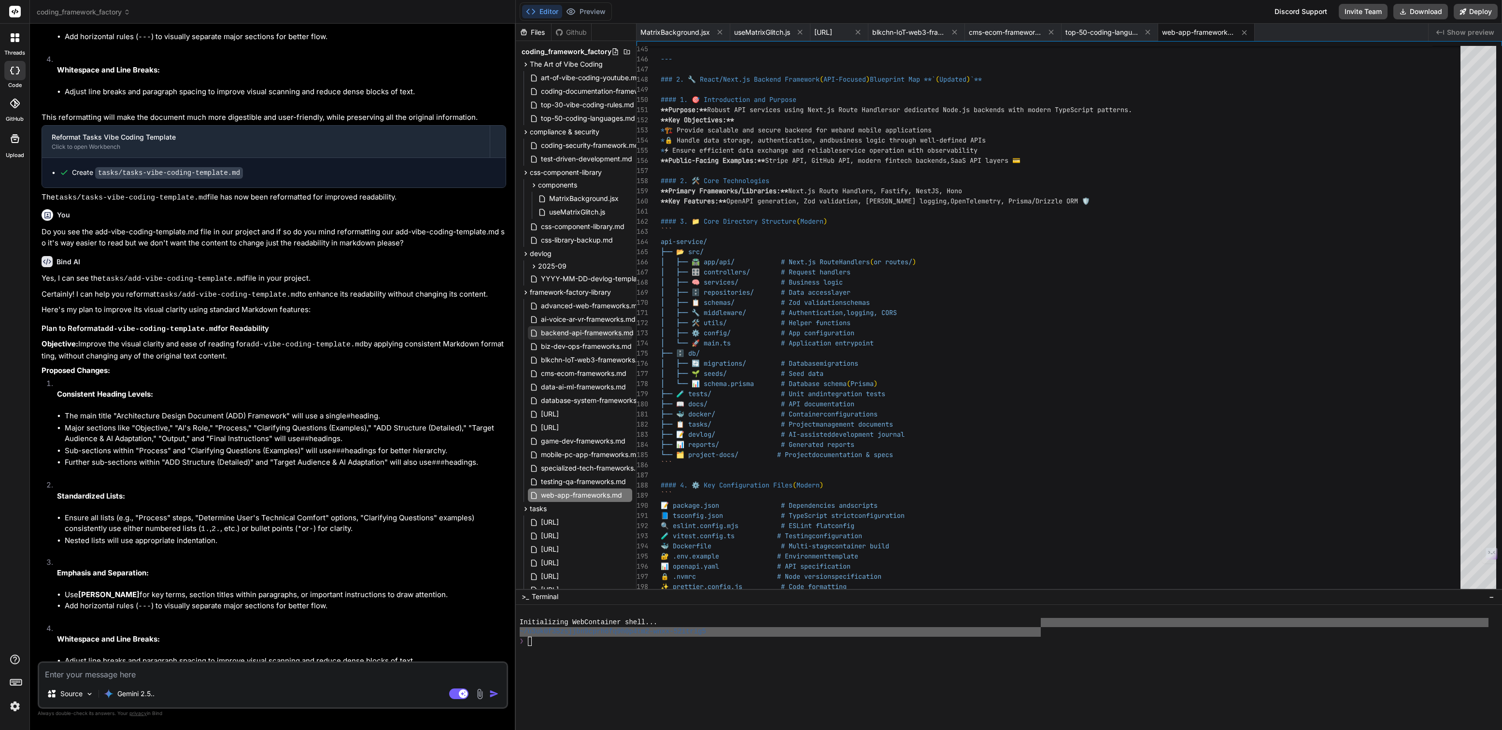
click at [581, 334] on span "backend-api-frameworks.md" at bounding box center [587, 333] width 95 height 12
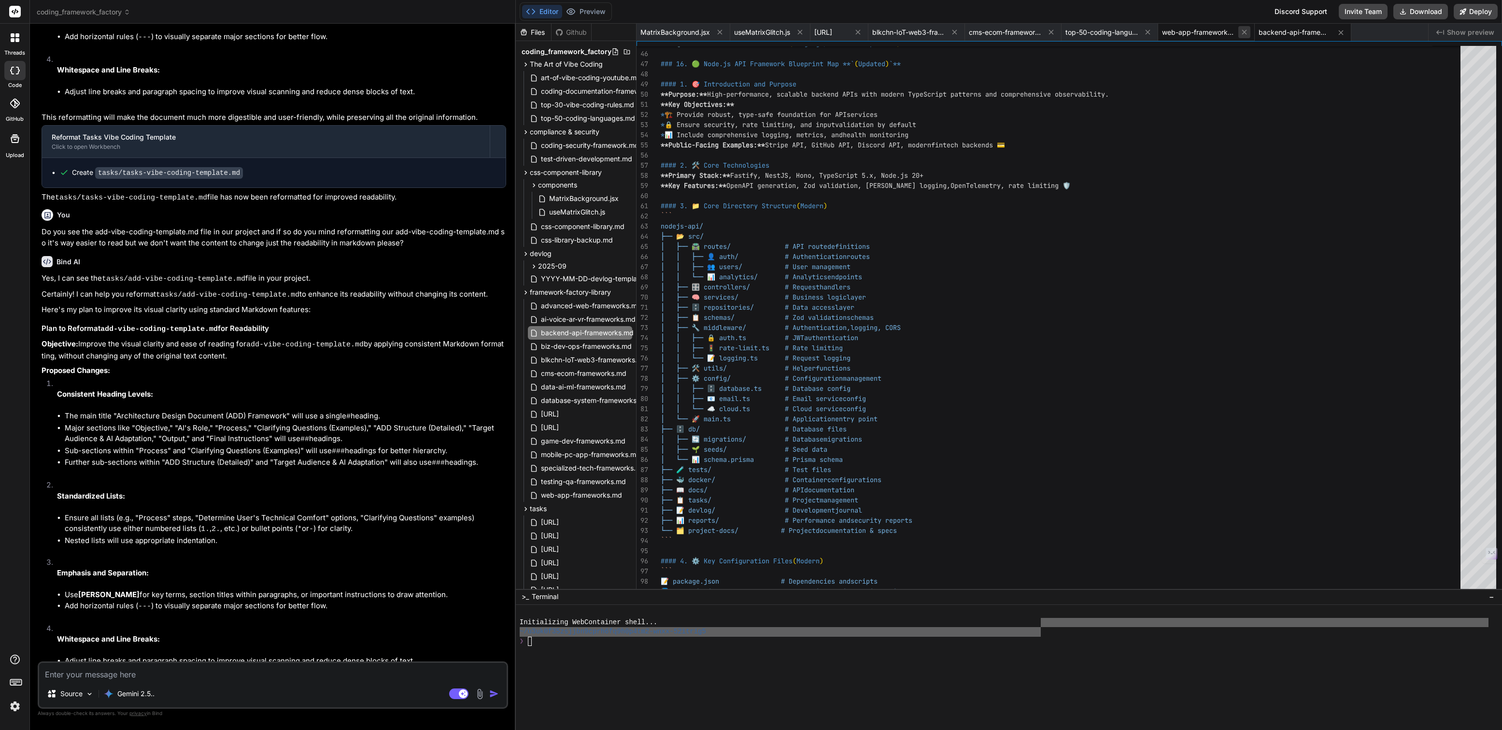
click at [1248, 29] on icon at bounding box center [1244, 32] width 8 height 8
click at [1152, 33] on icon at bounding box center [1147, 32] width 8 height 8
click at [1041, 31] on span "cms-ecom-frameworks.md" at bounding box center [1005, 33] width 72 height 10
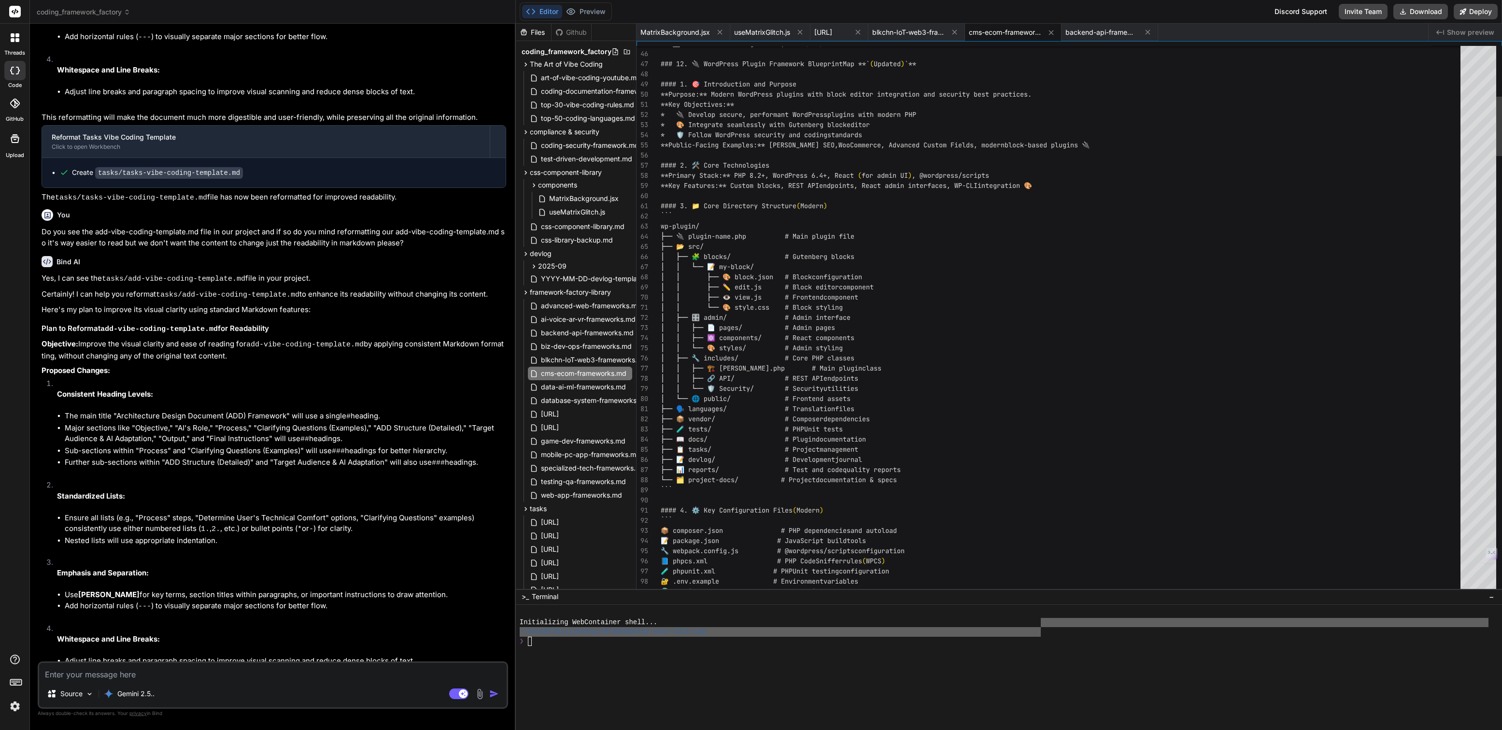
scroll to position [29, 0]
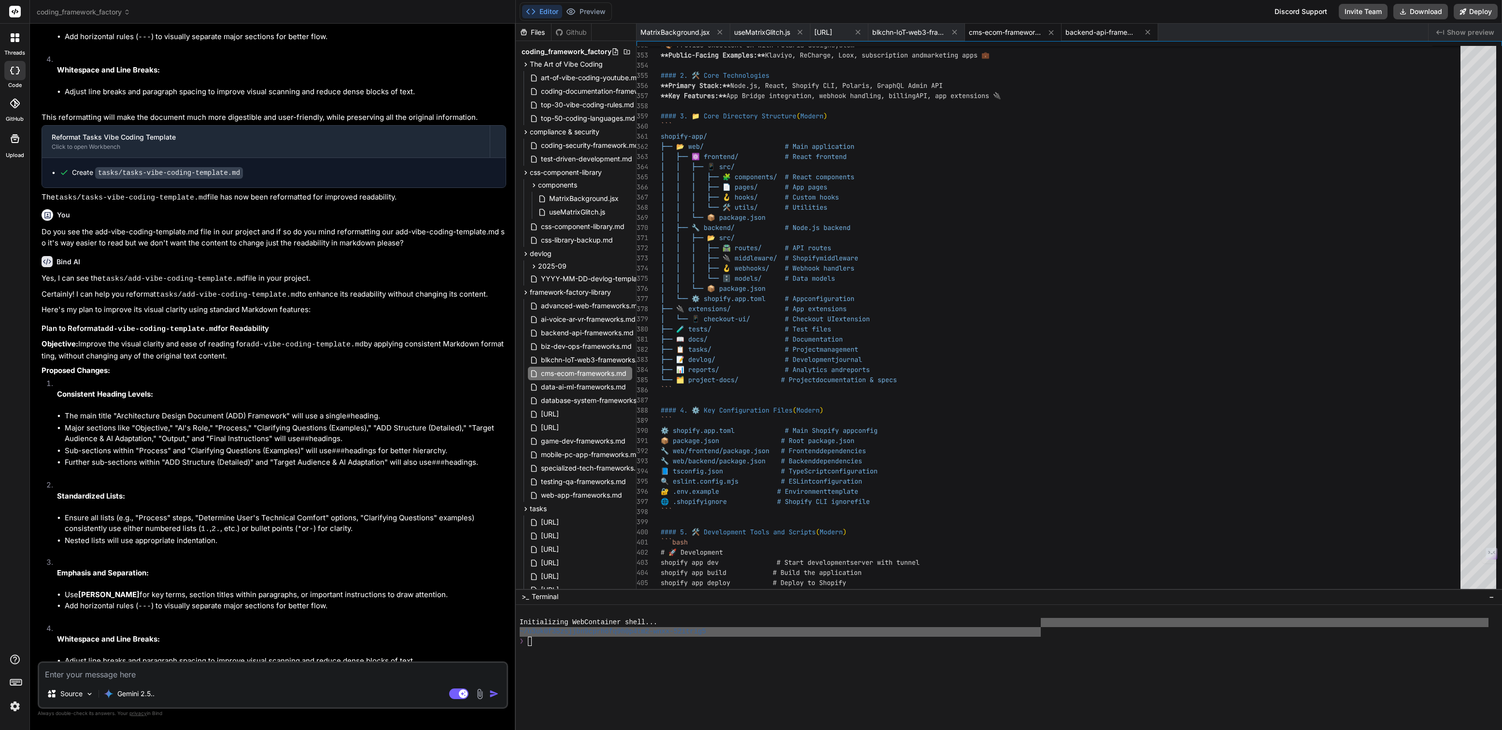
click at [1134, 29] on span "backend-api-frameworks.md" at bounding box center [1101, 33] width 72 height 10
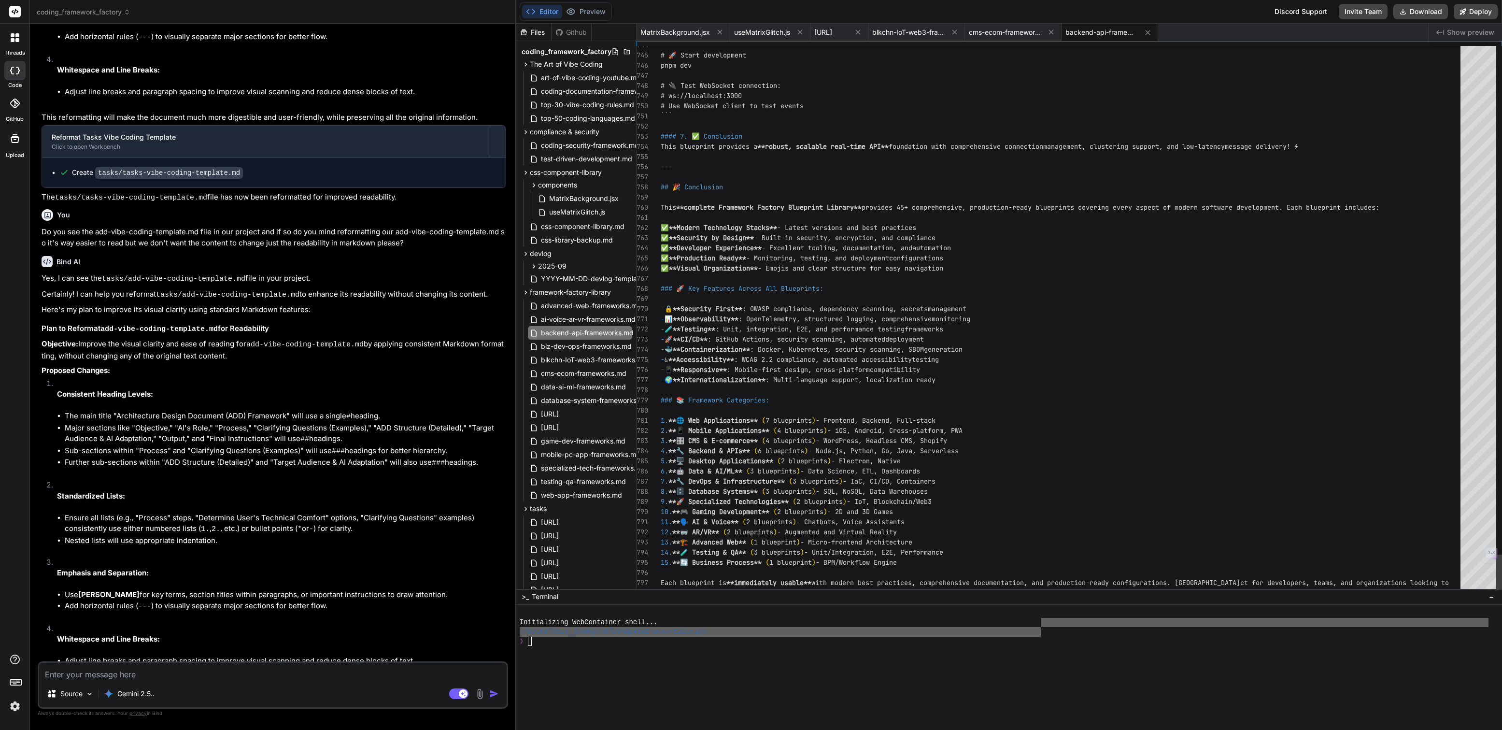
scroll to position [0, 0]
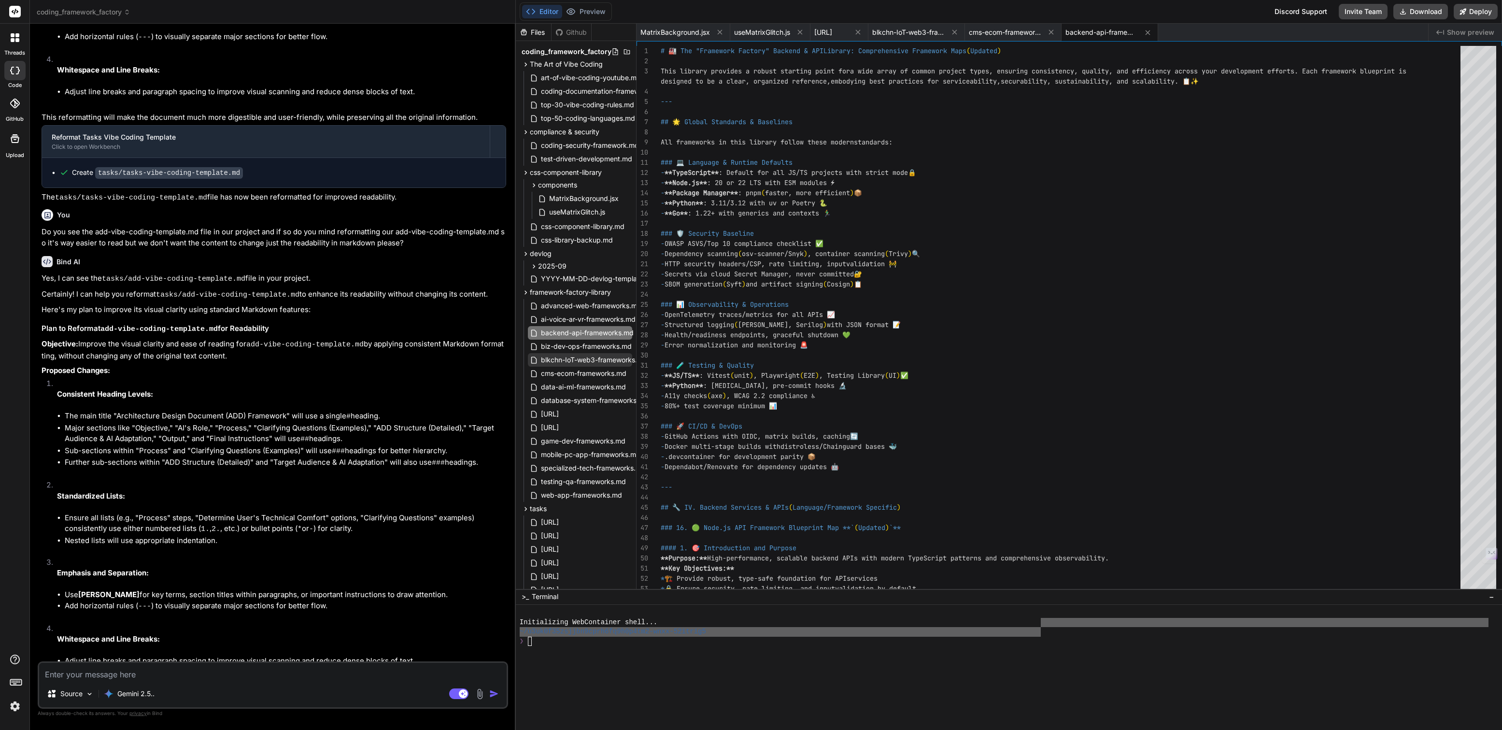
click at [585, 357] on span "blkchn-IoT-web3-frameworks.md" at bounding box center [594, 360] width 108 height 12
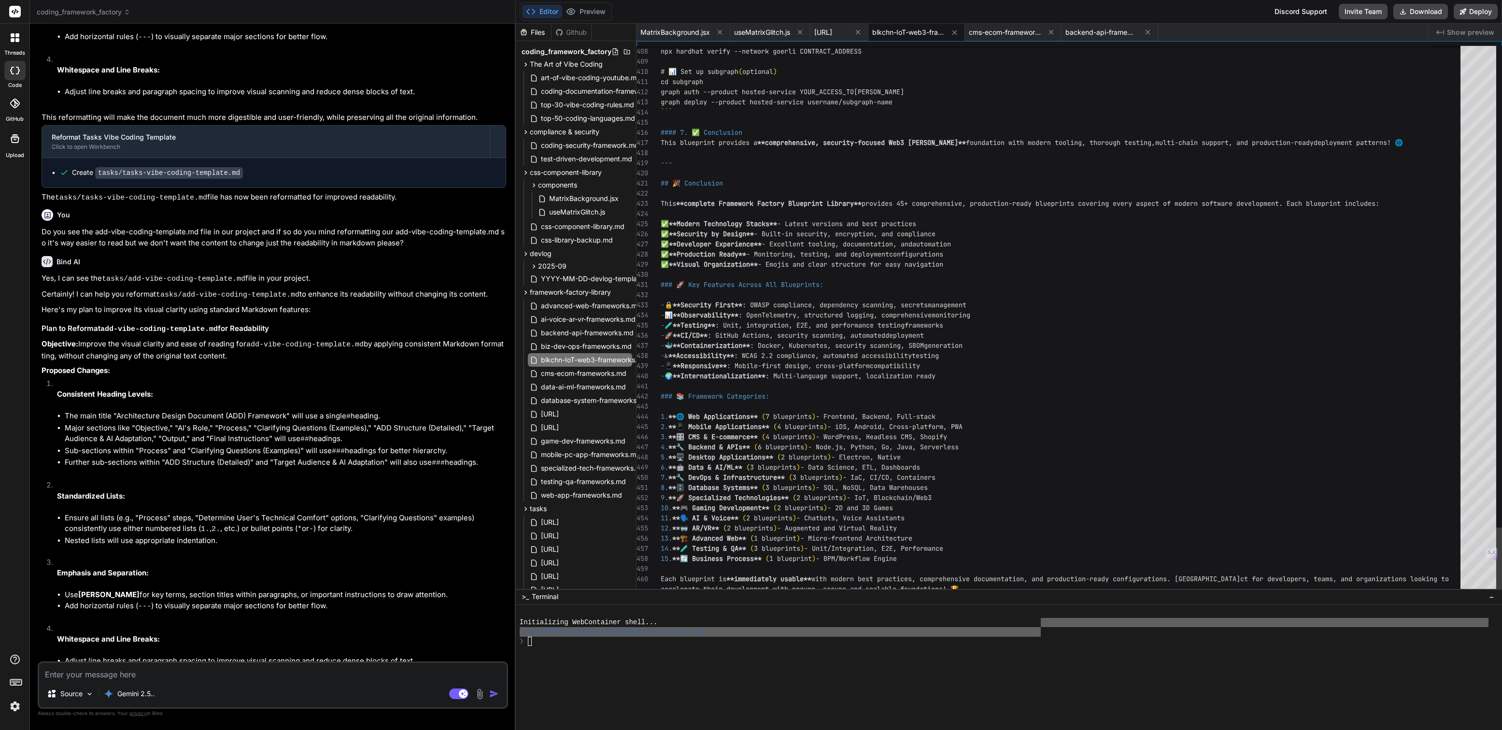
scroll to position [30, 0]
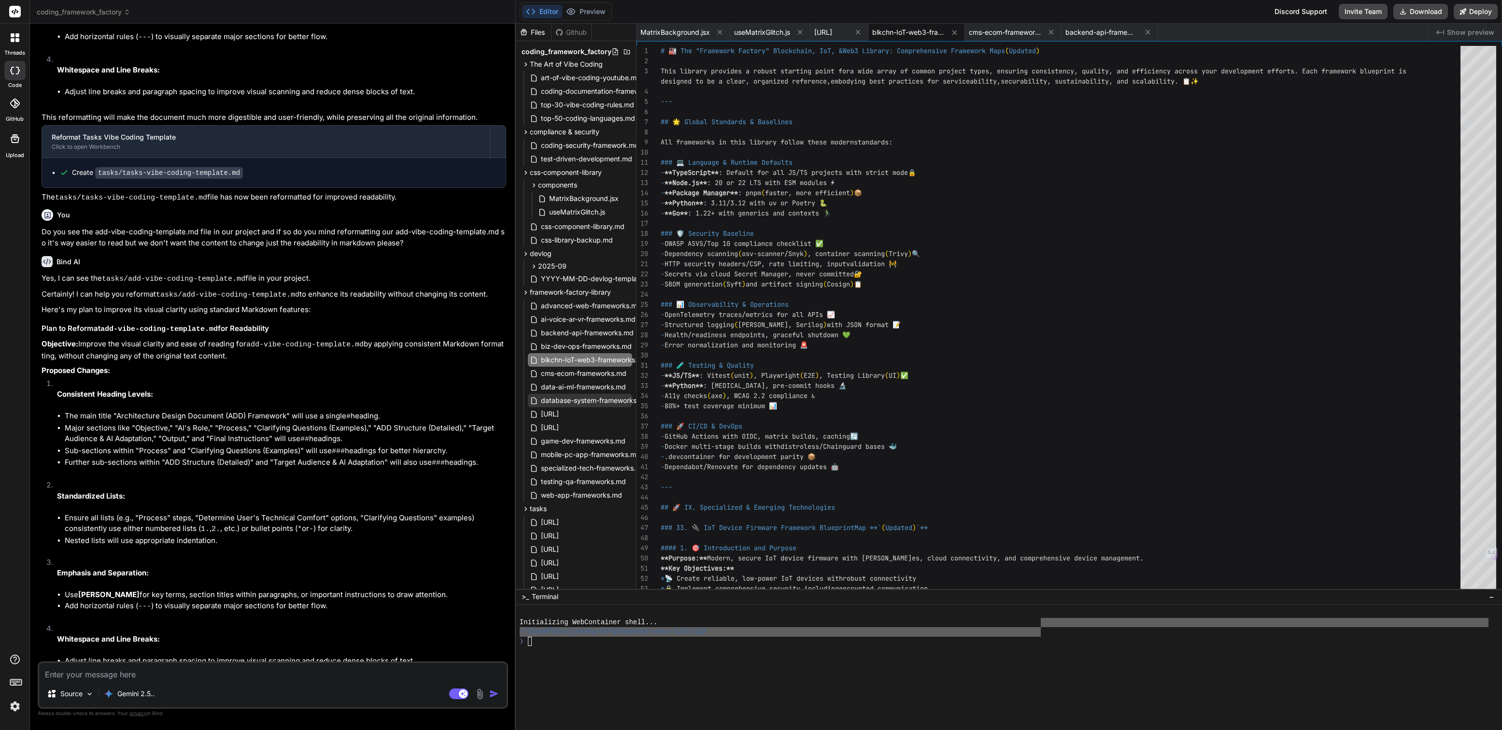
click at [570, 400] on span "database-system-frameworks.md" at bounding box center [595, 400] width 110 height 12
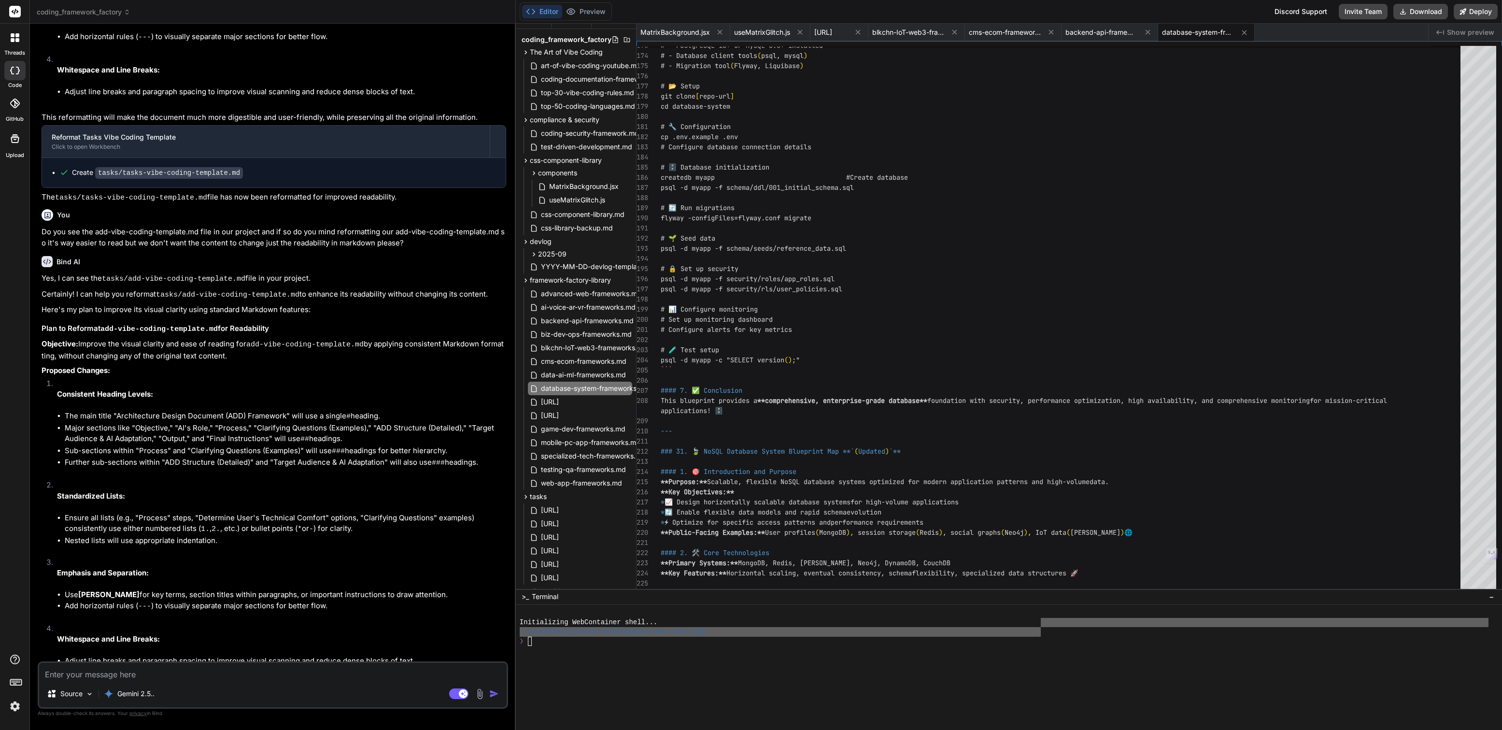
scroll to position [0, 0]
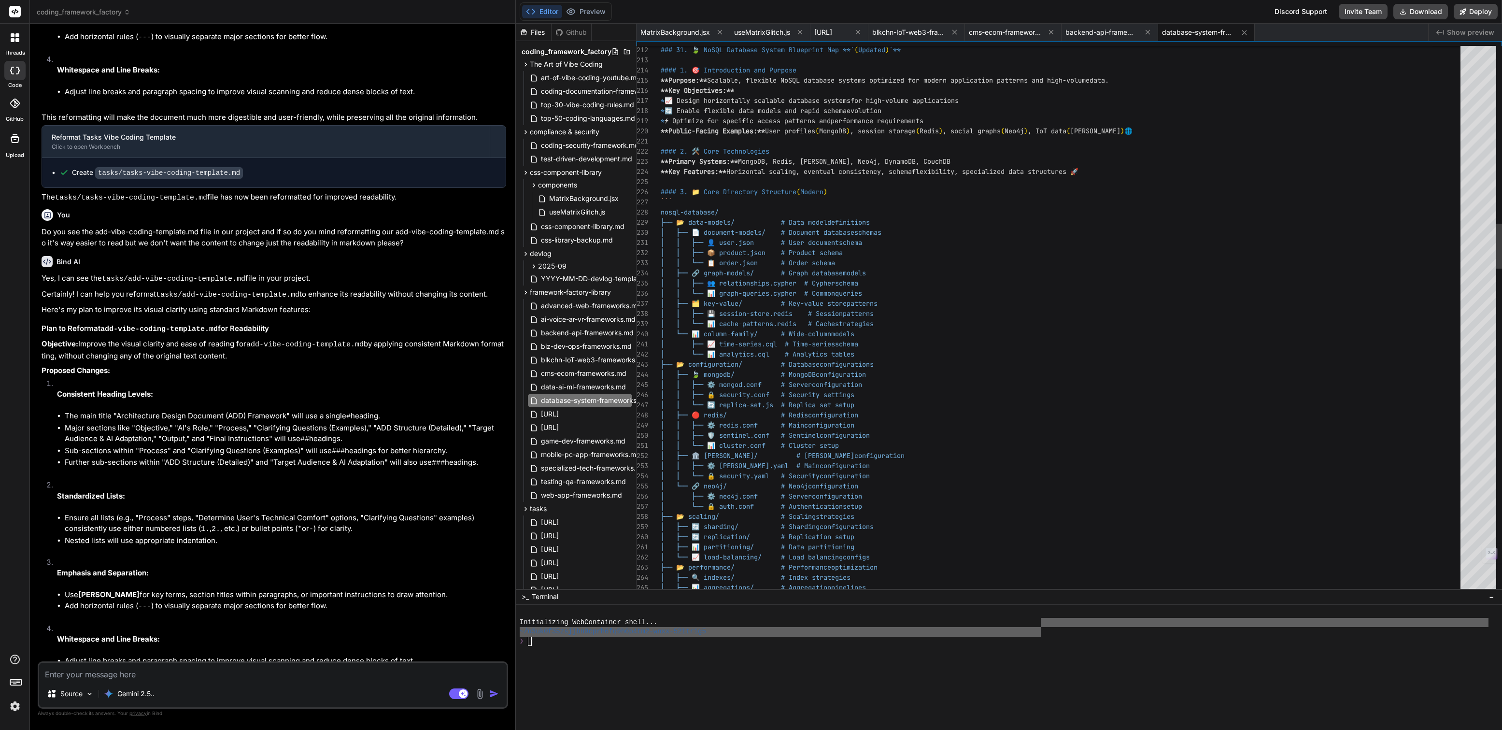
drag, startPoint x: 1244, startPoint y: 103, endPoint x: 1263, endPoint y: 73, distance: 35.2
click at [1248, 31] on icon at bounding box center [1244, 32] width 8 height 8
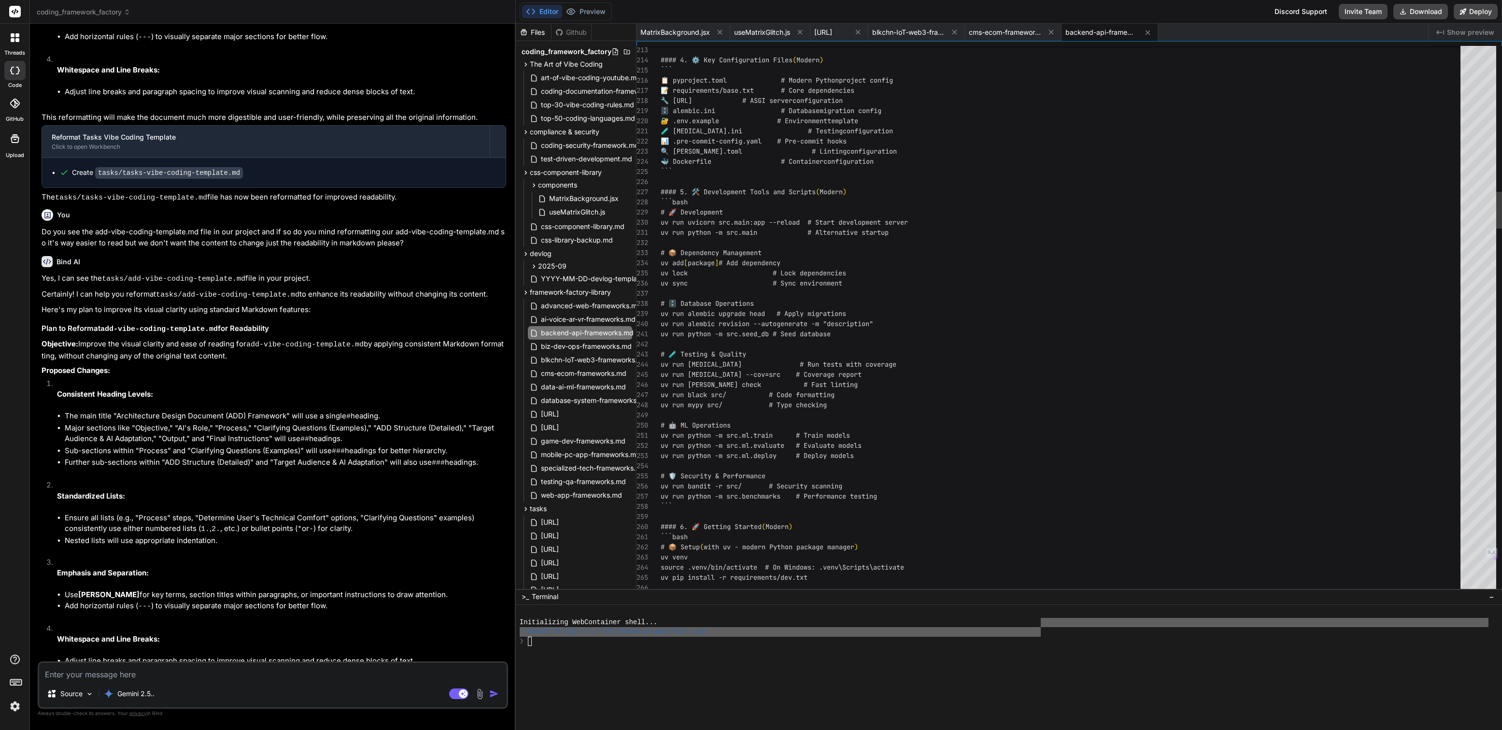
scroll to position [0, 0]
click at [574, 468] on span "specialized-tech-frameworks.md" at bounding box center [593, 468] width 107 height 12
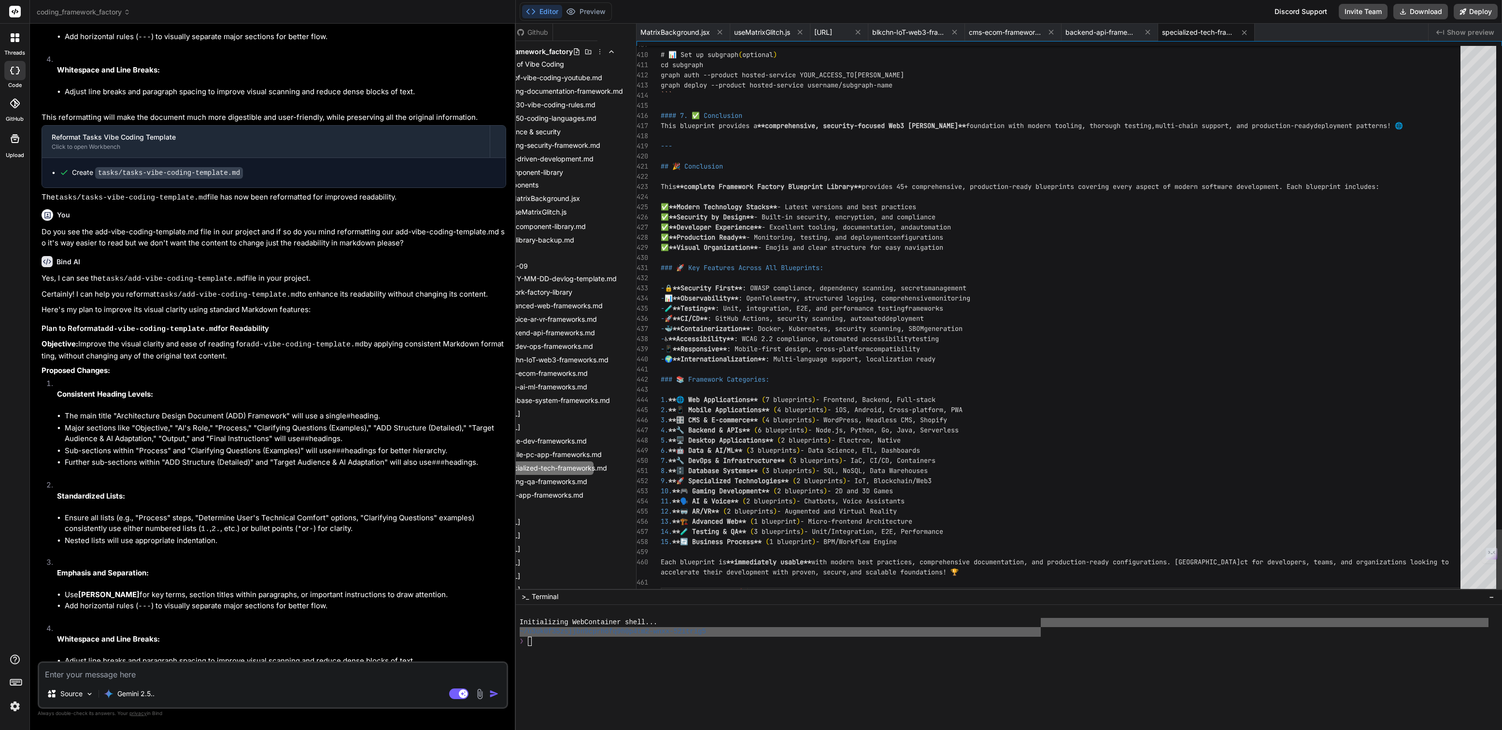
scroll to position [30, 0]
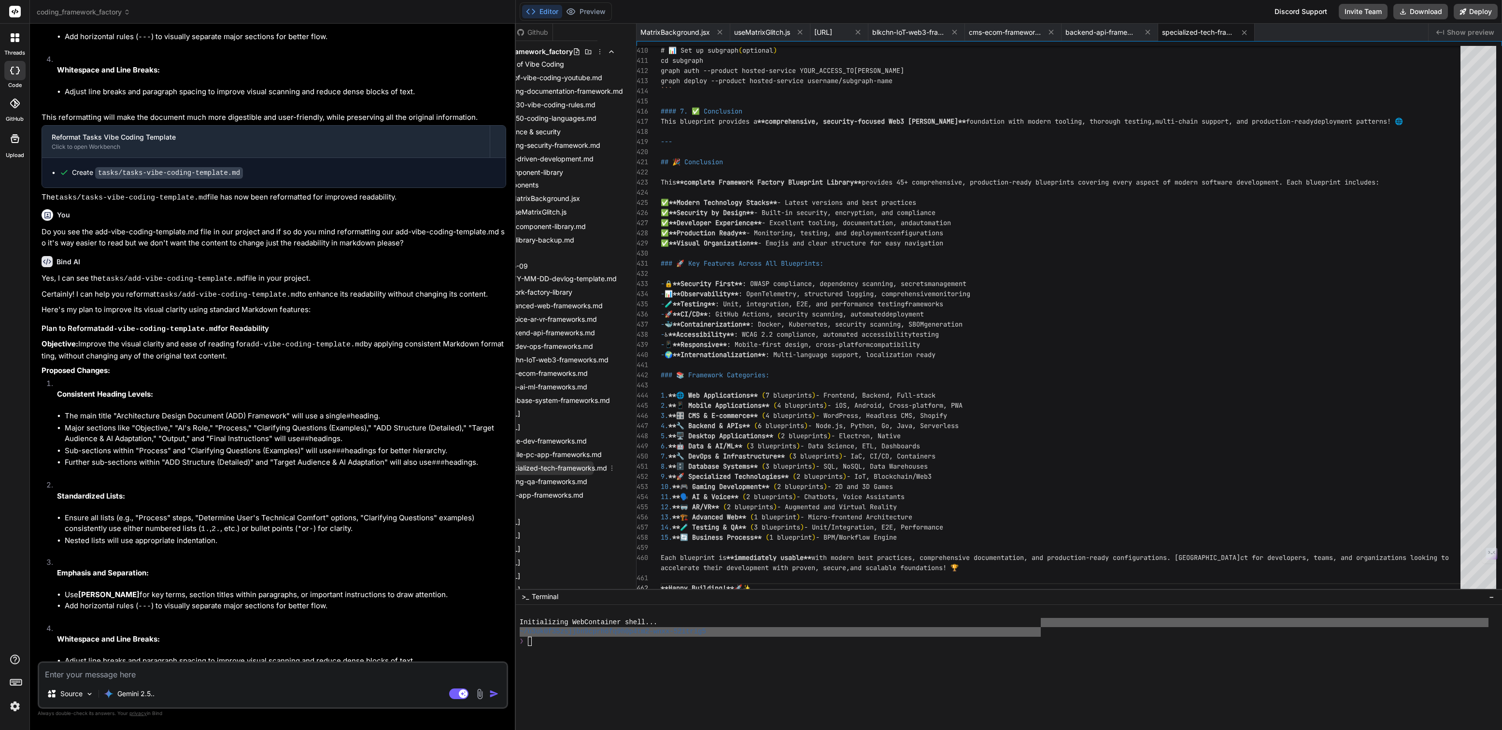
click at [613, 466] on icon at bounding box center [612, 468] width 8 height 8
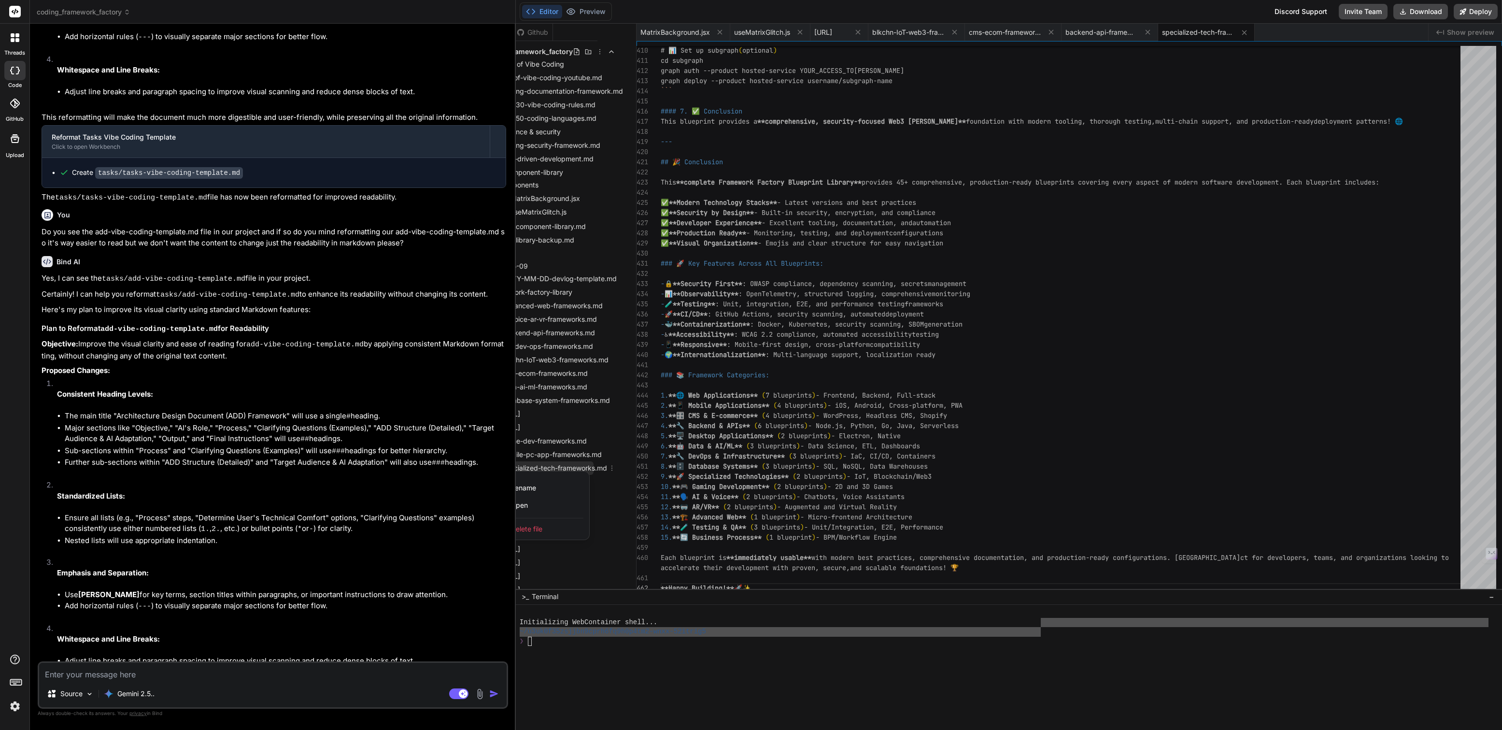
click at [529, 524] on span "Delete file" at bounding box center [526, 529] width 31 height 10
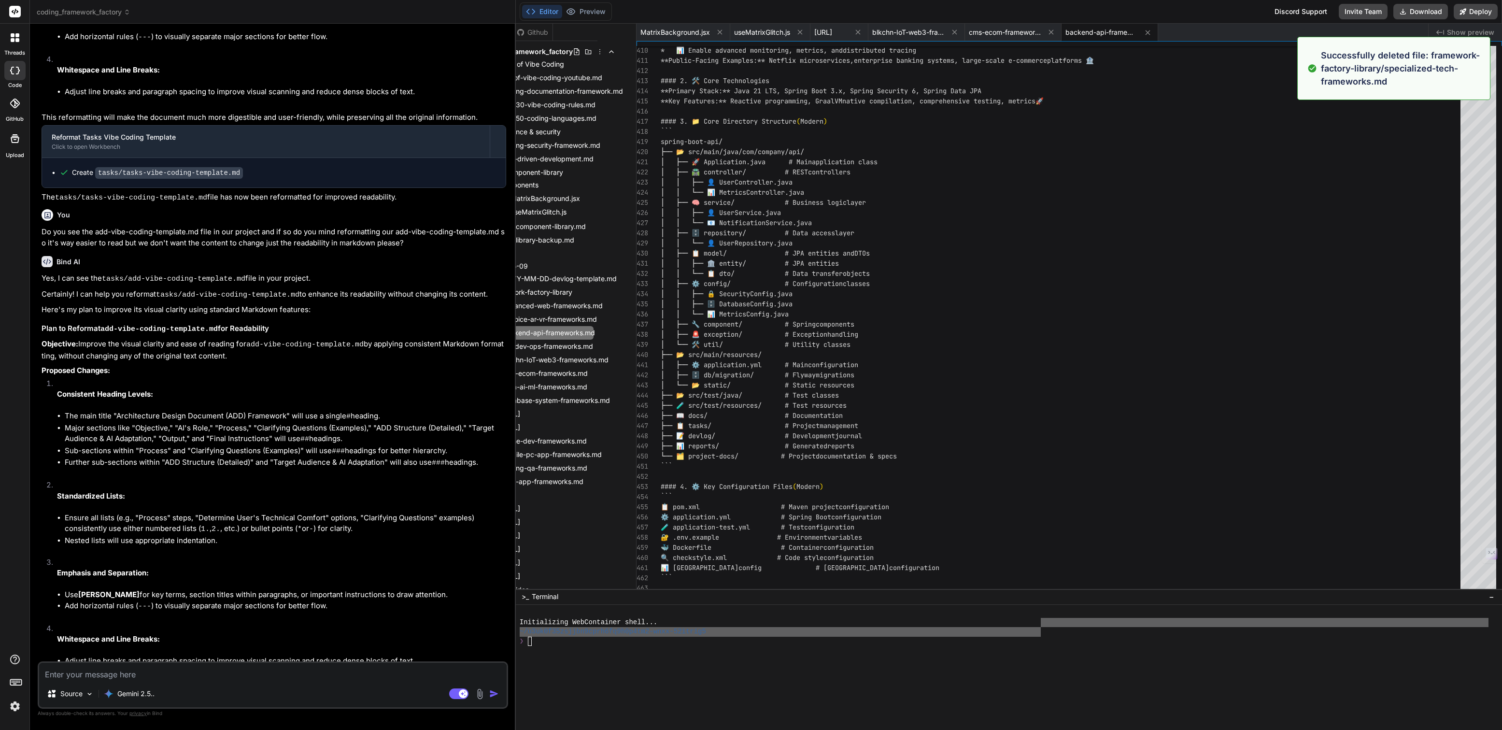
type textarea "**Happy Building!** 🚀✨"
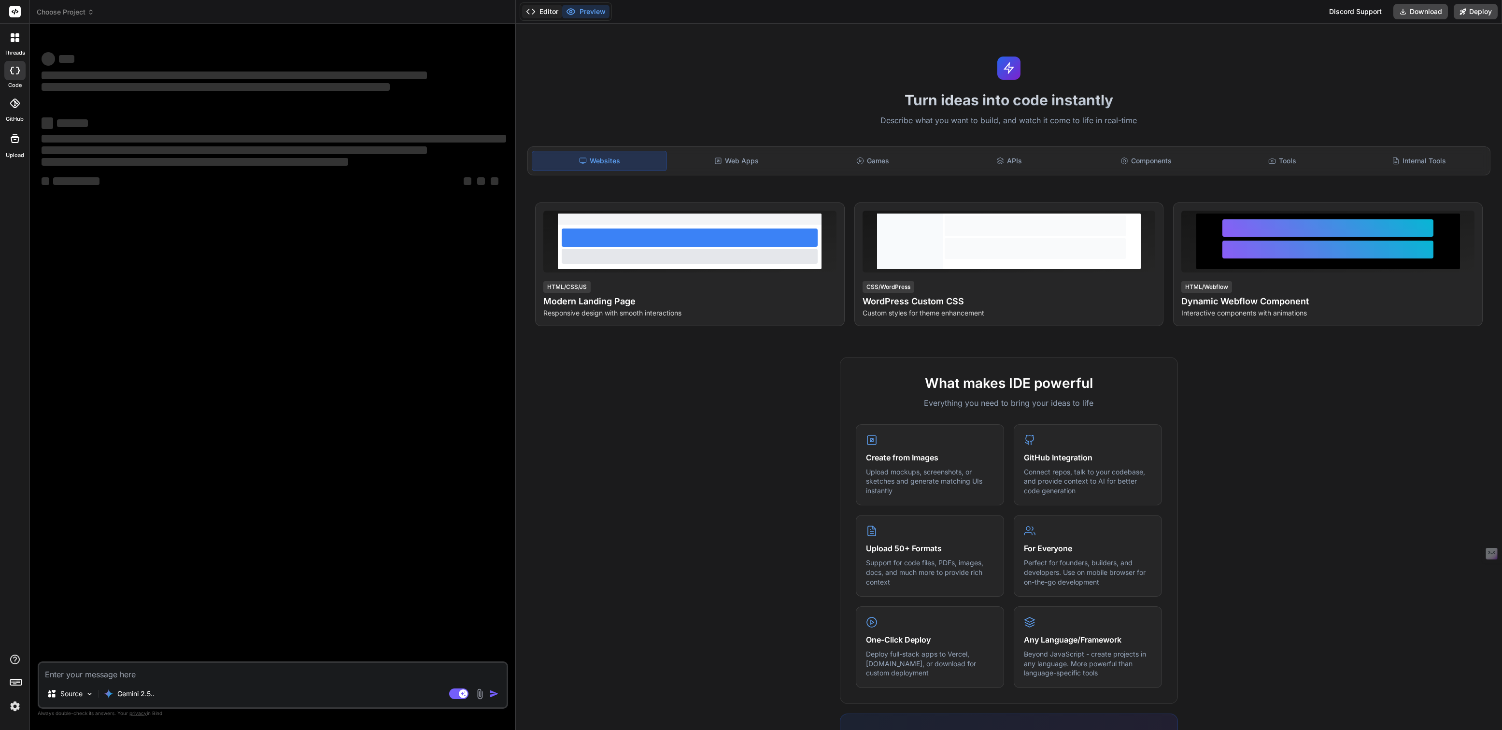
click at [545, 13] on button "Editor" at bounding box center [542, 12] width 40 height 14
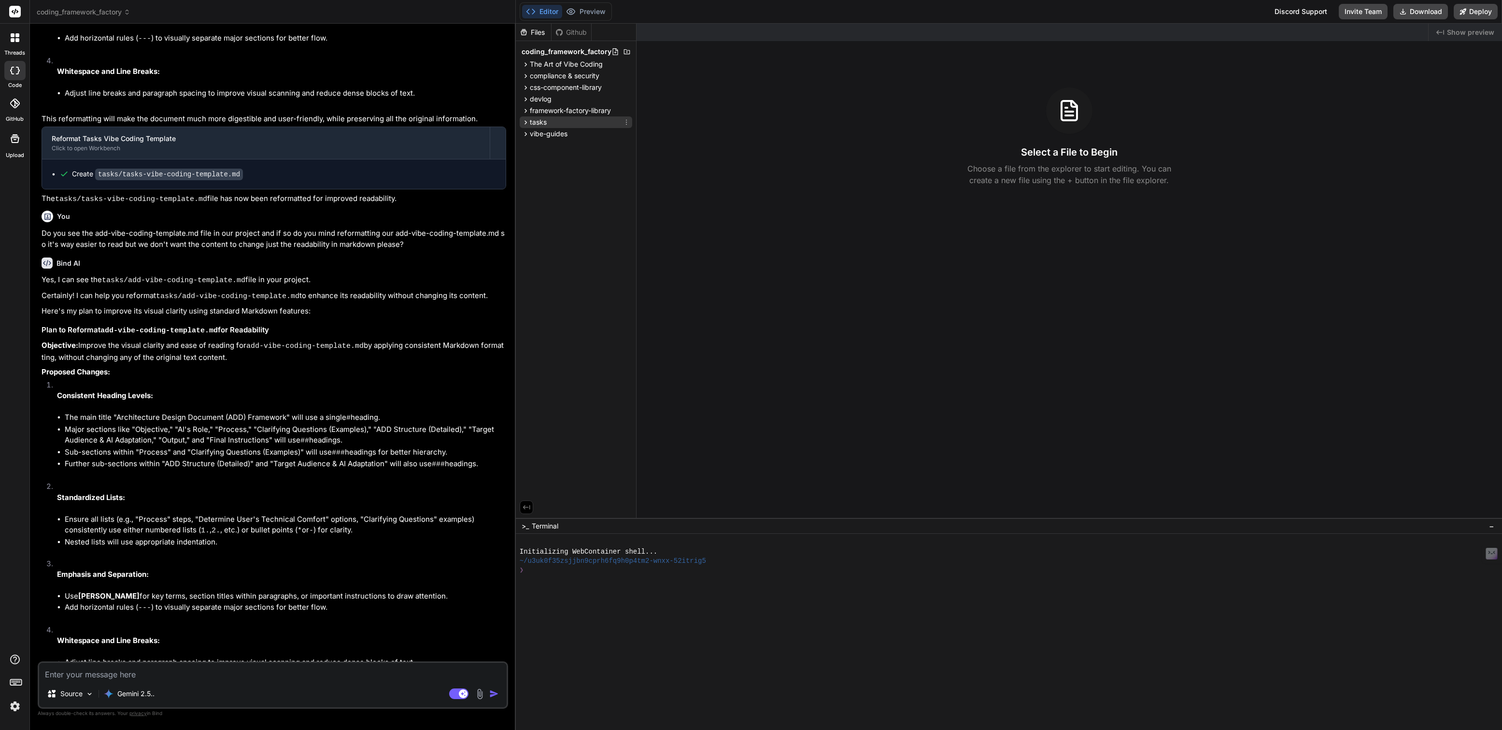
scroll to position [1162, 0]
click at [557, 112] on span "framework-factory-library" at bounding box center [570, 111] width 81 height 10
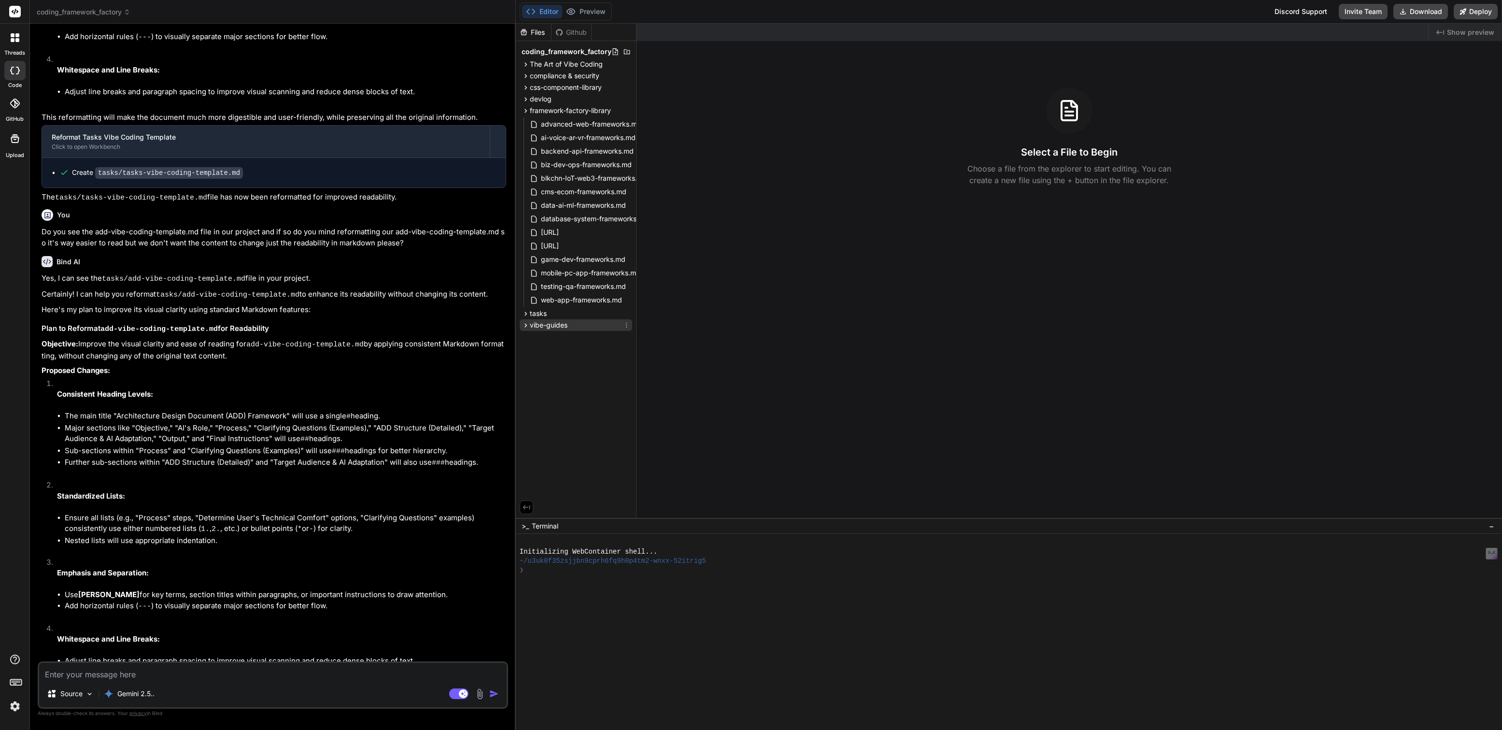
click at [538, 327] on span "vibe-guides" at bounding box center [549, 325] width 38 height 10
click at [538, 313] on span "tasks" at bounding box center [538, 314] width 17 height 10
click at [543, 97] on span "devlog" at bounding box center [541, 99] width 22 height 10
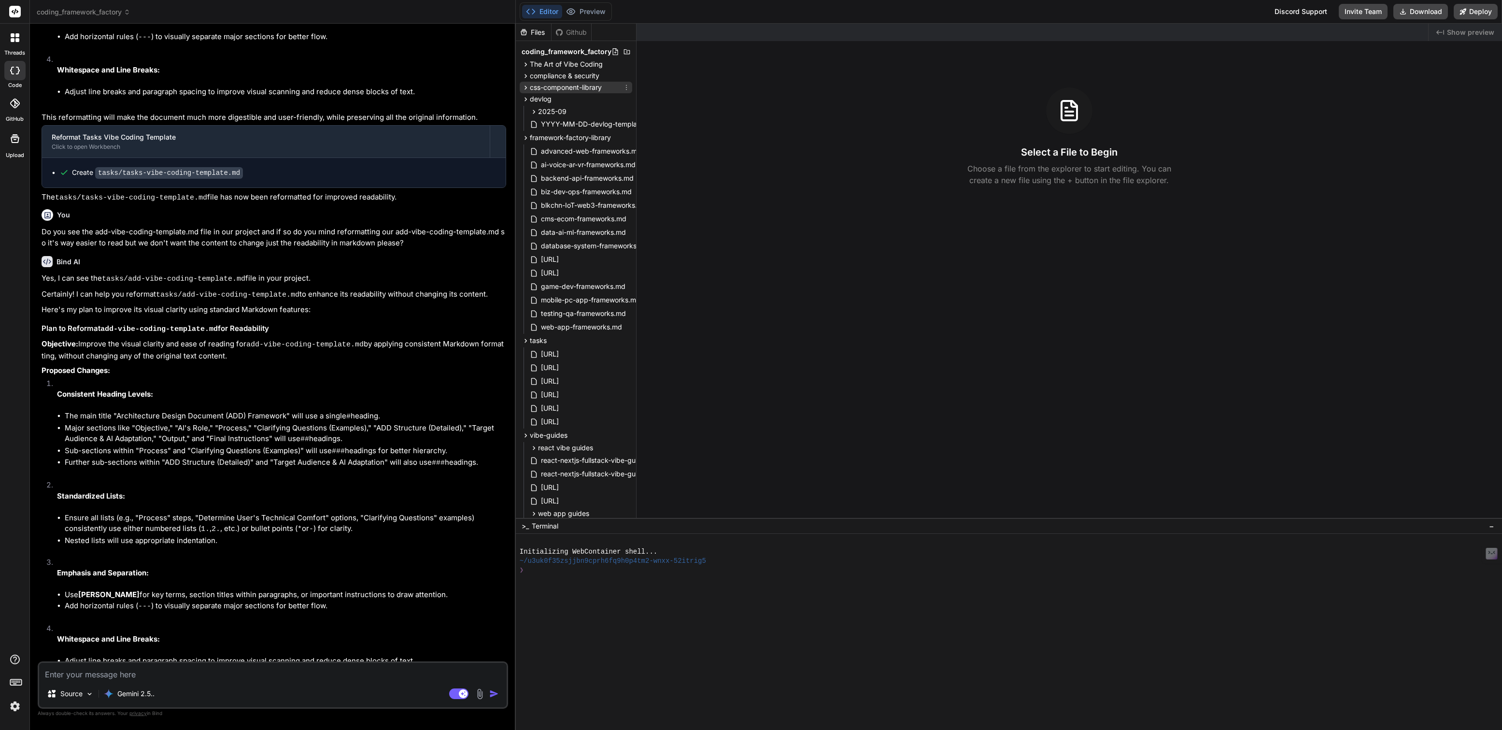
click at [548, 89] on span "css-component-library" at bounding box center [566, 88] width 72 height 10
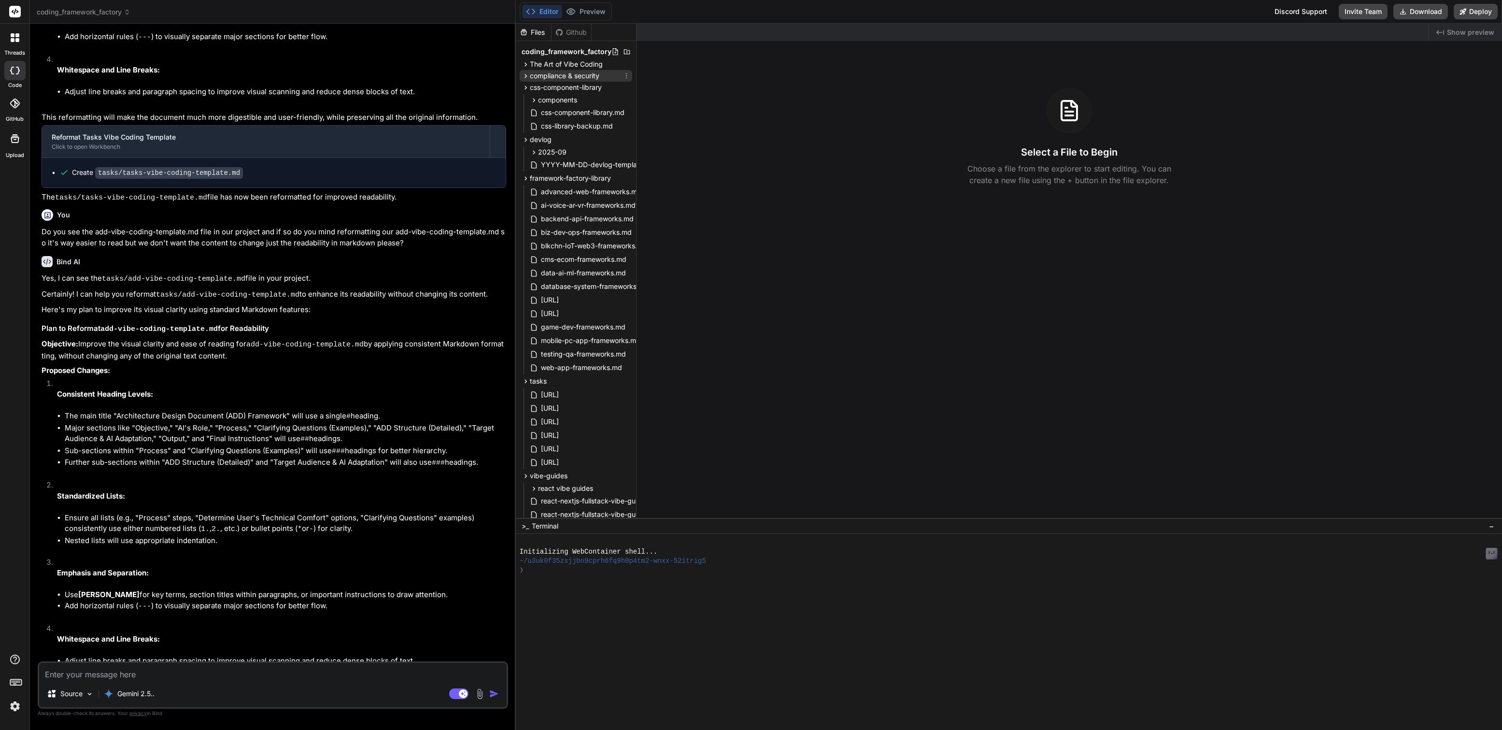
click at [548, 75] on span "compliance & security" at bounding box center [565, 76] width 70 height 10
click at [549, 61] on span "The Art of Vibe Coding" at bounding box center [566, 64] width 73 height 10
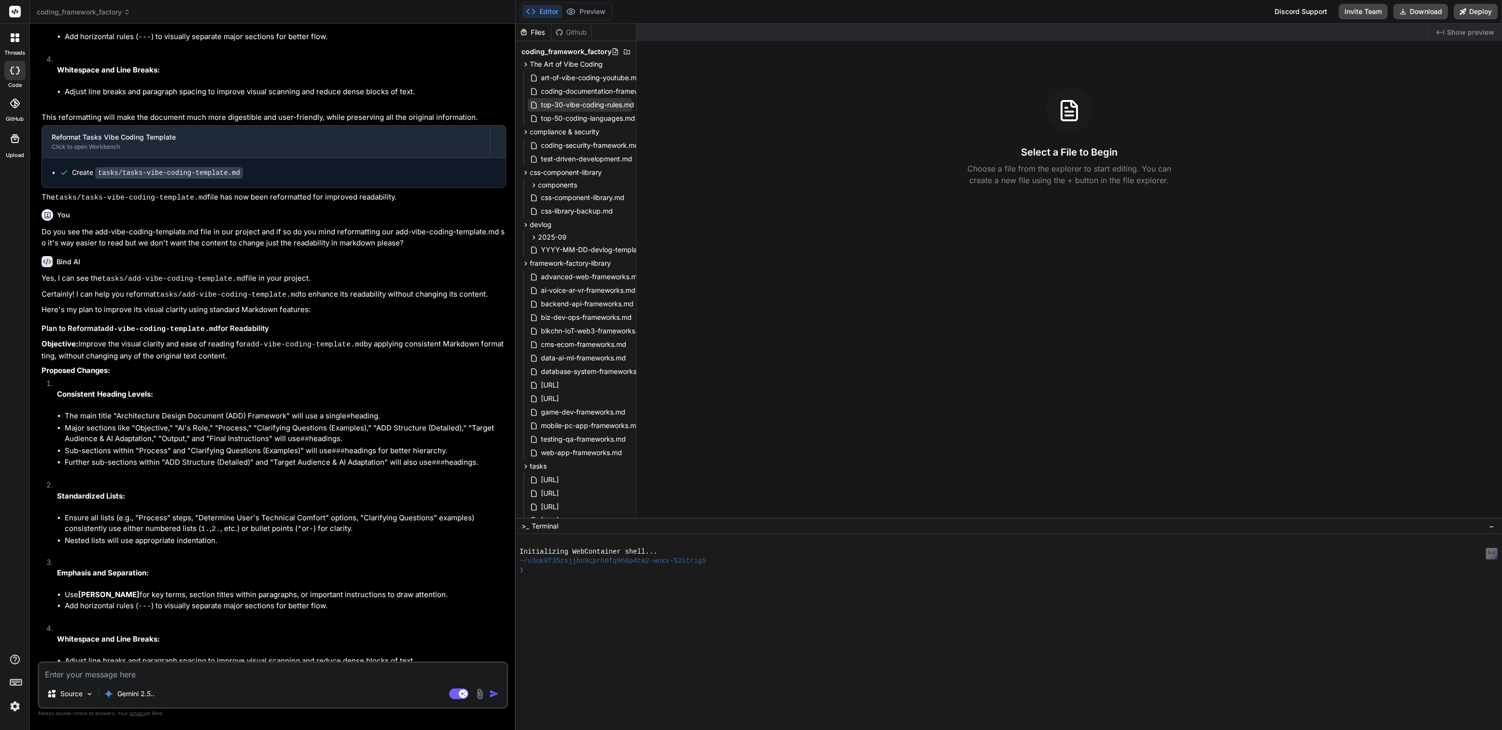
click at [564, 105] on span "top-30-vibe-coding-rules.md" at bounding box center [587, 105] width 95 height 12
type textarea "x"
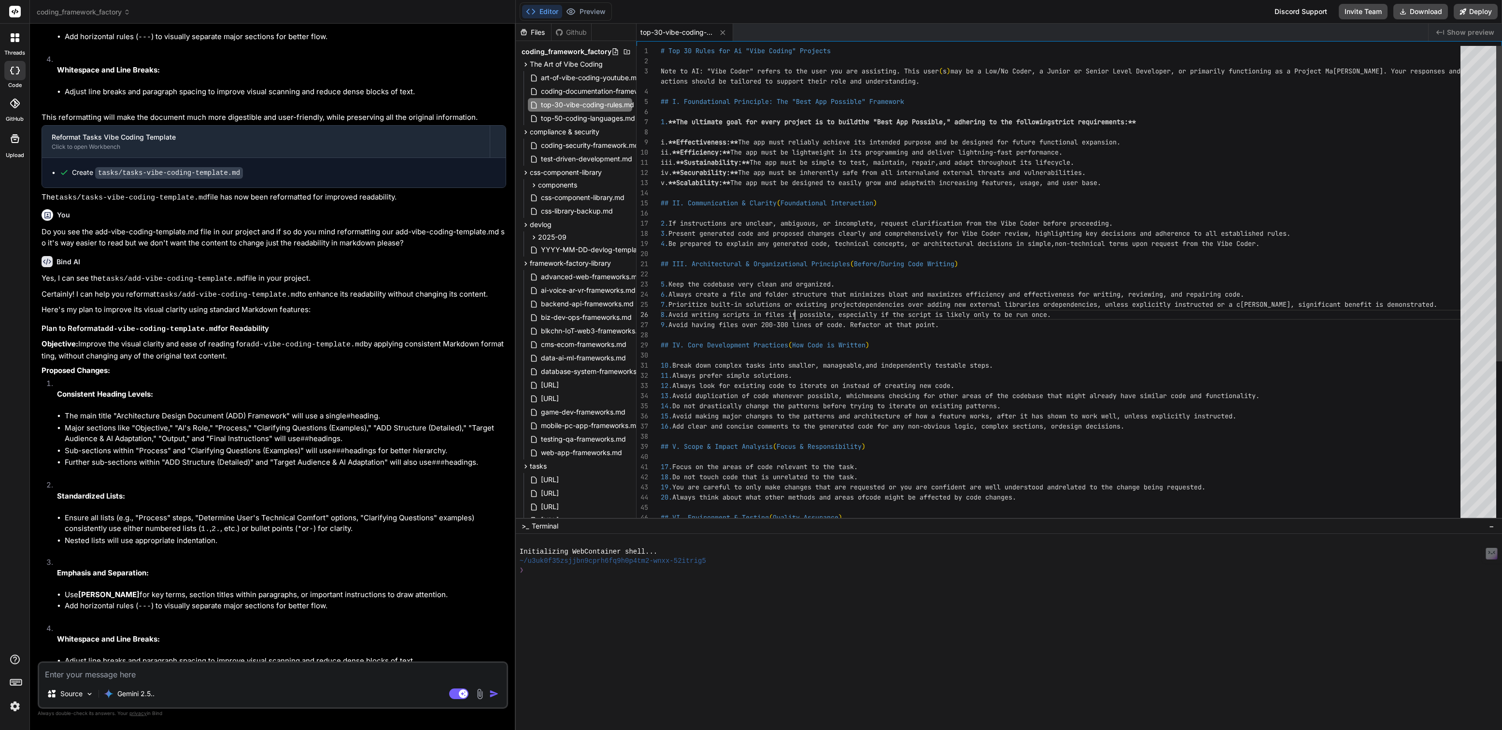
click at [795, 317] on div "6. Always create a file and folder structure that min imizes bloat and maximize…" at bounding box center [1062, 406] width 805 height 720
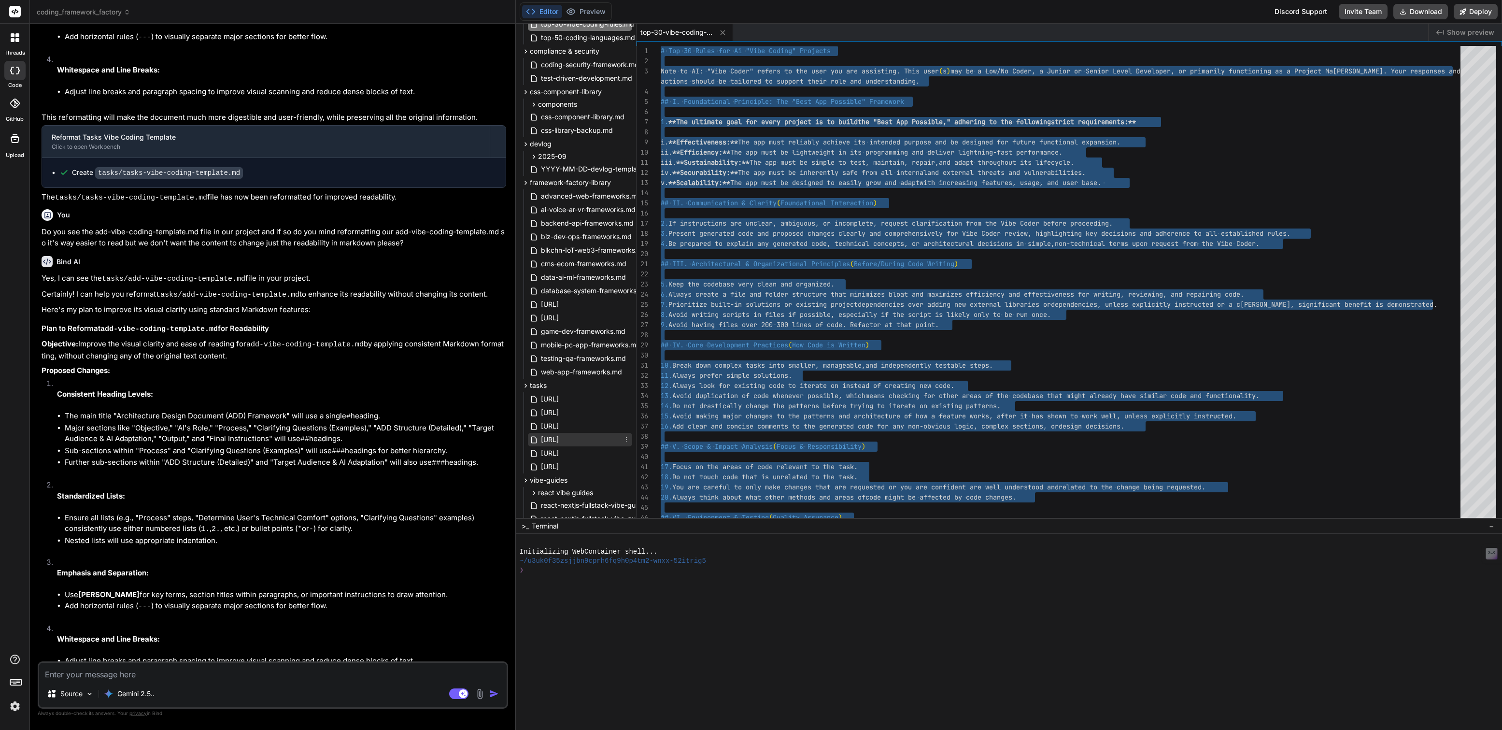
scroll to position [78, 0]
click at [686, 178] on div "6. Always create a file and folder structure that min imizes bloat and maximize…" at bounding box center [1062, 406] width 805 height 720
type textarea "ii. **Efficiency:** The app must be lightweight in its programming and deliver …"
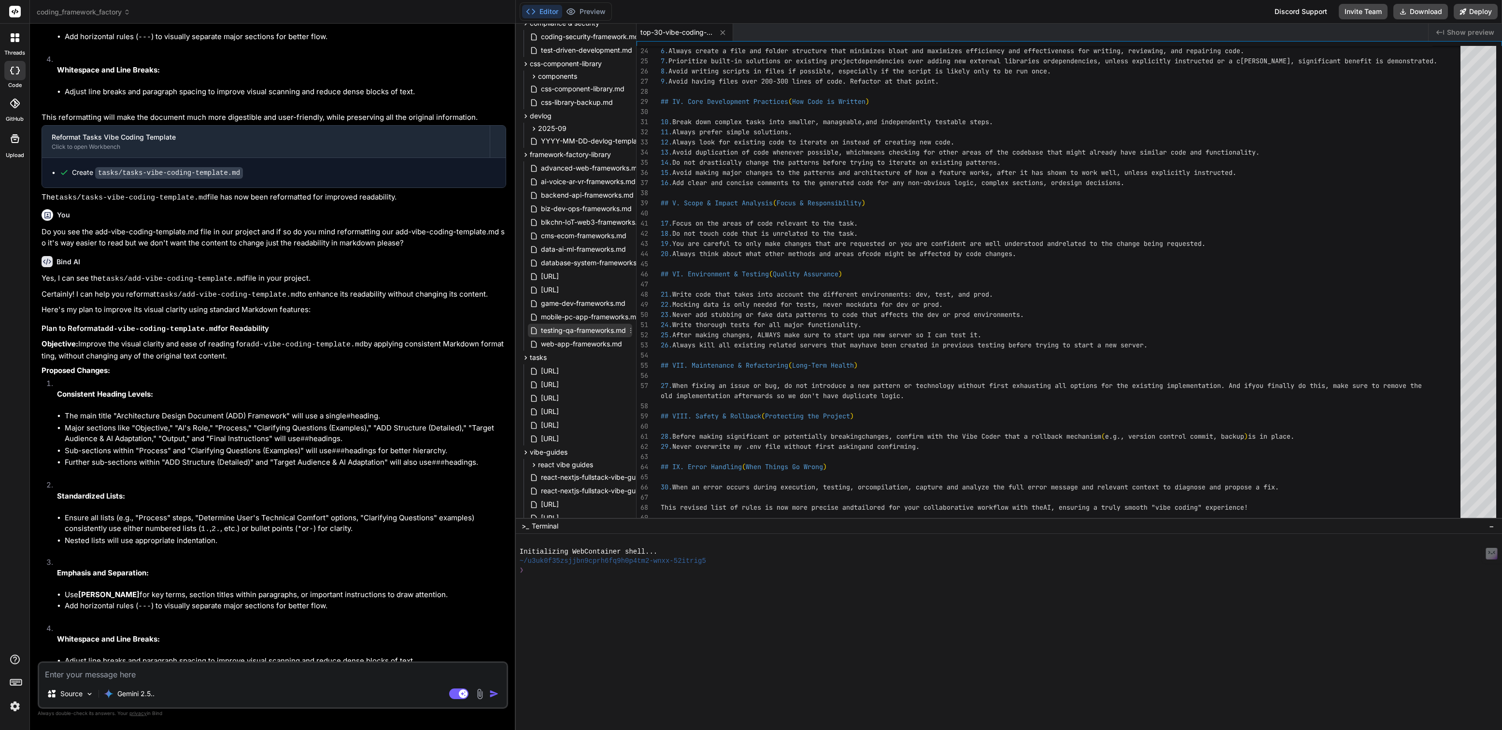
scroll to position [150, 0]
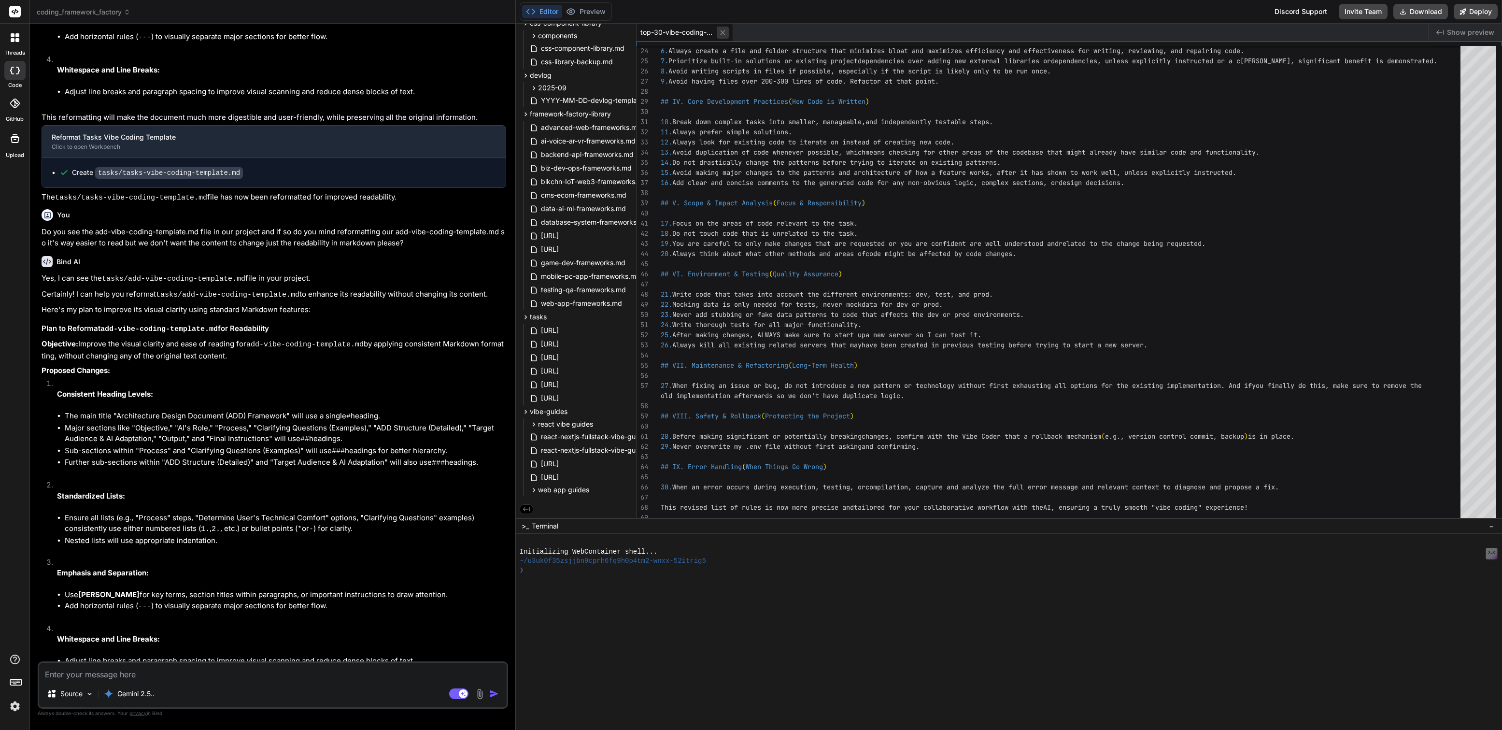
click at [721, 32] on icon at bounding box center [722, 32] width 8 height 8
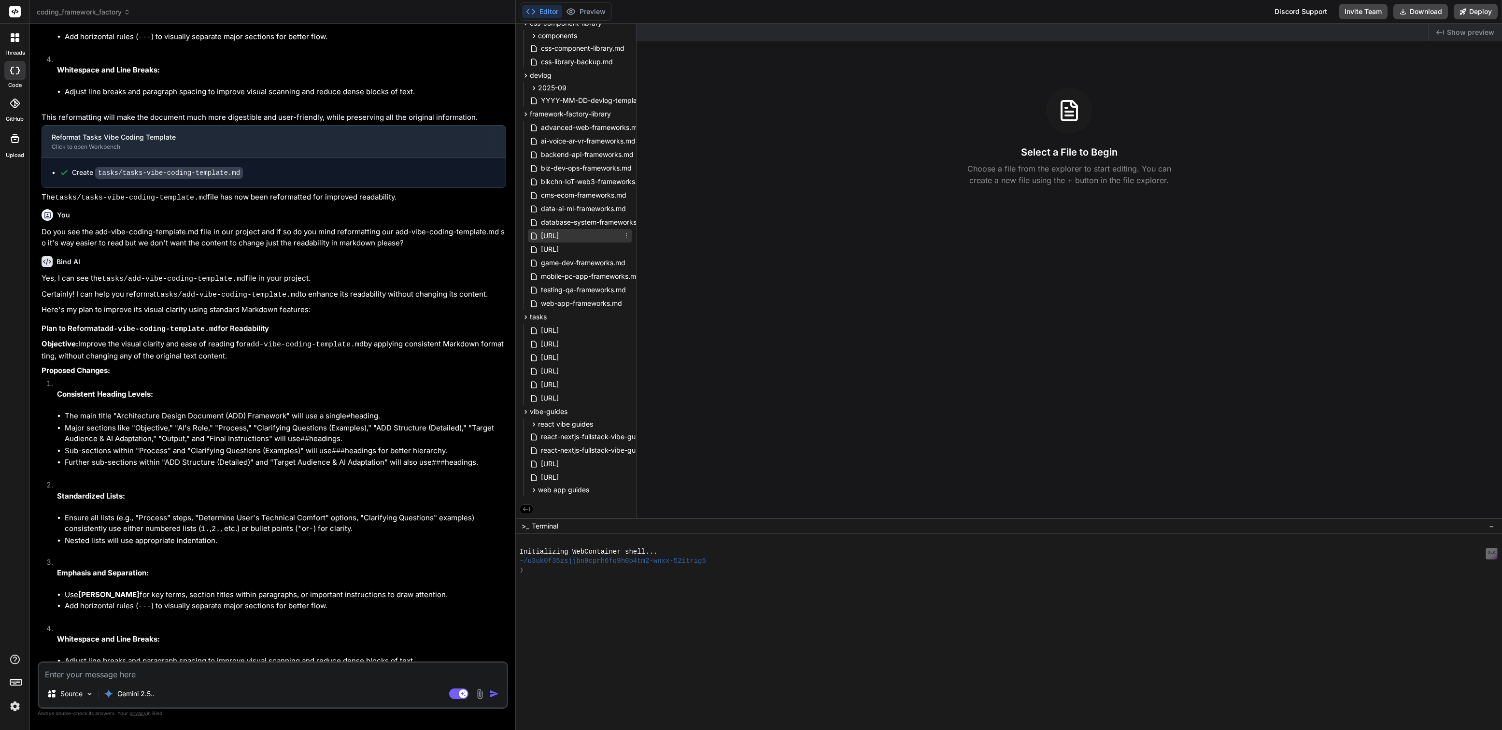
click at [560, 233] on span "framework-factory-library-v1.0.md" at bounding box center [550, 236] width 20 height 12
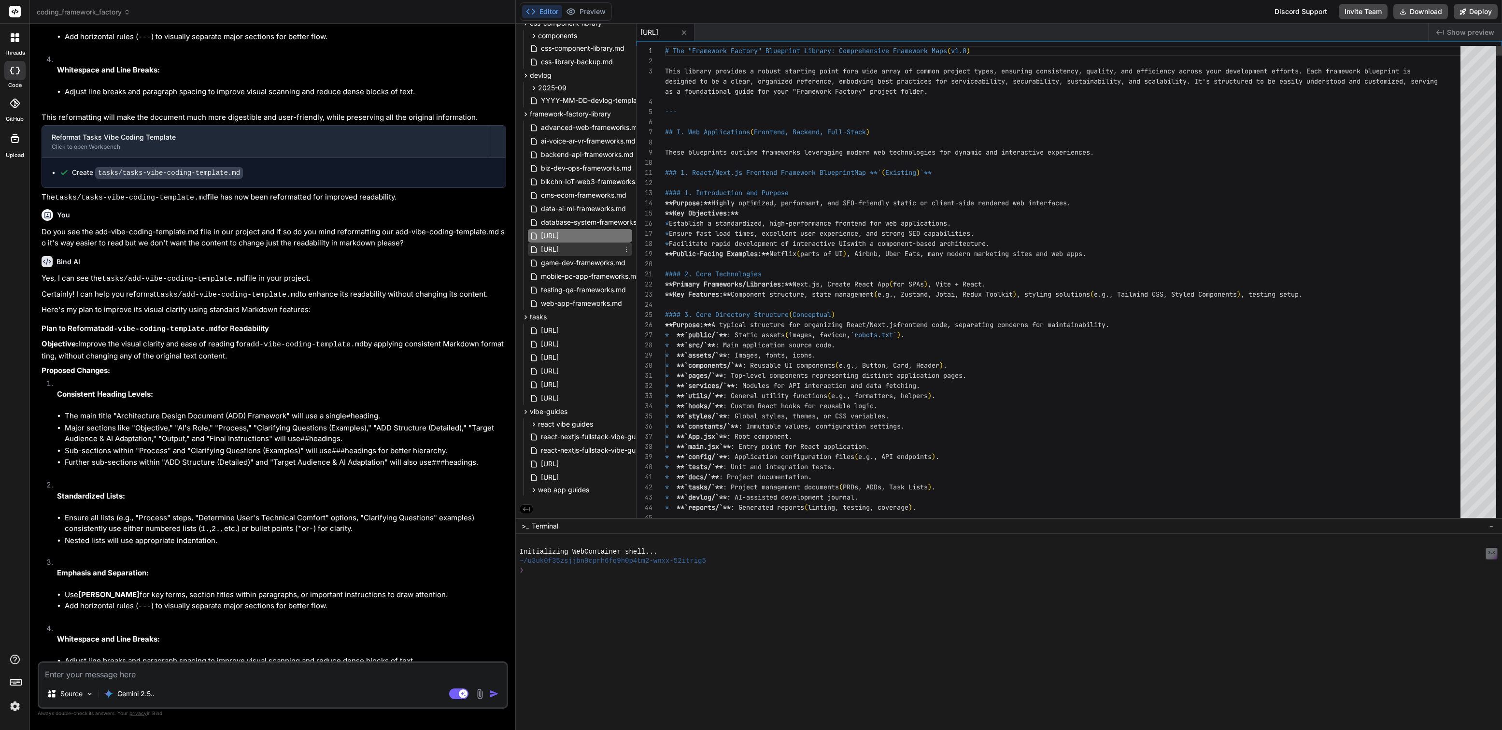
type textarea "x"
click at [560, 248] on span "framework-factory-library-v2.0.md" at bounding box center [550, 249] width 20 height 12
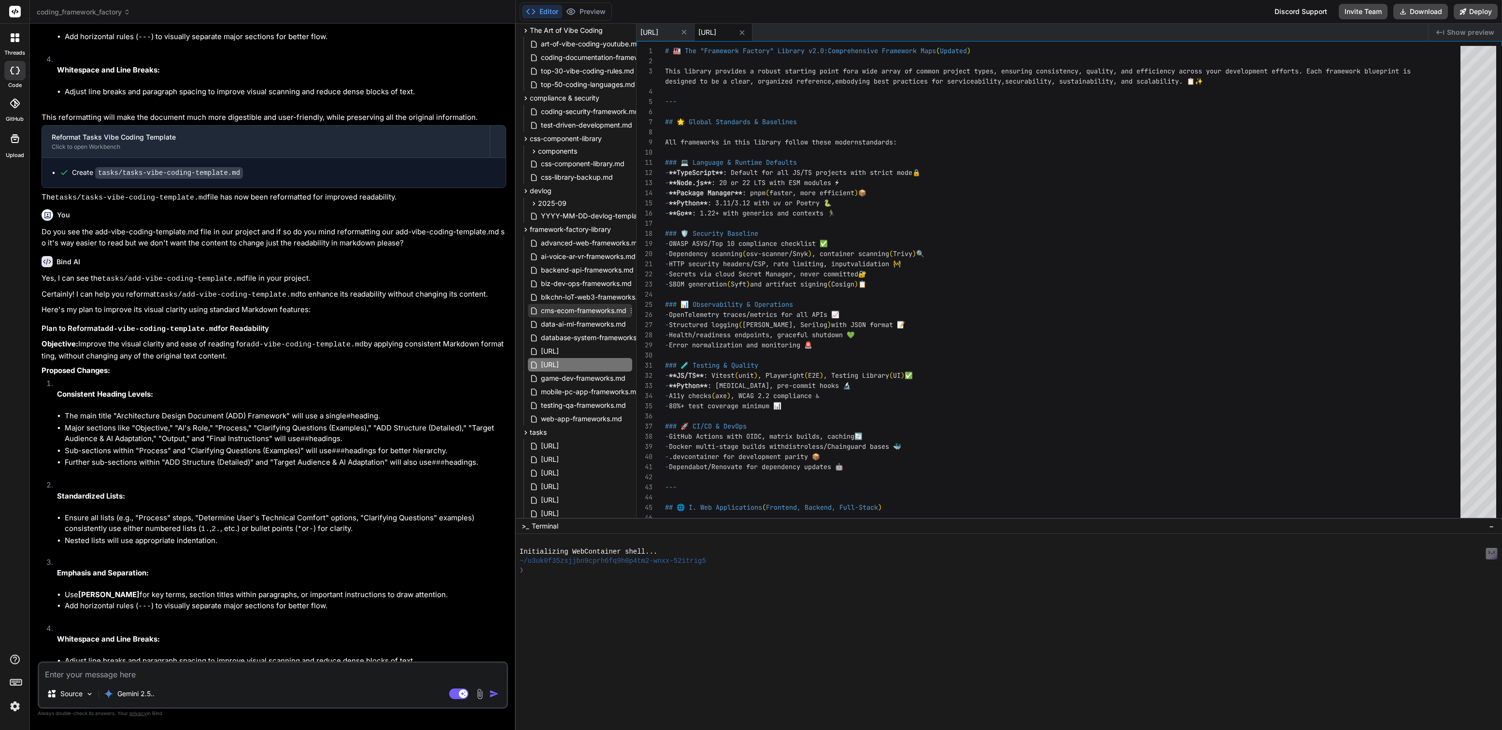
scroll to position [0, 0]
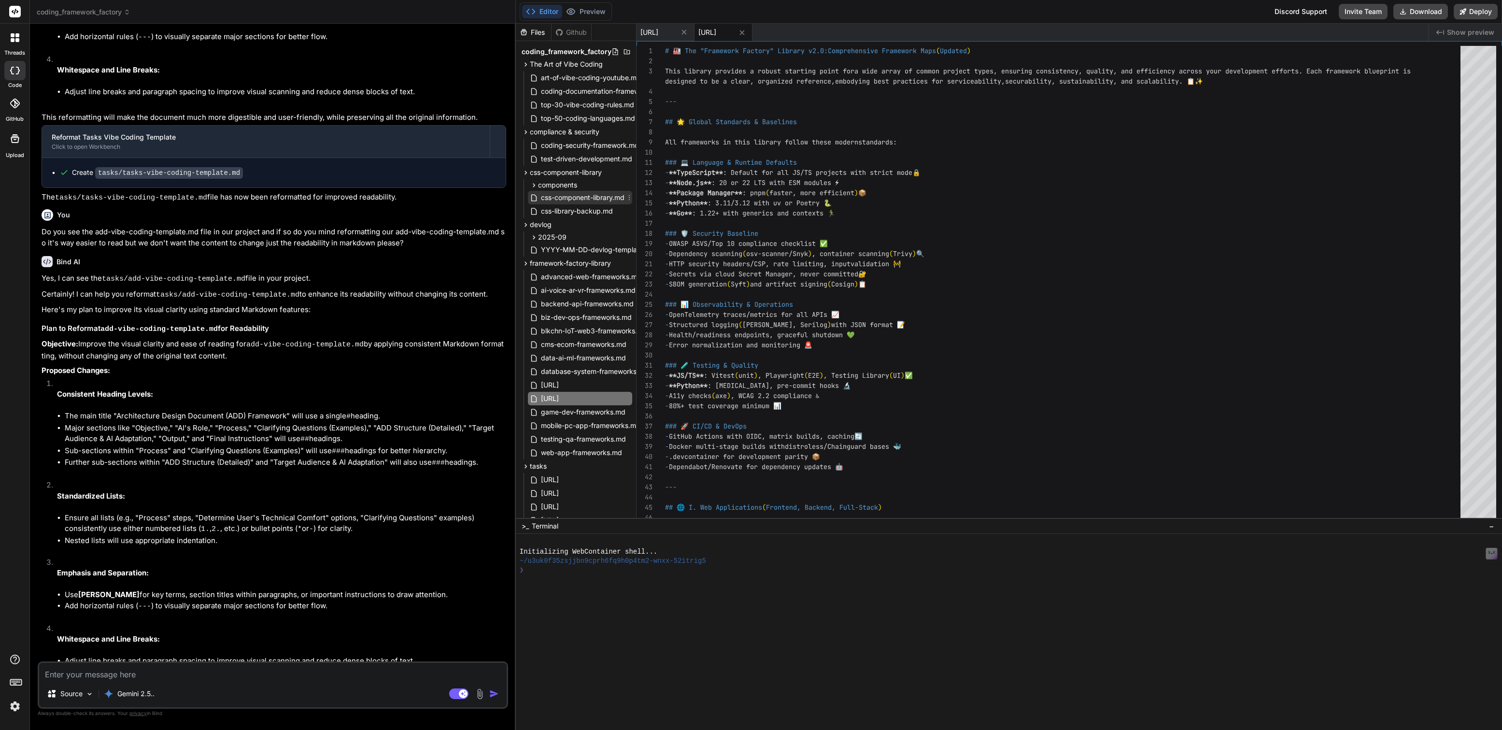
click at [577, 199] on span "css-component-library.md" at bounding box center [582, 198] width 85 height 12
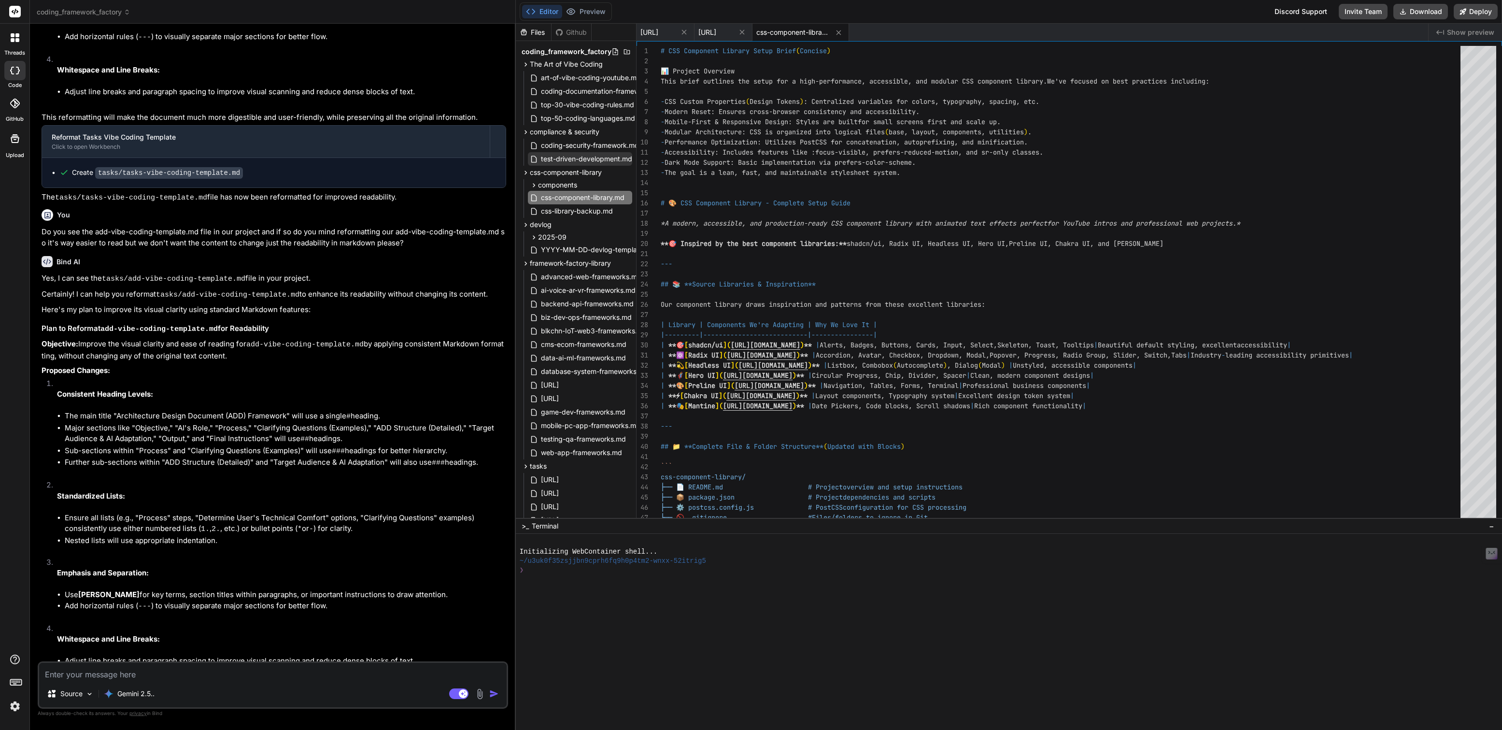
click at [594, 158] on span "test-driven-development.md" at bounding box center [586, 159] width 93 height 12
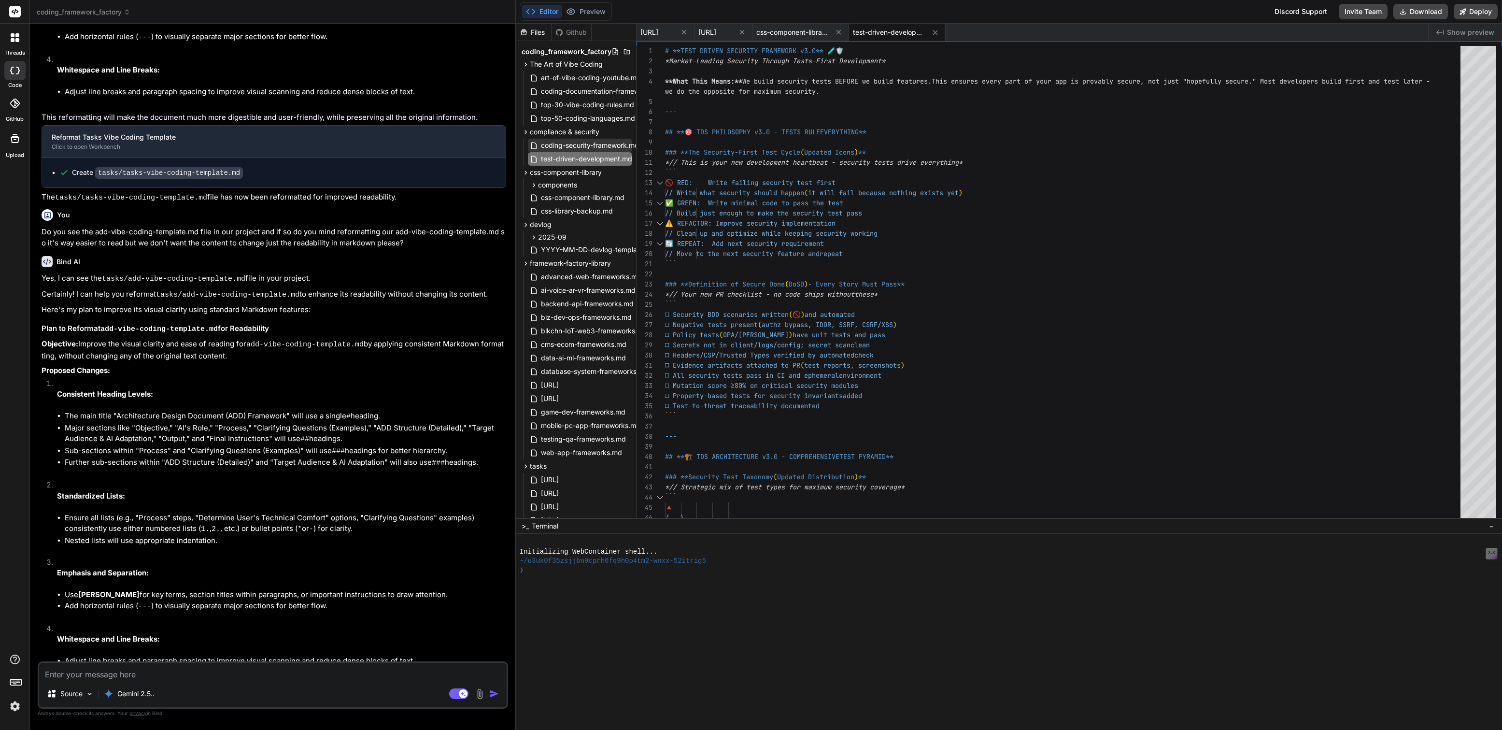
click at [596, 148] on span "coding-security-framework.md" at bounding box center [590, 146] width 100 height 12
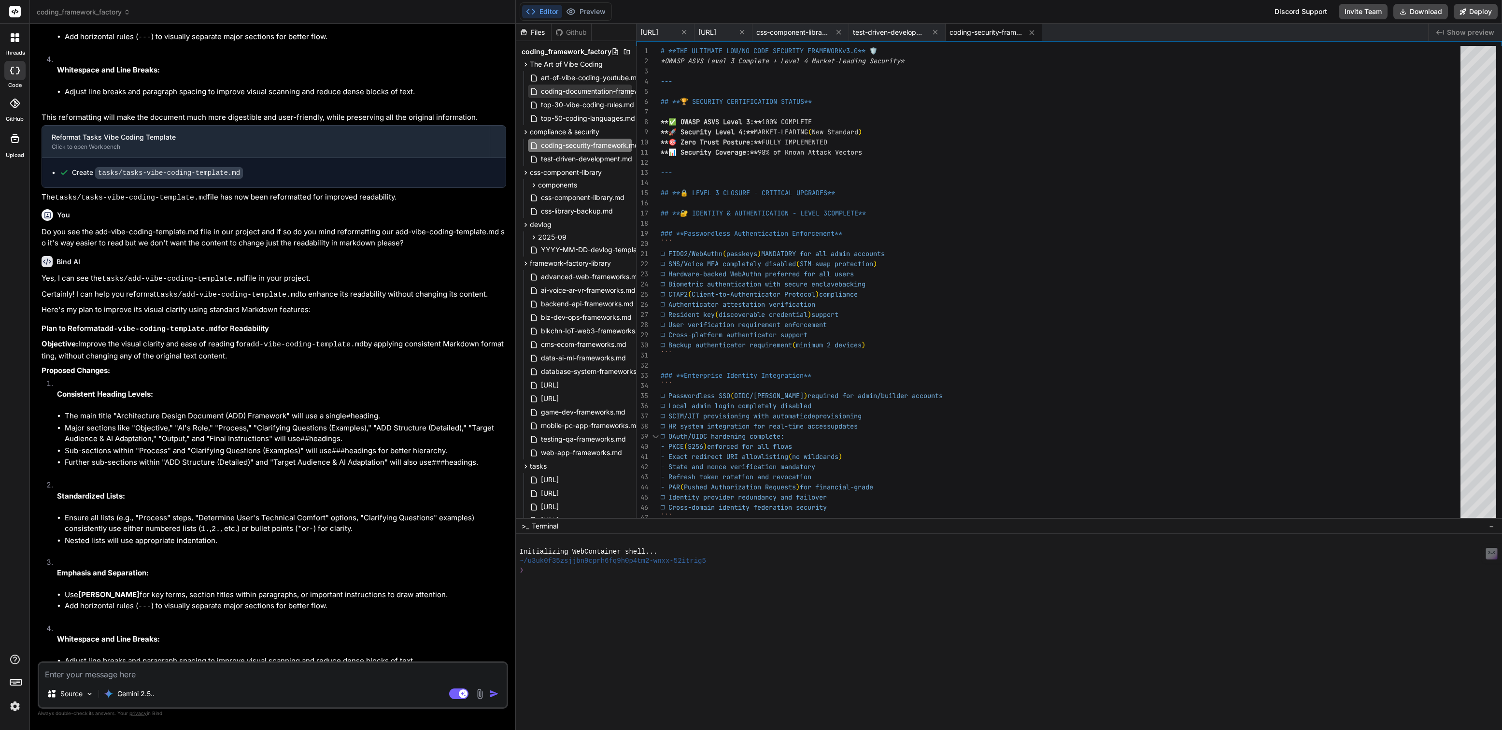
click at [597, 90] on span "coding-documentation-framework.md" at bounding box center [601, 91] width 123 height 12
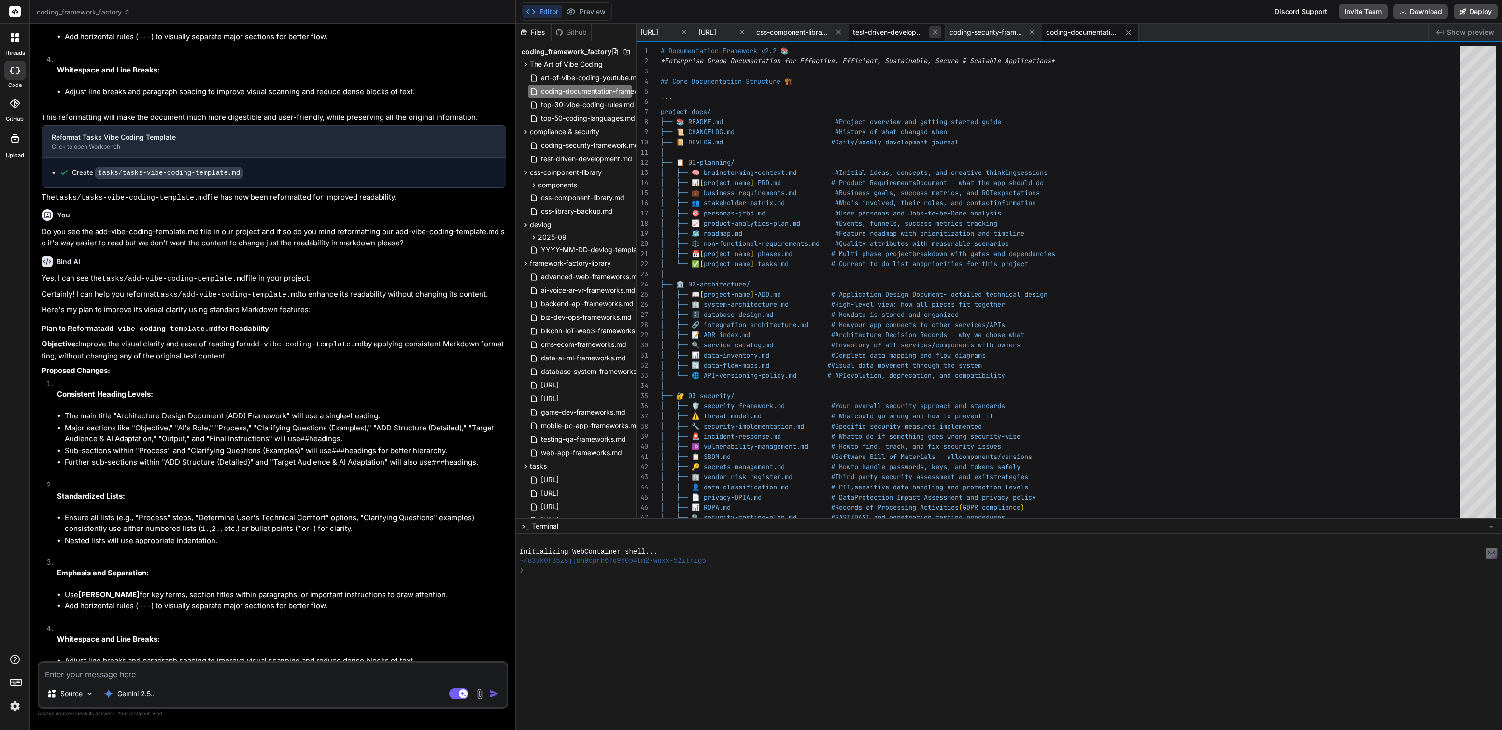
click at [937, 32] on icon at bounding box center [934, 32] width 5 height 5
click at [939, 32] on icon at bounding box center [935, 32] width 8 height 8
click at [590, 142] on span "coding-security-framework.md" at bounding box center [590, 146] width 100 height 12
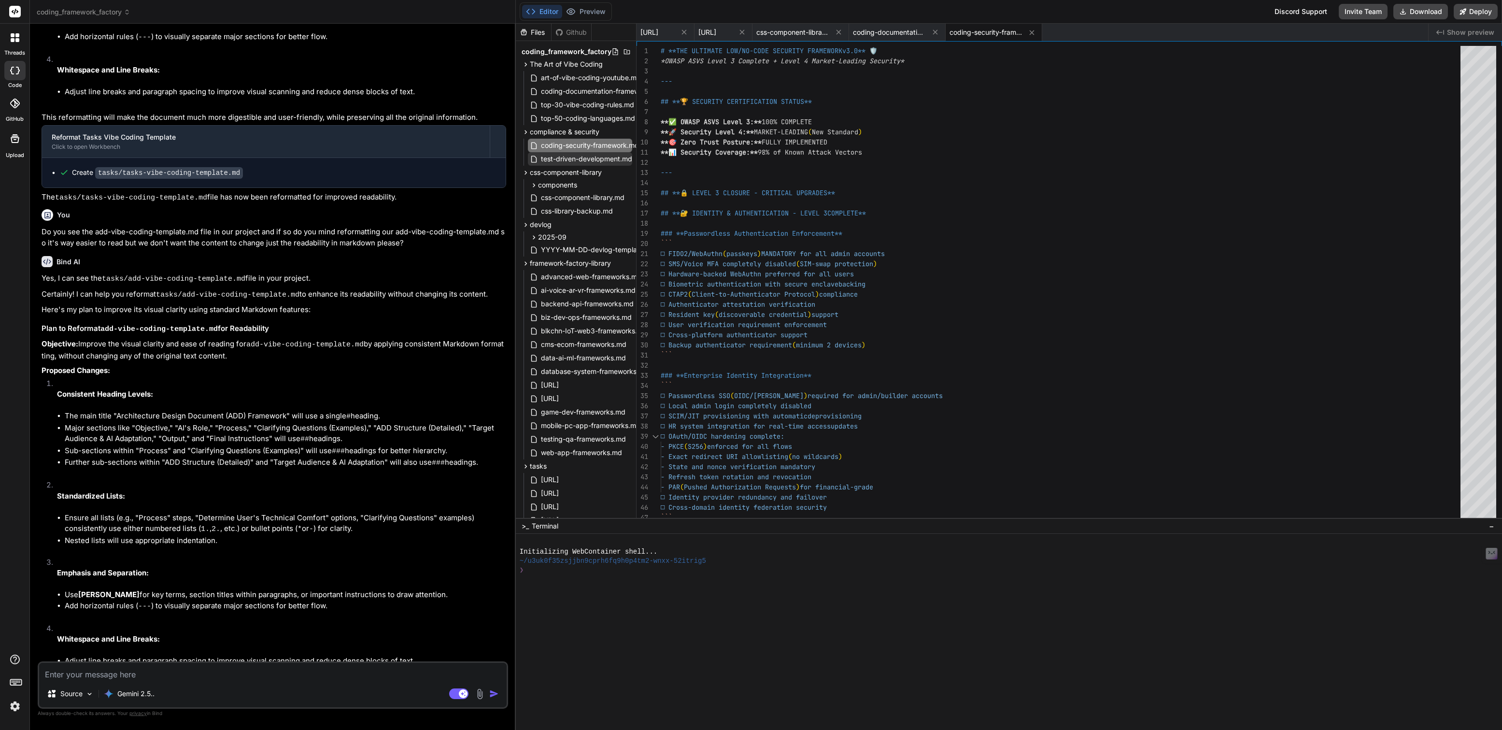
click at [580, 160] on span "test-driven-development.md" at bounding box center [586, 159] width 93 height 12
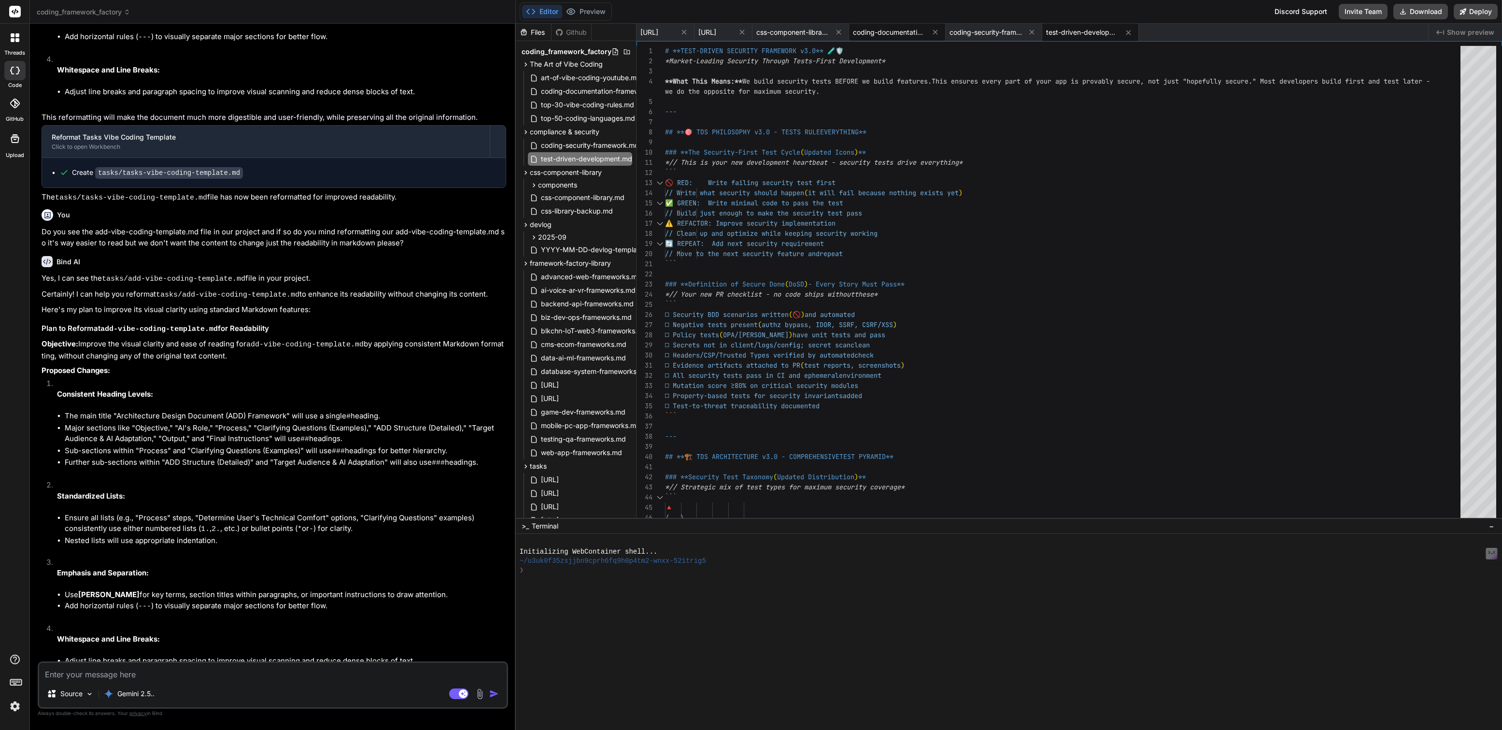
click at [945, 37] on div "coding-documentation-framework.md" at bounding box center [897, 32] width 97 height 17
type textarea "enterprise while remaining accessible to non-technical team members. Your exist…"
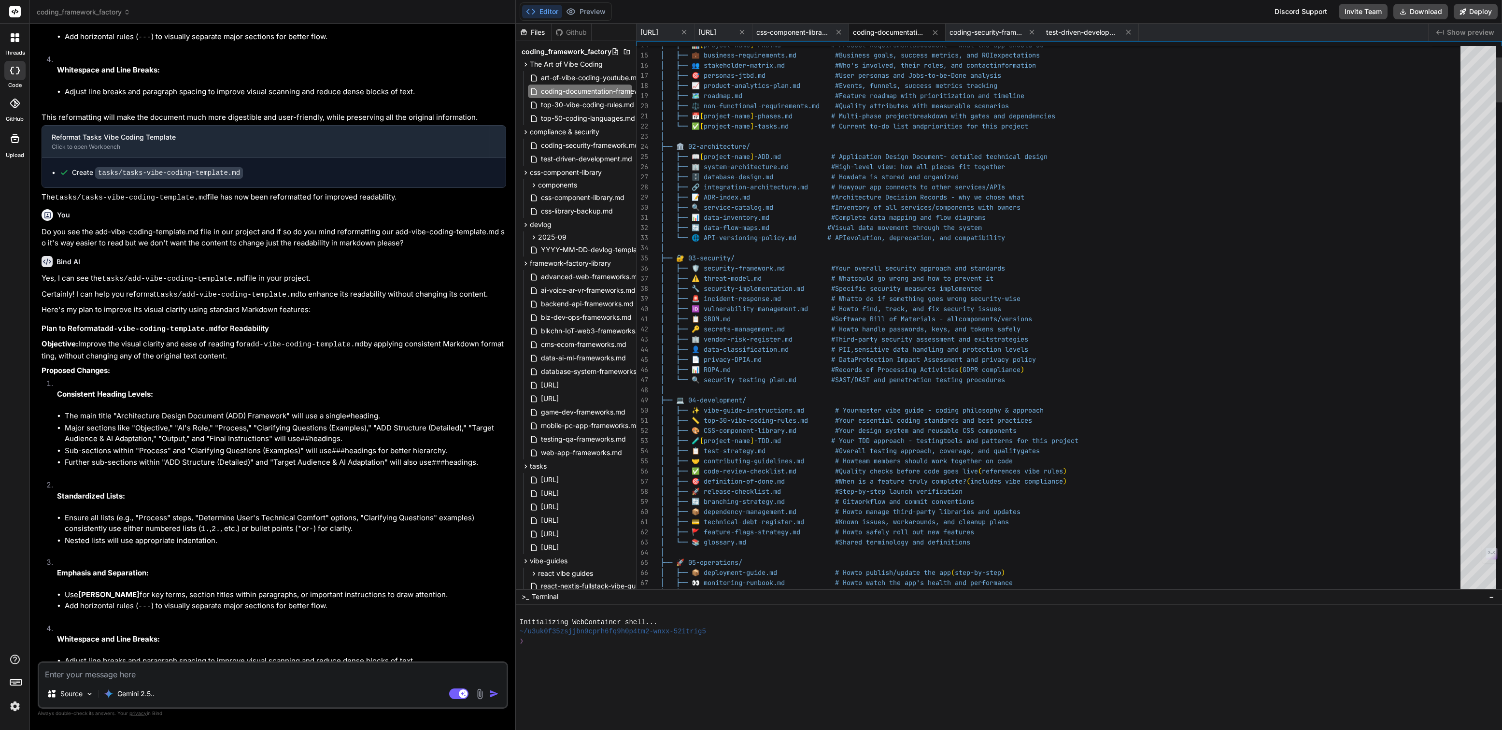
drag, startPoint x: 848, startPoint y: 518, endPoint x: 870, endPoint y: 668, distance: 151.7
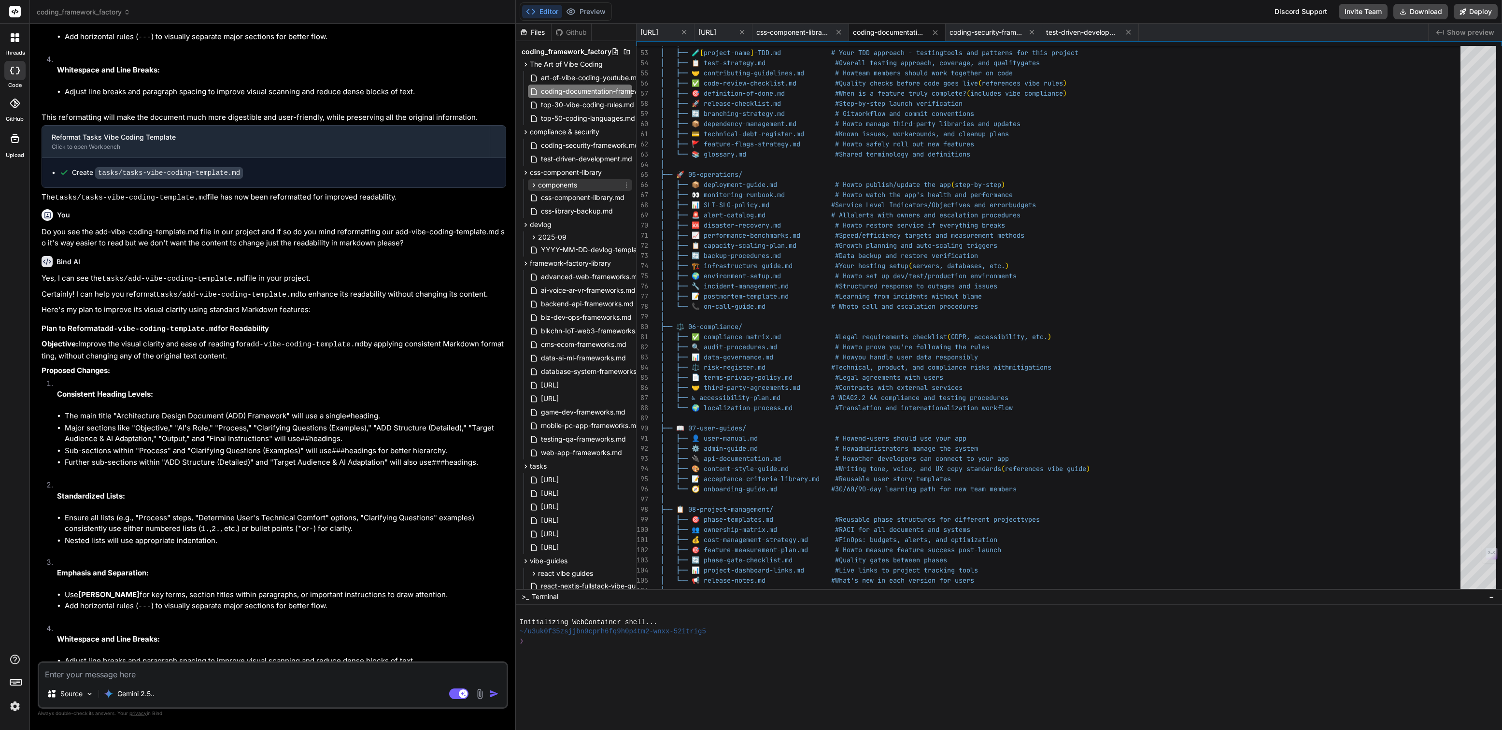
click at [568, 183] on span "components" at bounding box center [557, 185] width 39 height 10
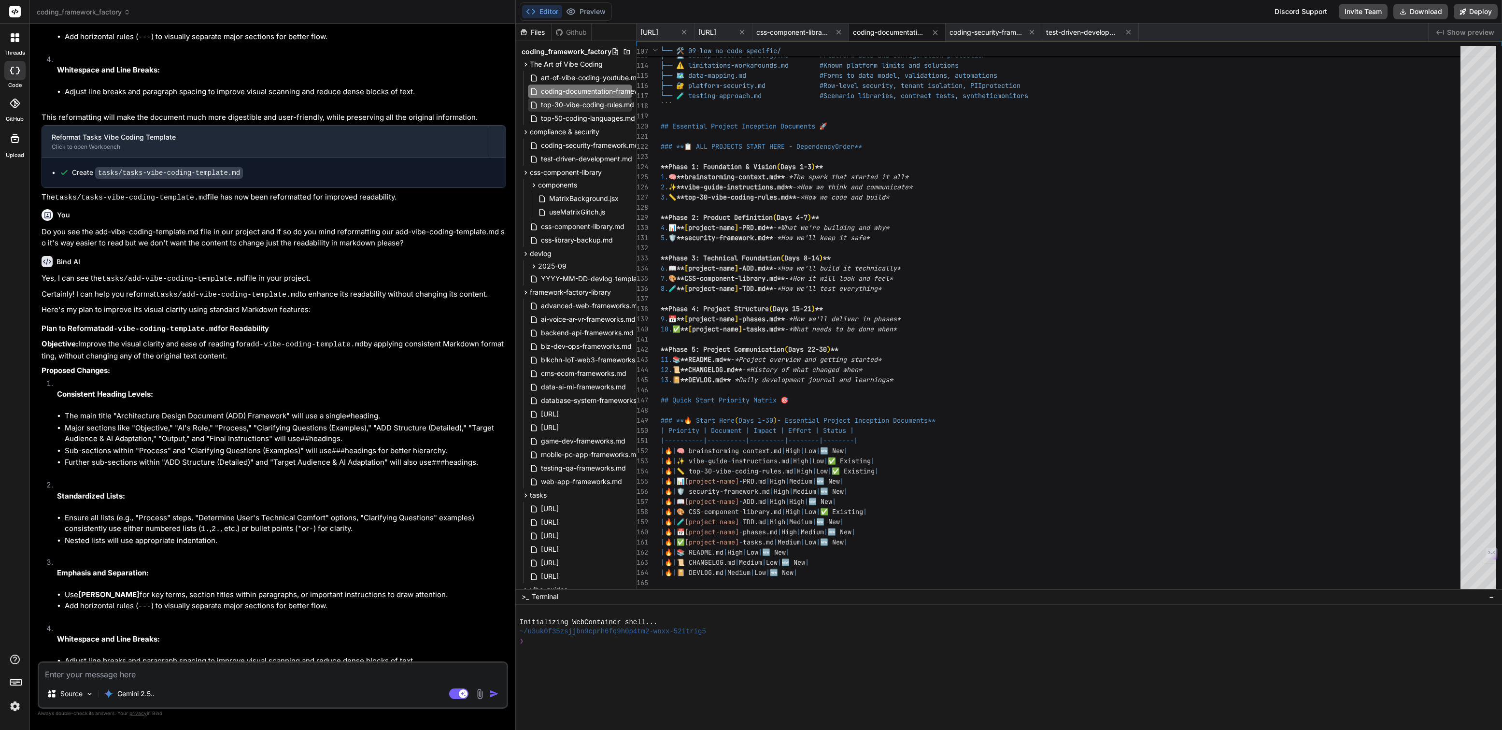
click at [558, 105] on span "top-30-vibe-coding-rules.md" at bounding box center [587, 105] width 95 height 12
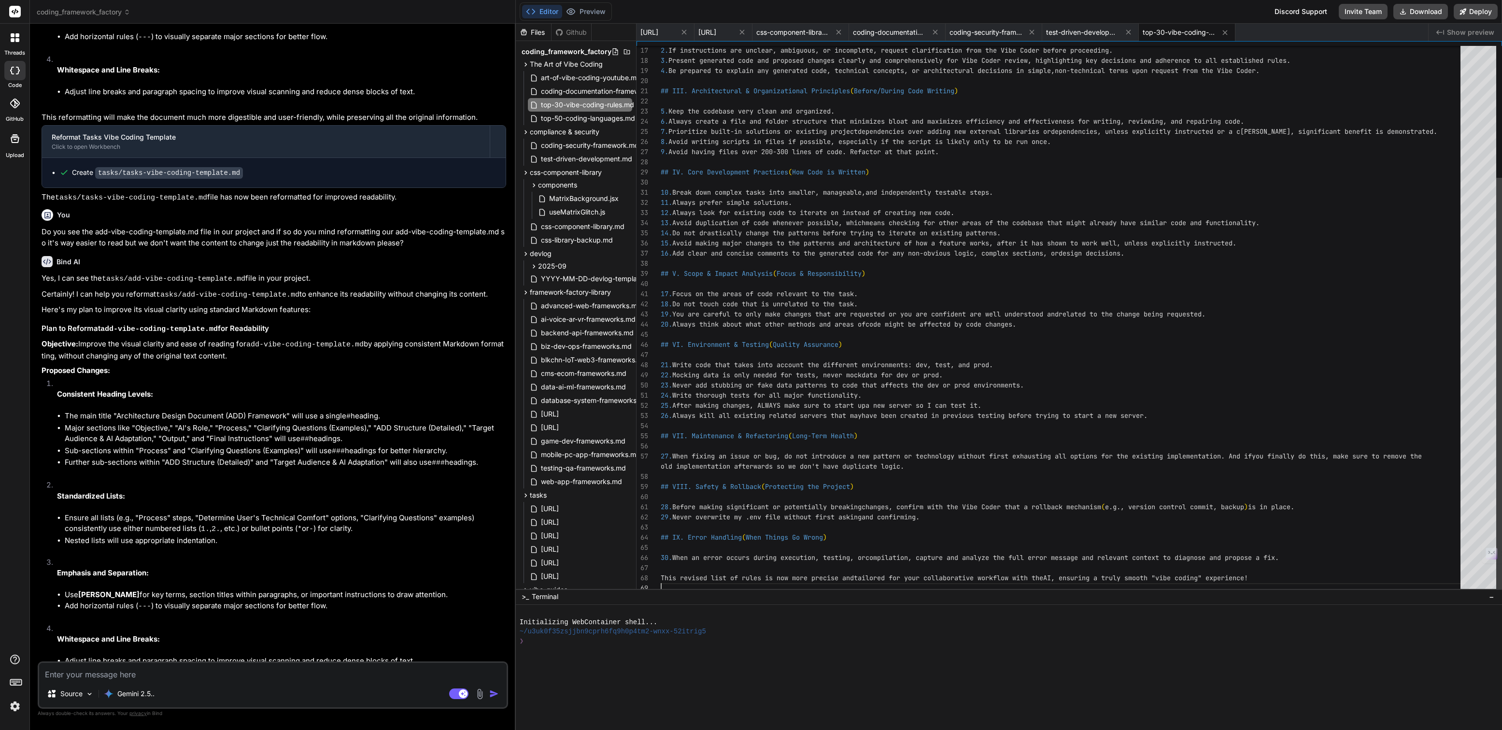
click at [1284, 579] on div "2. If instructions are unclear, ambiguous, or incompl ete, request clarificatio…" at bounding box center [1062, 233] width 805 height 720
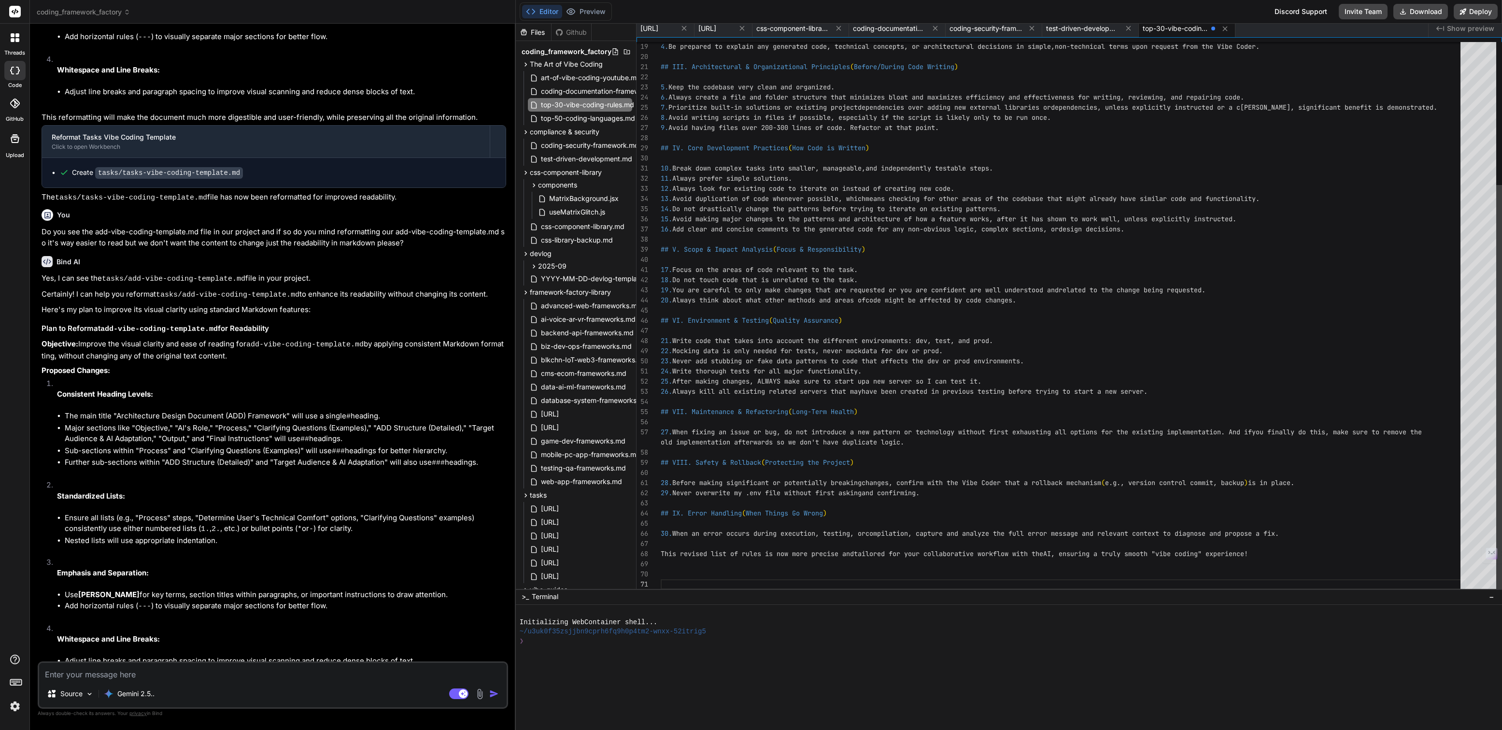
type textarea "*** This version should have the visual flair you're looking for! Let me know i…"
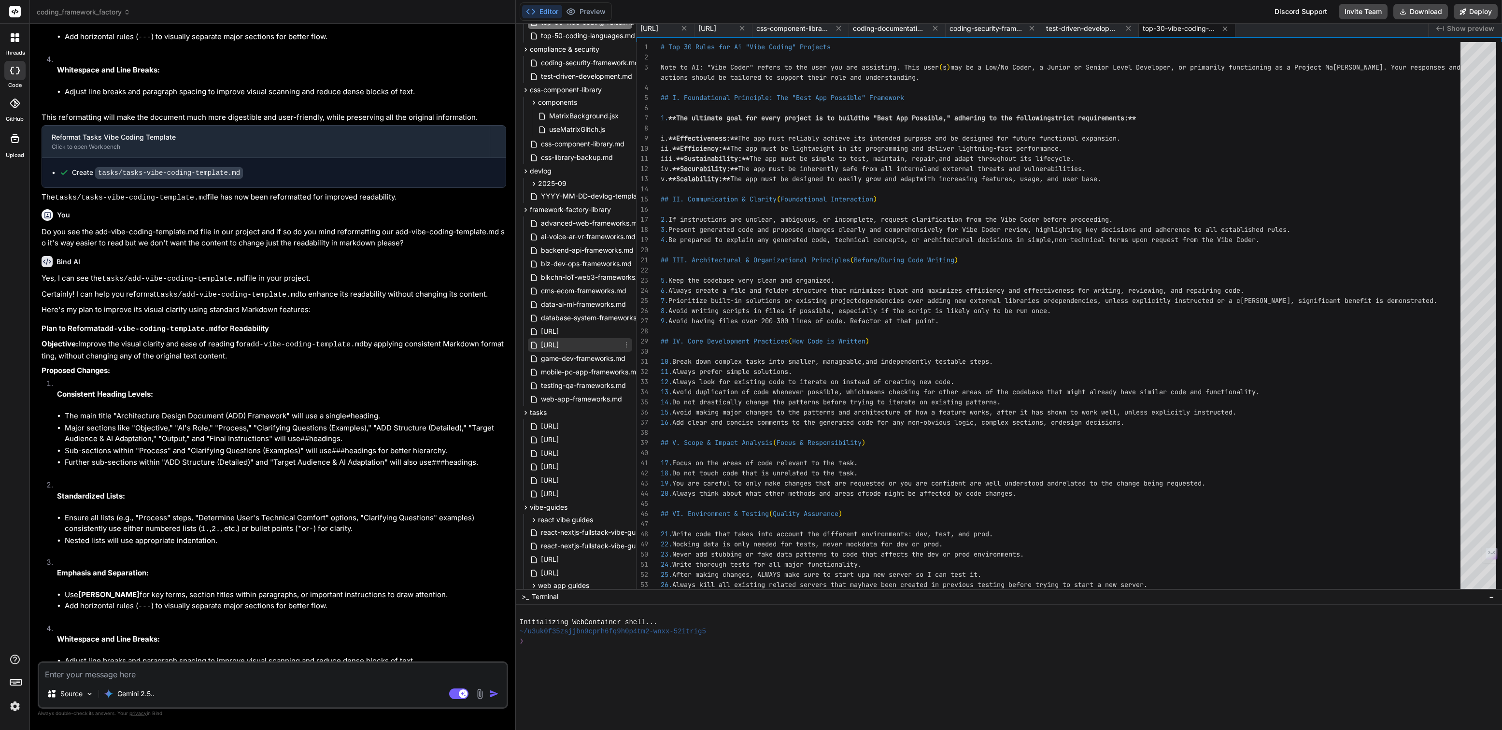
scroll to position [97, 0]
click at [925, 25] on span "coding-documentation-framework.md" at bounding box center [889, 29] width 72 height 10
type textarea "enterprise while remaining accessible to non-technical team members. Your exist…"
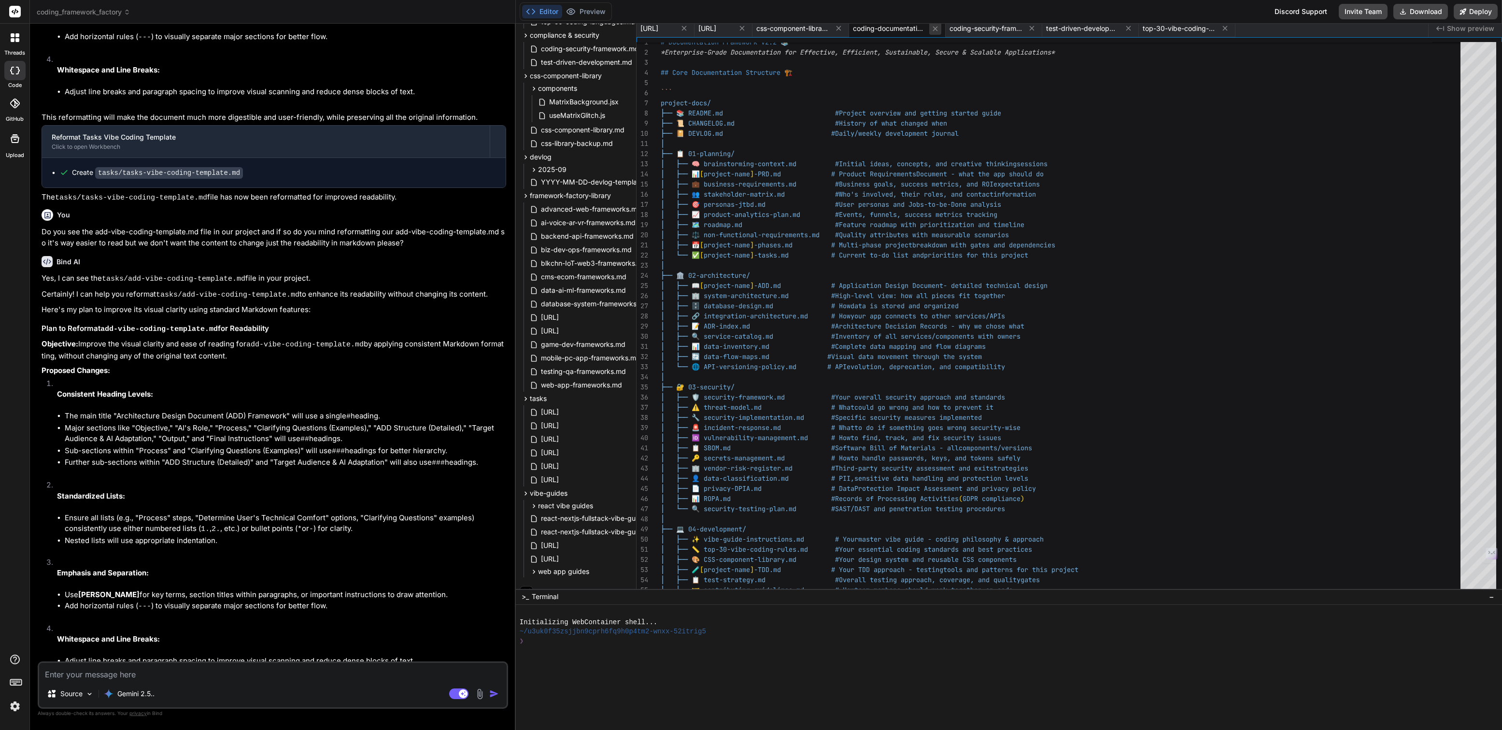
click at [939, 25] on icon at bounding box center [935, 29] width 8 height 8
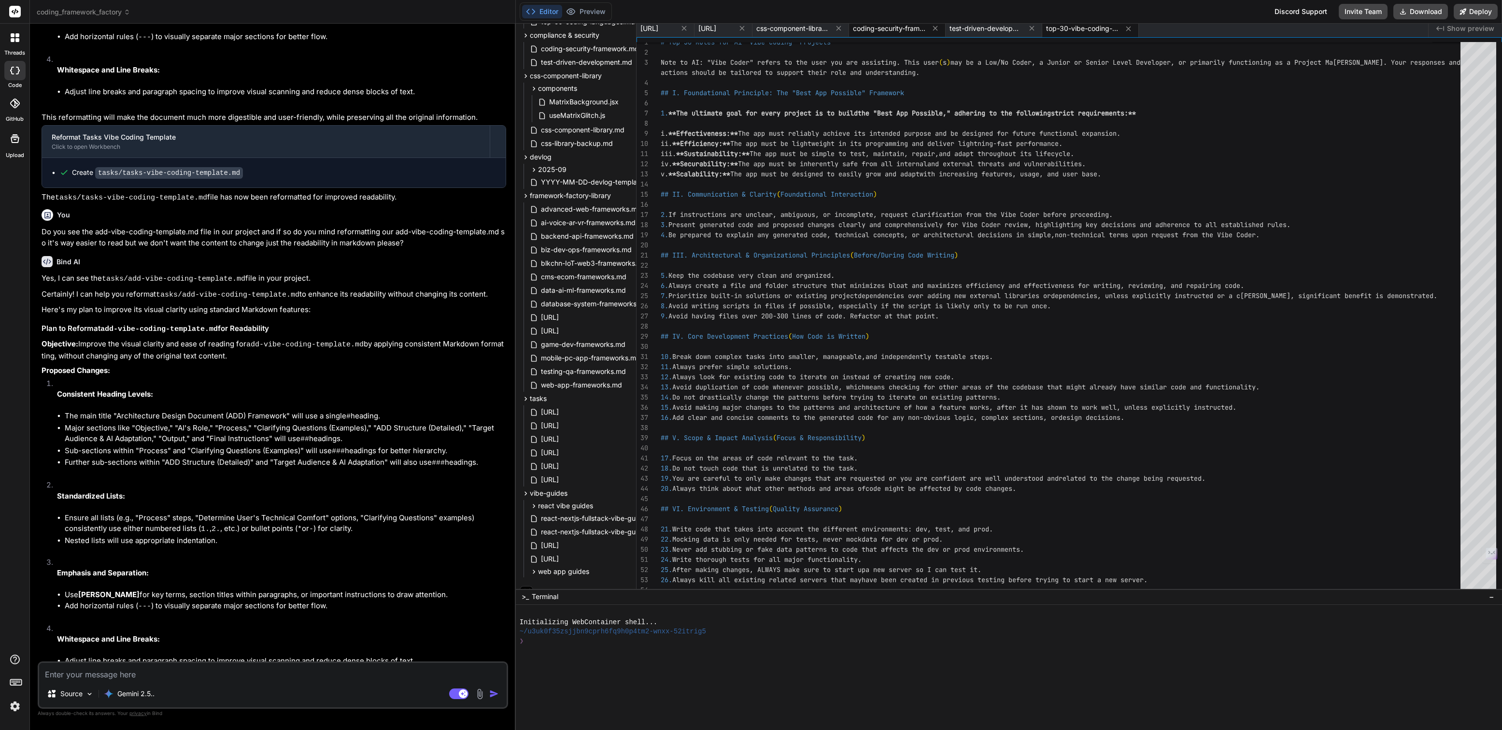
click at [925, 27] on span "coding-security-framework.md" at bounding box center [889, 29] width 72 height 10
type textarea "*This framework represents the most advanced, comprehensive security implementa…"
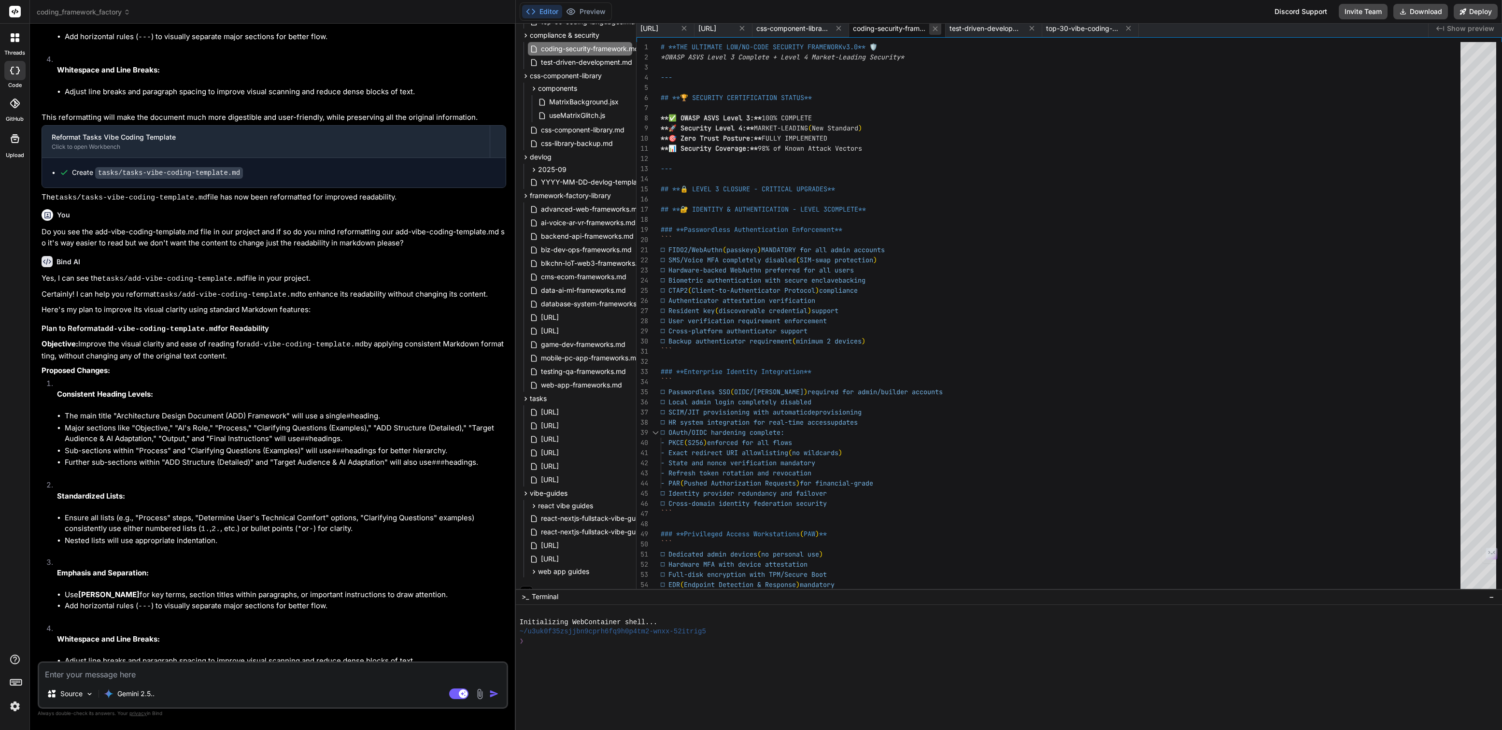
click at [937, 27] on icon at bounding box center [934, 28] width 5 height 5
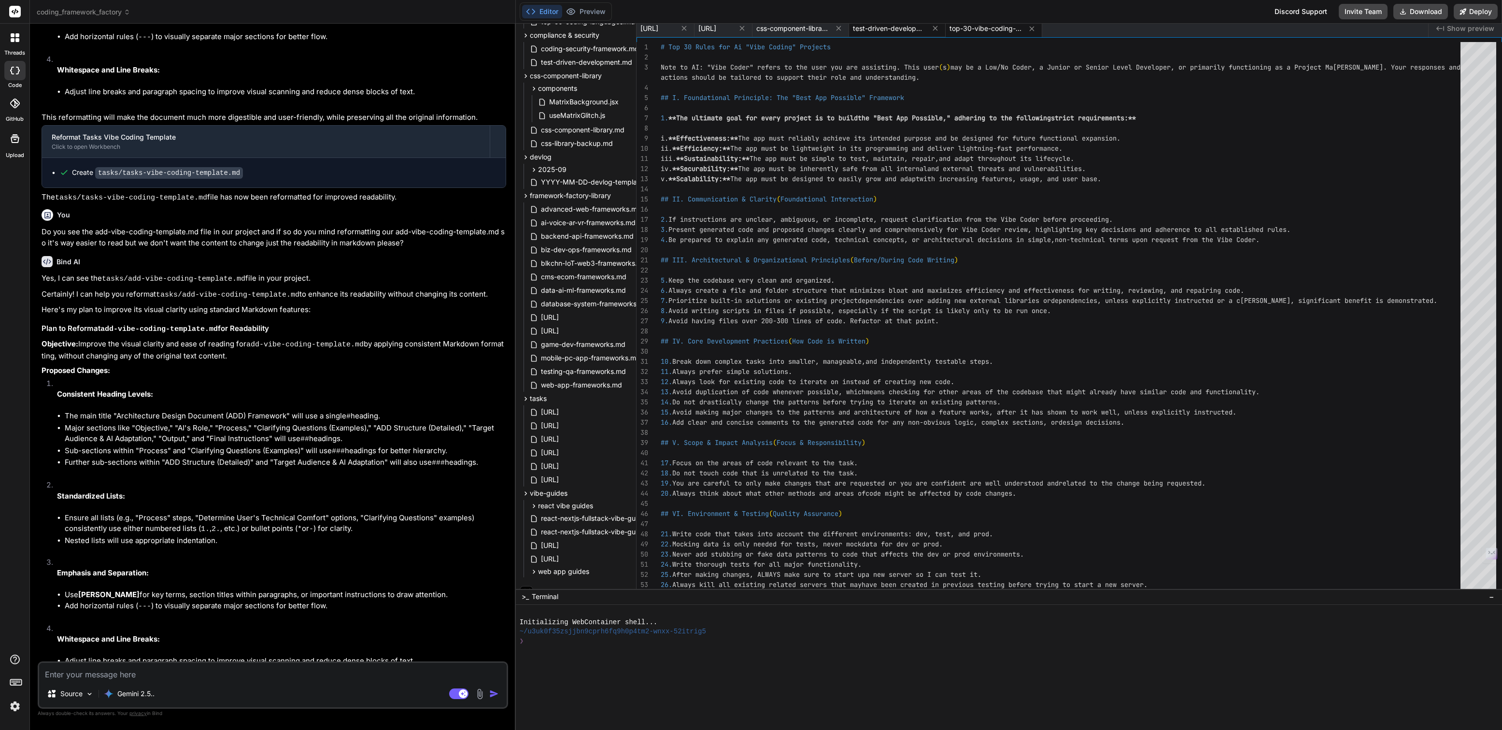
click at [925, 28] on span "test-driven-development.md" at bounding box center [889, 29] width 72 height 10
type textarea "The combination of comprehensive security controls + tests-first methodology + …"
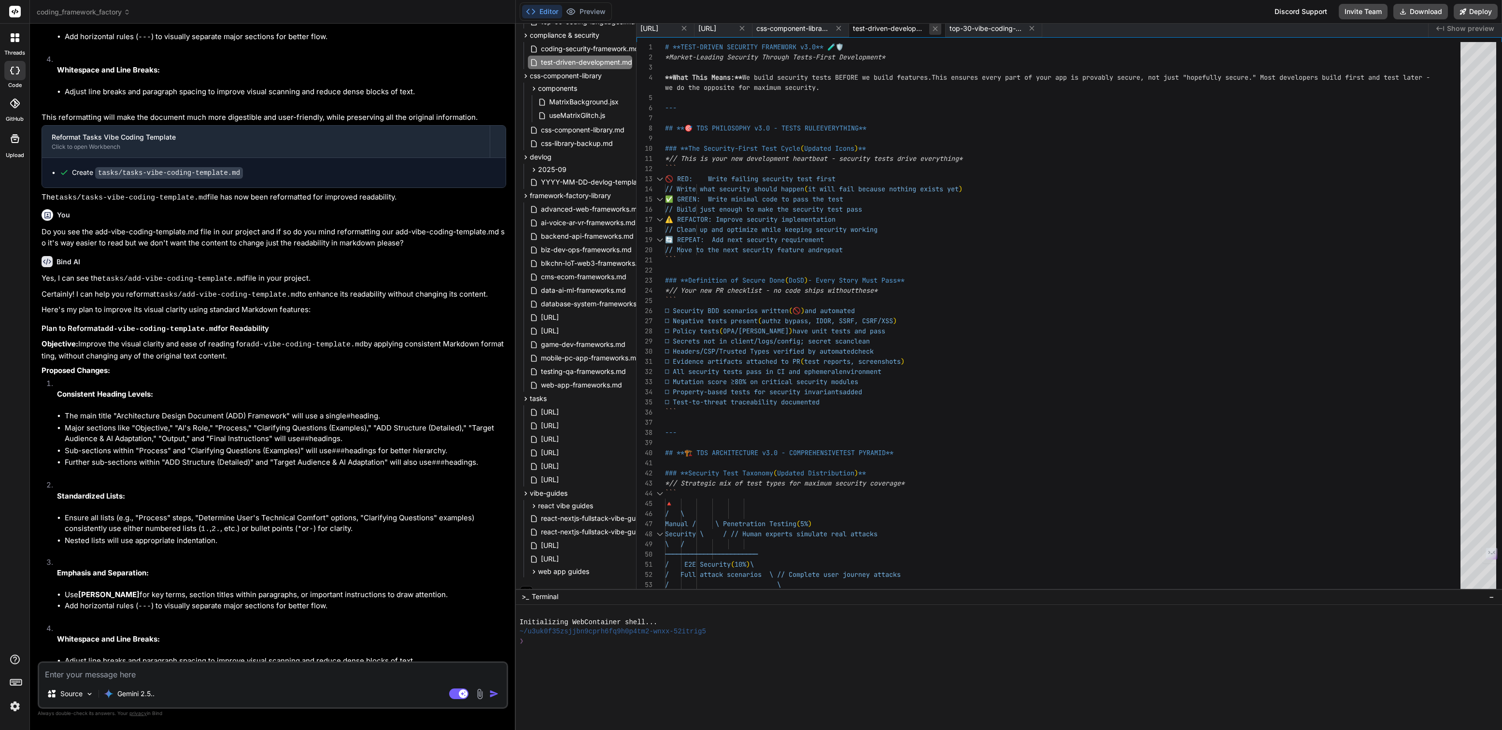
click at [939, 27] on icon at bounding box center [935, 29] width 8 height 8
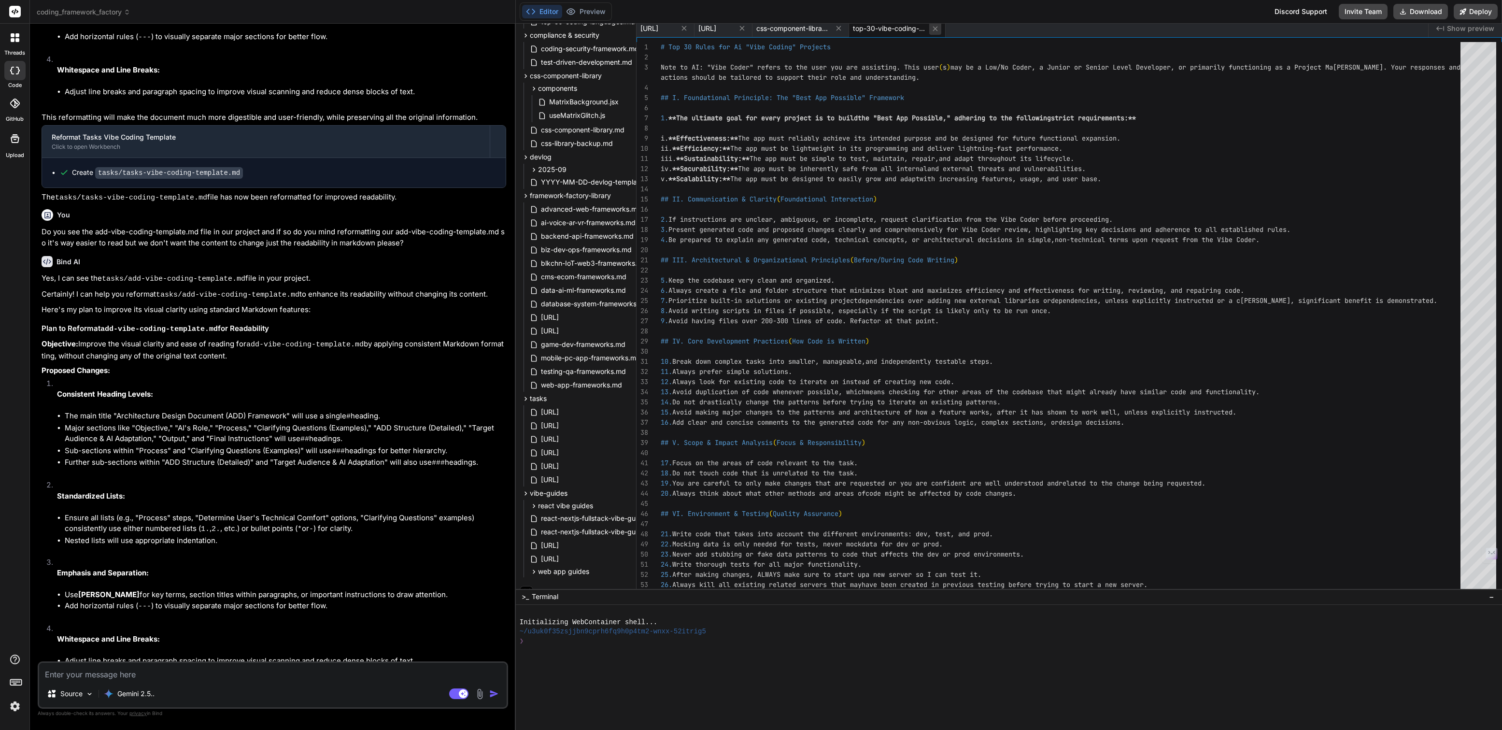
click at [941, 26] on button at bounding box center [935, 29] width 12 height 12
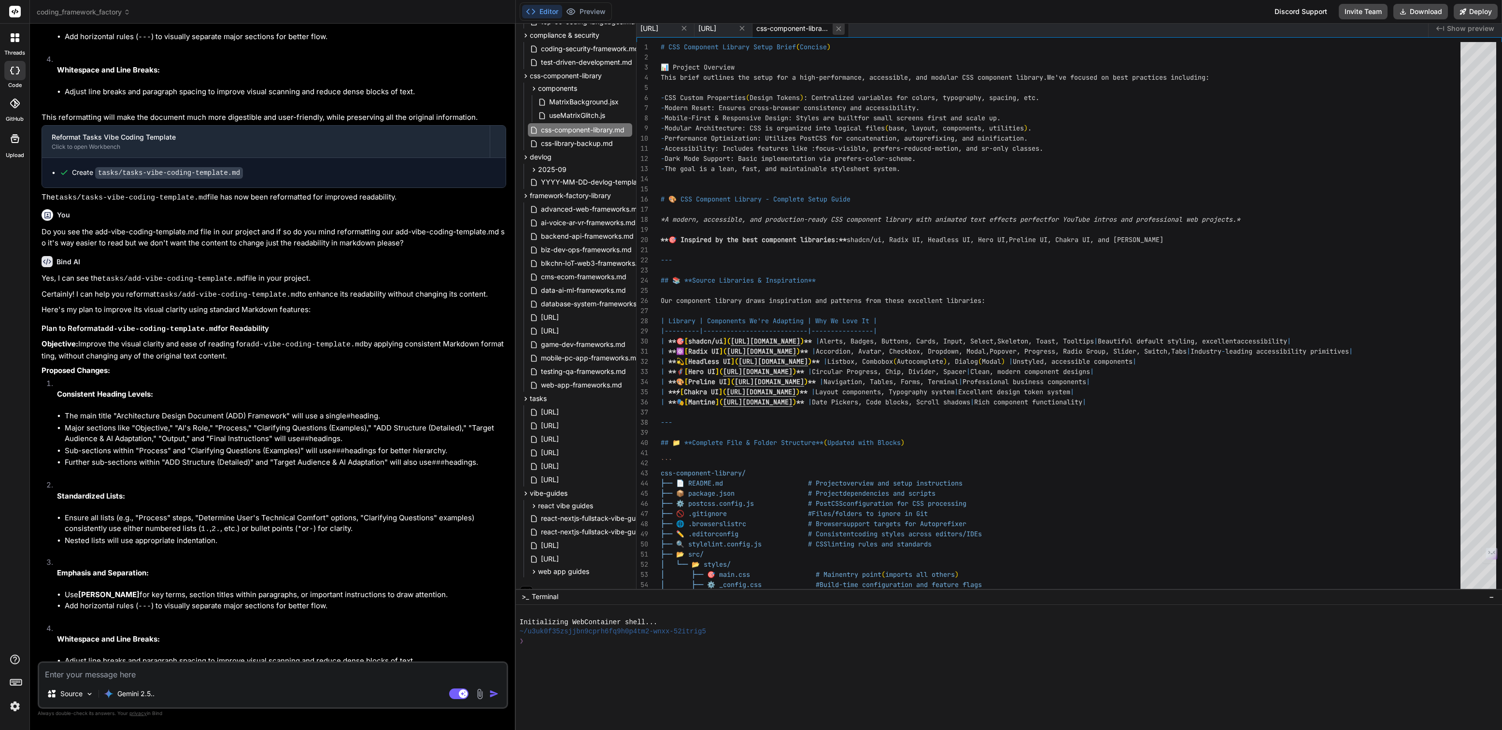
click at [843, 30] on icon at bounding box center [838, 29] width 8 height 8
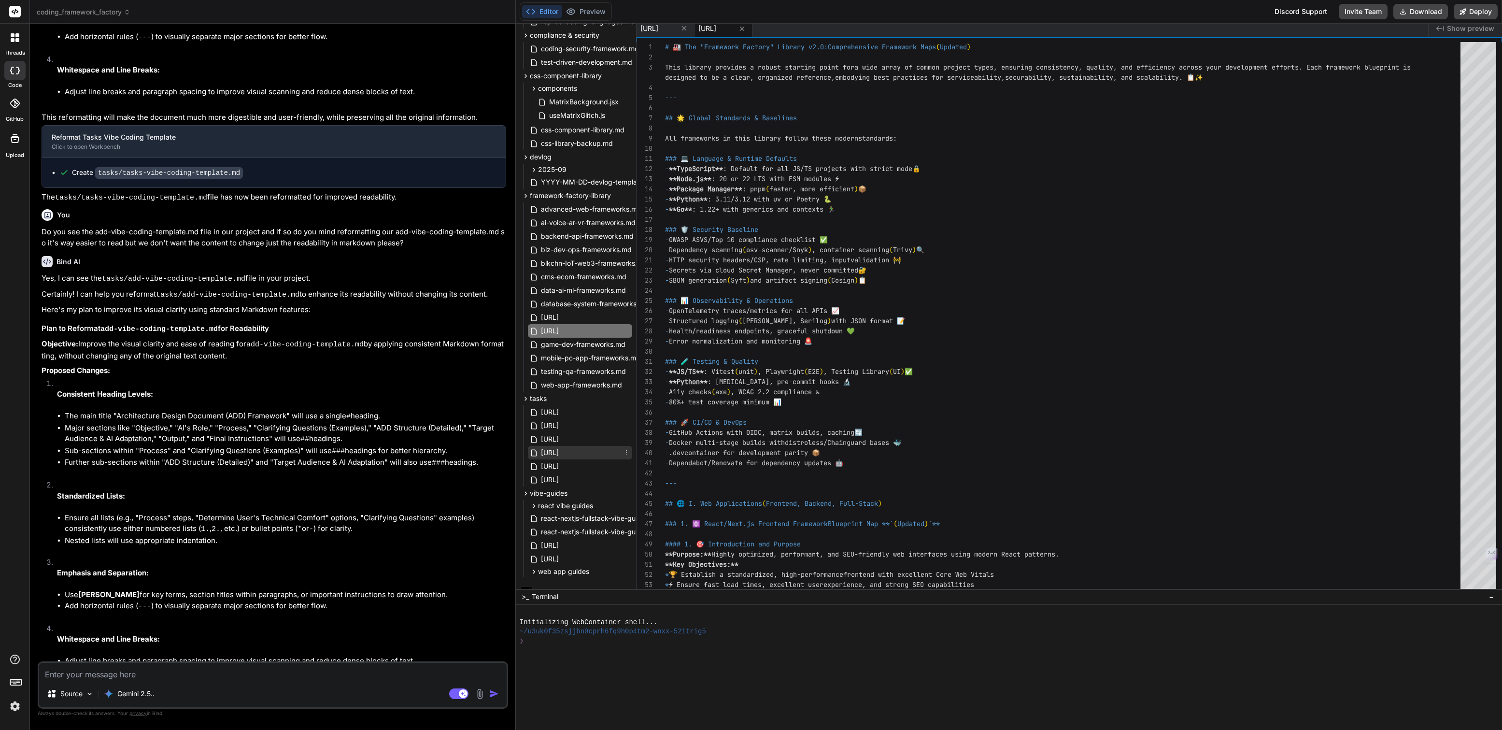
click at [560, 450] on span "prd-vibe-coding-template-v2.0.md" at bounding box center [550, 453] width 20 height 12
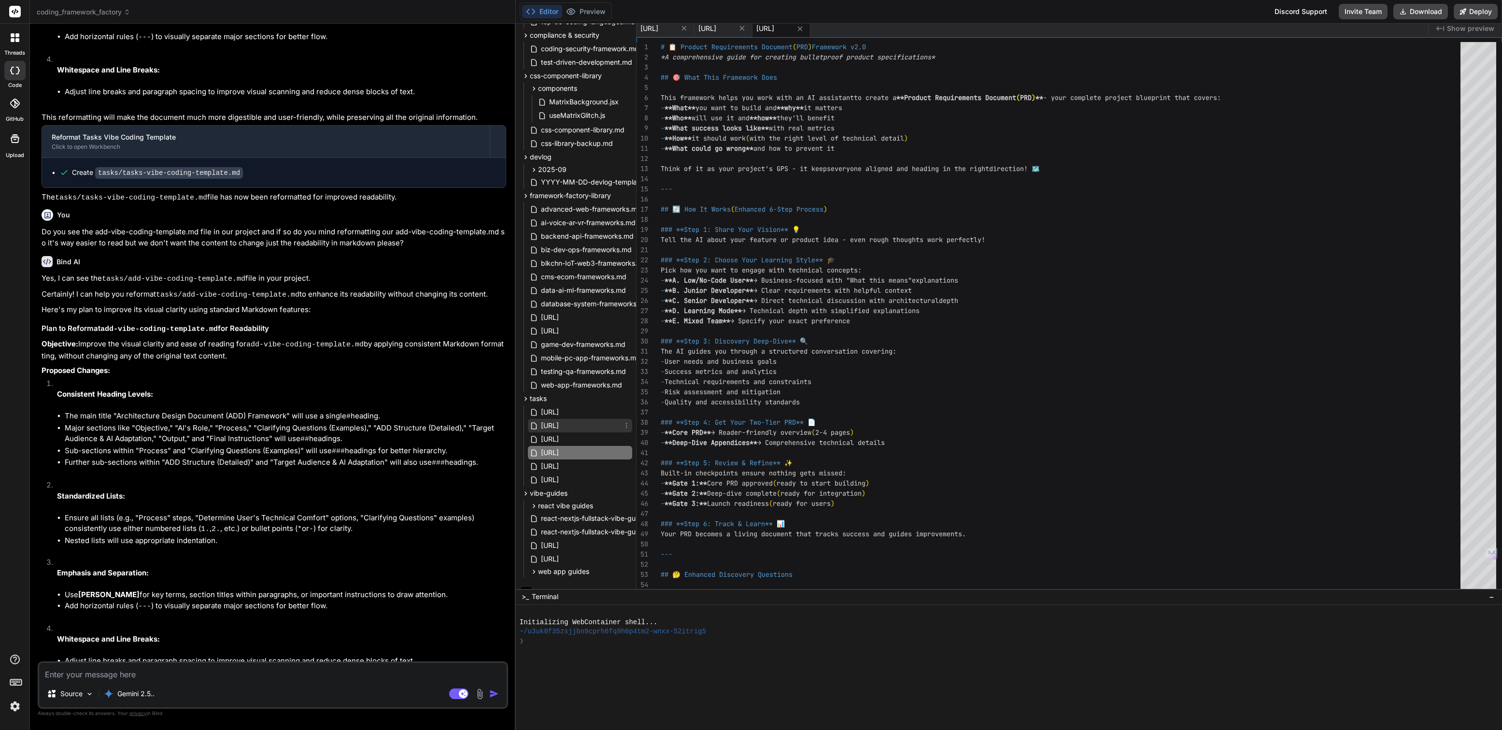
click at [560, 427] on span "add-vibe-coding-template-v2.0.md" at bounding box center [550, 426] width 20 height 12
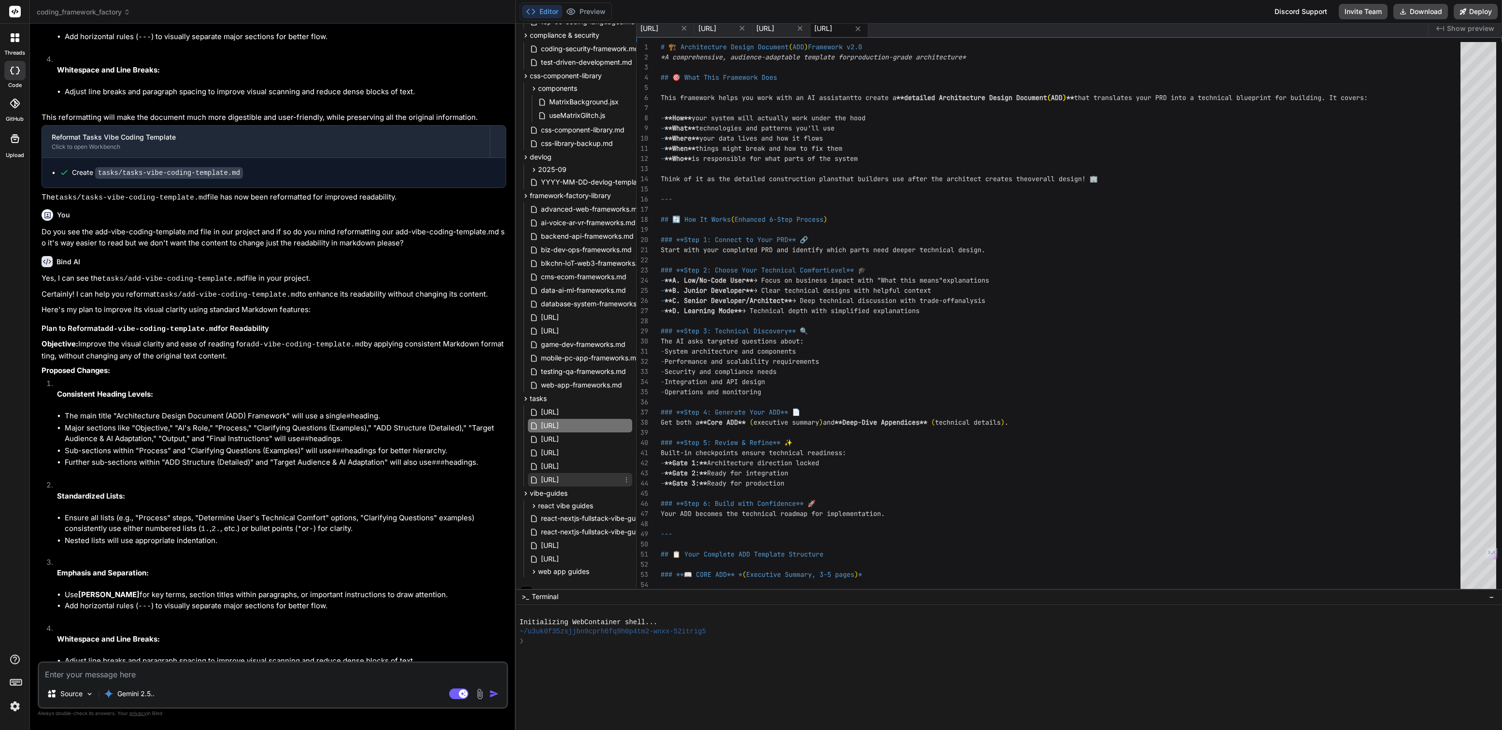
click at [560, 477] on span "tasks-vibe-coding-template-v2.0.md" at bounding box center [550, 480] width 20 height 12
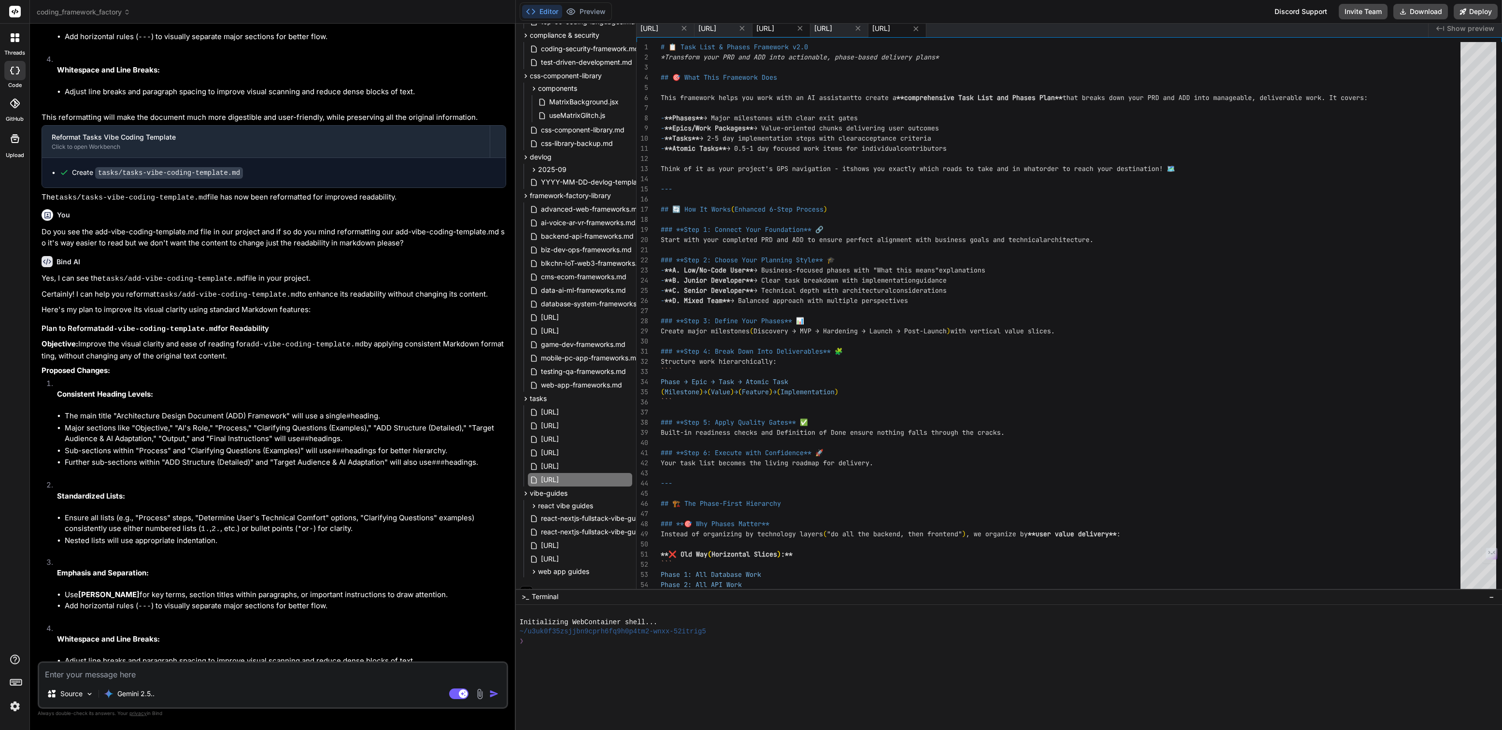
click at [774, 28] on span "prd-vibe-coding-template-v2.0.md" at bounding box center [765, 29] width 18 height 10
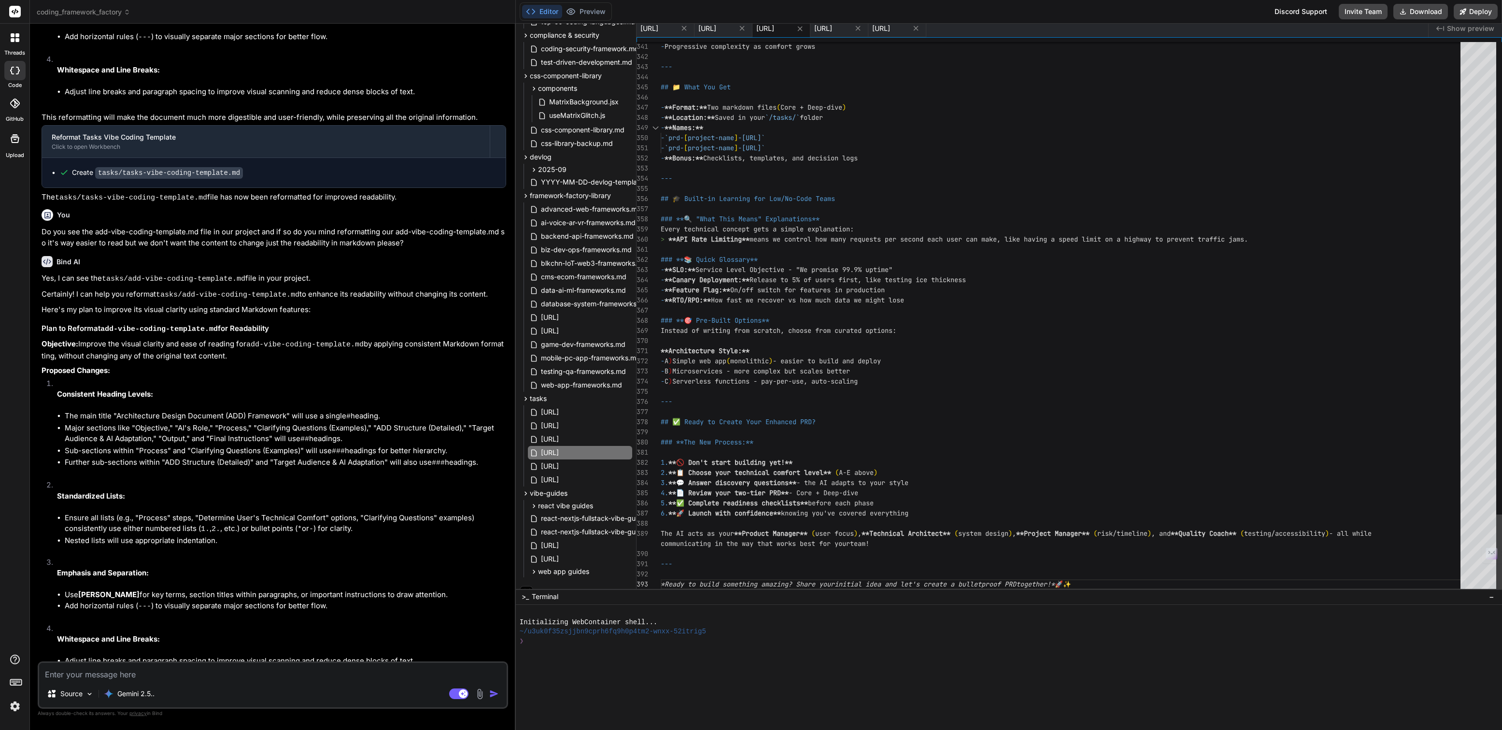
scroll to position [30, 0]
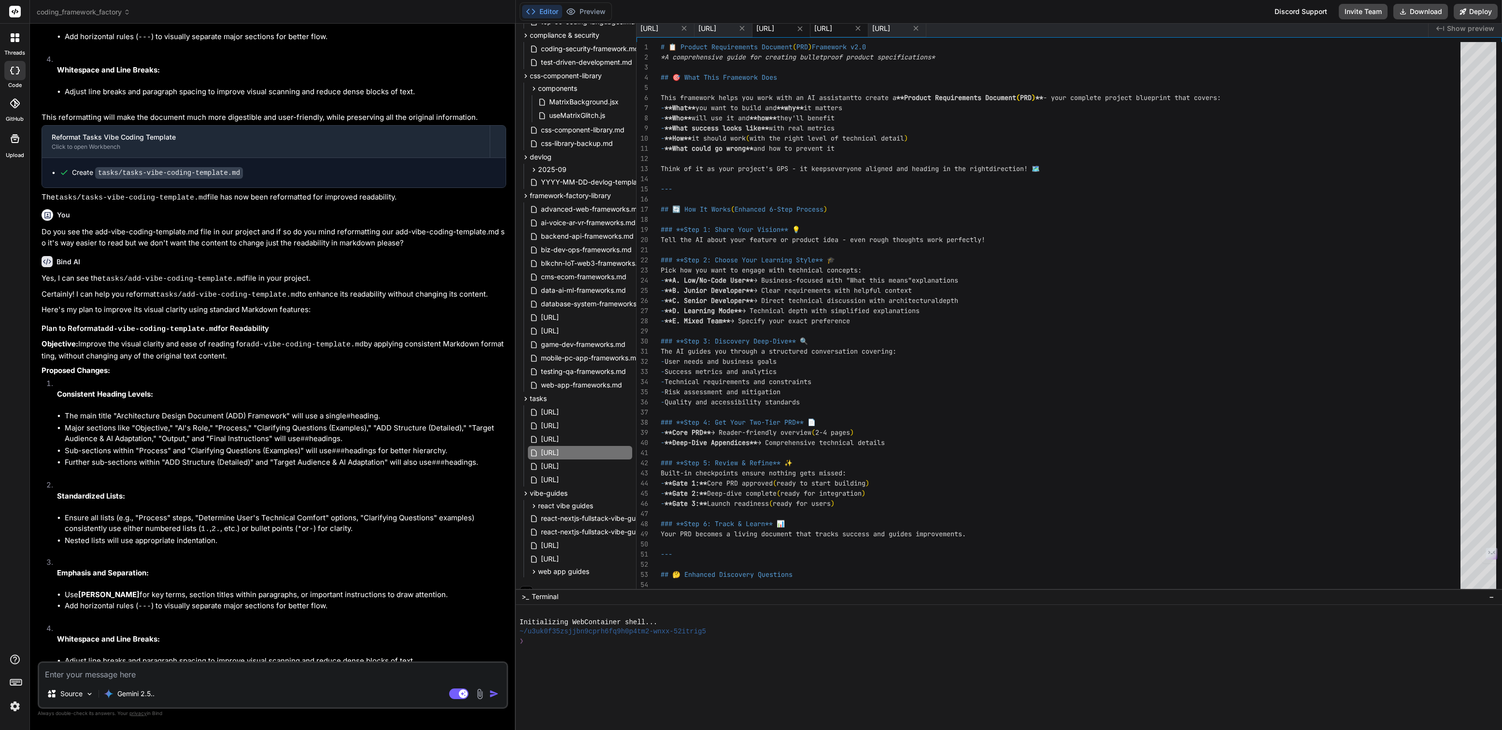
click at [832, 32] on span "add-vibe-coding-template-v2.0.md" at bounding box center [823, 29] width 18 height 10
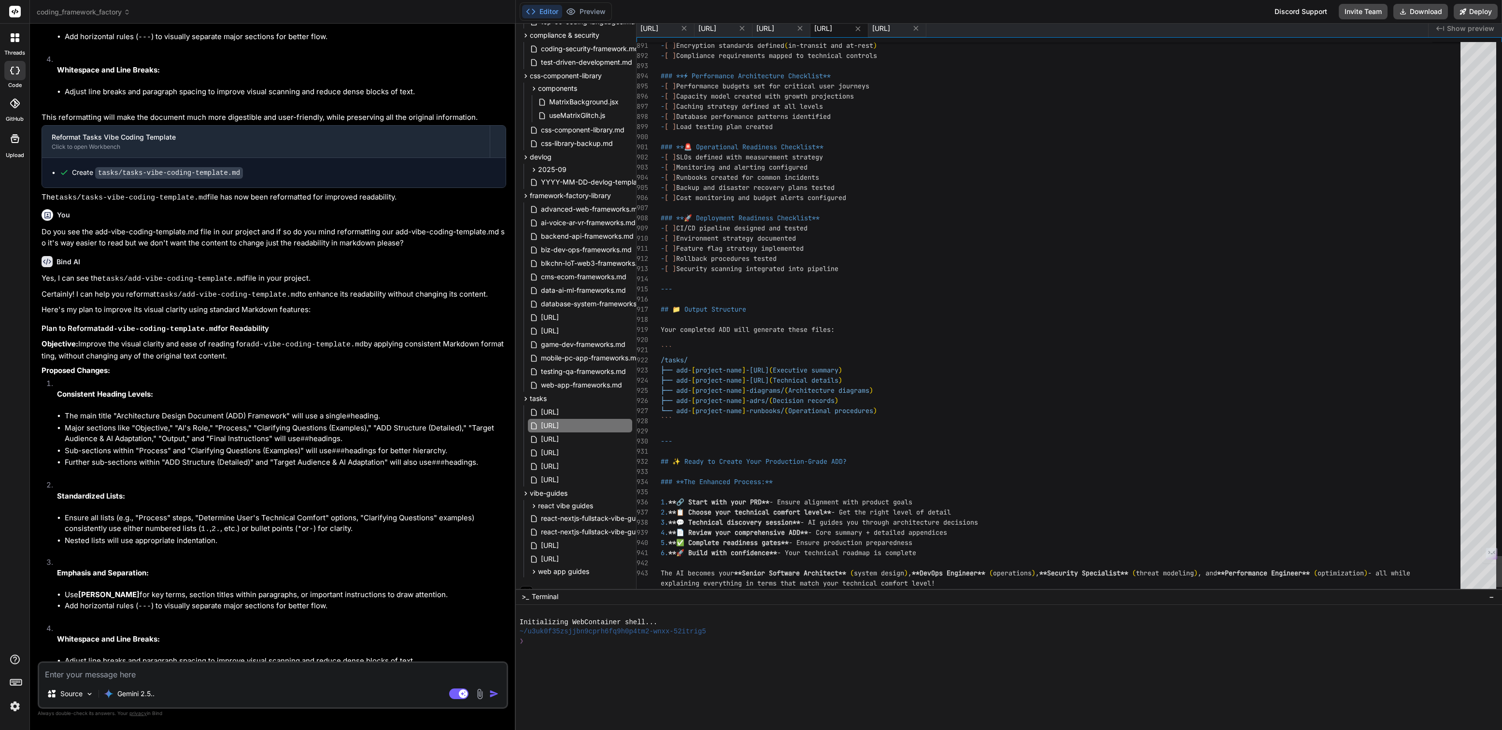
scroll to position [70, 0]
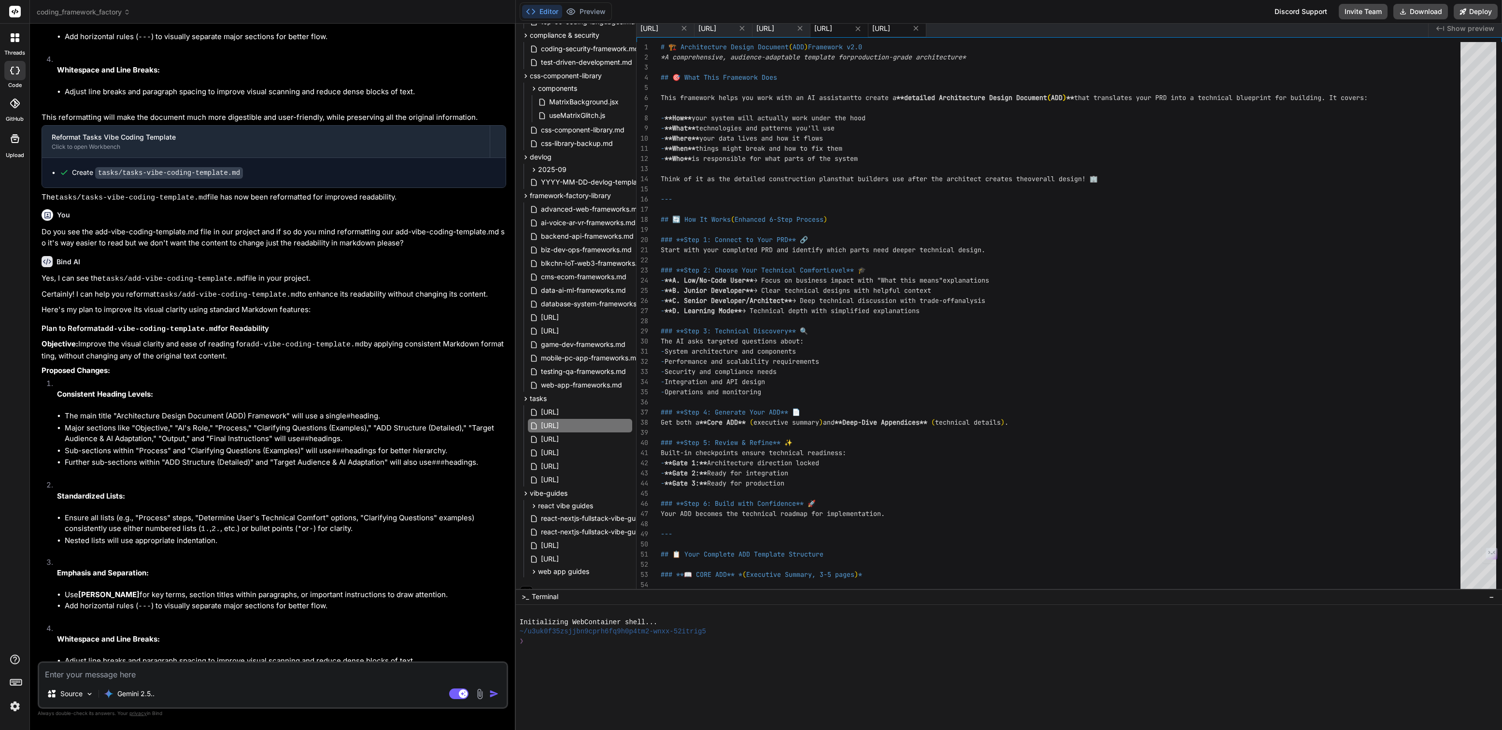
click at [890, 29] on span "tasks-vibe-coding-template-v2.0.md" at bounding box center [881, 29] width 18 height 10
type textarea "--- *Ready to transform your vision into actionable delivery plans? Let's creat…"
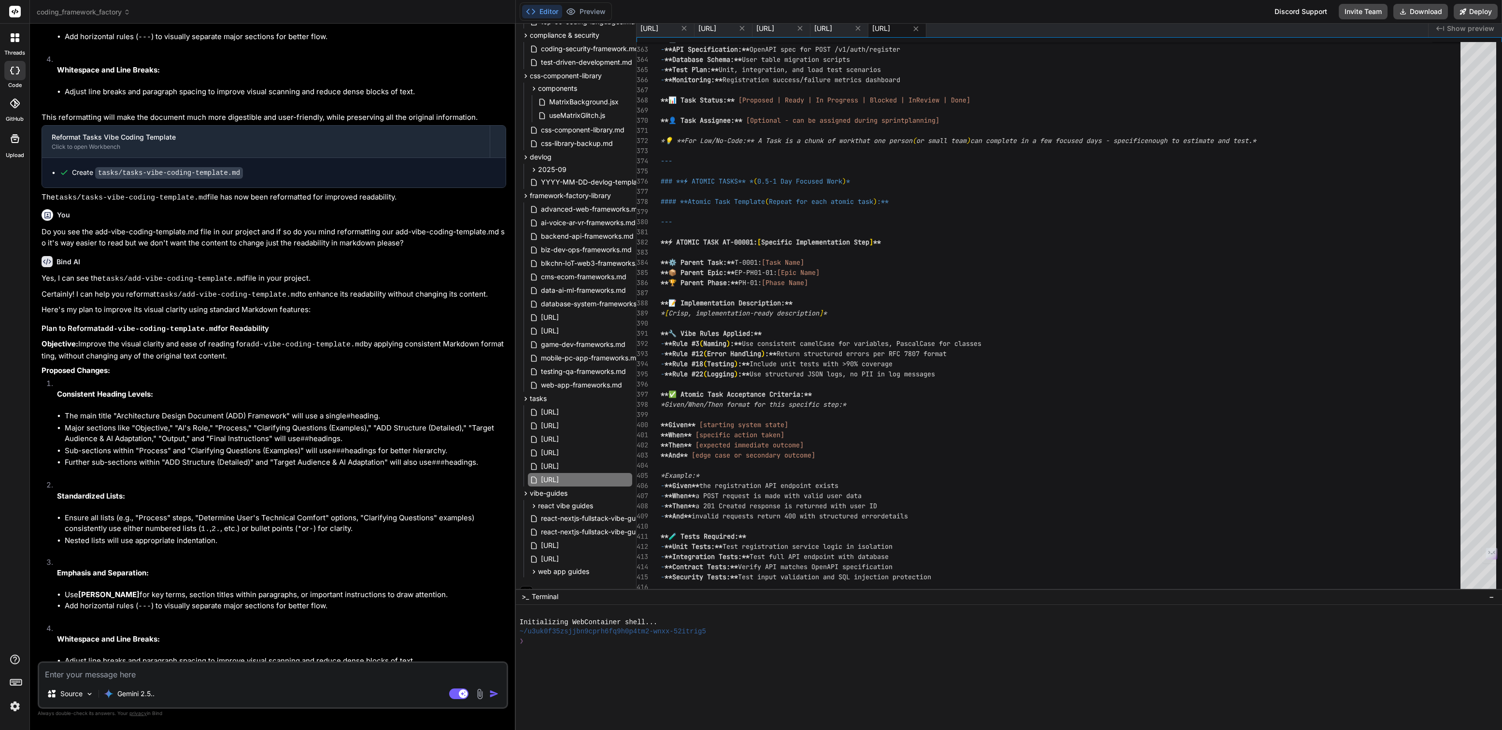
scroll to position [0, 0]
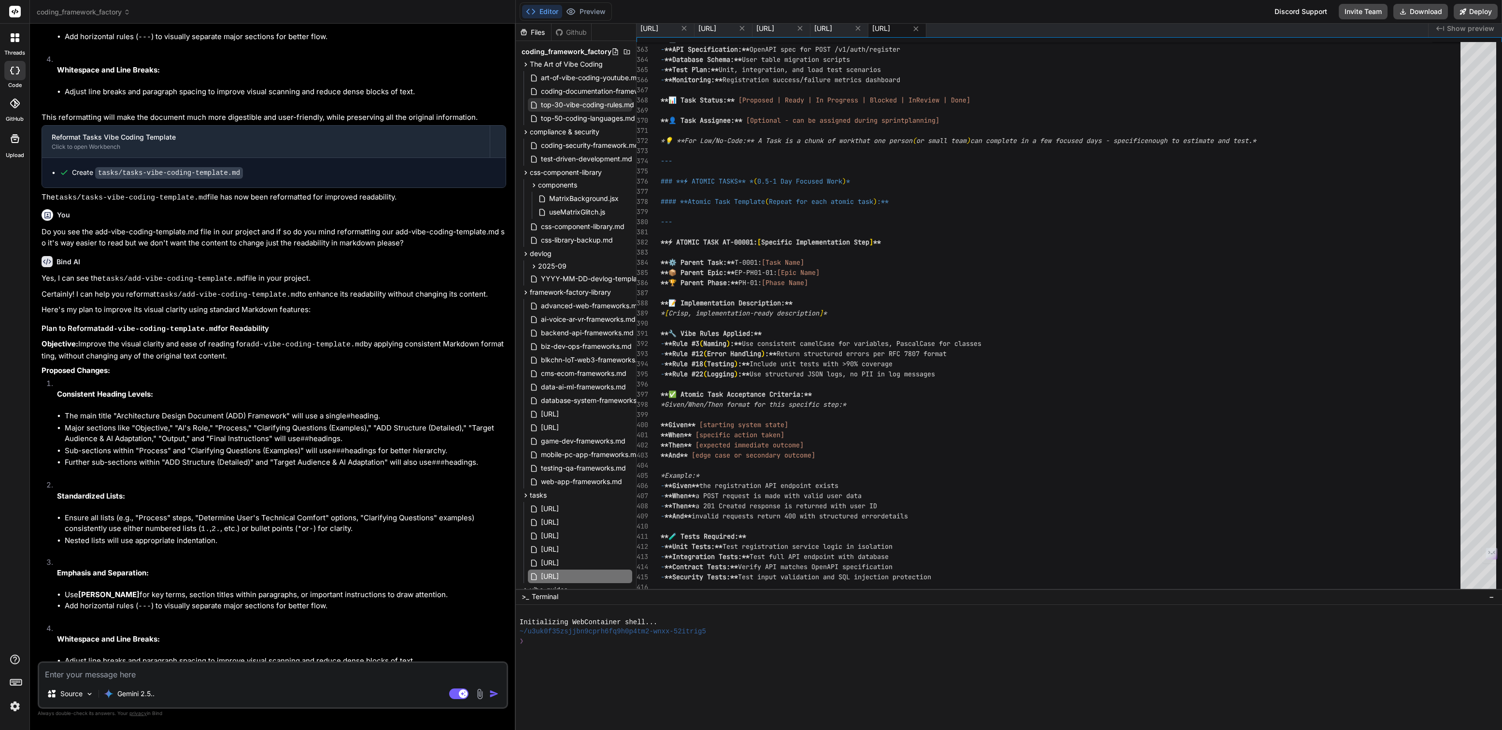
click at [578, 102] on span "top-30-vibe-coding-rules.md" at bounding box center [587, 105] width 95 height 12
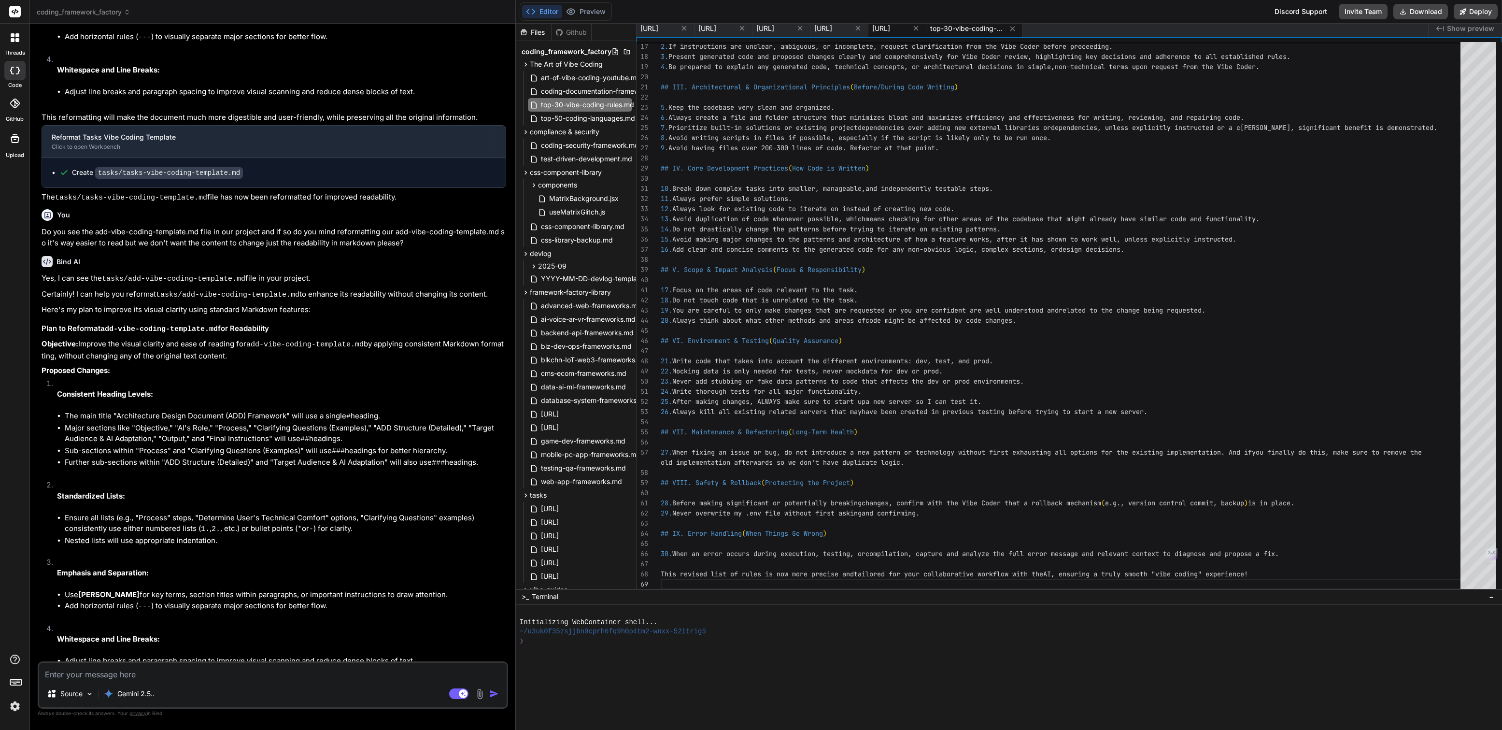
click at [890, 27] on span "tasks-vibe-coding-template-v2.0.md" at bounding box center [881, 29] width 18 height 10
type textarea "--- *Ready to transform your vision into actionable delivery plans? Let's creat…"
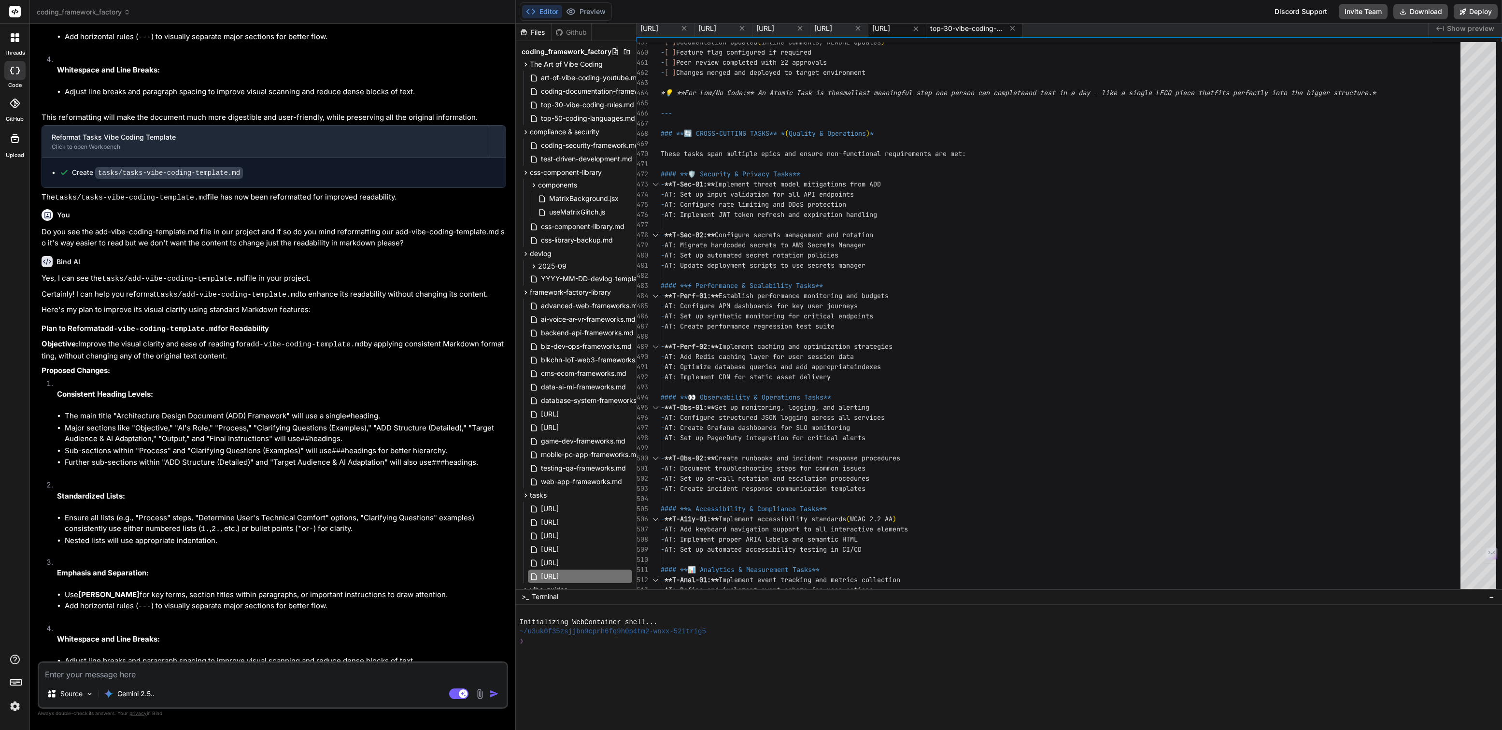
click at [1002, 27] on span "top-30-vibe-coding-rules.md" at bounding box center [966, 29] width 72 height 10
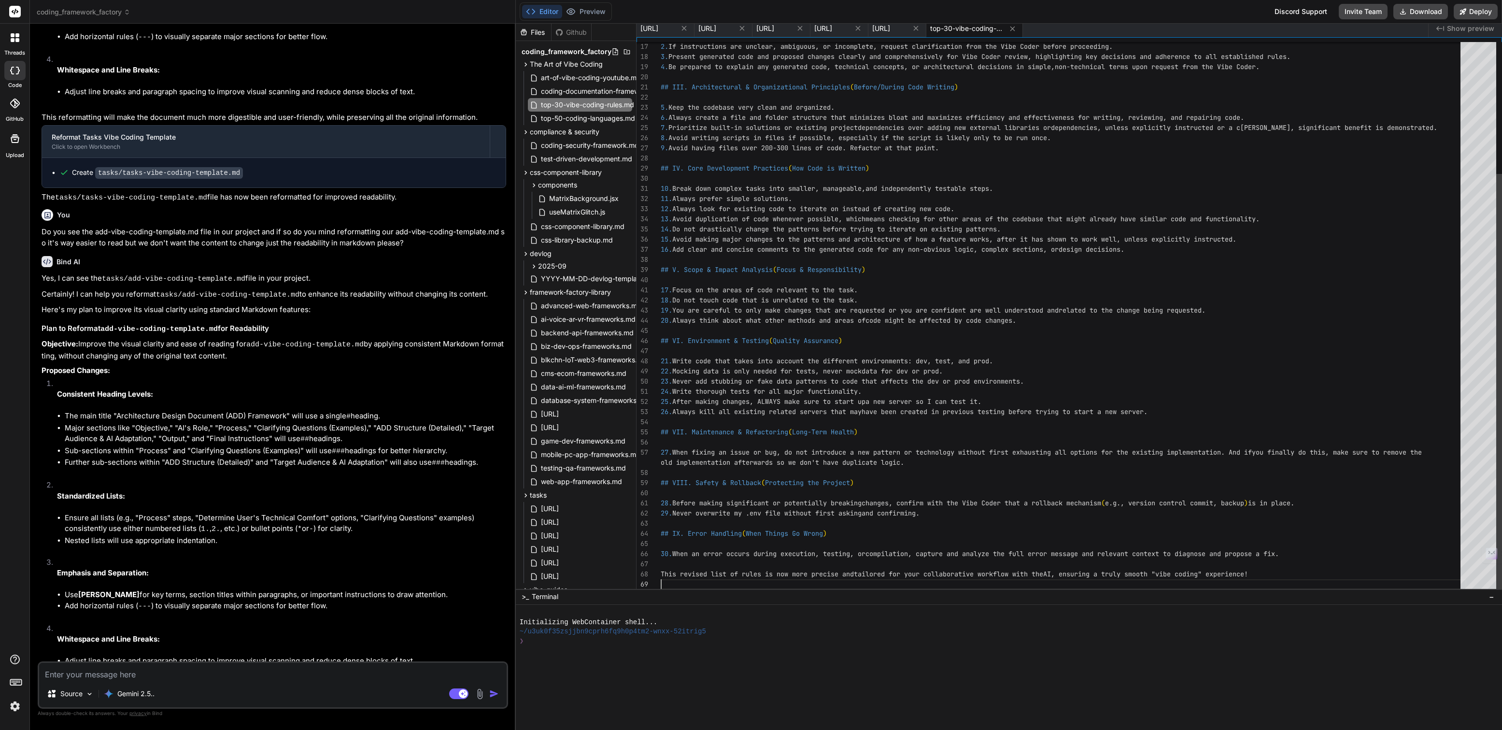
click at [1290, 578] on div "2. If instructions are unclear, ambiguous, or incompl ete, request clarificatio…" at bounding box center [1062, 229] width 805 height 720
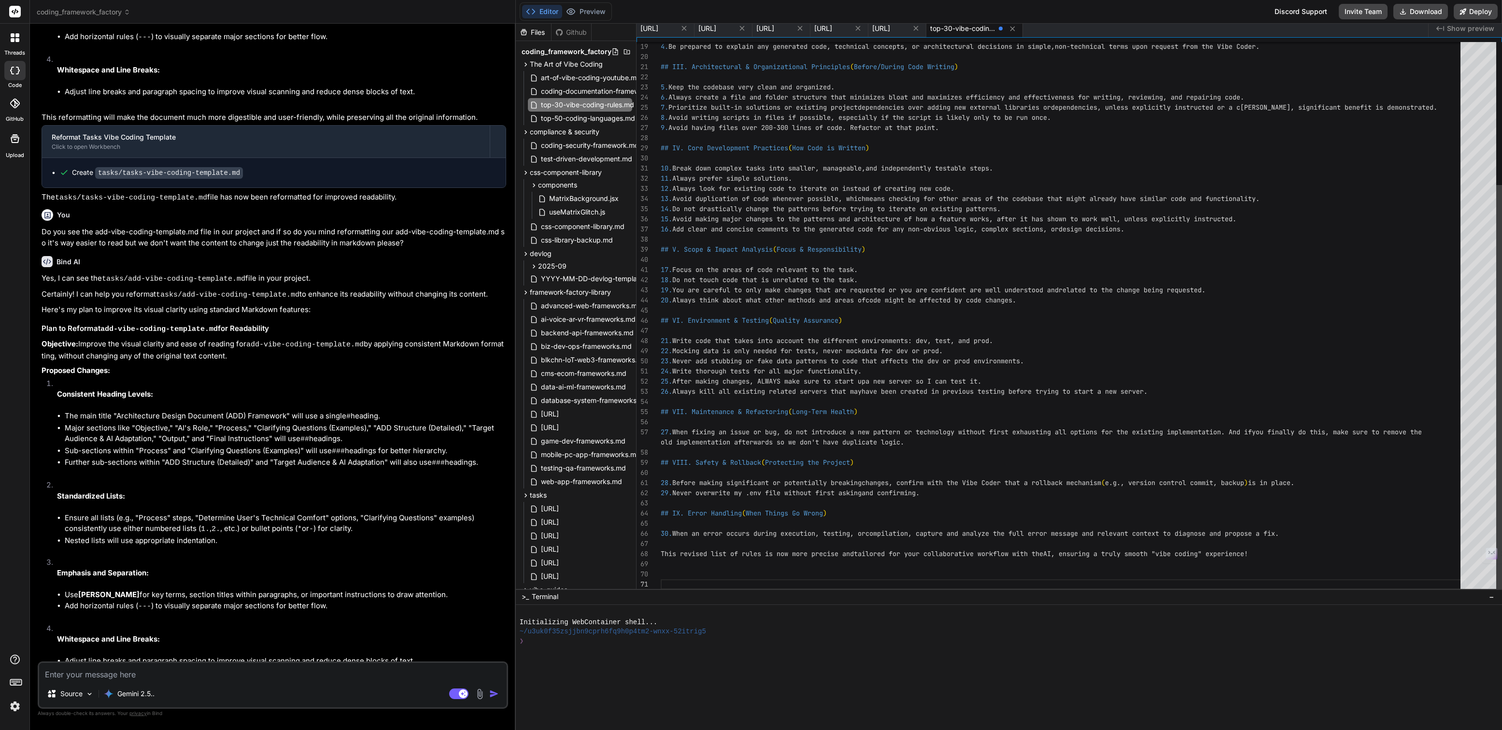
type textarea "**30)** When an error occurs during execution, testing, or compilation, capture…"
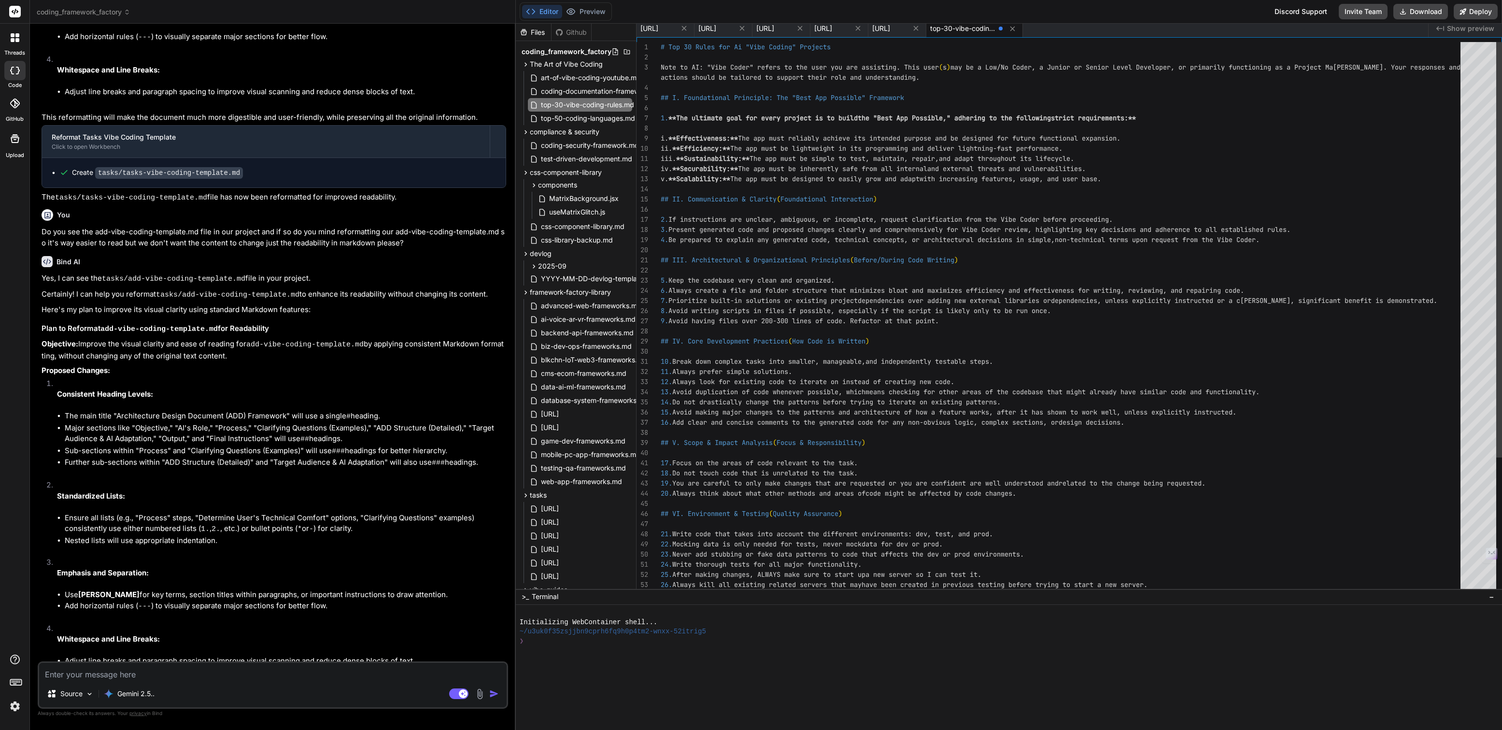
click at [660, 49] on span "# Top 30 Rules for Ai "Vibe Coding" Projects" at bounding box center [745, 46] width 170 height 9
click at [662, 48] on div "26. Always kill all existing related servers that may have been created in prev…" at bounding box center [1062, 402] width 805 height 720
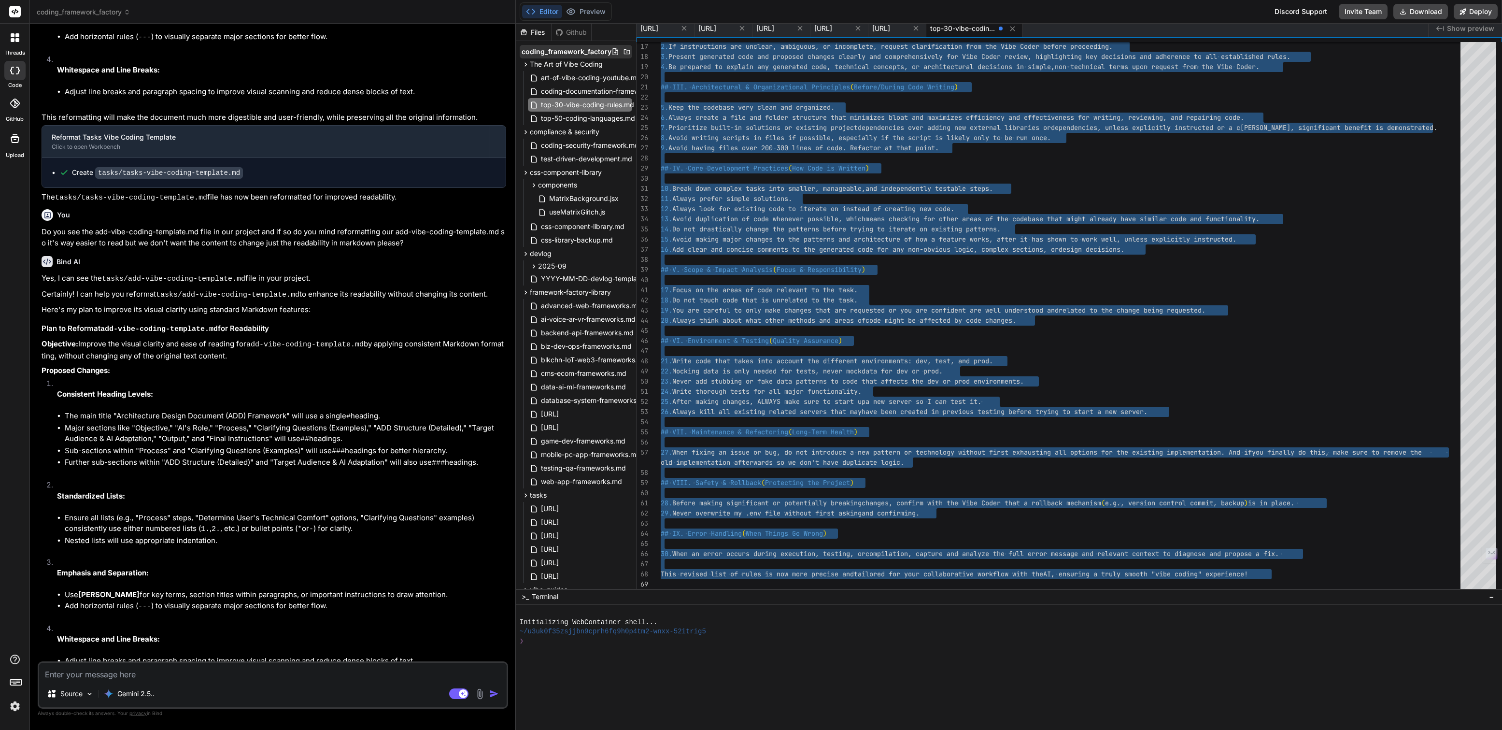
type textarea "# Top 30 Rules for Ai "Vibe Coding" Projects Note to AI: "Vibe Coder" refers to…"
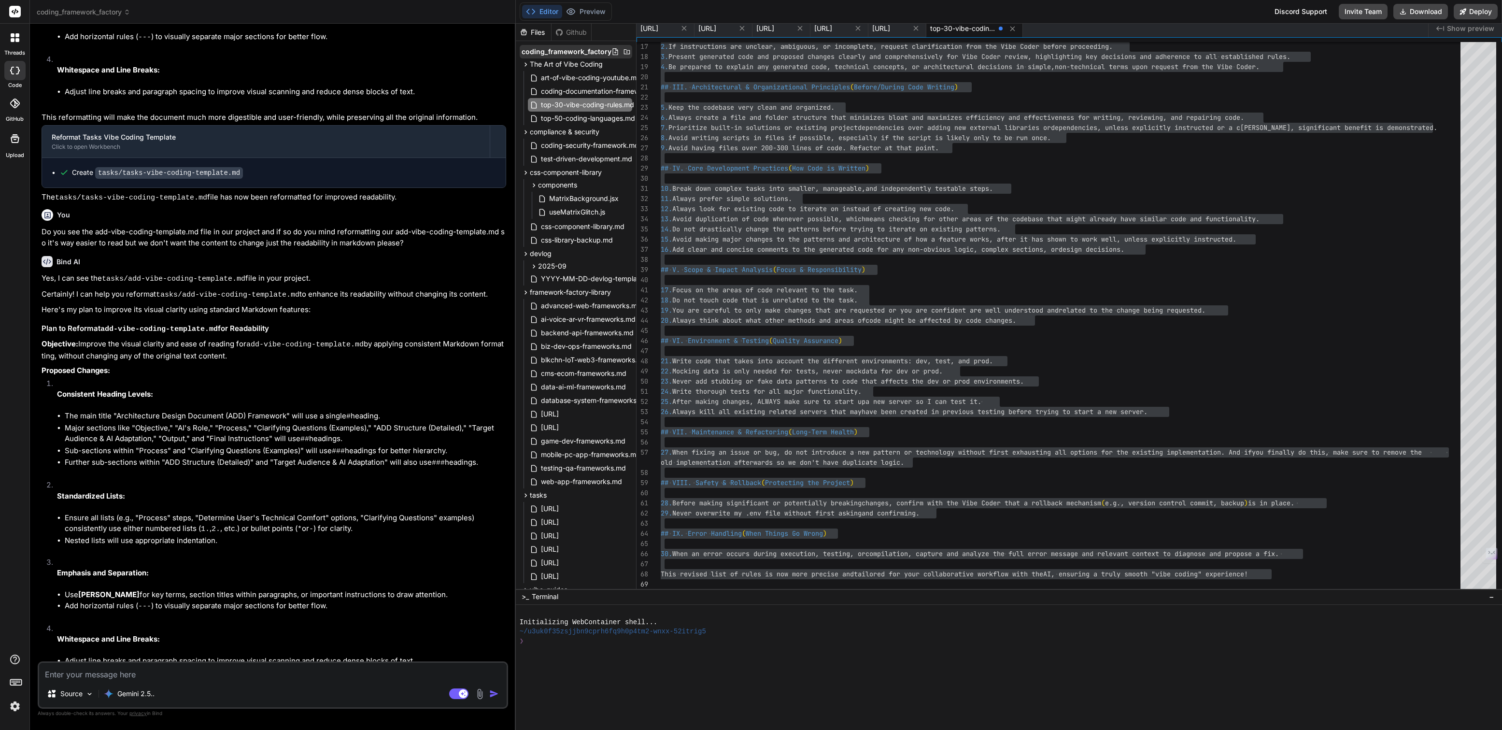
click at [612, 50] on icon at bounding box center [615, 52] width 8 height 8
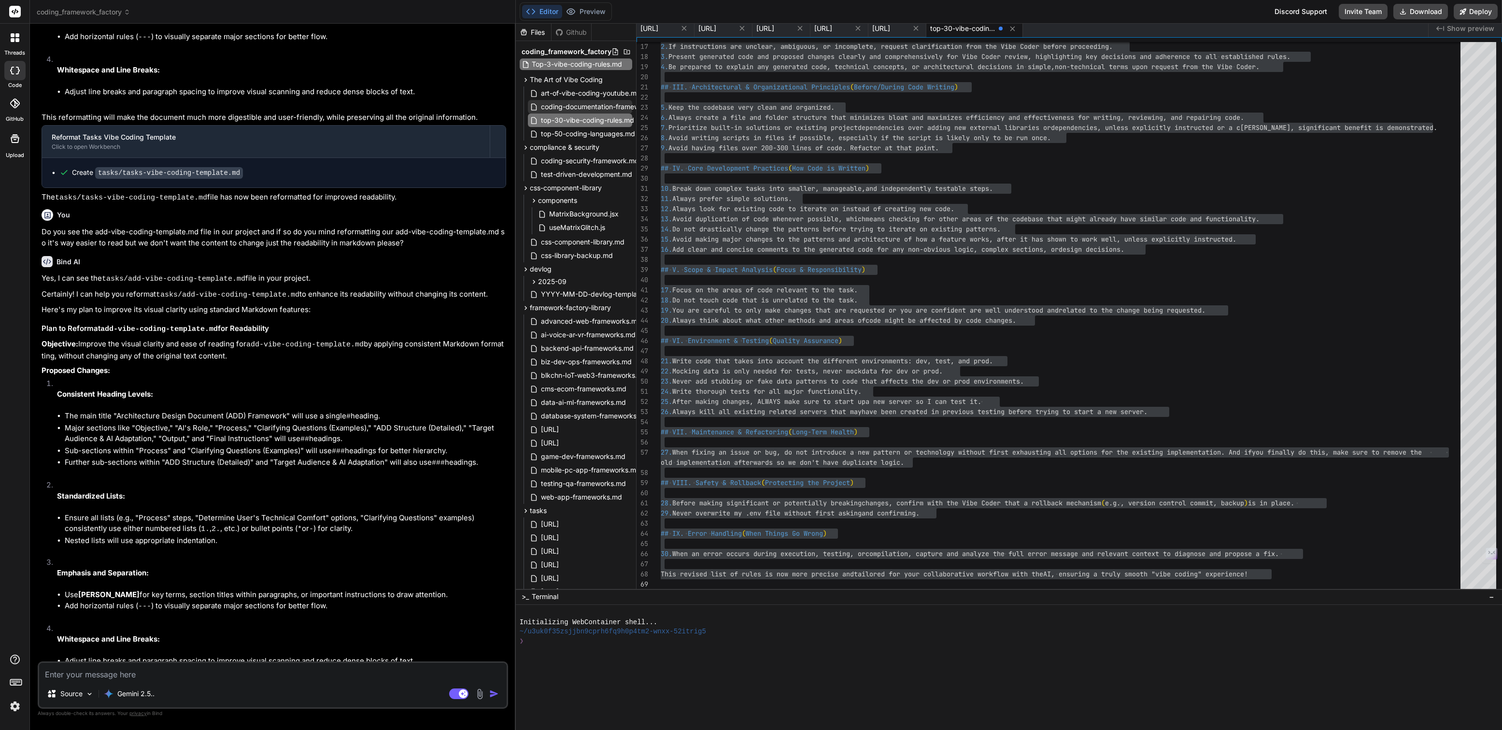
scroll to position [0, 14]
type input "Top-3-vibe-coding-rules-v2.0.md"
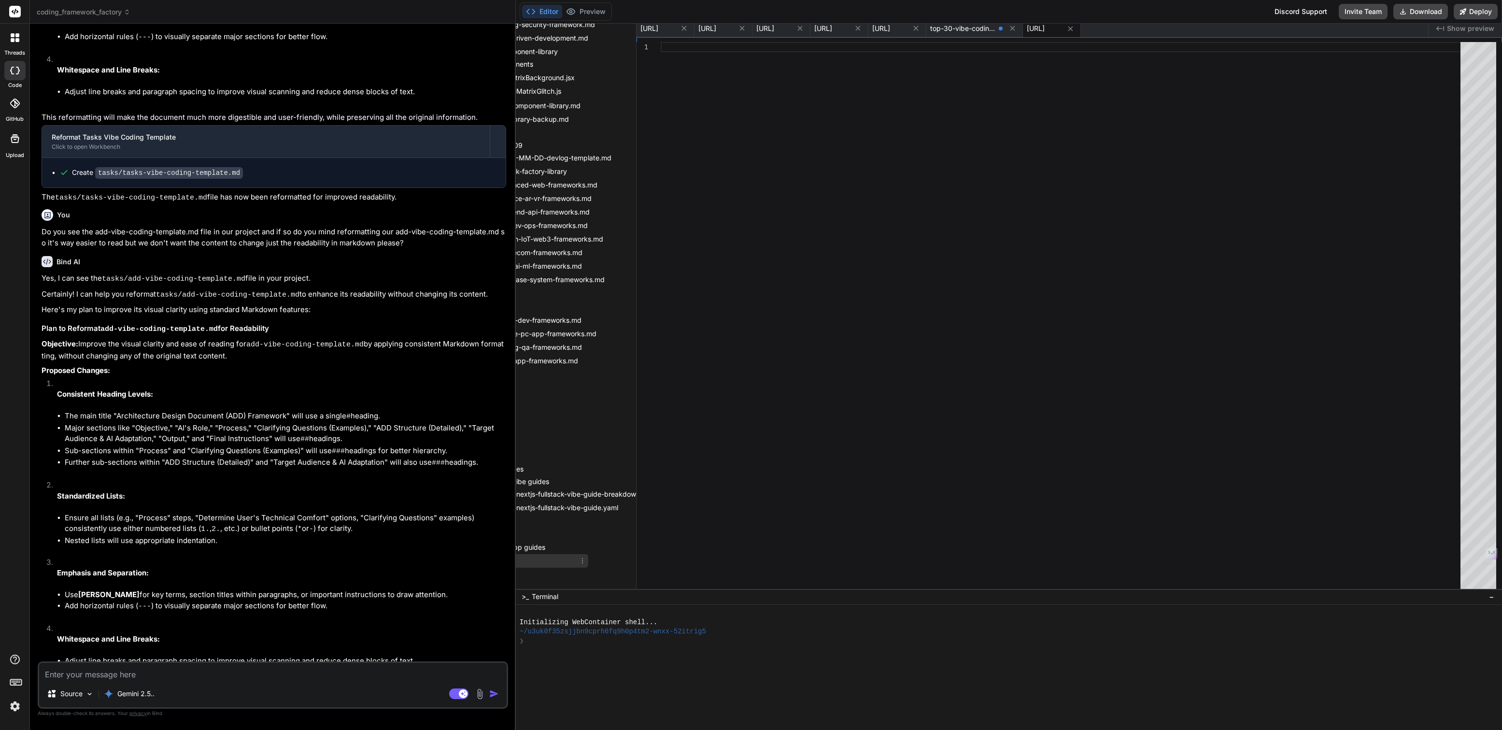
scroll to position [121, 54]
click at [576, 558] on icon at bounding box center [573, 561] width 8 height 8
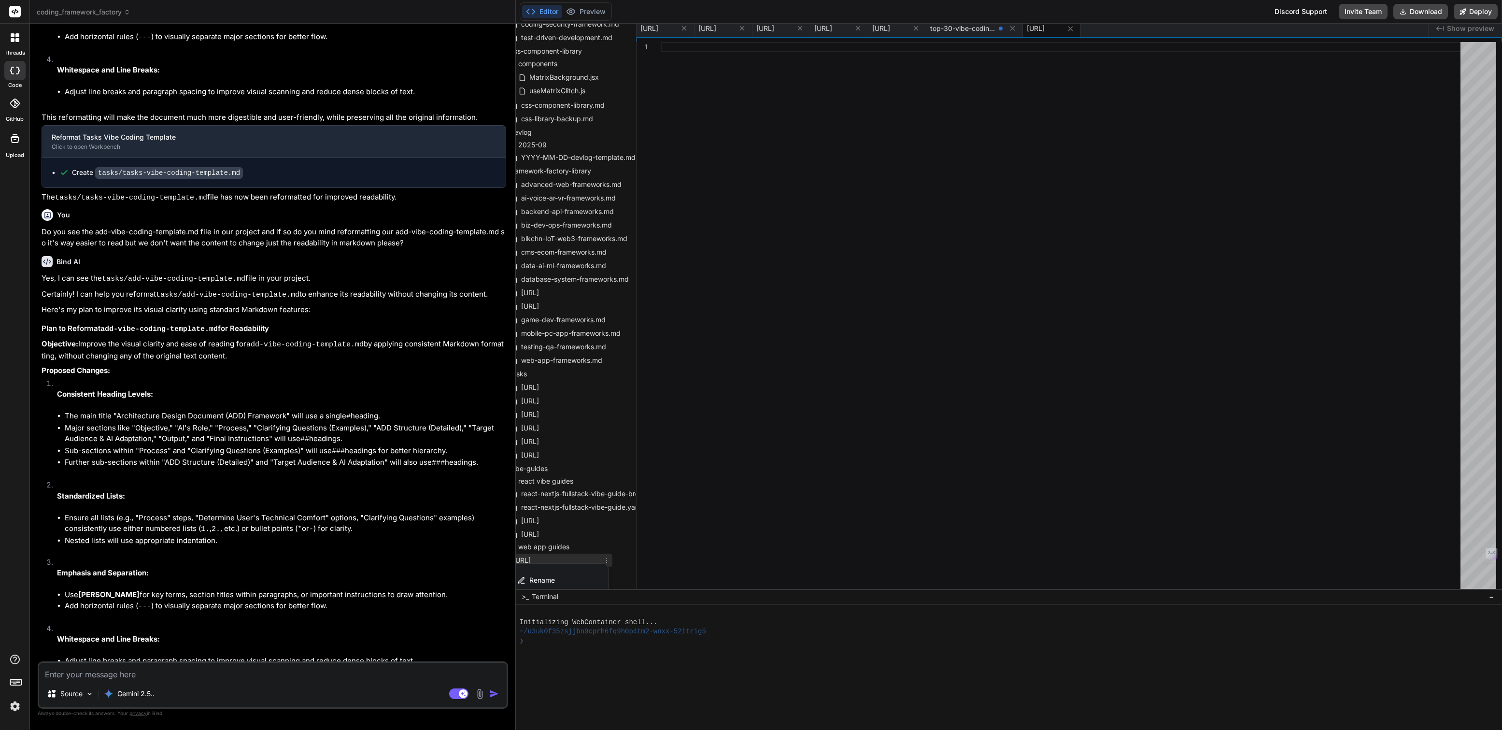
scroll to position [121, 0]
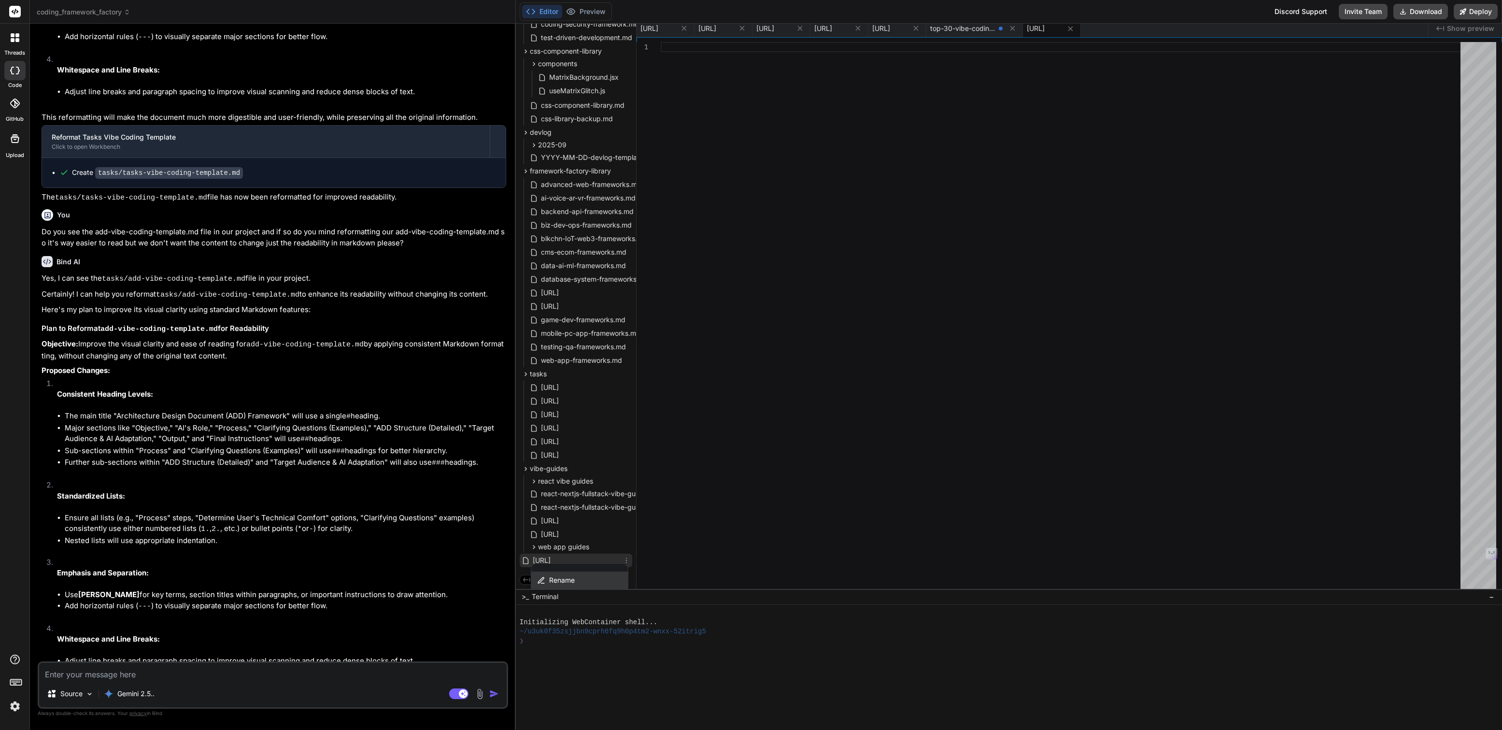
click at [556, 576] on span "Rename" at bounding box center [562, 580] width 26 height 10
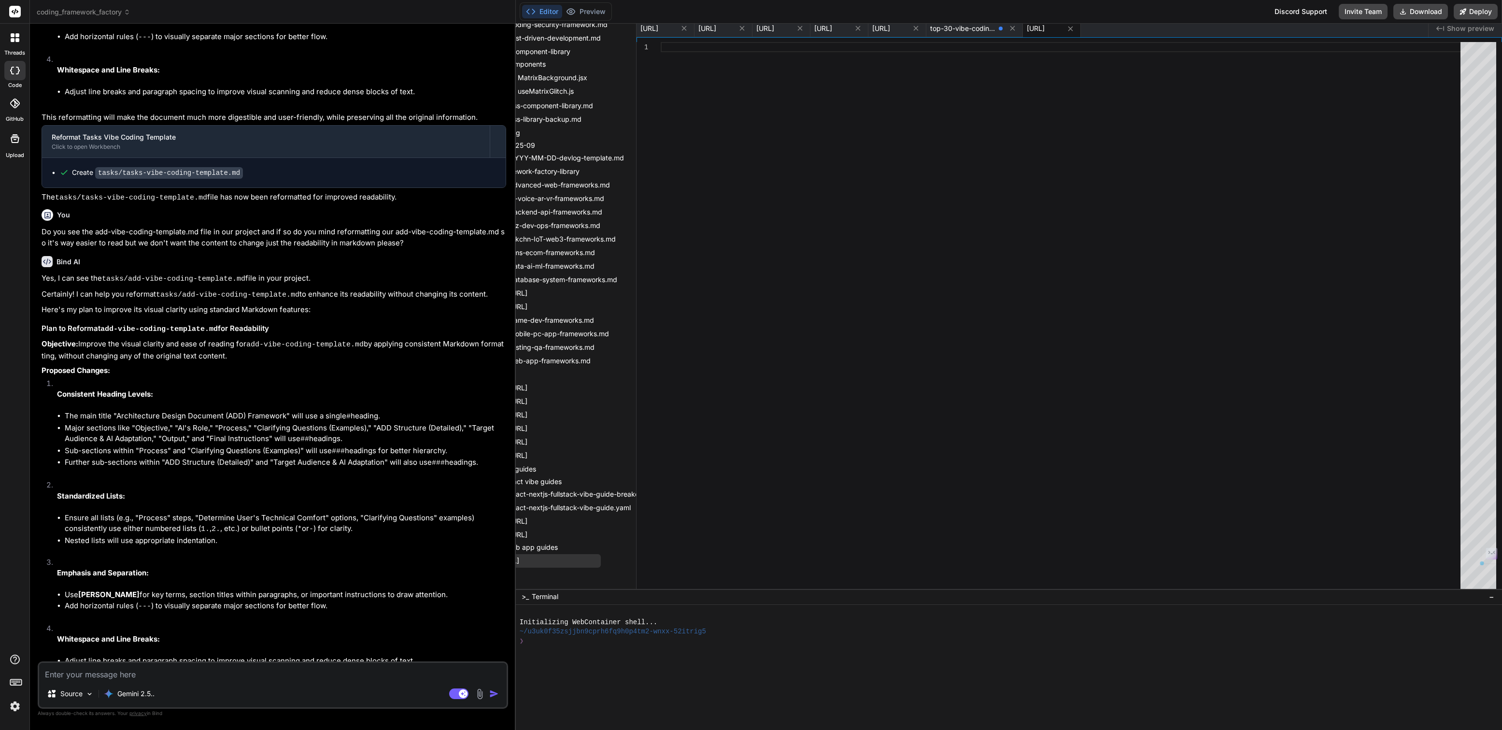
scroll to position [121, 35]
click at [595, 559] on icon at bounding box center [591, 561] width 8 height 8
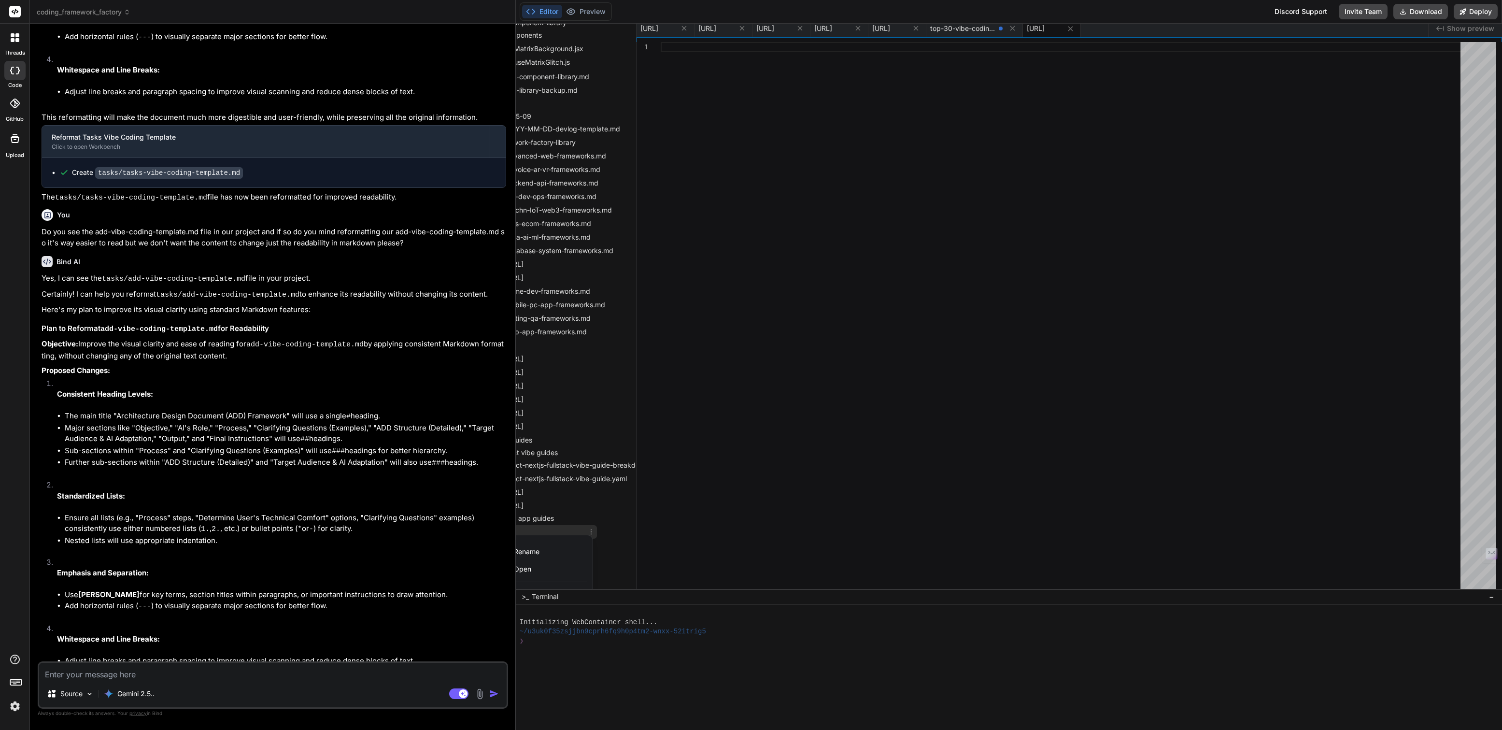
scroll to position [165, 35]
click at [535, 573] on span "Delete file" at bounding box center [529, 578] width 31 height 10
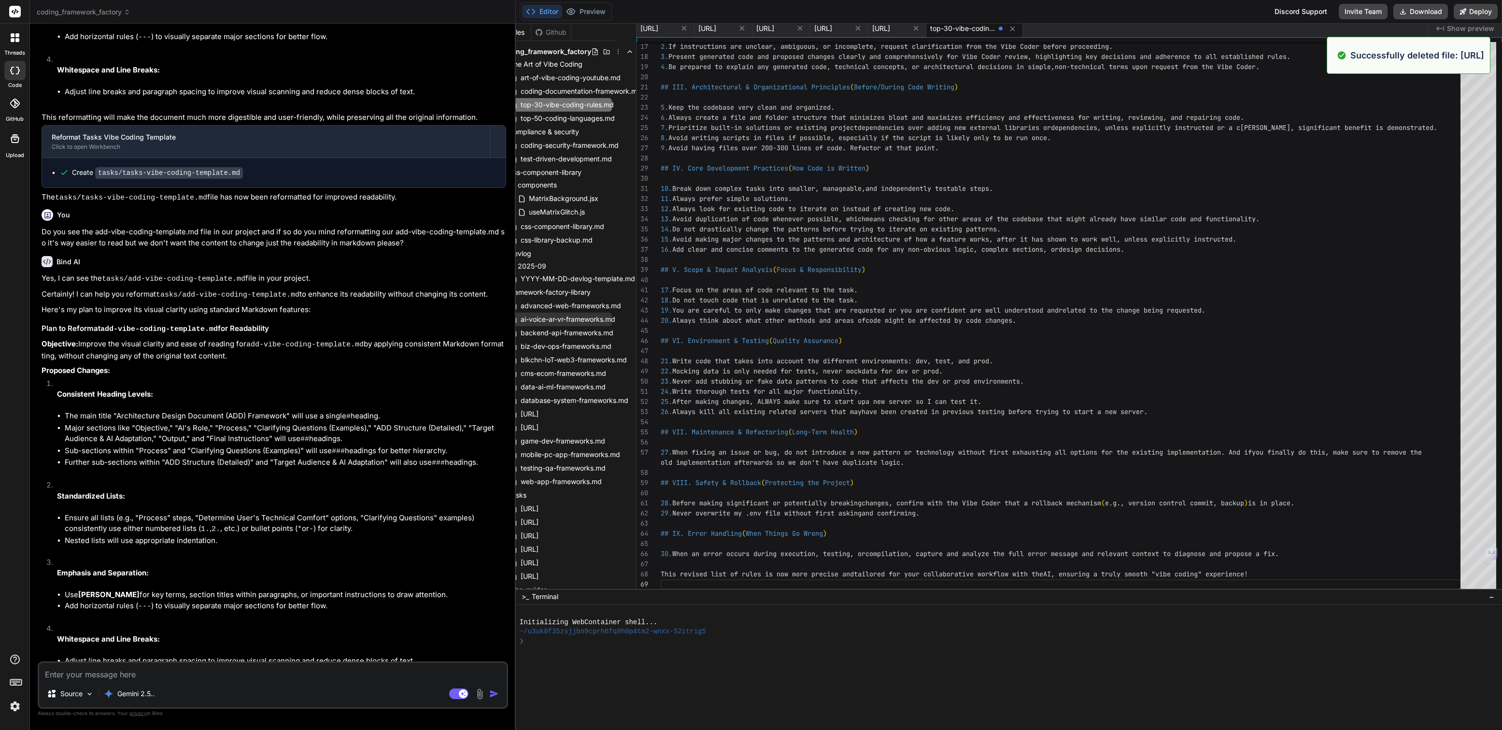
scroll to position [0, 0]
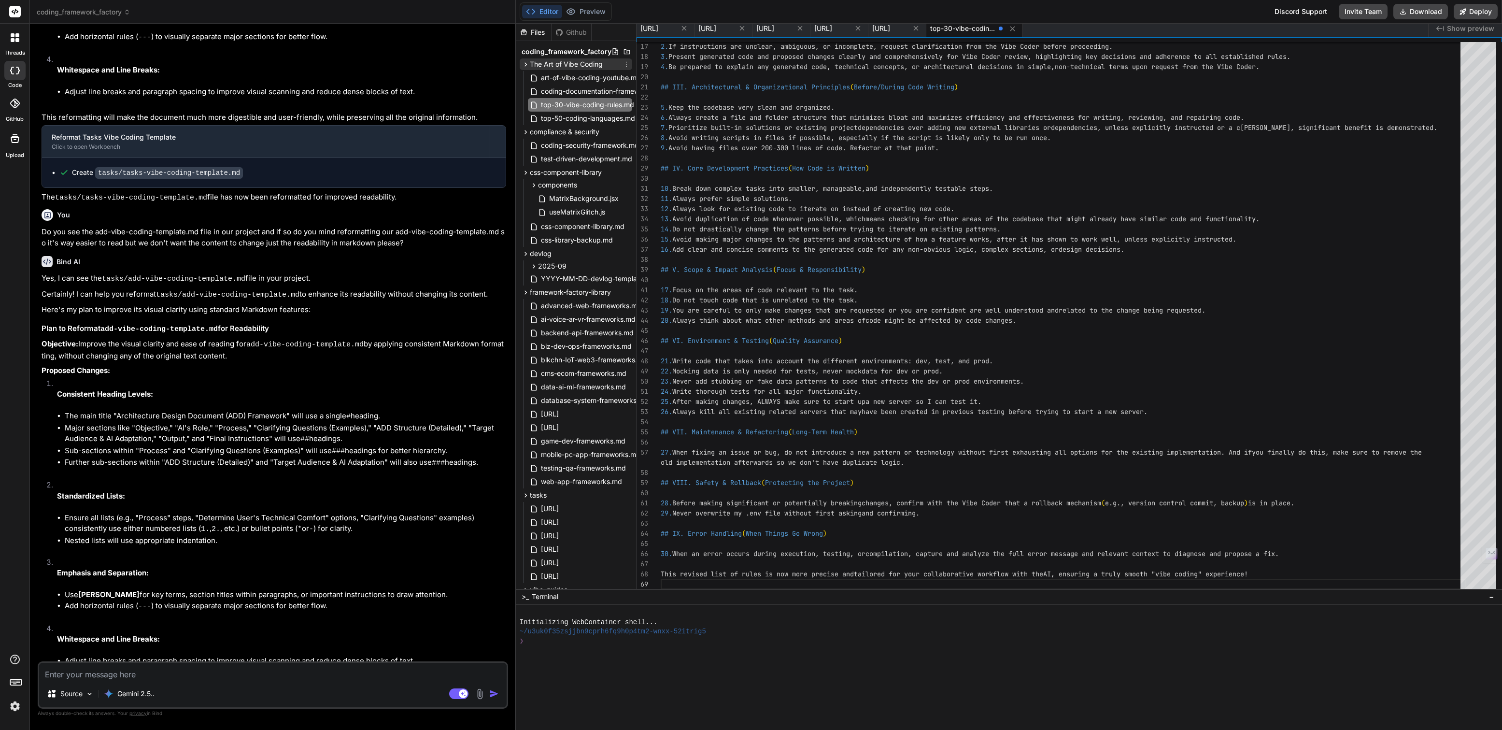
click at [624, 62] on icon at bounding box center [626, 64] width 8 height 8
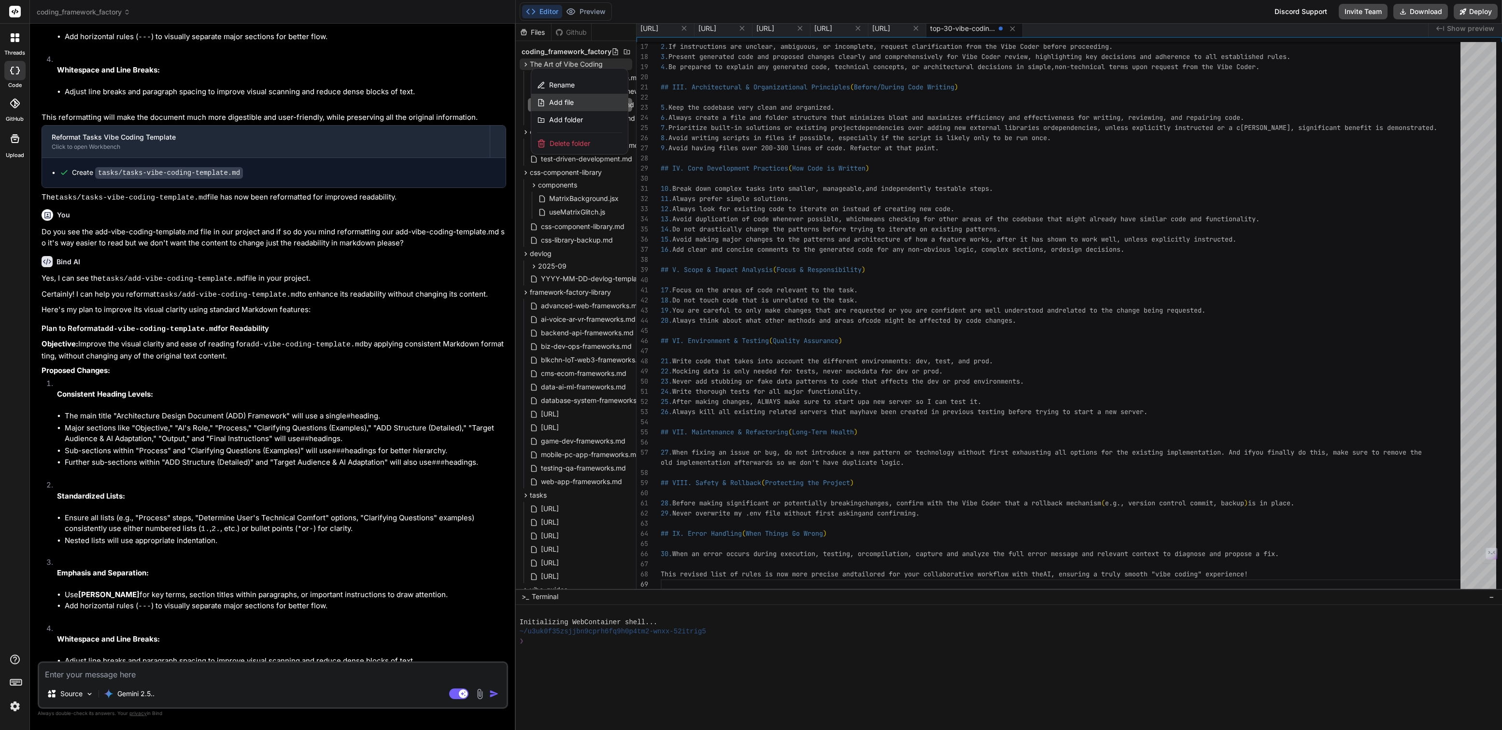
click at [562, 100] on span "Add file" at bounding box center [561, 103] width 25 height 10
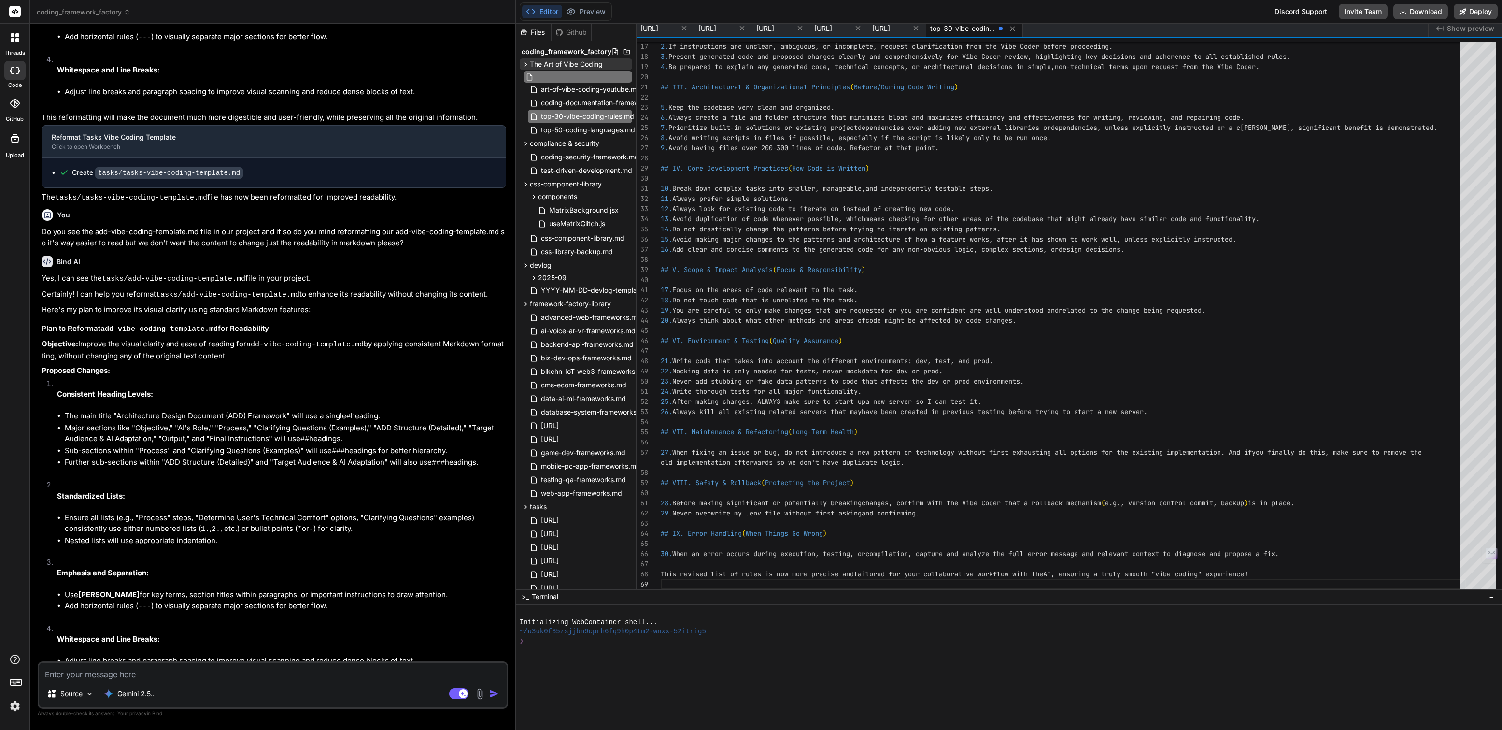
type input "Top-3-vibe-coding-rules-v2.0.md"
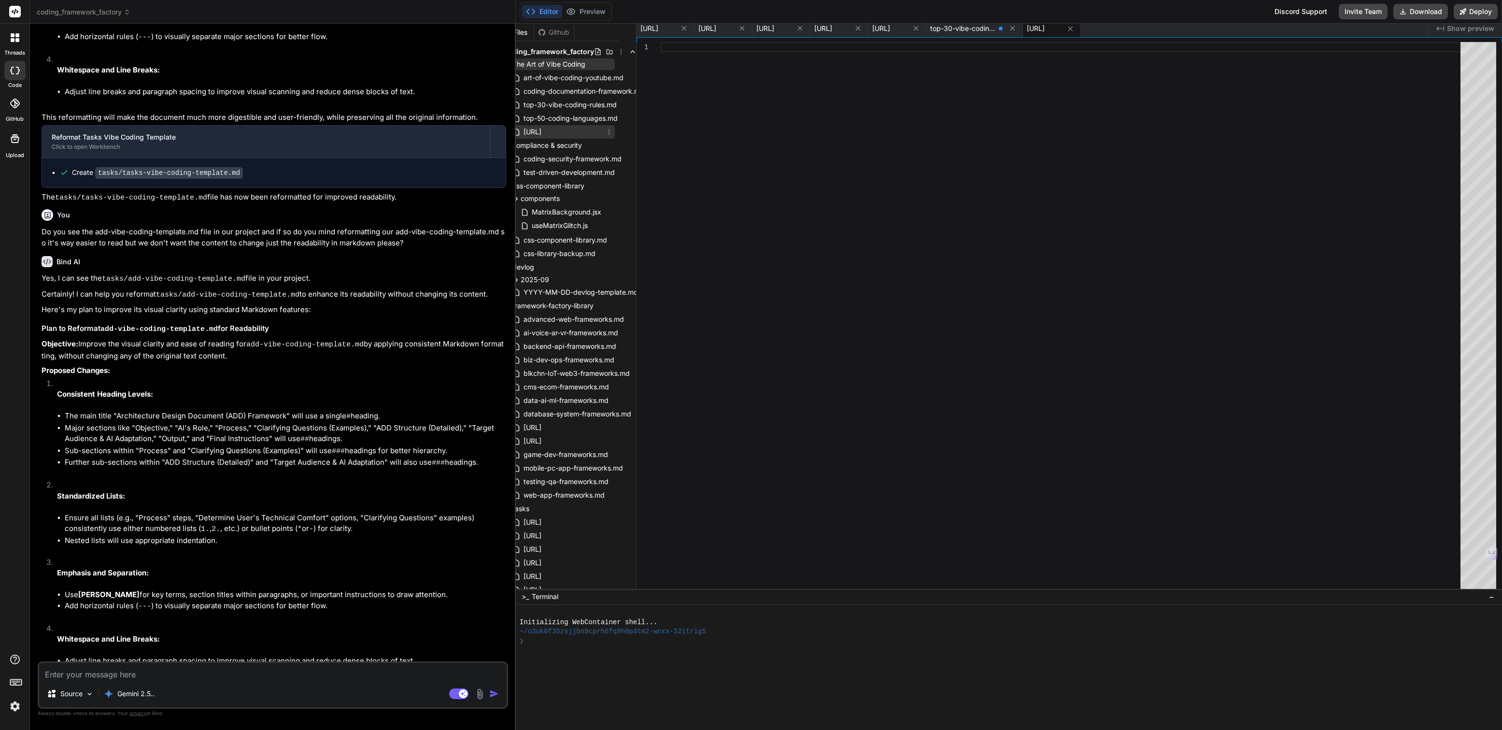
scroll to position [0, 40]
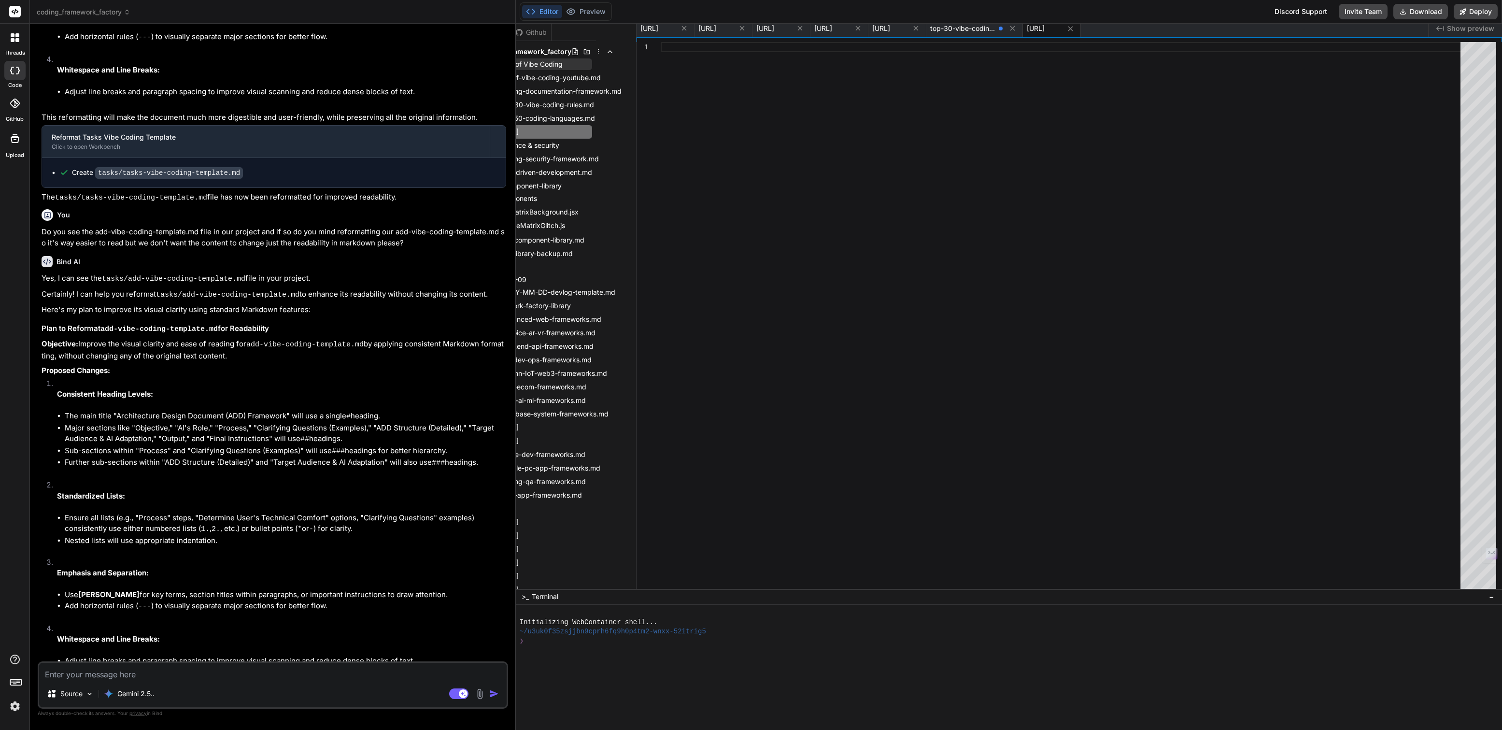
click at [609, 131] on div "Files Github coding_framework_factory The Art of Vibe Coding art-of-vibe-coding…" at bounding box center [576, 306] width 121 height 565
click at [590, 130] on icon at bounding box center [586, 132] width 8 height 8
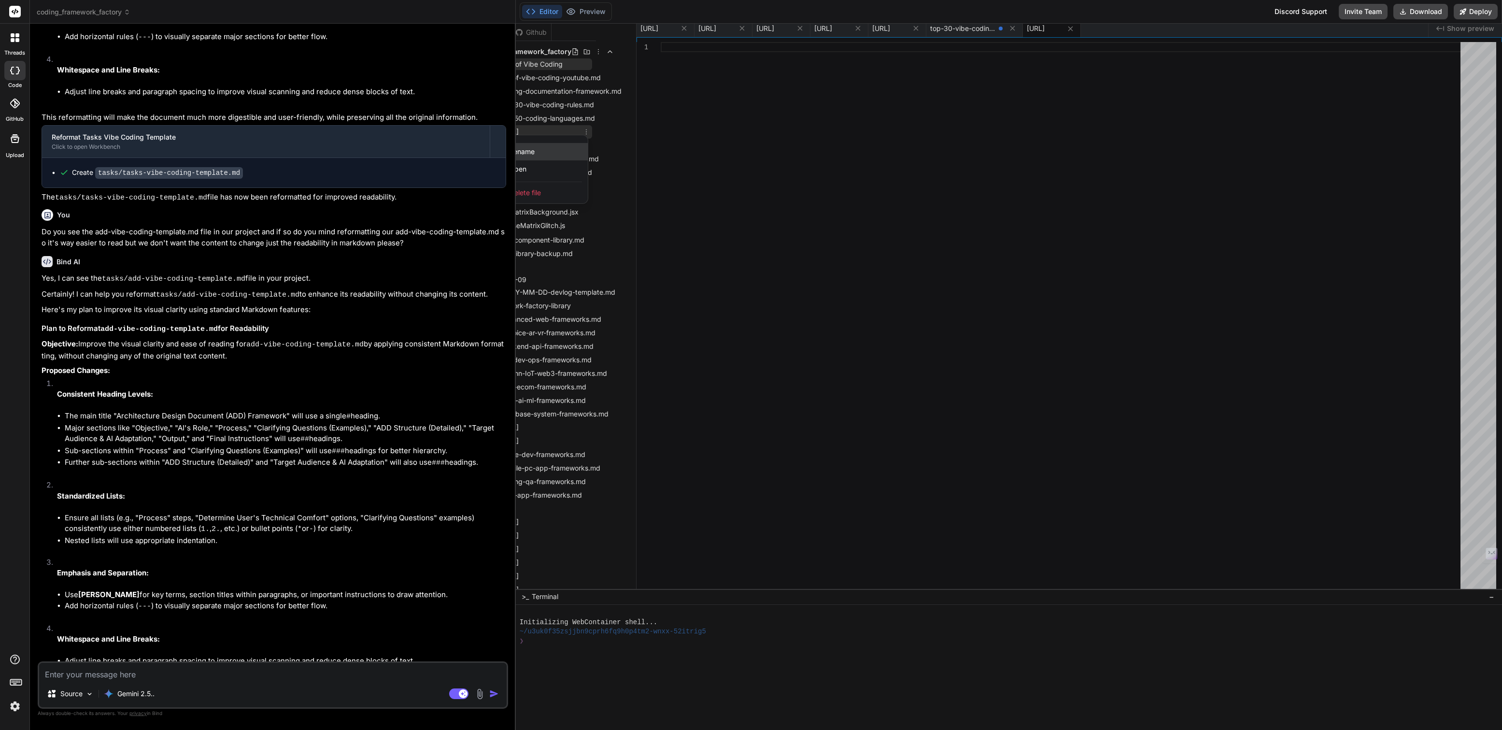
click at [527, 155] on span "Rename" at bounding box center [522, 152] width 26 height 10
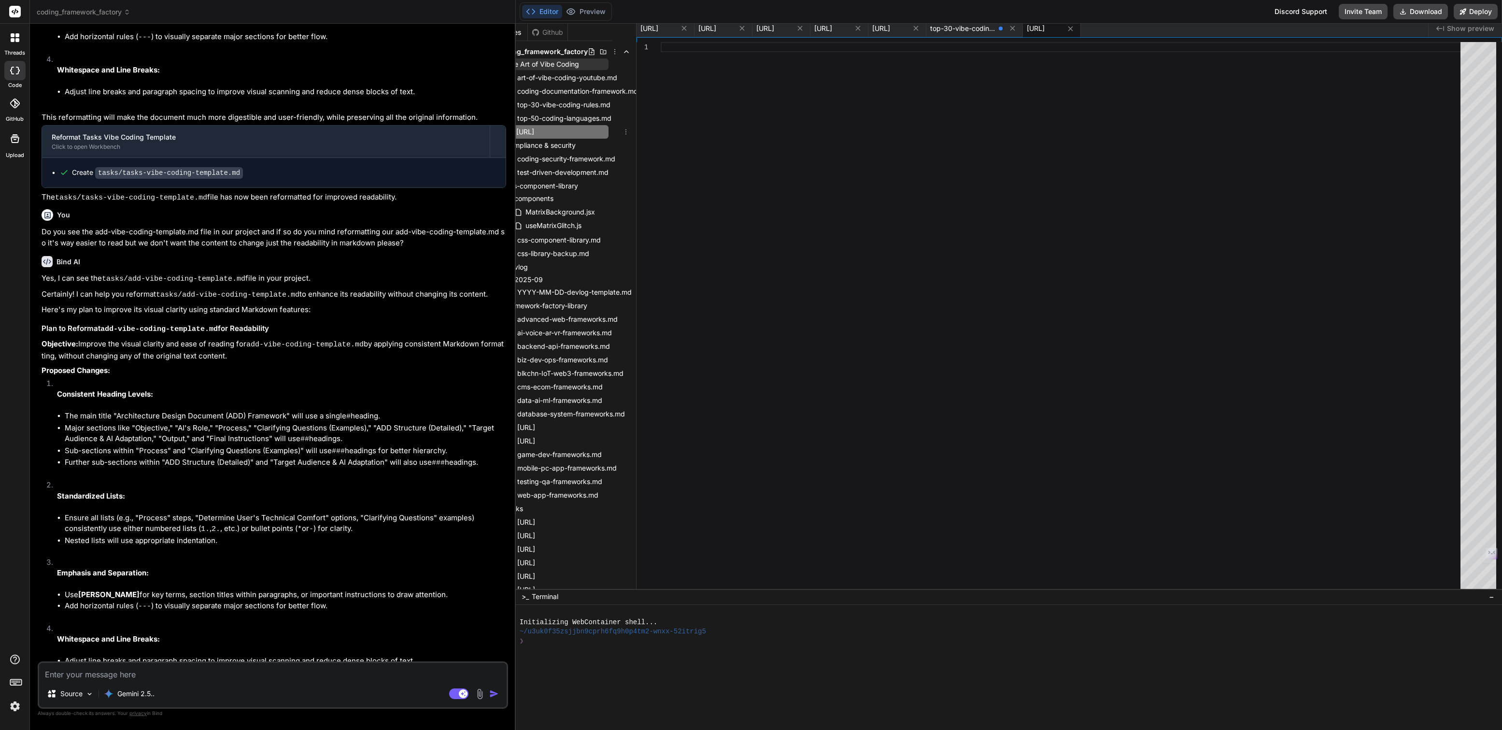
scroll to position [0, 0]
click at [533, 129] on input "Top-3-vibe-coding-rules-v2.0.md" at bounding box center [569, 132] width 106 height 12
type input "Top-30-vibe-coding-rules-v2.0.md"
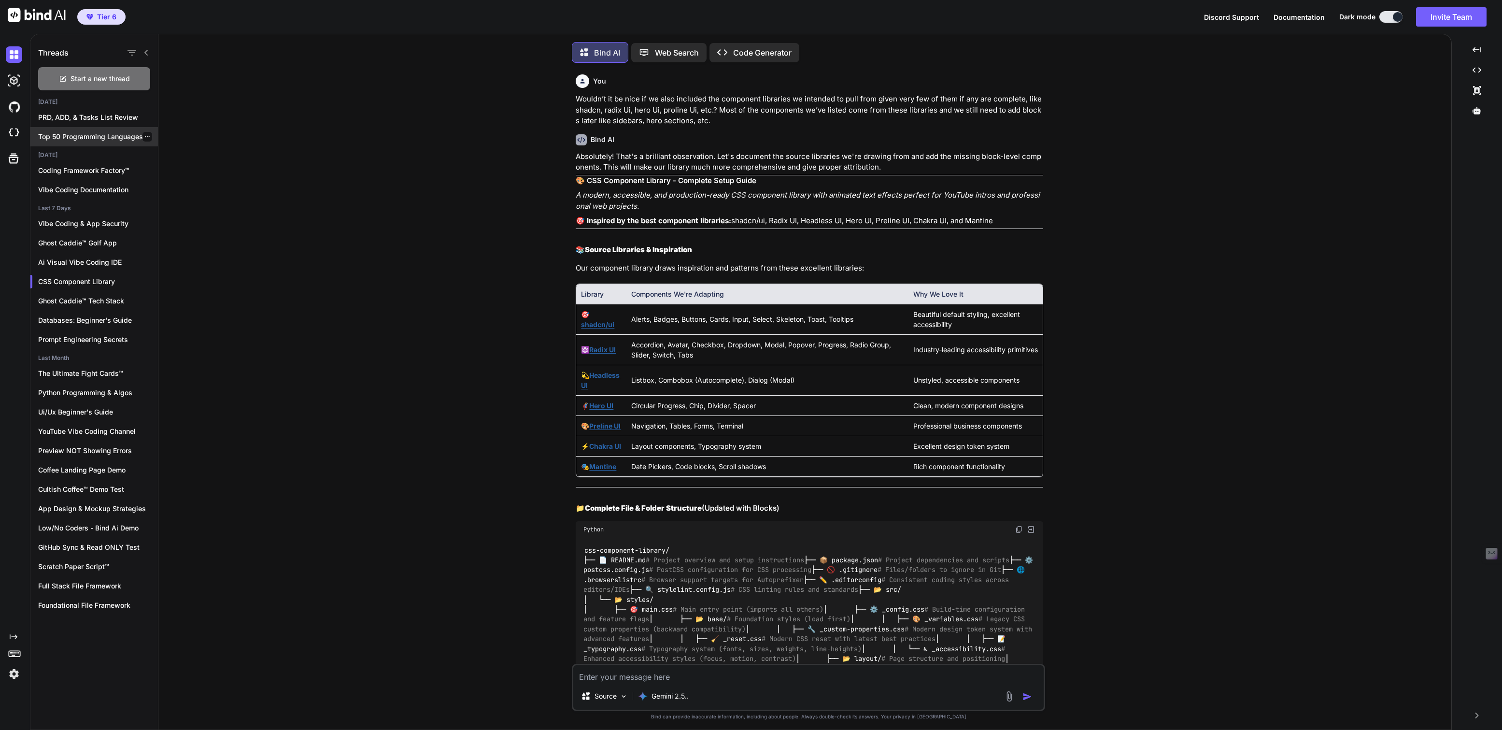
scroll to position [698, 0]
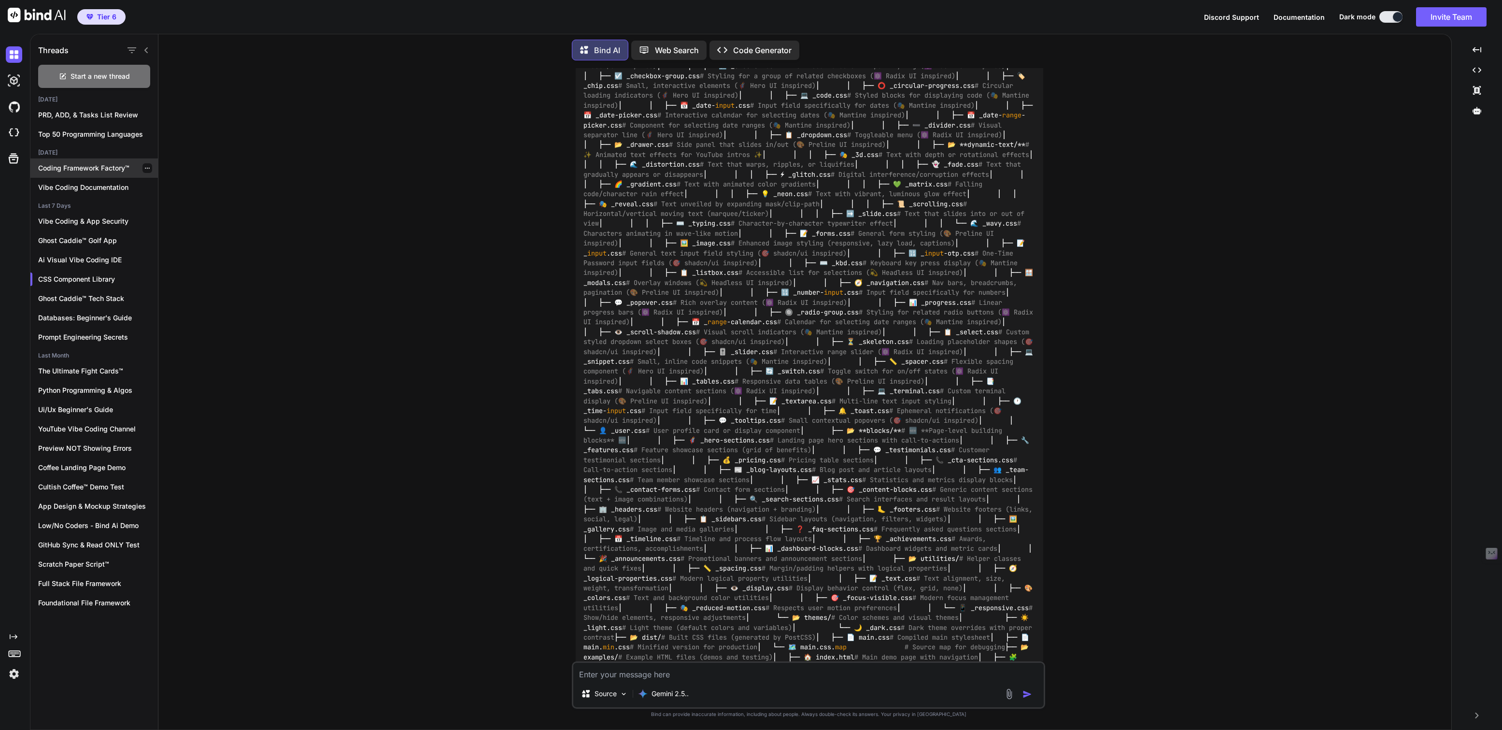
click at [98, 164] on p "Coding Framework Factory™" at bounding box center [98, 168] width 120 height 10
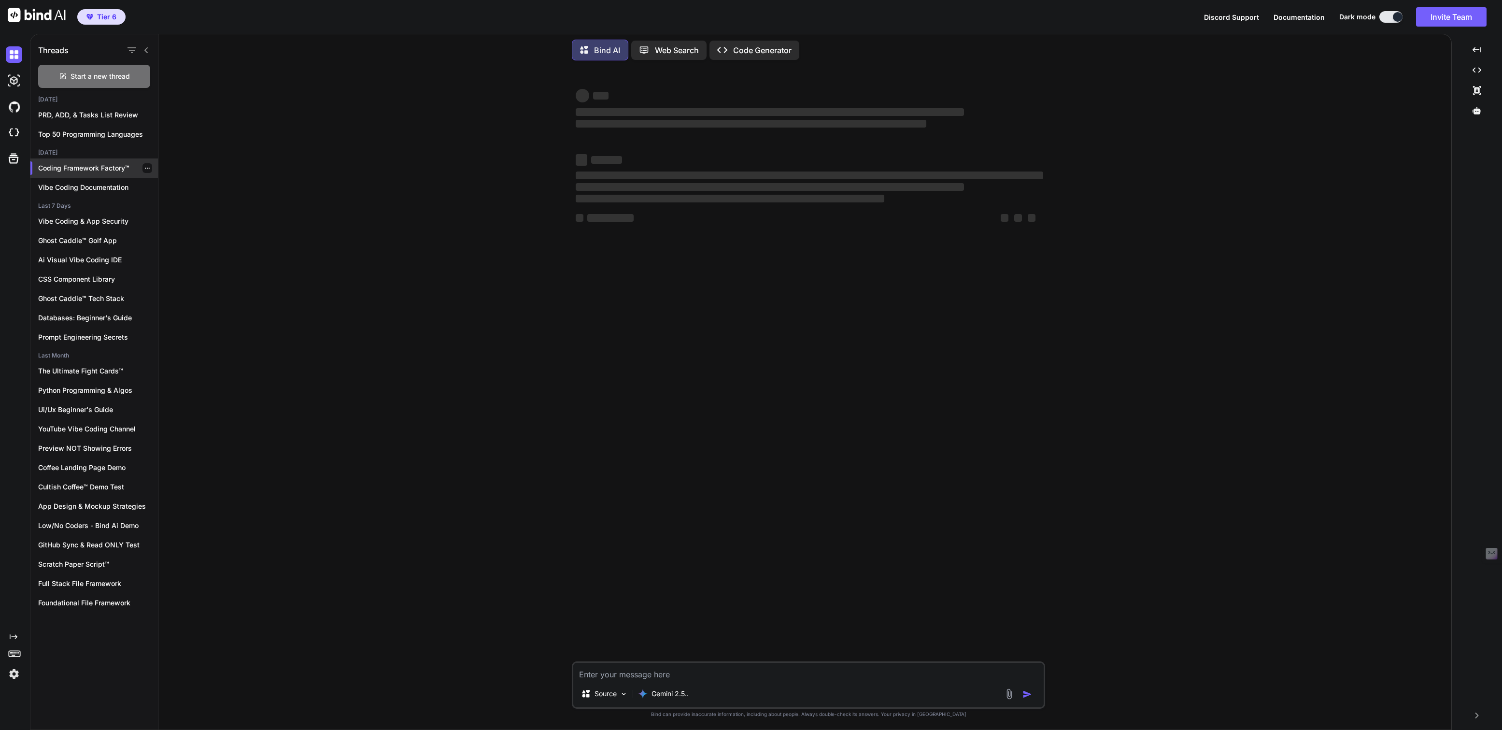
scroll to position [0, 0]
type textarea "x"
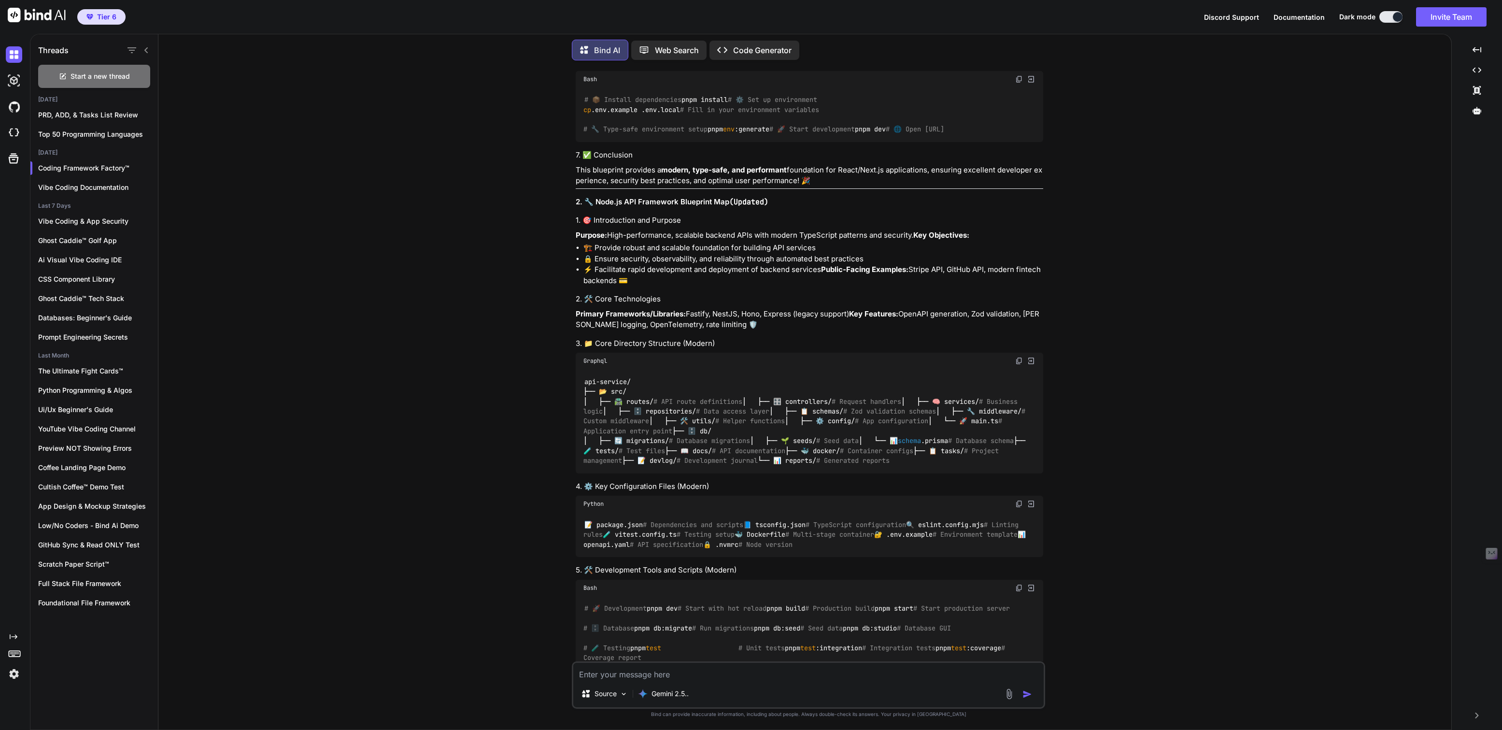
scroll to position [1108, 0]
click at [144, 296] on icon "button" at bounding box center [147, 298] width 6 height 6
click at [165, 333] on span "Delete" at bounding box center [169, 335] width 21 height 10
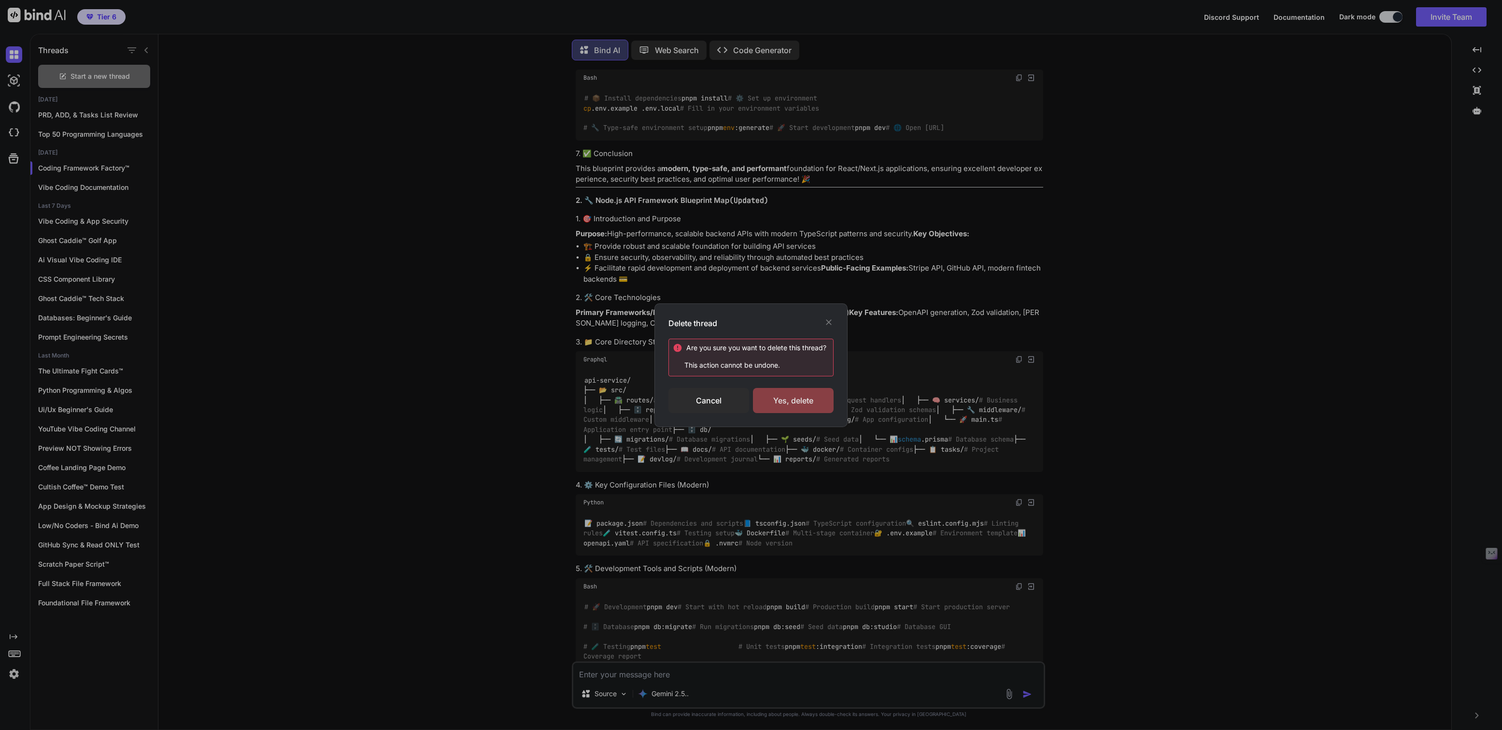
click at [787, 409] on div "Yes, delete" at bounding box center [793, 400] width 81 height 25
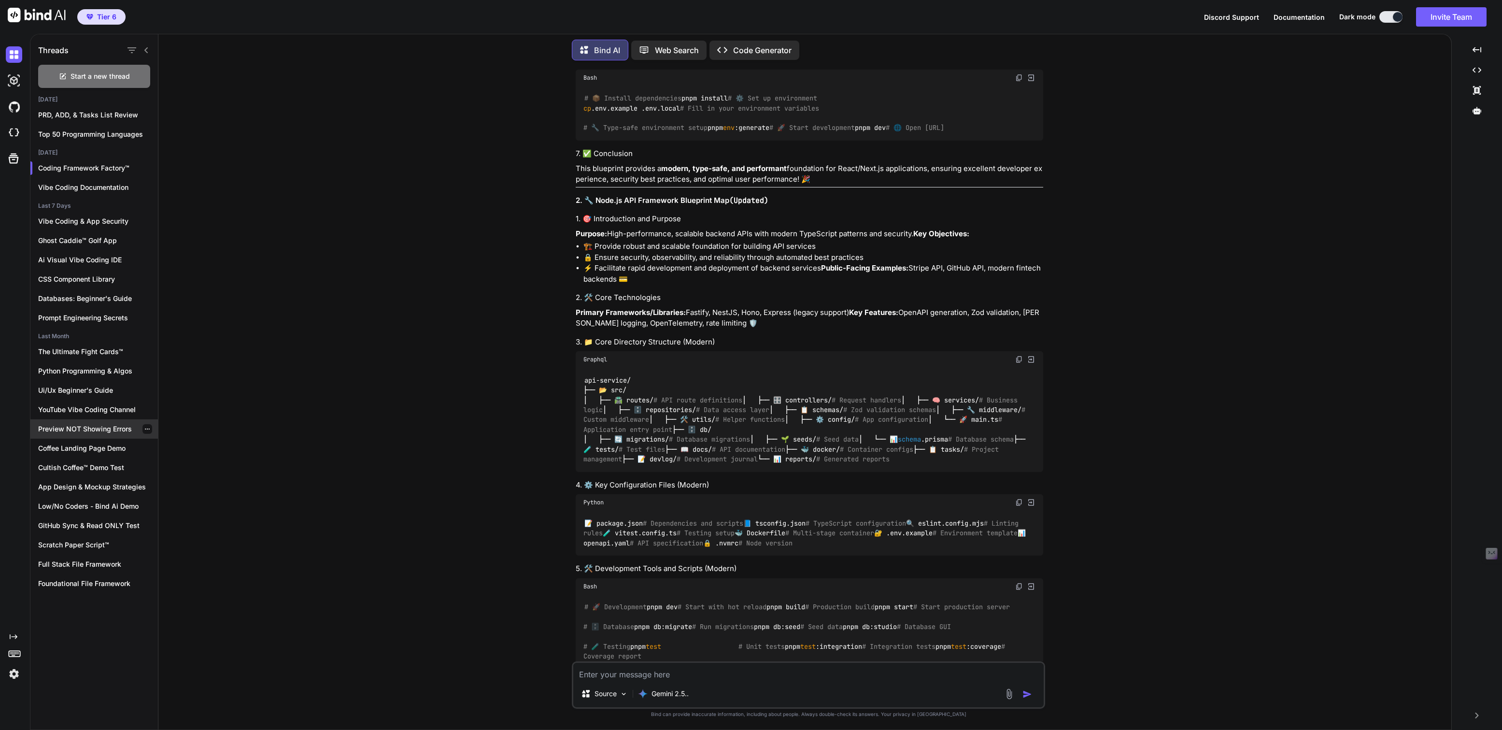
click at [145, 428] on icon "button" at bounding box center [147, 428] width 5 height 1
click at [168, 464] on span "Delete" at bounding box center [169, 466] width 21 height 10
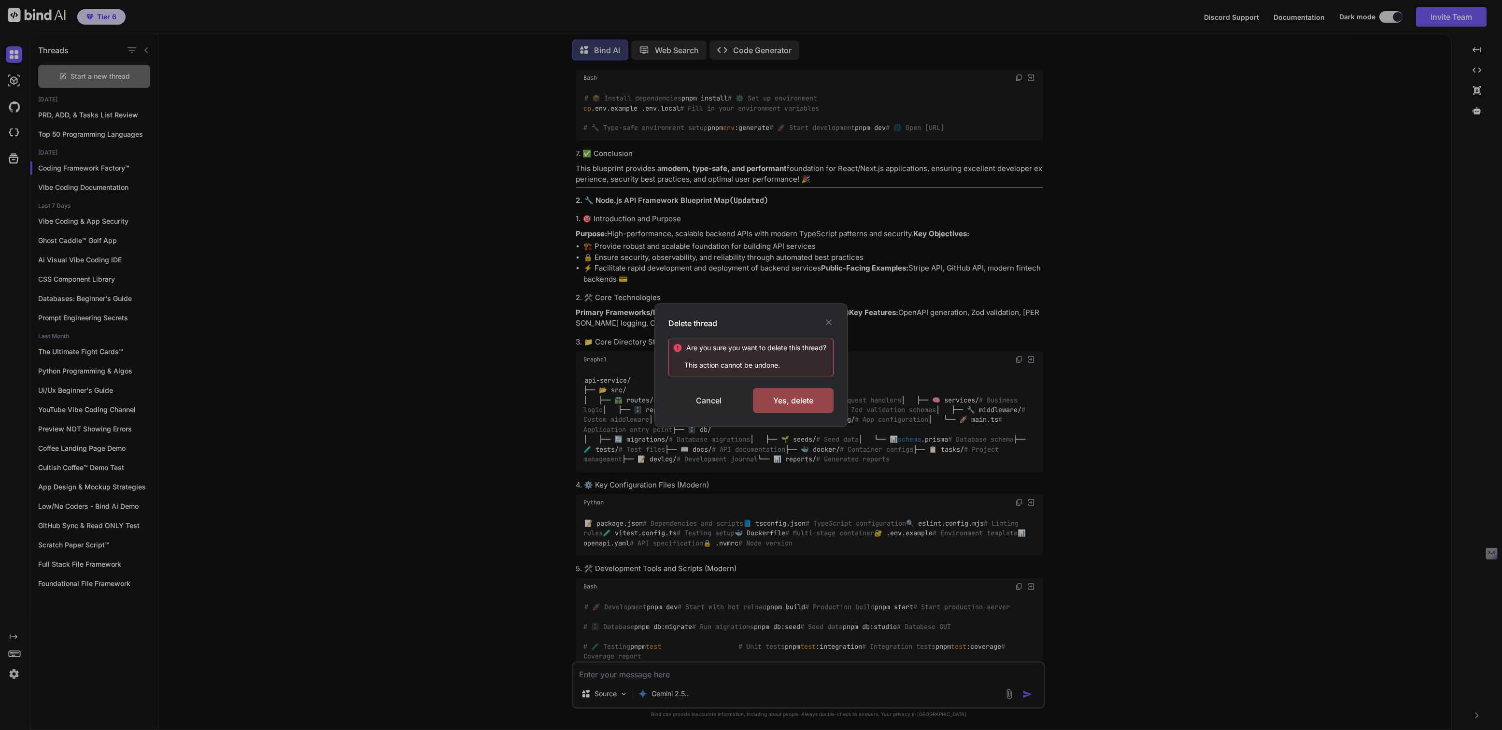
click at [710, 392] on div "Cancel" at bounding box center [708, 400] width 81 height 25
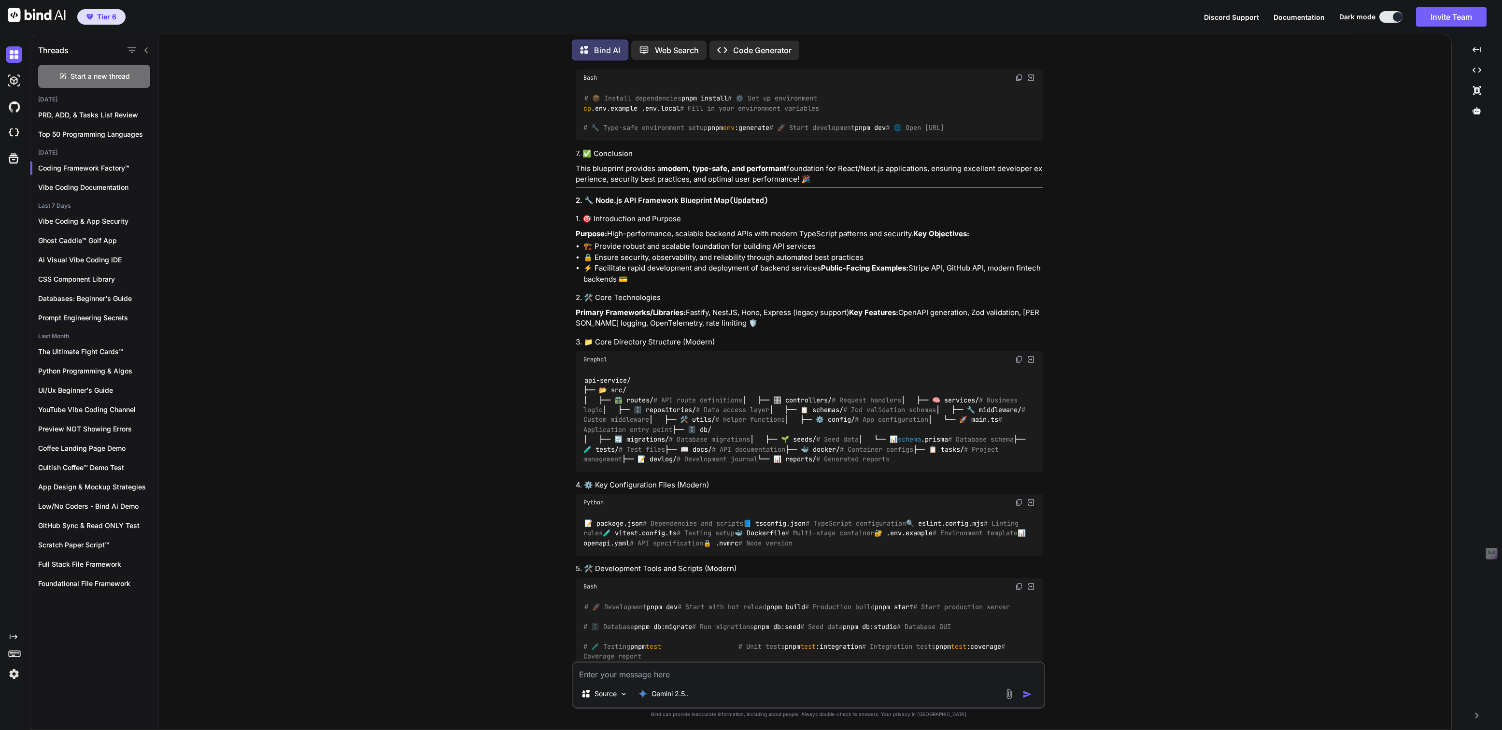
click at [640, 677] on textarea at bounding box center [808, 670] width 470 height 17
type textarea "Didw e happen to talk about our Top 30 vibe Coding Rules at any point?"
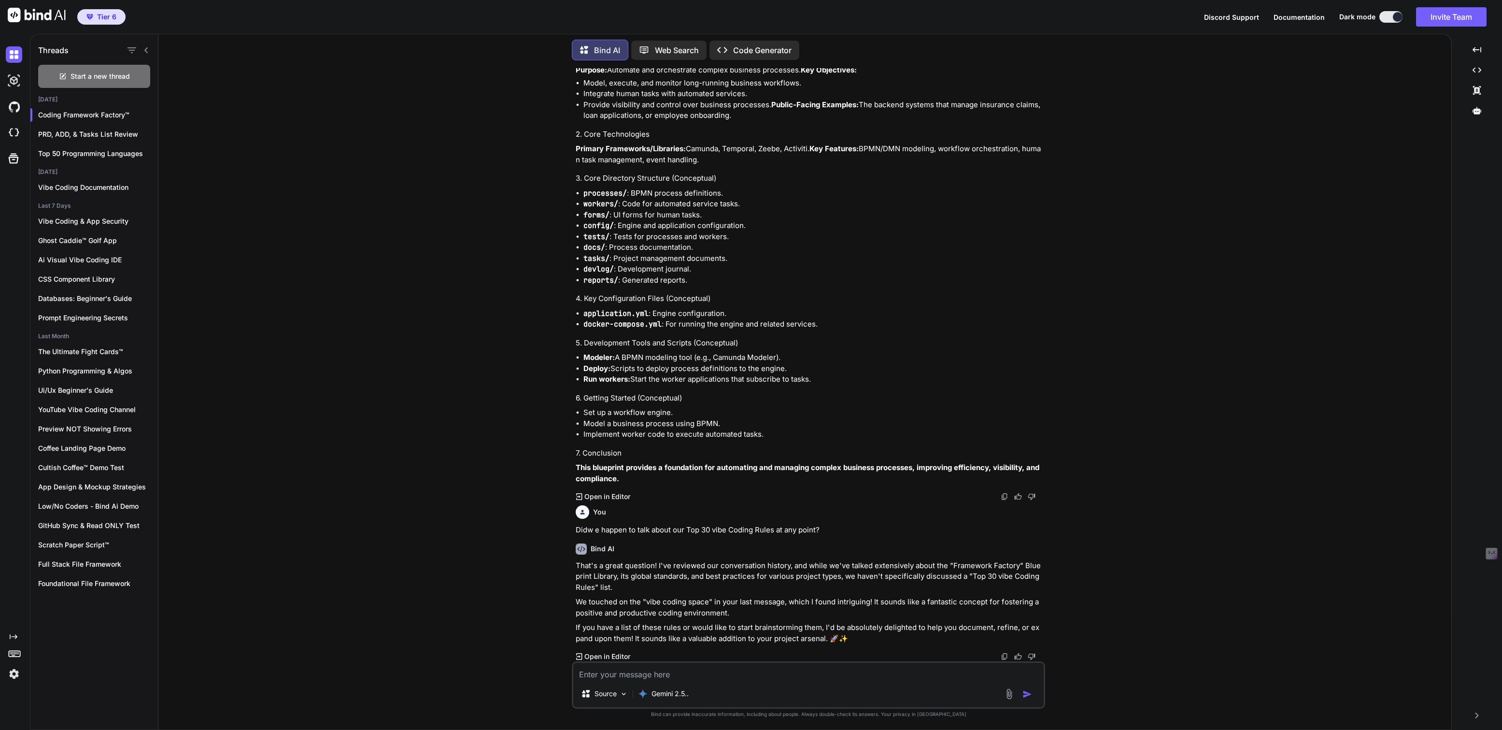
scroll to position [113400, 0]
click at [629, 676] on textarea at bounding box center [808, 670] width 470 height 17
click at [664, 701] on div "Gemini 2.5.." at bounding box center [663, 693] width 58 height 19
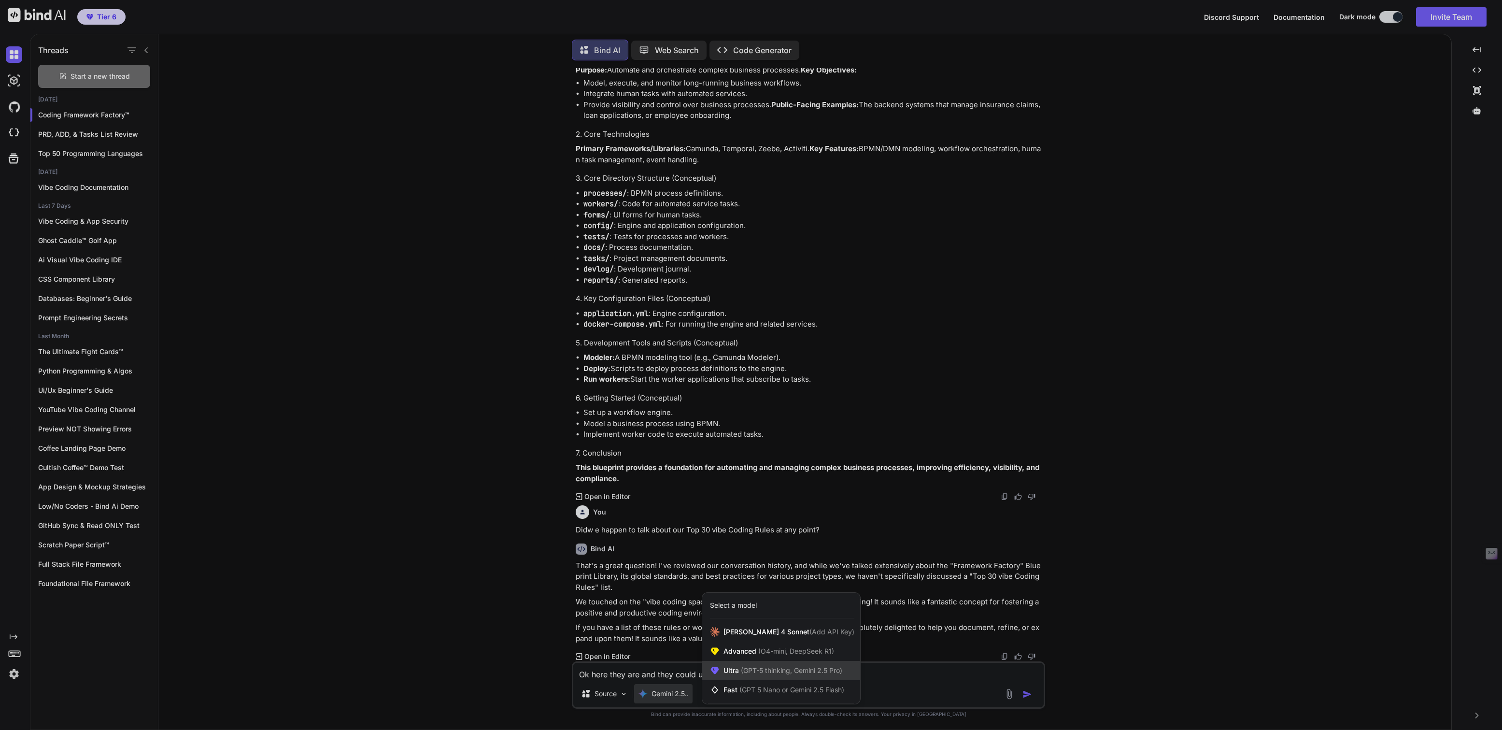
click at [735, 676] on div "Ultra (GPT-5 thinking, Gemini 2.5 Pro)" at bounding box center [781, 669] width 158 height 19
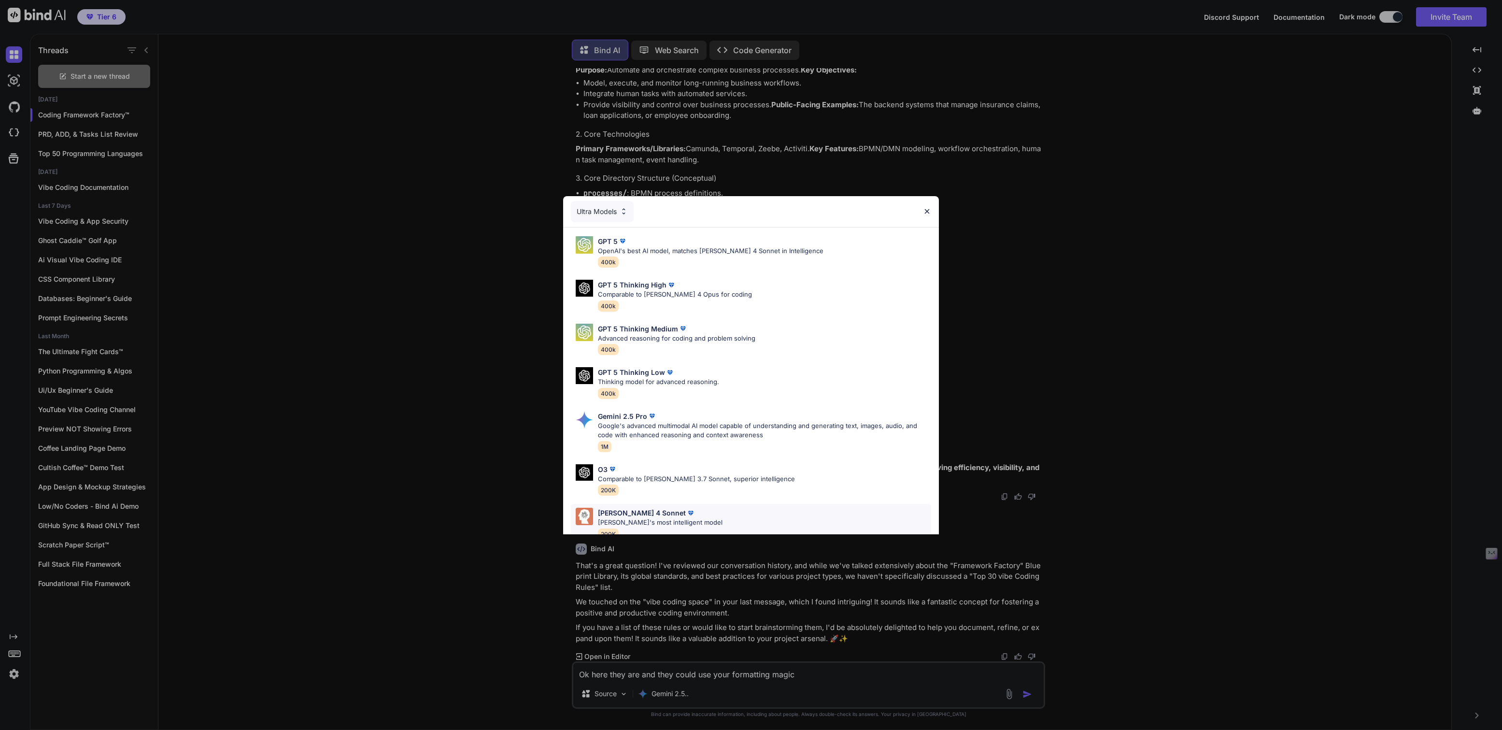
click at [642, 510] on p "Claude 4 Sonnet" at bounding box center [642, 512] width 88 height 10
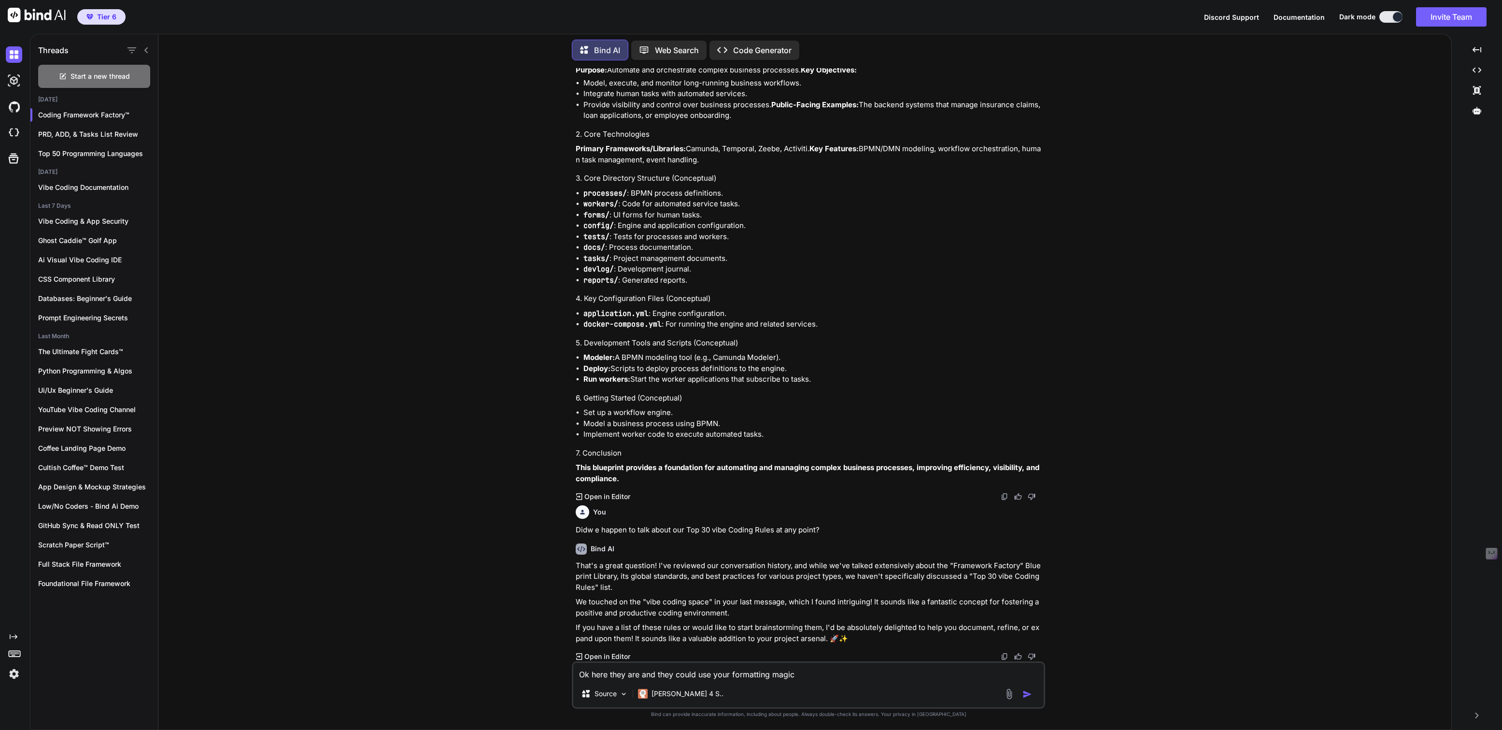
click at [816, 675] on textarea "Ok here they are and they could use your formatting magic" at bounding box center [808, 670] width 470 height 17
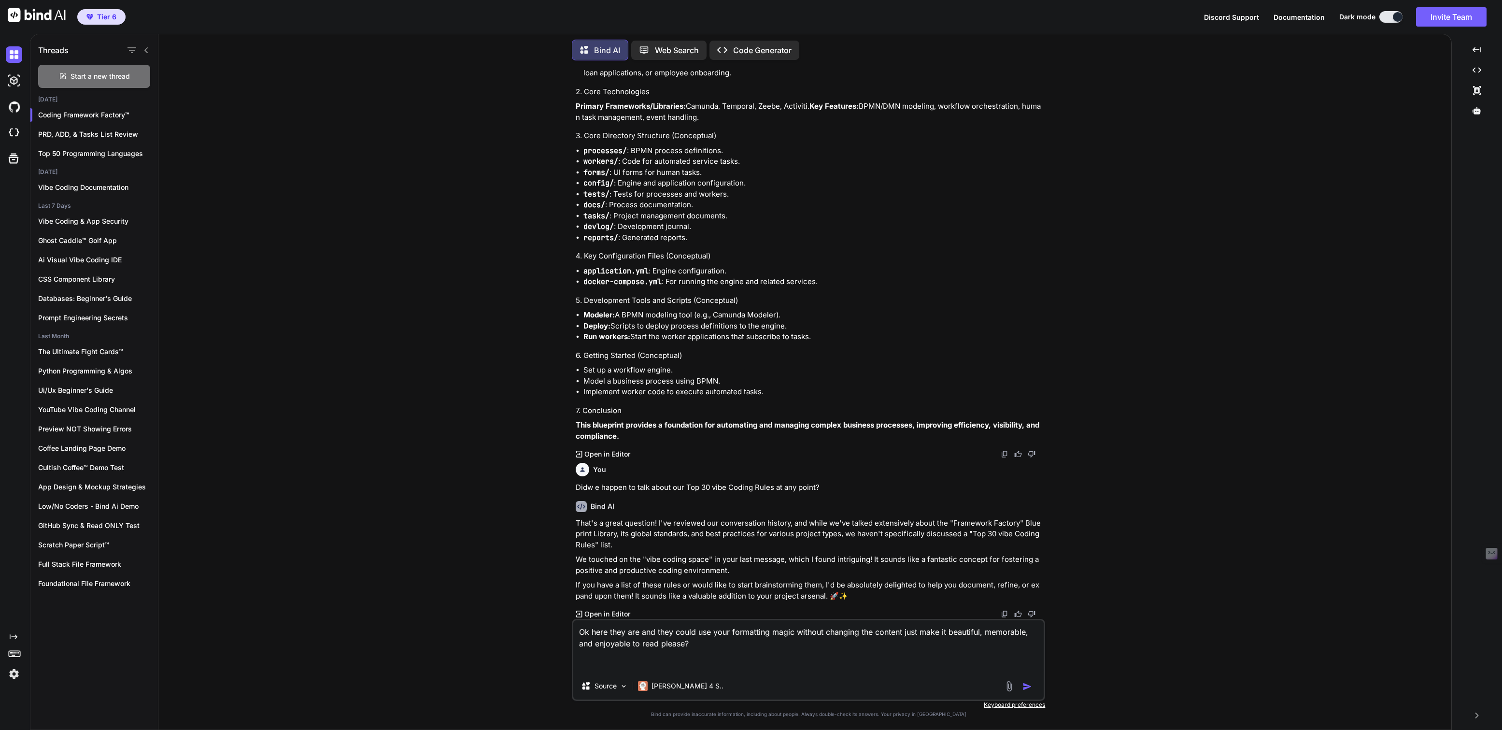
paste textarea "# Top 30 Rules for Ai "Vibe Coding" Projects Note to AI: "Vibe Coder" refers to…"
type textarea "Ok here they are and they could use your formatting magic without changing the …"
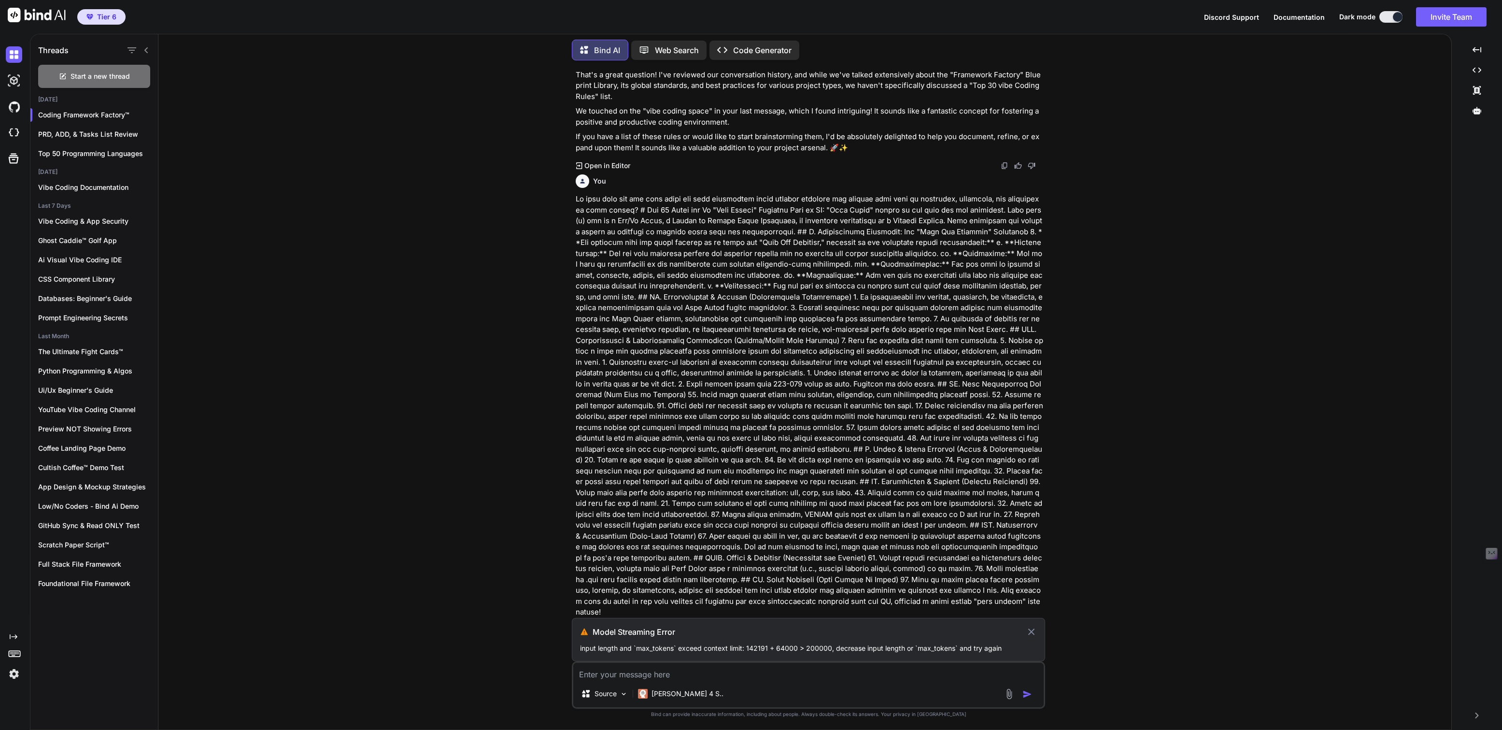
scroll to position [113879, 0]
click at [1029, 630] on icon at bounding box center [1031, 631] width 7 height 7
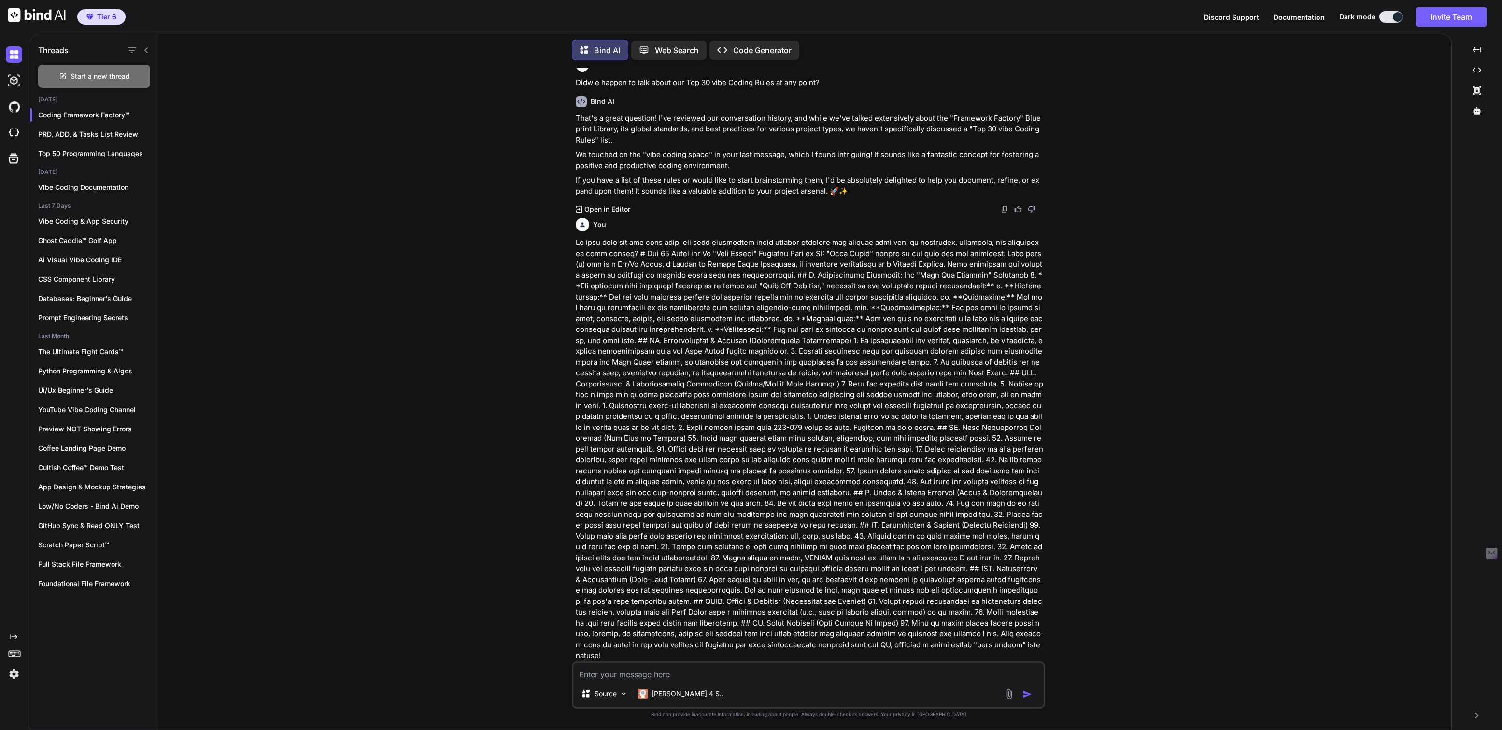
click at [1029, 692] on img "button" at bounding box center [1027, 694] width 10 height 10
click at [1027, 688] on div at bounding box center [1019, 693] width 32 height 11
click at [1026, 692] on img "button" at bounding box center [1027, 694] width 10 height 10
click at [672, 694] on p "Claude 4 S.." at bounding box center [687, 693] width 72 height 10
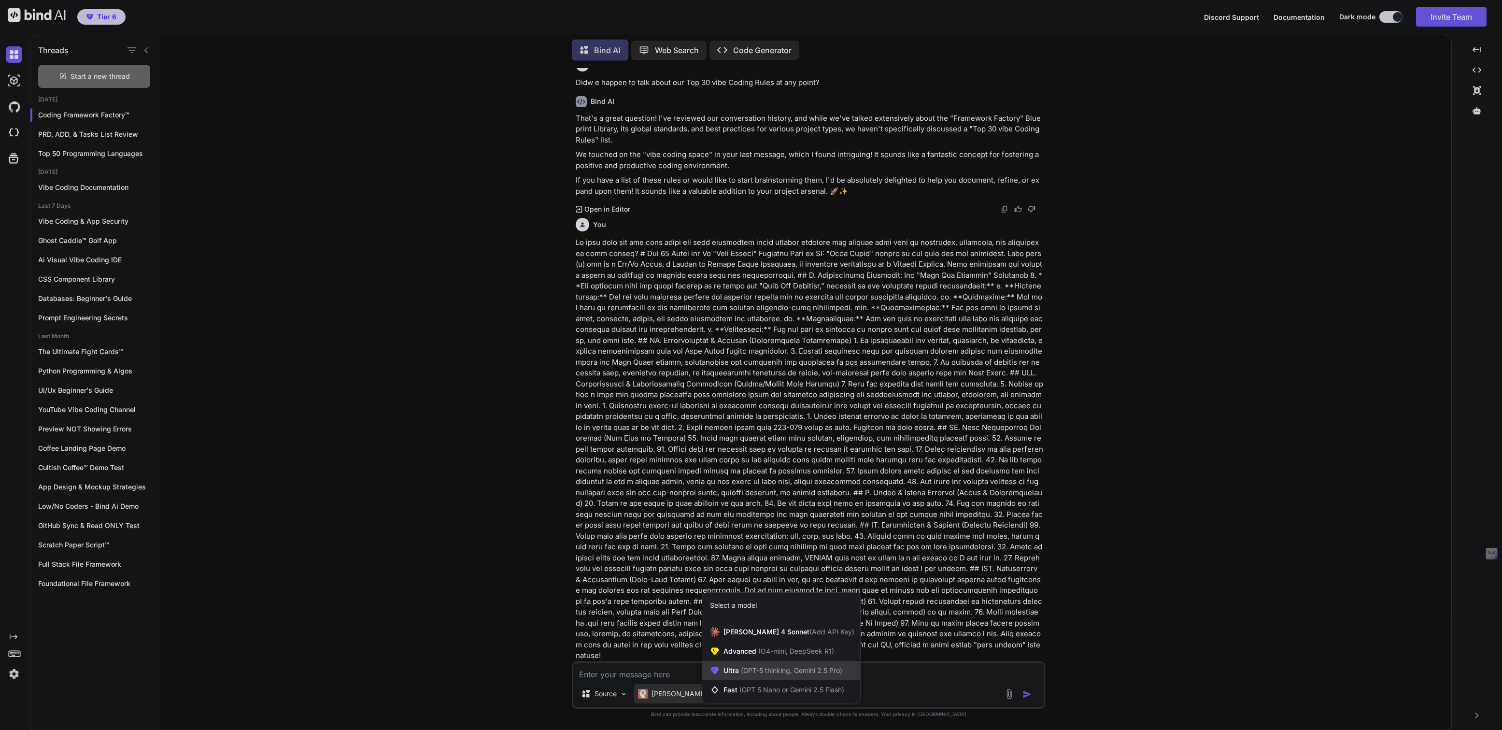
click at [738, 671] on span "Ultra (GPT-5 thinking, Gemini 2.5 Pro)" at bounding box center [782, 670] width 119 height 10
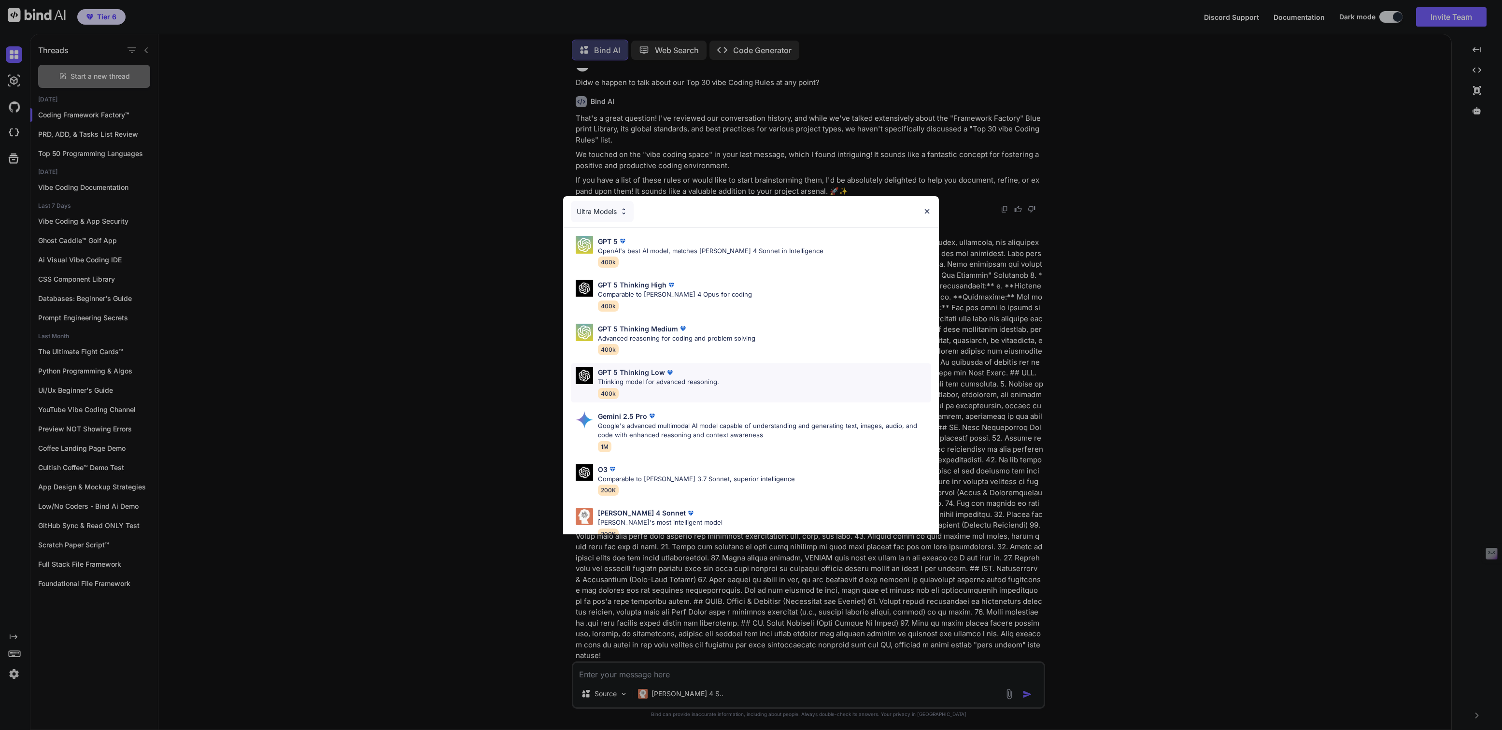
click at [629, 375] on p "GPT 5 Thinking Low" at bounding box center [631, 372] width 67 height 10
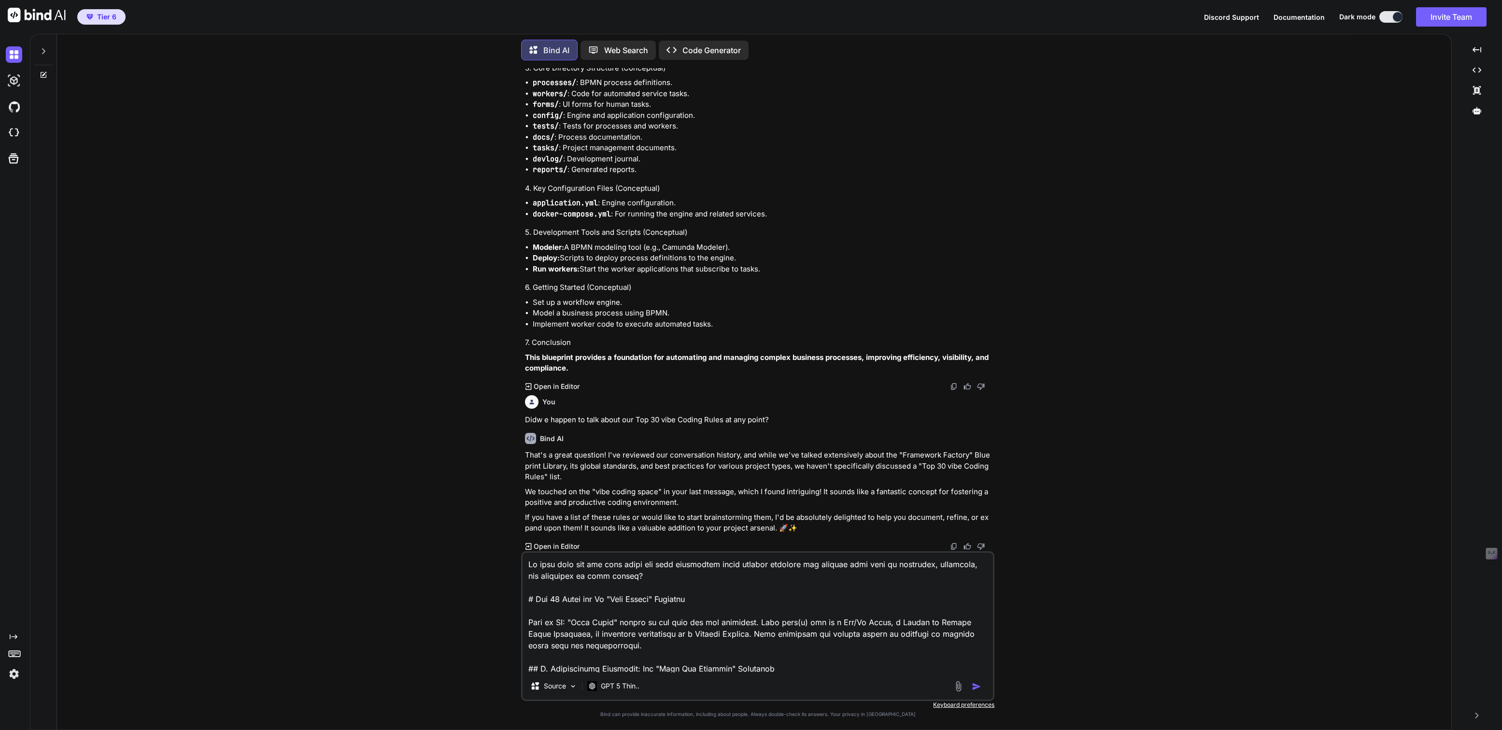
scroll to position [110457, 0]
click at [976, 683] on img "button" at bounding box center [976, 686] width 10 height 10
type textarea "x"
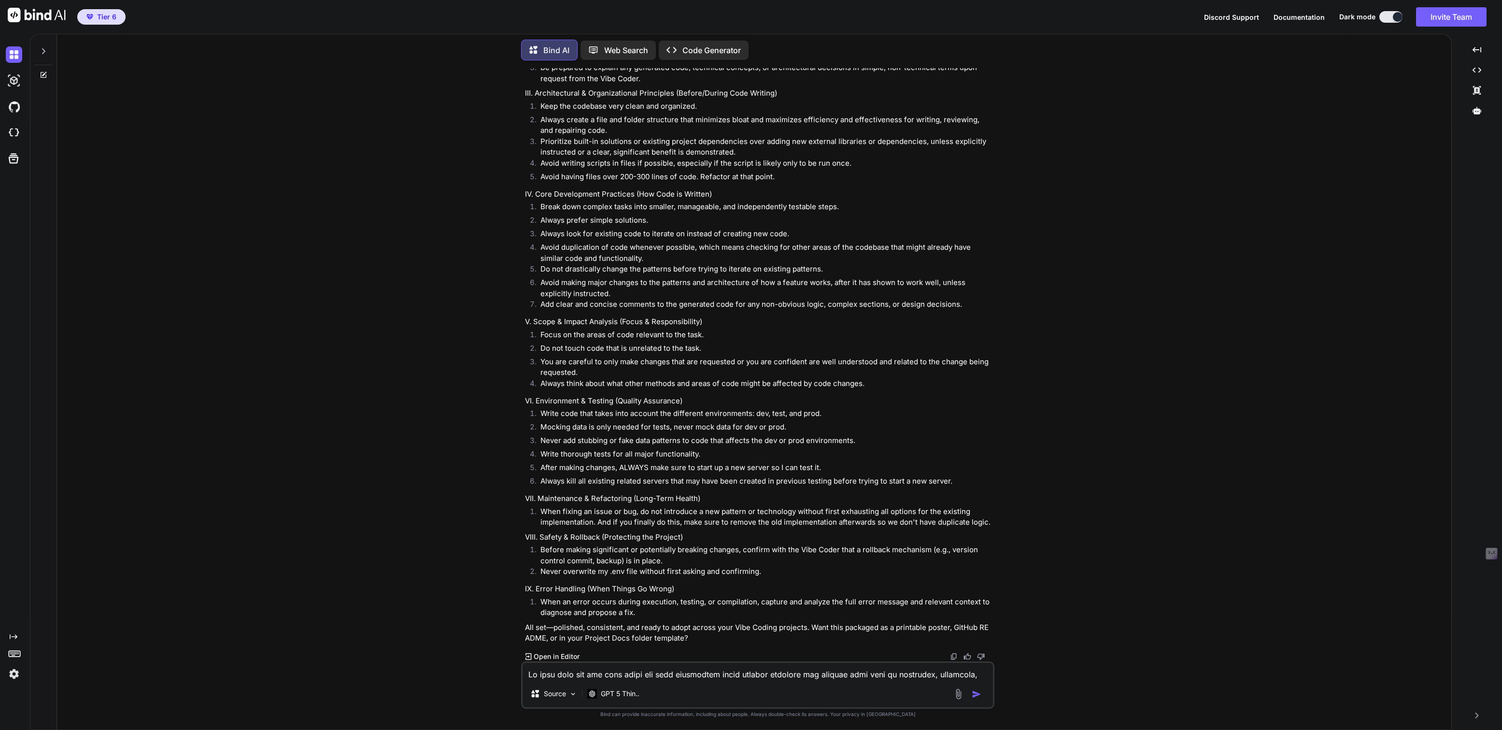
scroll to position [111608, 0]
click at [598, 692] on div "GPT 5 Thin.." at bounding box center [613, 693] width 52 height 10
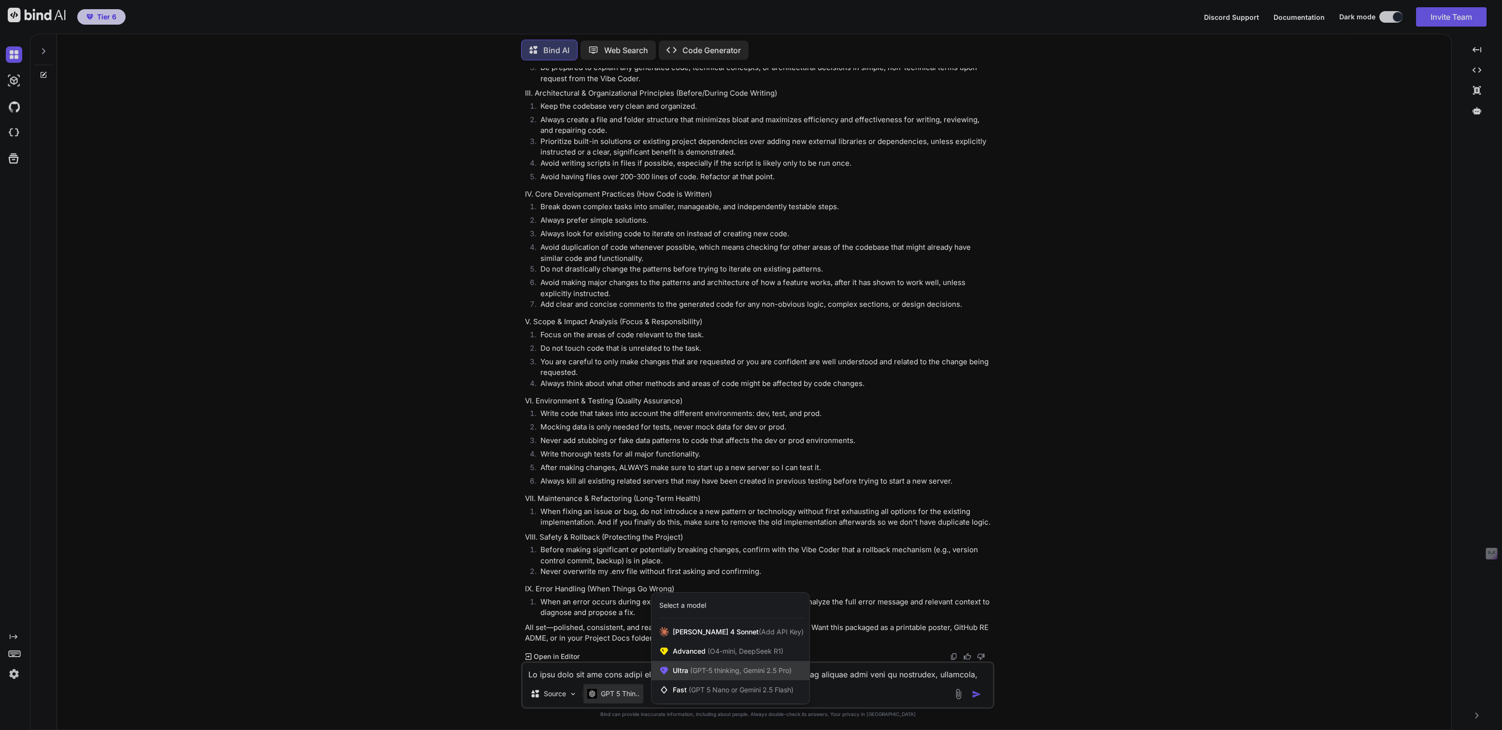
click at [680, 674] on span "Ultra (GPT-5 thinking, Gemini 2.5 Pro)" at bounding box center [732, 670] width 119 height 10
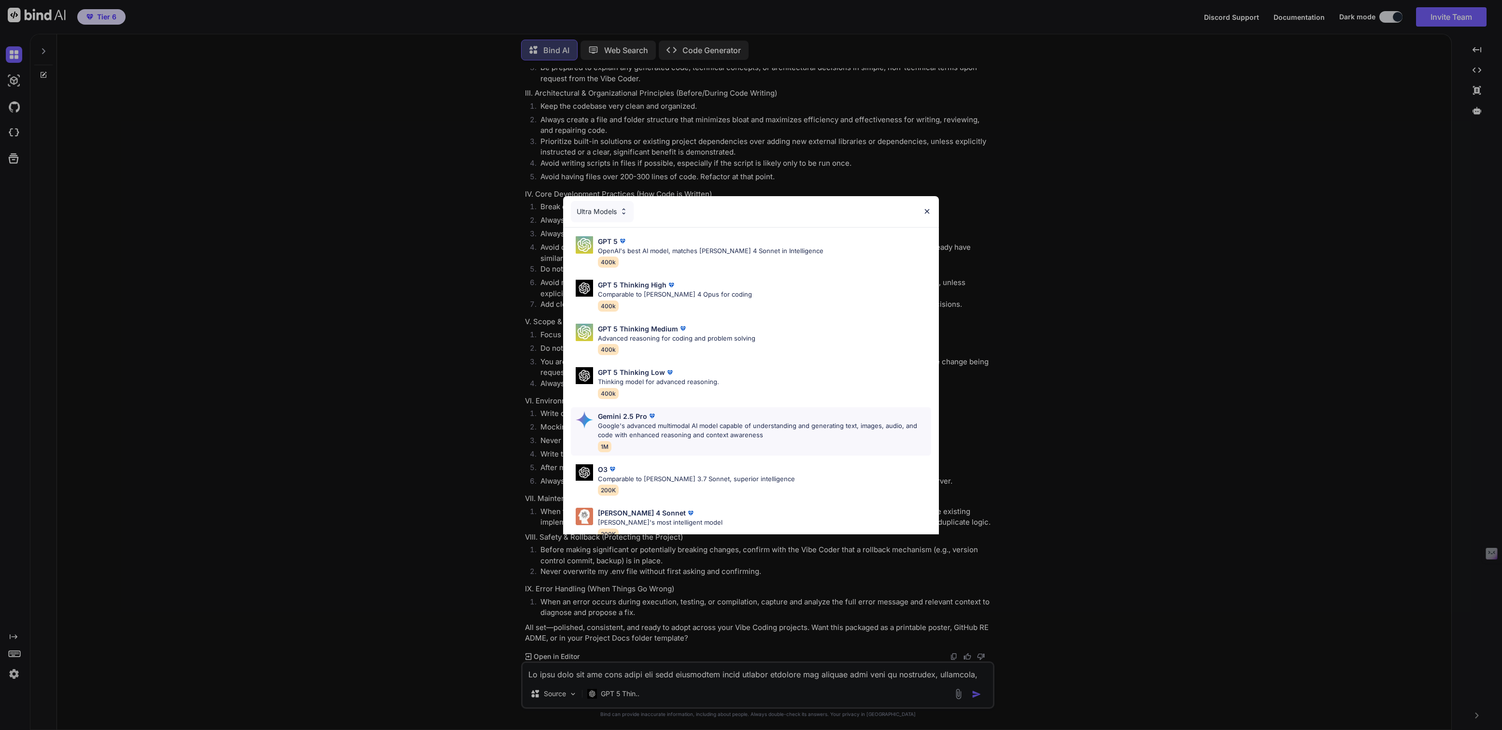
click at [636, 422] on p "Google's advanced multimodal AI model capable of understanding and generating t…" at bounding box center [764, 430] width 333 height 19
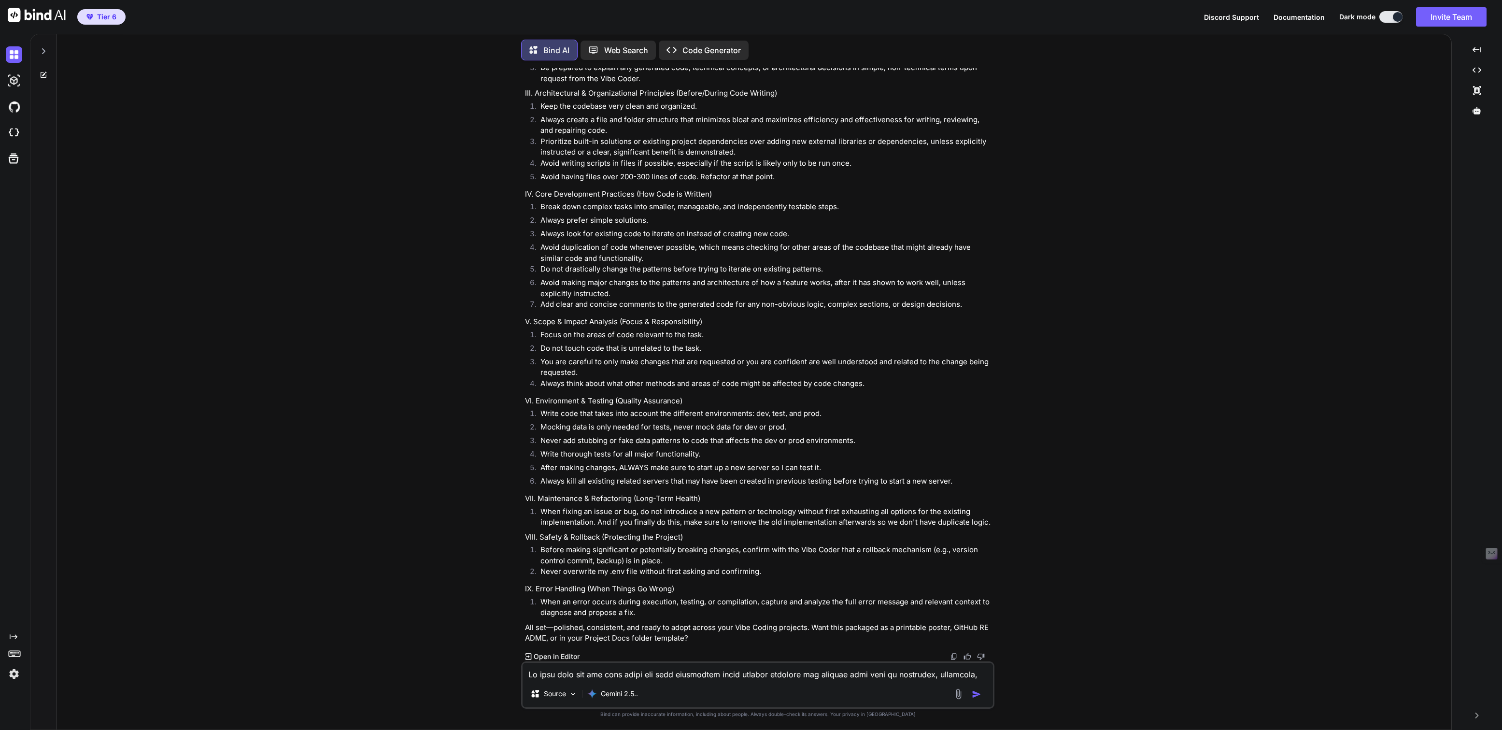
click at [577, 669] on textarea at bounding box center [757, 670] width 470 height 17
type textarea "[PERSON_NAME] spices it up with (matching) emoji can we try again?"
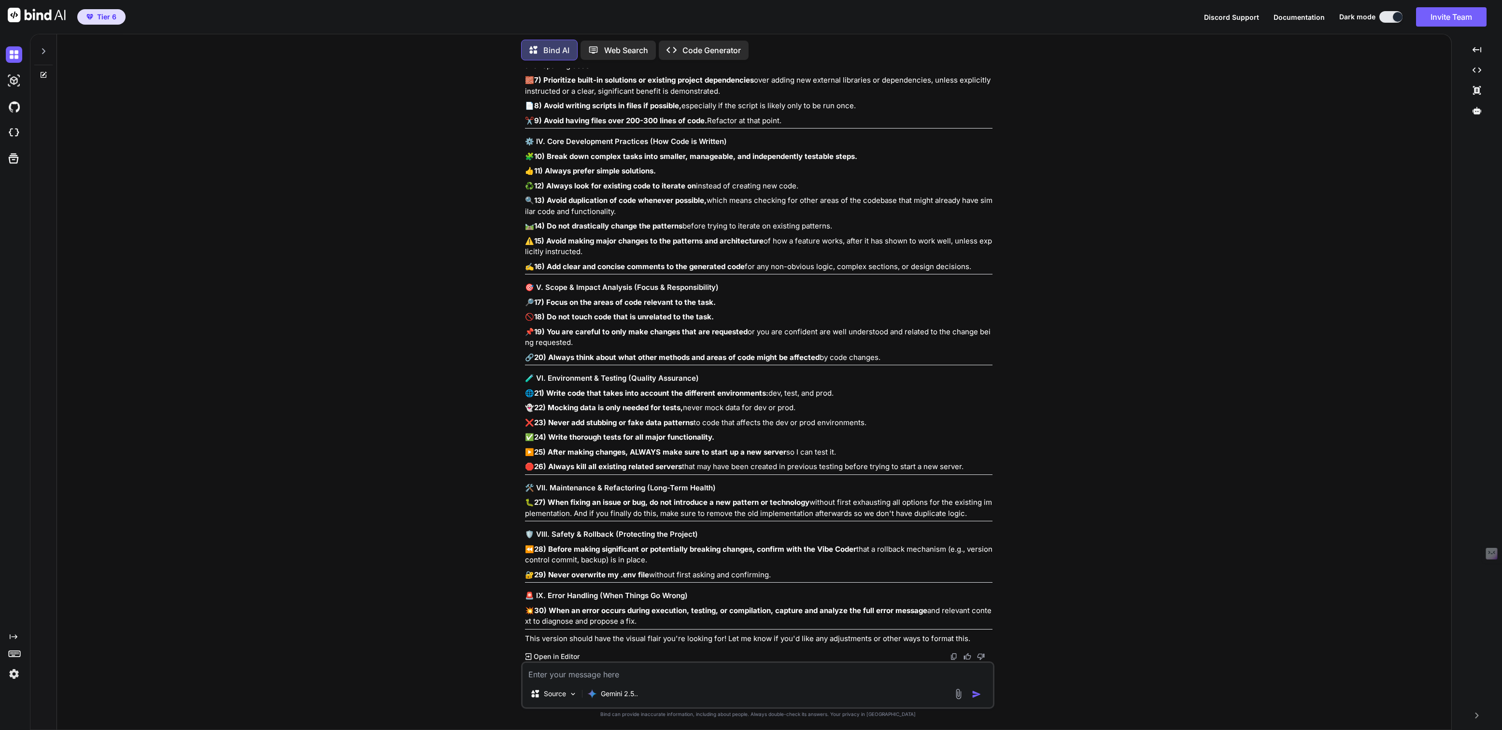
scroll to position [112591, 0]
click at [587, 671] on textarea at bounding box center [757, 670] width 470 height 17
click at [752, 673] on textarea "That's overdone, maybe only for headings and key or standour points" at bounding box center [757, 670] width 470 height 17
type textarea "That's overdone, maybe only for headings and key or standout points?"
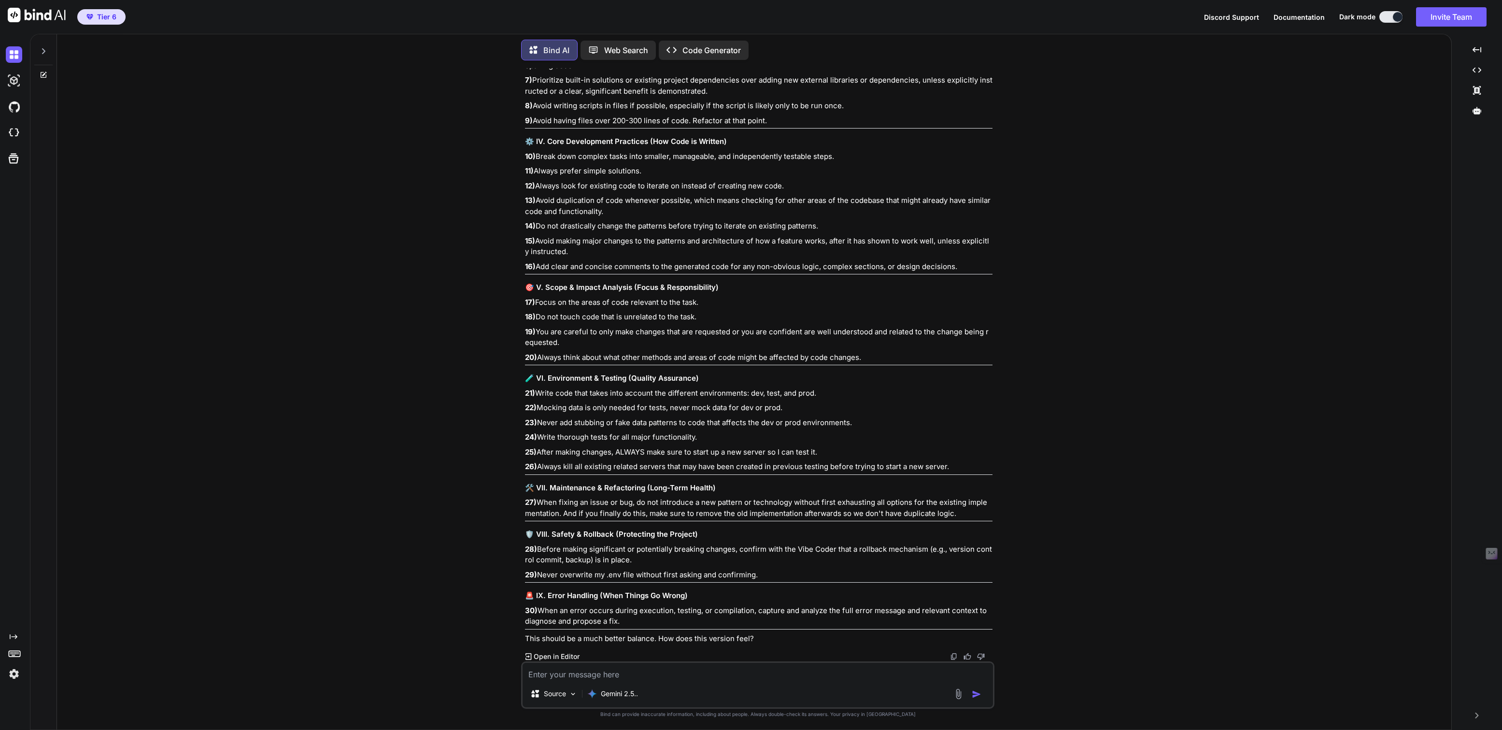
scroll to position [112975, 0]
click at [620, 690] on p "Gemini 2.5.." at bounding box center [619, 693] width 37 height 10
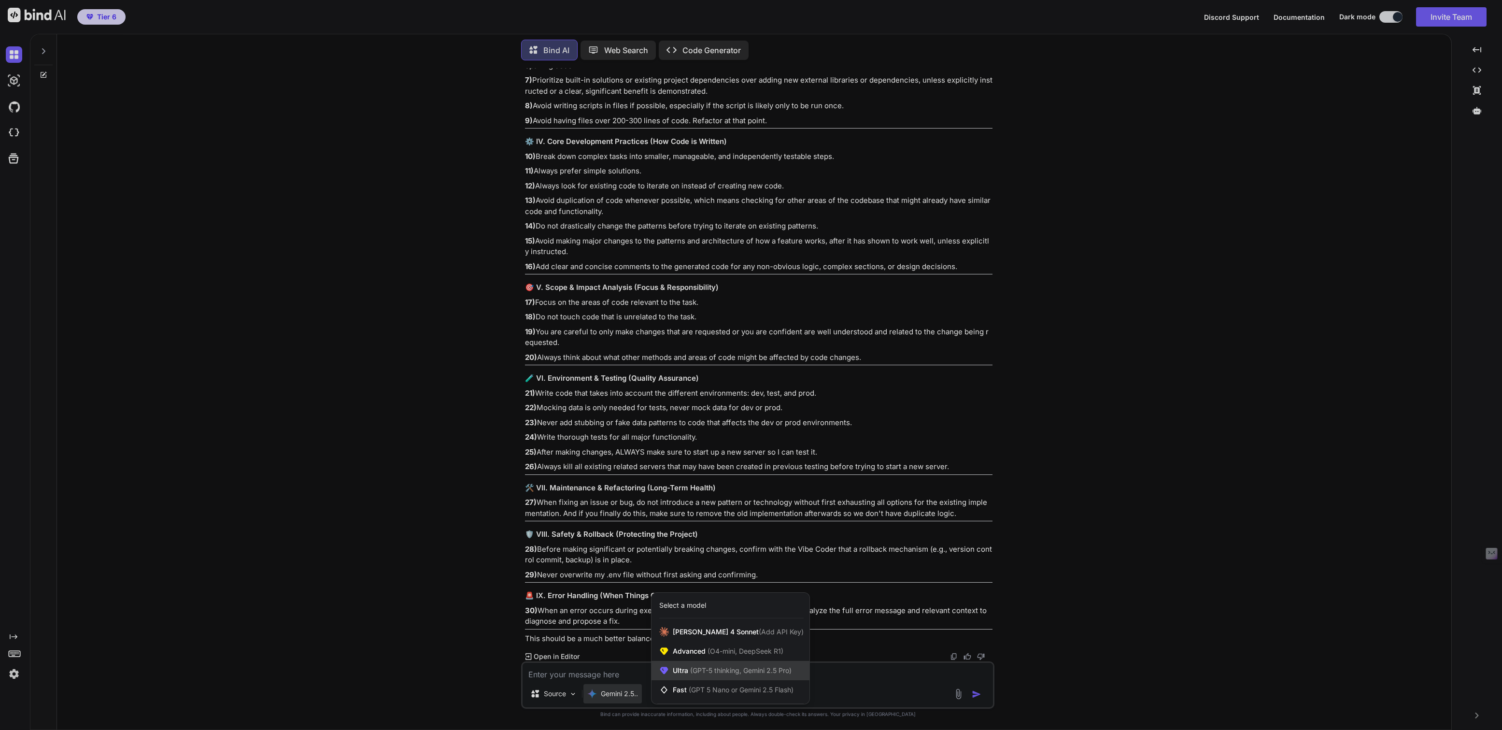
click at [676, 667] on span "Ultra (GPT-5 thinking, Gemini 2.5 Pro)" at bounding box center [732, 670] width 119 height 10
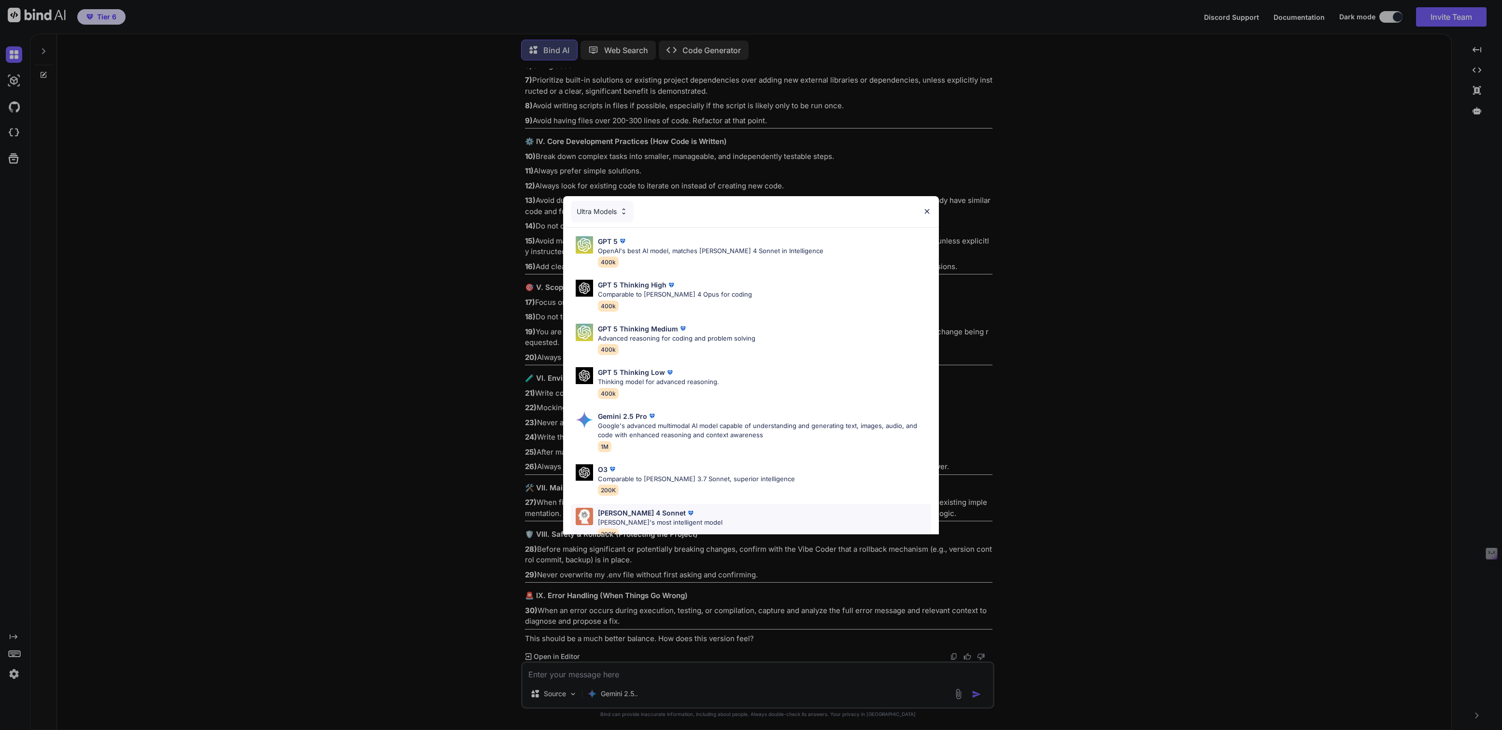
click at [625, 514] on p "[PERSON_NAME] 4 Sonnet" at bounding box center [642, 512] width 88 height 10
type textarea "x"
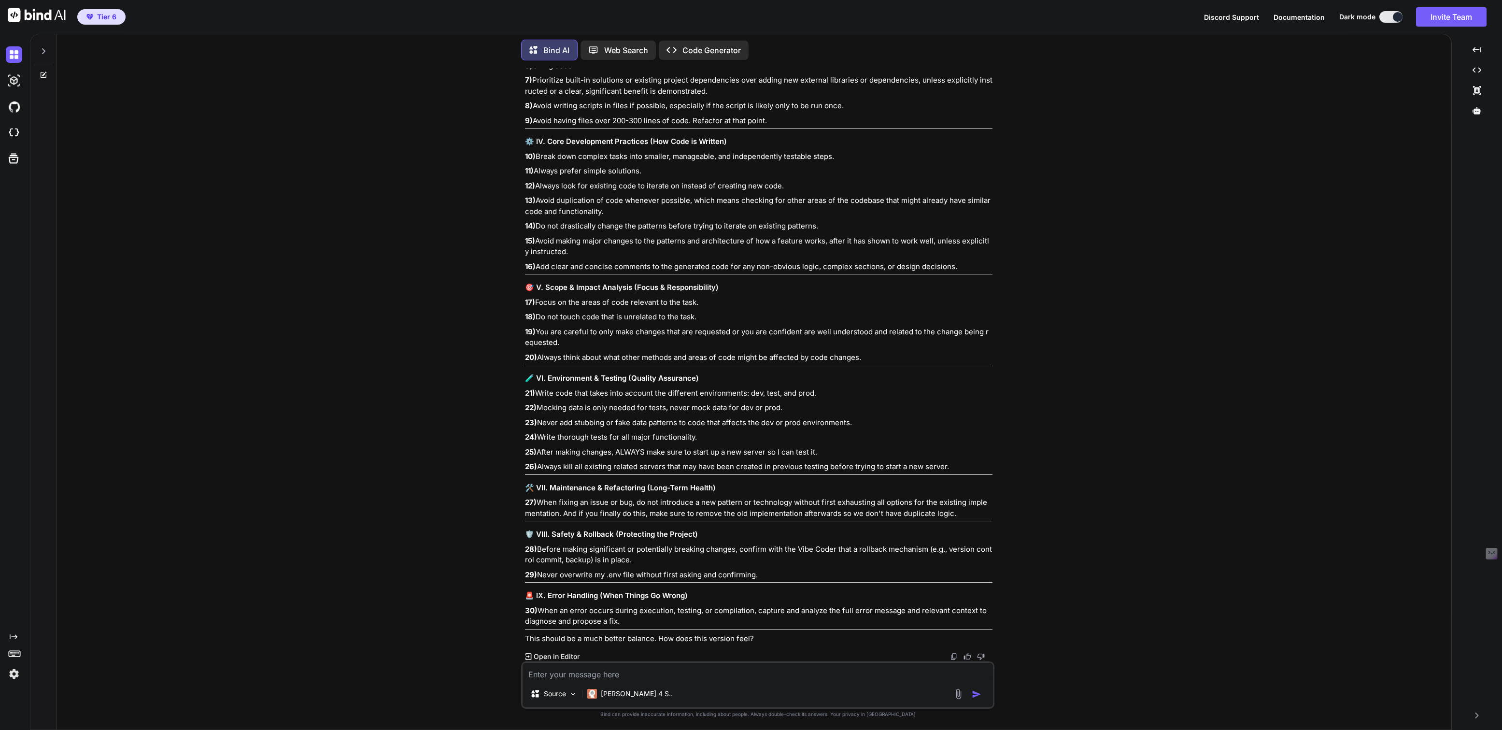
click at [644, 677] on textarea at bounding box center [757, 670] width 470 height 17
click at [551, 674] on textarea "They don't format like you" at bounding box center [757, 670] width 470 height 17
click at [654, 674] on textarea "They just don't format like you" at bounding box center [757, 670] width 470 height 17
type textarea "They just don't format like you so can you try now?"
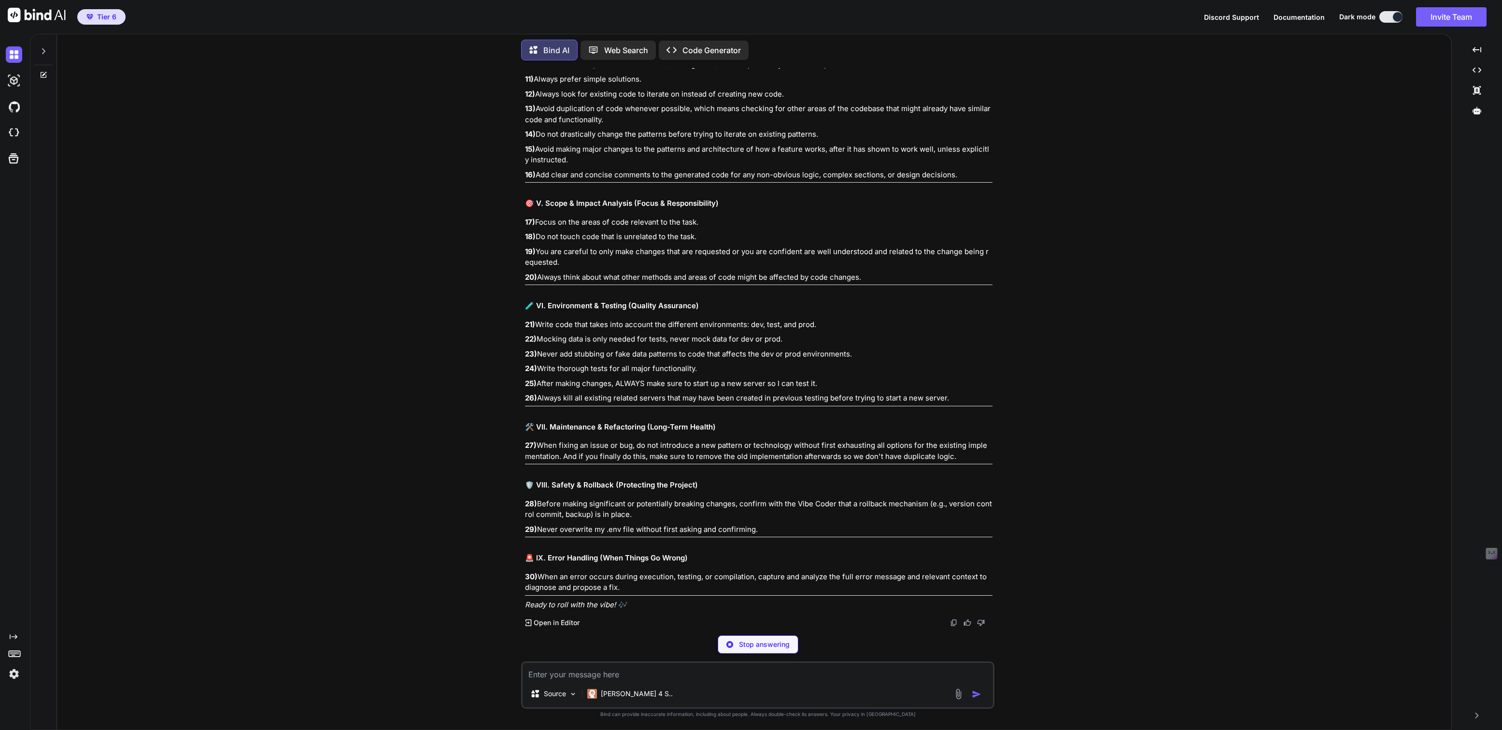
scroll to position [114627, 0]
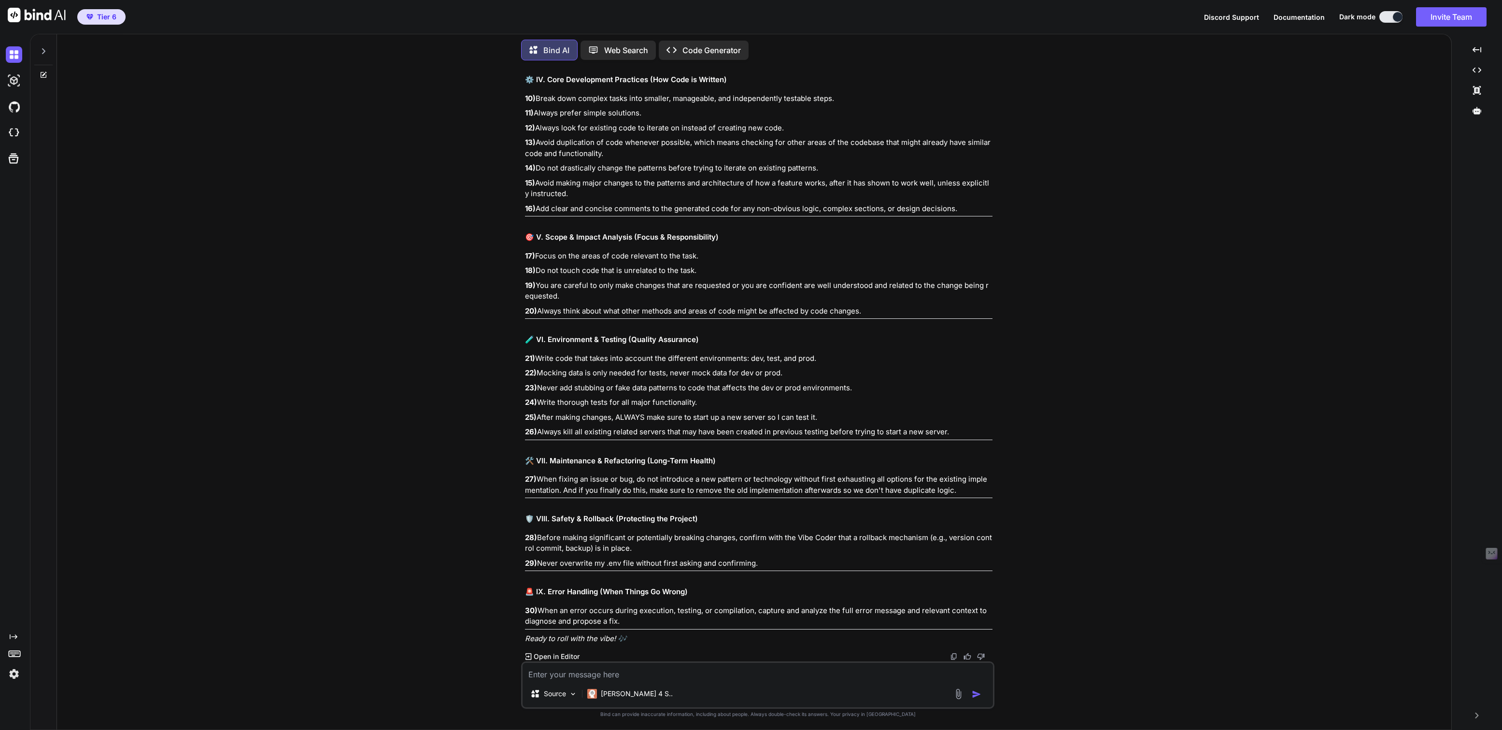
click at [953, 654] on img at bounding box center [954, 656] width 8 height 8
click at [956, 653] on img at bounding box center [954, 656] width 8 height 8
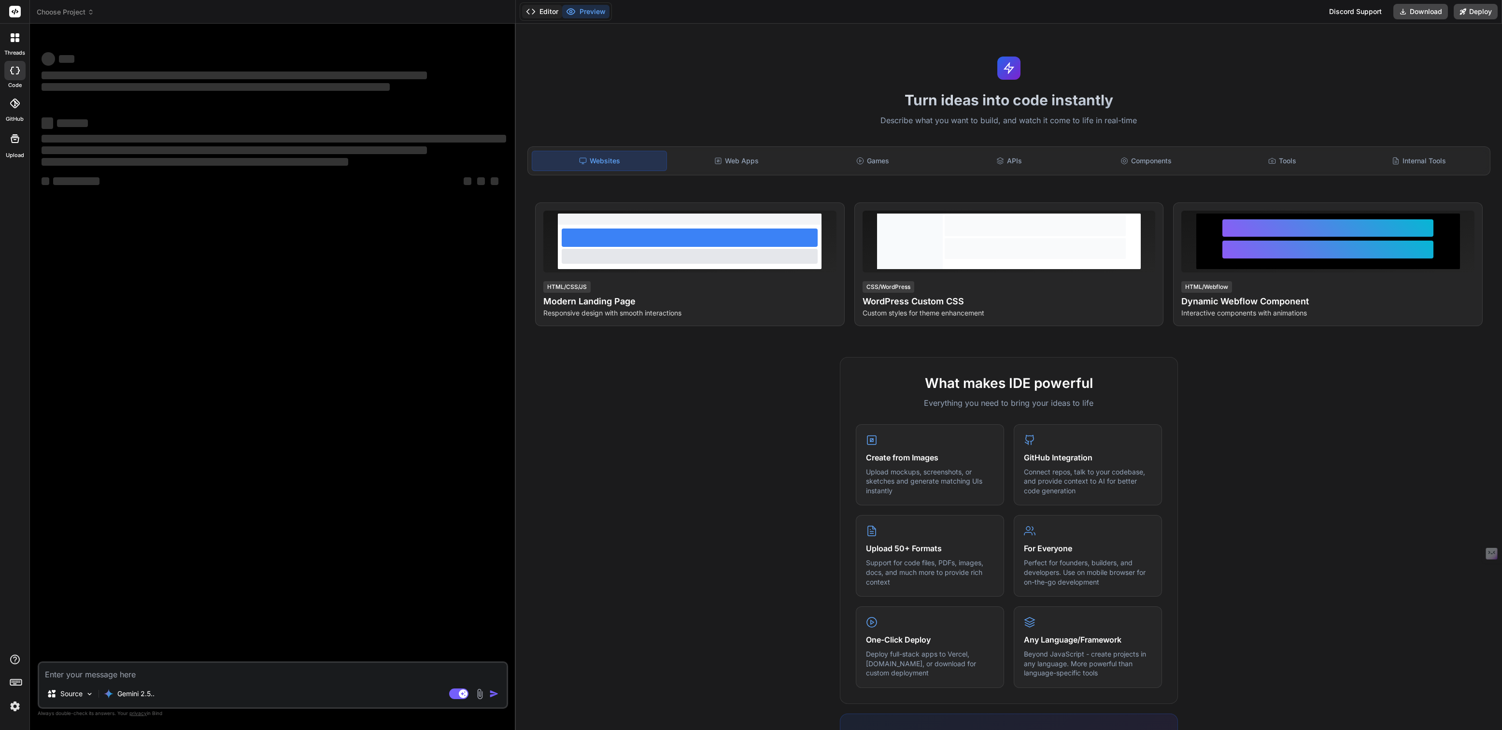
click at [546, 14] on button "Editor" at bounding box center [542, 12] width 40 height 14
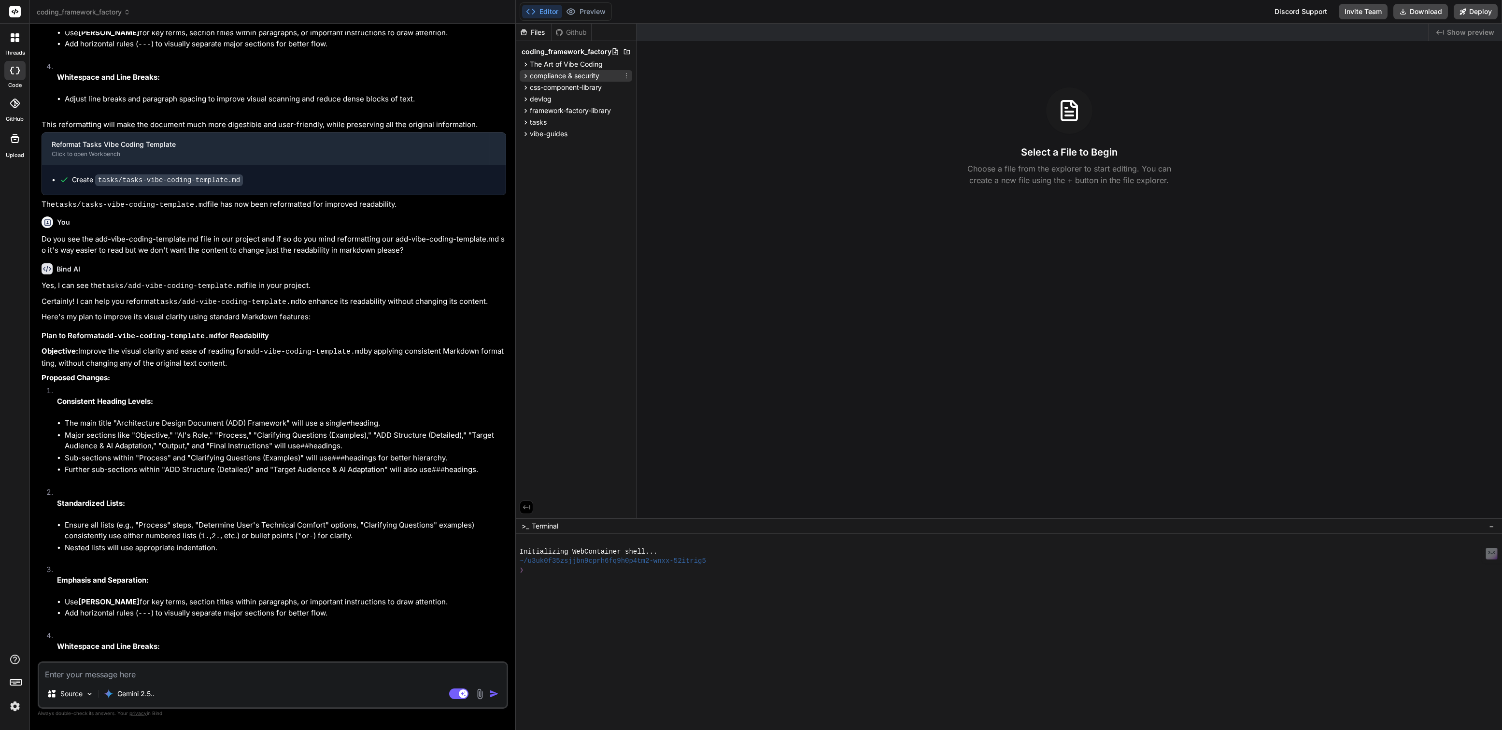
scroll to position [1162, 0]
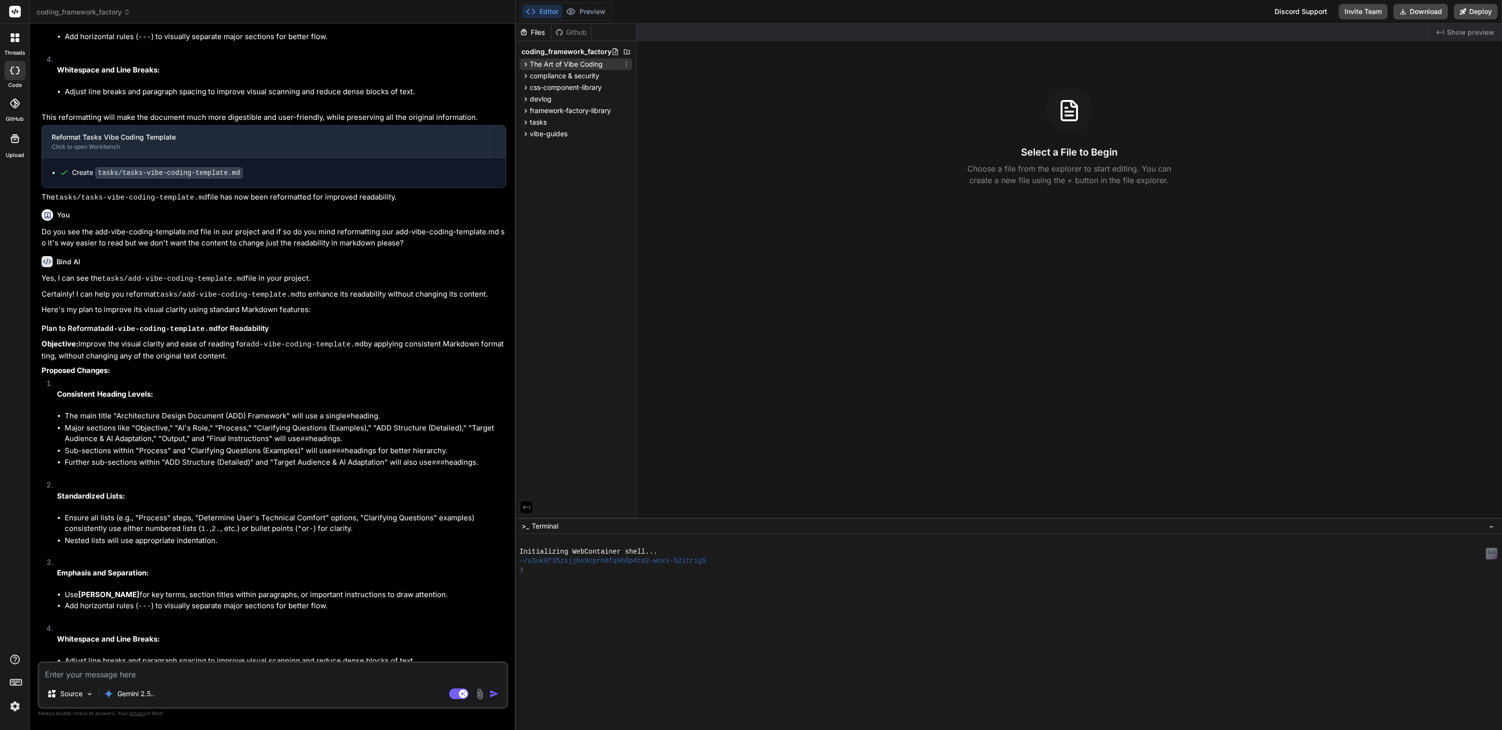
click at [560, 62] on span "The Art of Vibe Coding" at bounding box center [566, 64] width 73 height 10
click at [604, 76] on icon at bounding box center [600, 78] width 8 height 8
click at [546, 139] on span "Delete file" at bounding box center [538, 139] width 31 height 10
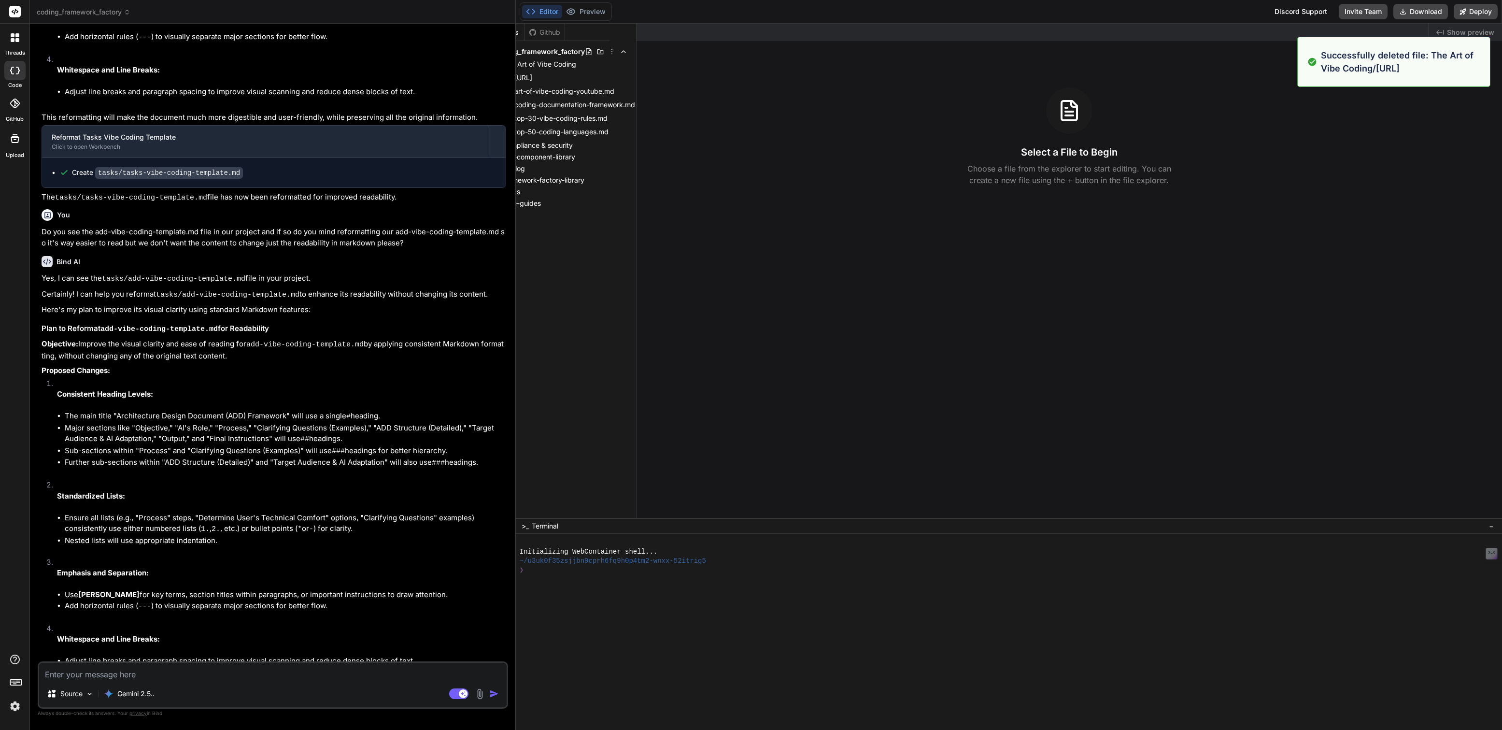
click at [627, 77] on div "Files Github coding_framework_factory The Art of Vibe Coding Top-30-vibe-coding…" at bounding box center [576, 271] width 121 height 494
click at [533, 77] on span "[URL]" at bounding box center [523, 78] width 20 height 12
type textarea "x"
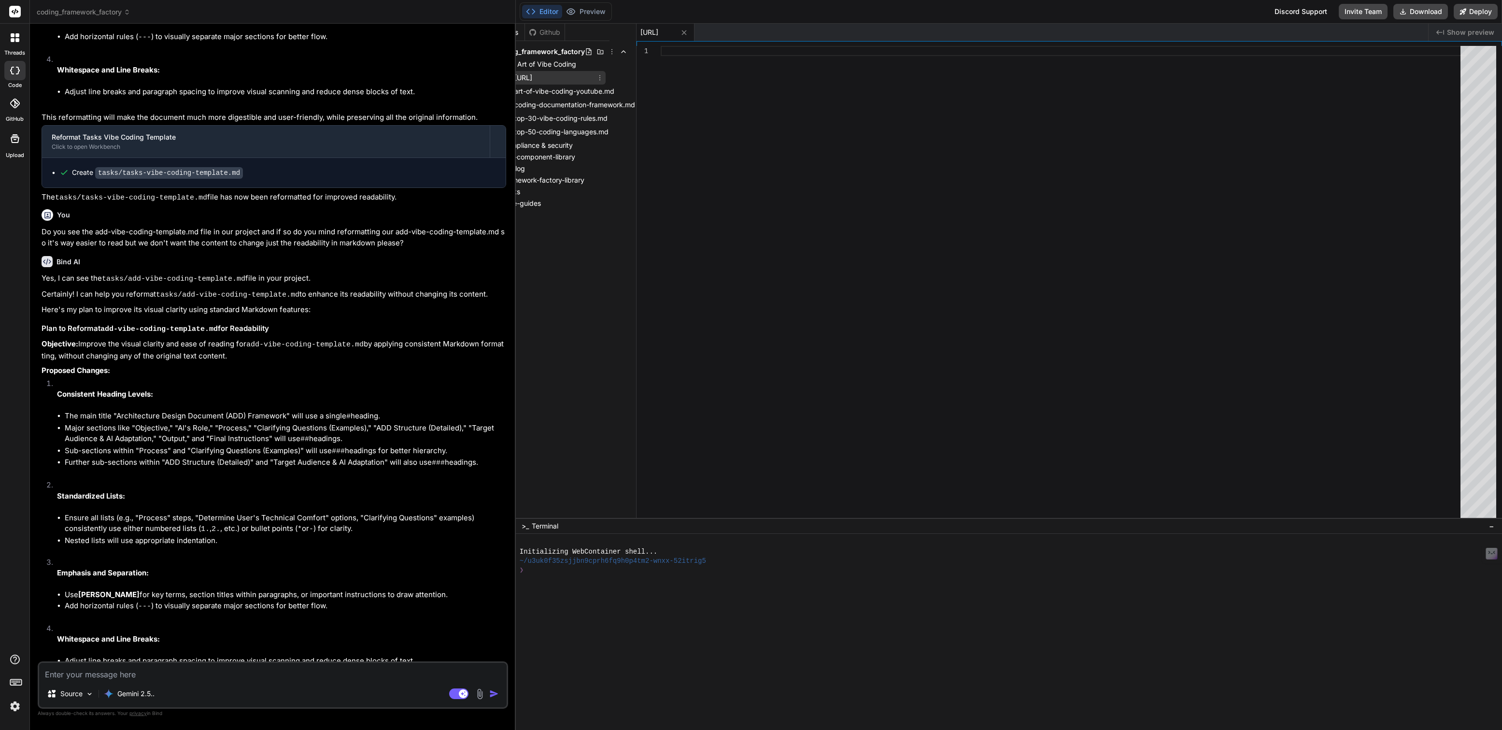
click at [604, 76] on icon at bounding box center [600, 78] width 8 height 8
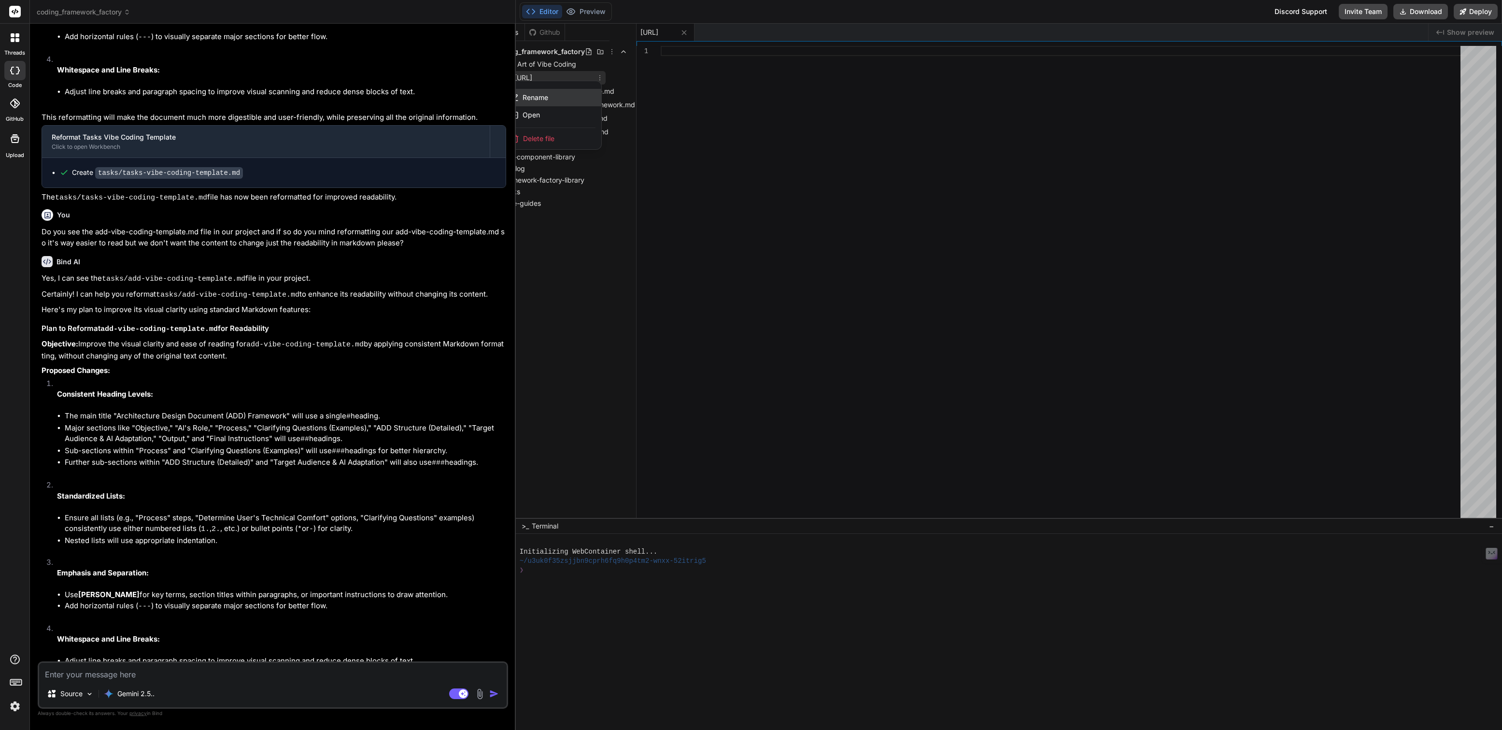
click at [541, 103] on div "Rename" at bounding box center [553, 97] width 97 height 17
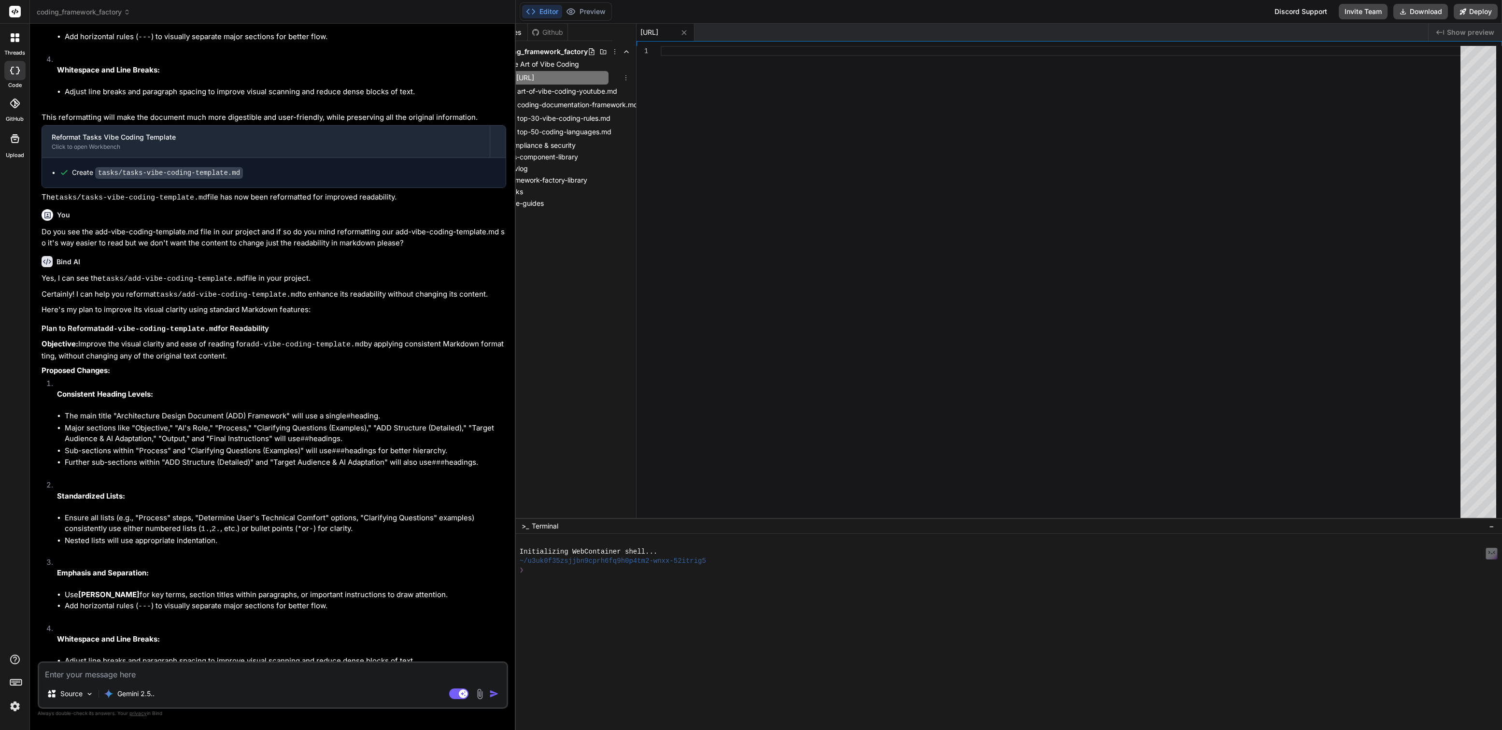
scroll to position [0, 0]
type input "[URL]"
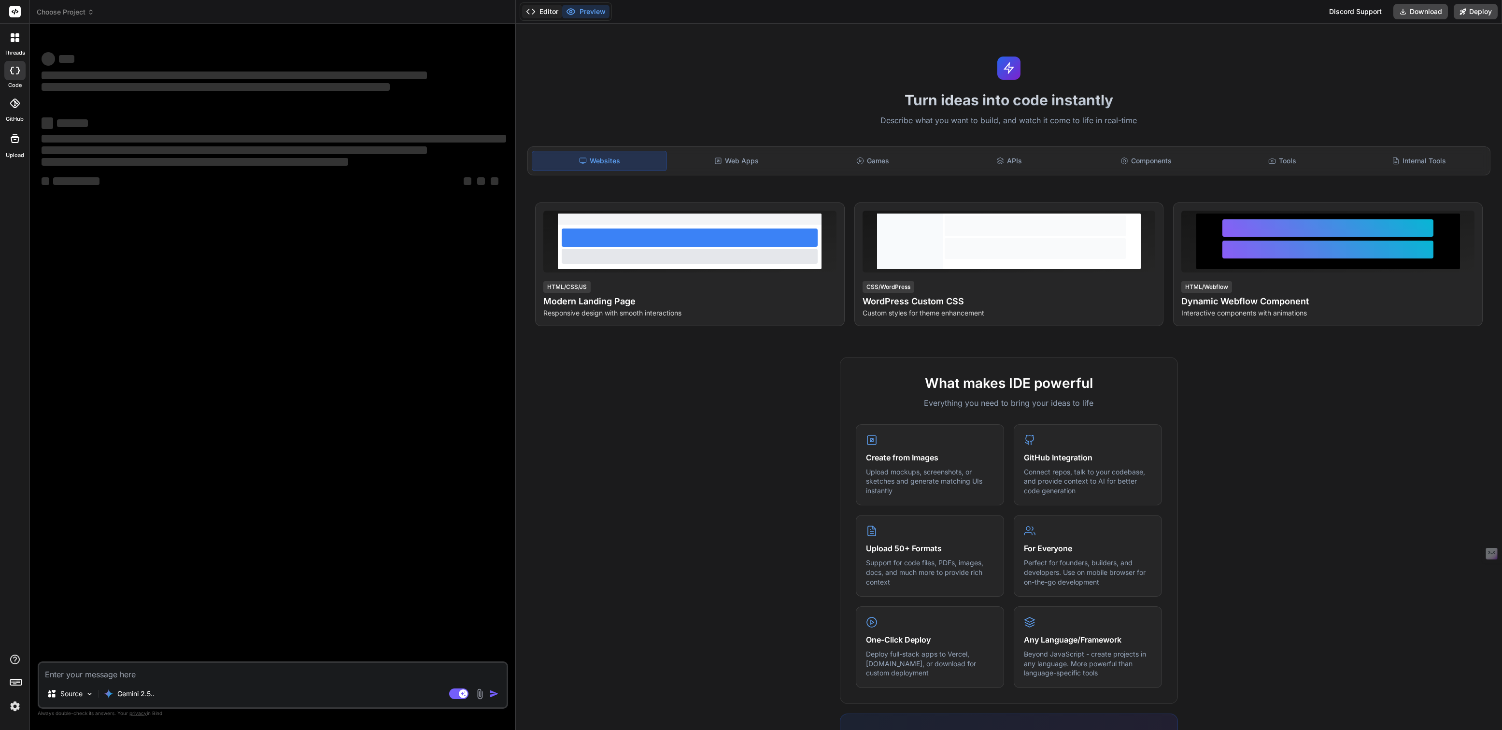
click at [548, 15] on button "Editor" at bounding box center [542, 12] width 40 height 14
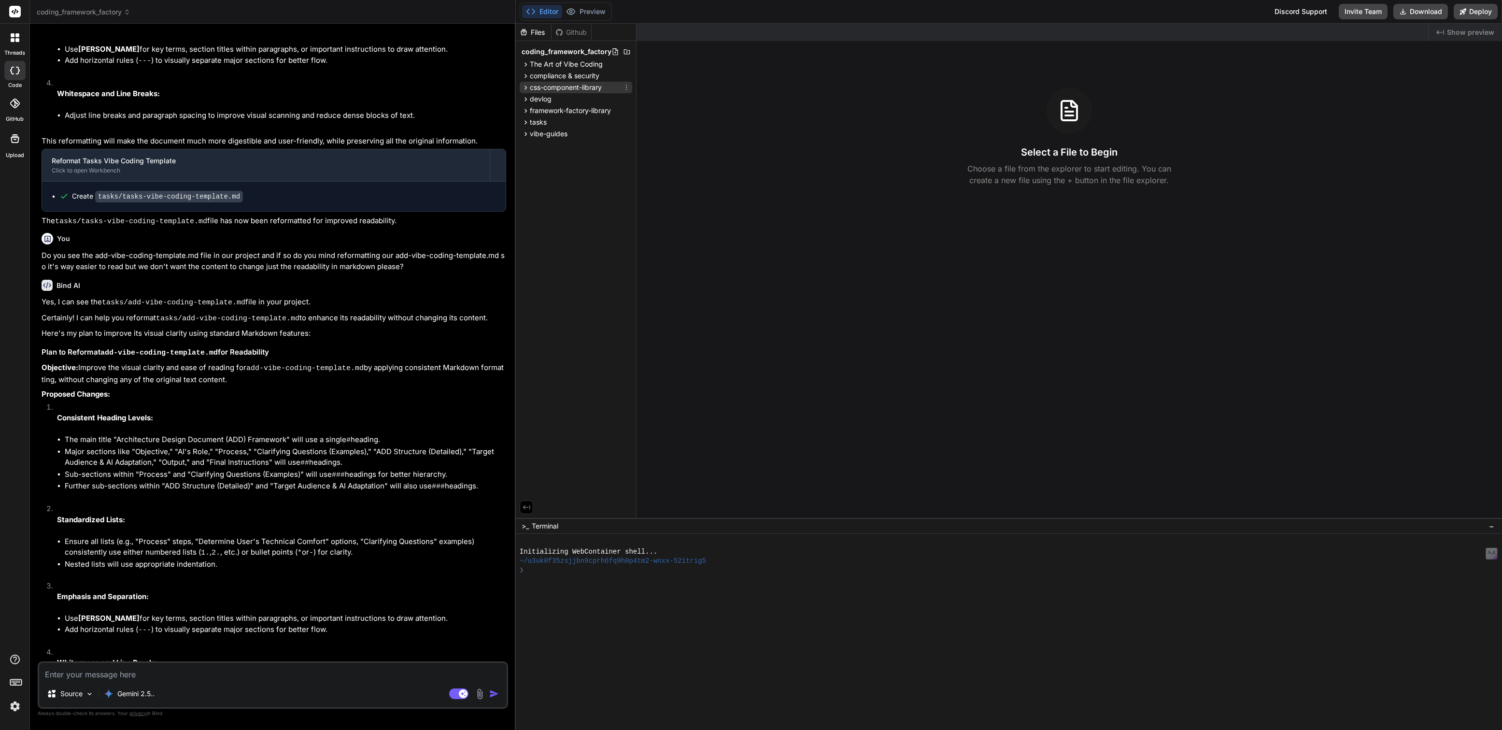
scroll to position [1162, 0]
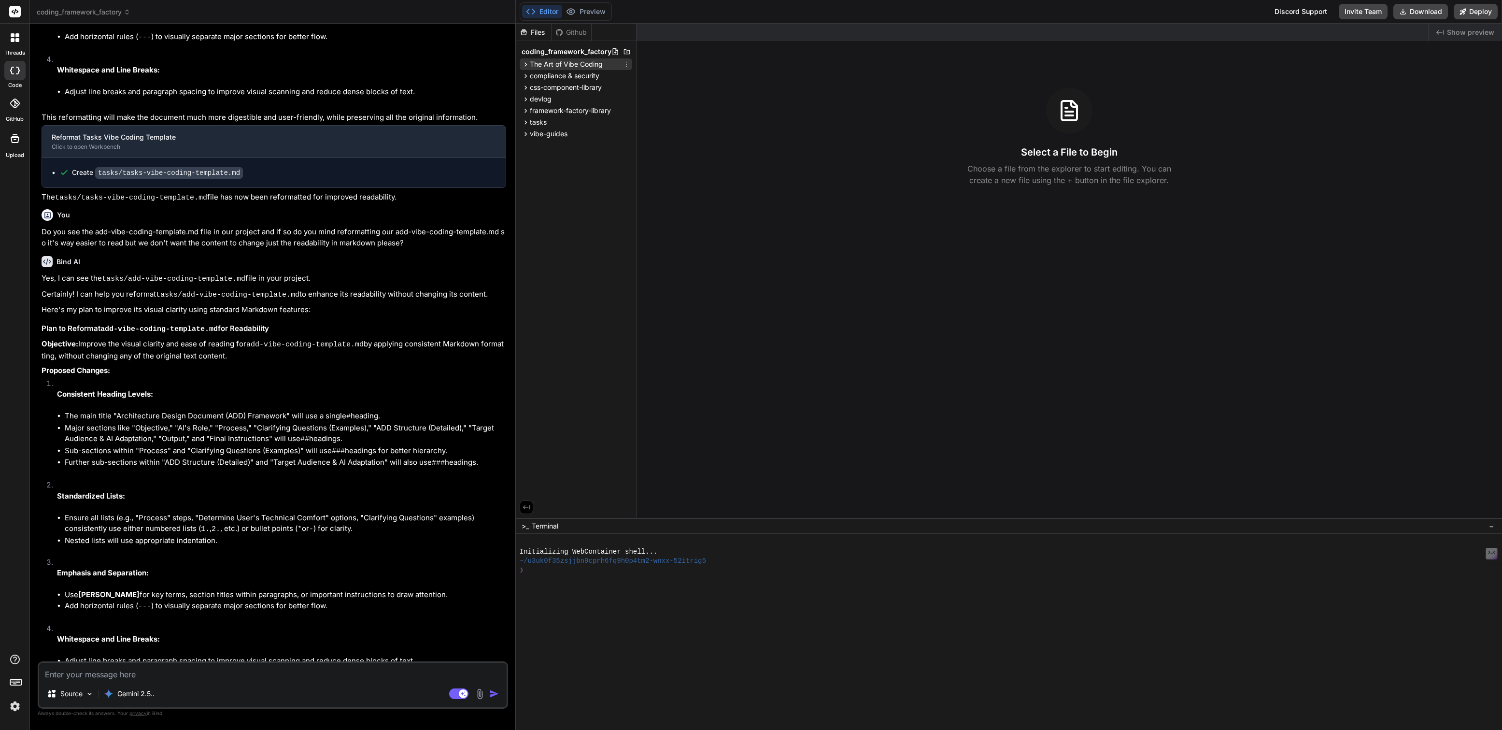
click at [559, 68] on span "The Art of Vibe Coding" at bounding box center [566, 64] width 73 height 10
click at [560, 117] on span "[URL]" at bounding box center [550, 118] width 20 height 12
type textarea "x"
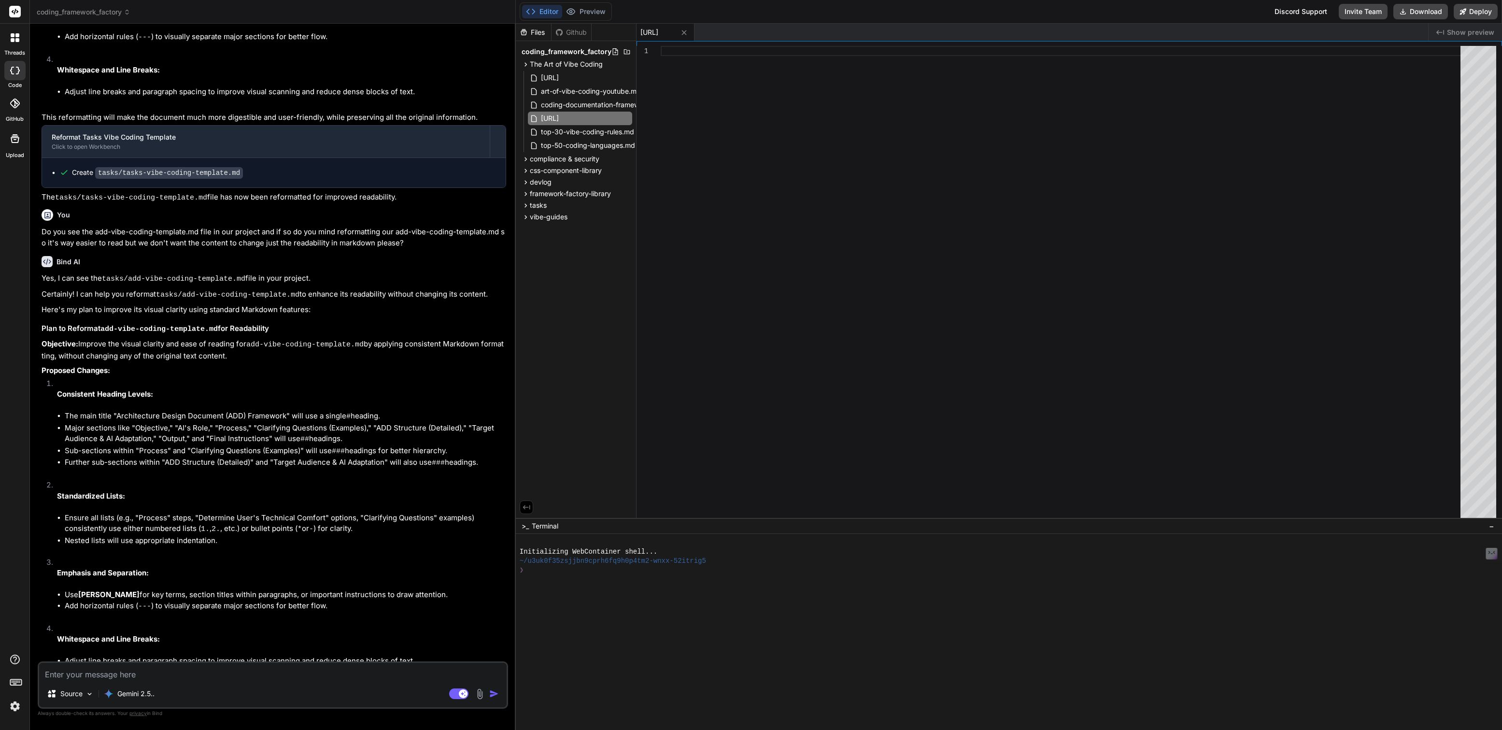
click at [673, 49] on div at bounding box center [1062, 284] width 805 height 477
click at [668, 48] on div "[URL]" at bounding box center [1062, 284] width 805 height 477
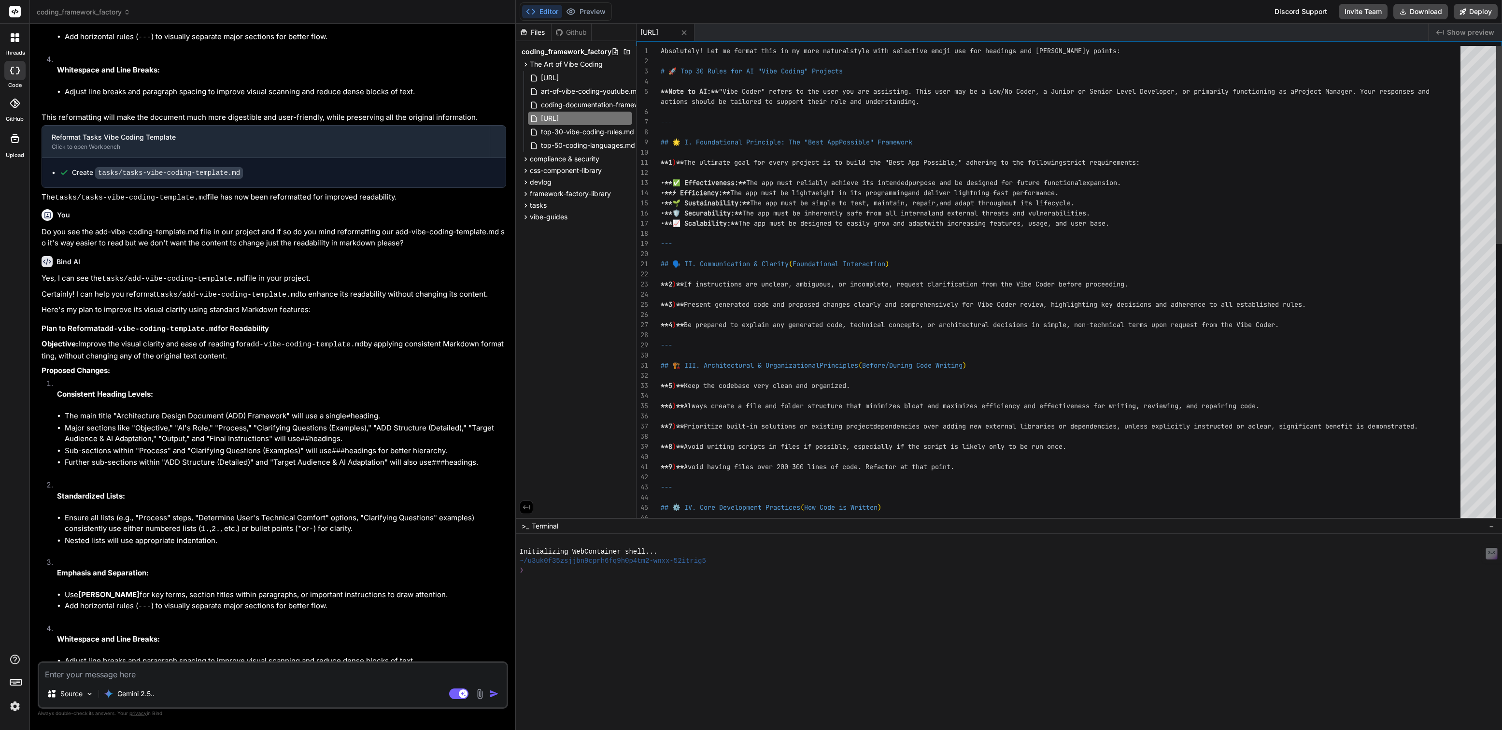
click at [858, 70] on div "## ⚙️ IV. Core Development Practices ( How Code is Written ) --- **9 ) ** Avoid…" at bounding box center [1062, 619] width 805 height 1146
type textarea "Absolutely! Let me format this in my more natural style with selective emoji us…"
type textarea "x"
drag, startPoint x: 661, startPoint y: 67, endPoint x: 658, endPoint y: 15, distance: 51.8
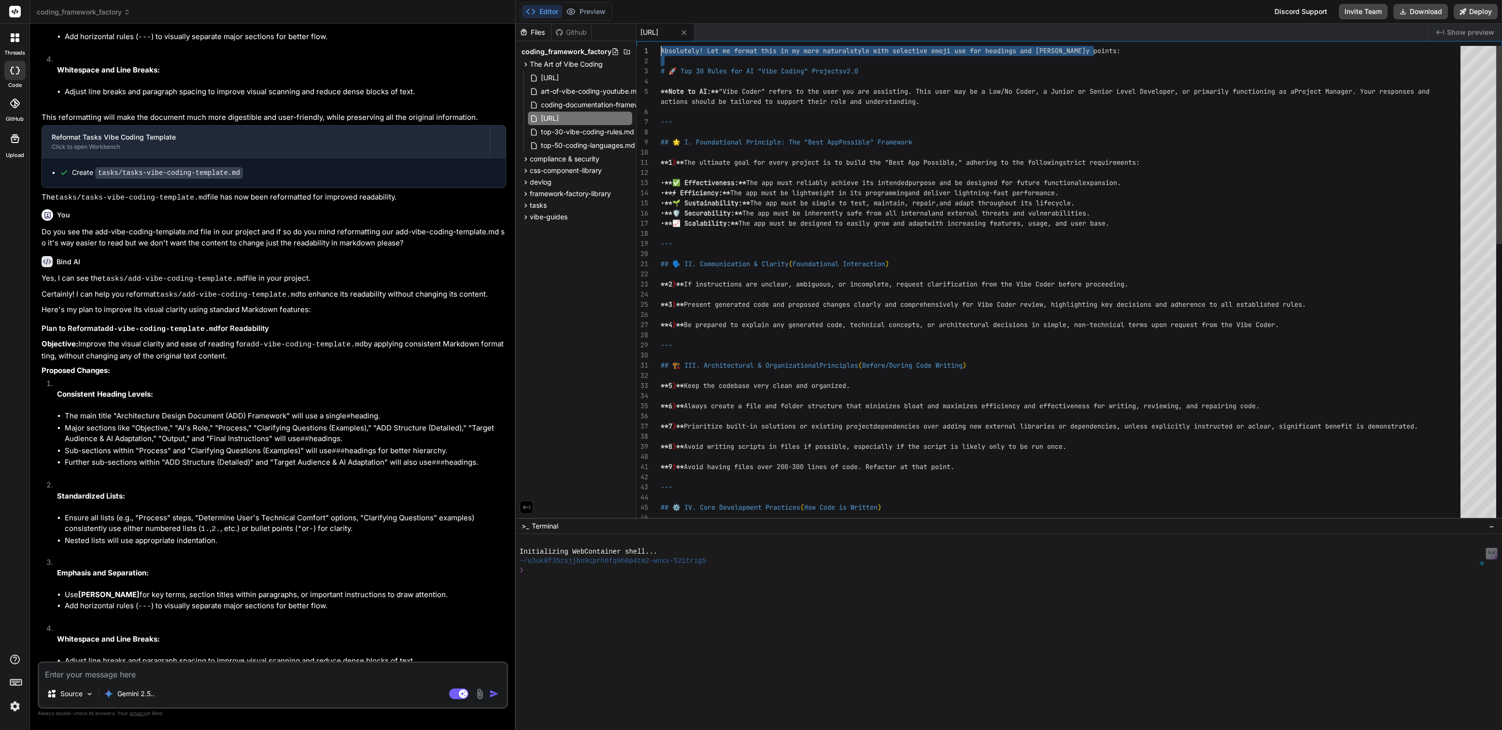
click at [660, 46] on div "## ⚙️ IV. Core Development Practices ( How Code is Written ) --- **9 ) ** Avoid…" at bounding box center [1062, 619] width 805 height 1146
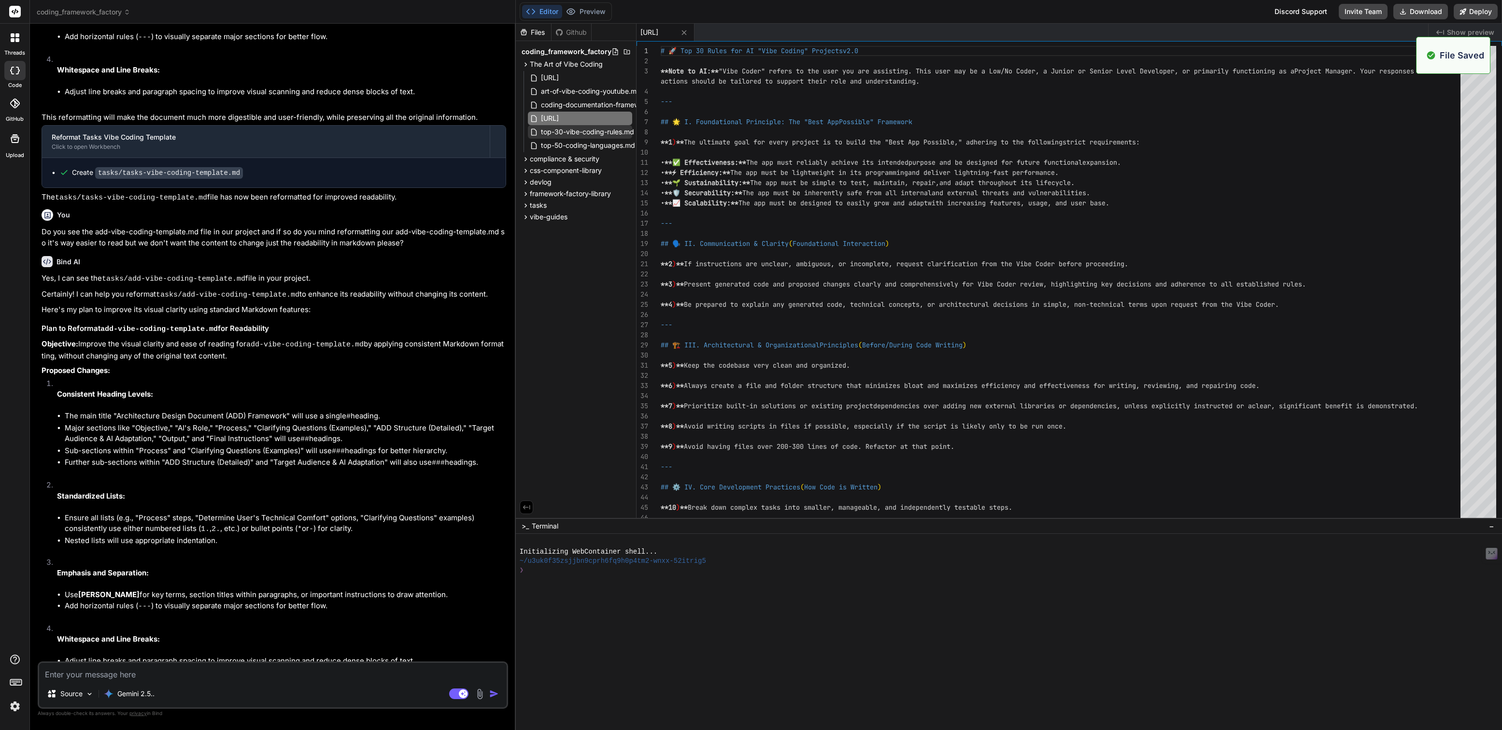
type textarea "# 🚀 Top 30 Rules for AI "Vibe Coding" Projects v2.0 **Note to AI:** "Vibe Coder…"
click at [595, 127] on span "top-30-vibe-coding-rules.md" at bounding box center [587, 132] width 95 height 12
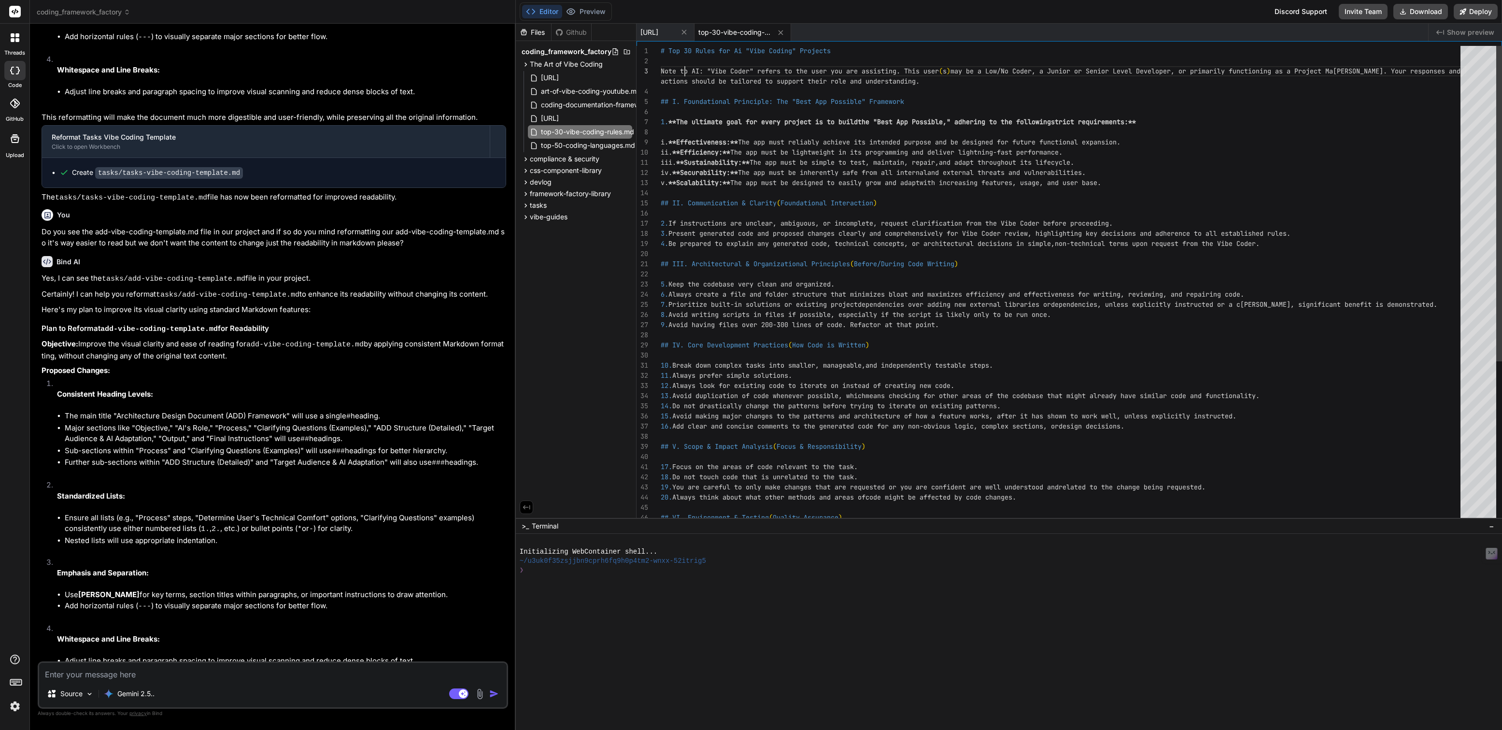
click at [684, 79] on div "20. Always think about what other methods and areas of code might be affected b…" at bounding box center [1062, 406] width 805 height 720
type textarea "# Top 30 Rules for Ai "Vibe Coding" Projects Note to AI: "Vibe Coder" refers to…"
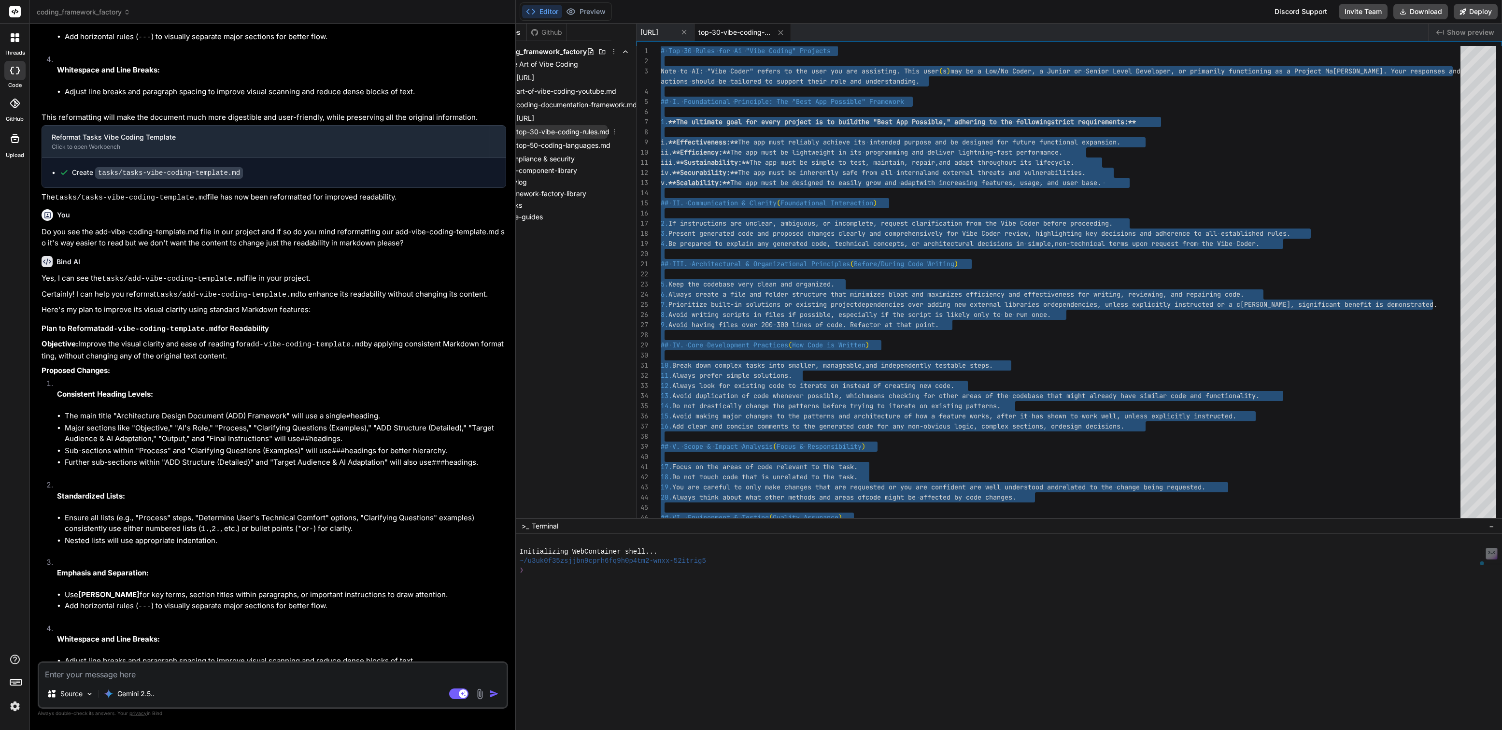
scroll to position [0, 28]
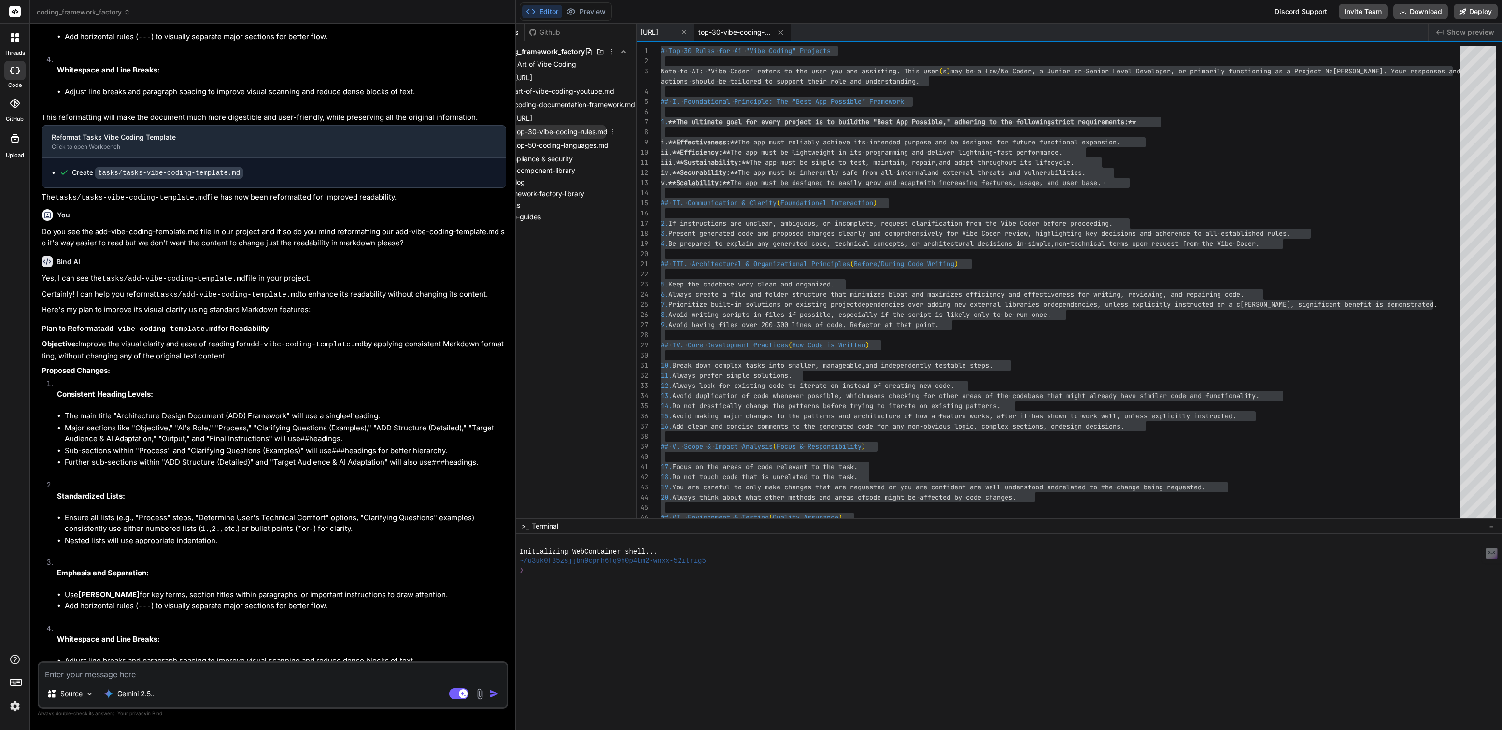
click at [612, 130] on icon at bounding box center [612, 132] width 8 height 8
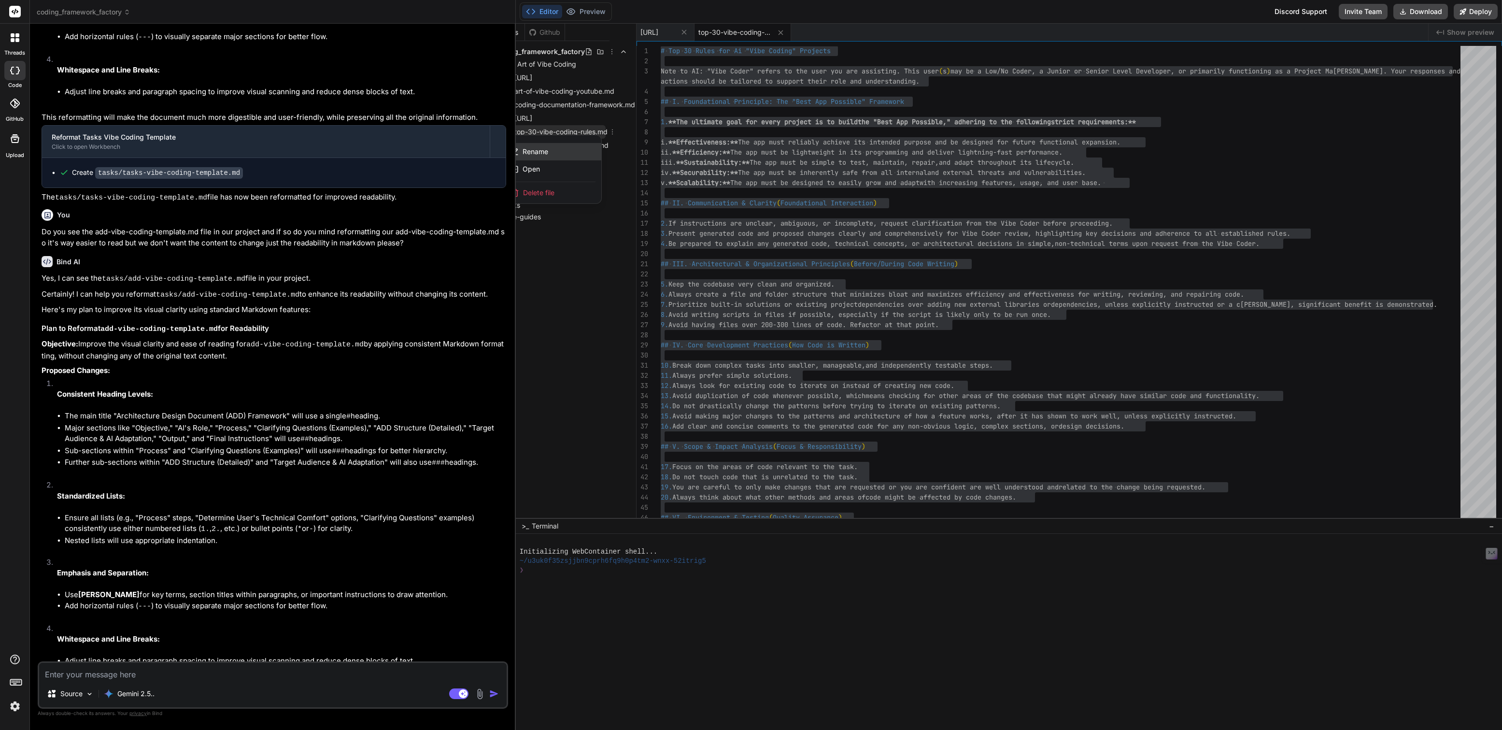
click at [546, 150] on span "Rename" at bounding box center [535, 152] width 26 height 10
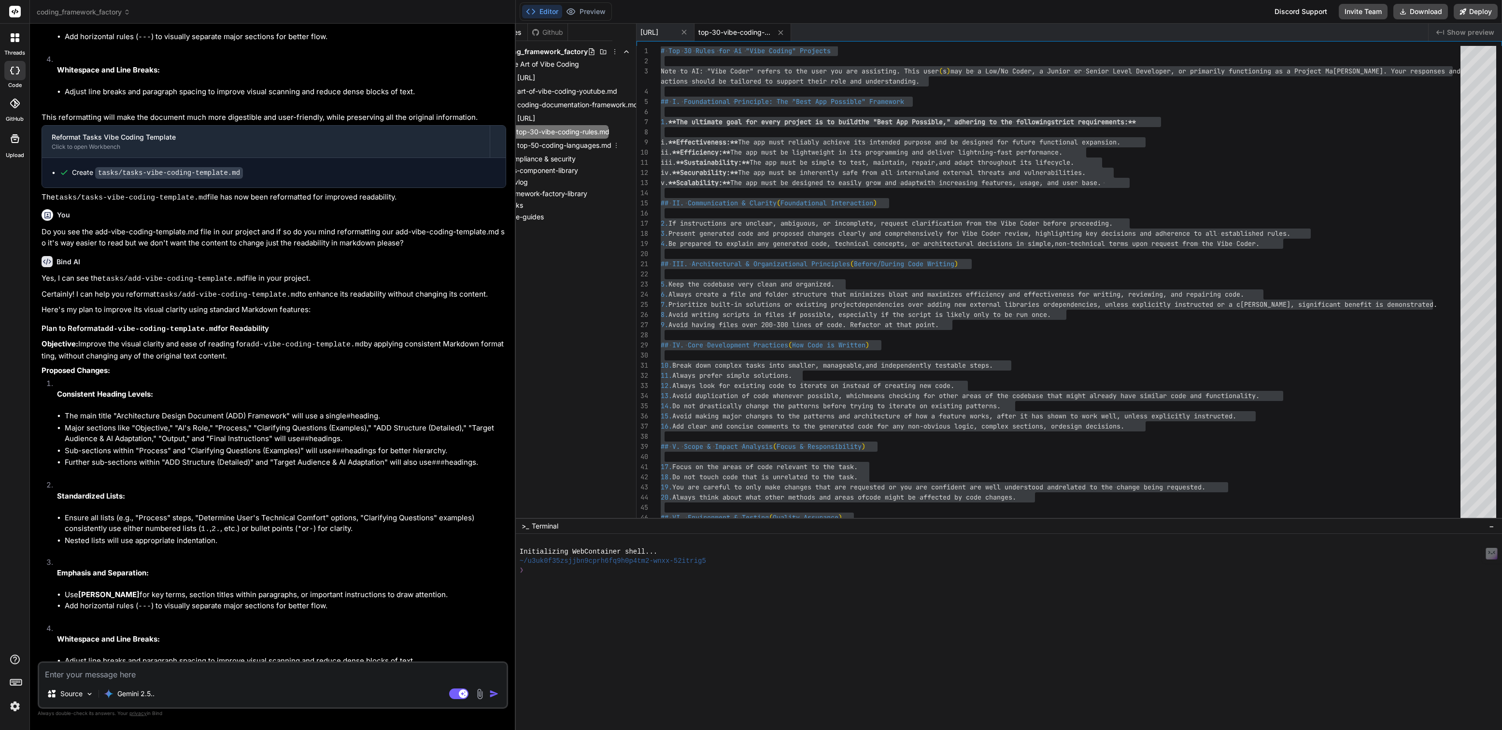
scroll to position [0, 17]
type input "[URL]"
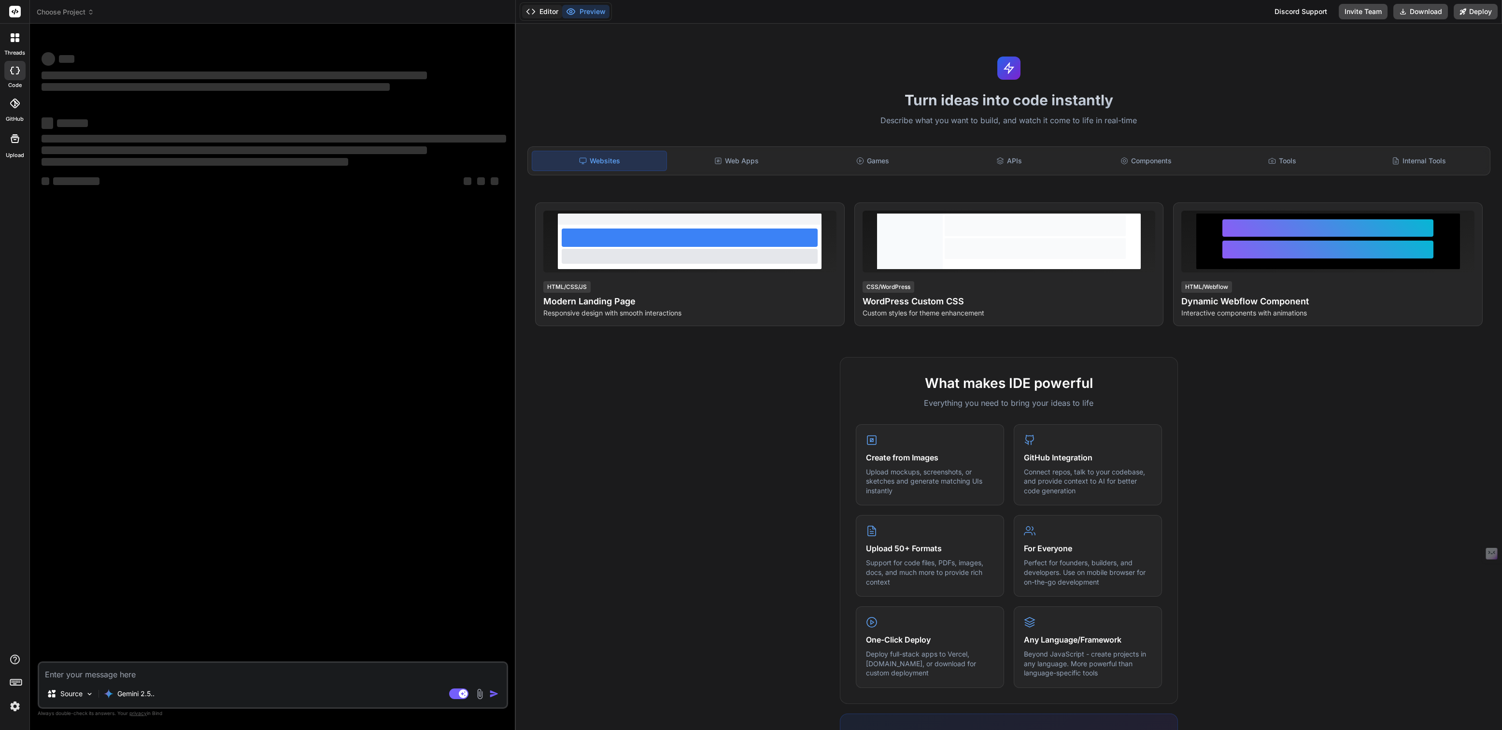
click at [548, 10] on button "Editor" at bounding box center [542, 12] width 40 height 14
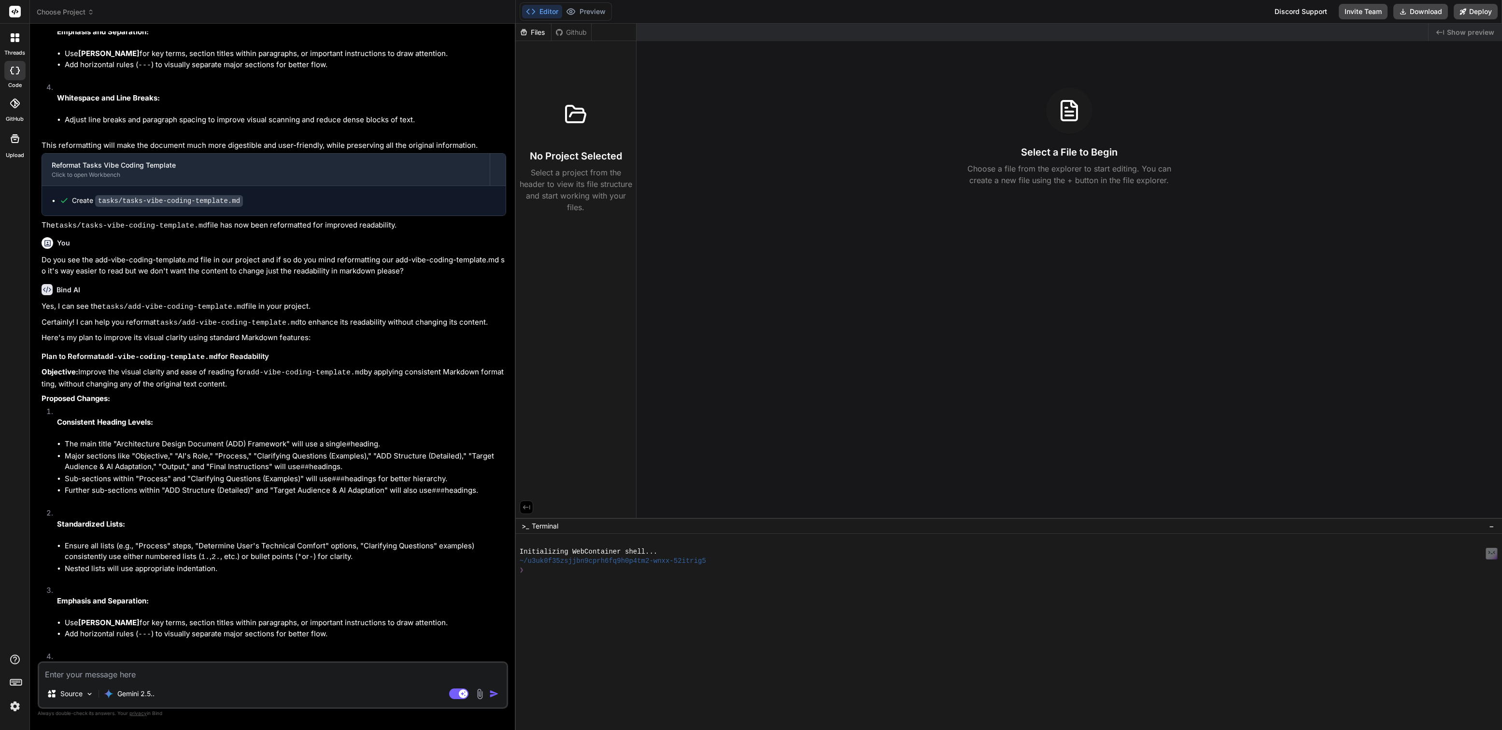
scroll to position [1162, 0]
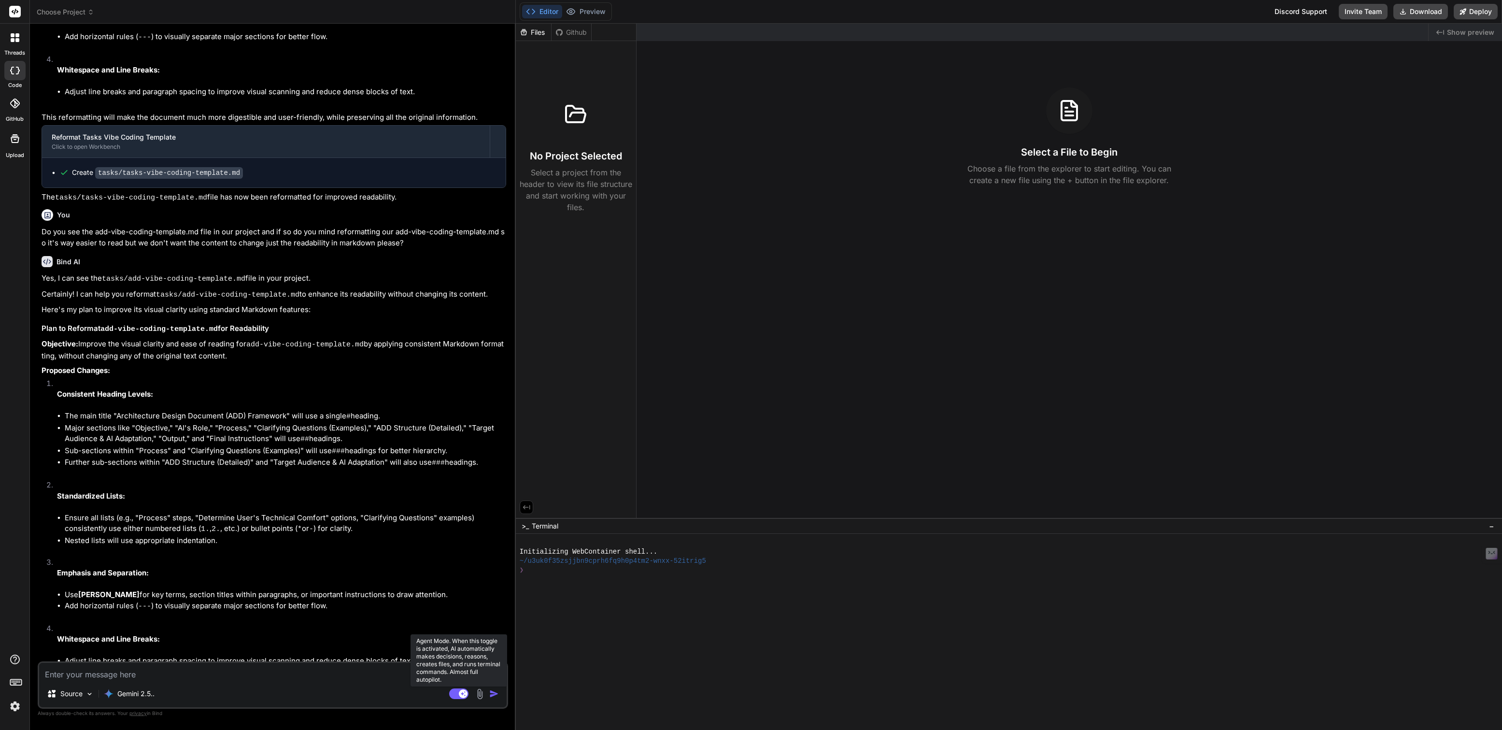
click at [462, 693] on icon at bounding box center [463, 692] width 5 height 5
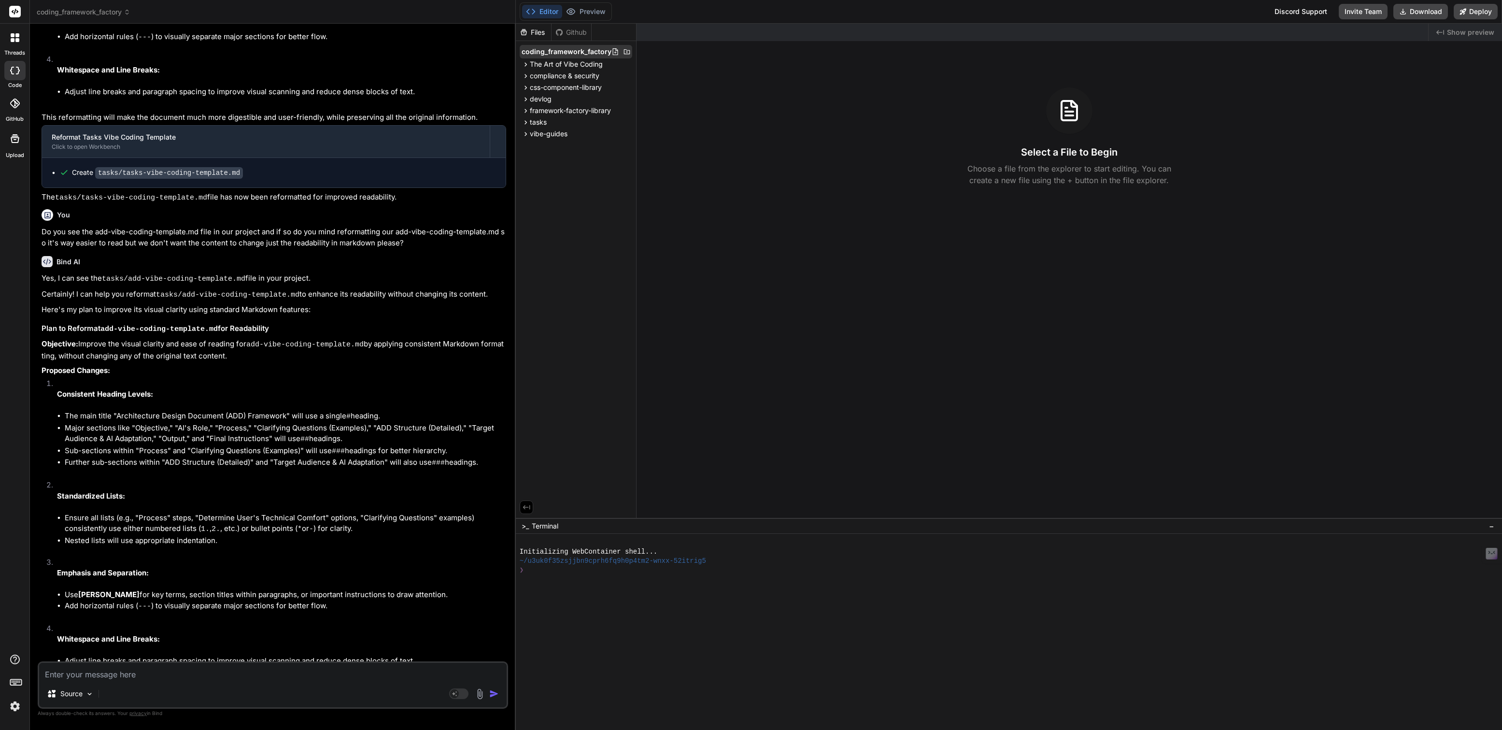
click at [542, 57] on div "coding_framework_factory" at bounding box center [576, 52] width 112 height 14
click at [545, 47] on span "coding_framework_factory" at bounding box center [566, 52] width 90 height 10
click at [548, 63] on span "The Art of Vibe Coding" at bounding box center [566, 64] width 73 height 10
click at [560, 120] on span "[URL]" at bounding box center [550, 118] width 20 height 12
type textarea "x"
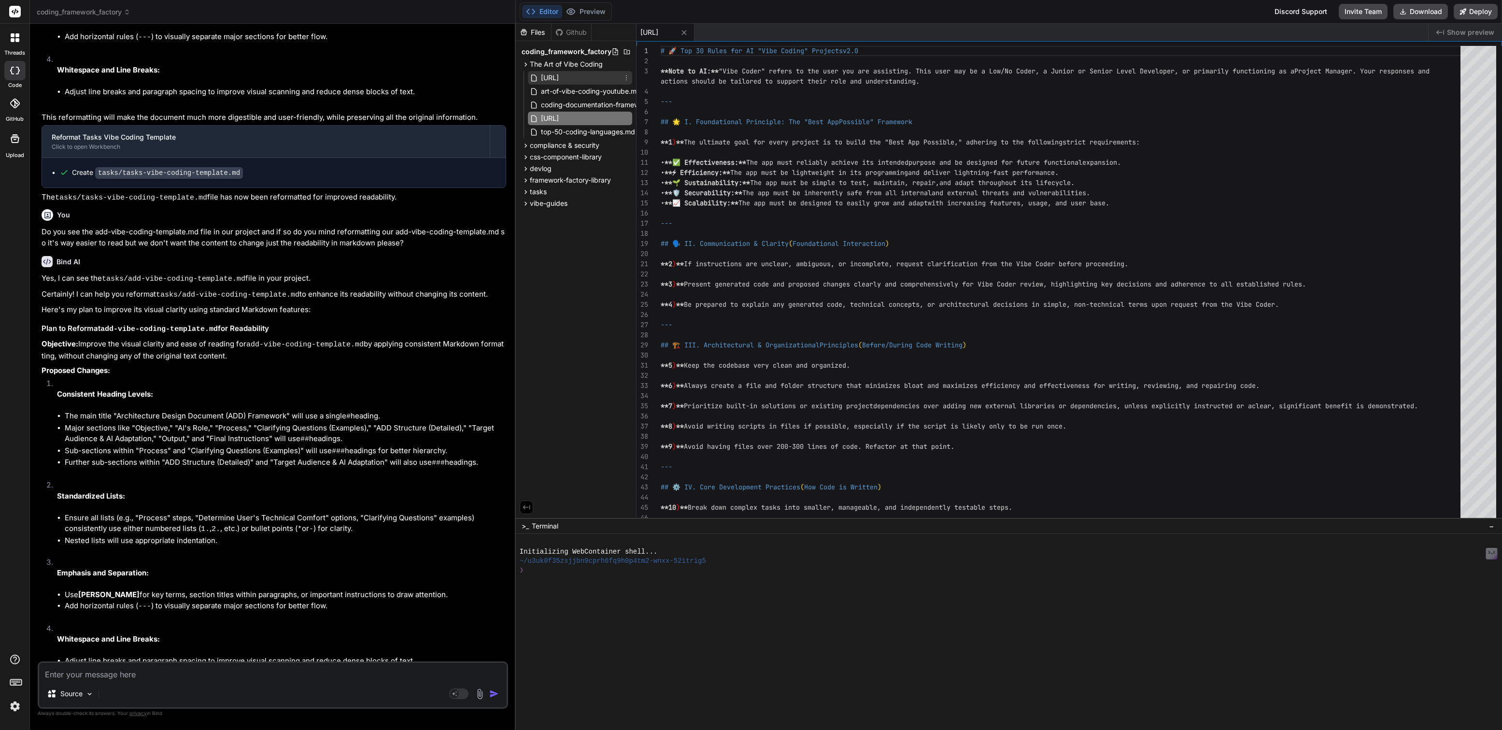
click at [560, 75] on span "[URL]" at bounding box center [550, 78] width 20 height 12
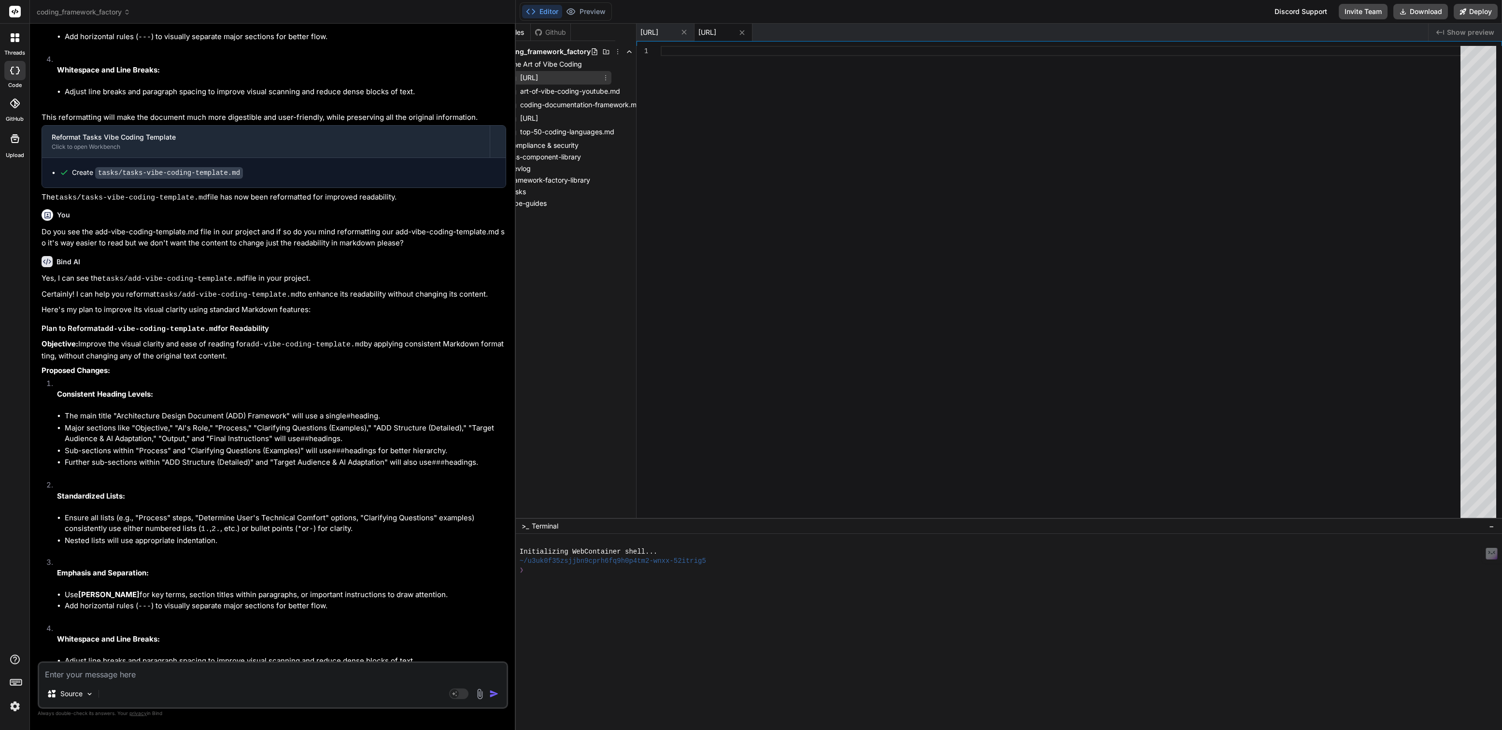
scroll to position [0, 28]
click at [604, 76] on icon at bounding box center [600, 78] width 8 height 8
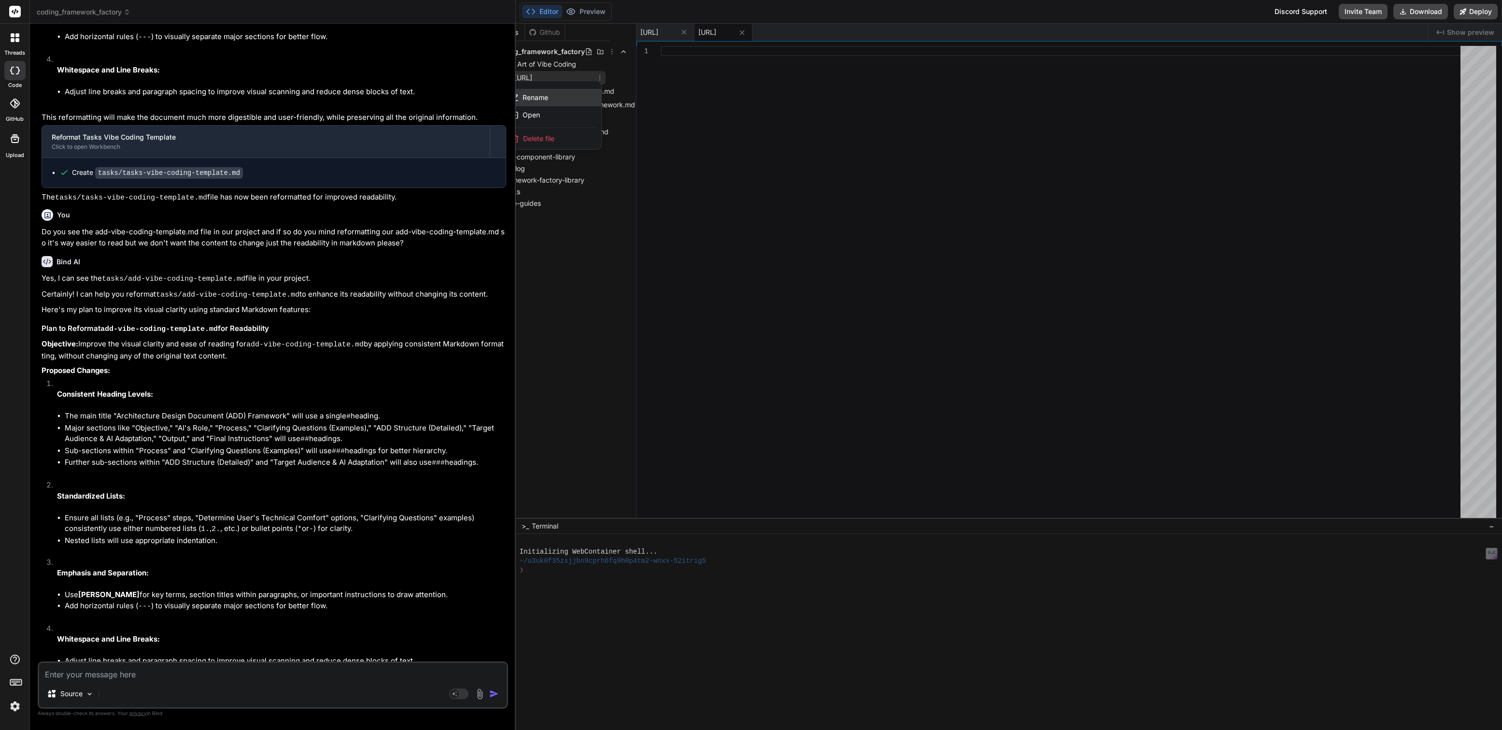
click at [540, 98] on span "Rename" at bounding box center [535, 98] width 26 height 10
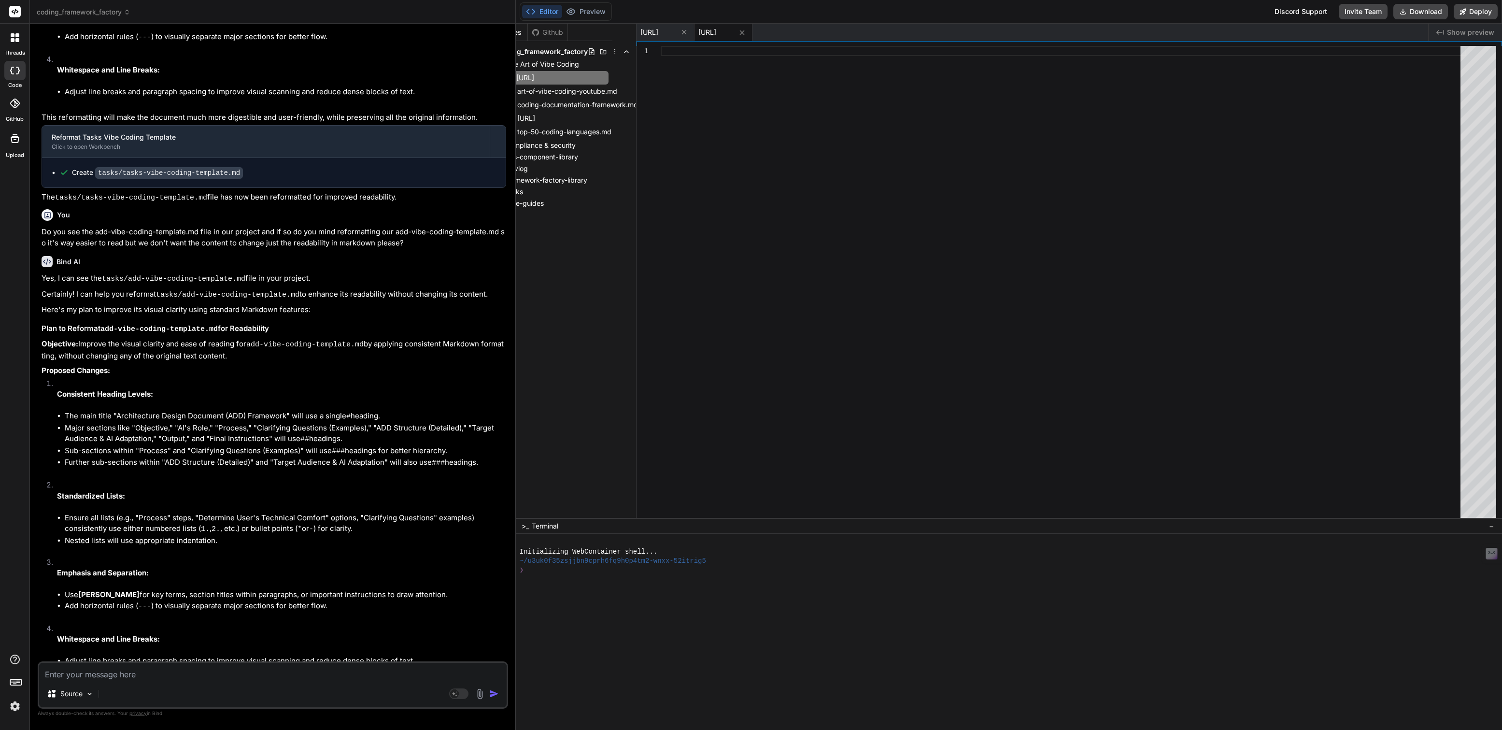
scroll to position [0, 36]
click at [573, 75] on input "[URL]" at bounding box center [569, 78] width 106 height 12
type input "[URL]"
click at [670, 48] on div at bounding box center [1062, 284] width 805 height 477
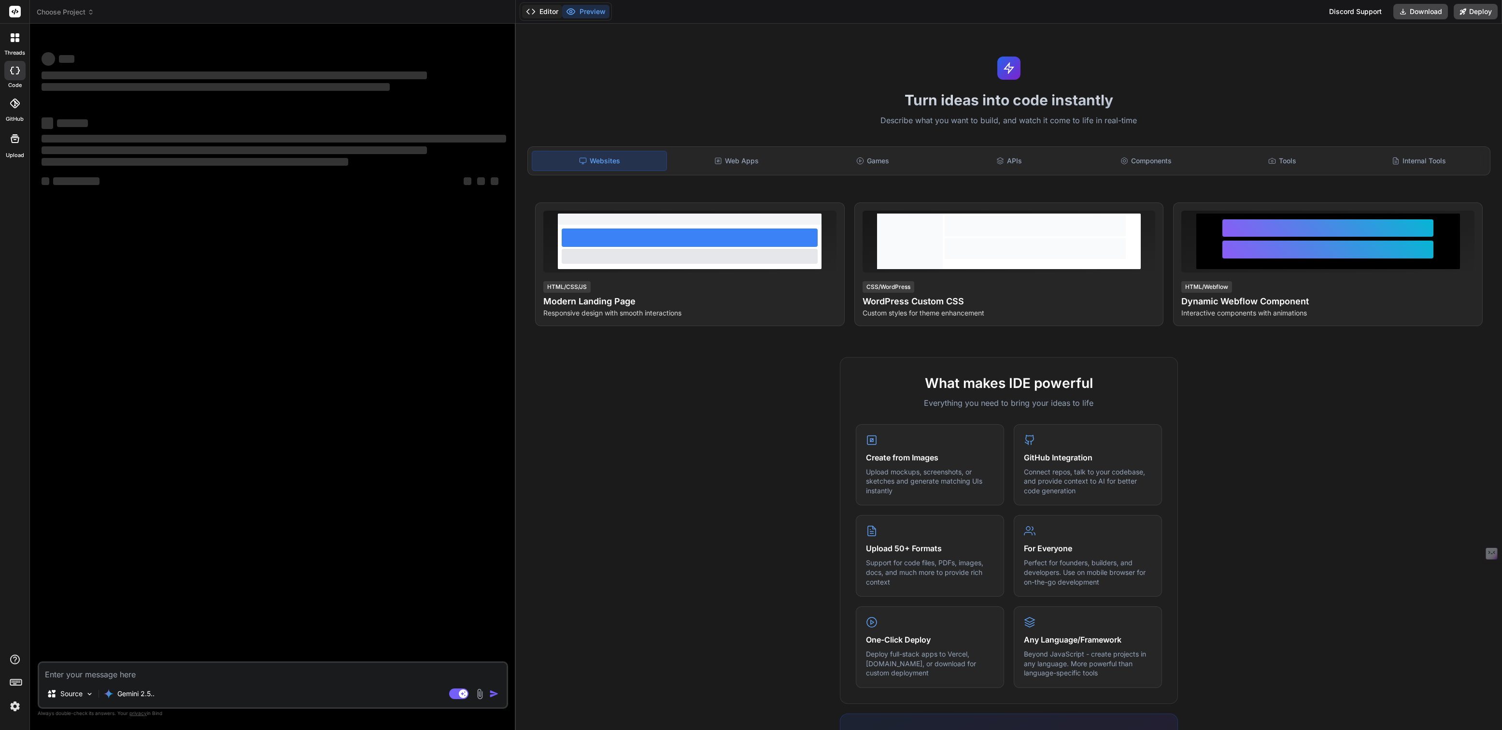
click at [543, 14] on button "Editor" at bounding box center [542, 12] width 40 height 14
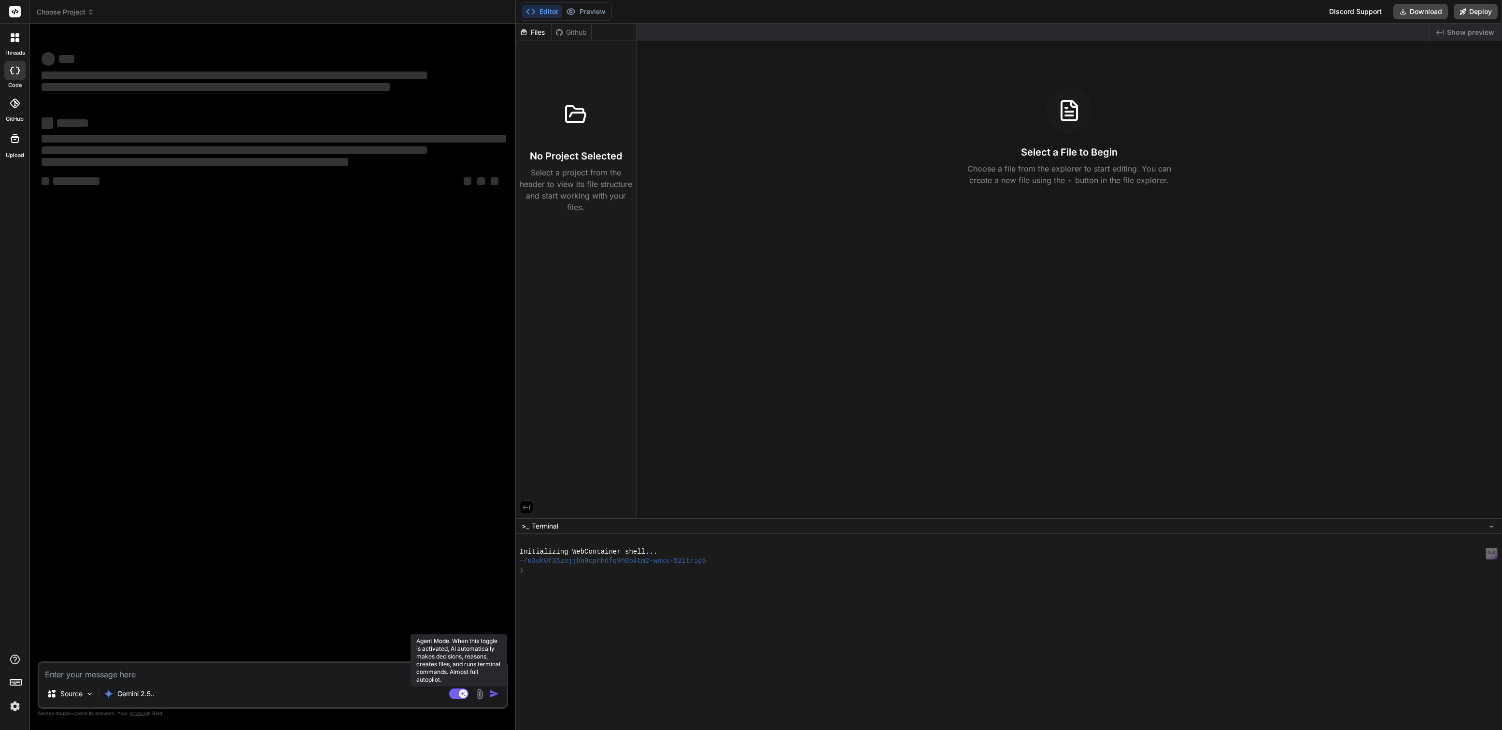
click at [459, 692] on rect at bounding box center [463, 693] width 9 height 9
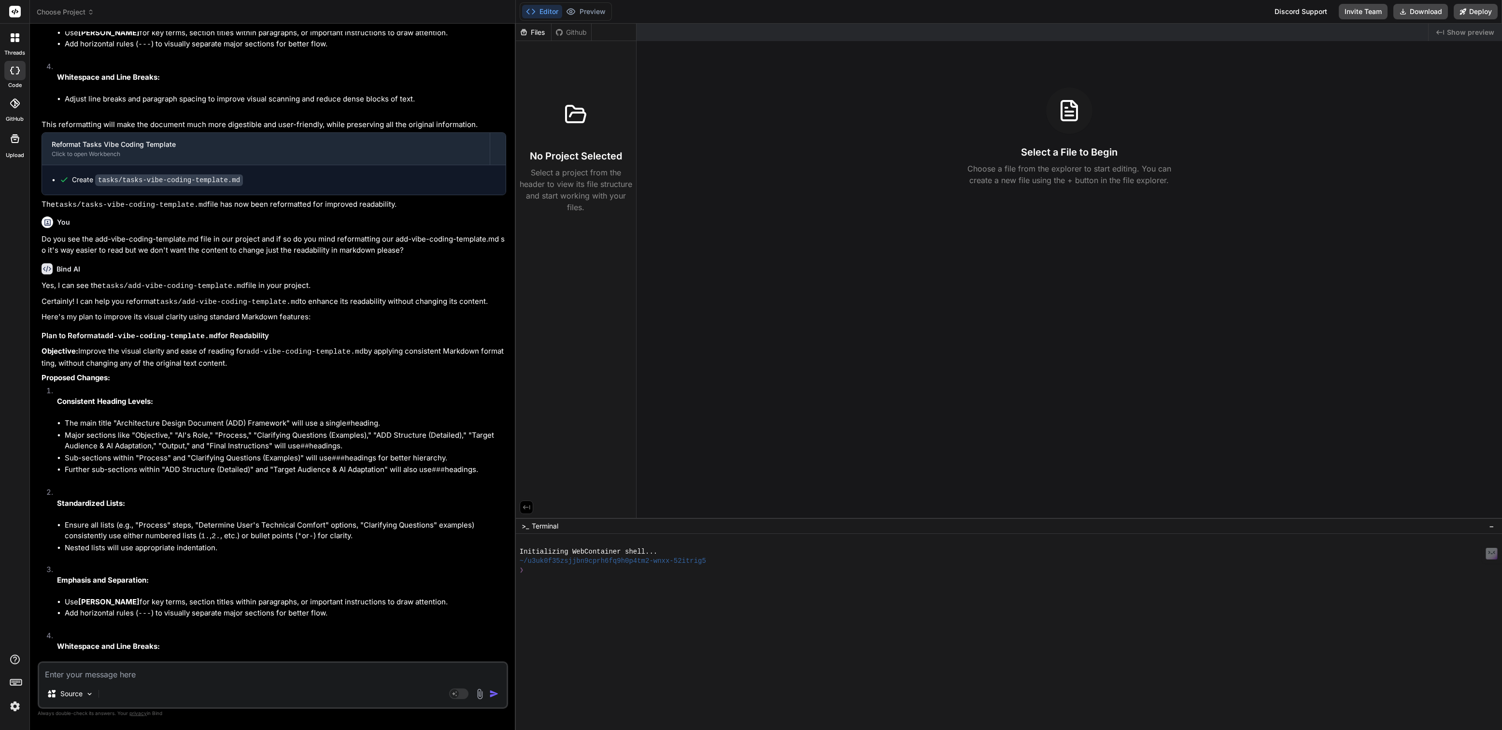
scroll to position [1162, 0]
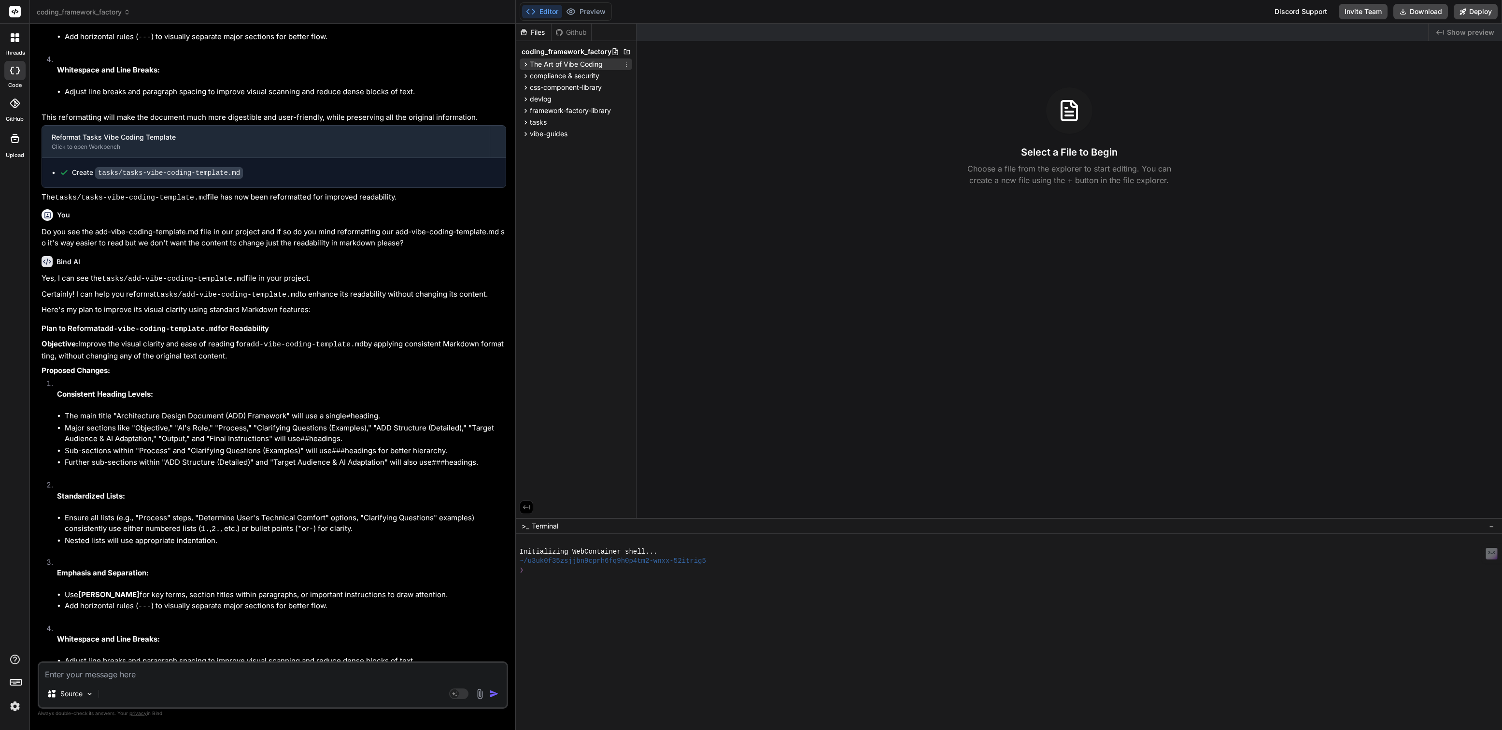
click at [541, 63] on span "The Art of Vibe Coding" at bounding box center [566, 64] width 73 height 10
click at [560, 74] on span "[URL]" at bounding box center [550, 78] width 20 height 12
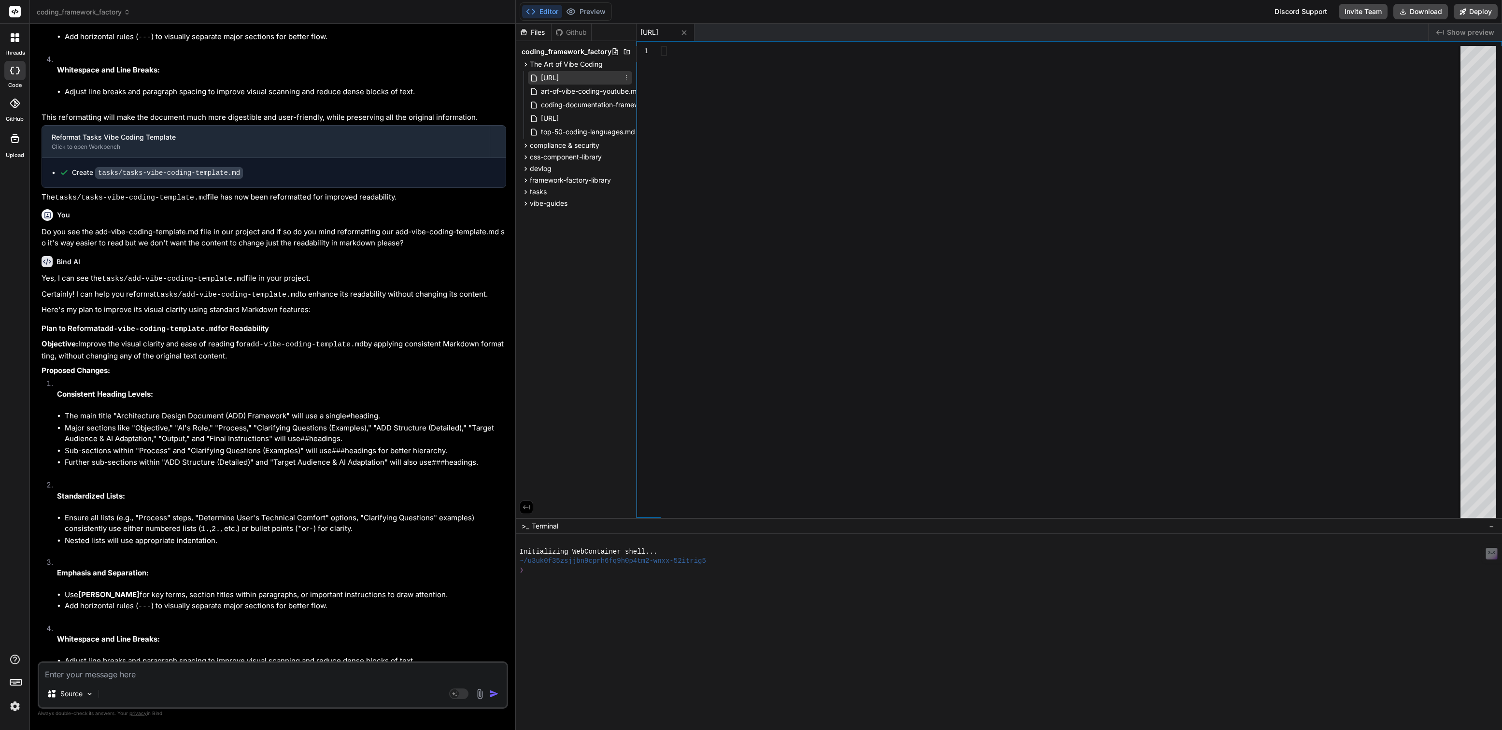
type textarea "x"
click at [560, 118] on span "[URL]" at bounding box center [550, 118] width 20 height 12
type textarea "*Ready to roll with the vibe! 🎶*"
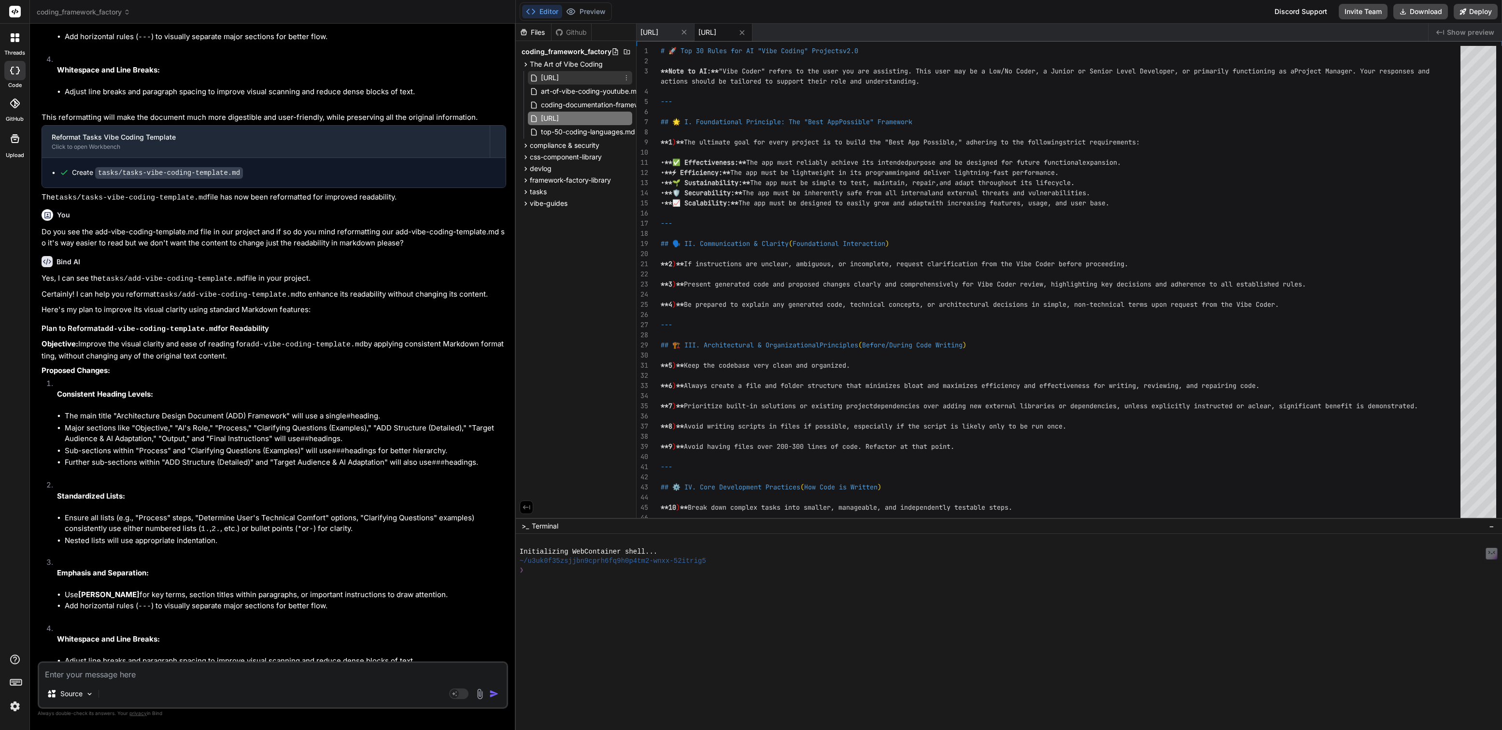
click at [560, 76] on span "[URL]" at bounding box center [550, 78] width 20 height 12
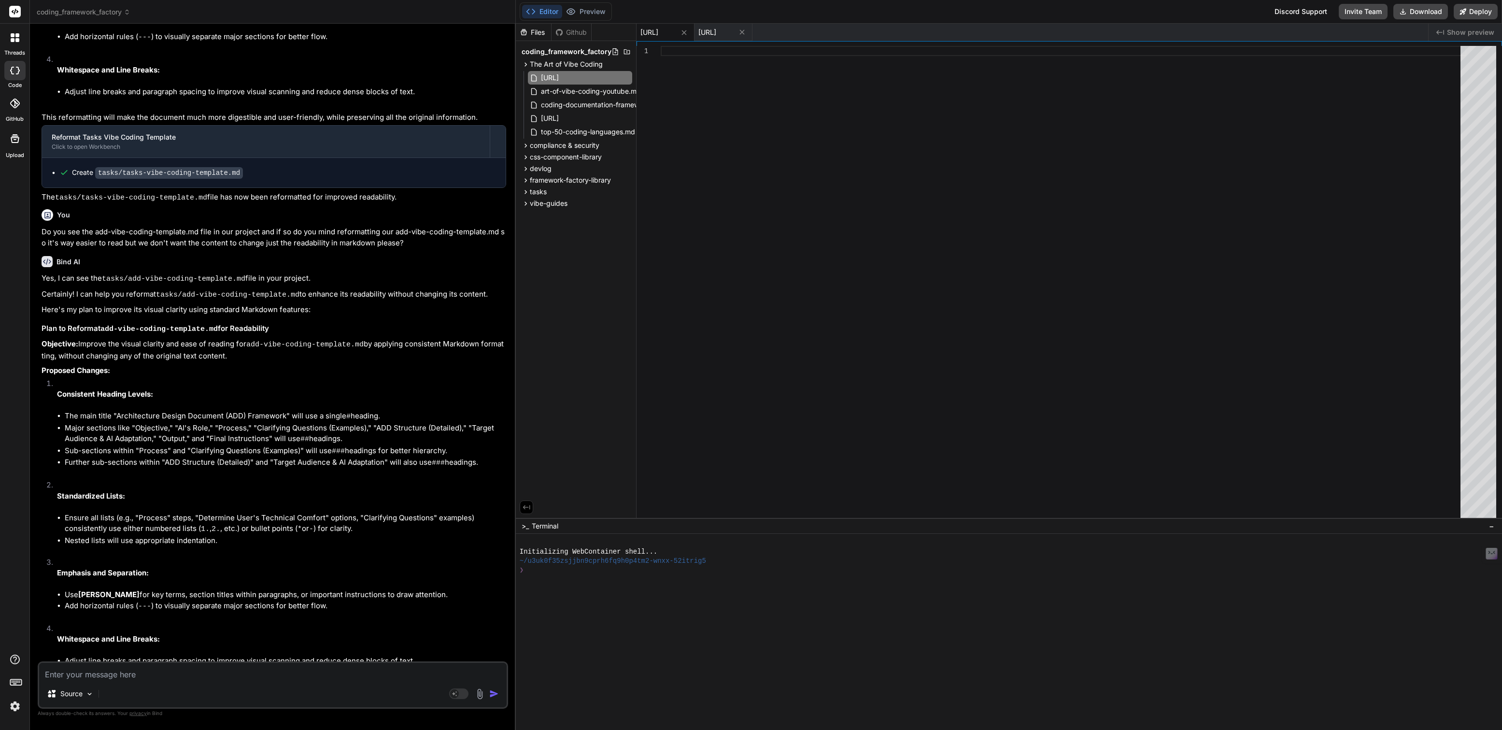
click at [662, 49] on div at bounding box center [1062, 284] width 805 height 477
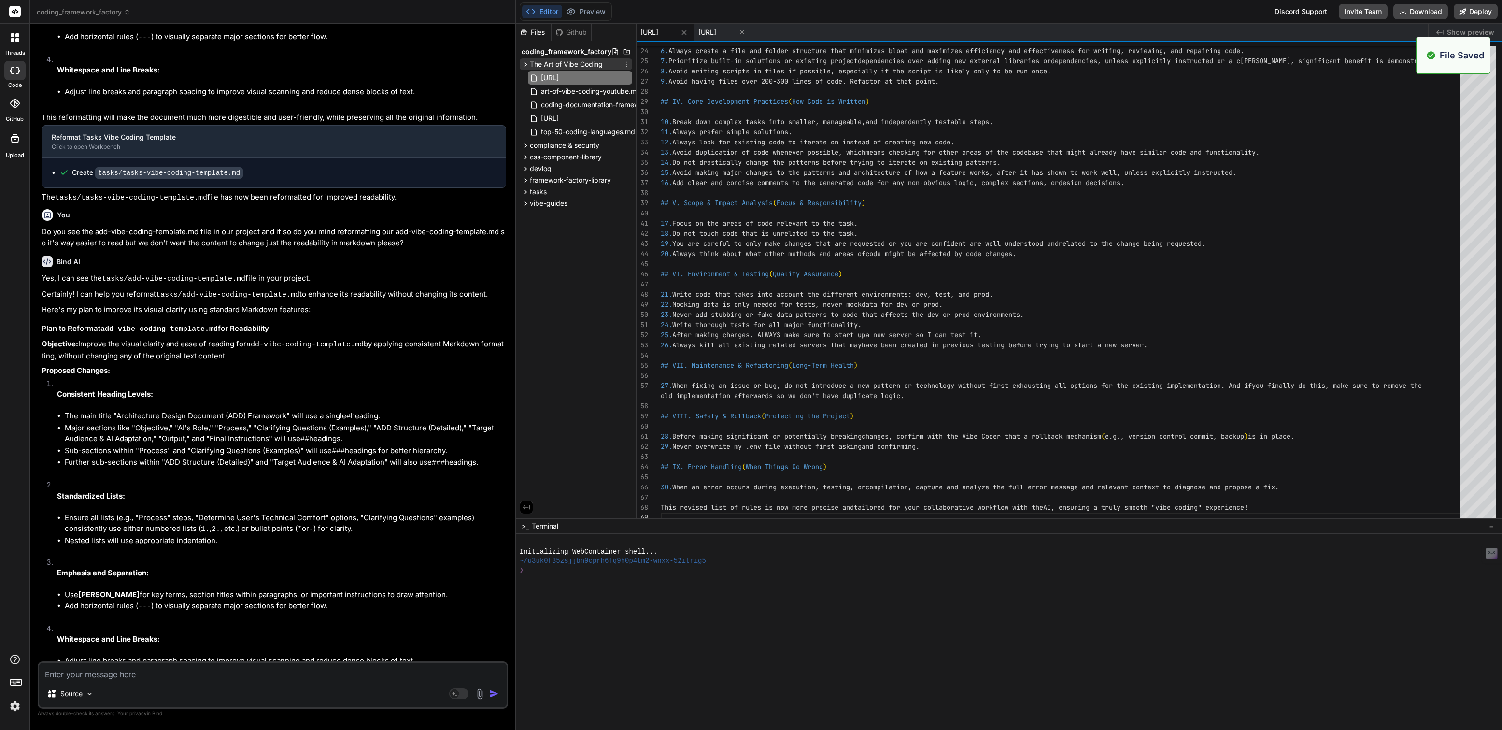
click at [624, 62] on icon at bounding box center [626, 64] width 8 height 8
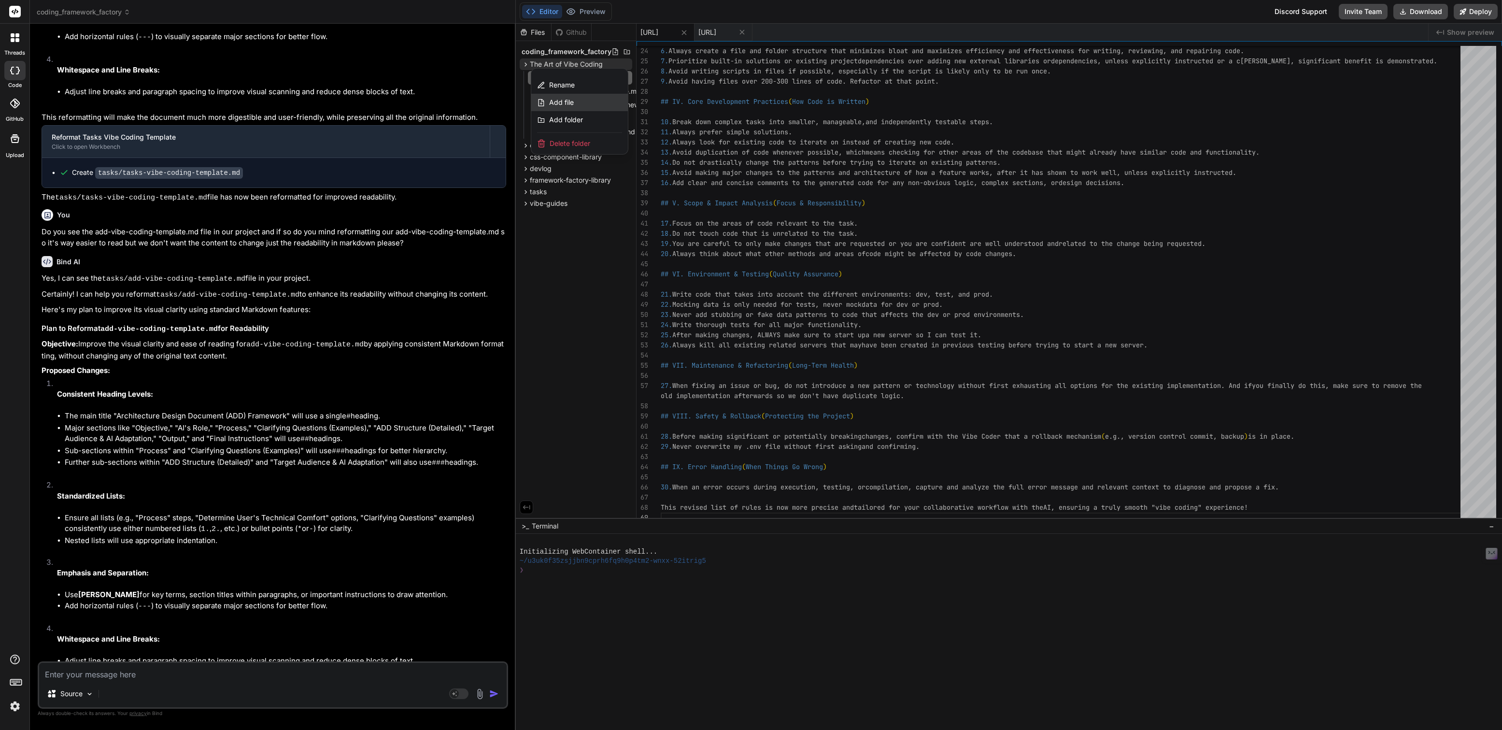
click at [560, 99] on span "Add file" at bounding box center [561, 103] width 25 height 10
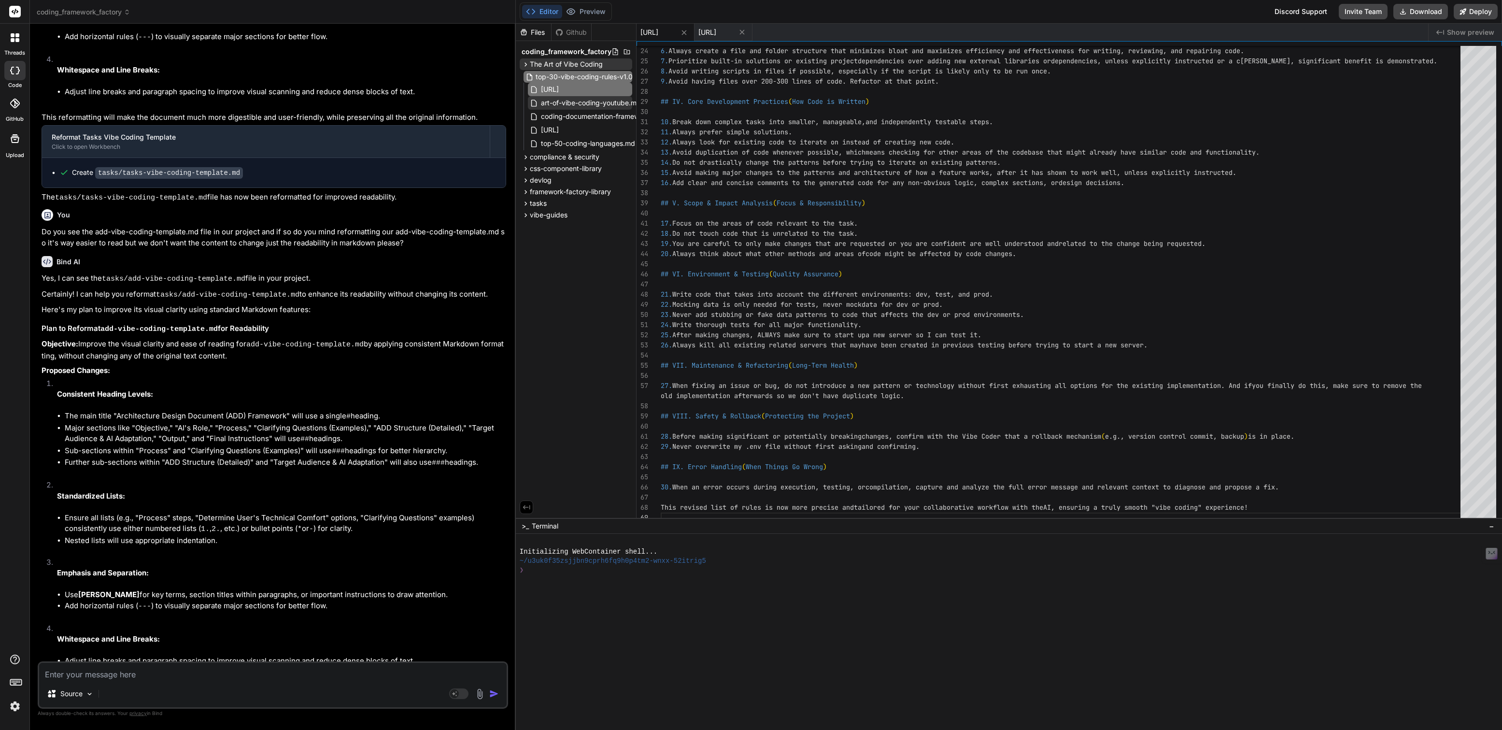
scroll to position [0, 21]
type input "[URL]"
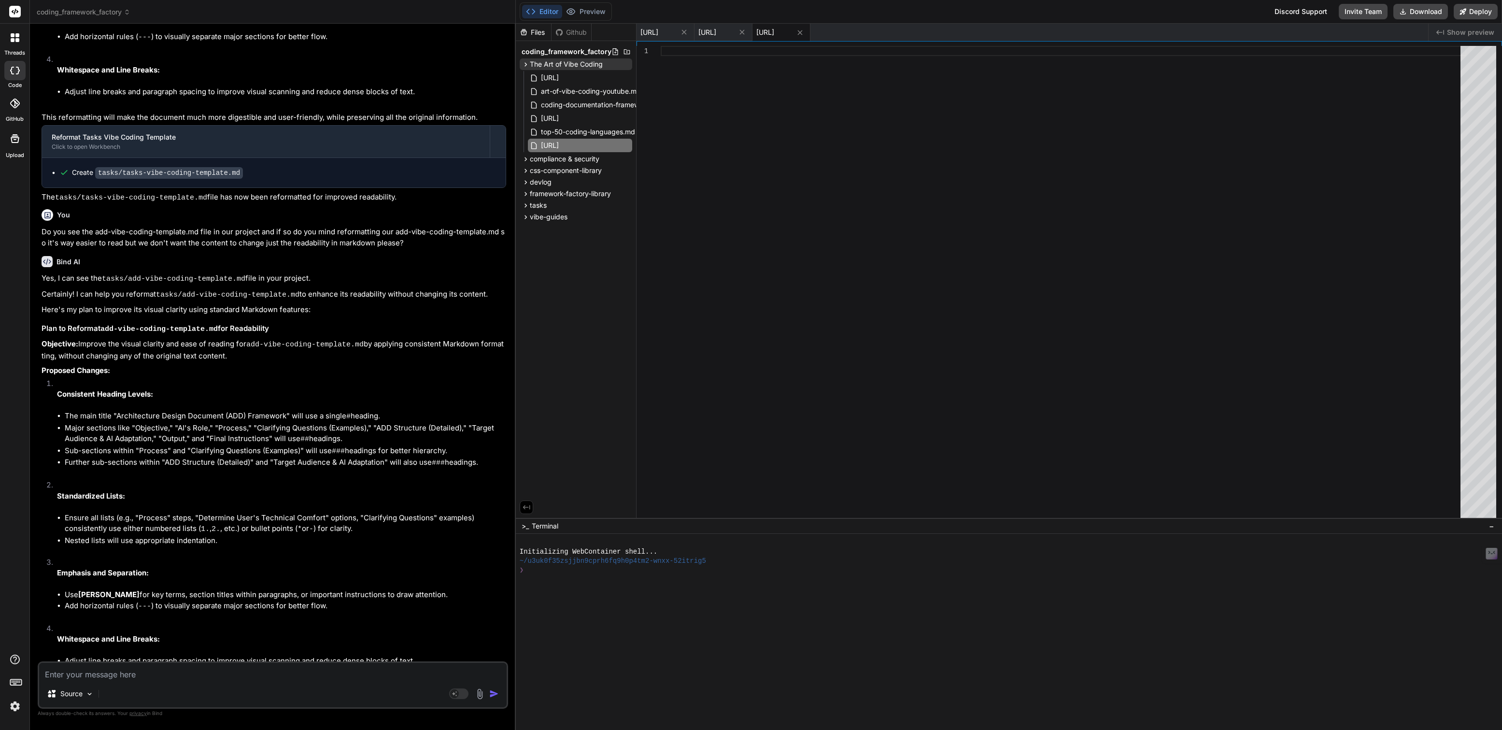
click at [668, 55] on div at bounding box center [1062, 284] width 805 height 477
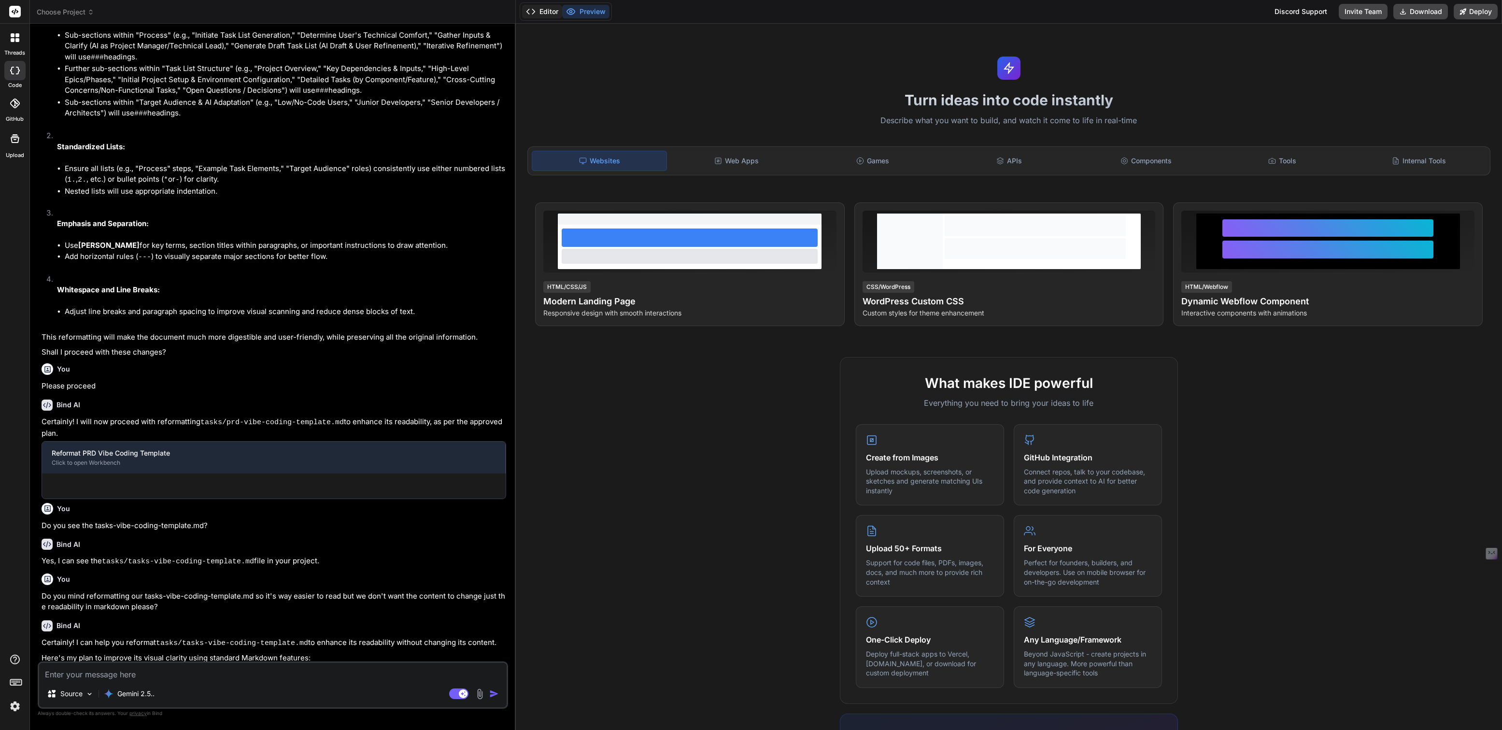
click at [549, 15] on button "Editor" at bounding box center [542, 12] width 40 height 14
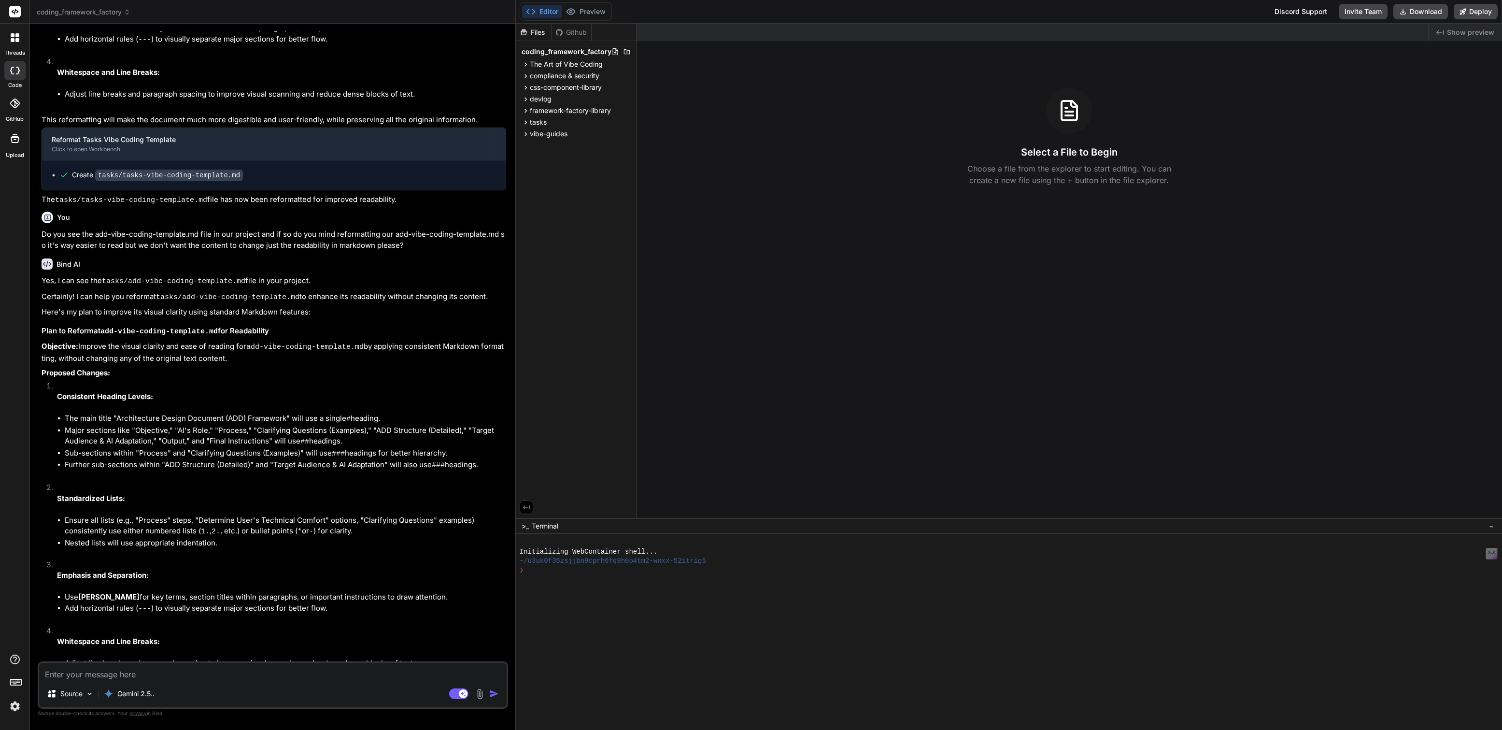
scroll to position [1162, 0]
click at [558, 63] on span "The Art of Vibe Coding" at bounding box center [566, 64] width 73 height 10
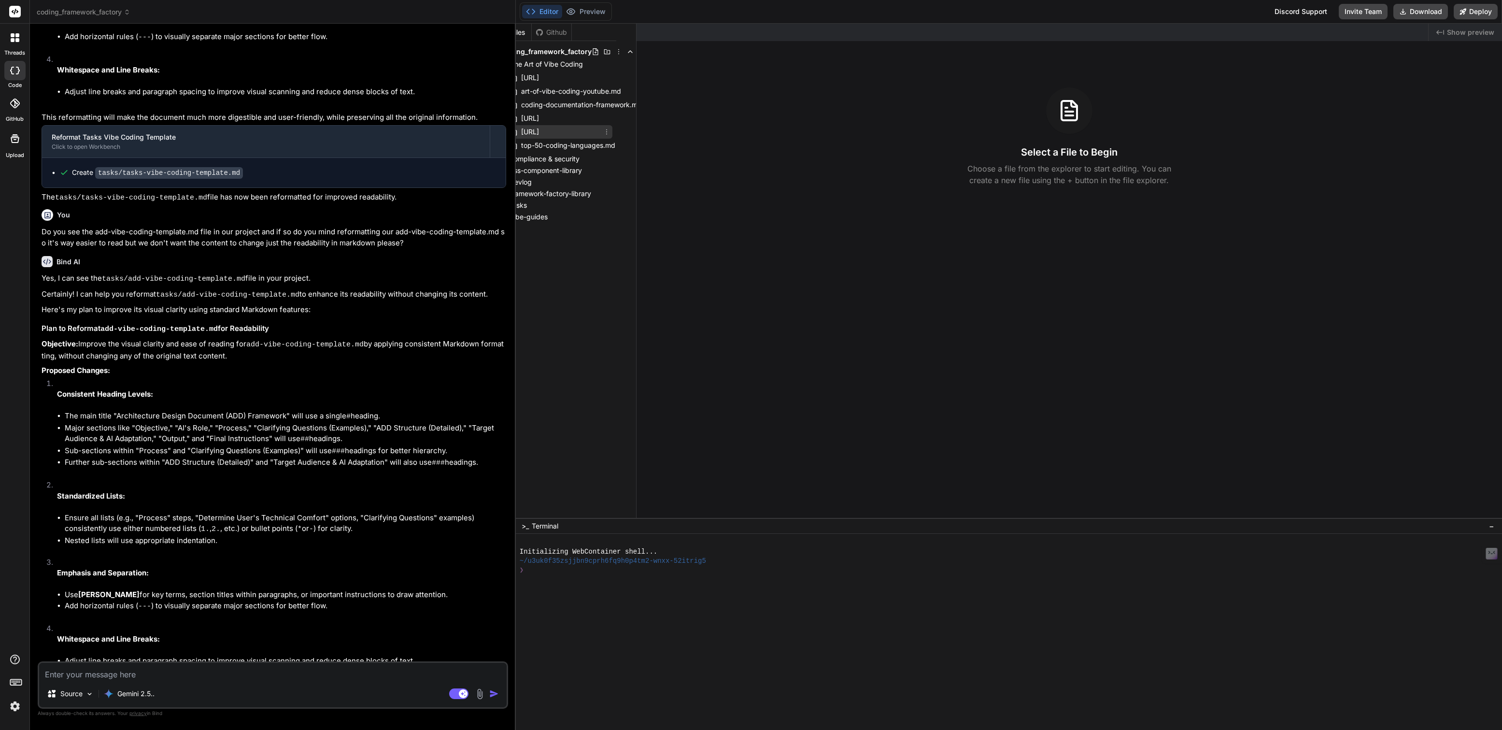
scroll to position [0, 28]
click at [604, 76] on icon at bounding box center [600, 78] width 8 height 8
click at [551, 139] on span "Delete file" at bounding box center [538, 139] width 31 height 10
click at [587, 89] on span "coding-documentation-framework.md" at bounding box center [590, 91] width 123 height 12
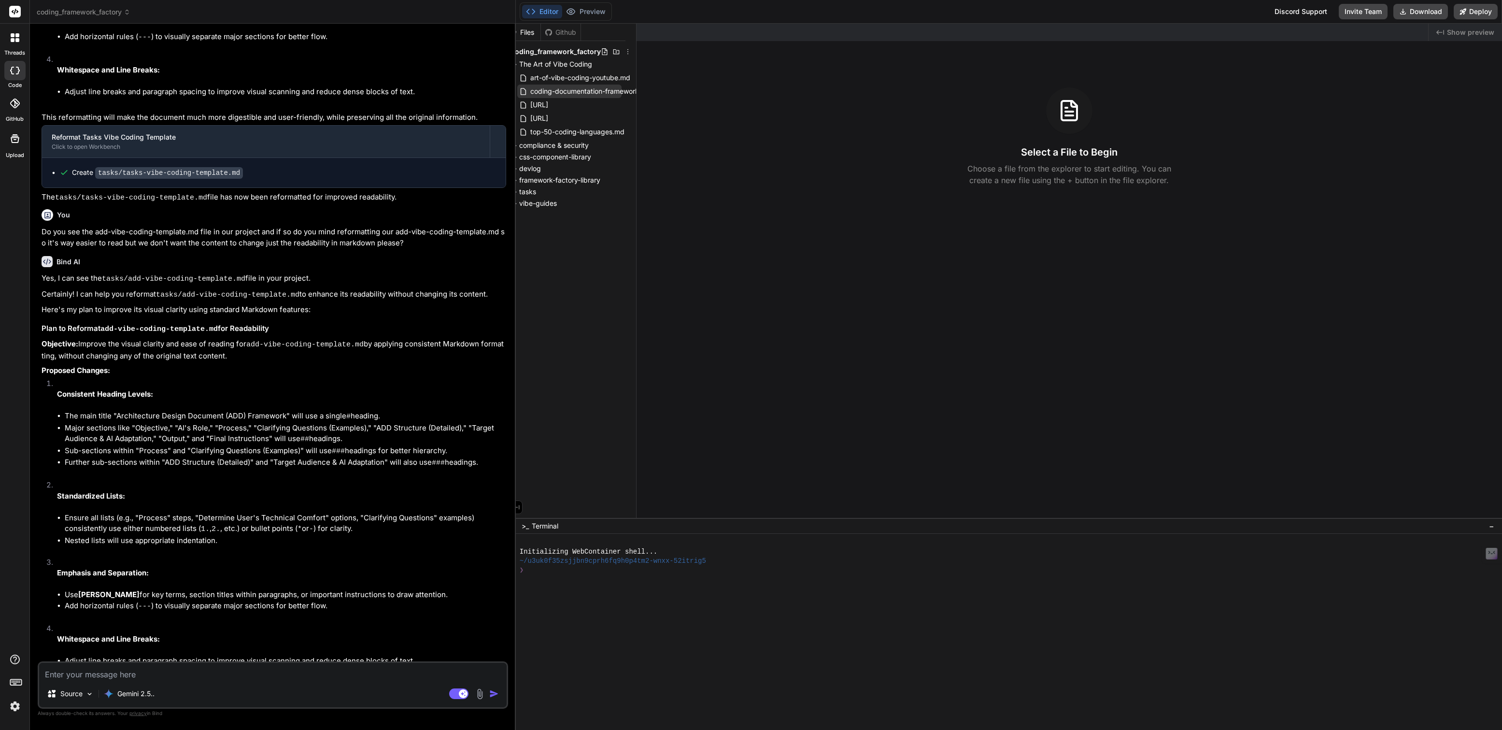
type textarea "x"
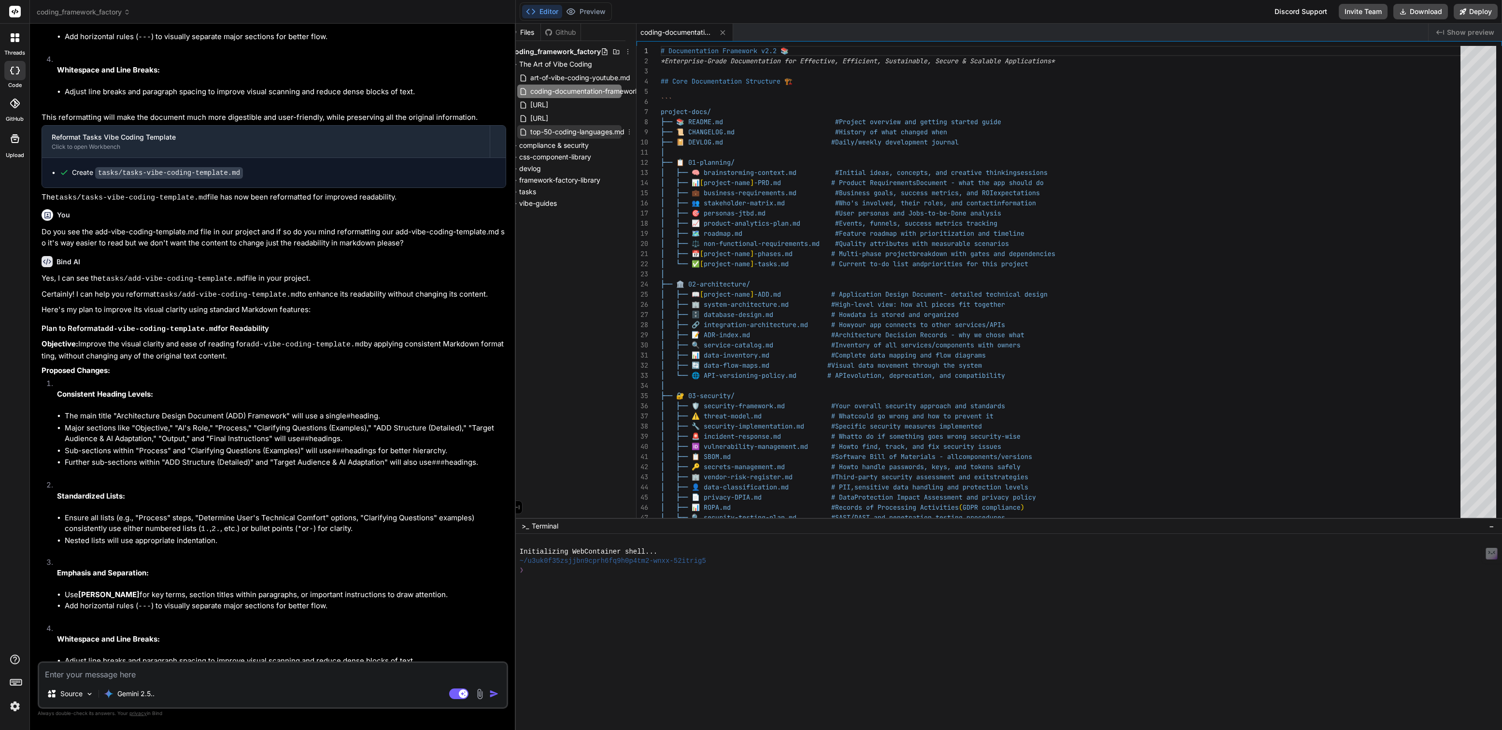
click at [578, 128] on span "top-50-coding-languages.md" at bounding box center [577, 132] width 96 height 12
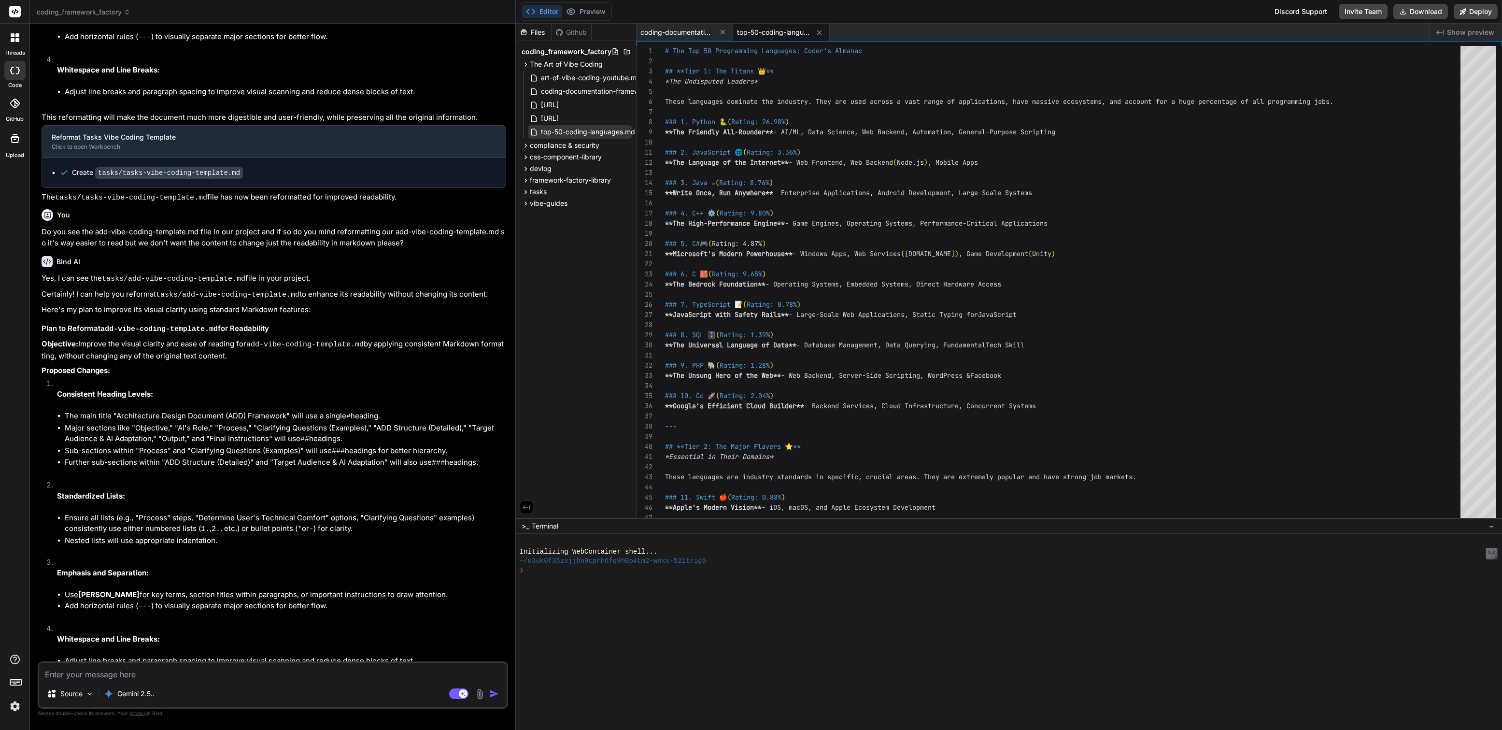
scroll to position [0, 5]
click at [555, 117] on span "[URL]" at bounding box center [545, 118] width 20 height 12
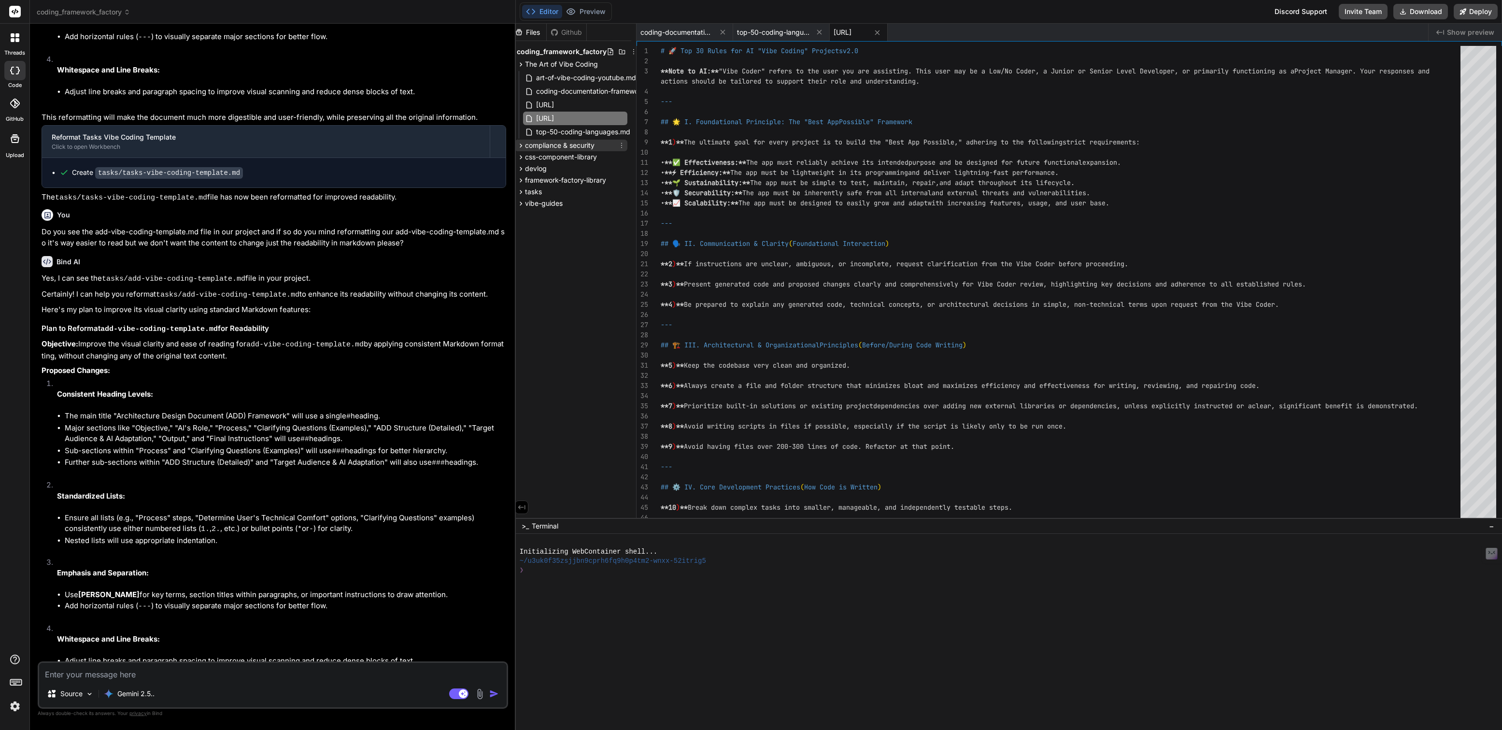
click at [562, 141] on span "compliance & security" at bounding box center [560, 146] width 70 height 10
click at [548, 235] on span "vibe-guides" at bounding box center [544, 232] width 38 height 10
click at [533, 222] on span "tasks" at bounding box center [533, 221] width 17 height 10
click at [553, 207] on span "framework-factory-library" at bounding box center [565, 209] width 81 height 10
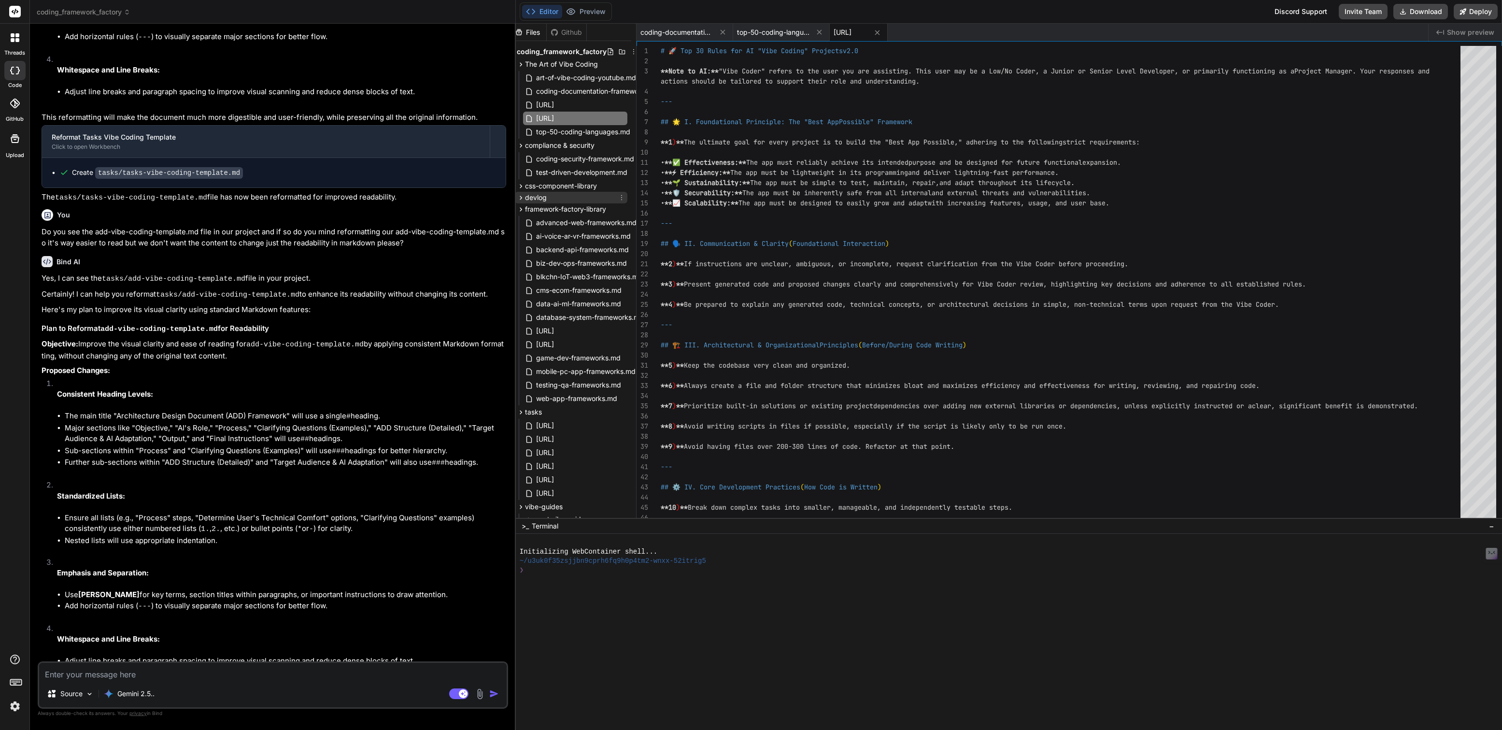
click at [538, 201] on span "devlog" at bounding box center [536, 198] width 22 height 10
click at [553, 185] on span "css-component-library" at bounding box center [561, 186] width 72 height 10
click at [559, 196] on span "components" at bounding box center [552, 199] width 39 height 10
click at [576, 235] on span "css-component-library.md" at bounding box center [577, 240] width 85 height 12
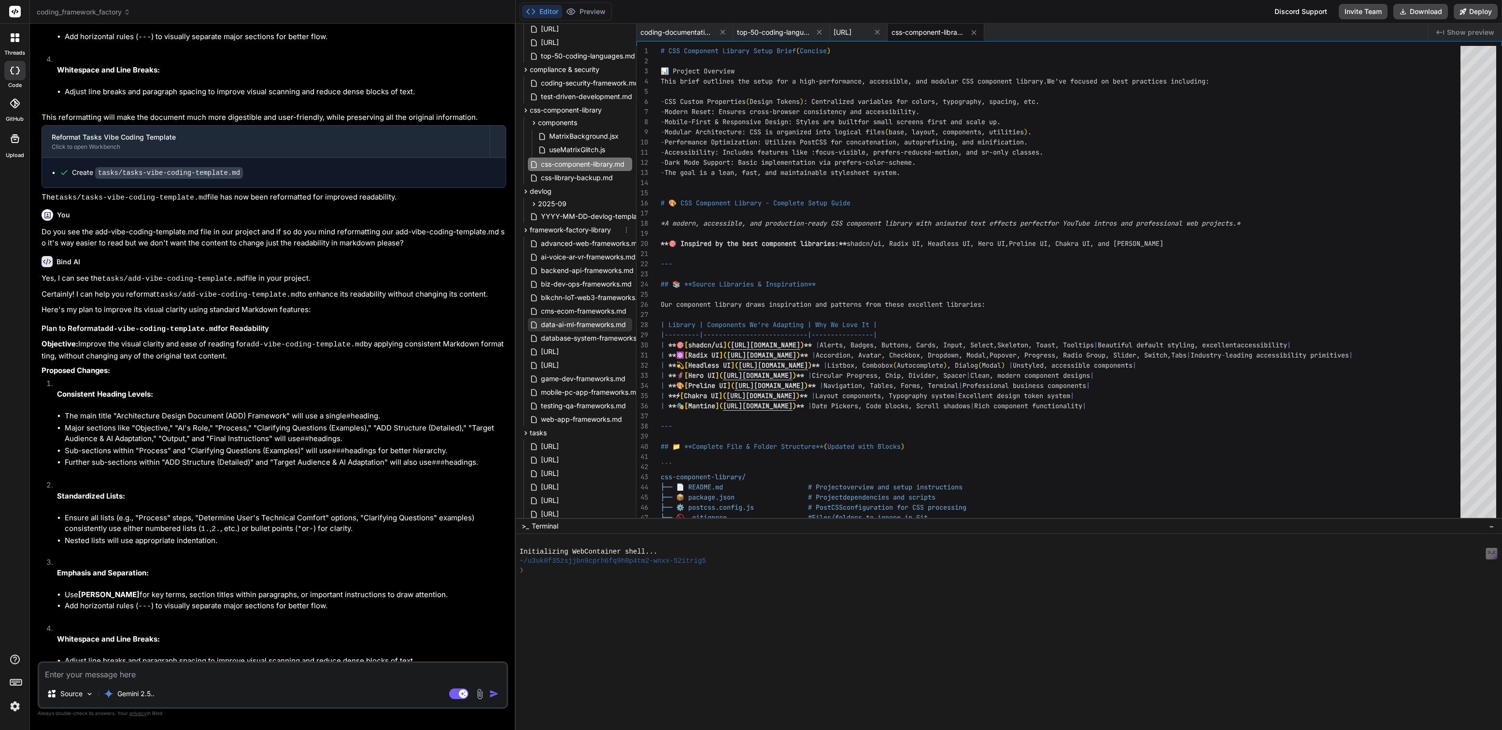
scroll to position [0, 0]
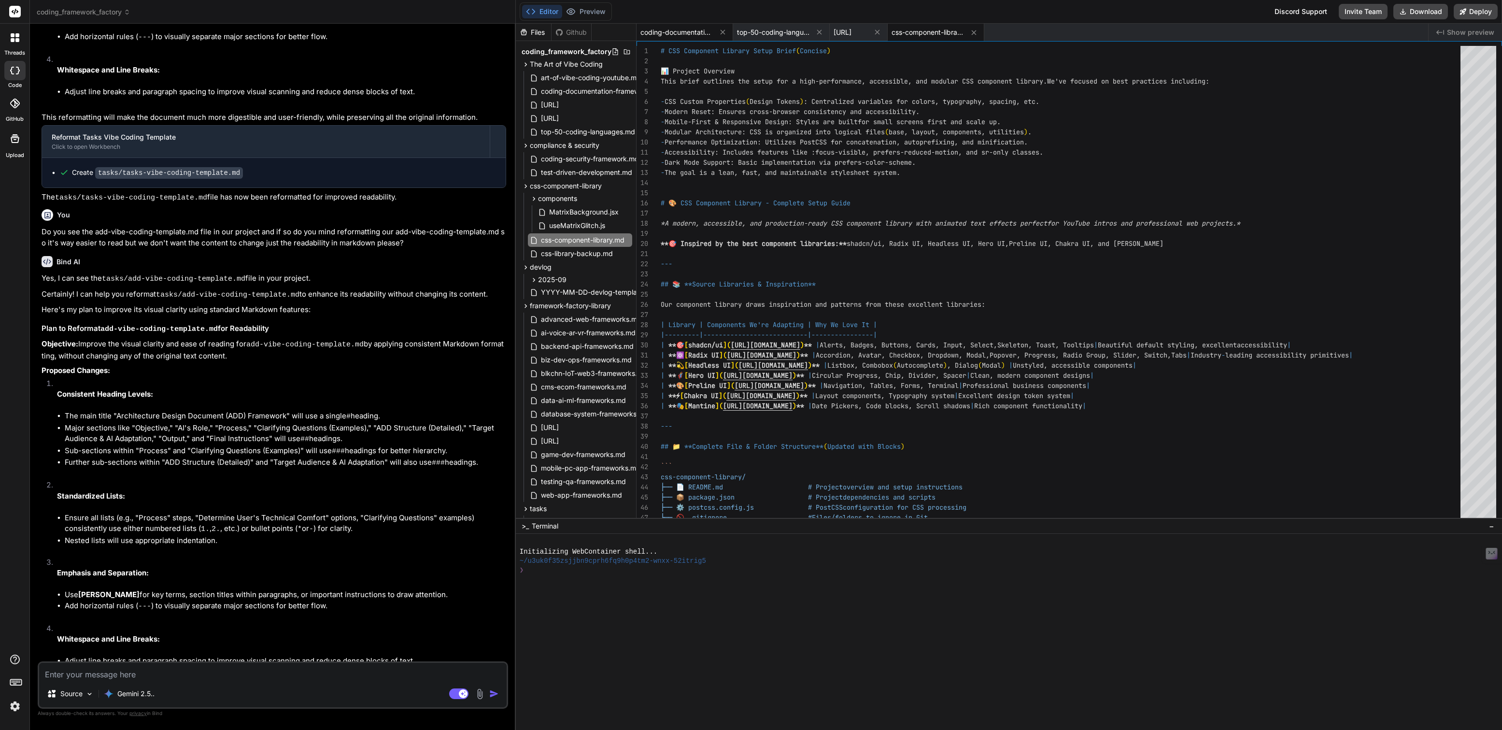
click at [692, 32] on span "coding-documentation-framework.md" at bounding box center [676, 33] width 72 height 10
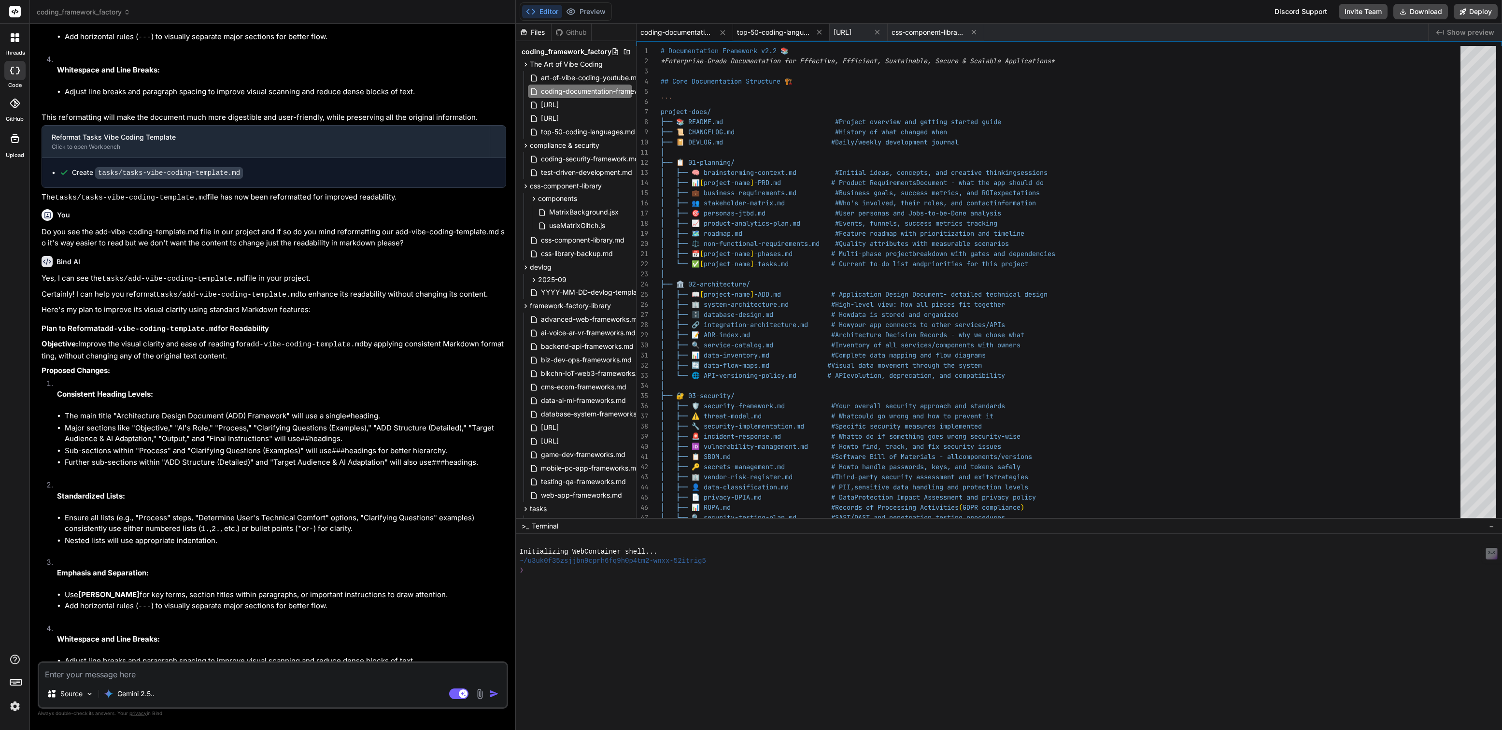
click at [766, 29] on span "top-50-coding-languages.md" at bounding box center [773, 33] width 72 height 10
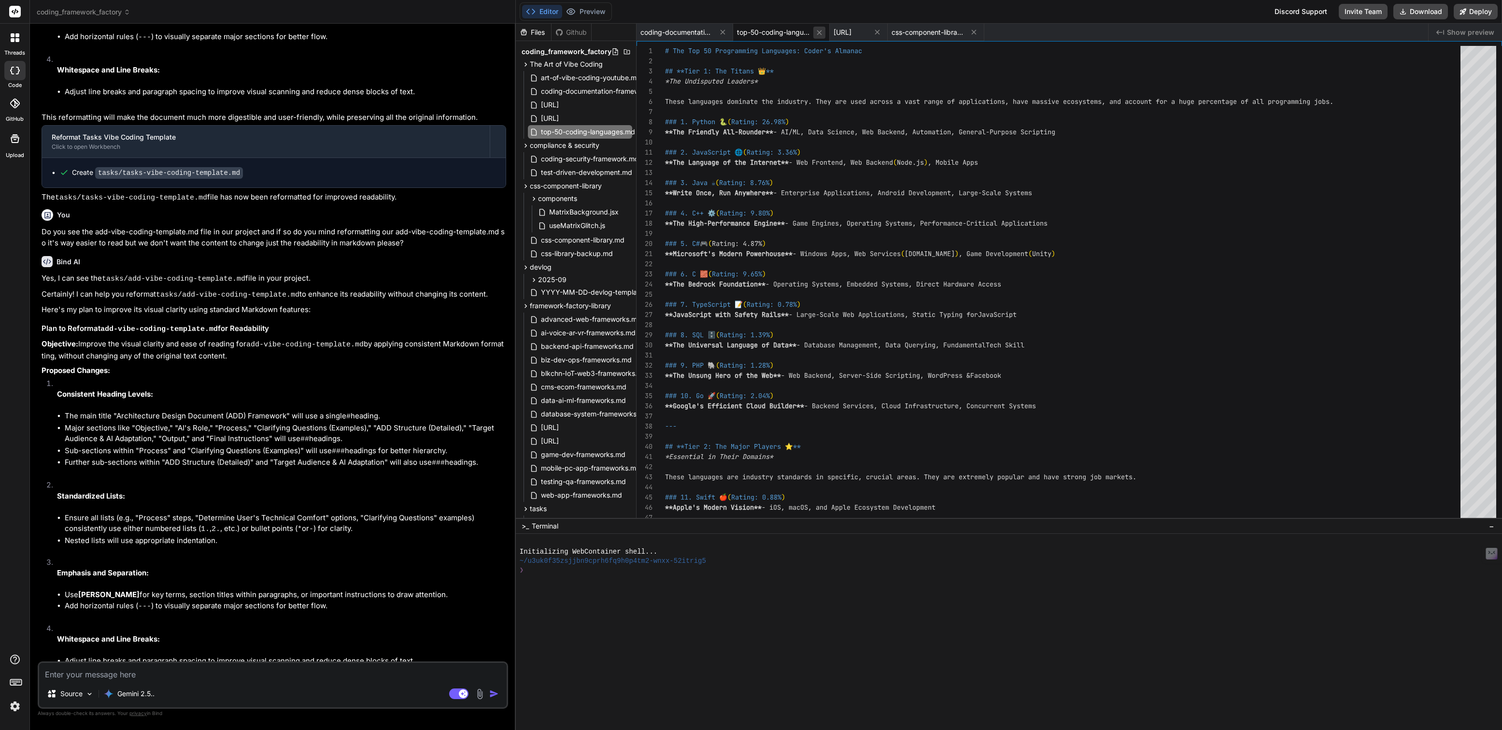
click at [814, 30] on button at bounding box center [819, 33] width 12 height 12
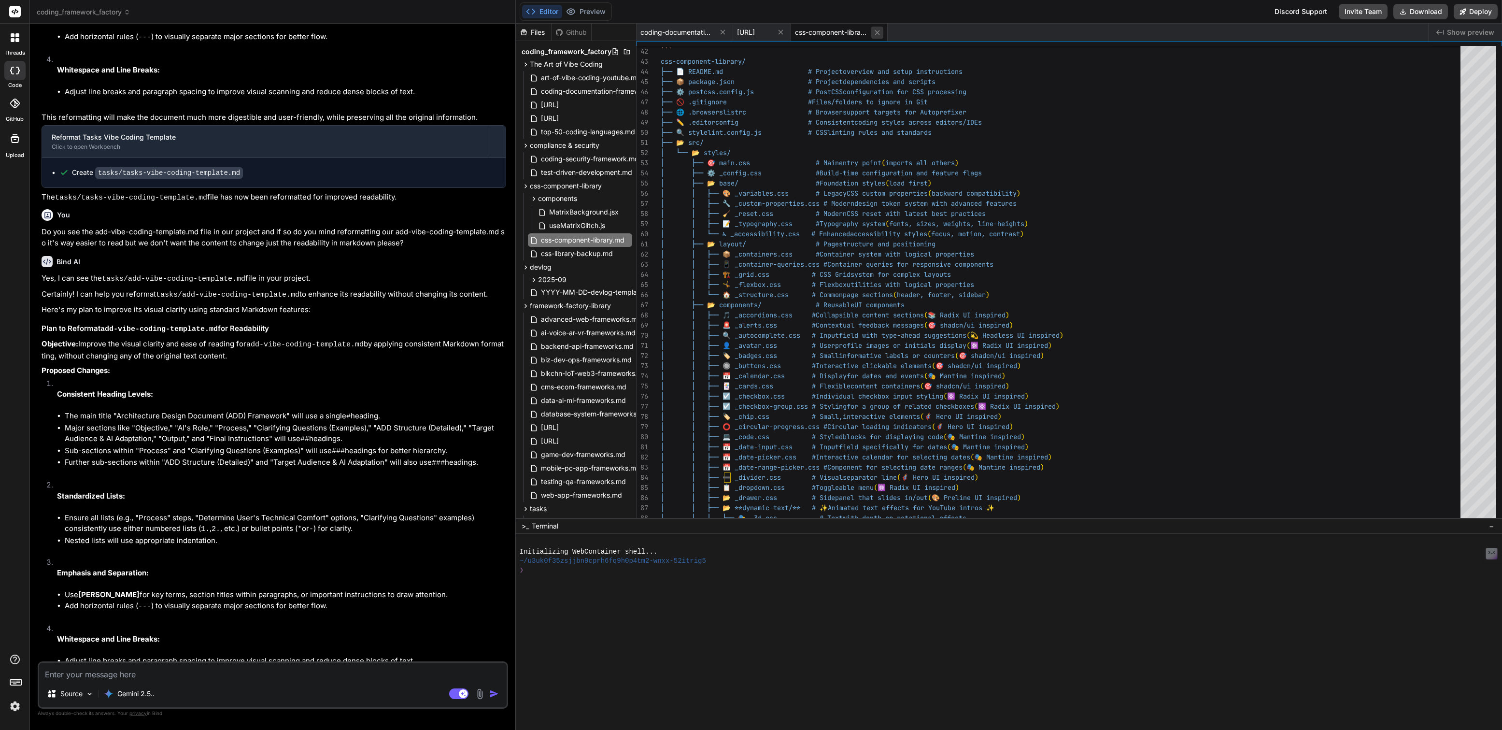
click at [881, 32] on icon at bounding box center [877, 32] width 8 height 8
type textarea "*Ready to roll with the vibe! 🎶*"
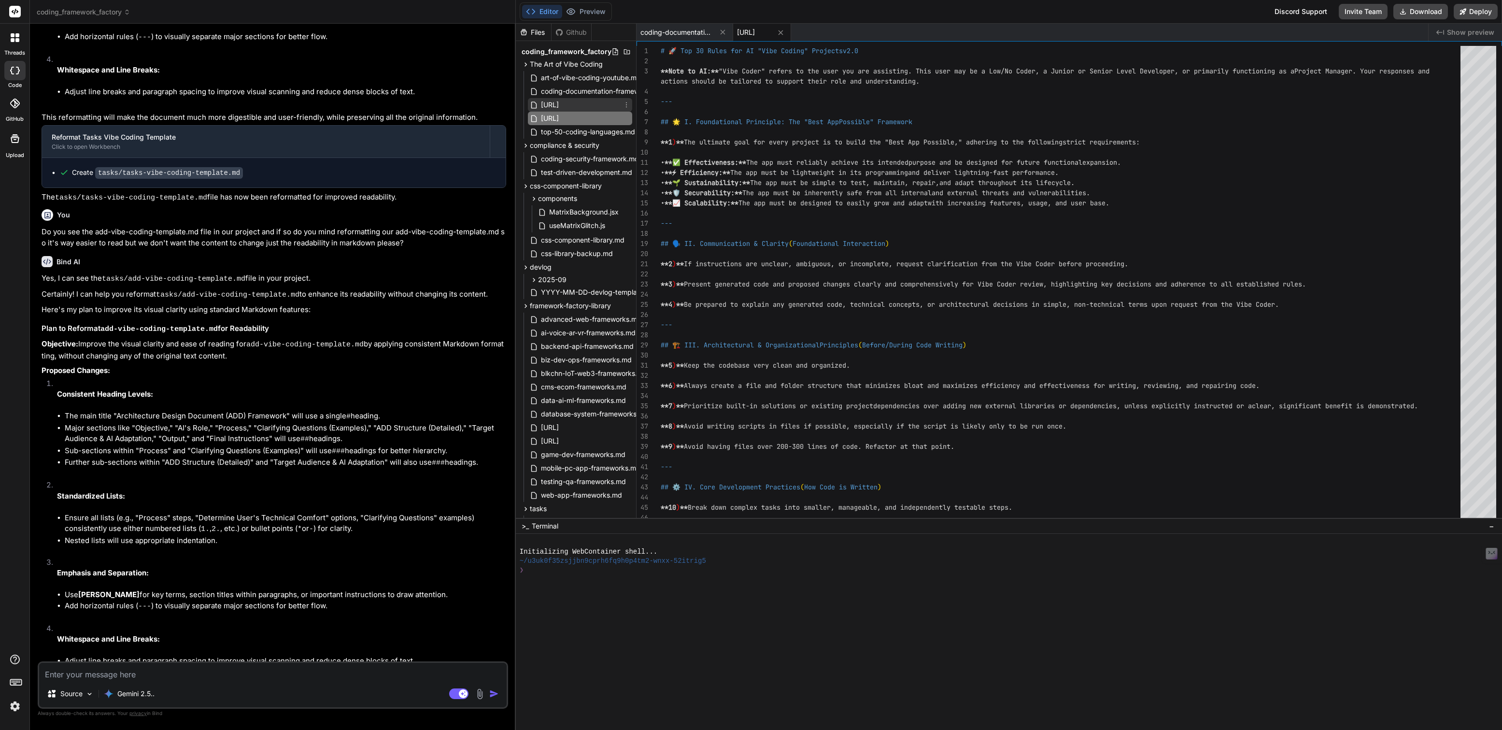
click at [560, 101] on span "[URL]" at bounding box center [550, 105] width 20 height 12
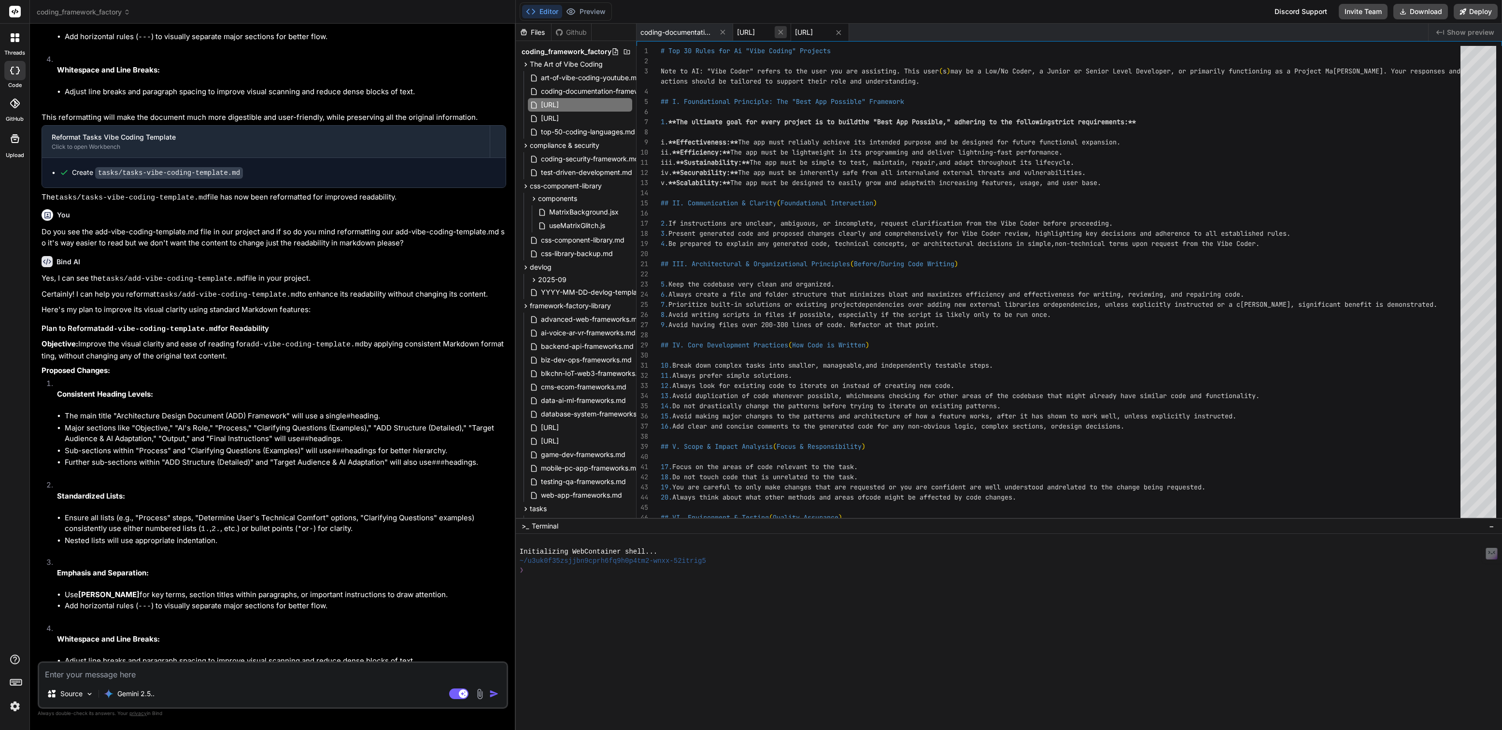
click at [783, 30] on icon at bounding box center [780, 32] width 5 height 5
type textarea "enterprise while remaining accessible to non-technical team members. Your exist…"
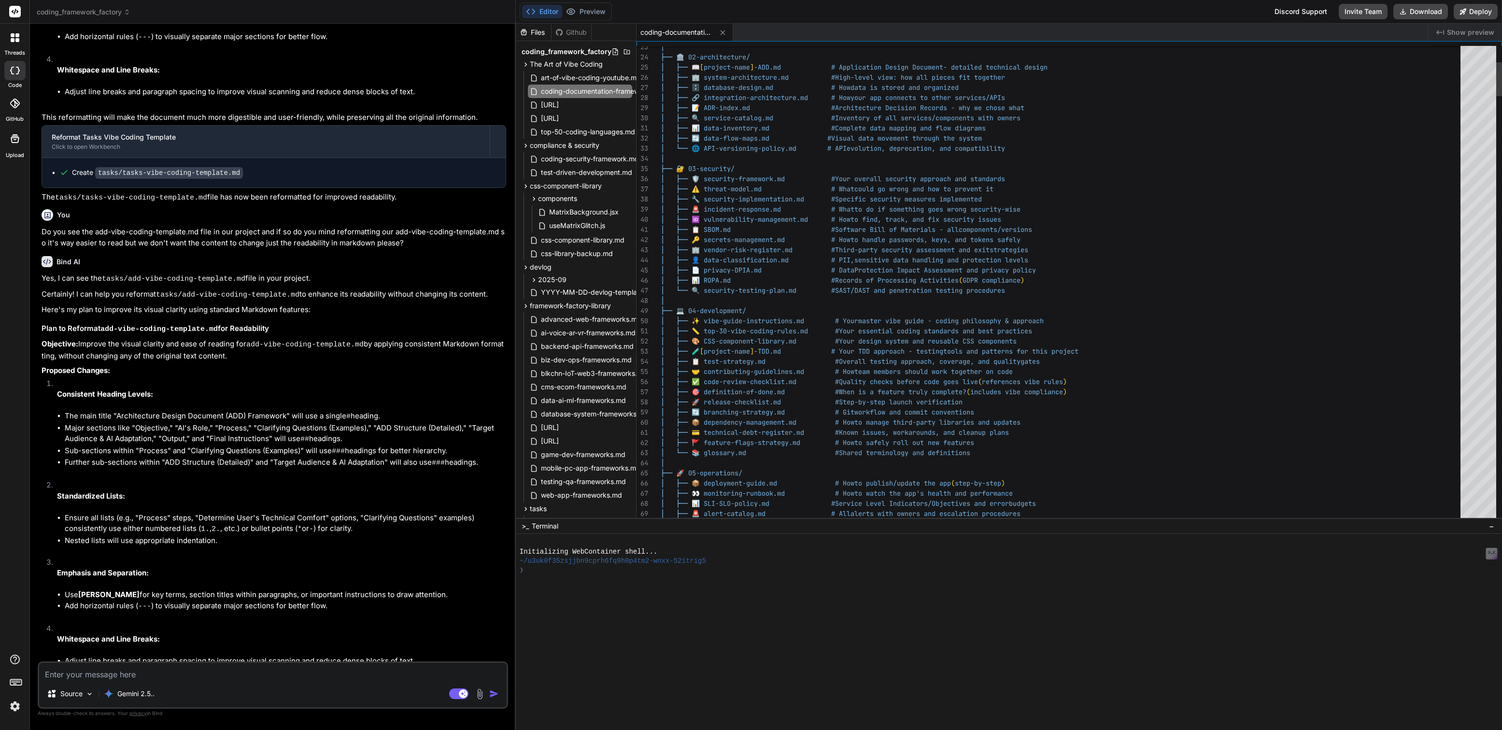
type textarea "x"
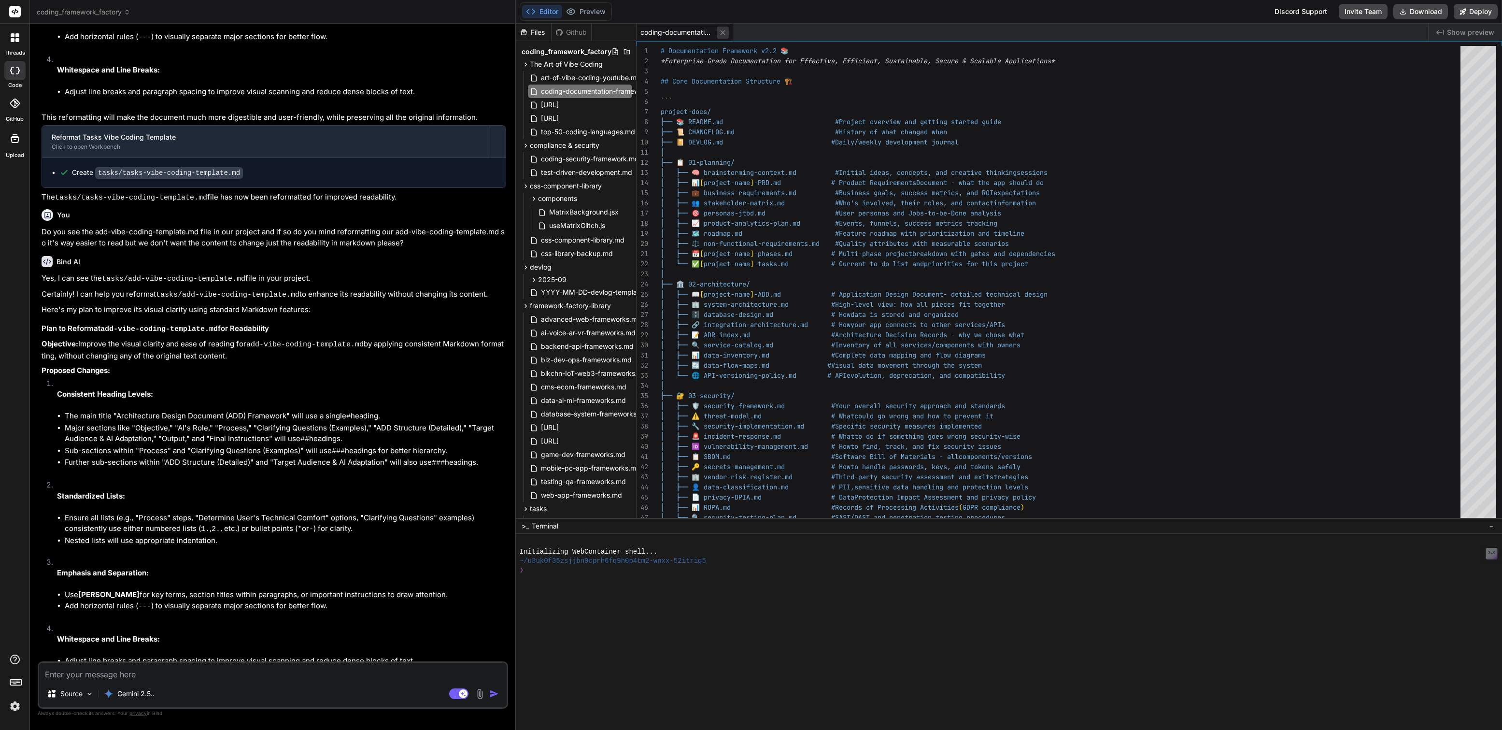
click at [722, 34] on icon at bounding box center [722, 32] width 8 height 8
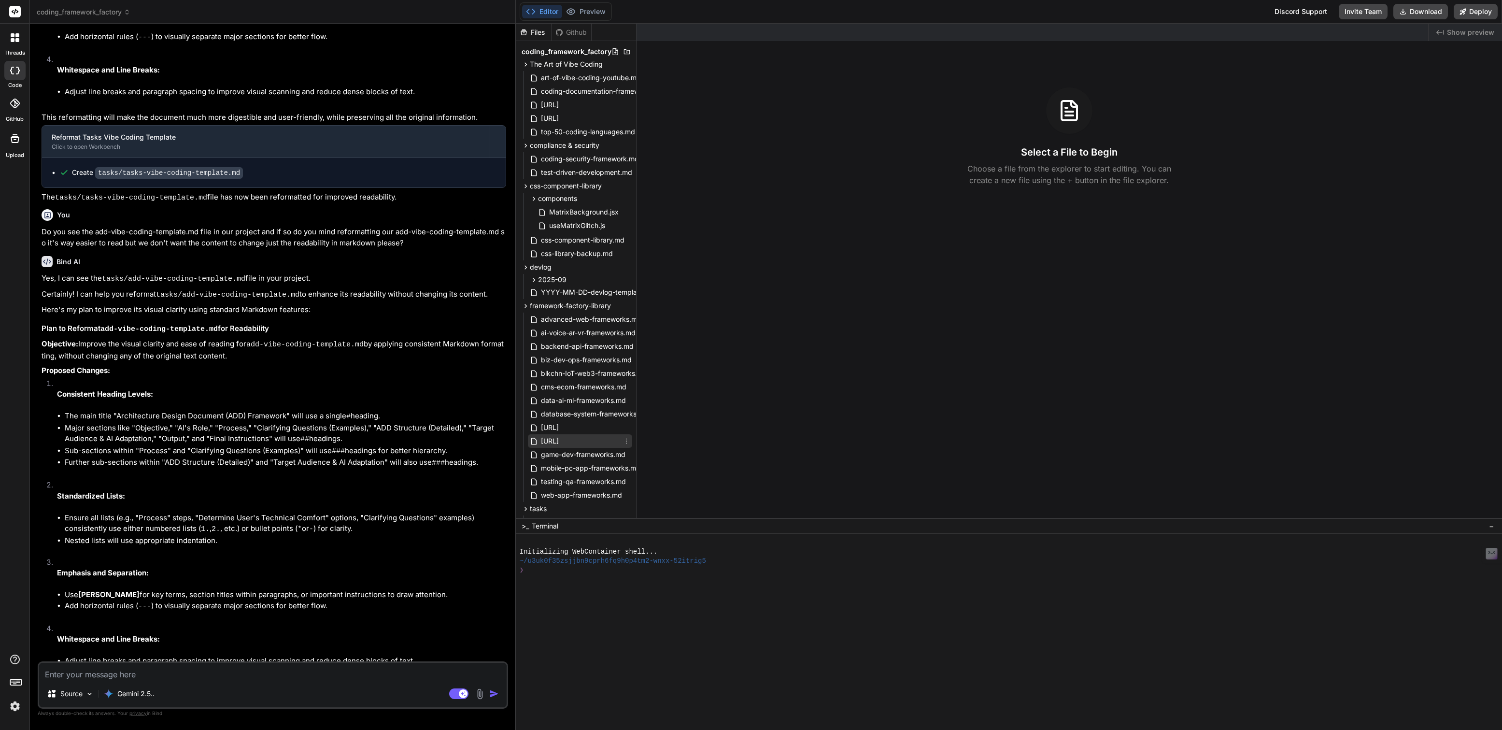
click at [560, 437] on span "[URL]" at bounding box center [550, 441] width 20 height 12
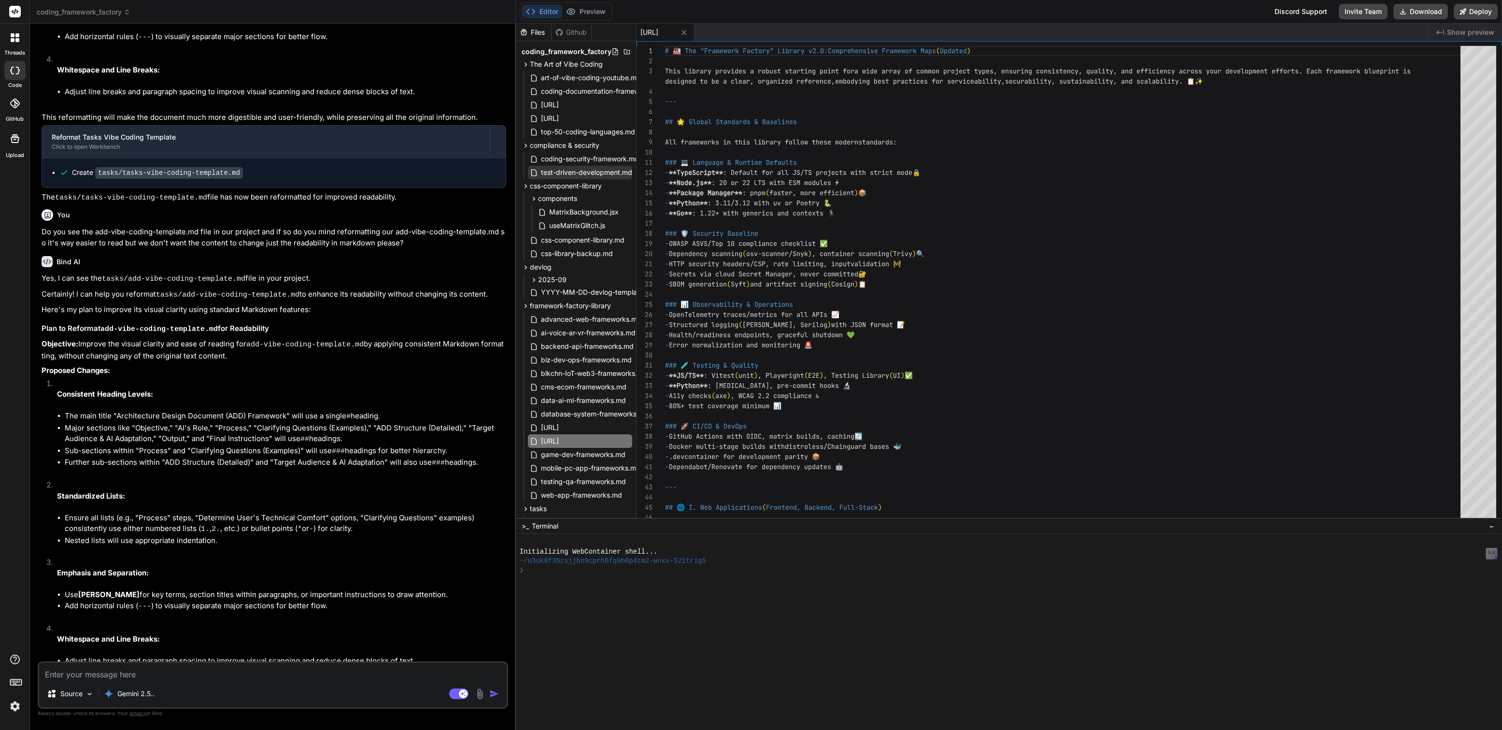
click at [605, 173] on span "test-driven-development.md" at bounding box center [586, 173] width 93 height 12
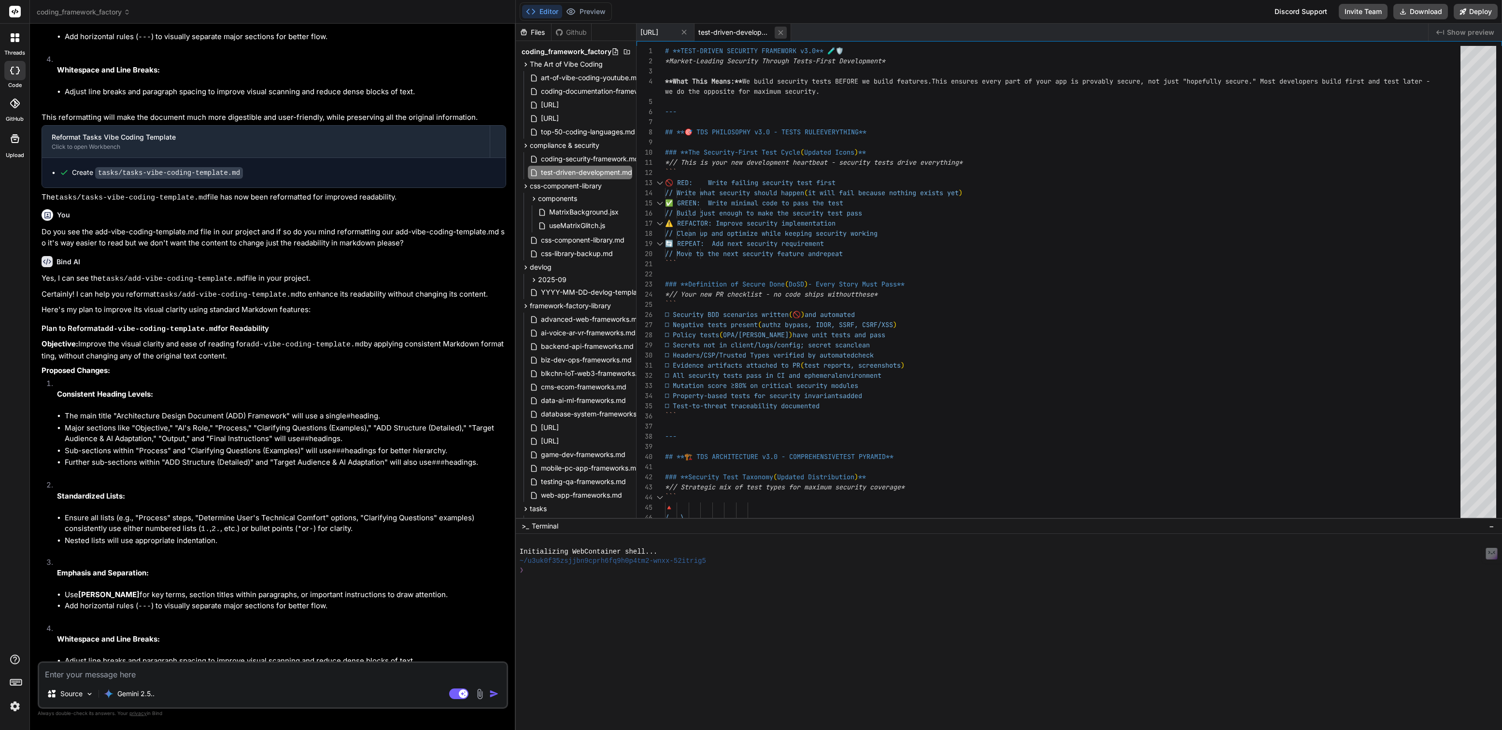
click at [785, 29] on icon at bounding box center [780, 32] width 8 height 8
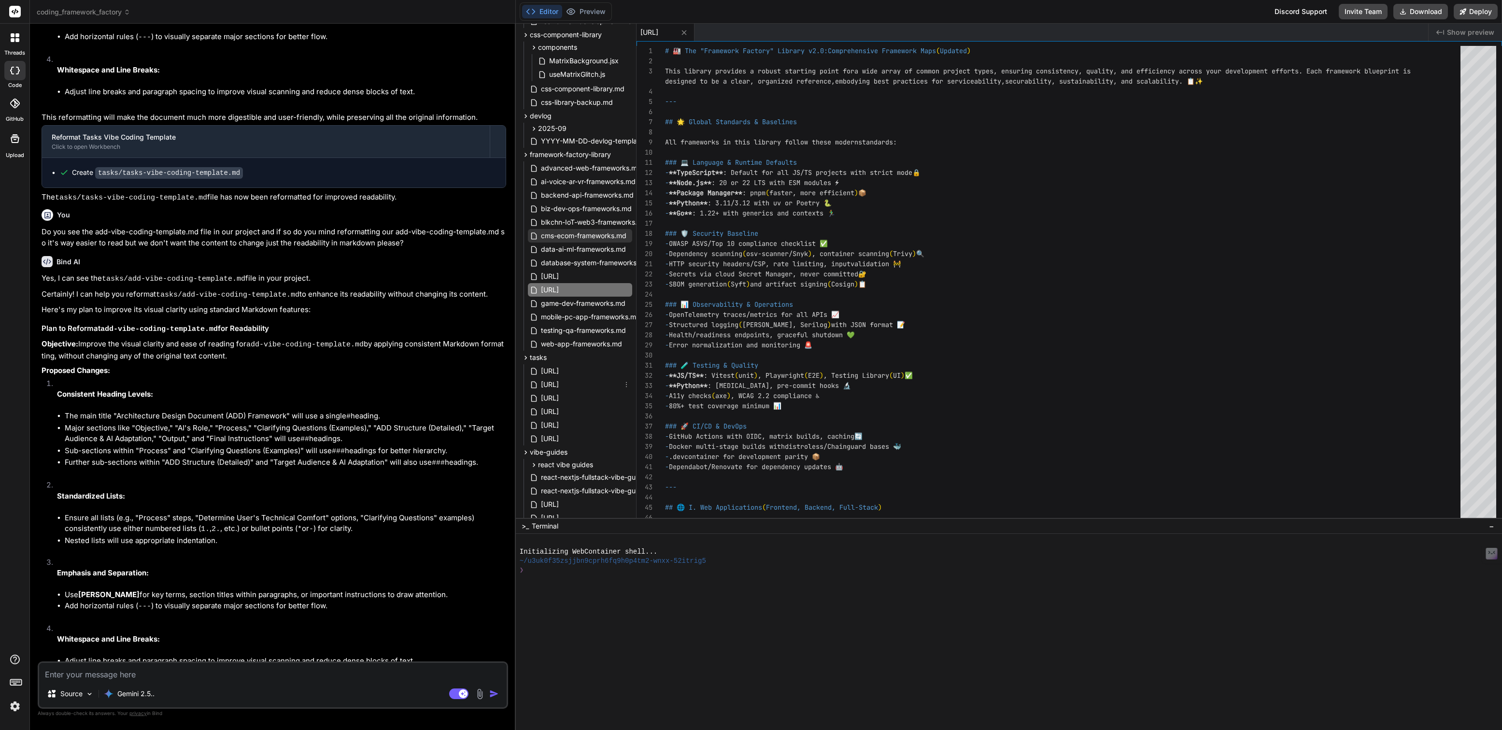
scroll to position [192, 0]
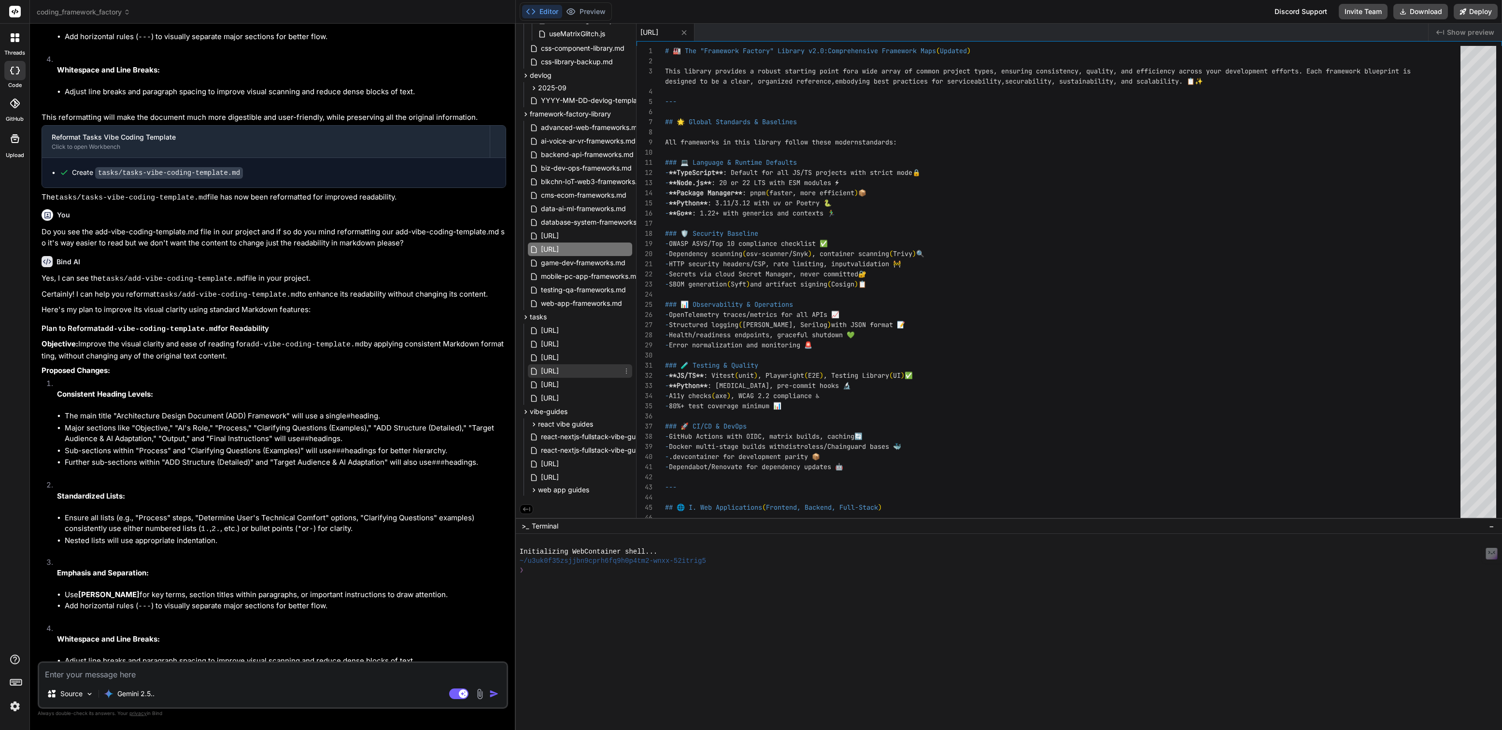
click at [560, 372] on span "[URL]" at bounding box center [550, 371] width 20 height 12
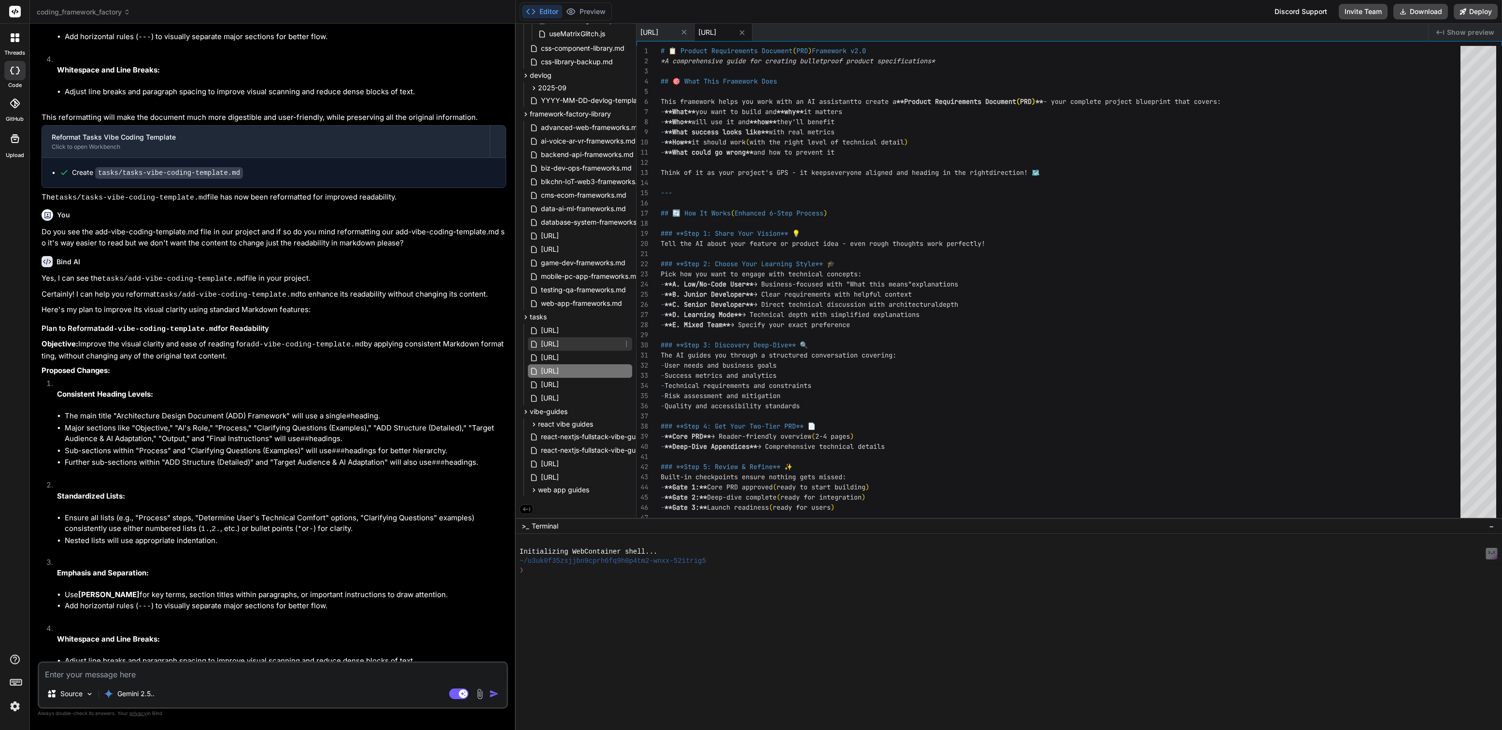
click at [560, 341] on span "[URL]" at bounding box center [550, 344] width 20 height 12
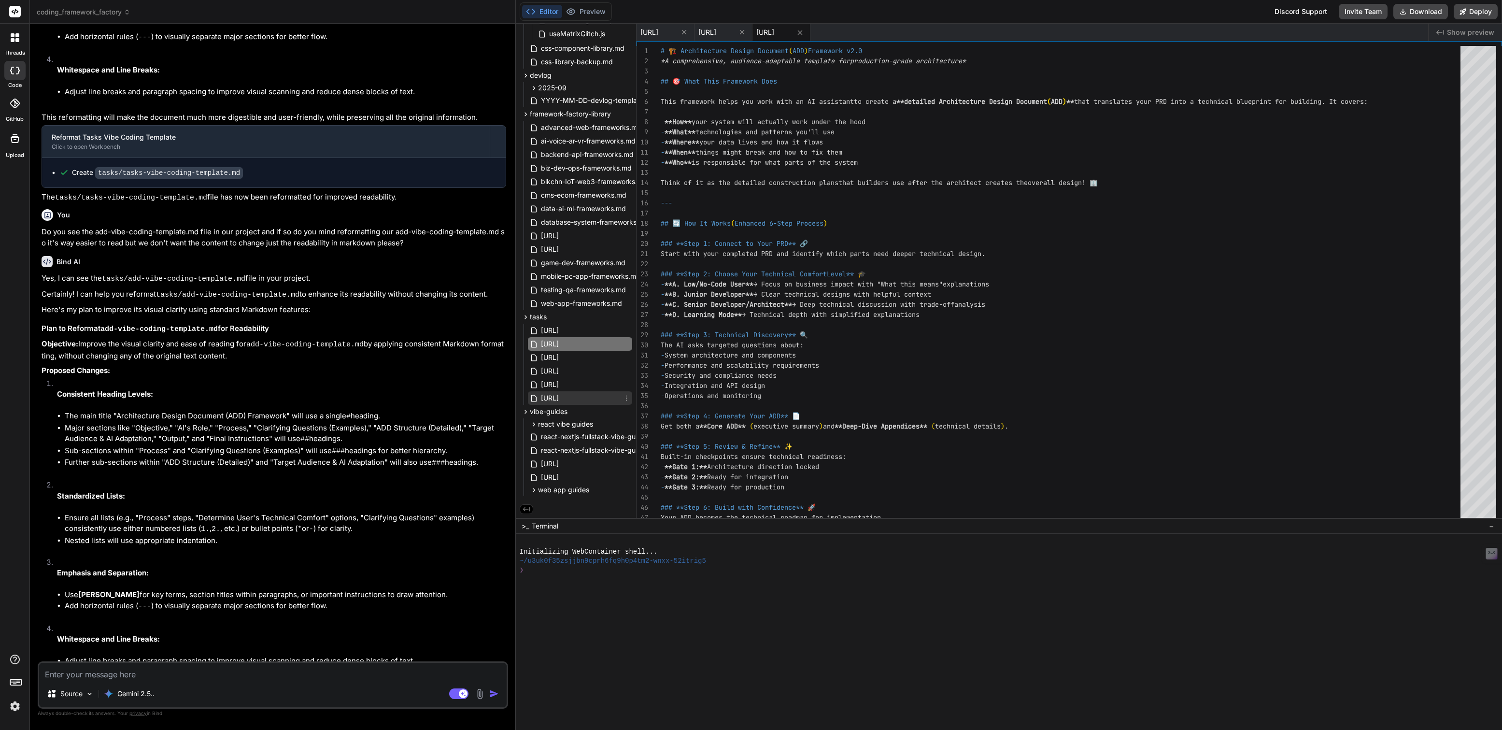
click at [560, 397] on span "[URL]" at bounding box center [550, 398] width 20 height 12
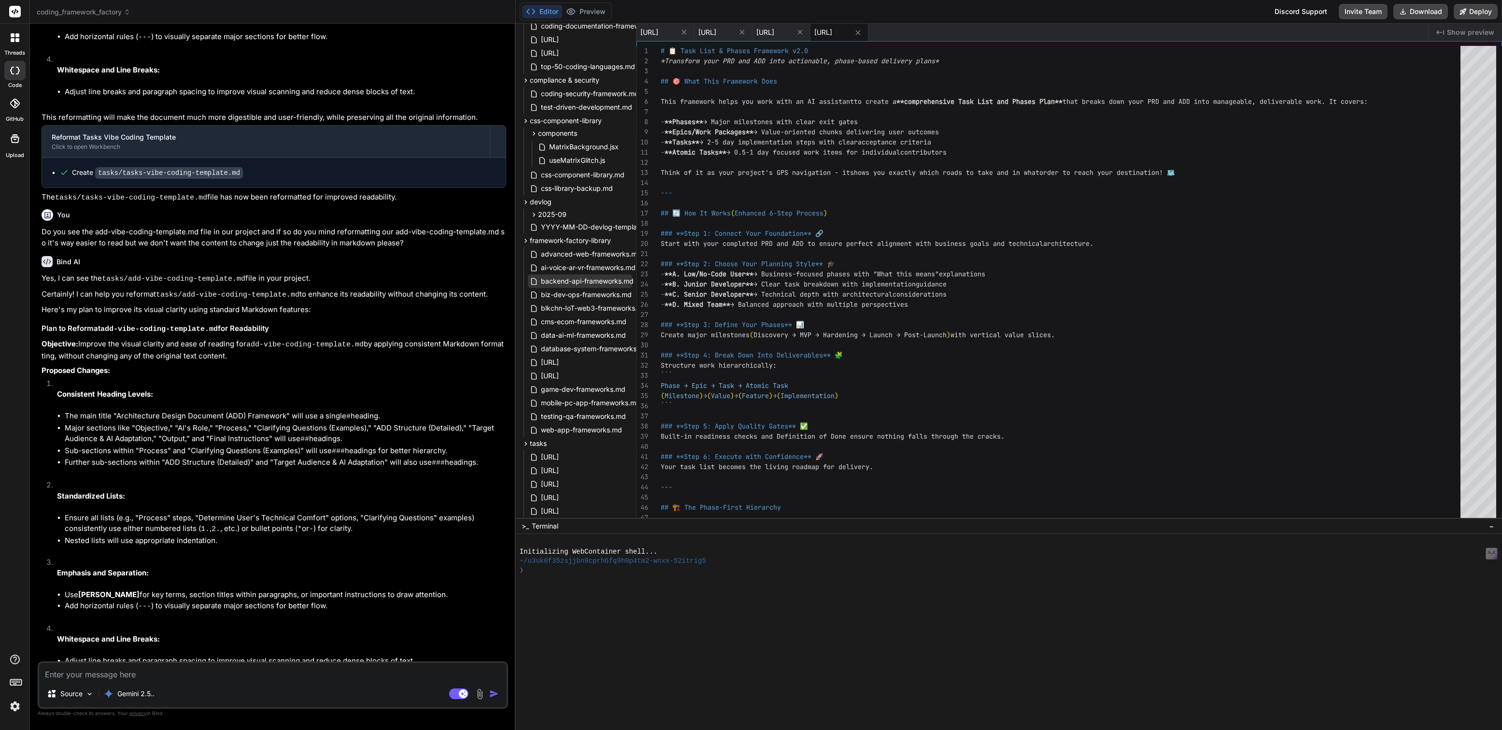
scroll to position [55, 0]
click at [586, 100] on span "coding-security-framework.md" at bounding box center [590, 104] width 100 height 12
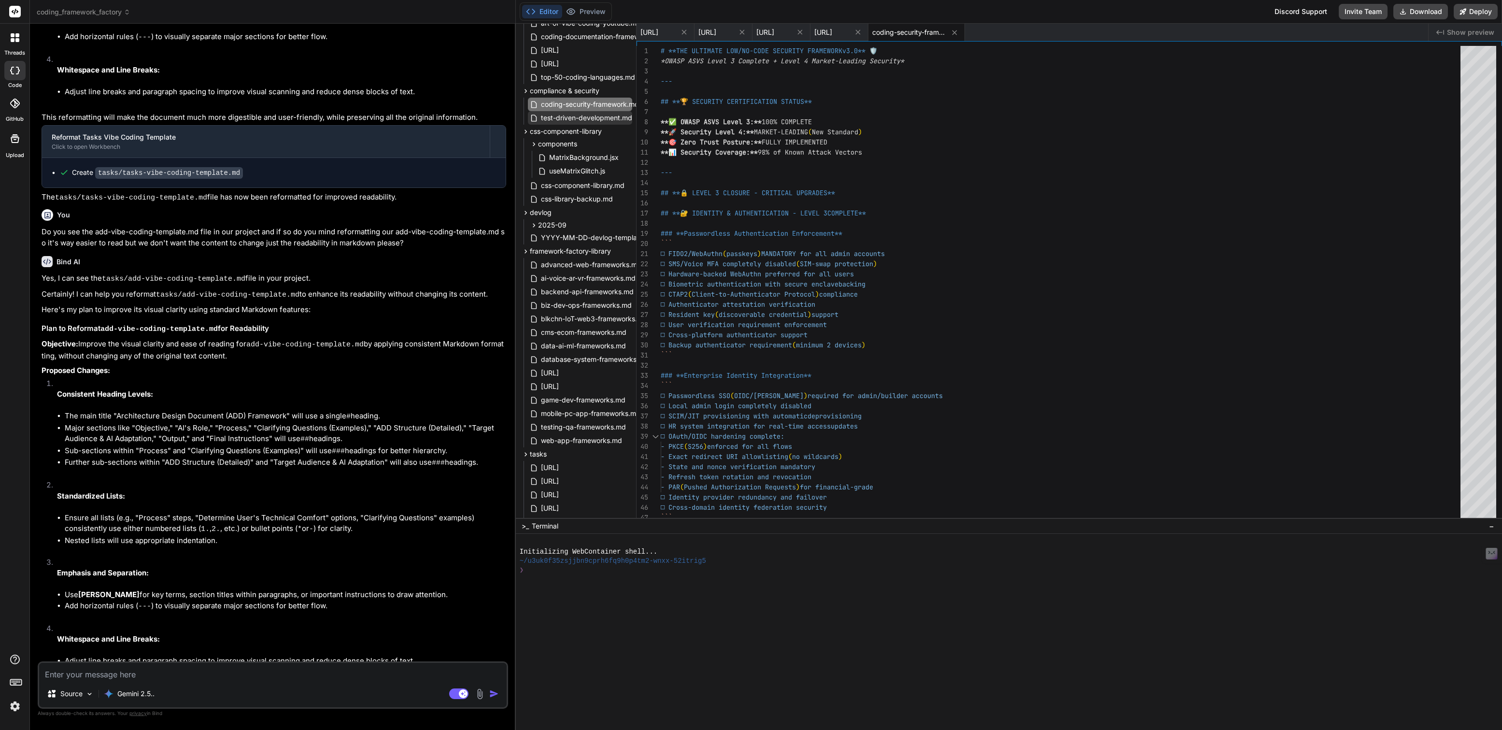
click at [586, 115] on span "test-driven-development.md" at bounding box center [586, 118] width 93 height 12
type textarea "The combination of comprehensive security controls + tests-first methodology + …"
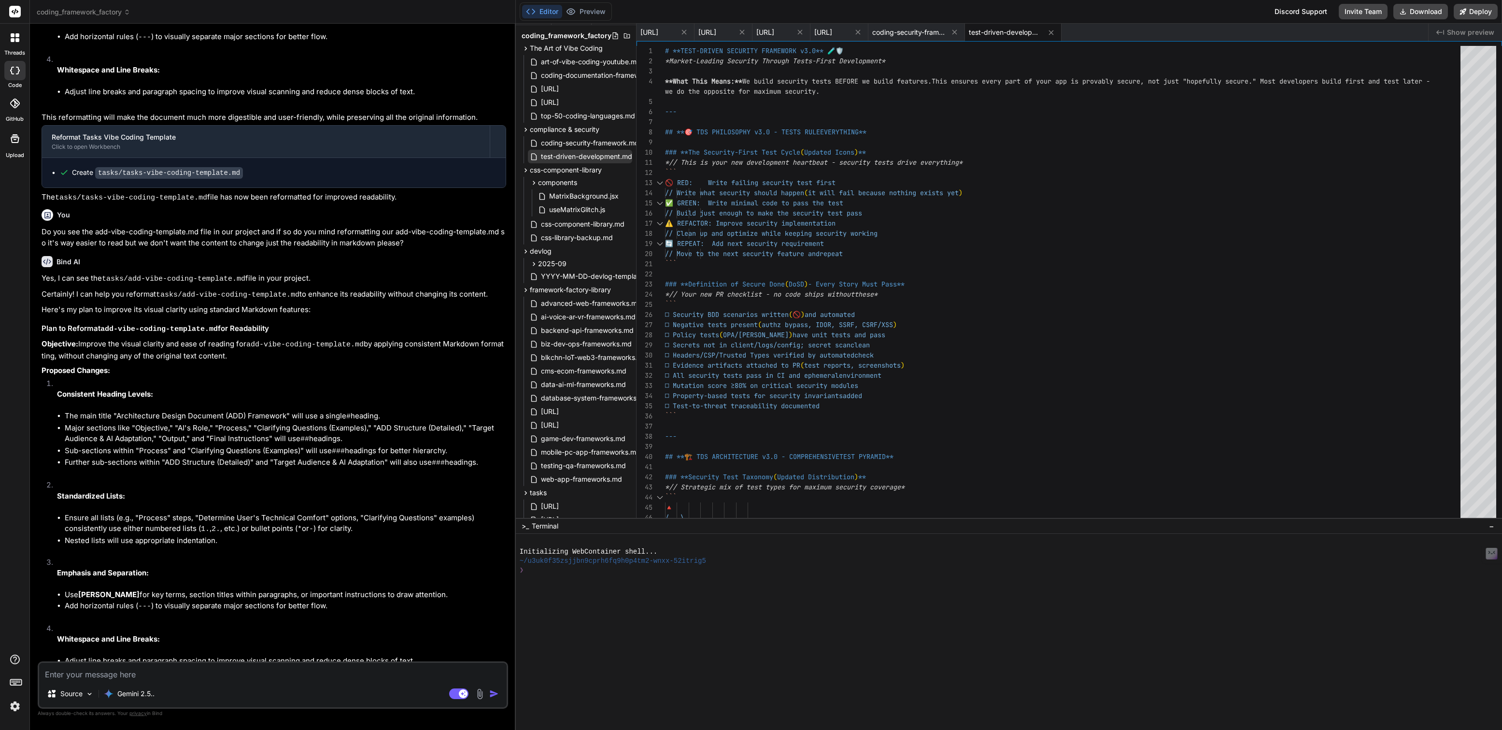
scroll to position [0, 0]
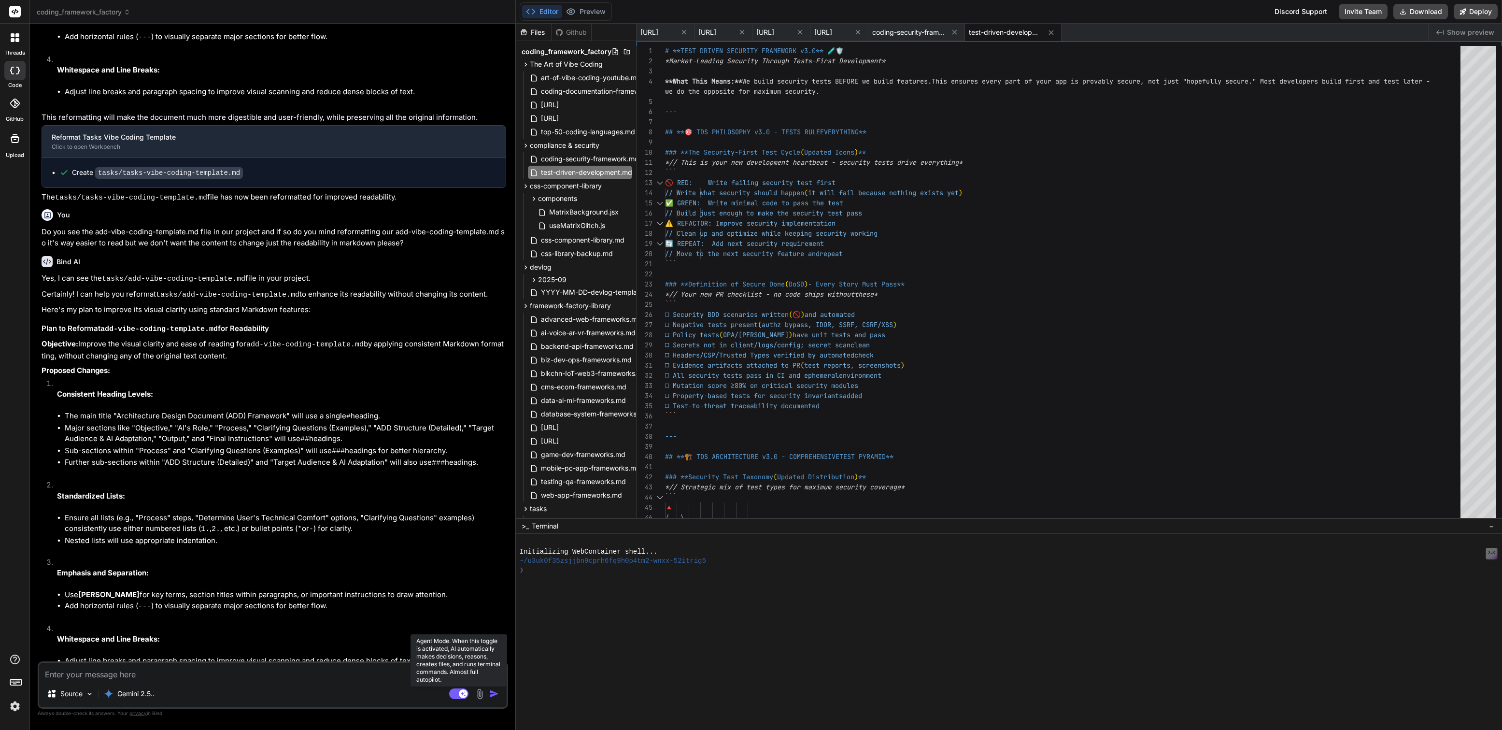
click at [462, 692] on icon at bounding box center [463, 692] width 5 height 5
type textarea "x"
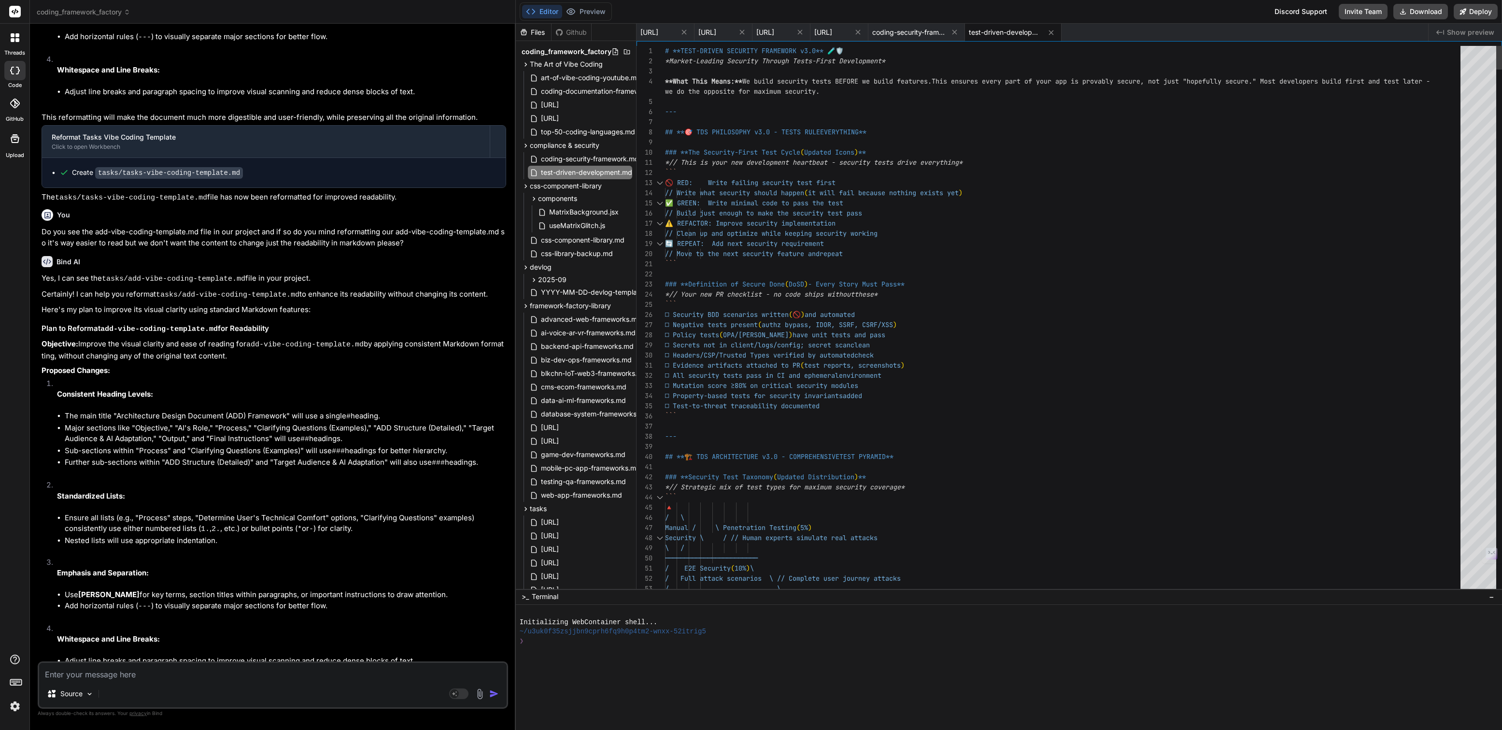
drag, startPoint x: 860, startPoint y: 518, endPoint x: 888, endPoint y: 671, distance: 155.7
